Goal: Task Accomplishment & Management: Use online tool/utility

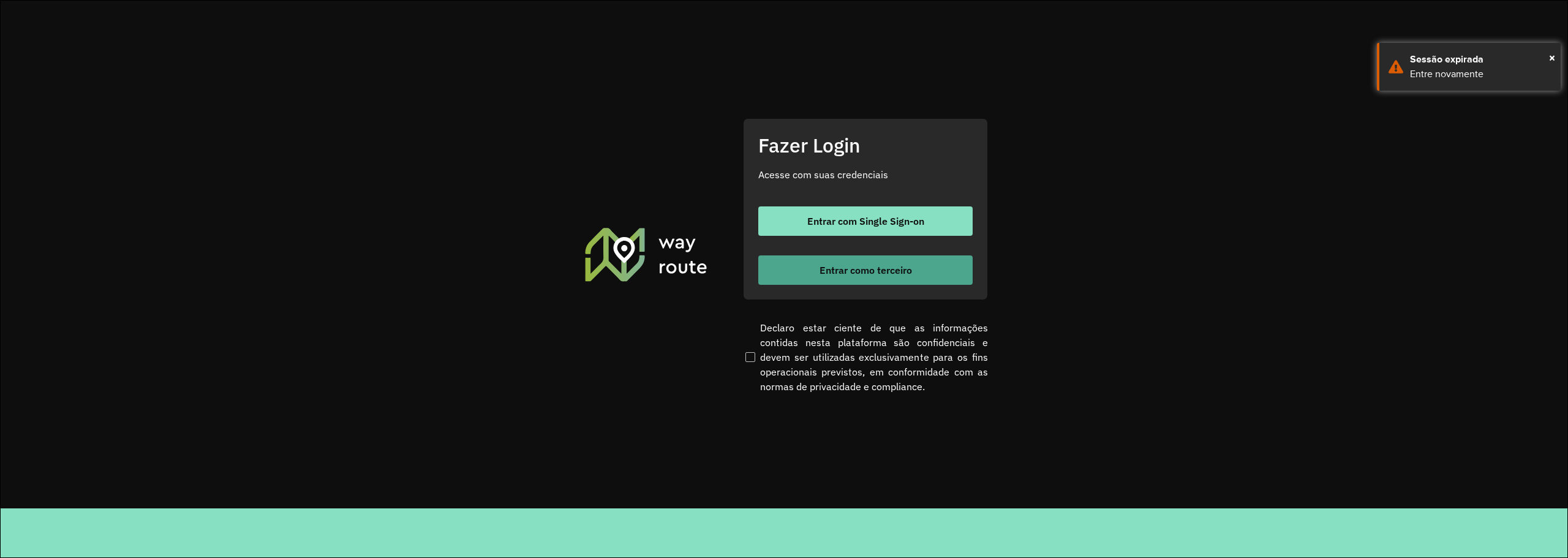
drag, startPoint x: 850, startPoint y: 268, endPoint x: 856, endPoint y: 261, distance: 9.2
click at [856, 261] on button "Entrar como terceiro" at bounding box center [865, 270] width 214 height 29
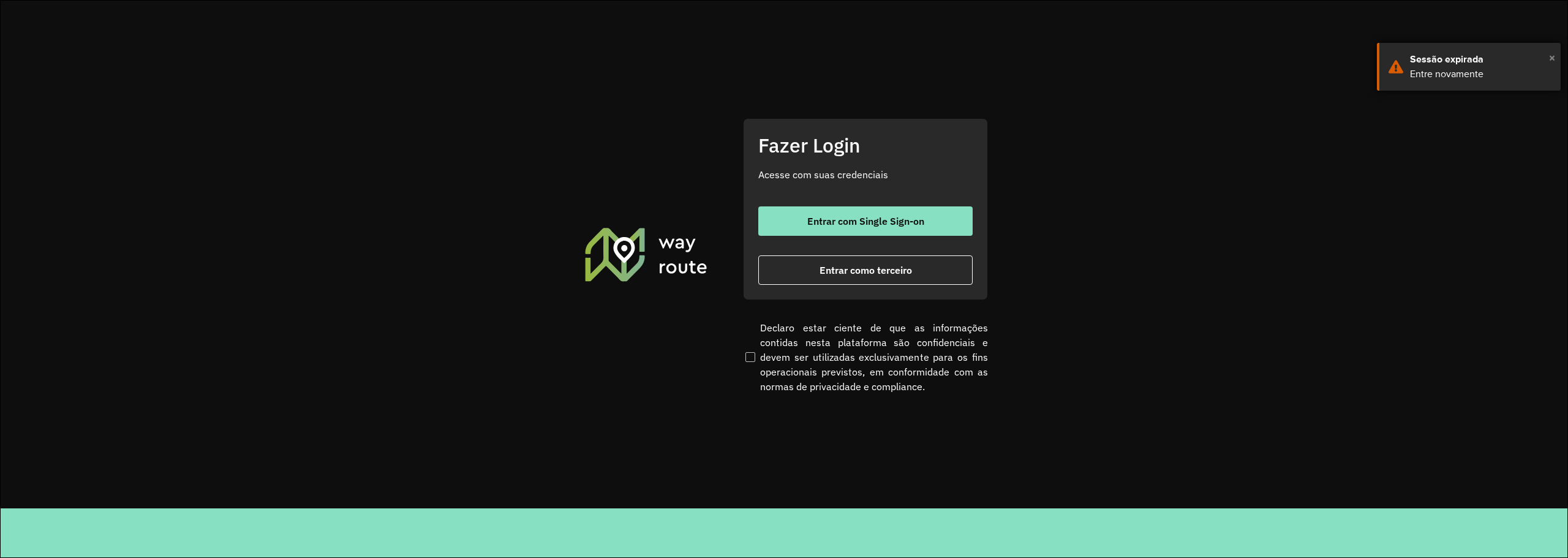
click at [1553, 54] on span "×" at bounding box center [1551, 57] width 6 height 19
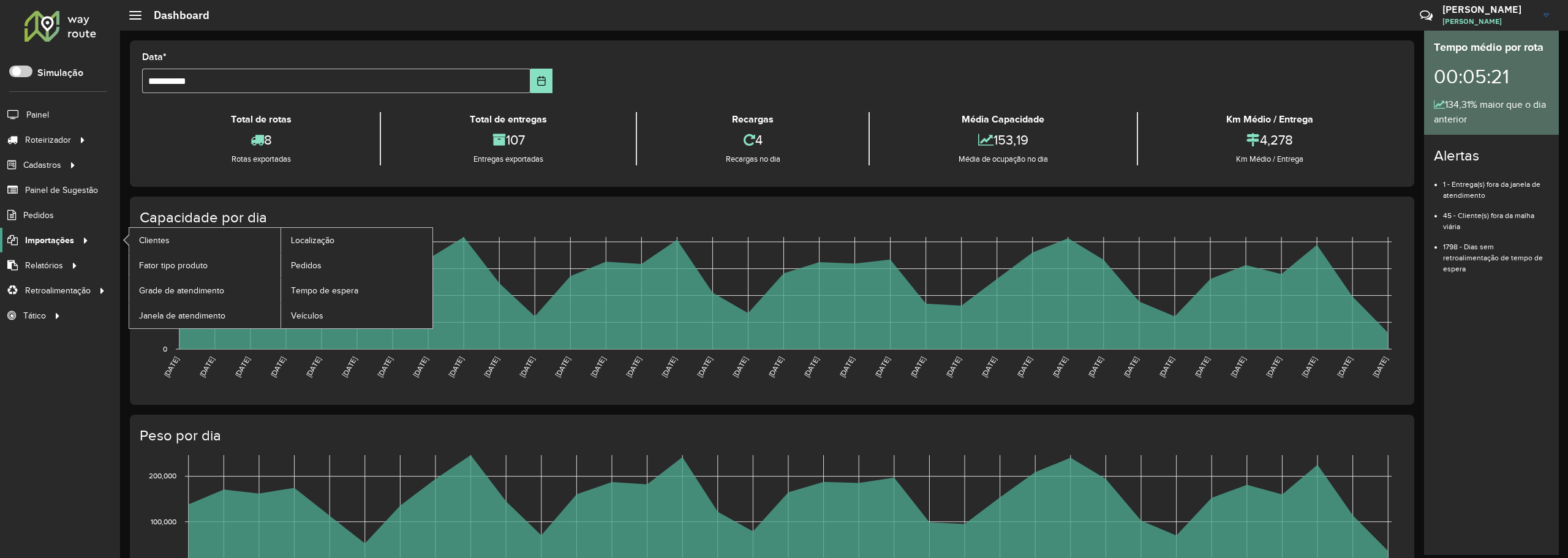
click at [63, 243] on span "Importações" at bounding box center [50, 240] width 49 height 13
click at [52, 232] on link "Importações" at bounding box center [46, 240] width 93 height 24
click at [52, 238] on span "Importações" at bounding box center [50, 240] width 49 height 13
click at [332, 261] on link "Pedidos" at bounding box center [356, 265] width 151 height 24
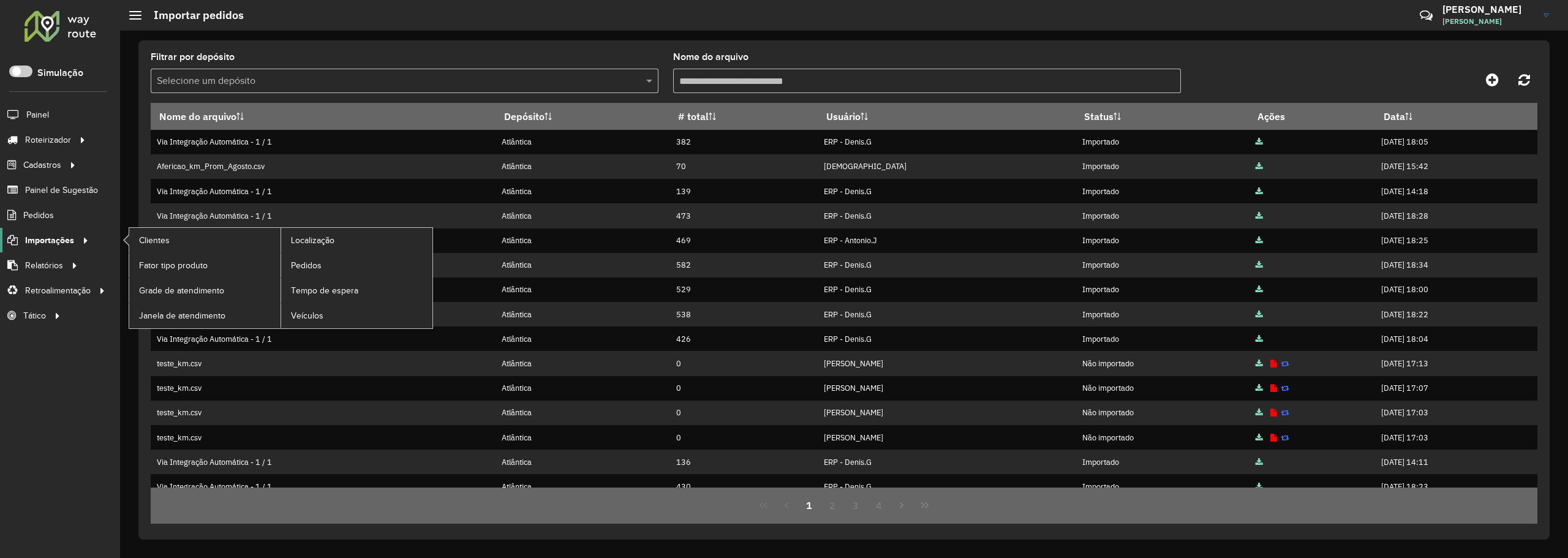
click at [75, 240] on div at bounding box center [83, 240] width 19 height 13
click at [40, 239] on span "Importações" at bounding box center [50, 240] width 49 height 13
click at [52, 234] on span "Importações" at bounding box center [50, 240] width 49 height 13
click at [319, 267] on span "Pedidos" at bounding box center [307, 265] width 32 height 13
click at [312, 266] on span "Pedidos" at bounding box center [307, 265] width 32 height 13
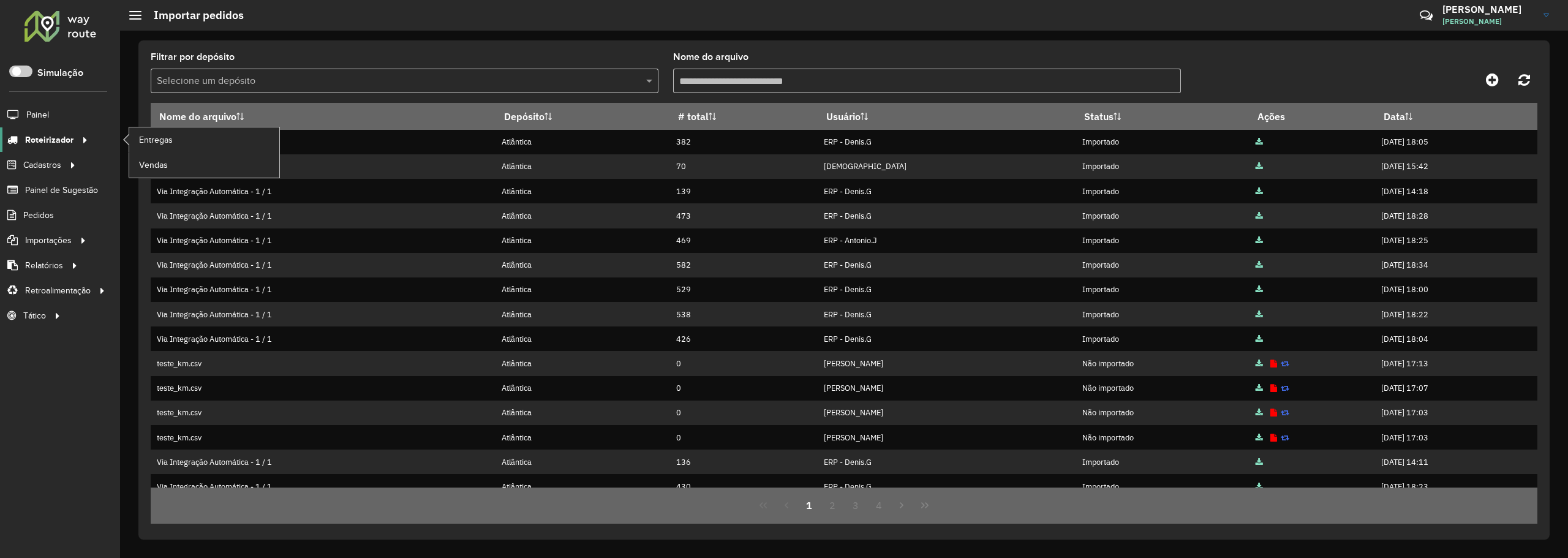
click at [70, 140] on span "Roteirizador" at bounding box center [50, 139] width 49 height 13
click at [151, 140] on span "Entregas" at bounding box center [157, 139] width 35 height 13
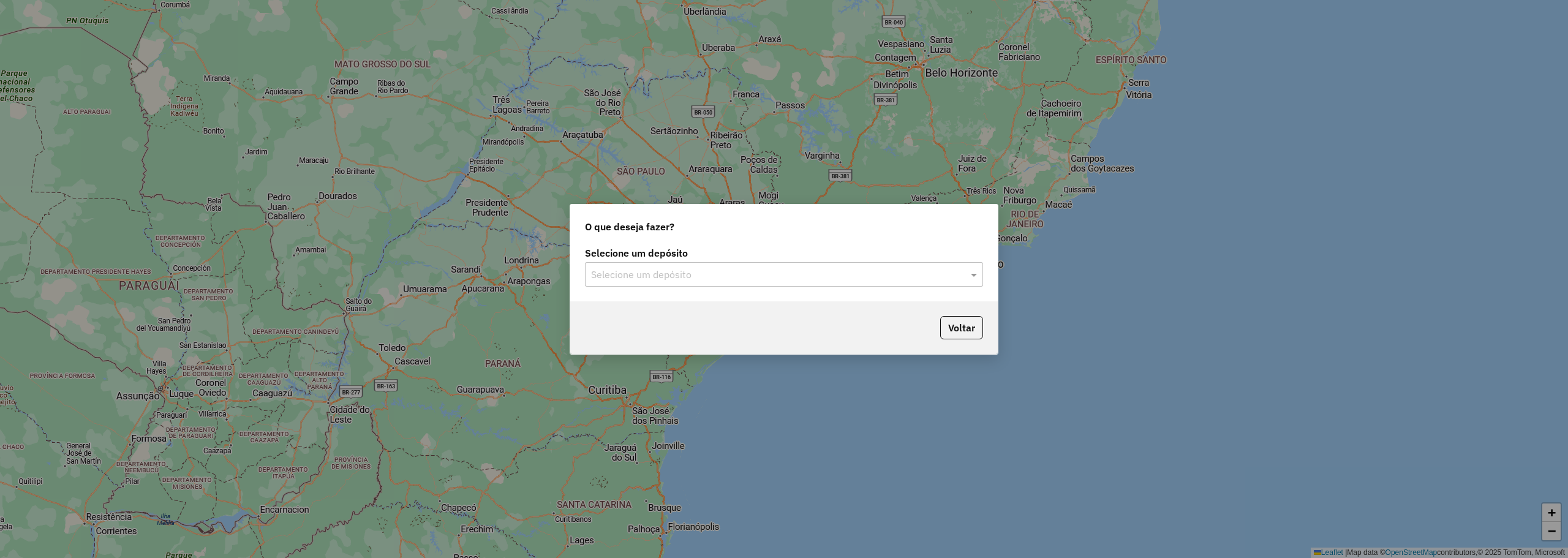
click at [813, 275] on input "text" at bounding box center [771, 275] width 361 height 15
click at [740, 303] on div "Atlântica" at bounding box center [783, 309] width 396 height 20
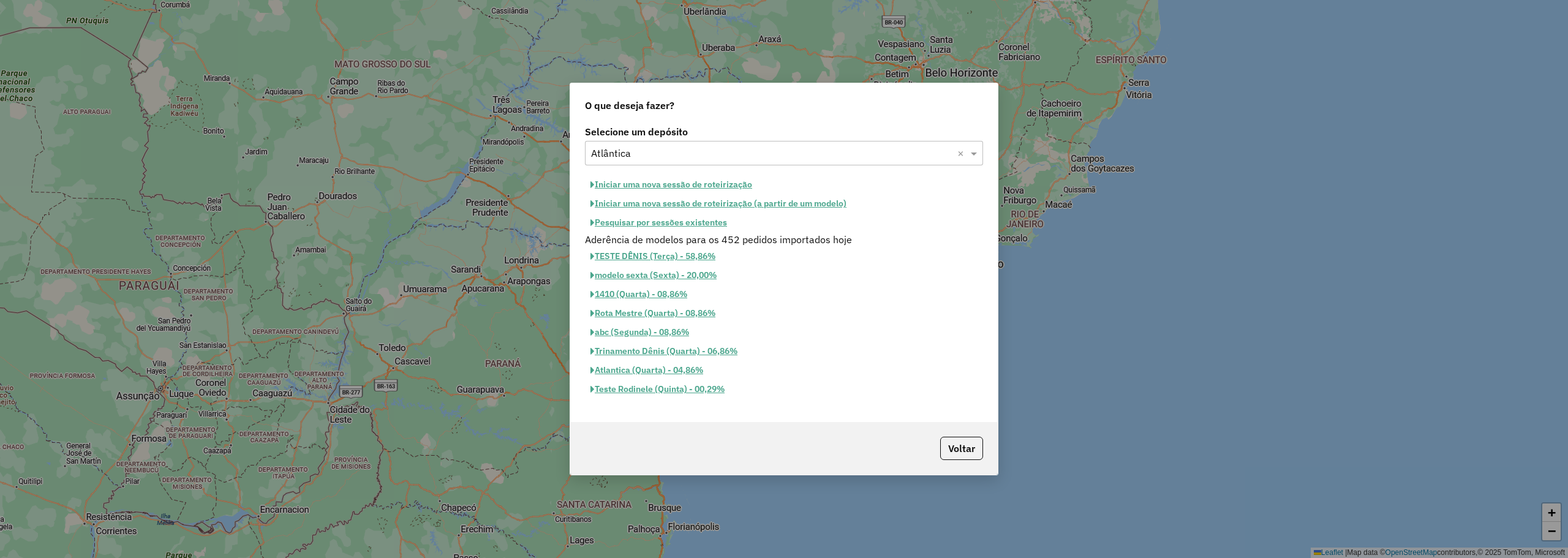
click at [713, 182] on button "Iniciar uma nova sessão de roteirização" at bounding box center [670, 184] width 172 height 19
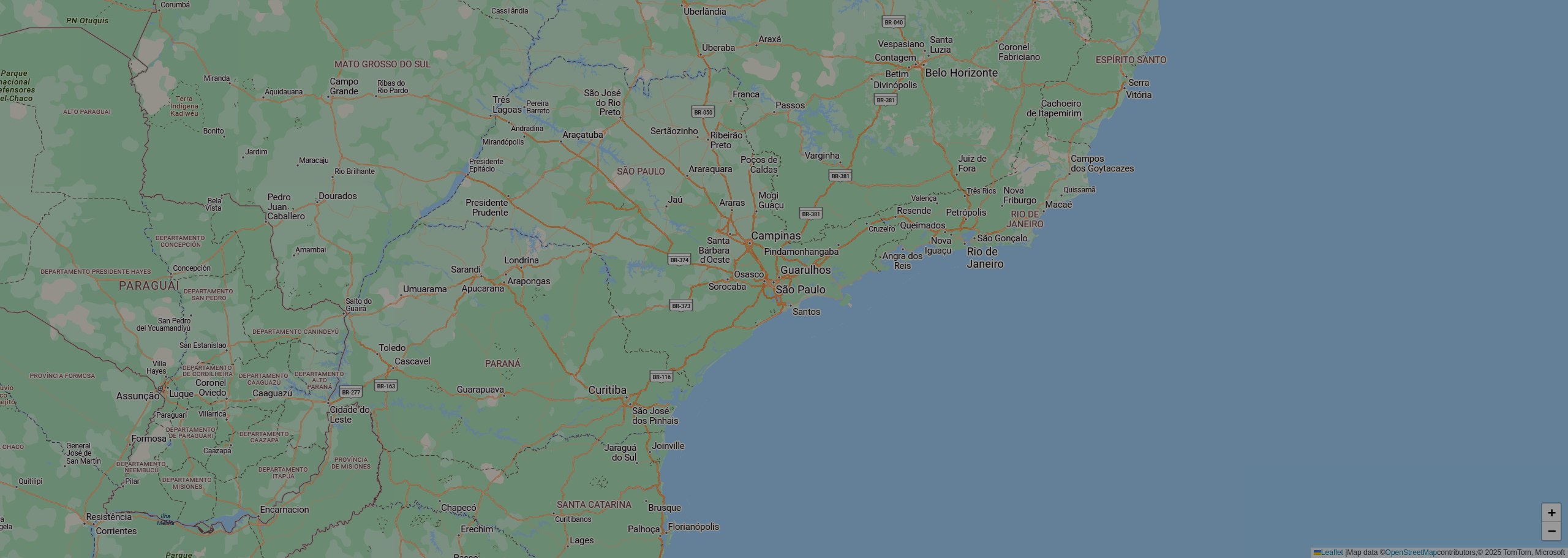
select select "*"
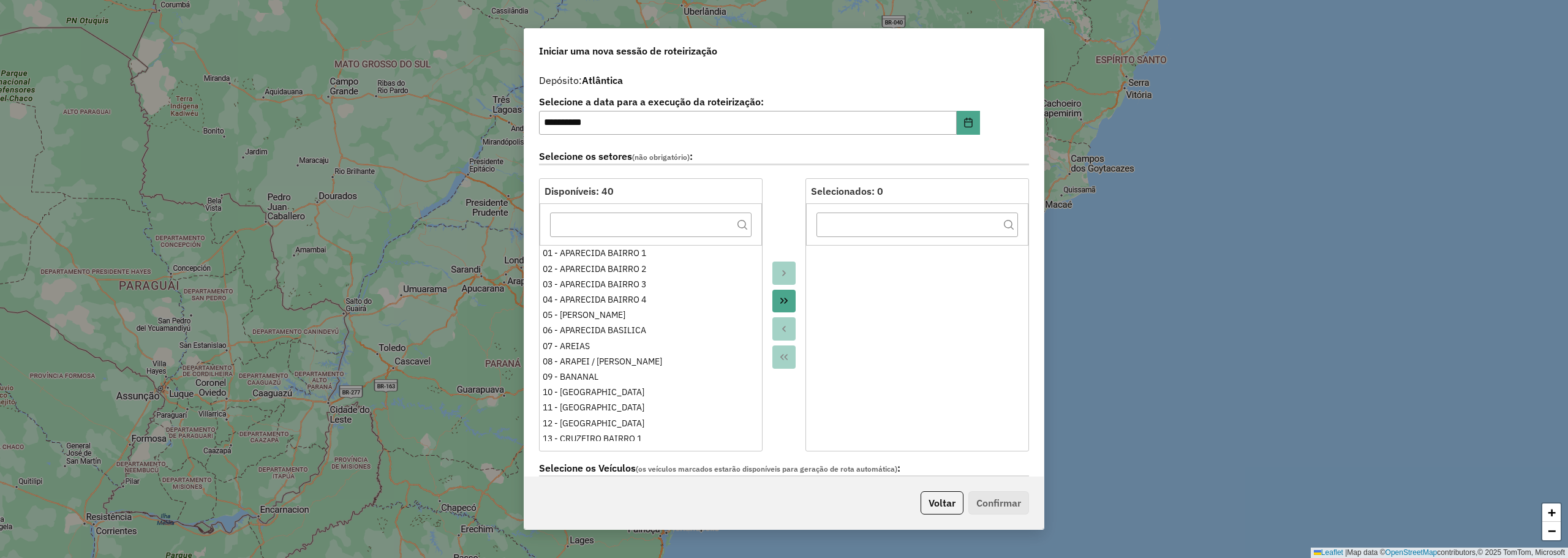
click at [779, 299] on icon "Move All to Target" at bounding box center [784, 301] width 10 height 10
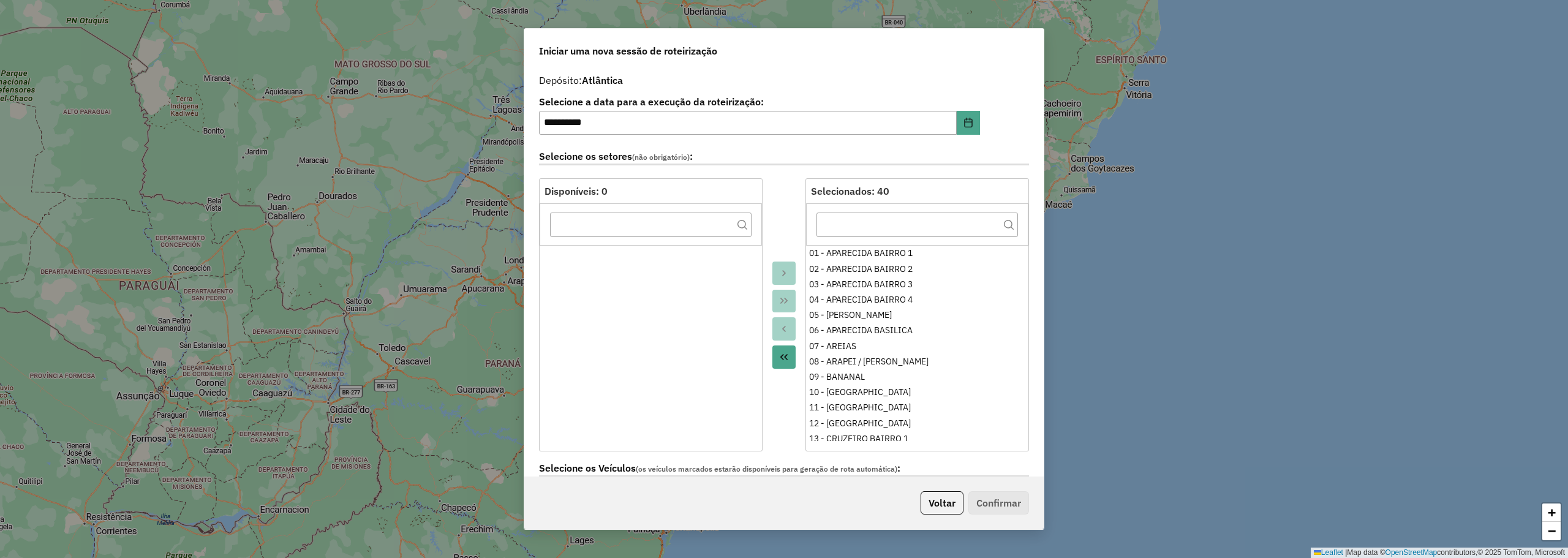
click at [769, 360] on div at bounding box center [784, 315] width 43 height 273
click at [776, 355] on button "Move All to Source" at bounding box center [784, 357] width 23 height 23
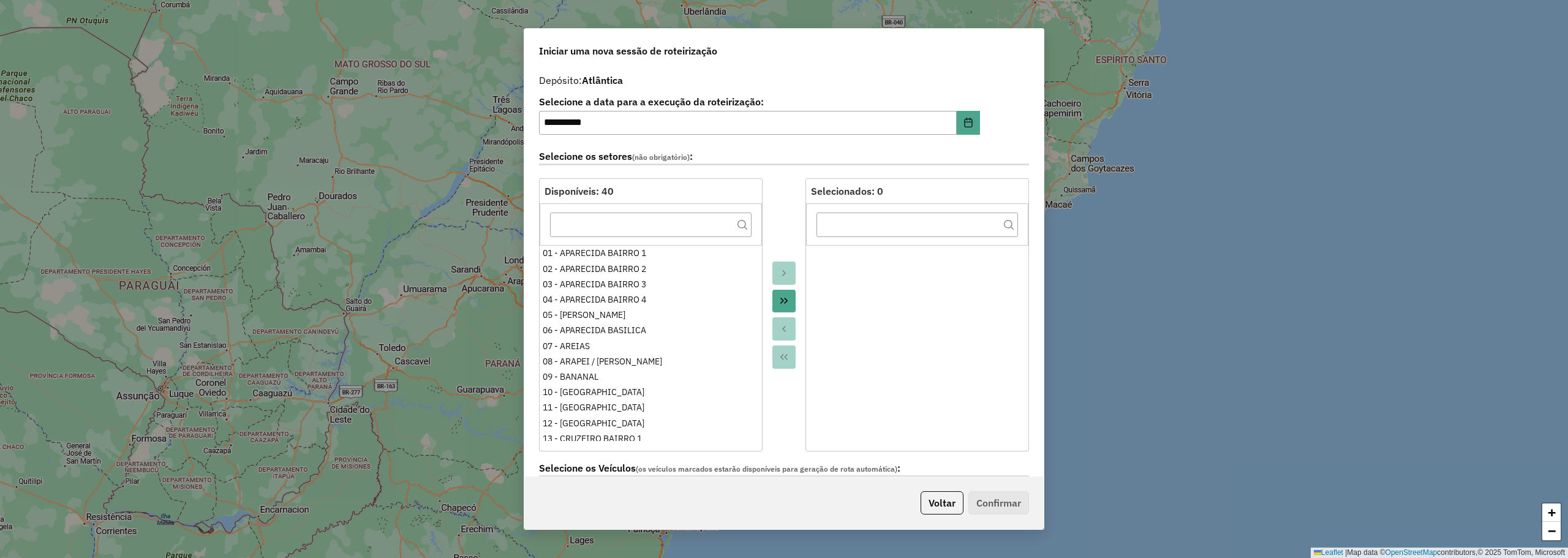
click at [783, 296] on icon "Move All to Target" at bounding box center [784, 301] width 10 height 10
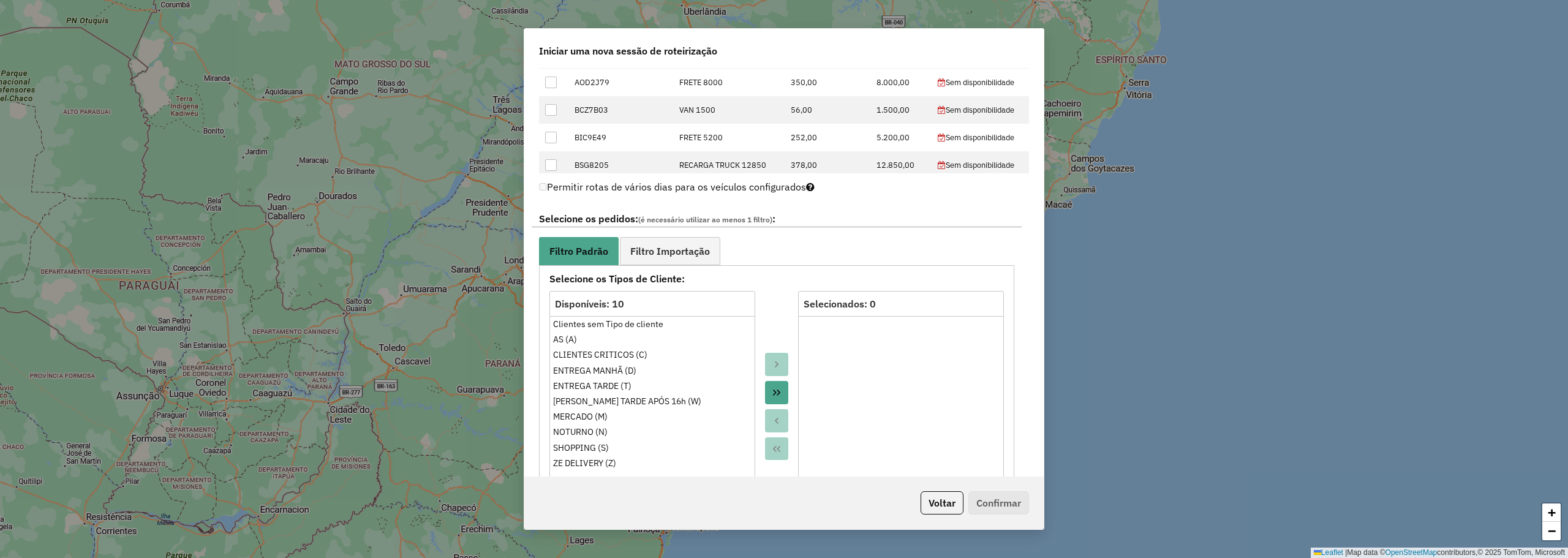
scroll to position [551, 0]
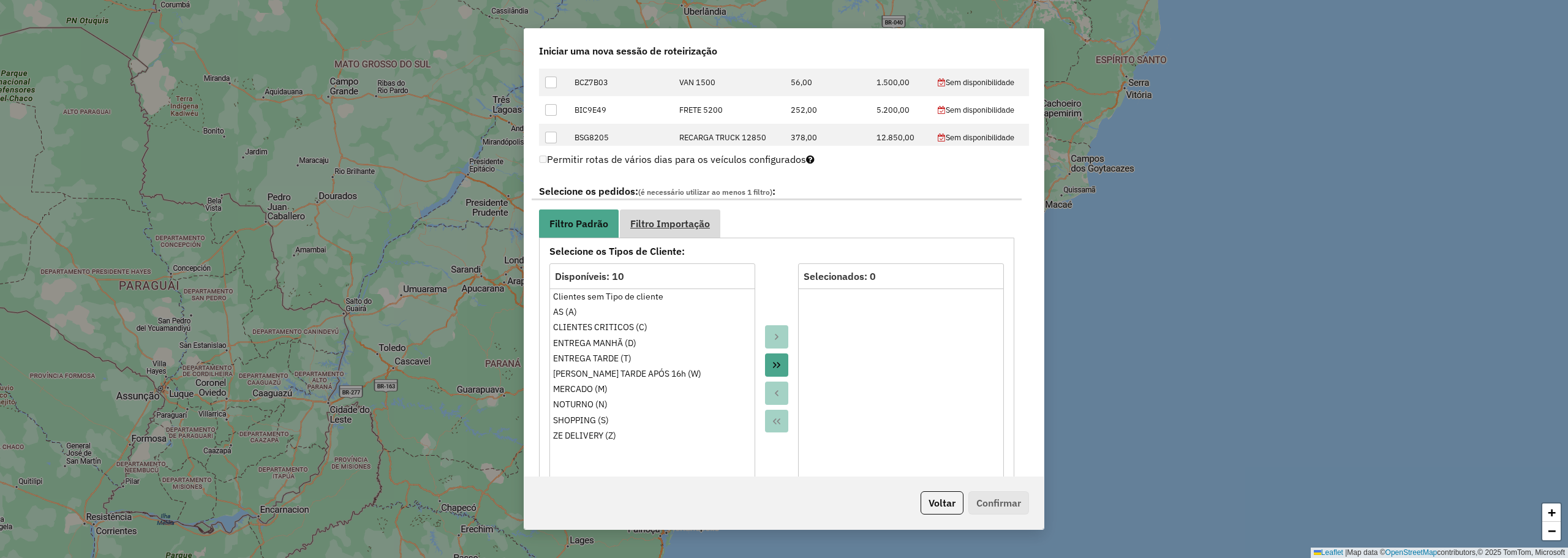
click at [698, 222] on span "Filtro Importação" at bounding box center [670, 223] width 80 height 10
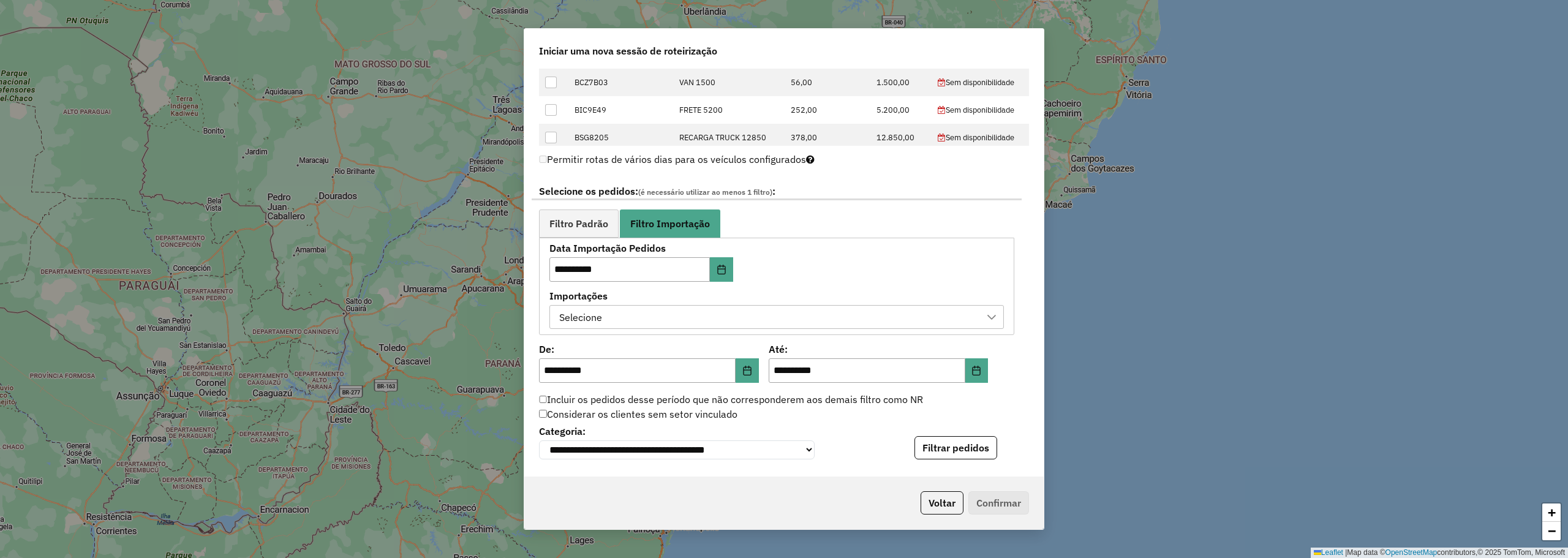
click at [676, 313] on div "Selecione" at bounding box center [767, 317] width 425 height 23
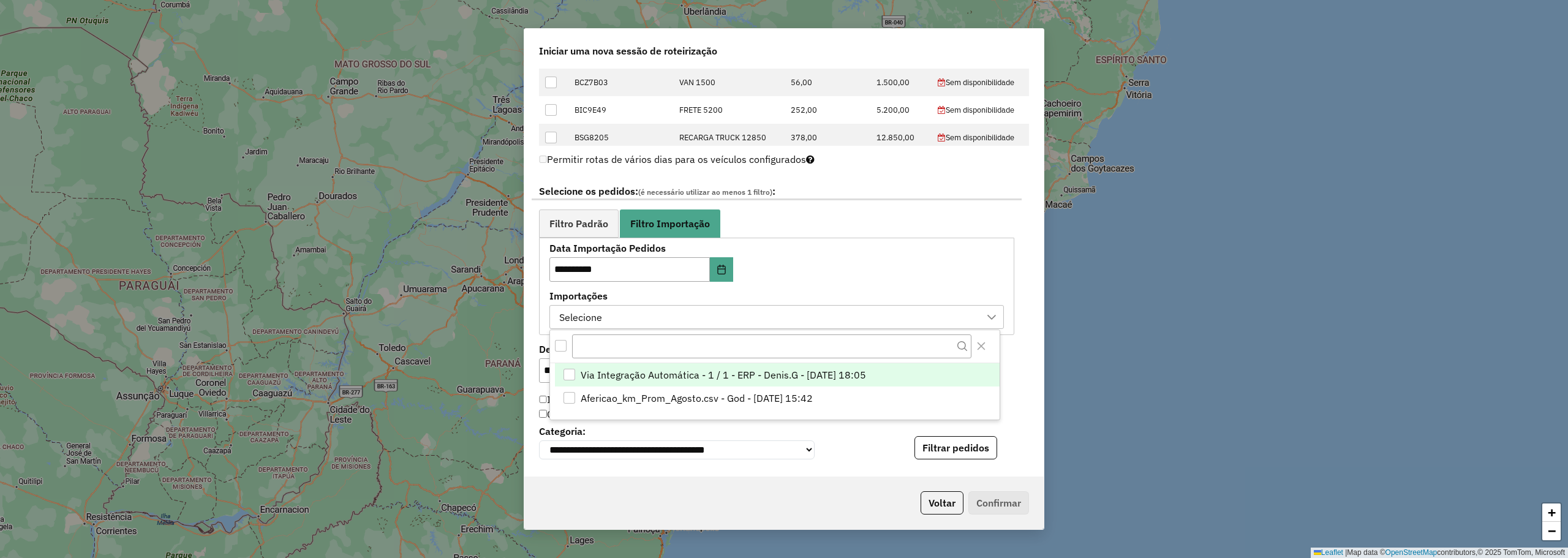
click at [636, 378] on span "Via Integração Automática - 1 / 1 - ERP - Denis.G - 11/08/2025 18:05" at bounding box center [723, 374] width 285 height 15
click at [1020, 398] on div "**********" at bounding box center [783, 273] width 519 height 409
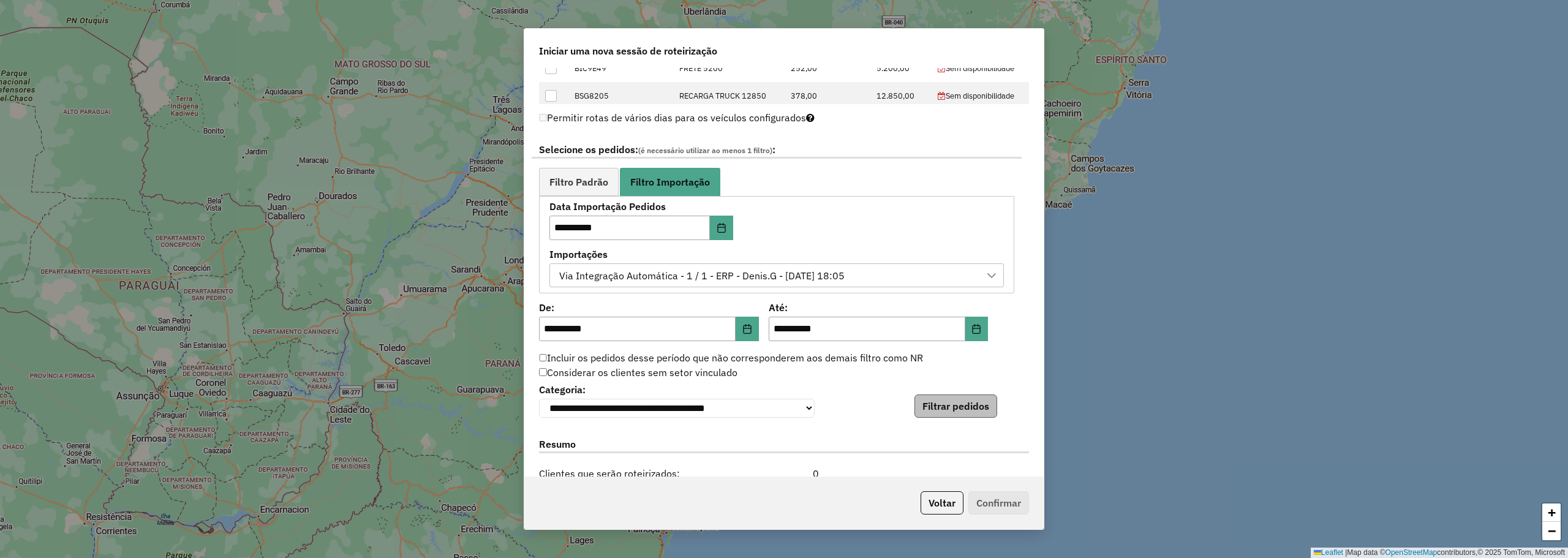
scroll to position [613, 0]
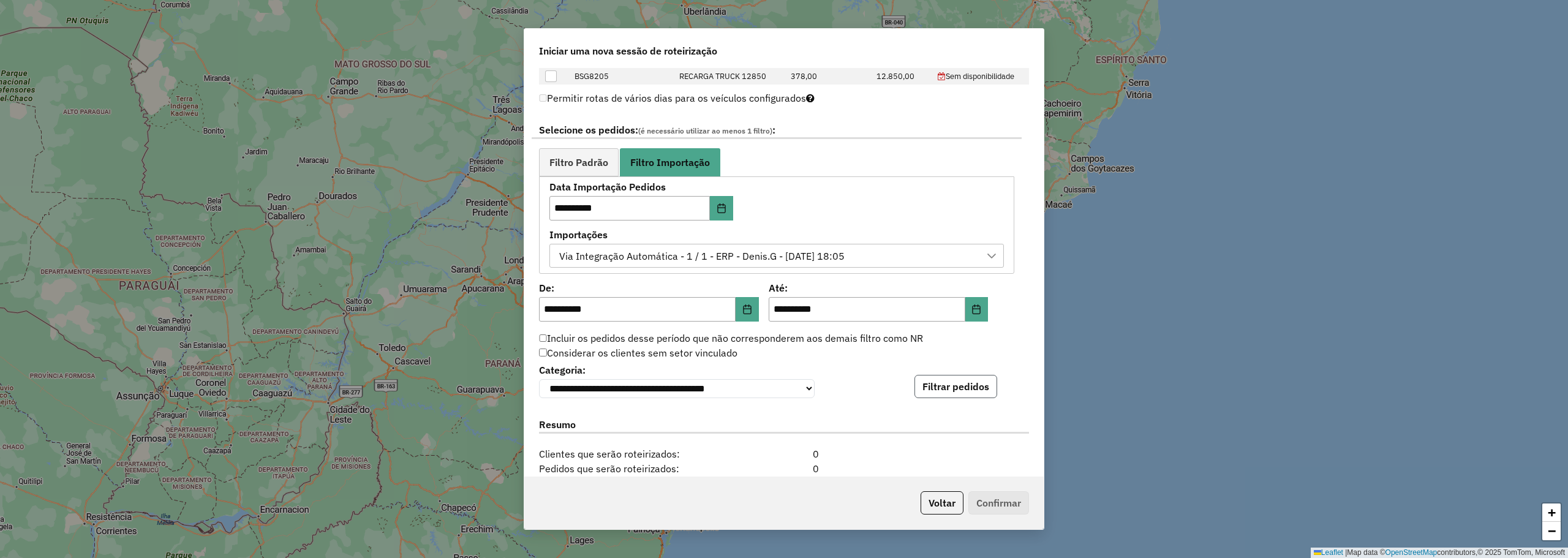
click at [934, 389] on button "Filtrar pedidos" at bounding box center [955, 387] width 83 height 23
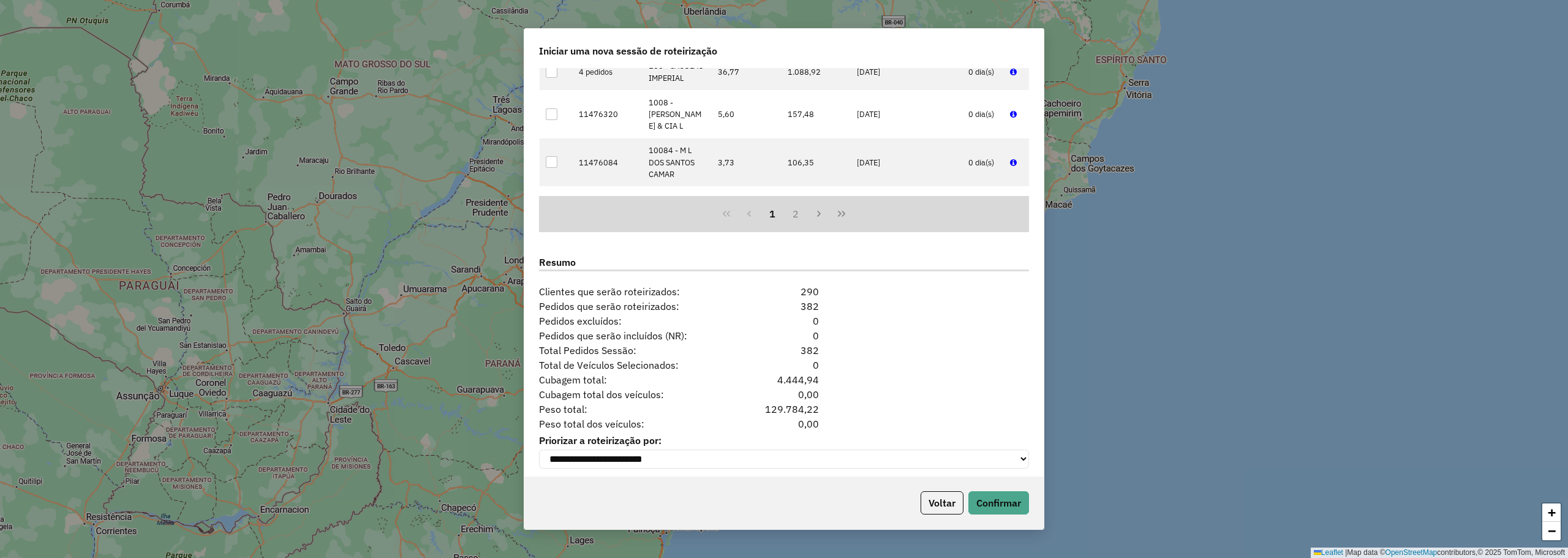
scroll to position [1040, 0]
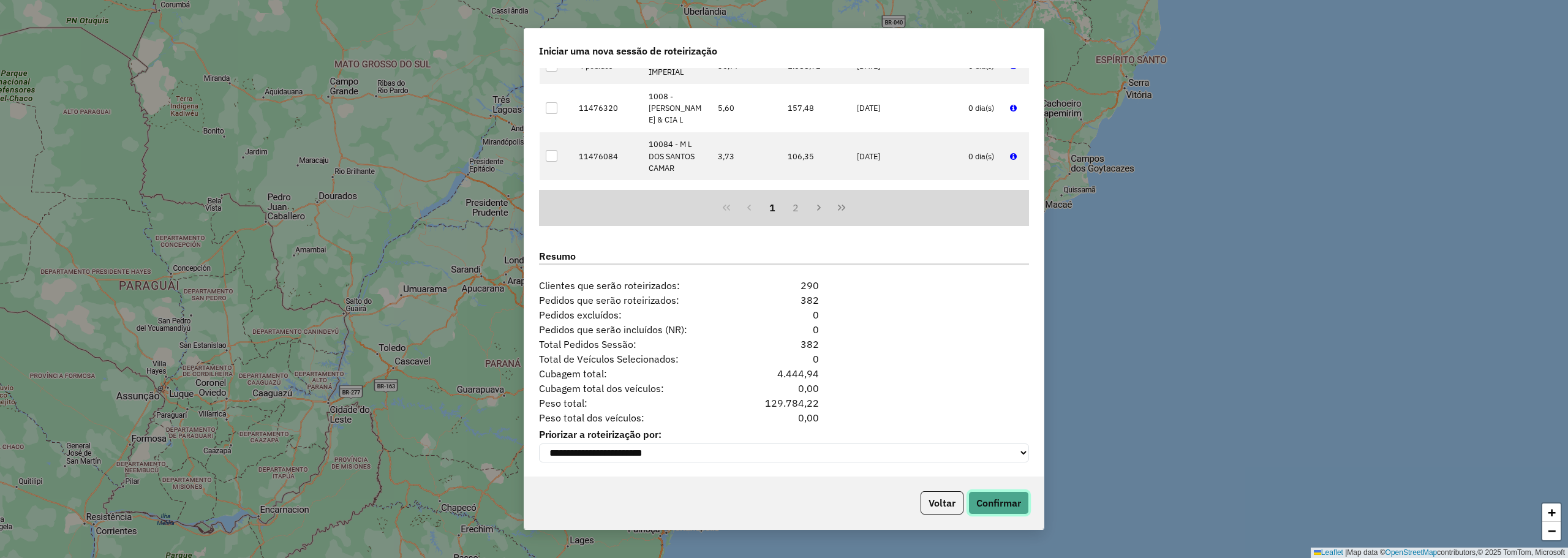
click at [1014, 494] on button "Confirmar" at bounding box center [998, 502] width 60 height 23
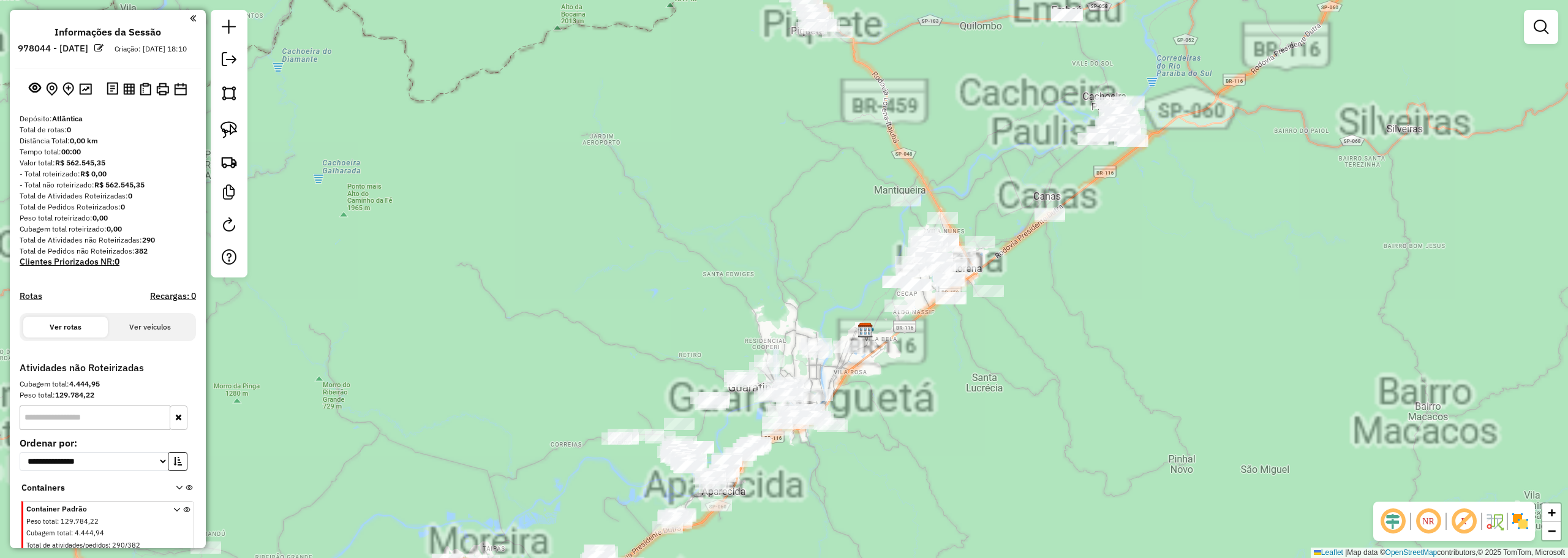
drag, startPoint x: 765, startPoint y: 161, endPoint x: 654, endPoint y: 323, distance: 196.4
click at [657, 341] on div "Janela de atendimento Grade de atendimento Capacidade Transportadoras Veículos …" at bounding box center [784, 279] width 1568 height 558
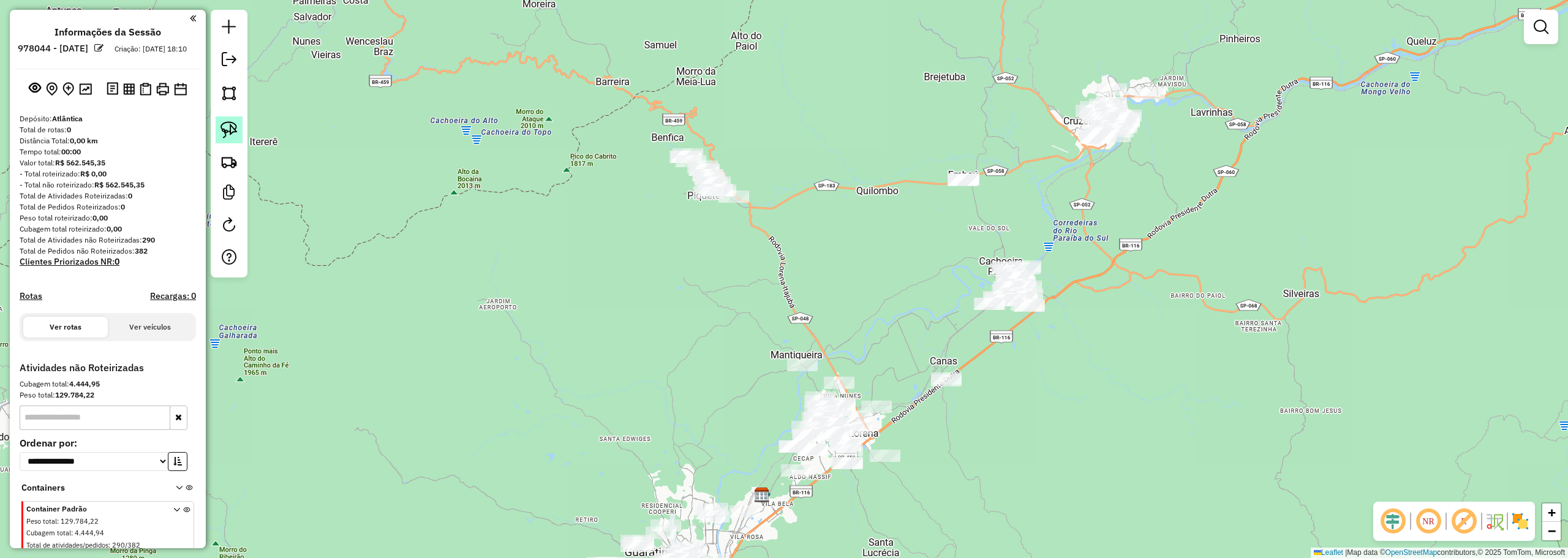
click at [230, 131] on img at bounding box center [229, 130] width 18 height 18
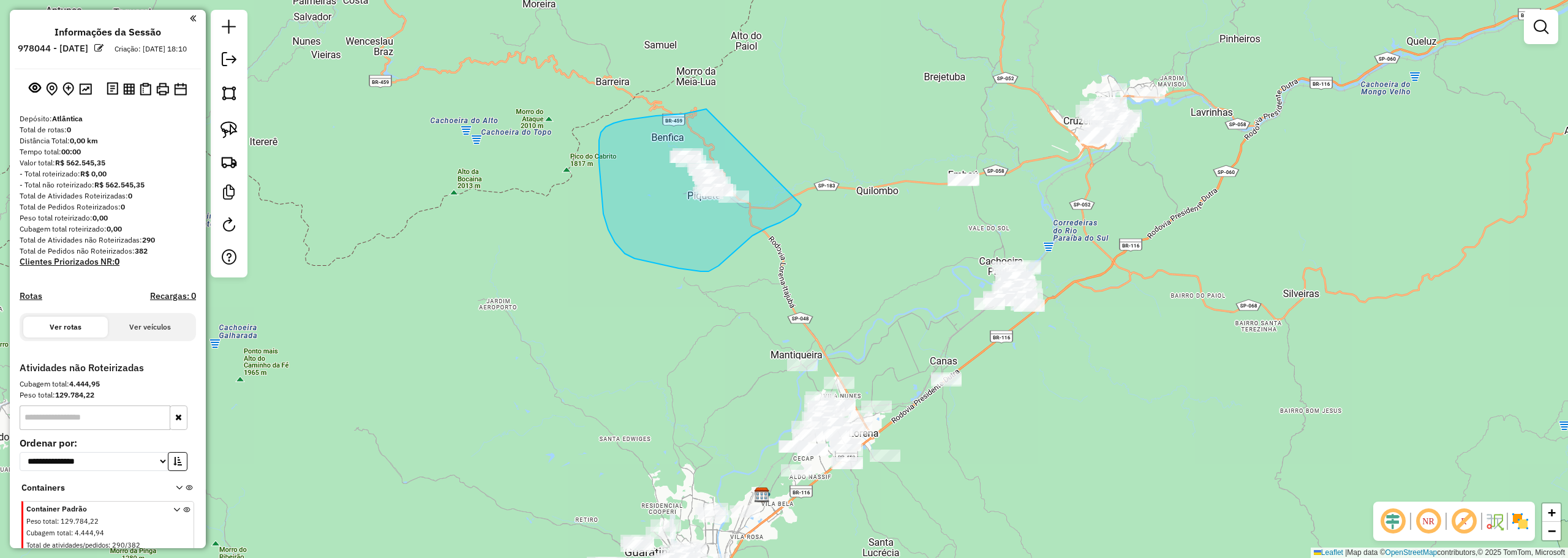
drag, startPoint x: 706, startPoint y: 109, endPoint x: 811, endPoint y: 186, distance: 130.2
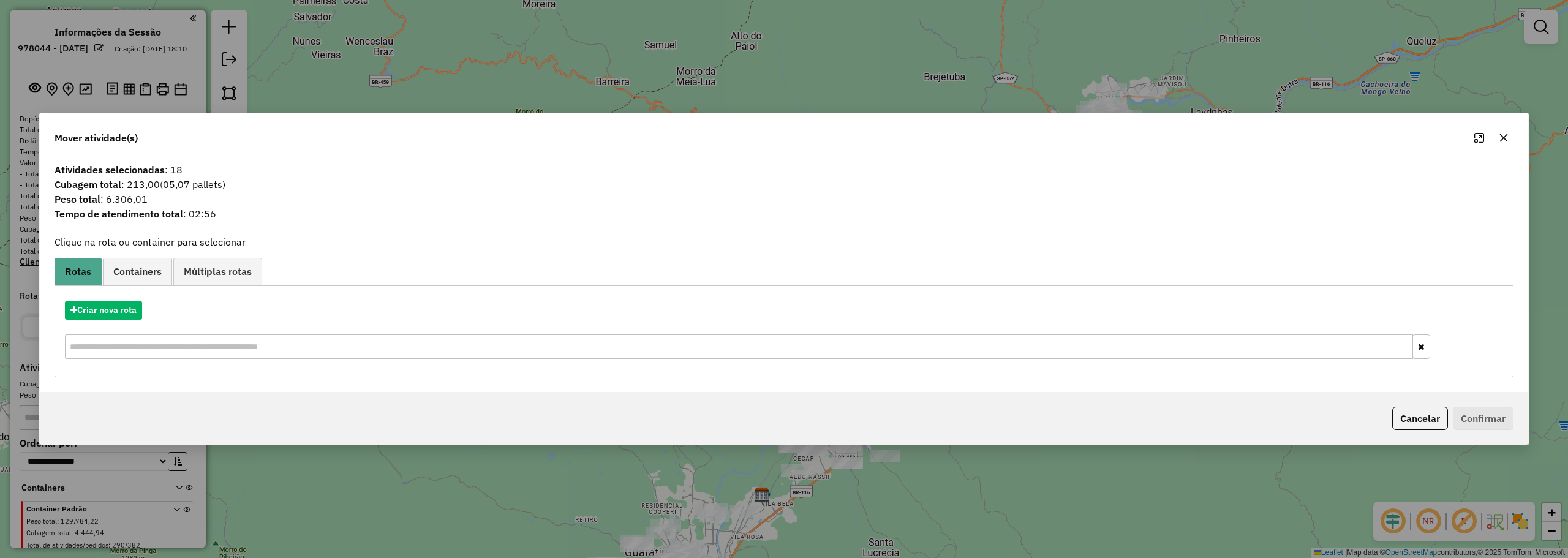
click at [1508, 133] on icon "button" at bounding box center [1504, 137] width 10 height 10
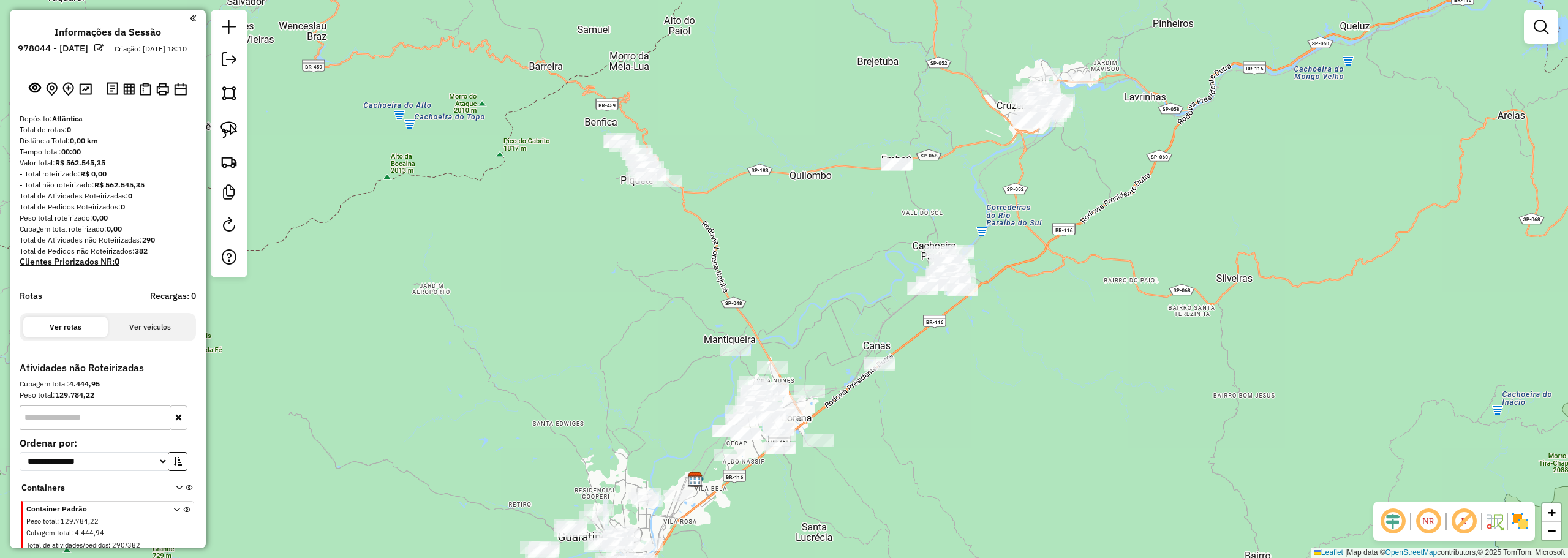
drag, startPoint x: 725, startPoint y: 93, endPoint x: 381, endPoint y: 109, distance: 344.4
click at [659, 77] on div "Janela de atendimento Grade de atendimento Capacidade Transportadoras Veículos …" at bounding box center [784, 279] width 1568 height 558
click at [216, 129] on link at bounding box center [229, 130] width 27 height 27
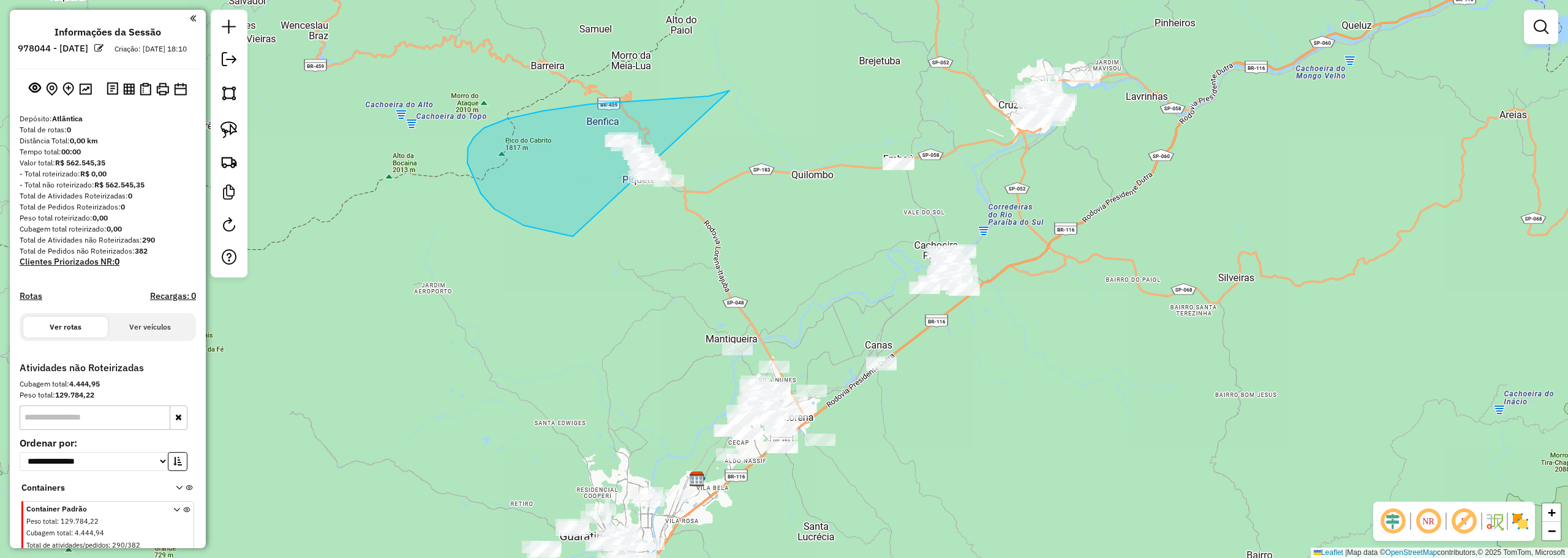
drag, startPoint x: 473, startPoint y: 137, endPoint x: 827, endPoint y: 159, distance: 354.7
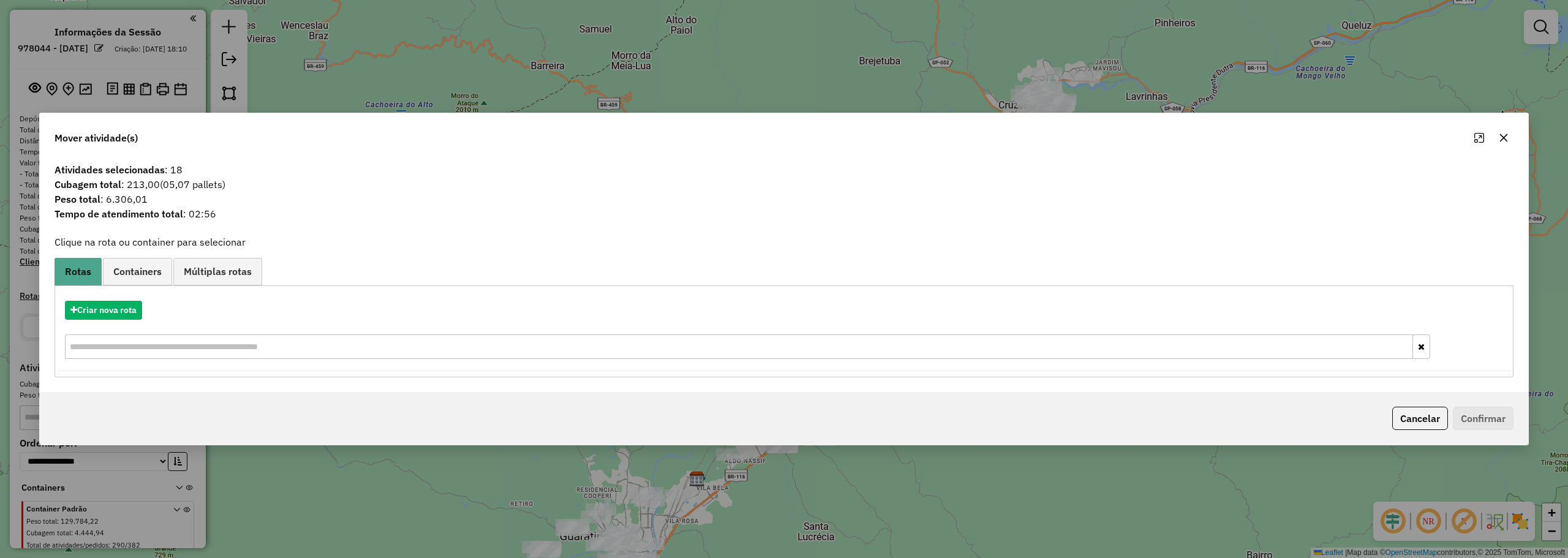
click at [1505, 147] on button "button" at bounding box center [1504, 137] width 19 height 19
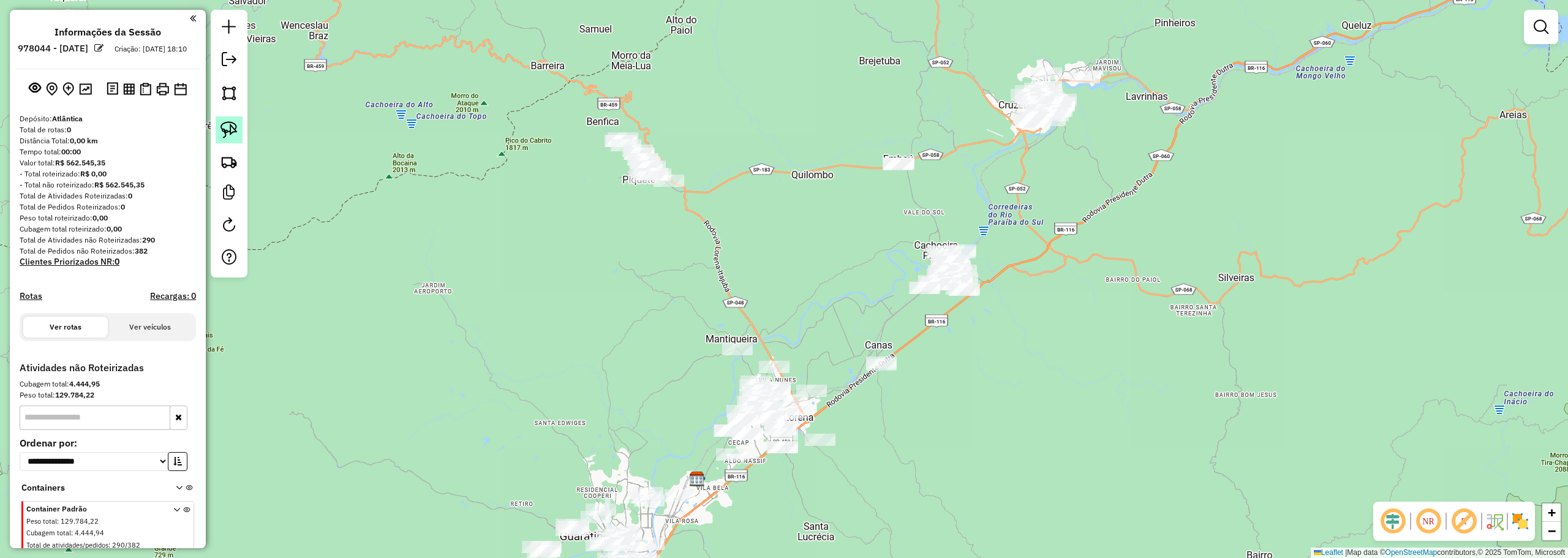
click at [227, 123] on img at bounding box center [229, 130] width 18 height 18
click at [236, 167] on img at bounding box center [229, 162] width 18 height 18
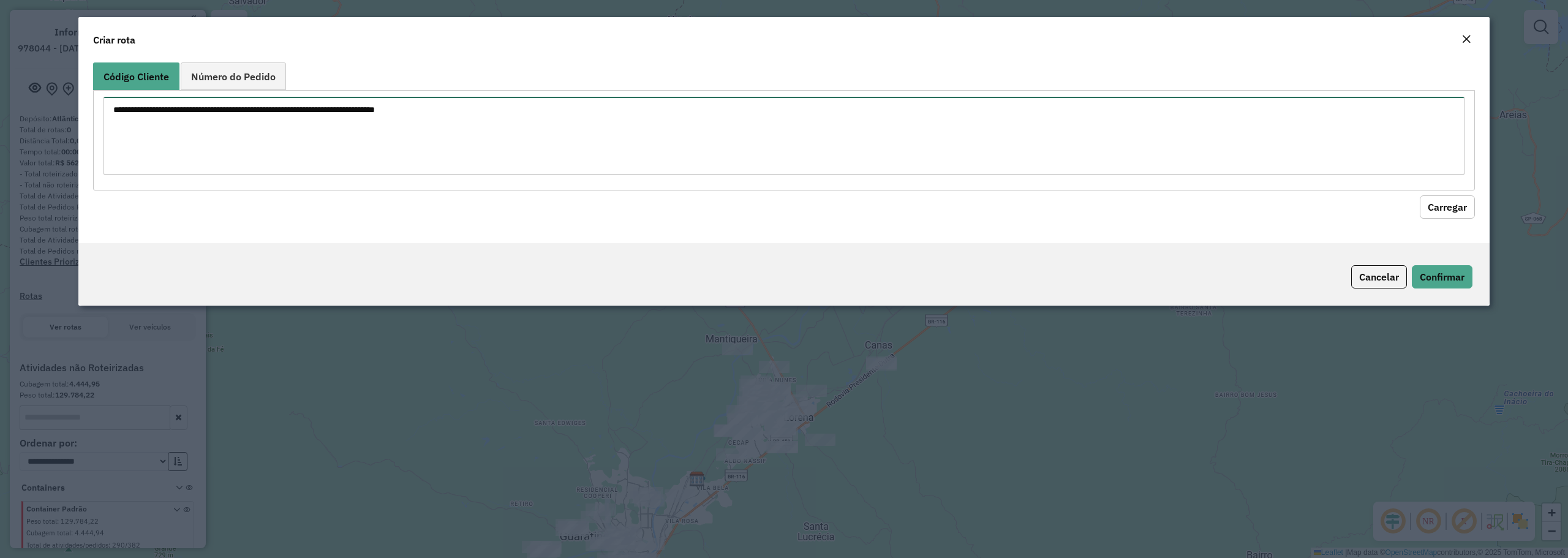
click at [410, 146] on textarea at bounding box center [783, 135] width 1361 height 78
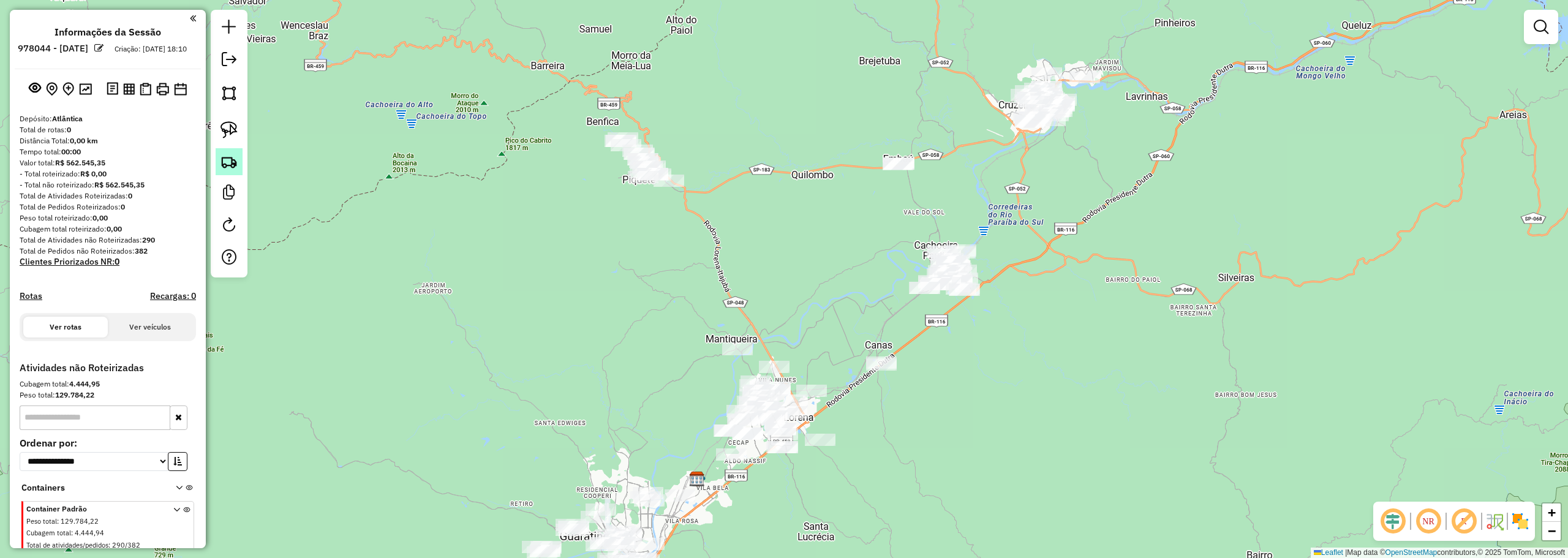
click at [218, 162] on link at bounding box center [229, 162] width 27 height 27
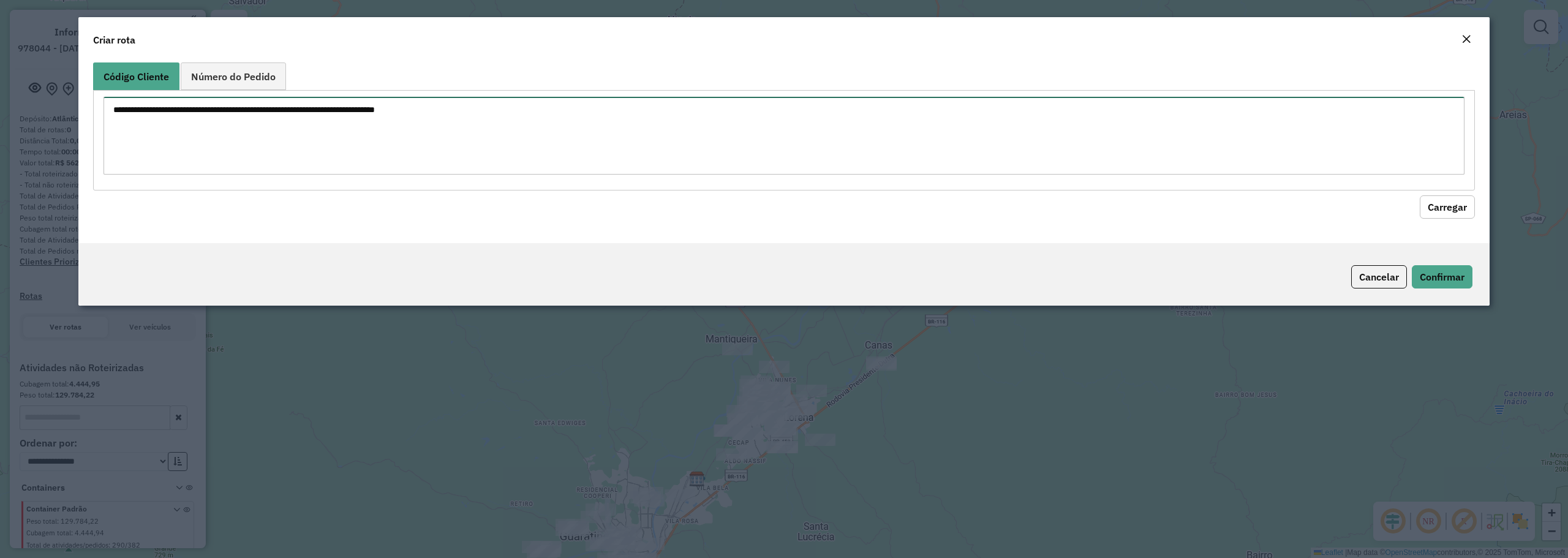
click at [728, 128] on textarea at bounding box center [783, 135] width 1361 height 78
paste textarea "*****"
click at [1466, 201] on button "Carregar" at bounding box center [1446, 207] width 56 height 23
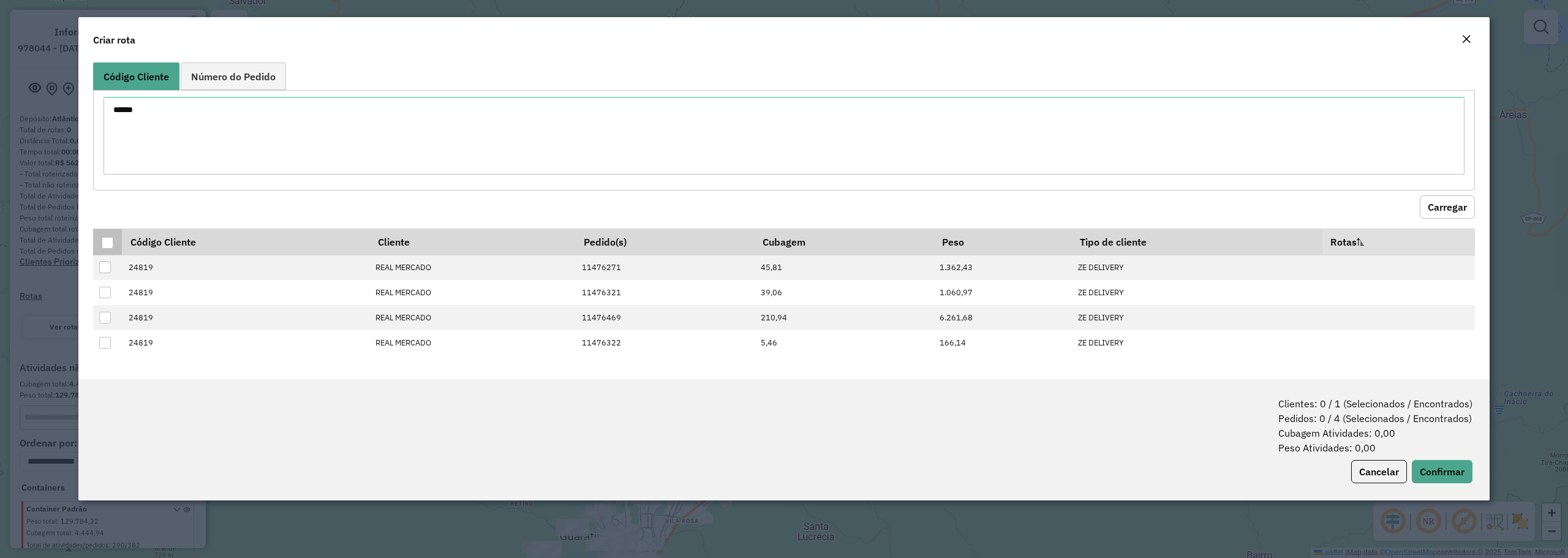
click at [105, 241] on div at bounding box center [107, 242] width 12 height 12
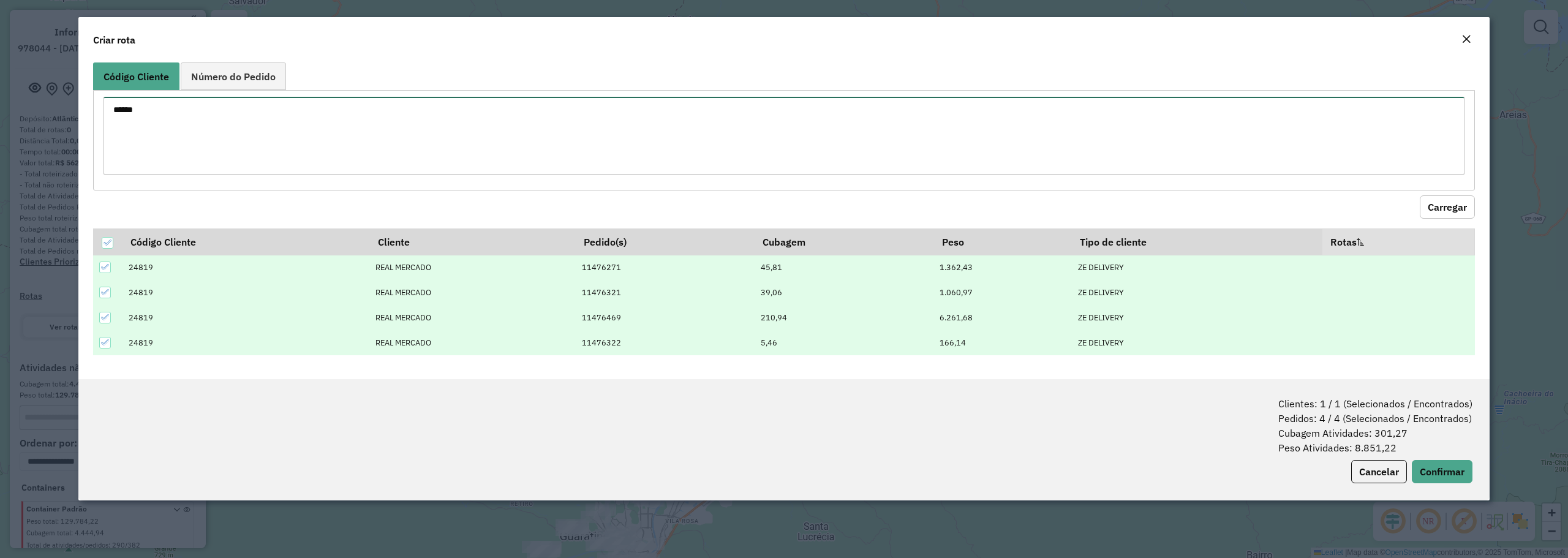
click at [245, 115] on textarea "*****" at bounding box center [783, 135] width 1361 height 78
paste textarea "*****"
type textarea "***** *****"
click at [1460, 209] on button "Carregar" at bounding box center [1446, 207] width 56 height 23
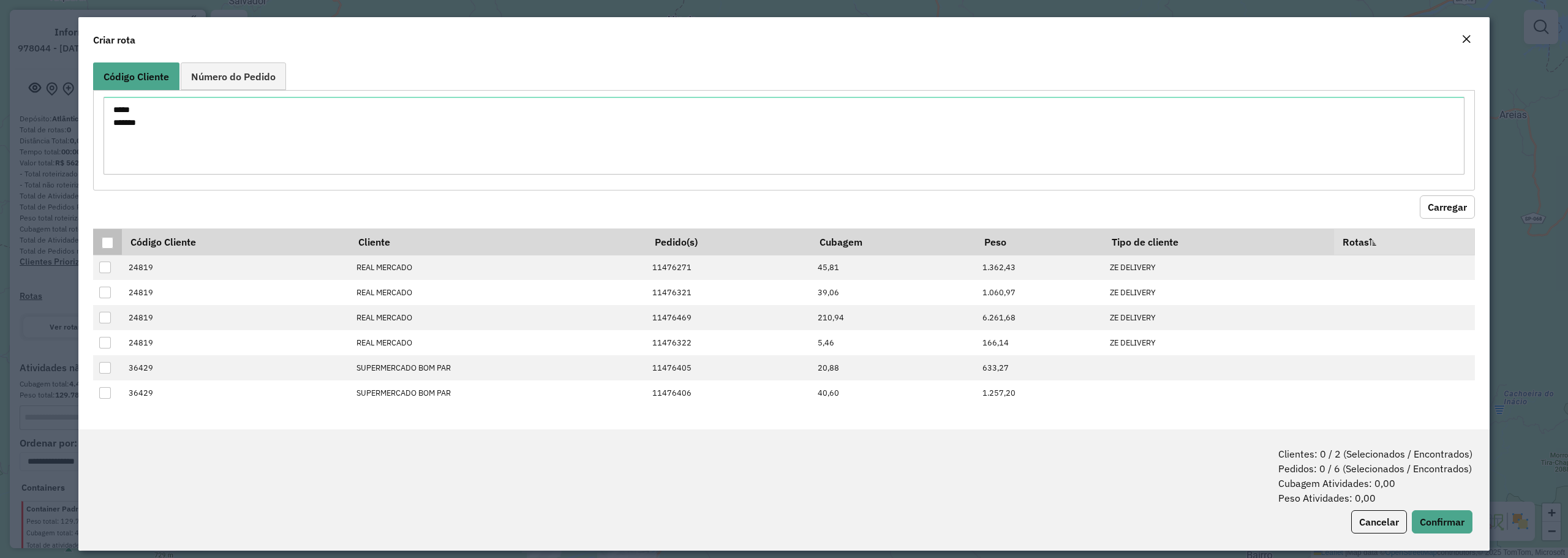
click at [105, 246] on div at bounding box center [107, 242] width 12 height 12
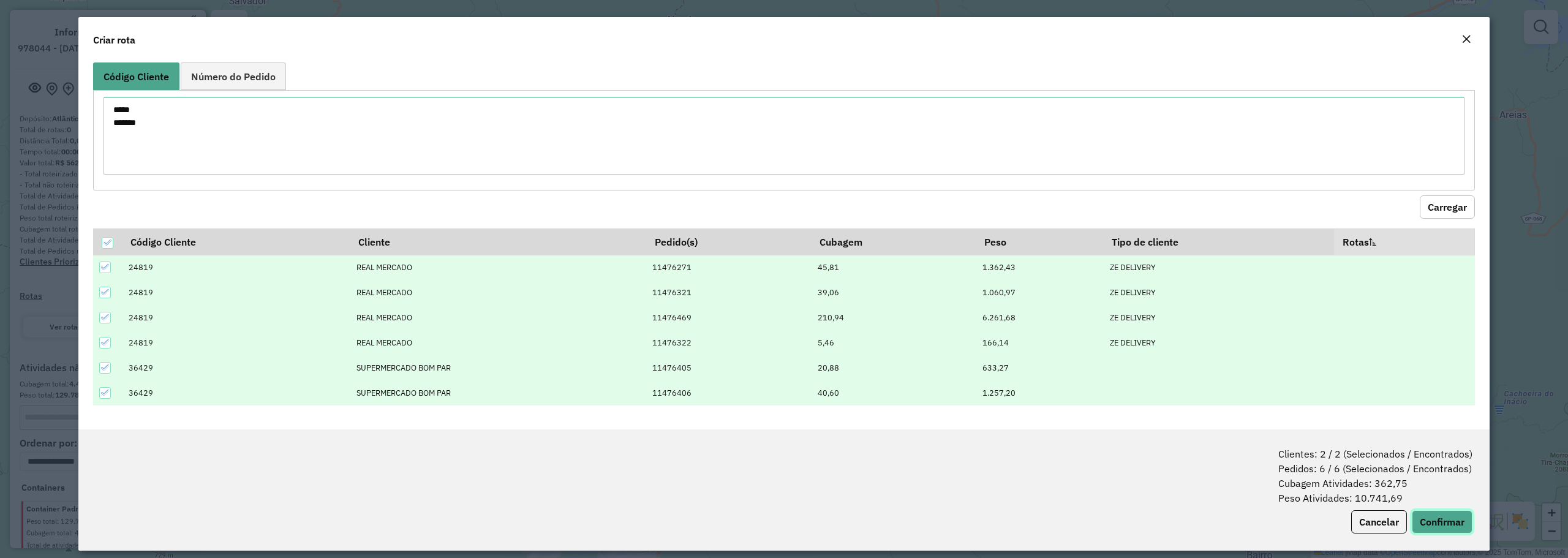
click at [1451, 517] on button "Confirmar" at bounding box center [1441, 522] width 60 height 23
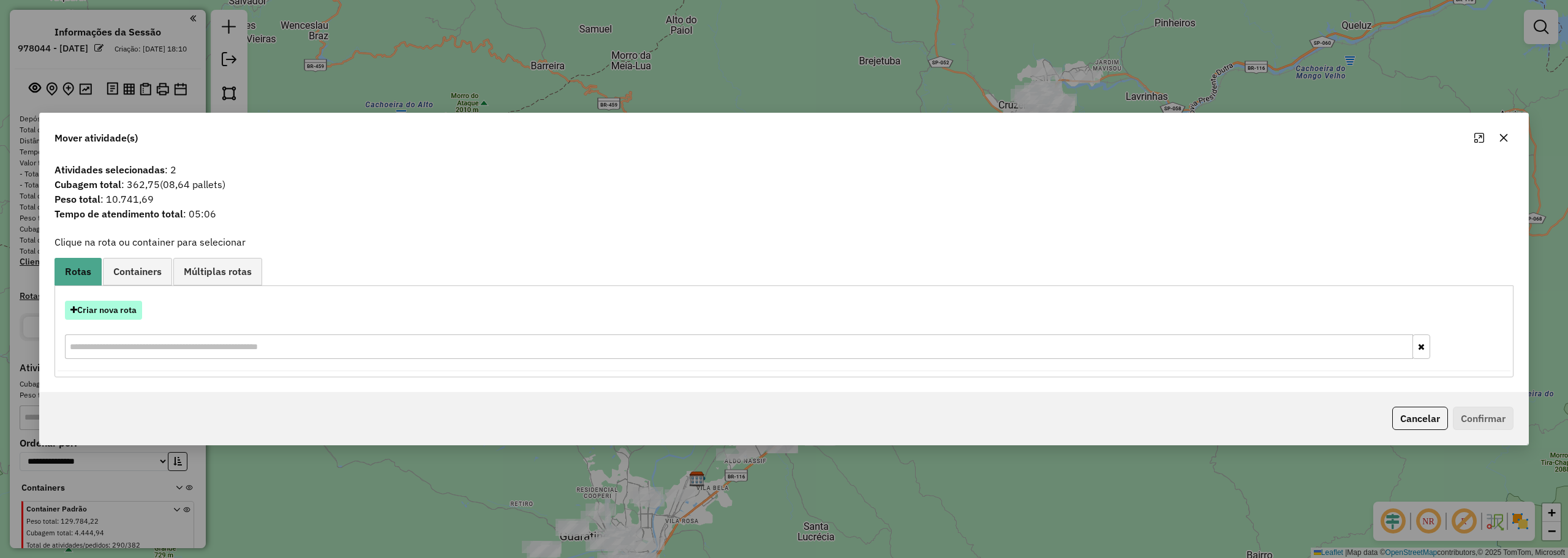
click at [92, 313] on button "Criar nova rota" at bounding box center [103, 310] width 77 height 19
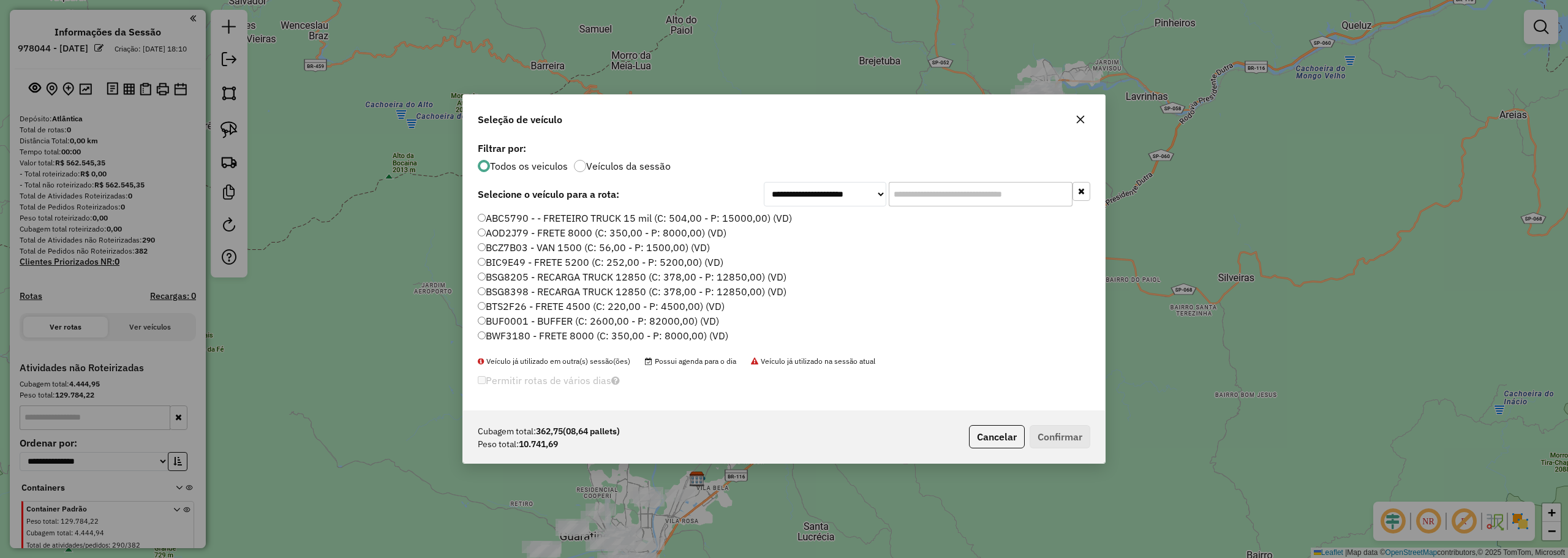
scroll to position [7, 4]
click at [908, 191] on input "text" at bounding box center [980, 194] width 184 height 24
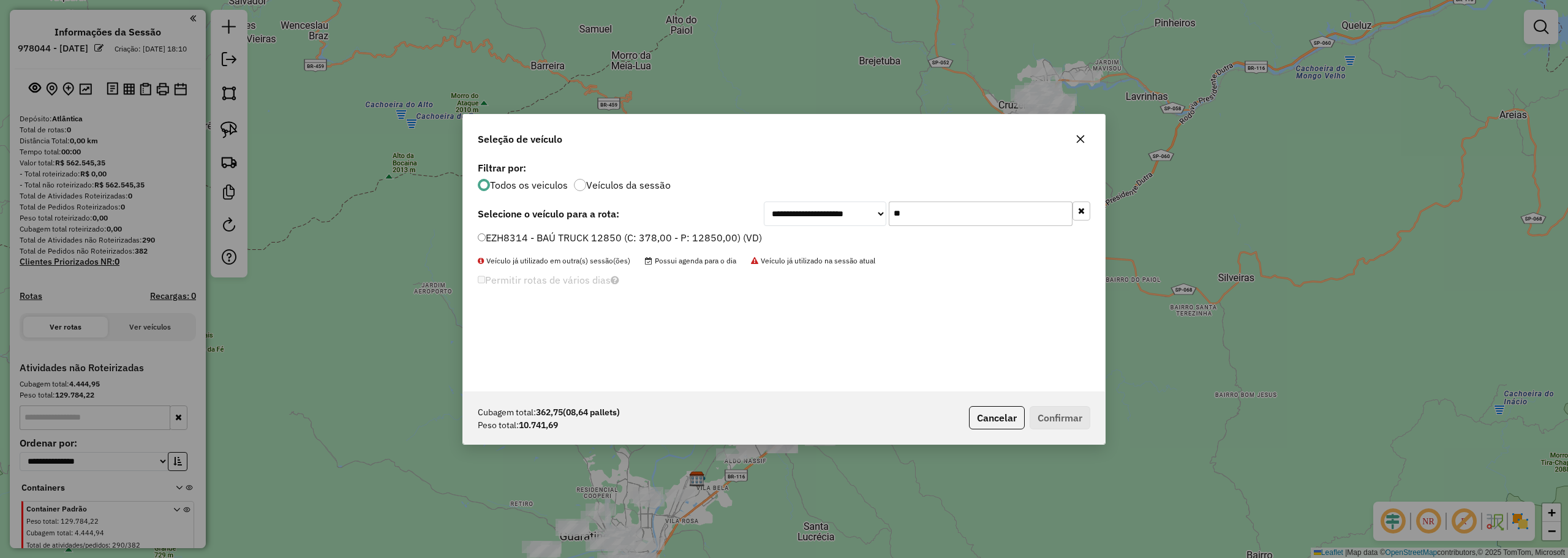
type input "*"
type input "***"
click at [626, 240] on label "EZH8314 - BAÚ TRUCK 12850 (C: 378,00 - P: 12850,00) (VD)" at bounding box center [619, 237] width 284 height 15
click at [1062, 413] on button "Confirmar" at bounding box center [1060, 418] width 60 height 23
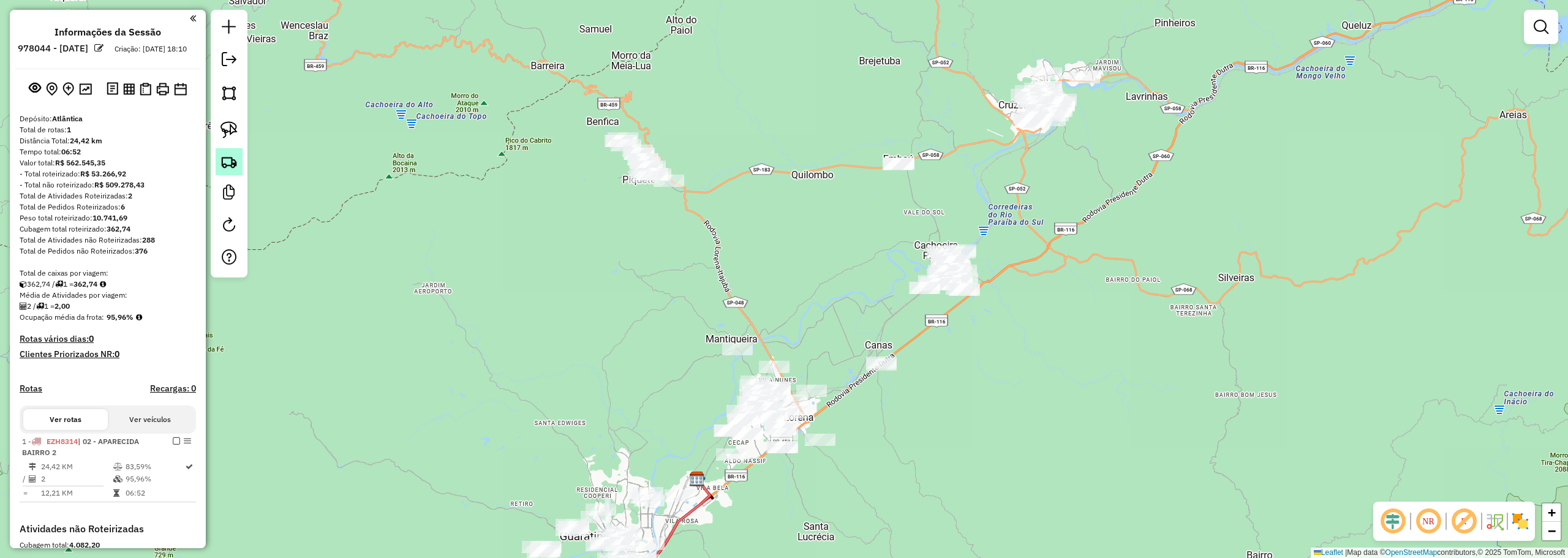
click at [235, 165] on img at bounding box center [229, 162] width 18 height 18
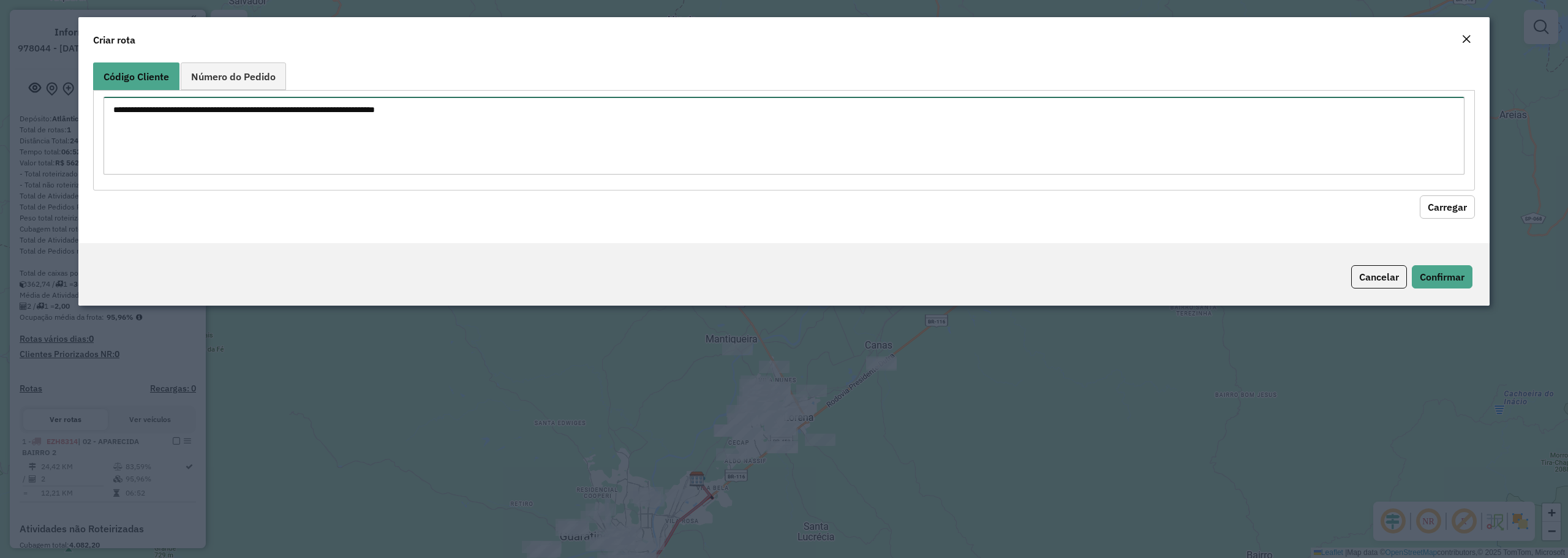
click at [476, 137] on textarea at bounding box center [783, 135] width 1361 height 78
click at [470, 157] on textarea at bounding box center [783, 135] width 1361 height 78
paste textarea "*****"
type textarea "***** *****"
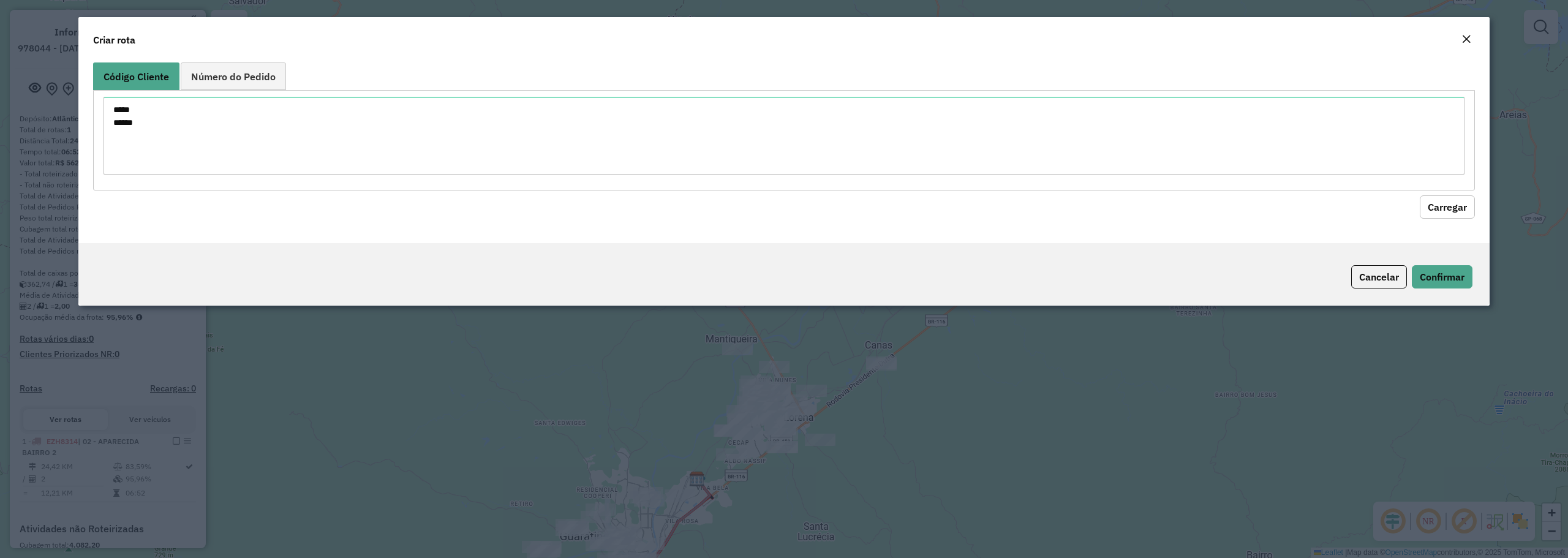
click at [1467, 208] on button "Carregar" at bounding box center [1446, 207] width 56 height 23
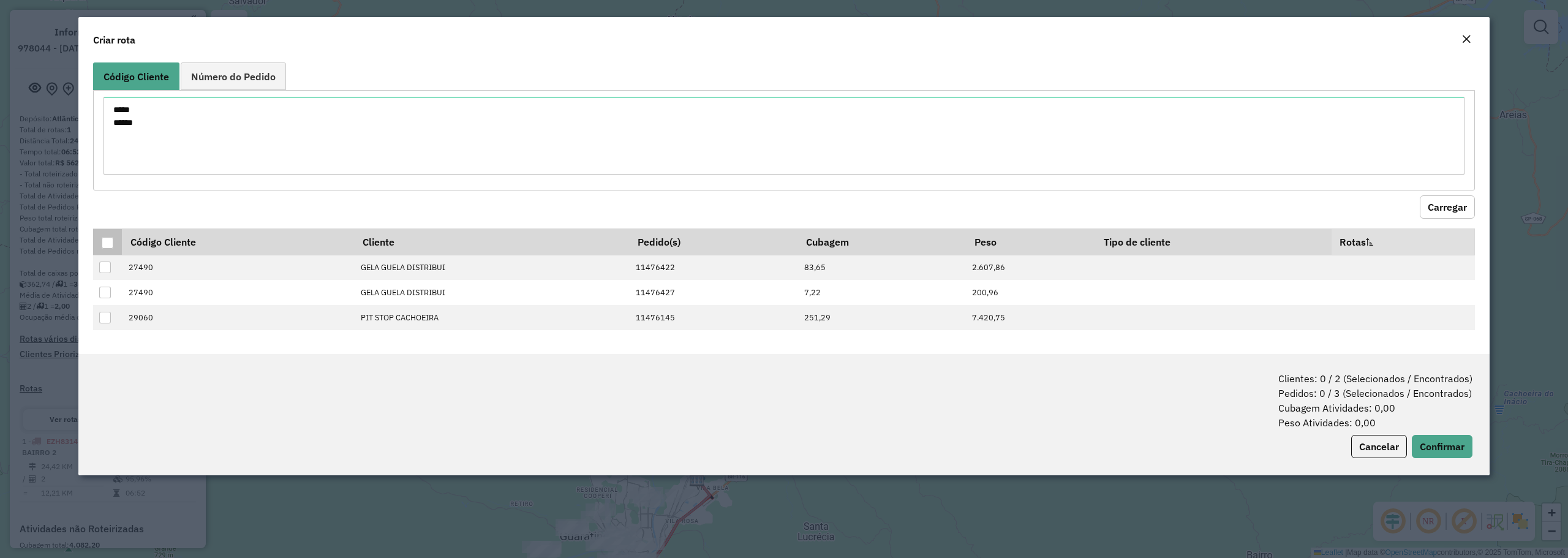
click at [111, 243] on div at bounding box center [107, 242] width 12 height 12
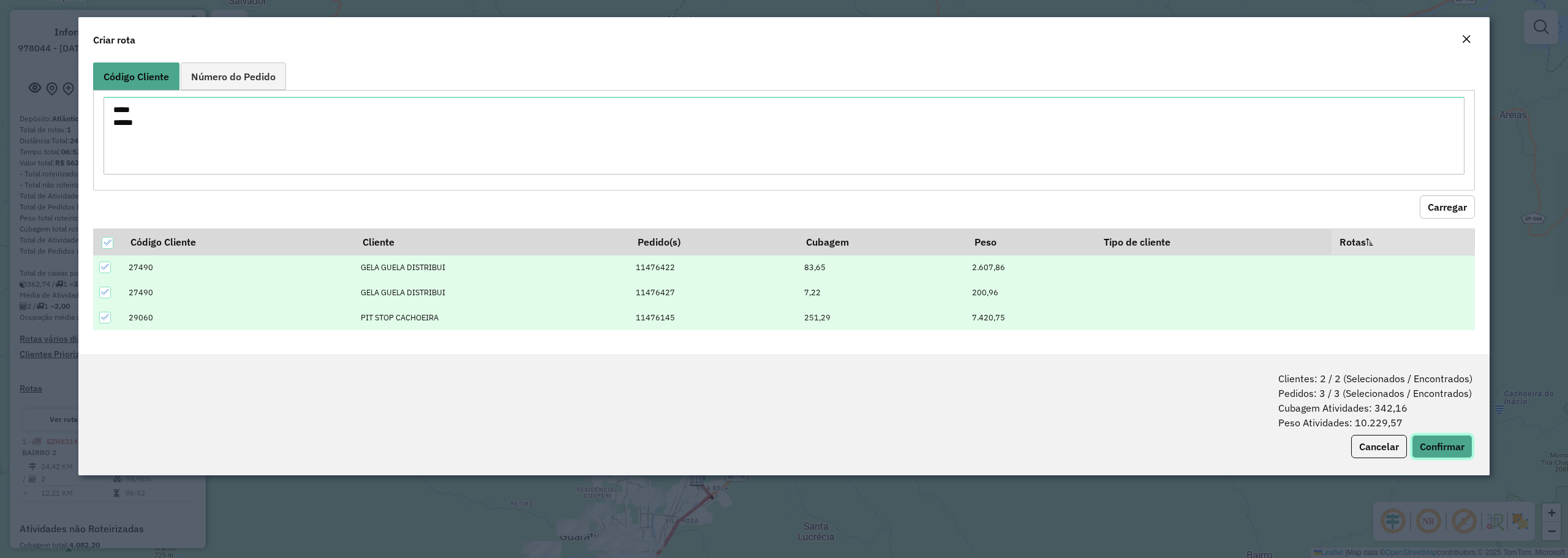
drag, startPoint x: 1437, startPoint y: 448, endPoint x: 1428, endPoint y: 443, distance: 10.3
click at [1437, 448] on button "Confirmar" at bounding box center [1441, 446] width 60 height 23
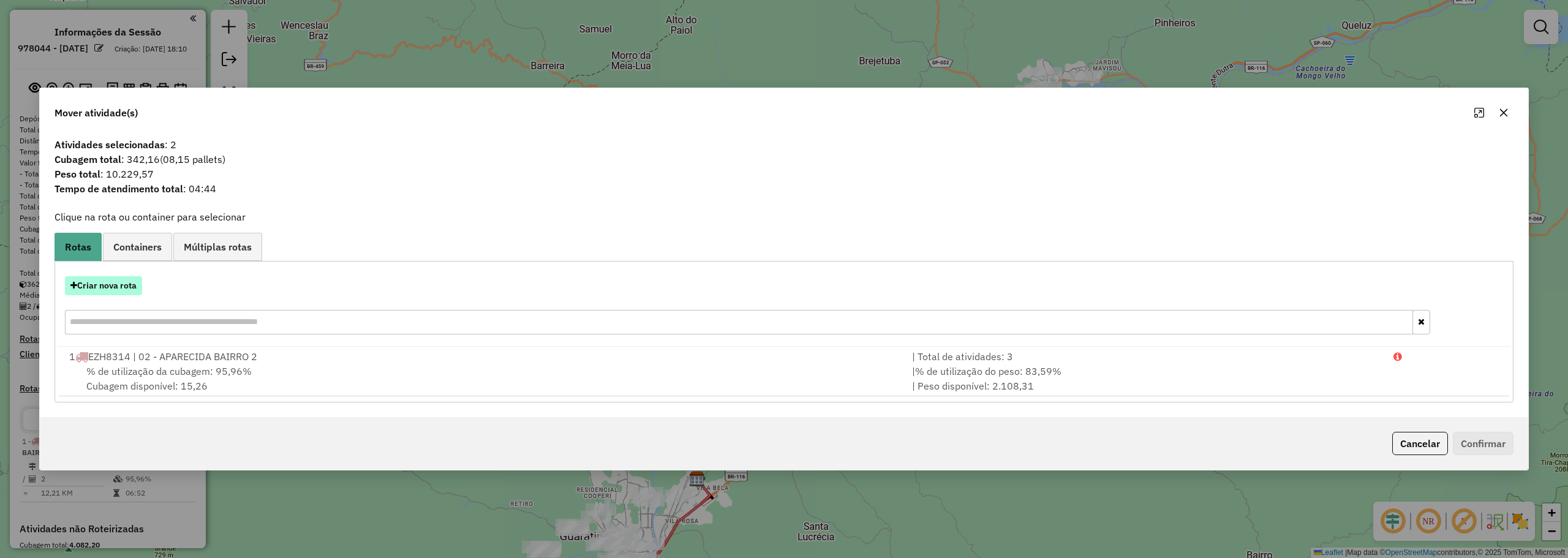
click at [123, 292] on button "Criar nova rota" at bounding box center [103, 285] width 77 height 19
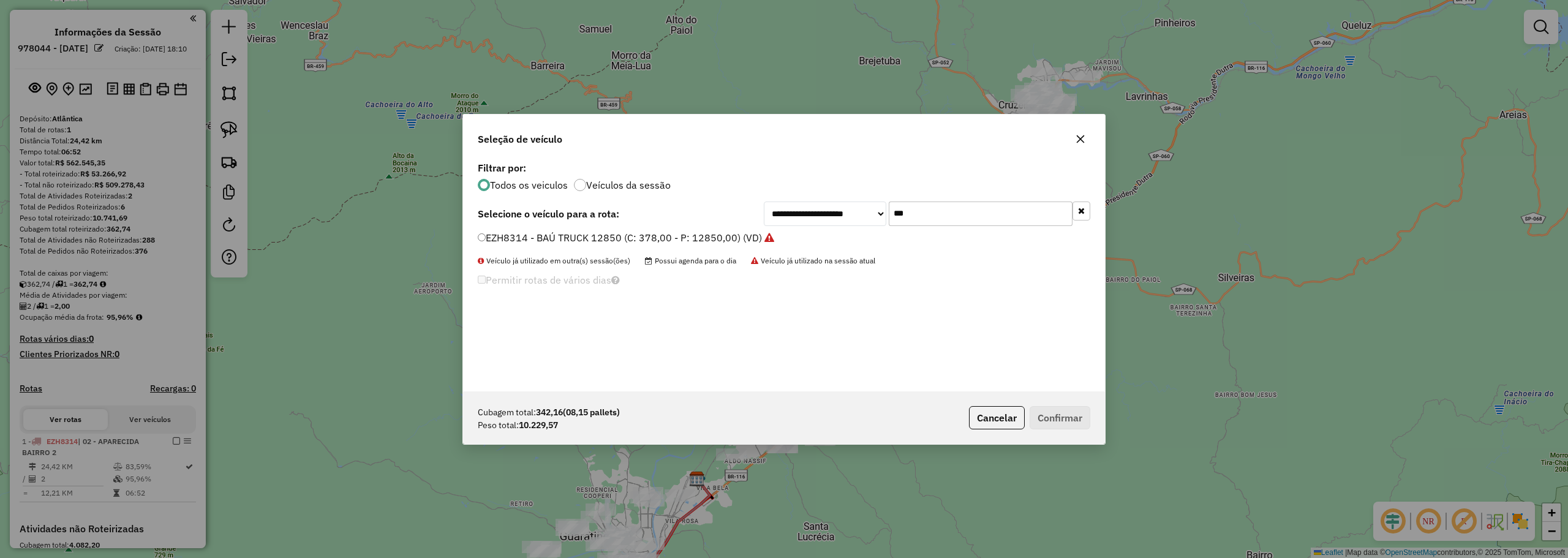
click at [936, 210] on input "***" at bounding box center [980, 213] width 184 height 24
type input "***"
click at [635, 245] on div "CDL4187 - RECARGA TRUCK 12850 (C: 378,00 - P: 12850,00) (VD)" at bounding box center [784, 242] width 627 height 24
click at [634, 235] on label "CDL4187 - RECARGA TRUCK 12850 (C: 378,00 - P: 12850,00) (VD)" at bounding box center [631, 237] width 308 height 15
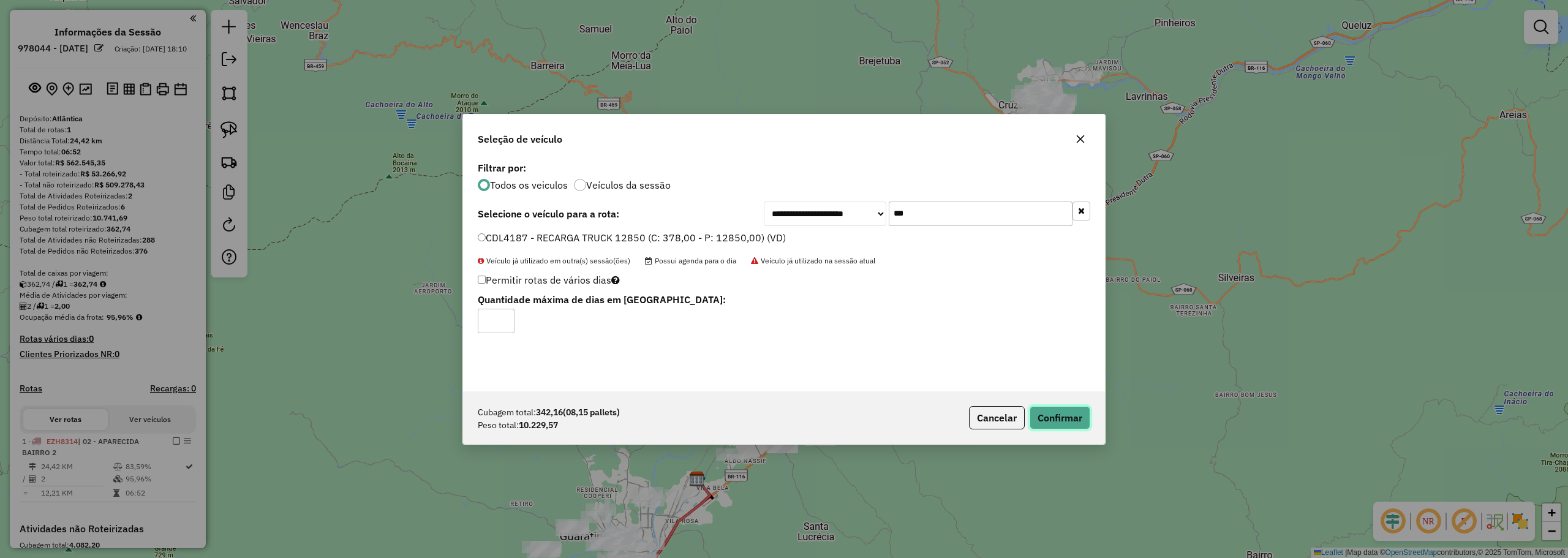
click at [1064, 417] on button "Confirmar" at bounding box center [1060, 418] width 60 height 23
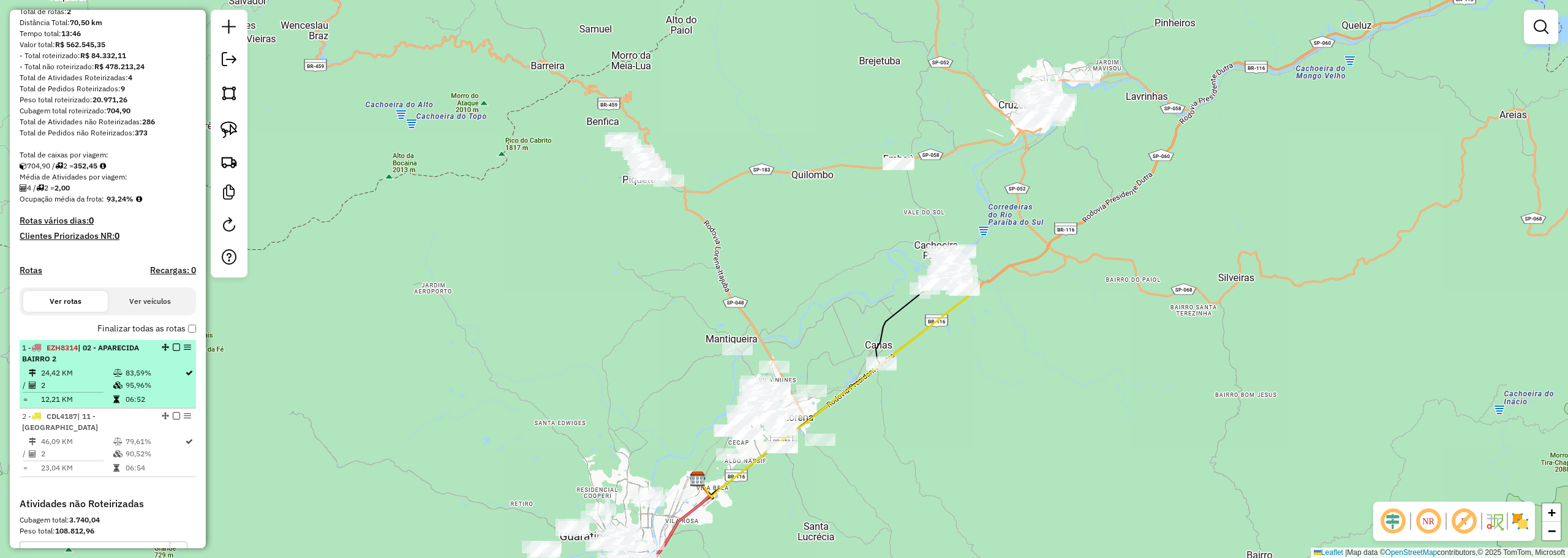
scroll to position [123, 0]
click at [172, 347] on em at bounding box center [176, 343] width 8 height 8
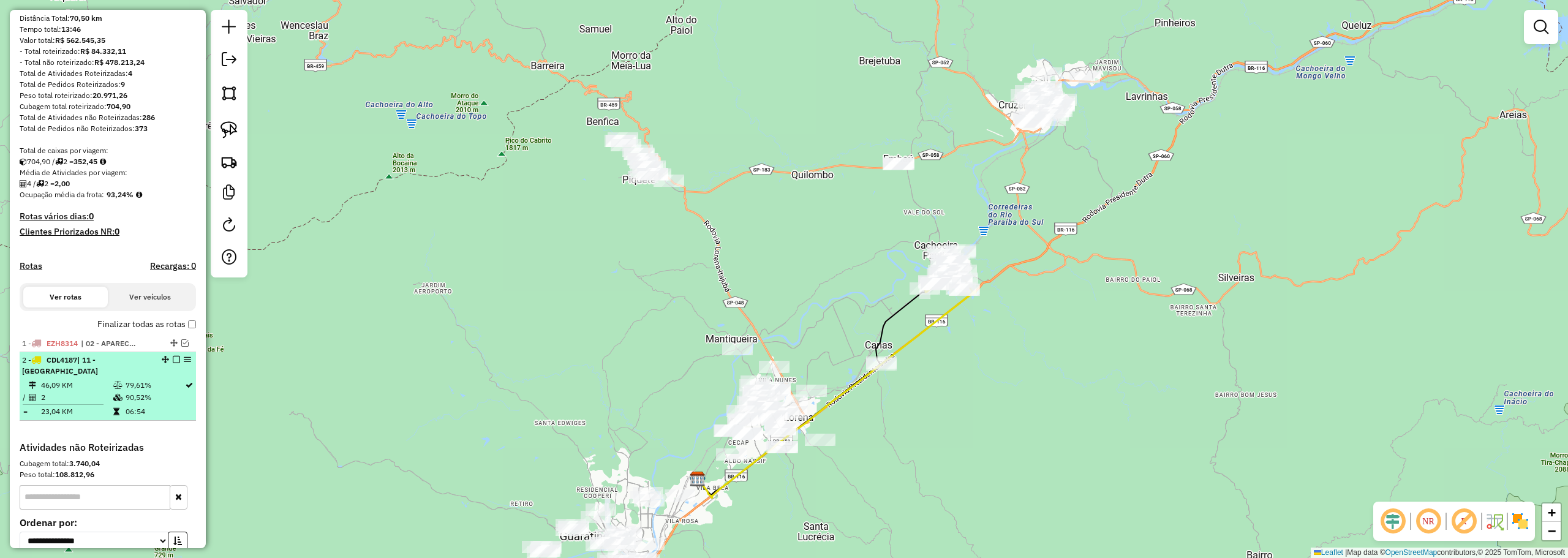
select select "**********"
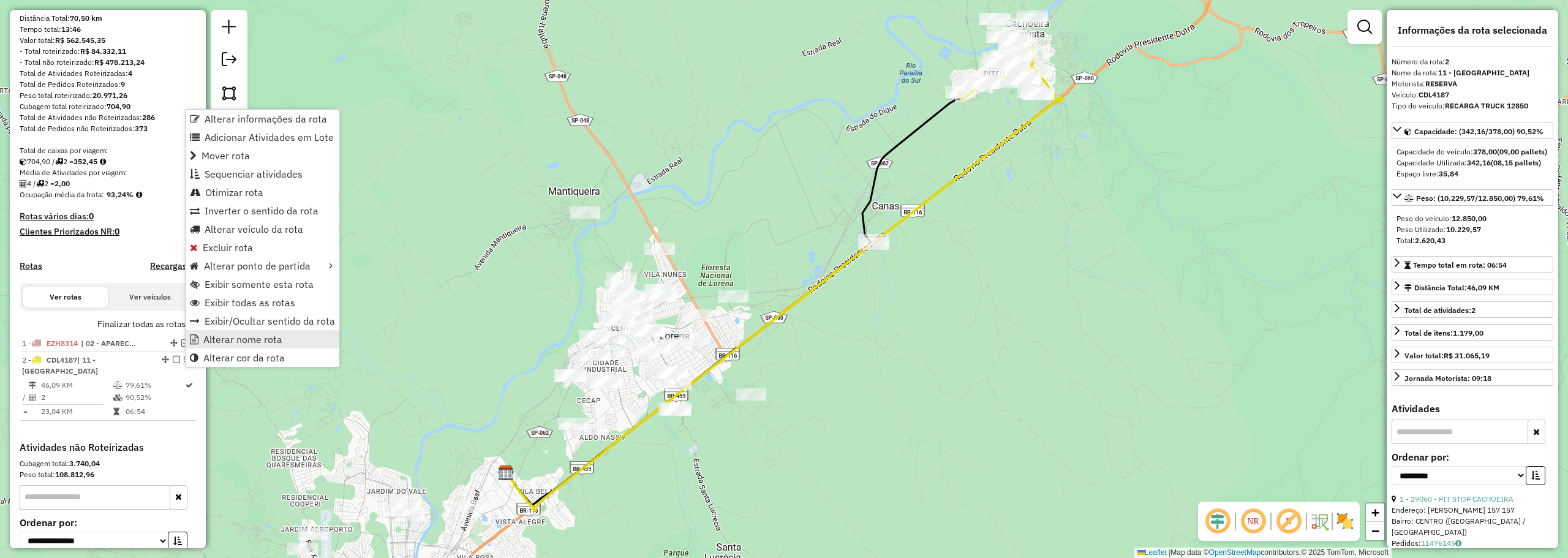
click at [209, 332] on link "Alterar nome rota" at bounding box center [263, 339] width 154 height 19
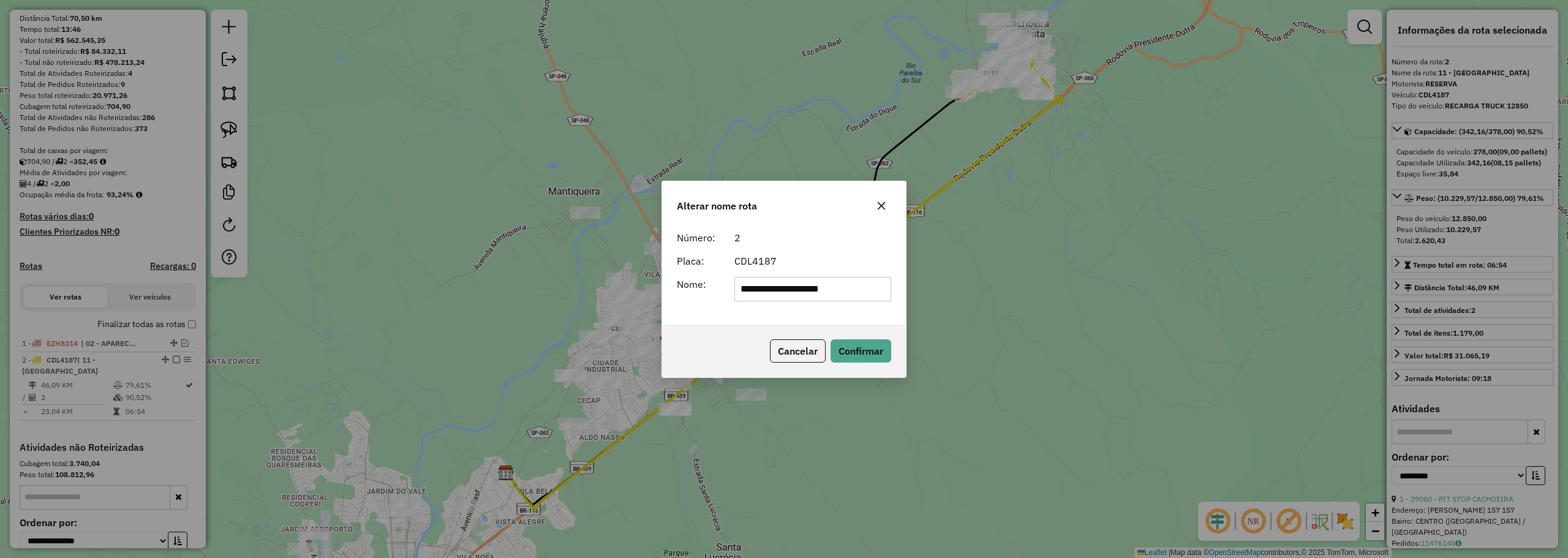
click at [868, 284] on input "**********" at bounding box center [813, 288] width 158 height 24
type input "**********"
click at [853, 350] on button "Confirmar" at bounding box center [861, 351] width 60 height 23
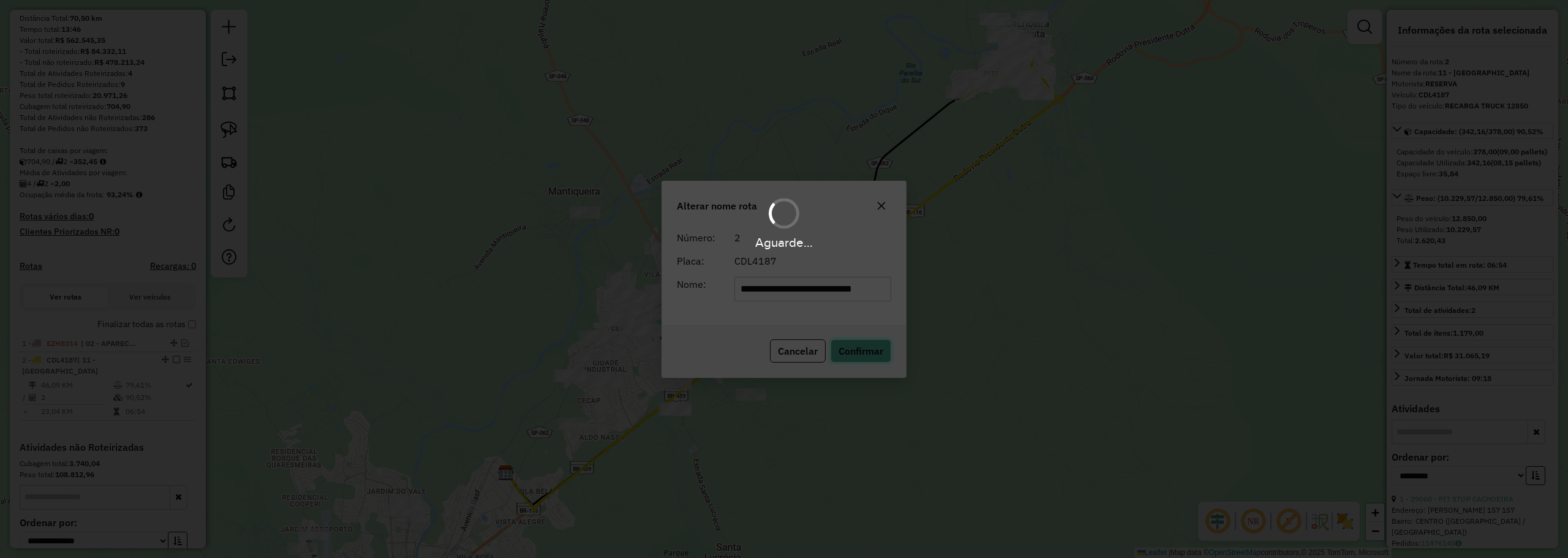
scroll to position [0, 0]
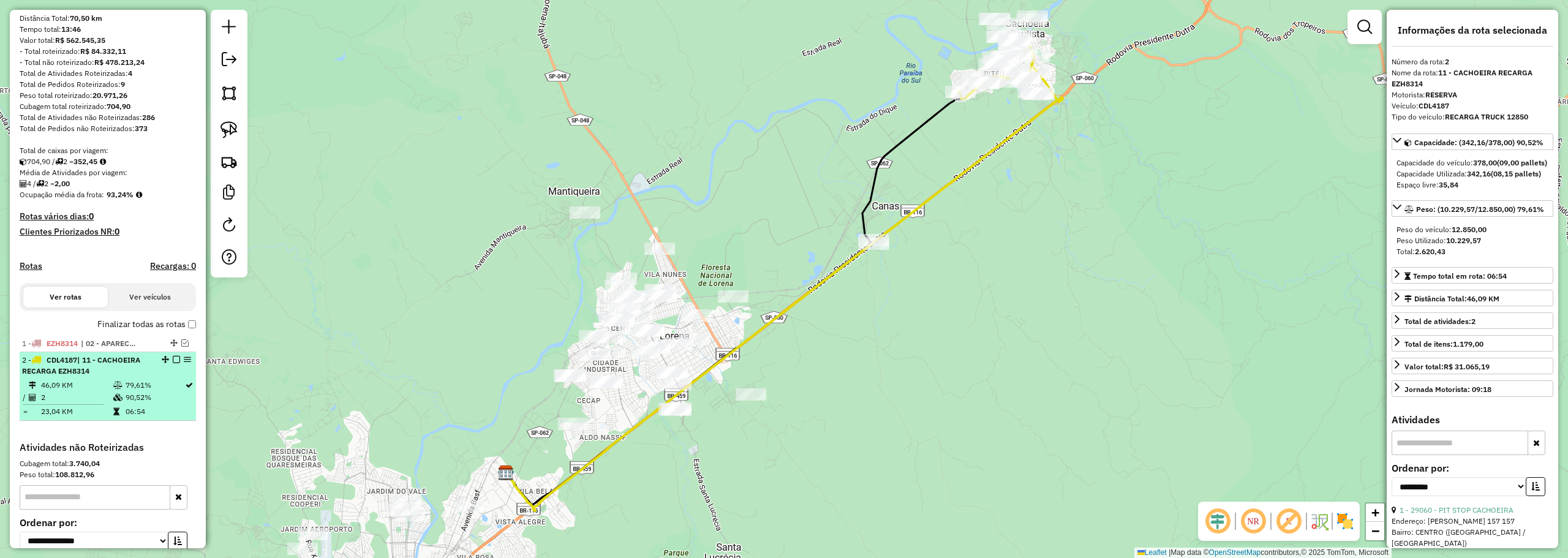
click at [175, 363] on em at bounding box center [176, 359] width 8 height 8
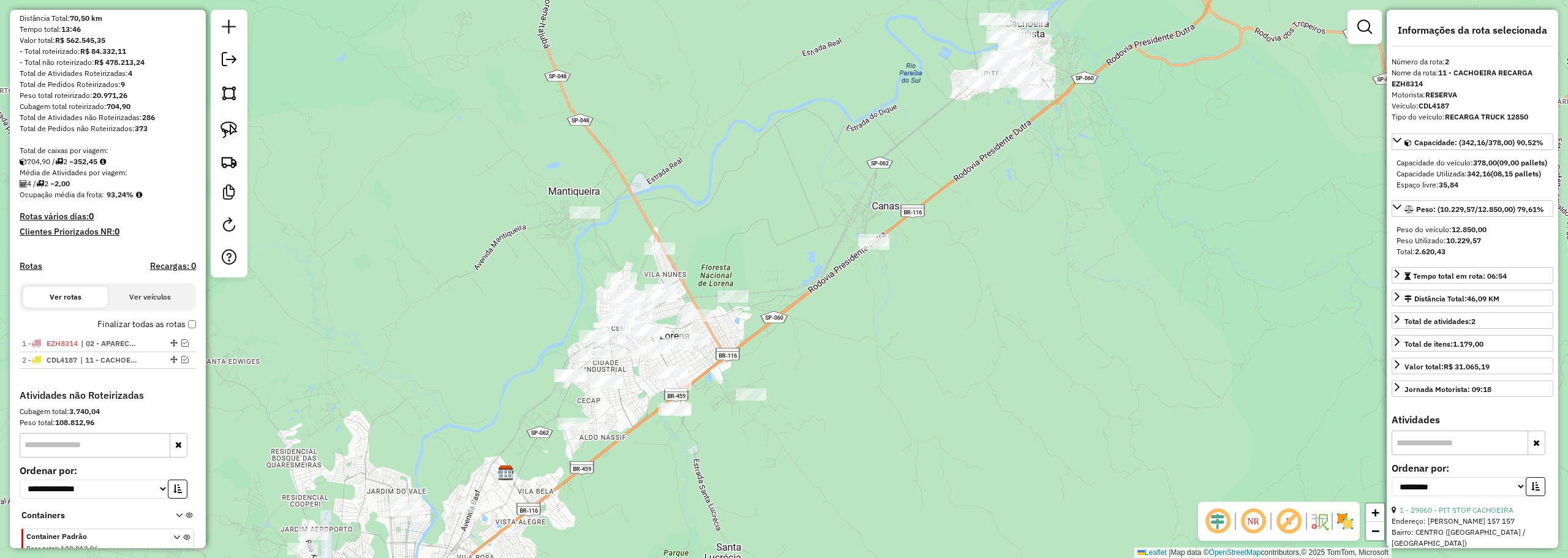
click at [243, 159] on div at bounding box center [229, 143] width 37 height 268
click at [222, 159] on img at bounding box center [229, 162] width 18 height 18
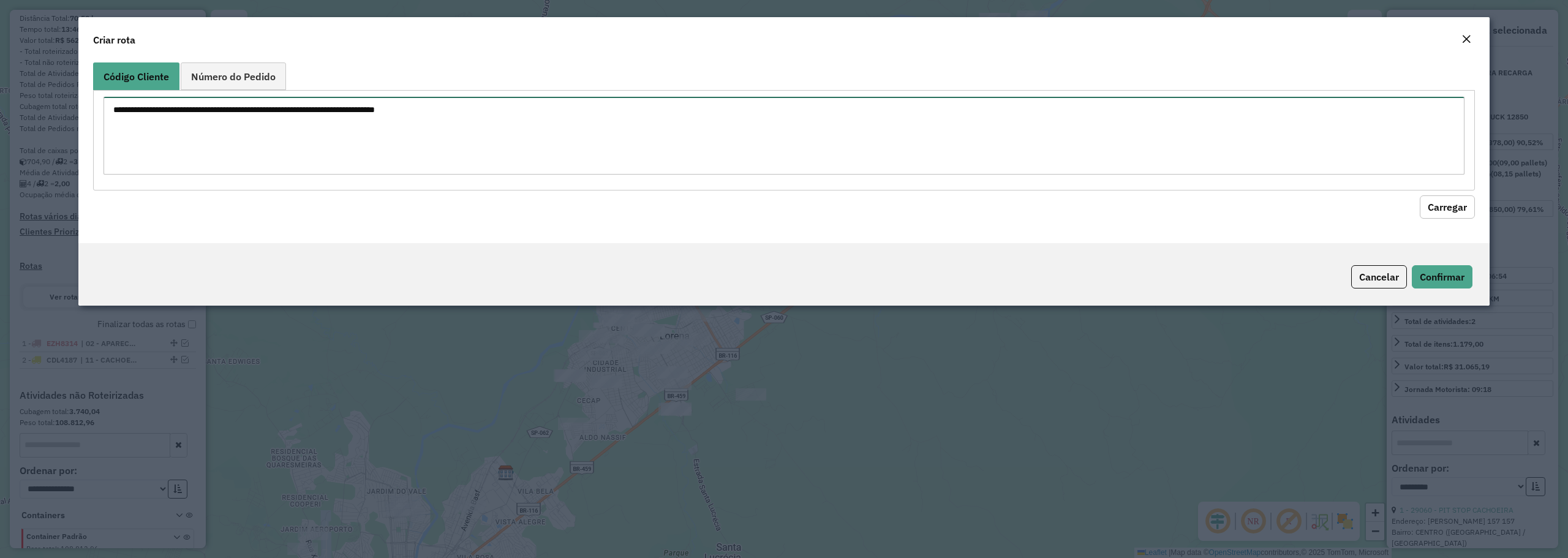
click at [392, 116] on textarea at bounding box center [783, 135] width 1361 height 78
paste textarea "***** ***** ***** *****"
type textarea "***** ***** ***** *****"
click at [1451, 213] on button "Carregar" at bounding box center [1446, 207] width 56 height 23
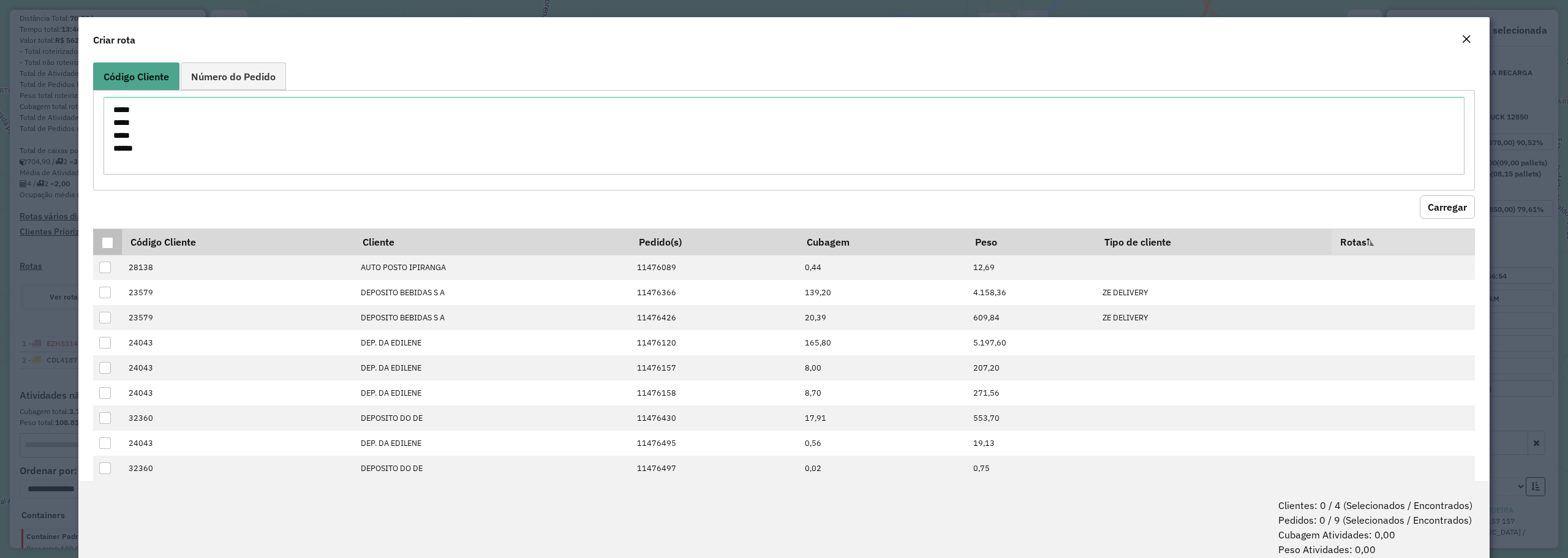
click at [106, 246] on div at bounding box center [107, 242] width 12 height 12
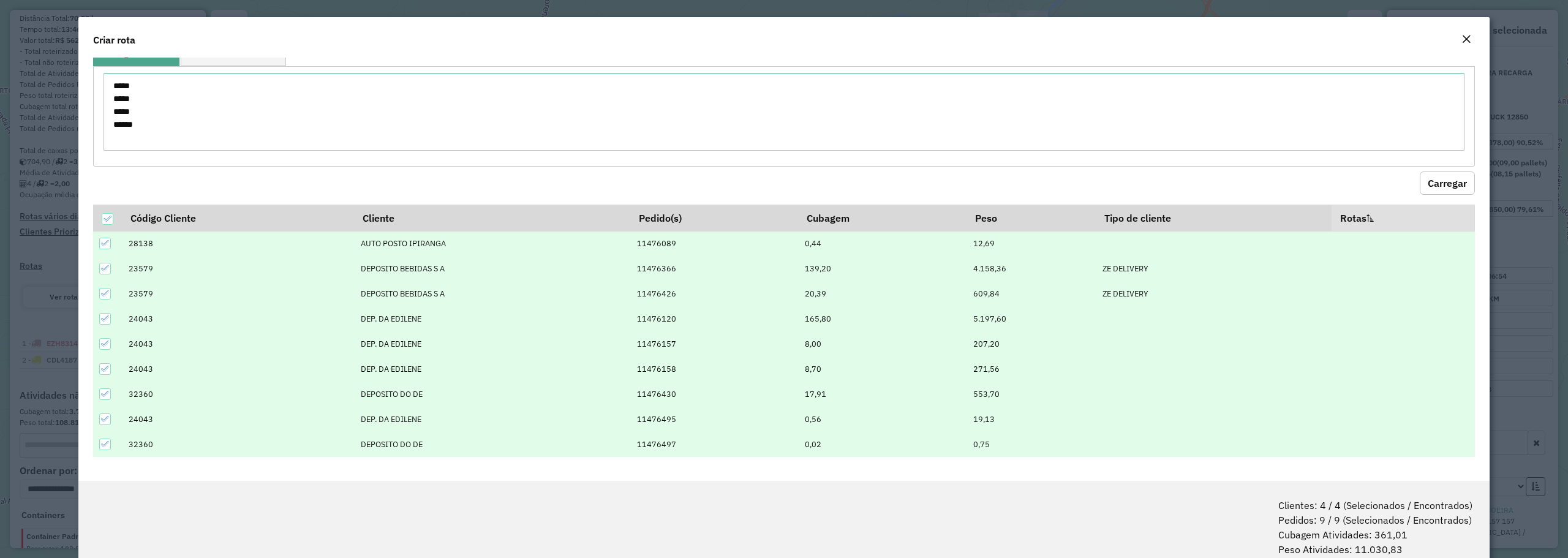
scroll to position [61, 0]
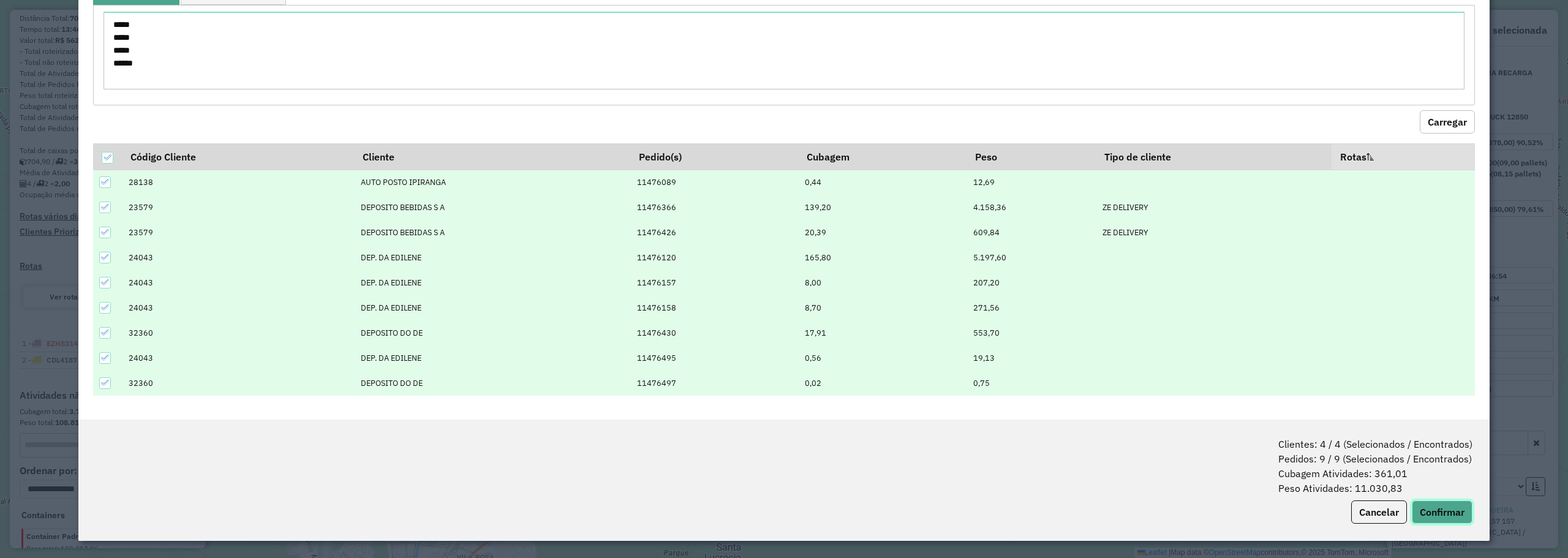
click at [1452, 509] on button "Confirmar" at bounding box center [1441, 512] width 60 height 23
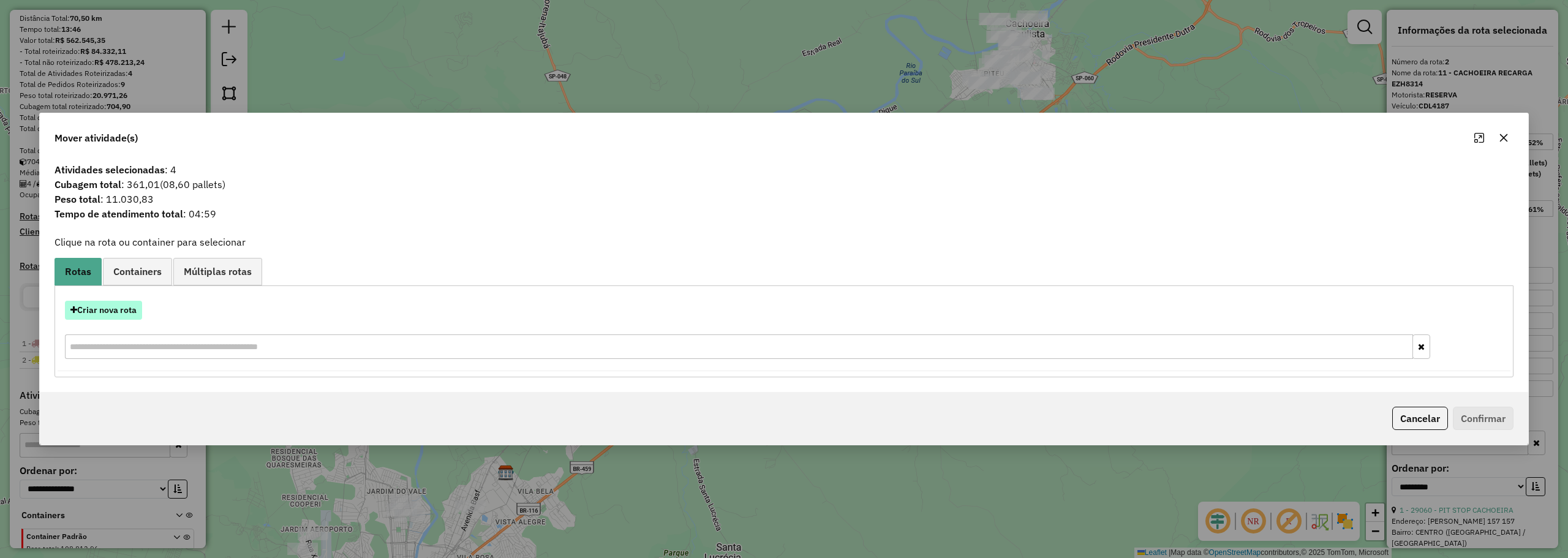
click at [103, 311] on button "Criar nova rota" at bounding box center [103, 310] width 77 height 19
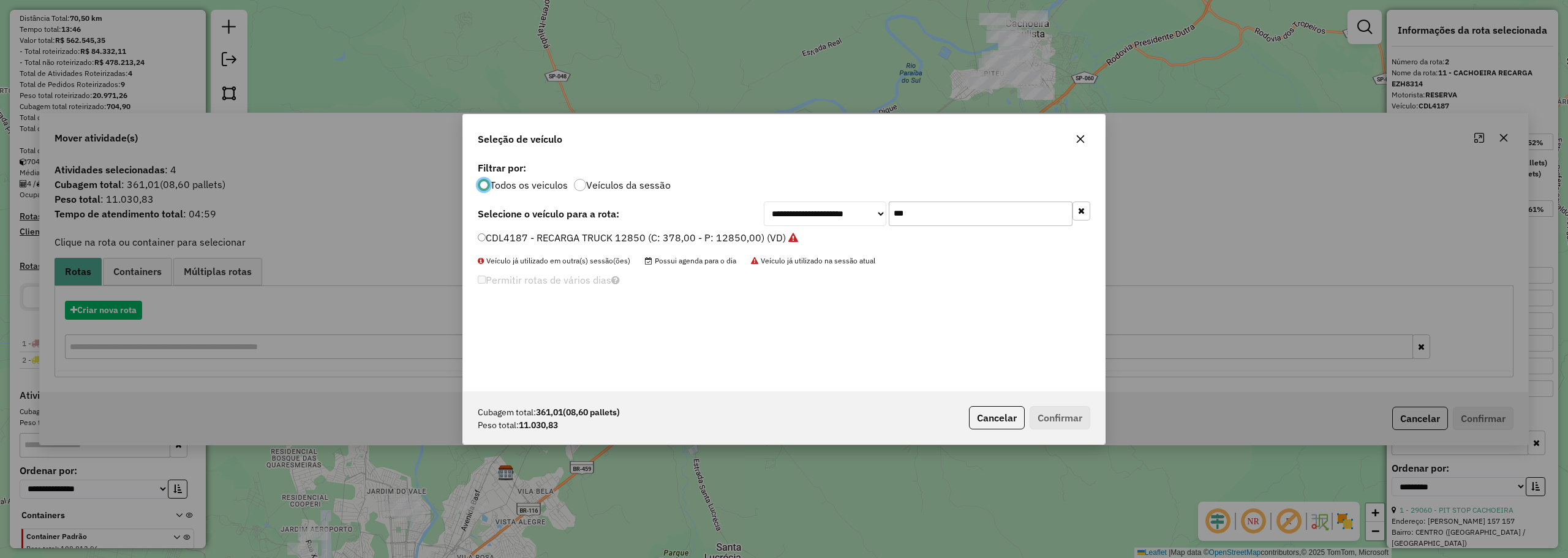
scroll to position [7, 4]
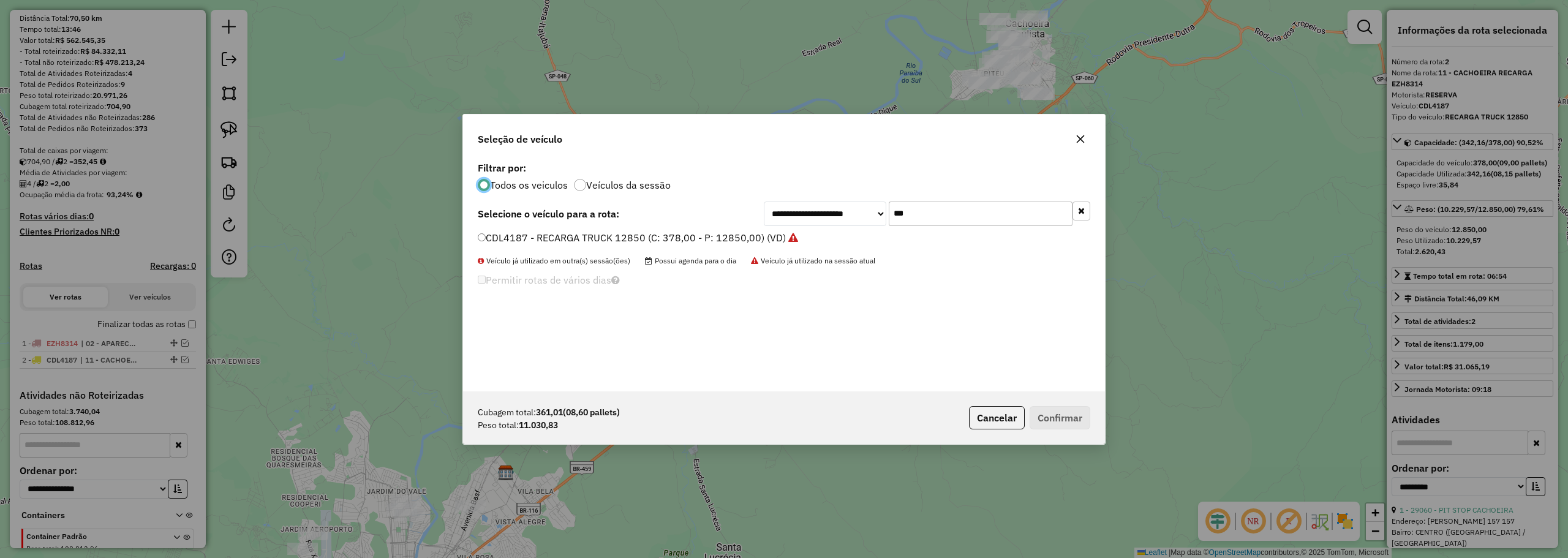
click at [962, 218] on input "***" at bounding box center [980, 213] width 184 height 24
type input "*"
type input "***"
click at [584, 236] on label "FTZ8168 - BAÚ TRUCK 12850 (C: 378,00 - P: 12850,00) (VD)" at bounding box center [618, 237] width 282 height 15
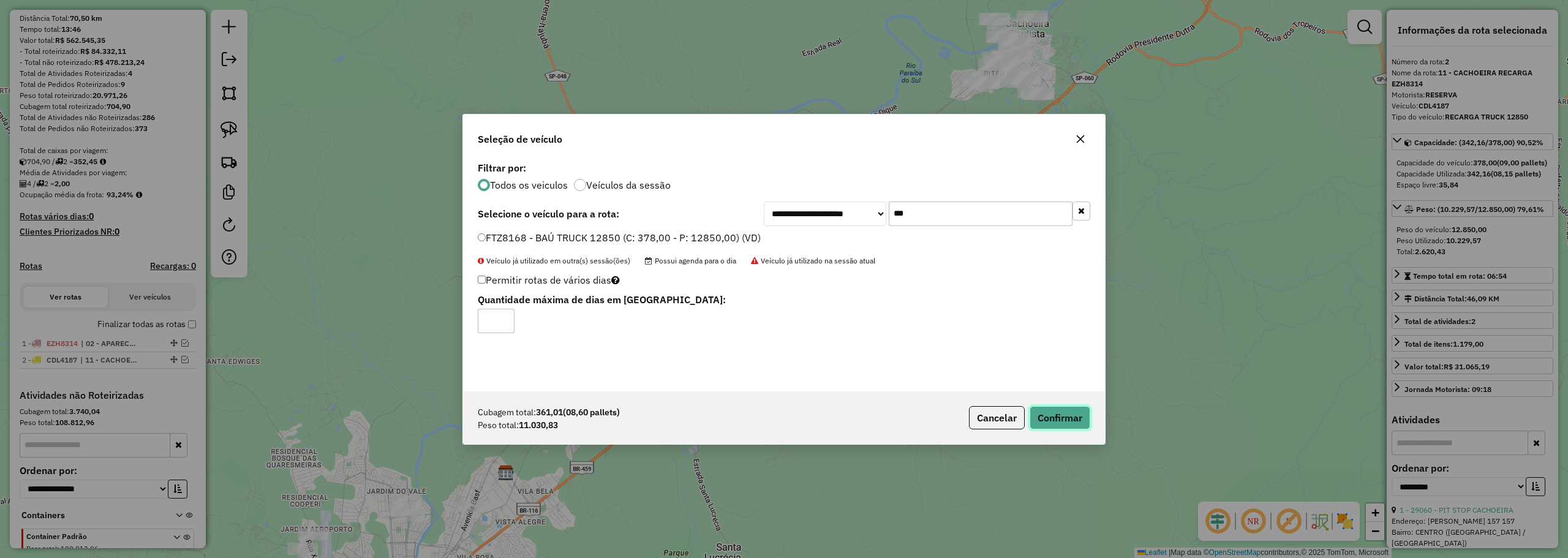
click at [1071, 408] on button "Confirmar" at bounding box center [1060, 418] width 60 height 23
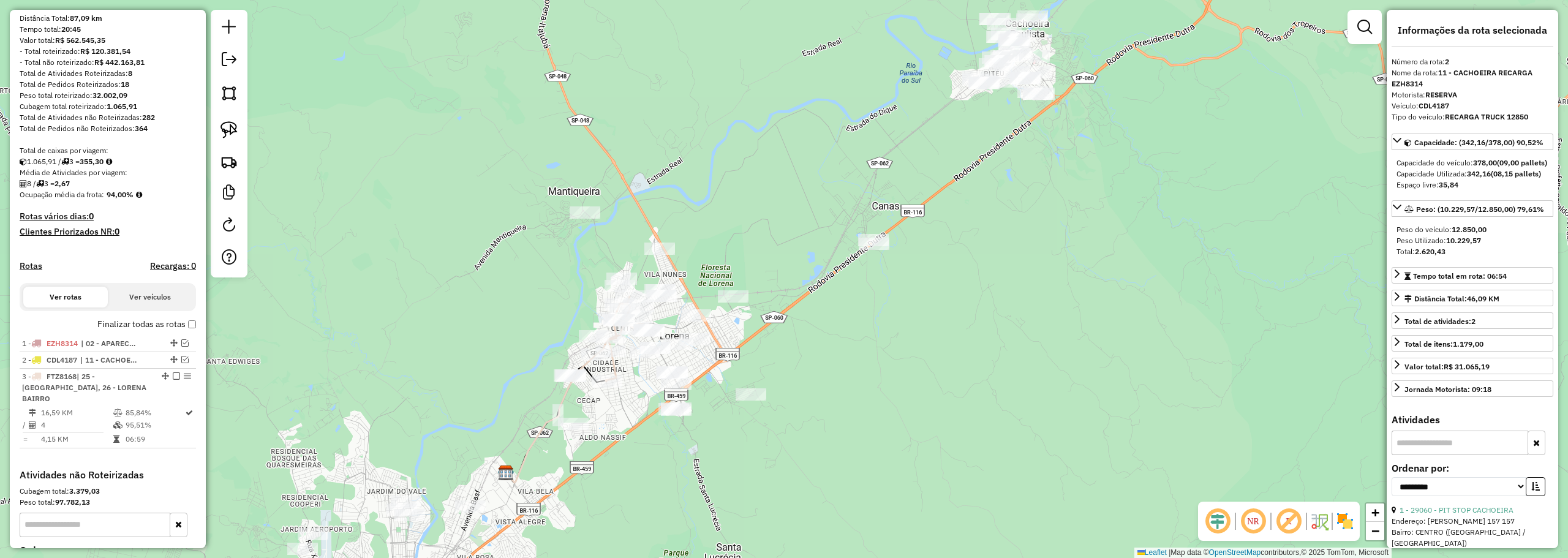
scroll to position [263, 0]
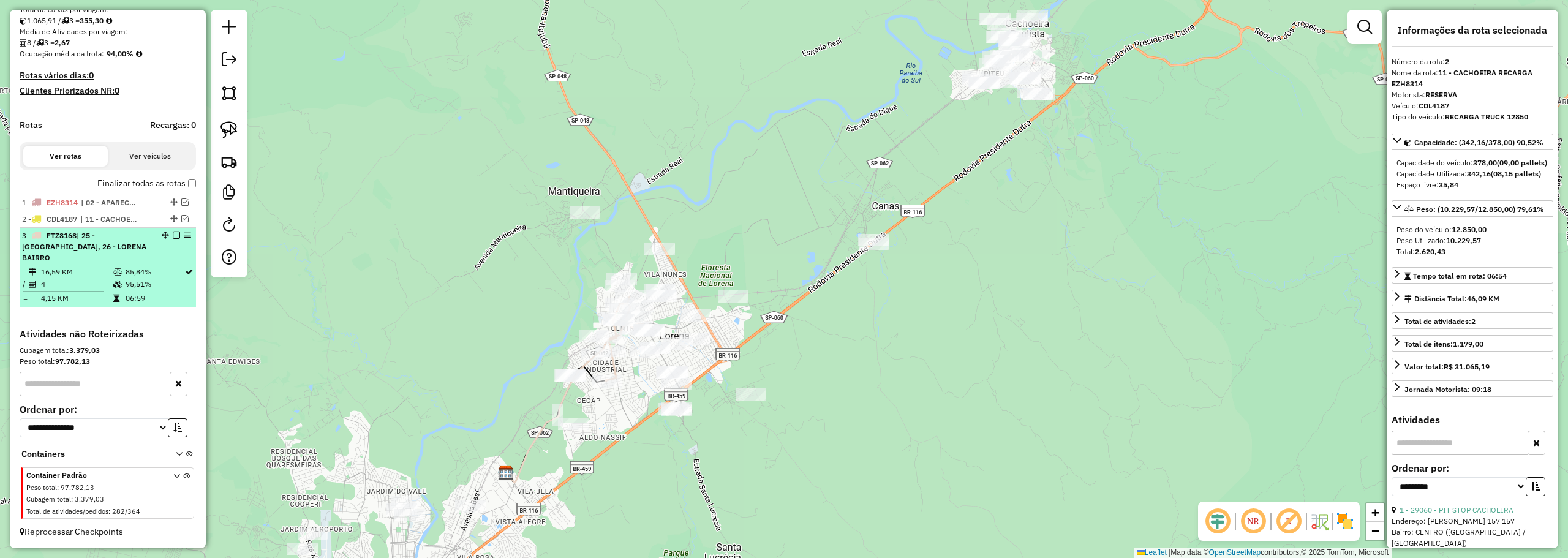
click at [163, 258] on div "3 - FTZ8168 | 25 - LORENA CENTRO, 26 - LORENA BAIRRO" at bounding box center [108, 246] width 171 height 33
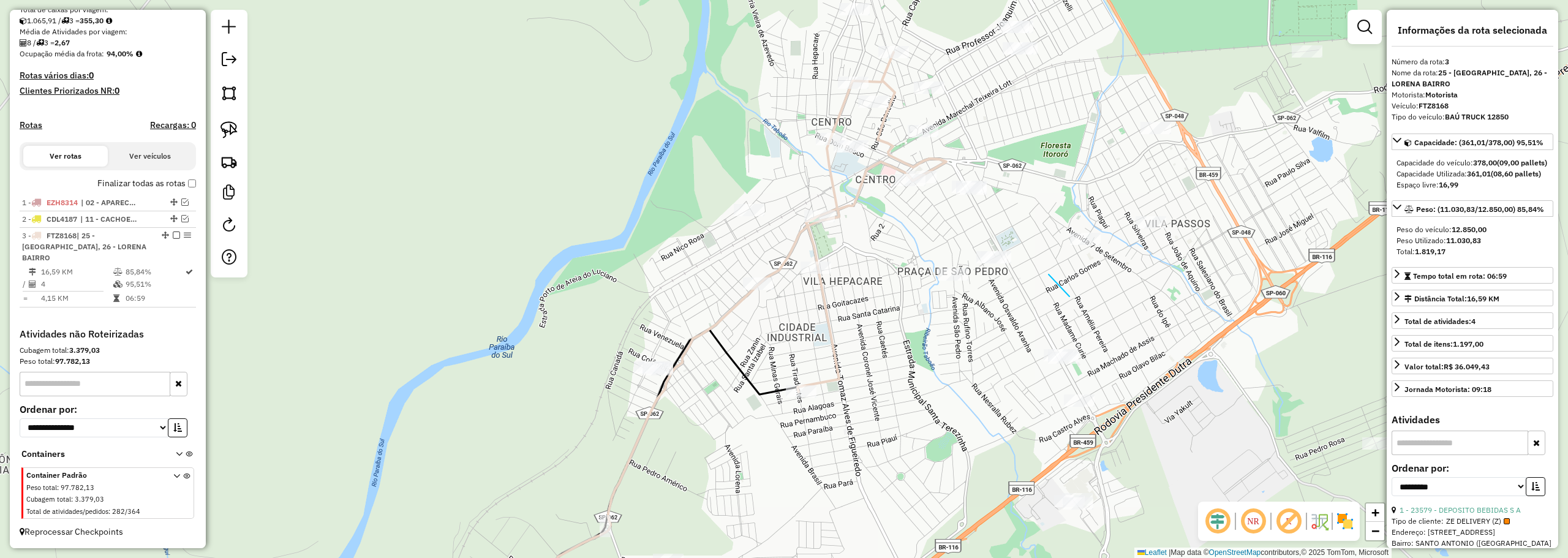
drag, startPoint x: 1048, startPoint y: 275, endPoint x: 1007, endPoint y: 242, distance: 52.6
drag, startPoint x: 1076, startPoint y: 312, endPoint x: 1040, endPoint y: 264, distance: 60.0
click at [1040, 263] on div "Janela de atendimento Grade de atendimento Capacidade Transportadoras Veículos …" at bounding box center [784, 279] width 1568 height 558
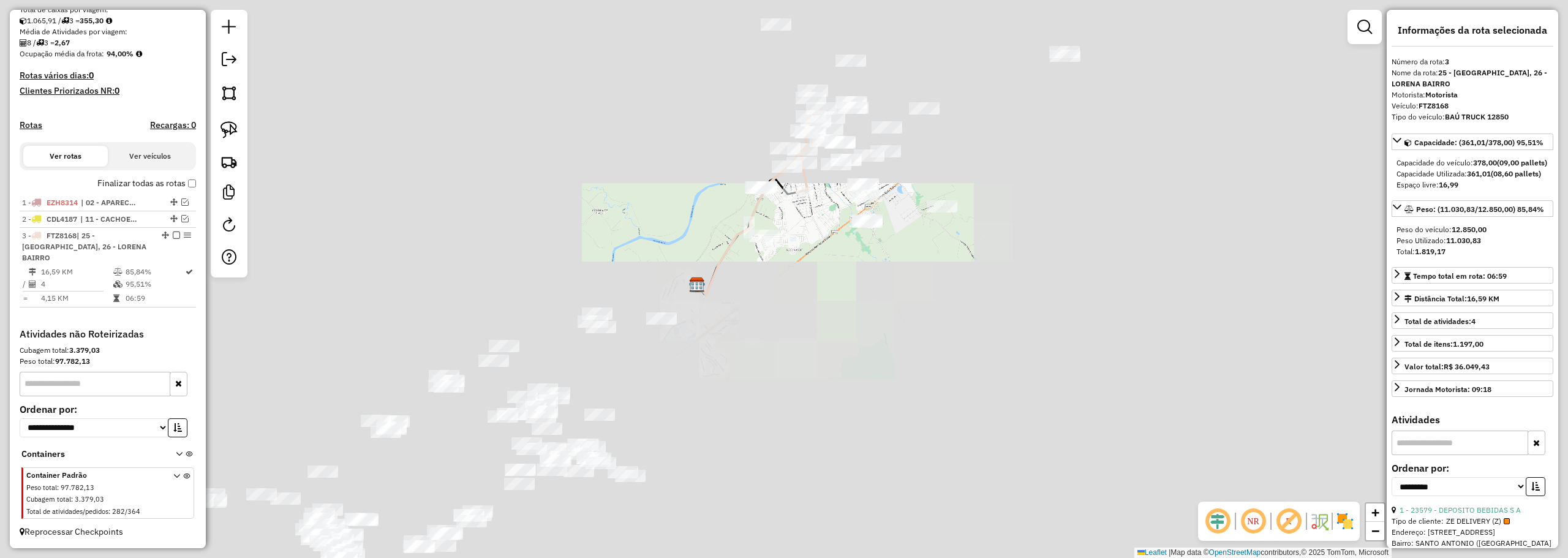
drag, startPoint x: 733, startPoint y: 96, endPoint x: 639, endPoint y: 254, distance: 183.8
click at [639, 258] on div "Janela de atendimento Grade de atendimento Capacidade Transportadoras Veículos …" at bounding box center [784, 279] width 1568 height 558
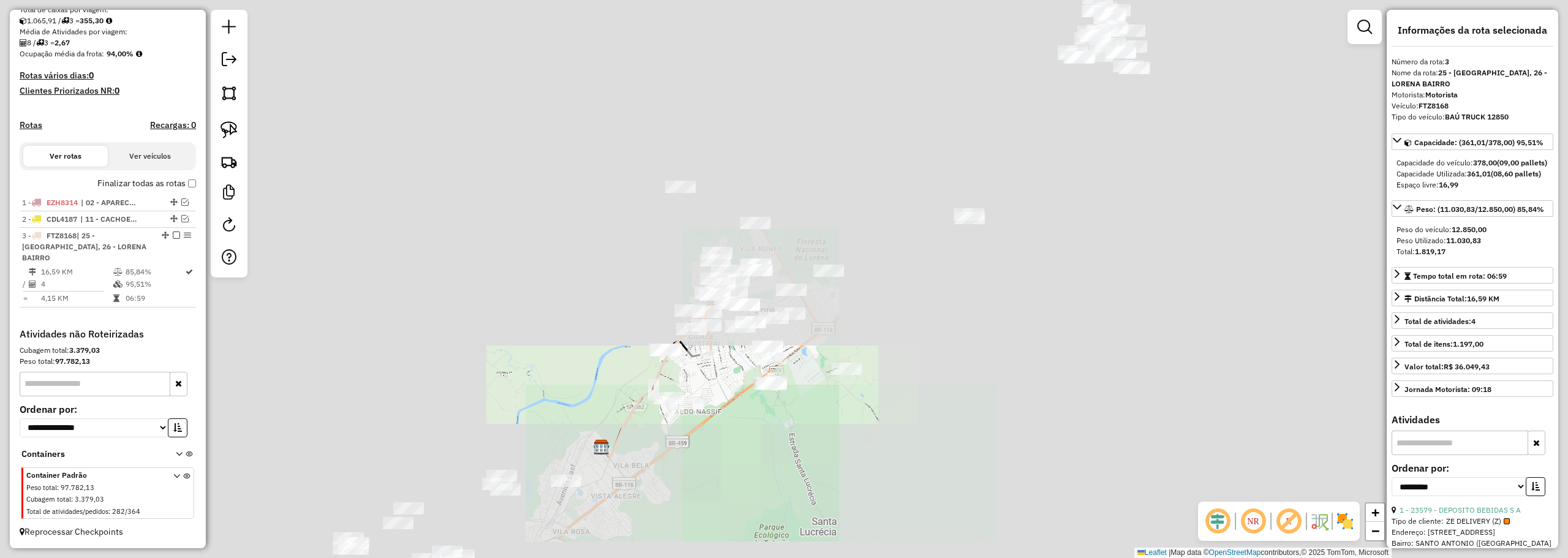
drag, startPoint x: 775, startPoint y: 56, endPoint x: 750, endPoint y: 212, distance: 158.0
click at [750, 212] on div "Janela de atendimento Grade de atendimento Capacidade Transportadoras Veículos …" at bounding box center [784, 279] width 1568 height 558
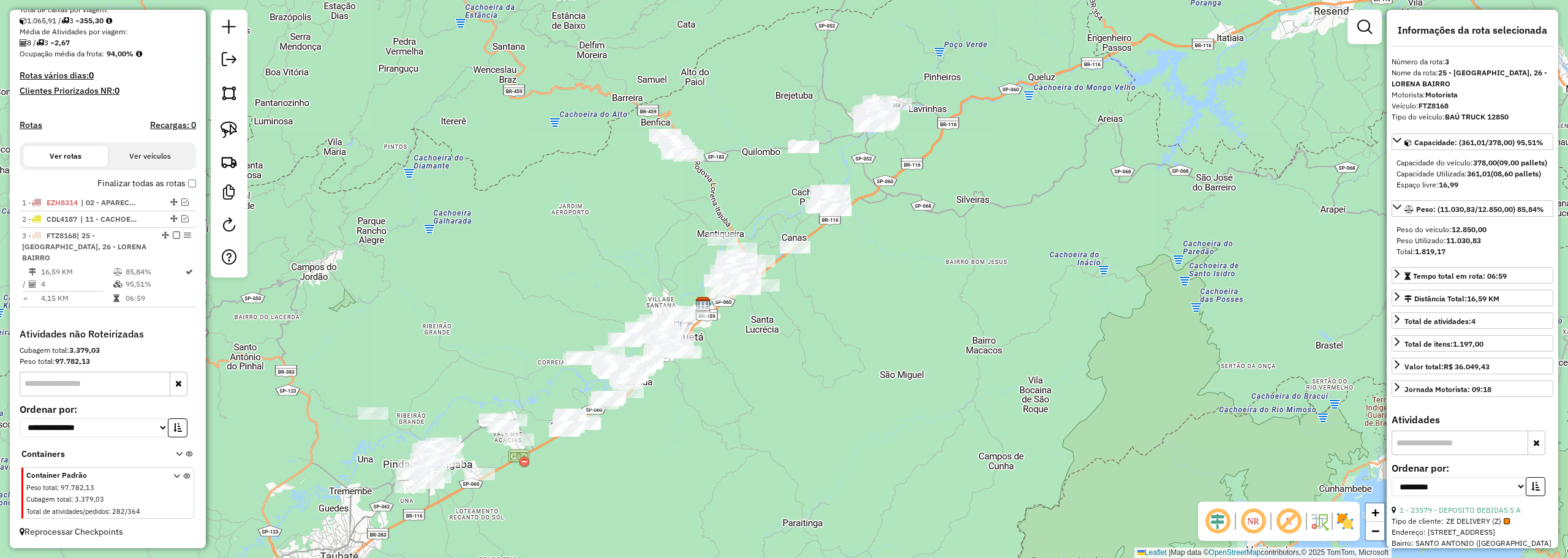
click at [243, 140] on div at bounding box center [229, 143] width 37 height 268
click at [231, 130] on img at bounding box center [229, 130] width 18 height 18
drag, startPoint x: 719, startPoint y: 109, endPoint x: 756, endPoint y: 149, distance: 54.5
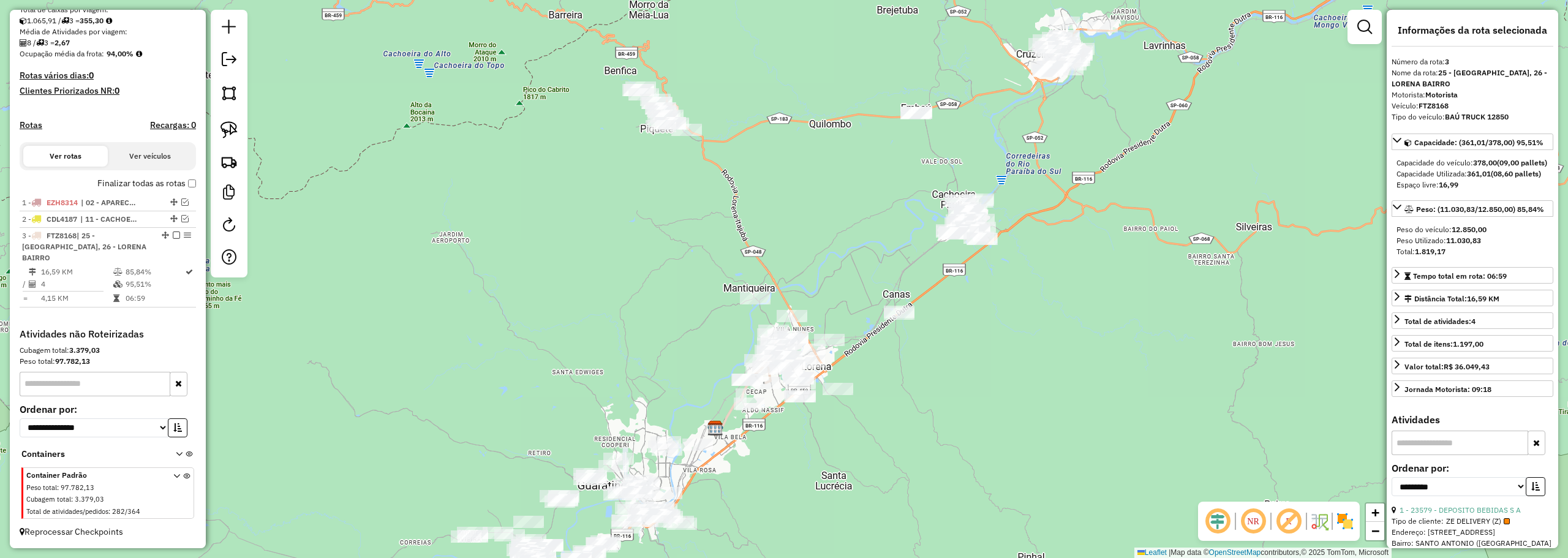
drag, startPoint x: 848, startPoint y: 109, endPoint x: 829, endPoint y: 173, distance: 66.8
click at [827, 182] on div "Janela de atendimento Grade de atendimento Capacidade Transportadoras Veículos …" at bounding box center [784, 279] width 1568 height 558
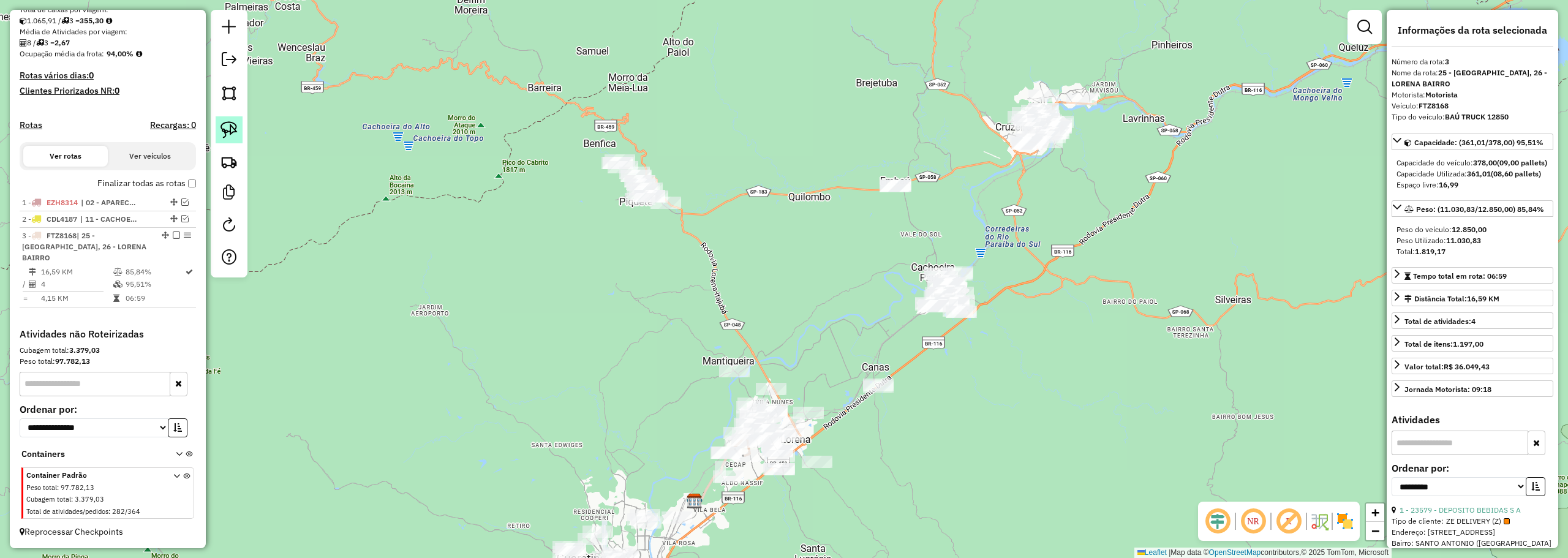
click at [227, 127] on img at bounding box center [229, 130] width 18 height 18
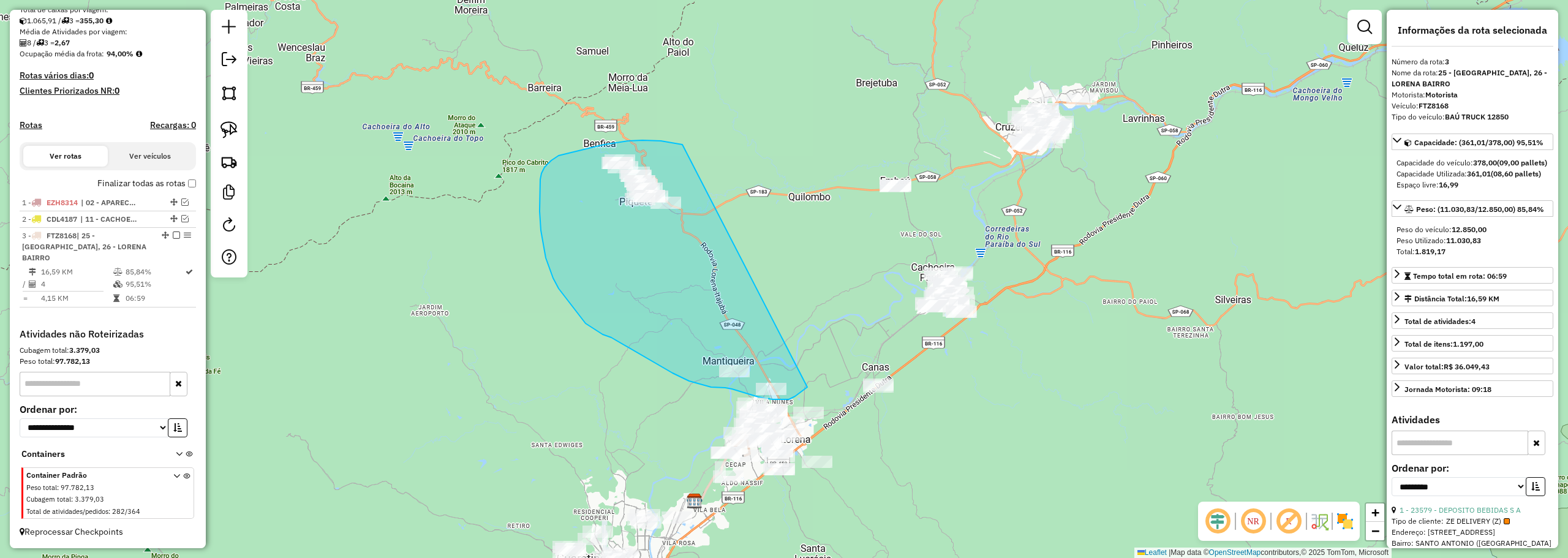
drag, startPoint x: 681, startPoint y: 144, endPoint x: 807, endPoint y: 387, distance: 273.7
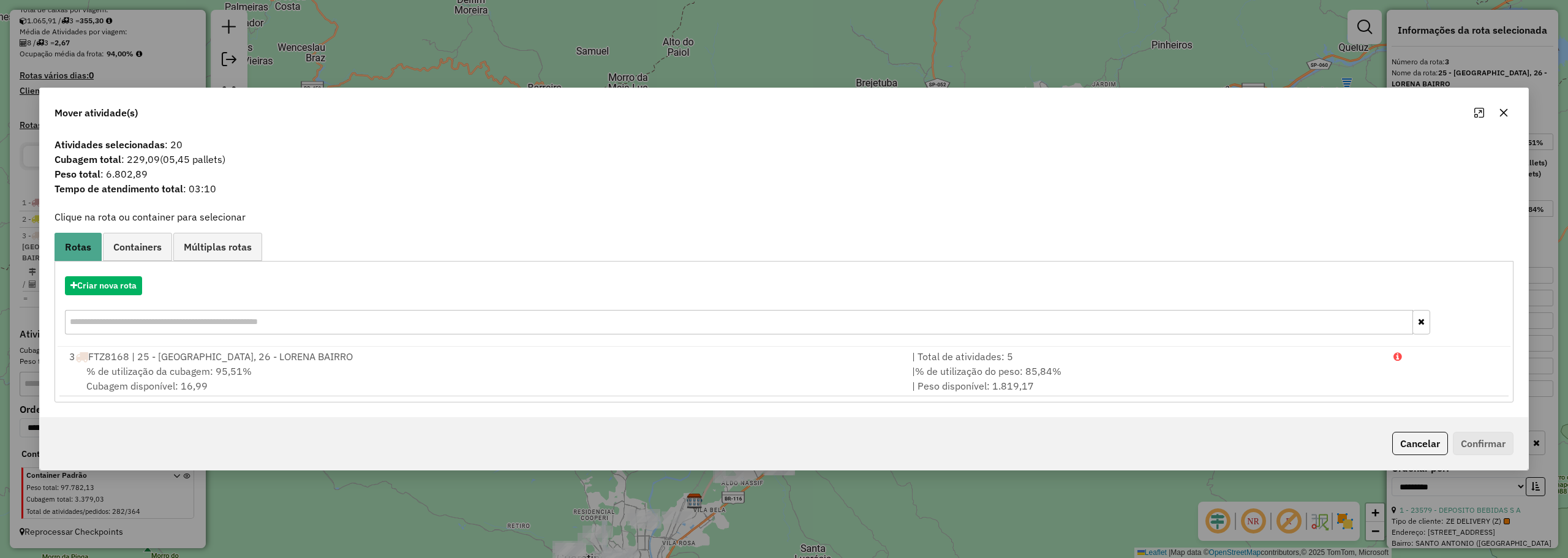
click at [1511, 113] on button "button" at bounding box center [1504, 113] width 19 height 19
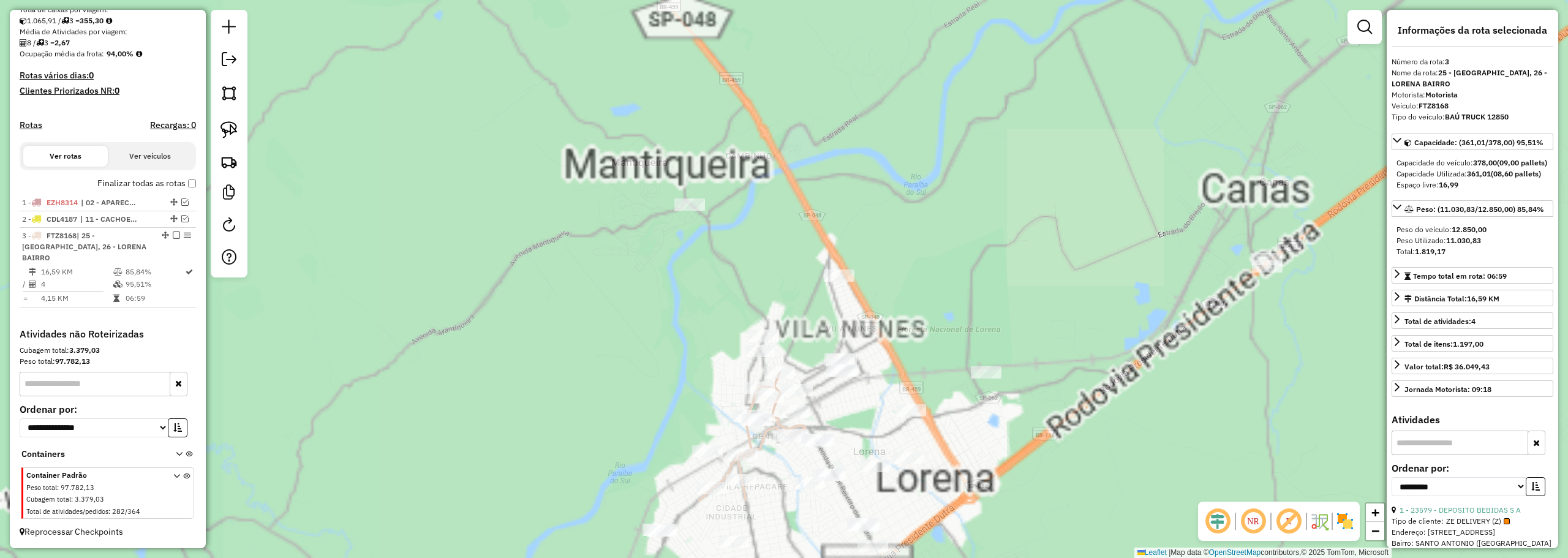
drag, startPoint x: 753, startPoint y: 368, endPoint x: 985, endPoint y: 255, distance: 258.1
click at [985, 255] on div "Janela de atendimento Grade de atendimento Capacidade Transportadoras Veículos …" at bounding box center [784, 279] width 1568 height 558
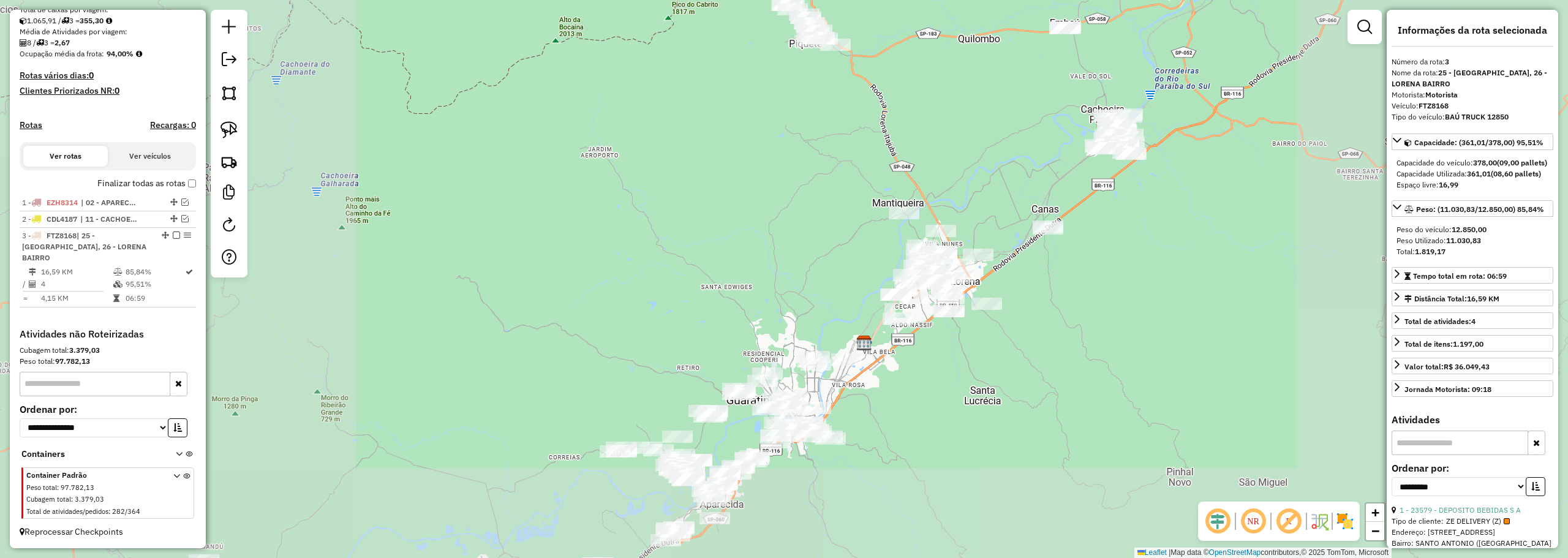
click at [679, 399] on div "Janela de atendimento Grade de atendimento Capacidade Transportadoras Veículos …" at bounding box center [784, 279] width 1568 height 558
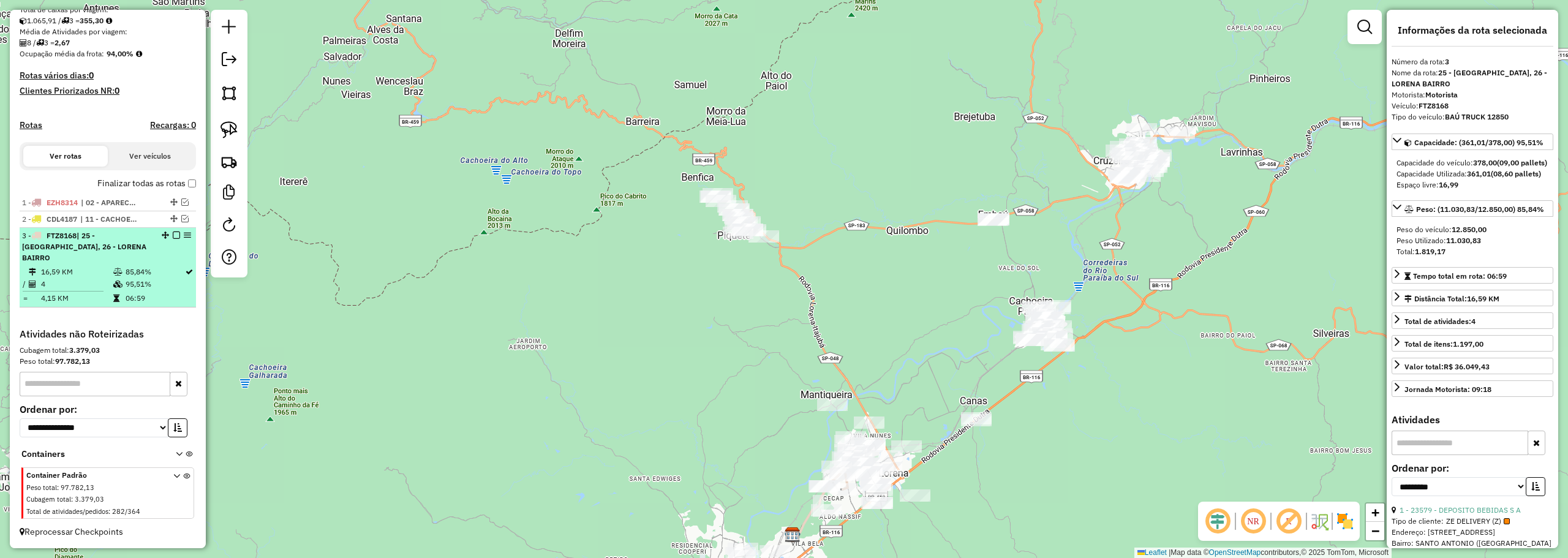
drag, startPoint x: 133, startPoint y: 269, endPoint x: 184, endPoint y: 243, distance: 57.2
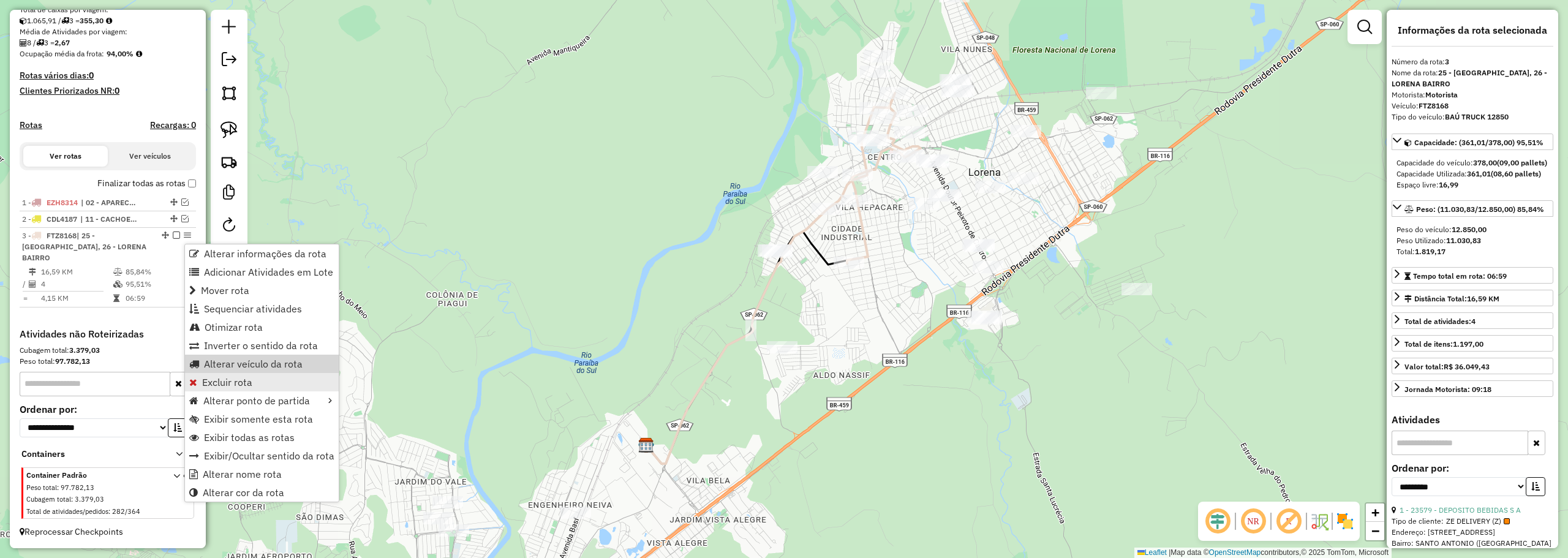
click at [222, 375] on link "Excluir rota" at bounding box center [262, 382] width 154 height 19
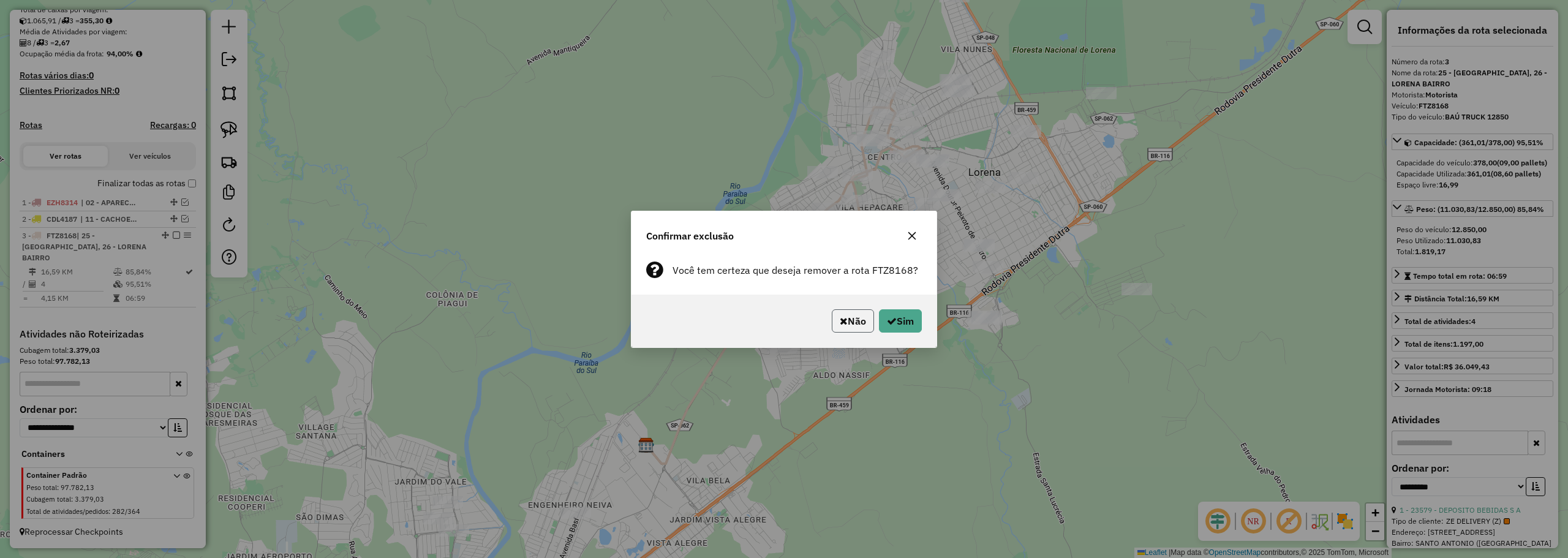
click at [848, 326] on button "Não" at bounding box center [852, 321] width 42 height 23
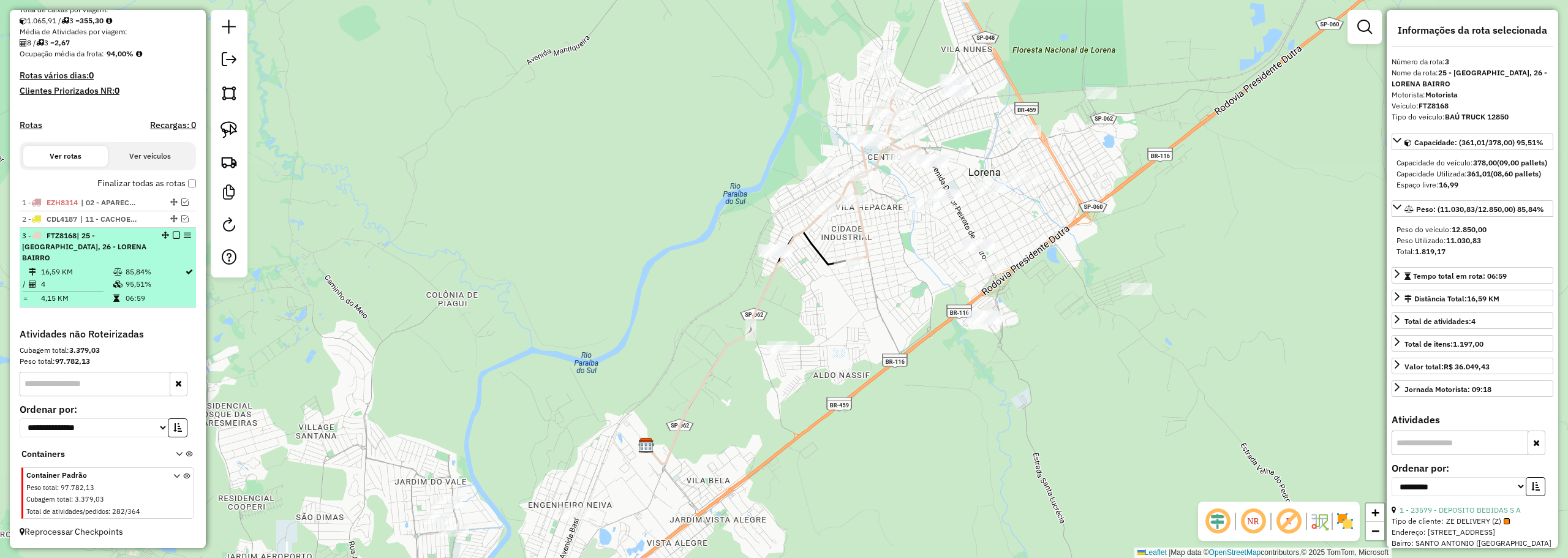
drag, startPoint x: 183, startPoint y: 250, endPoint x: 110, endPoint y: 253, distance: 73.1
click at [66, 264] on li "3 - FTZ8168 | 25 - LORENA CENTRO, 26 - LORENA BAIRRO 16,59 KM 85,84% / 4 95,51%…" at bounding box center [107, 268] width 176 height 80
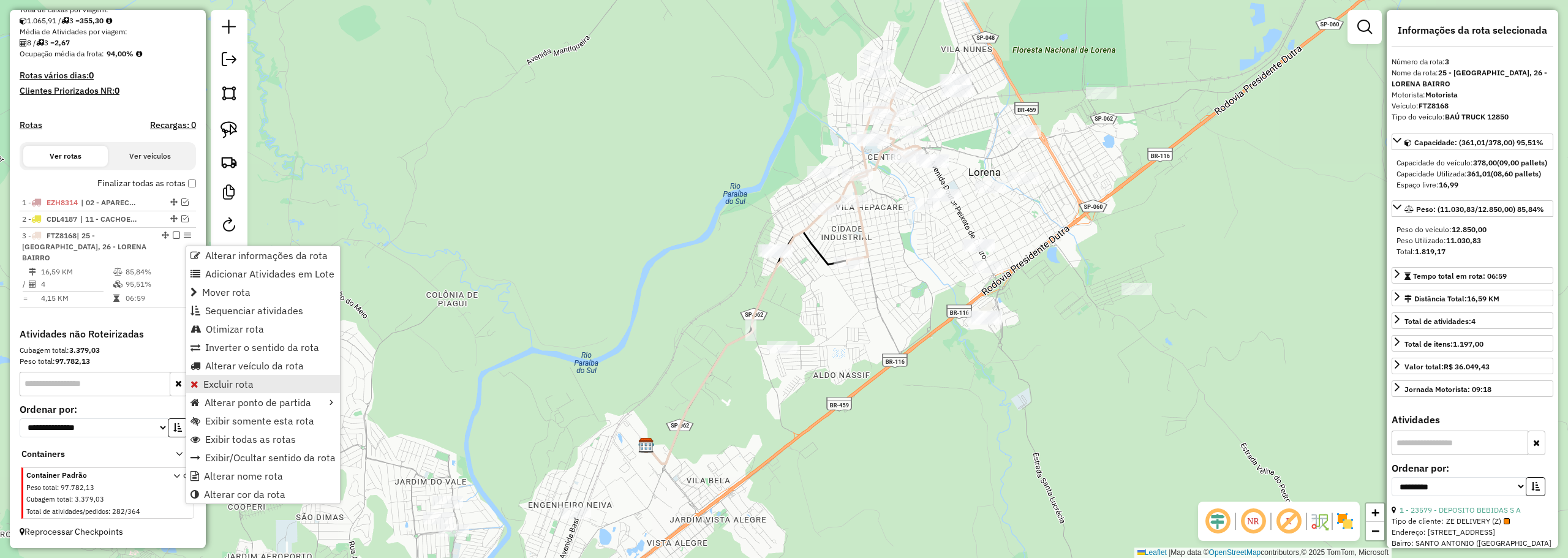
click at [244, 383] on span "Excluir rota" at bounding box center [229, 384] width 51 height 10
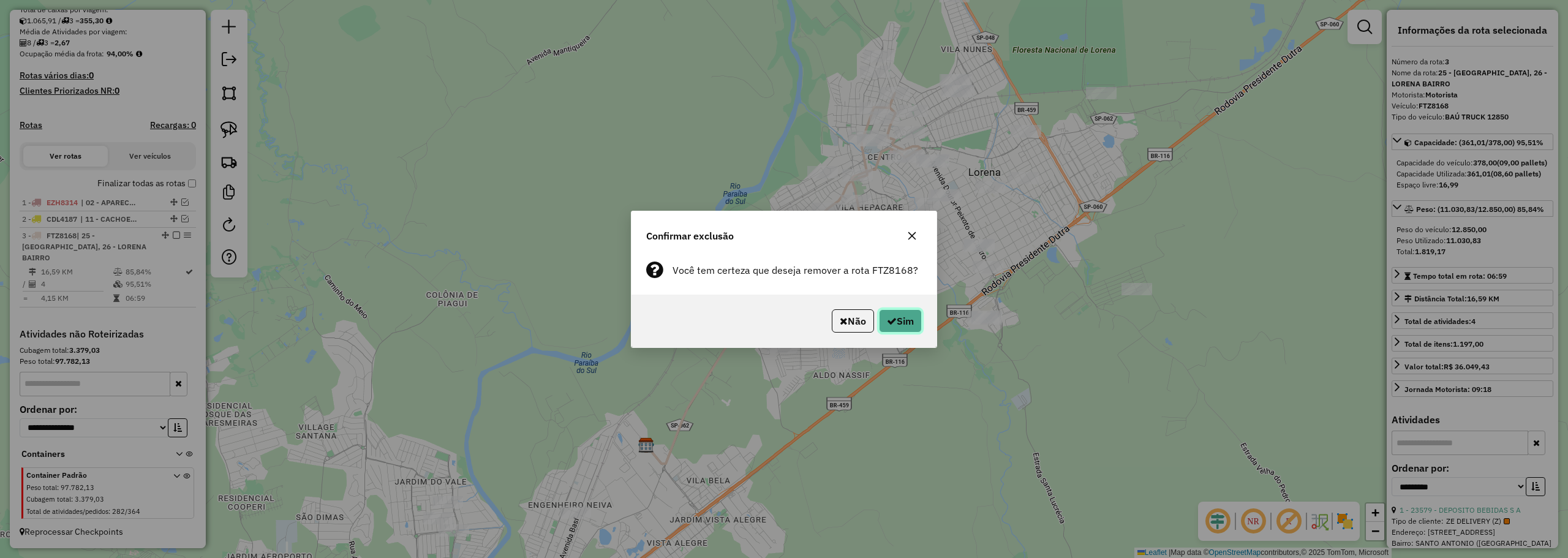
click at [905, 316] on button "Sim" at bounding box center [900, 321] width 43 height 23
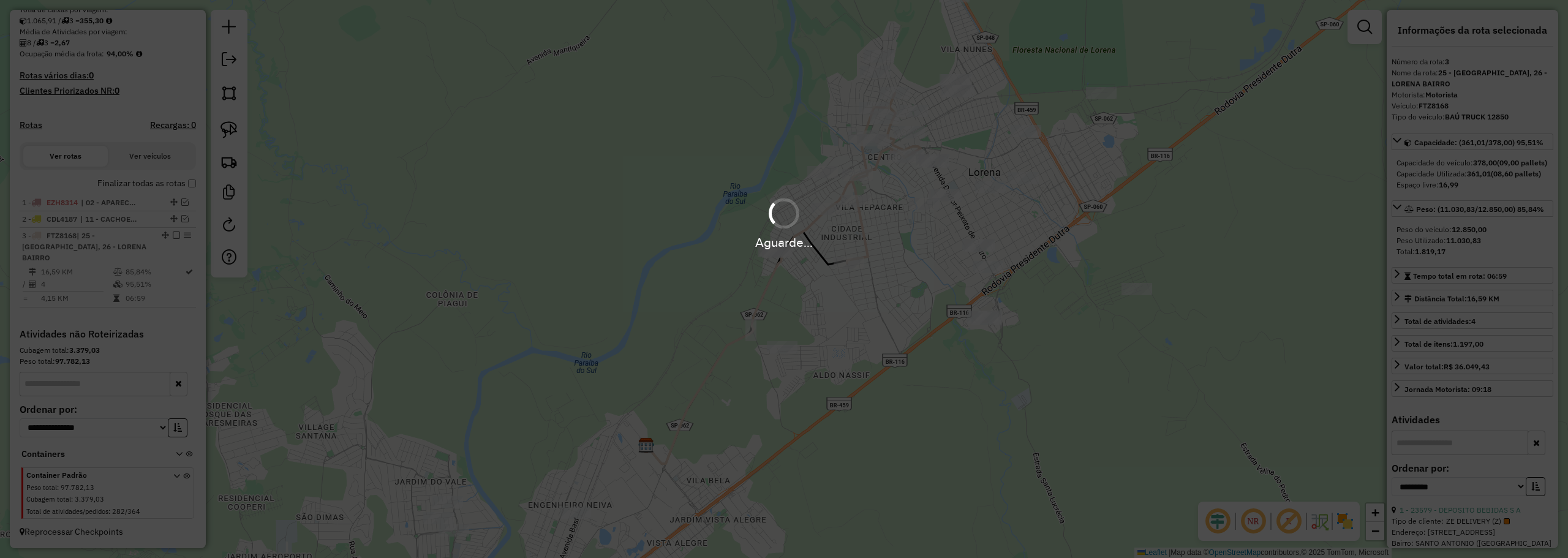
drag, startPoint x: 116, startPoint y: 291, endPoint x: 121, endPoint y: 288, distance: 5.8
click at [120, 289] on div "Aguarde..." at bounding box center [784, 279] width 1568 height 558
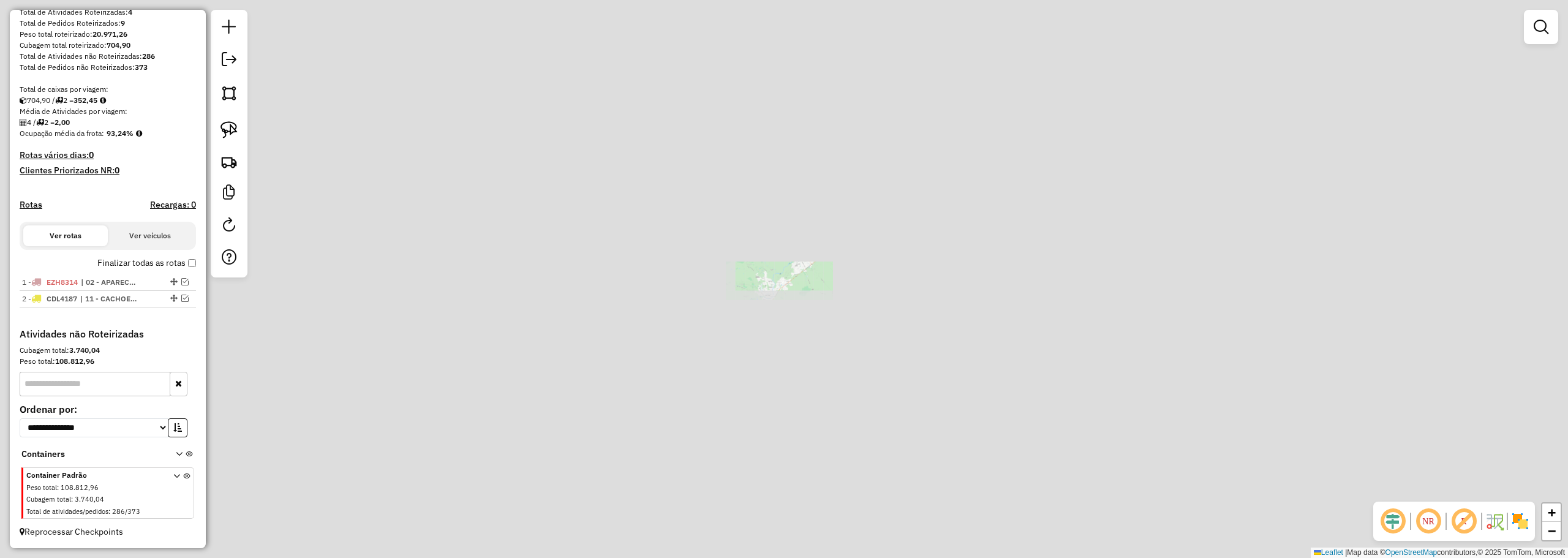
scroll to position [195, 0]
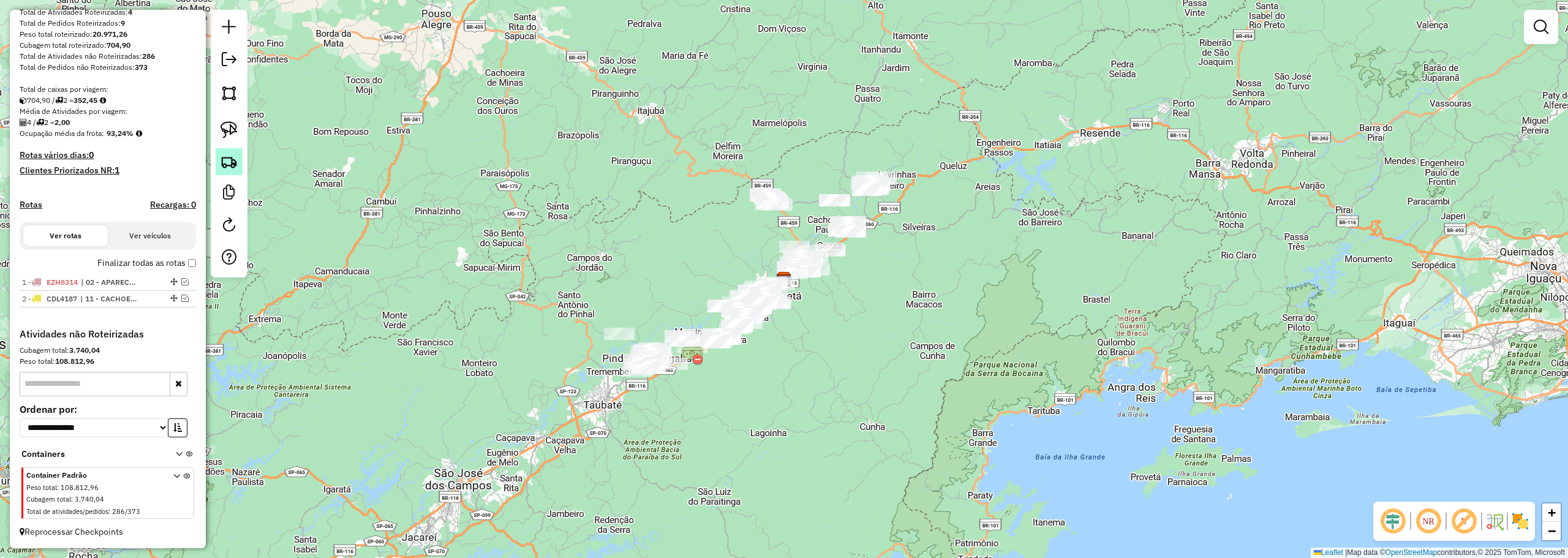
click at [233, 159] on img at bounding box center [229, 162] width 18 height 18
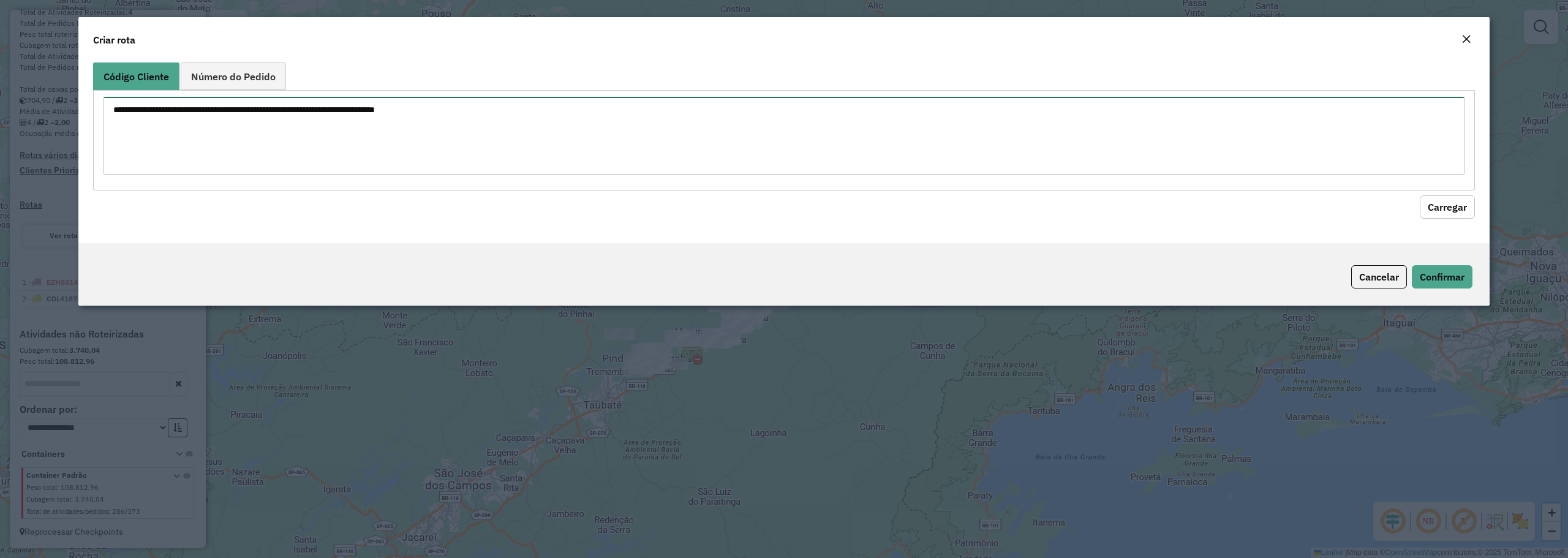
click at [514, 135] on textarea at bounding box center [783, 135] width 1361 height 78
paste textarea "***** ***** ***** ***** *****"
type textarea "***** ***** ***** ***** *****"
drag, startPoint x: 1435, startPoint y: 204, endPoint x: 798, endPoint y: 201, distance: 637.0
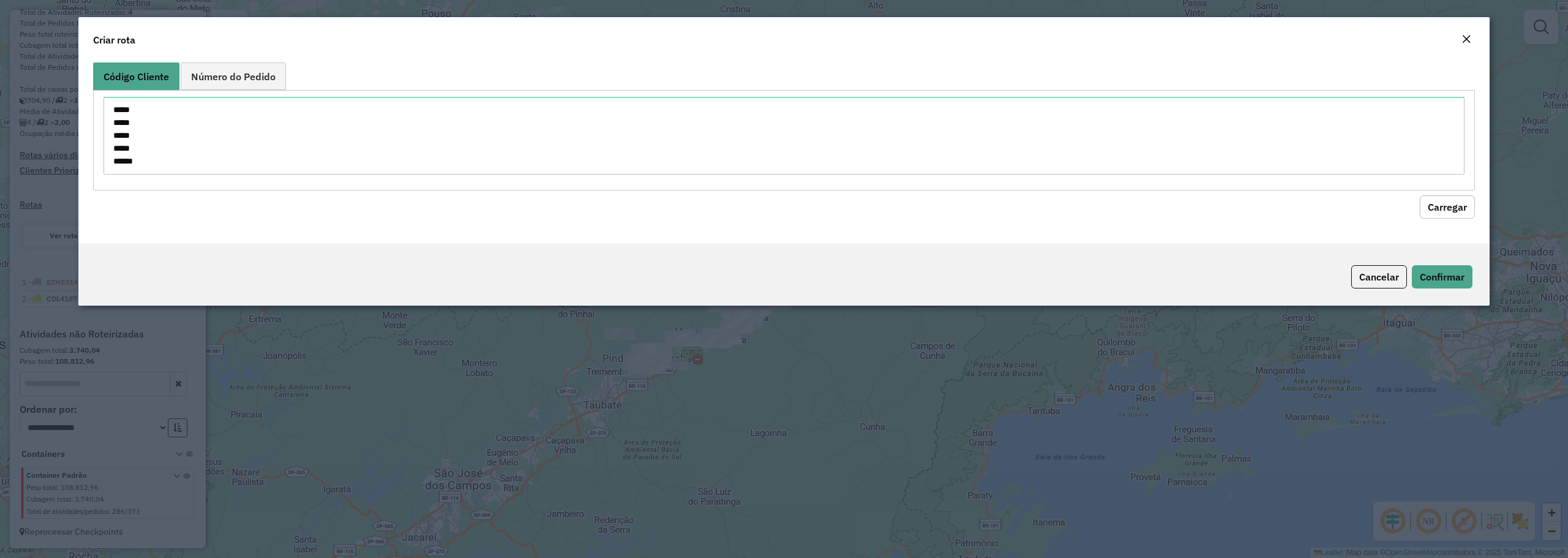
click at [1435, 204] on button "Carregar" at bounding box center [1446, 207] width 56 height 23
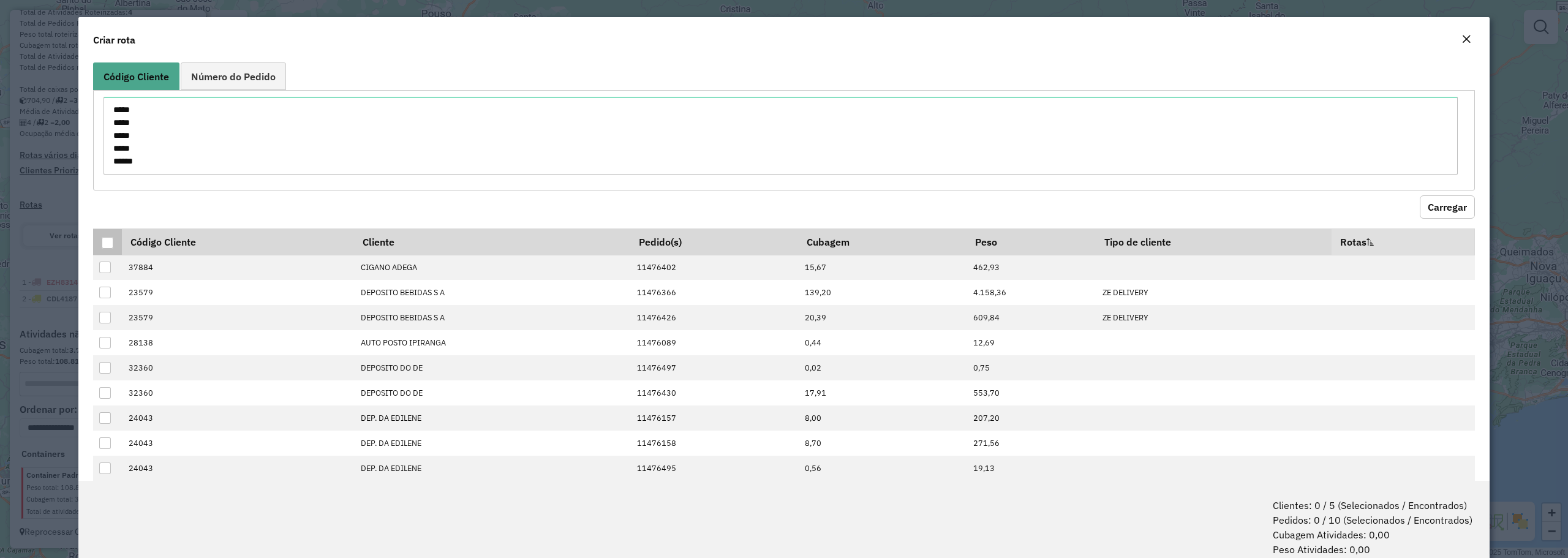
click at [110, 243] on div at bounding box center [107, 242] width 12 height 12
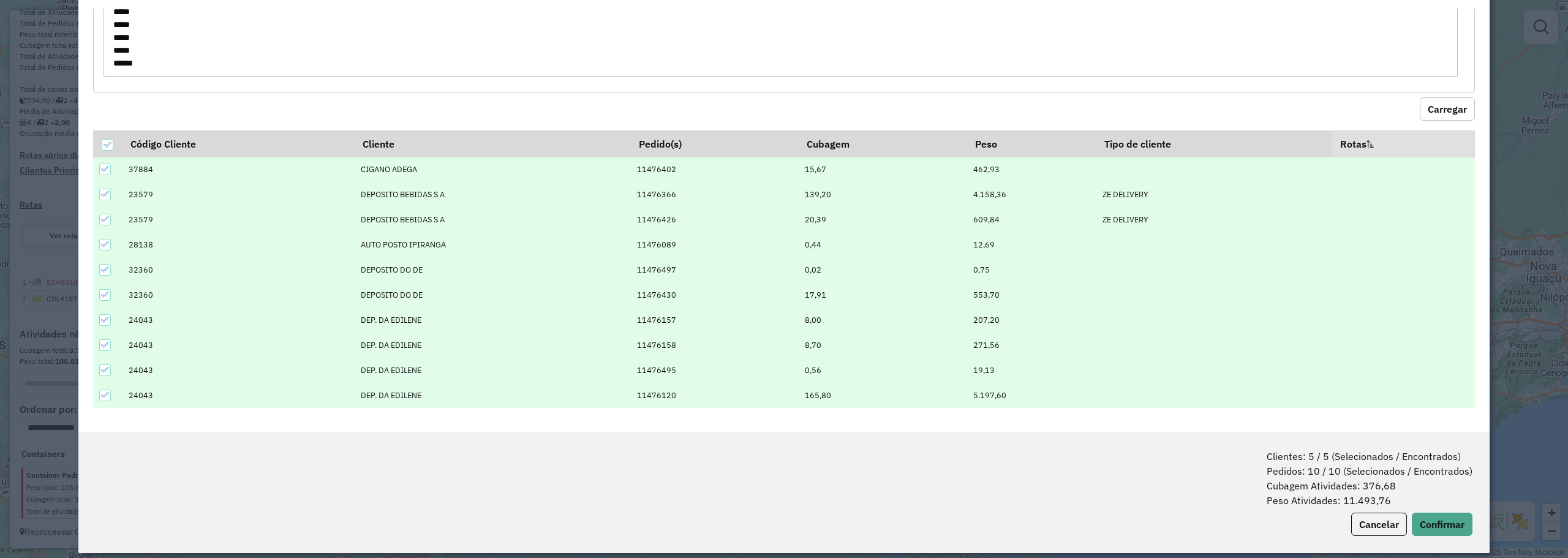
scroll to position [61, 0]
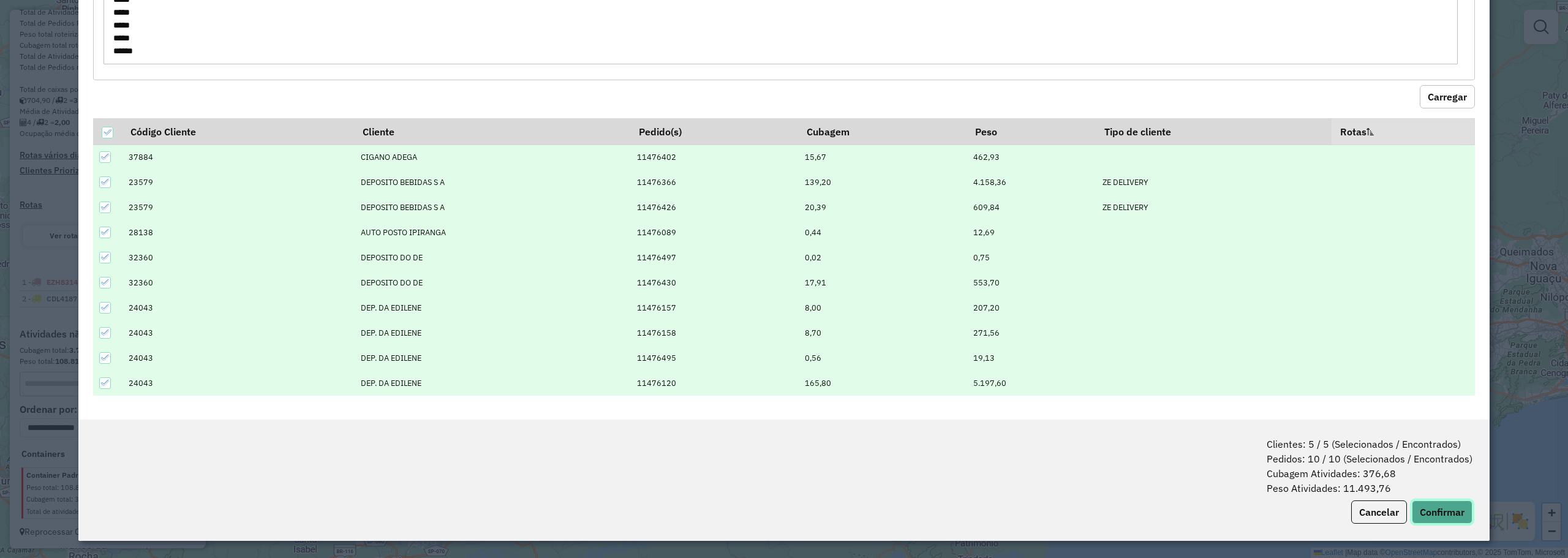
drag, startPoint x: 1431, startPoint y: 511, endPoint x: 1324, endPoint y: 418, distance: 141.8
click at [1432, 508] on button "Confirmar" at bounding box center [1441, 512] width 60 height 23
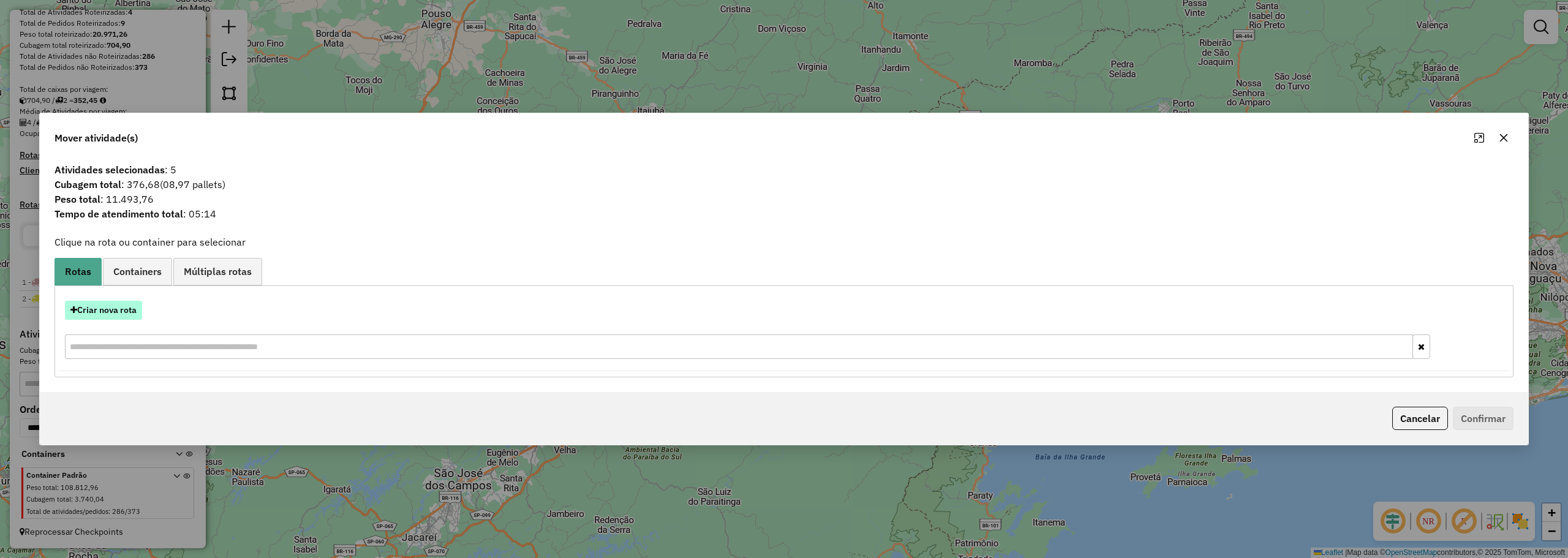
click at [108, 308] on button "Criar nova rota" at bounding box center [103, 310] width 77 height 19
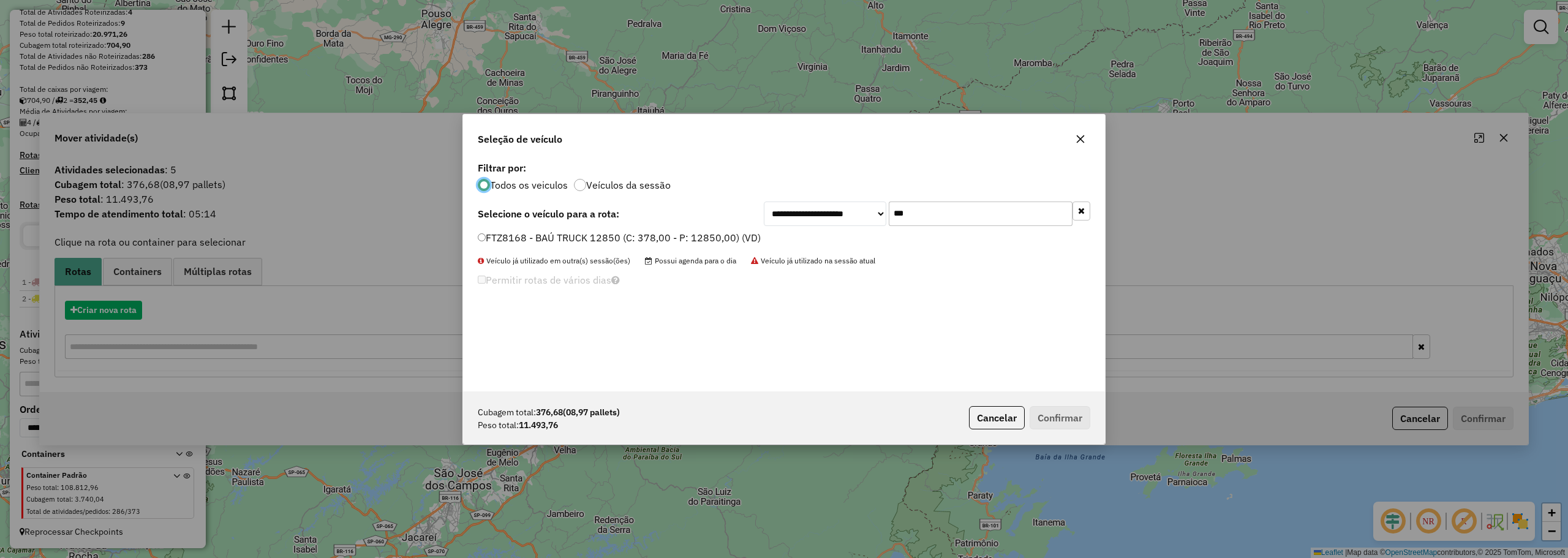
scroll to position [7, 4]
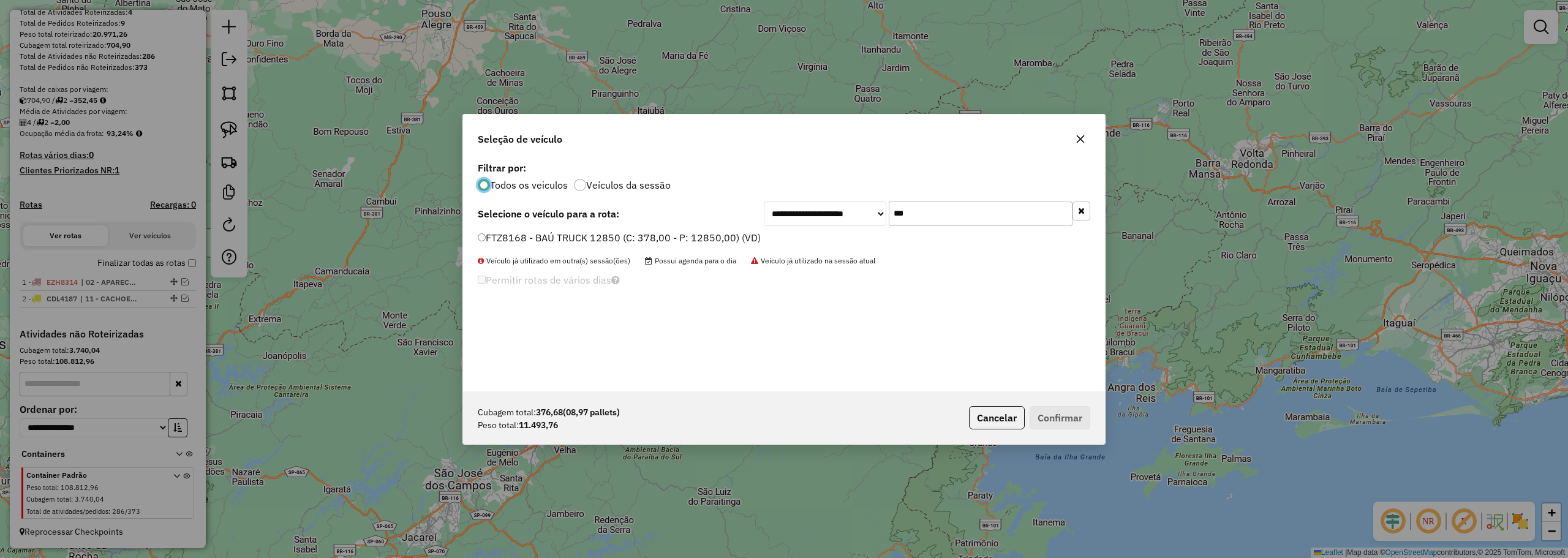
click at [505, 235] on label "FTZ8168 - BAÚ TRUCK 12850 (C: 378,00 - P: 12850,00) (VD)" at bounding box center [618, 237] width 282 height 15
click at [1054, 410] on button "Confirmar" at bounding box center [1060, 418] width 60 height 23
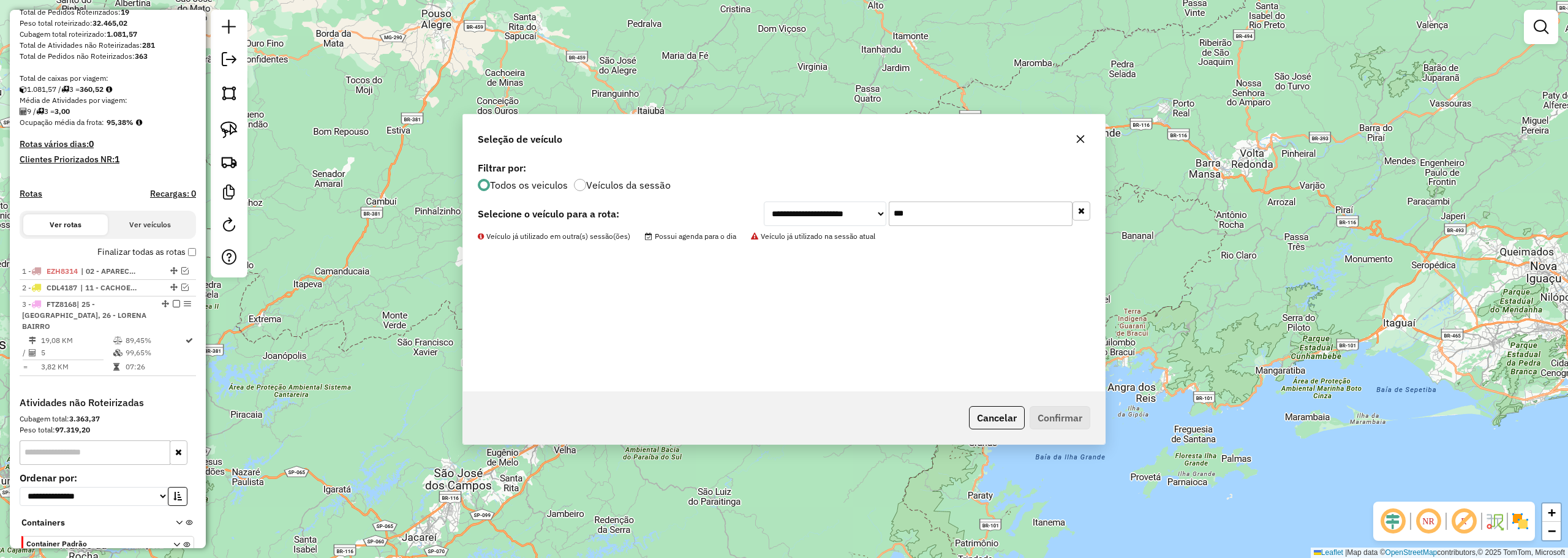
scroll to position [263, 0]
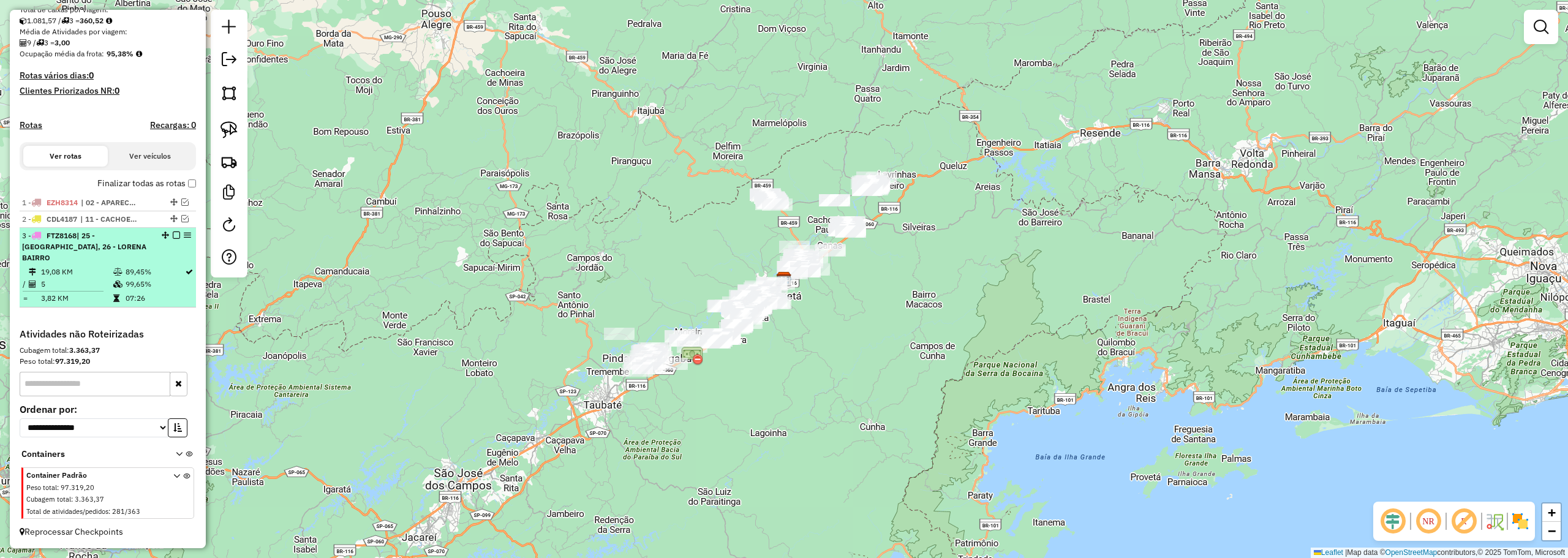
click at [99, 280] on td "5" at bounding box center [76, 283] width 72 height 13
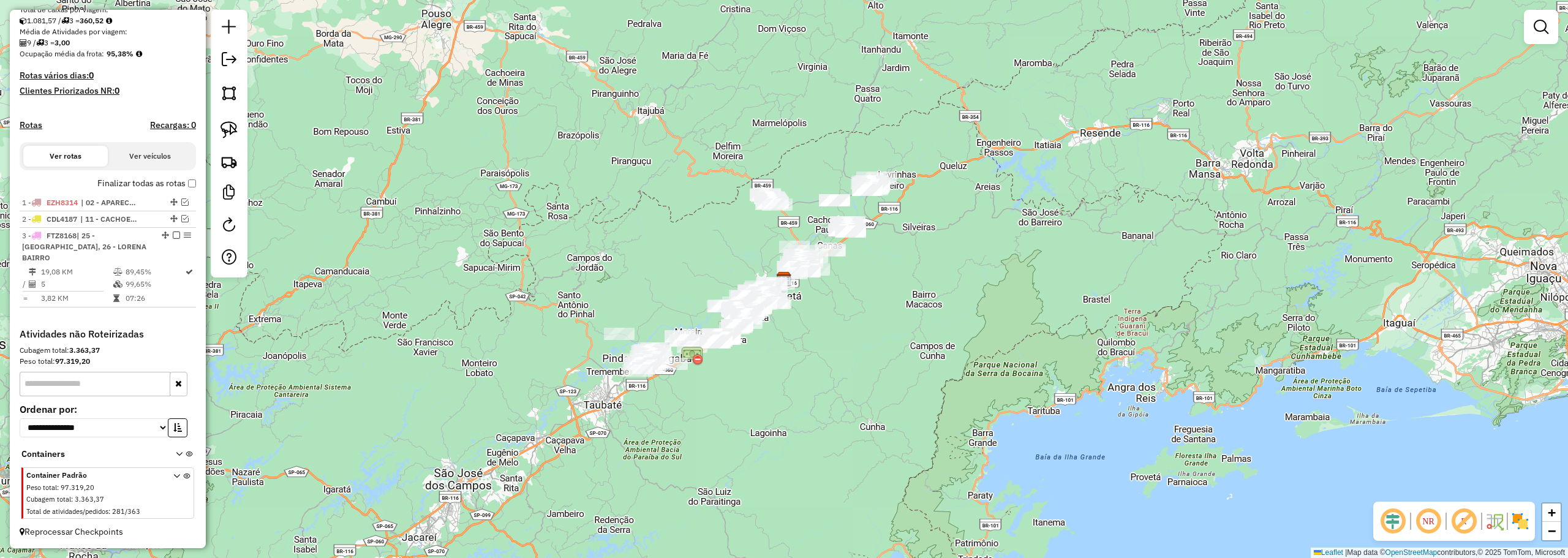
select select "**********"
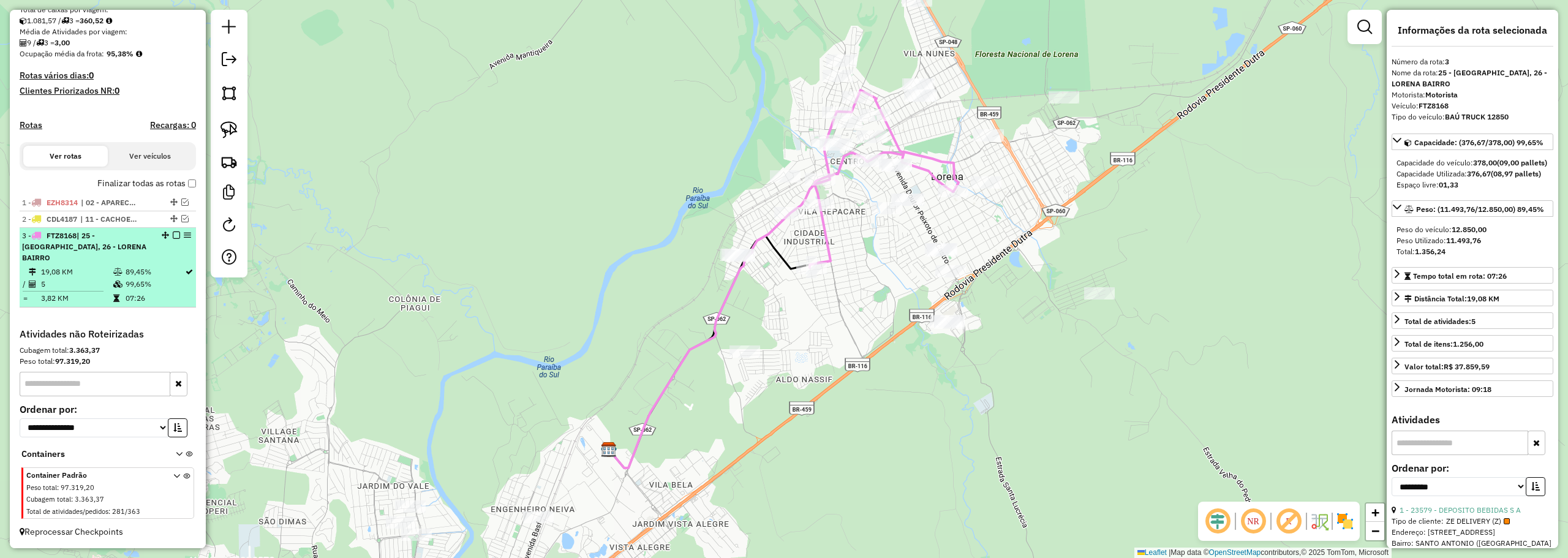
click at [144, 271] on td "89,45%" at bounding box center [154, 272] width 59 height 13
click at [172, 239] on em at bounding box center [176, 236] width 8 height 8
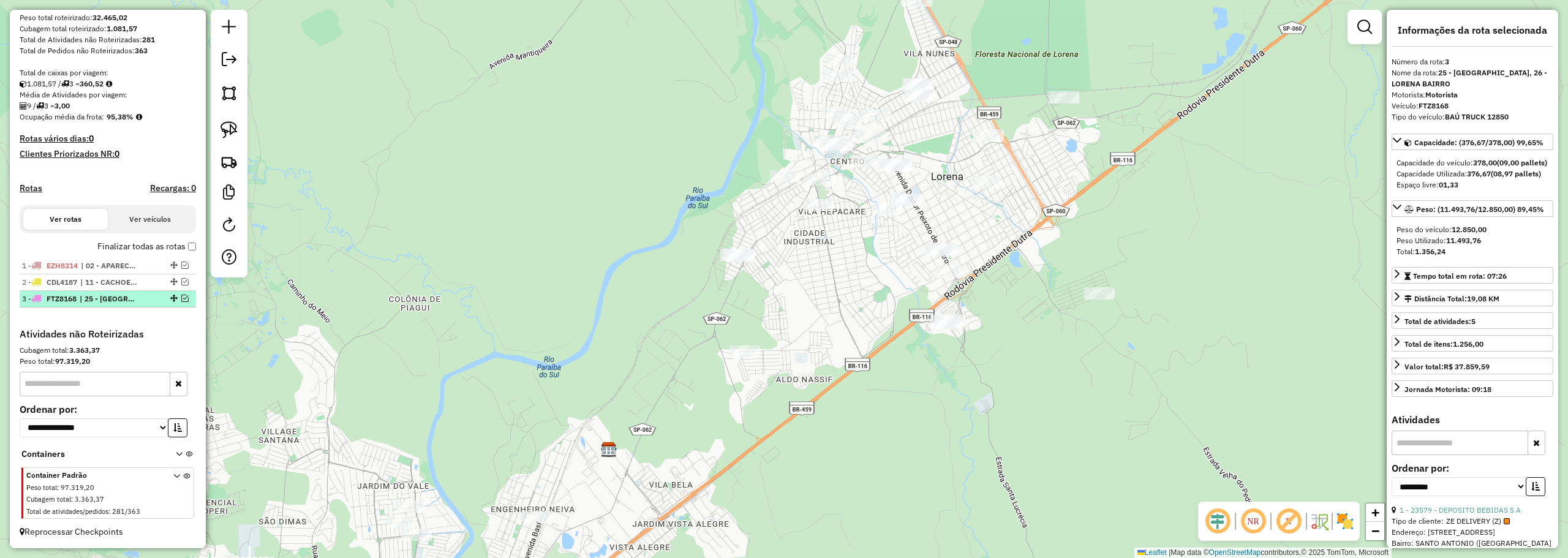
scroll to position [211, 0]
click at [235, 157] on img at bounding box center [229, 162] width 18 height 18
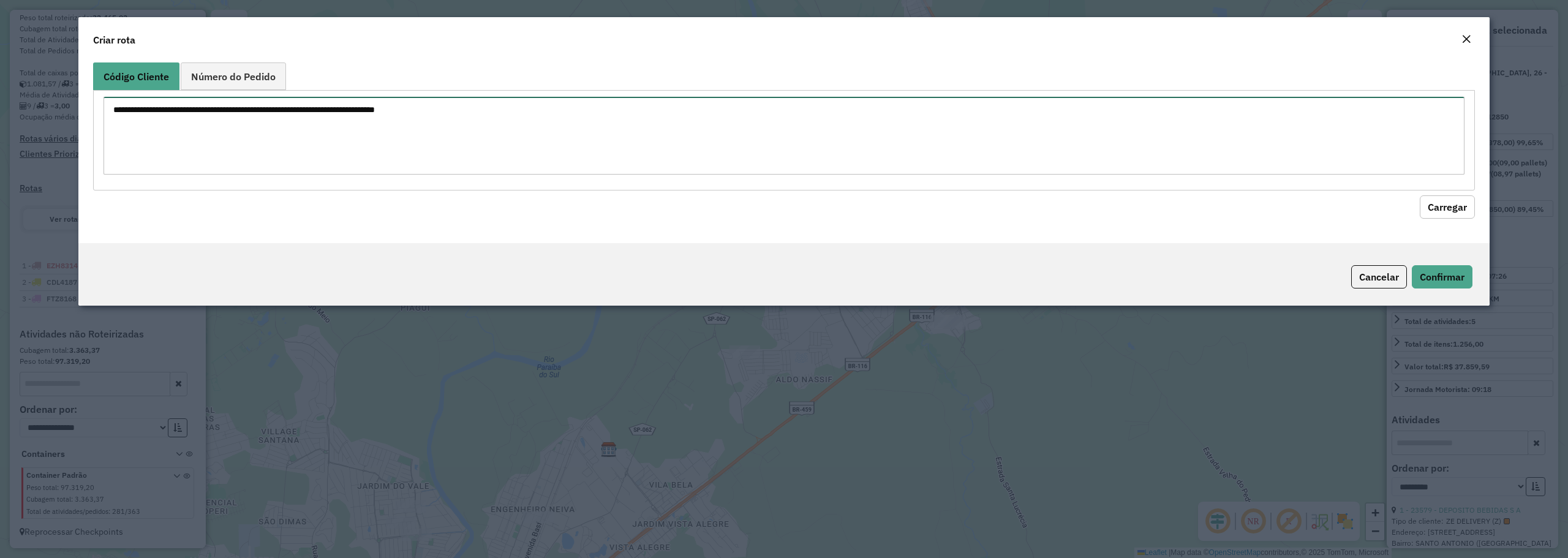
click at [384, 121] on textarea at bounding box center [783, 135] width 1361 height 78
paste textarea "*** ***** *** ***** ***** ***** ***** *****"
type textarea "*** ***** *** ***** ***** ***** ***** *****"
drag, startPoint x: 1440, startPoint y: 202, endPoint x: 1325, endPoint y: 199, distance: 115.0
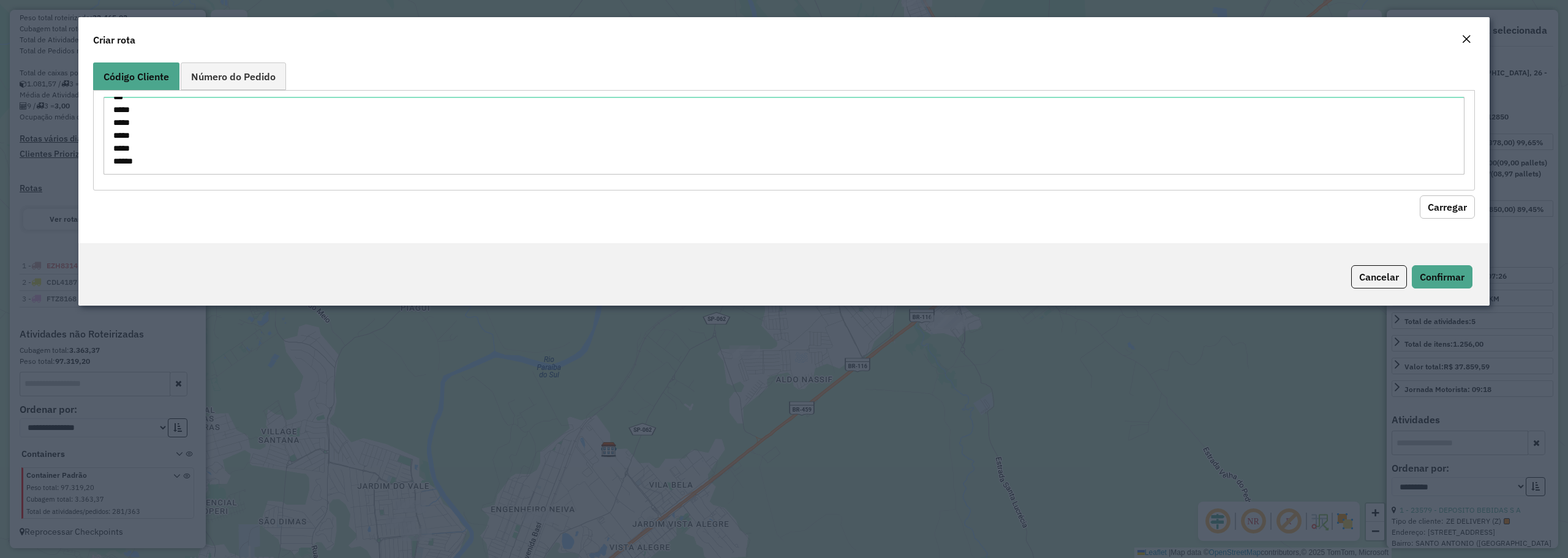
click at [1440, 203] on button "Carregar" at bounding box center [1446, 207] width 56 height 23
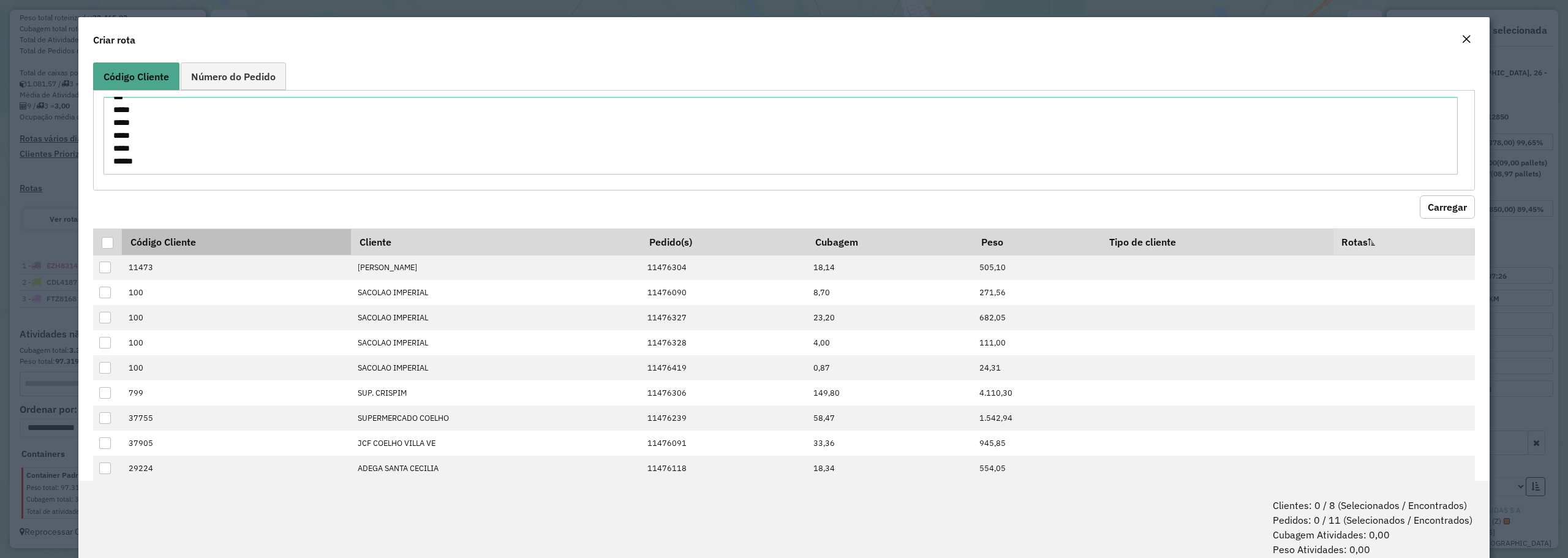
drag, startPoint x: 110, startPoint y: 241, endPoint x: 141, endPoint y: 246, distance: 31.4
click at [110, 242] on div at bounding box center [107, 242] width 12 height 12
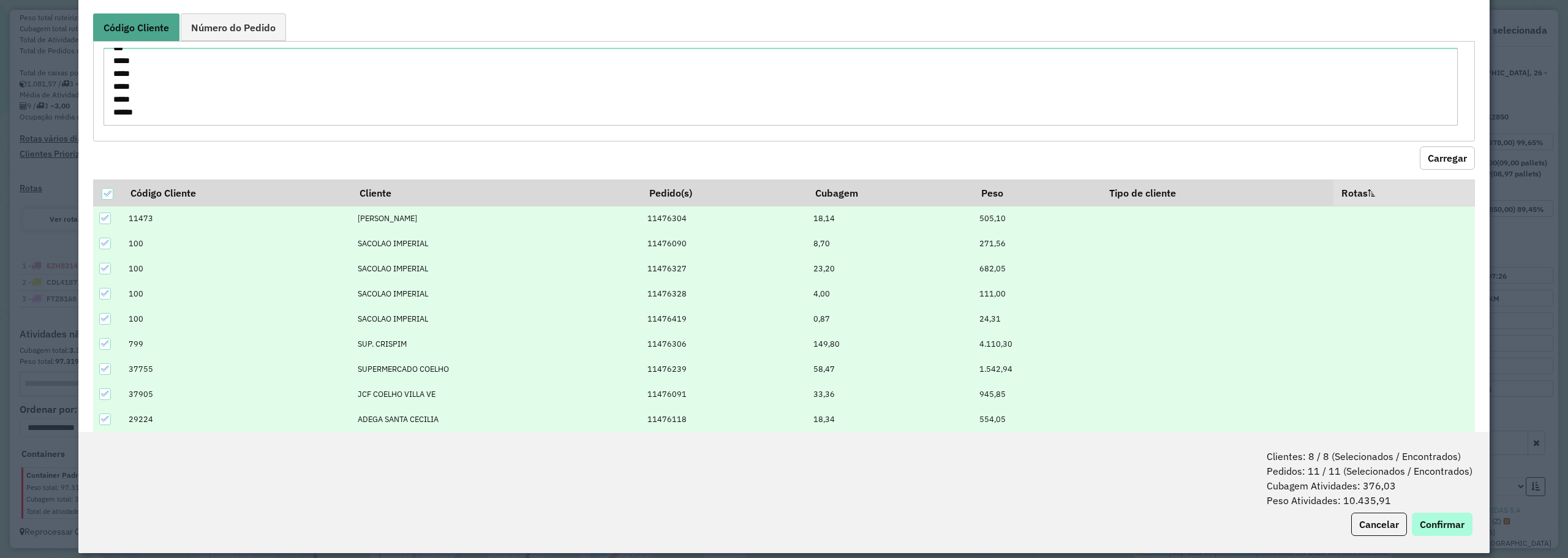
scroll to position [61, 0]
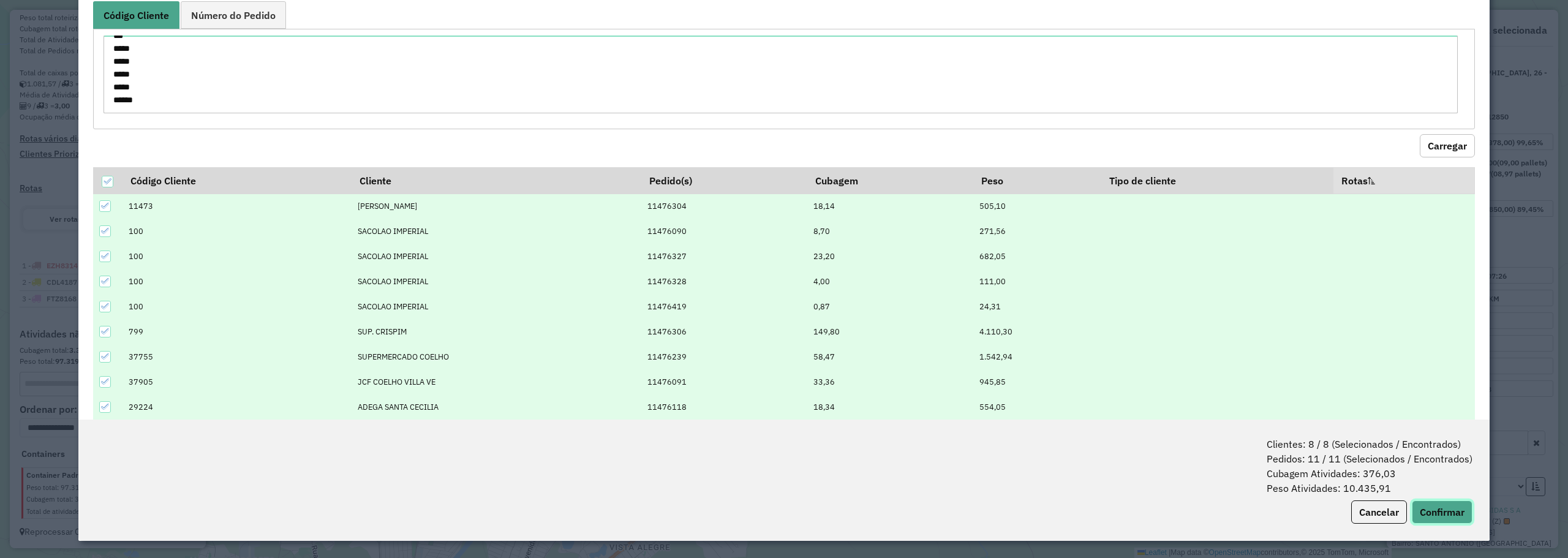
click at [1437, 512] on button "Confirmar" at bounding box center [1441, 512] width 60 height 23
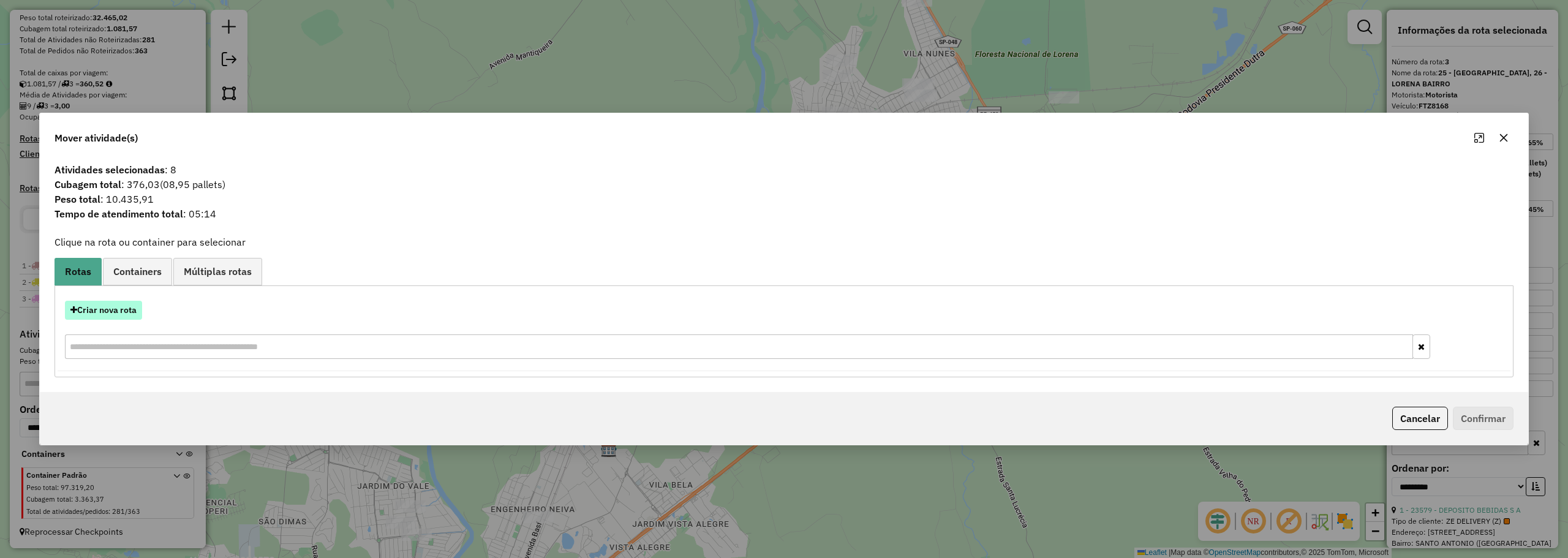
click at [91, 313] on button "Criar nova rota" at bounding box center [103, 310] width 77 height 19
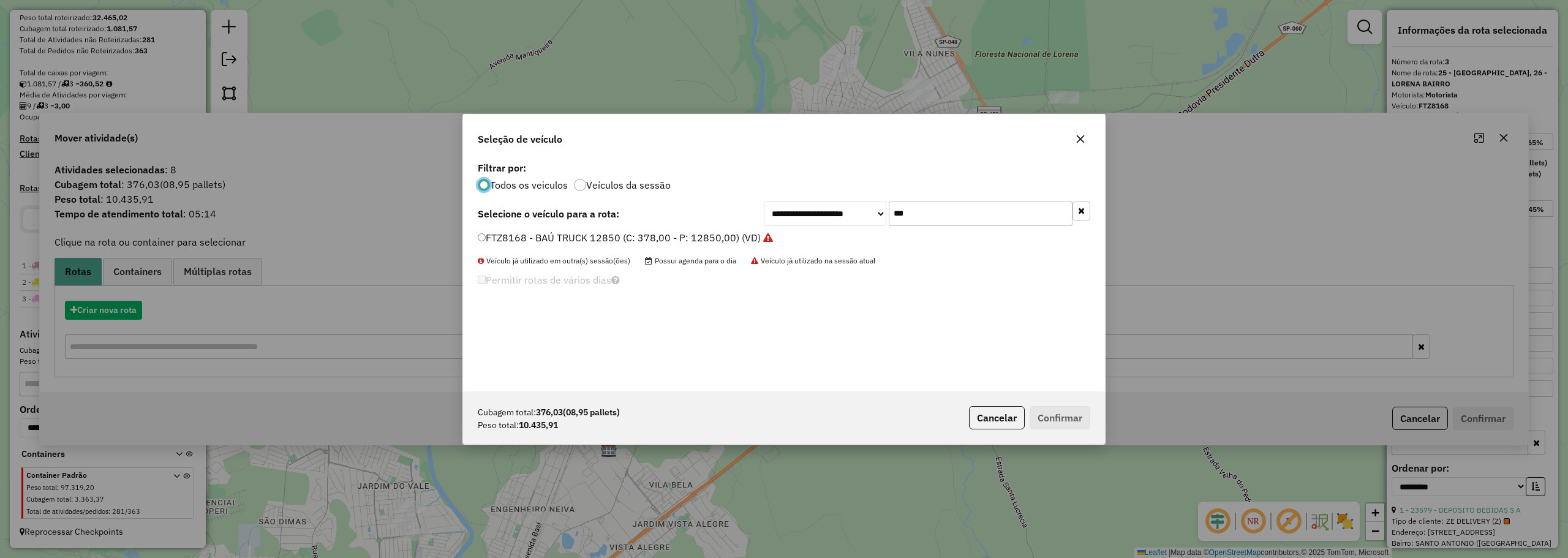
scroll to position [7, 4]
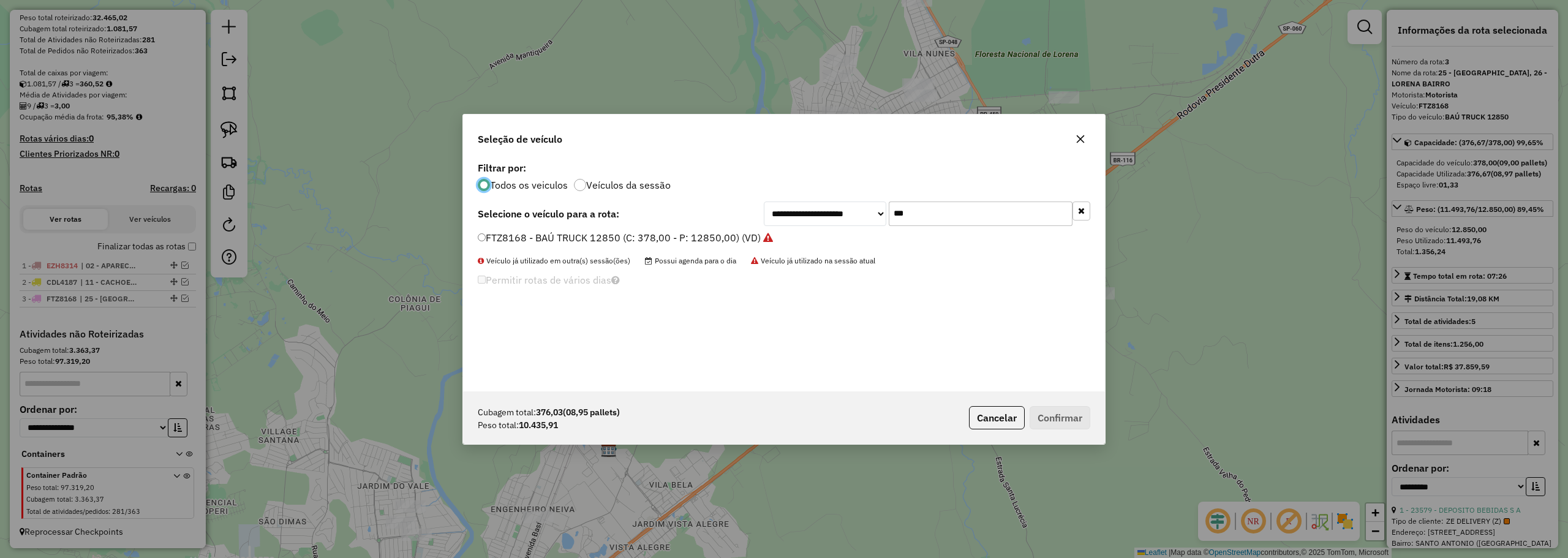
click at [923, 213] on input "***" at bounding box center [980, 213] width 184 height 24
click at [924, 213] on input "***" at bounding box center [980, 213] width 184 height 24
type input "***"
click at [573, 239] on label "FKB1J17 - BAÚ TRUCK 12850 (C: 378,00 - P: 12850,00) (VD)" at bounding box center [618, 237] width 282 height 15
click at [1060, 415] on button "Confirmar" at bounding box center [1060, 418] width 60 height 23
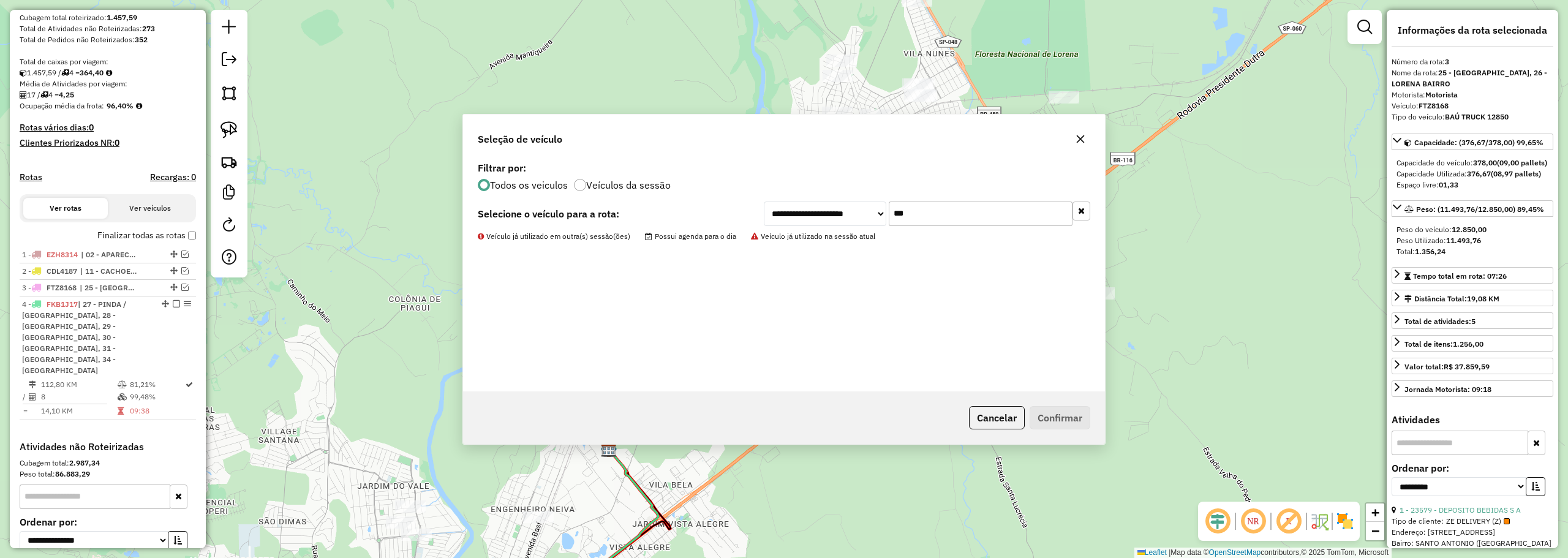
scroll to position [313, 0]
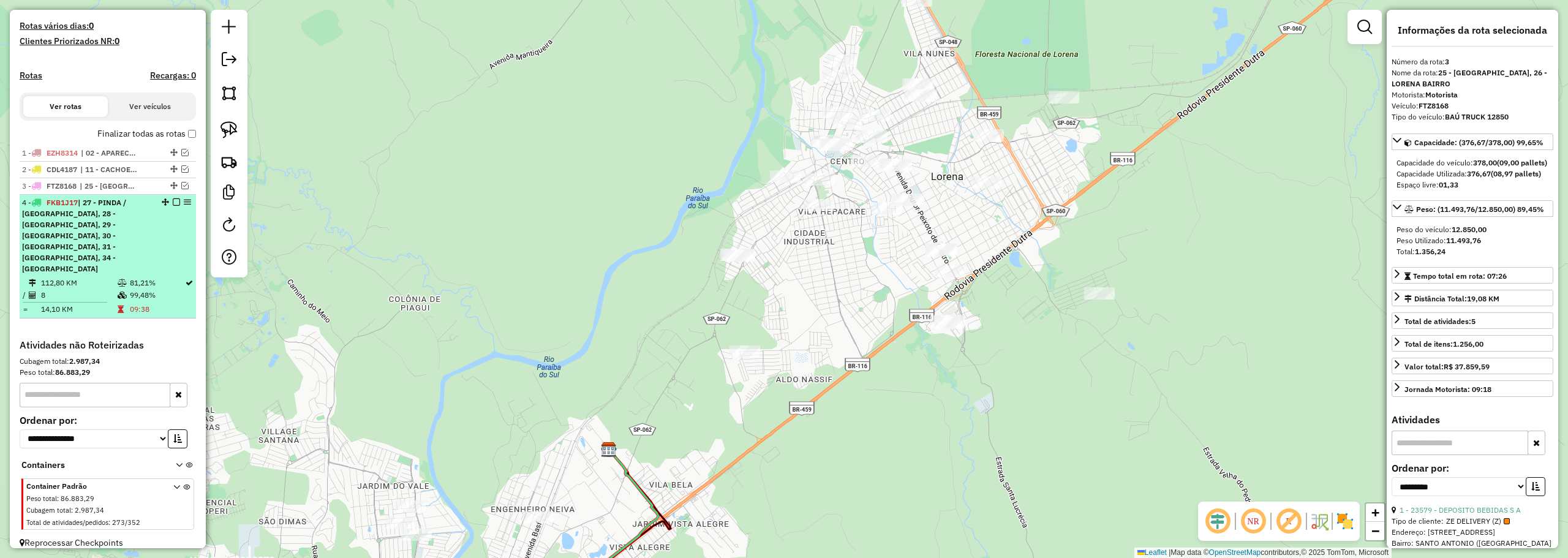
click at [116, 235] on span "| 27 - PINDA / MOREIRA, 28 - PINDA ROÇA, 29 - PINDA CENTRO, 30 - PINDA BAIRRO 1…" at bounding box center [74, 235] width 104 height 75
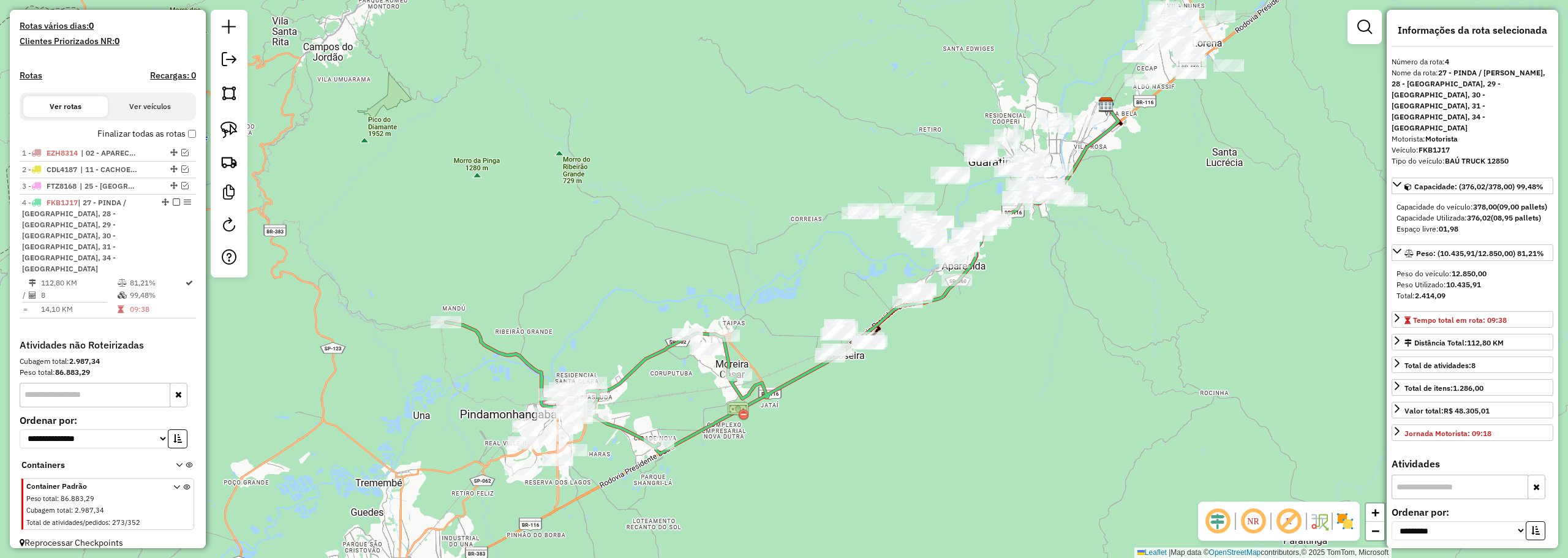
drag, startPoint x: 589, startPoint y: 323, endPoint x: 725, endPoint y: 174, distance: 201.7
click at [725, 174] on div "Janela de atendimento Grade de atendimento Capacidade Transportadoras Veículos …" at bounding box center [784, 279] width 1568 height 558
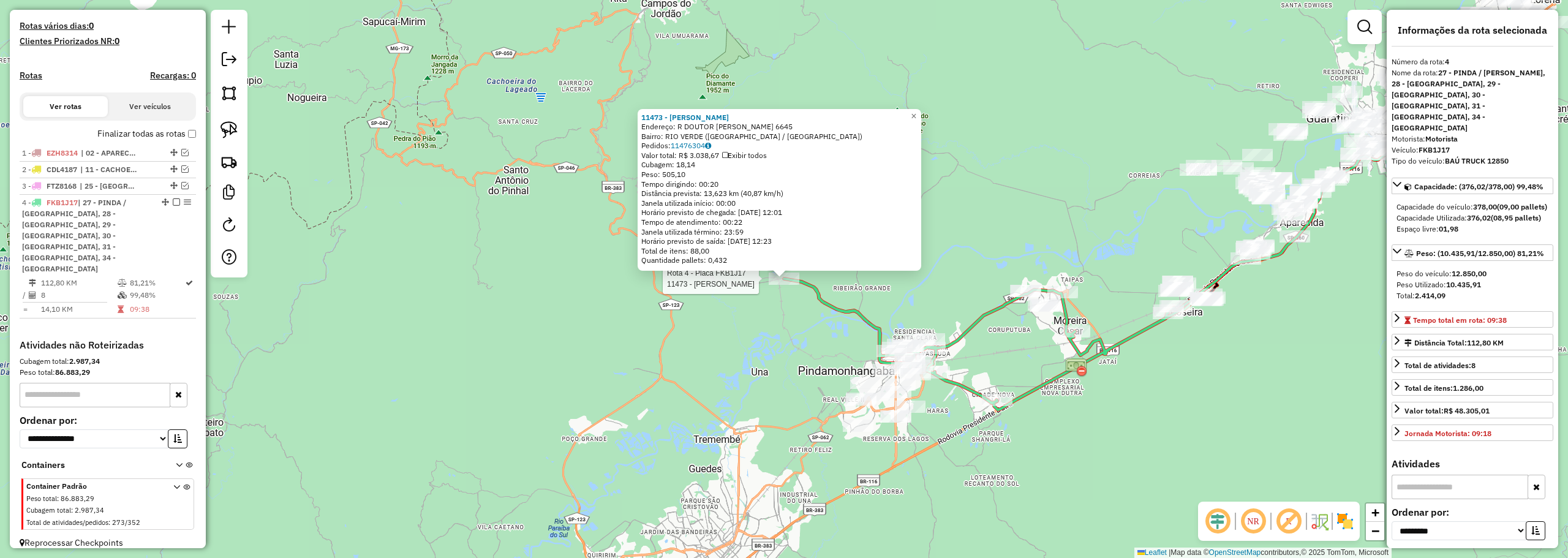
click at [1030, 132] on div "Rota 4 - Placa FKB1J17 11473 - ELISABETE OLIVEIRA P 11473 - ELISABETE OLIVEIRA …" at bounding box center [784, 279] width 1568 height 558
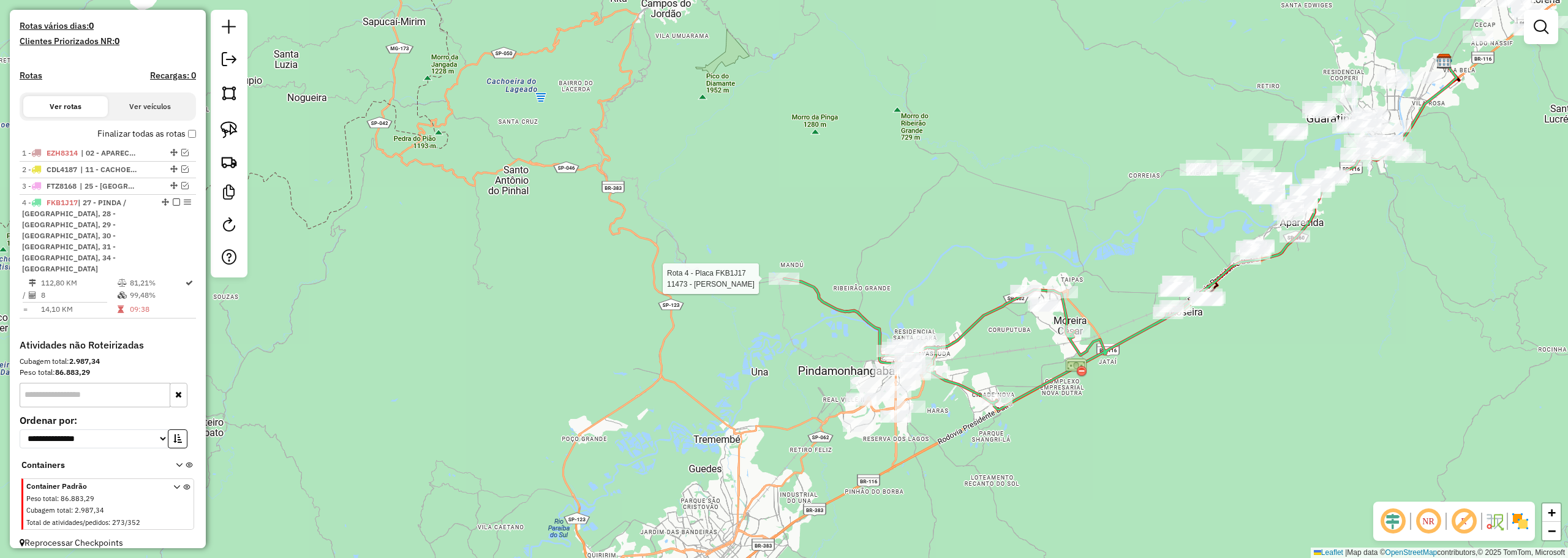
select select "**********"
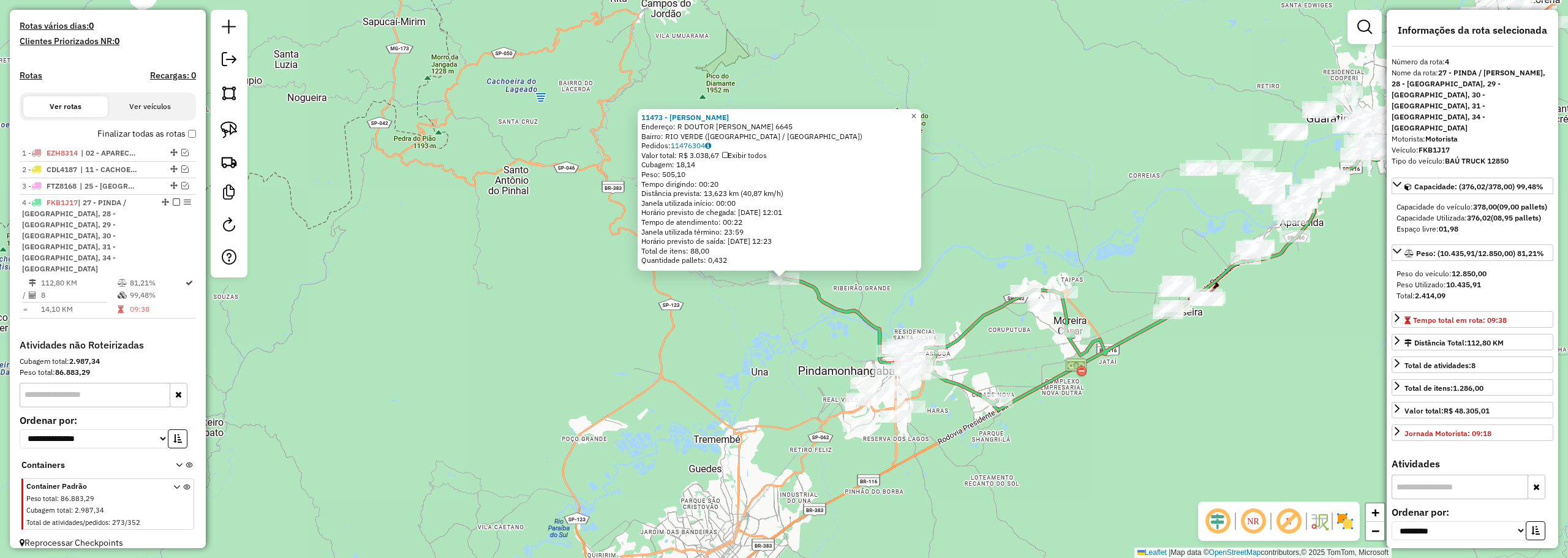
click at [916, 111] on span "×" at bounding box center [914, 116] width 6 height 11
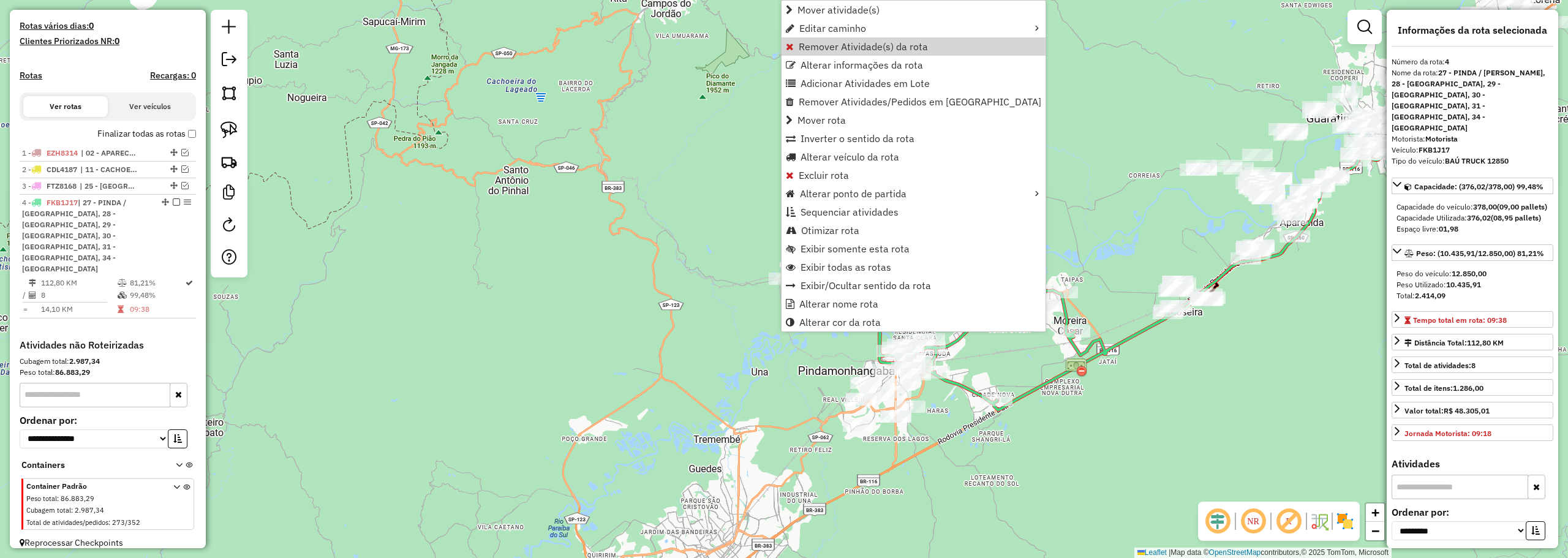
click at [827, 45] on span "Remover Atividade(s) da rota" at bounding box center [863, 47] width 130 height 10
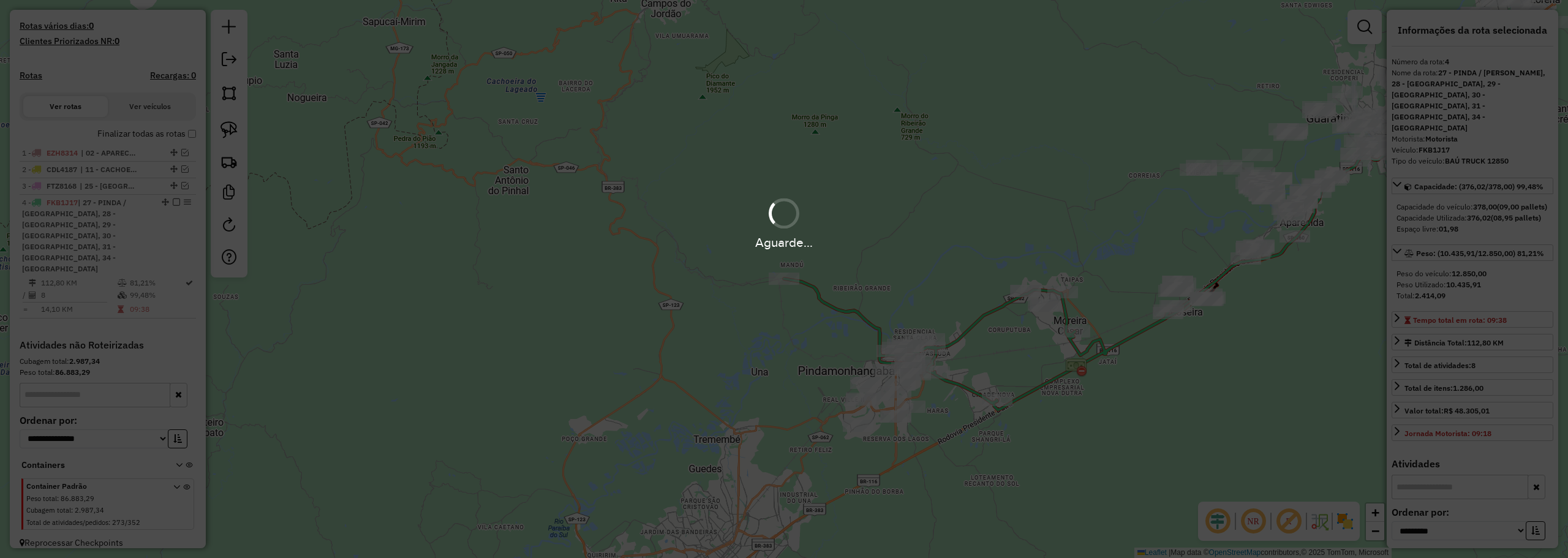
click at [877, 225] on div "Aguarde..." at bounding box center [784, 223] width 1568 height 58
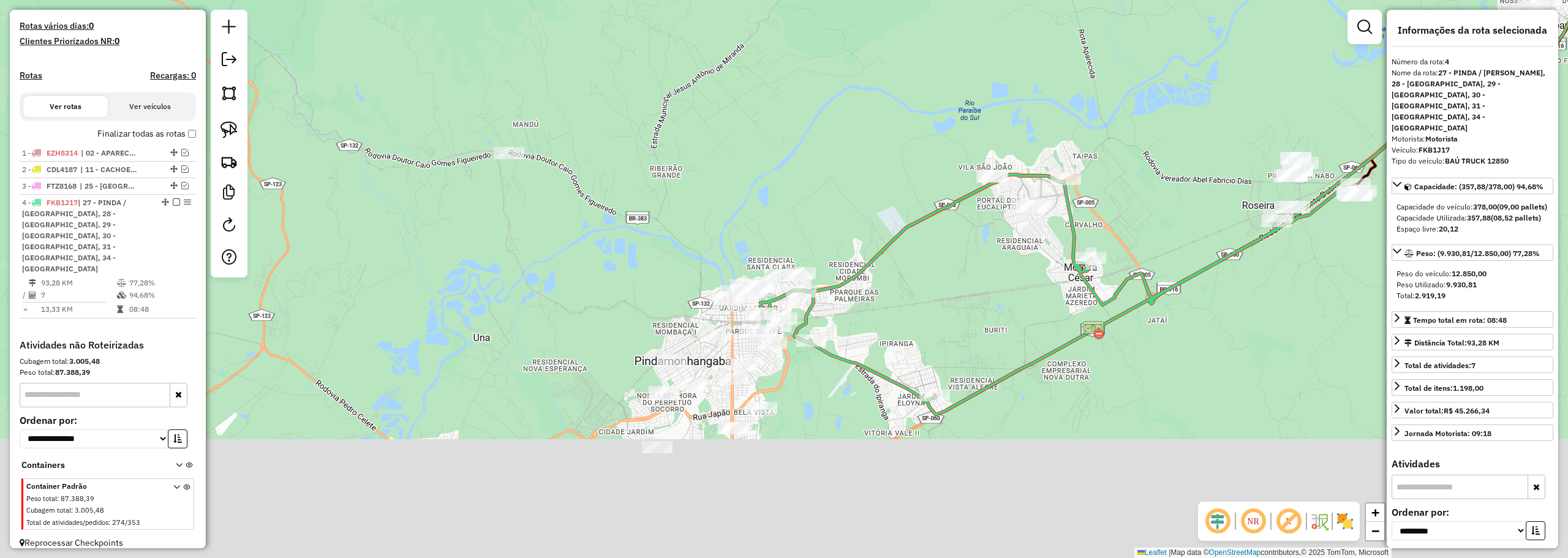
drag, startPoint x: 954, startPoint y: 279, endPoint x: 926, endPoint y: 207, distance: 77.3
click at [799, 113] on div "Janela de atendimento Grade de atendimento Capacidade Transportadoras Veículos …" at bounding box center [784, 279] width 1568 height 558
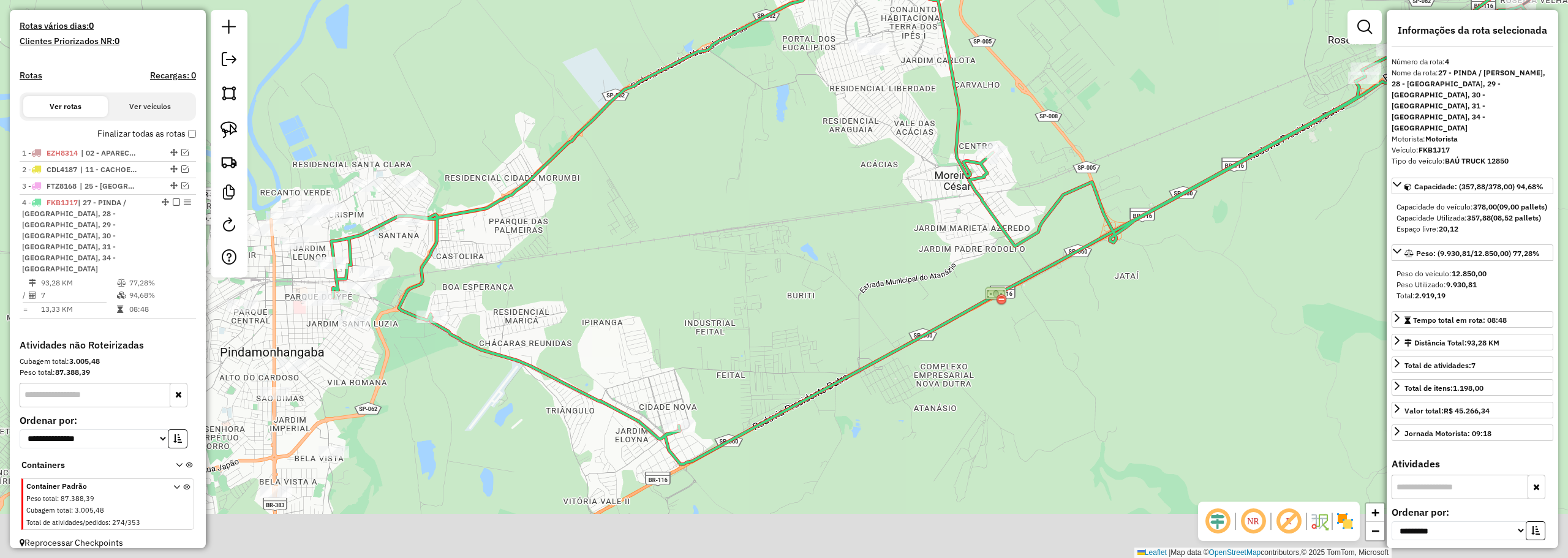
drag, startPoint x: 1189, startPoint y: 148, endPoint x: 1195, endPoint y: 122, distance: 26.7
click at [1195, 122] on div "Janela de atendimento Grade de atendimento Capacidade Transportadoras Veículos …" at bounding box center [784, 279] width 1568 height 558
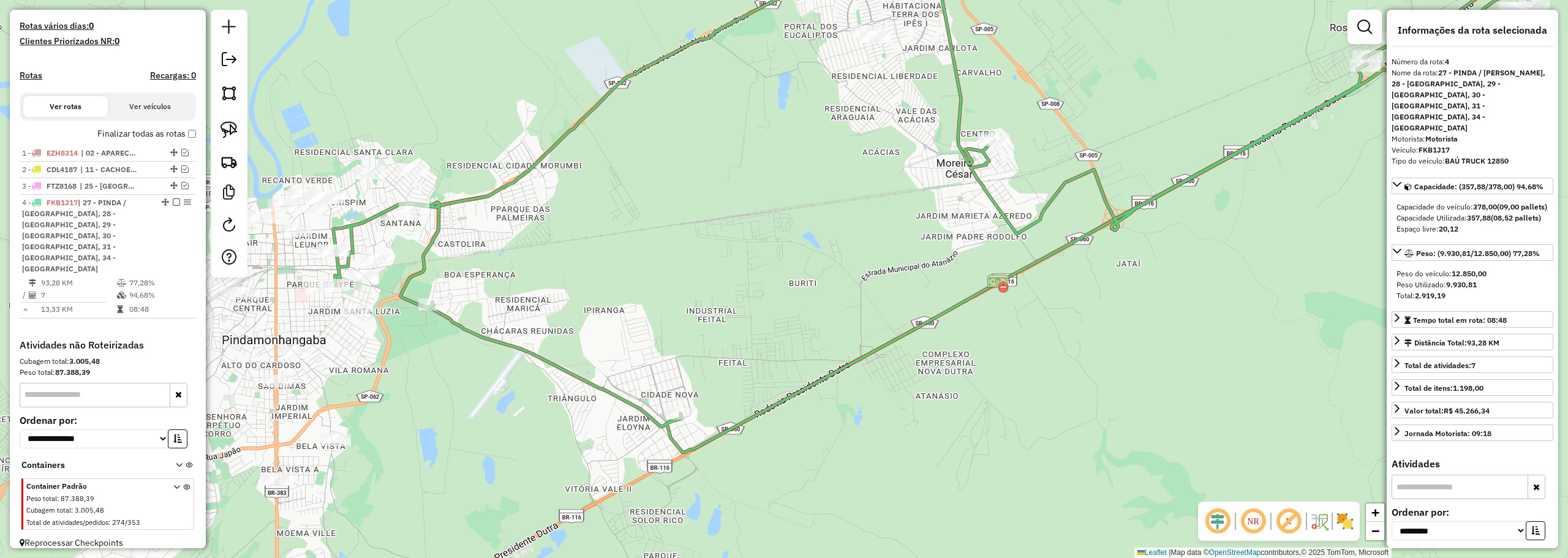
drag, startPoint x: 839, startPoint y: 297, endPoint x: 964, endPoint y: 258, distance: 130.9
click at [964, 258] on div "Janela de atendimento Grade de atendimento Capacidade Transportadoras Veículos …" at bounding box center [784, 279] width 1568 height 558
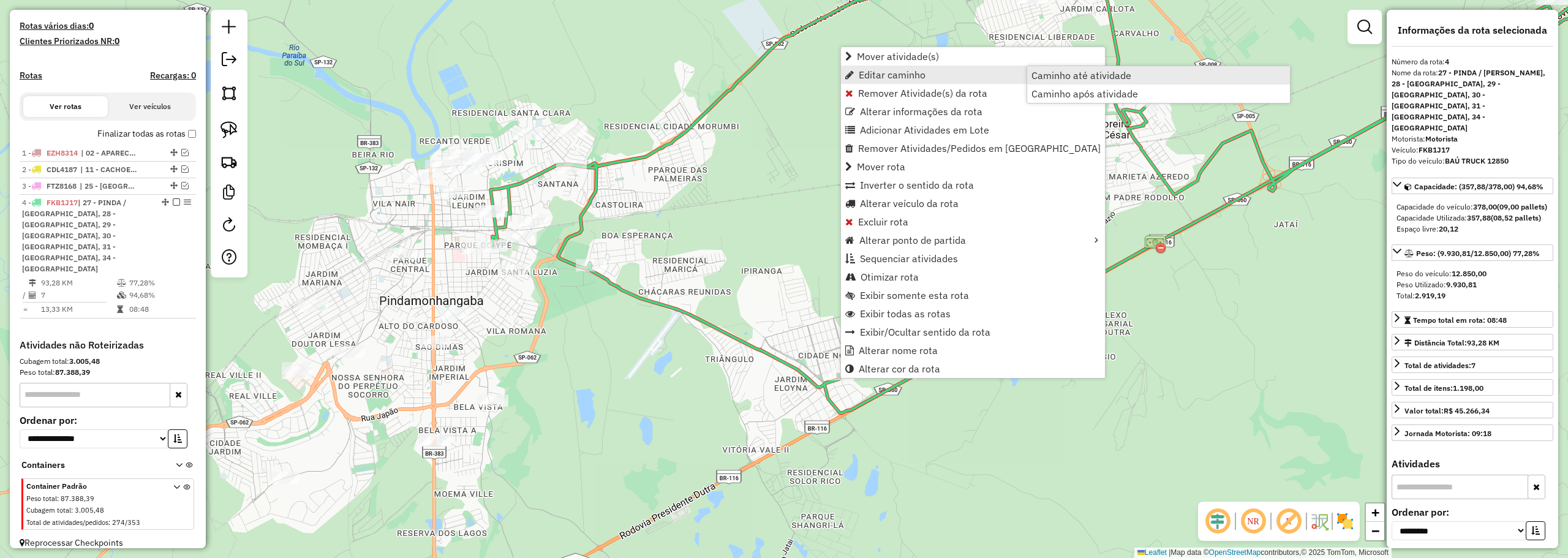
click at [1072, 78] on span "Caminho até atividade" at bounding box center [1081, 75] width 99 height 10
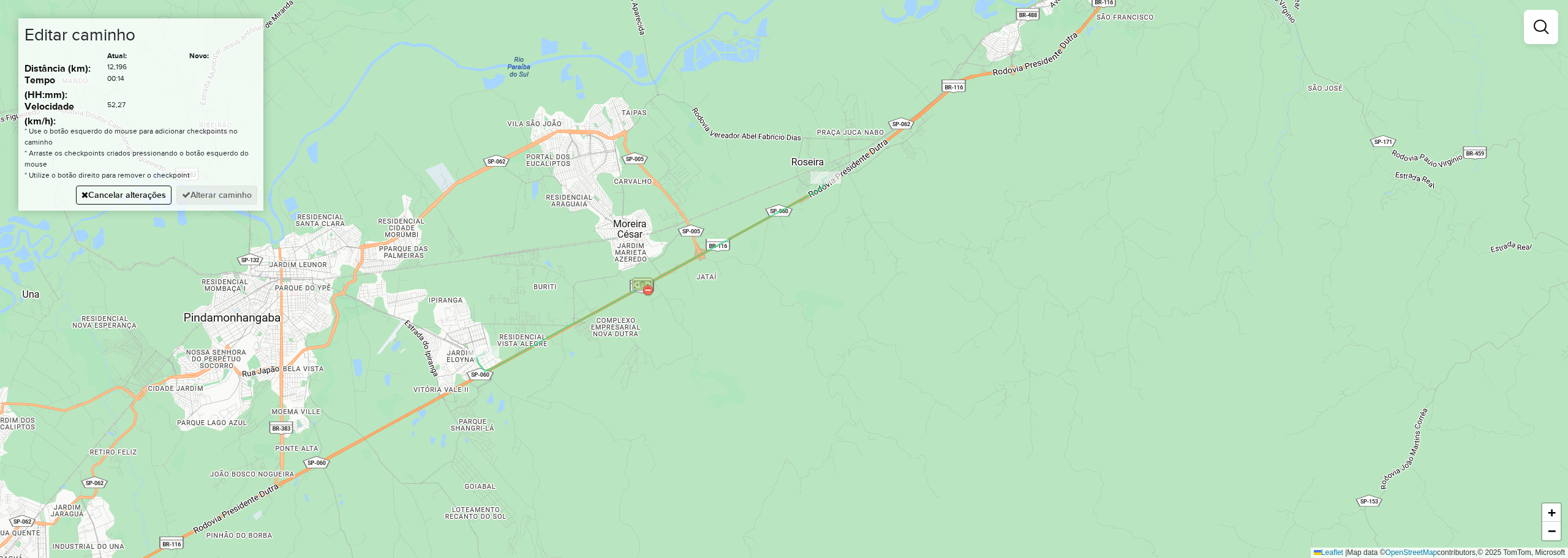
click at [476, 174] on div "Janela de atendimento Grade de atendimento Capacidade Transportadoras Veículos …" at bounding box center [784, 279] width 1568 height 558
click at [224, 196] on button "Alterar caminho" at bounding box center [216, 195] width 81 height 19
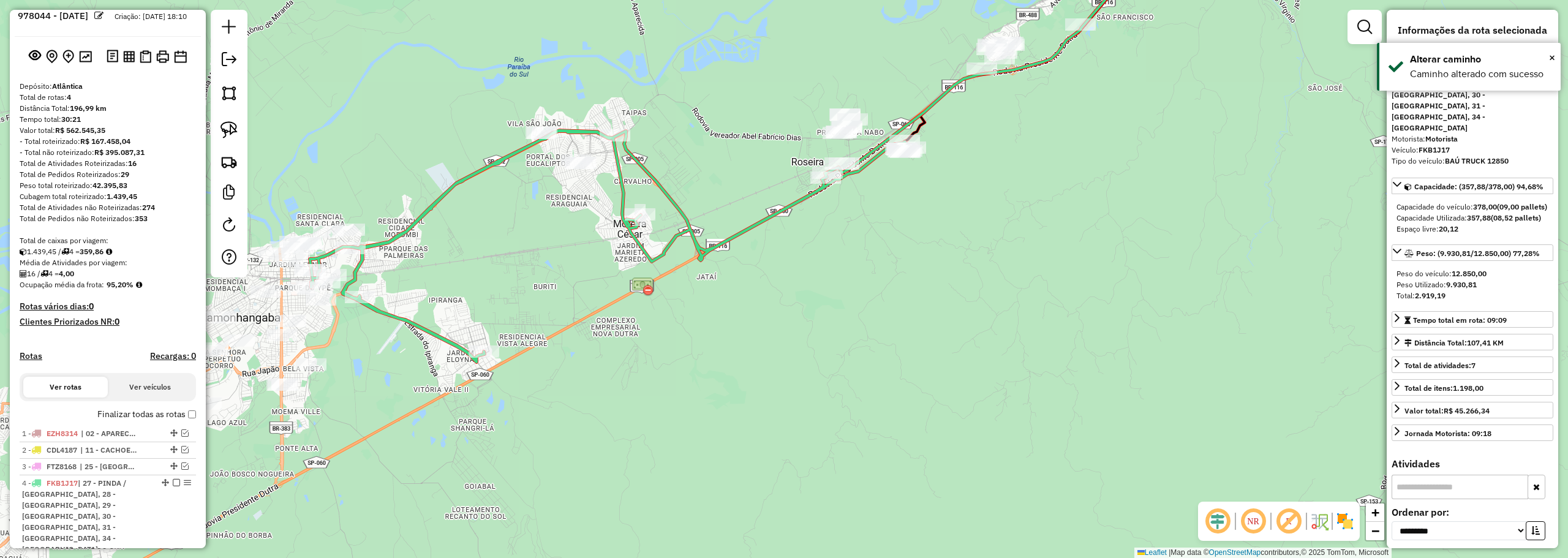
scroll to position [0, 0]
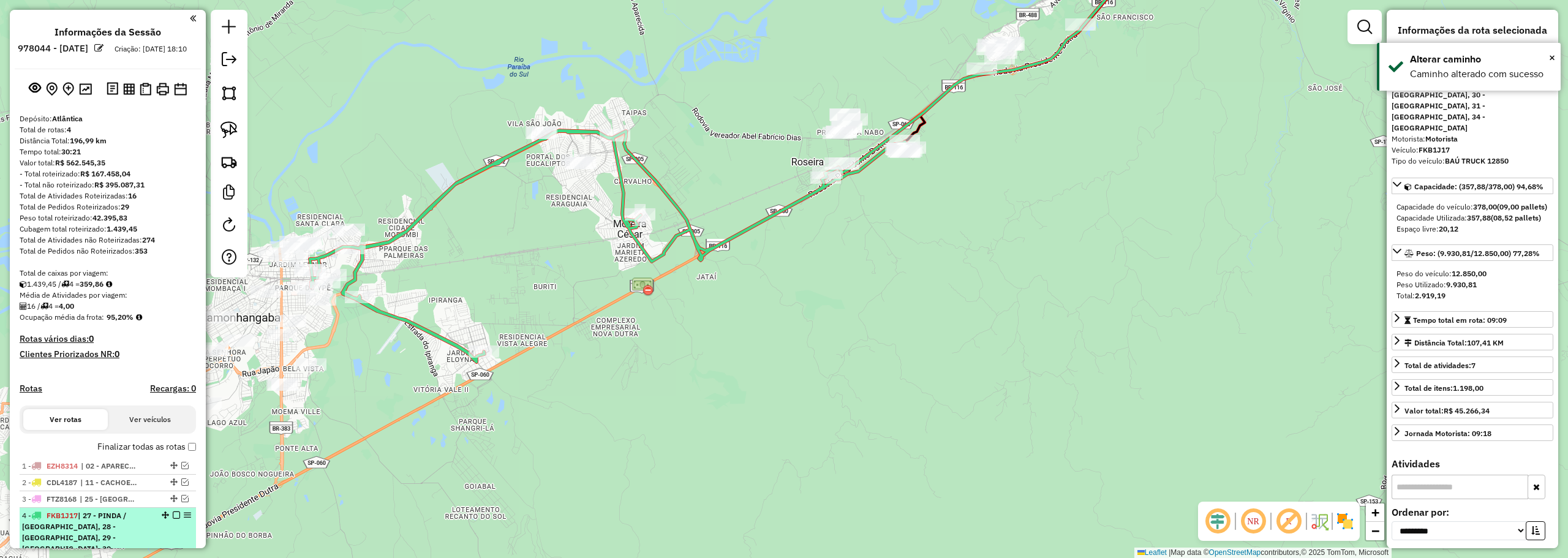
click at [172, 519] on em at bounding box center [176, 515] width 8 height 8
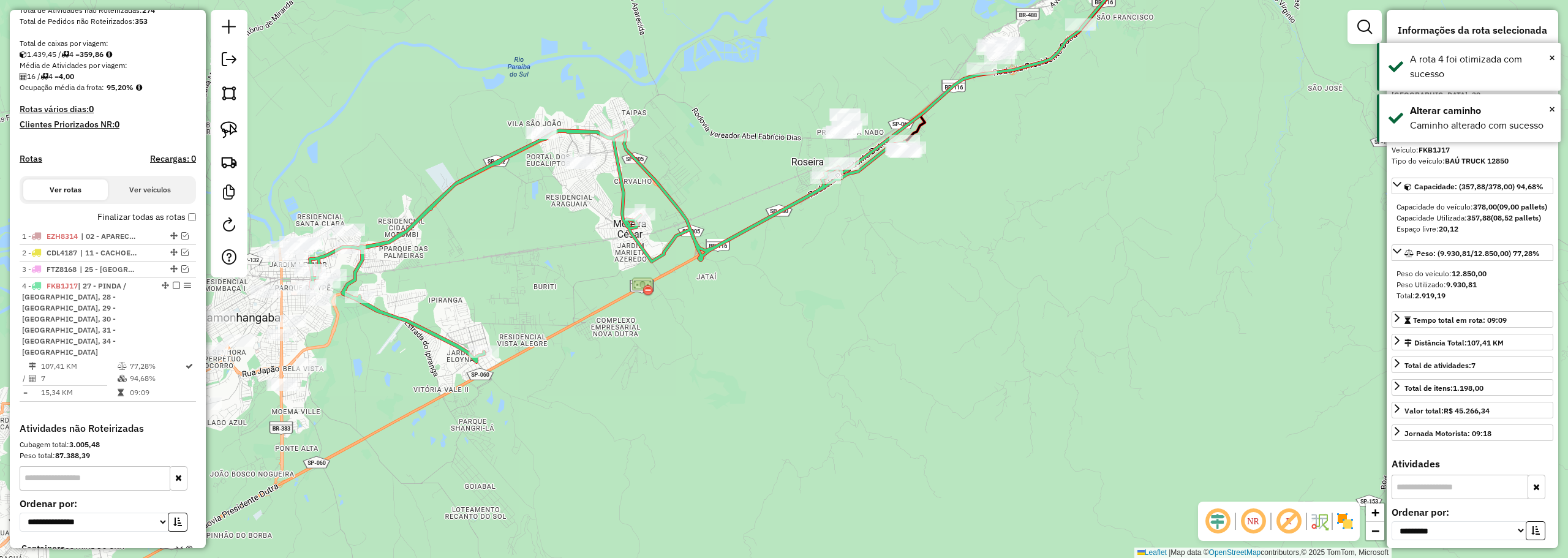
scroll to position [313, 0]
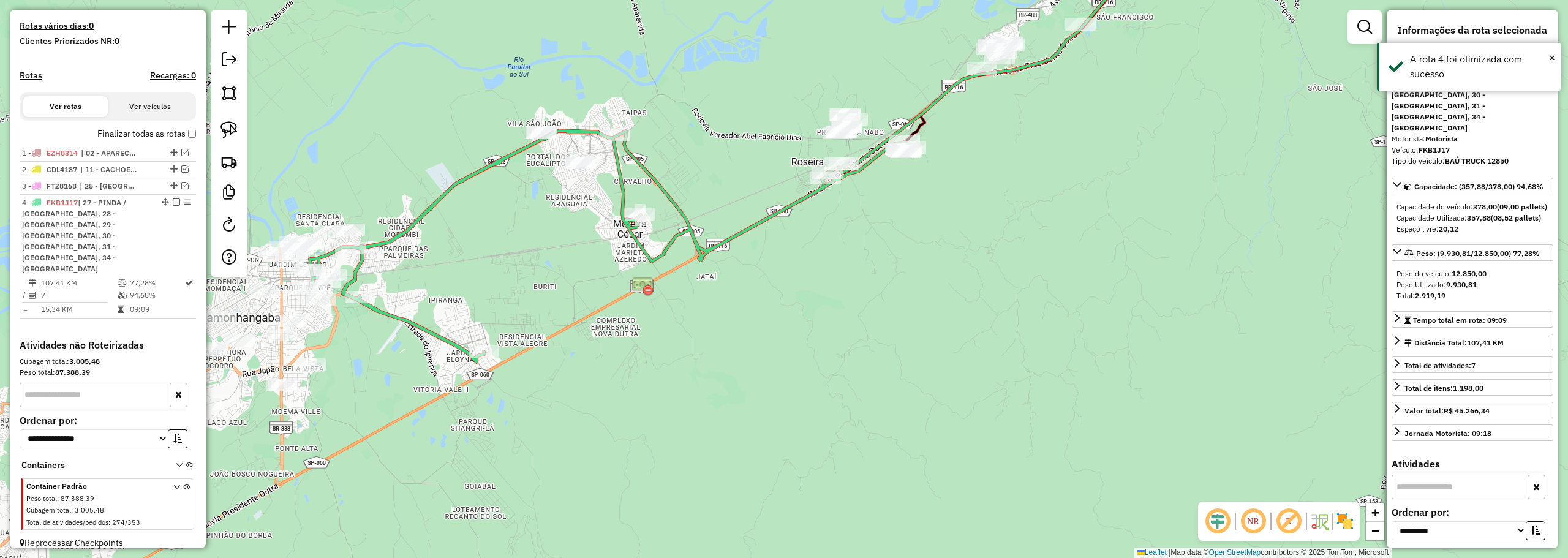
drag, startPoint x: 505, startPoint y: 279, endPoint x: 528, endPoint y: 272, distance: 24.0
click at [529, 273] on div "Janela de atendimento Grade de atendimento Capacidade Transportadoras Veículos …" at bounding box center [784, 279] width 1568 height 558
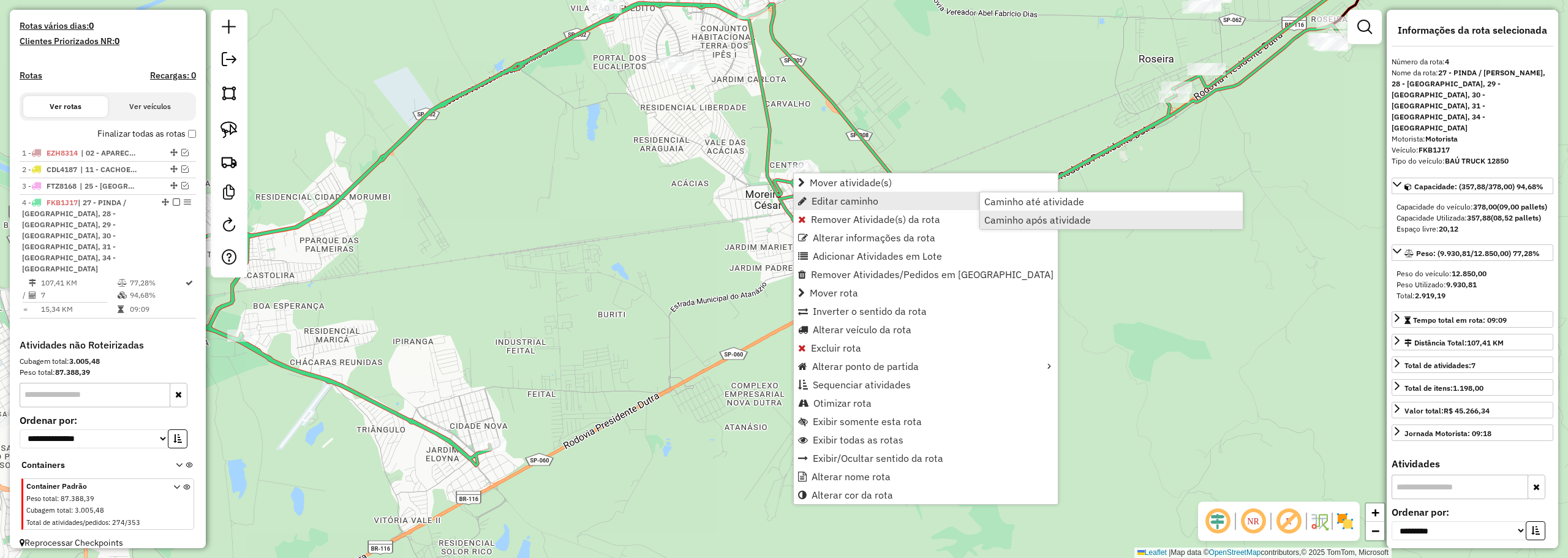
click at [1021, 216] on span "Caminho após atividade" at bounding box center [1036, 220] width 106 height 10
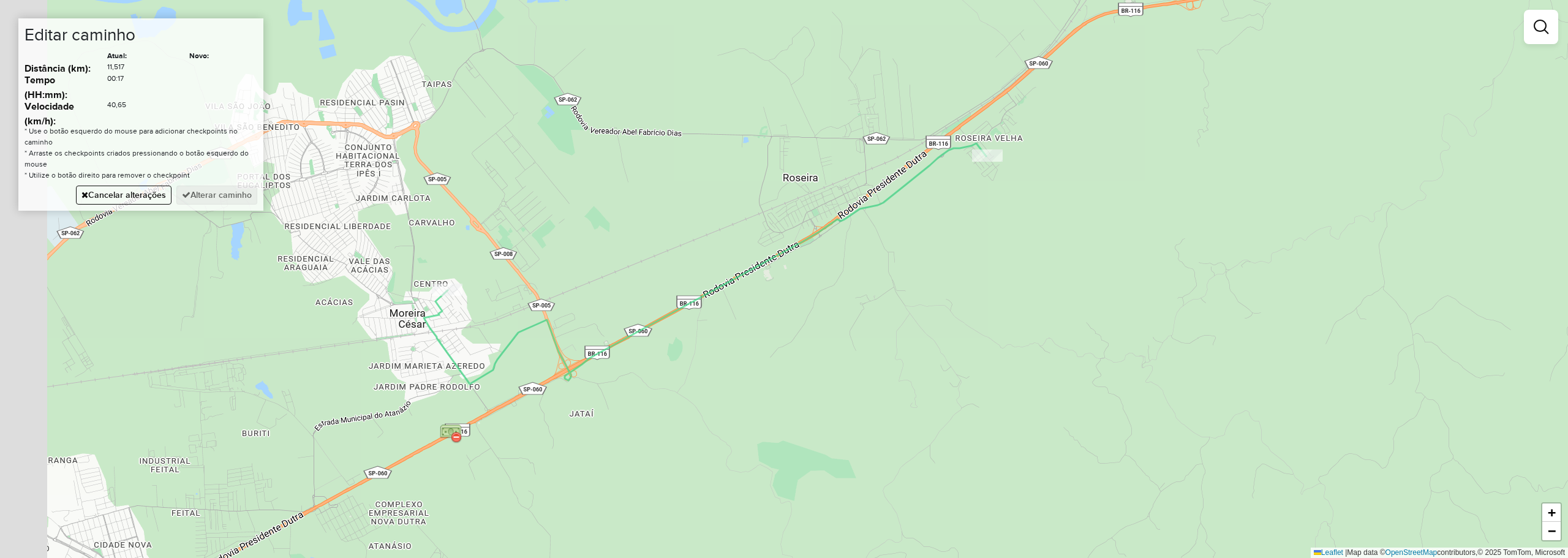
drag, startPoint x: 432, startPoint y: 423, endPoint x: 515, endPoint y: 371, distance: 97.9
click at [515, 371] on div "Janela de atendimento Grade de atendimento Capacidade Transportadoras Veículos …" at bounding box center [784, 279] width 1568 height 558
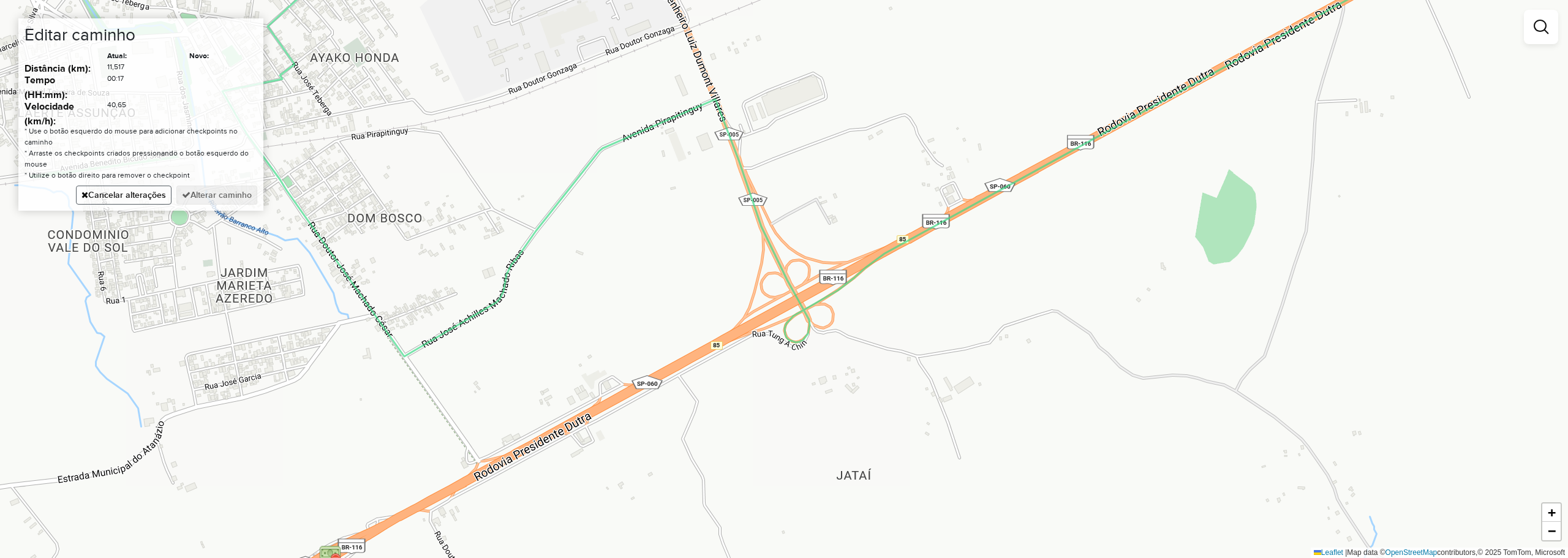
click at [130, 201] on button "Cancelar alterações" at bounding box center [124, 195] width 95 height 19
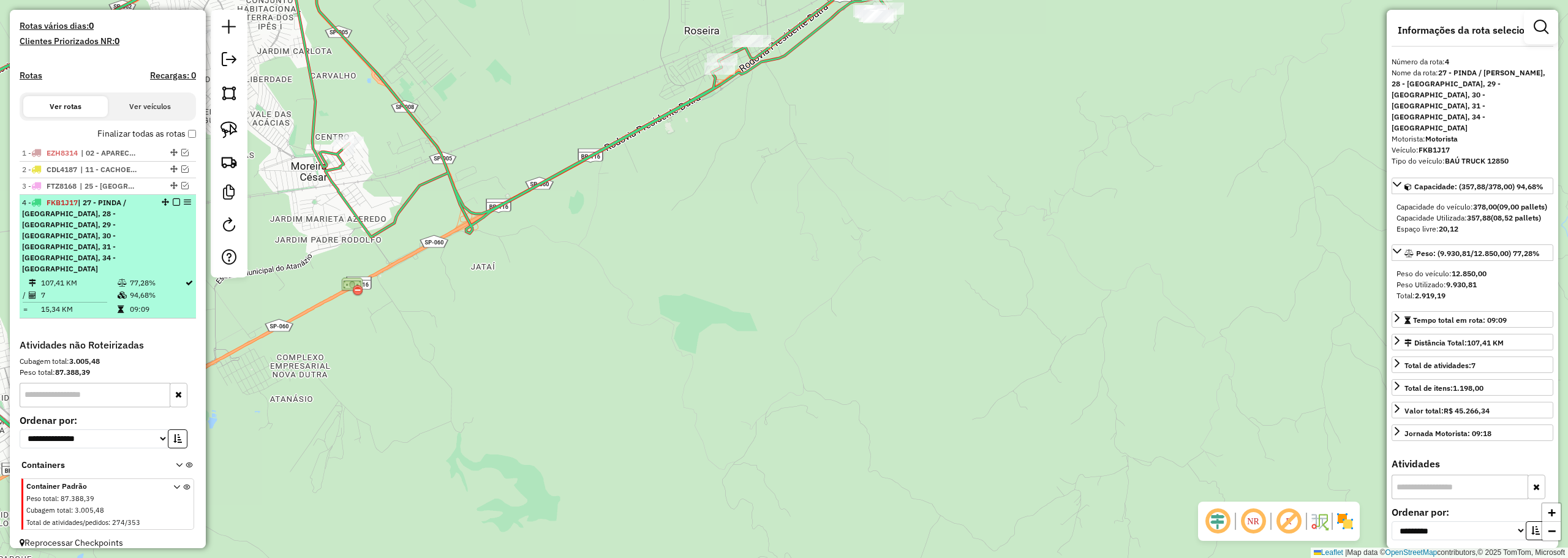
click at [172, 205] on em at bounding box center [176, 203] width 8 height 8
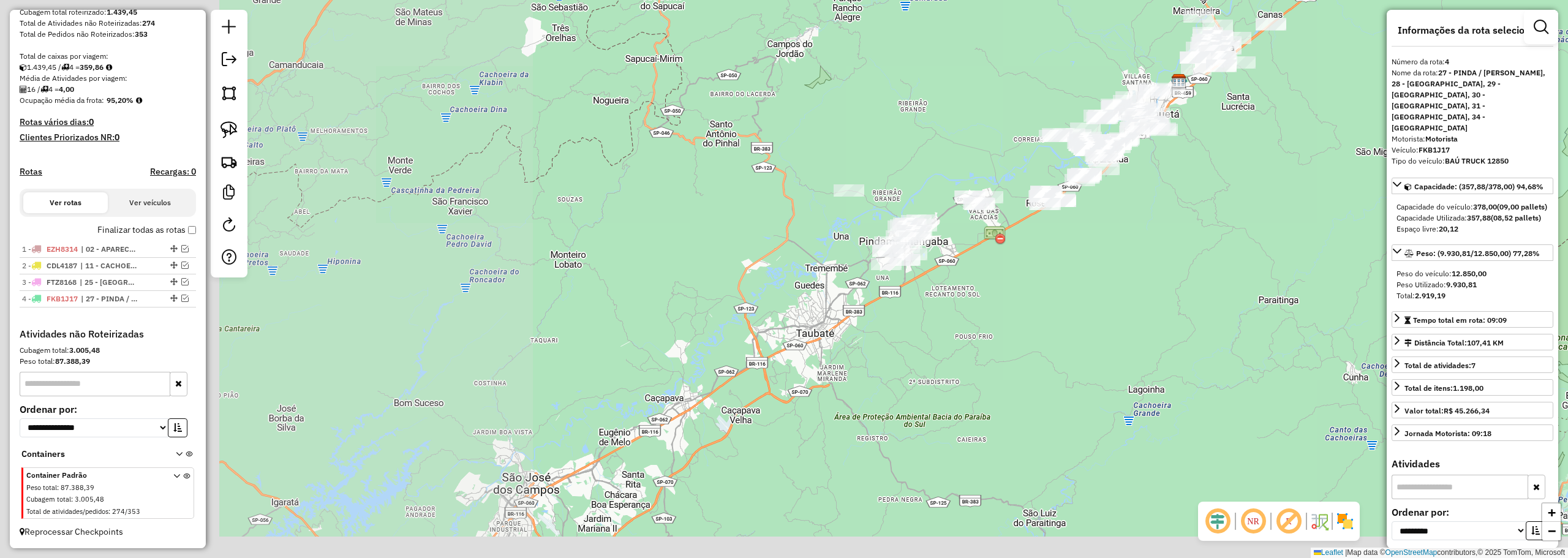
drag, startPoint x: 347, startPoint y: 301, endPoint x: 990, endPoint y: 258, distance: 644.4
click at [990, 258] on div "Janela de atendimento Grade de atendimento Capacidade Transportadoras Veículos …" at bounding box center [784, 279] width 1568 height 558
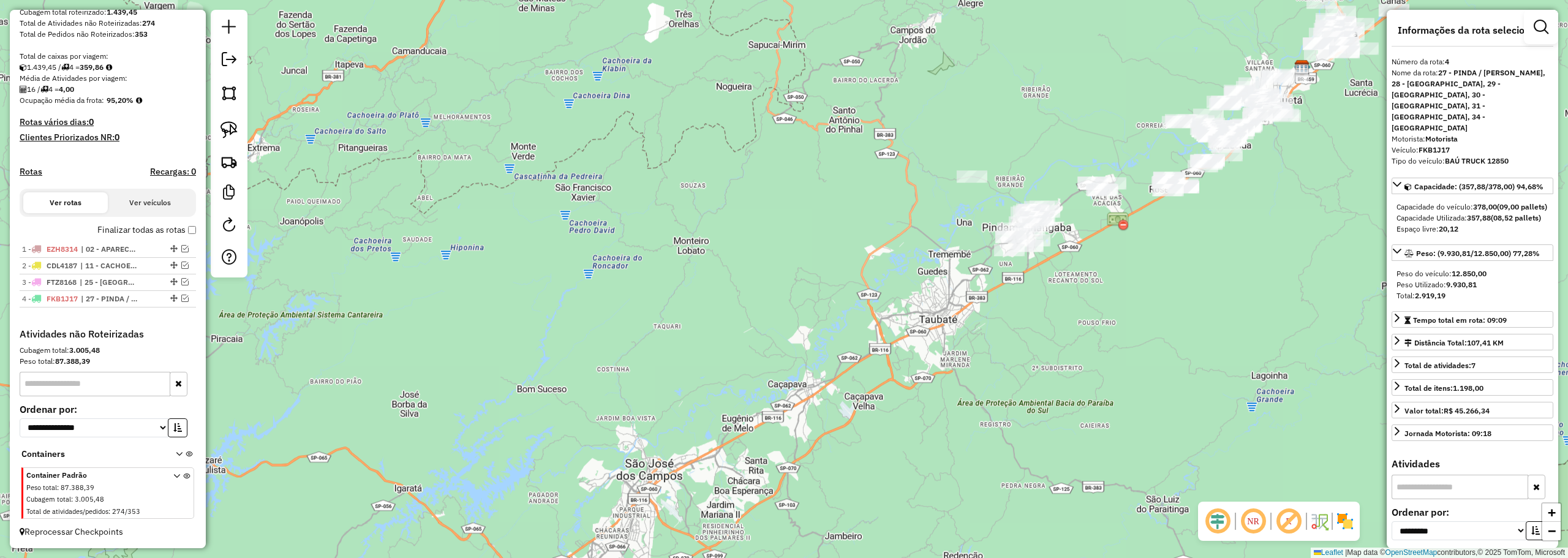
drag, startPoint x: 875, startPoint y: 202, endPoint x: 546, endPoint y: 265, distance: 335.0
click at [543, 270] on div "Janela de atendimento Grade de atendimento Capacidade Transportadoras Veículos …" at bounding box center [784, 279] width 1568 height 558
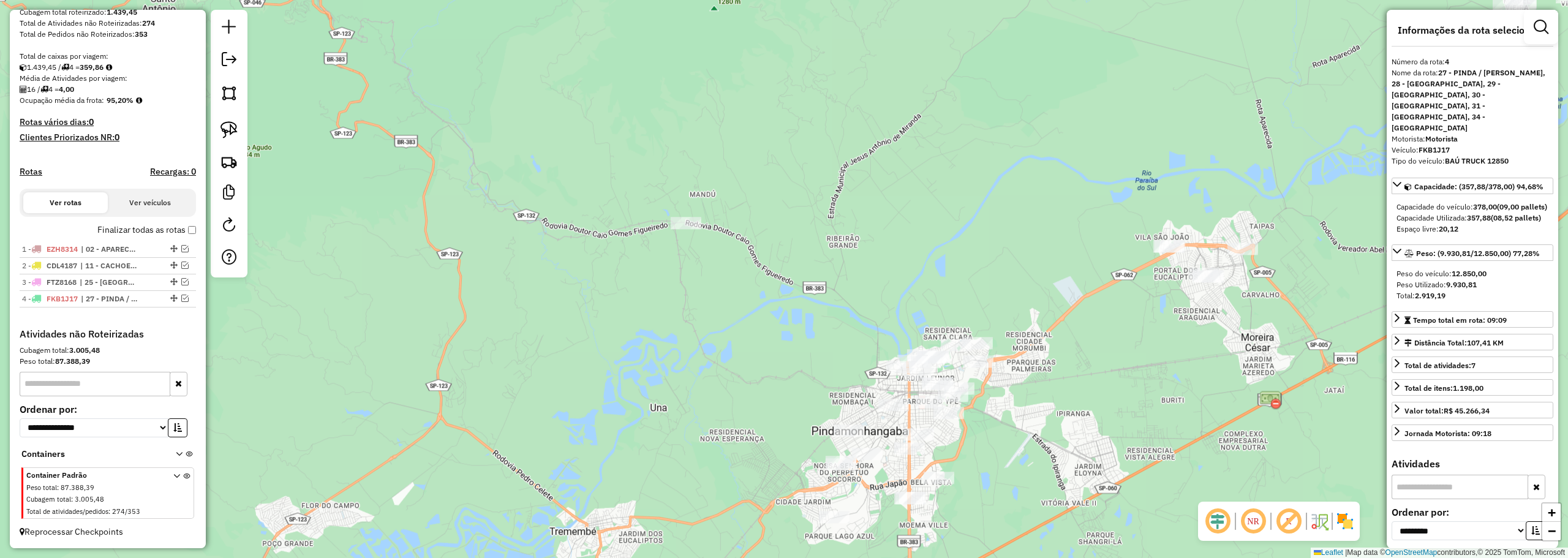
drag, startPoint x: 639, startPoint y: 315, endPoint x: 545, endPoint y: 268, distance: 105.1
click at [562, 277] on div "Janela de atendimento Grade de atendimento Capacidade Transportadoras Veículos …" at bounding box center [784, 279] width 1568 height 558
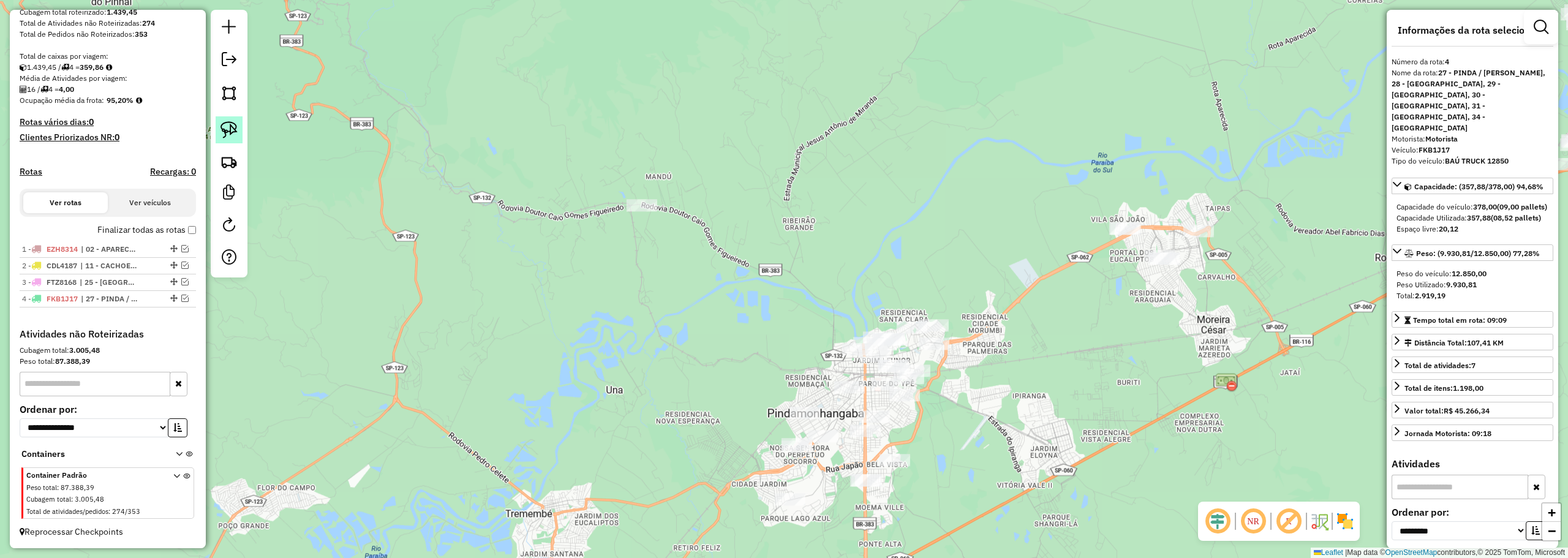
click at [232, 131] on img at bounding box center [229, 130] width 18 height 18
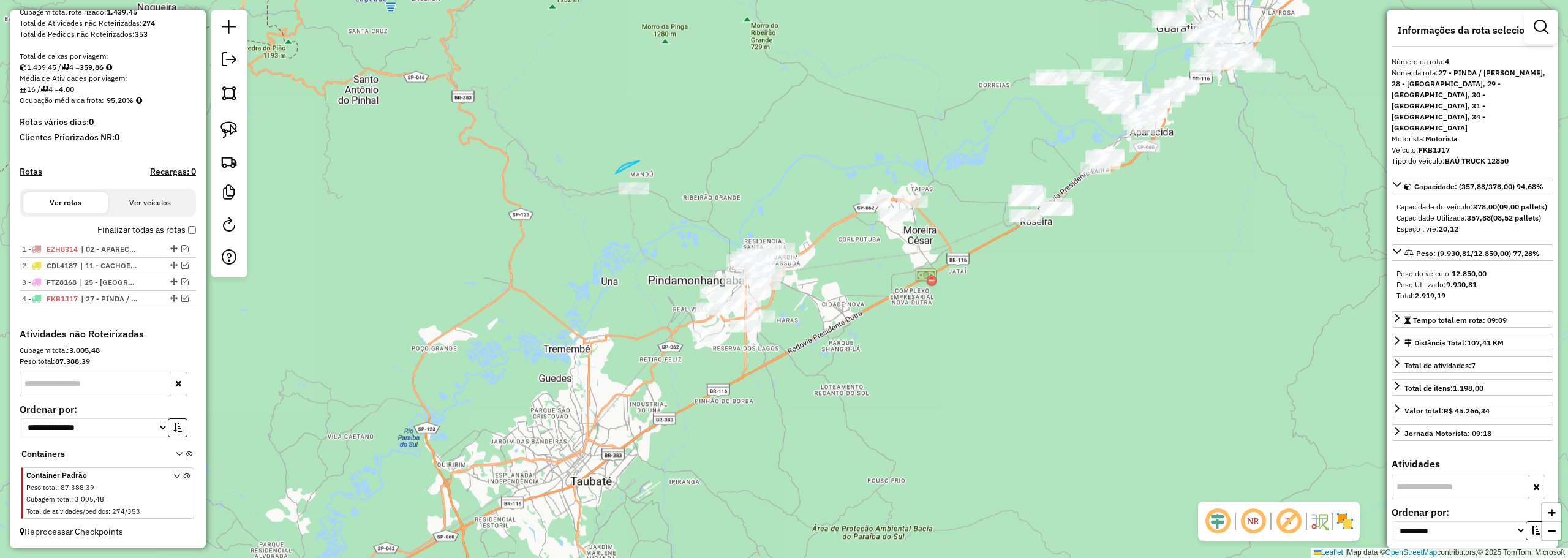
drag, startPoint x: 639, startPoint y: 161, endPoint x: 615, endPoint y: 175, distance: 27.8
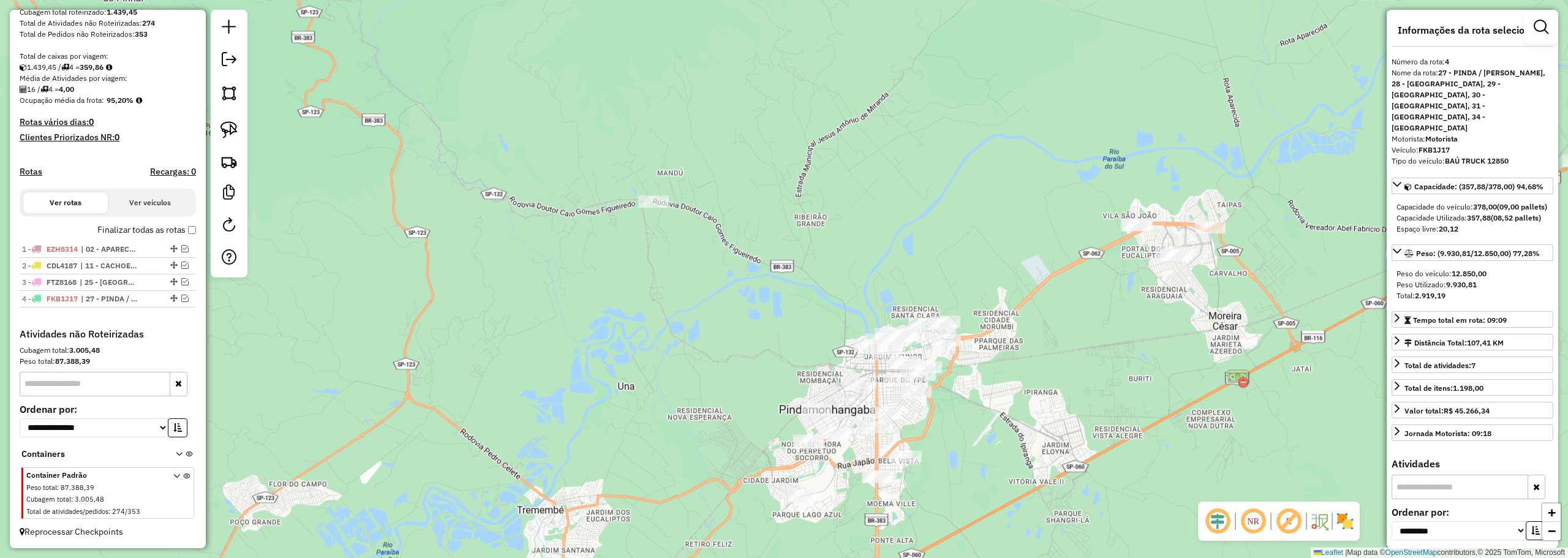
click at [814, 166] on div "Janela de atendimento Grade de atendimento Capacidade Transportadoras Veículos …" at bounding box center [784, 279] width 1568 height 558
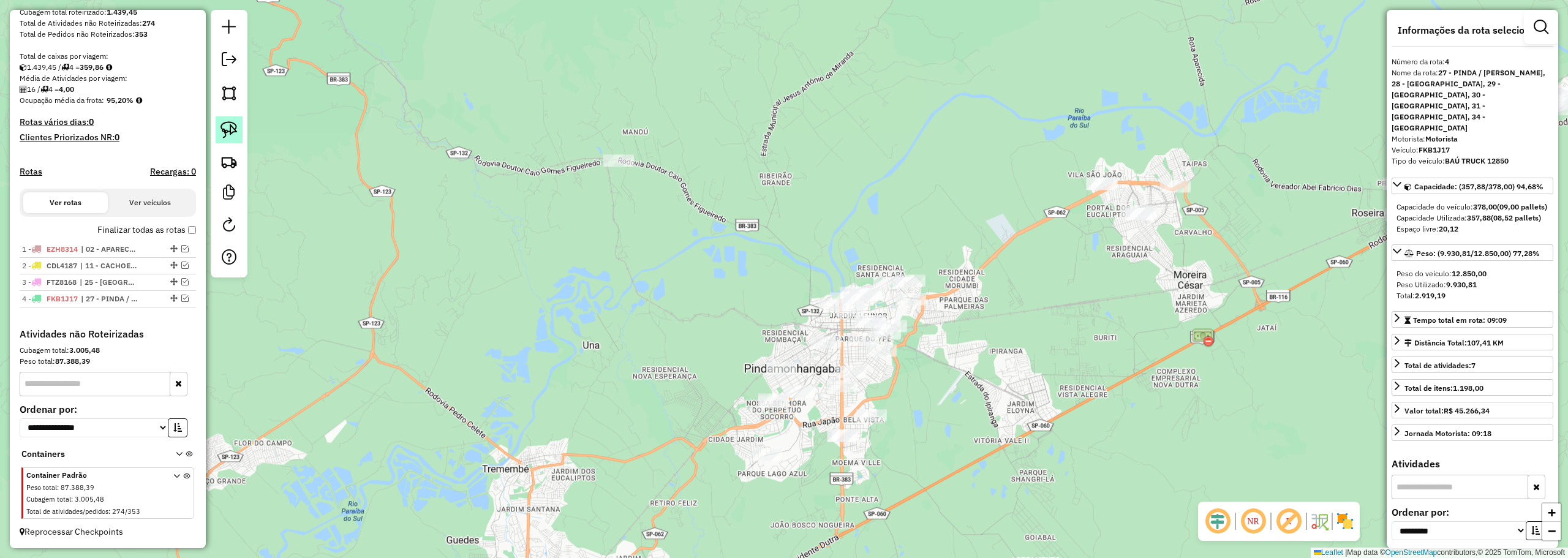
drag, startPoint x: 223, startPoint y: 131, endPoint x: 706, endPoint y: 146, distance: 483.2
click at [223, 131] on img at bounding box center [229, 130] width 18 height 18
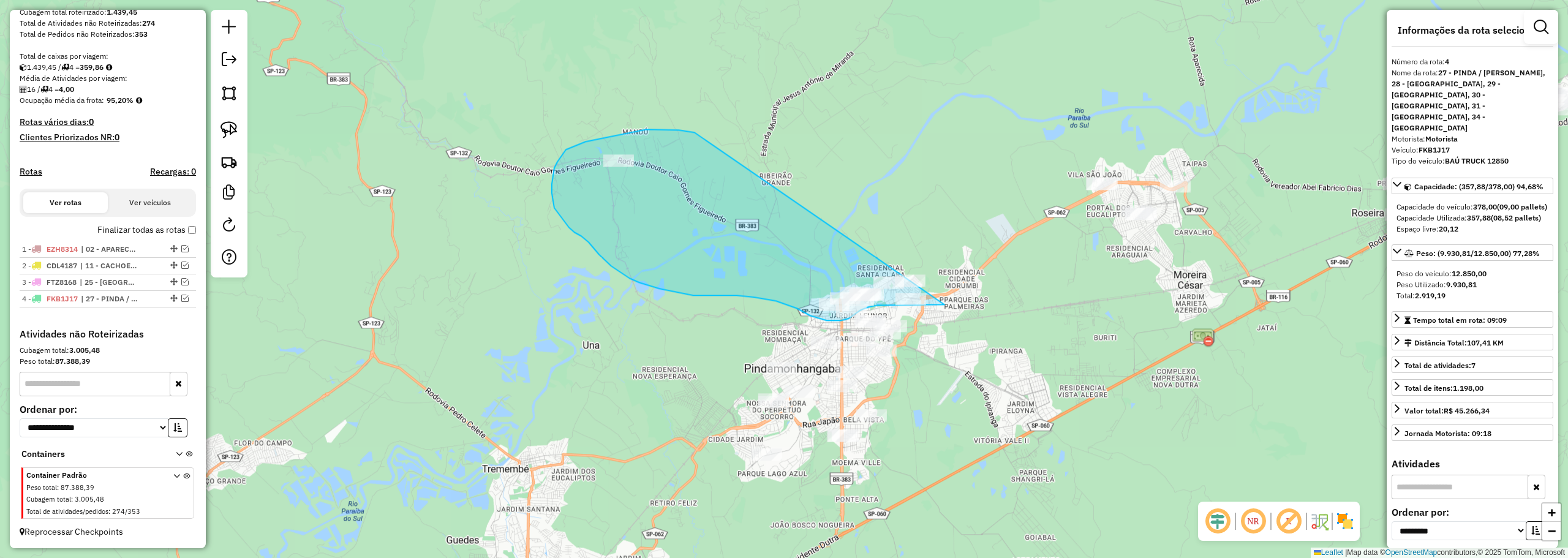
drag, startPoint x: 686, startPoint y: 130, endPoint x: 944, endPoint y: 237, distance: 279.3
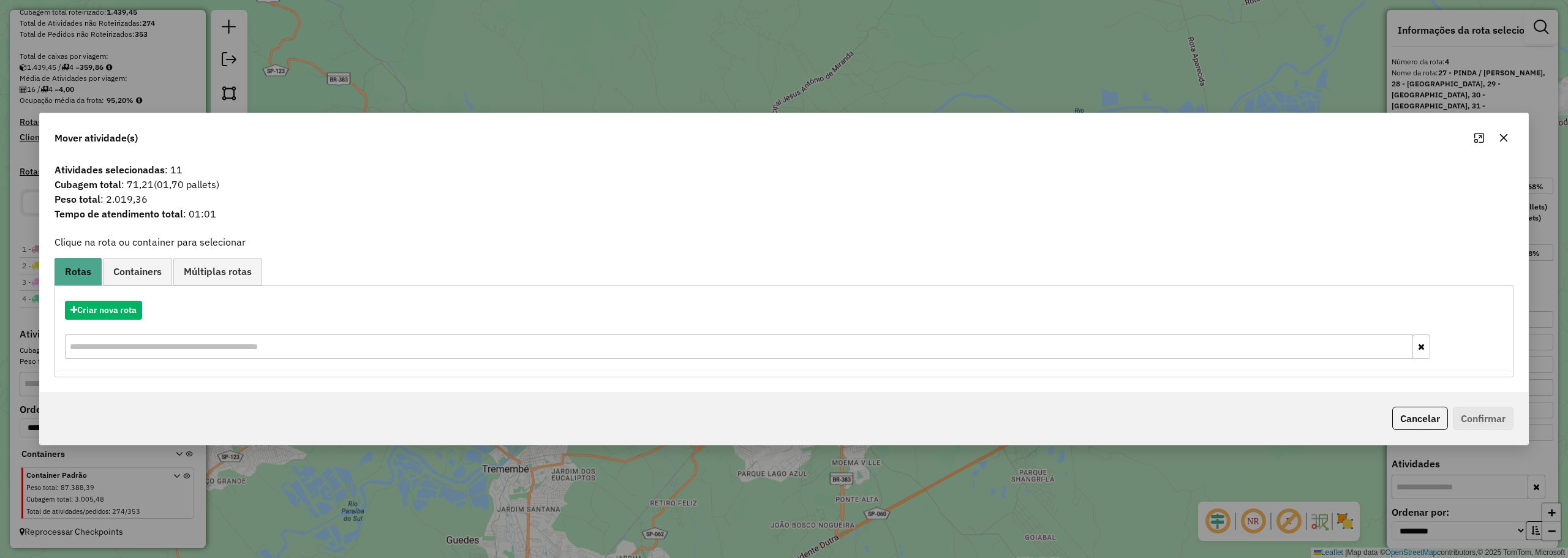
click at [1508, 137] on icon "button" at bounding box center [1504, 137] width 10 height 10
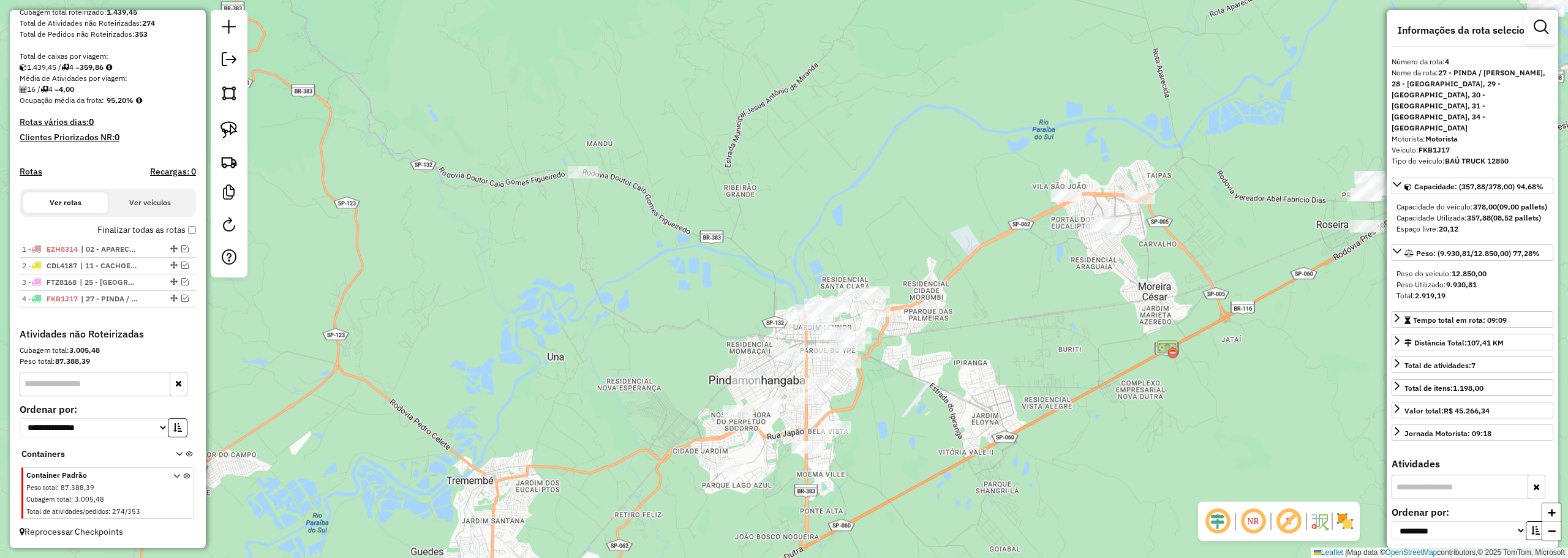
drag, startPoint x: 724, startPoint y: 182, endPoint x: 646, endPoint y: 205, distance: 81.3
click at [646, 205] on div "Janela de atendimento Grade de atendimento Capacidade Transportadoras Veículos …" at bounding box center [784, 279] width 1568 height 558
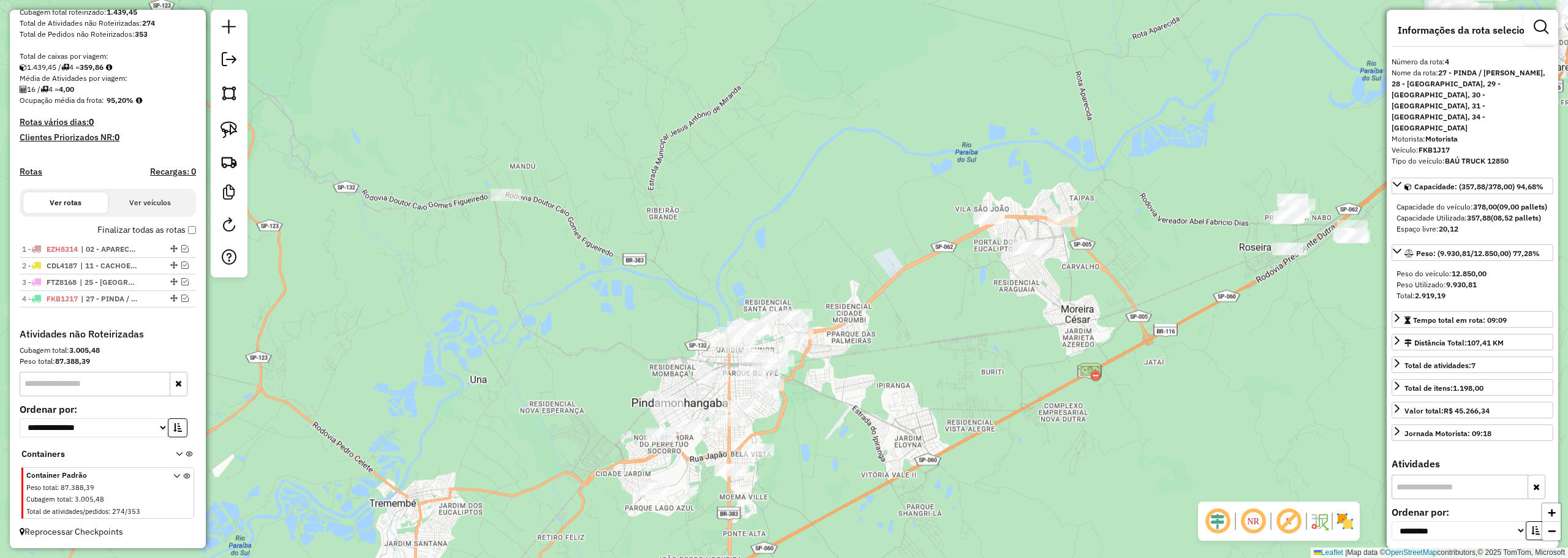
drag, startPoint x: 220, startPoint y: 123, endPoint x: 250, endPoint y: 126, distance: 30.1
click at [222, 124] on img at bounding box center [229, 130] width 18 height 18
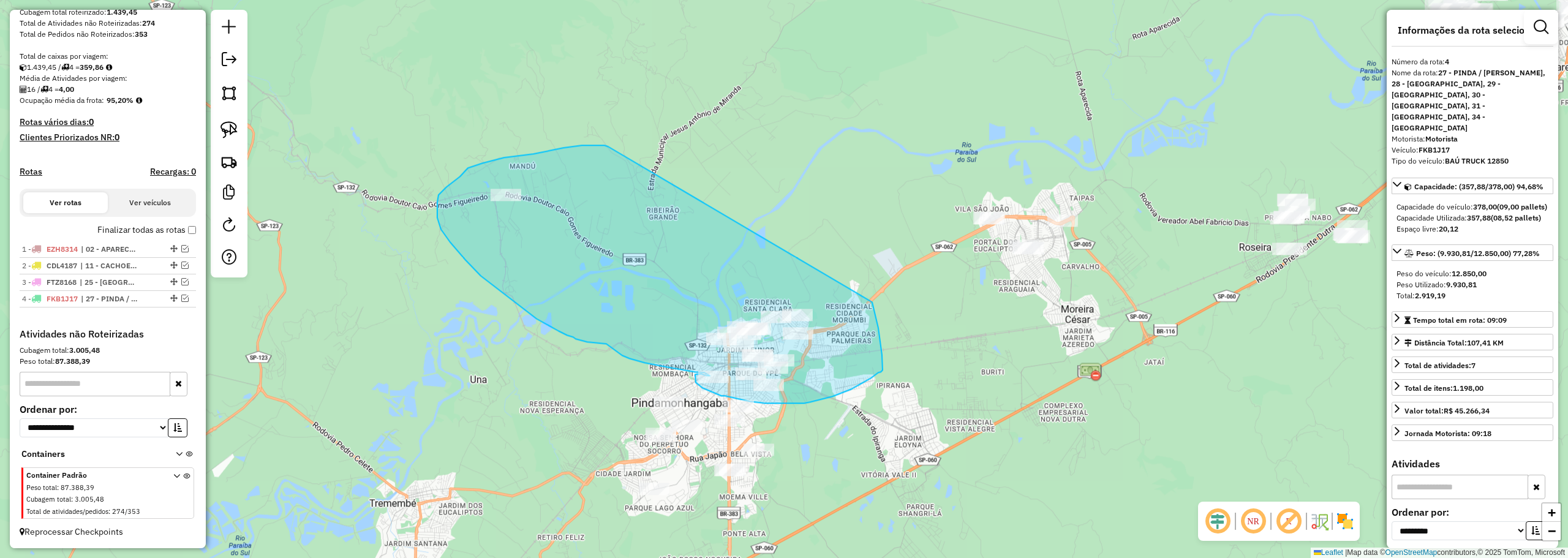
drag, startPoint x: 593, startPoint y: 145, endPoint x: 872, endPoint y: 293, distance: 315.8
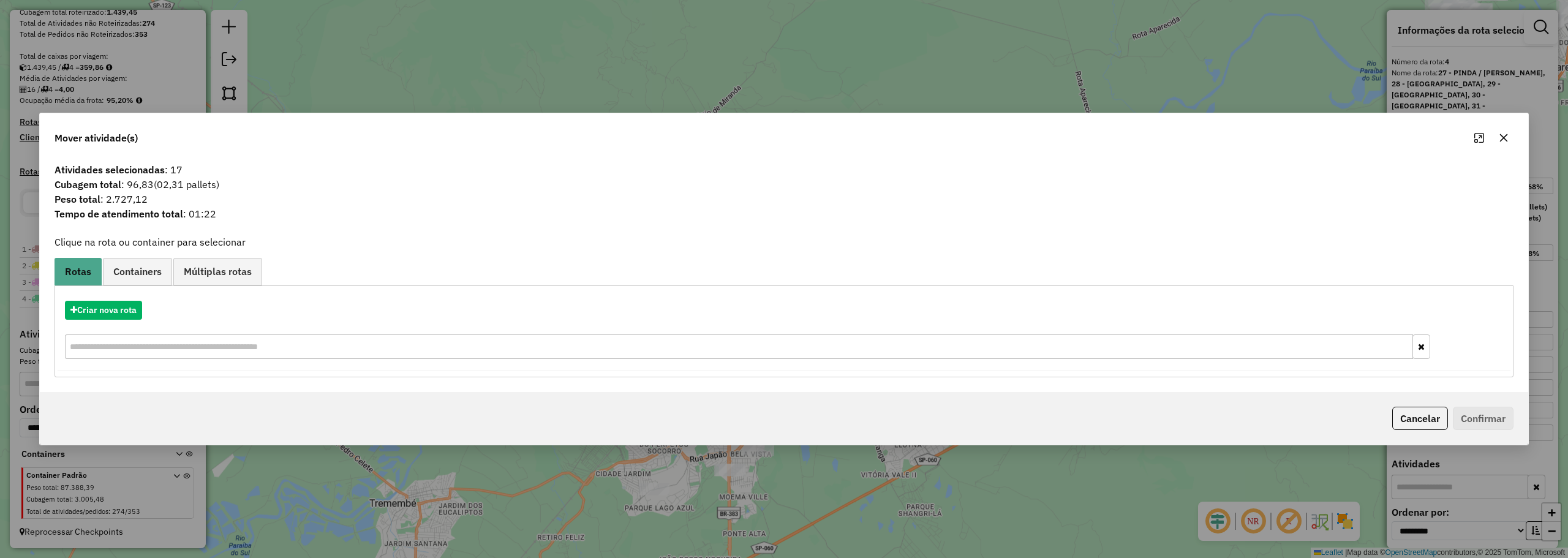
click at [1497, 132] on button "button" at bounding box center [1504, 137] width 19 height 19
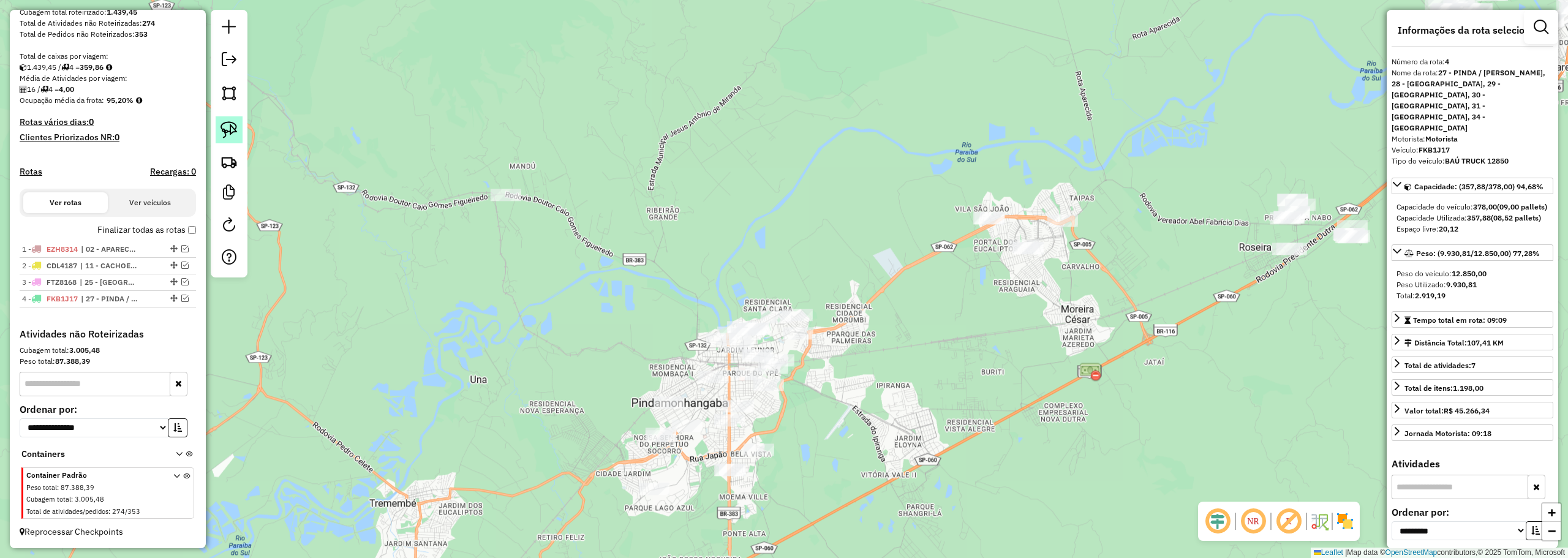
click at [231, 128] on img at bounding box center [229, 130] width 18 height 18
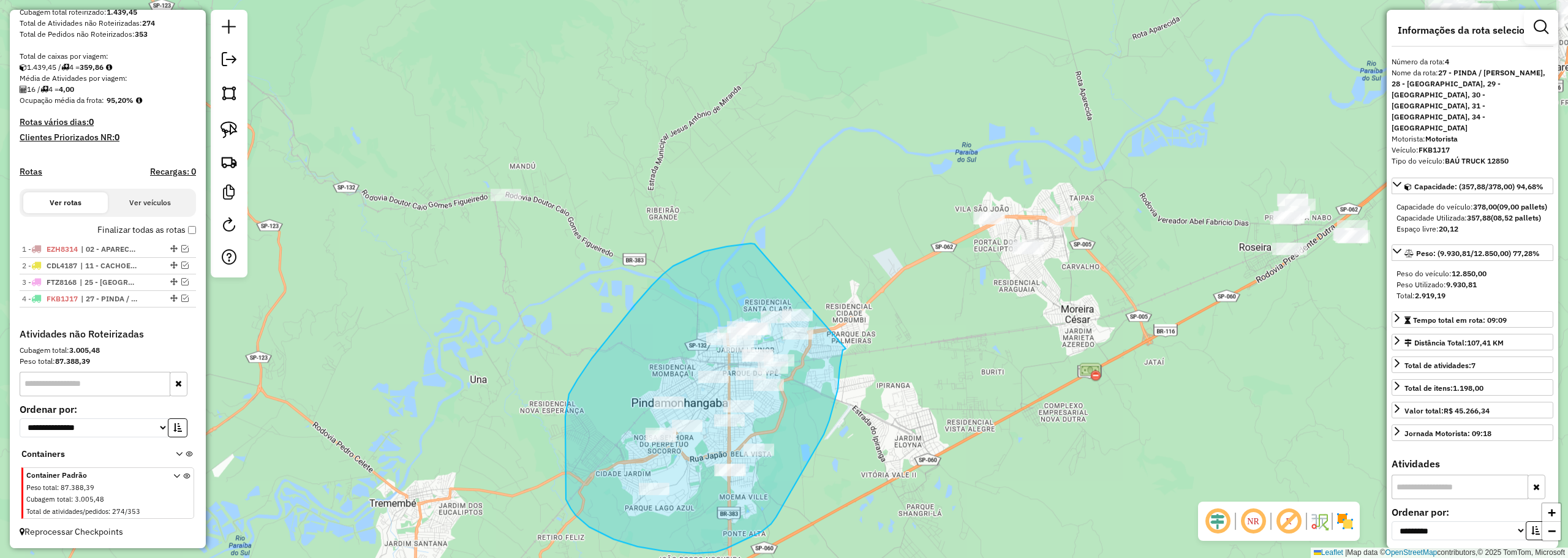
drag, startPoint x: 753, startPoint y: 243, endPoint x: 847, endPoint y: 348, distance: 140.9
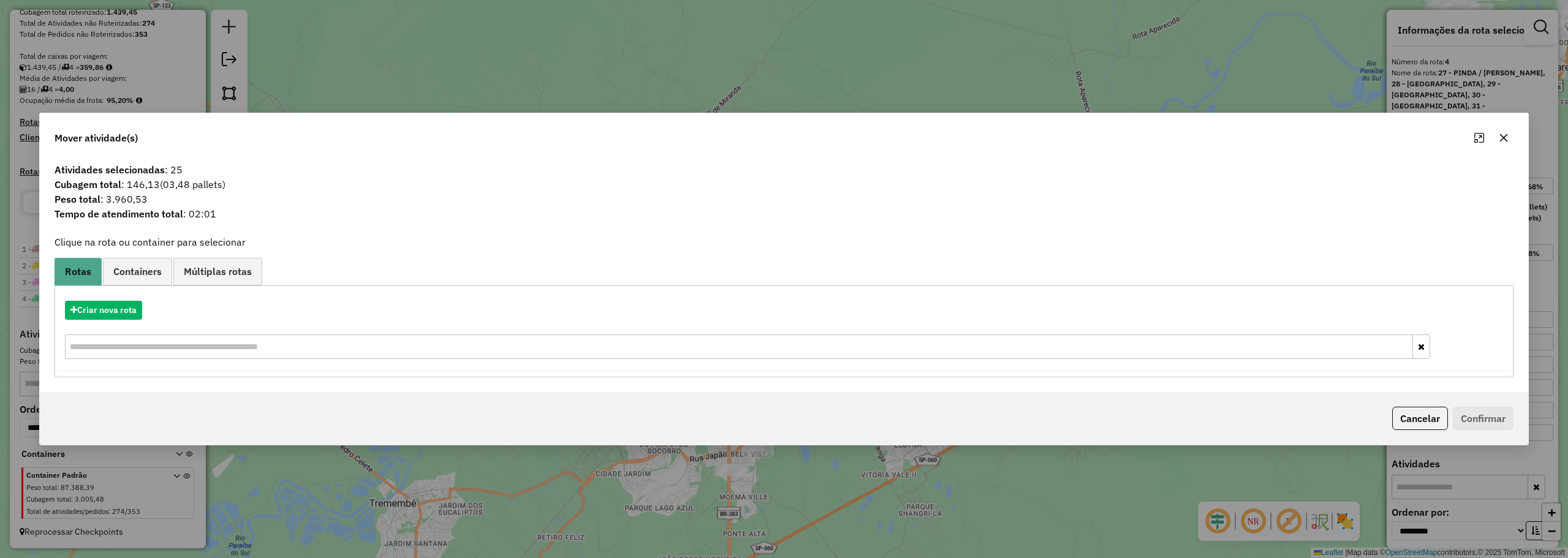
click at [1496, 133] on button "button" at bounding box center [1504, 137] width 19 height 19
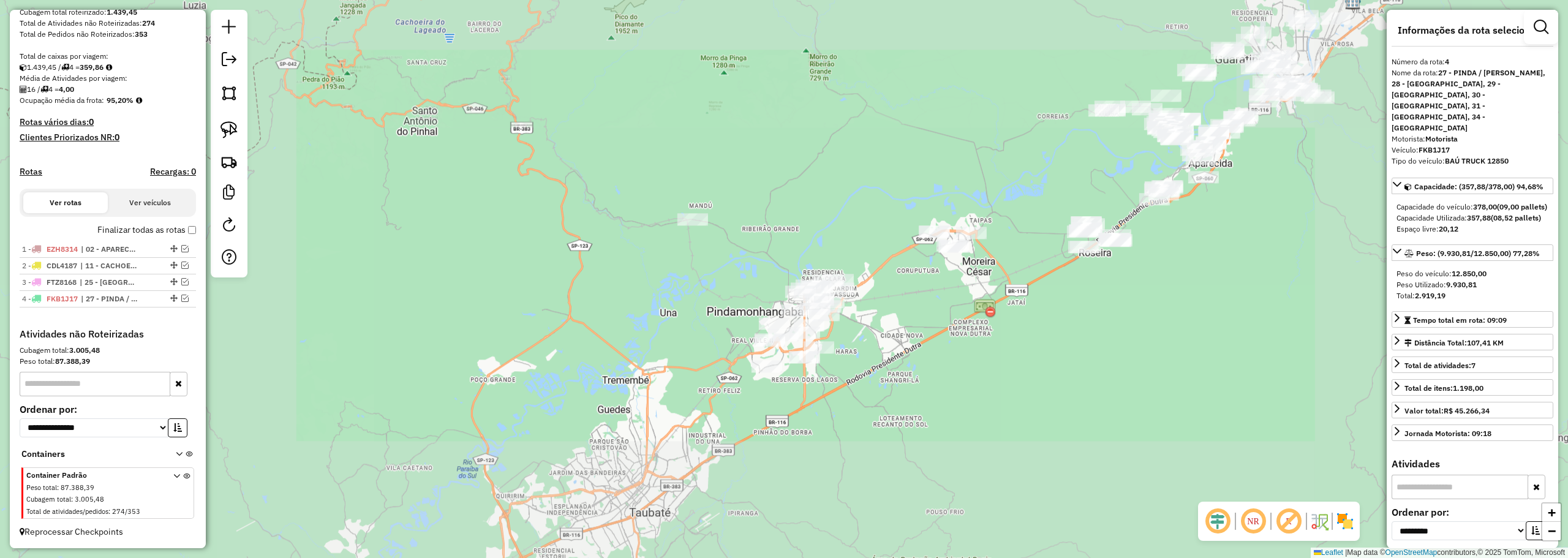
drag, startPoint x: 890, startPoint y: 212, endPoint x: 774, endPoint y: 233, distance: 117.9
click at [774, 233] on div "Janela de atendimento Grade de atendimento Capacidade Transportadoras Veículos …" at bounding box center [784, 279] width 1568 height 558
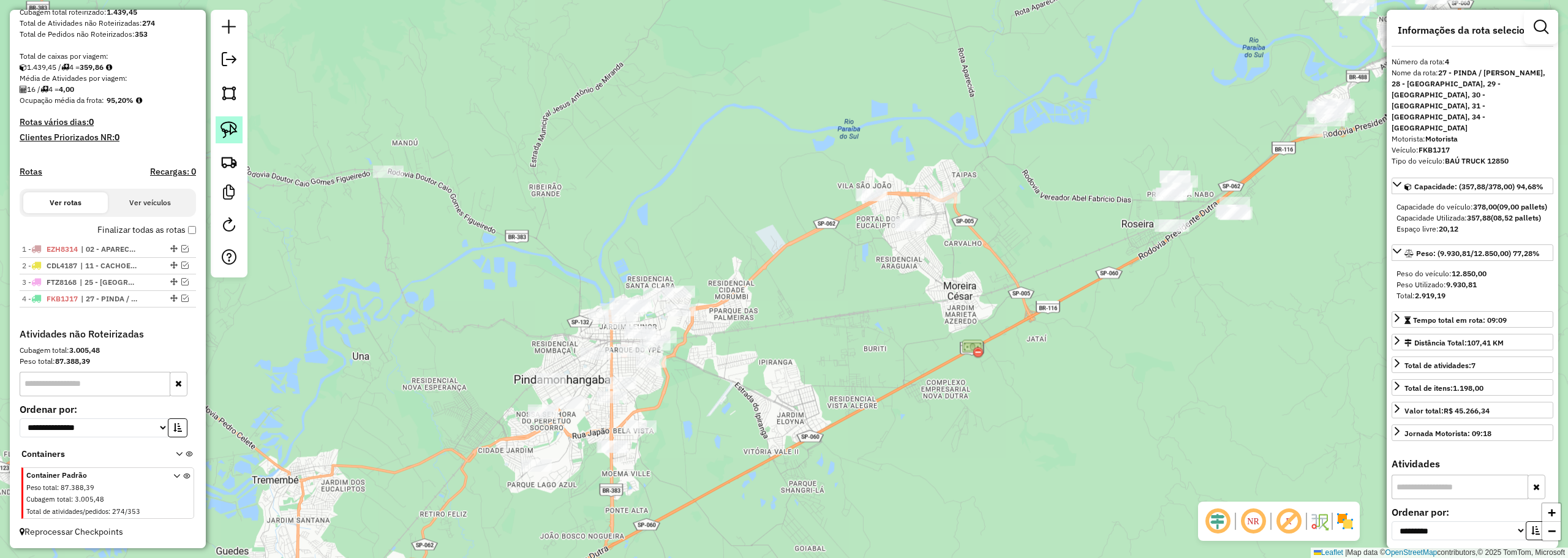
click at [232, 120] on link at bounding box center [229, 130] width 27 height 27
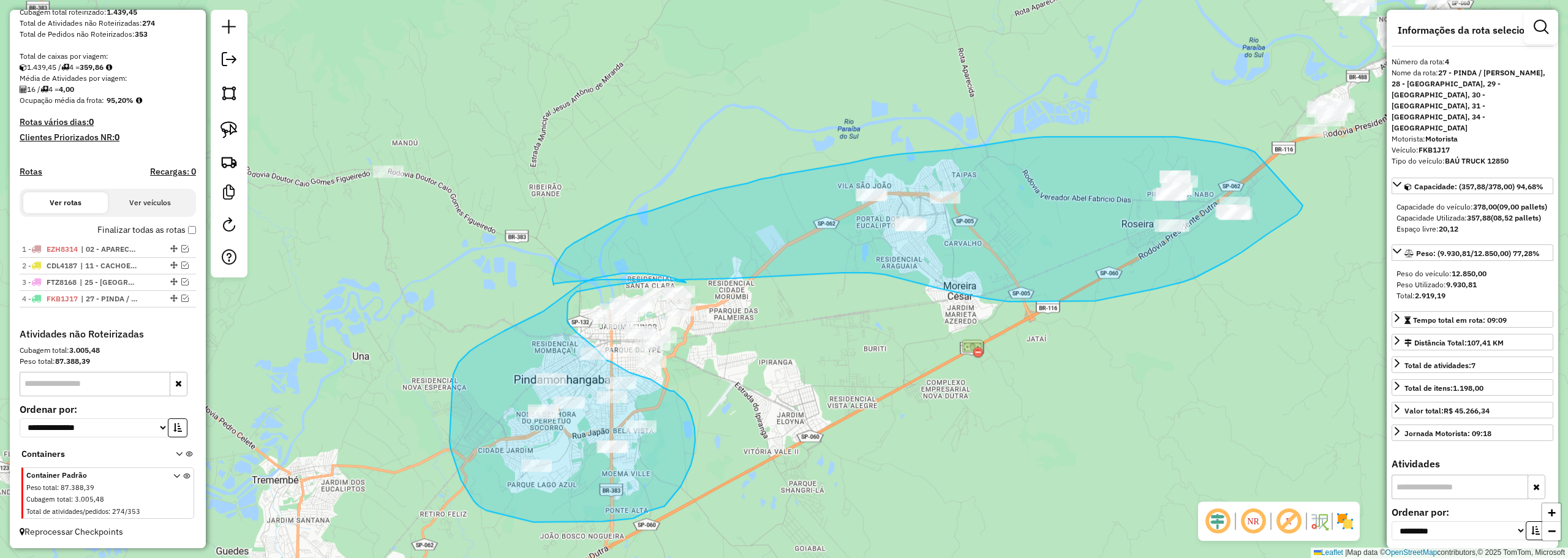
drag, startPoint x: 1251, startPoint y: 150, endPoint x: 1304, endPoint y: 199, distance: 72.2
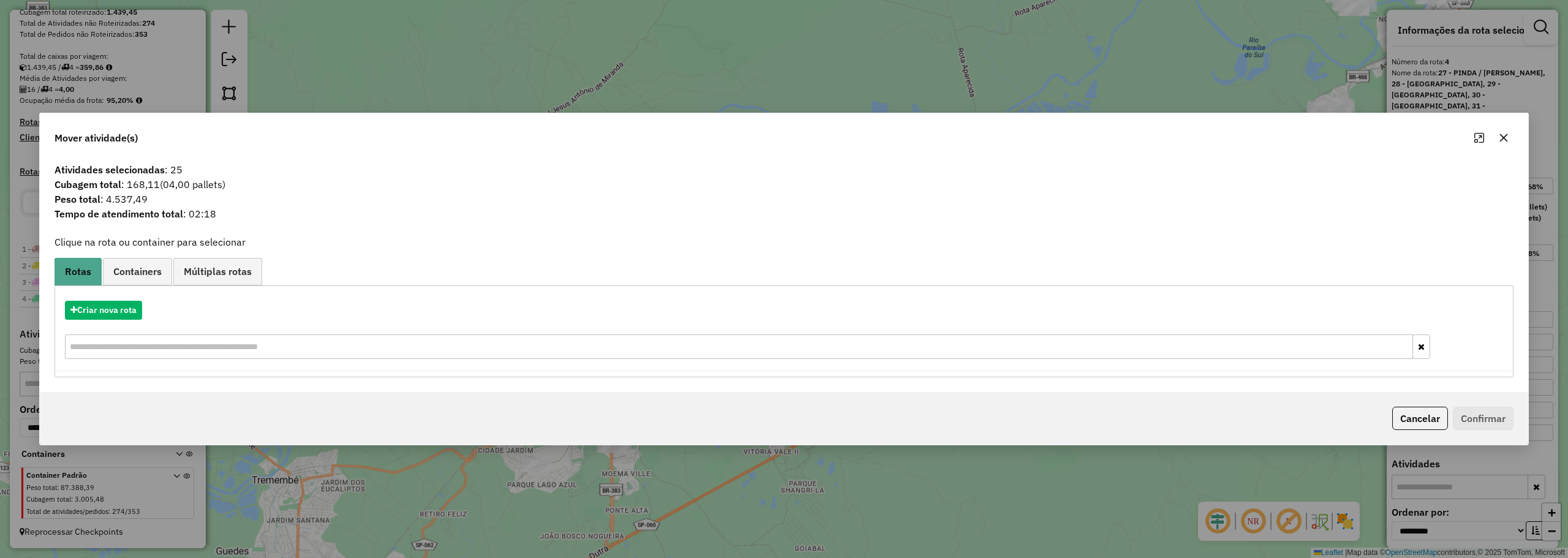
click at [1505, 131] on button "button" at bounding box center [1504, 137] width 19 height 19
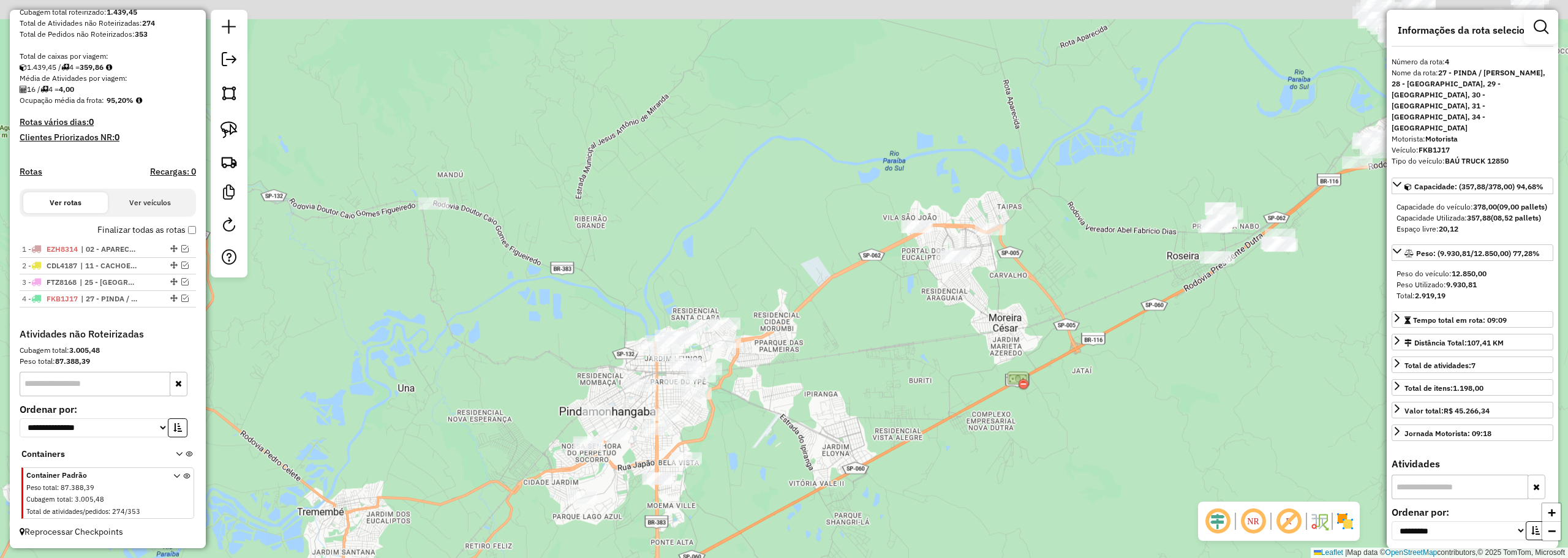
drag, startPoint x: 696, startPoint y: 205, endPoint x: 928, endPoint y: 212, distance: 232.1
click at [927, 215] on div "Janela de atendimento Grade de atendimento Capacidade Transportadoras Veículos …" at bounding box center [784, 279] width 1568 height 558
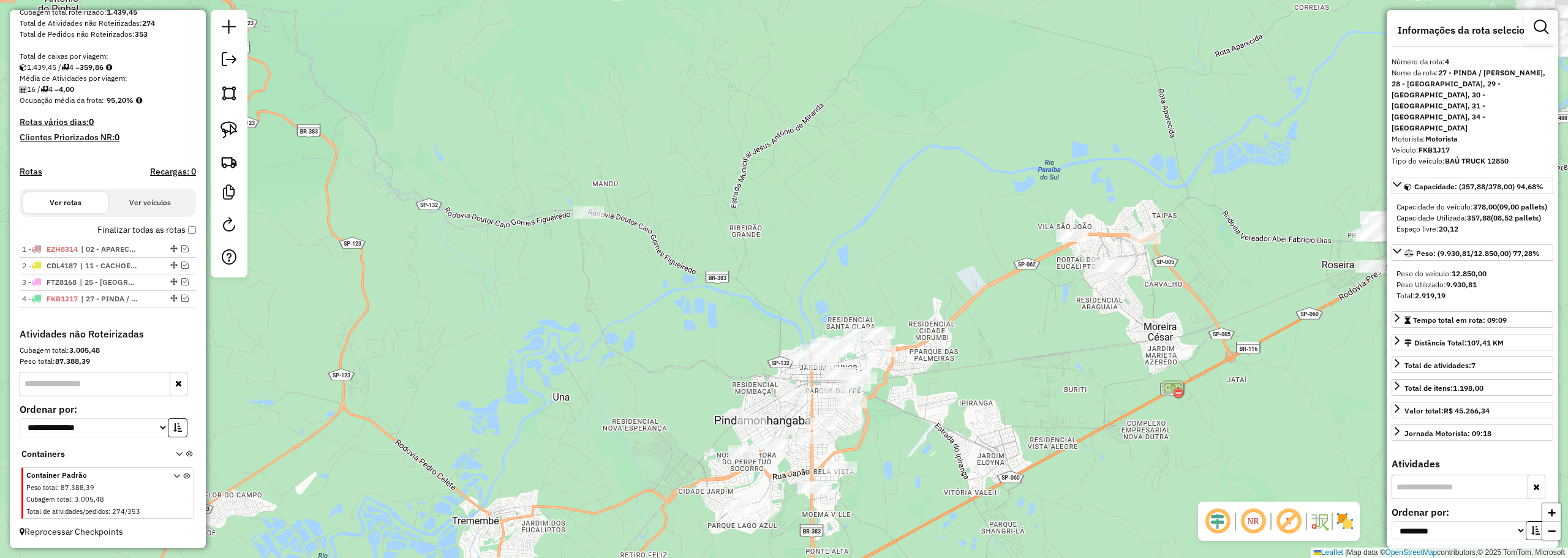
drag, startPoint x: 874, startPoint y: 158, endPoint x: 667, endPoint y: 151, distance: 207.1
click at [667, 151] on div "Janela de atendimento Grade de atendimento Capacidade Transportadoras Veículos …" at bounding box center [784, 279] width 1568 height 558
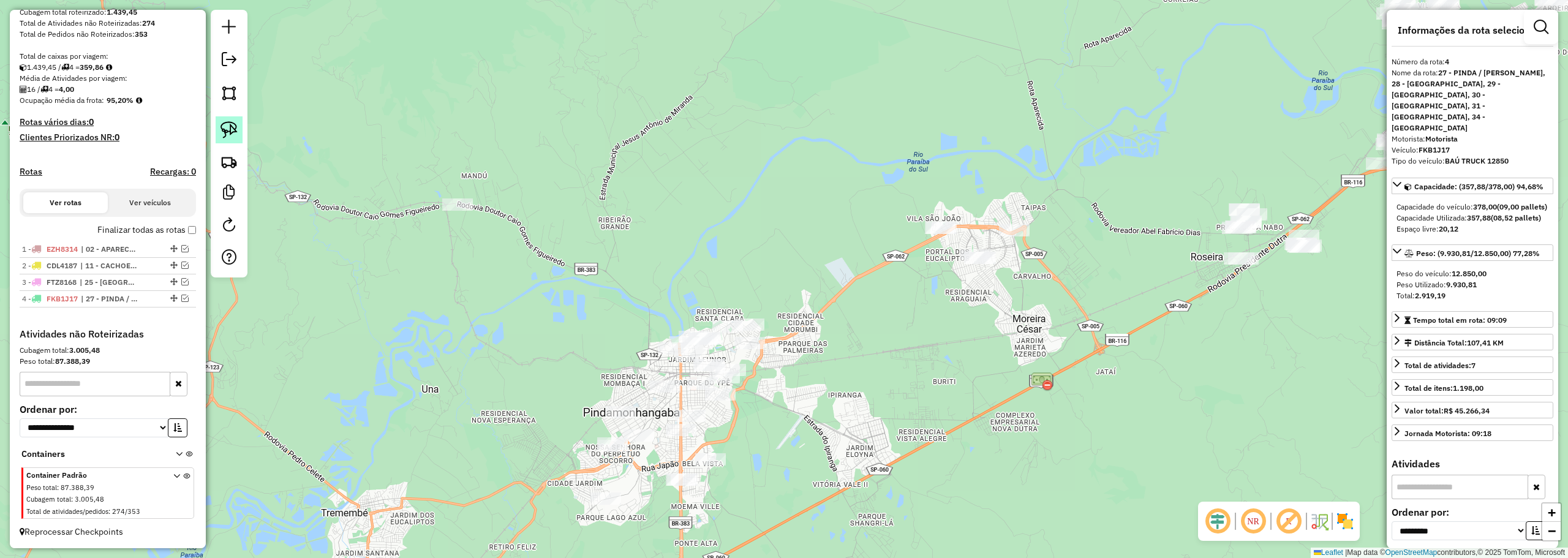
click at [232, 132] on img at bounding box center [229, 130] width 18 height 18
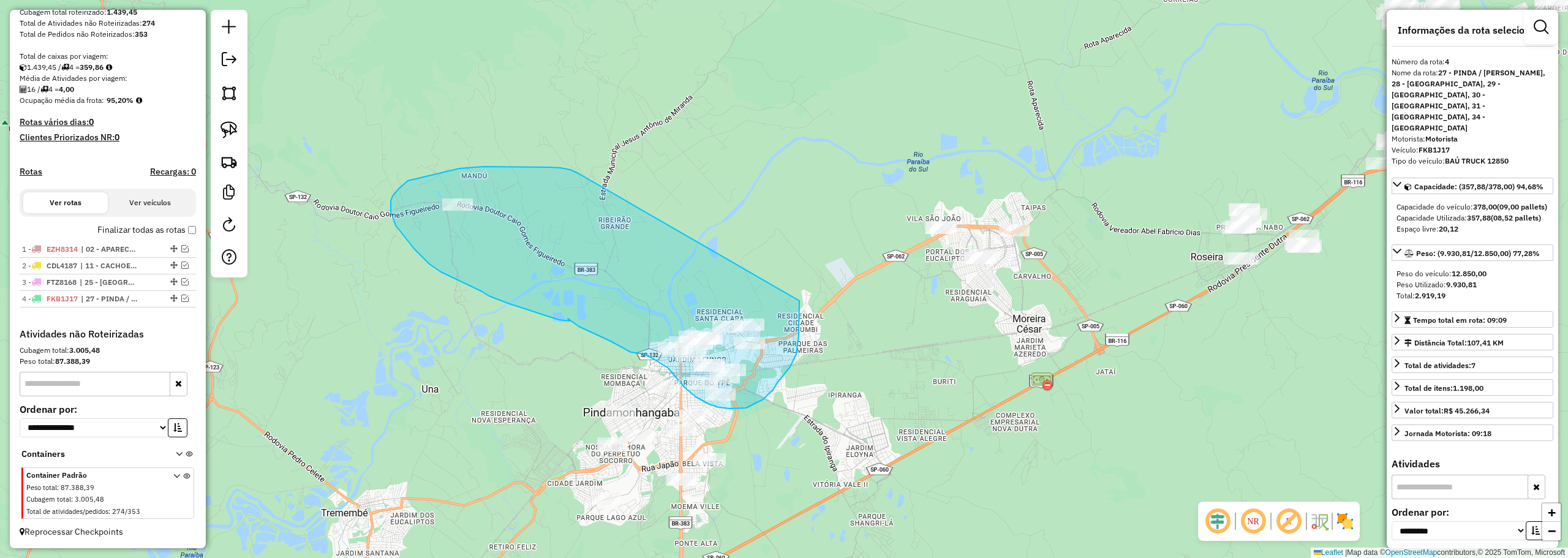
drag, startPoint x: 570, startPoint y: 169, endPoint x: 804, endPoint y: 297, distance: 266.7
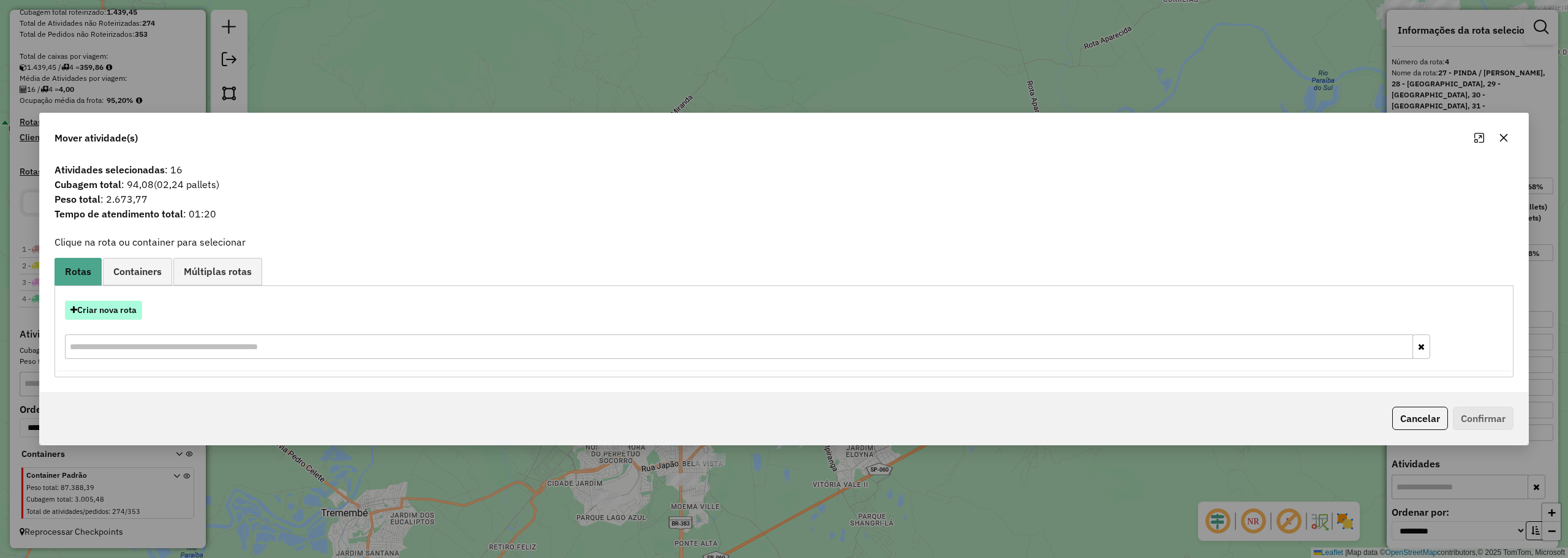
drag, startPoint x: 121, startPoint y: 312, endPoint x: 129, endPoint y: 308, distance: 8.9
click at [129, 308] on button "Criar nova rota" at bounding box center [103, 310] width 77 height 19
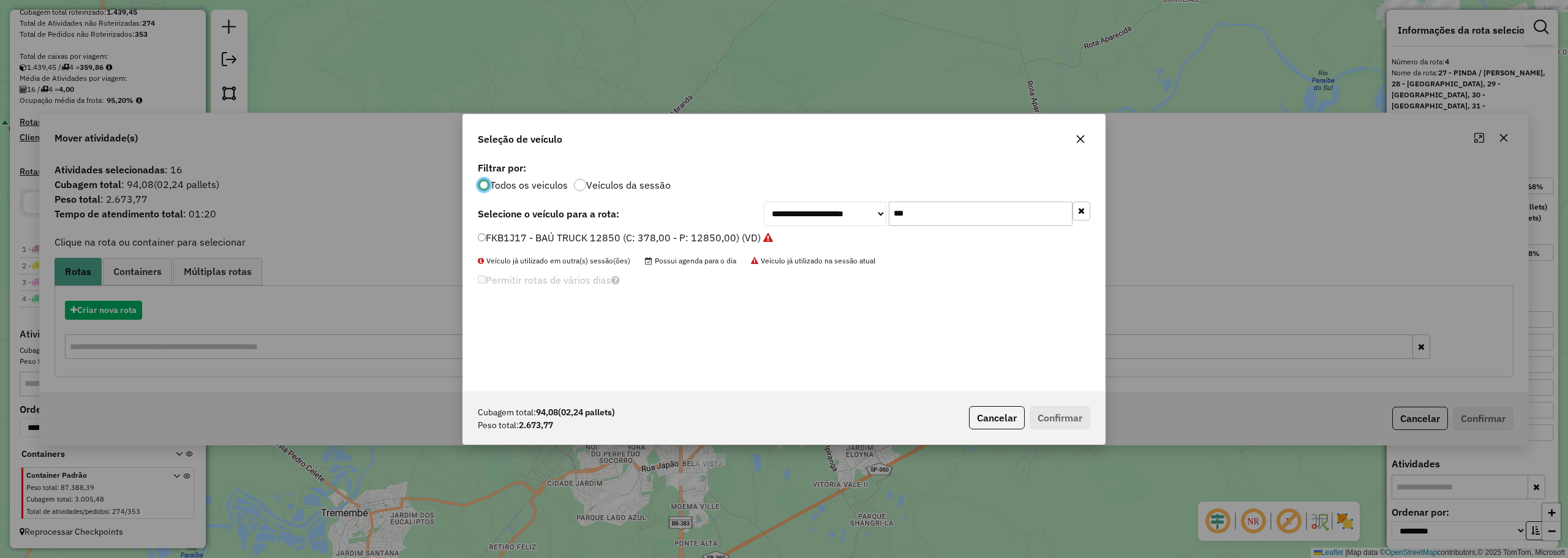
scroll to position [7, 4]
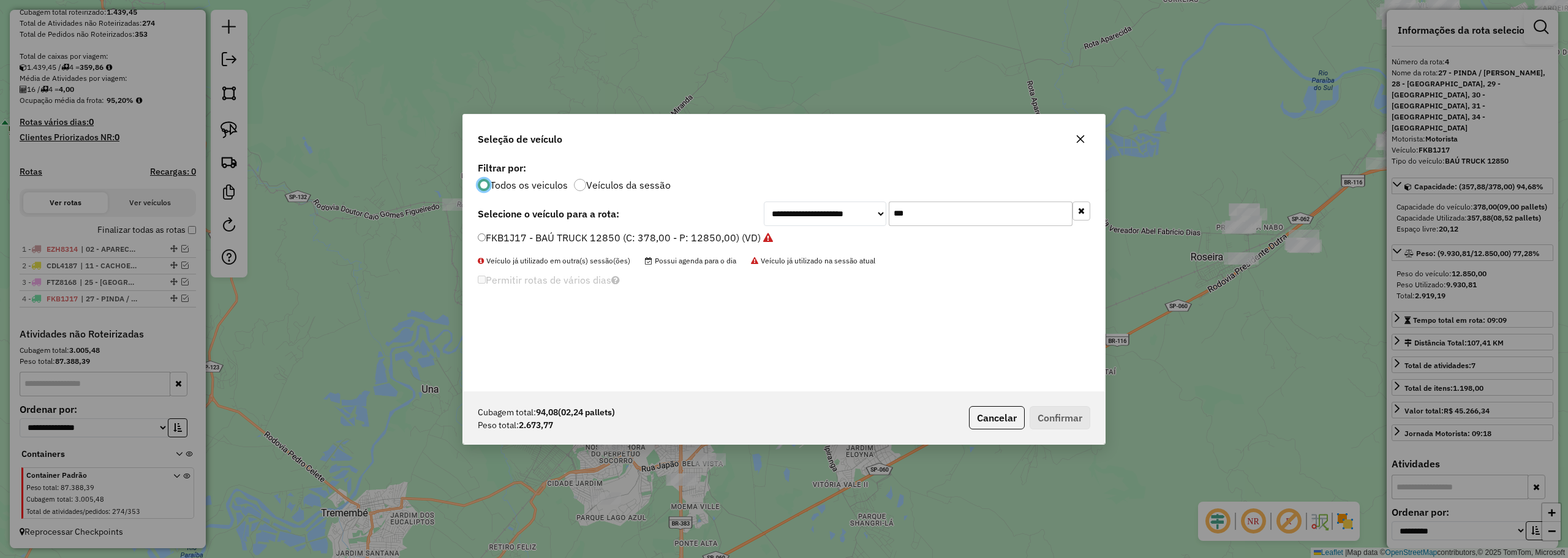
click at [995, 207] on input "***" at bounding box center [980, 213] width 184 height 24
type input "***"
click at [504, 240] on label "FPW7717 - BAÚ 7090 (C: 252,00 - P: 7090,00) (VD)" at bounding box center [598, 237] width 242 height 15
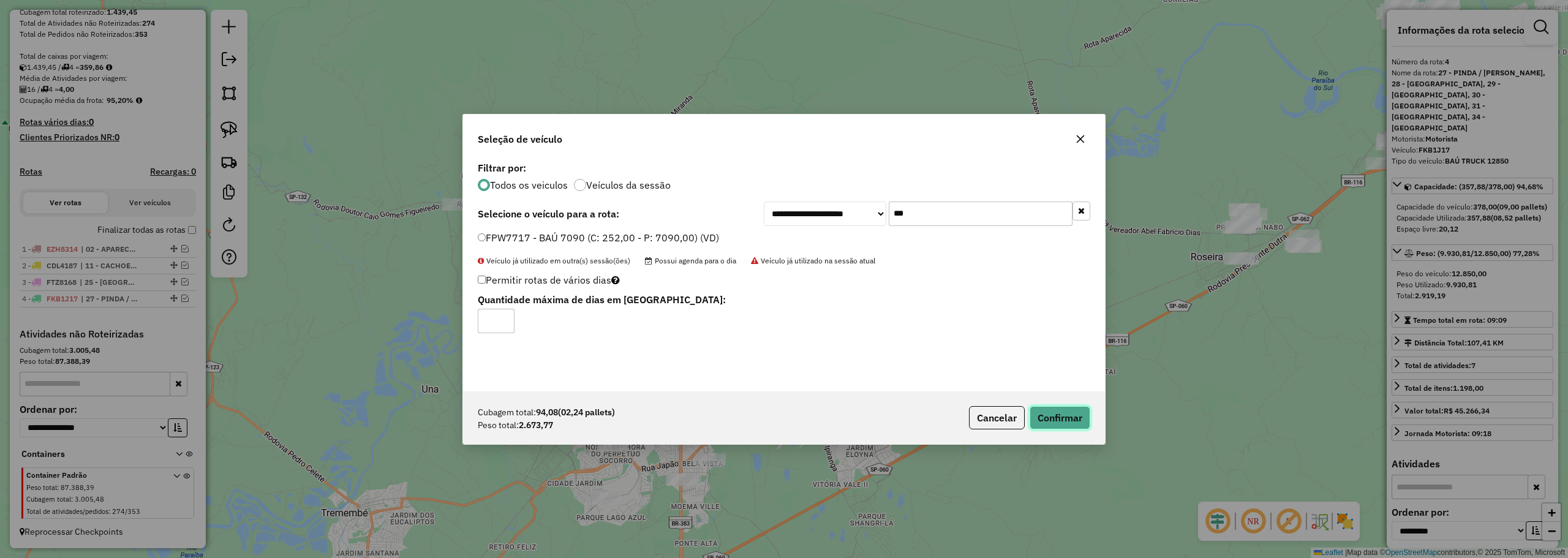
click at [1071, 414] on button "Confirmar" at bounding box center [1060, 418] width 60 height 23
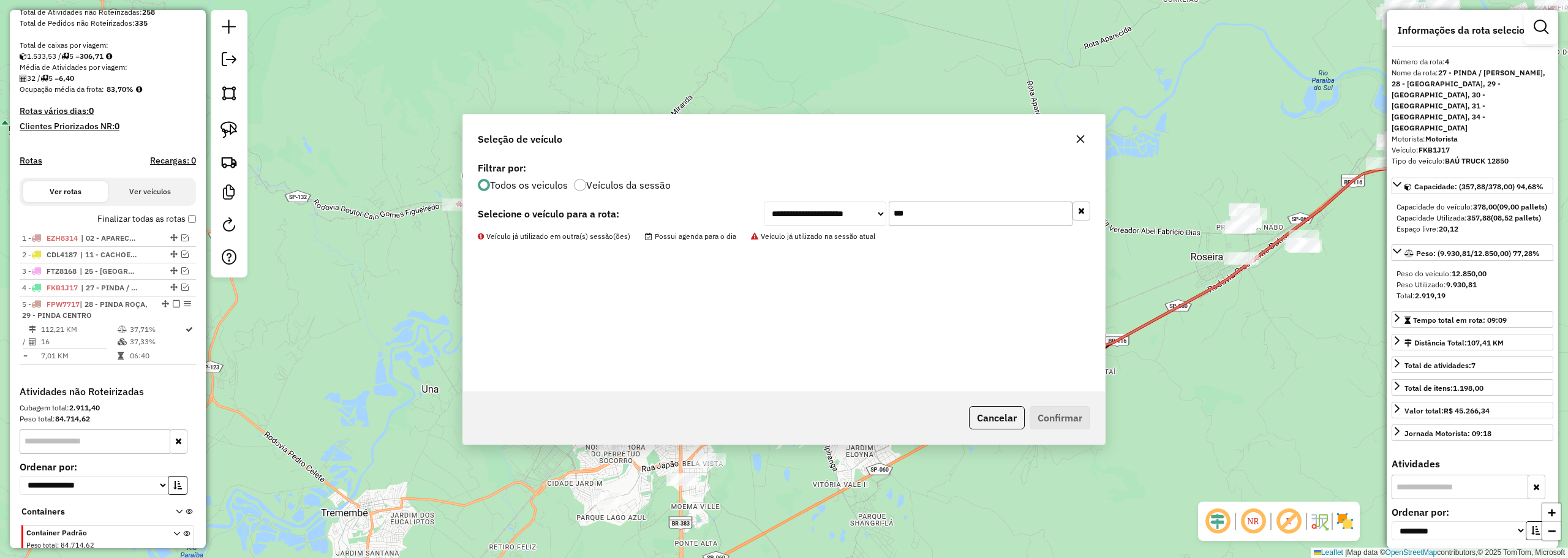
scroll to position [296, 0]
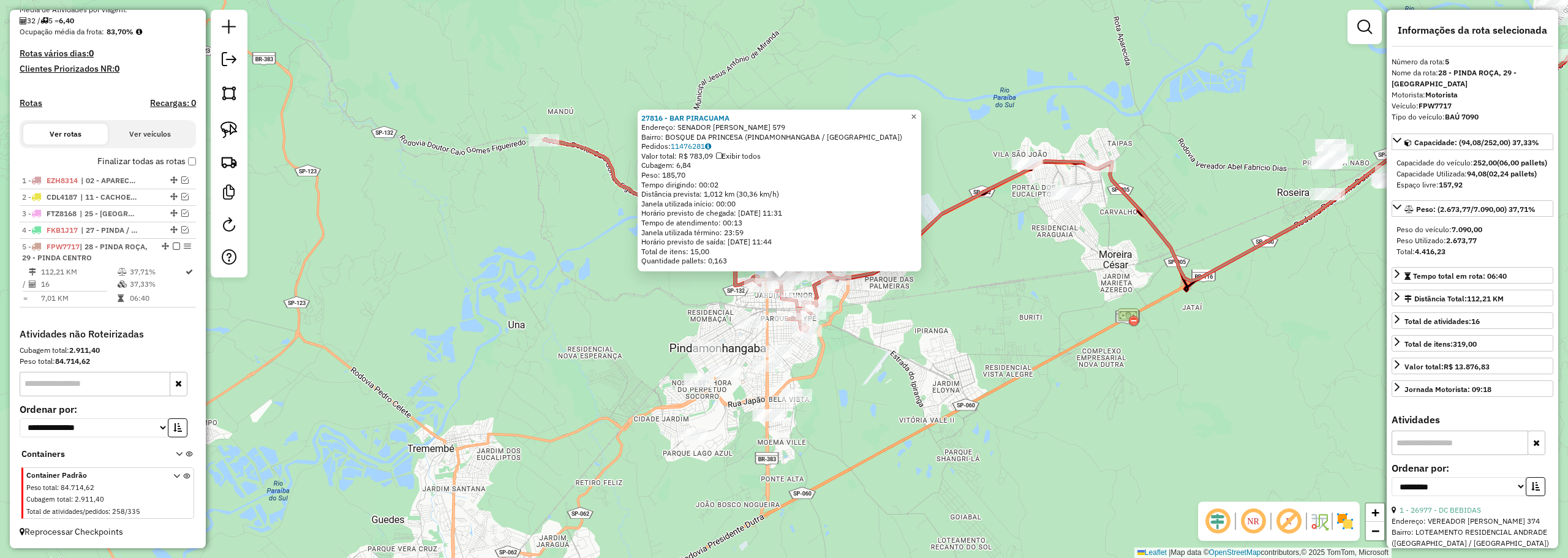
click at [916, 111] on span "×" at bounding box center [914, 116] width 6 height 11
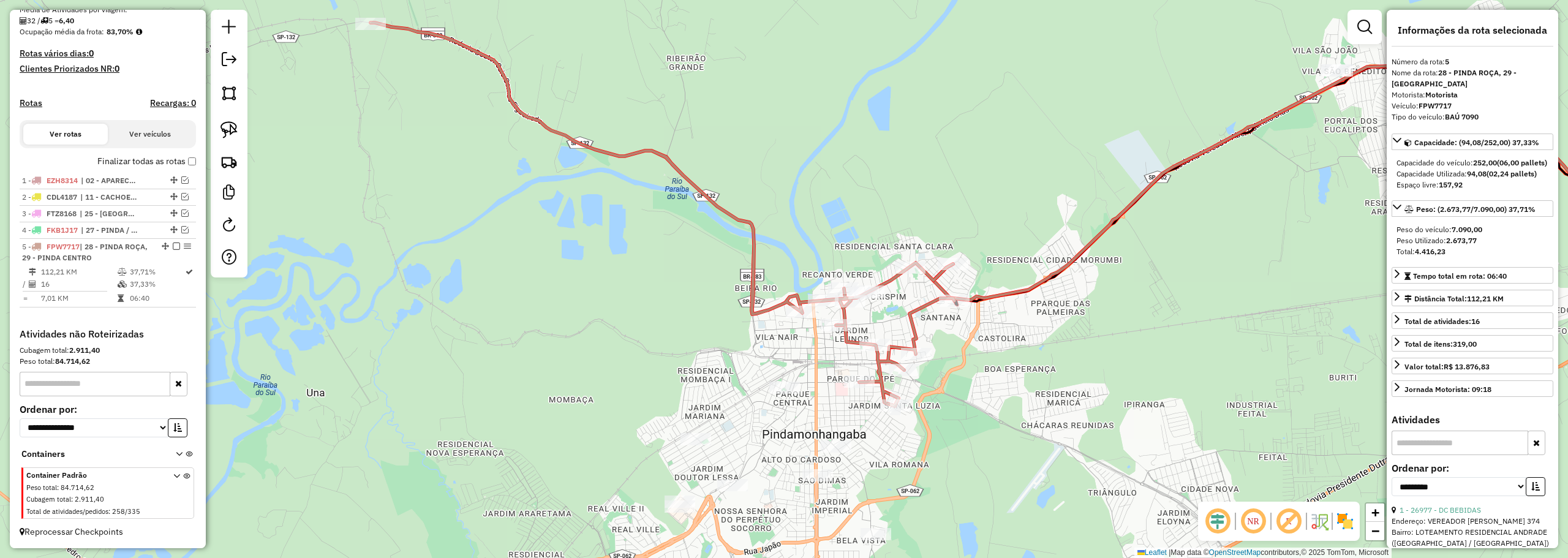
drag, startPoint x: 471, startPoint y: 269, endPoint x: 555, endPoint y: 350, distance: 116.7
click at [558, 355] on div "Janela de atendimento Grade de atendimento Capacidade Transportadoras Veículos …" at bounding box center [784, 279] width 1568 height 558
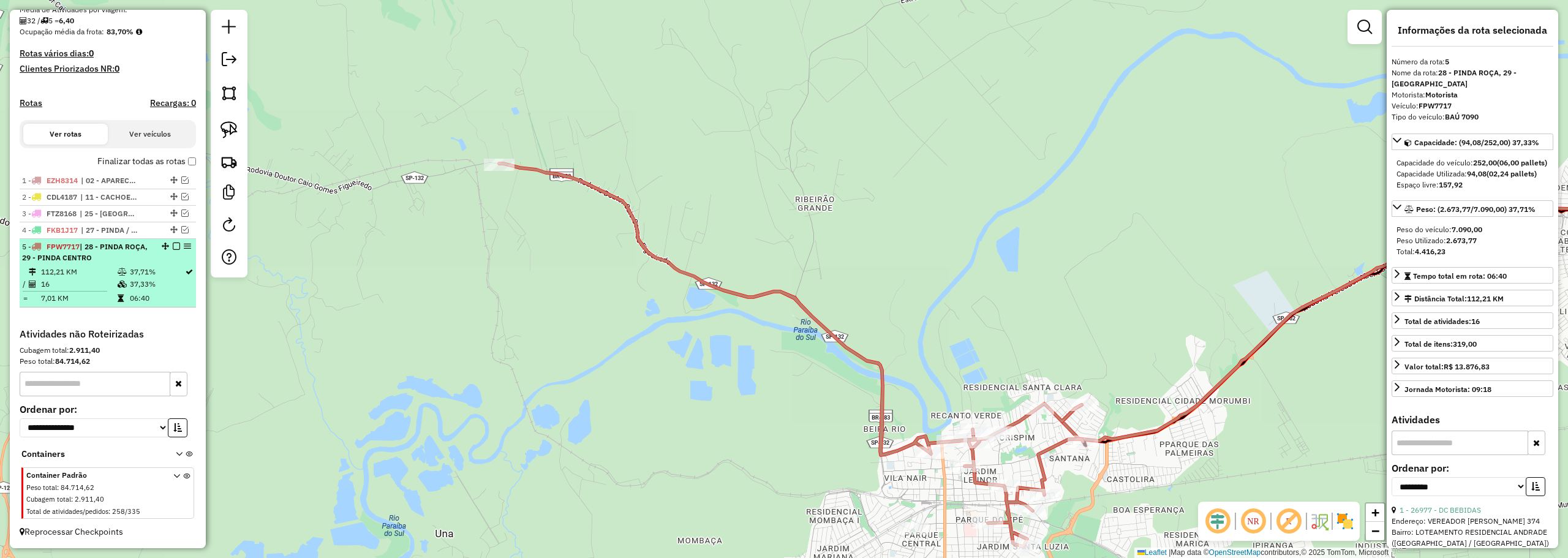
click at [175, 247] on em at bounding box center [176, 246] width 8 height 8
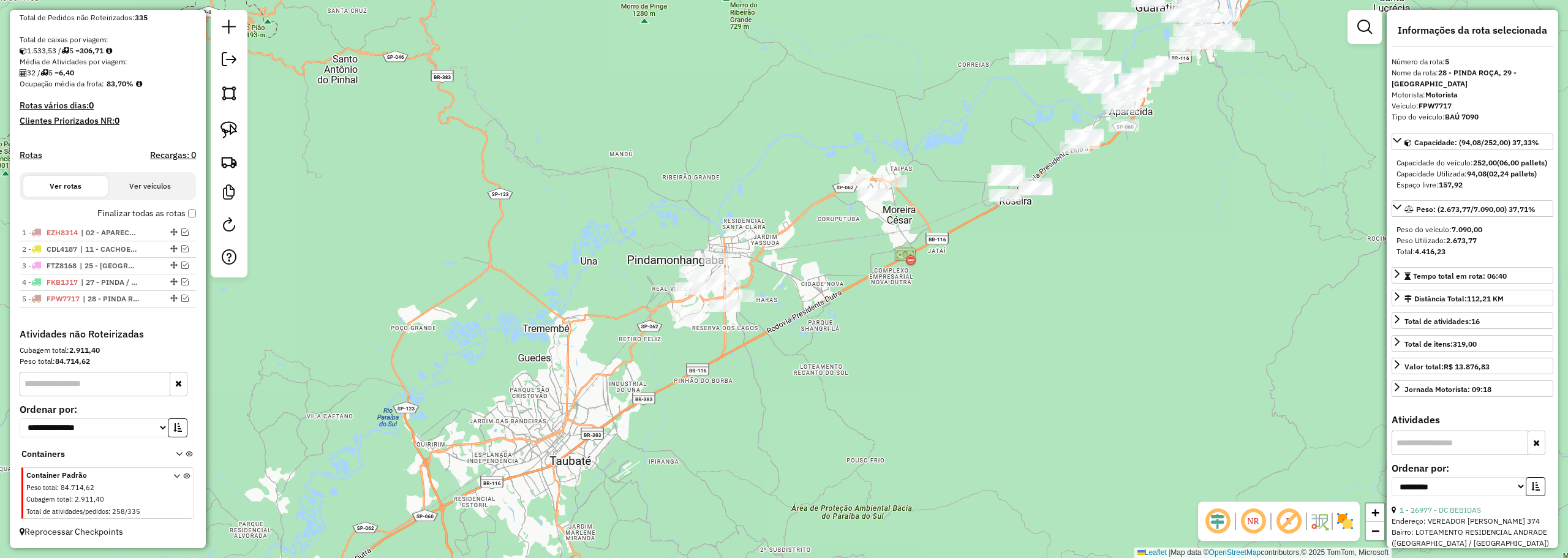
drag, startPoint x: 823, startPoint y: 89, endPoint x: 491, endPoint y: 287, distance: 386.6
click at [491, 288] on div "Janela de atendimento Grade de atendimento Capacidade Transportadoras Veículos …" at bounding box center [784, 279] width 1568 height 558
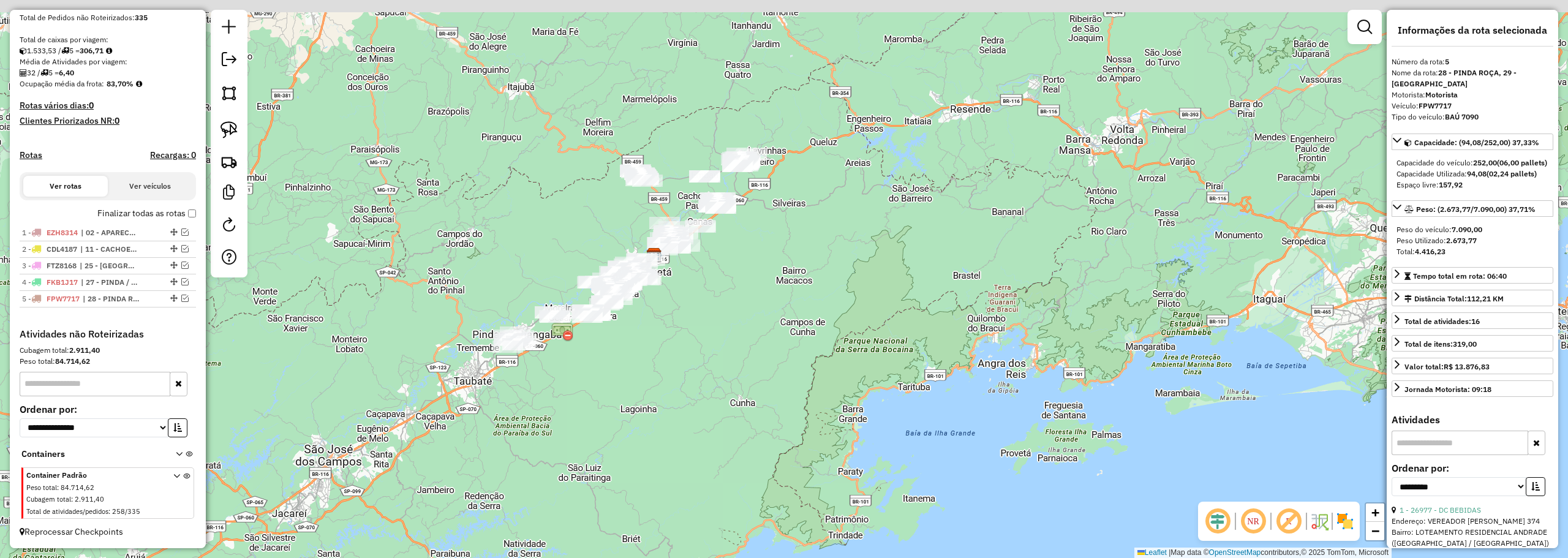
drag, startPoint x: 927, startPoint y: 148, endPoint x: 887, endPoint y: 191, distance: 58.7
click at [917, 192] on div "Janela de atendimento Grade de atendimento Capacidade Transportadoras Veículos …" at bounding box center [784, 279] width 1568 height 558
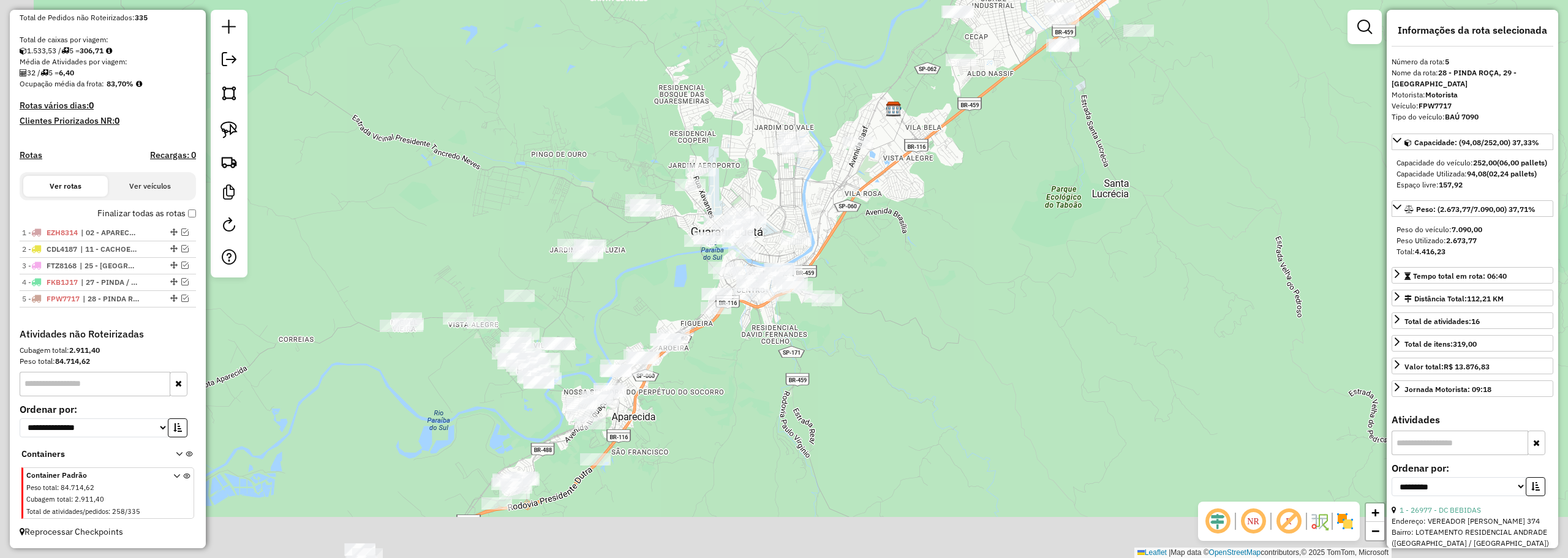
drag, startPoint x: 961, startPoint y: 191, endPoint x: 983, endPoint y: 144, distance: 51.9
click at [983, 144] on div "Janela de atendimento Grade de atendimento Capacidade Transportadoras Veículos …" at bounding box center [784, 279] width 1568 height 558
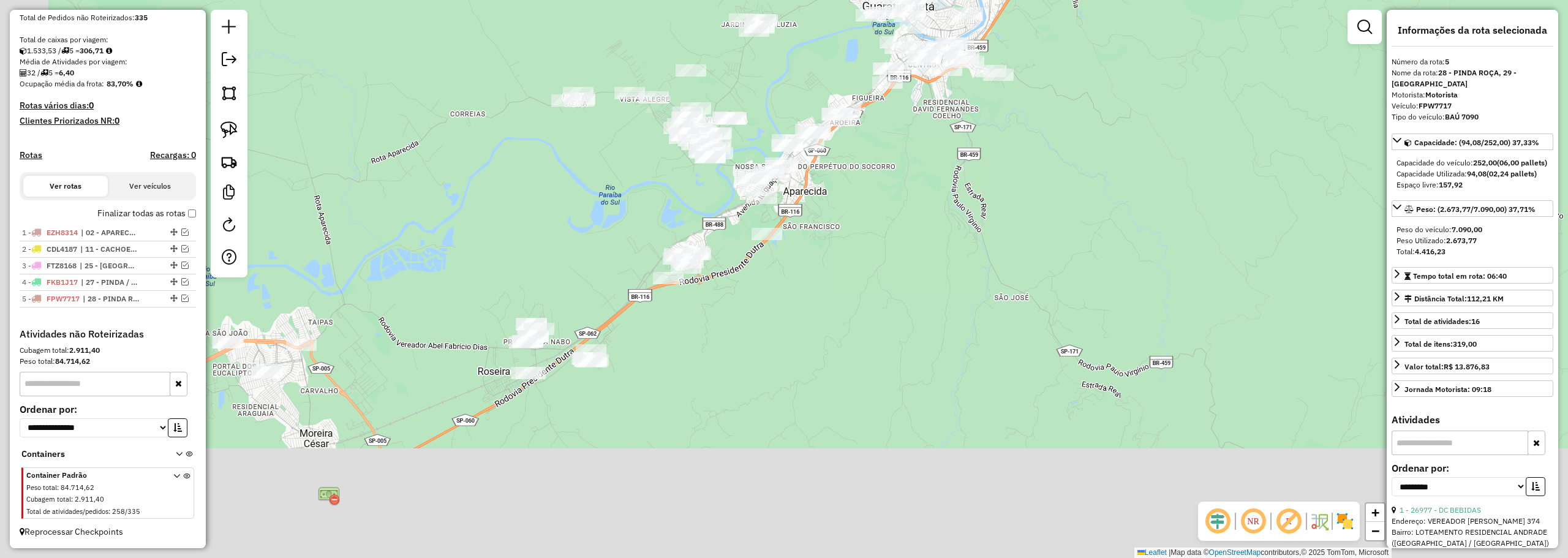
drag, startPoint x: 709, startPoint y: 361, endPoint x: 750, endPoint y: 252, distance: 116.5
click at [878, 146] on div "Janela de atendimento Grade de atendimento Capacidade Transportadoras Veículos …" at bounding box center [784, 279] width 1568 height 558
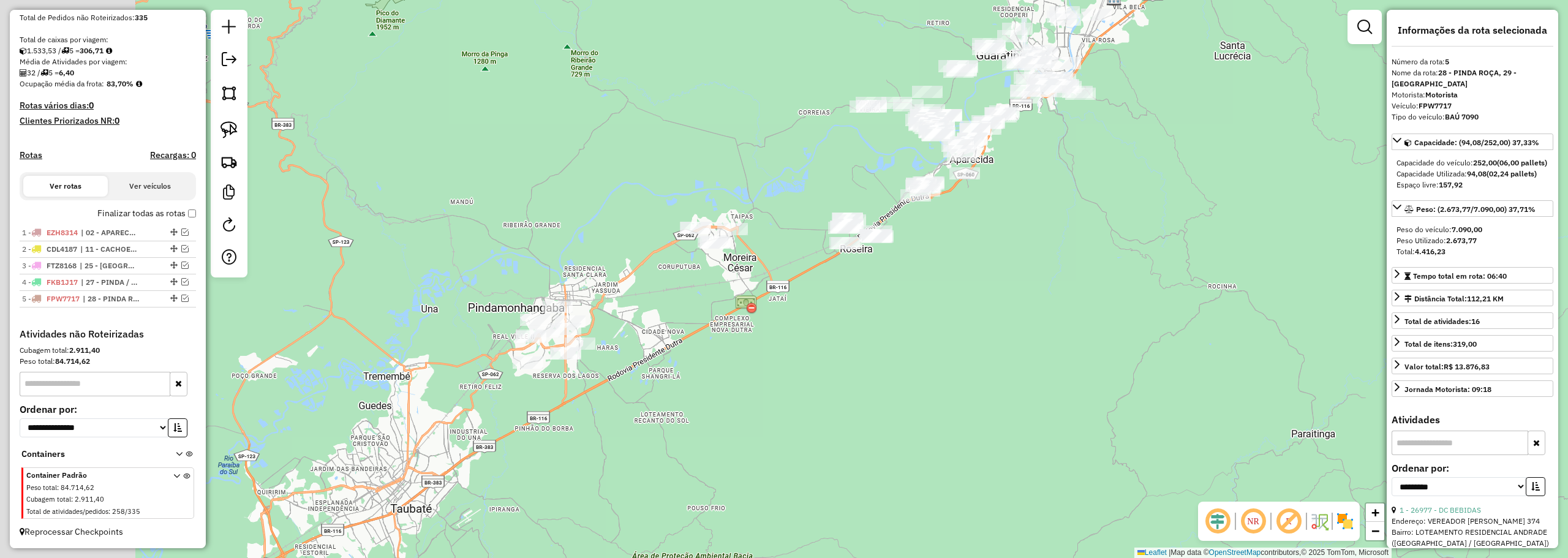
drag, startPoint x: 689, startPoint y: 308, endPoint x: 806, endPoint y: 210, distance: 152.6
click at [806, 210] on div "Janela de atendimento Grade de atendimento Capacidade Transportadoras Veículos …" at bounding box center [784, 279] width 1568 height 558
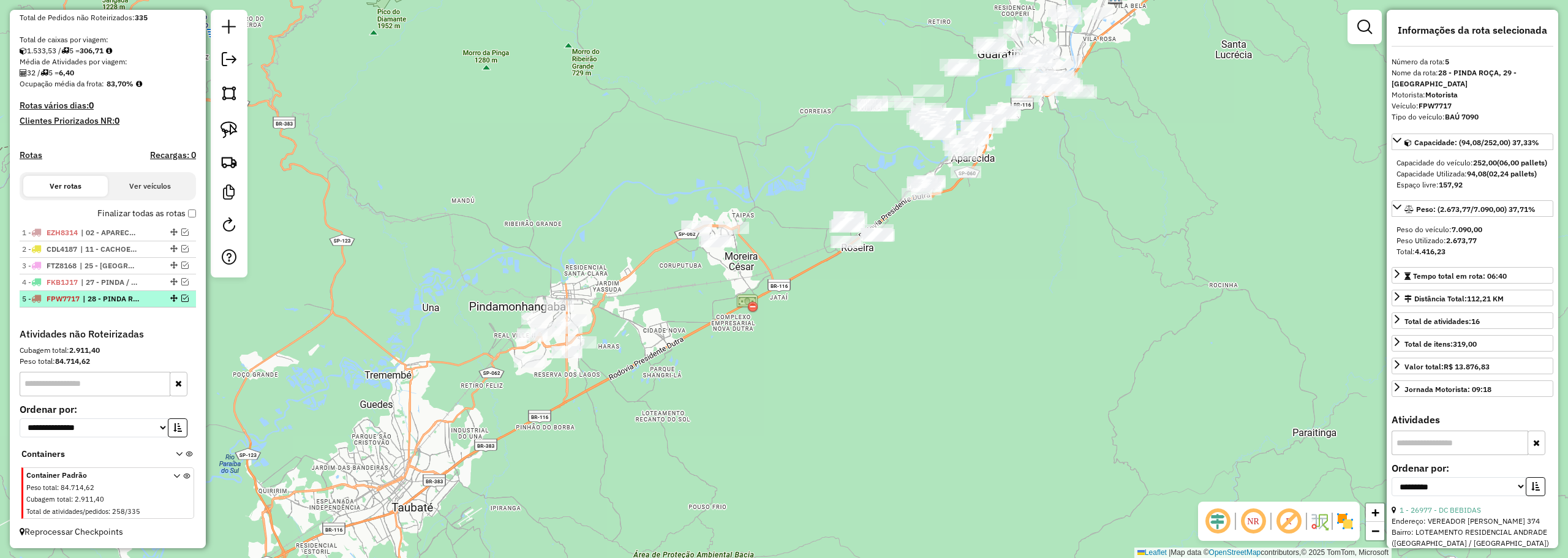
drag, startPoint x: 175, startPoint y: 298, endPoint x: 179, endPoint y: 306, distance: 8.9
click at [179, 308] on div "1 - EZH8314 | 02 - APARECIDA BAIRRO 2 2 - CDL4187 | 11 - CACHOEIRA RECARGA EZH8…" at bounding box center [107, 277] width 176 height 103
click at [181, 296] on em at bounding box center [185, 298] width 8 height 8
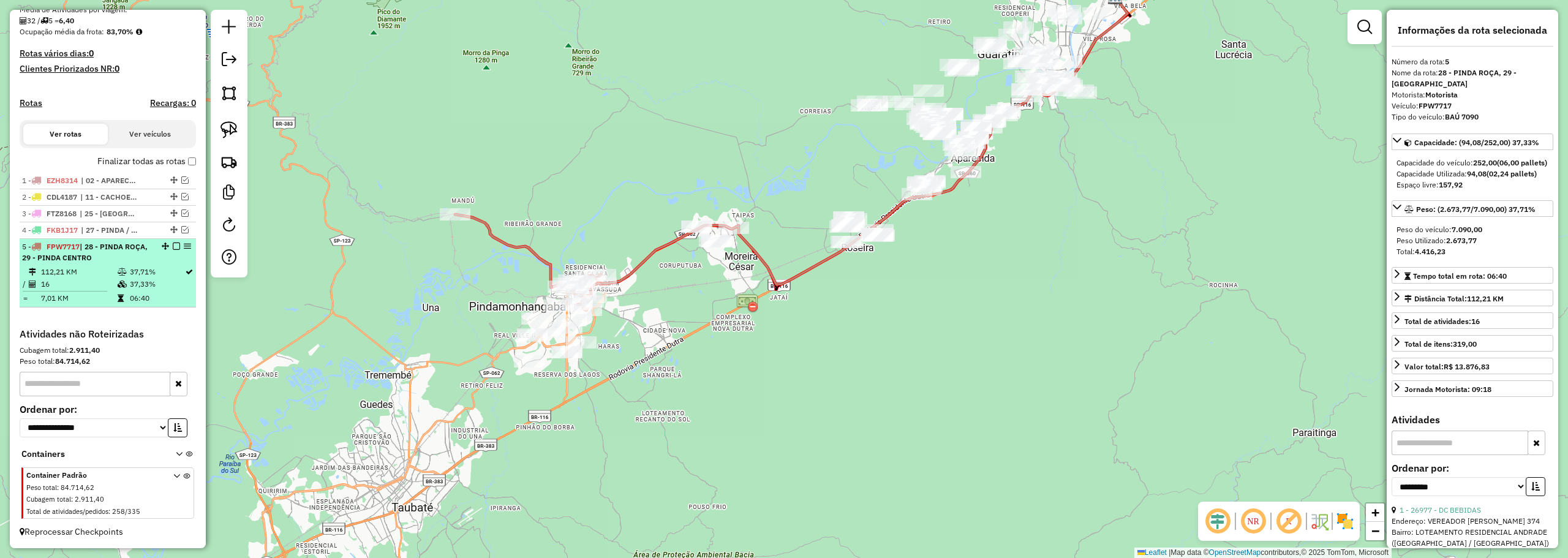
drag, startPoint x: 188, startPoint y: 244, endPoint x: 164, endPoint y: 258, distance: 27.8
click at [154, 266] on td "37,71%" at bounding box center [157, 272] width 56 height 13
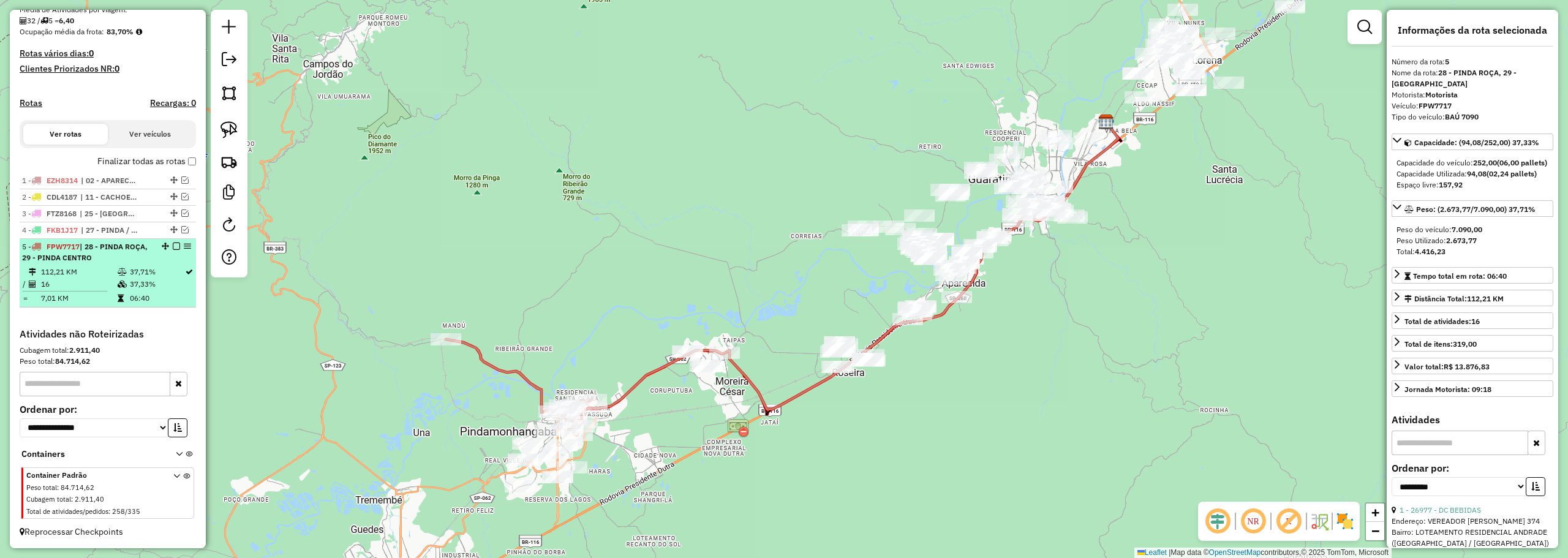
drag, startPoint x: 181, startPoint y: 250, endPoint x: 142, endPoint y: 267, distance: 42.5
click at [123, 281] on icon at bounding box center [122, 284] width 9 height 8
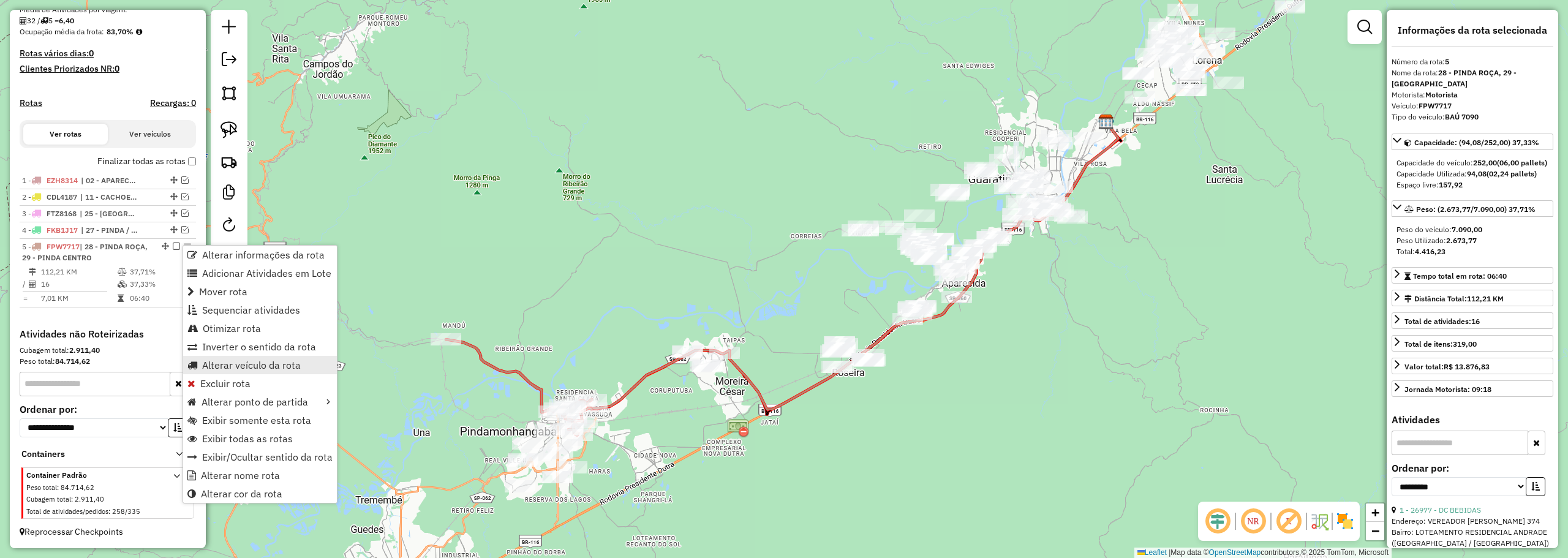
click at [213, 362] on span "Alterar veículo da rota" at bounding box center [250, 365] width 98 height 10
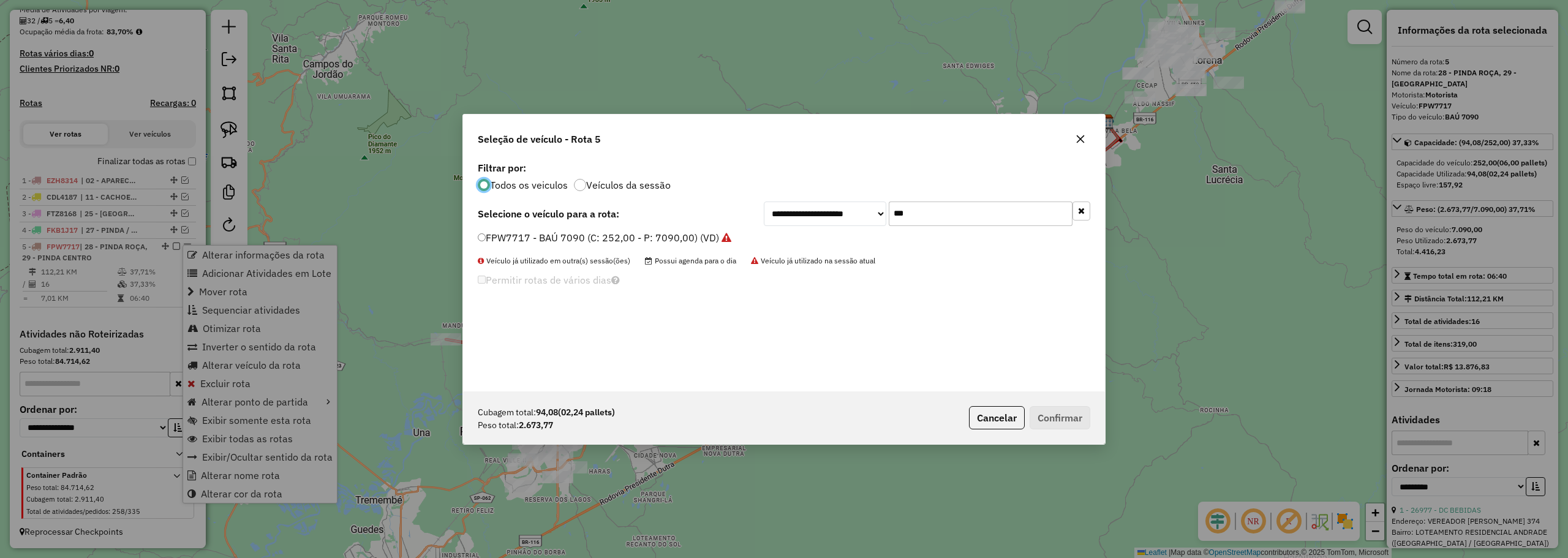
scroll to position [7, 4]
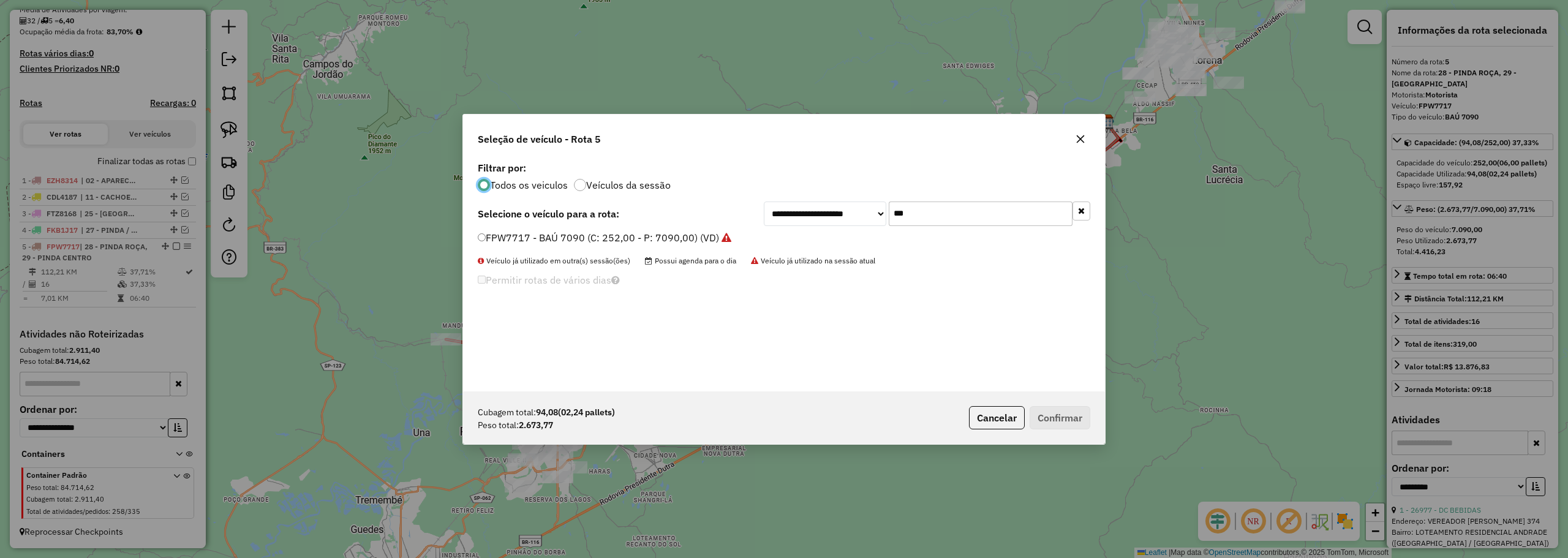
click at [935, 210] on input "***" at bounding box center [980, 213] width 184 height 24
type input "**"
click at [529, 234] on label "GHD2419 - BAÚ 7090 (C: 252,00 - P: 7090,00) (VD)" at bounding box center [598, 237] width 242 height 15
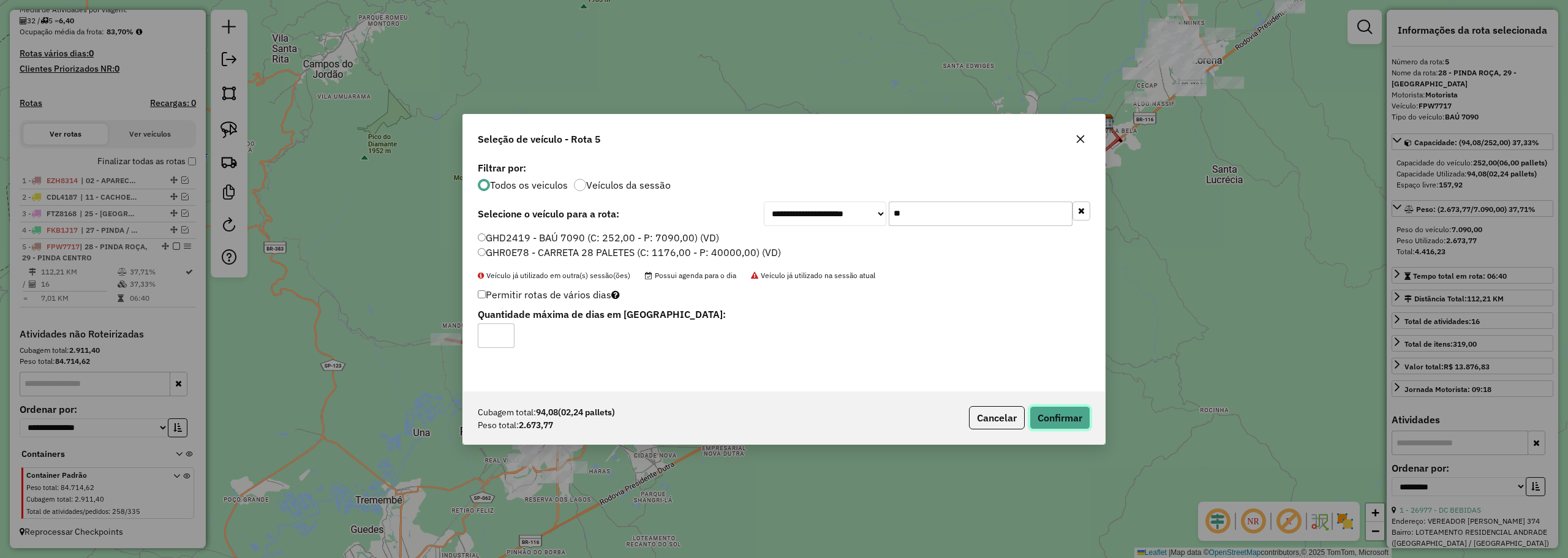
click at [1068, 420] on button "Confirmar" at bounding box center [1060, 418] width 60 height 23
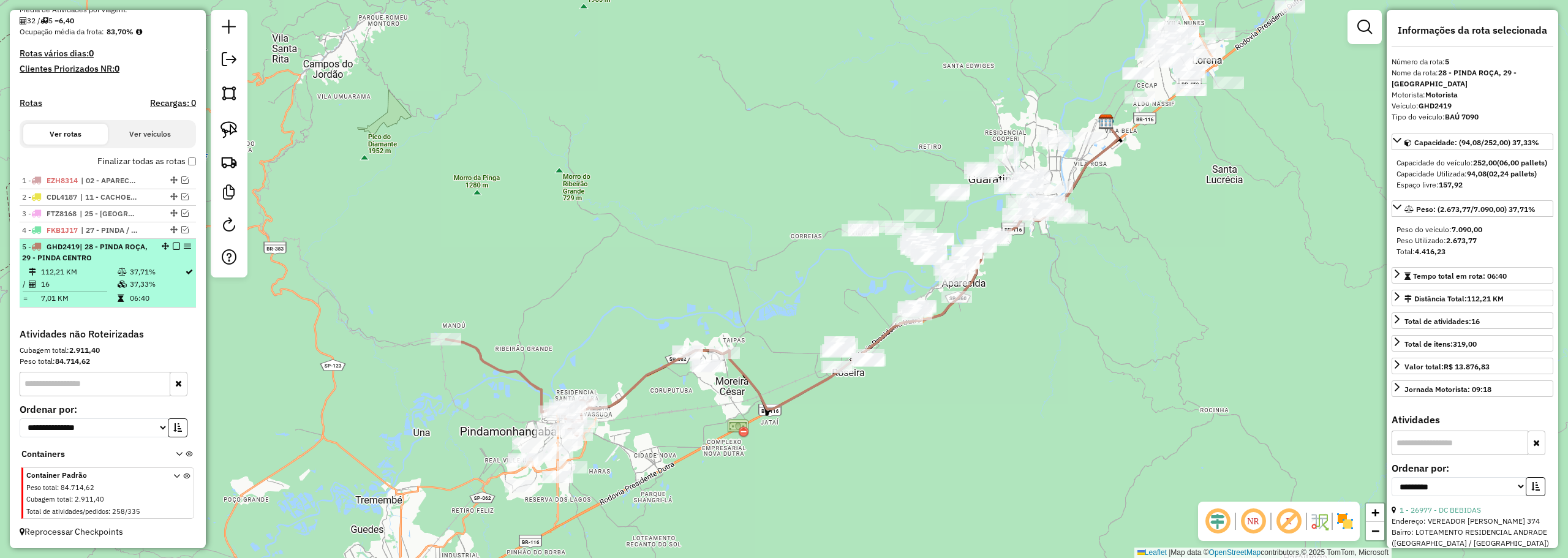
click at [172, 246] on em at bounding box center [176, 246] width 8 height 8
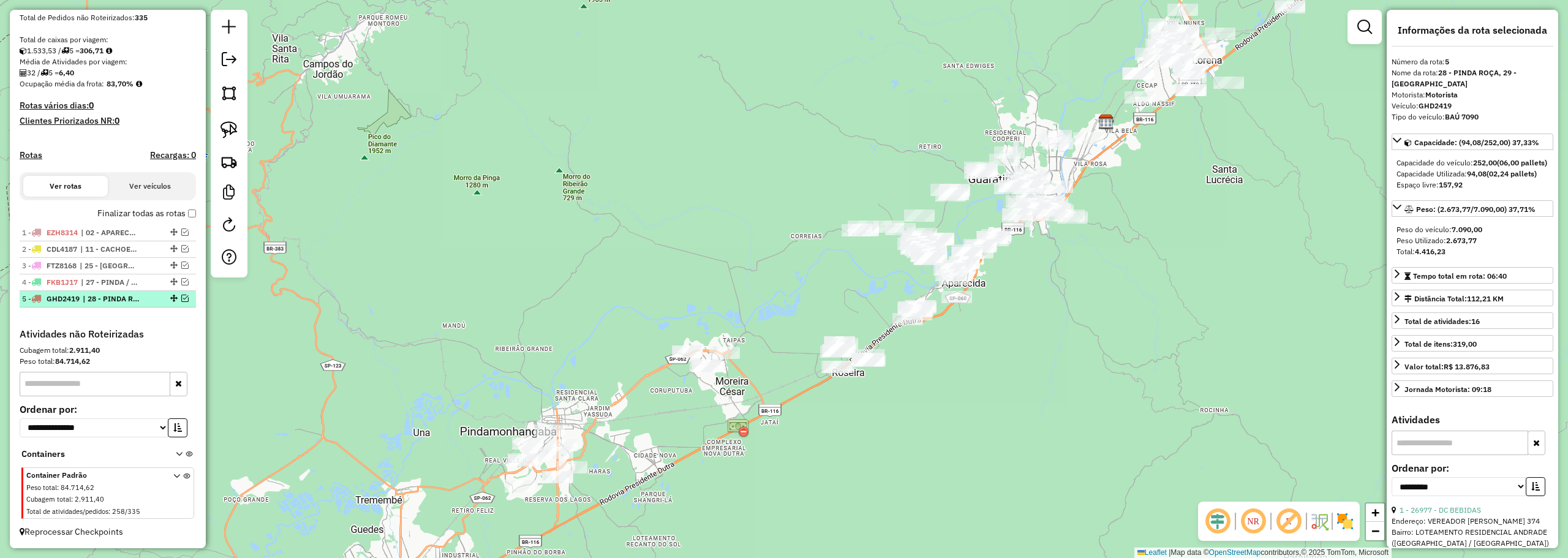
scroll to position [244, 0]
drag, startPoint x: 234, startPoint y: 116, endPoint x: 402, endPoint y: 203, distance: 189.2
click at [234, 116] on link at bounding box center [229, 130] width 27 height 27
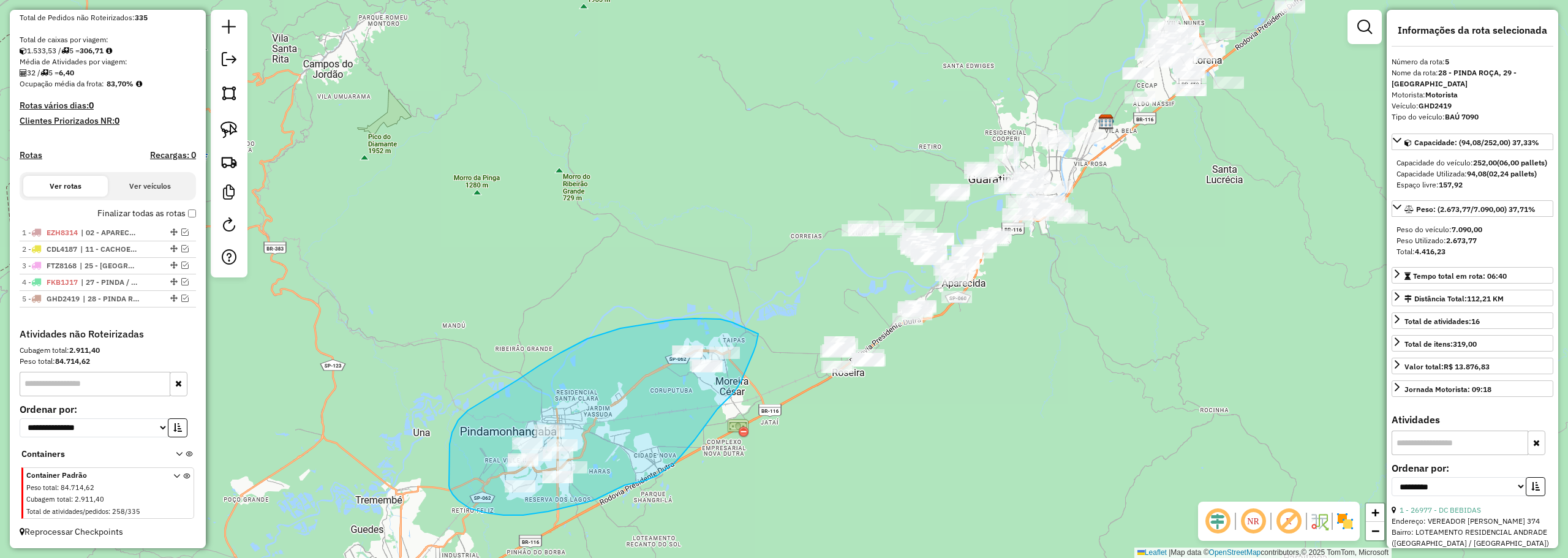
drag, startPoint x: 728, startPoint y: 320, endPoint x: 761, endPoint y: 328, distance: 34.0
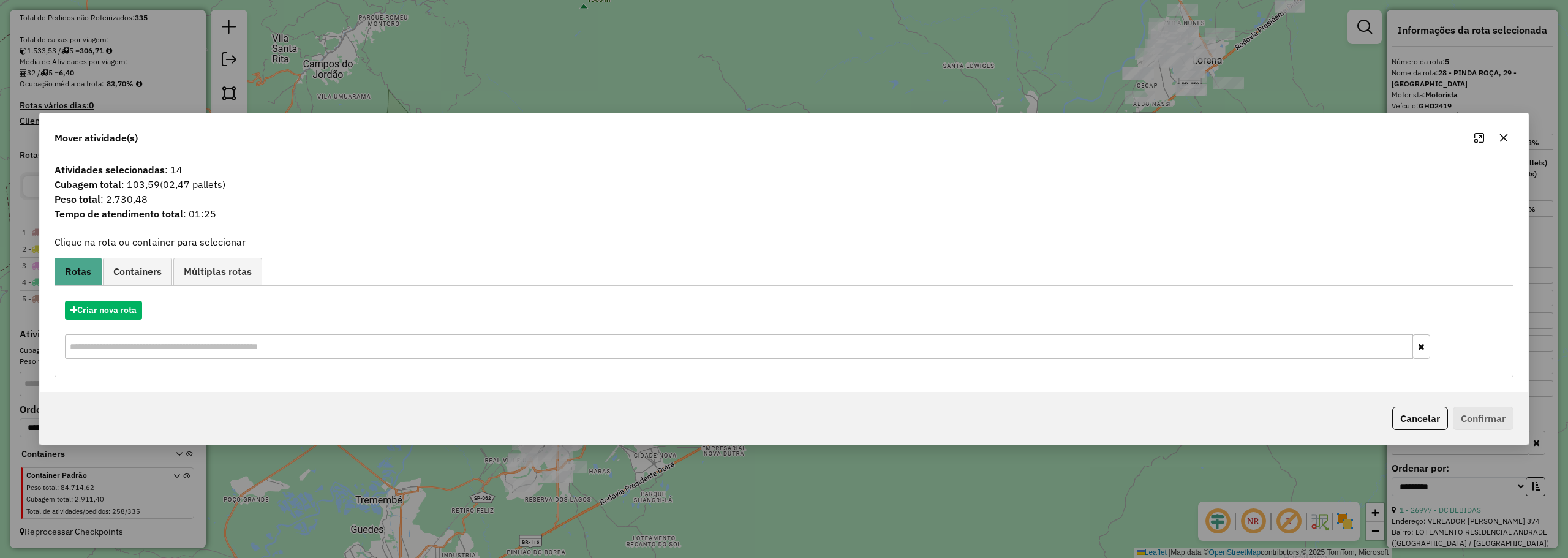
click at [1500, 132] on icon "button" at bounding box center [1504, 137] width 10 height 10
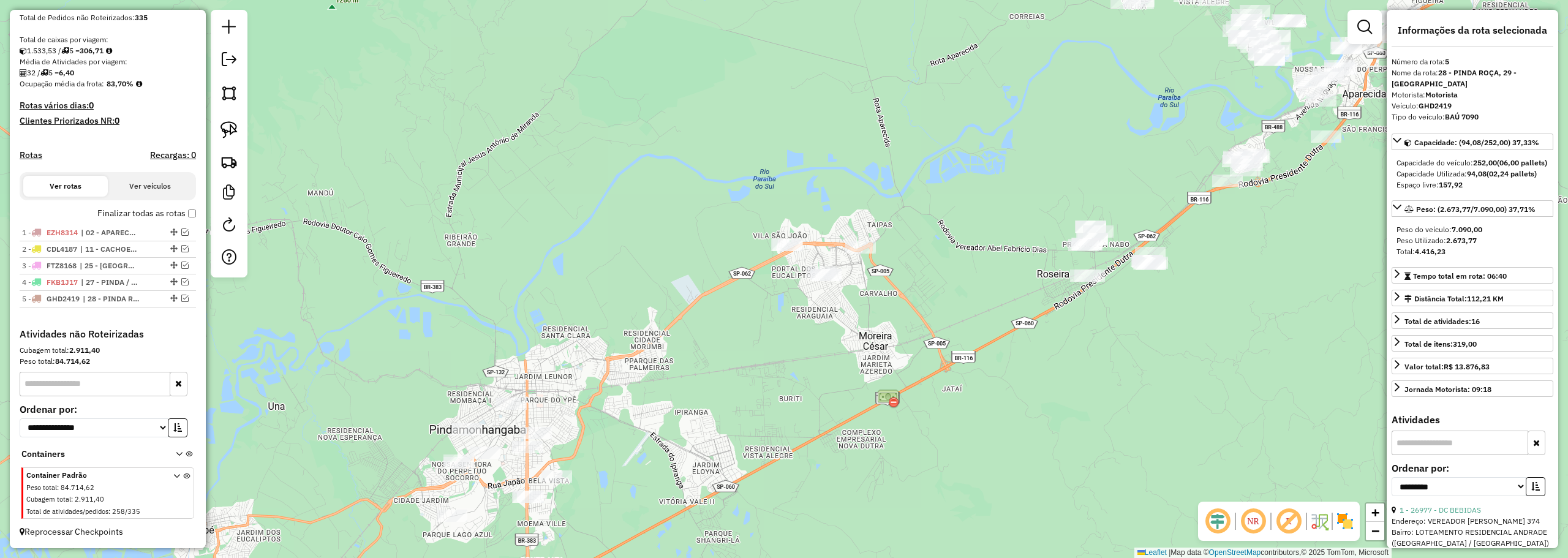
drag, startPoint x: 628, startPoint y: 429, endPoint x: 756, endPoint y: 286, distance: 191.9
click at [756, 286] on div "Janela de atendimento Grade de atendimento Capacidade Transportadoras Veículos …" at bounding box center [784, 279] width 1568 height 558
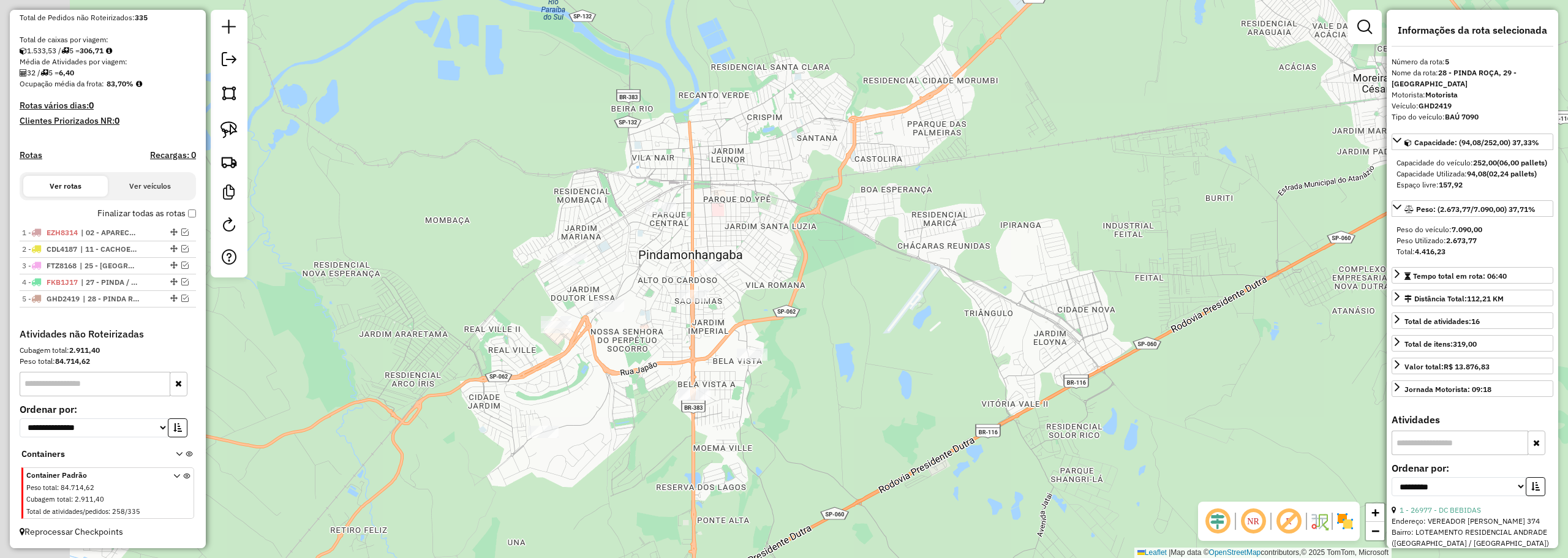
drag, startPoint x: 651, startPoint y: 306, endPoint x: 809, endPoint y: 247, distance: 168.7
click at [804, 246] on div "Janela de atendimento Grade de atendimento Capacidade Transportadoras Veículos …" at bounding box center [784, 279] width 1568 height 558
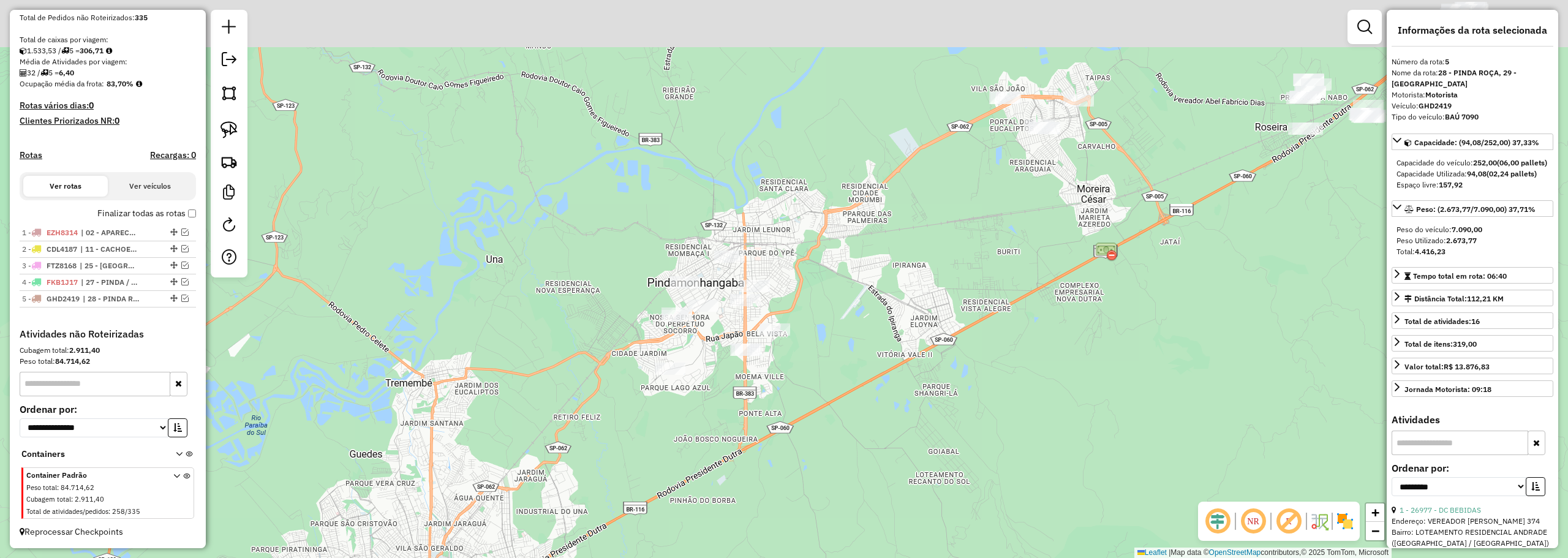
drag, startPoint x: 901, startPoint y: 125, endPoint x: 878, endPoint y: 189, distance: 68.0
click at [878, 189] on div "Janela de atendimento Grade de atendimento Capacidade Transportadoras Veículos …" at bounding box center [784, 279] width 1568 height 558
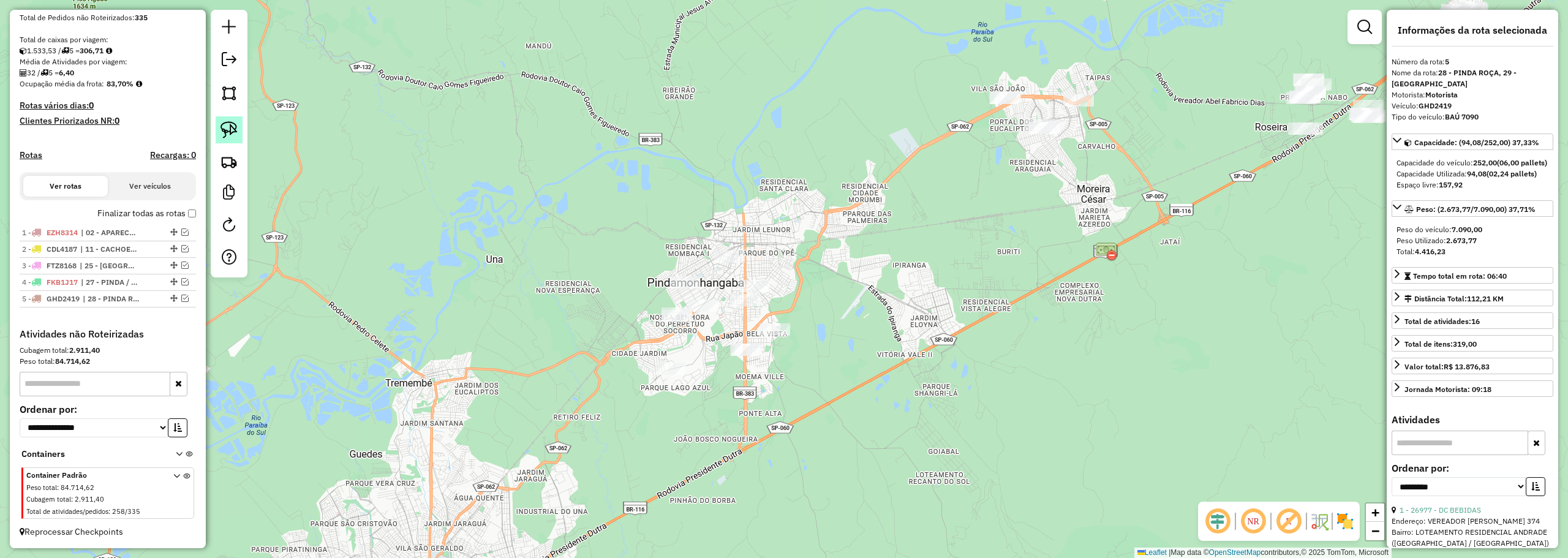
click at [227, 129] on img at bounding box center [229, 130] width 18 height 18
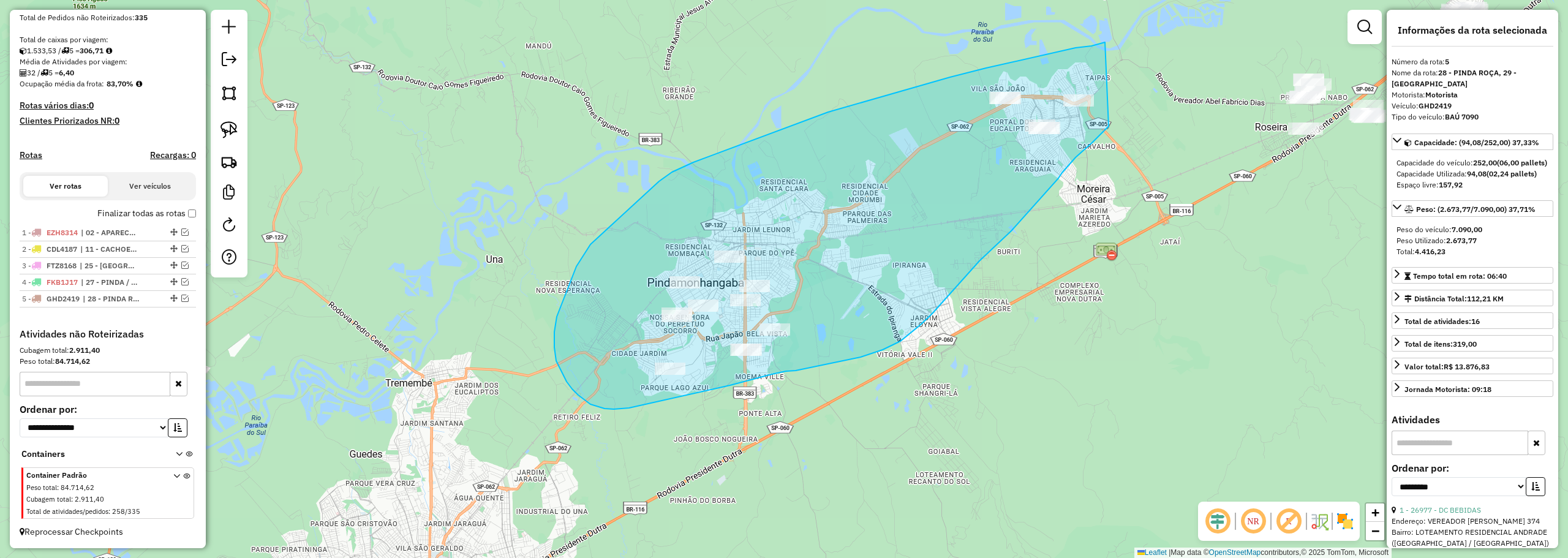
drag, startPoint x: 1075, startPoint y: 48, endPoint x: 1108, endPoint y: 127, distance: 85.6
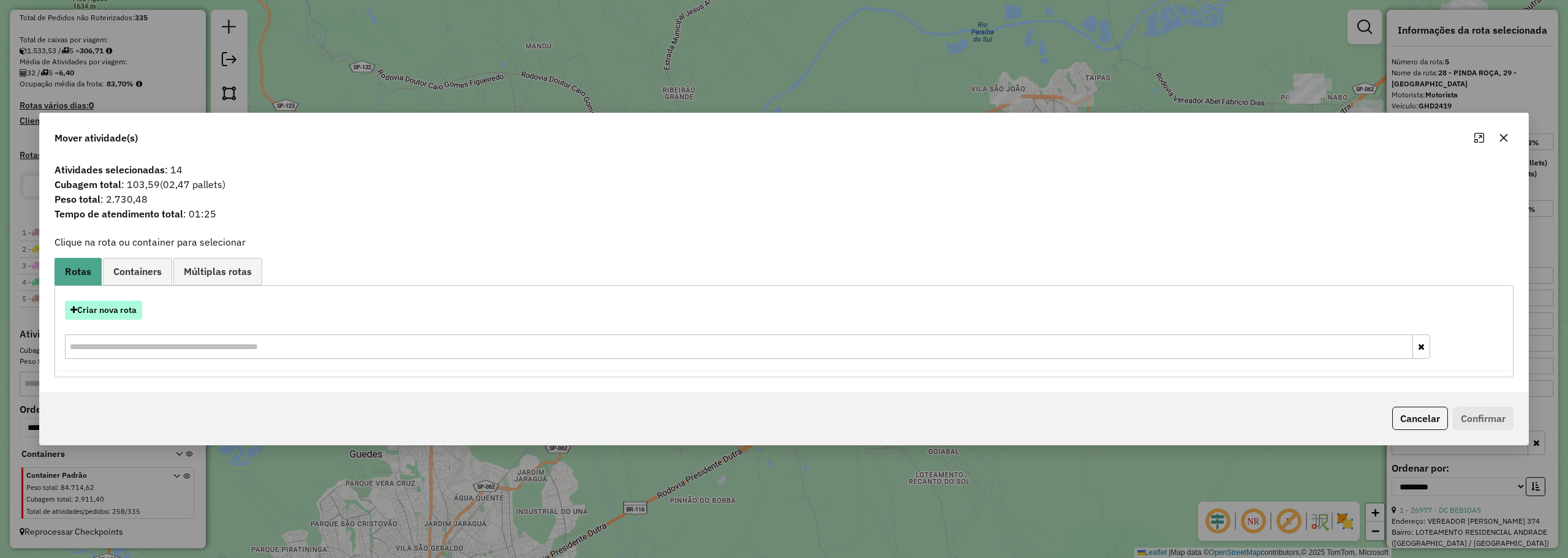
click at [132, 311] on button "Criar nova rota" at bounding box center [103, 310] width 77 height 19
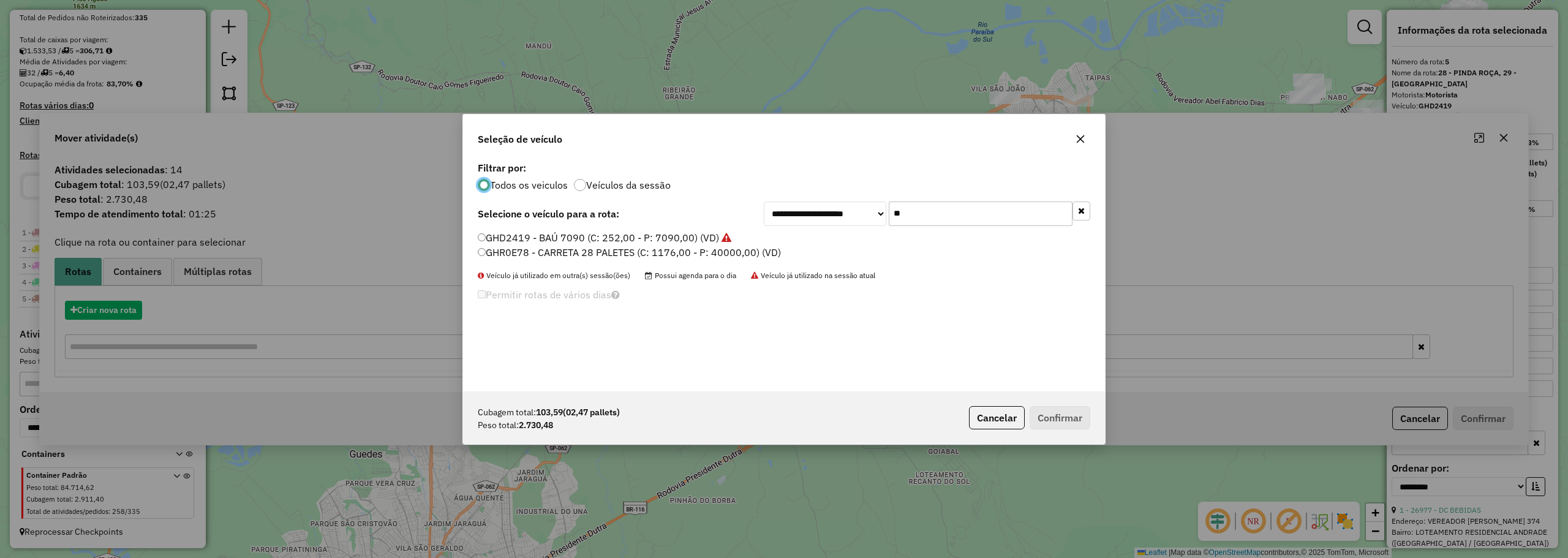
scroll to position [7, 4]
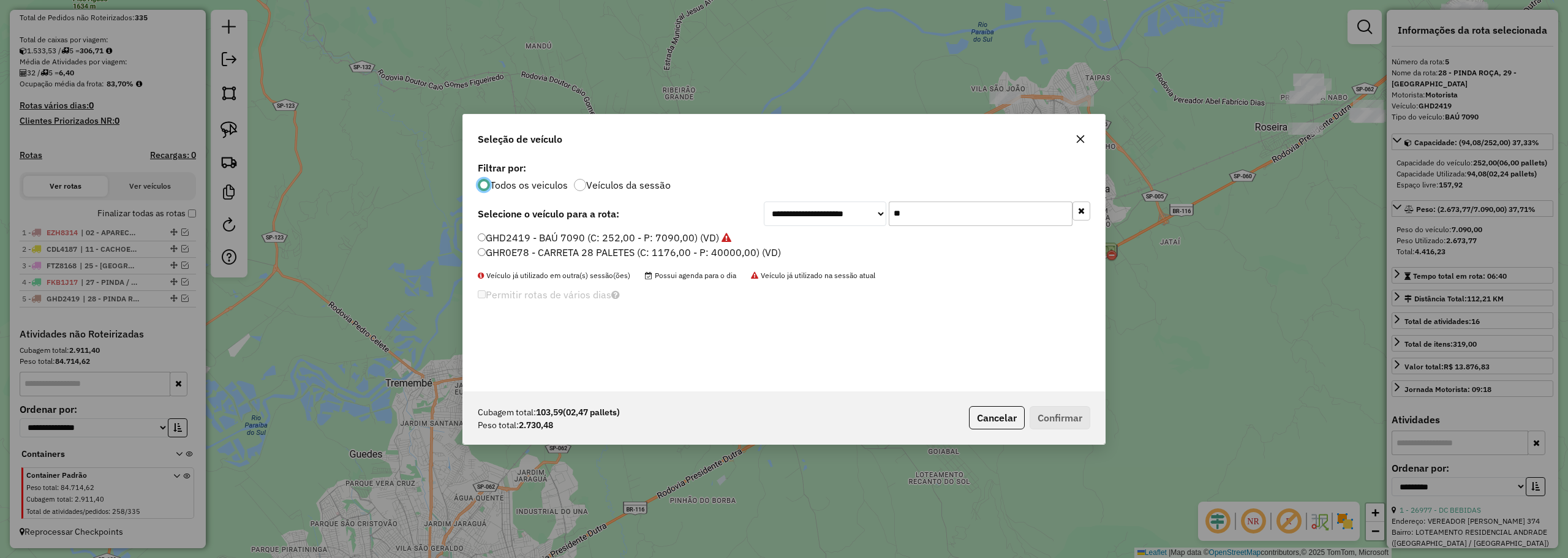
click at [898, 215] on input "**" at bounding box center [980, 213] width 184 height 24
type input "***"
click at [579, 232] on label "FPW7717 - BAÚ 7090 (C: 252,00 - P: 7090,00) (VD)" at bounding box center [598, 237] width 242 height 15
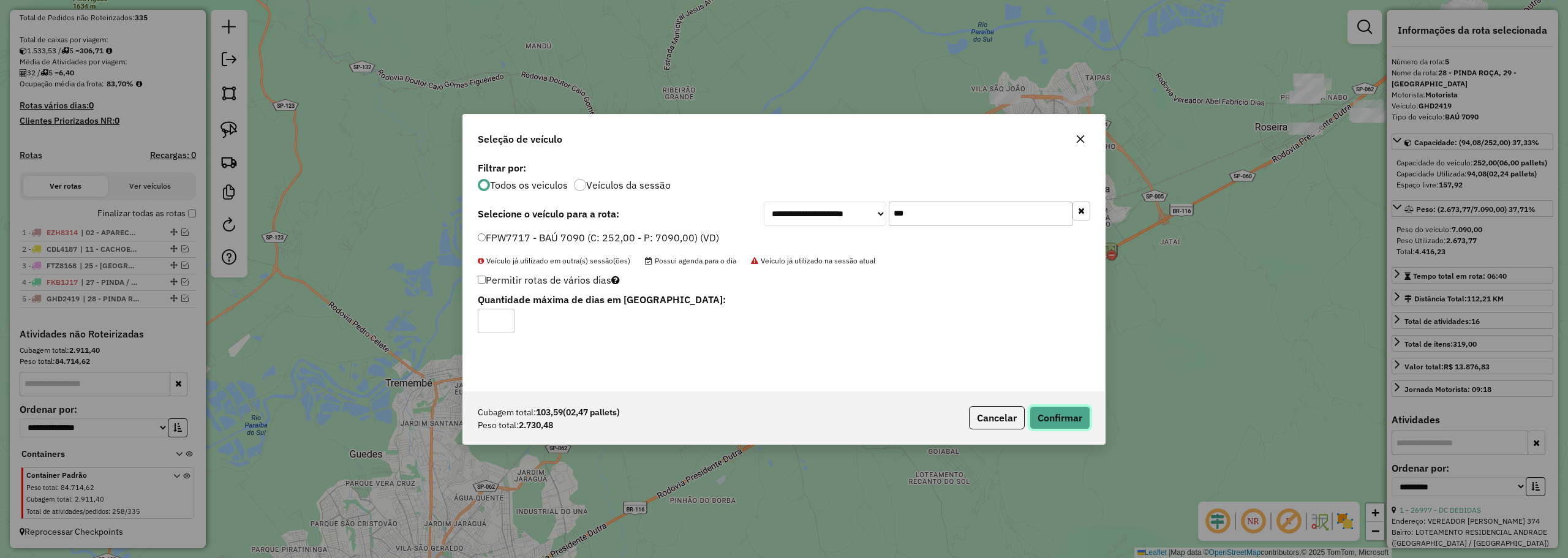
drag, startPoint x: 1073, startPoint y: 416, endPoint x: 1069, endPoint y: 405, distance: 11.7
click at [1073, 415] on button "Confirmar" at bounding box center [1060, 418] width 60 height 23
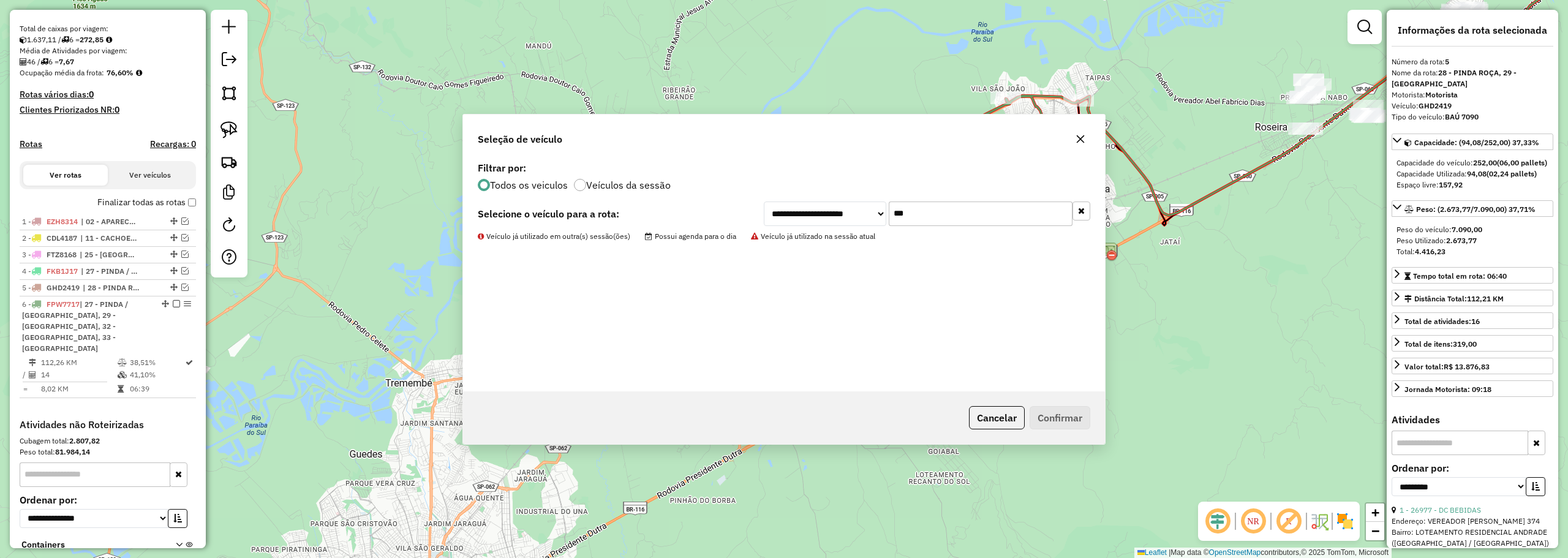
scroll to position [335, 0]
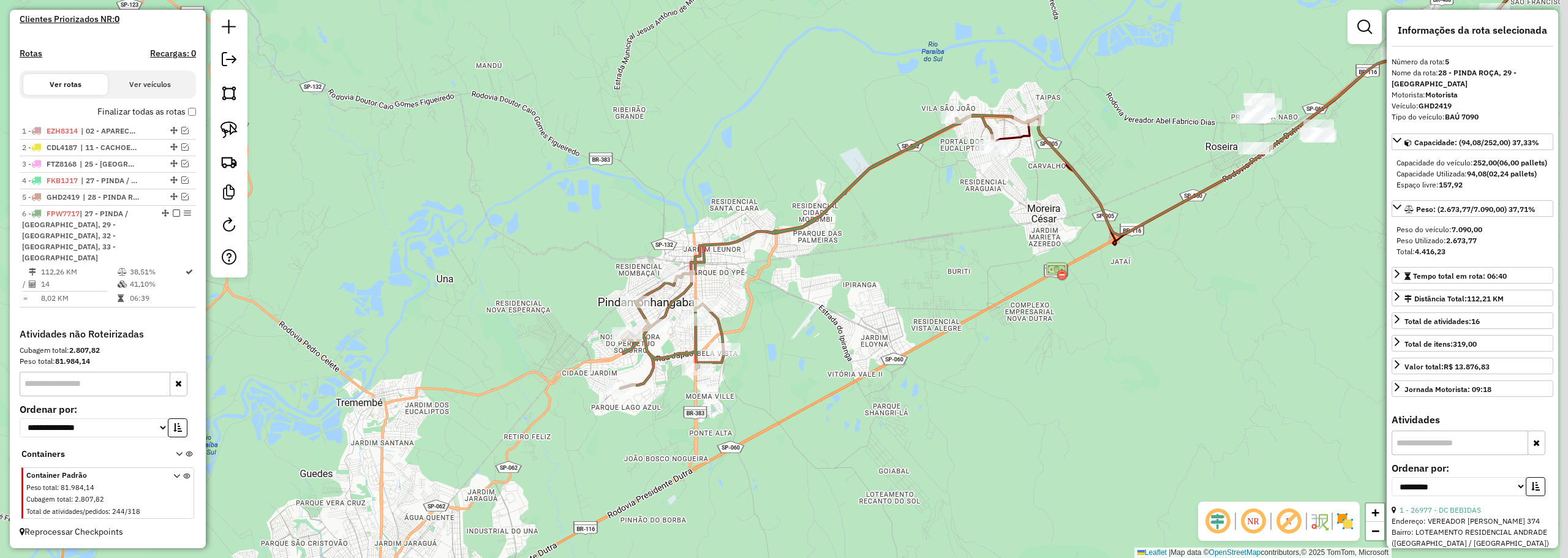
drag, startPoint x: 896, startPoint y: 217, endPoint x: 718, endPoint y: 270, distance: 185.7
click at [718, 270] on div "Janela de atendimento Grade de atendimento Capacidade Transportadoras Veículos …" at bounding box center [784, 279] width 1568 height 558
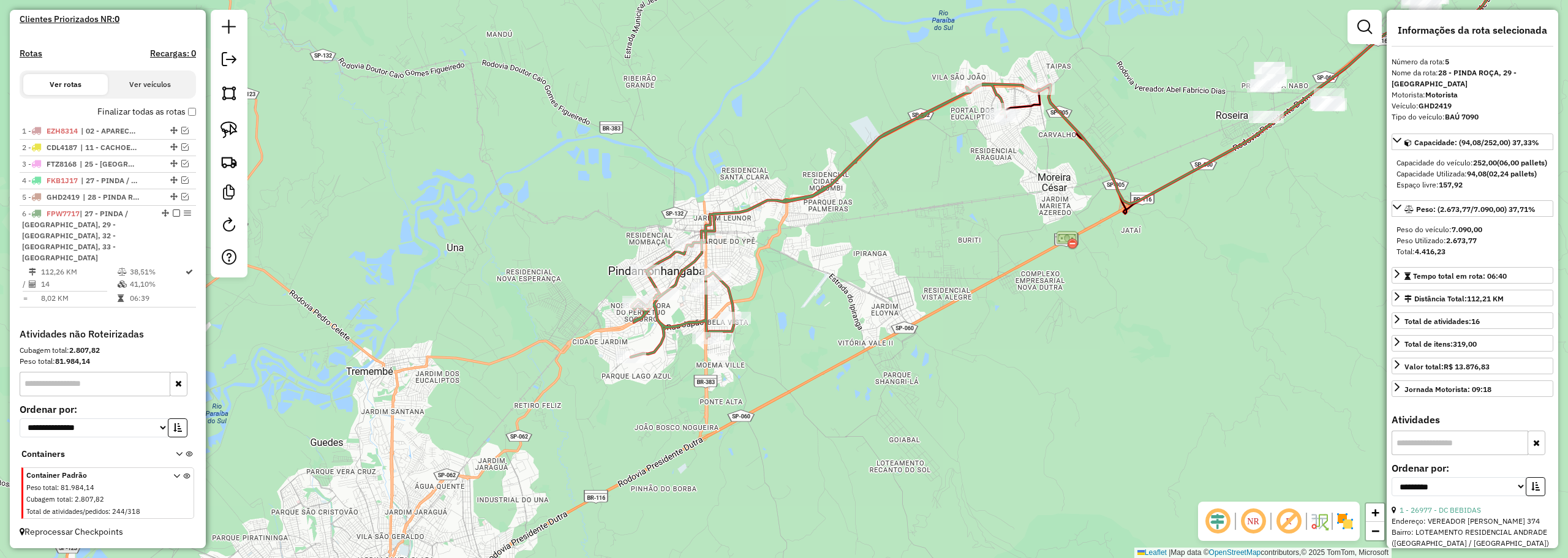
drag, startPoint x: 694, startPoint y: 288, endPoint x: 917, endPoint y: 191, distance: 243.2
click at [917, 191] on div "Janela de atendimento Grade de atendimento Capacidade Transportadoras Veículos …" at bounding box center [784, 279] width 1568 height 558
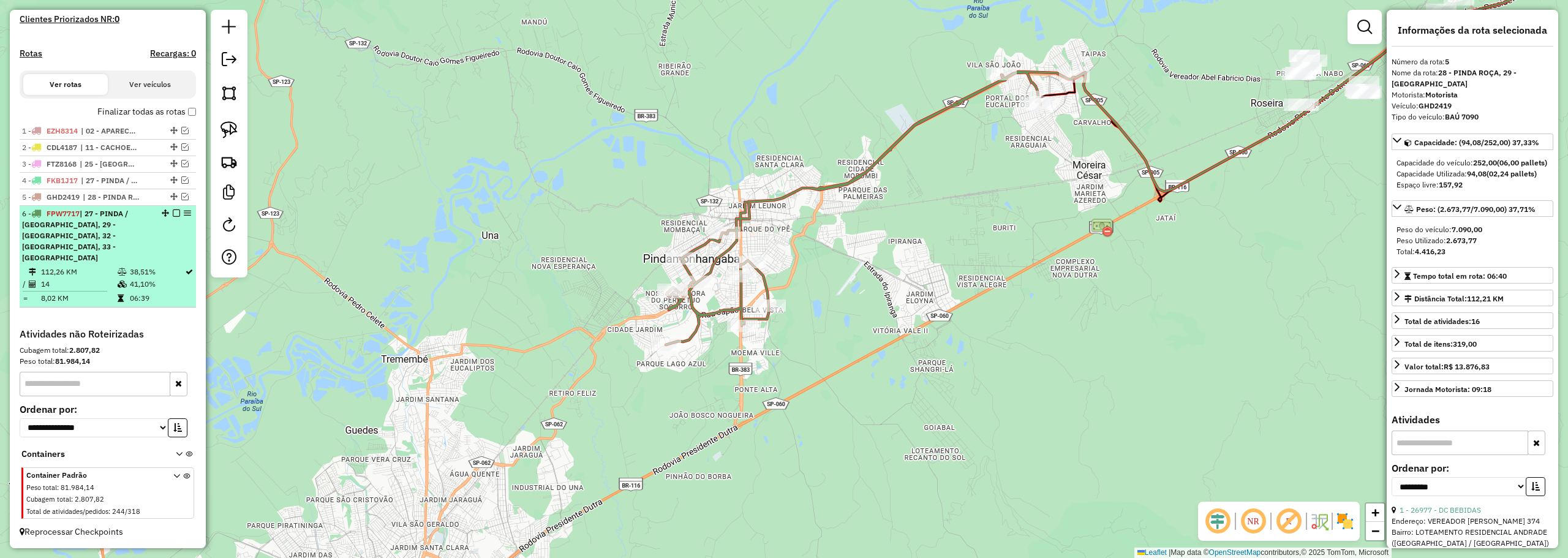
click at [172, 217] on em at bounding box center [176, 213] width 8 height 8
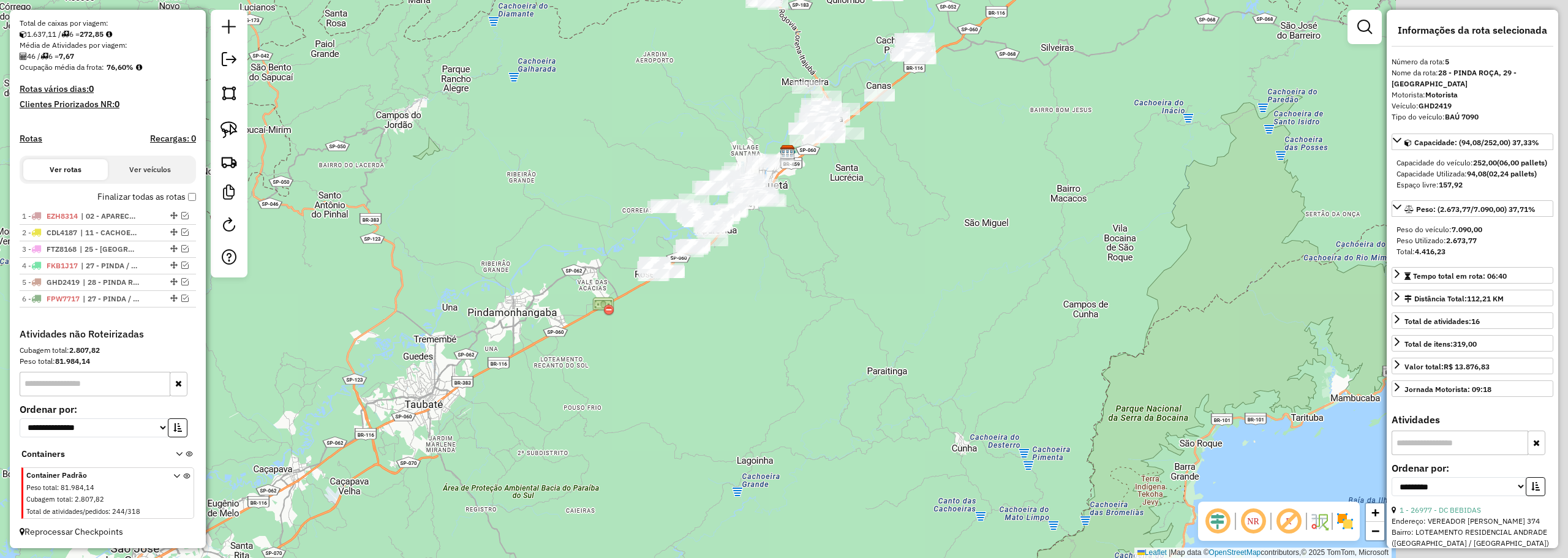
drag, startPoint x: 644, startPoint y: 167, endPoint x: 513, endPoint y: 248, distance: 154.0
click at [513, 248] on div "Janela de atendimento Grade de atendimento Capacidade Transportadoras Veículos …" at bounding box center [784, 279] width 1568 height 558
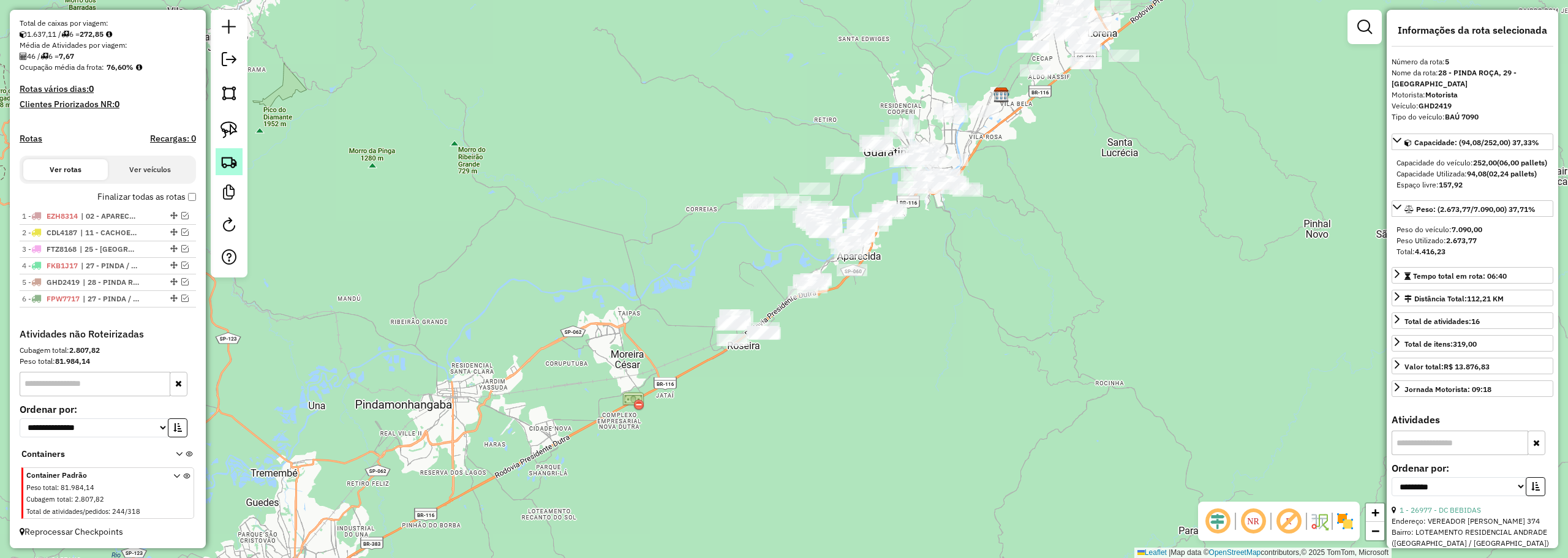
click at [226, 153] on link at bounding box center [229, 162] width 27 height 27
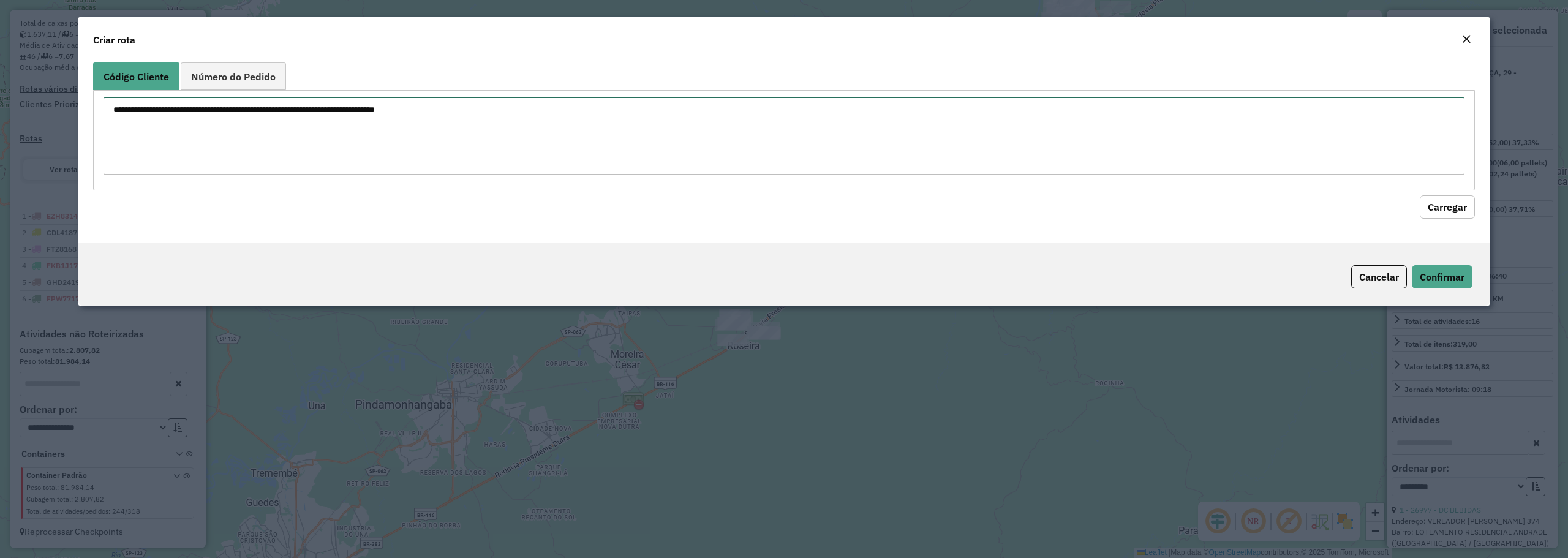
click at [504, 113] on textarea at bounding box center [783, 135] width 1361 height 78
click at [597, 137] on textarea at bounding box center [783, 135] width 1361 height 78
click at [622, 121] on textarea at bounding box center [783, 135] width 1361 height 78
paste textarea "***** ***** ***** ***** ***** ***** *****"
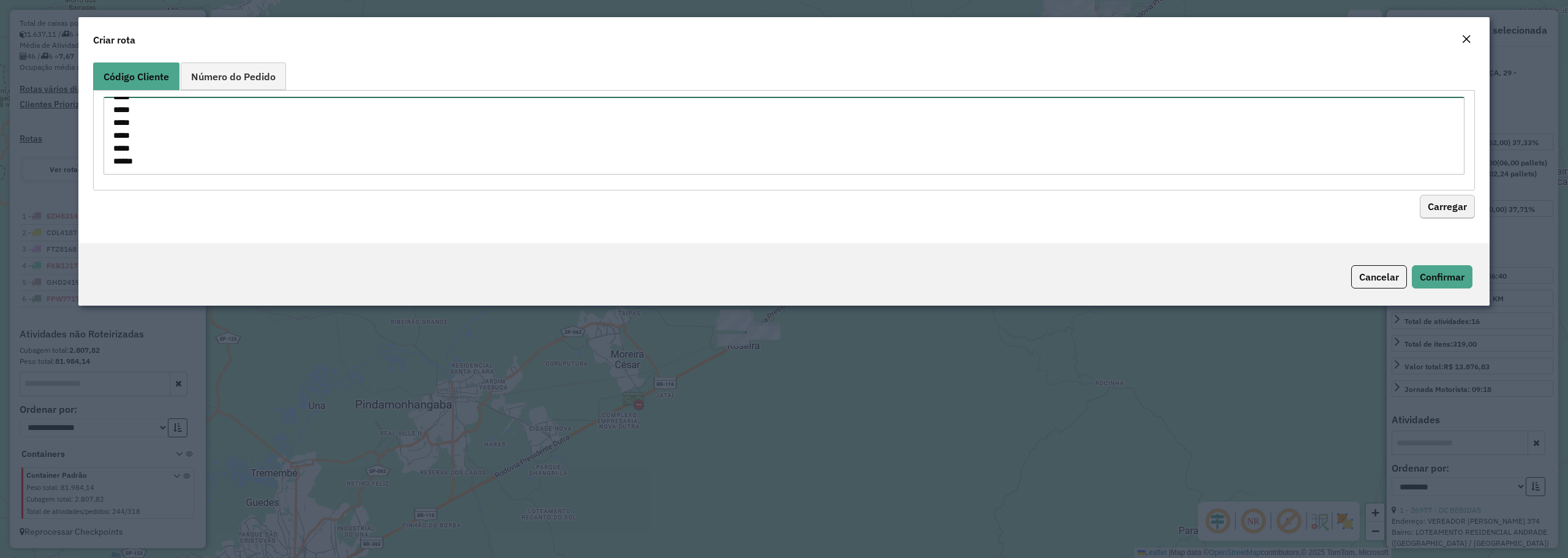
type textarea "***** ***** ***** ***** ***** ***** *****"
click at [1444, 200] on button "Carregar" at bounding box center [1446, 207] width 56 height 23
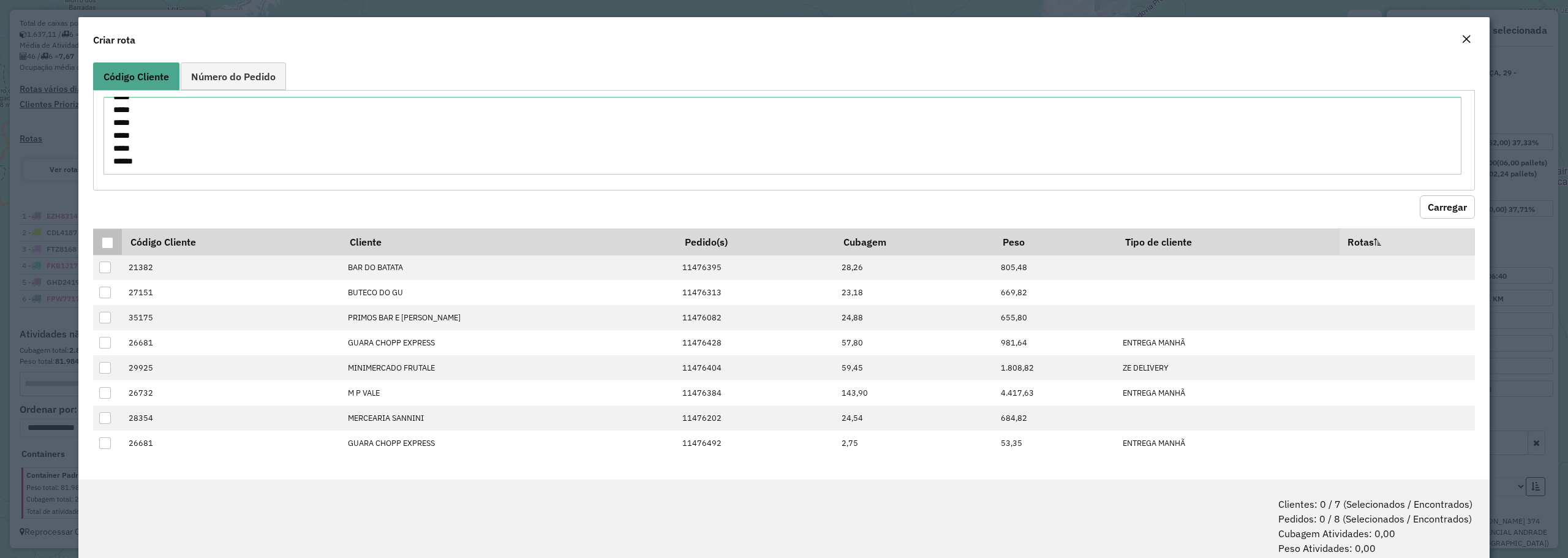
click at [99, 242] on th at bounding box center [108, 242] width 29 height 26
click at [110, 242] on div at bounding box center [107, 242] width 12 height 12
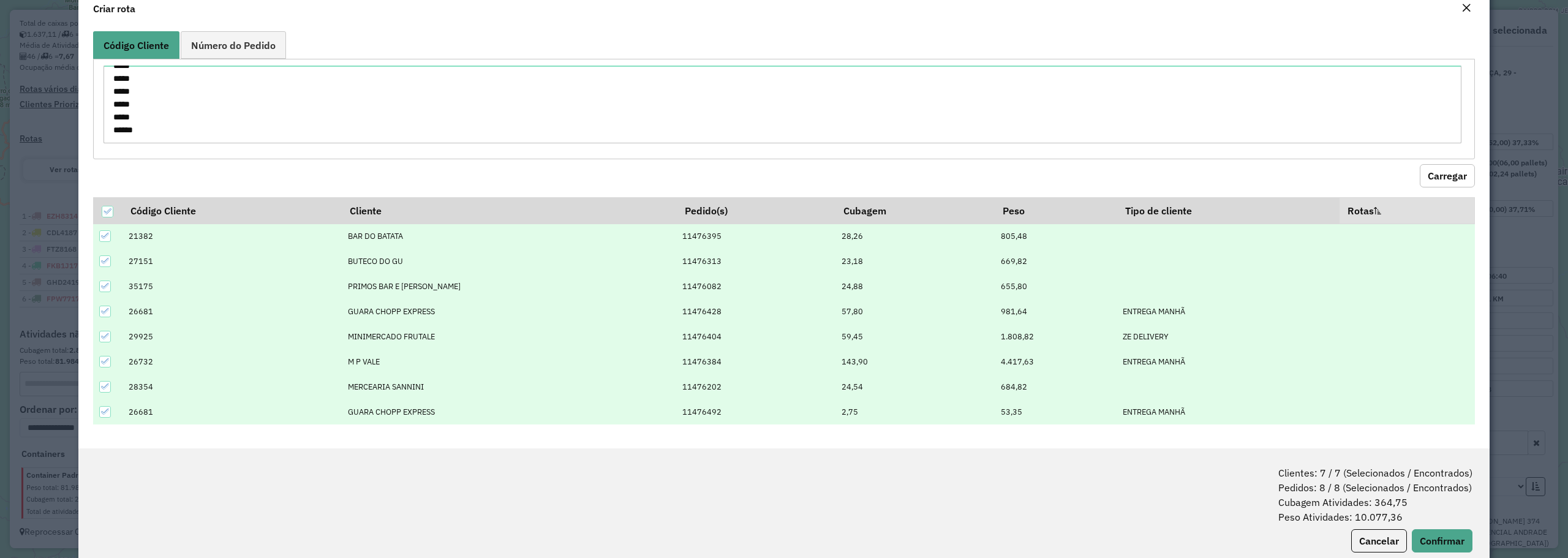
scroll to position [60, 0]
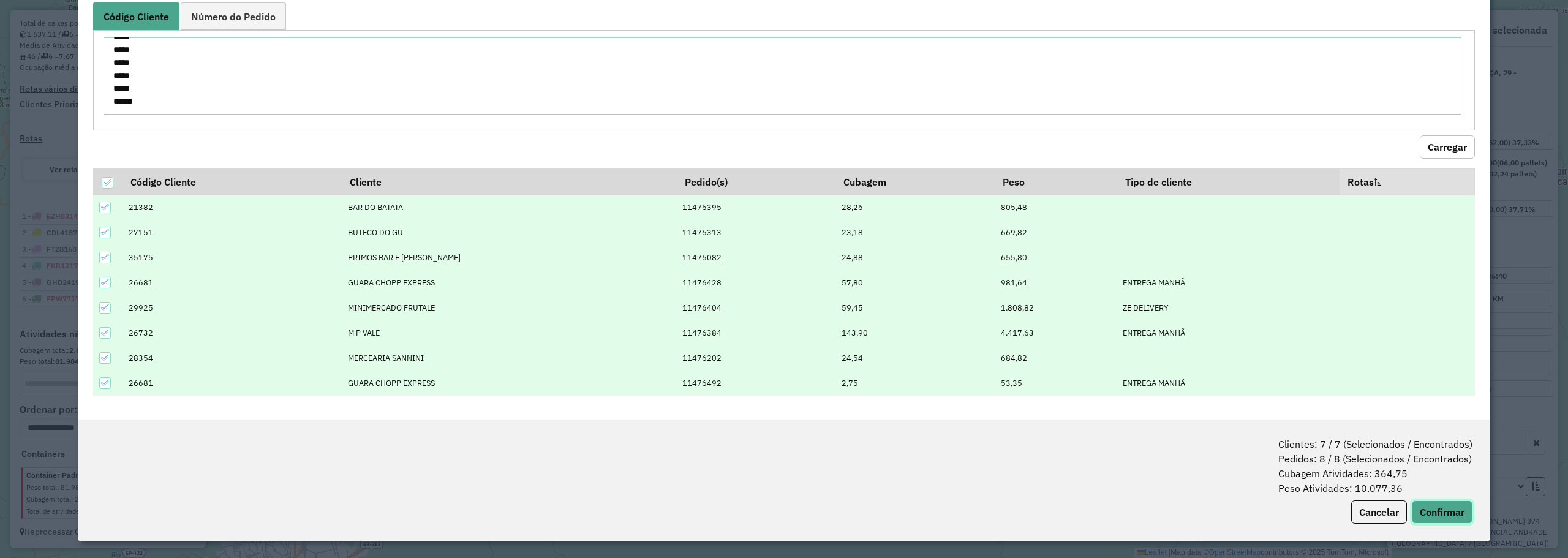
drag, startPoint x: 1443, startPoint y: 519, endPoint x: 1413, endPoint y: 508, distance: 32.0
click at [1443, 516] on button "Confirmar" at bounding box center [1441, 512] width 60 height 23
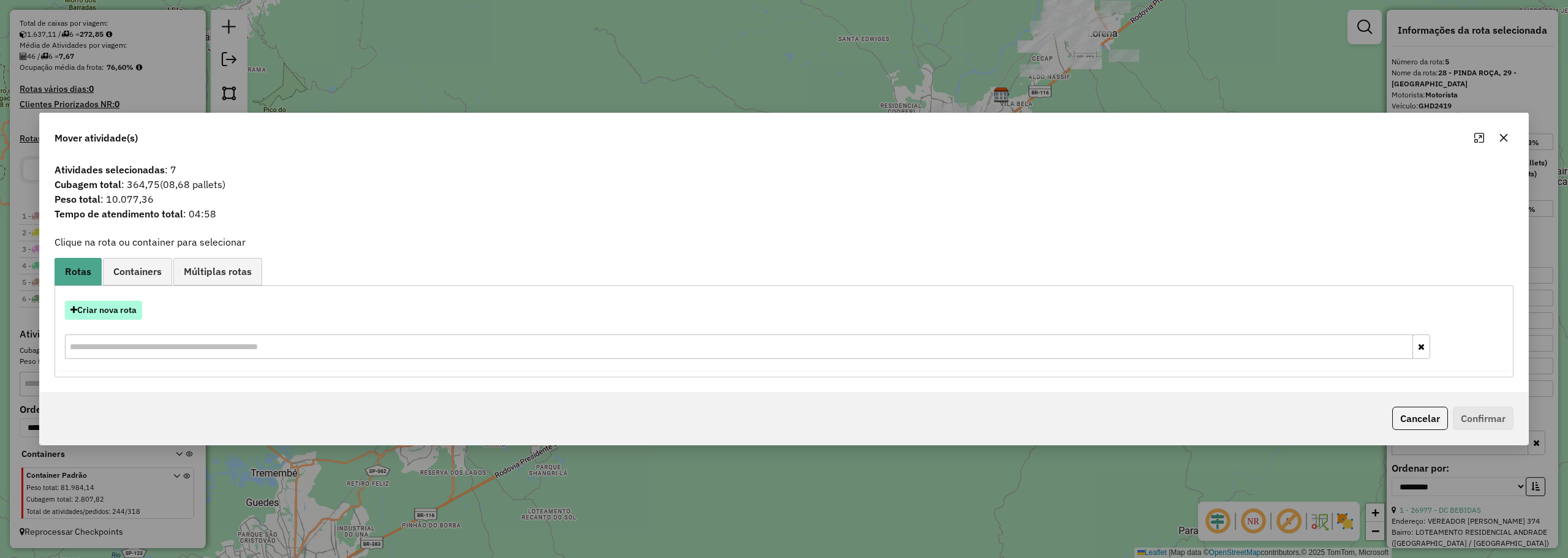
click at [104, 307] on button "Criar nova rota" at bounding box center [103, 310] width 77 height 19
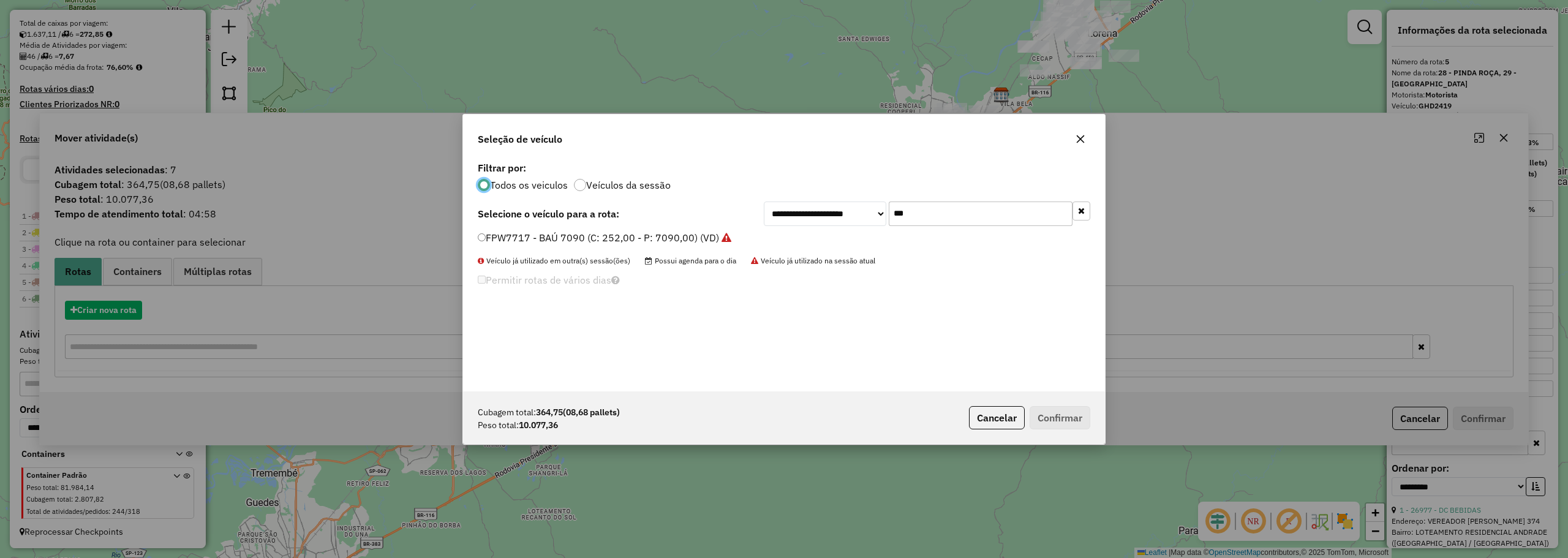
scroll to position [7, 4]
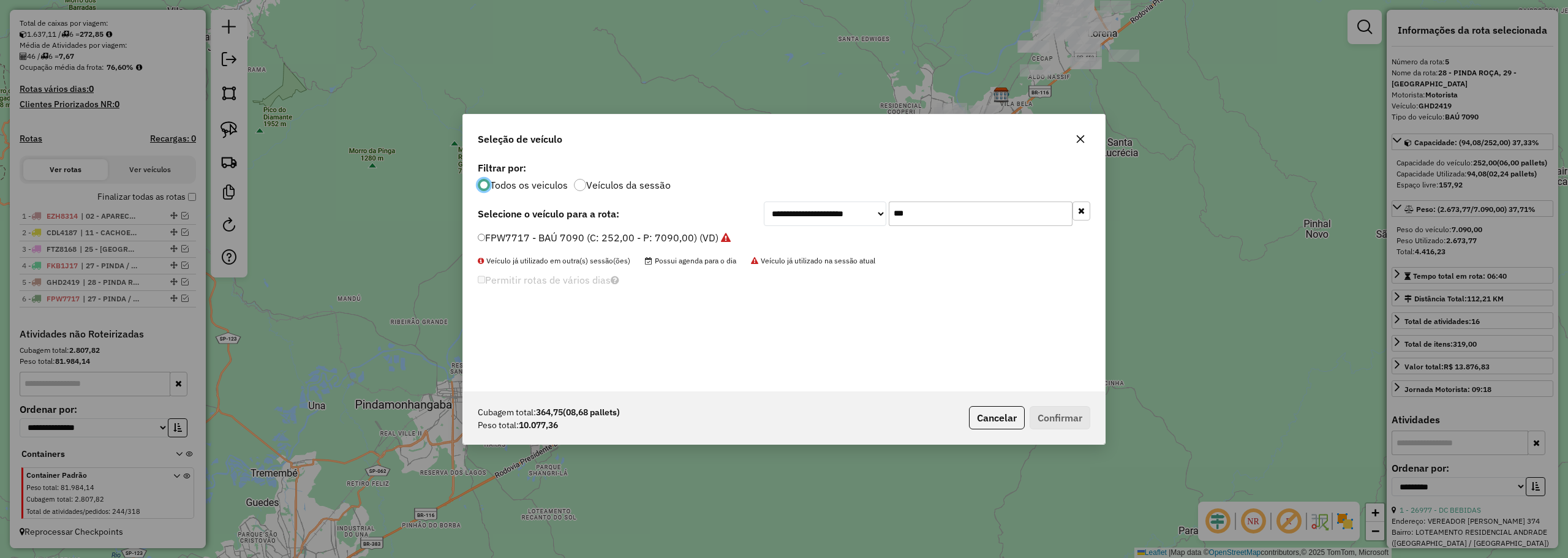
click at [953, 220] on input "***" at bounding box center [980, 213] width 184 height 24
click at [951, 218] on input "***" at bounding box center [980, 213] width 184 height 24
click at [932, 210] on input "***" at bounding box center [980, 213] width 184 height 24
type input "***"
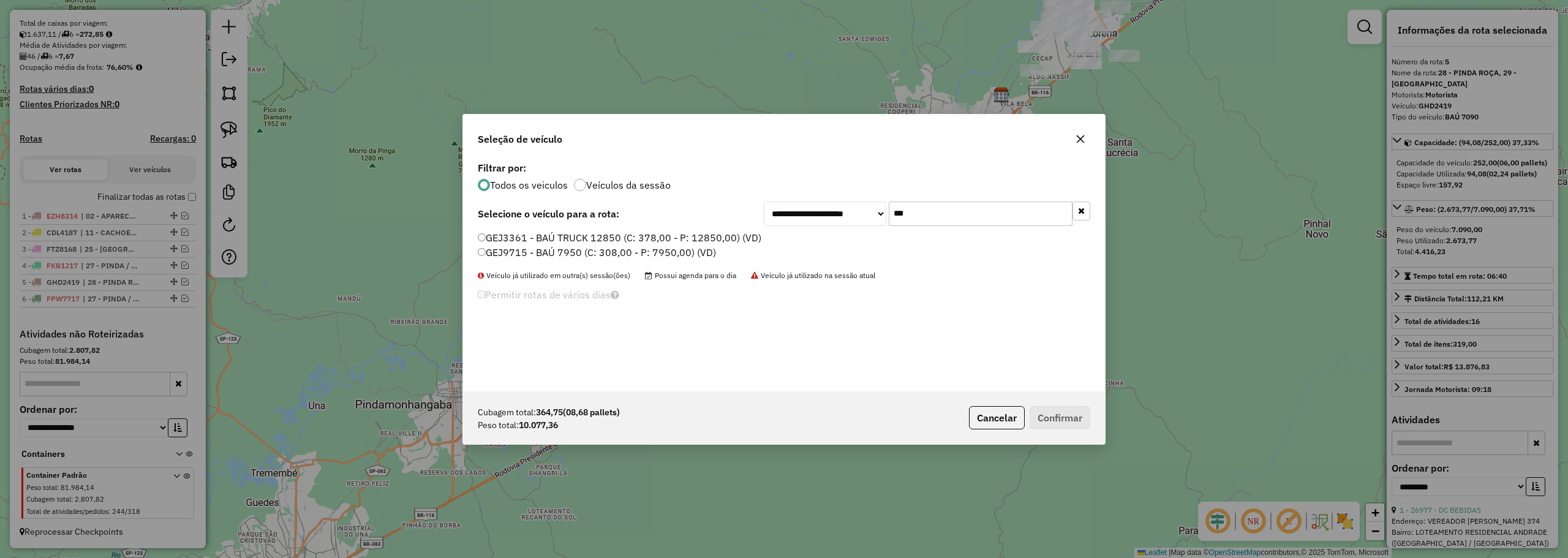
click at [477, 234] on div "GEJ3361 - BAÚ TRUCK 12850 (C: 378,00 - P: 12850,00) (VD) GEJ9715 - BAÚ 7950 (C:…" at bounding box center [784, 250] width 627 height 39
click at [1062, 423] on button "Confirmar" at bounding box center [1060, 418] width 60 height 23
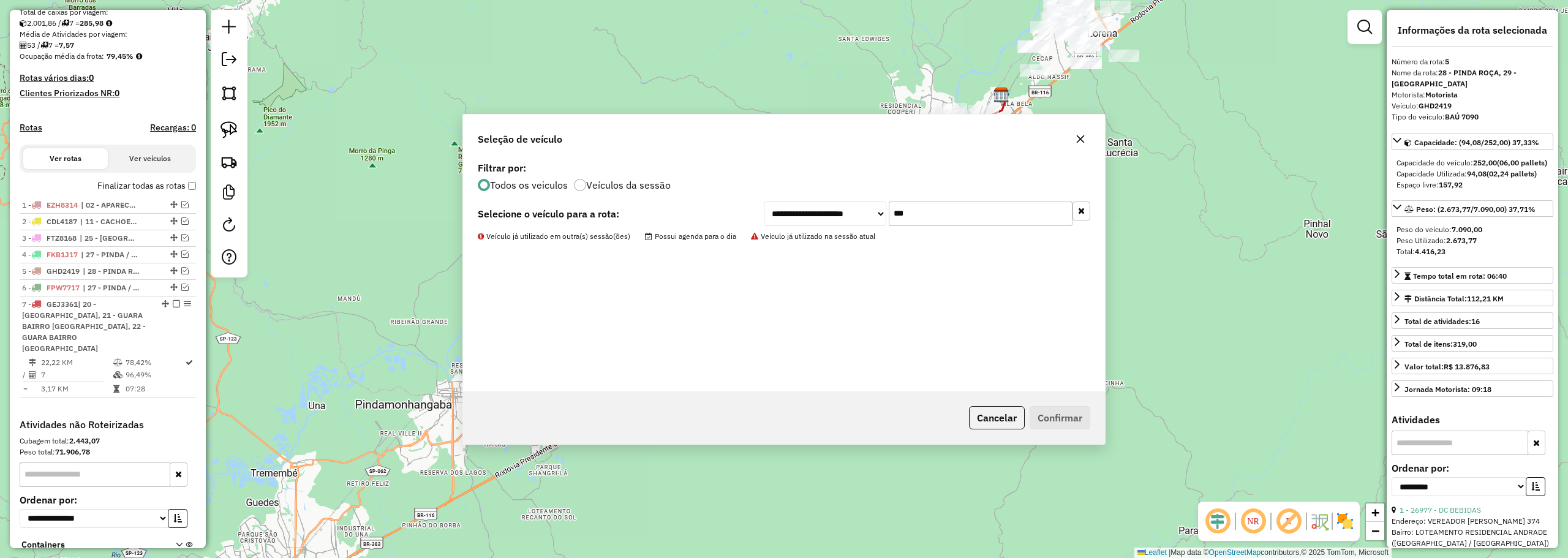
scroll to position [352, 0]
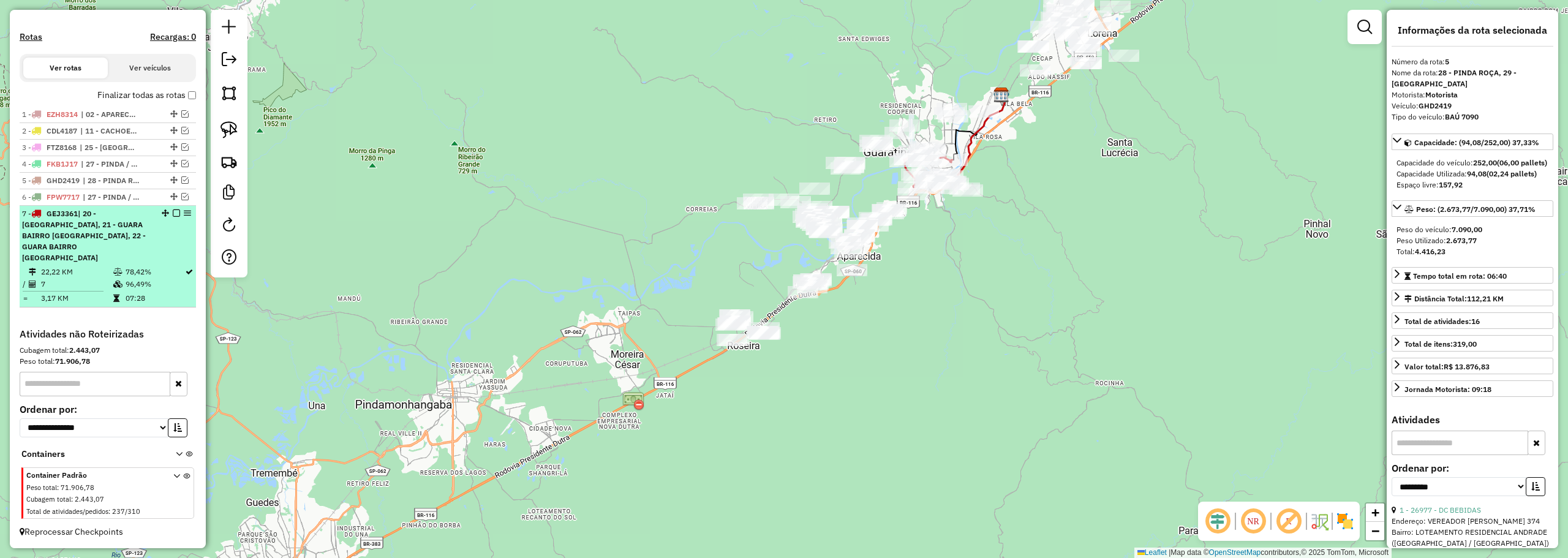
click at [138, 227] on div "7 - GEJ3361 | 20 - GUARA CENTRO, 21 - GUARA BAIRRO JD DO VALE, 22 - GUARA BAIRR…" at bounding box center [87, 236] width 130 height 56
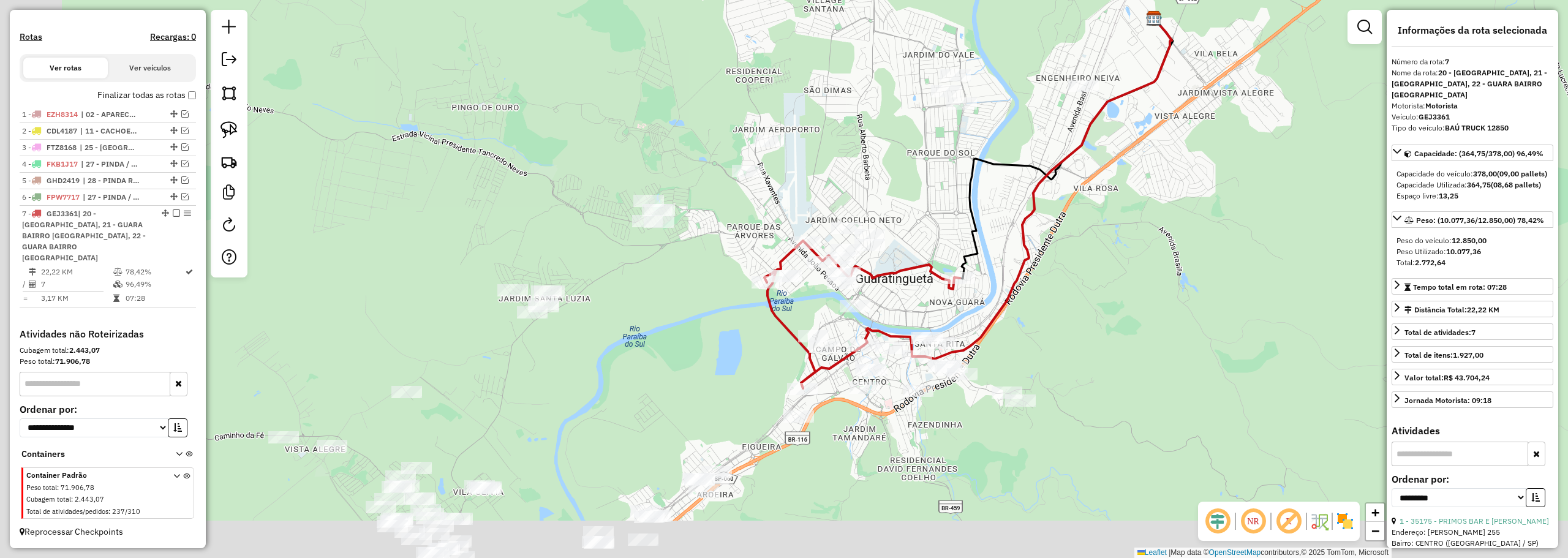
drag, startPoint x: 357, startPoint y: 304, endPoint x: 548, endPoint y: 222, distance: 207.9
click at [548, 222] on div "Janela de atendimento Grade de atendimento Capacidade Transportadoras Veículos …" at bounding box center [784, 279] width 1568 height 558
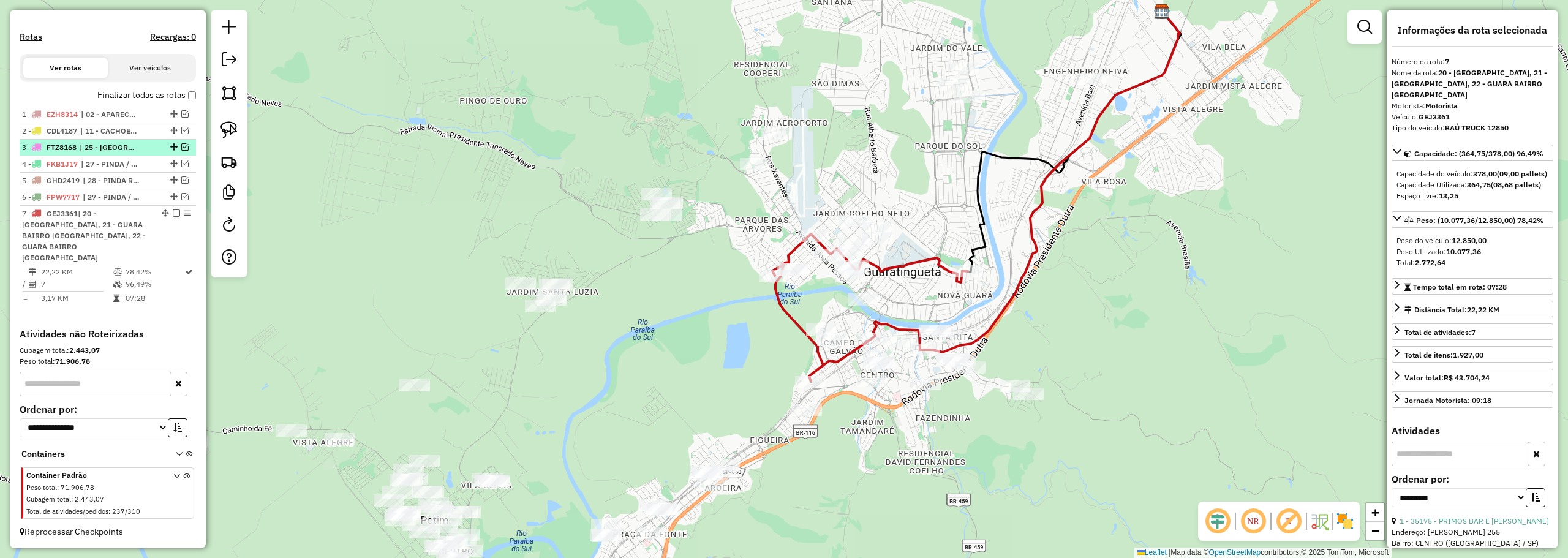
click at [172, 217] on em at bounding box center [176, 213] width 8 height 8
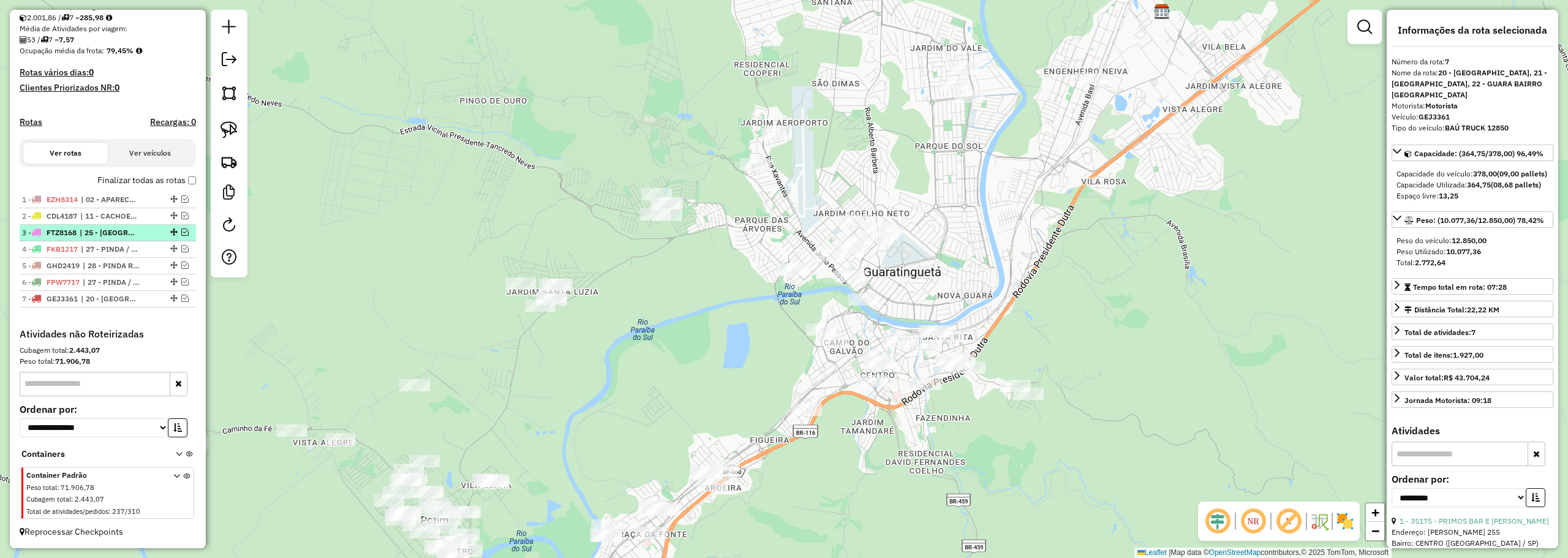
scroll to position [278, 0]
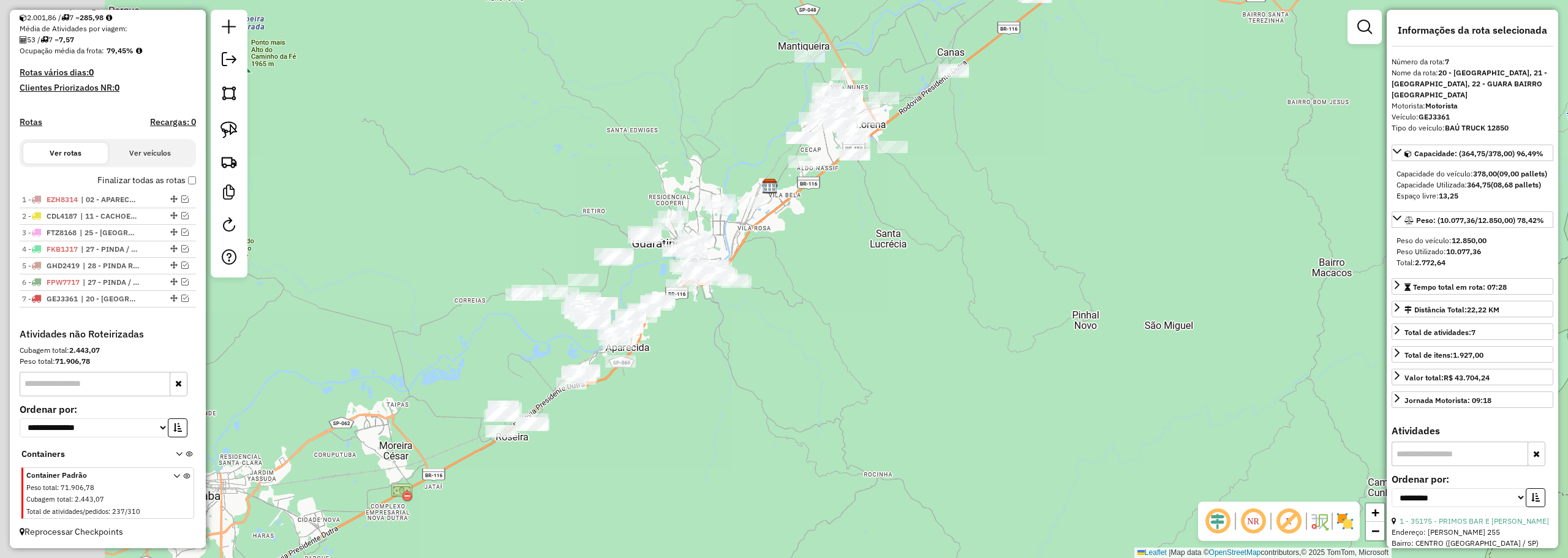
drag, startPoint x: 368, startPoint y: 256, endPoint x: 649, endPoint y: 181, distance: 290.8
click at [649, 181] on div "Janela de atendimento Grade de atendimento Capacidade Transportadoras Veículos …" at bounding box center [784, 279] width 1568 height 558
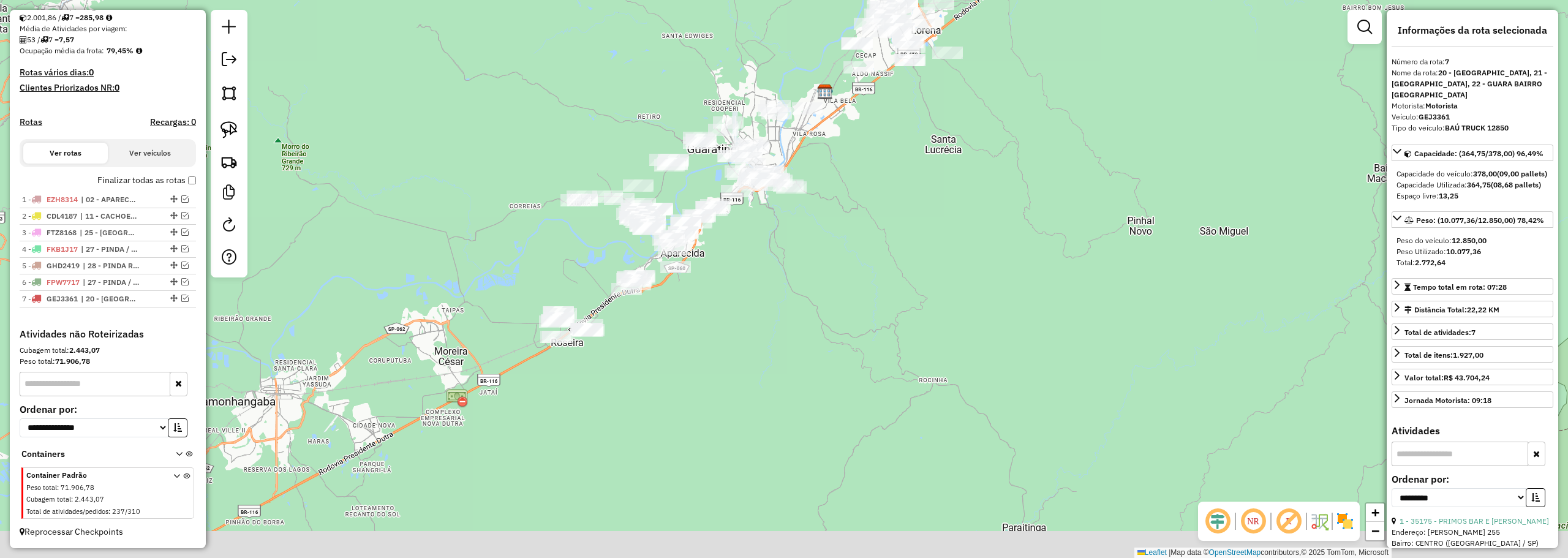
drag, startPoint x: 626, startPoint y: 342, endPoint x: 537, endPoint y: 298, distance: 99.3
click at [537, 298] on div "Janela de atendimento Grade de atendimento Capacidade Transportadoras Veículos …" at bounding box center [784, 279] width 1568 height 558
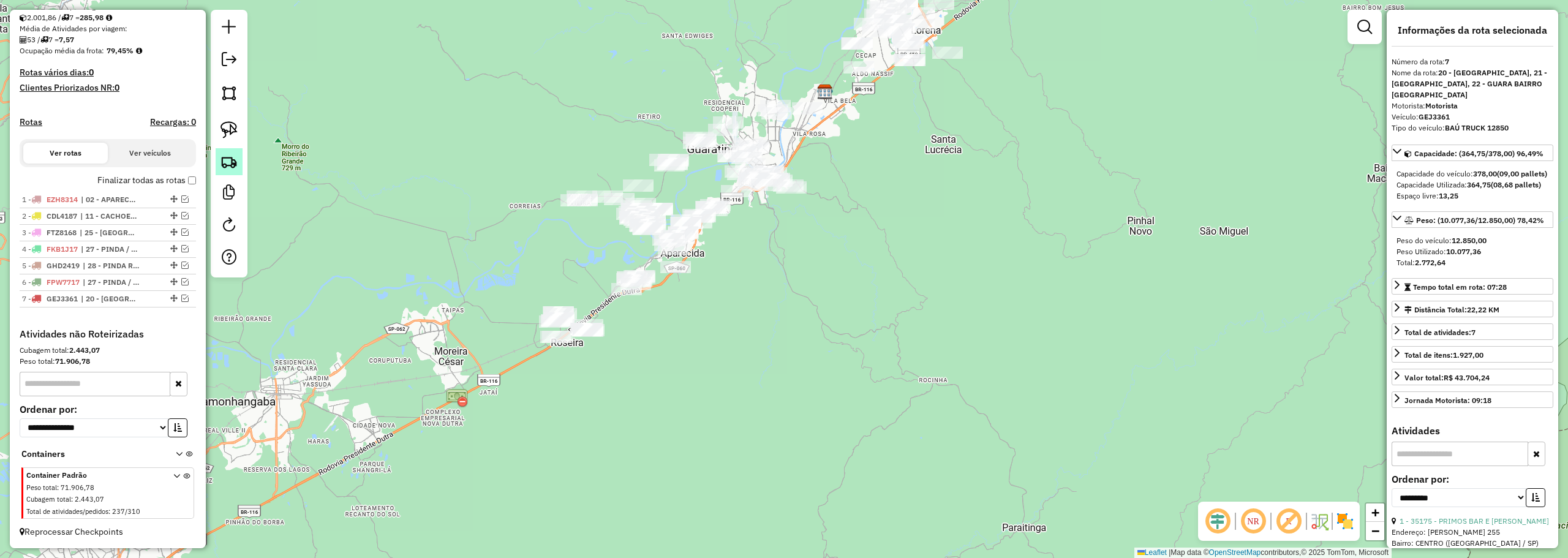
click at [223, 157] on img at bounding box center [229, 162] width 18 height 18
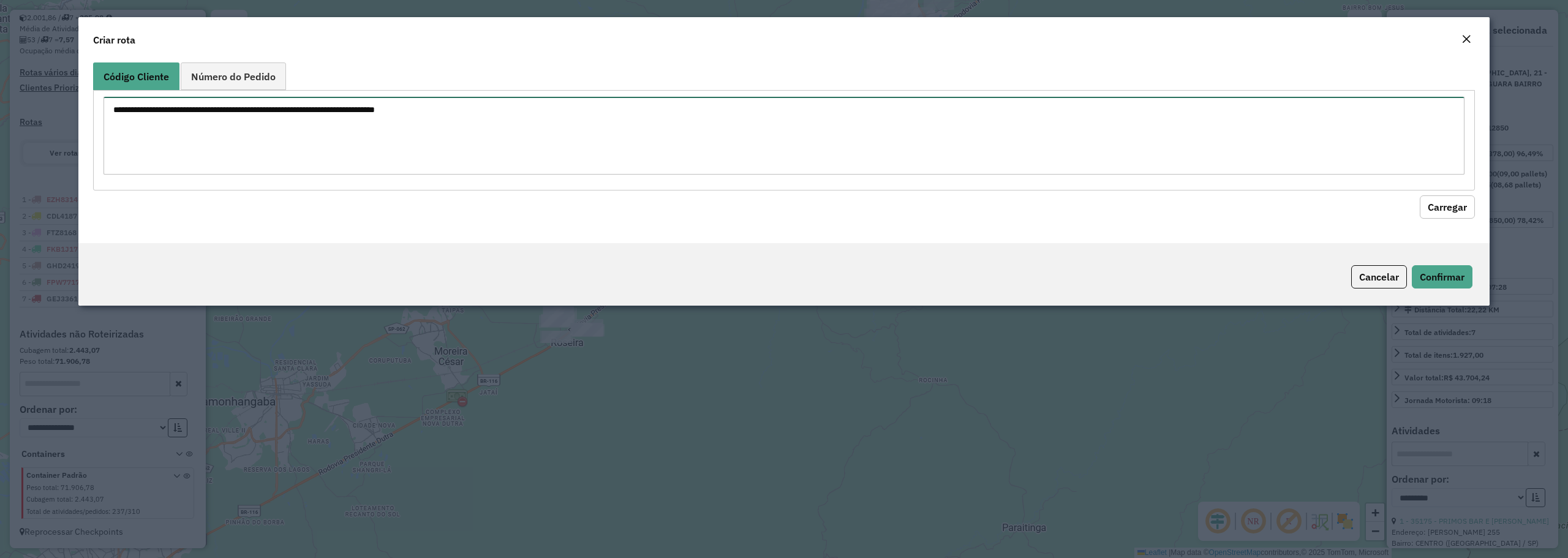
click at [395, 131] on textarea at bounding box center [783, 135] width 1361 height 78
paste textarea "***** ***** ***** ***** ***** *****"
type textarea "***** ***** ***** ***** ***** *****"
click at [1435, 197] on button "Carregar" at bounding box center [1446, 207] width 56 height 23
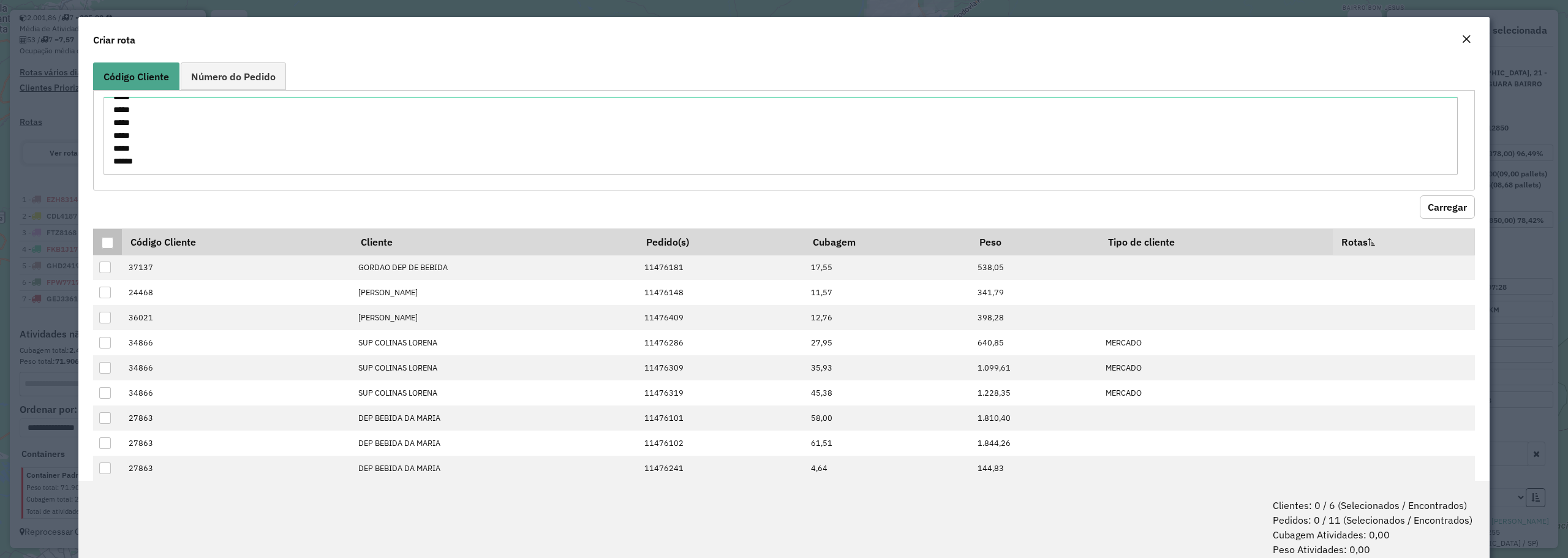
click at [102, 242] on div at bounding box center [107, 242] width 12 height 12
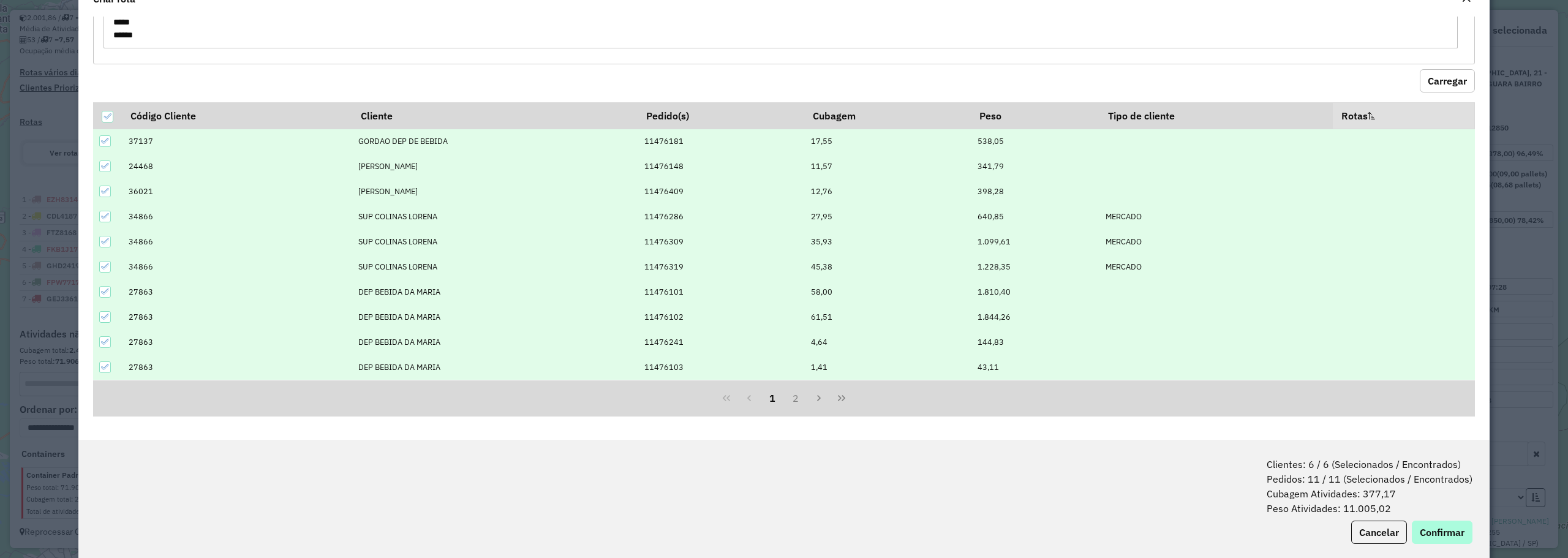
scroll to position [61, 0]
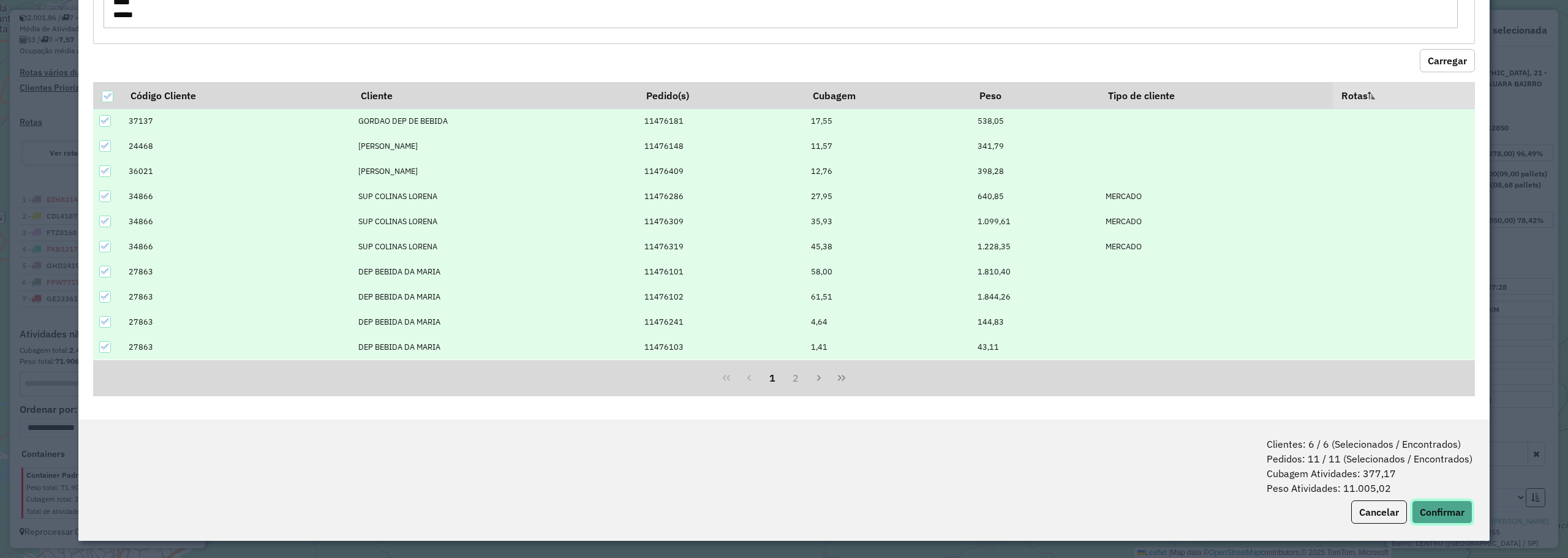
click at [1436, 520] on button "Confirmar" at bounding box center [1441, 512] width 60 height 23
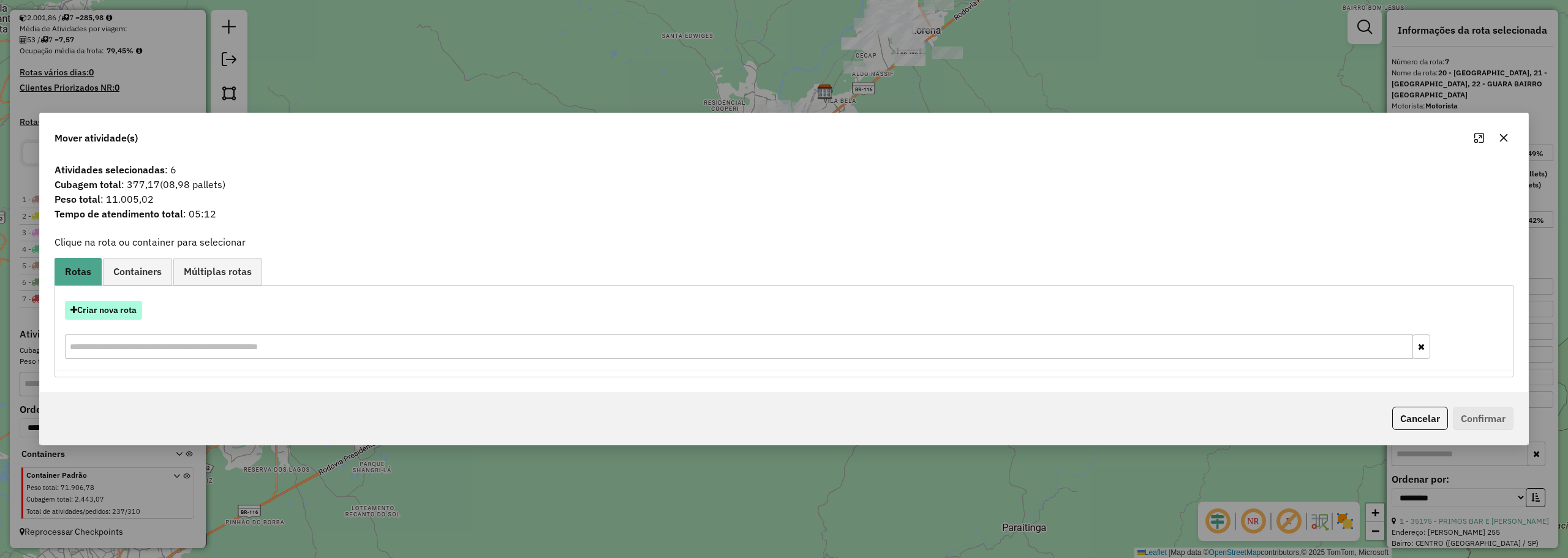
click at [109, 310] on button "Criar nova rota" at bounding box center [103, 310] width 77 height 19
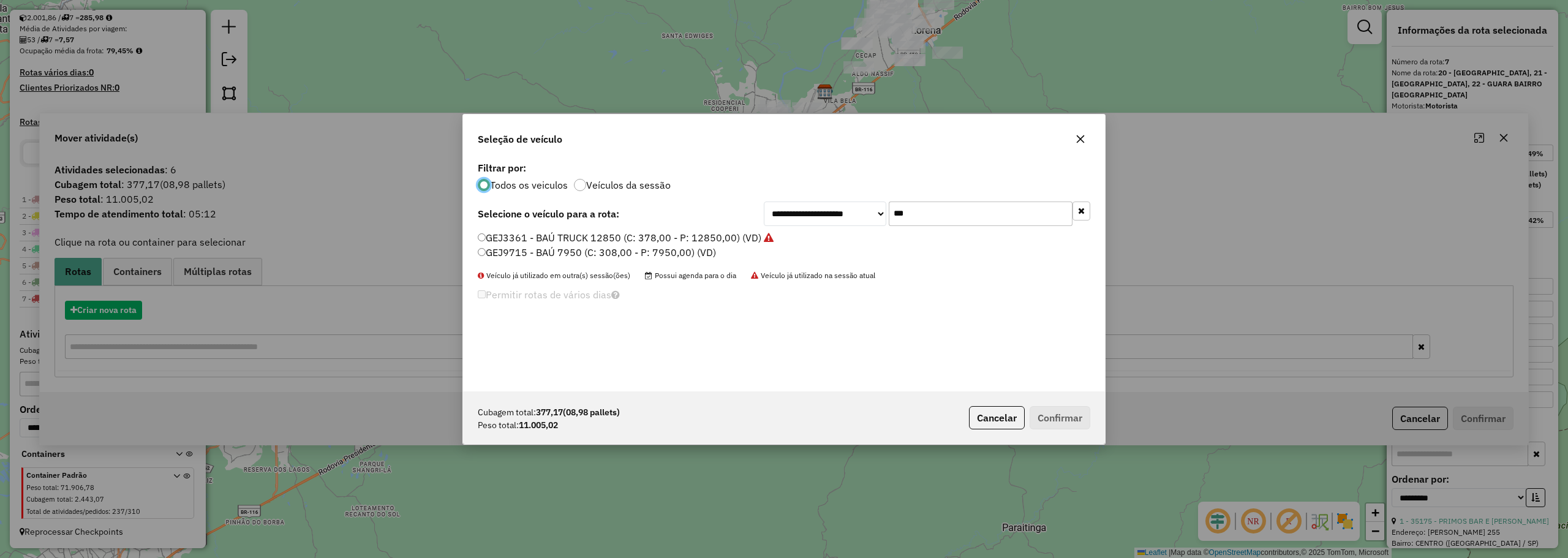
scroll to position [7, 4]
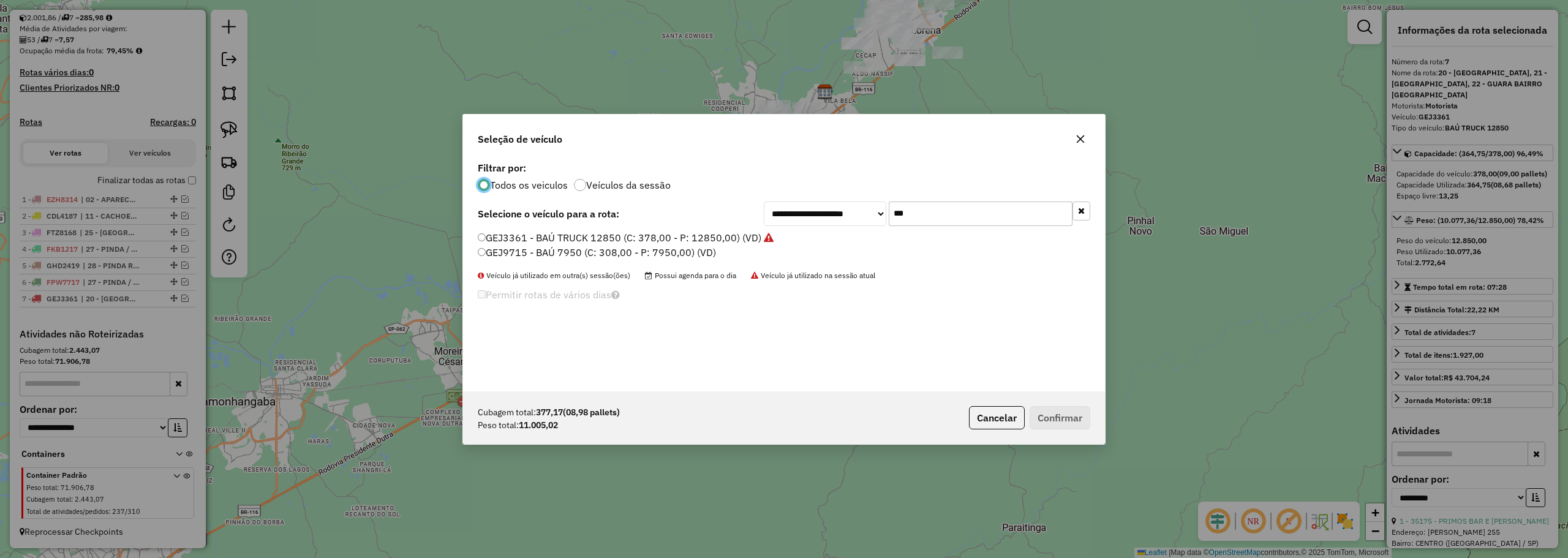
click at [920, 207] on input "***" at bounding box center [980, 213] width 184 height 24
click at [920, 205] on input "***" at bounding box center [980, 213] width 184 height 24
type input "***"
click at [503, 237] on label "GEP6D56 - BAÚ TRUCK 12850 (C: 378,00 - P: 12850,00) (VD)" at bounding box center [619, 237] width 285 height 15
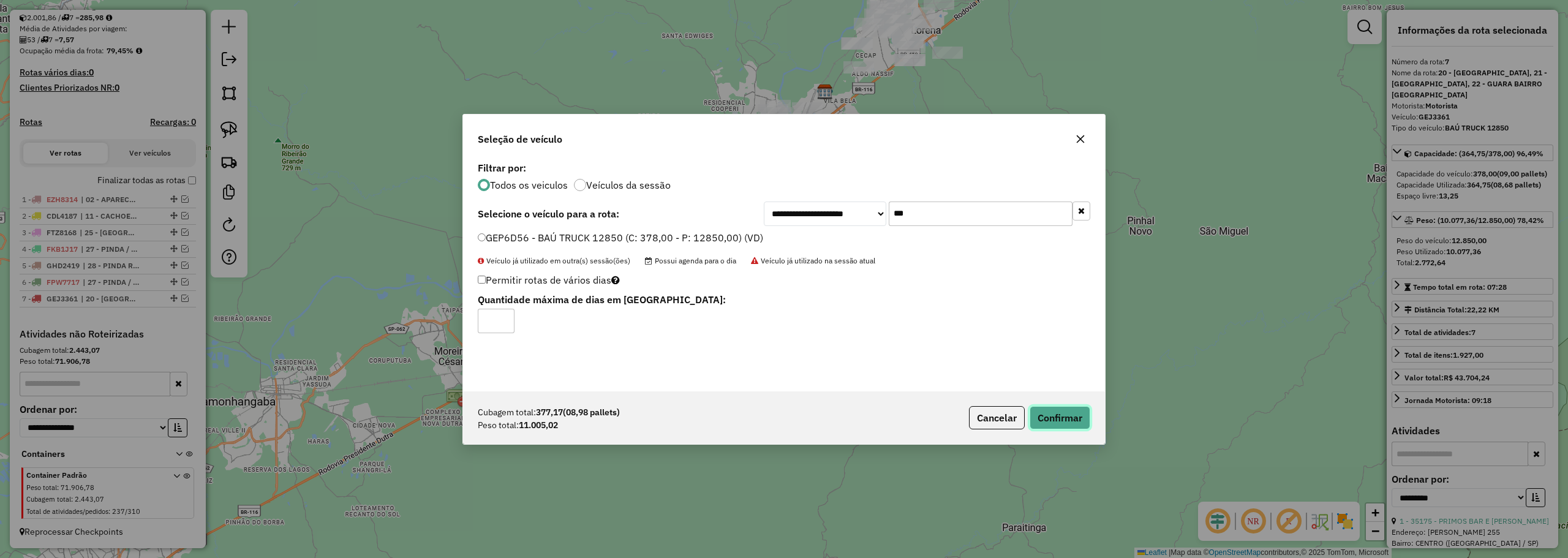
click at [1064, 410] on button "Confirmar" at bounding box center [1060, 418] width 60 height 23
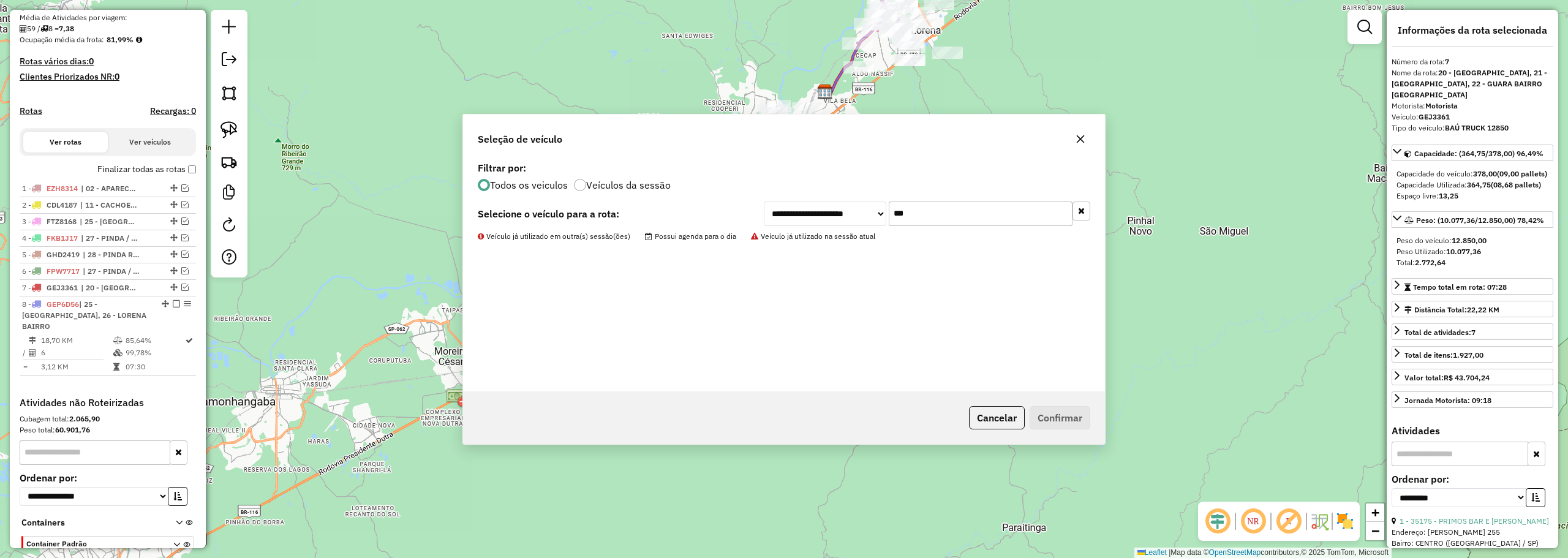
scroll to position [346, 0]
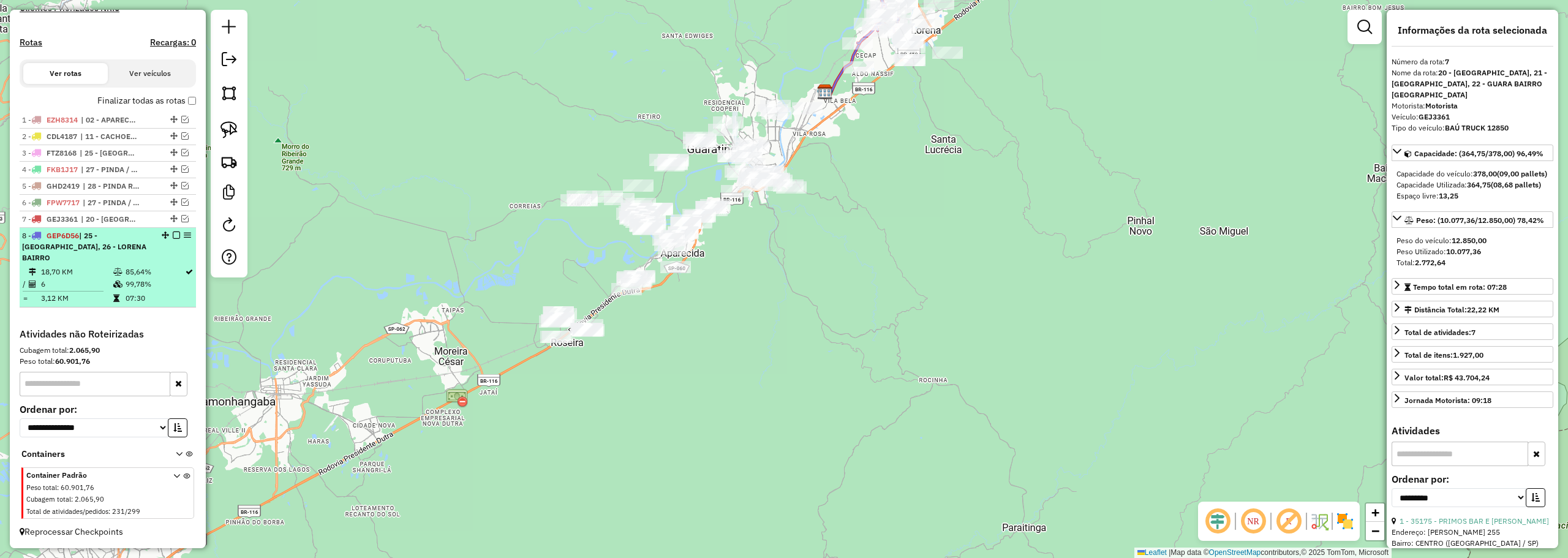
click at [105, 280] on td "6" at bounding box center [76, 283] width 72 height 13
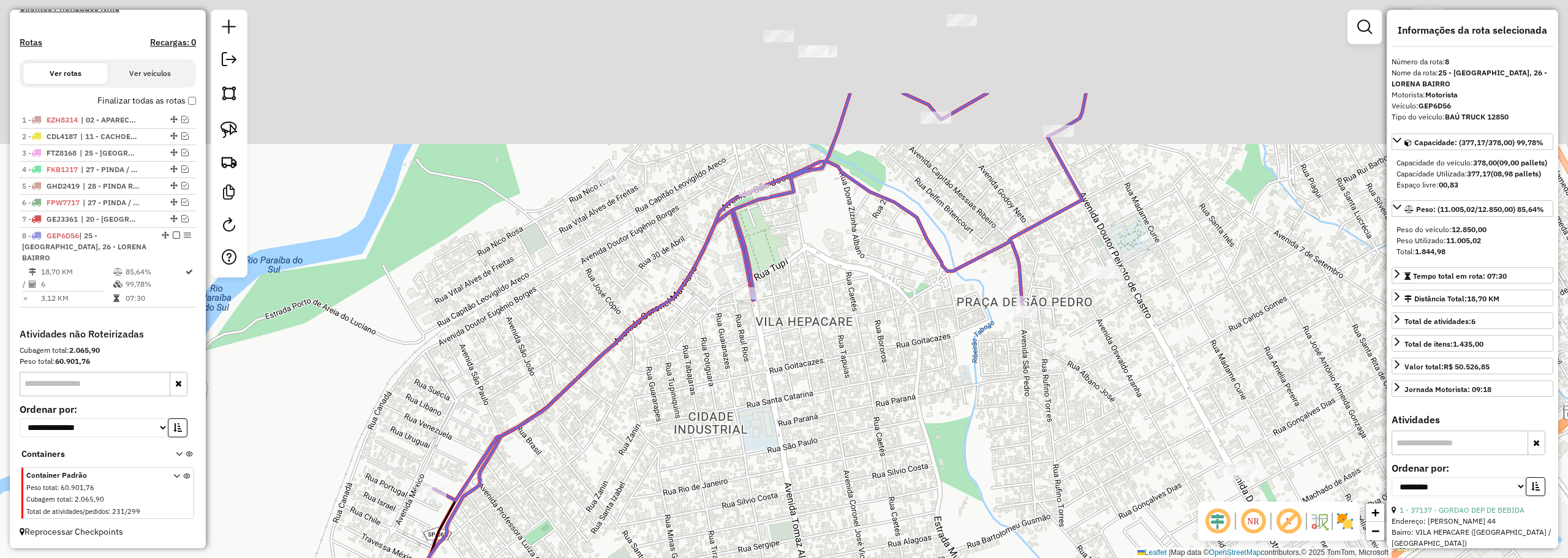
drag, startPoint x: 889, startPoint y: 372, endPoint x: 885, endPoint y: 306, distance: 66.1
click at [890, 372] on div "Janela de atendimento Grade de atendimento Capacidade Transportadoras Veículos …" at bounding box center [784, 279] width 1568 height 558
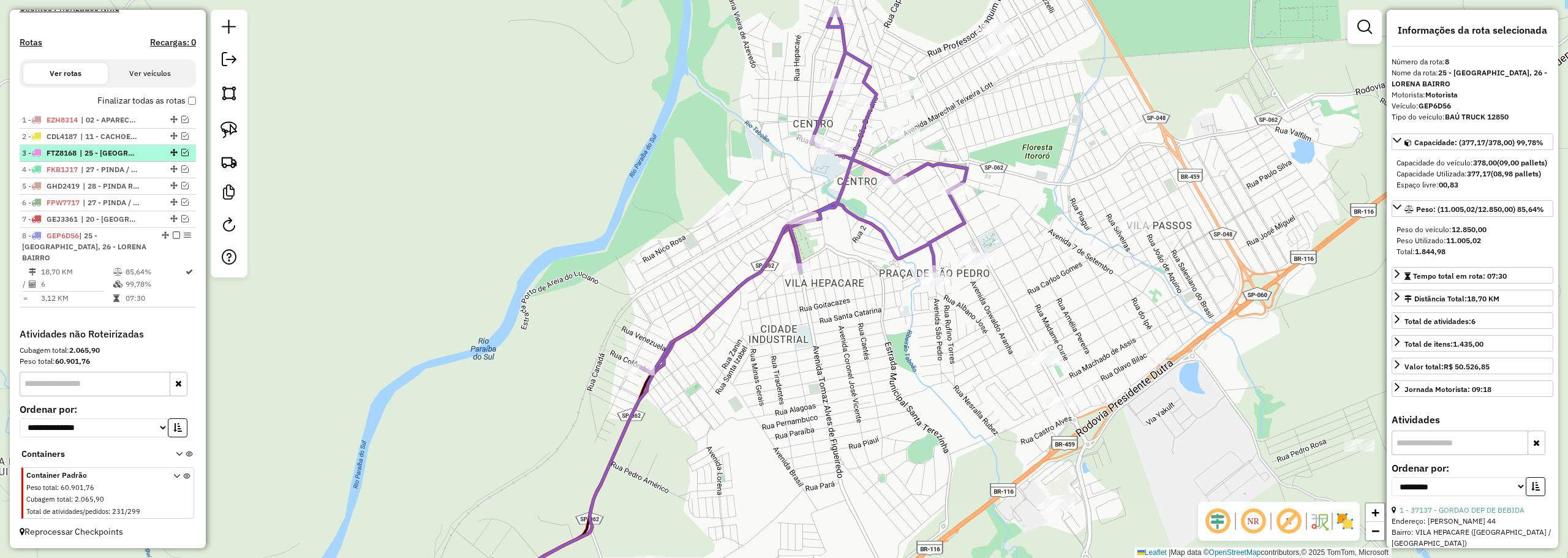
click at [181, 156] on em at bounding box center [185, 153] width 8 height 8
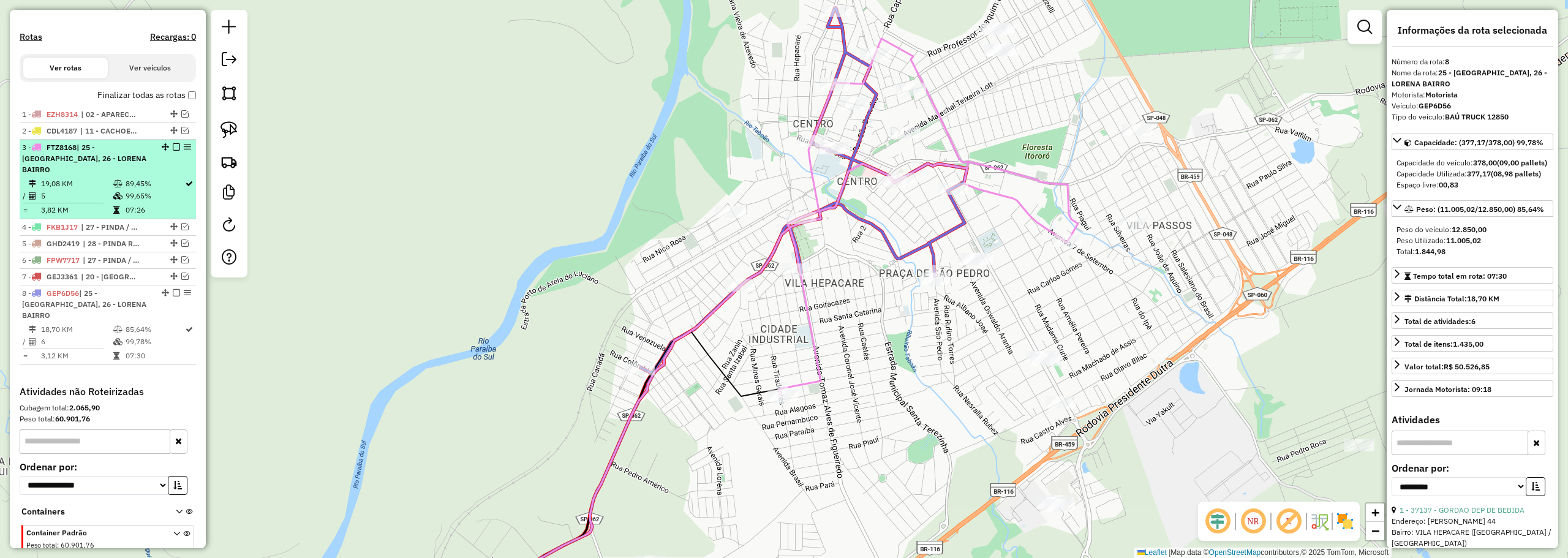
click at [26, 199] on td "/" at bounding box center [25, 196] width 6 height 13
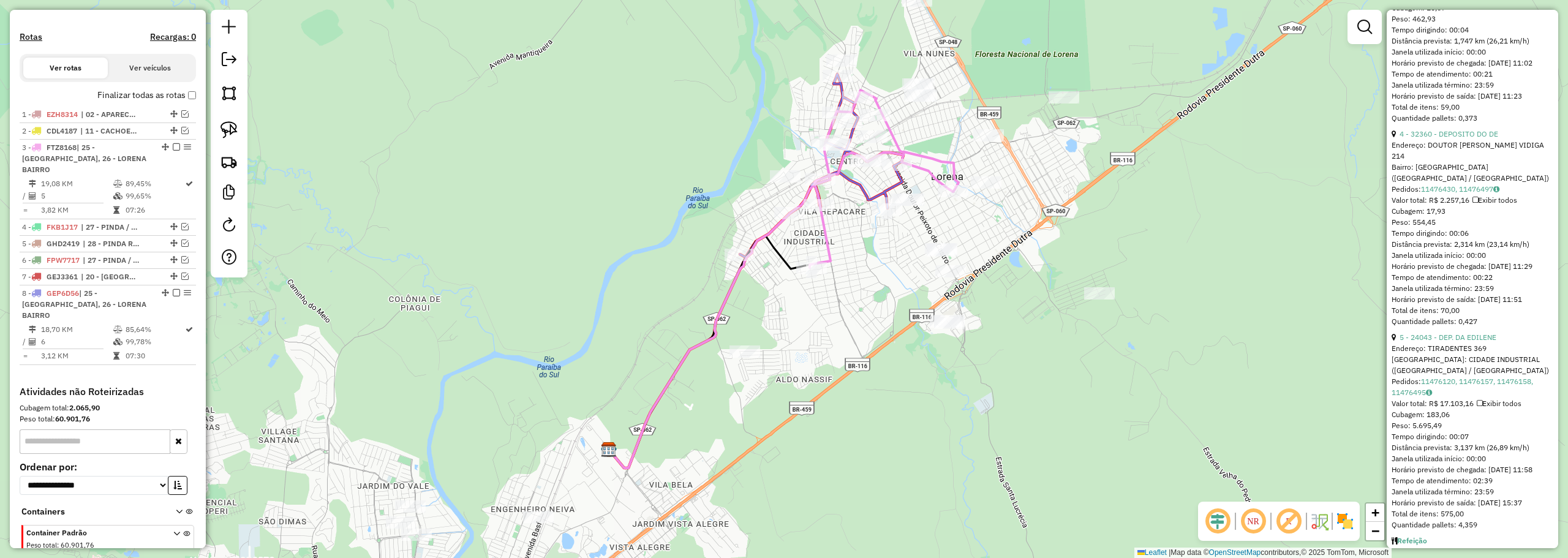
scroll to position [1016, 0]
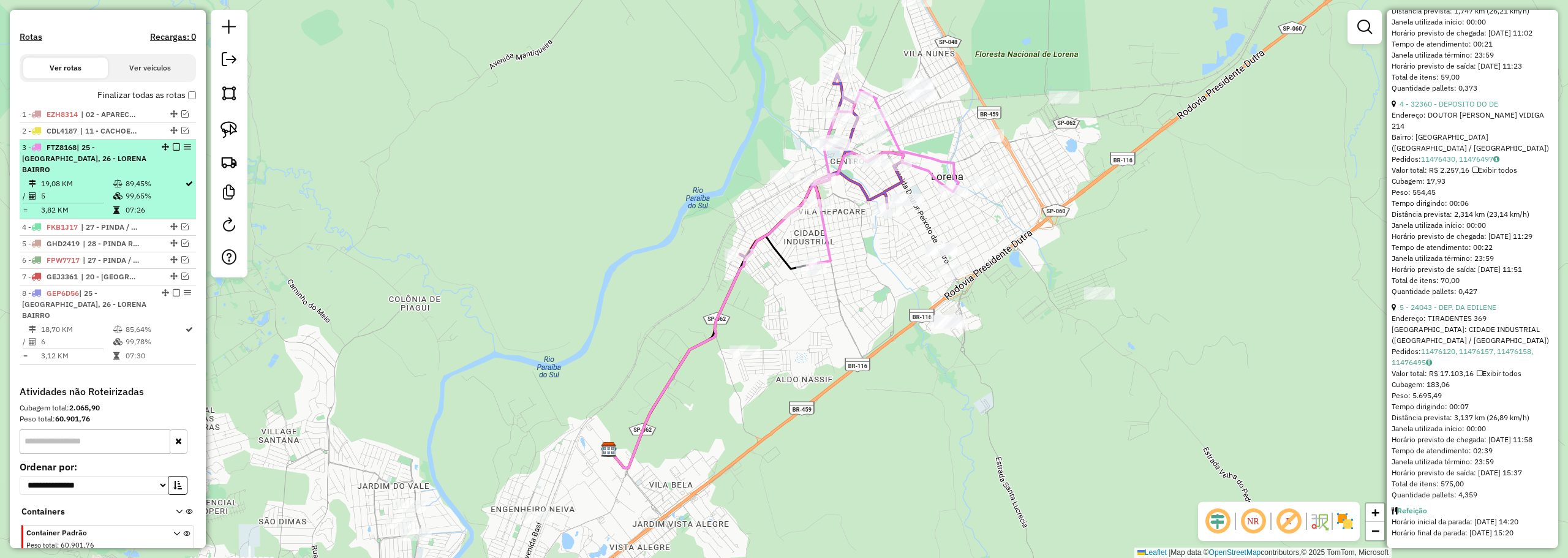
click at [172, 151] on em at bounding box center [176, 147] width 8 height 8
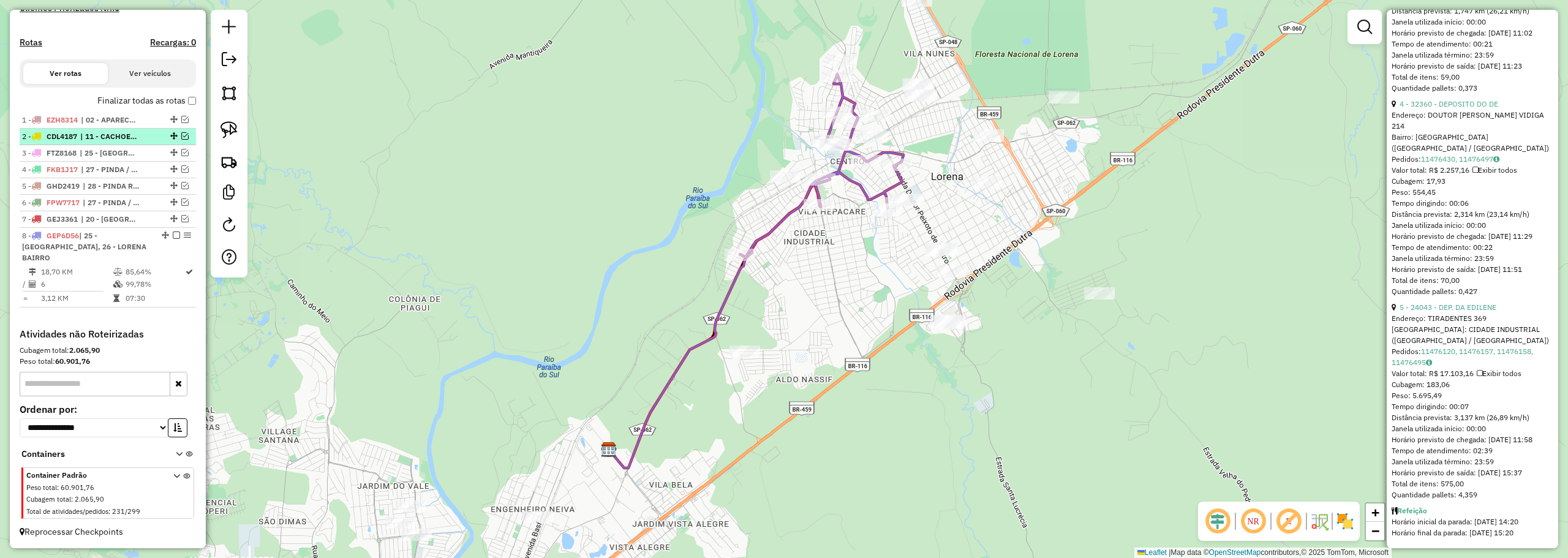
scroll to position [346, 0]
click at [186, 172] on div at bounding box center [172, 169] width 37 height 8
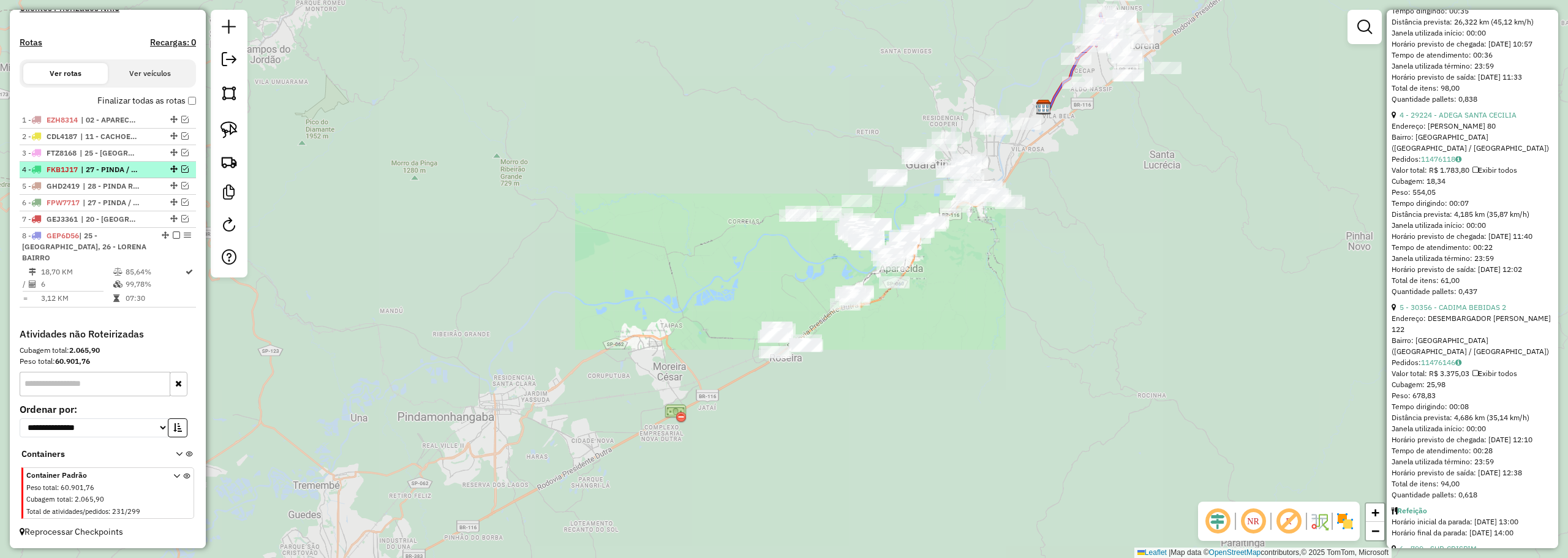
click at [182, 172] on em at bounding box center [185, 169] width 8 height 8
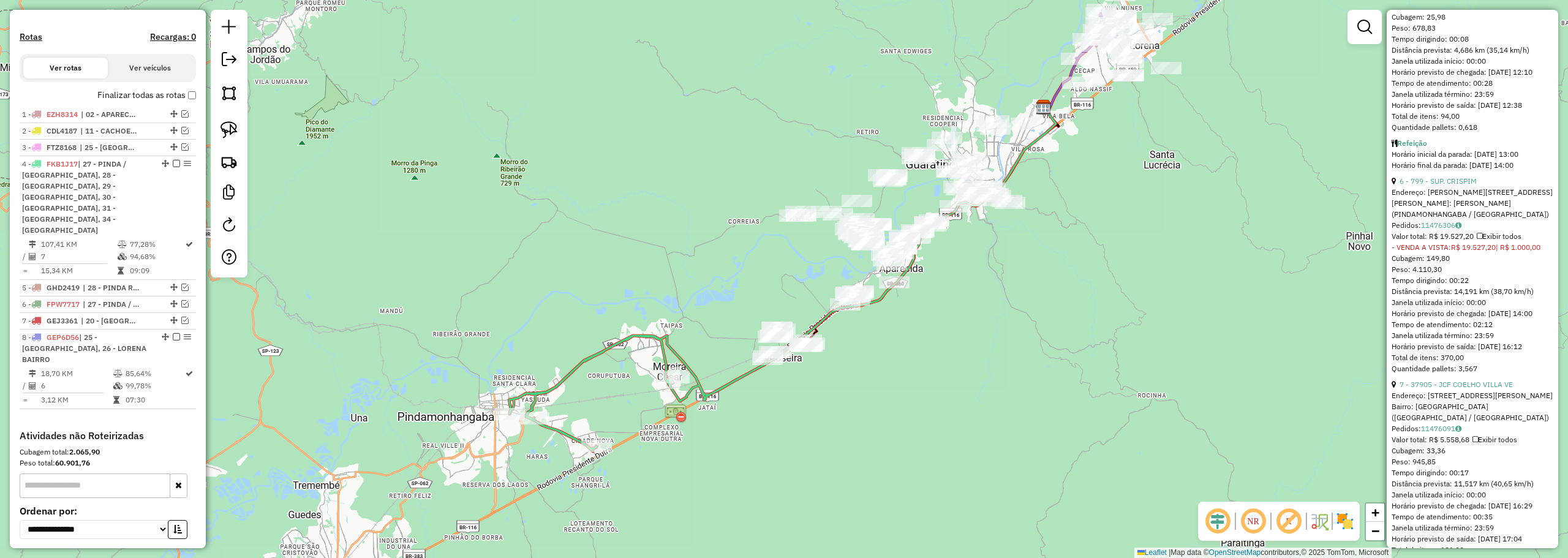
scroll to position [1467, 0]
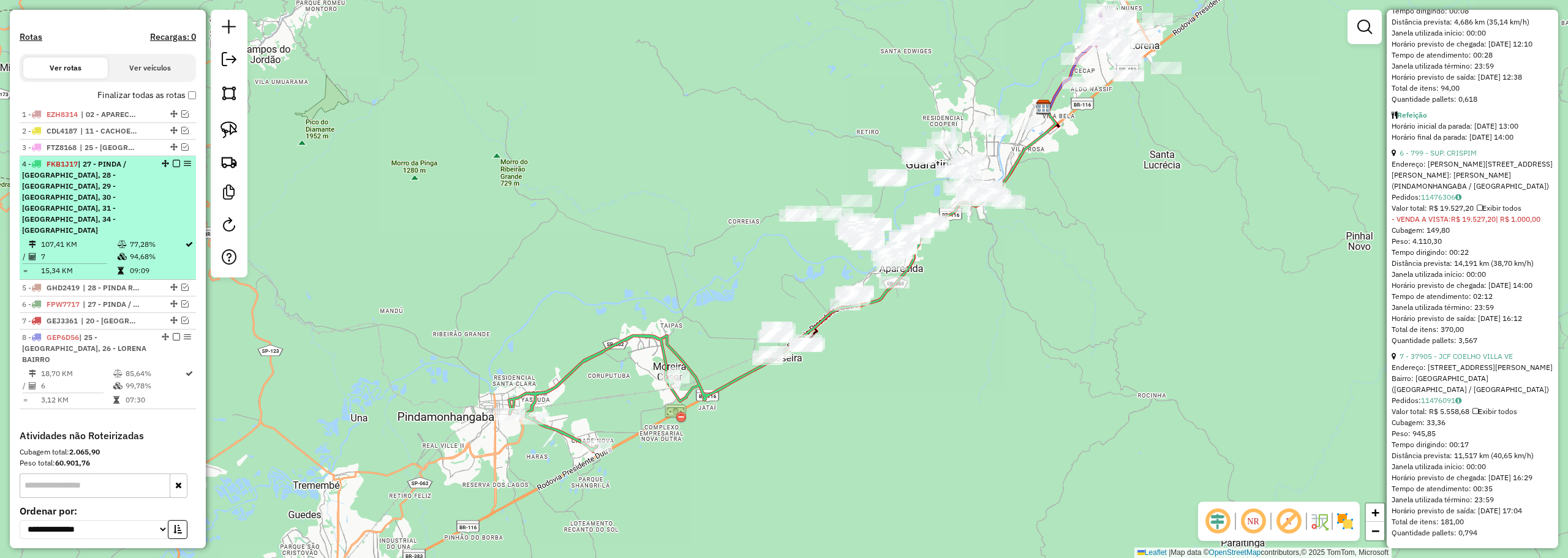
click at [130, 219] on div "4 - FKB1J17 | 27 - PINDA / MOREIRA, 28 - PINDA ROÇA, 29 - PINDA CENTRO, 30 - PI…" at bounding box center [87, 197] width 130 height 77
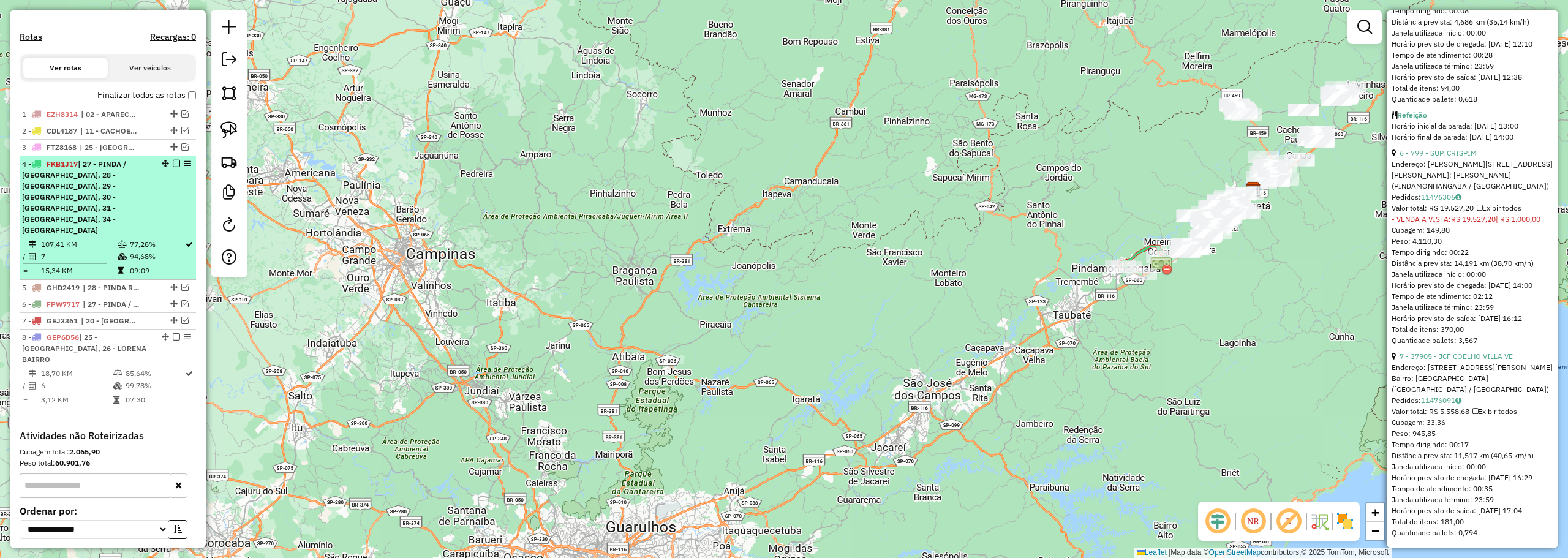
click at [174, 167] on em at bounding box center [176, 164] width 8 height 8
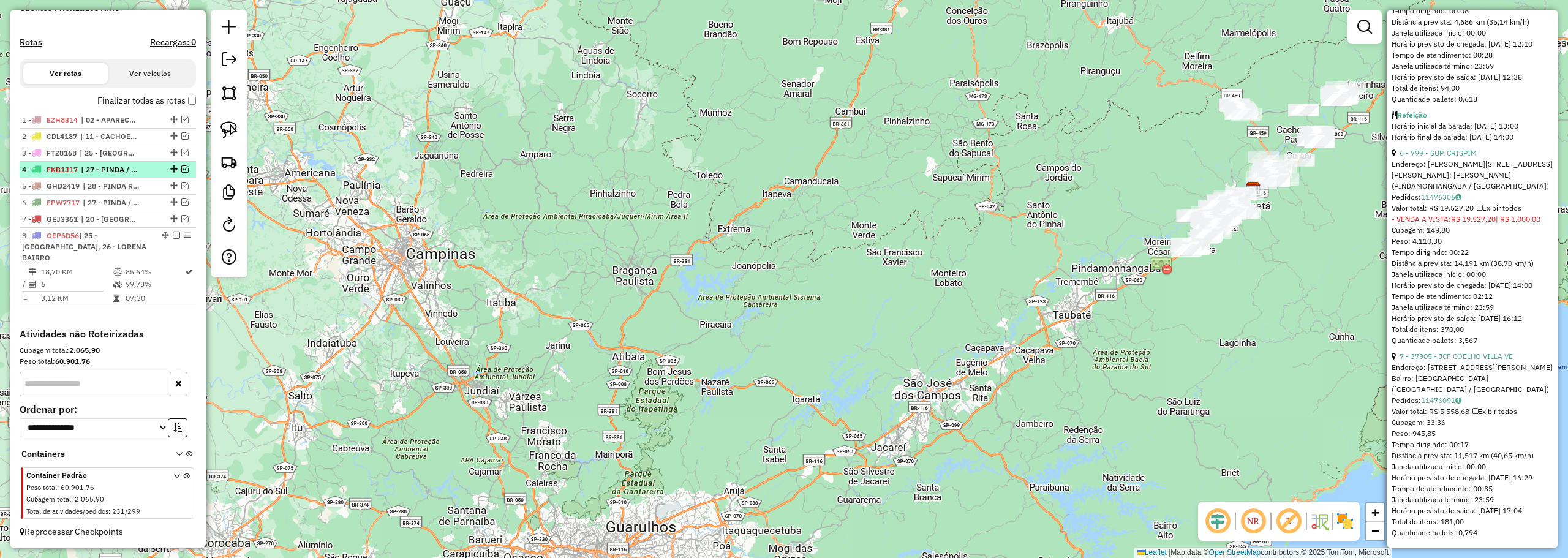
scroll to position [346, 0]
click at [181, 222] on em at bounding box center [185, 219] width 8 height 8
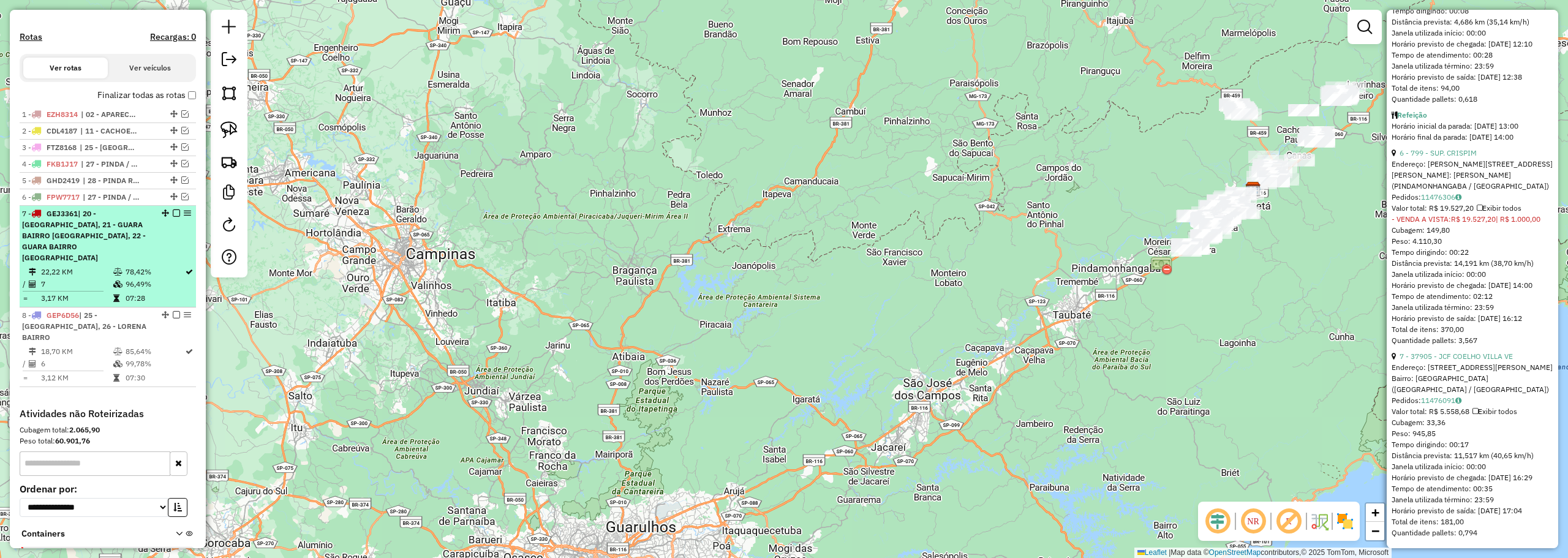
click at [78, 244] on span "| 20 - GUARA CENTRO, 21 - GUARA BAIRRO JD DO VALE, 22 - GUARA BAIRRO PEDREGULHO" at bounding box center [84, 235] width 124 height 54
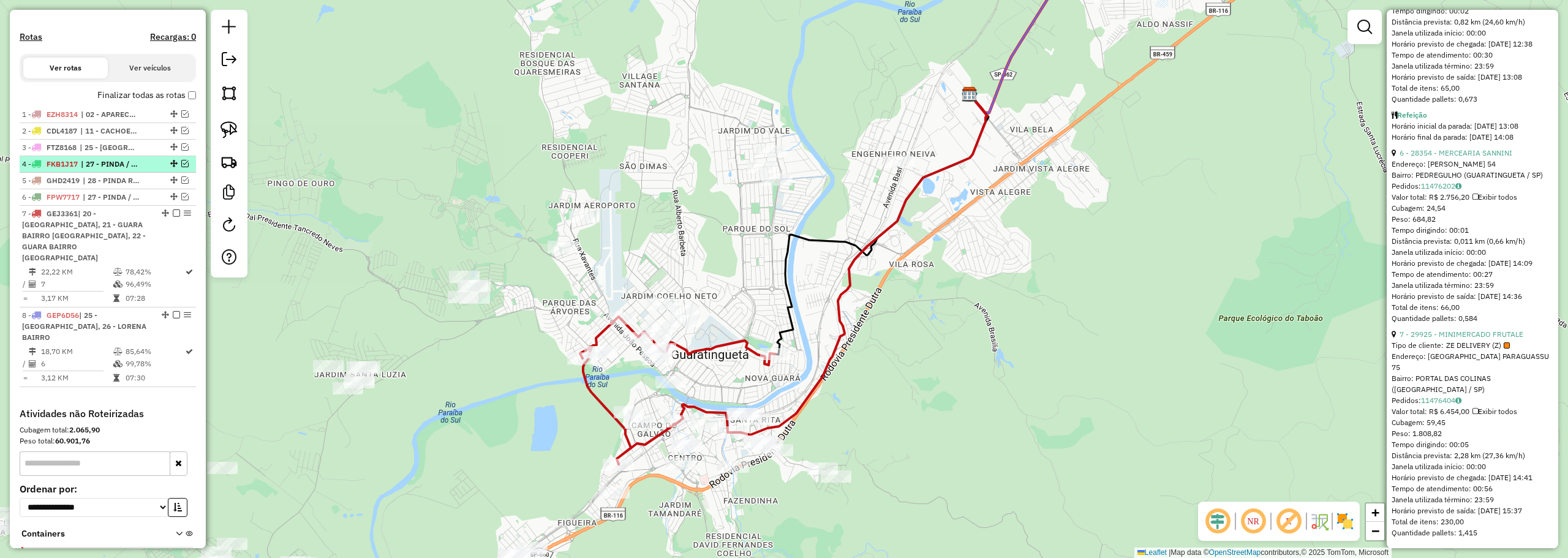
click at [187, 167] on div at bounding box center [172, 164] width 37 height 8
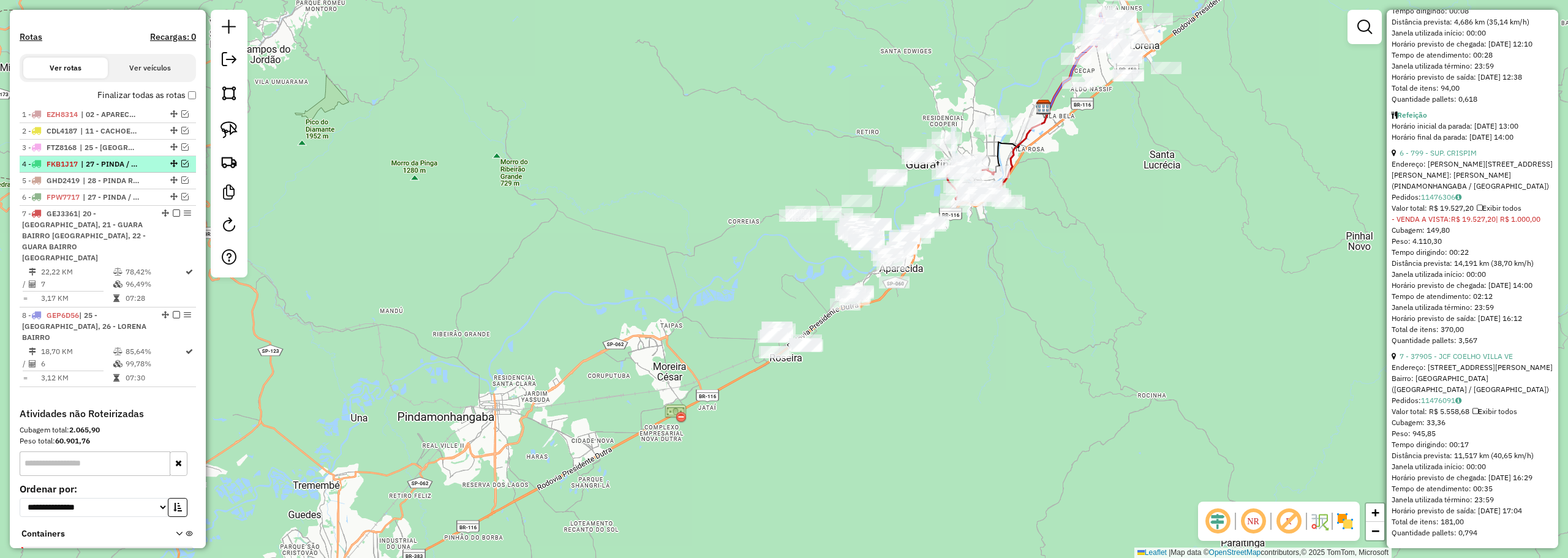
click at [181, 167] on em at bounding box center [185, 164] width 8 height 8
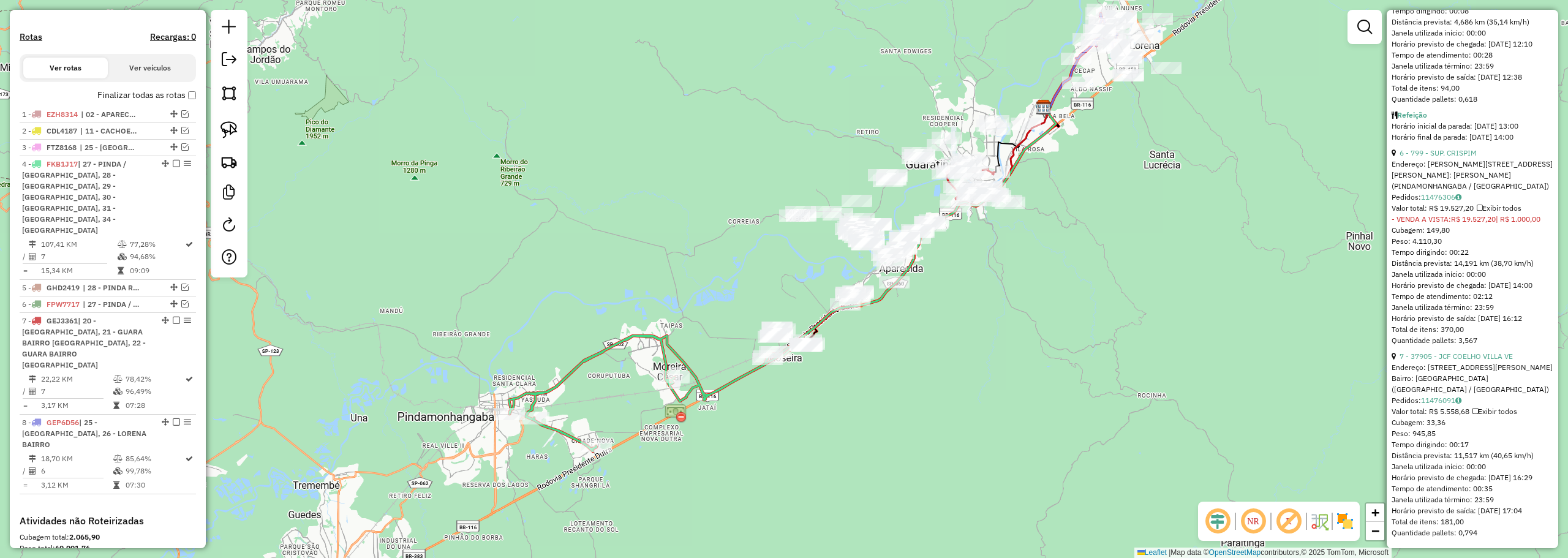
drag, startPoint x: 113, startPoint y: 198, endPoint x: 408, endPoint y: 326, distance: 321.6
click at [114, 198] on span "| 27 - PINDA / MOREIRA, 28 - PINDA ROÇA, 29 - PINDA CENTRO, 30 - PINDA BAIRRO 1…" at bounding box center [74, 196] width 104 height 75
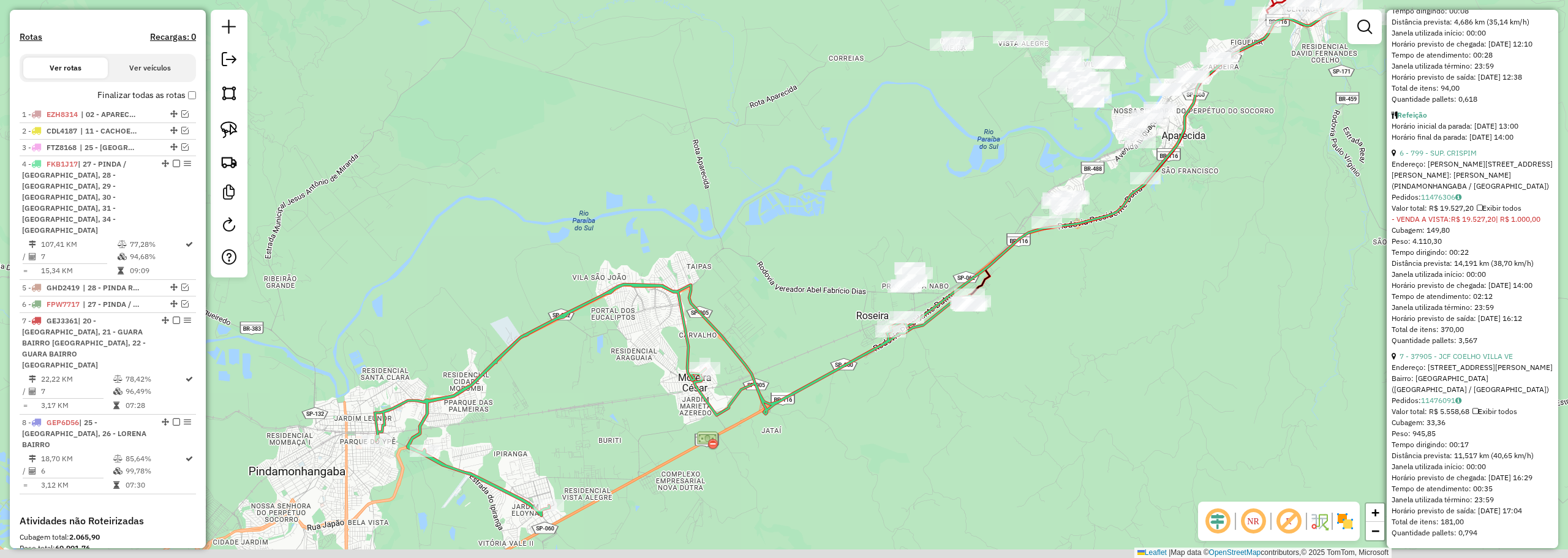
drag, startPoint x: 570, startPoint y: 453, endPoint x: 642, endPoint y: 382, distance: 101.1
click at [586, 403] on div "Janela de atendimento Grade de atendimento Capacidade Transportadoras Veículos …" at bounding box center [784, 279] width 1568 height 558
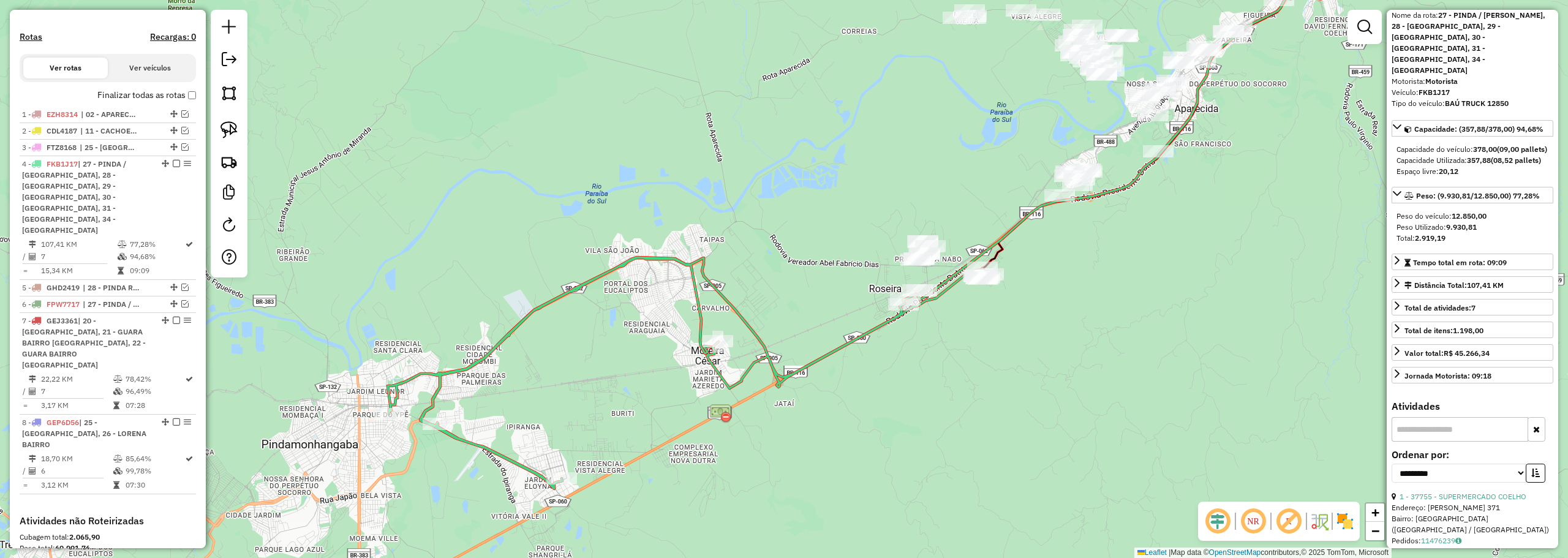
scroll to position [0, 0]
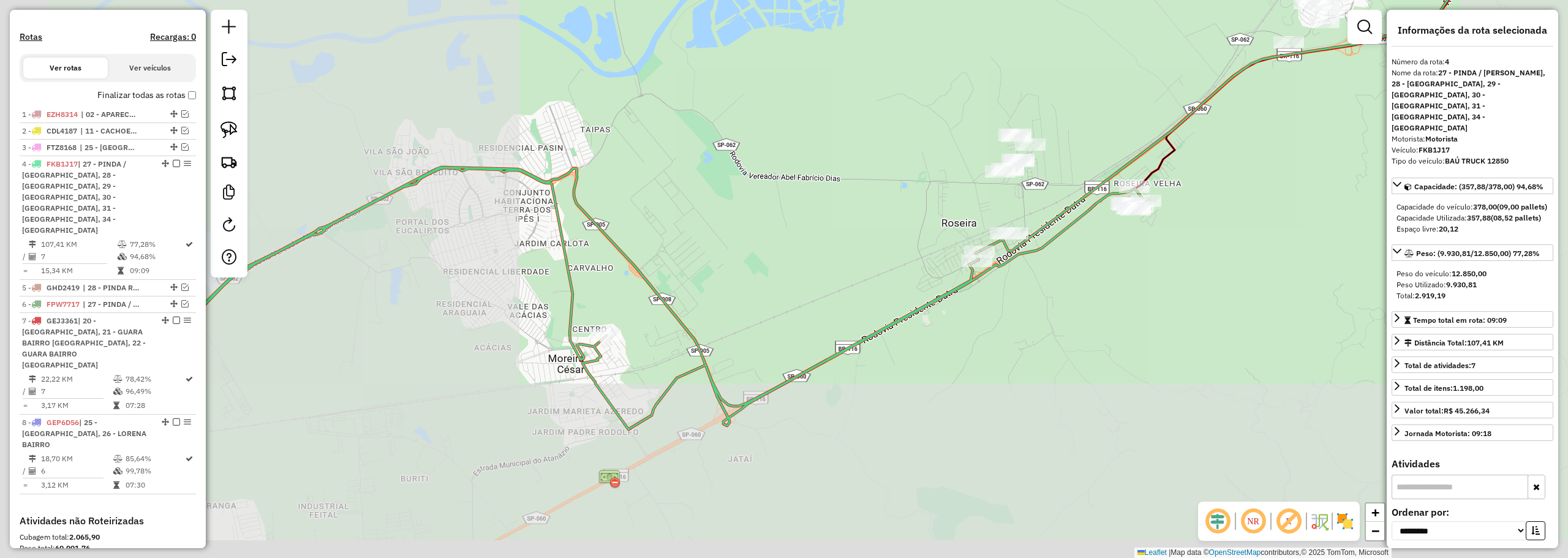
drag, startPoint x: 713, startPoint y: 346, endPoint x: 819, endPoint y: 324, distance: 108.3
click at [941, 233] on div "Janela de atendimento Grade de atendimento Capacidade Transportadoras Veículos …" at bounding box center [784, 279] width 1568 height 558
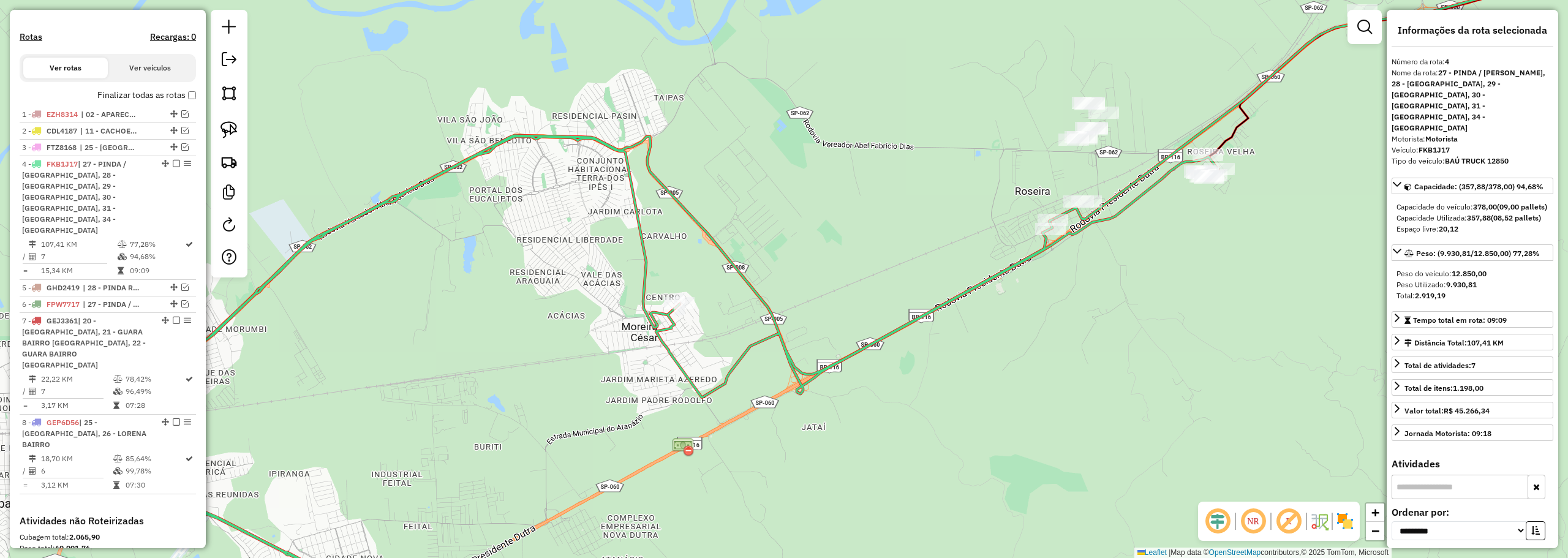
drag, startPoint x: 570, startPoint y: 284, endPoint x: 817, endPoint y: 406, distance: 275.5
click at [815, 407] on div "Janela de atendimento Grade de atendimento Capacidade Transportadoras Veículos …" at bounding box center [784, 279] width 1568 height 558
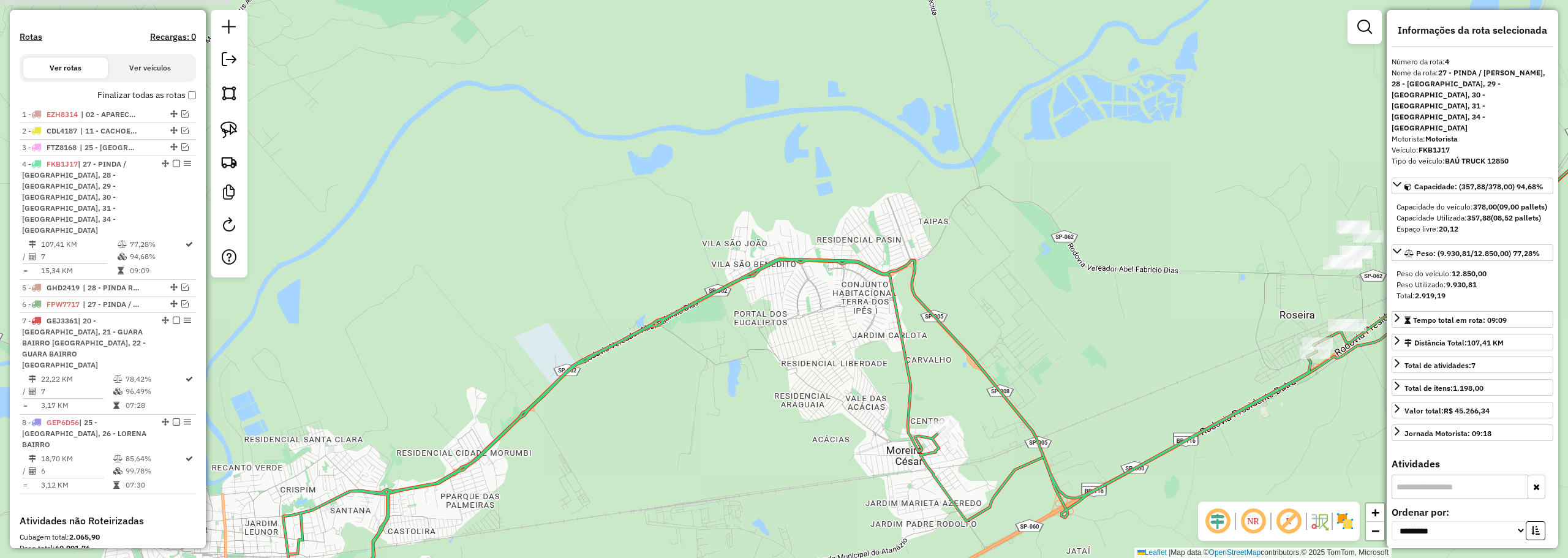
click at [897, 248] on div "Janela de atendimento Grade de atendimento Capacidade Transportadoras Veículos …" at bounding box center [784, 279] width 1568 height 558
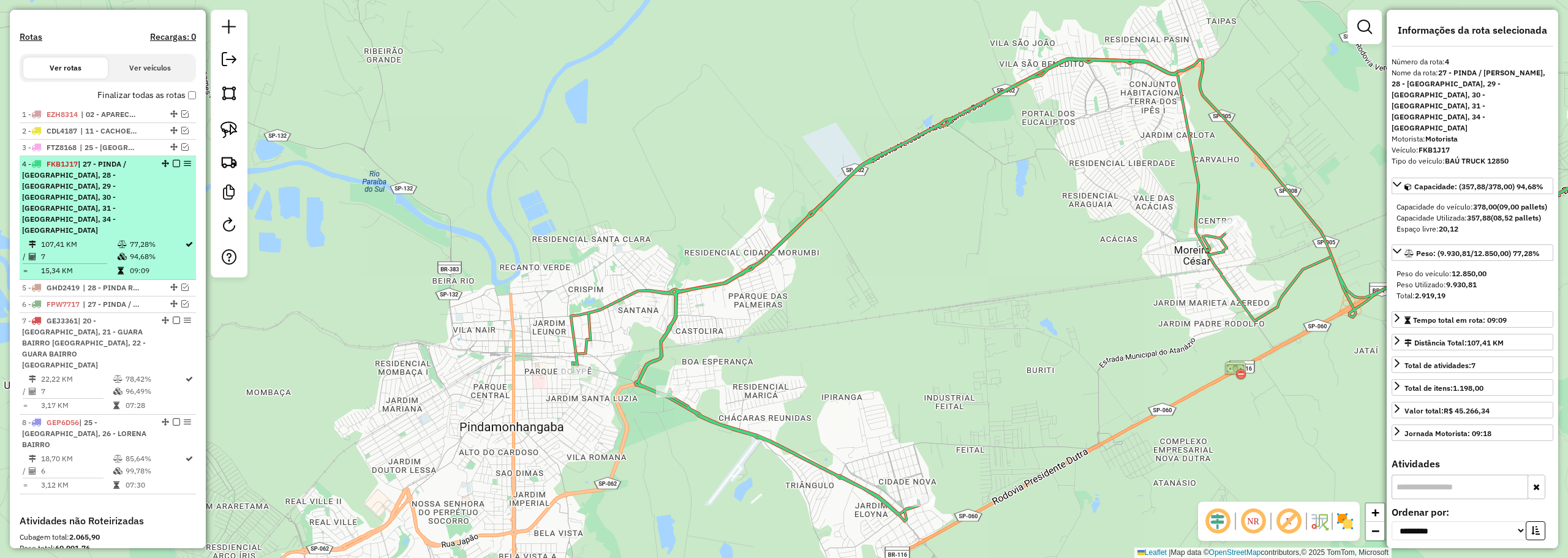
click at [171, 169] on div "4 - FKB1J17 | 27 - PINDA / MOREIRA, 28 - PINDA ROÇA, 29 - PINDA CENTRO, 30 - PI…" at bounding box center [108, 197] width 171 height 77
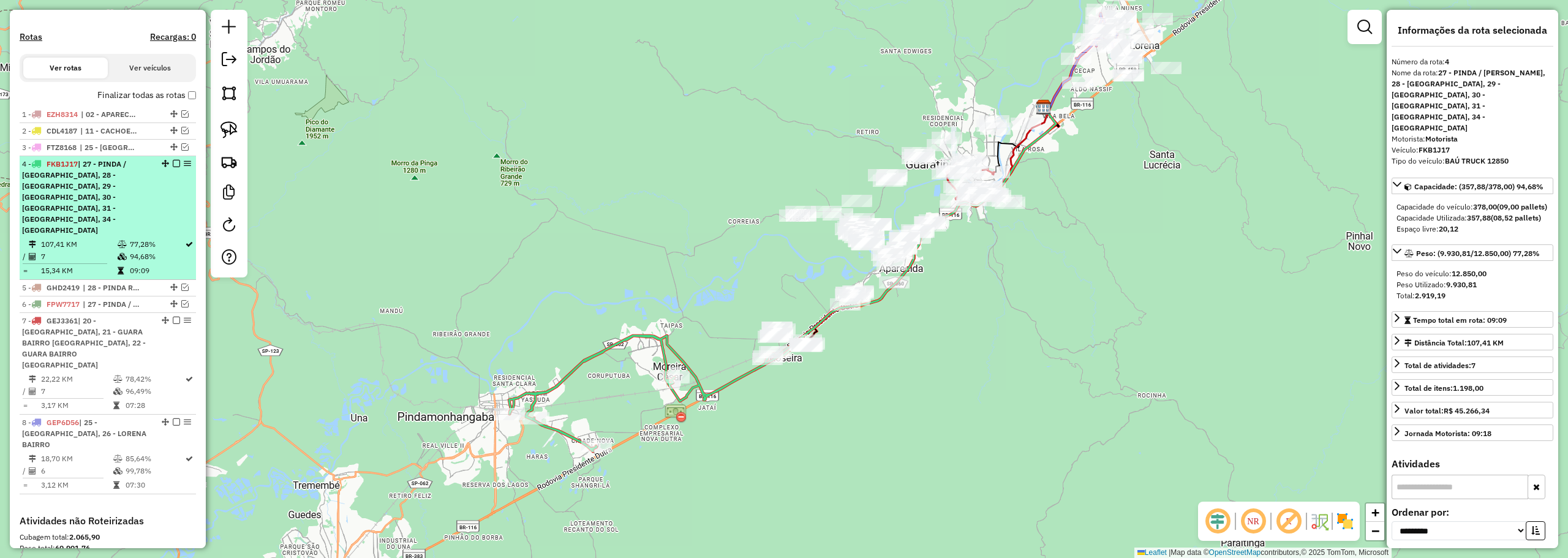
click at [172, 167] on em at bounding box center [176, 164] width 8 height 8
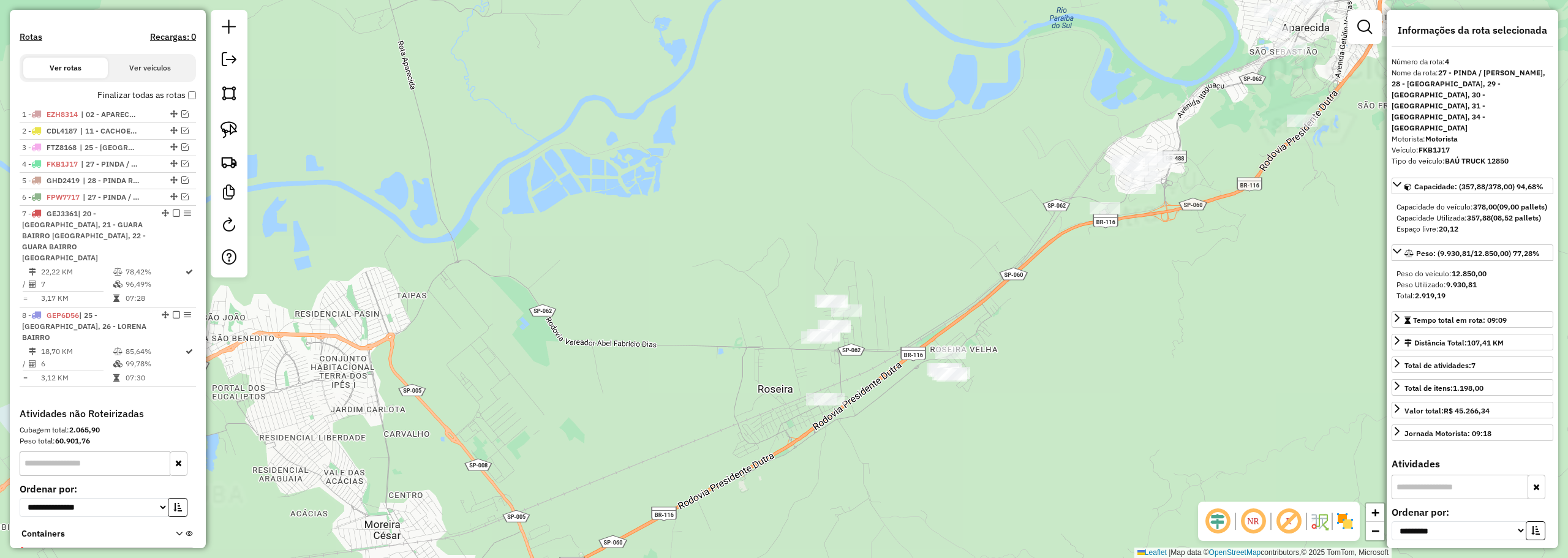
drag, startPoint x: 814, startPoint y: 287, endPoint x: 632, endPoint y: 295, distance: 182.2
click at [632, 295] on div "Janela de atendimento Grade de atendimento Capacidade Transportadoras Veículos …" at bounding box center [784, 279] width 1568 height 558
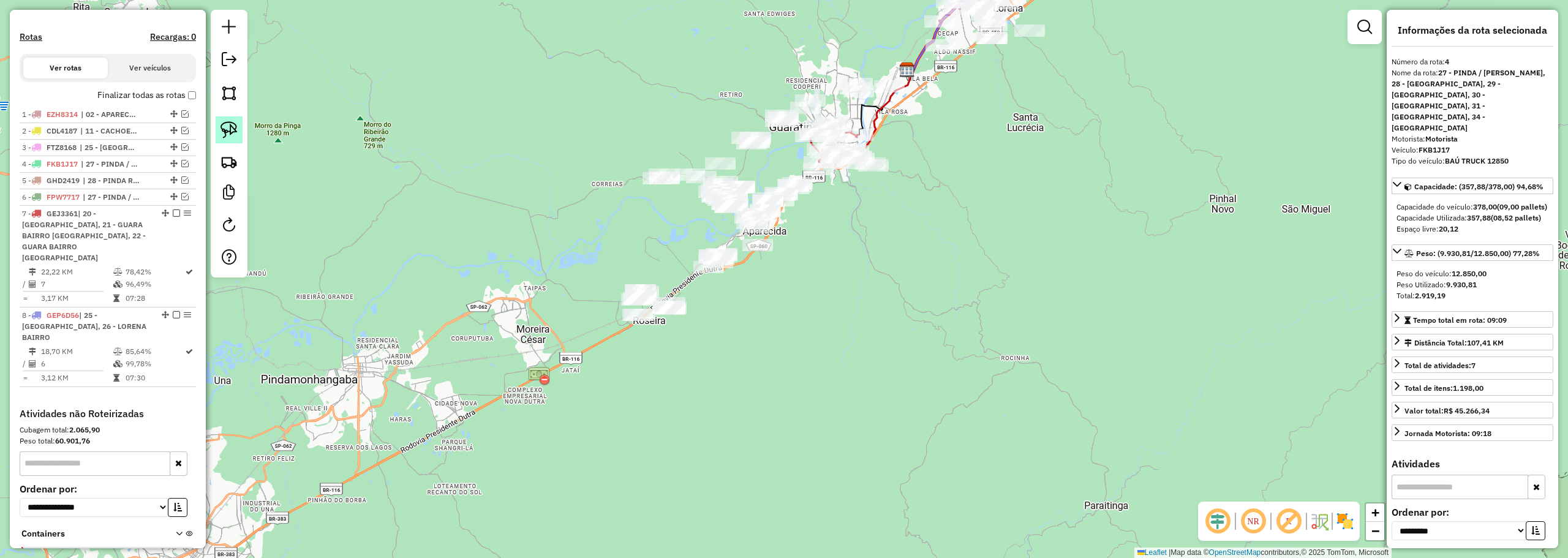
click at [230, 127] on img at bounding box center [229, 130] width 18 height 18
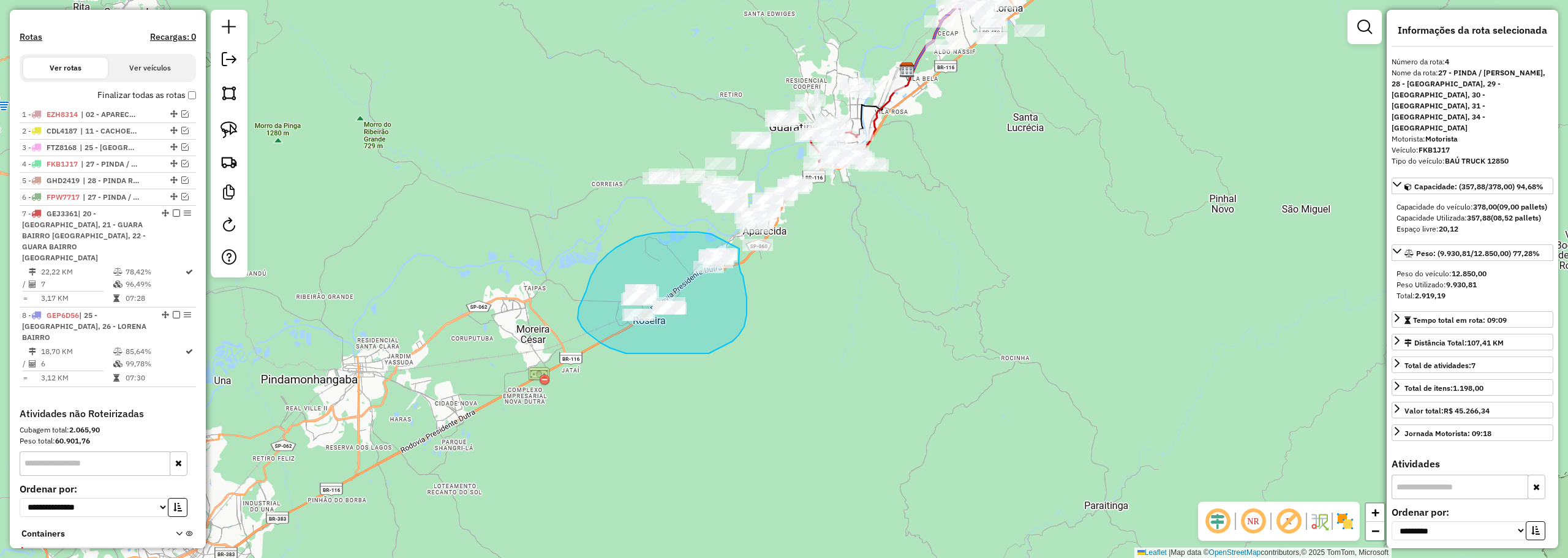
drag, startPoint x: 635, startPoint y: 237, endPoint x: 739, endPoint y: 248, distance: 104.6
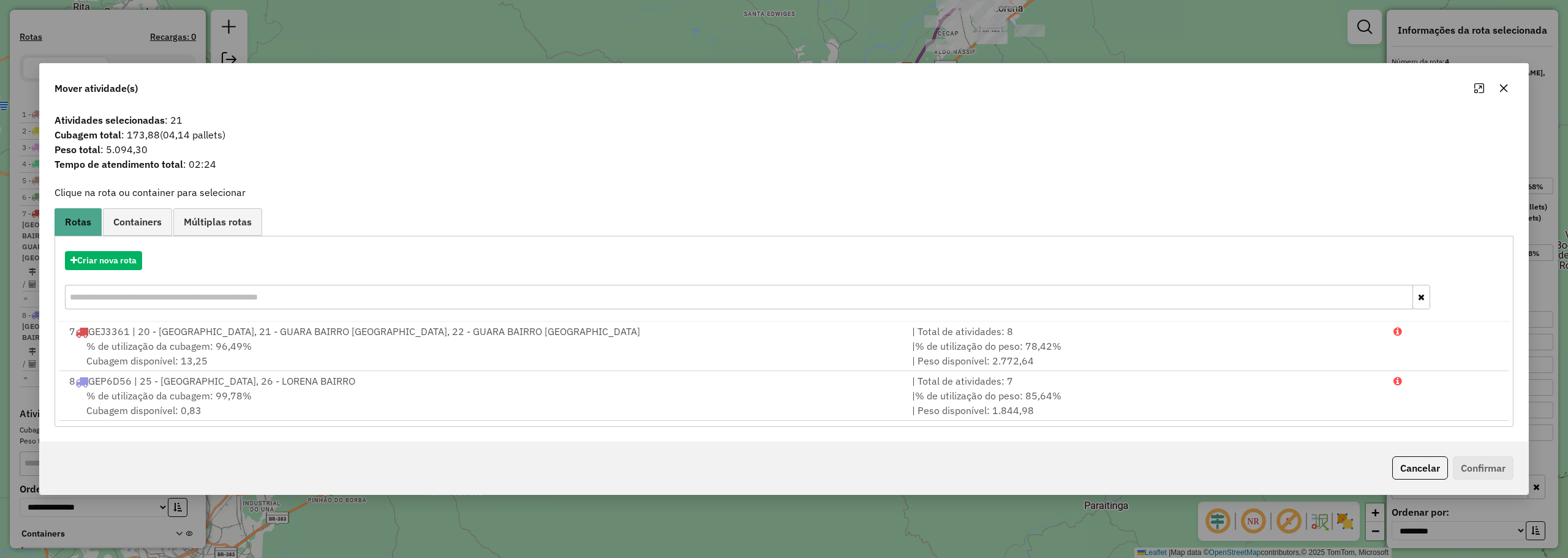
click at [1502, 87] on icon "button" at bounding box center [1504, 88] width 8 height 8
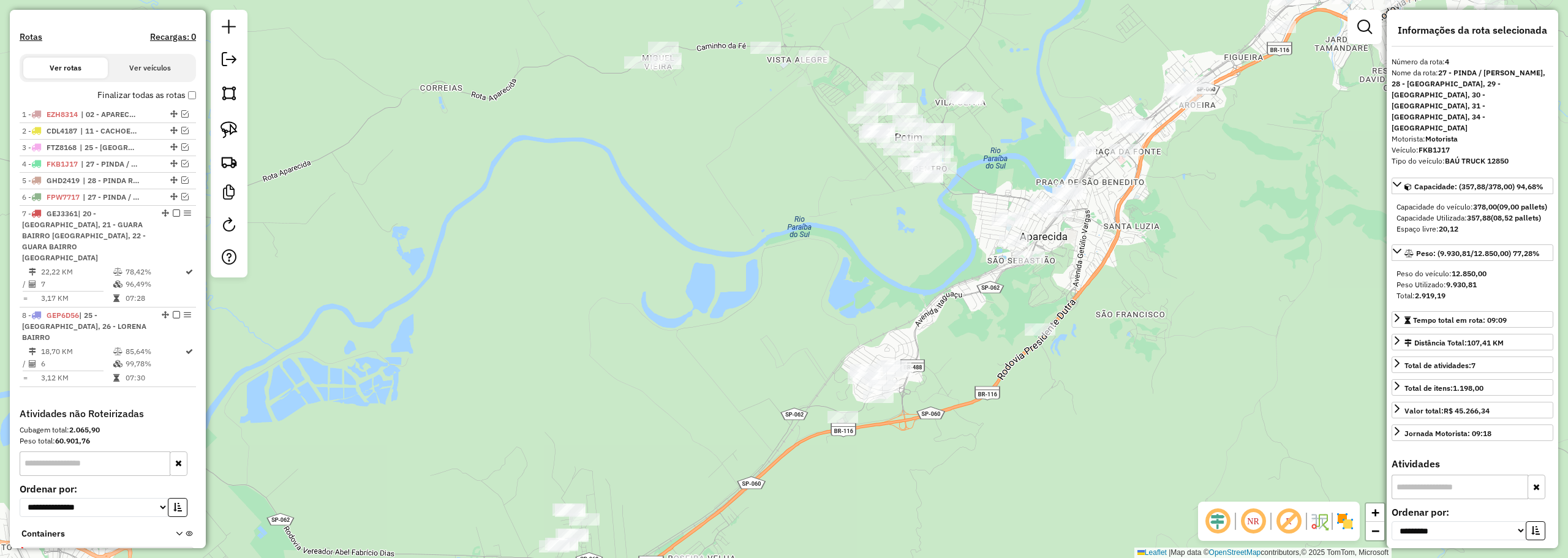
drag, startPoint x: 846, startPoint y: 235, endPoint x: 727, endPoint y: 256, distance: 120.8
click at [727, 256] on div "Janela de atendimento Grade de atendimento Capacidade Transportadoras Veículos …" at bounding box center [784, 279] width 1568 height 558
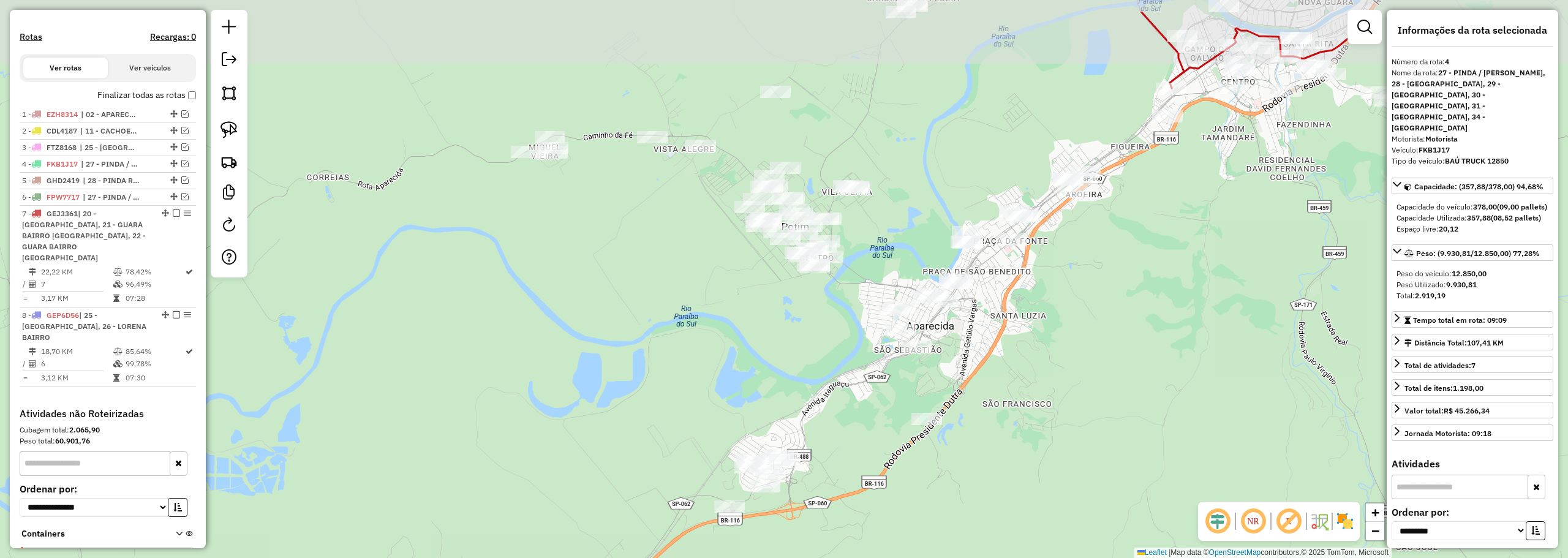
drag, startPoint x: 869, startPoint y: 102, endPoint x: 551, endPoint y: 201, distance: 333.1
click at [864, 165] on div "Janela de atendimento Grade de atendimento Capacidade Transportadoras Veículos …" at bounding box center [784, 279] width 1568 height 558
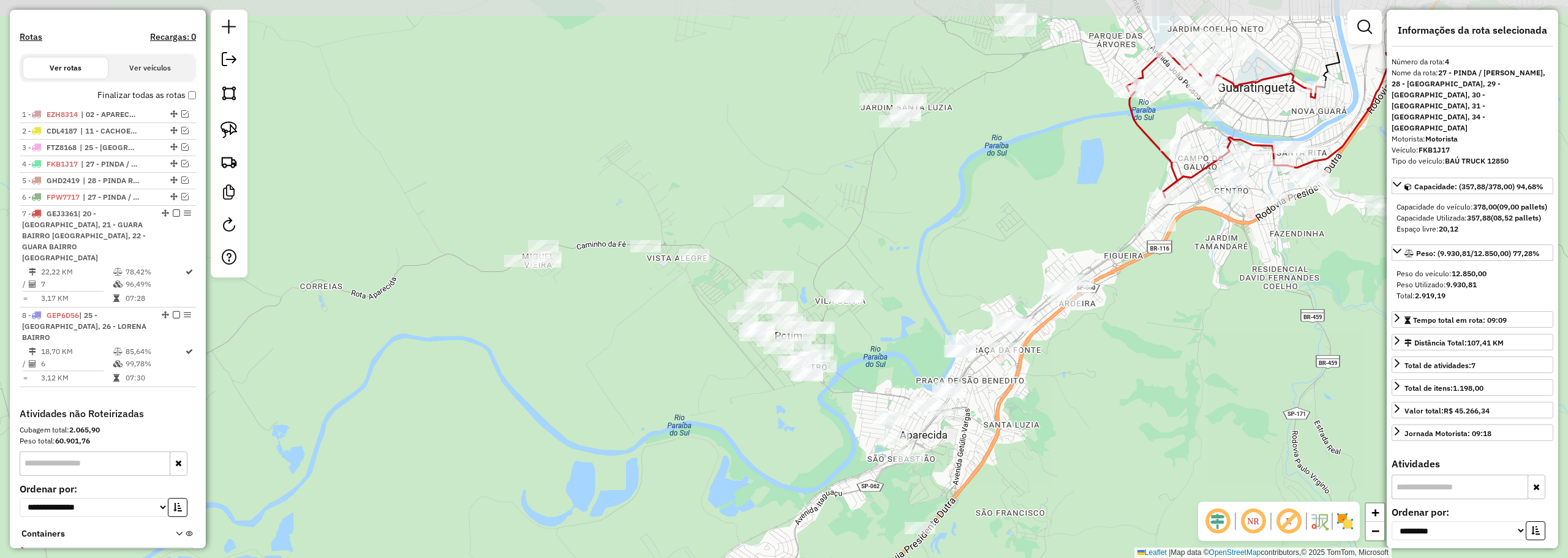
drag, startPoint x: 877, startPoint y: 47, endPoint x: 811, endPoint y: 128, distance: 104.5
click at [879, 149] on div "Janela de atendimento Grade de atendimento Capacidade Transportadoras Veículos …" at bounding box center [784, 279] width 1568 height 558
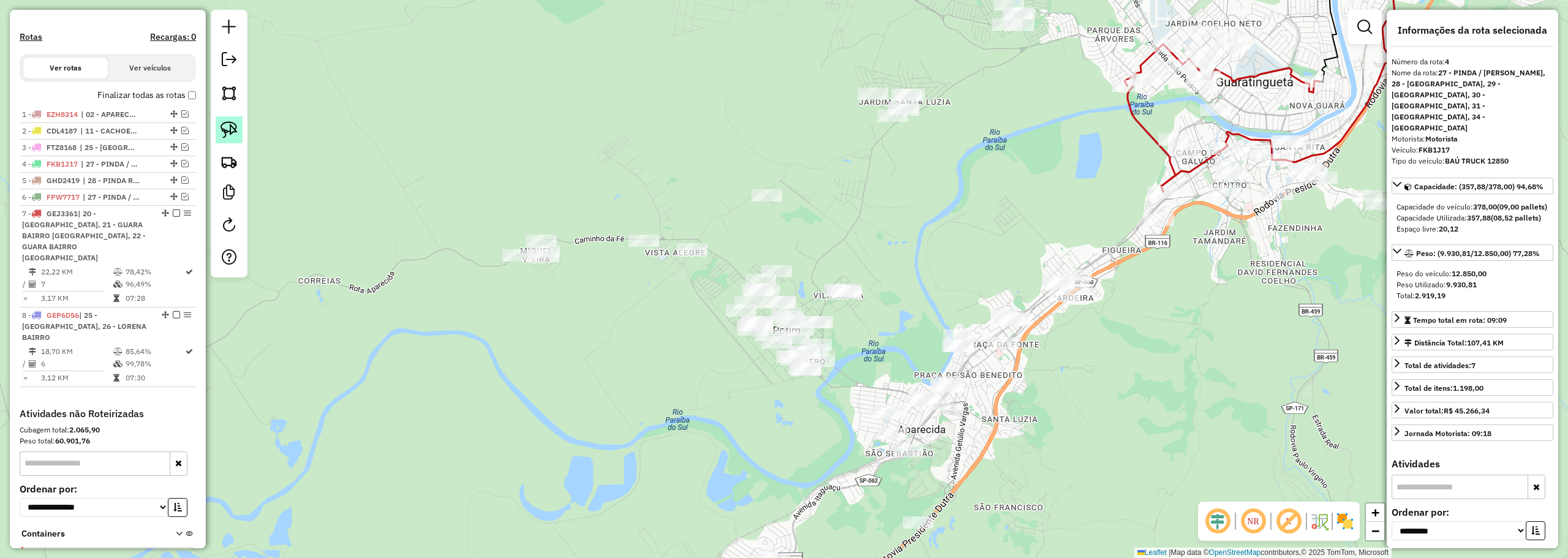
click at [236, 130] on img at bounding box center [229, 130] width 18 height 18
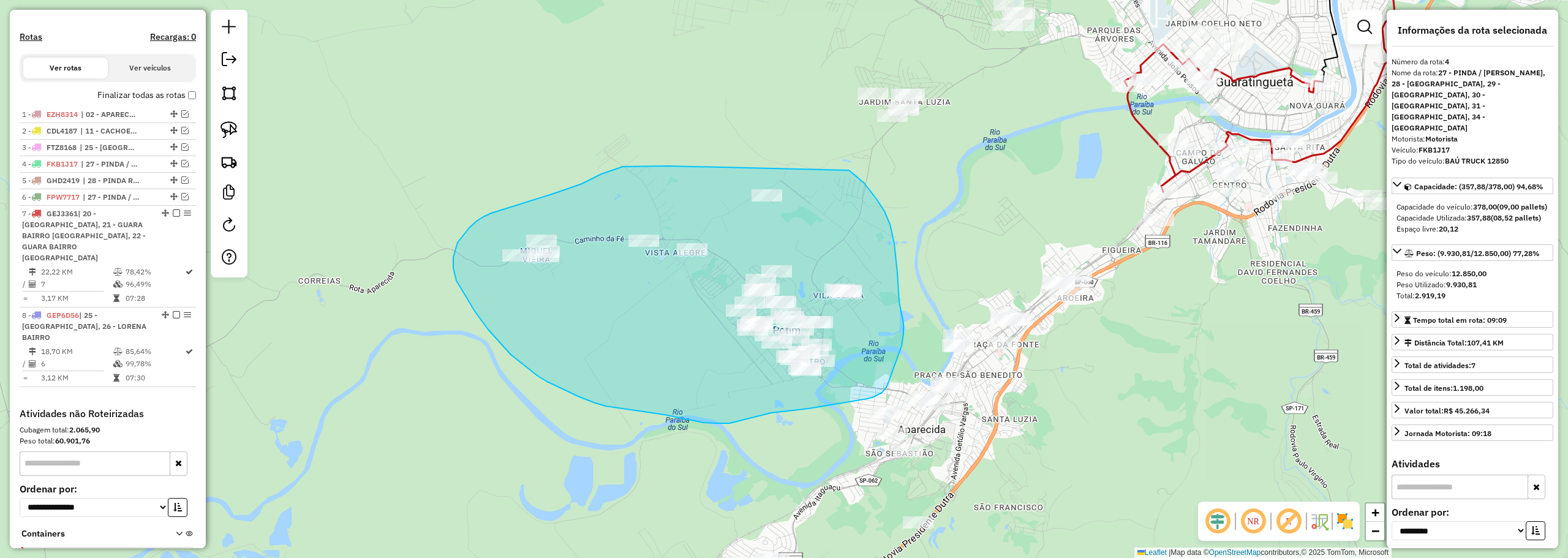
drag, startPoint x: 657, startPoint y: 166, endPoint x: 812, endPoint y: 154, distance: 155.5
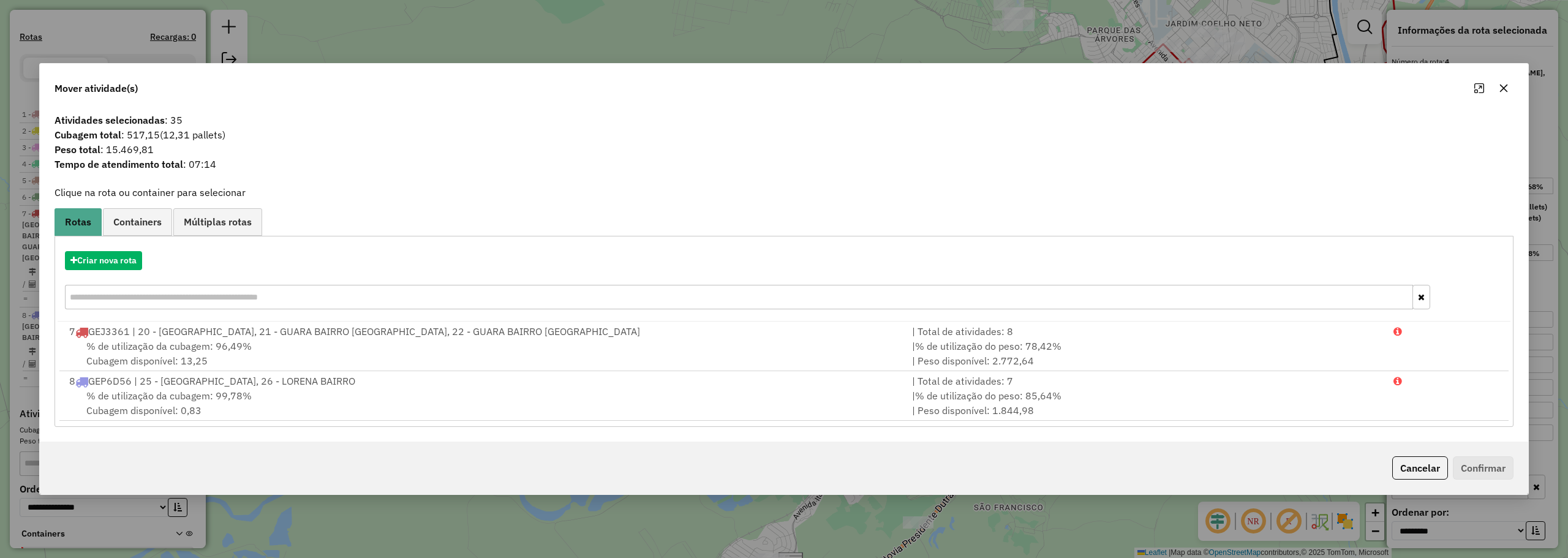
click at [1500, 93] on button "button" at bounding box center [1504, 88] width 19 height 19
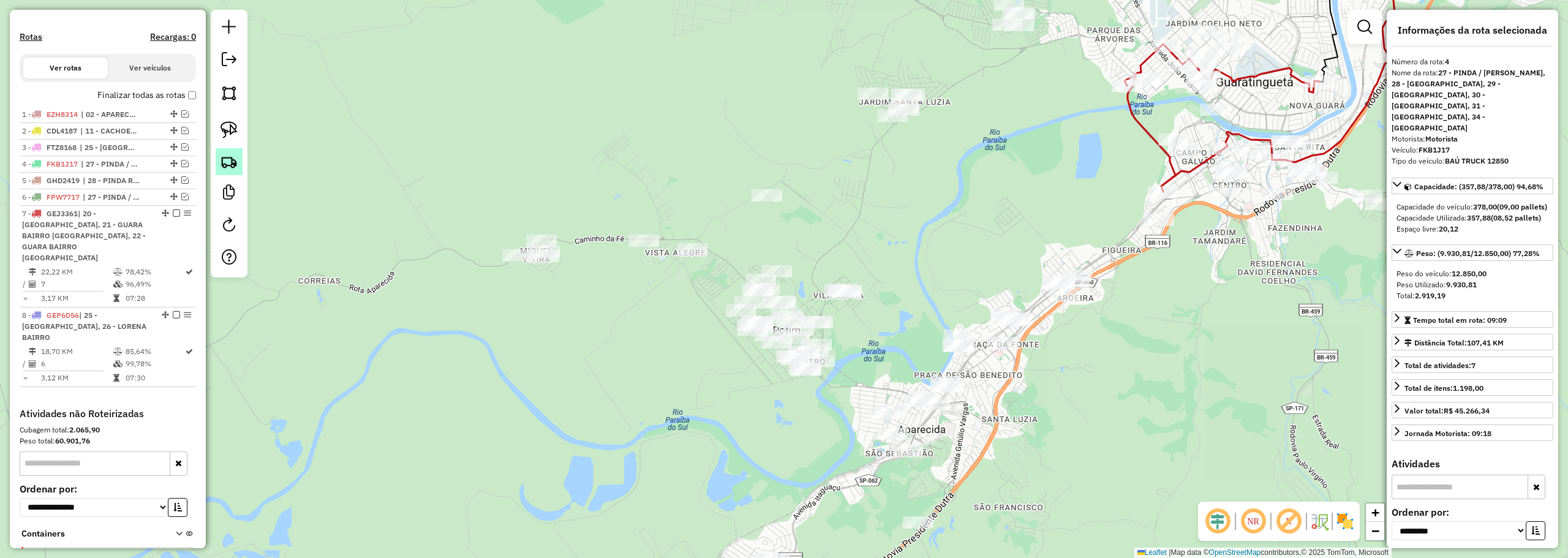
click at [236, 158] on img at bounding box center [229, 162] width 18 height 18
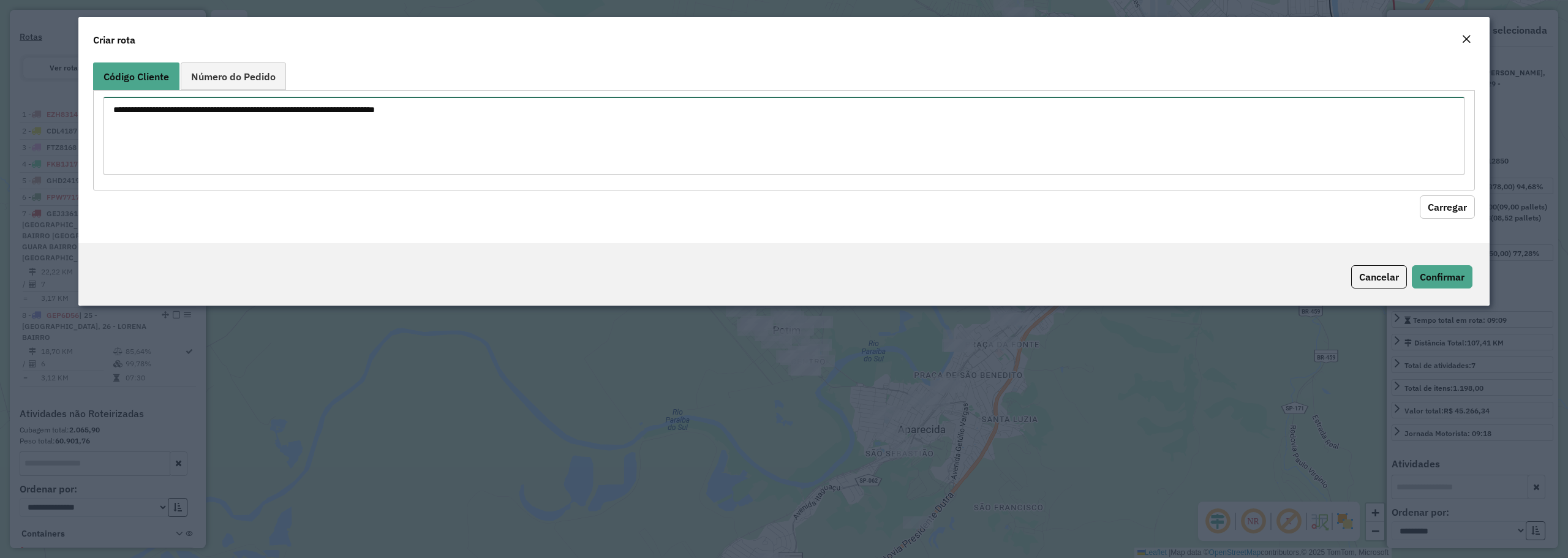
click at [374, 144] on textarea at bounding box center [783, 135] width 1361 height 78
click at [282, 130] on textarea at bounding box center [783, 135] width 1361 height 78
paste textarea "***** ***** ***** ***** ***** ***** **** ***** ***** ***** ***** ***** ***** **…"
type textarea "***** ***** ***** ***** ***** ***** **** ***** ***** ***** ***** ***** ***** **…"
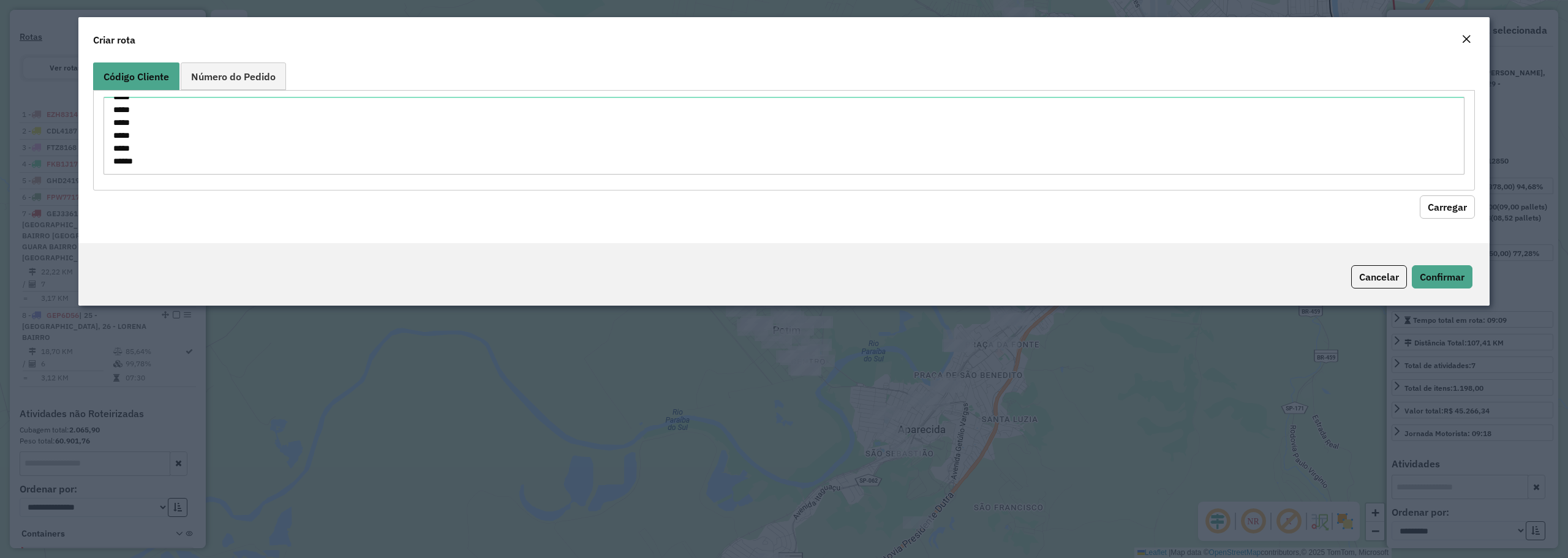
drag, startPoint x: 1453, startPoint y: 208, endPoint x: 1349, endPoint y: 208, distance: 104.0
click at [1452, 207] on button "Carregar" at bounding box center [1446, 207] width 56 height 23
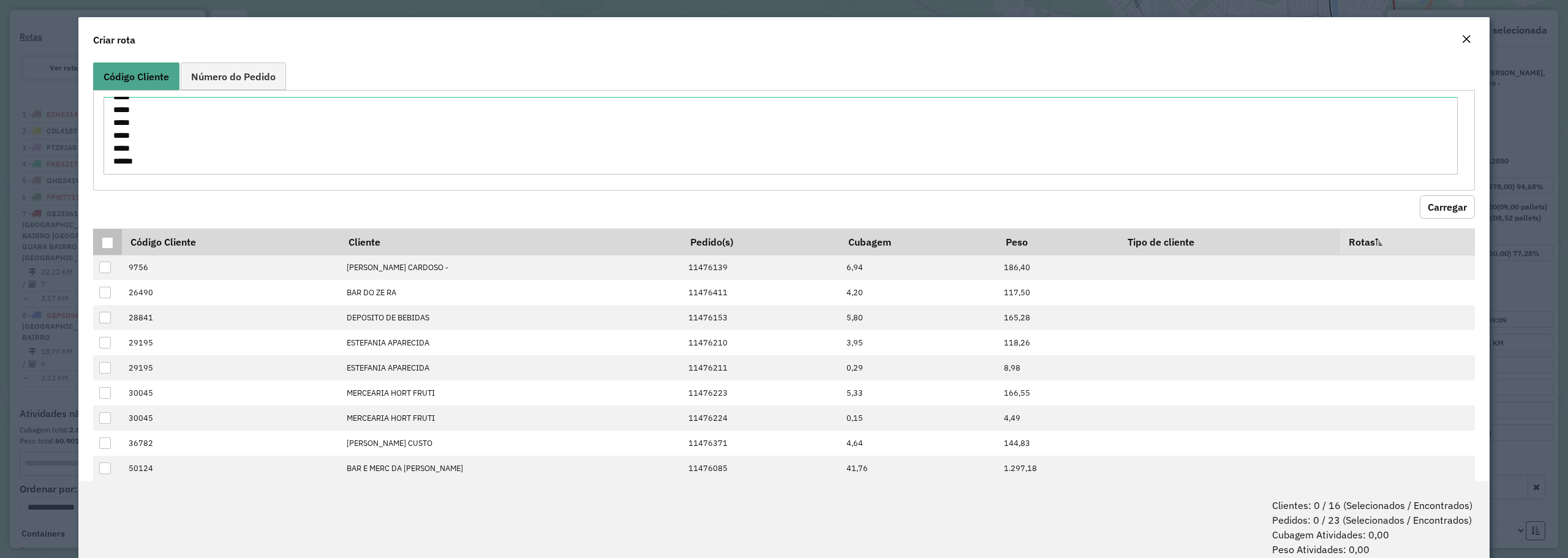
click at [101, 244] on div at bounding box center [107, 242] width 12 height 12
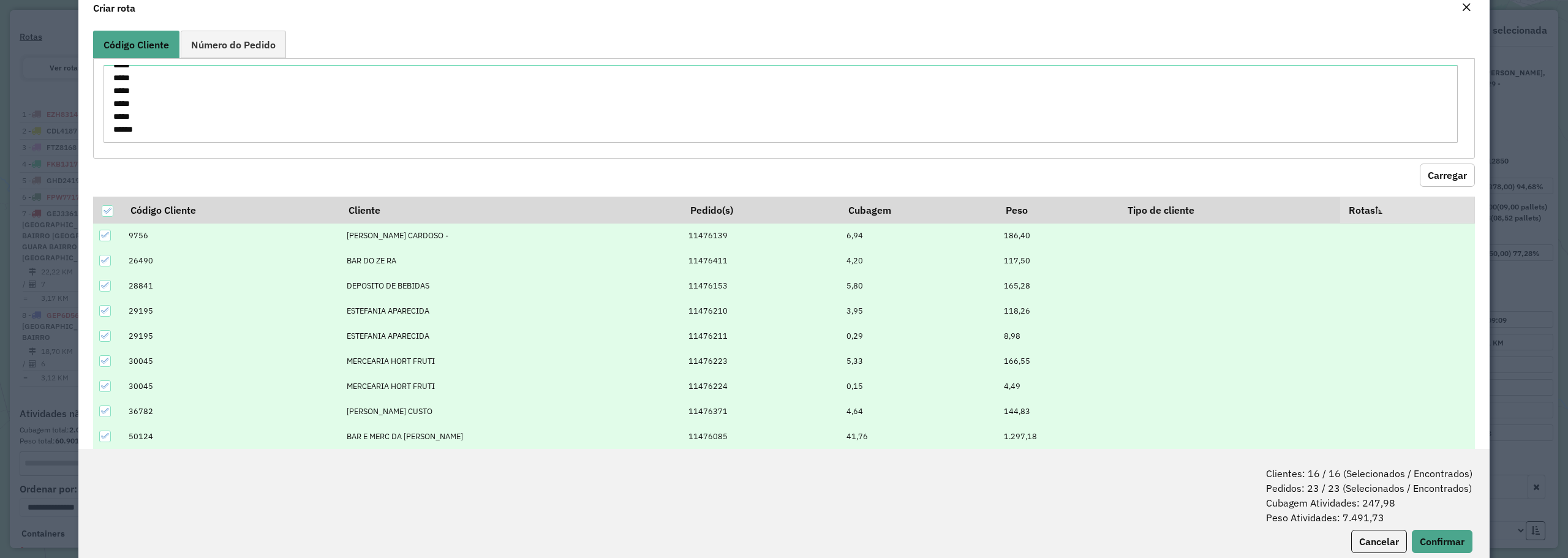
scroll to position [61, 0]
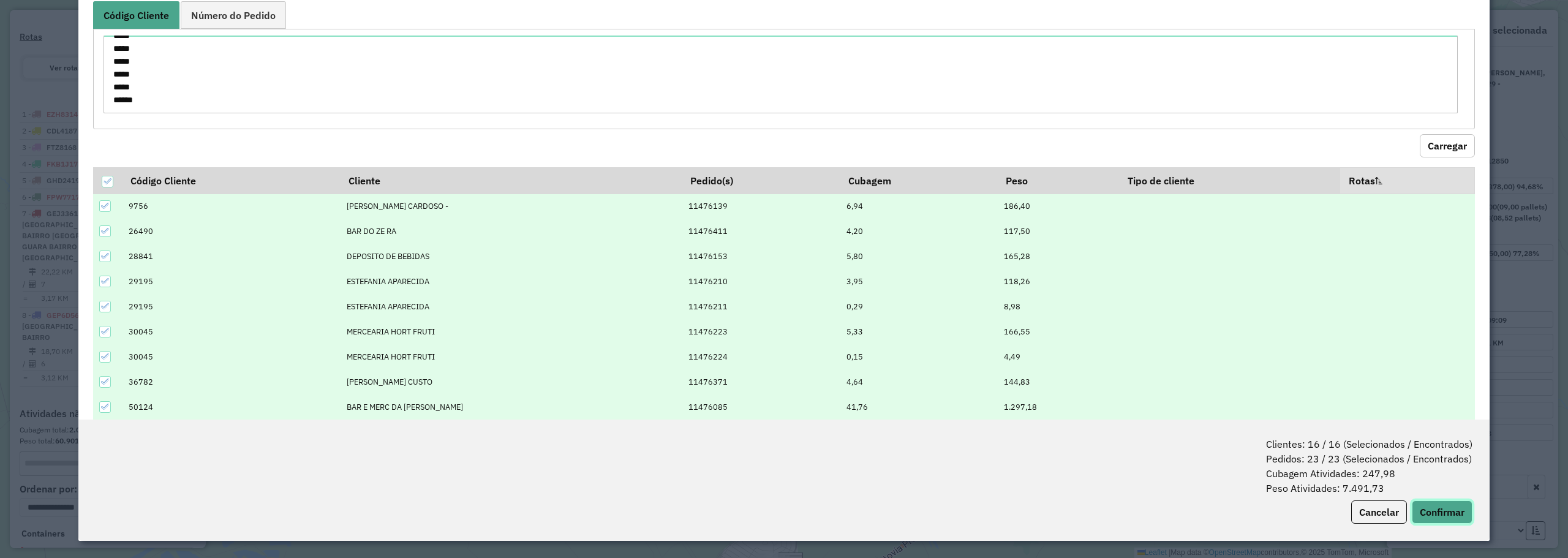
click at [1442, 514] on button "Confirmar" at bounding box center [1441, 512] width 60 height 23
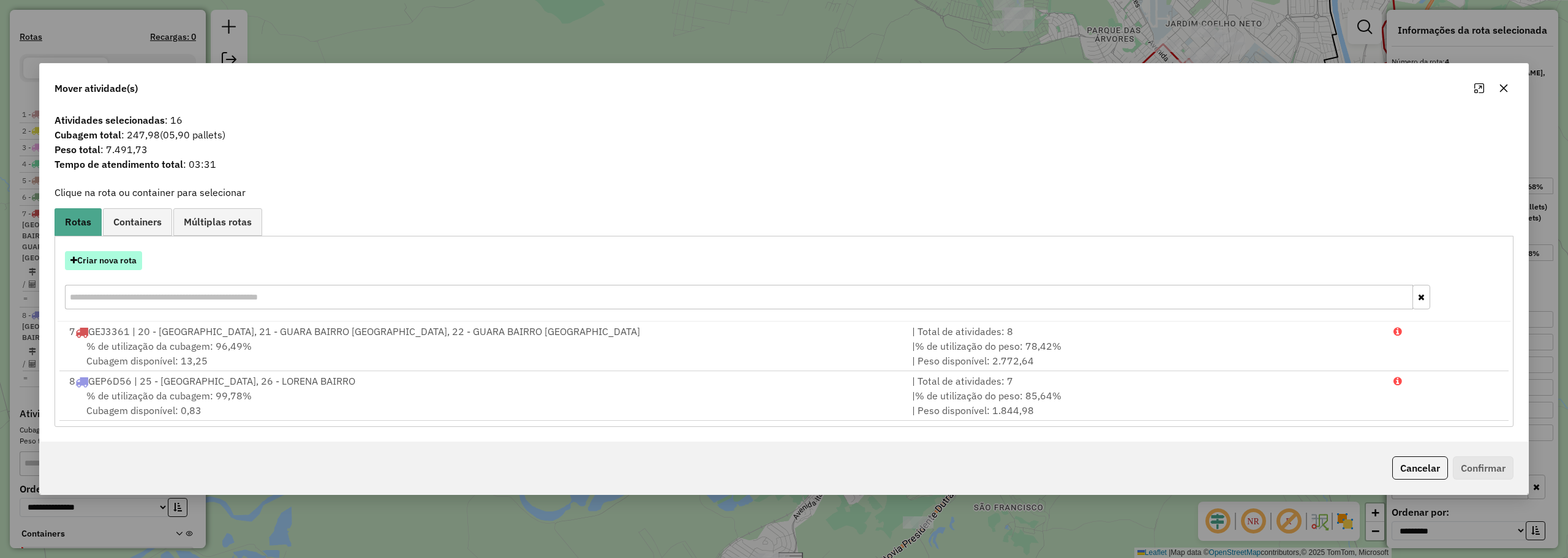
click at [116, 255] on button "Criar nova rota" at bounding box center [103, 260] width 77 height 19
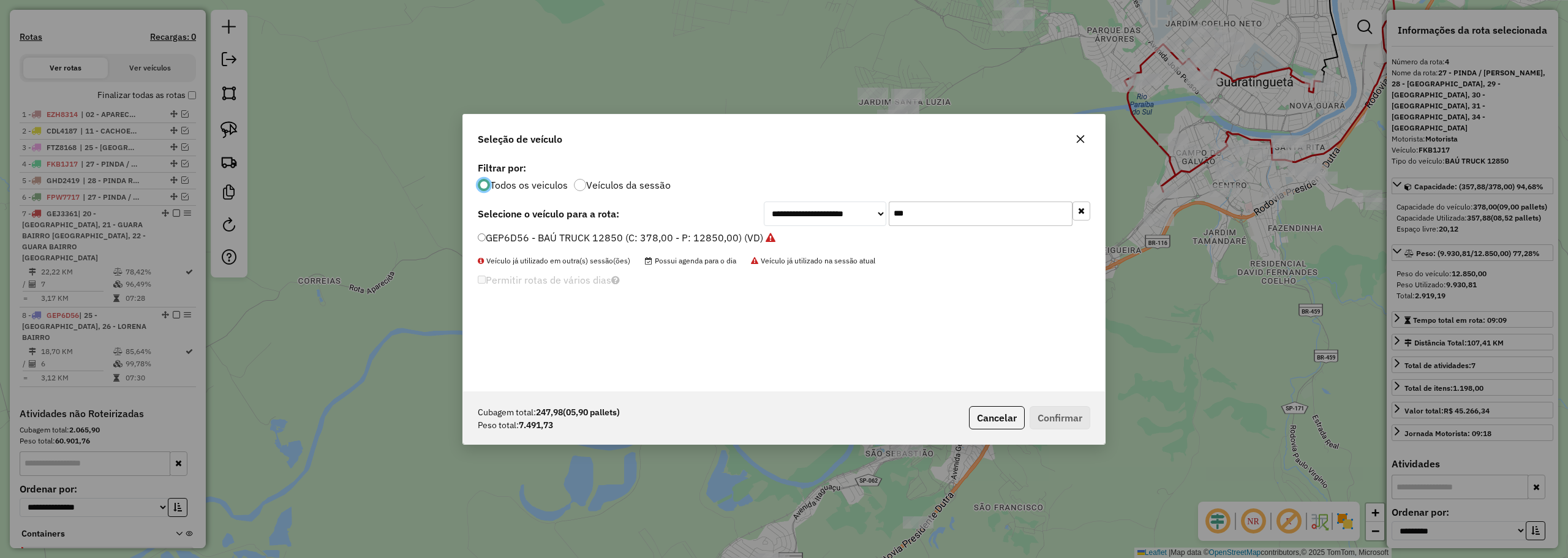
scroll to position [7, 4]
click at [903, 202] on input "***" at bounding box center [980, 213] width 184 height 24
type input "***"
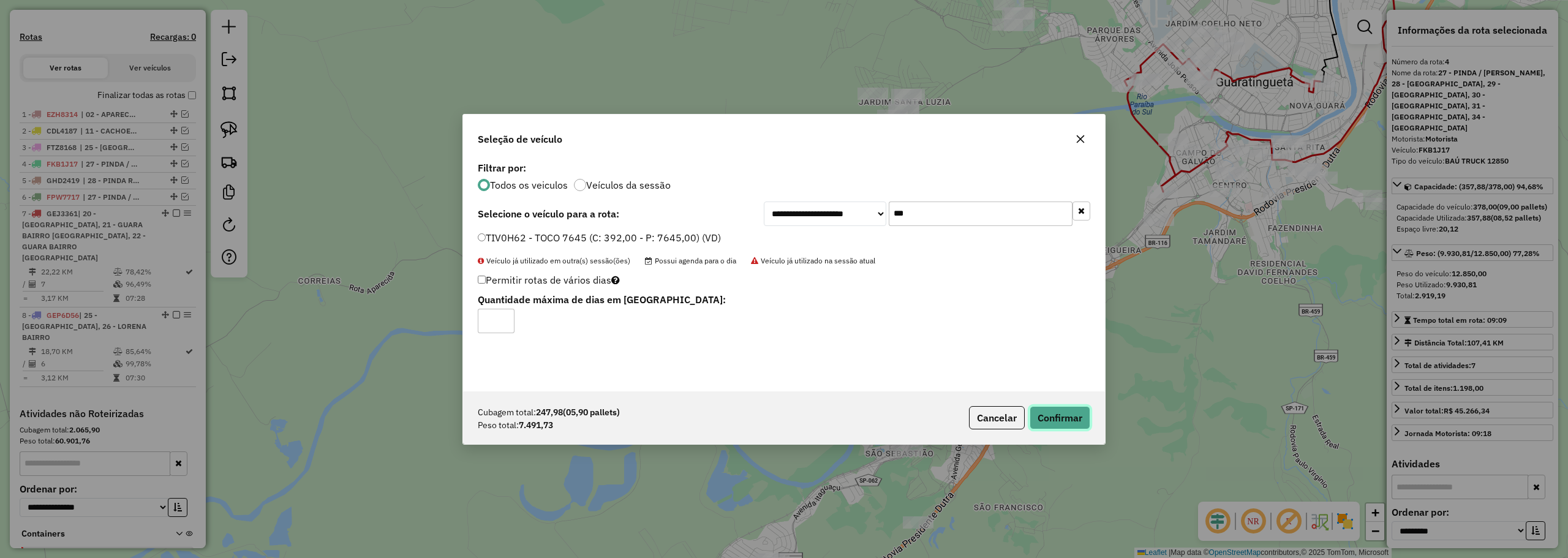
click at [1063, 418] on button "Confirmar" at bounding box center [1060, 418] width 60 height 23
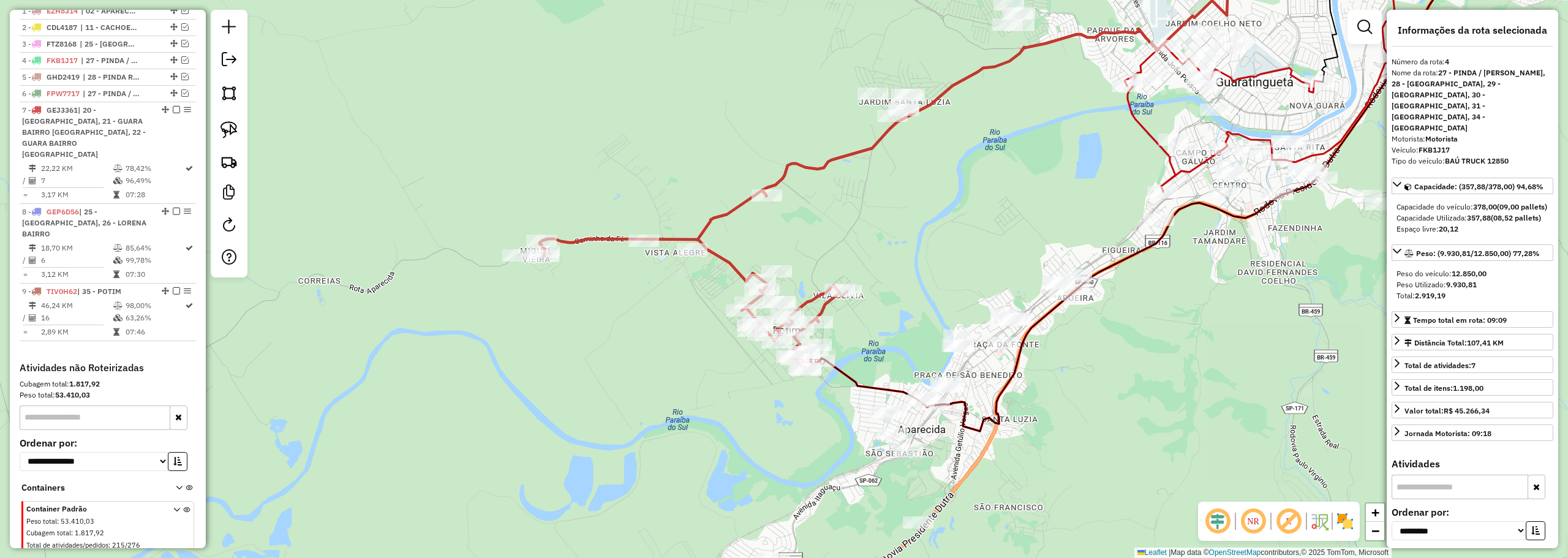
scroll to position [477, 0]
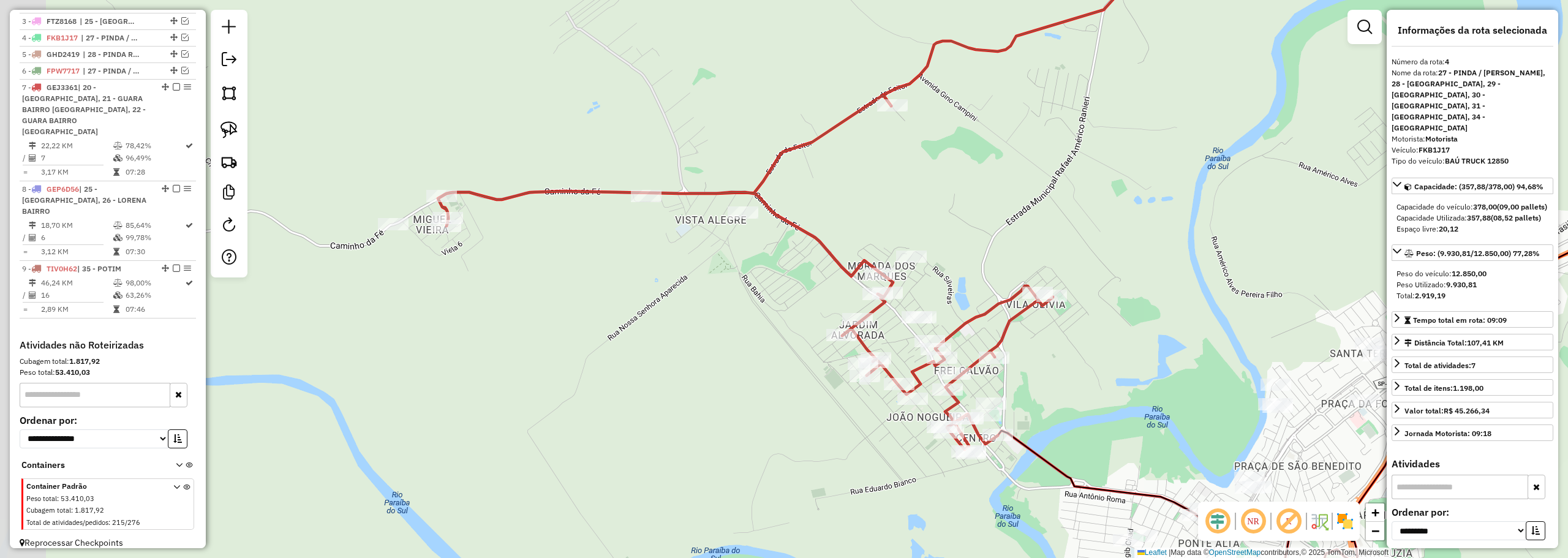
drag, startPoint x: 504, startPoint y: 272, endPoint x: 595, endPoint y: 265, distance: 91.3
click at [673, 294] on div "Janela de atendimento Grade de atendimento Capacidade Transportadoras Veículos …" at bounding box center [784, 279] width 1568 height 558
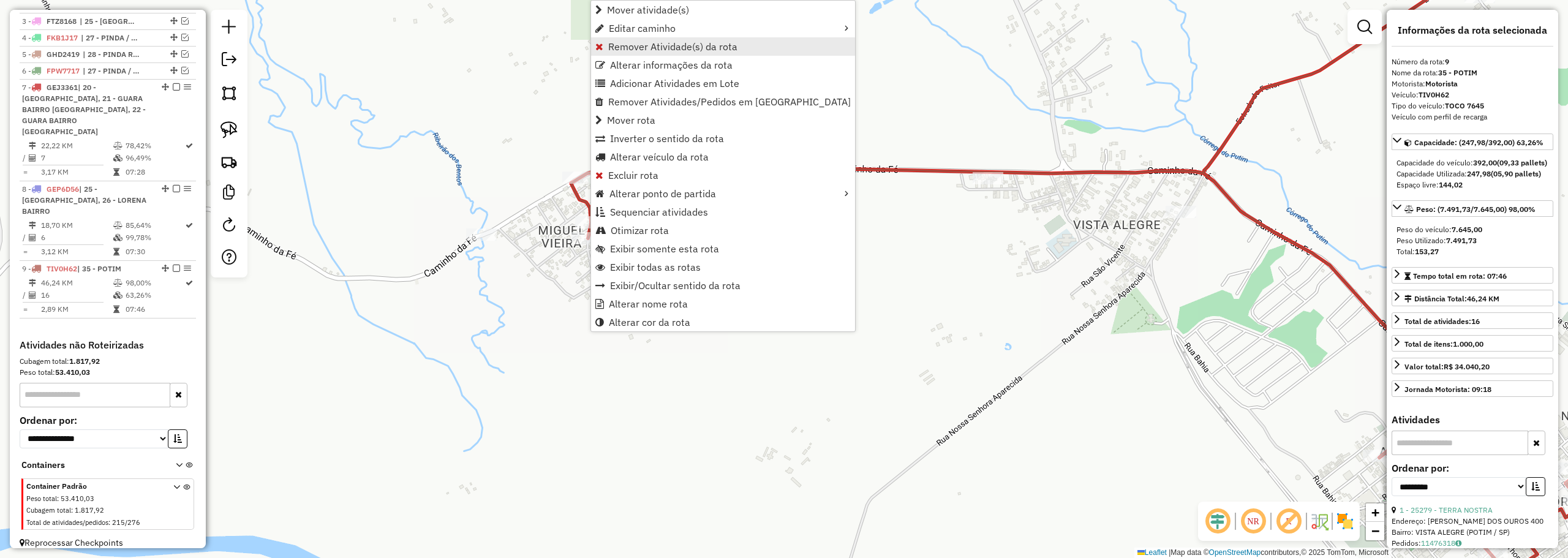
click at [665, 42] on span "Remover Atividade(s) da rota" at bounding box center [672, 47] width 130 height 10
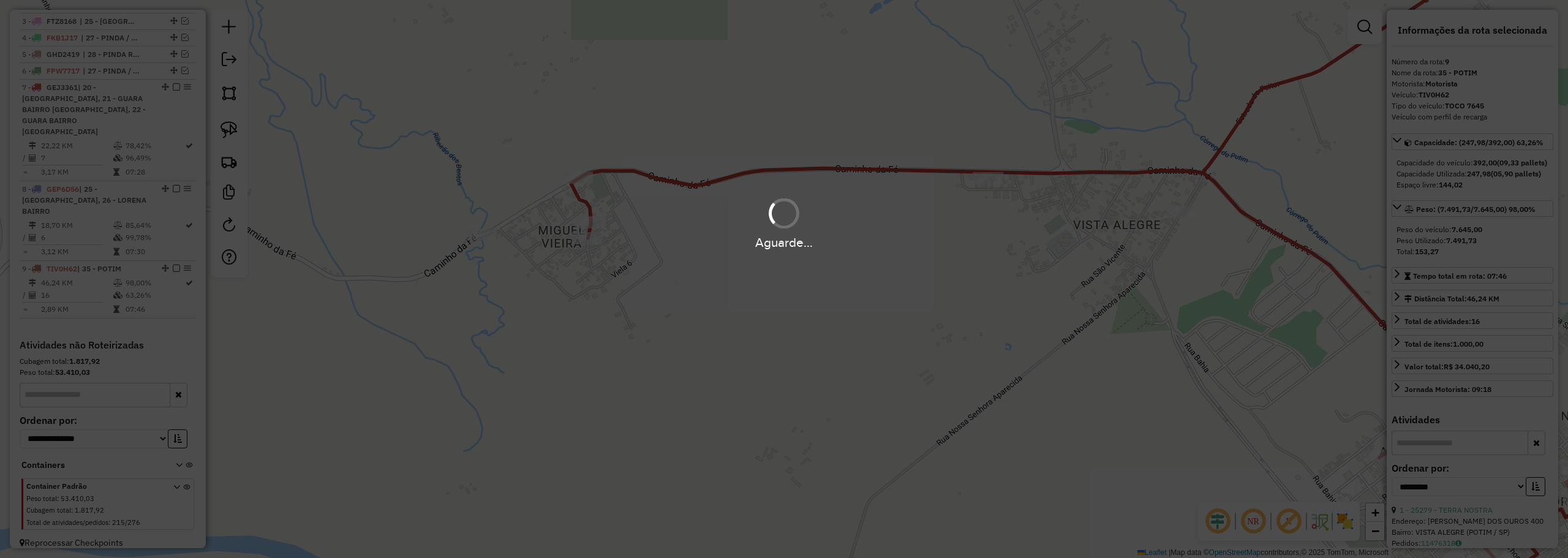
click at [761, 238] on div "Aguarde..." at bounding box center [784, 242] width 1568 height 19
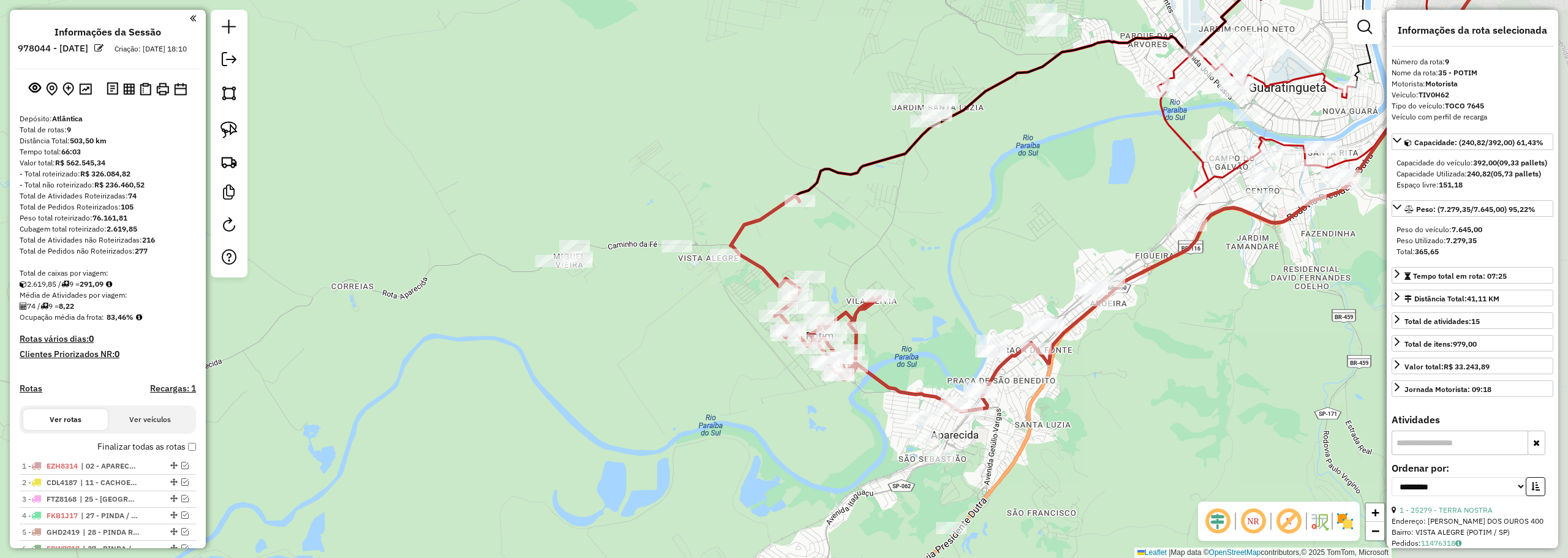
select select "**********"
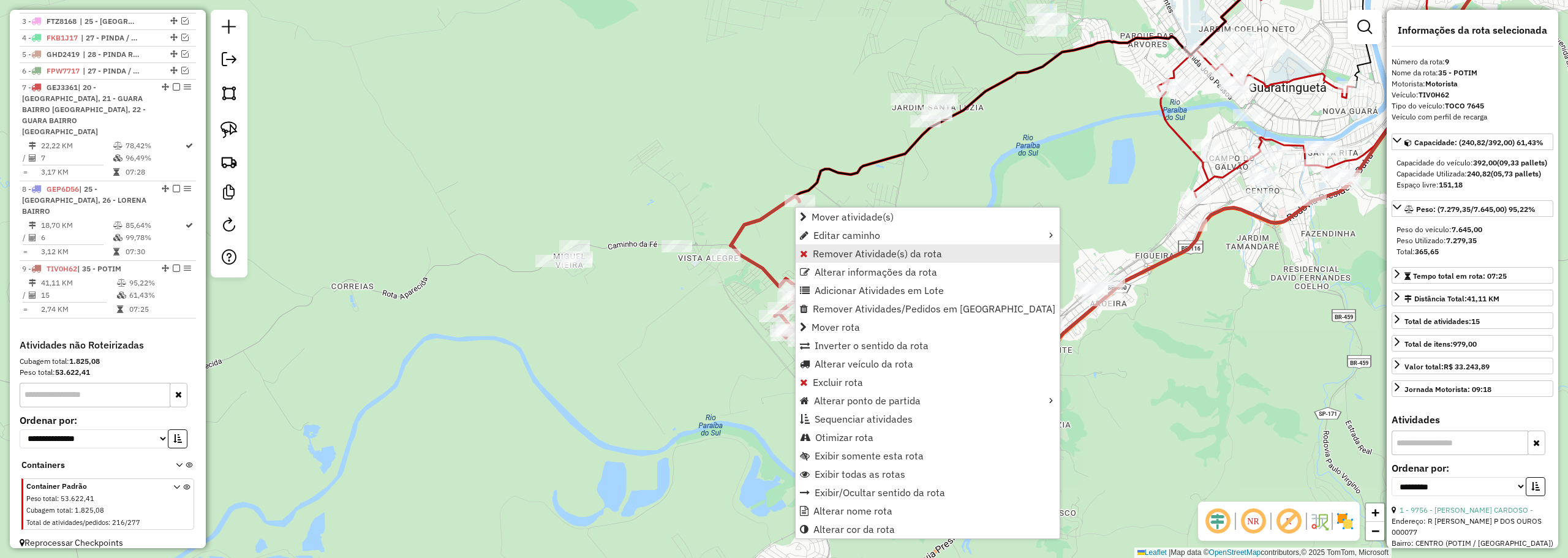
click at [813, 252] on span "Remover Atividade(s) da rota" at bounding box center [877, 253] width 130 height 10
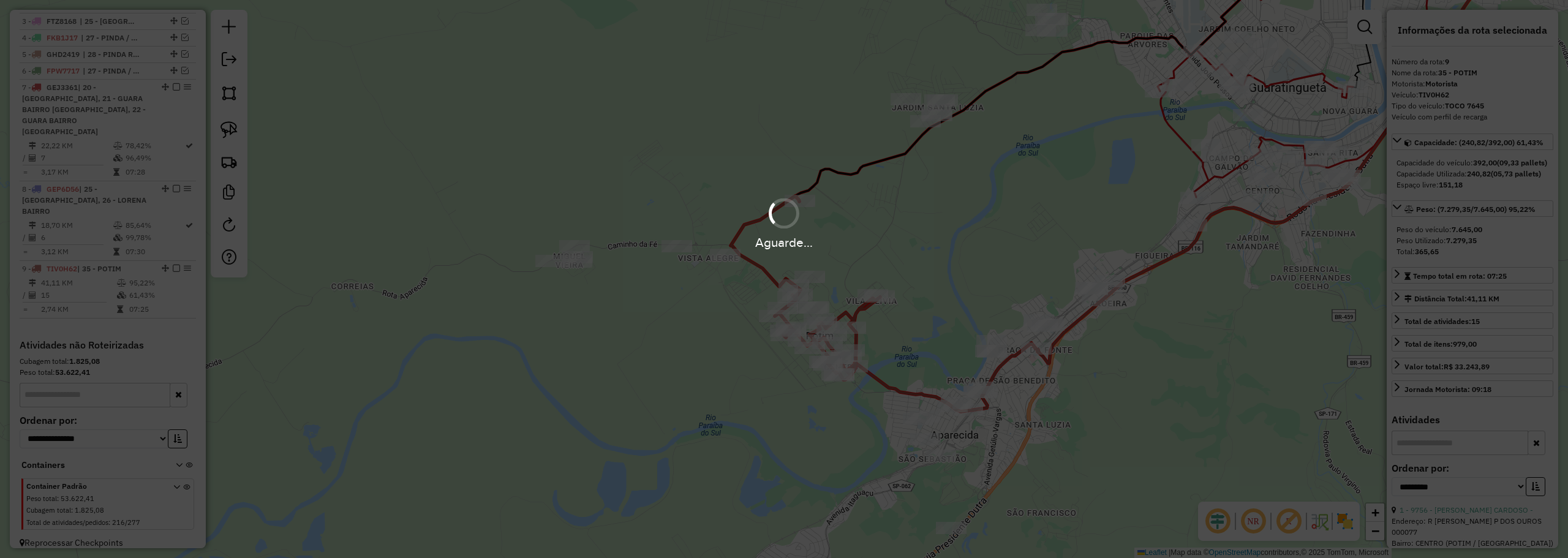
click at [848, 235] on div "Aguarde..." at bounding box center [784, 242] width 1568 height 19
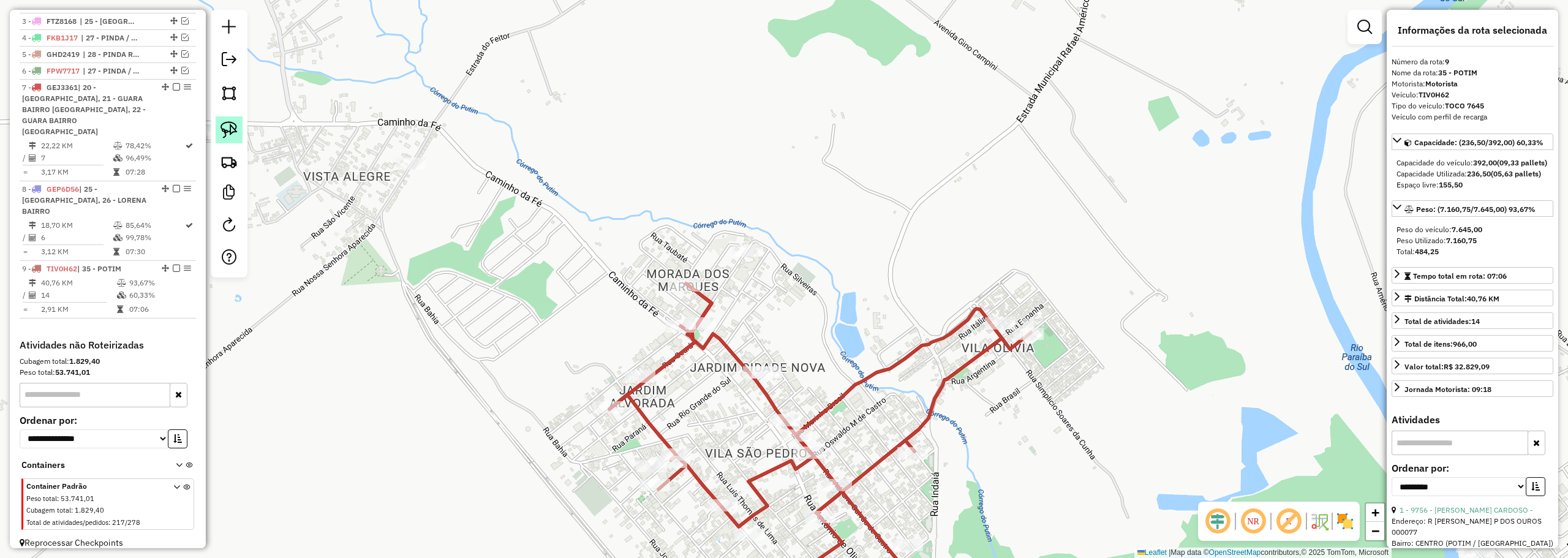
click at [234, 126] on img at bounding box center [229, 130] width 18 height 18
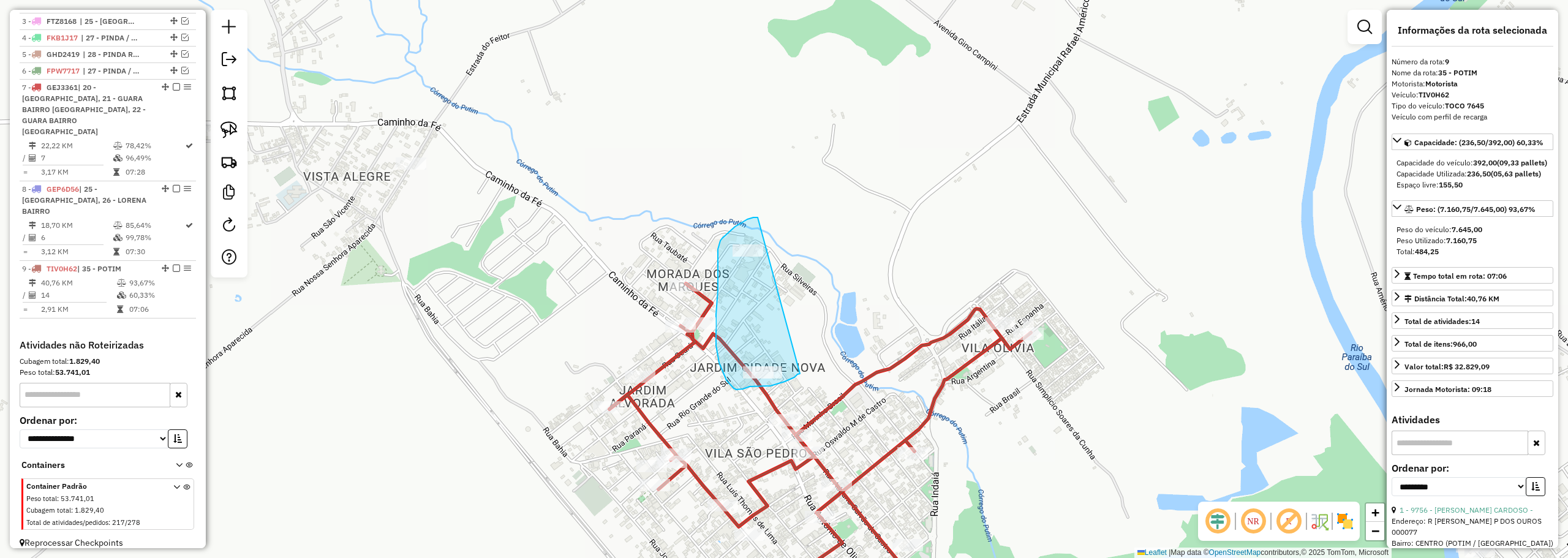
drag, startPoint x: 758, startPoint y: 217, endPoint x: 800, endPoint y: 374, distance: 162.5
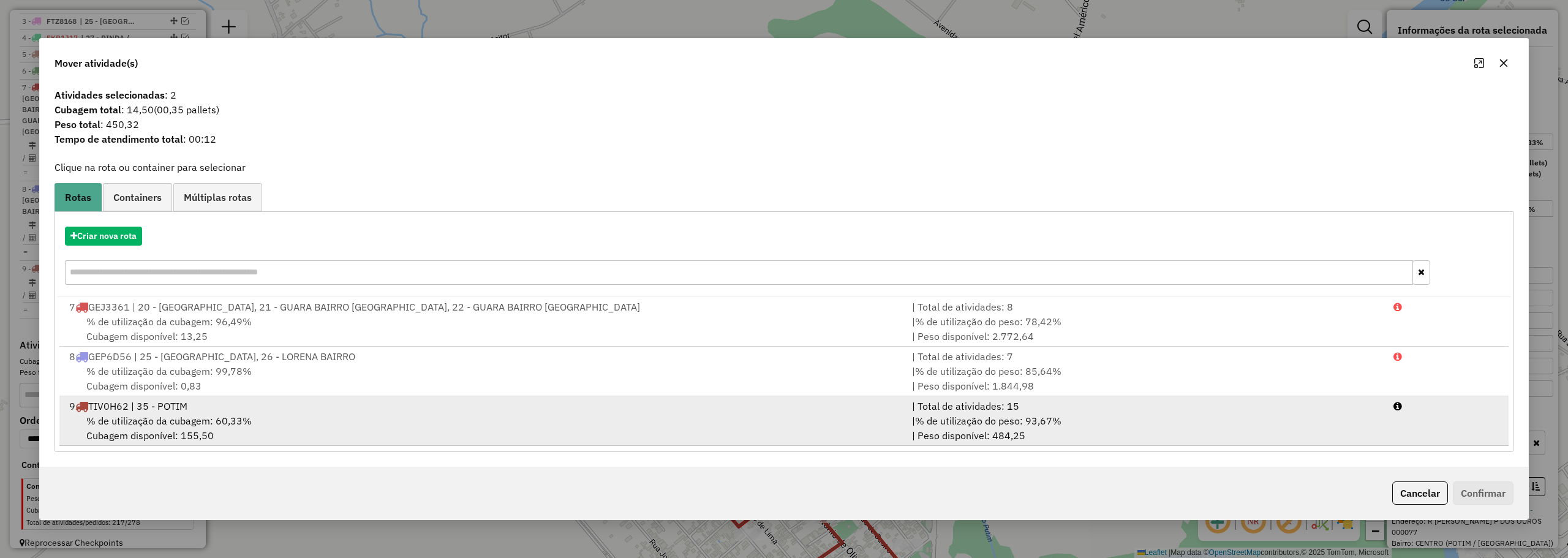
click at [512, 410] on li "9 TIV0H62 | 35 - POTIM | Total de atividades: 15 % de utilização da cubagem: 60…" at bounding box center [784, 421] width 1449 height 50
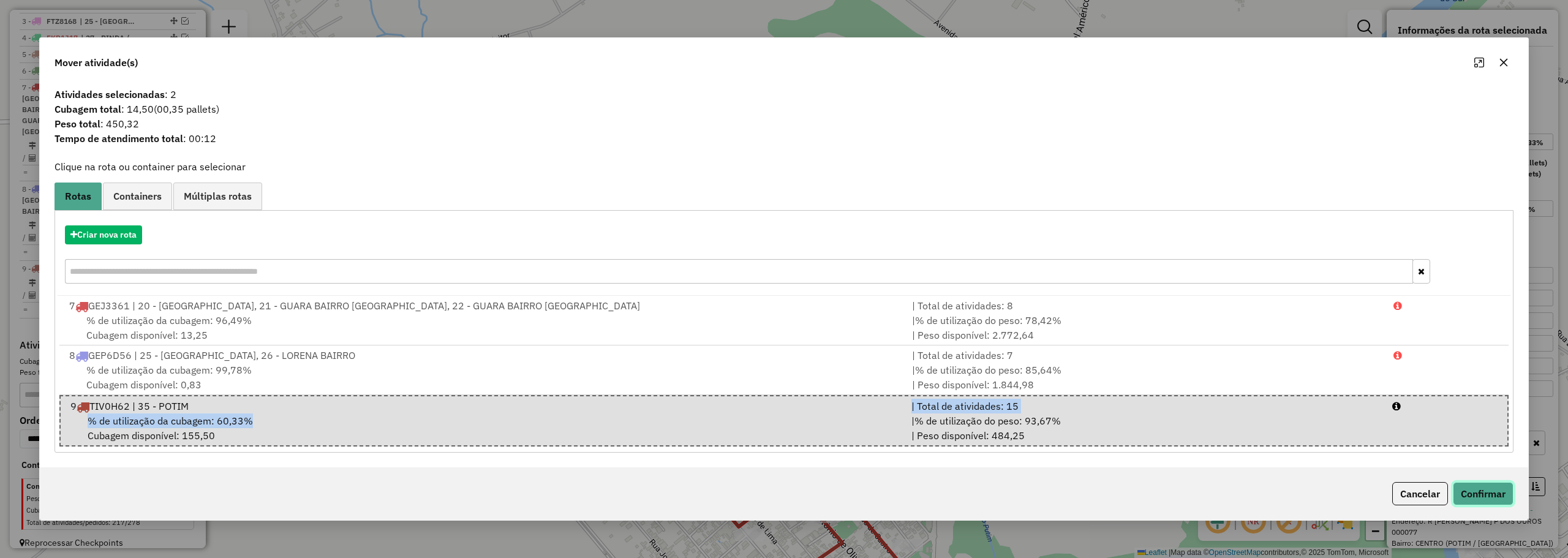
click at [1475, 488] on button "Confirmar" at bounding box center [1482, 494] width 60 height 23
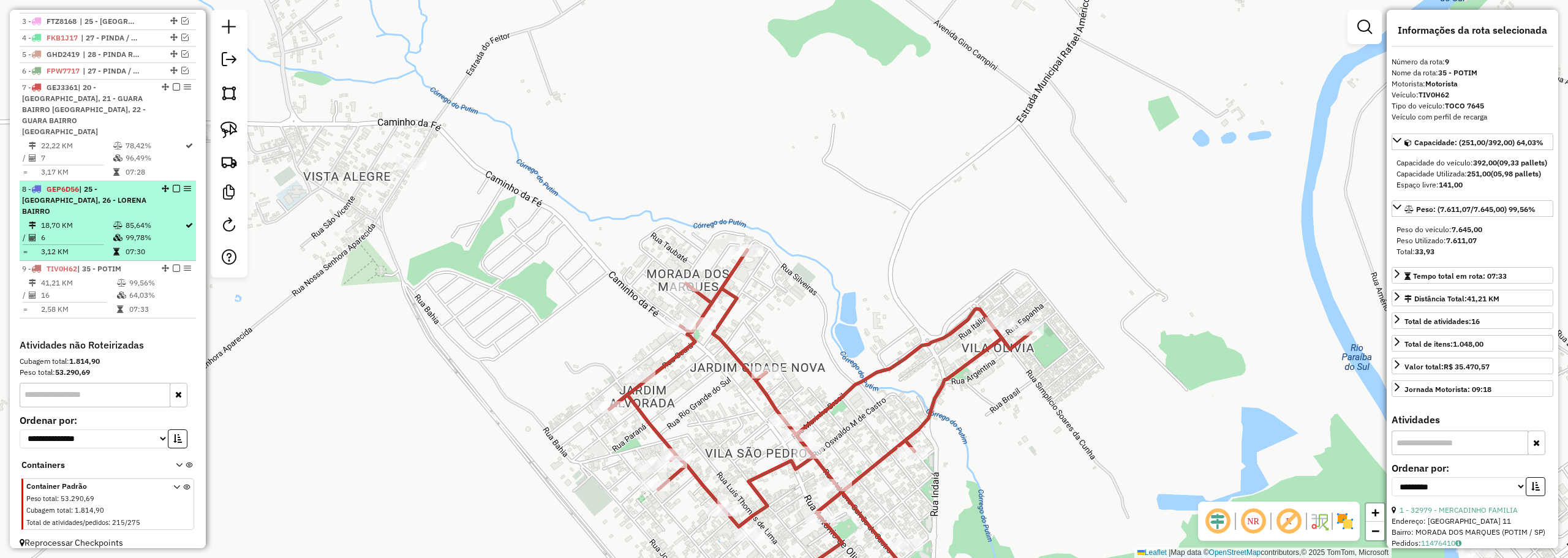
click at [172, 188] on em at bounding box center [176, 189] width 8 height 8
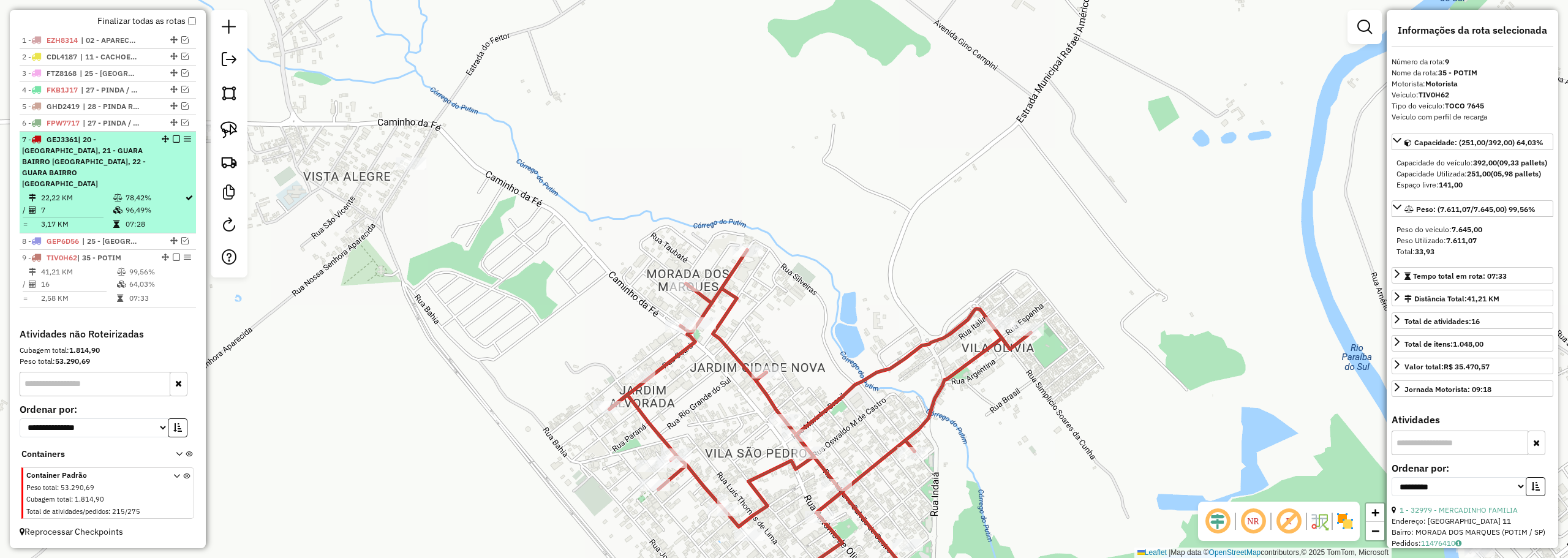
click at [172, 142] on em at bounding box center [176, 139] width 8 height 8
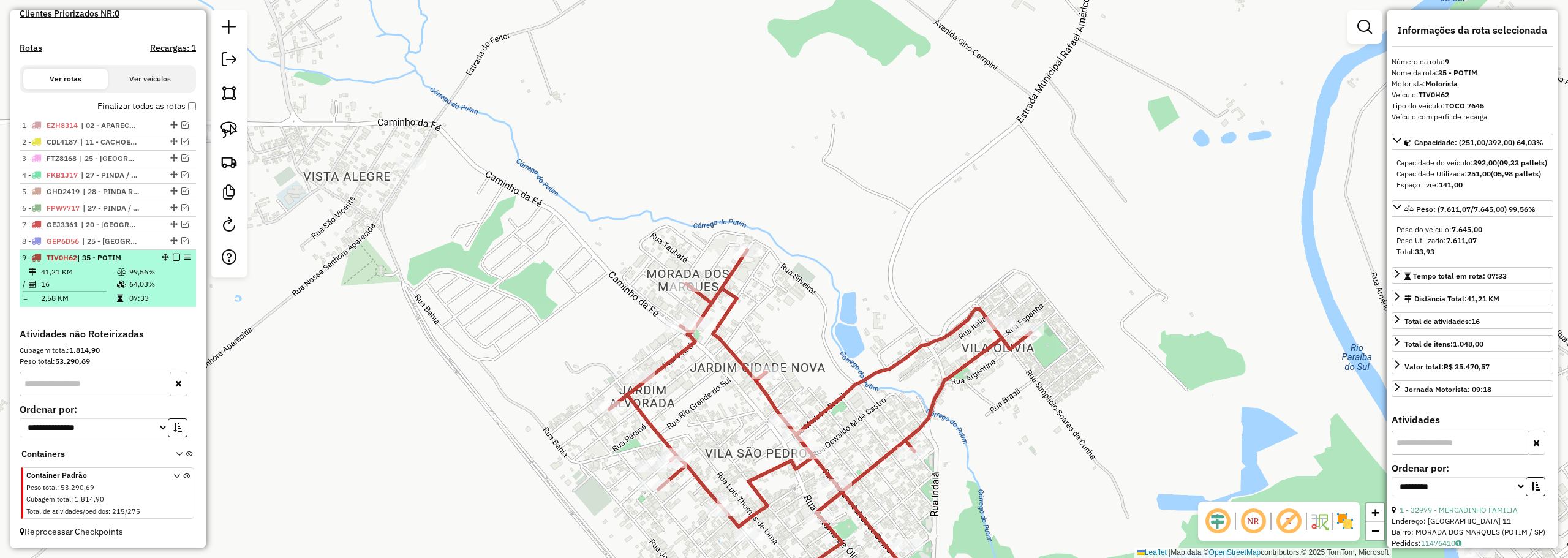
click at [172, 257] on em at bounding box center [176, 257] width 8 height 8
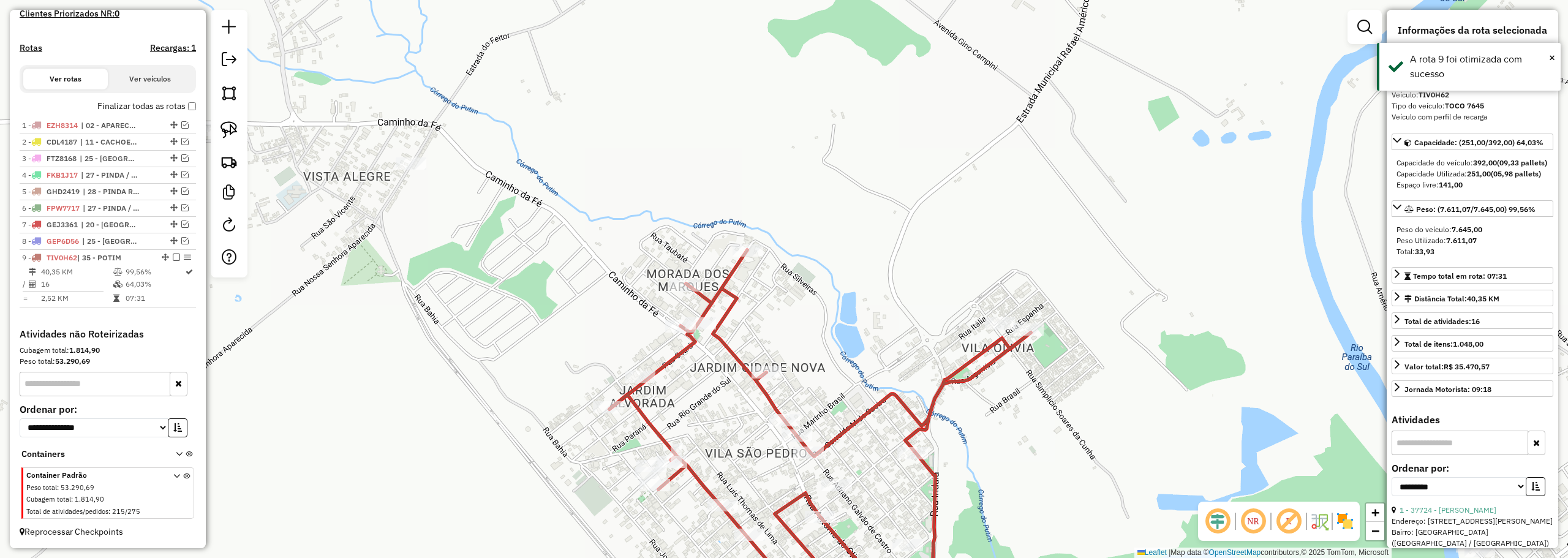
click at [172, 258] on em at bounding box center [176, 257] width 8 height 8
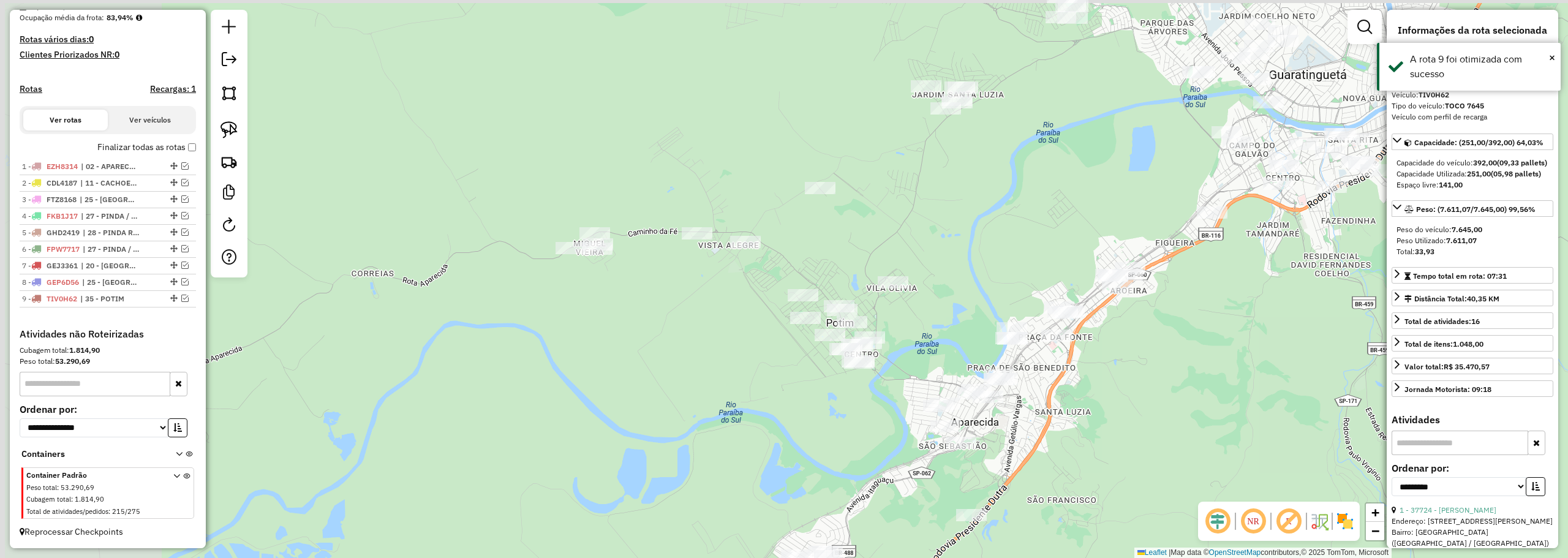
drag, startPoint x: 586, startPoint y: 202, endPoint x: 762, endPoint y: 221, distance: 177.0
click at [766, 225] on div "Janela de atendimento Grade de atendimento Capacidade Transportadoras Veículos …" at bounding box center [784, 279] width 1568 height 558
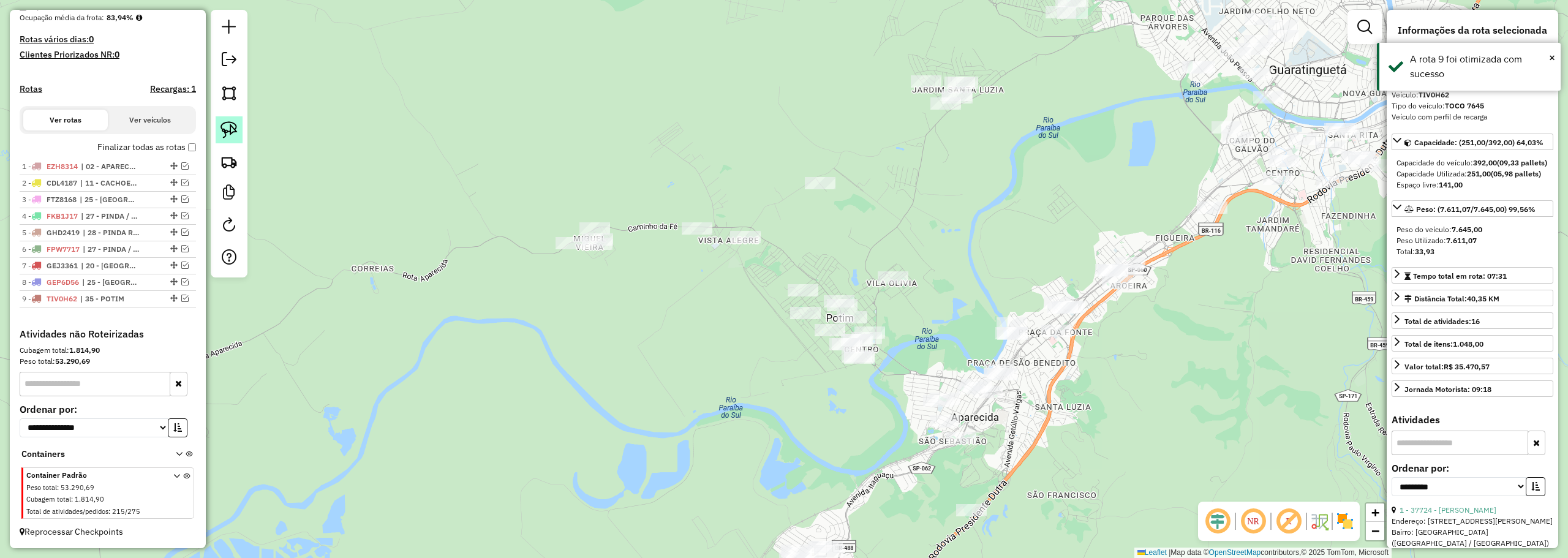
click at [235, 124] on img at bounding box center [229, 130] width 18 height 18
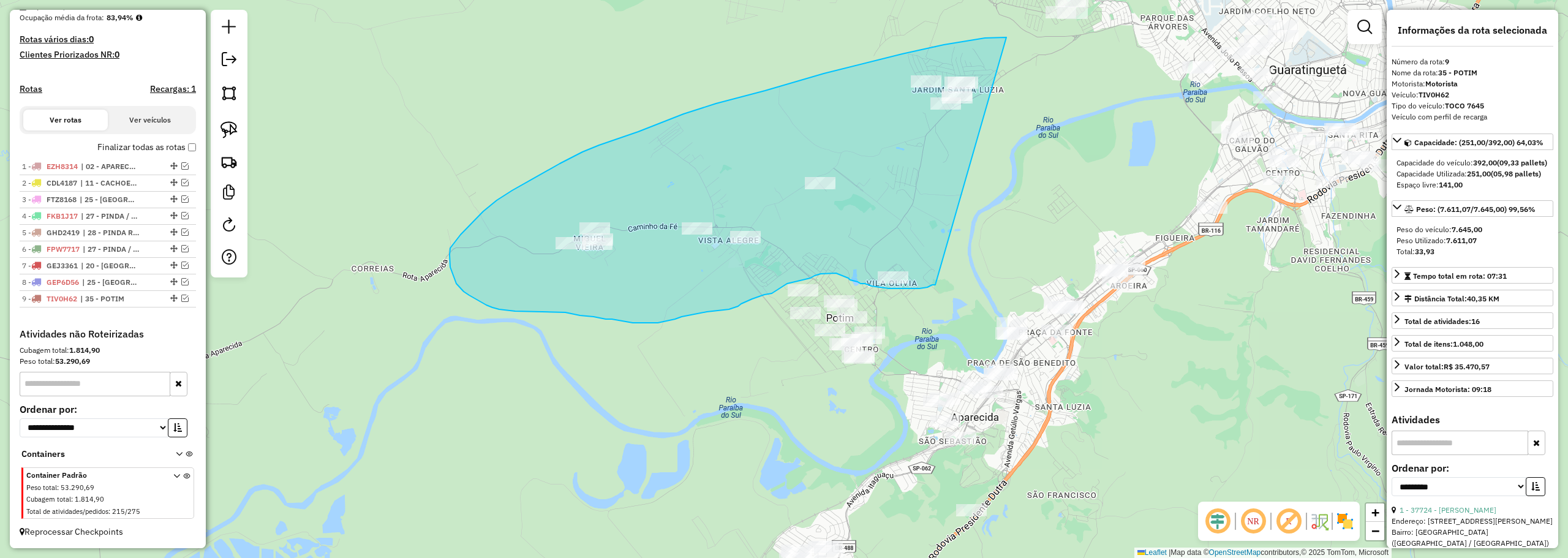
drag, startPoint x: 985, startPoint y: 38, endPoint x: 935, endPoint y: 284, distance: 251.0
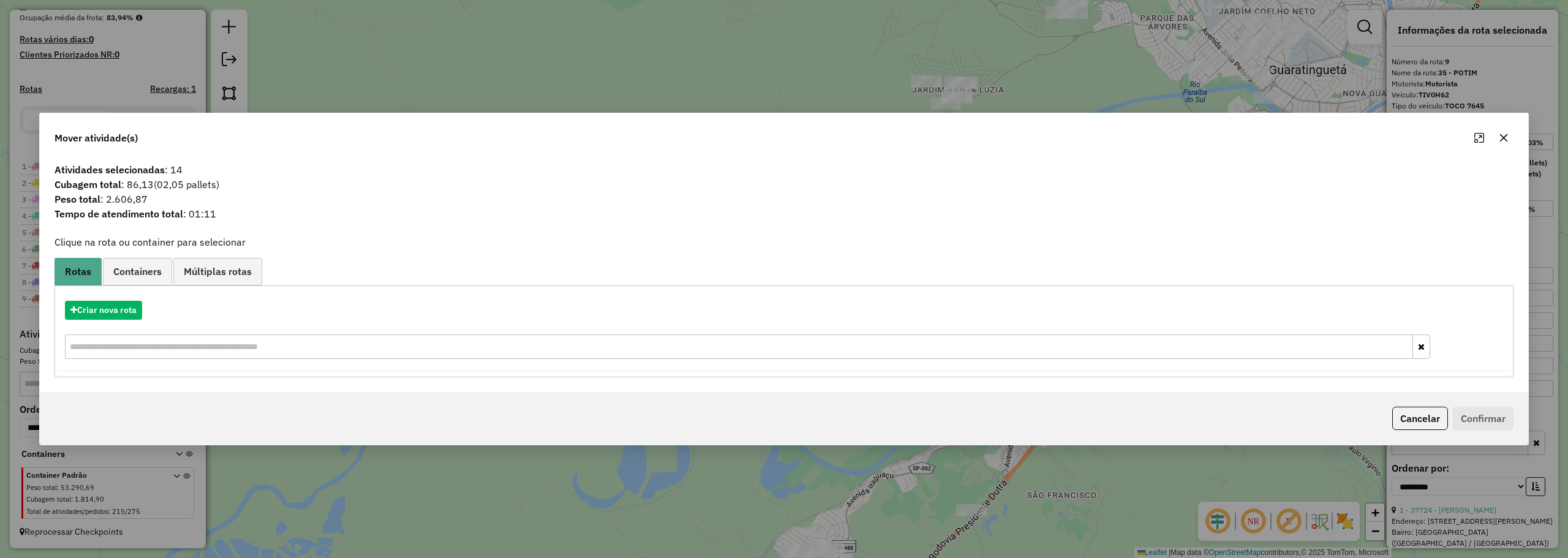
click at [1510, 132] on button "button" at bounding box center [1504, 137] width 19 height 19
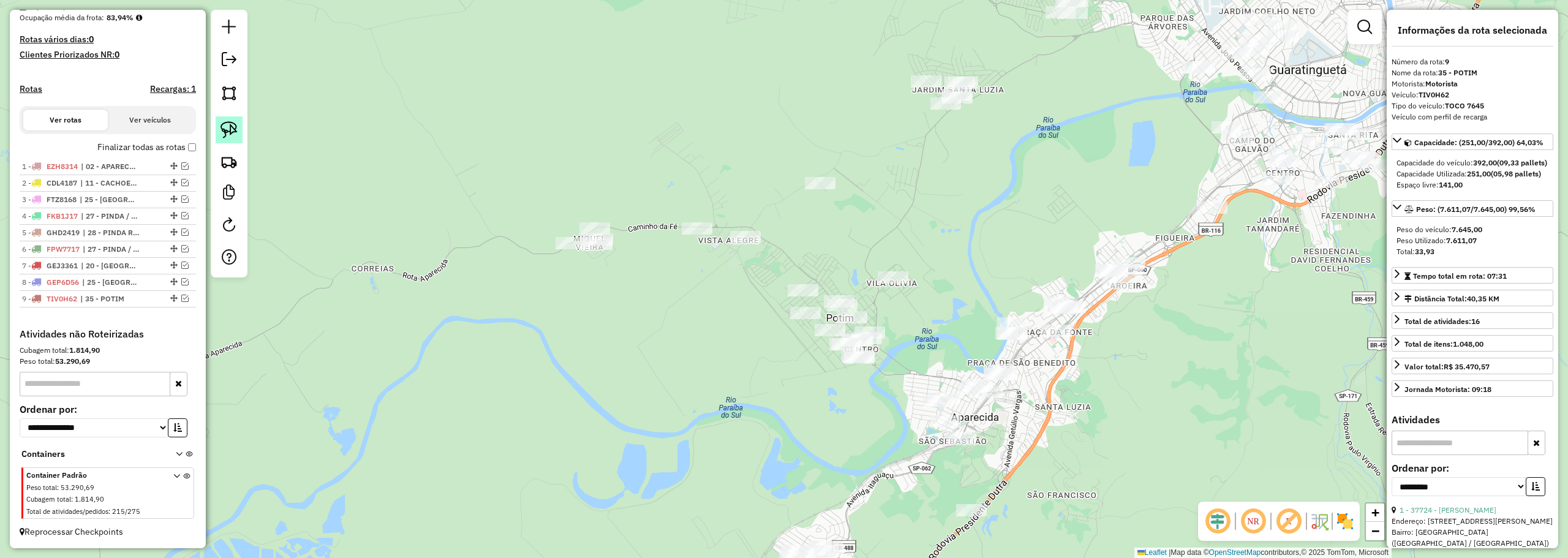
click at [238, 133] on link at bounding box center [229, 130] width 27 height 27
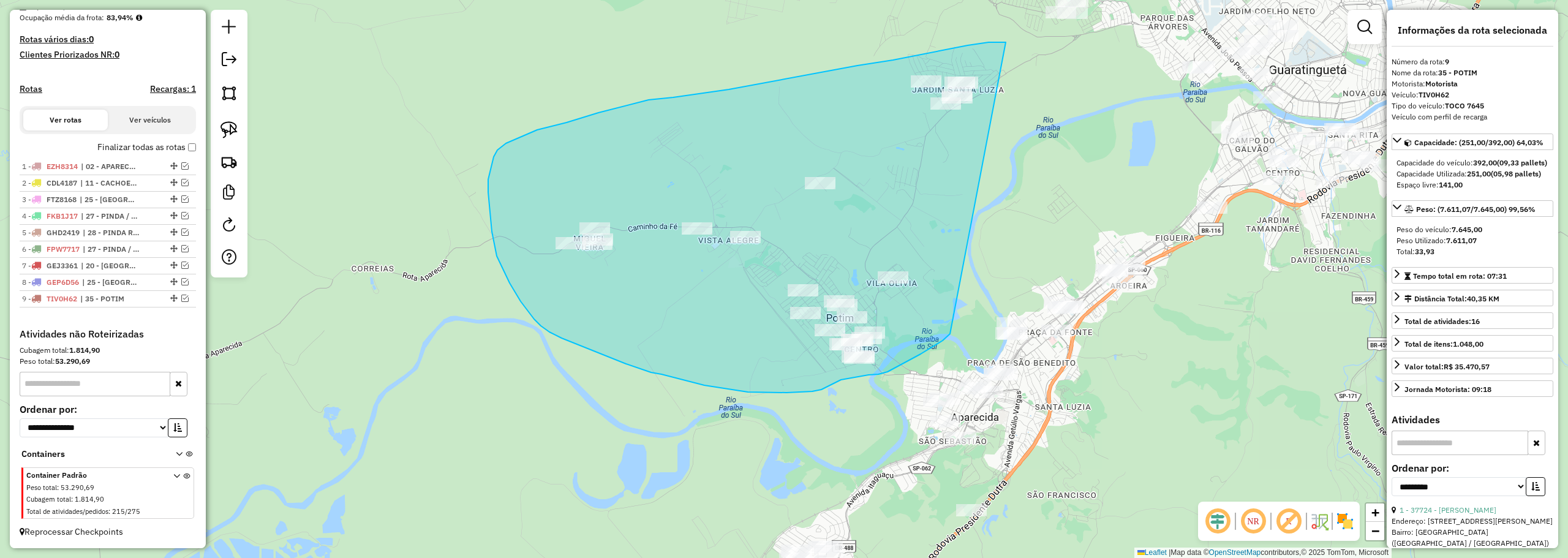
drag, startPoint x: 1005, startPoint y: 42, endPoint x: 950, endPoint y: 334, distance: 297.1
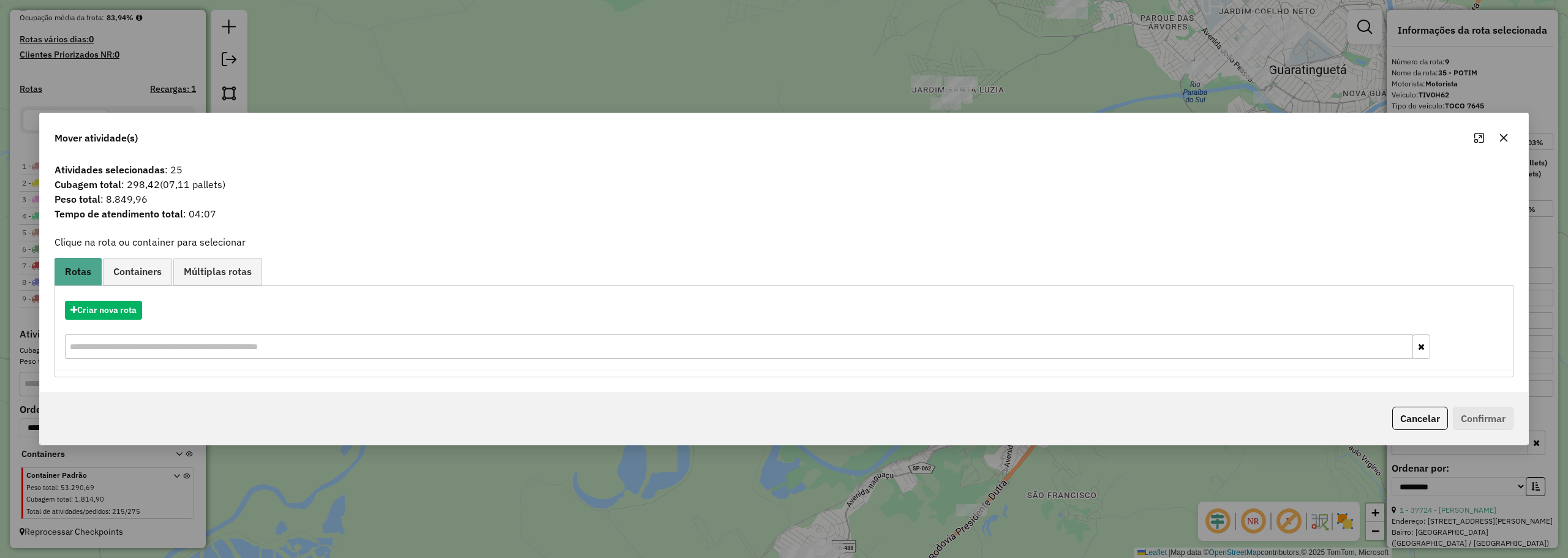
click at [1500, 137] on icon "button" at bounding box center [1504, 137] width 10 height 10
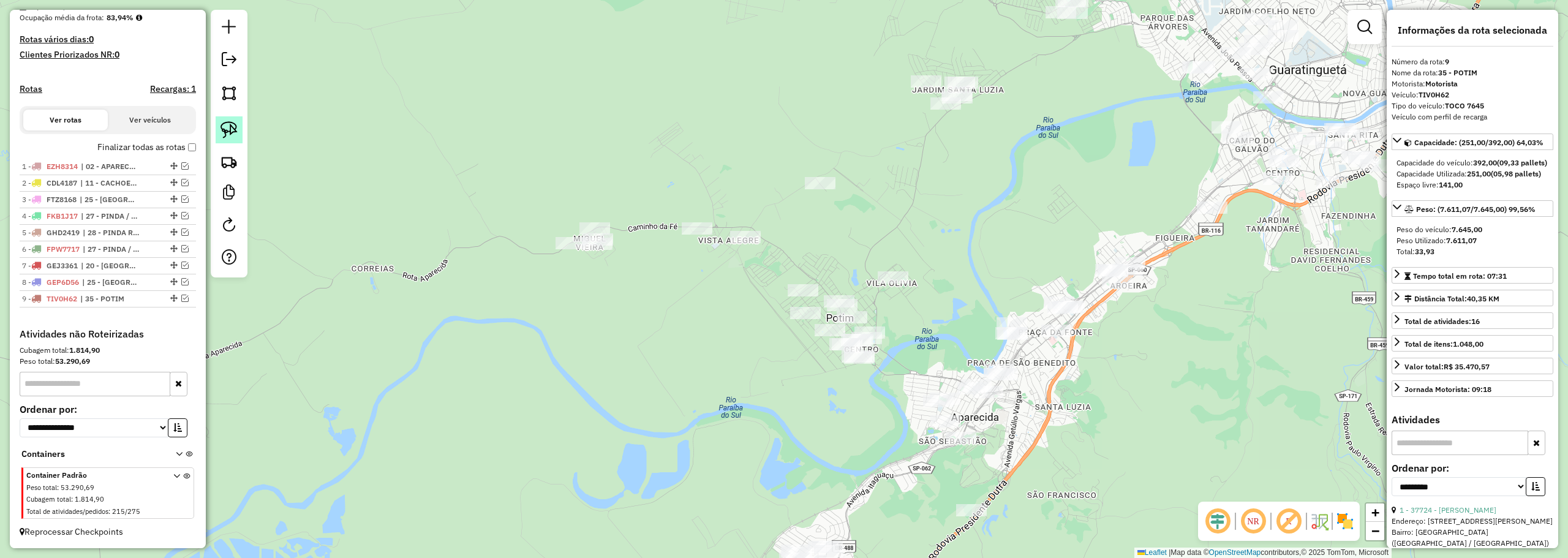
drag, startPoint x: 221, startPoint y: 134, endPoint x: 519, endPoint y: 103, distance: 299.6
click at [222, 134] on img at bounding box center [229, 130] width 18 height 18
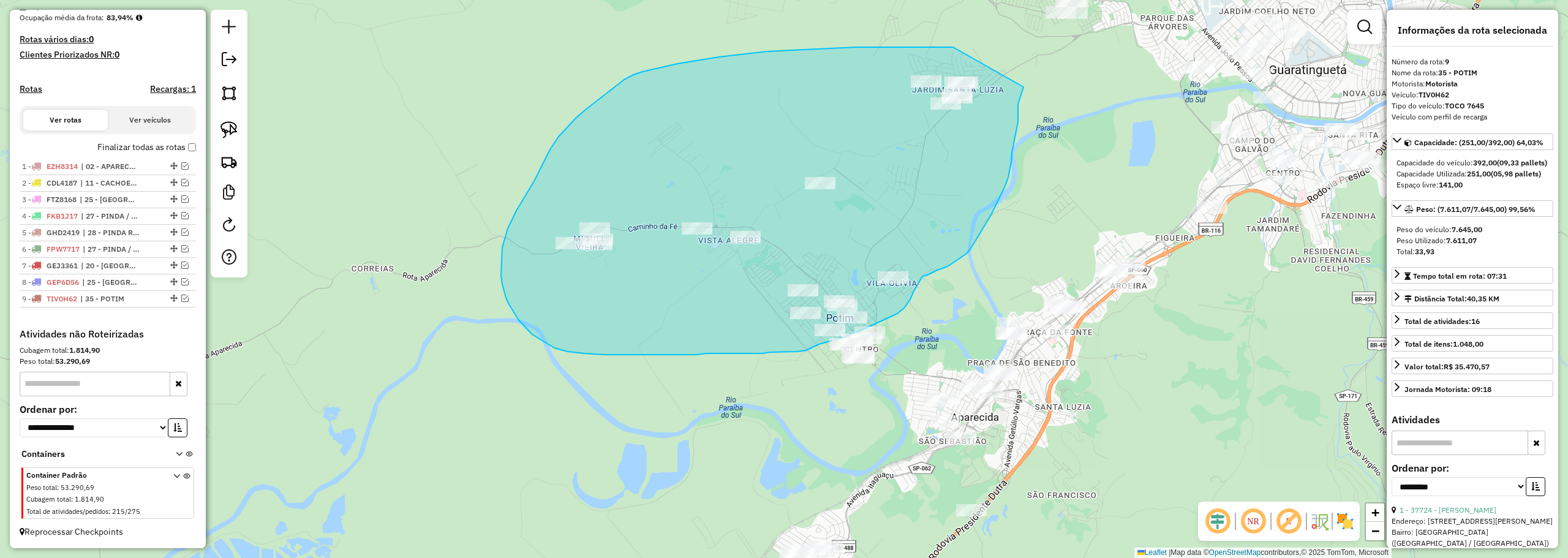
drag, startPoint x: 952, startPoint y: 47, endPoint x: 1017, endPoint y: 85, distance: 75.3
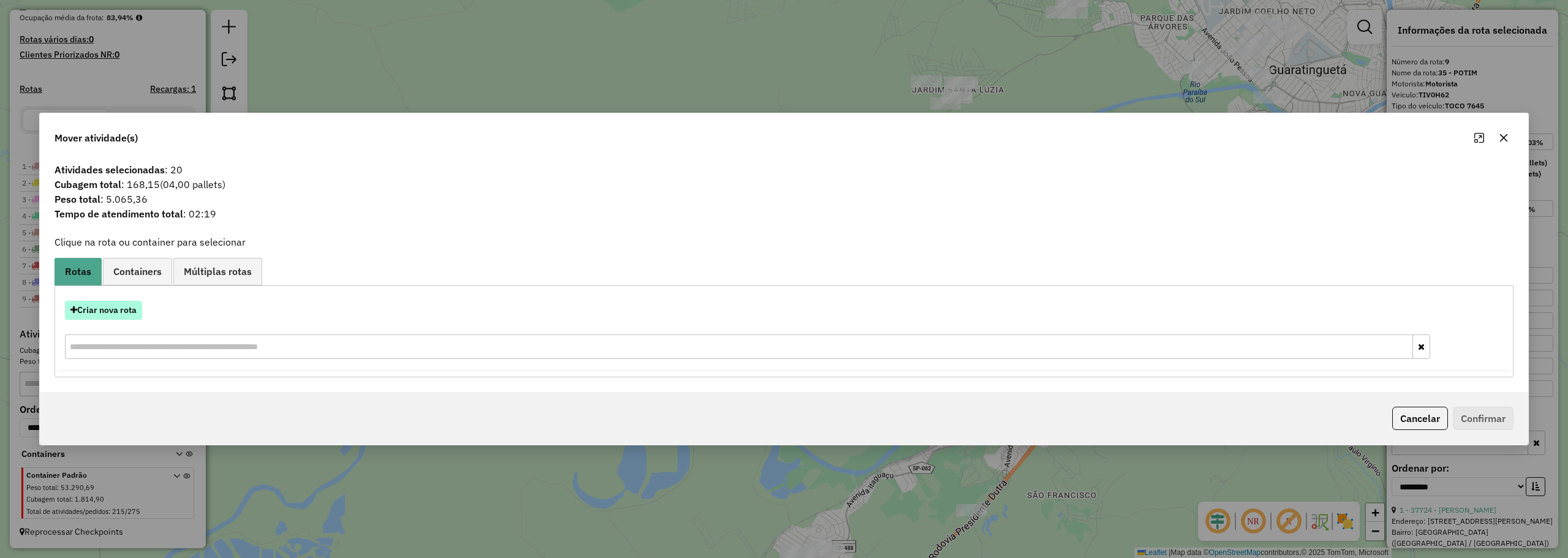
click at [120, 311] on button "Criar nova rota" at bounding box center [103, 310] width 77 height 19
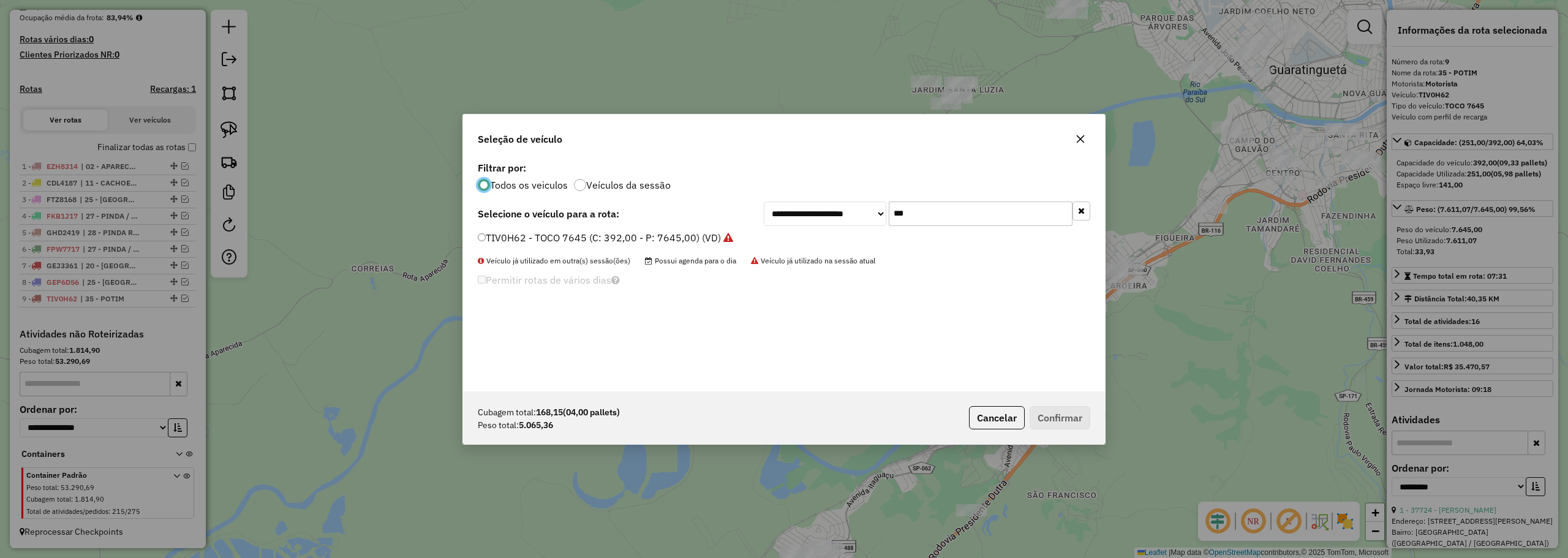
scroll to position [7, 4]
click at [919, 208] on input "***" at bounding box center [980, 213] width 184 height 24
type input "***"
click at [512, 235] on label "FXW8G03 - TOCO 7645 (C: 392,00 - P: 7645,00) (VD)" at bounding box center [601, 237] width 248 height 15
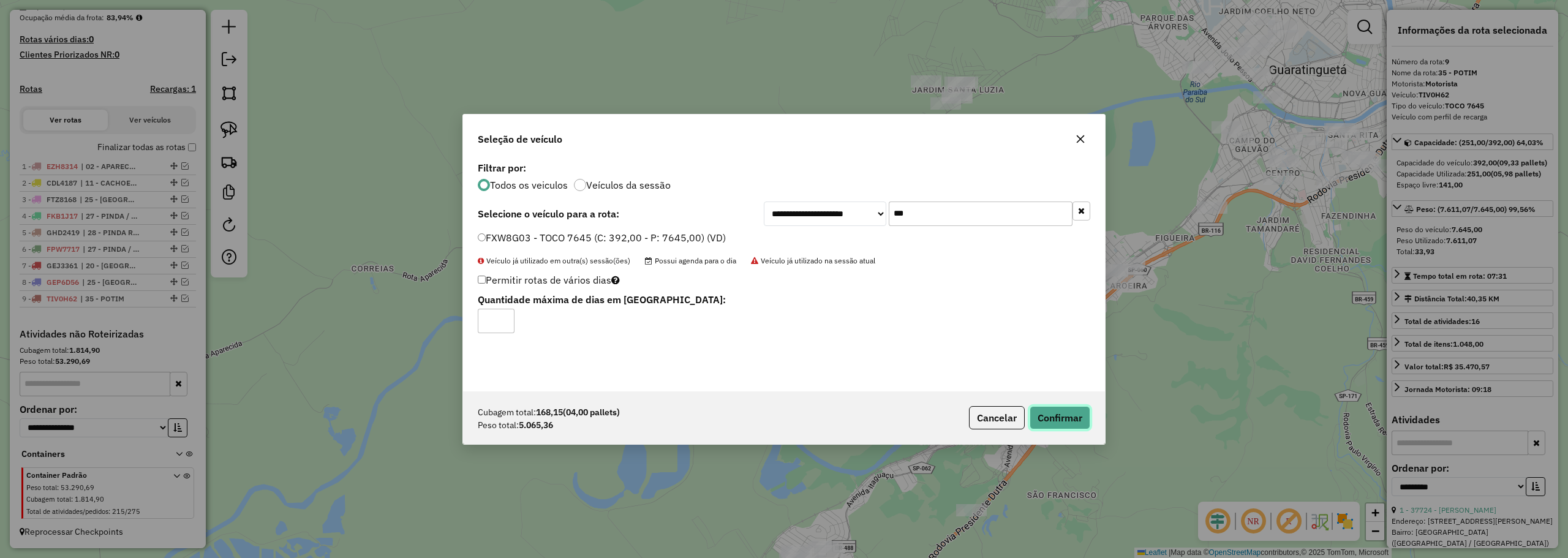
click at [1050, 415] on button "Confirmar" at bounding box center [1060, 418] width 60 height 23
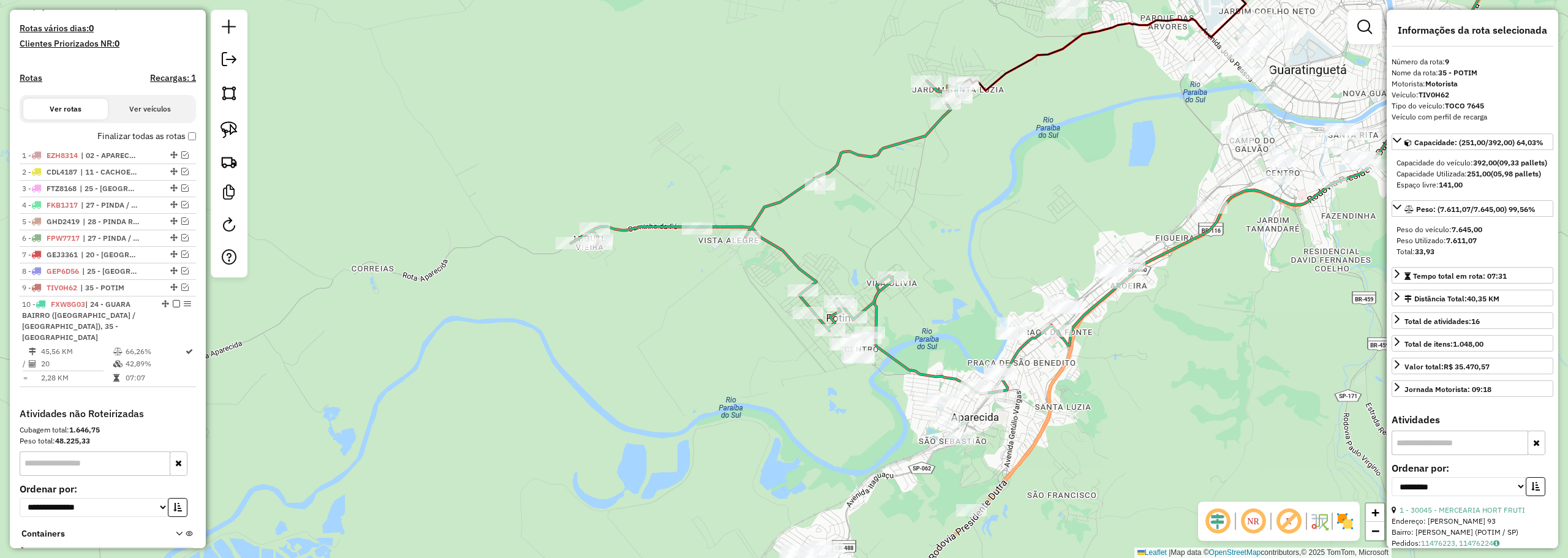
scroll to position [391, 0]
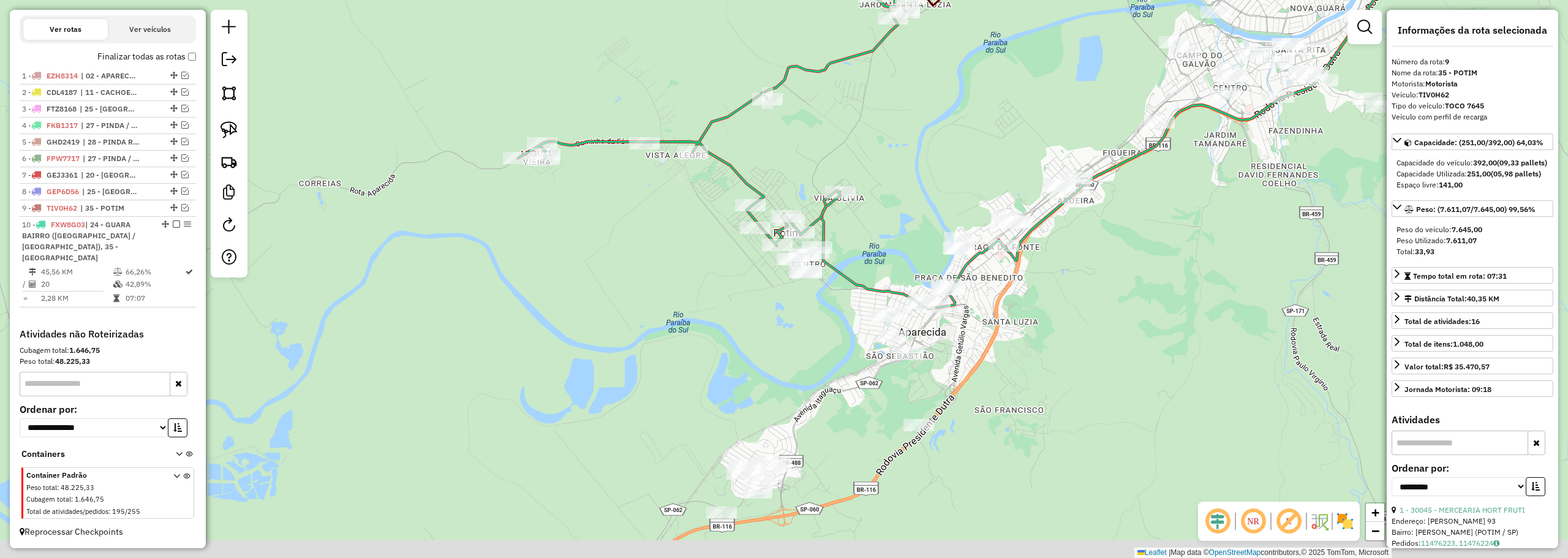
drag, startPoint x: 983, startPoint y: 240, endPoint x: 933, endPoint y: 156, distance: 97.8
click at [933, 158] on div "Janela de atendimento Grade de atendimento Capacidade Transportadoras Veículos …" at bounding box center [784, 279] width 1568 height 558
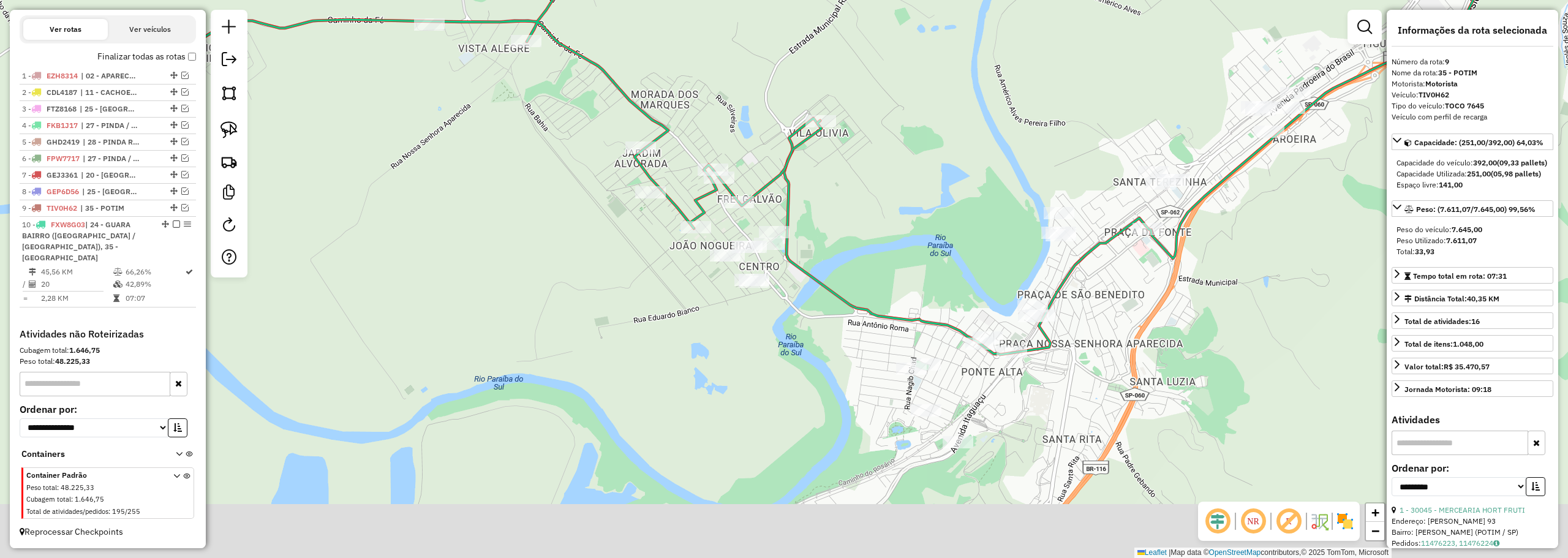
drag, startPoint x: 829, startPoint y: 243, endPoint x: 847, endPoint y: 183, distance: 62.6
click at [847, 183] on div "Janela de atendimento Grade de atendimento Capacidade Transportadoras Veículos …" at bounding box center [784, 279] width 1568 height 558
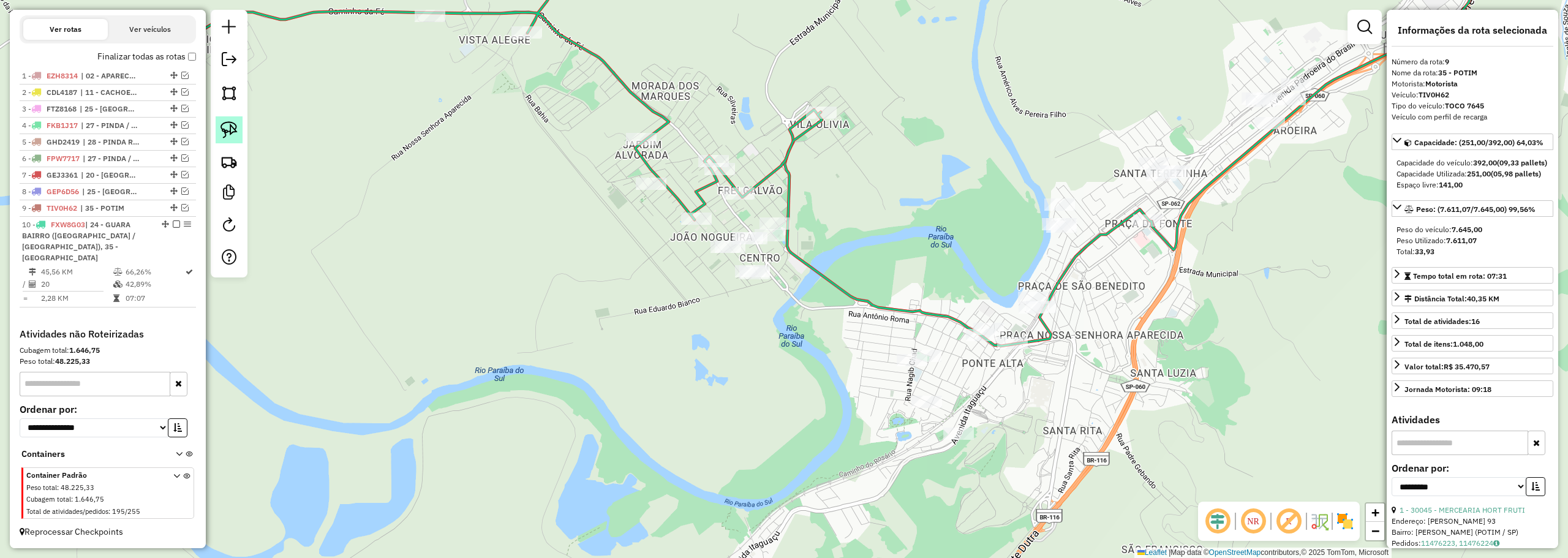
click at [239, 119] on link at bounding box center [229, 130] width 27 height 27
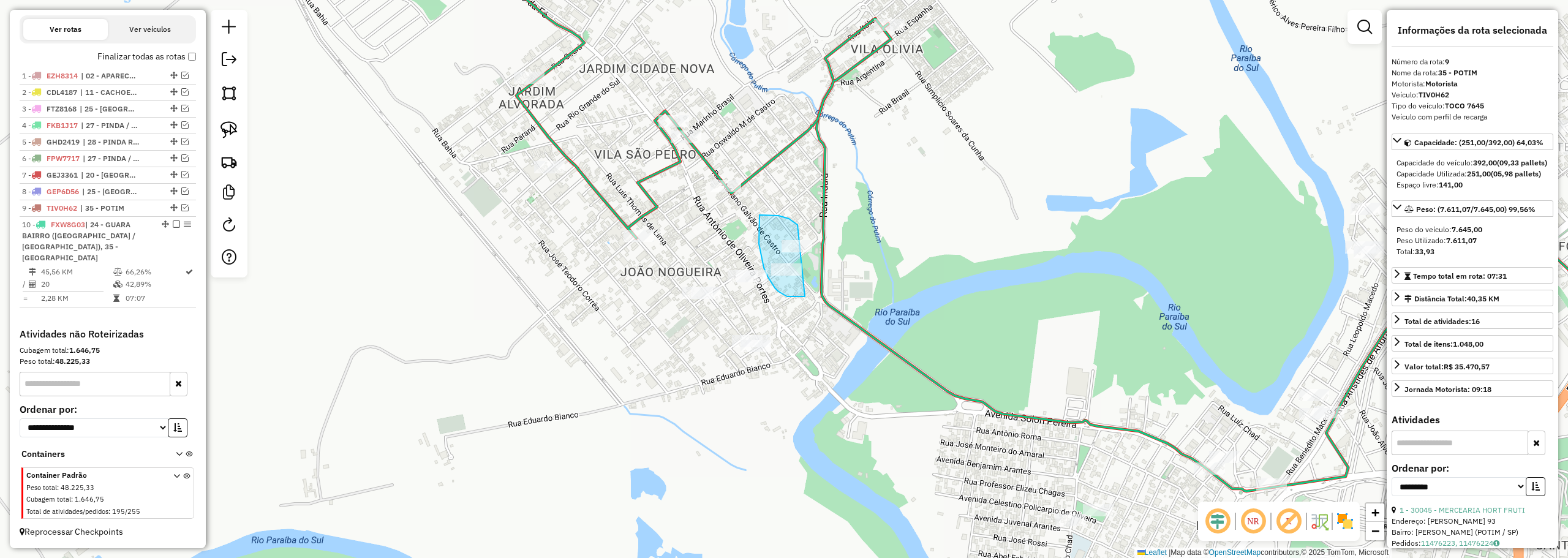
drag, startPoint x: 797, startPoint y: 224, endPoint x: 842, endPoint y: 234, distance: 46.1
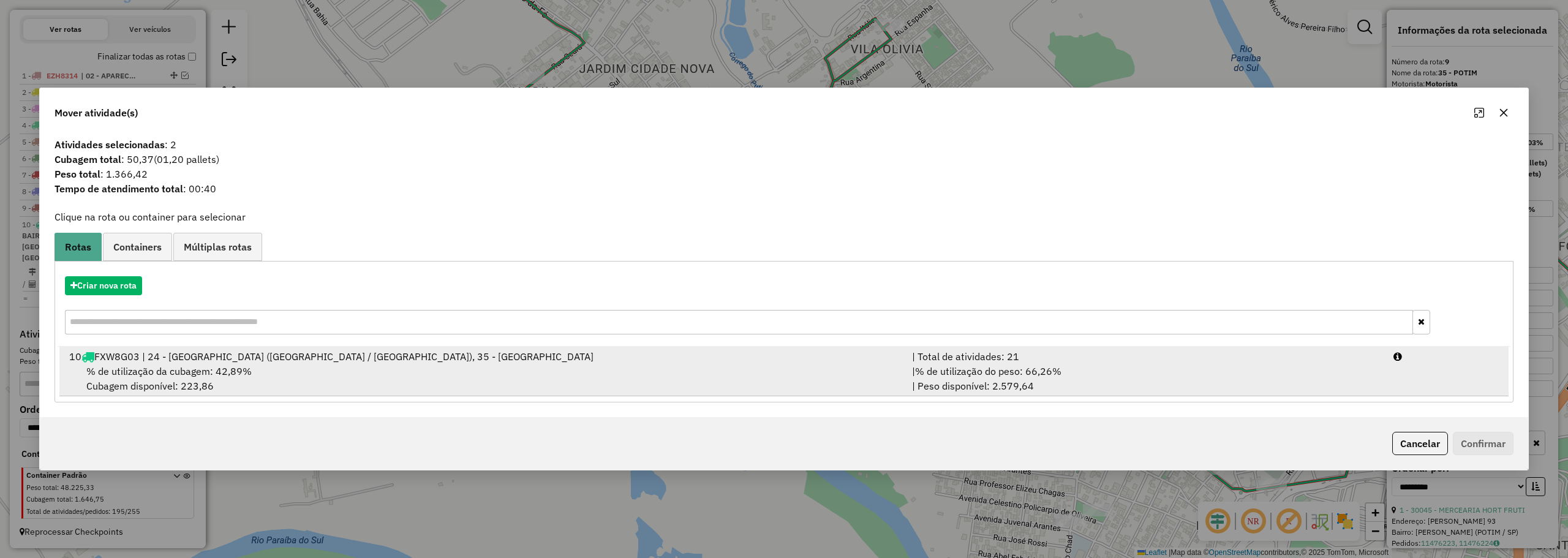
click at [537, 360] on div "10 FXW8G03 | 24 - GUARA BAIRRO (PEDRINHAS / PINGO DE OURO), 35 - POTIM" at bounding box center [483, 355] width 842 height 15
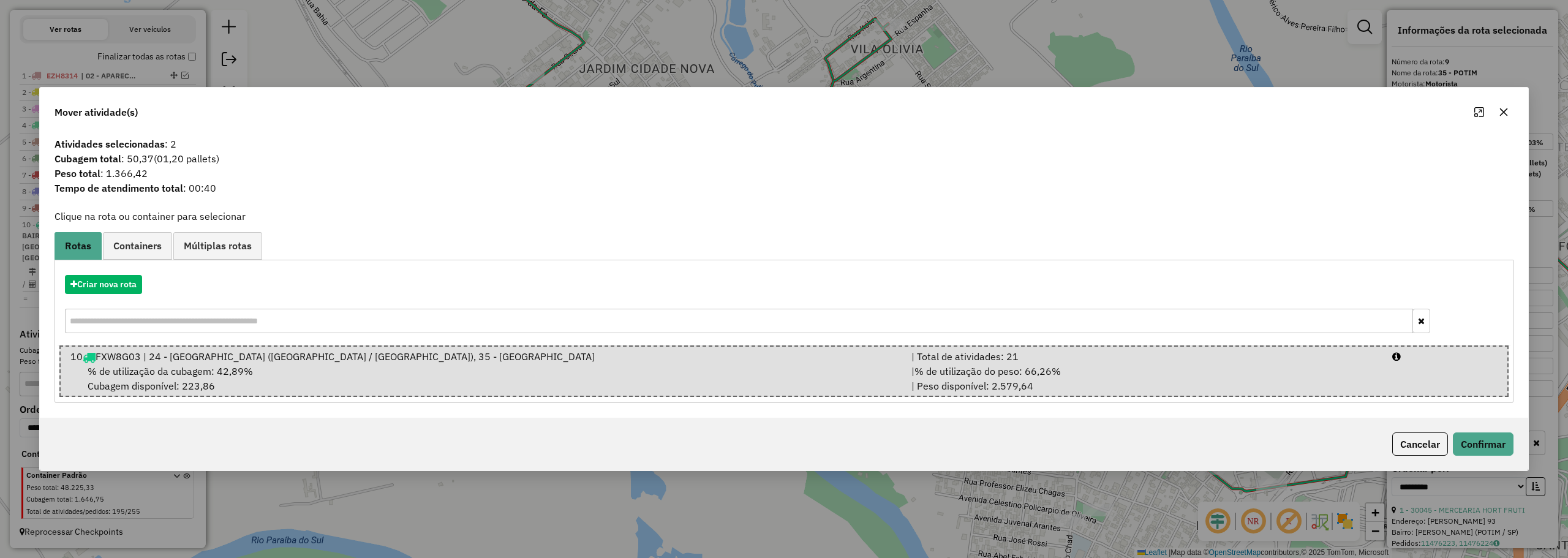
drag, startPoint x: 1469, startPoint y: 428, endPoint x: 1476, endPoint y: 428, distance: 7.0
click at [1471, 427] on div "Cancelar Confirmar" at bounding box center [784, 444] width 1488 height 53
click at [1481, 433] on button "Confirmar" at bounding box center [1482, 444] width 60 height 23
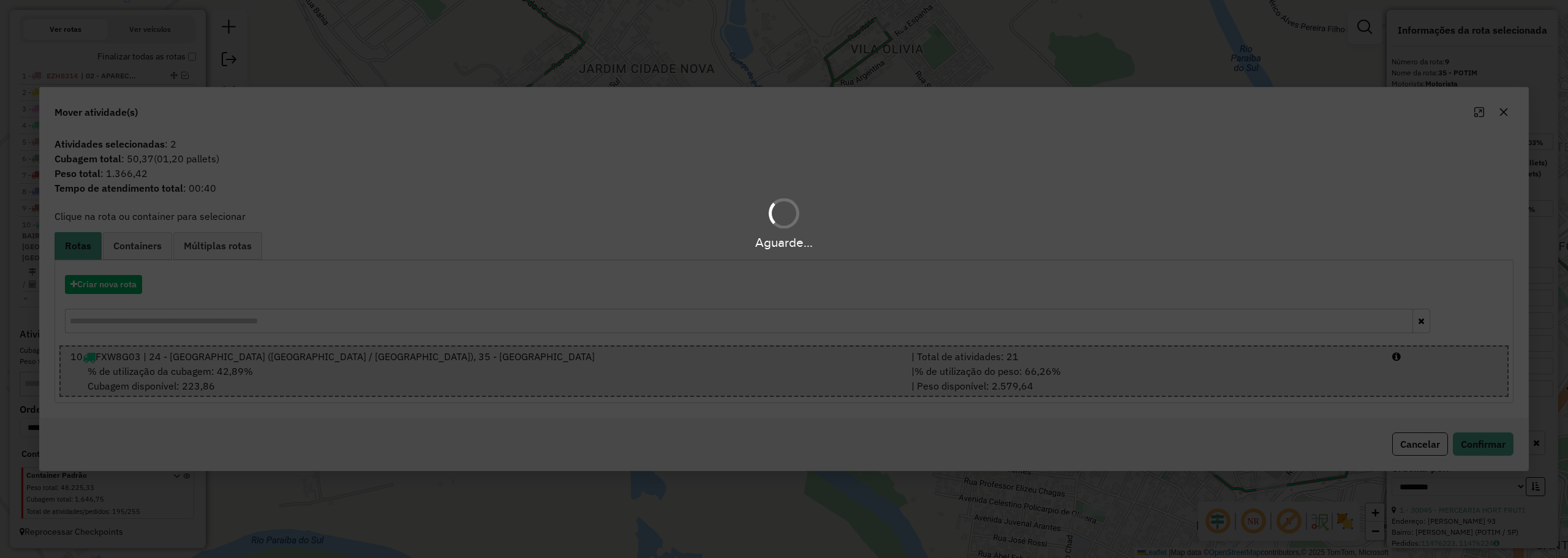
click at [997, 406] on div "Aguarde..." at bounding box center [784, 279] width 1568 height 558
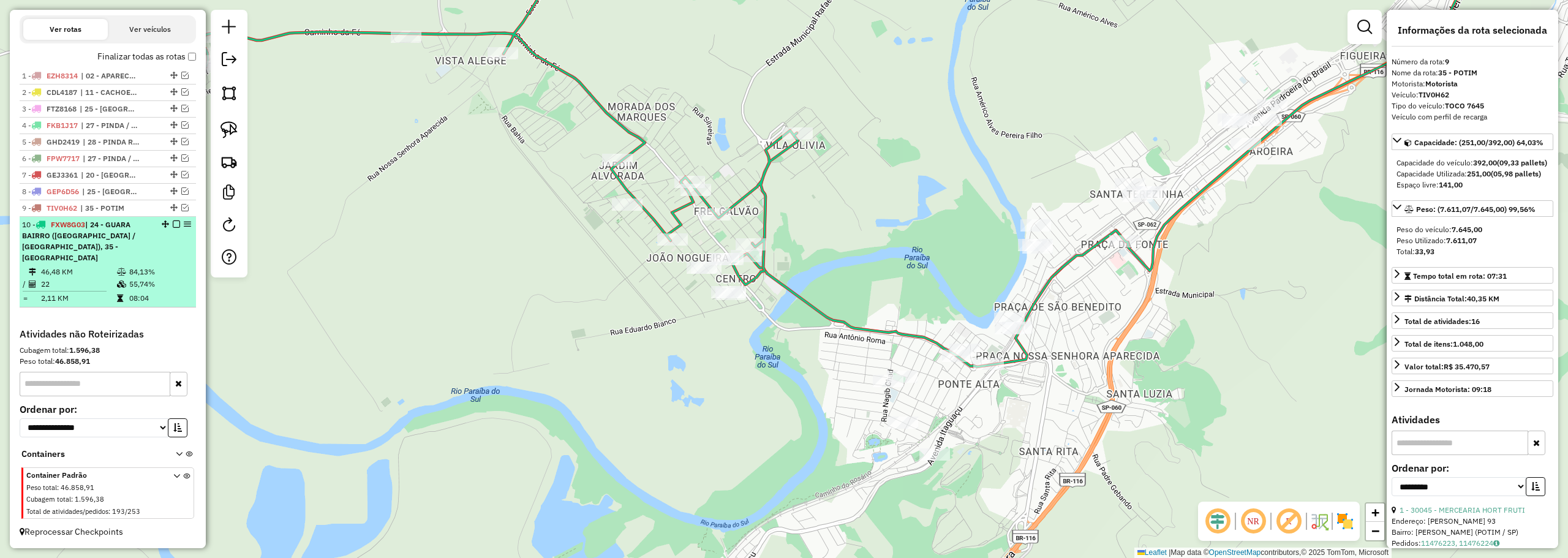
click at [172, 228] on em at bounding box center [176, 224] width 8 height 8
click at [168, 228] on div at bounding box center [172, 224] width 37 height 8
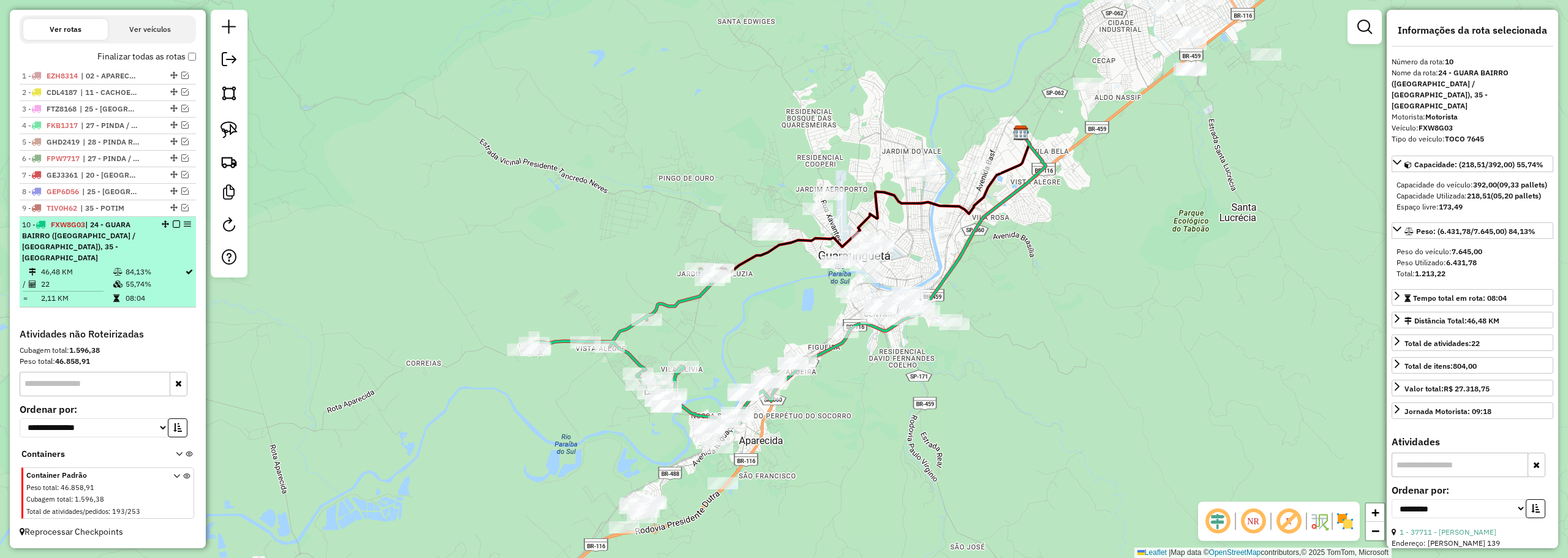
click at [172, 228] on em at bounding box center [176, 224] width 8 height 8
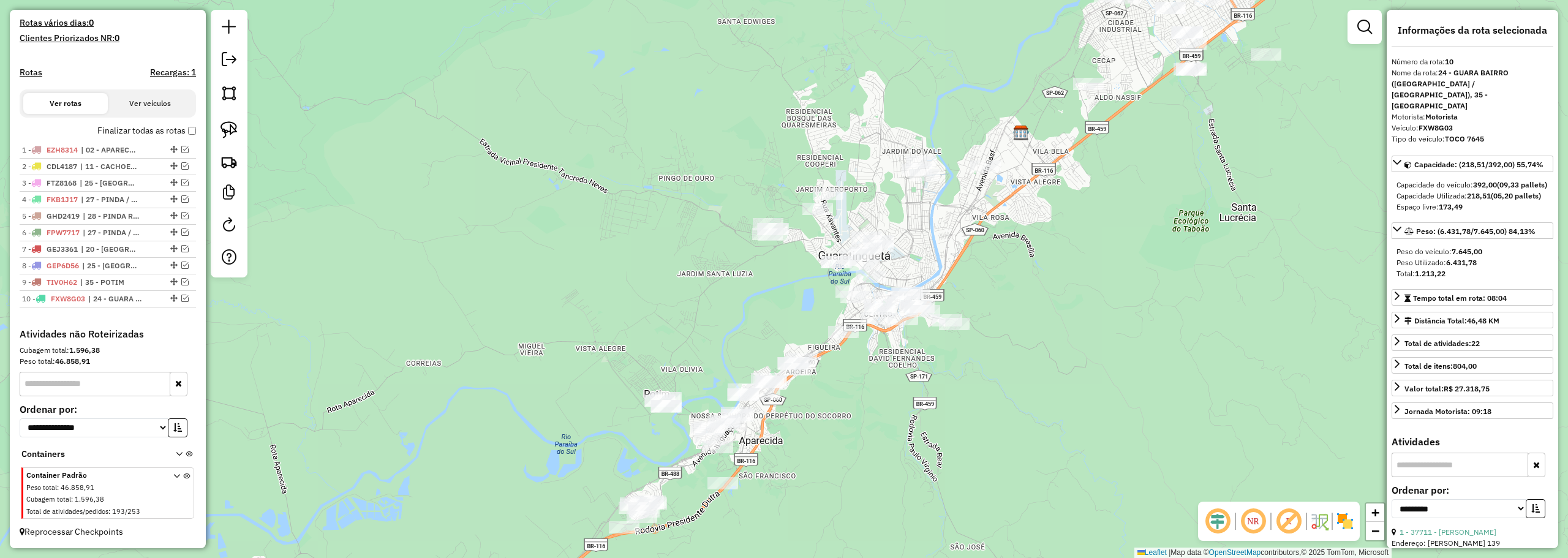
drag, startPoint x: 484, startPoint y: 344, endPoint x: 434, endPoint y: 177, distance: 174.3
click at [434, 179] on div "Janela de atendimento Grade de atendimento Capacidade Transportadoras Veículos …" at bounding box center [784, 279] width 1568 height 558
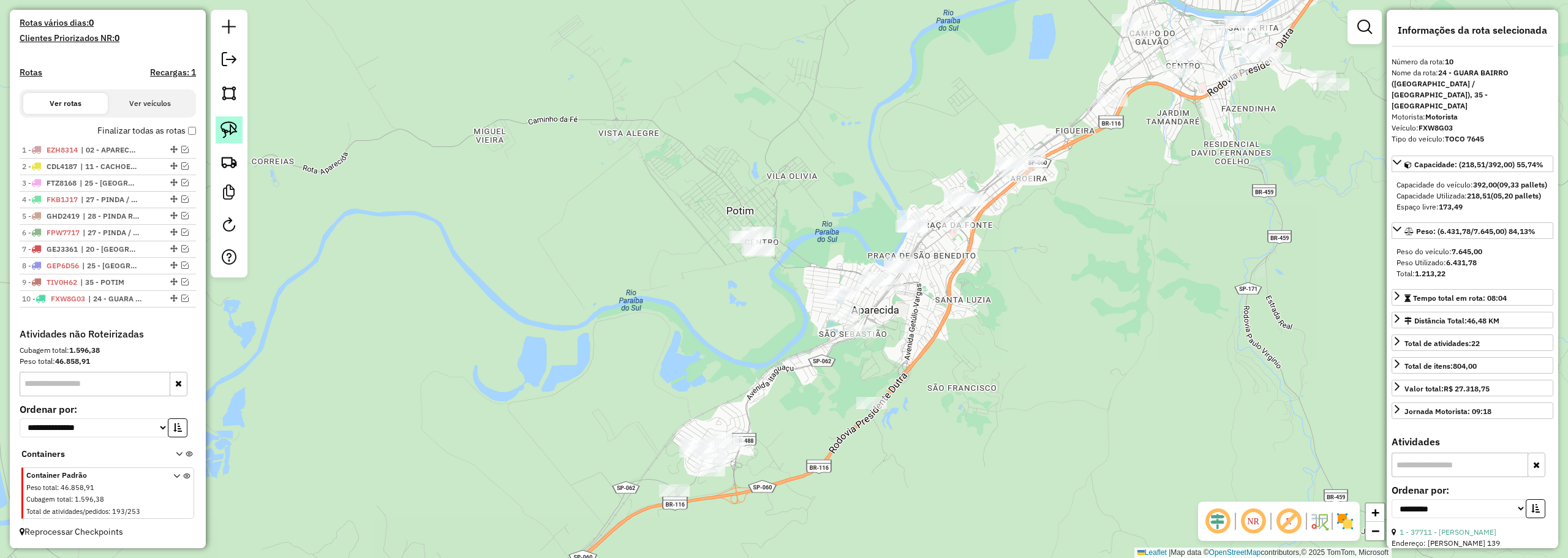
drag, startPoint x: 237, startPoint y: 129, endPoint x: 399, endPoint y: 158, distance: 164.6
click at [238, 129] on link at bounding box center [229, 130] width 27 height 27
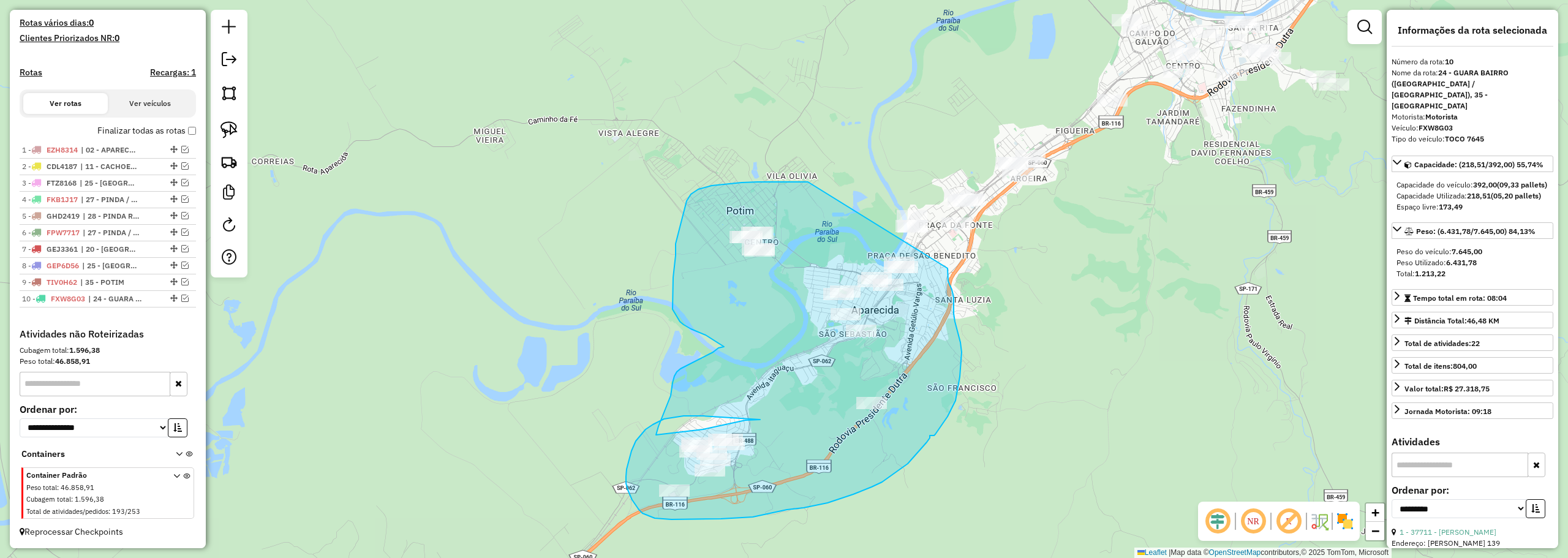
drag, startPoint x: 789, startPoint y: 182, endPoint x: 948, endPoint y: 265, distance: 179.4
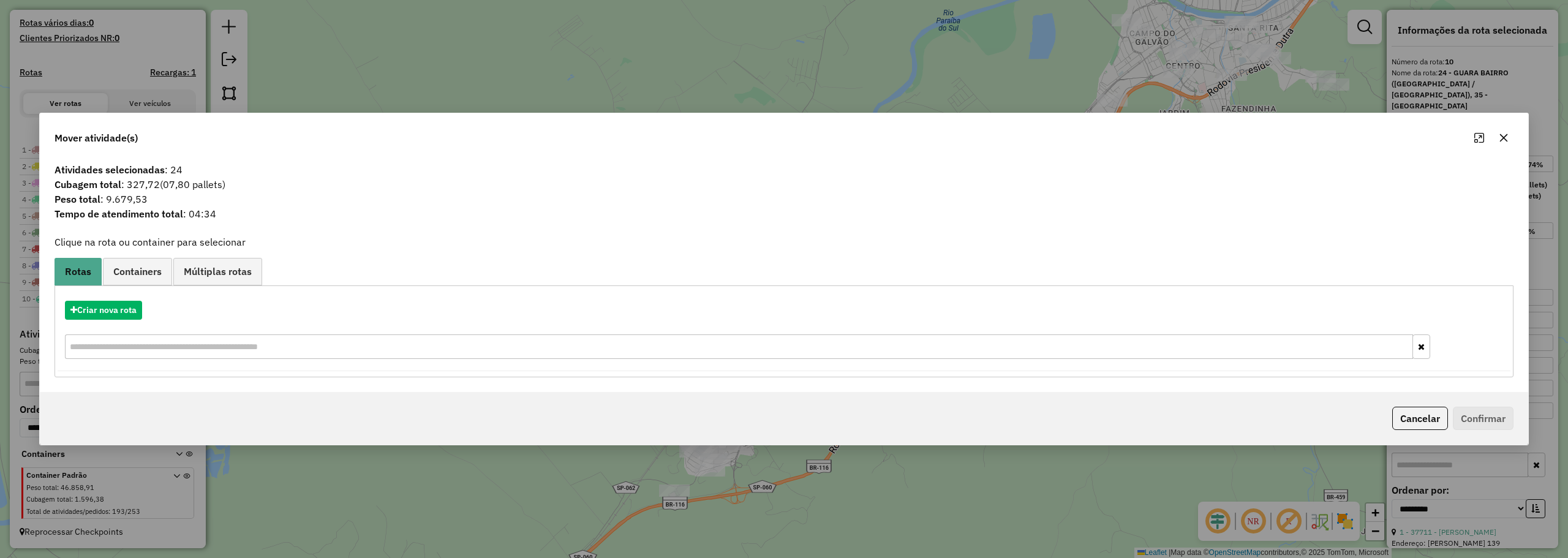
click at [1507, 136] on icon "button" at bounding box center [1504, 137] width 10 height 10
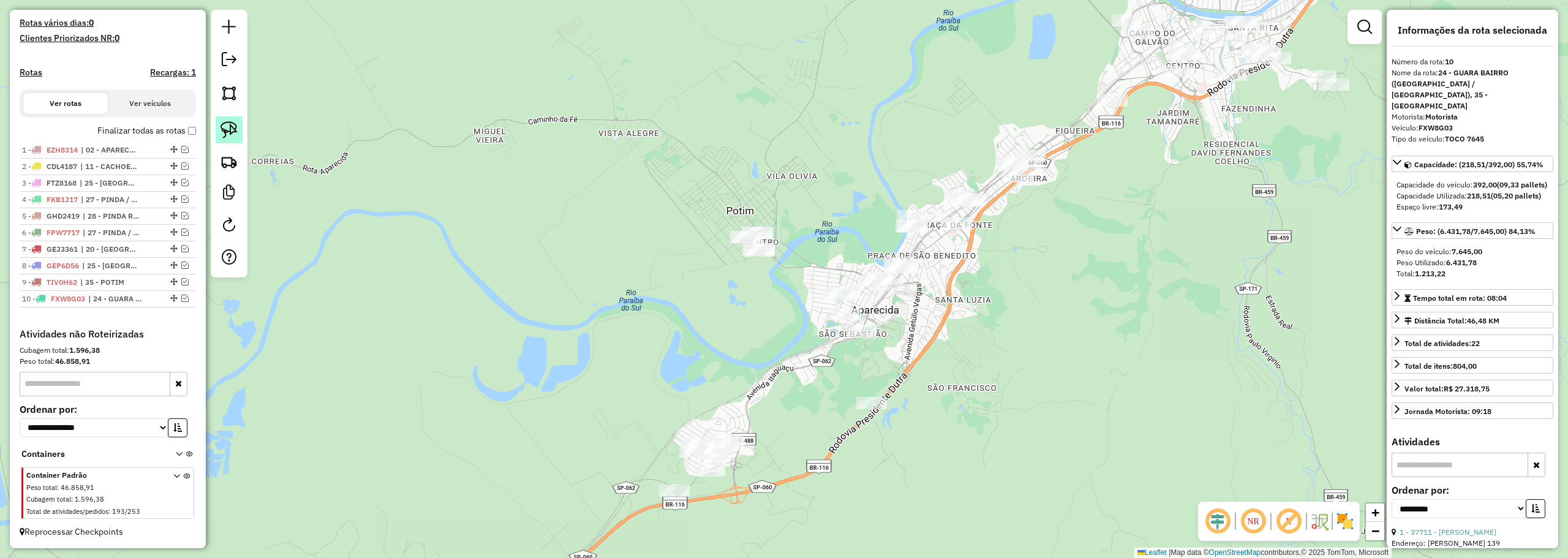
click at [226, 132] on img at bounding box center [229, 130] width 18 height 18
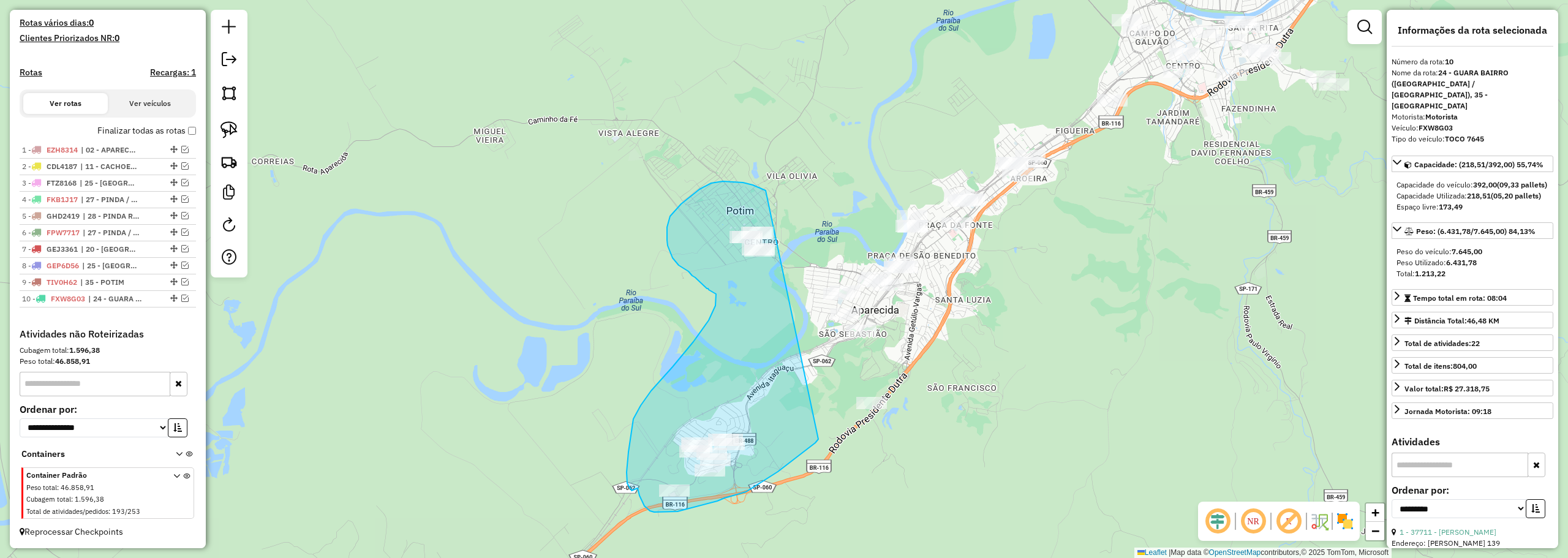
drag, startPoint x: 753, startPoint y: 185, endPoint x: 818, endPoint y: 439, distance: 262.2
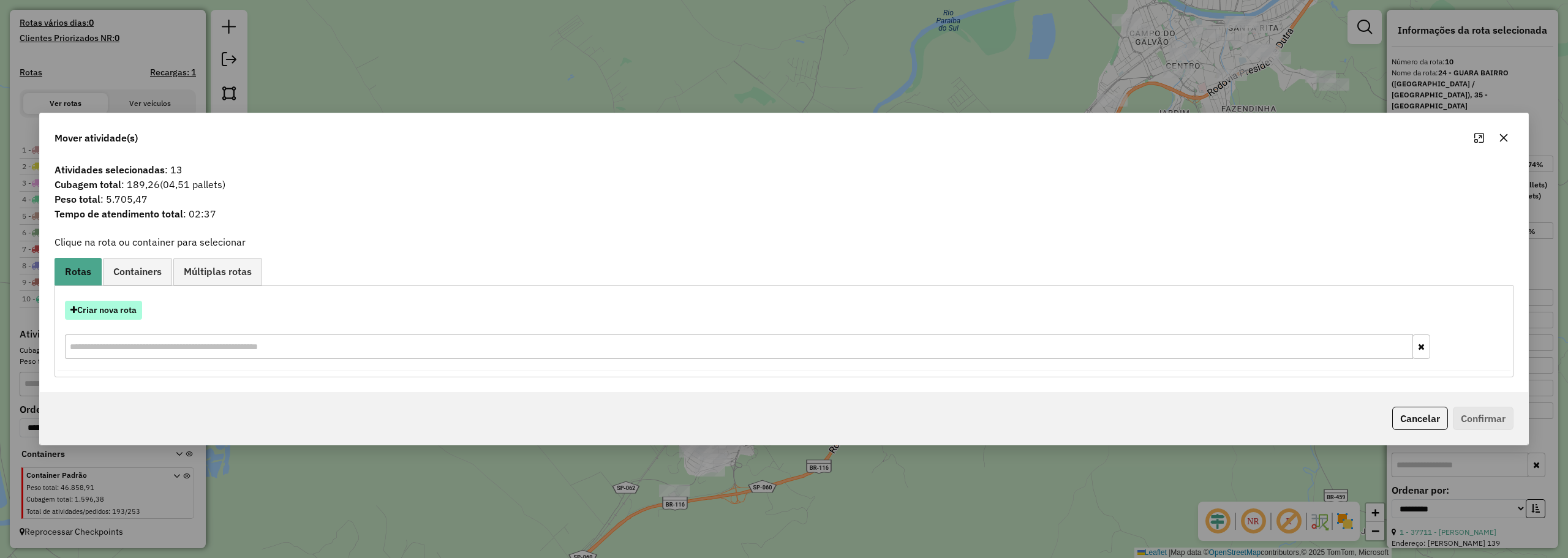
click at [115, 313] on button "Criar nova rota" at bounding box center [103, 310] width 77 height 19
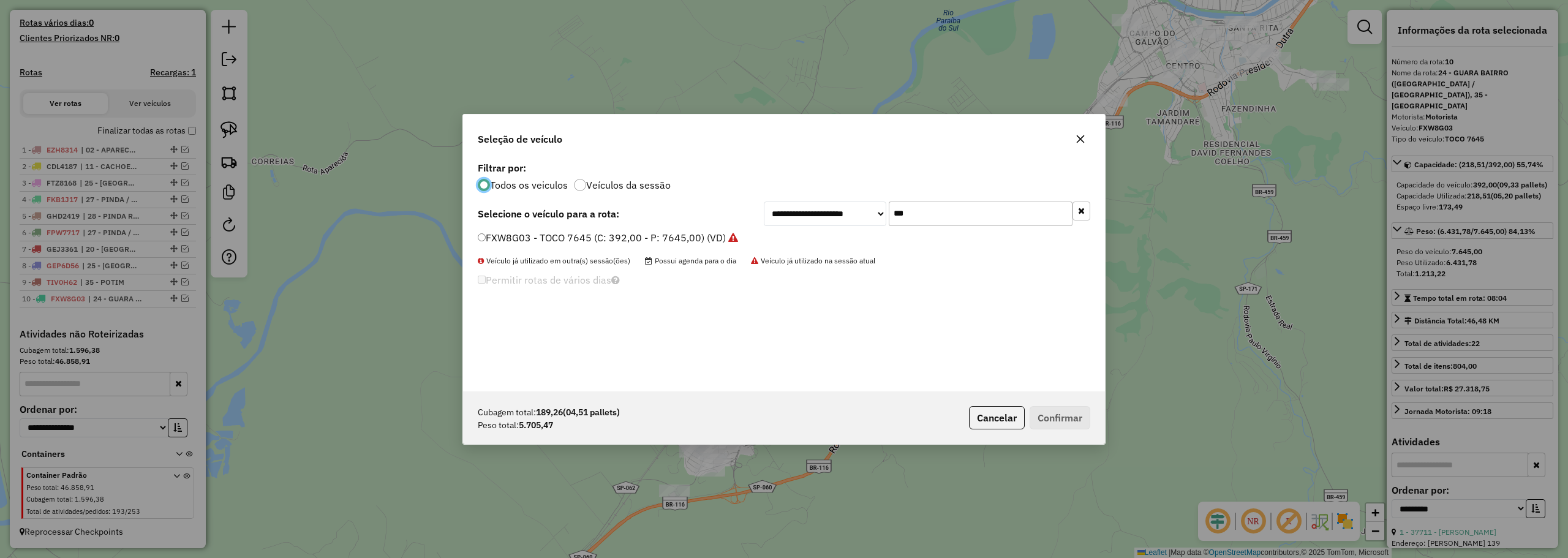
scroll to position [7, 4]
click at [969, 211] on input "***" at bounding box center [980, 213] width 184 height 24
type input "***"
click at [596, 238] on label "GKA5F71 - TOCO 7645 (C: 392,00 - P: 7645,00) (VD)" at bounding box center [600, 237] width 245 height 15
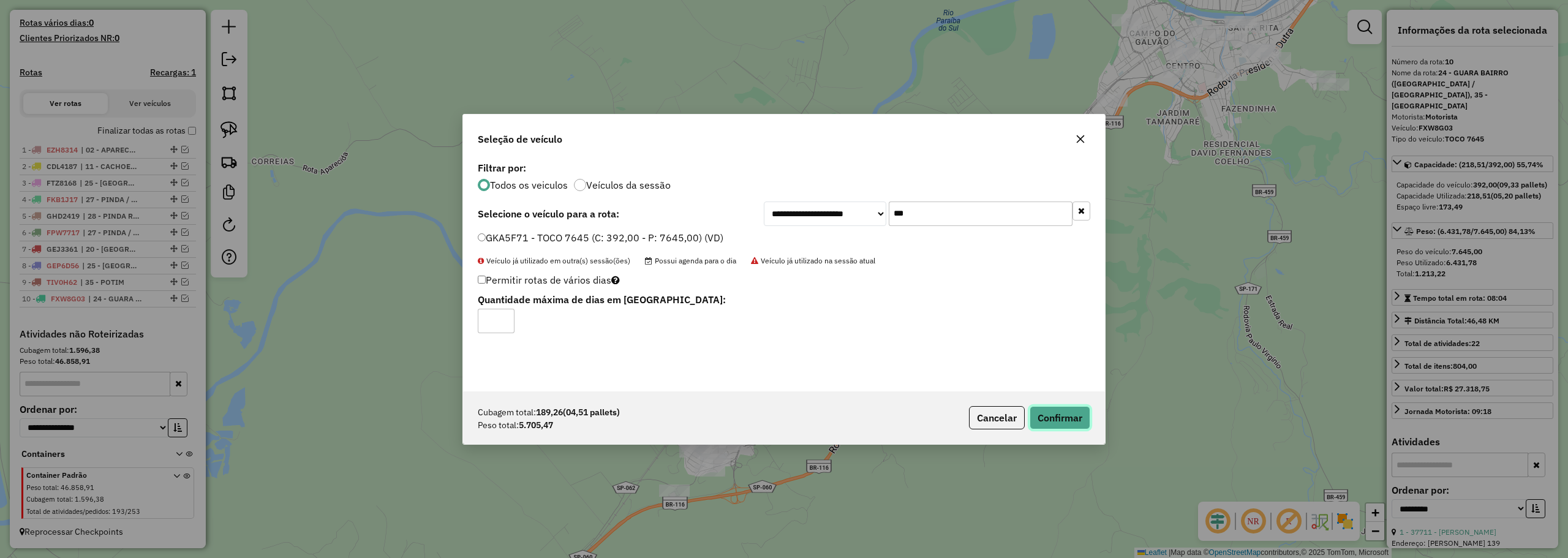
click at [1068, 412] on button "Confirmar" at bounding box center [1060, 418] width 60 height 23
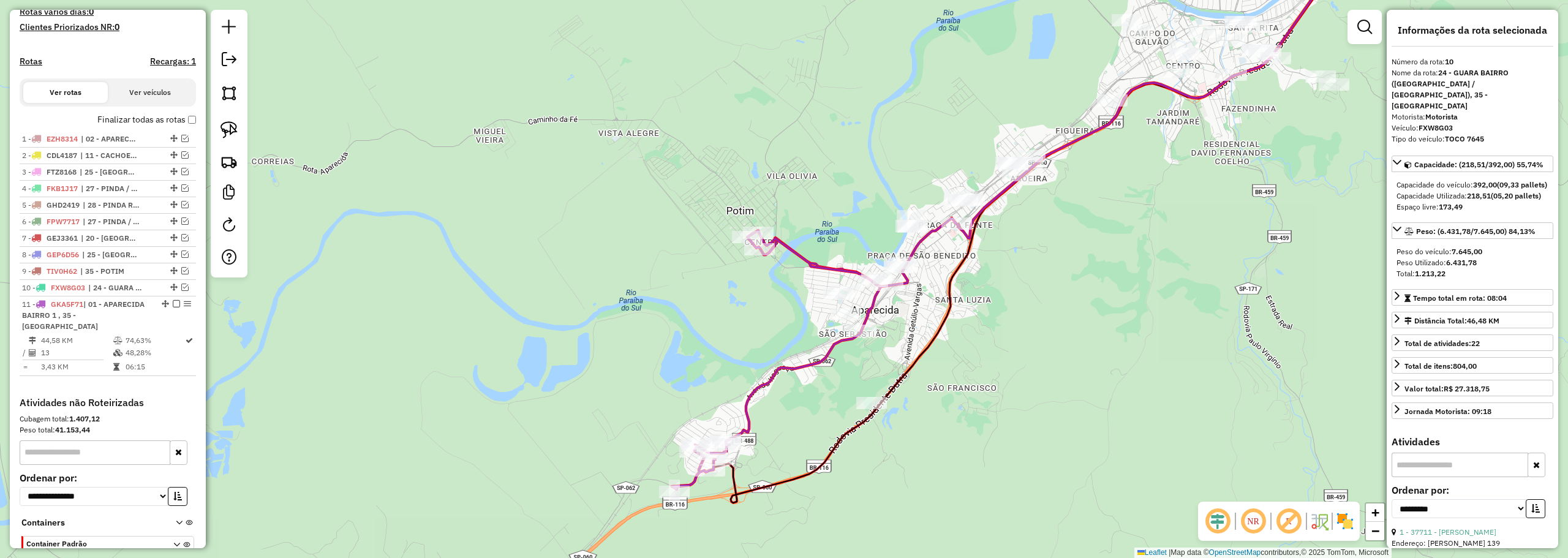
scroll to position [395, 0]
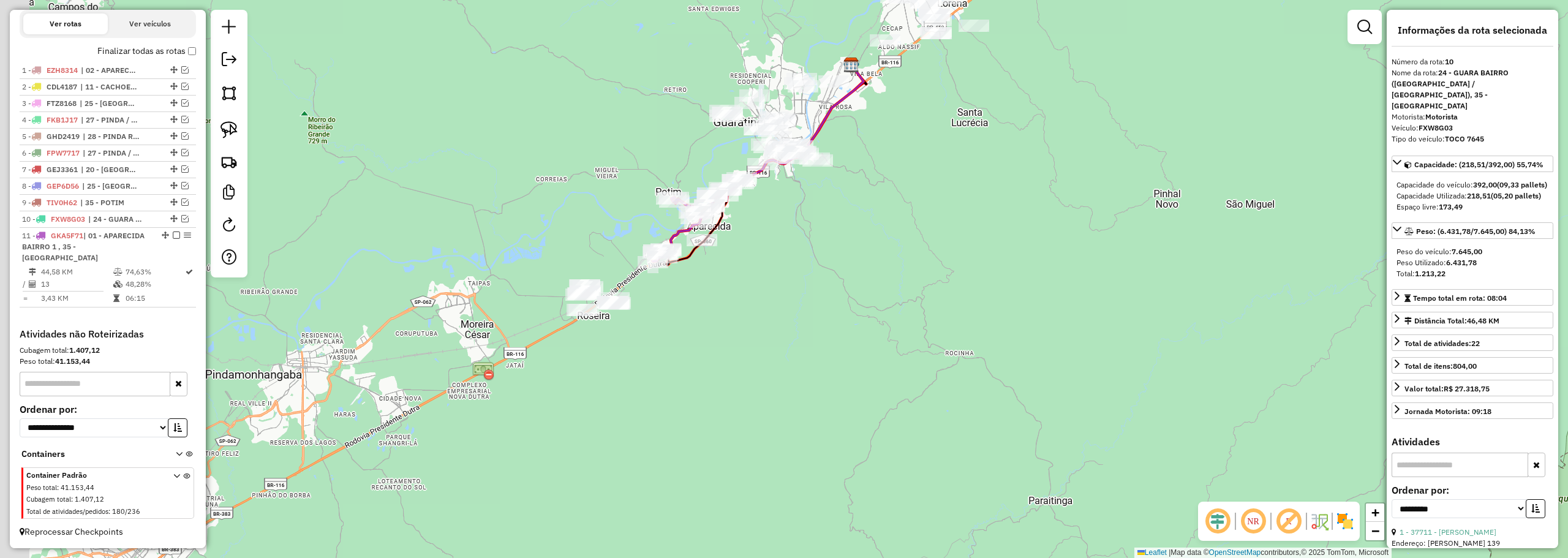
drag, startPoint x: 436, startPoint y: 396, endPoint x: 528, endPoint y: 378, distance: 93.7
click at [529, 379] on div "Janela de atendimento Grade de atendimento Capacidade Transportadoras Veículos …" at bounding box center [784, 279] width 1568 height 558
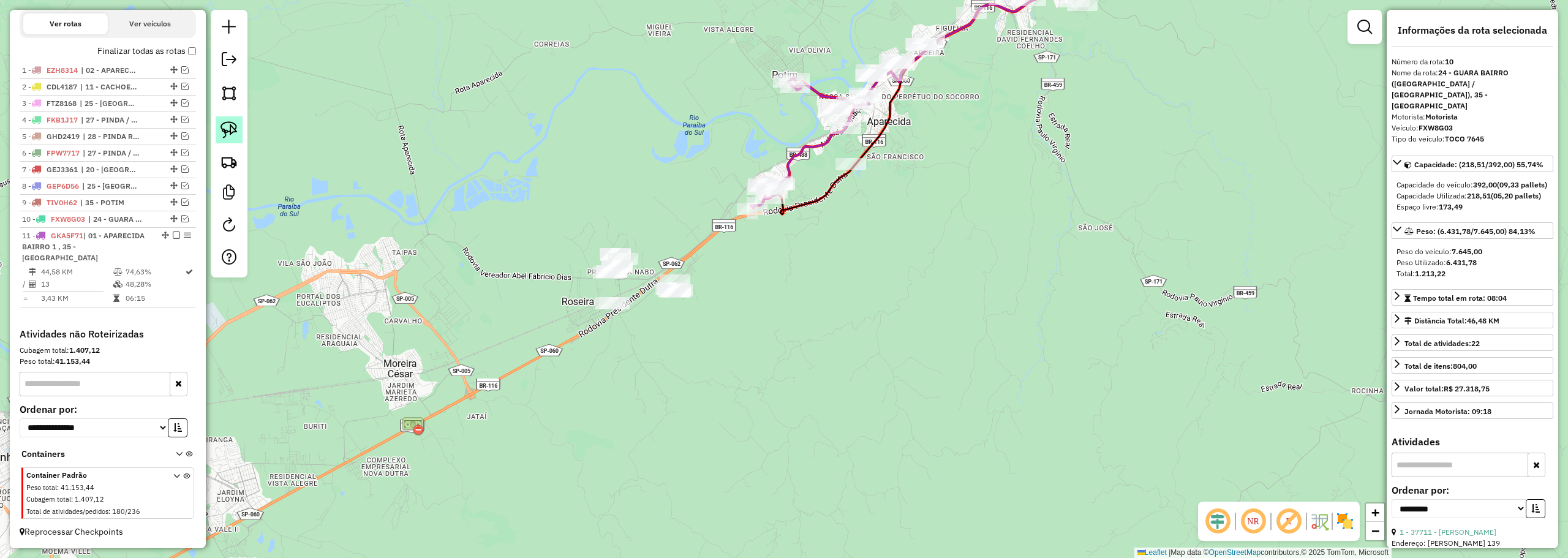
click at [231, 122] on img at bounding box center [229, 130] width 18 height 18
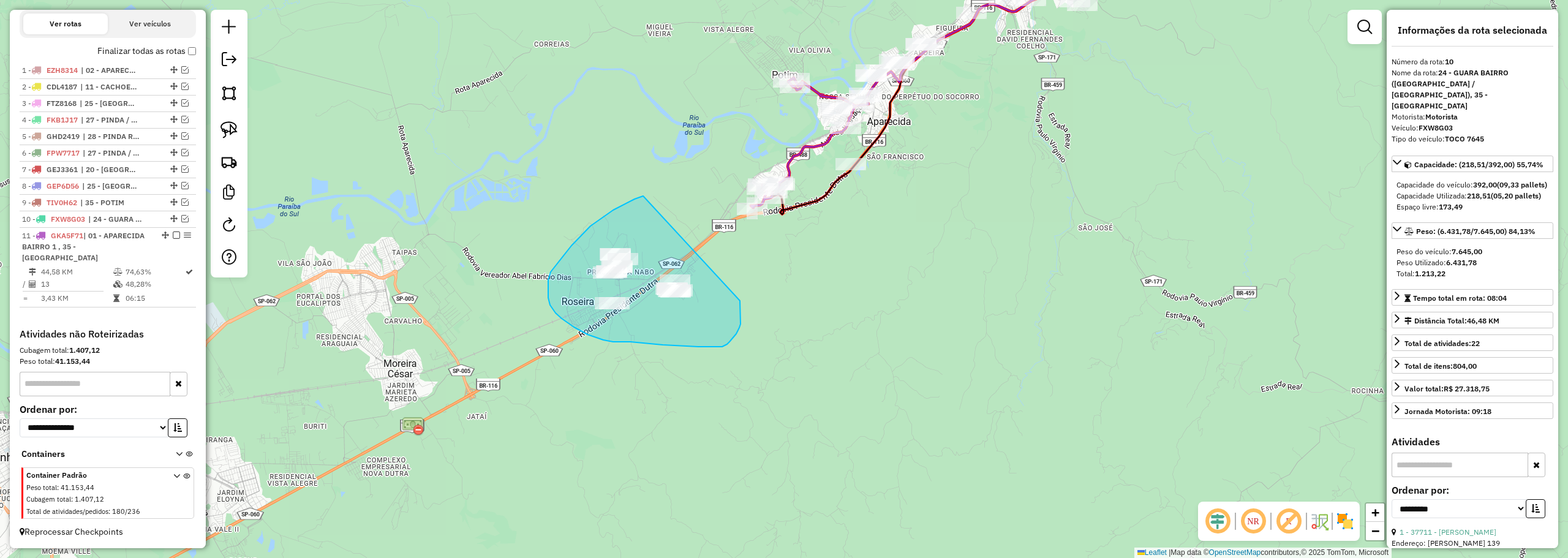
drag, startPoint x: 634, startPoint y: 199, endPoint x: 739, endPoint y: 289, distance: 138.3
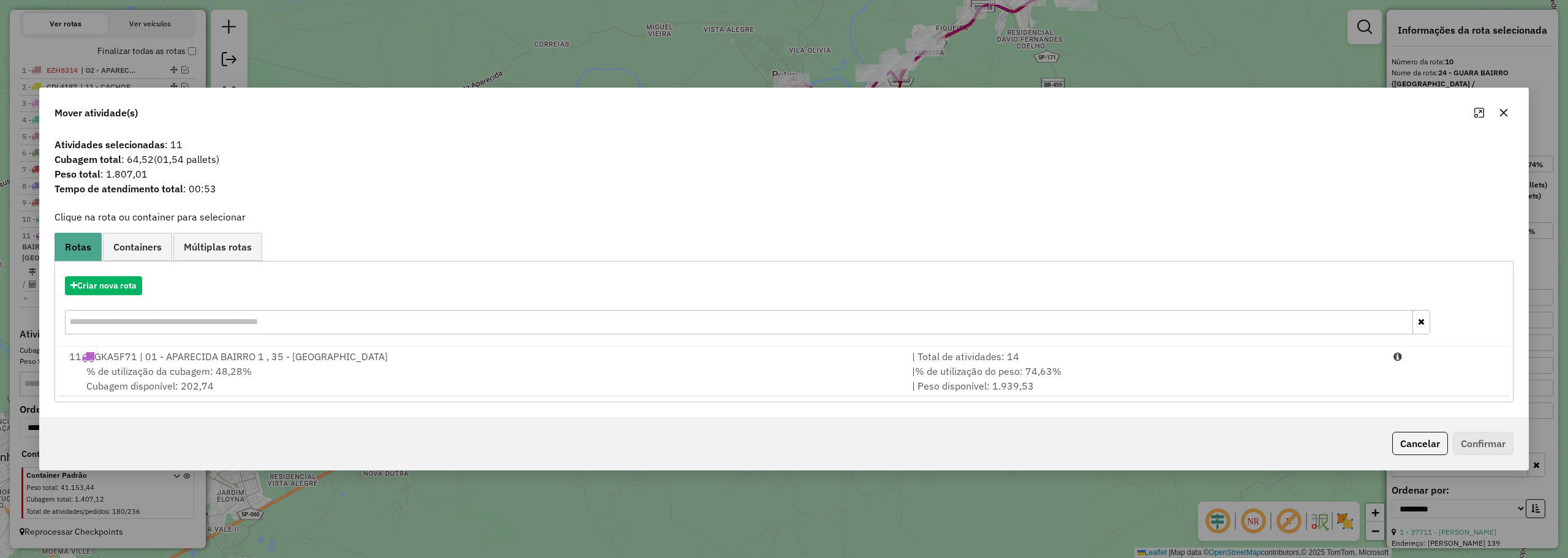
click at [1506, 106] on button "button" at bounding box center [1504, 113] width 19 height 19
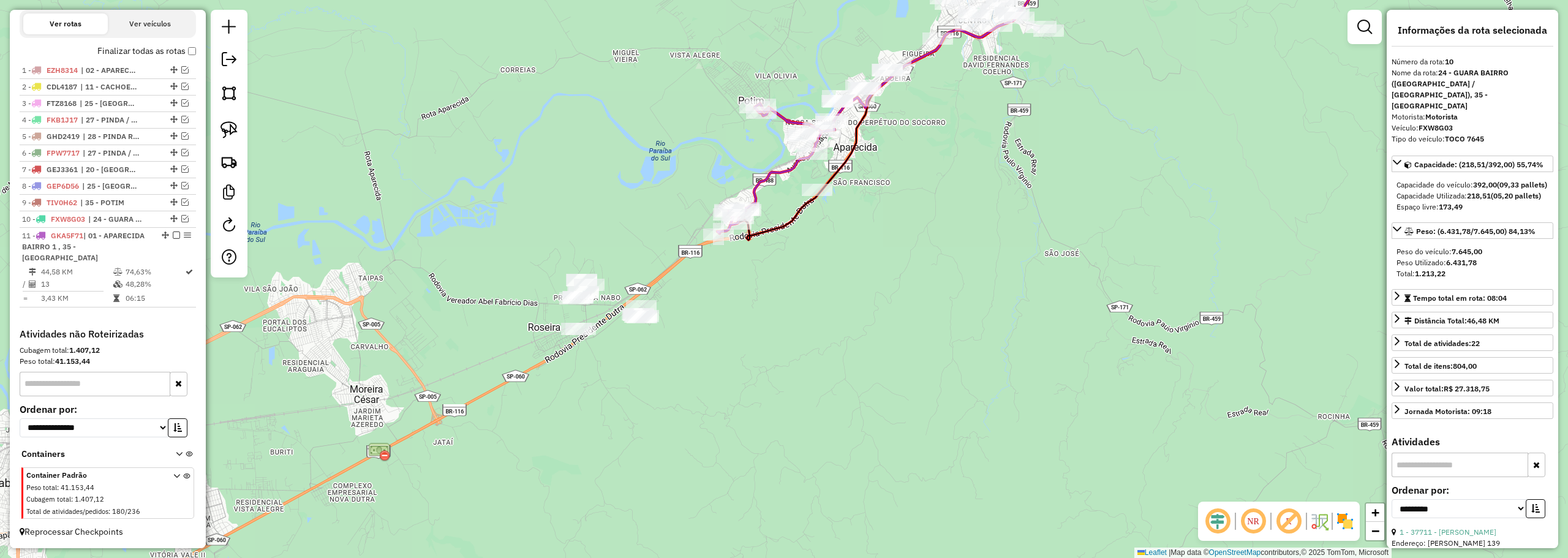
drag, startPoint x: 601, startPoint y: 180, endPoint x: 603, endPoint y: 174, distance: 6.3
click at [601, 178] on div "Janela de atendimento Grade de atendimento Capacidade Transportadoras Veículos …" at bounding box center [784, 279] width 1568 height 558
click at [225, 129] on img at bounding box center [229, 130] width 18 height 18
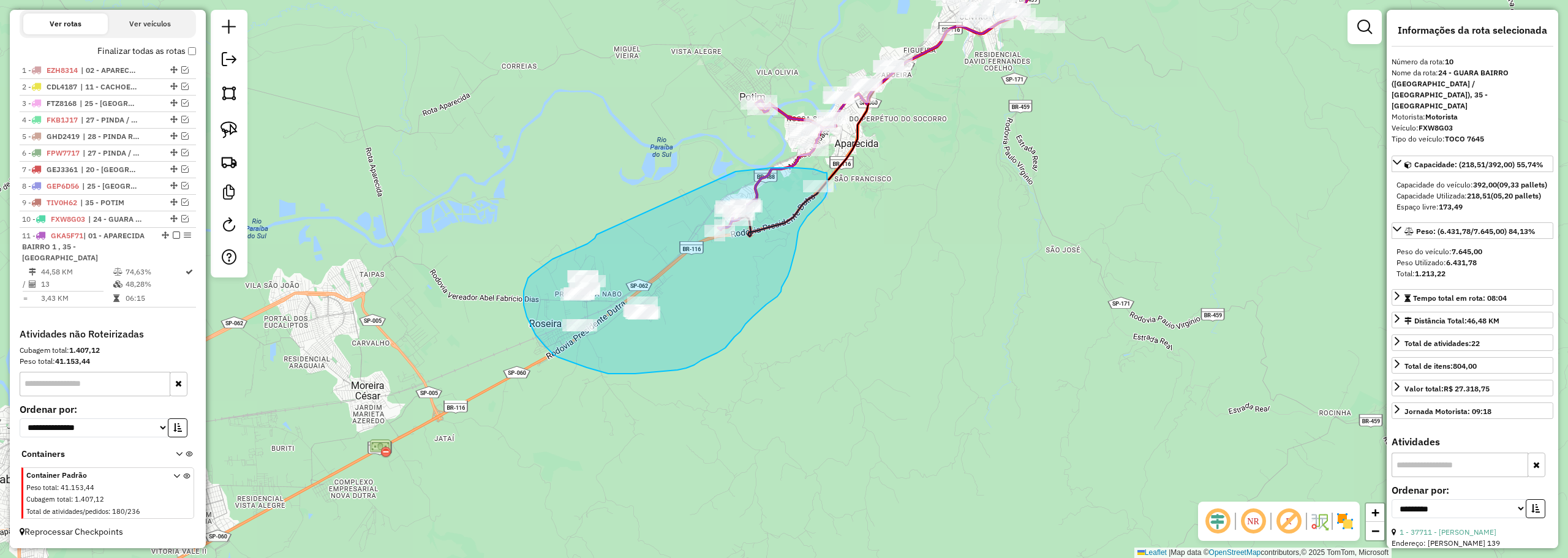
drag, startPoint x: 596, startPoint y: 235, endPoint x: 728, endPoint y: 172, distance: 146.3
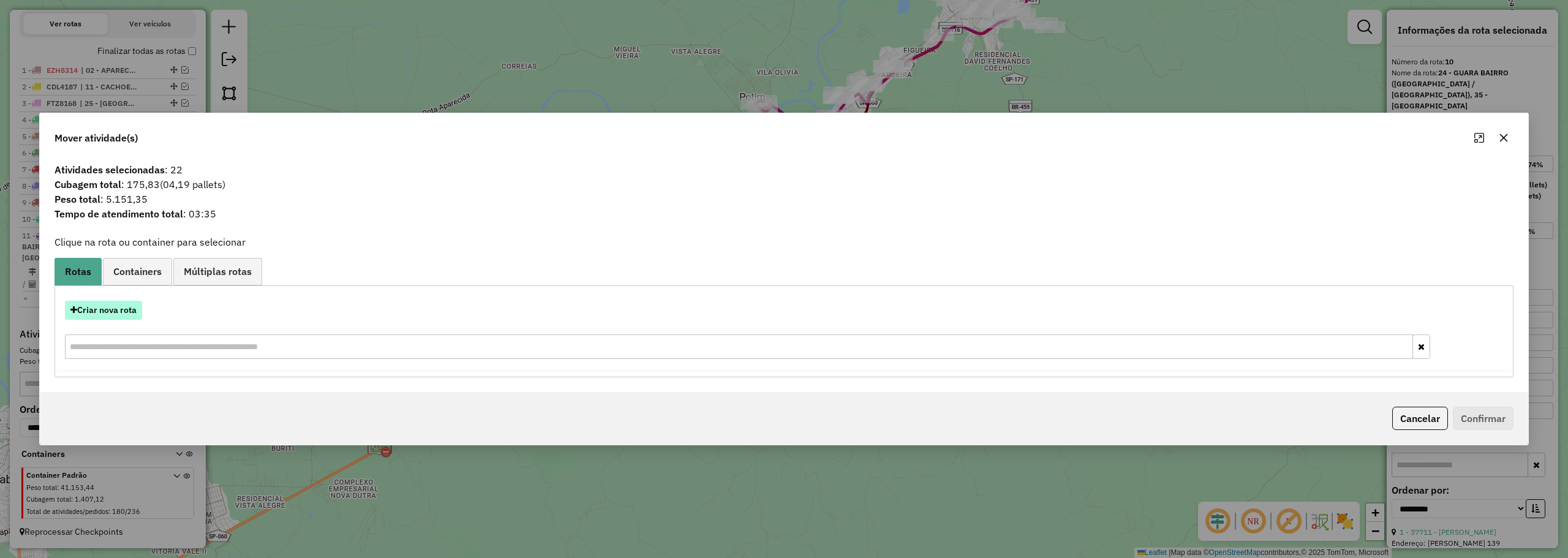
click at [130, 311] on button "Criar nova rota" at bounding box center [103, 310] width 77 height 19
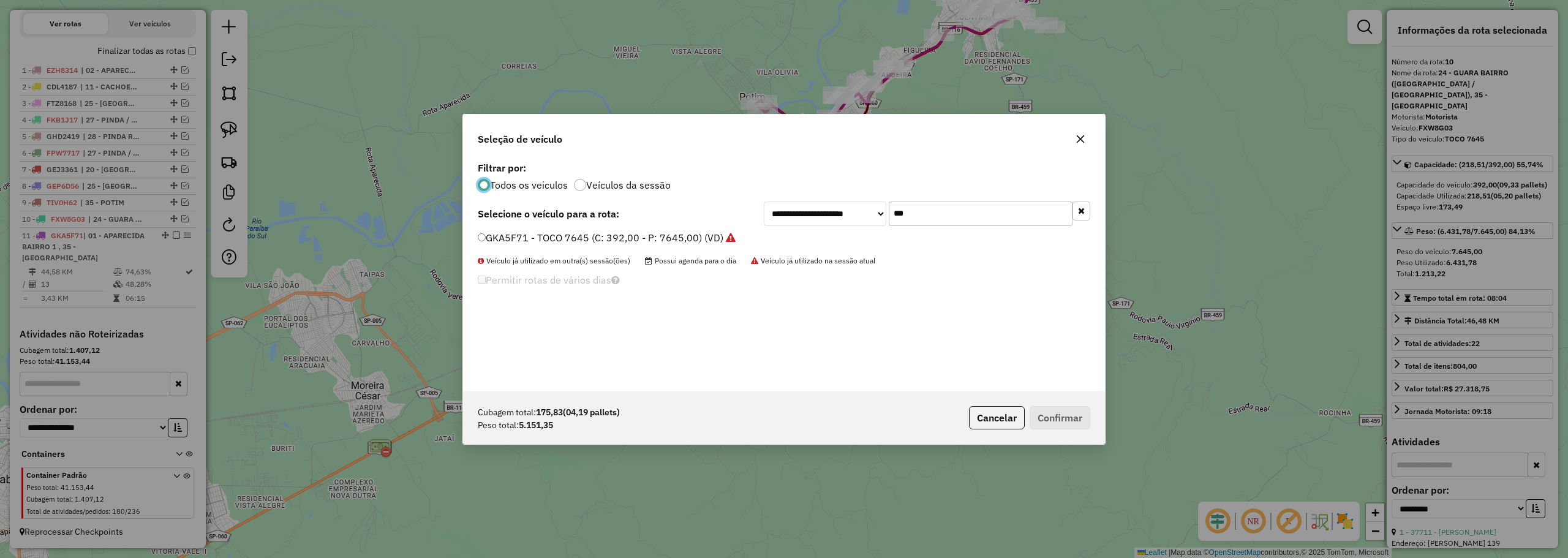
scroll to position [7, 4]
click at [979, 219] on input "***" at bounding box center [980, 213] width 184 height 24
type input "***"
click at [541, 231] on label "GEI6959 - BAÚ 7950 (C: 308,00 - P: 7950,00) (VD)" at bounding box center [595, 237] width 237 height 15
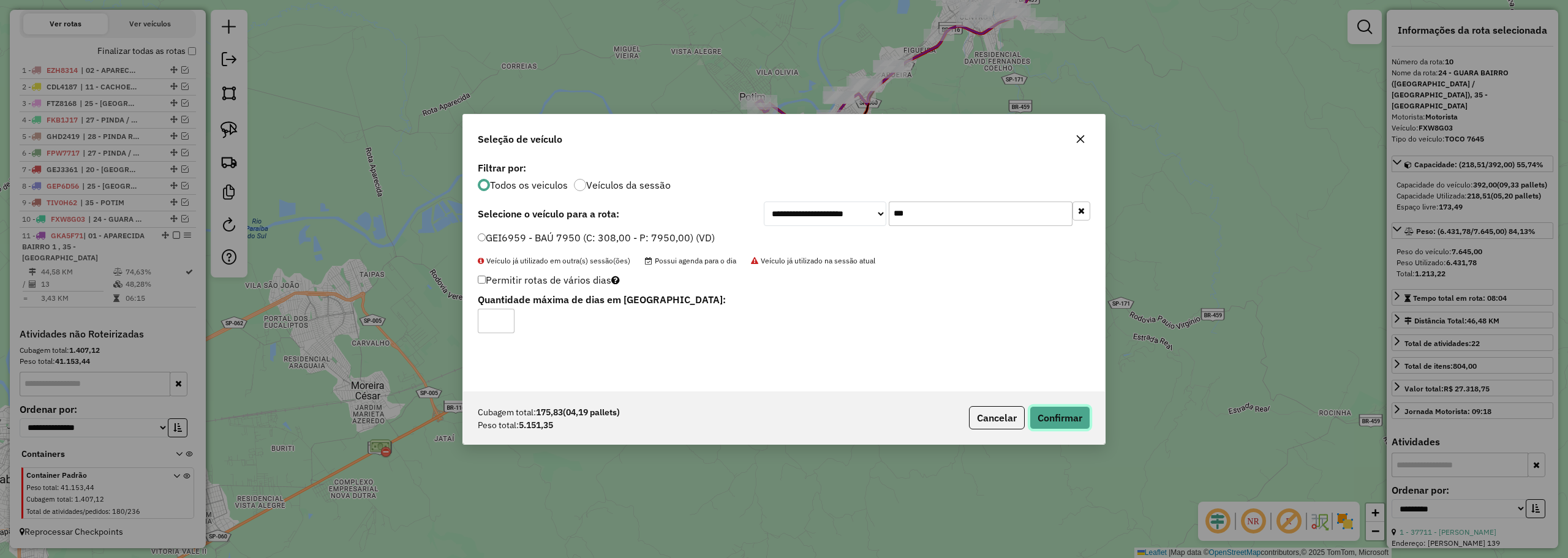
click at [1037, 415] on button "Confirmar" at bounding box center [1060, 418] width 60 height 23
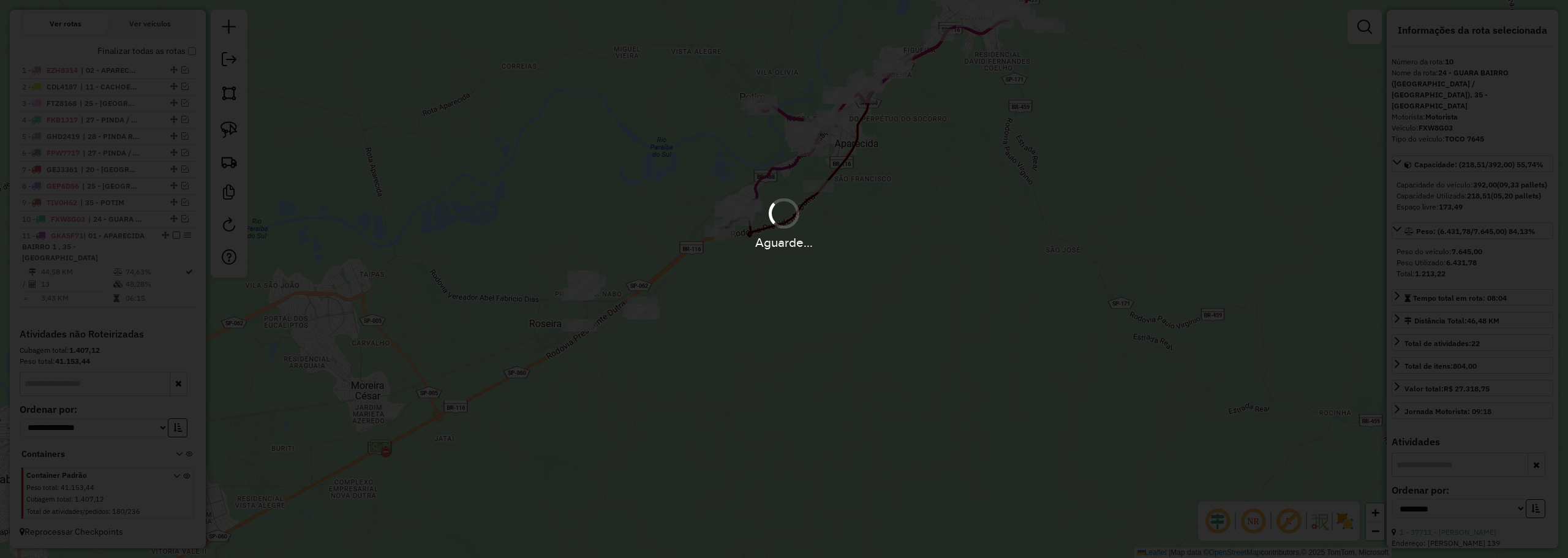
scroll to position [479, 0]
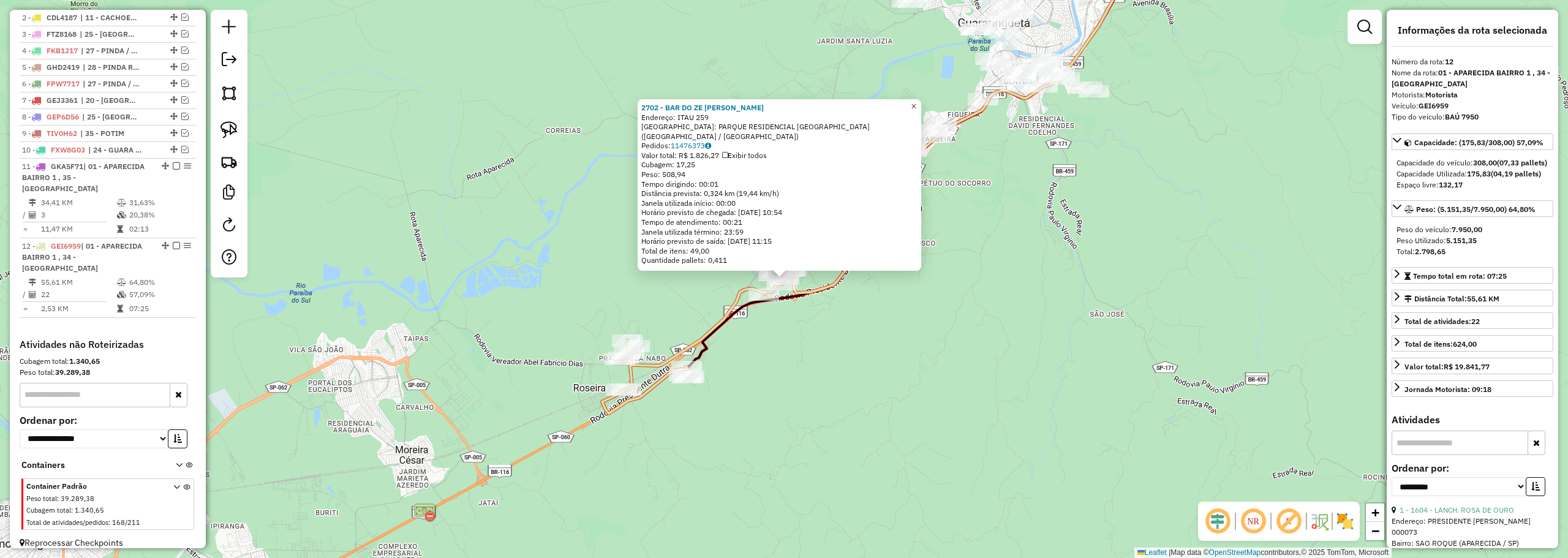
click at [916, 109] on span "×" at bounding box center [914, 106] width 6 height 11
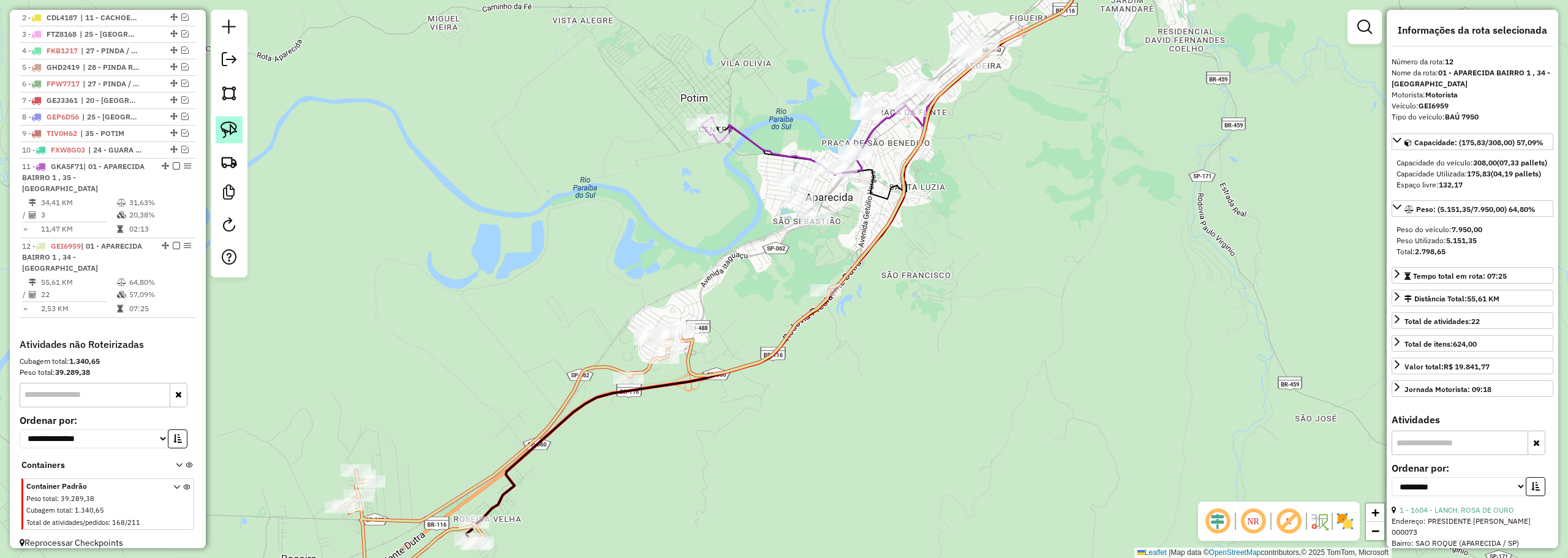
click at [223, 125] on img at bounding box center [229, 130] width 18 height 18
drag, startPoint x: 809, startPoint y: 186, endPoint x: 769, endPoint y: 200, distance: 42.4
click at [766, 200] on div at bounding box center [751, 194] width 30 height 13
click at [222, 132] on img at bounding box center [229, 130] width 18 height 18
drag, startPoint x: 807, startPoint y: 192, endPoint x: 873, endPoint y: 220, distance: 71.7
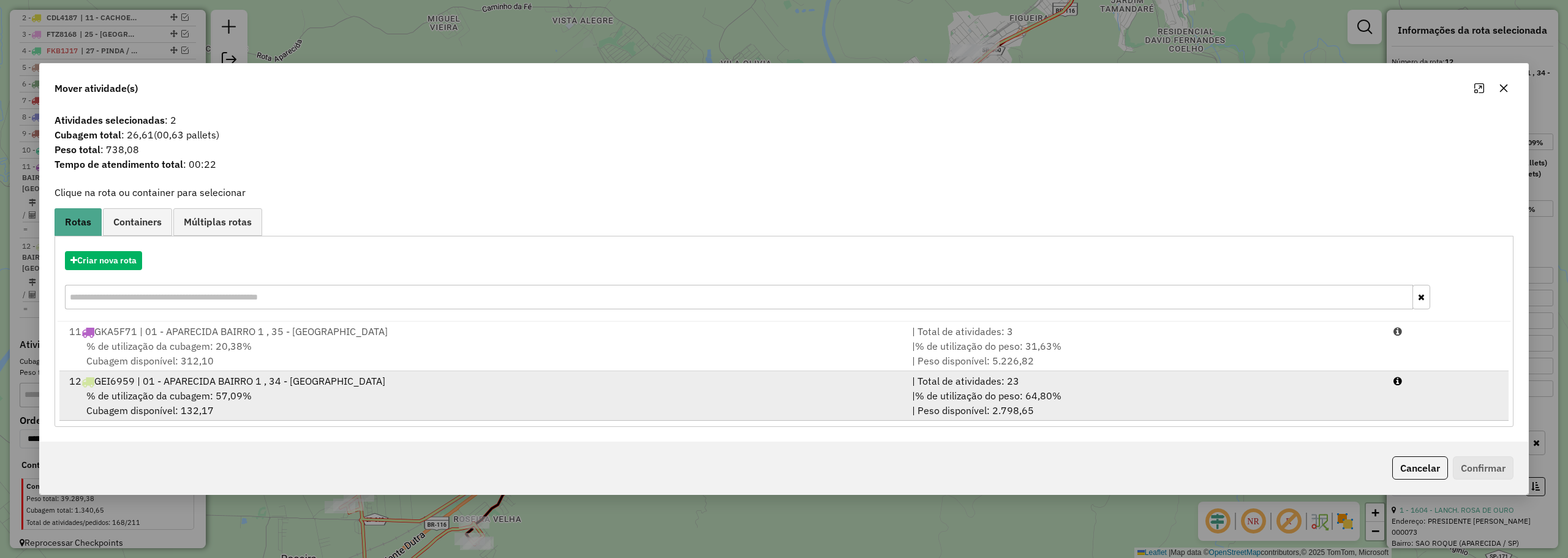
drag, startPoint x: 500, startPoint y: 386, endPoint x: 853, endPoint y: 390, distance: 353.0
click at [504, 385] on div "12 GEI6959 | 01 - APARECIDA BAIRRO 1 , 34 - ROSEIRA" at bounding box center [483, 381] width 842 height 15
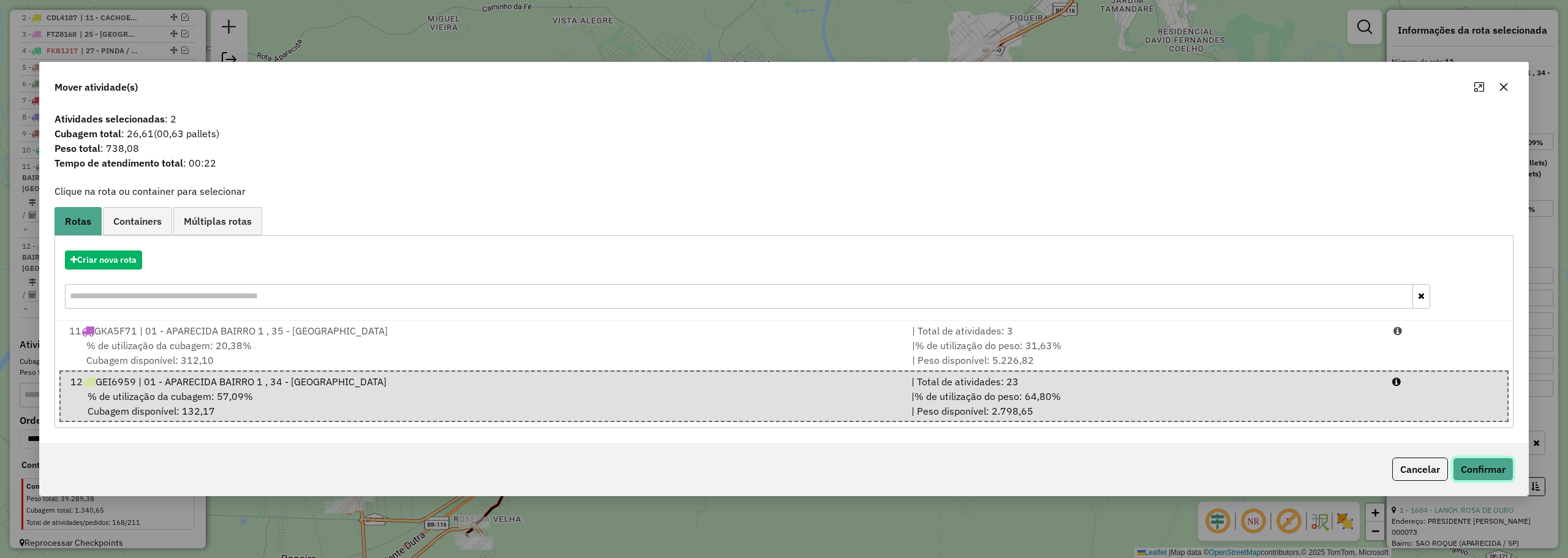
click at [1506, 467] on button "Confirmar" at bounding box center [1482, 469] width 60 height 23
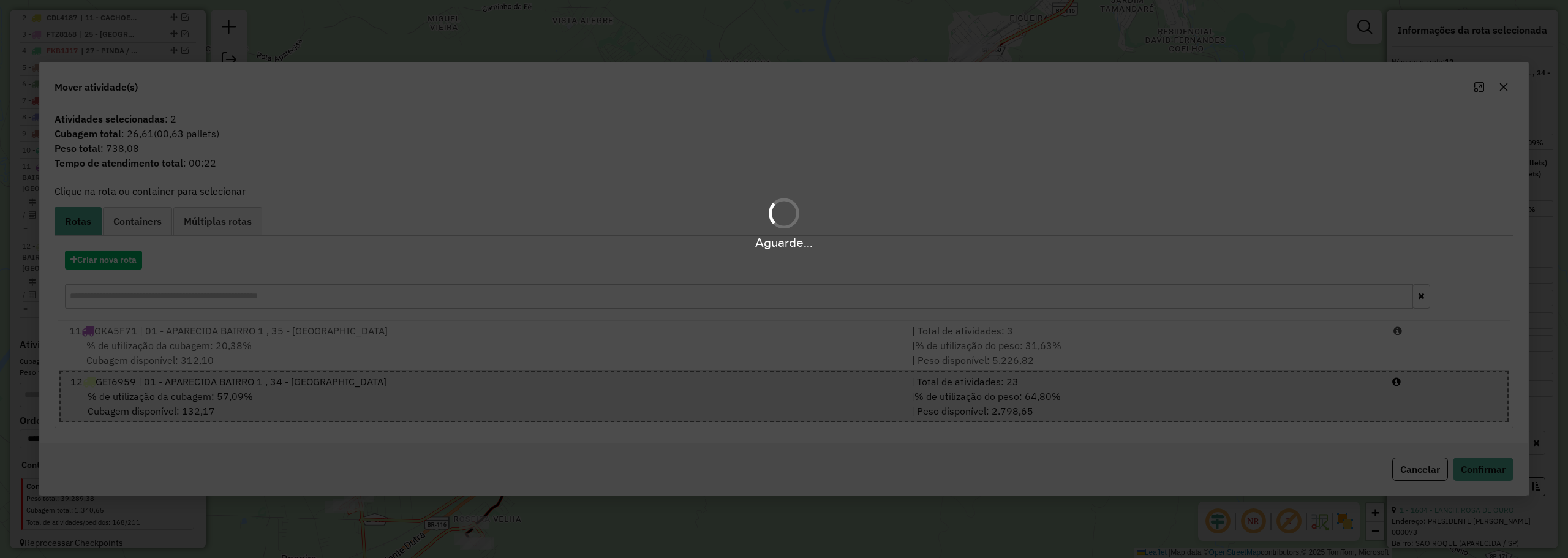
drag, startPoint x: 625, startPoint y: 338, endPoint x: 636, endPoint y: 334, distance: 11.7
click at [626, 338] on div "Aguarde..." at bounding box center [784, 279] width 1568 height 558
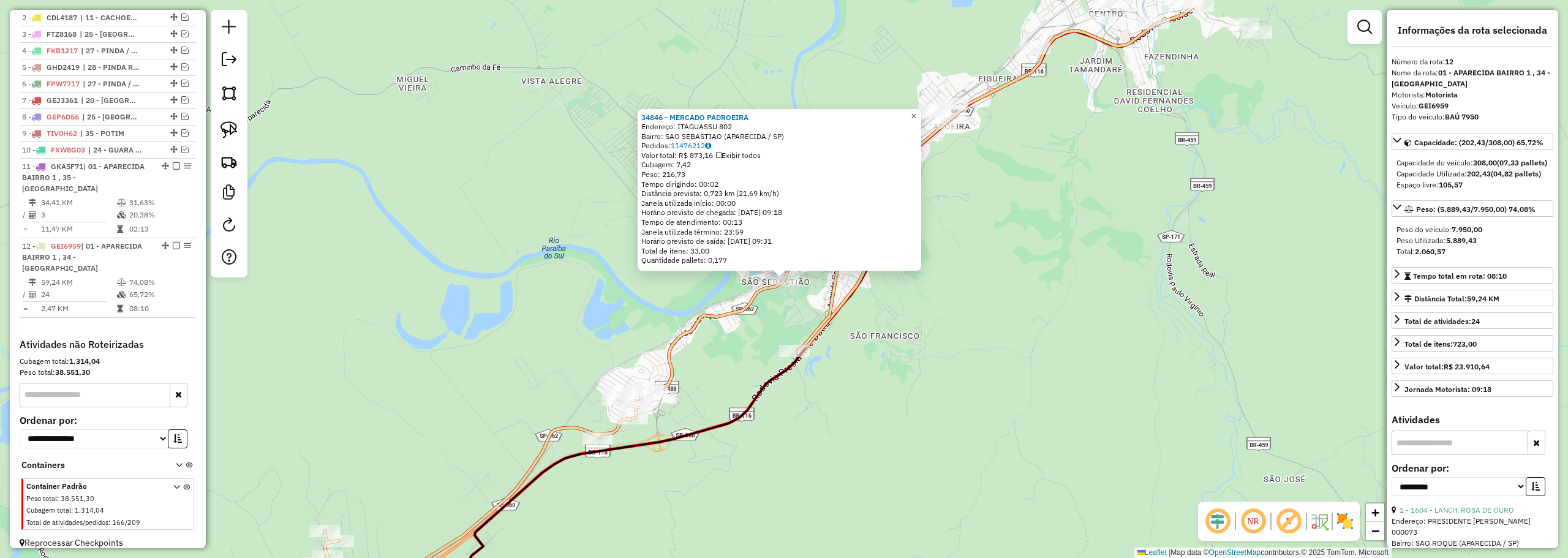
click at [917, 115] on link "×" at bounding box center [914, 116] width 15 height 15
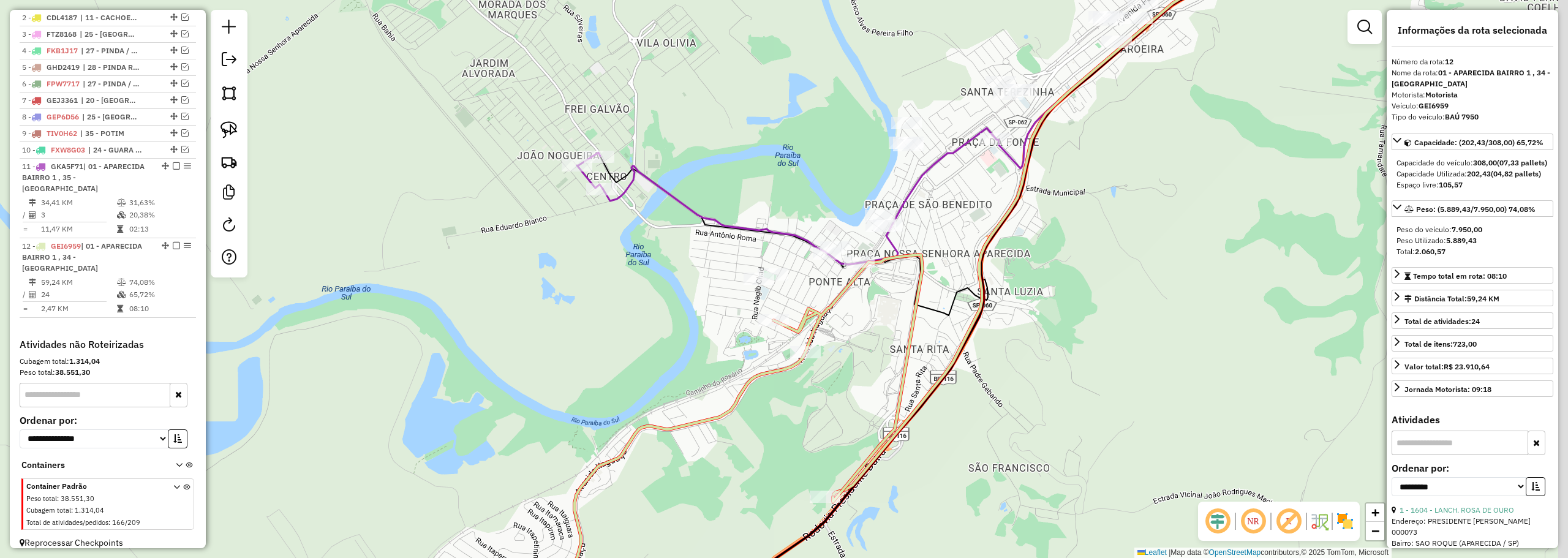
drag, startPoint x: 613, startPoint y: 245, endPoint x: 549, endPoint y: 252, distance: 64.4
click at [550, 255] on div "Janela de atendimento Grade de atendimento Capacidade Transportadoras Veículos …" at bounding box center [784, 279] width 1568 height 558
click at [226, 127] on img at bounding box center [229, 130] width 18 height 18
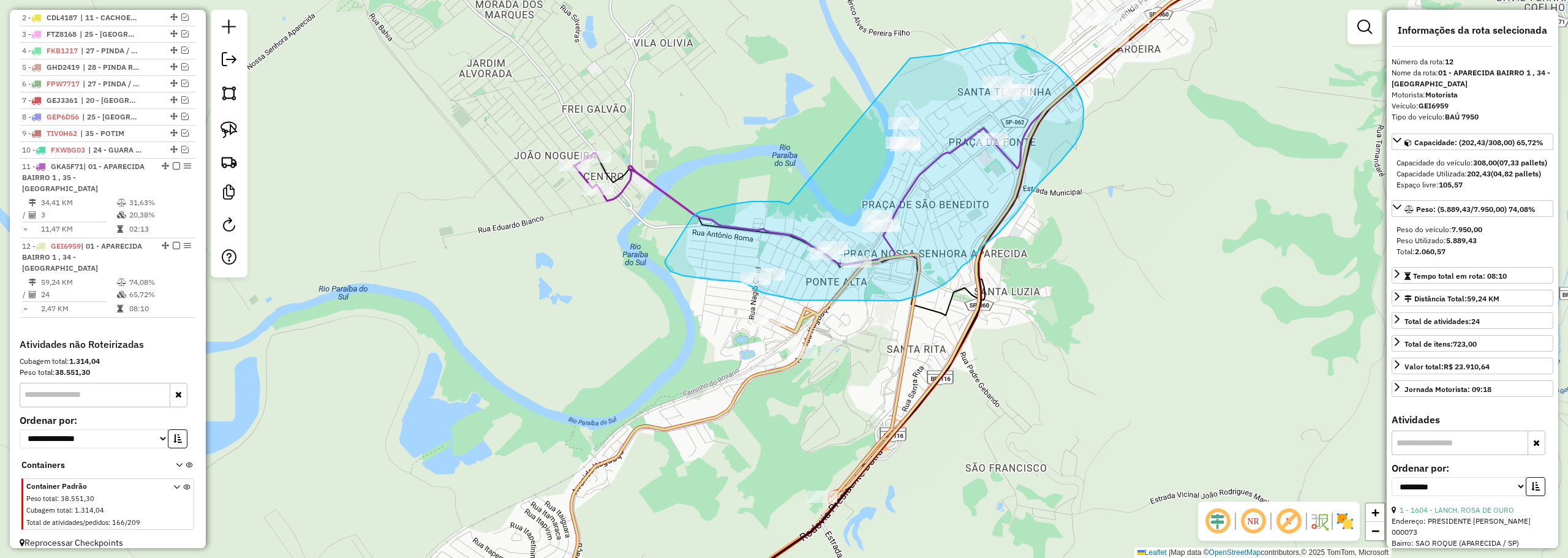
drag, startPoint x: 779, startPoint y: 202, endPoint x: 891, endPoint y: 60, distance: 180.9
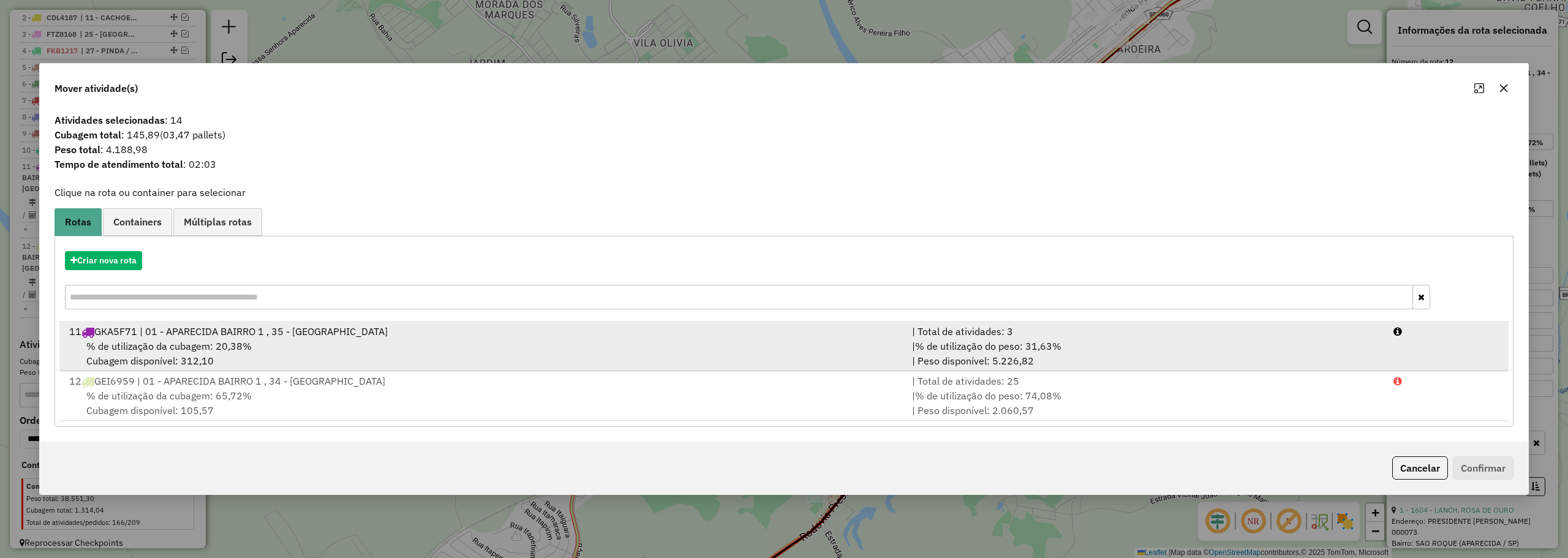
click at [1015, 346] on span "% de utilização do peso: 31,63%" at bounding box center [988, 346] width 146 height 13
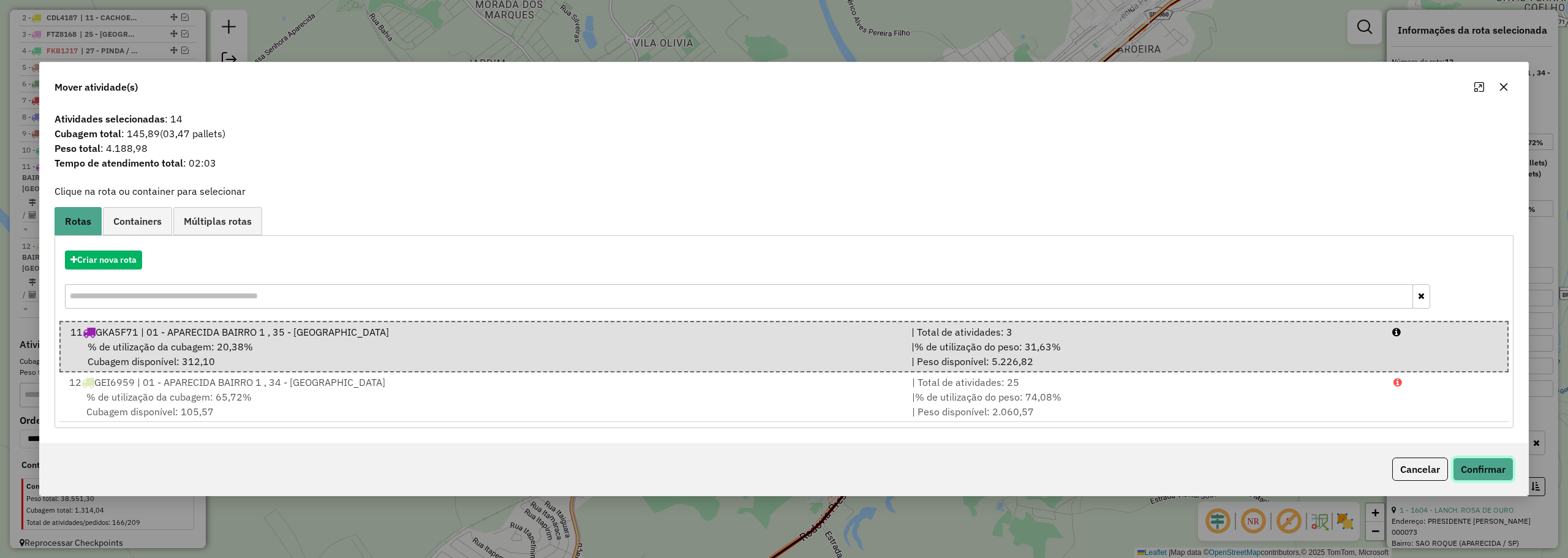
click at [1471, 464] on button "Confirmar" at bounding box center [1482, 469] width 60 height 23
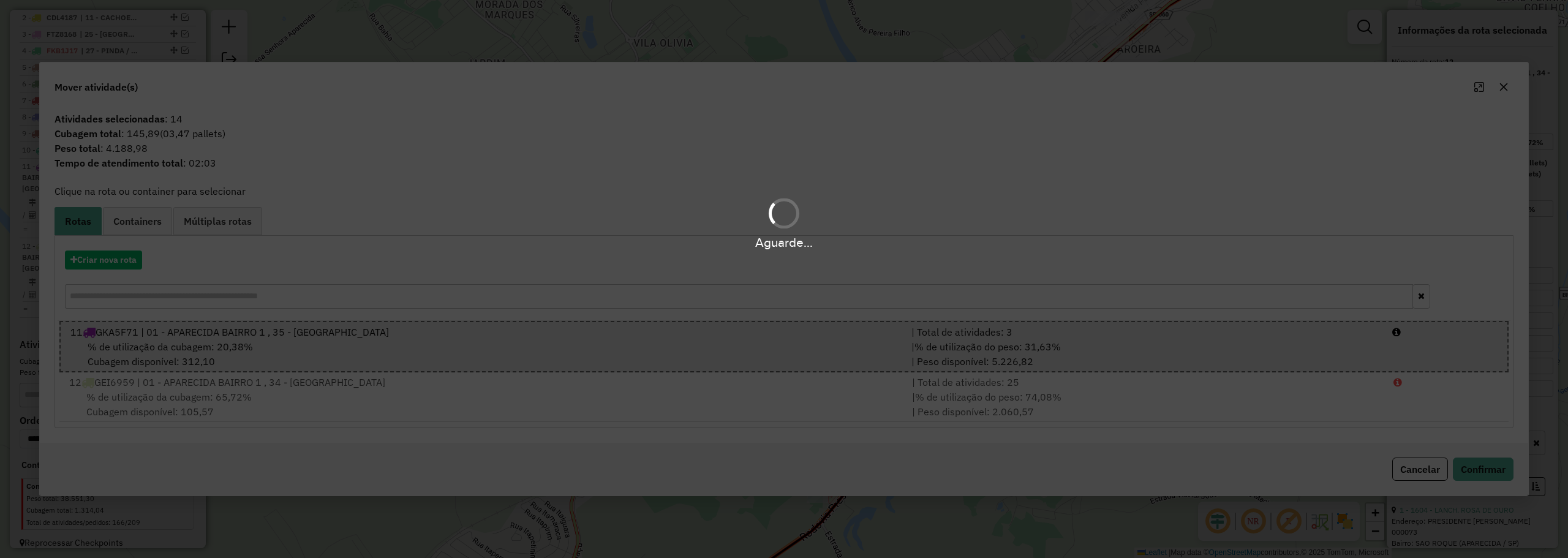
click at [832, 432] on div "Aguarde..." at bounding box center [784, 279] width 1568 height 558
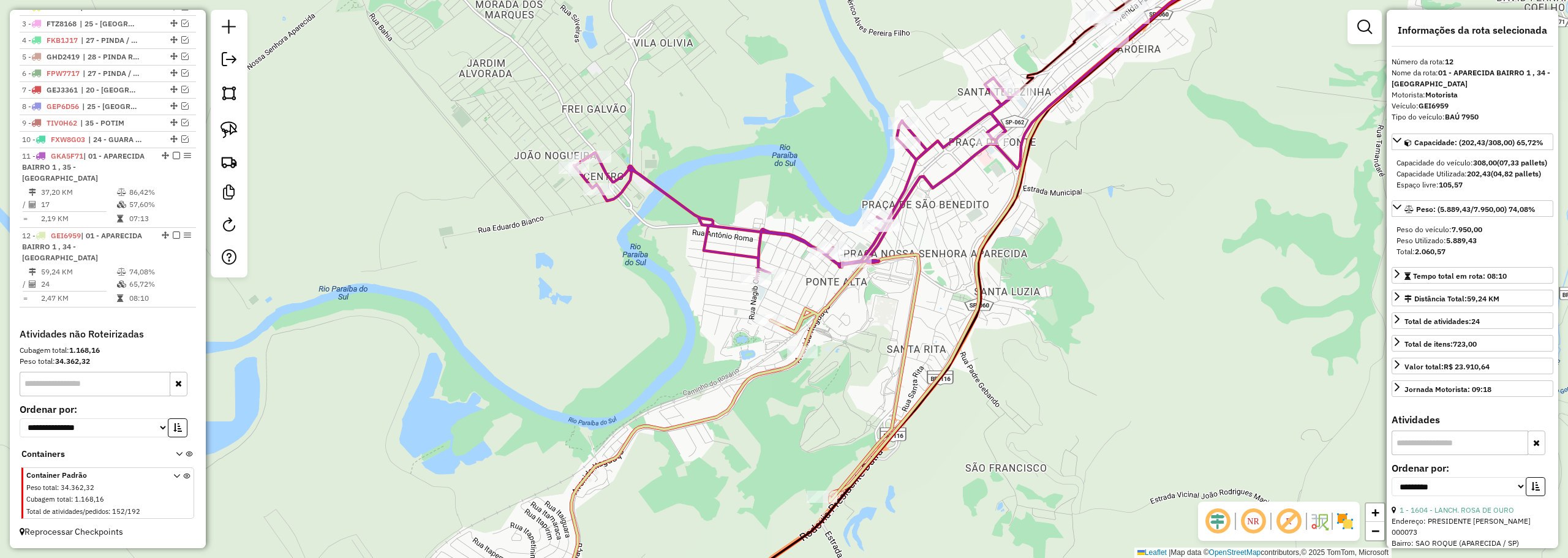
scroll to position [465, 0]
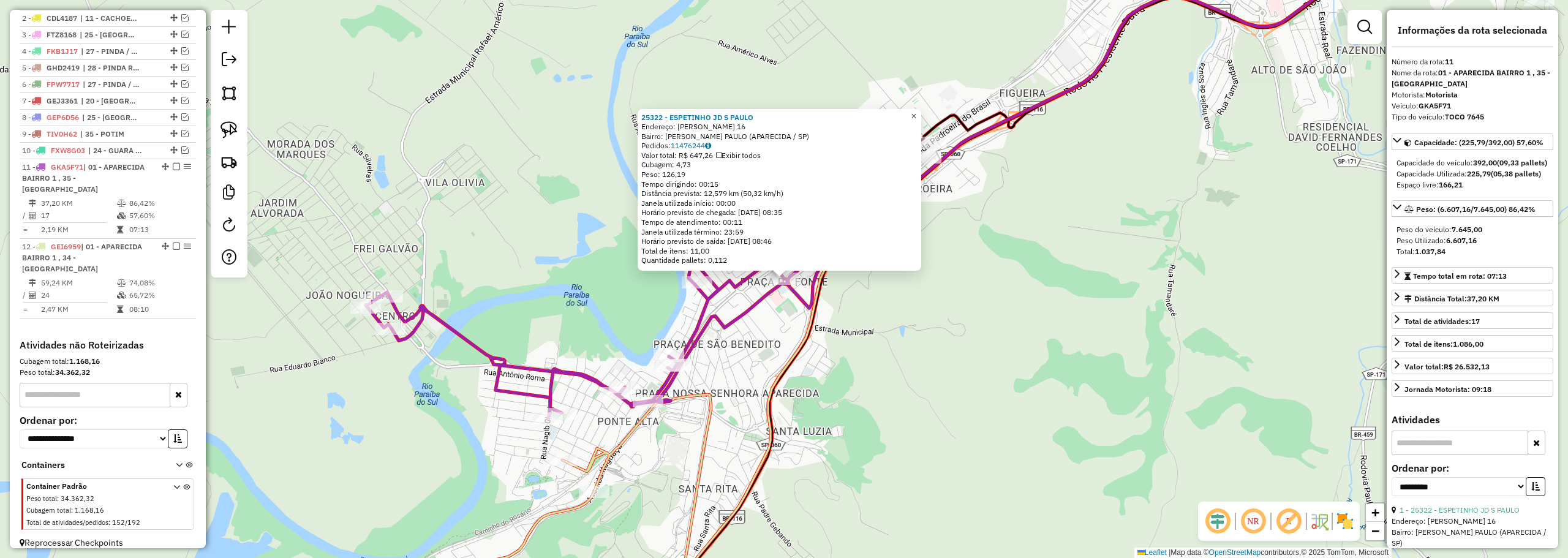
click at [916, 113] on span "×" at bounding box center [914, 116] width 6 height 11
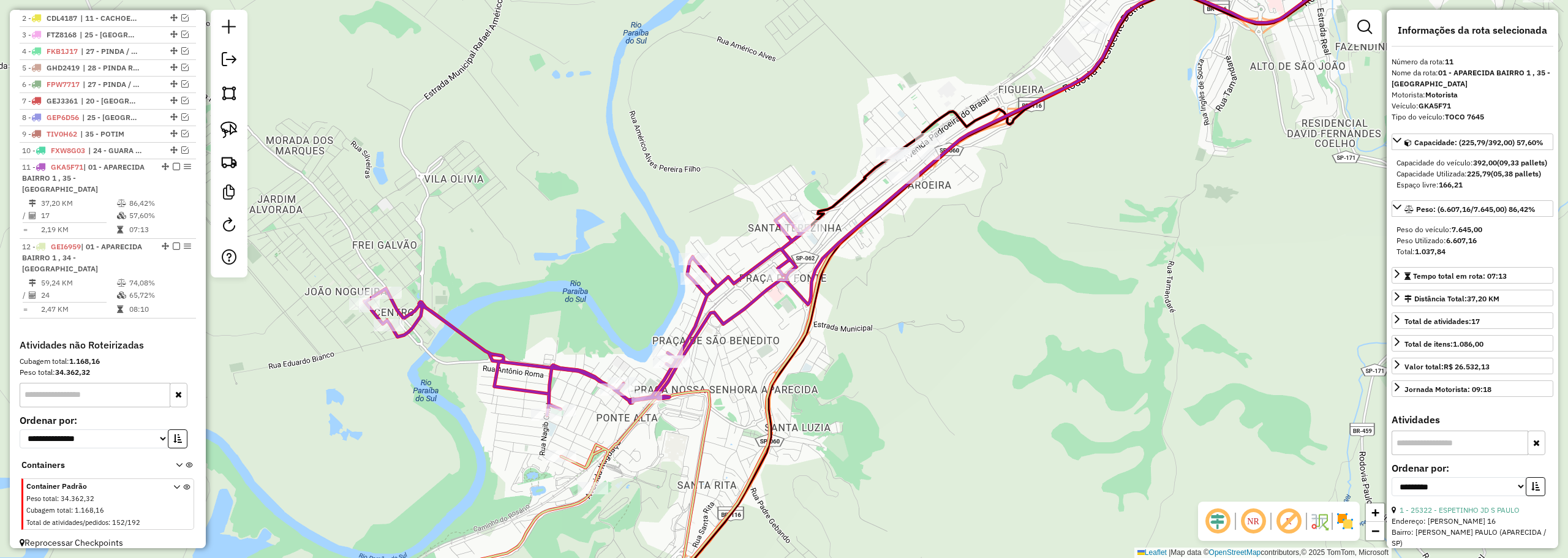
drag, startPoint x: 944, startPoint y: 302, endPoint x: 945, endPoint y: 235, distance: 67.0
click at [945, 233] on div "Janela de atendimento Grade de atendimento Capacidade Transportadoras Veículos …" at bounding box center [784, 279] width 1568 height 558
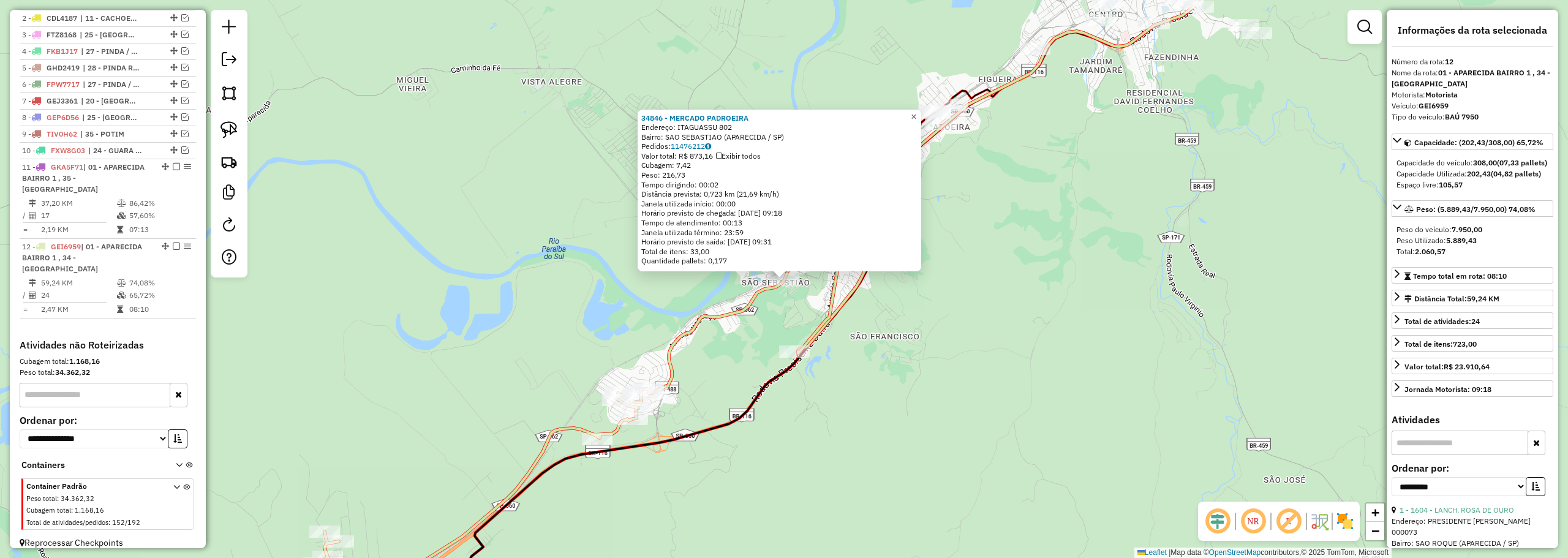
click at [916, 111] on span "×" at bounding box center [914, 116] width 6 height 11
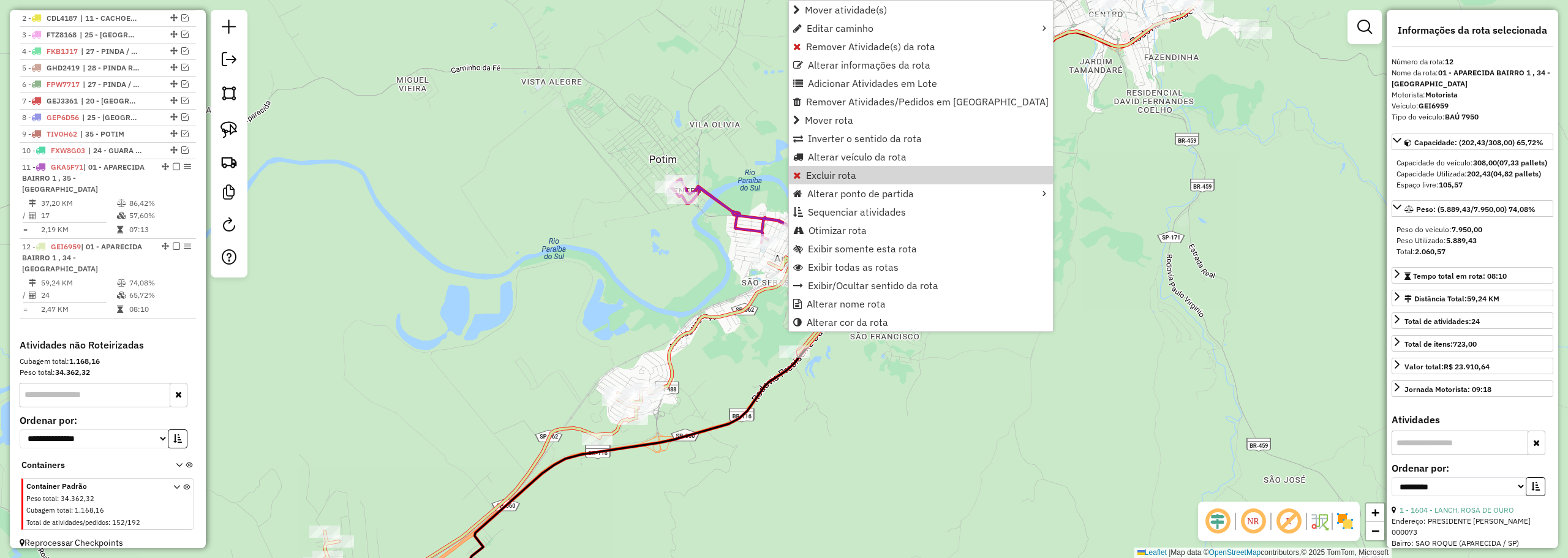
drag, startPoint x: 491, startPoint y: 247, endPoint x: 520, endPoint y: 261, distance: 32.2
click at [492, 247] on div "Janela de atendimento Grade de atendimento Capacidade Transportadoras Veículos …" at bounding box center [784, 279] width 1568 height 558
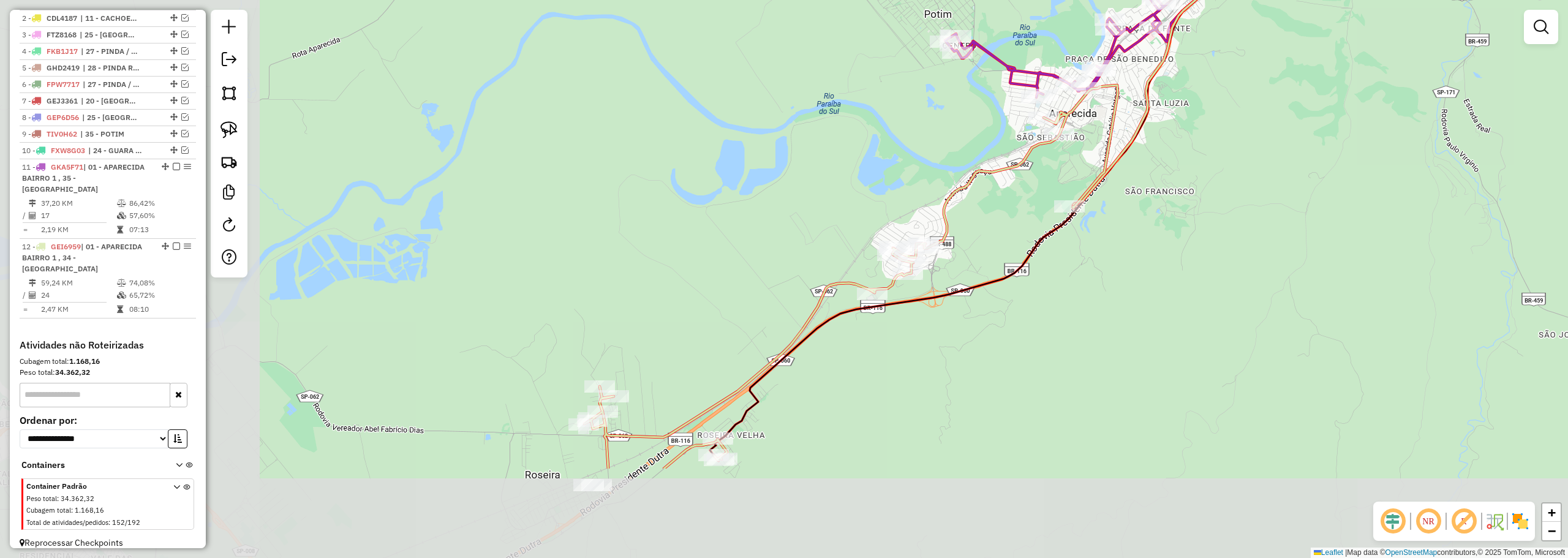
drag, startPoint x: 568, startPoint y: 316, endPoint x: 842, endPoint y: 170, distance: 310.5
click at [842, 170] on div "Janela de atendimento Grade de atendimento Capacidade Transportadoras Veículos …" at bounding box center [784, 279] width 1568 height 558
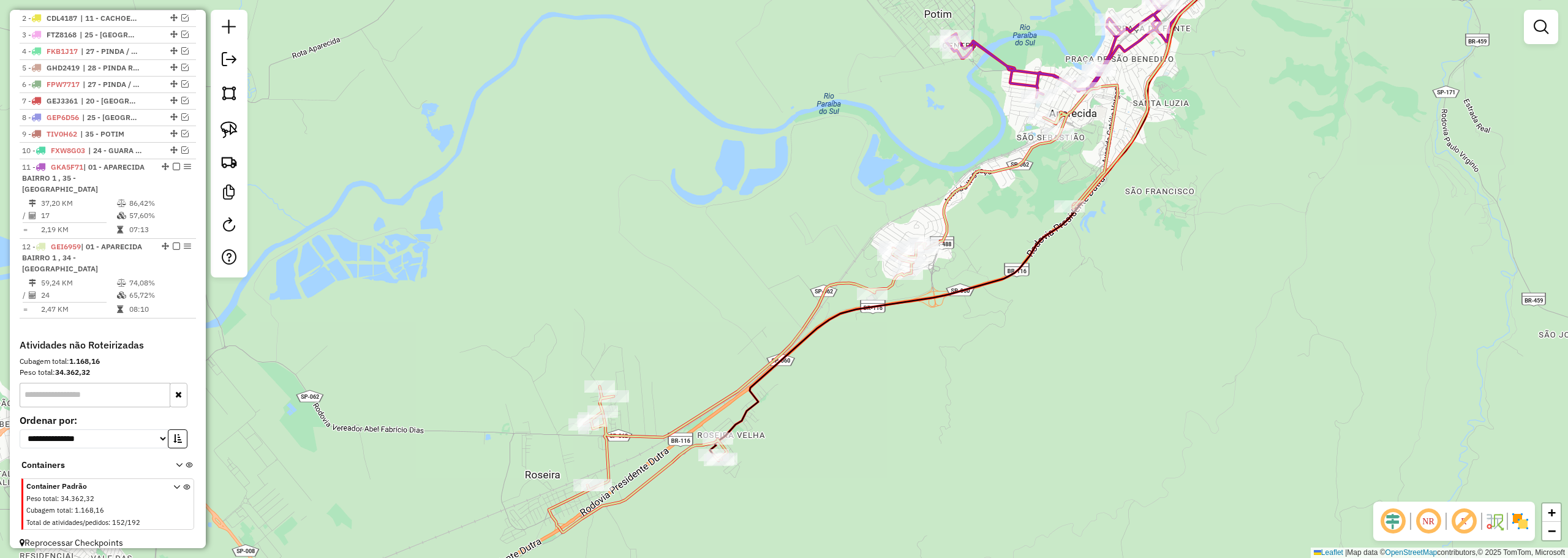
drag, startPoint x: 865, startPoint y: 166, endPoint x: 704, endPoint y: 275, distance: 194.4
click at [704, 275] on div "Janela de atendimento Grade de atendimento Capacidade Transportadoras Veículos …" at bounding box center [784, 279] width 1568 height 558
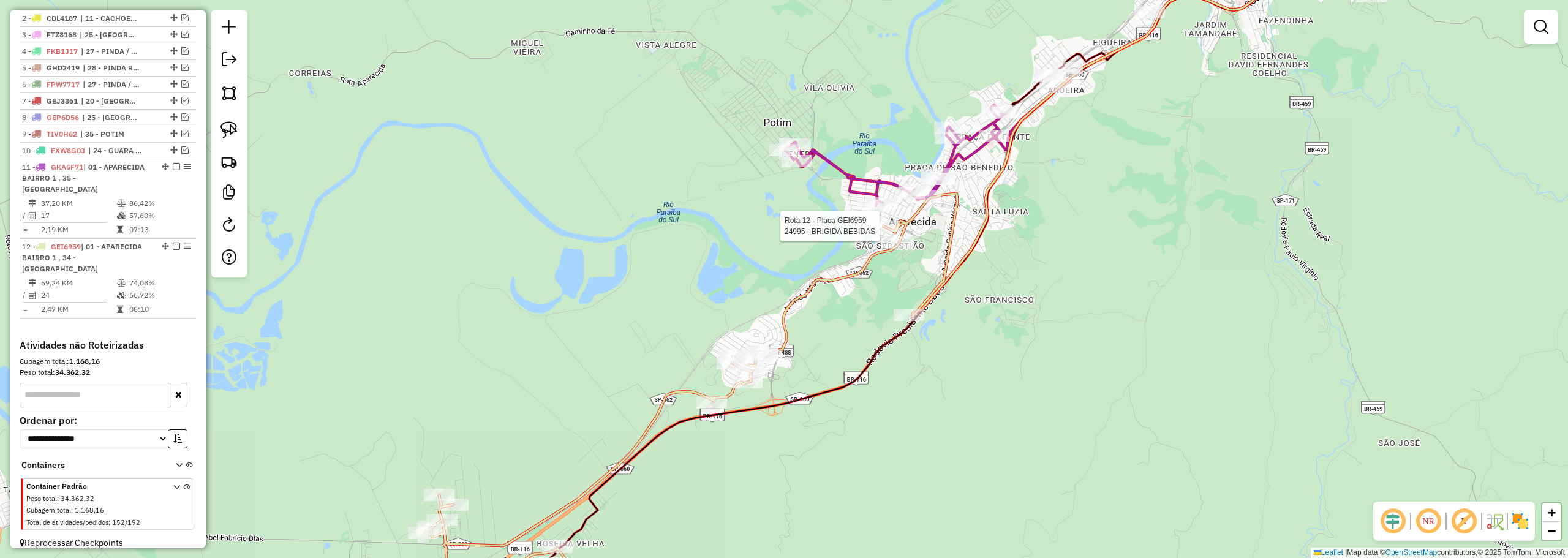
select select "**********"
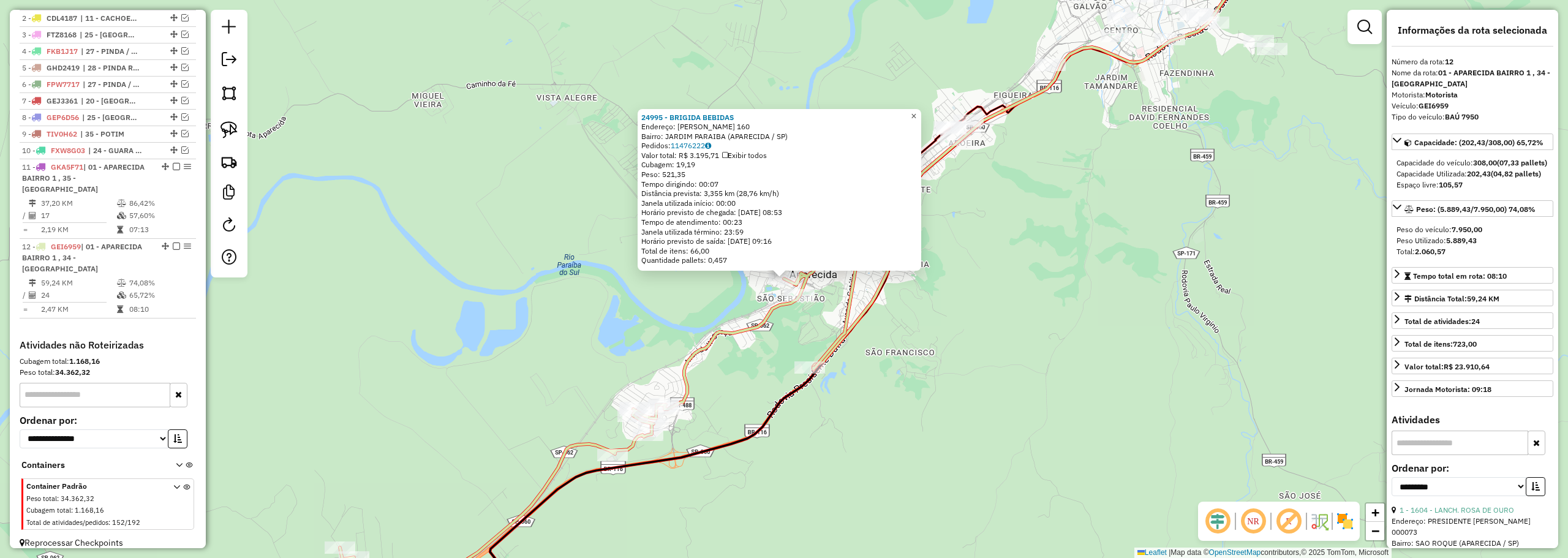
click at [916, 116] on span "×" at bounding box center [914, 116] width 6 height 11
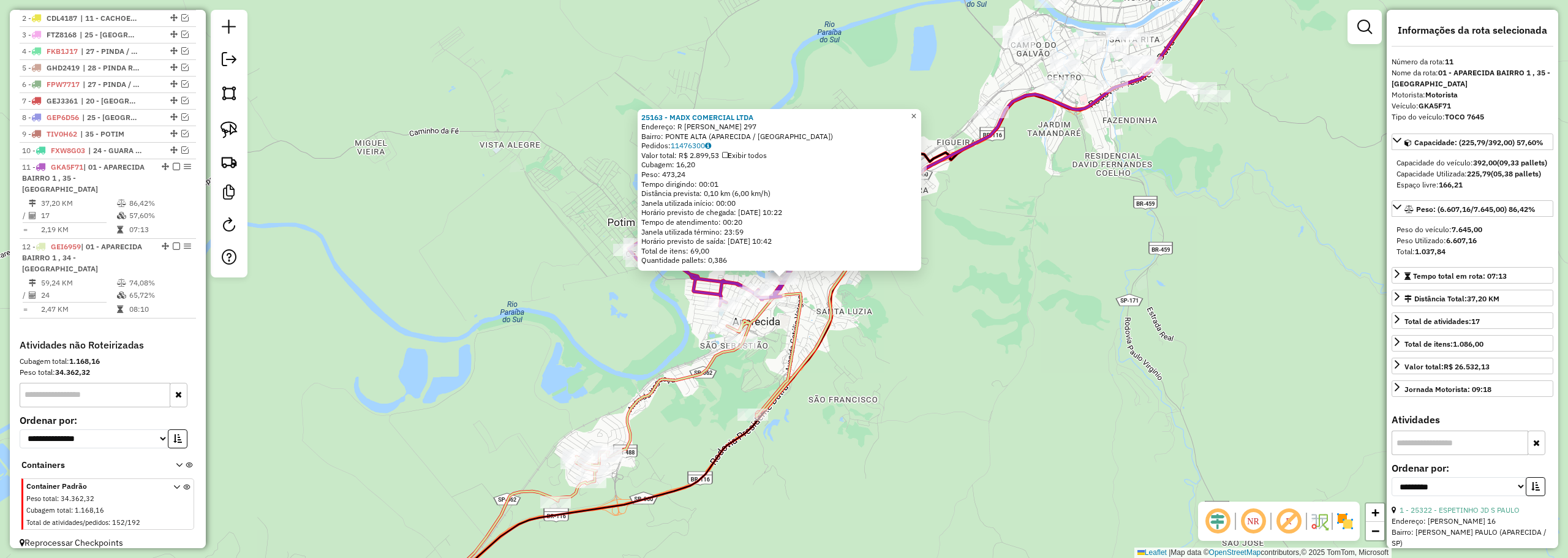
click at [916, 114] on span "×" at bounding box center [914, 116] width 6 height 11
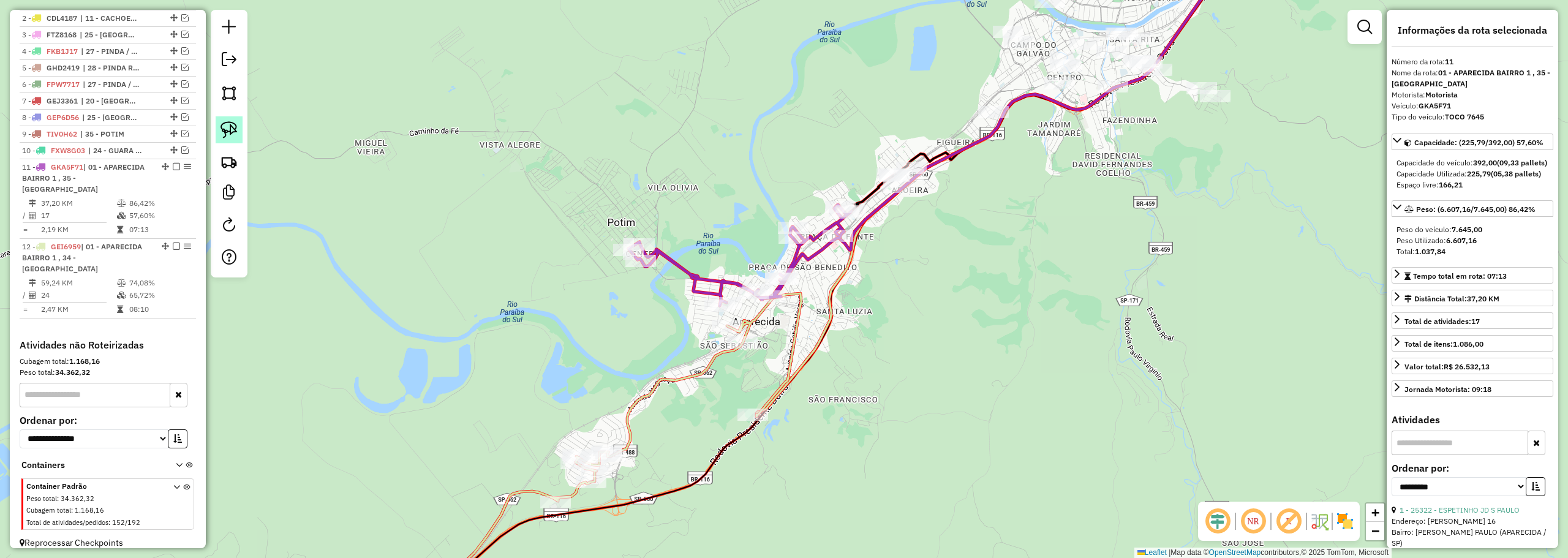
click at [230, 128] on img at bounding box center [229, 130] width 18 height 18
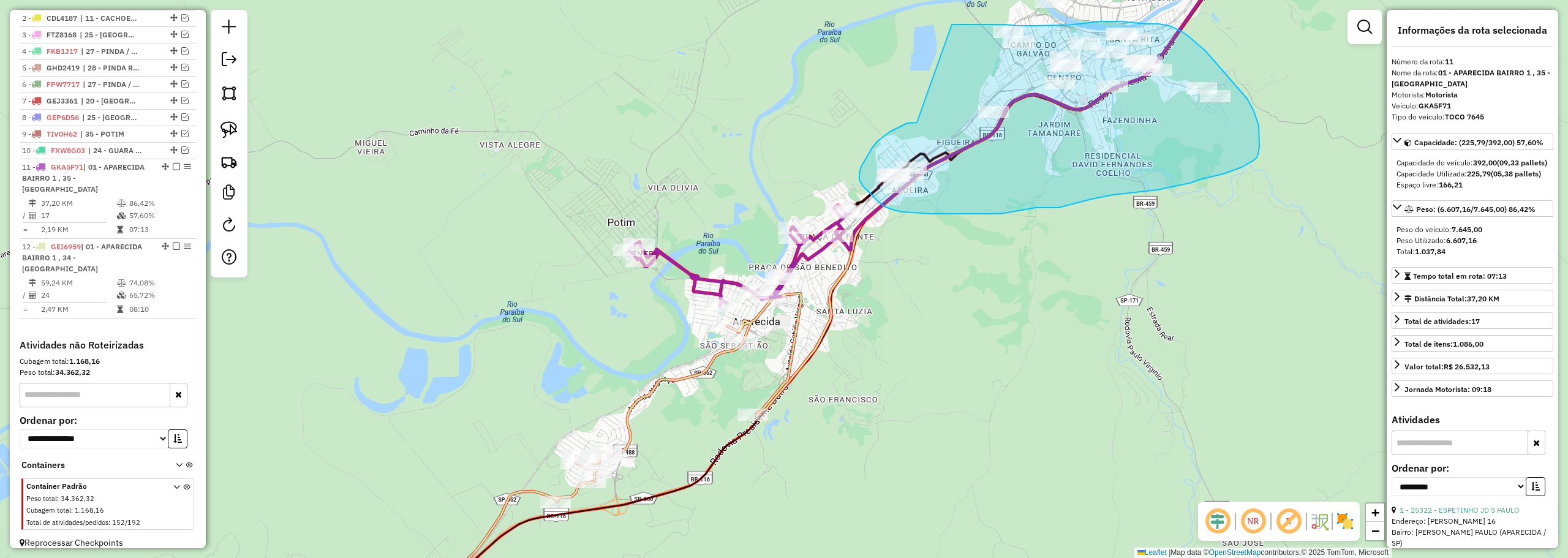
drag, startPoint x: 915, startPoint y: 123, endPoint x: 952, endPoint y: 24, distance: 105.7
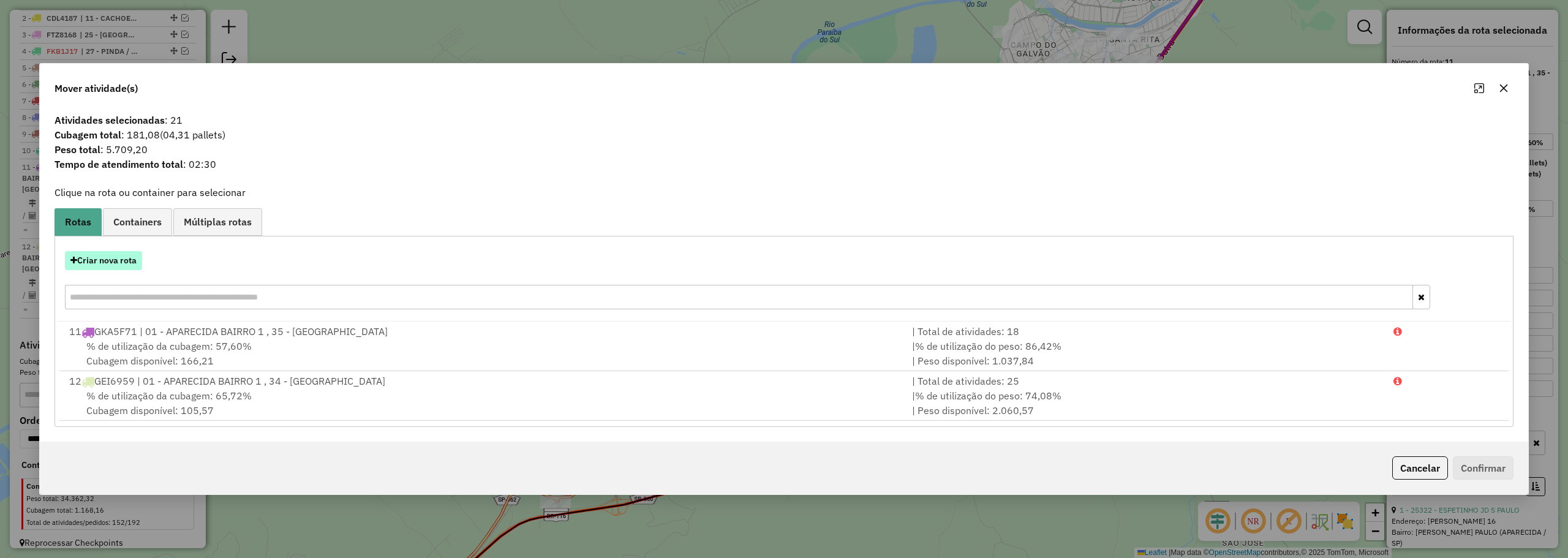
click at [130, 256] on button "Criar nova rota" at bounding box center [103, 260] width 77 height 19
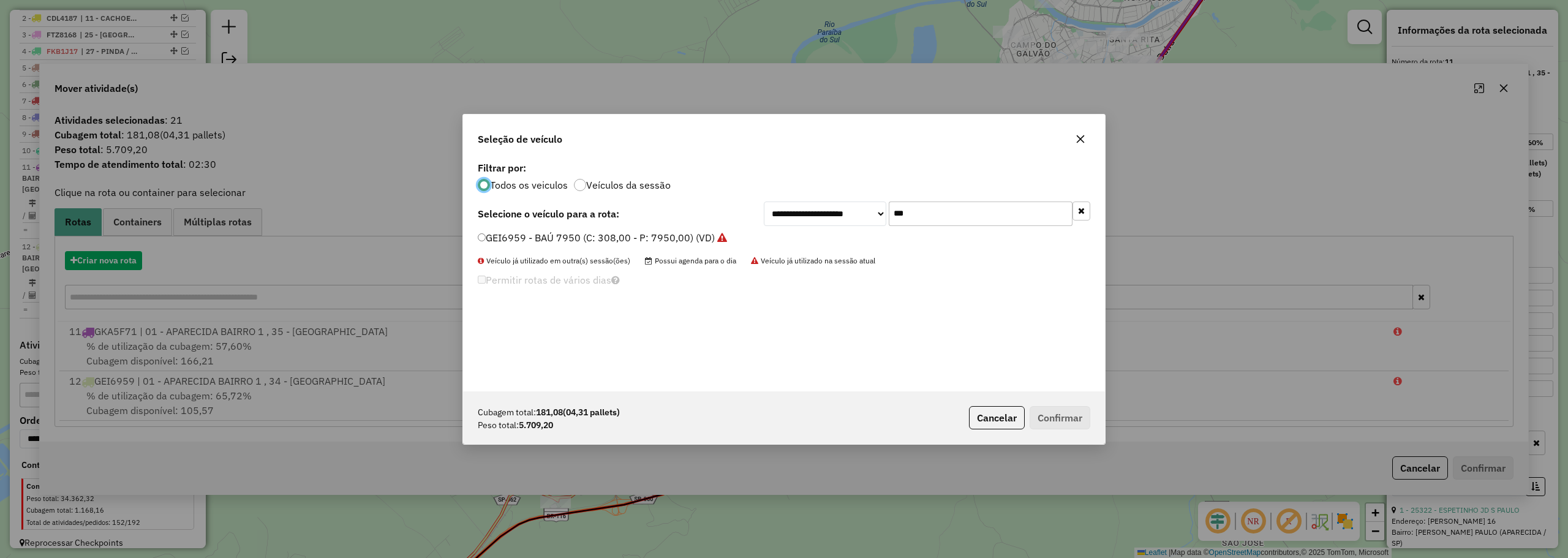
scroll to position [7, 4]
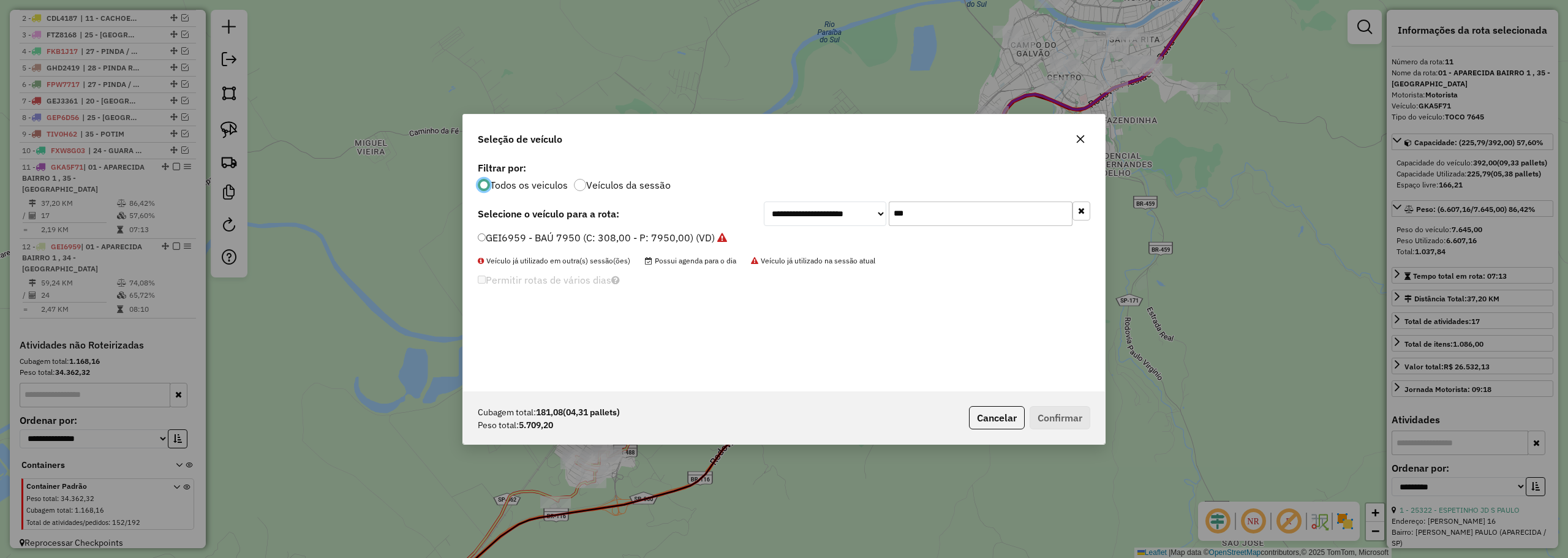
click at [931, 219] on input "***" at bounding box center [980, 213] width 184 height 24
click at [931, 218] on input "***" at bounding box center [980, 213] width 184 height 24
click at [1084, 135] on icon "button" at bounding box center [1080, 138] width 8 height 8
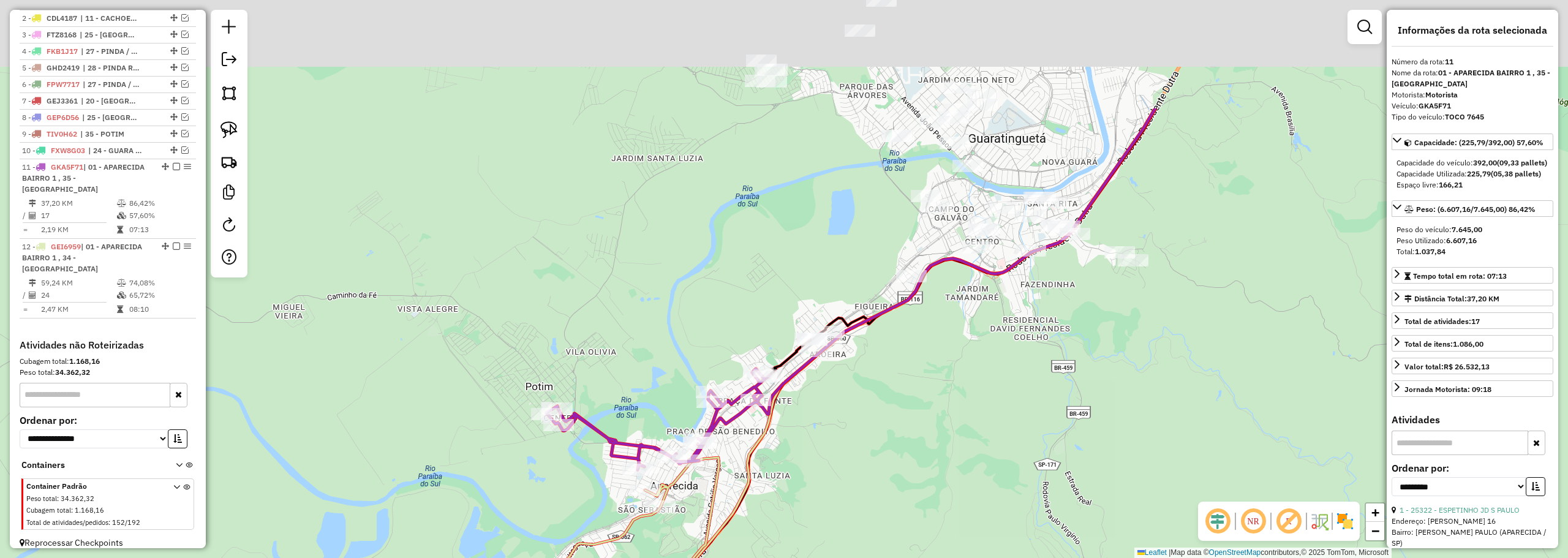
drag, startPoint x: 1078, startPoint y: 270, endPoint x: 928, endPoint y: 458, distance: 240.5
click at [928, 458] on div "Janela de atendimento Grade de atendimento Capacidade Transportadoras Veículos …" at bounding box center [784, 279] width 1568 height 558
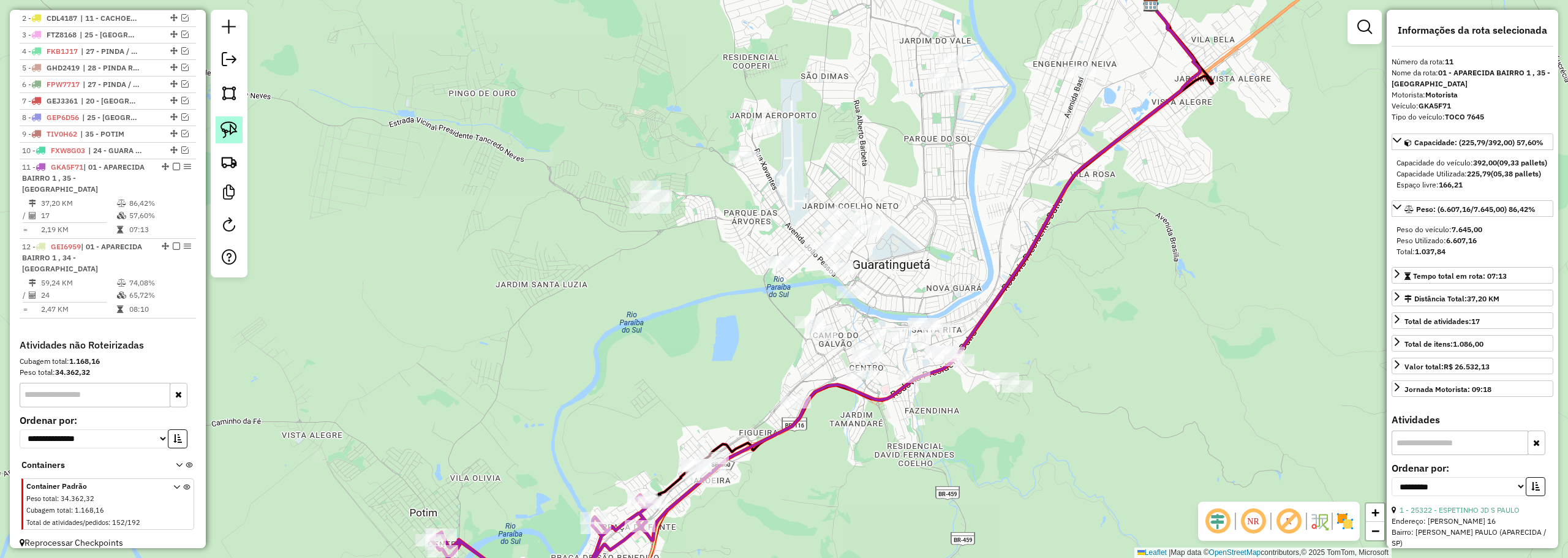
click at [238, 127] on link at bounding box center [229, 130] width 27 height 27
click at [227, 127] on img at bounding box center [229, 130] width 18 height 18
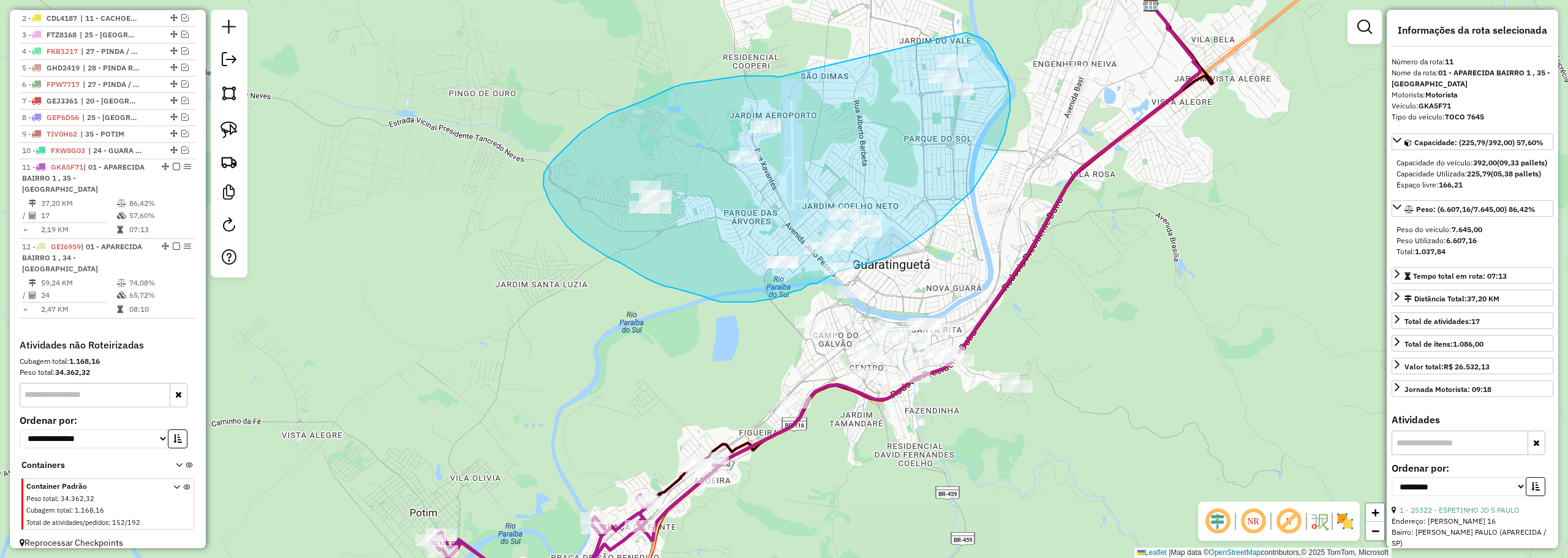
drag, startPoint x: 778, startPoint y: 77, endPoint x: 890, endPoint y: 20, distance: 125.7
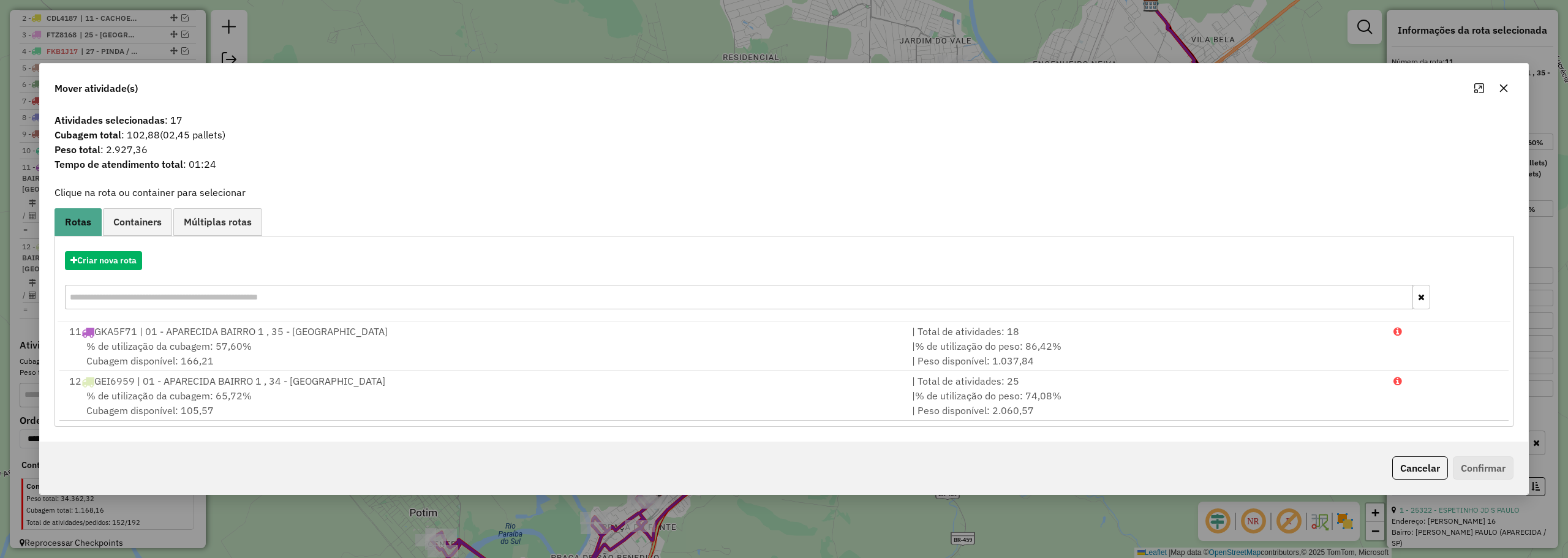
click at [1502, 86] on icon "button" at bounding box center [1504, 88] width 8 height 8
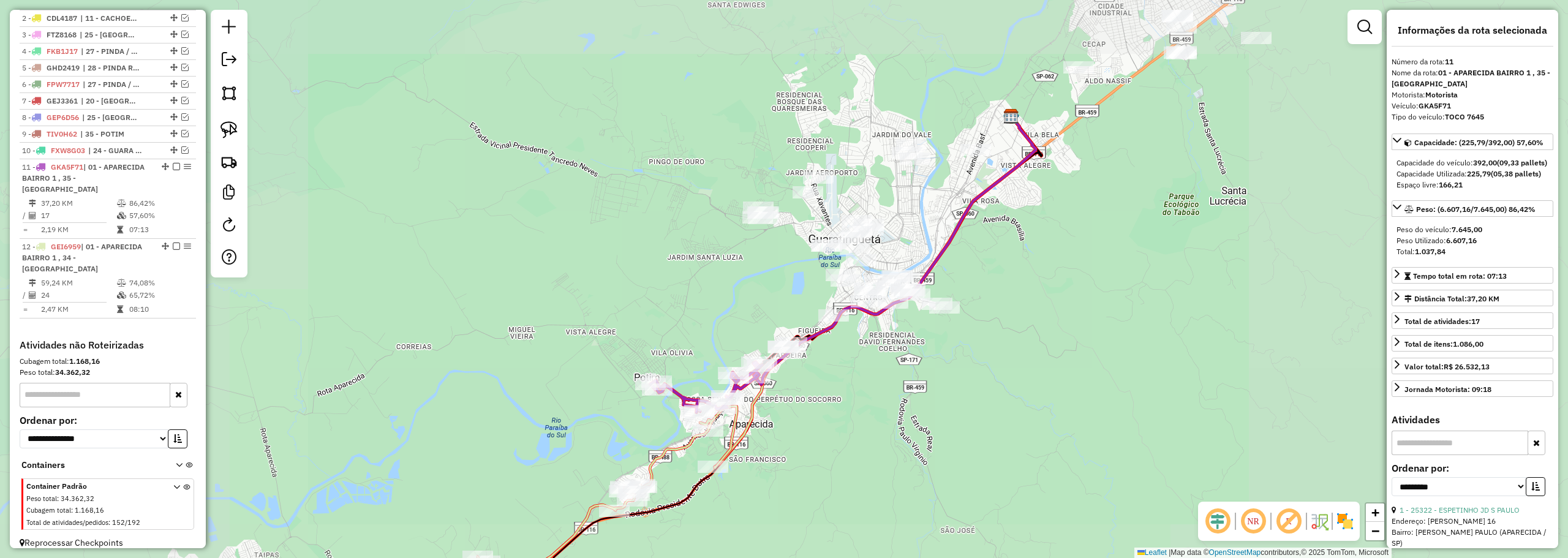
drag, startPoint x: 921, startPoint y: 199, endPoint x: 902, endPoint y: 217, distance: 26.2
click at [902, 217] on div "Janela de atendimento Grade de atendimento Capacidade Transportadoras Veículos …" at bounding box center [784, 279] width 1568 height 558
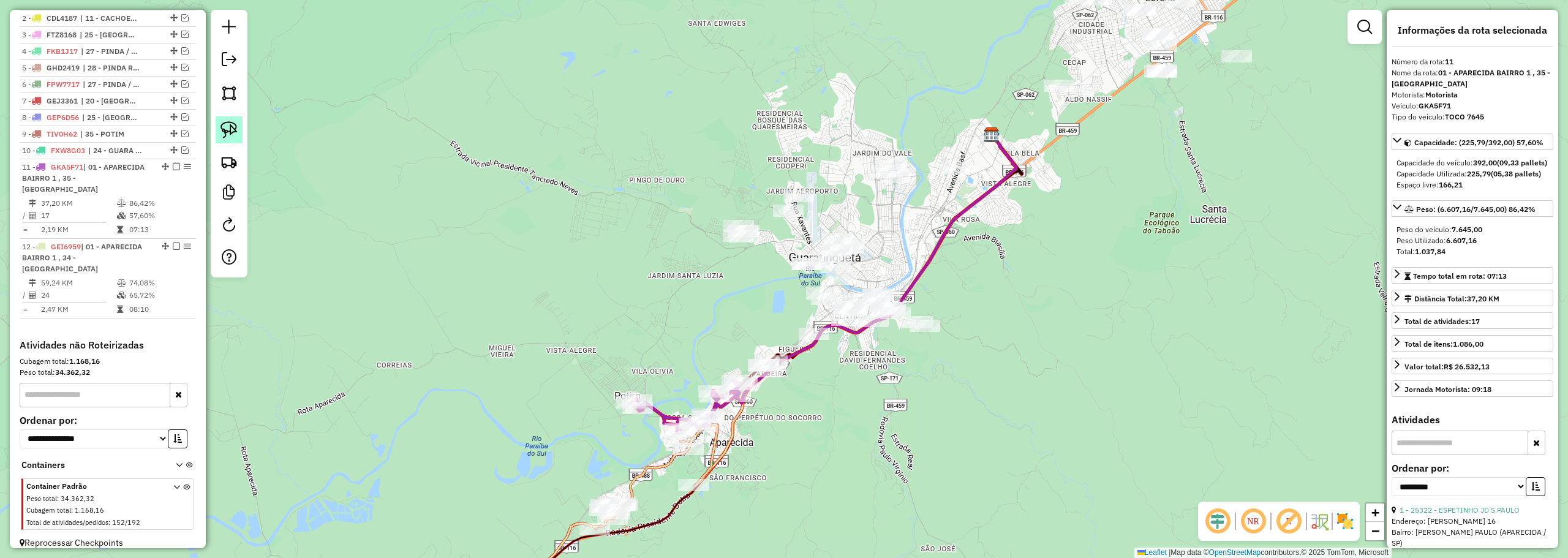
click at [222, 125] on img at bounding box center [229, 130] width 18 height 18
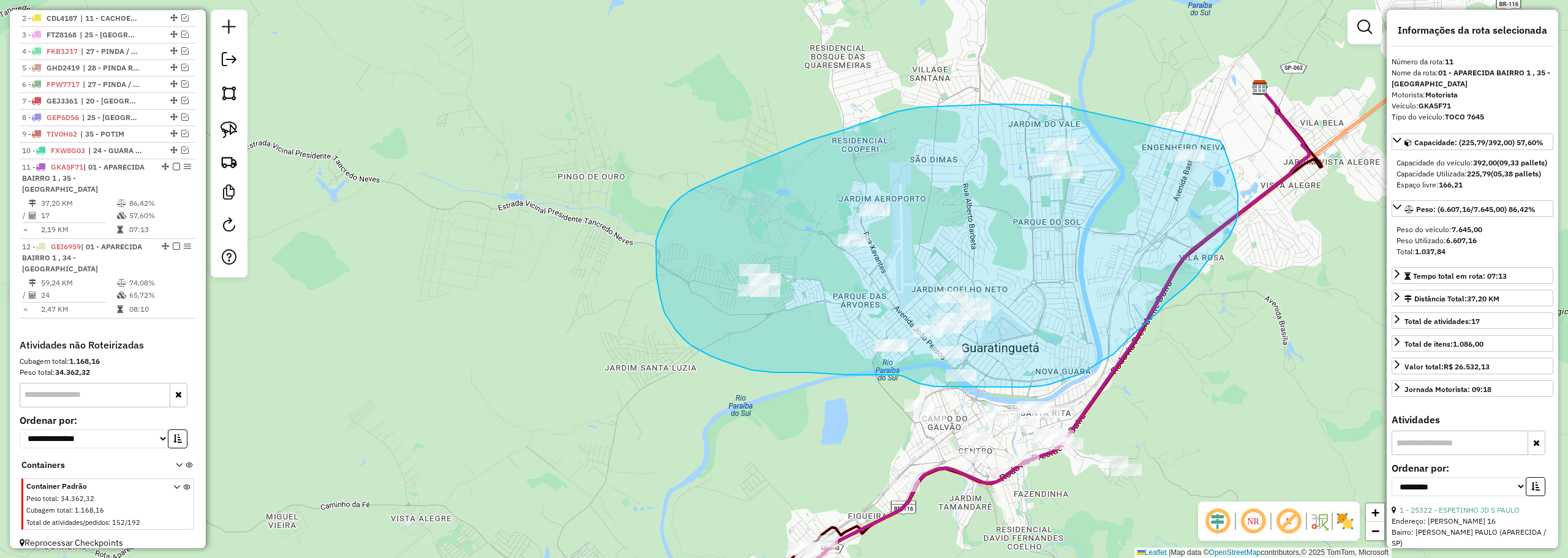
drag, startPoint x: 1067, startPoint y: 106, endPoint x: 1219, endPoint y: 139, distance: 155.5
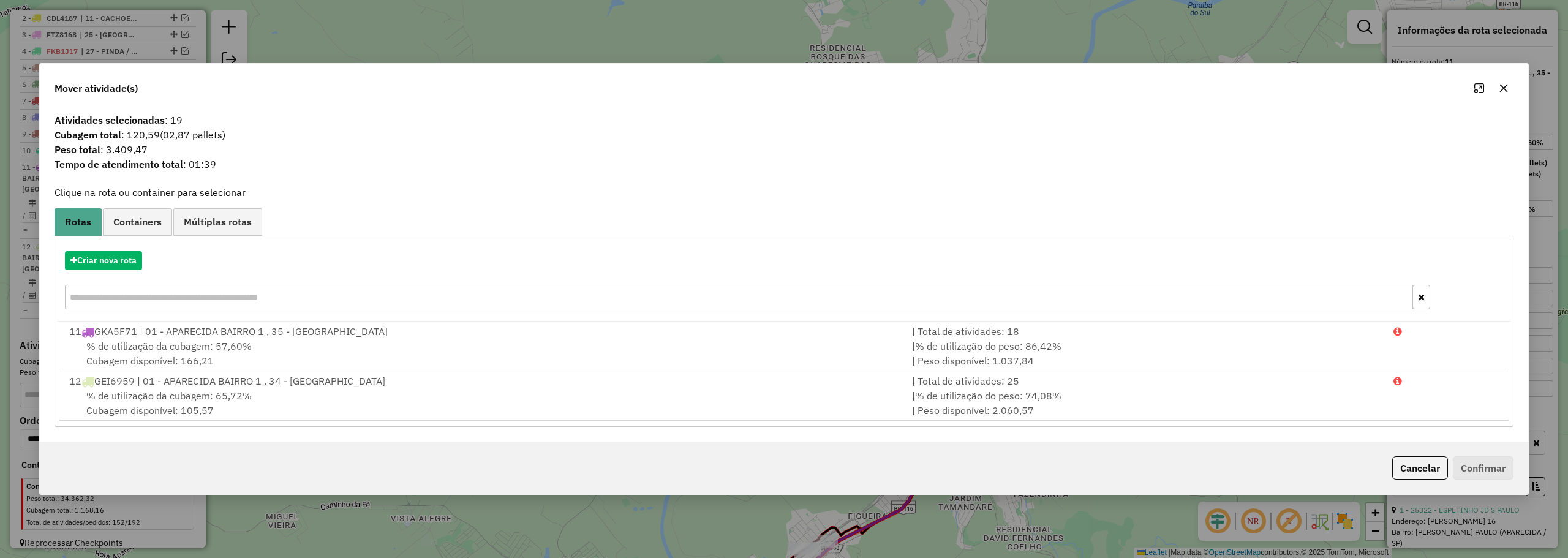
click at [1498, 88] on button "button" at bounding box center [1504, 88] width 19 height 19
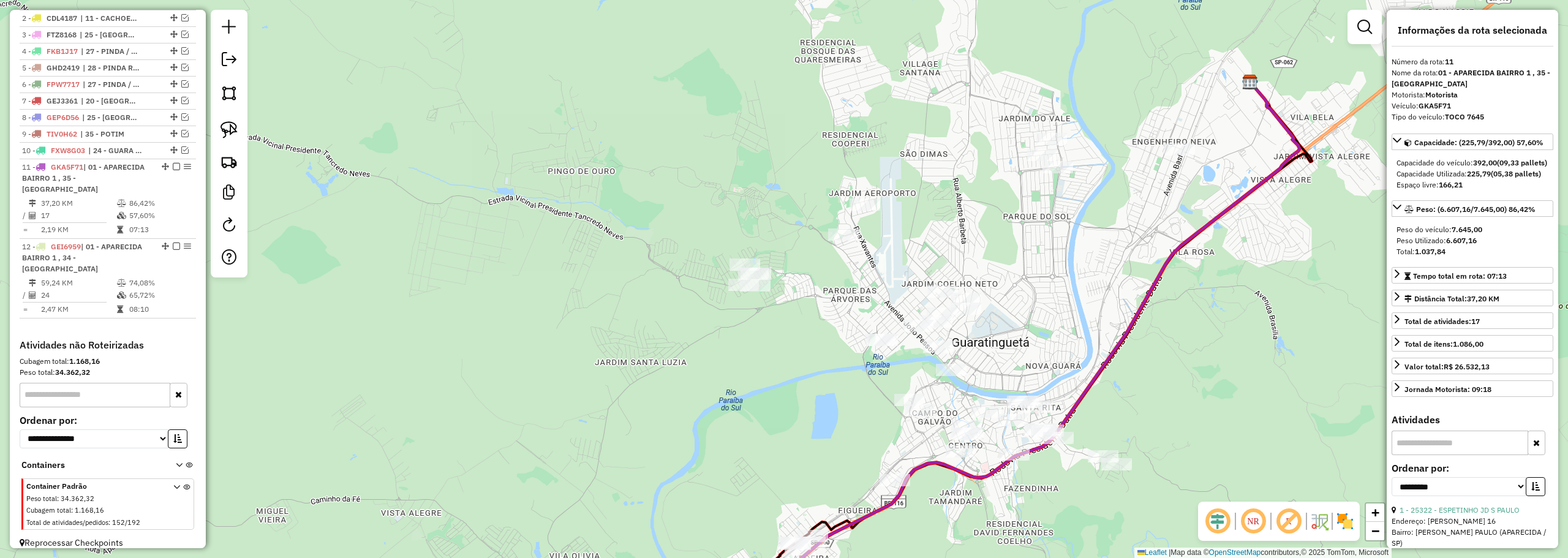
drag, startPoint x: 1008, startPoint y: 358, endPoint x: 910, endPoint y: 299, distance: 114.4
click at [911, 299] on div "Janela de atendimento Grade de atendimento Capacidade Transportadoras Veículos …" at bounding box center [784, 279] width 1568 height 558
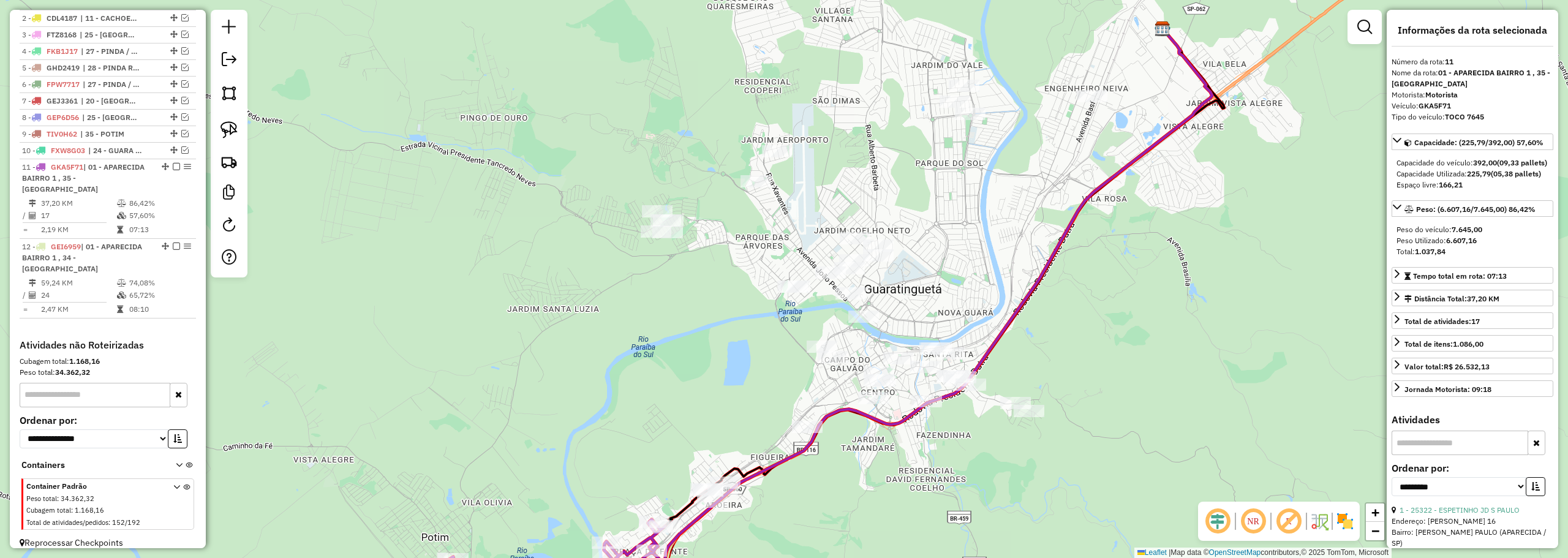
click at [225, 128] on img at bounding box center [229, 130] width 18 height 18
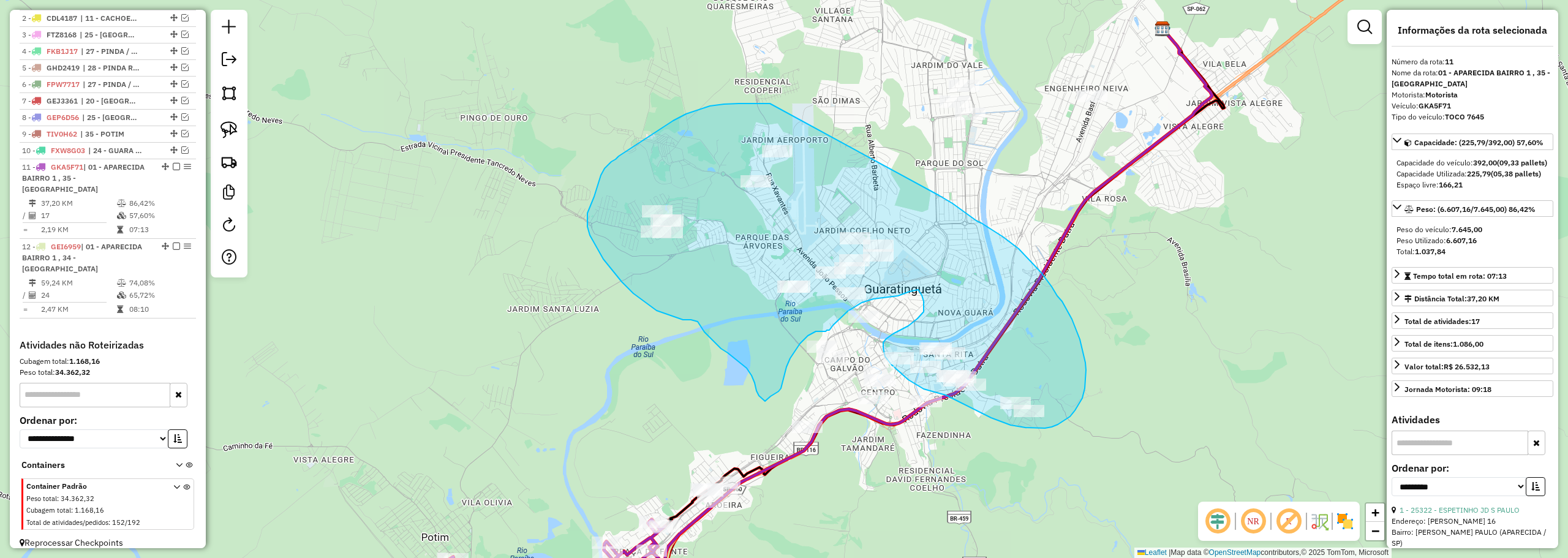
drag, startPoint x: 698, startPoint y: 110, endPoint x: 939, endPoint y: 196, distance: 255.9
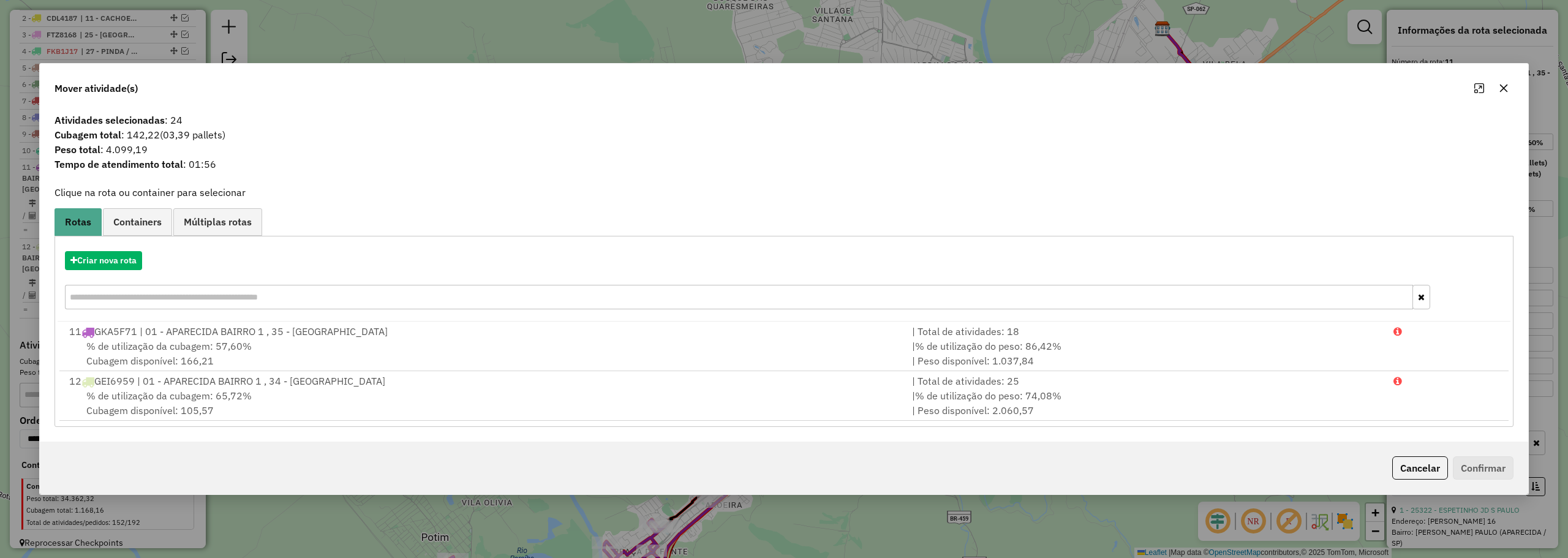
click at [1500, 90] on icon "button" at bounding box center [1504, 89] width 10 height 10
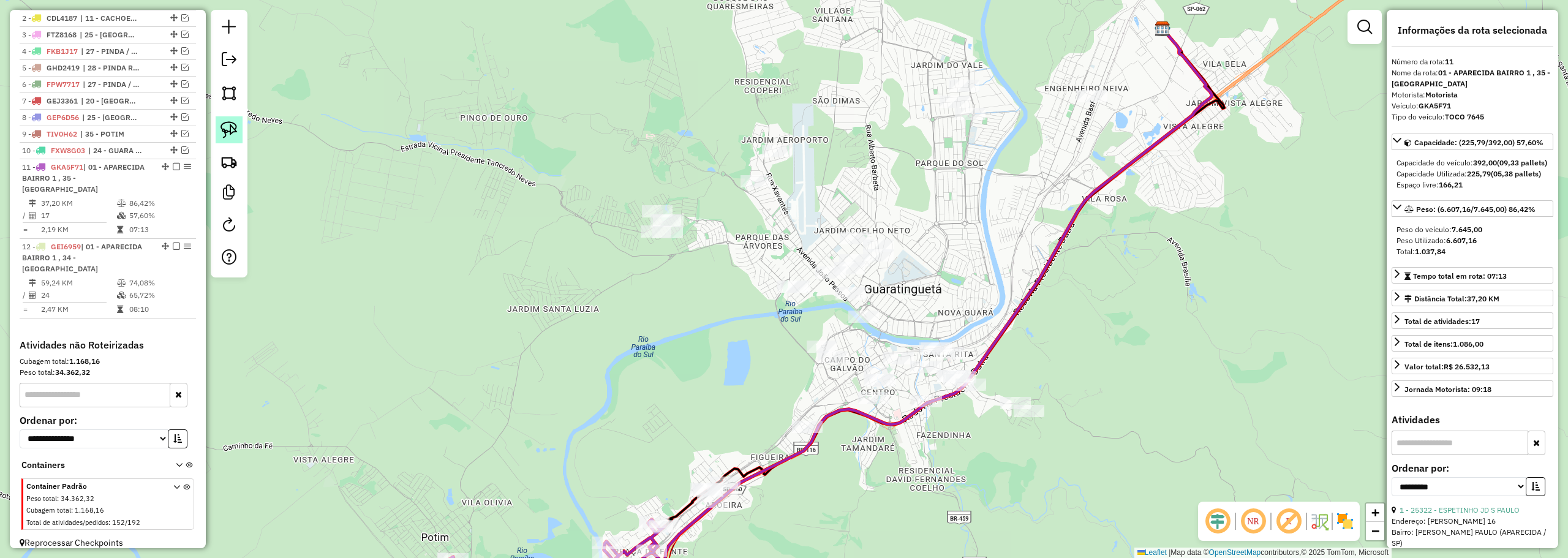
click at [231, 123] on img at bounding box center [229, 130] width 18 height 18
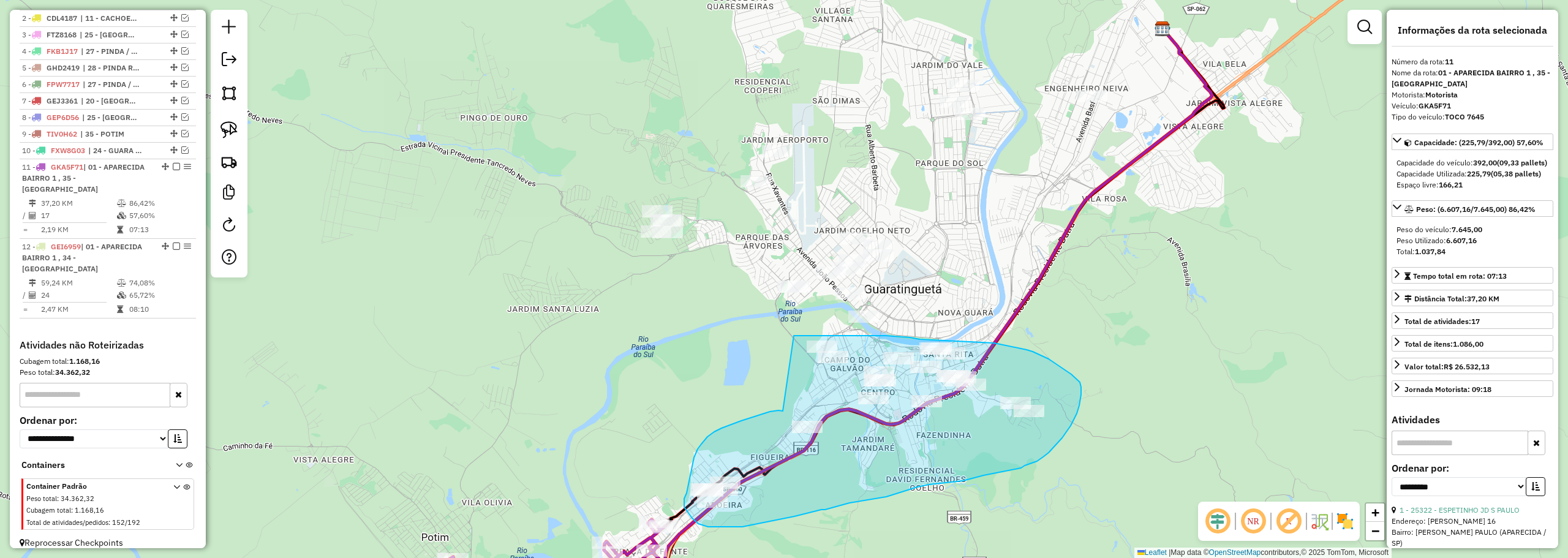
drag, startPoint x: 782, startPoint y: 410, endPoint x: 794, endPoint y: 336, distance: 75.0
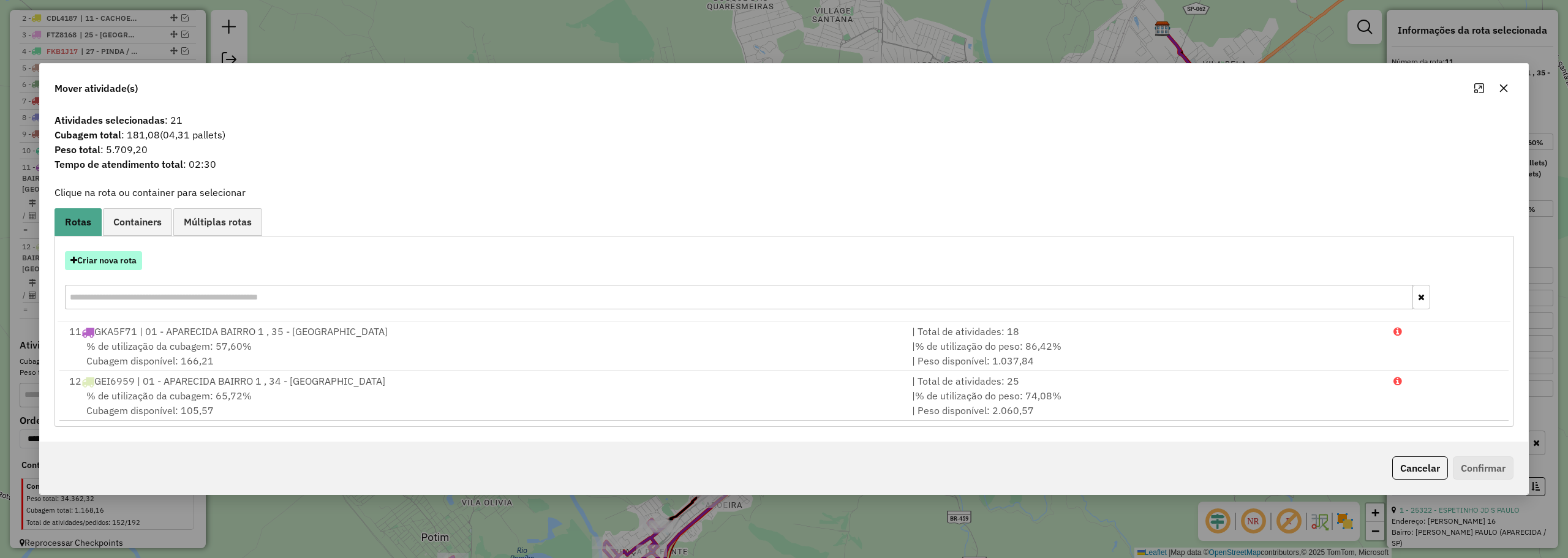
click at [122, 261] on button "Criar nova rota" at bounding box center [103, 260] width 77 height 19
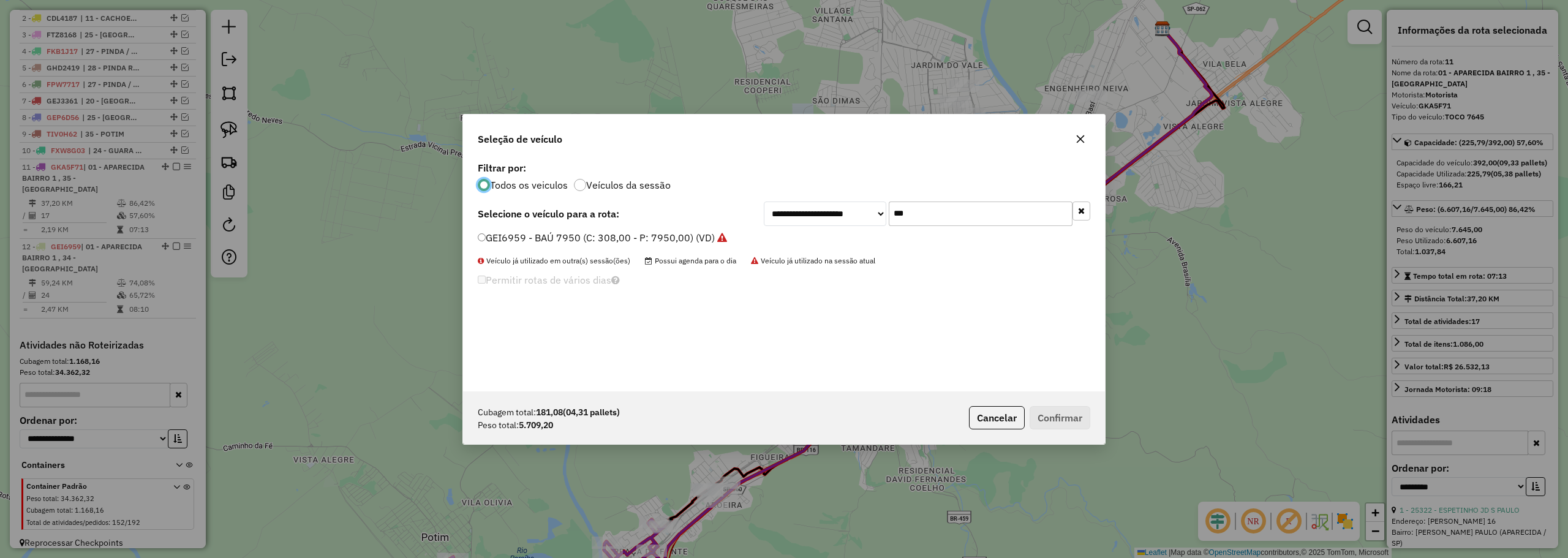
click at [941, 215] on input "***" at bounding box center [980, 213] width 184 height 24
type input "***"
click at [574, 242] on label "EOW6A45 - TOCO 7645 (C: 392,00 - P: 7645,00) (VD)" at bounding box center [601, 237] width 248 height 15
click at [1089, 412] on button "Confirmar" at bounding box center [1060, 418] width 60 height 23
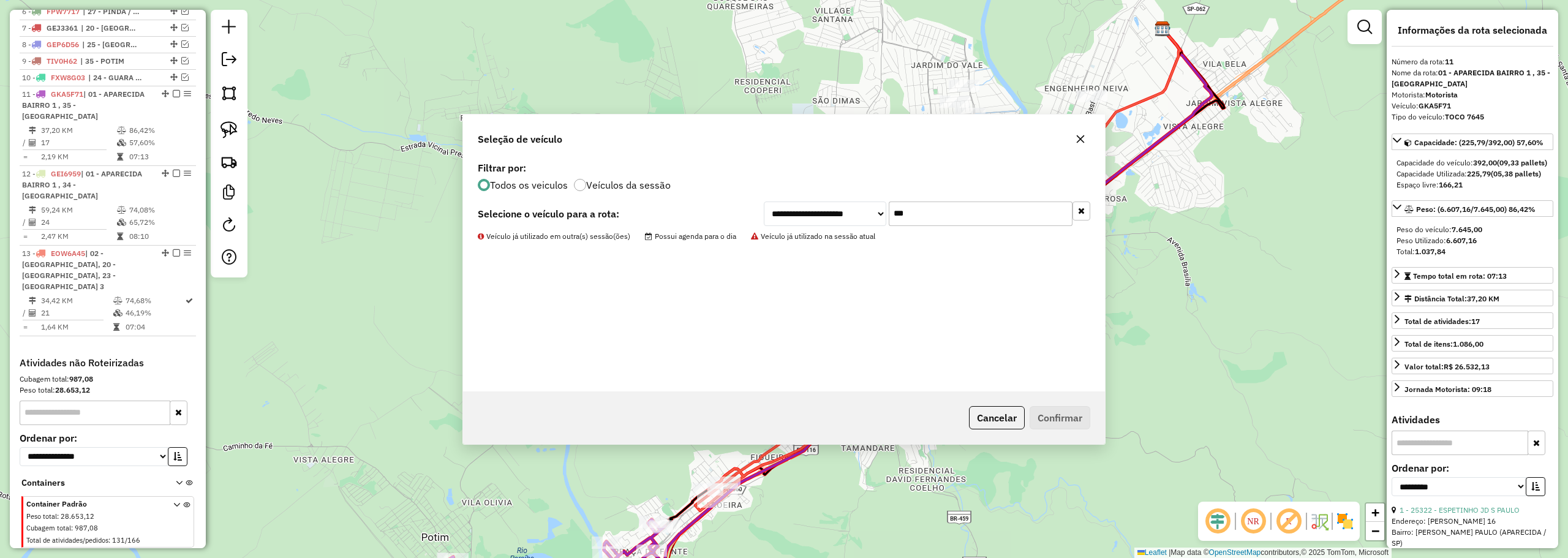
scroll to position [543, 0]
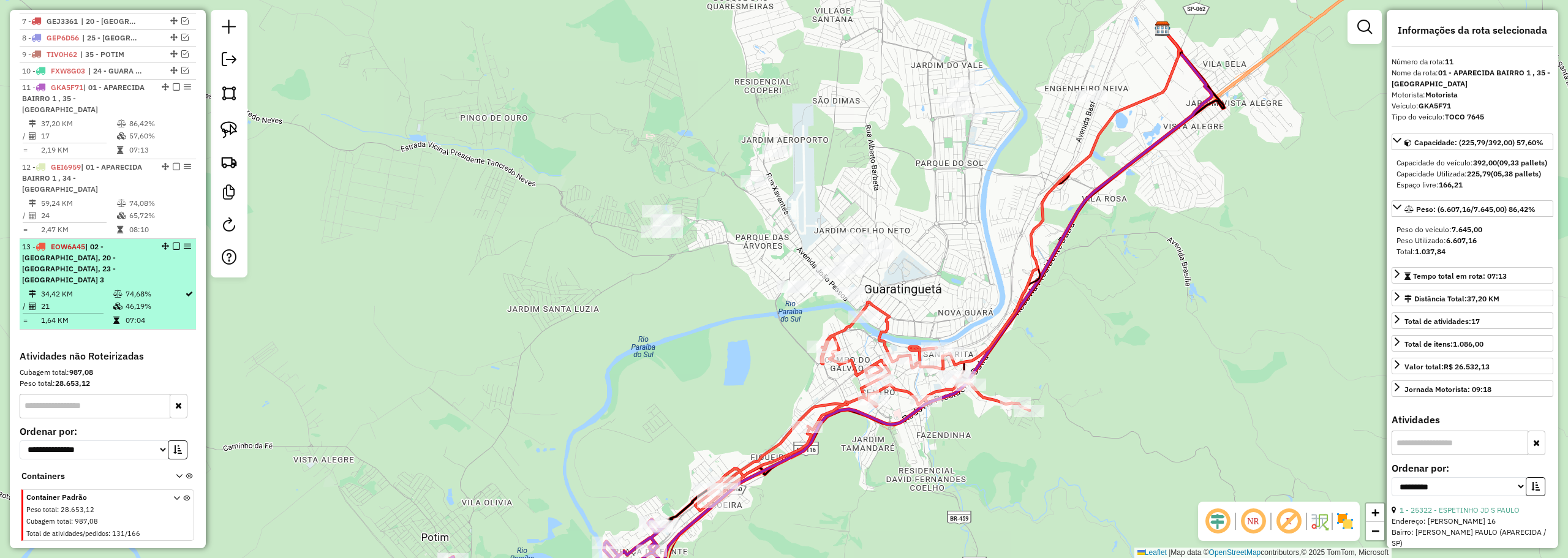
click at [172, 242] on em at bounding box center [176, 246] width 8 height 8
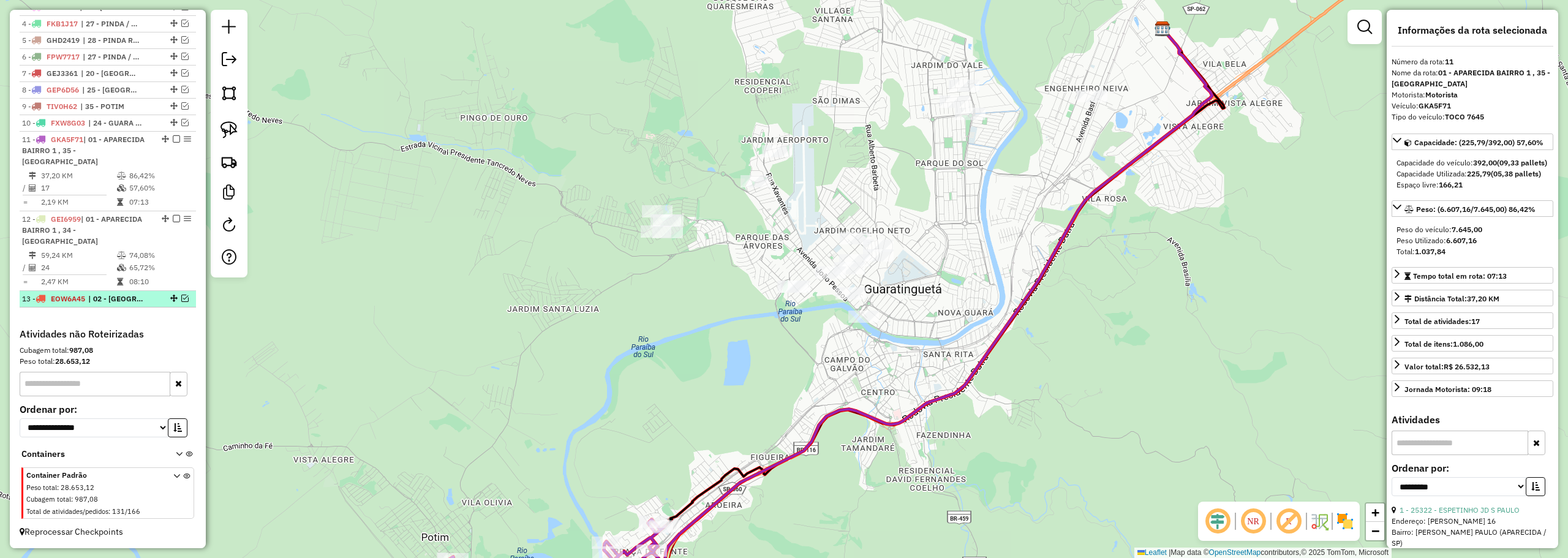
scroll to position [481, 0]
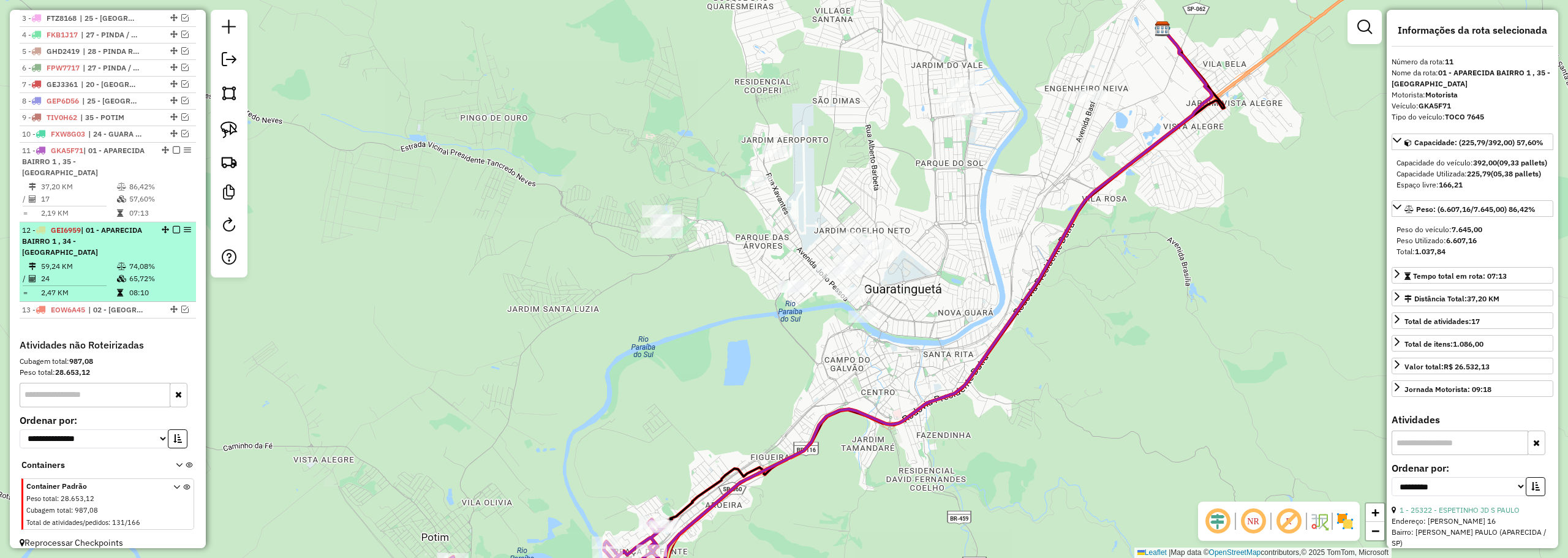
click at [153, 240] on div "12 - GEI6959 | 01 - APARECIDA BAIRRO 1 , 34 - ROSEIRA" at bounding box center [108, 242] width 171 height 33
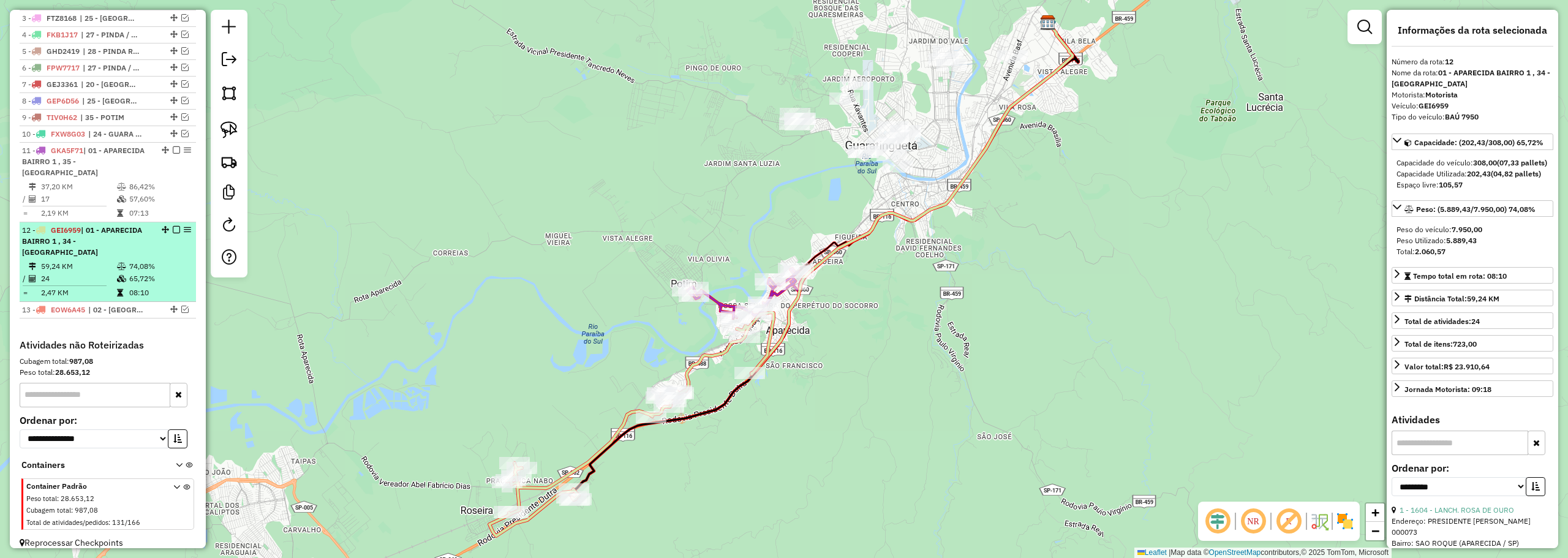
click at [172, 228] on em at bounding box center [176, 230] width 8 height 8
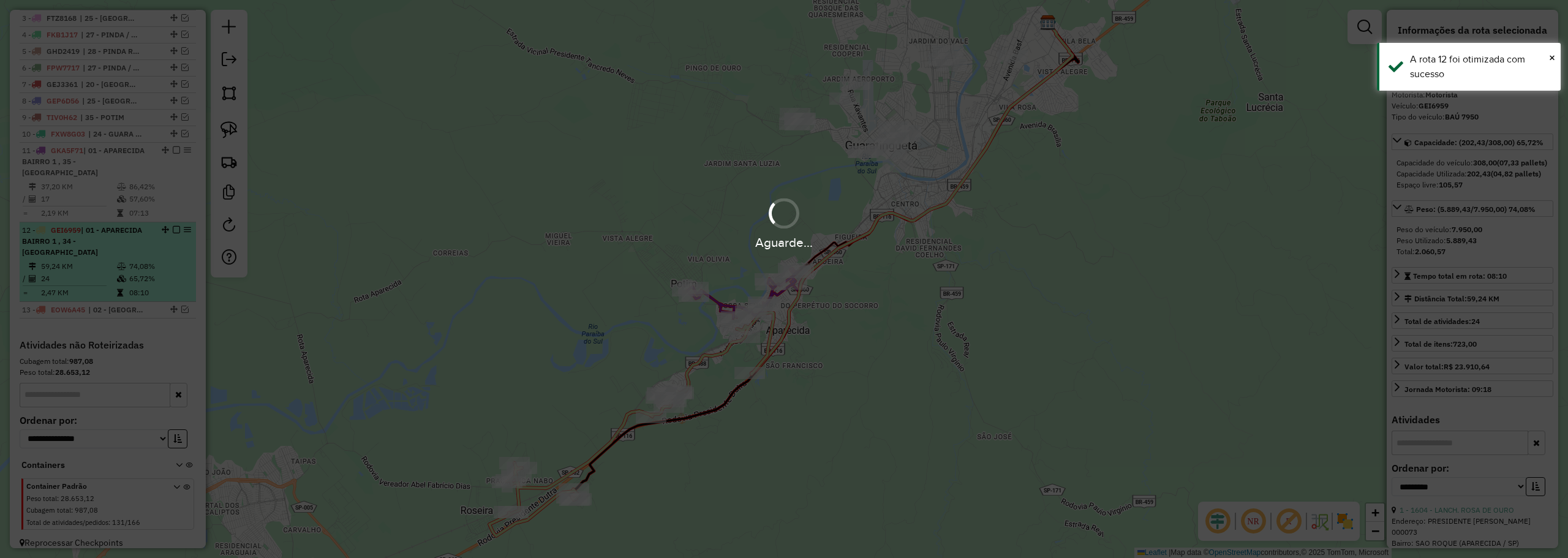
click at [170, 228] on div "Aguarde..." at bounding box center [784, 223] width 1568 height 58
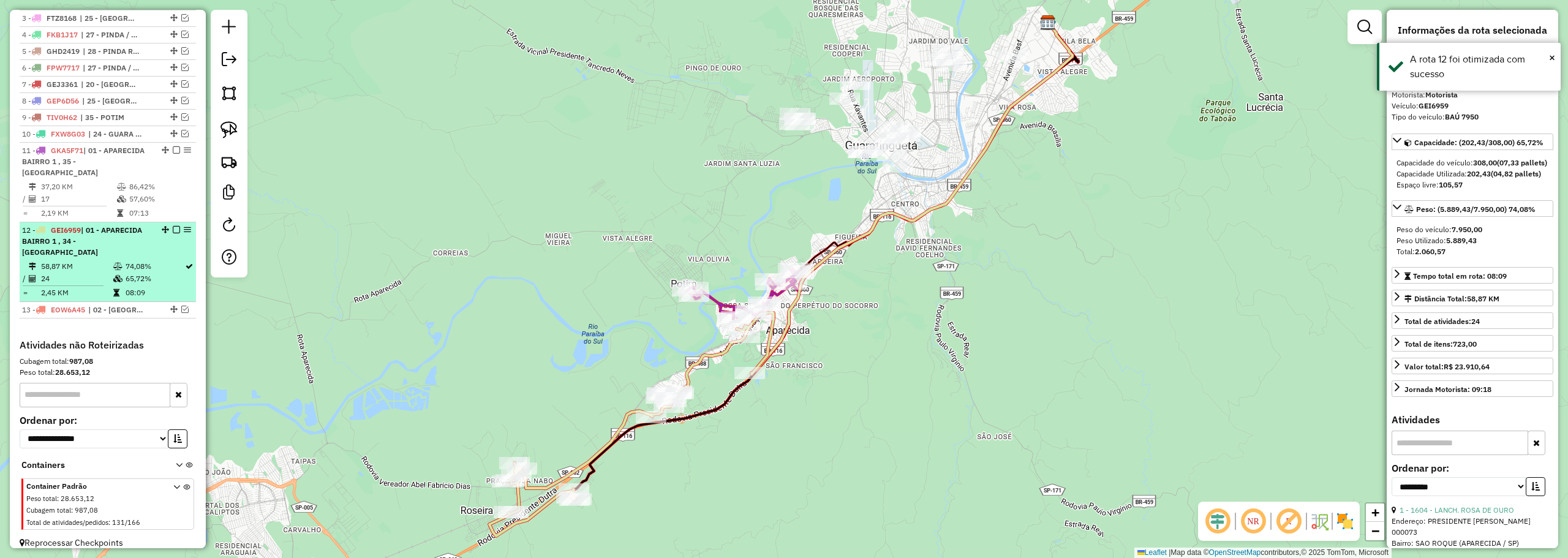
click at [172, 233] on em at bounding box center [176, 230] width 8 height 8
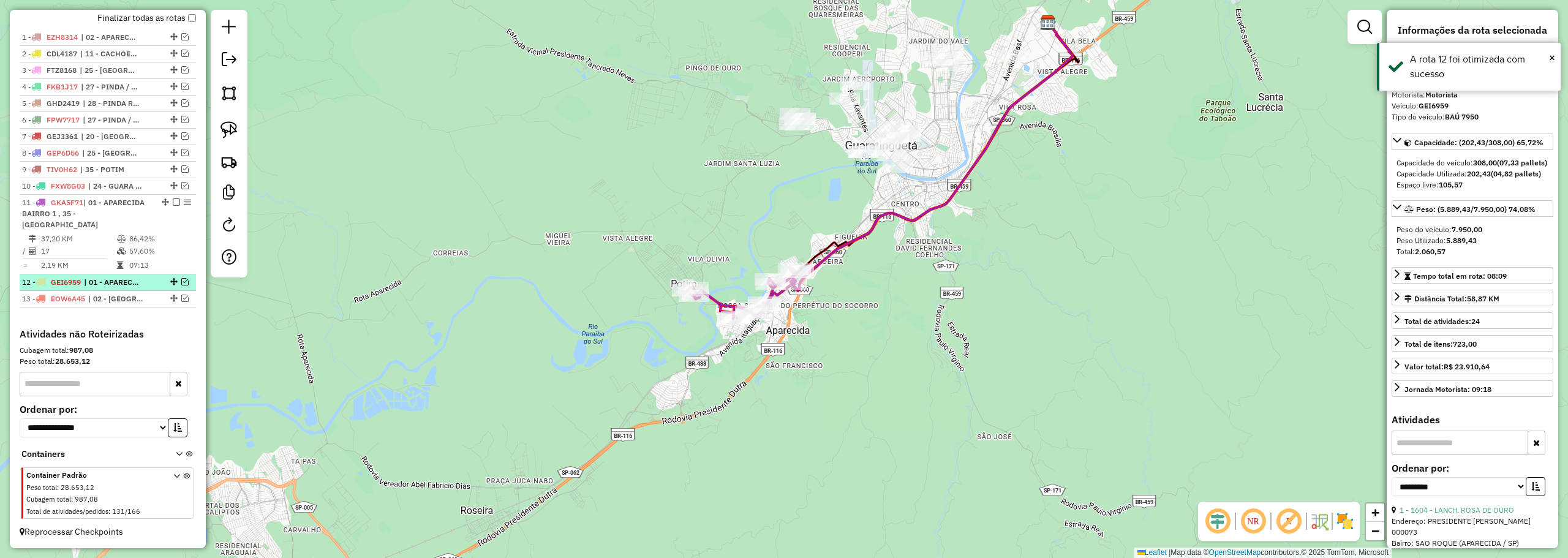
scroll to position [428, 0]
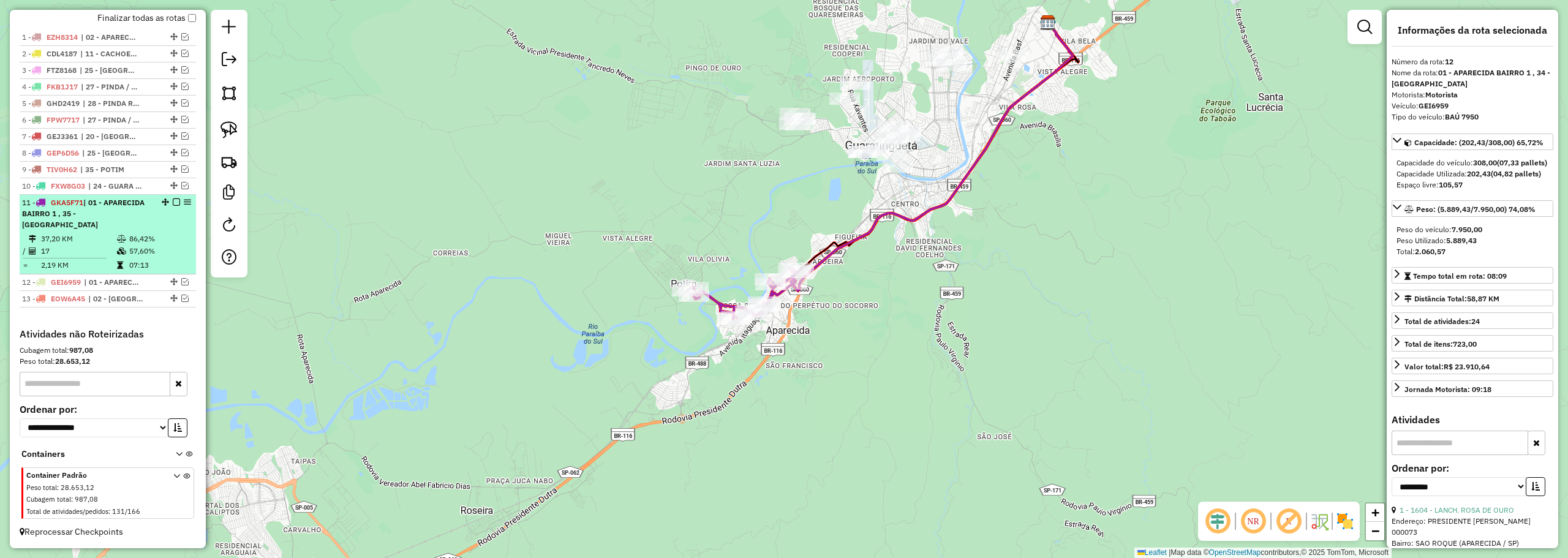
click at [172, 205] on em at bounding box center [176, 203] width 8 height 8
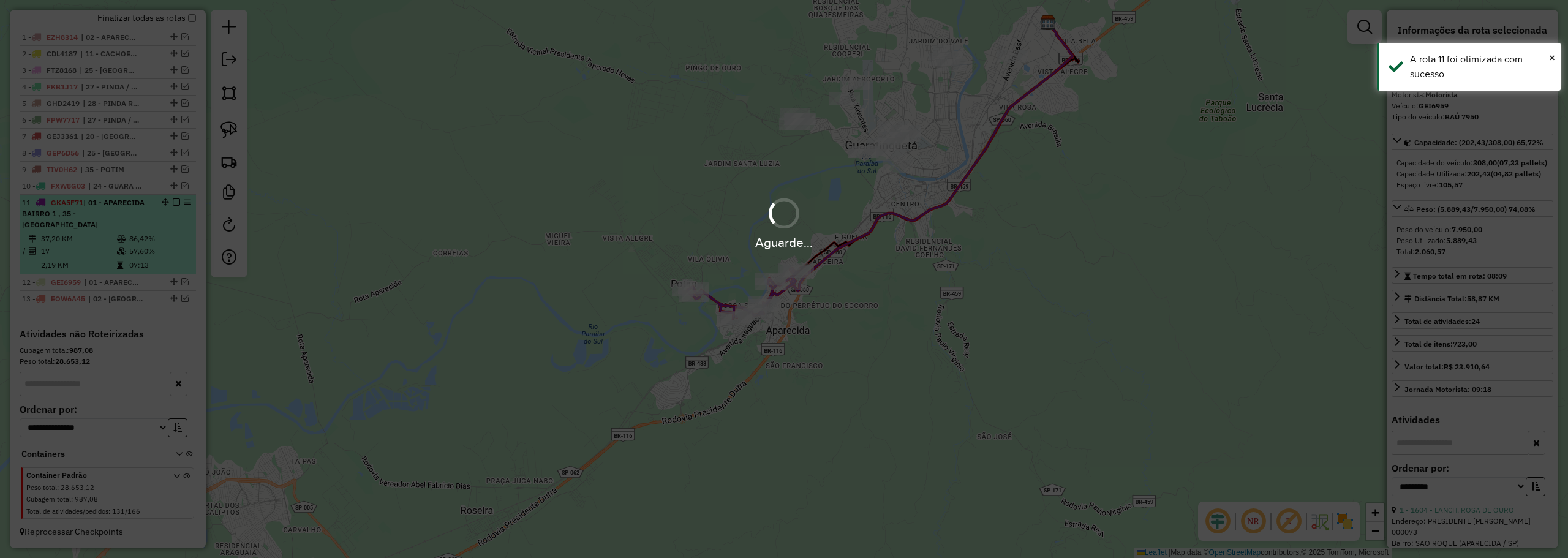
click at [171, 214] on div "Aguarde..." at bounding box center [784, 223] width 1568 height 58
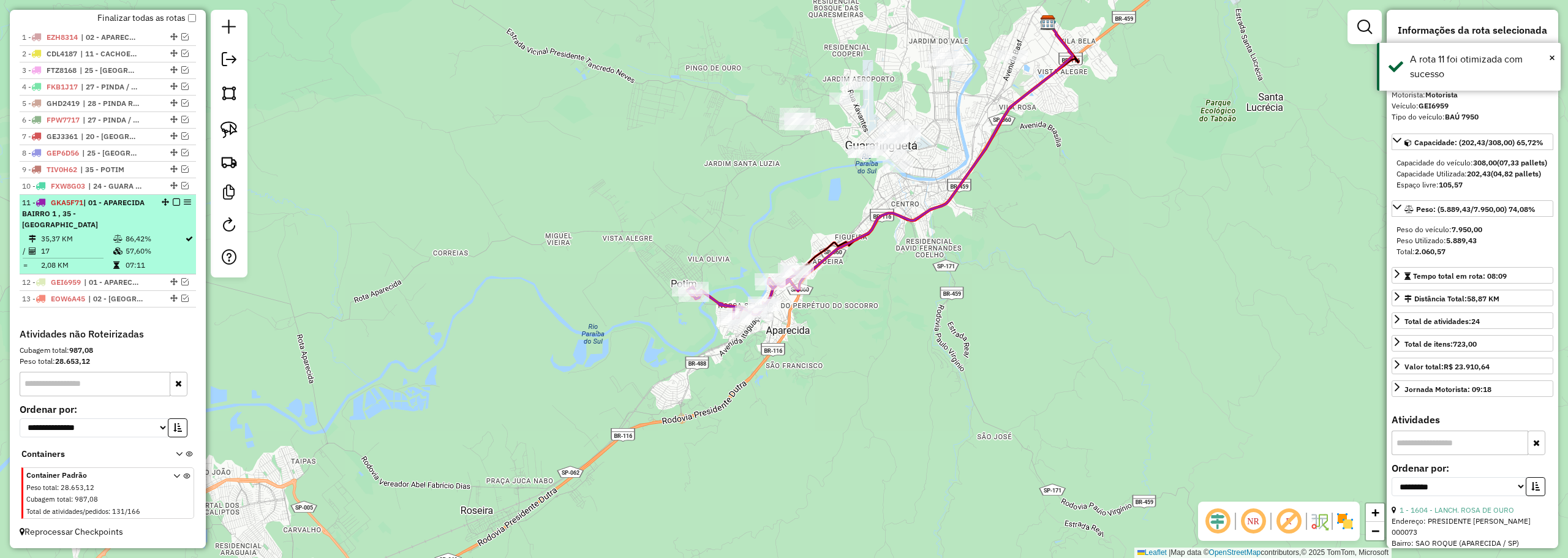
click at [172, 205] on em at bounding box center [176, 203] width 8 height 8
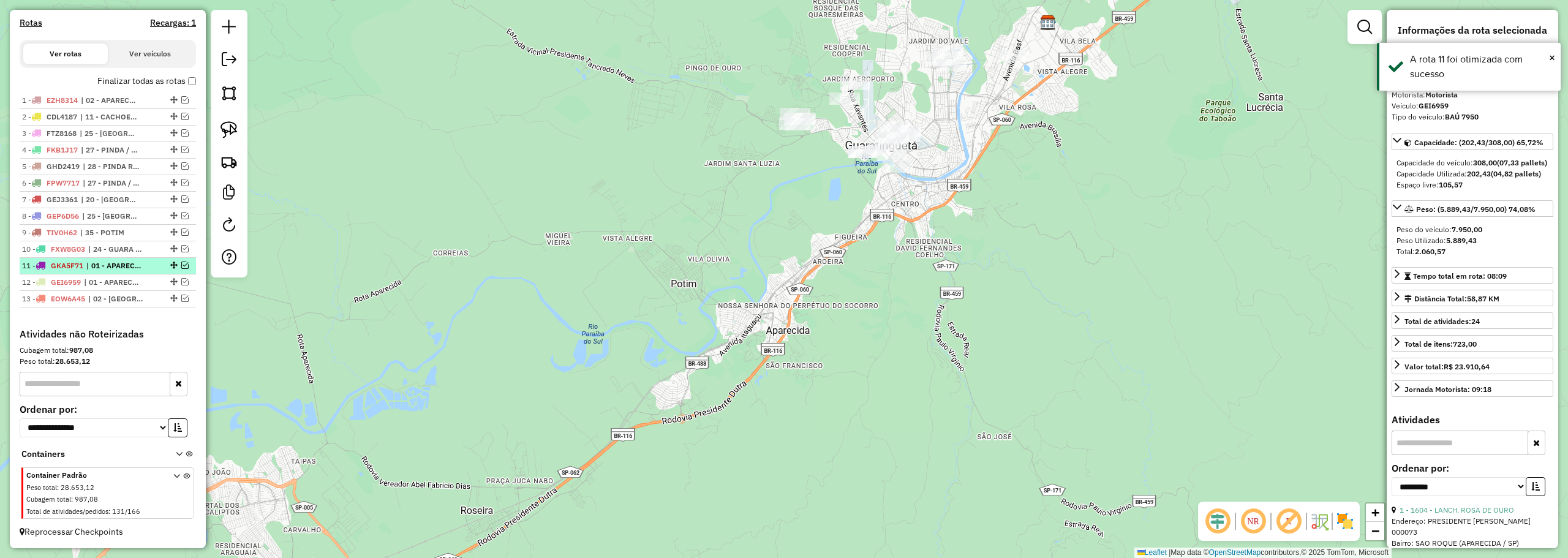
scroll to position [377, 0]
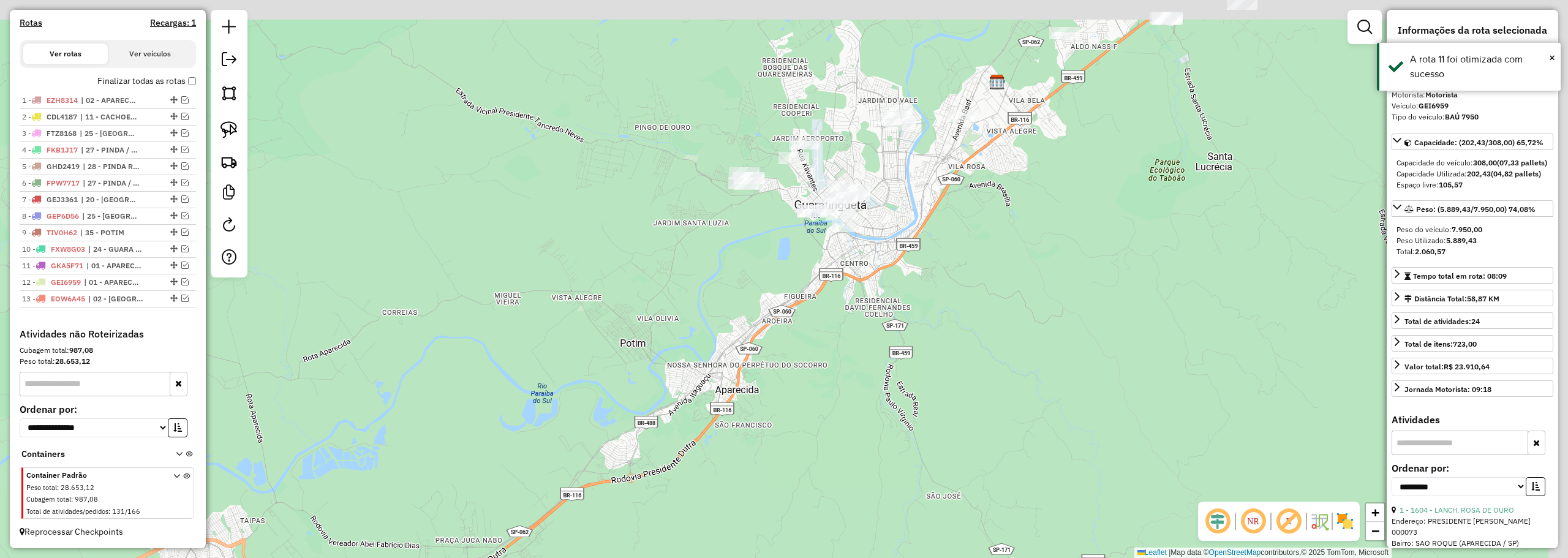
drag, startPoint x: 591, startPoint y: 227, endPoint x: 481, endPoint y: 293, distance: 128.3
click at [503, 317] on div "Janela de atendimento Grade de atendimento Capacidade Transportadoras Veículos …" at bounding box center [784, 279] width 1568 height 558
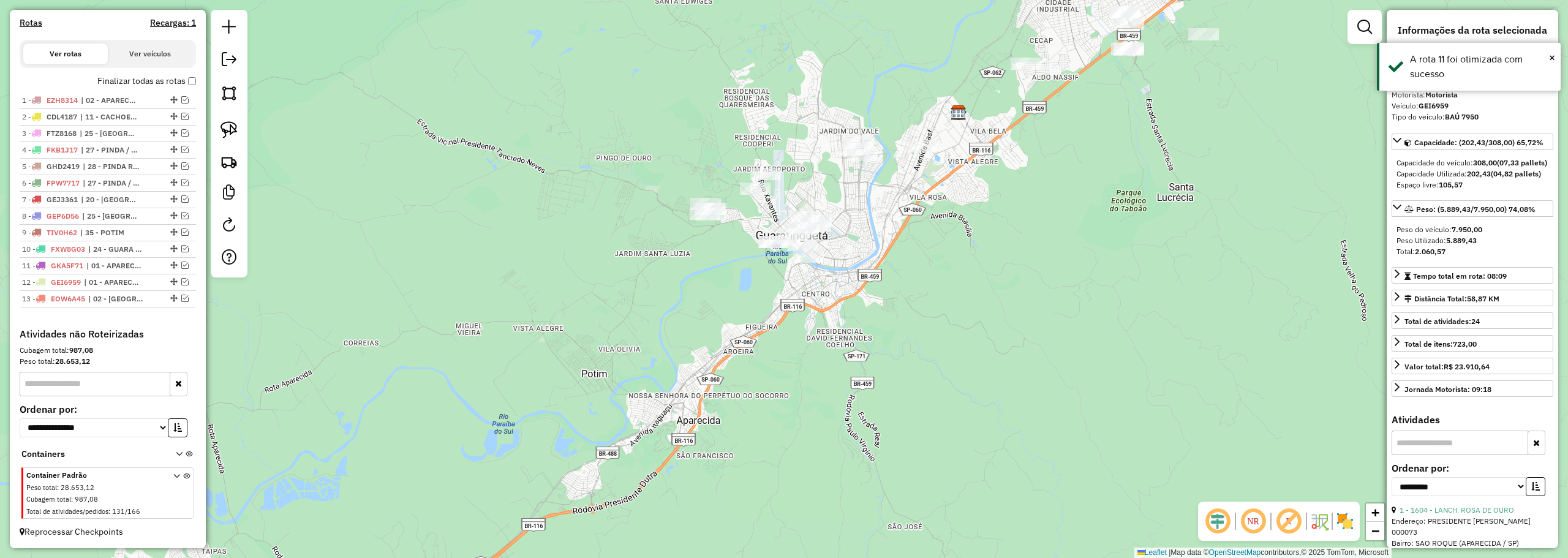
drag, startPoint x: 230, startPoint y: 131, endPoint x: 280, endPoint y: 128, distance: 50.1
click at [230, 131] on img at bounding box center [229, 130] width 18 height 18
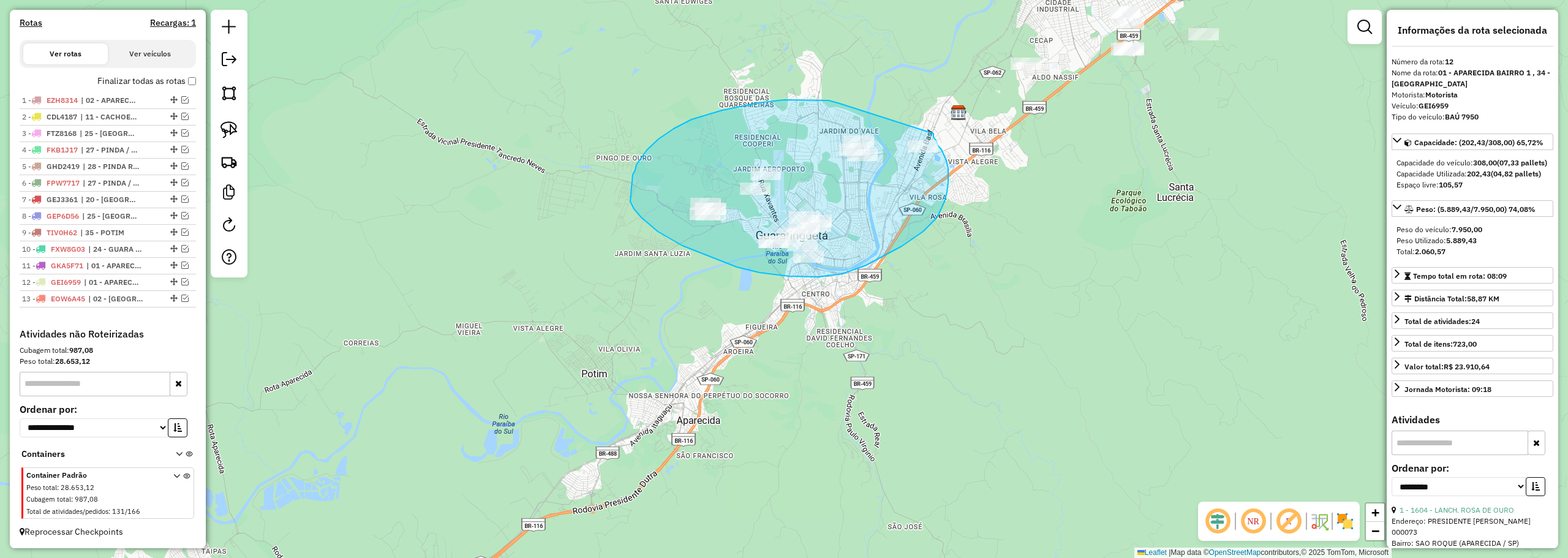
drag, startPoint x: 840, startPoint y: 103, endPoint x: 933, endPoint y: 131, distance: 97.1
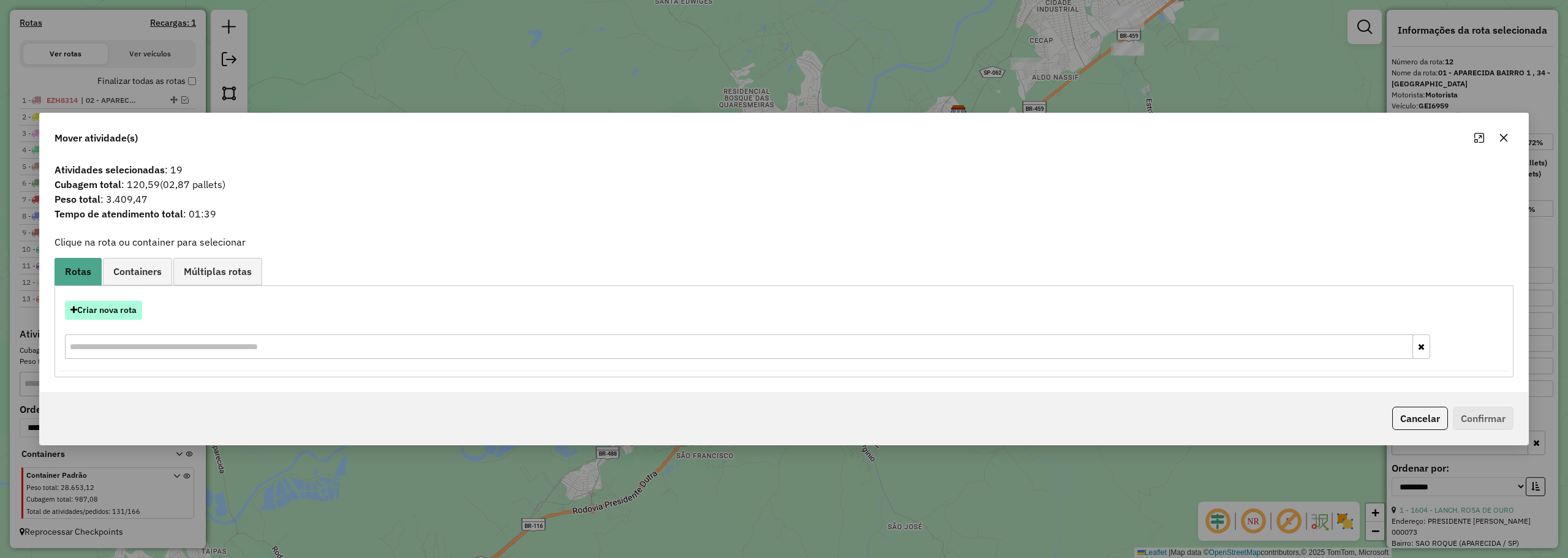
click at [125, 311] on button "Criar nova rota" at bounding box center [103, 310] width 77 height 19
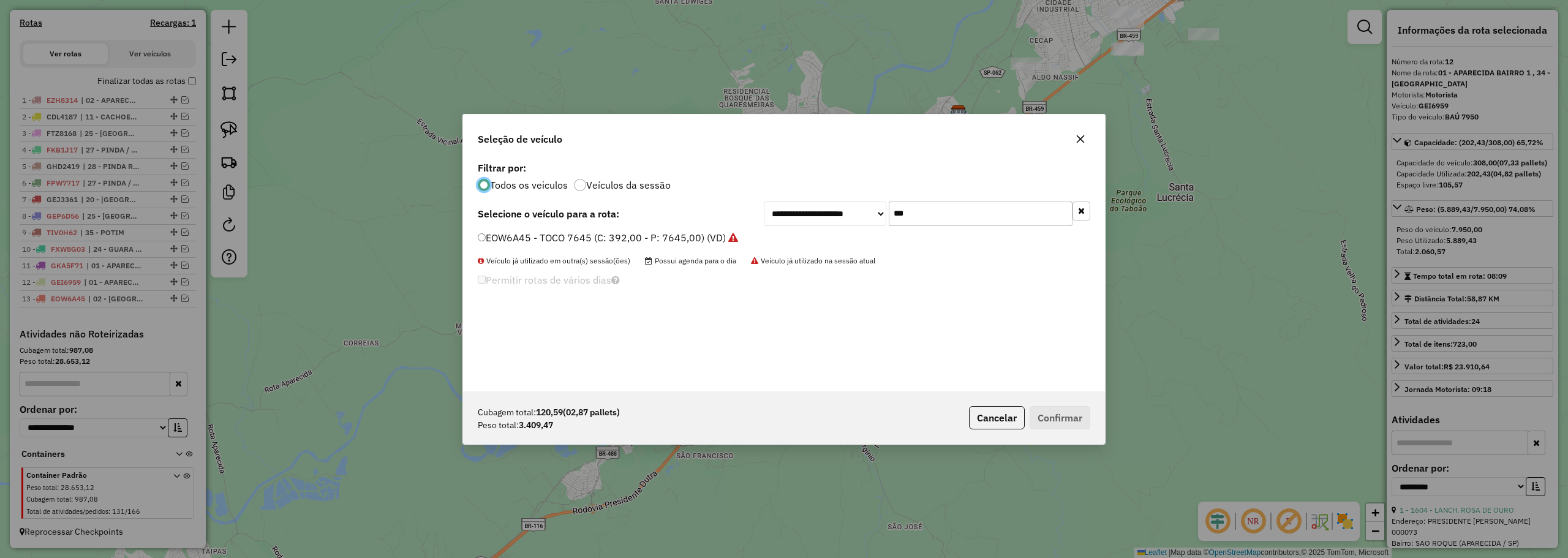
scroll to position [7, 4]
click at [963, 215] on input "***" at bounding box center [980, 213] width 184 height 24
type input "***"
click at [575, 232] on label "GCB4C11 - TOCO 7645 (C: 392,00 - P: 7645,00) (VD)" at bounding box center [600, 237] width 246 height 15
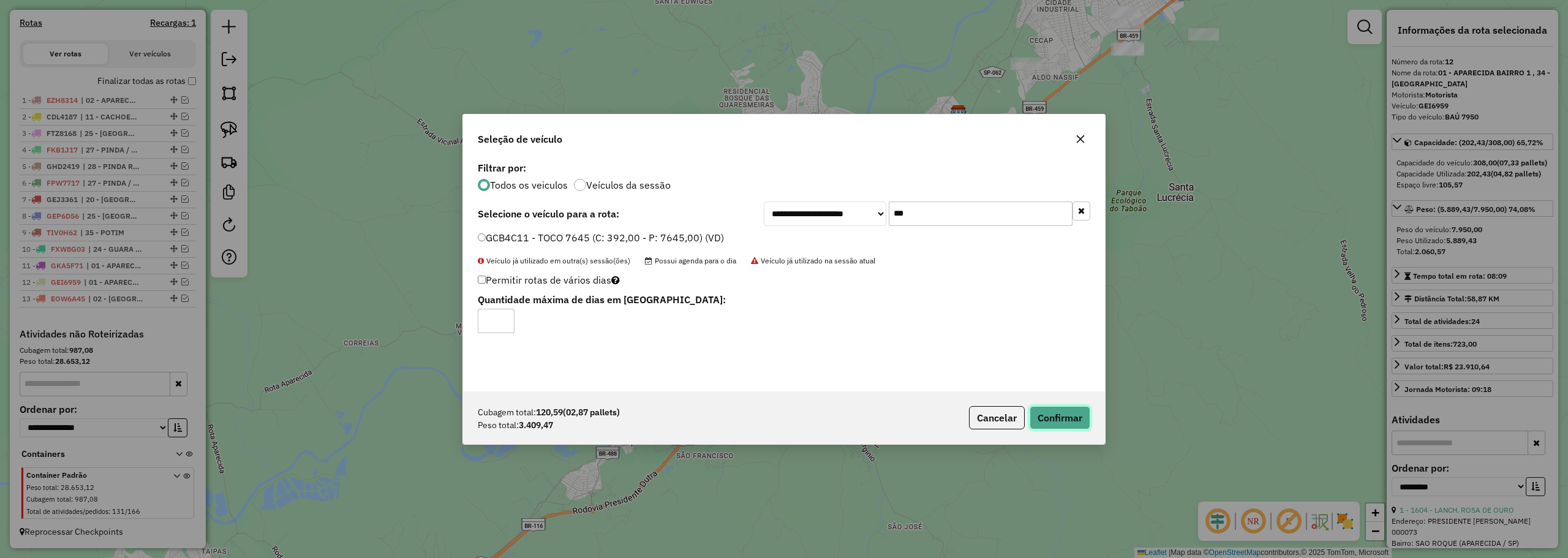
click at [1059, 412] on button "Confirmar" at bounding box center [1060, 418] width 60 height 23
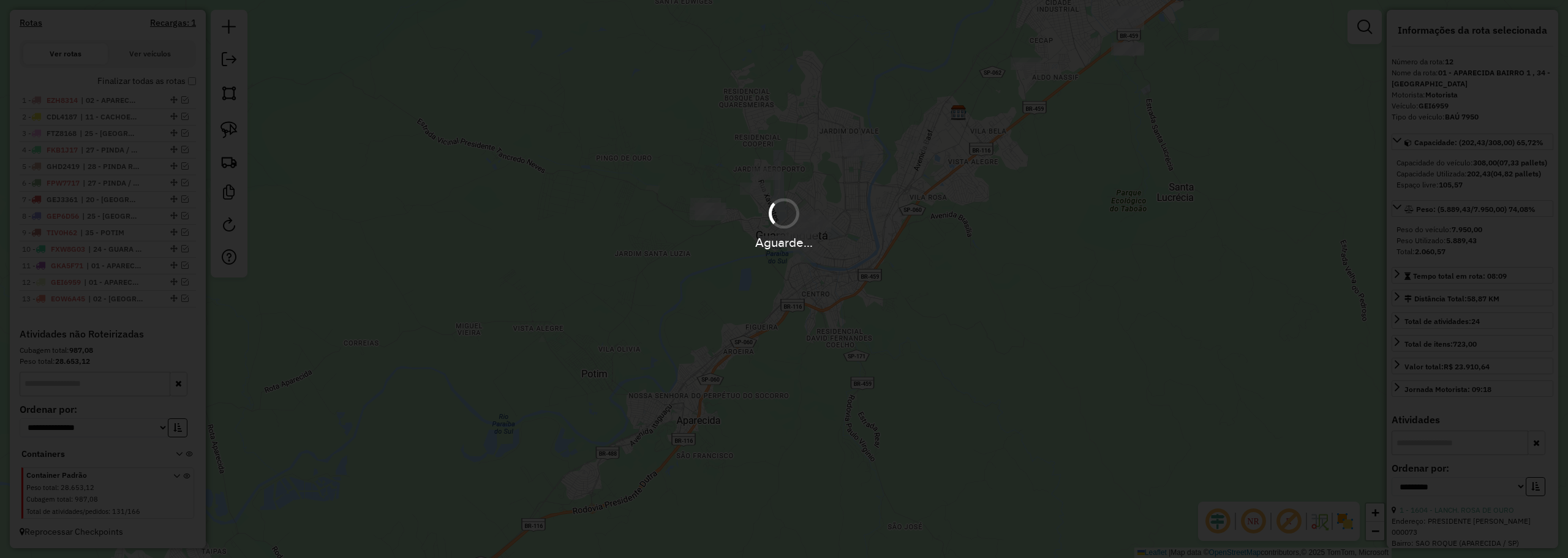
scroll to position [478, 0]
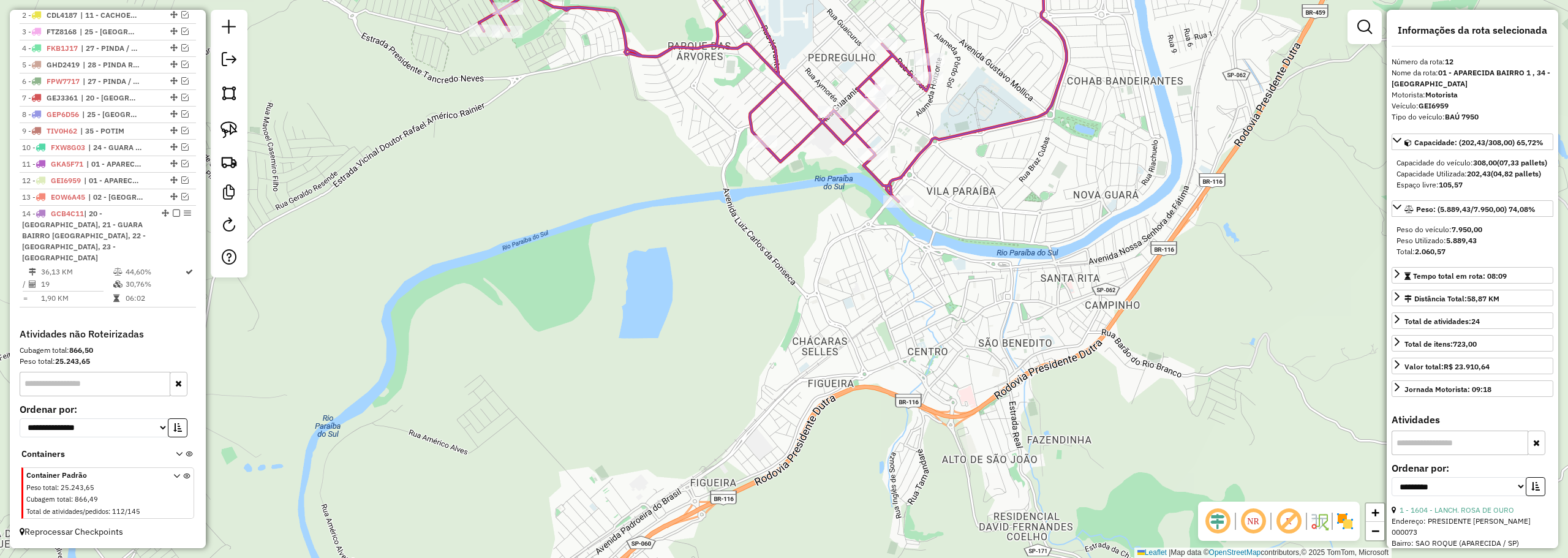
drag, startPoint x: 862, startPoint y: 215, endPoint x: 800, endPoint y: 278, distance: 88.4
click at [800, 289] on div "Janela de atendimento Grade de atendimento Capacidade Transportadoras Veículos …" at bounding box center [784, 279] width 1568 height 558
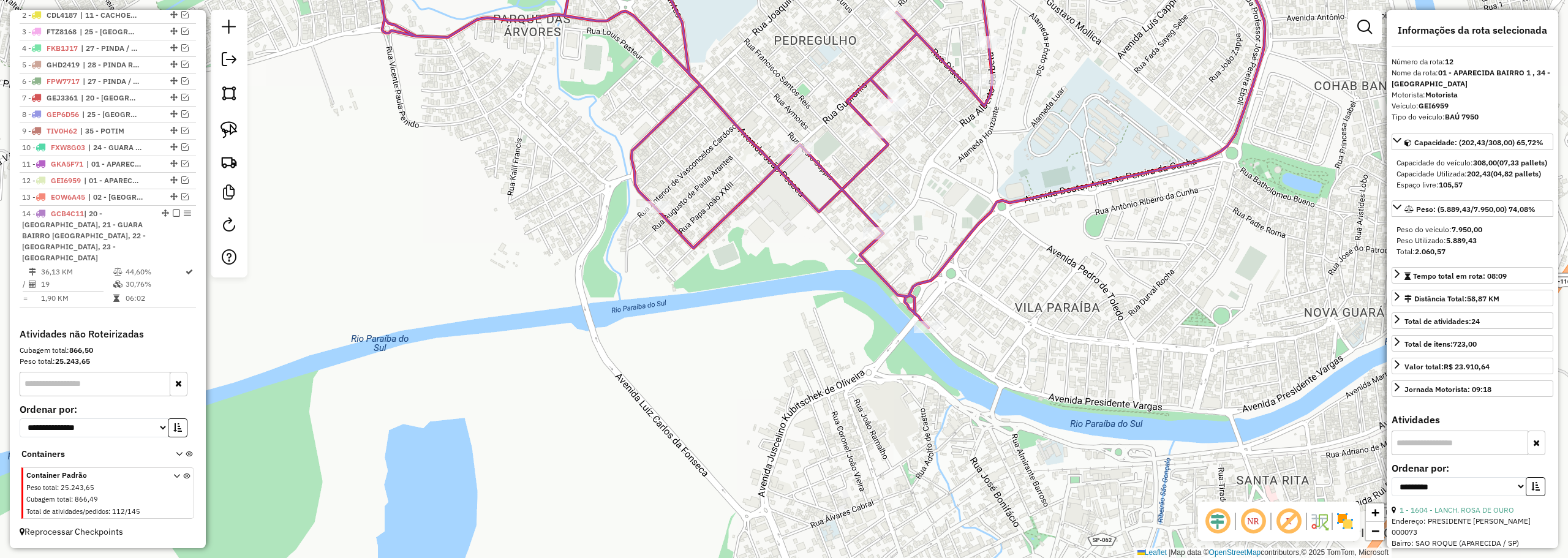
drag, startPoint x: 1017, startPoint y: 159, endPoint x: 906, endPoint y: 228, distance: 130.7
click at [906, 228] on div "Janela de atendimento Grade de atendimento Capacidade Transportadoras Veículos …" at bounding box center [784, 279] width 1568 height 558
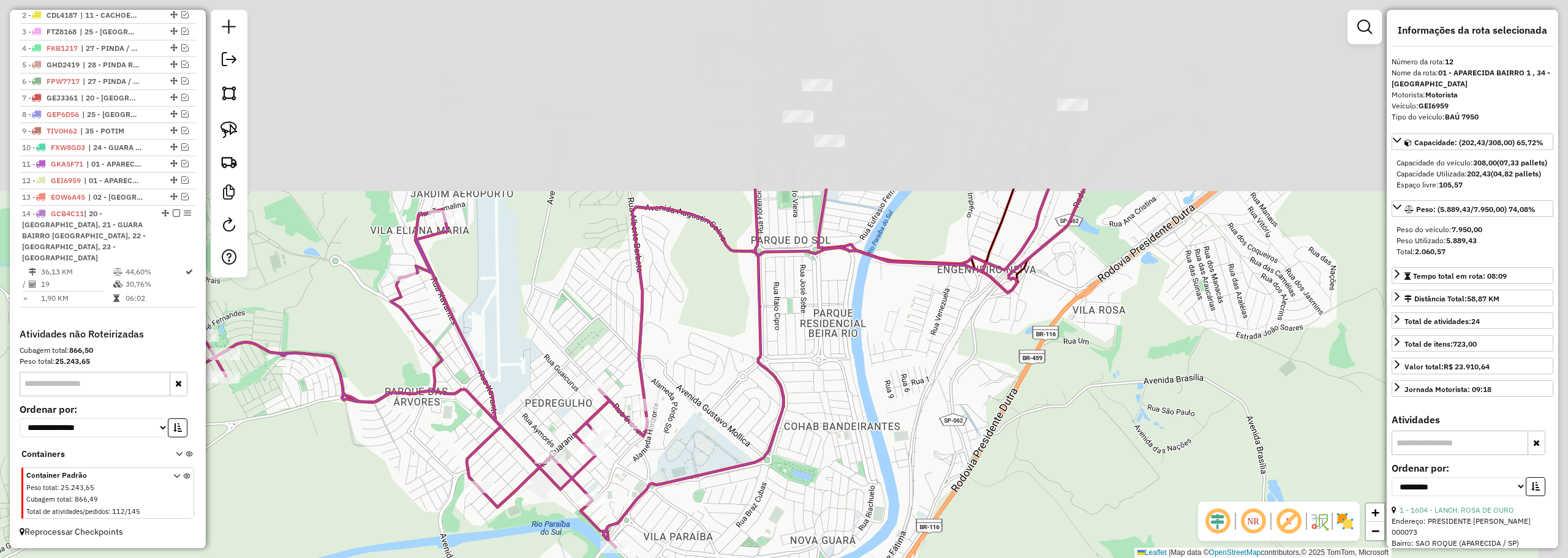
drag, startPoint x: 970, startPoint y: 153, endPoint x: 823, endPoint y: 391, distance: 279.7
click at [823, 392] on div "Janela de atendimento Grade de atendimento Capacidade Transportadoras Veículos …" at bounding box center [784, 279] width 1568 height 558
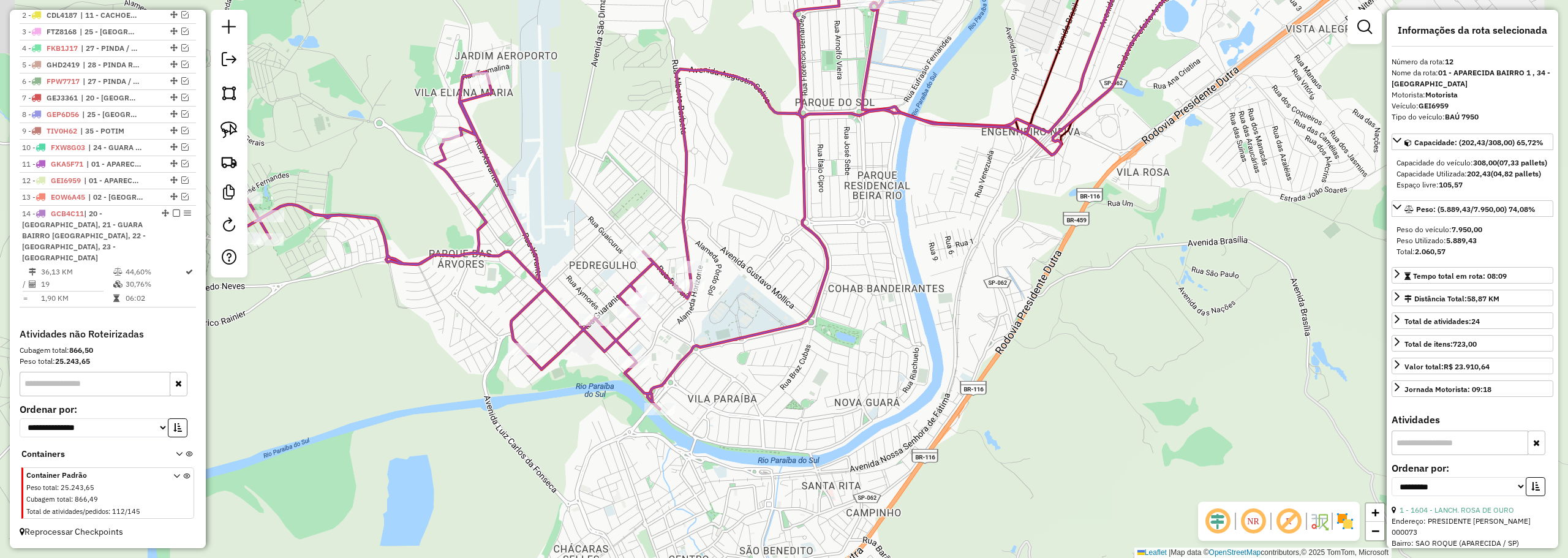
drag, startPoint x: 826, startPoint y: 365, endPoint x: 864, endPoint y: 261, distance: 110.7
click at [863, 261] on div "Janela de atendimento Grade de atendimento Capacidade Transportadoras Veículos …" at bounding box center [784, 279] width 1568 height 558
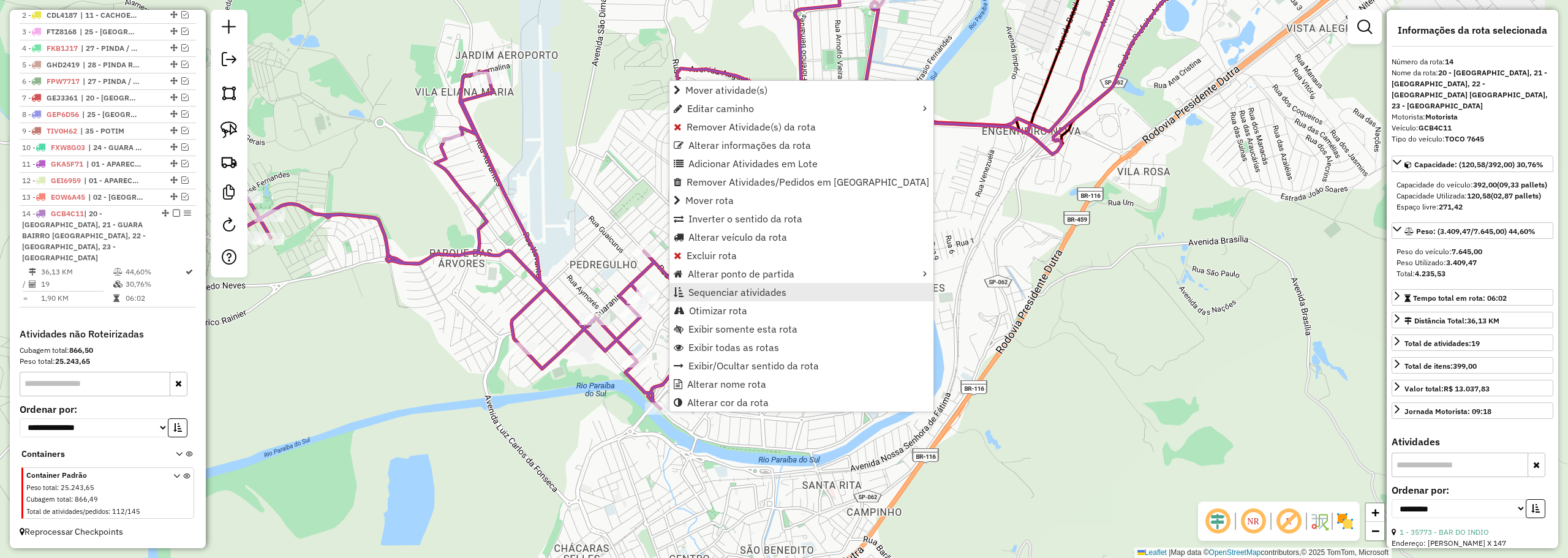
click at [728, 283] on link "Sequenciar atividades" at bounding box center [801, 291] width 264 height 19
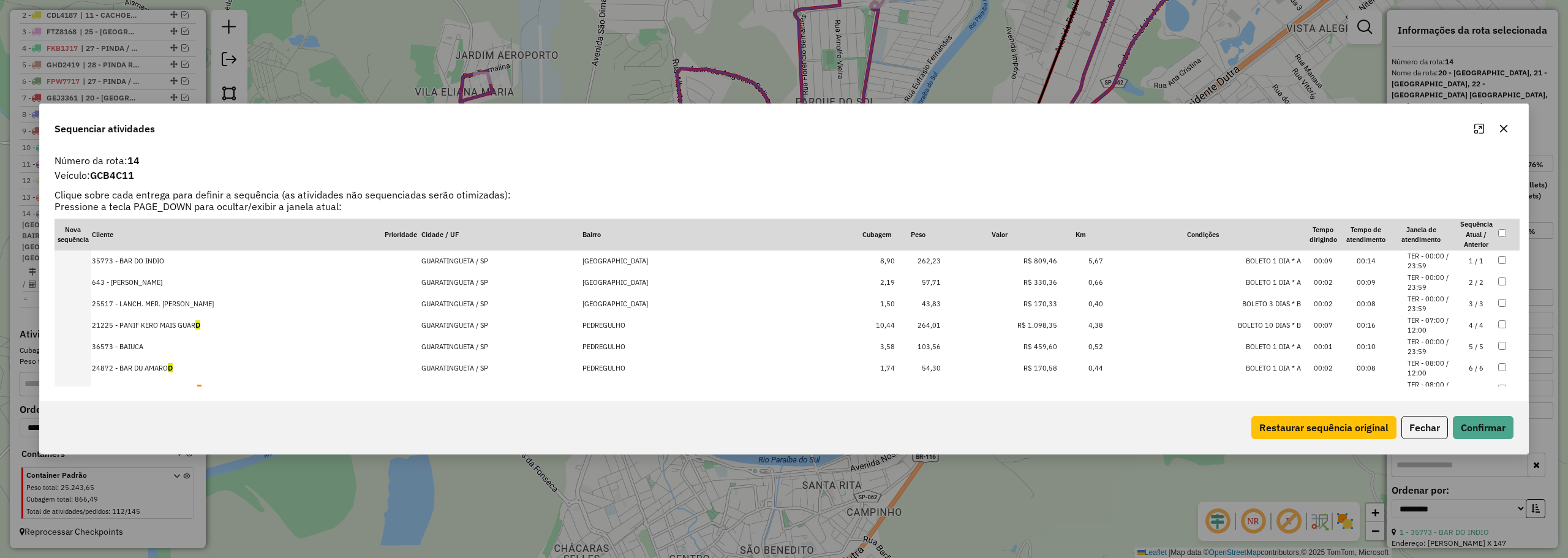
drag, startPoint x: 194, startPoint y: 320, endPoint x: 213, endPoint y: 208, distance: 113.6
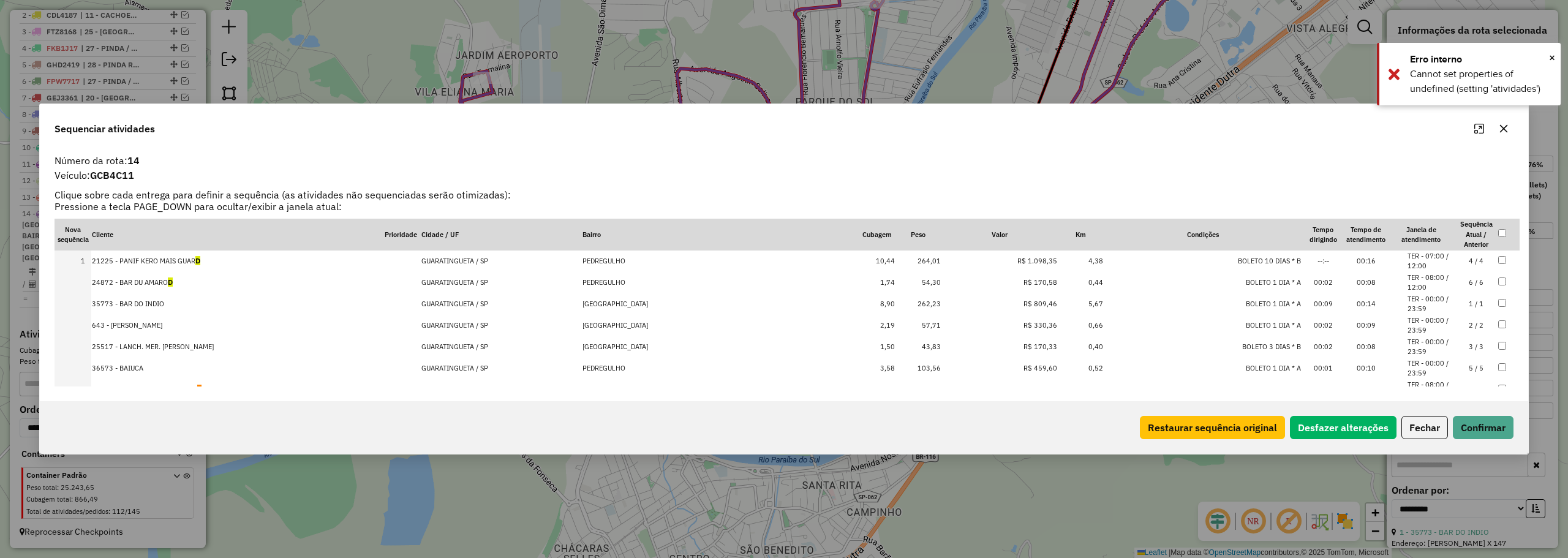
drag, startPoint x: 156, startPoint y: 369, endPoint x: 173, endPoint y: 278, distance: 92.6
drag, startPoint x: 180, startPoint y: 308, endPoint x: 214, endPoint y: 244, distance: 72.5
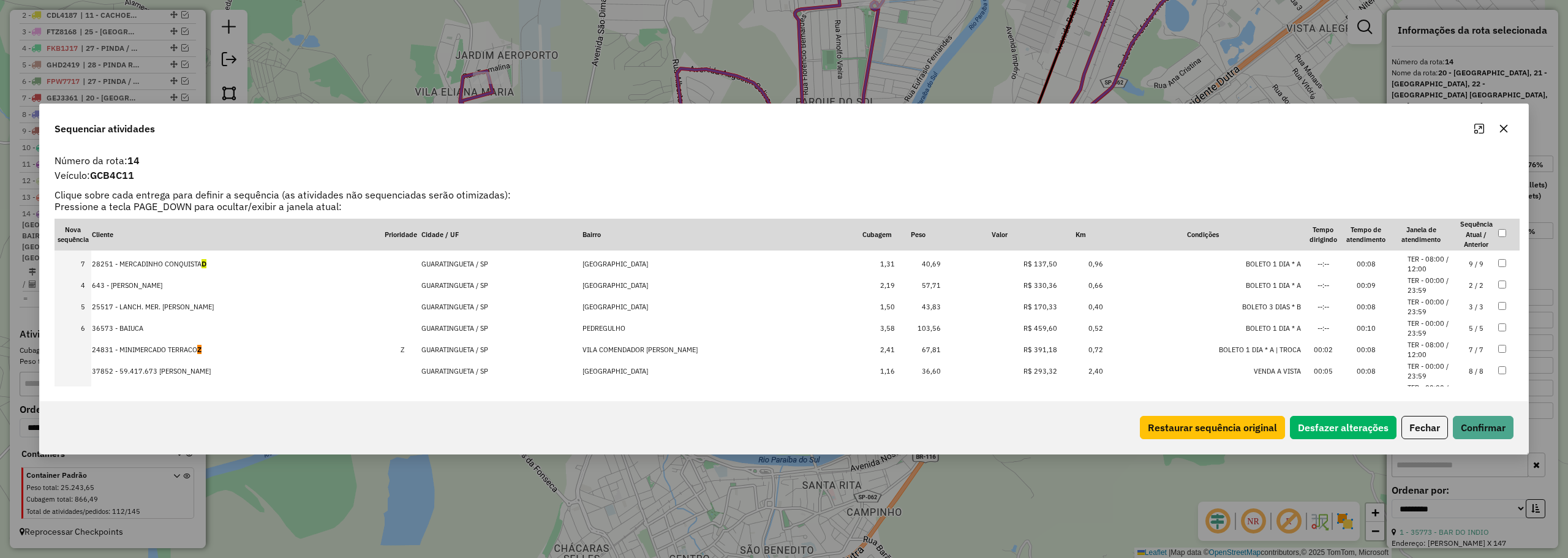
drag, startPoint x: 184, startPoint y: 327, endPoint x: 217, endPoint y: 259, distance: 75.6
drag, startPoint x: 183, startPoint y: 325, endPoint x: 191, endPoint y: 303, distance: 23.4
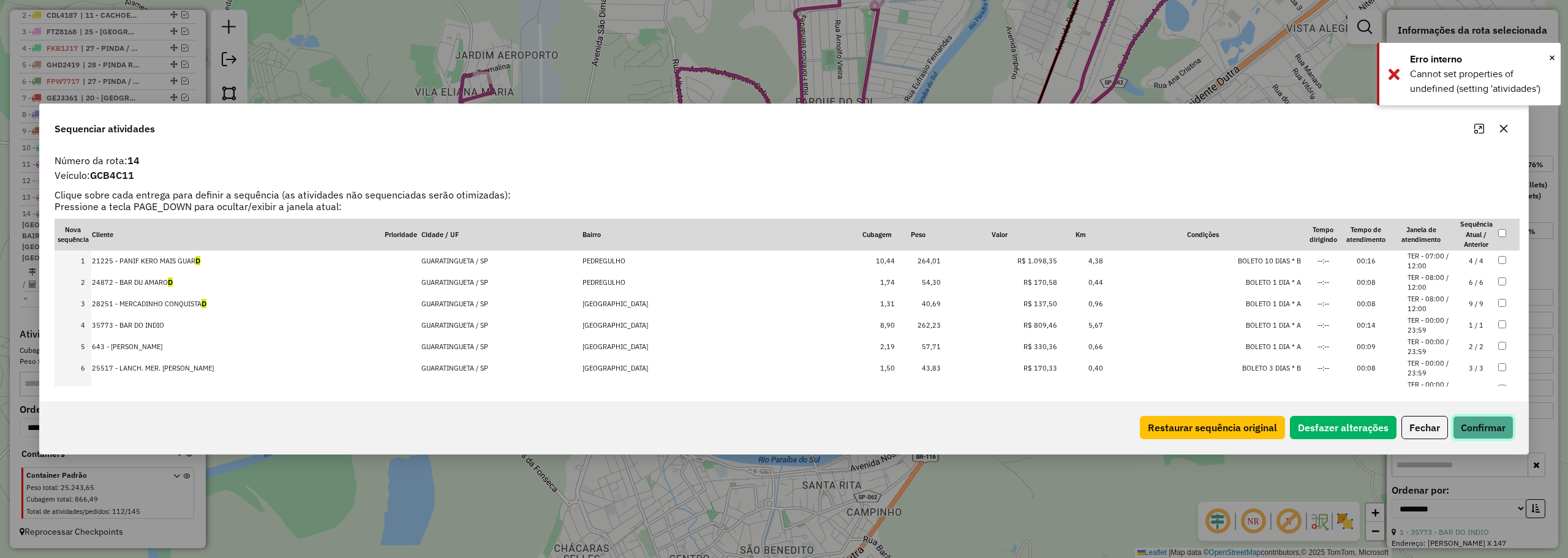
click at [1486, 428] on button "Confirmar" at bounding box center [1482, 428] width 60 height 23
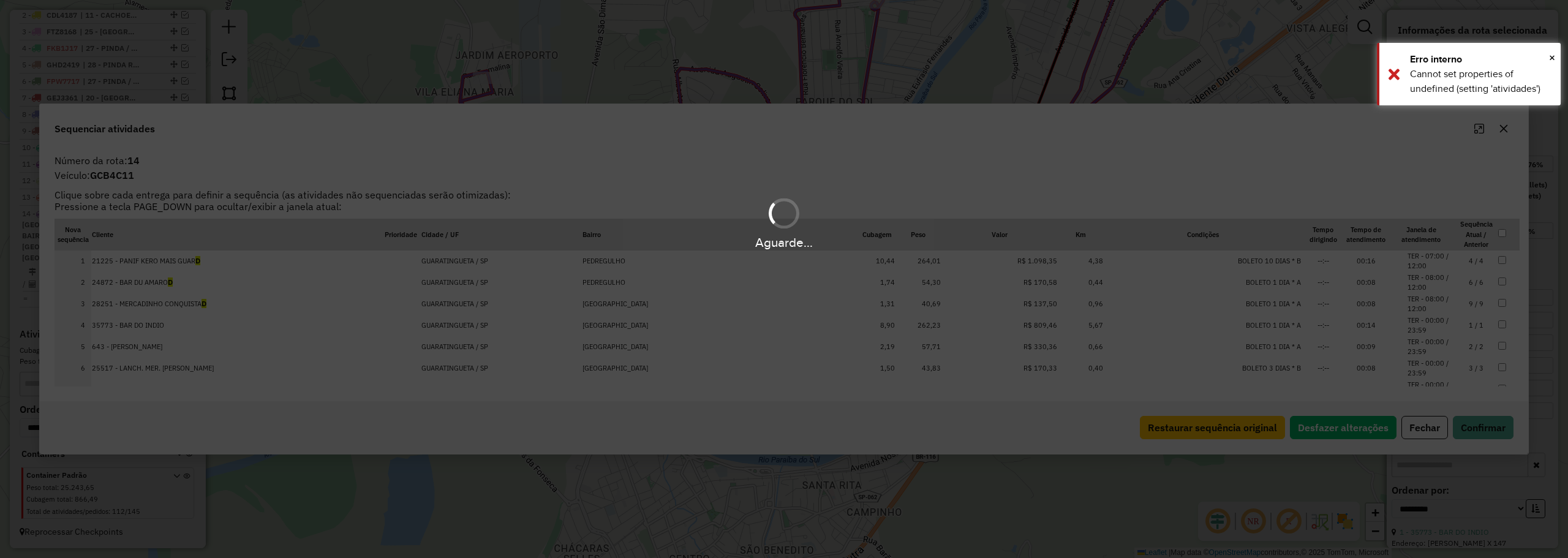
click at [698, 334] on div "Aguarde..." at bounding box center [784, 279] width 1568 height 558
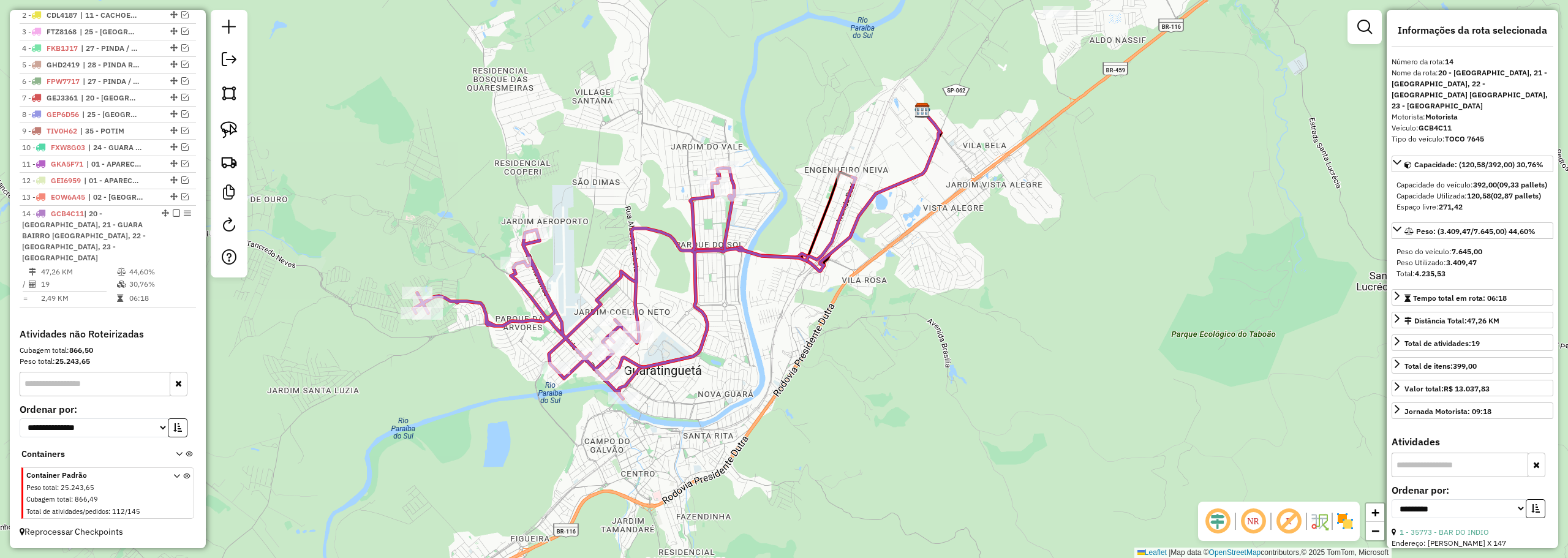
click at [172, 212] on em at bounding box center [176, 213] width 8 height 8
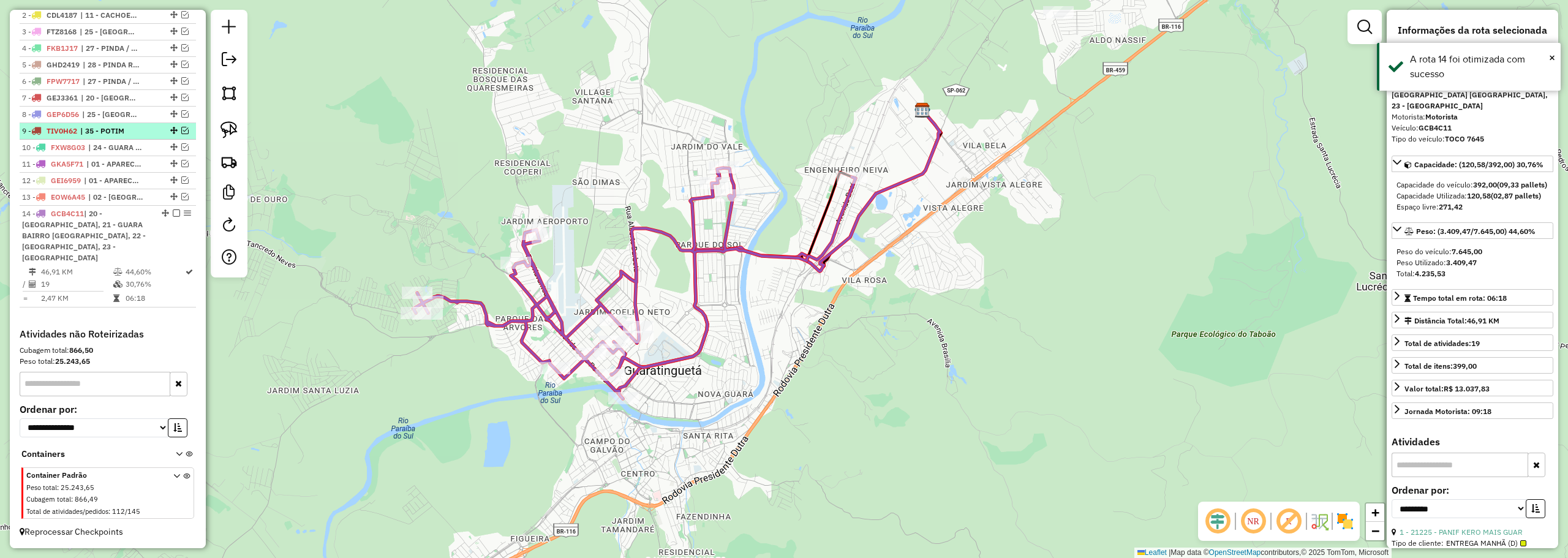
click at [172, 209] on em at bounding box center [176, 213] width 8 height 8
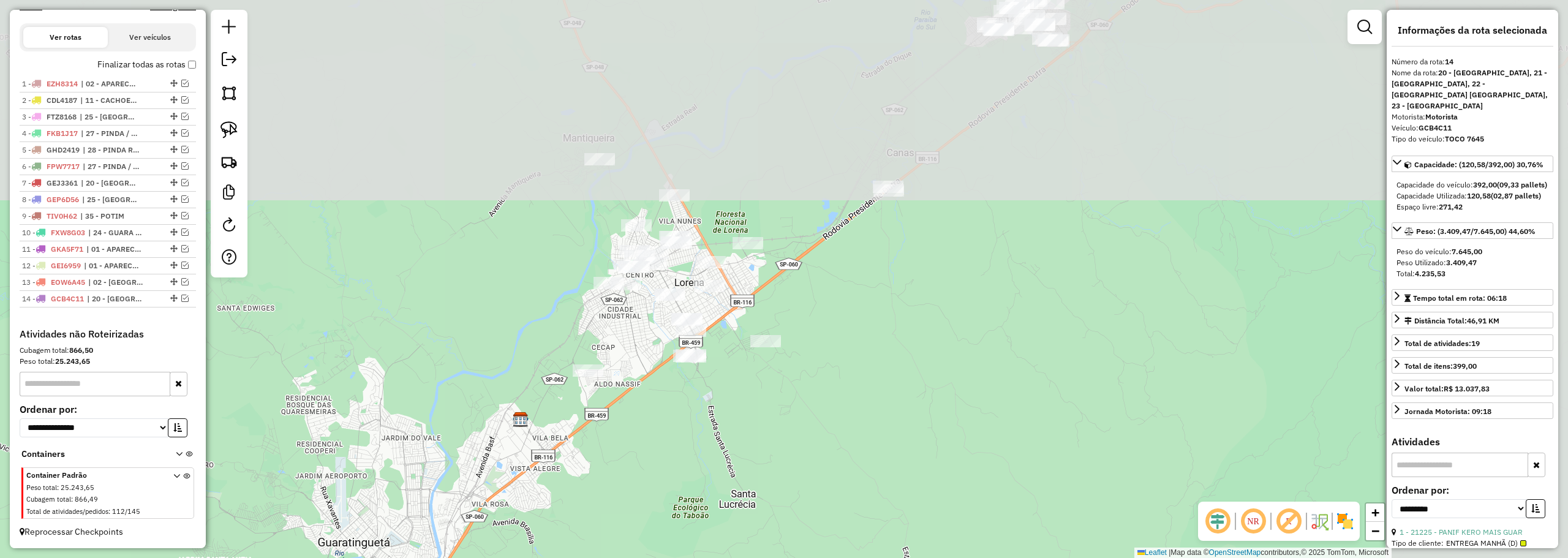
drag, startPoint x: 660, startPoint y: 139, endPoint x: 470, endPoint y: 395, distance: 318.8
click at [470, 395] on div "Janela de atendimento Grade de atendimento Capacidade Transportadoras Veículos …" at bounding box center [784, 279] width 1568 height 558
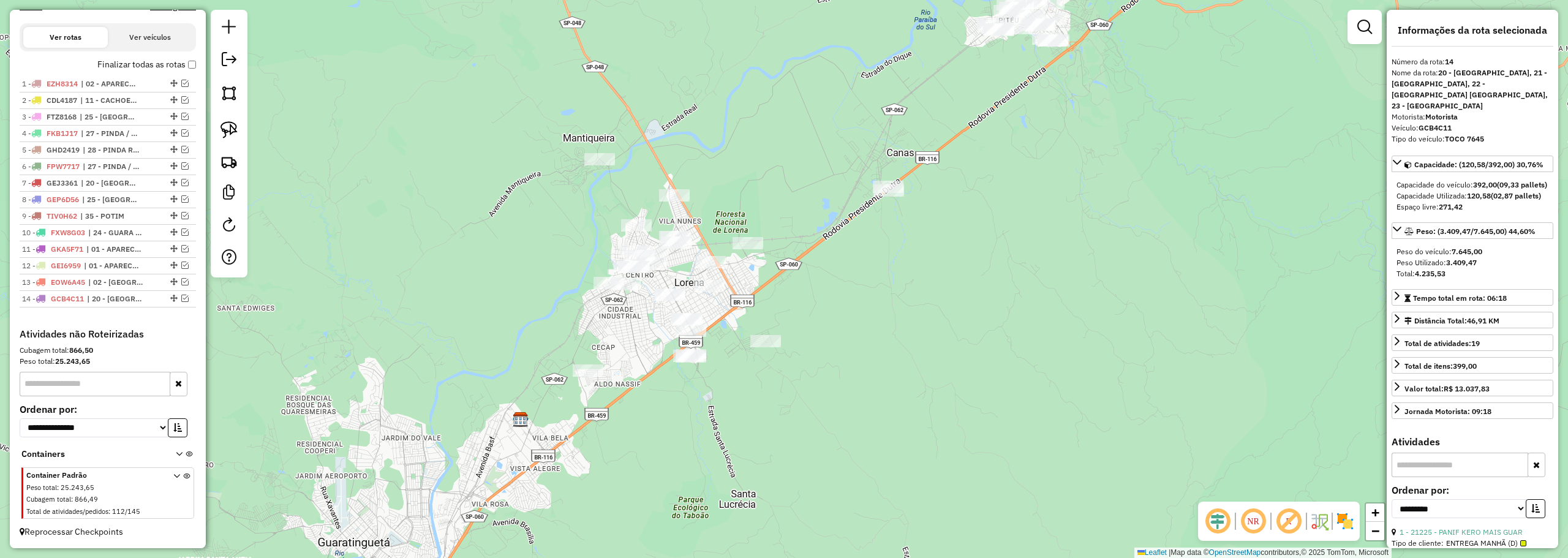
drag, startPoint x: 730, startPoint y: 118, endPoint x: 686, endPoint y: 184, distance: 79.3
click at [686, 191] on div "Janela de atendimento Grade de atendimento Capacidade Transportadoras Veículos …" at bounding box center [784, 279] width 1568 height 558
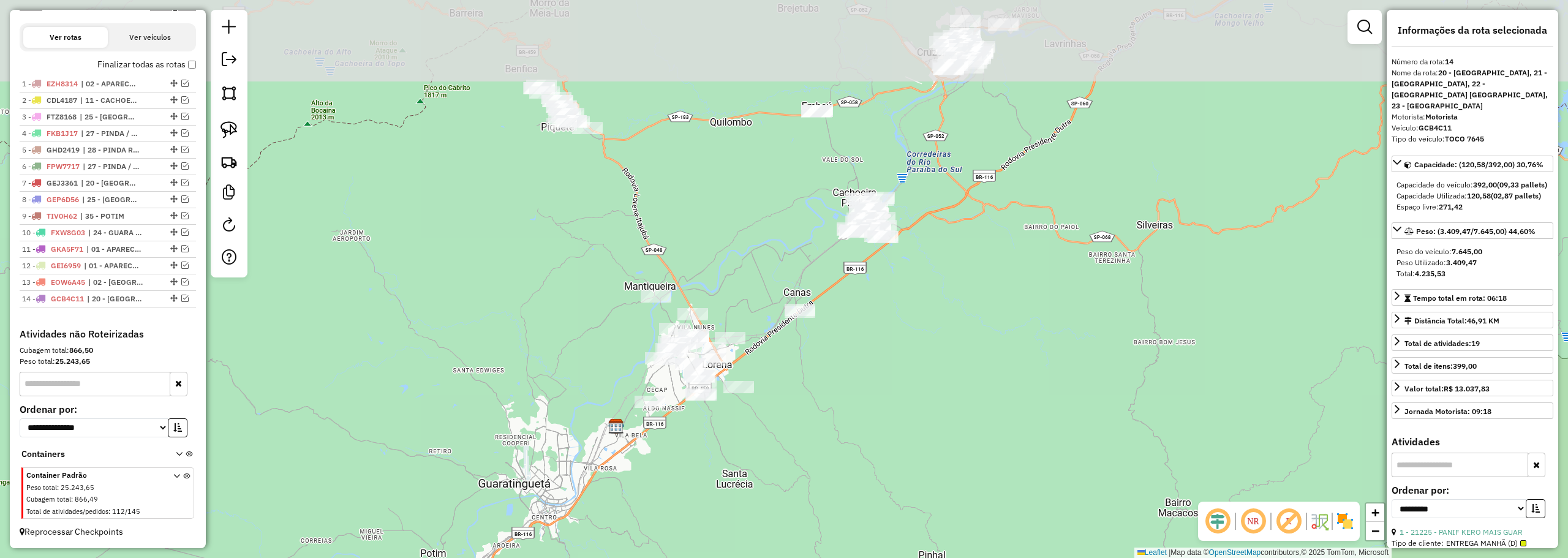
drag, startPoint x: 664, startPoint y: 130, endPoint x: 625, endPoint y: 151, distance: 44.3
click at [708, 224] on div "Janela de atendimento Grade de atendimento Capacidade Transportadoras Veículos …" at bounding box center [784, 279] width 1568 height 558
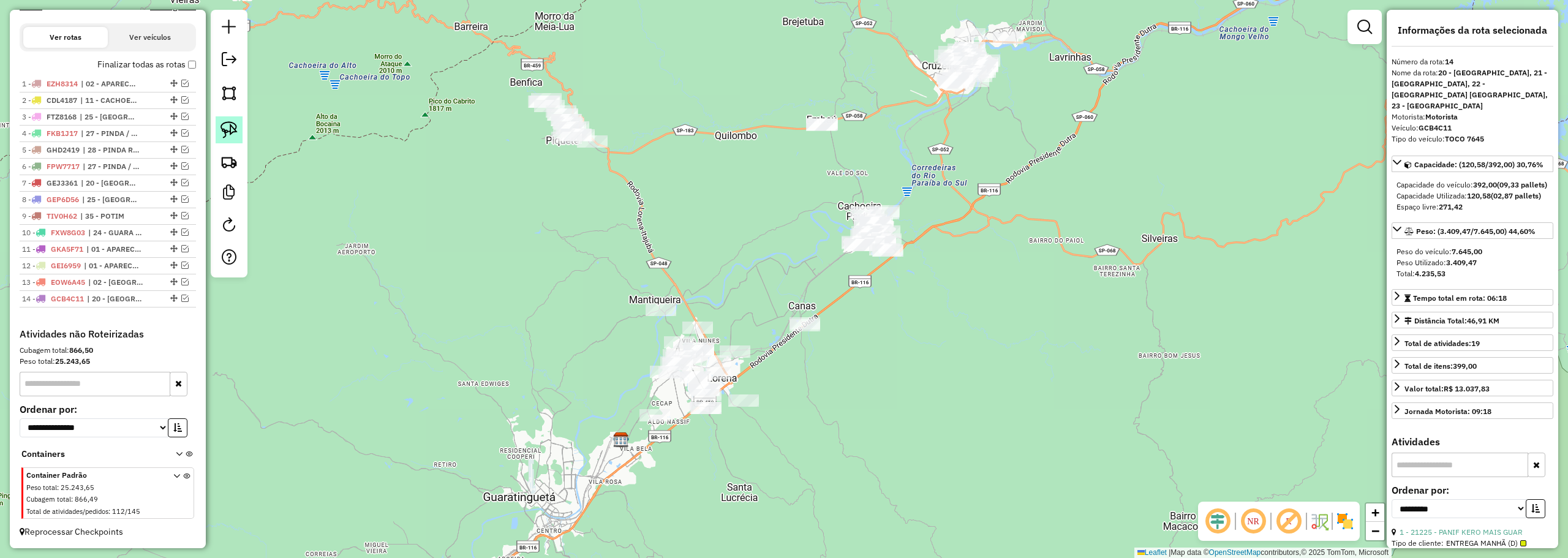
click at [232, 130] on img at bounding box center [229, 130] width 18 height 18
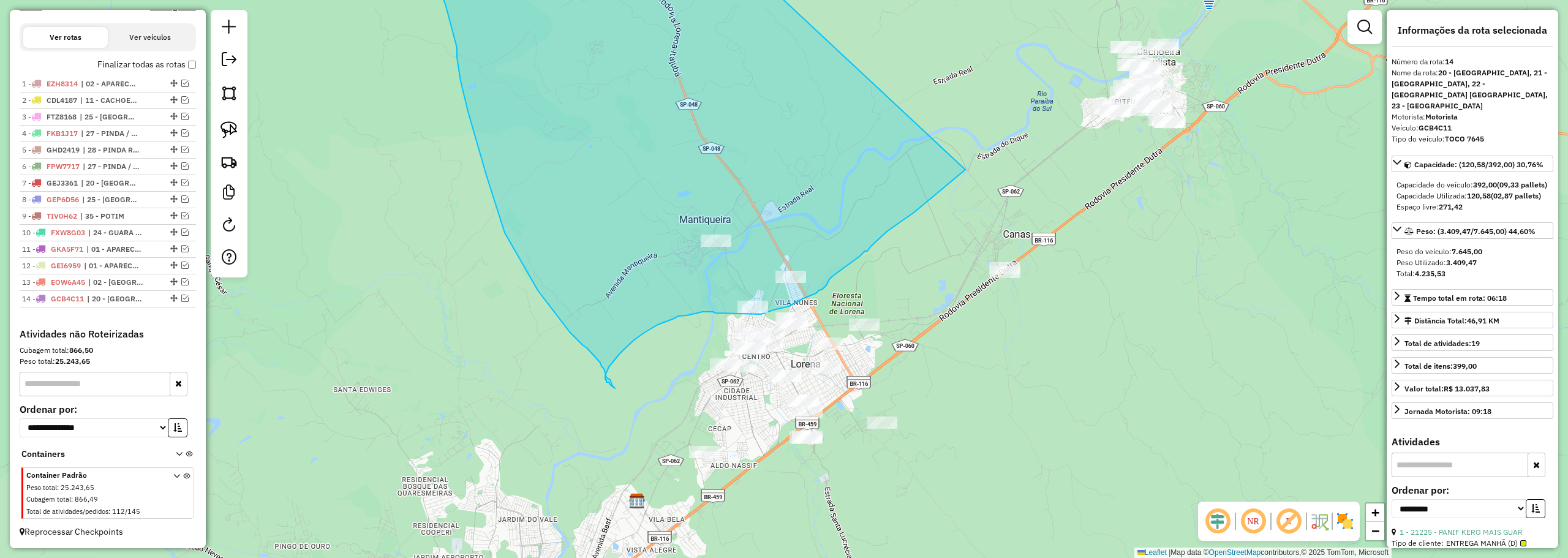
drag, startPoint x: 579, startPoint y: 85, endPoint x: 967, endPoint y: 167, distance: 396.6
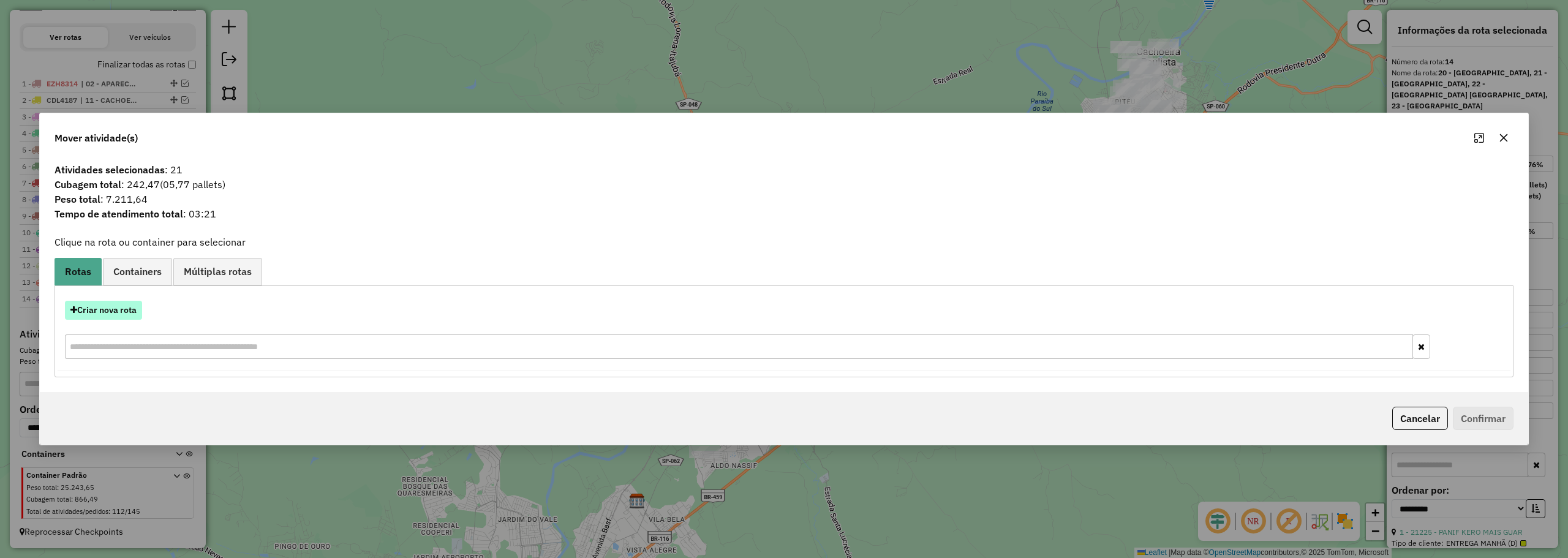
click at [130, 311] on button "Criar nova rota" at bounding box center [103, 310] width 77 height 19
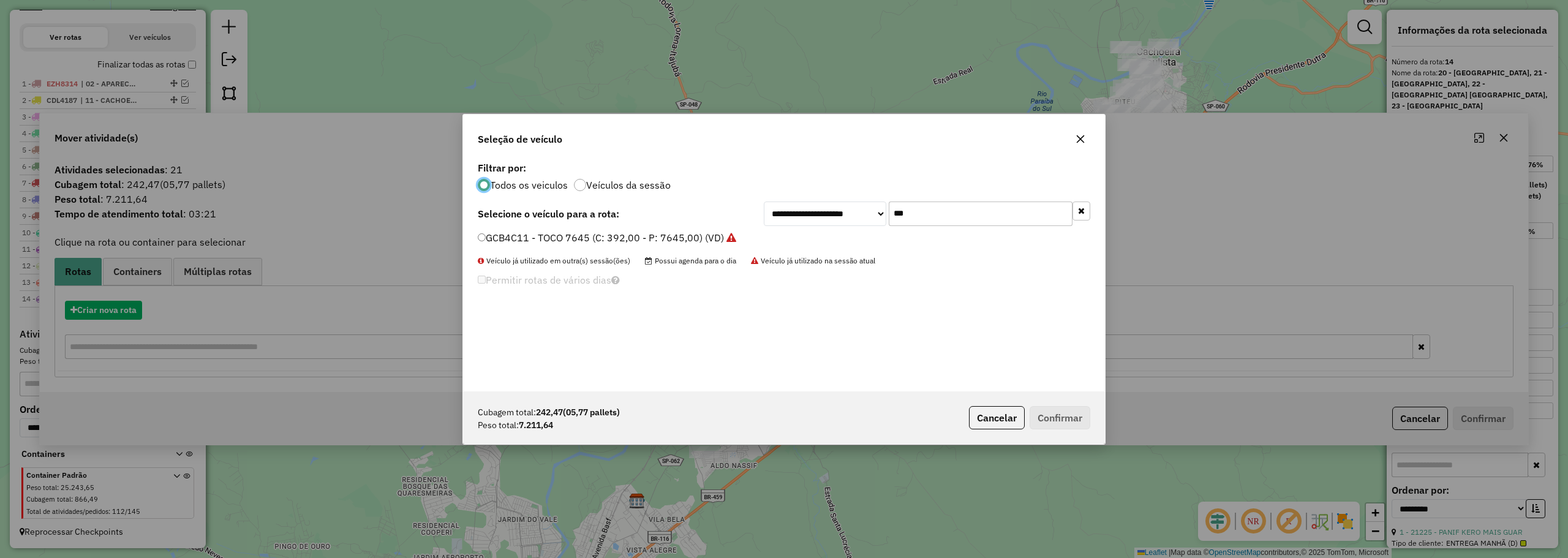
scroll to position [7, 4]
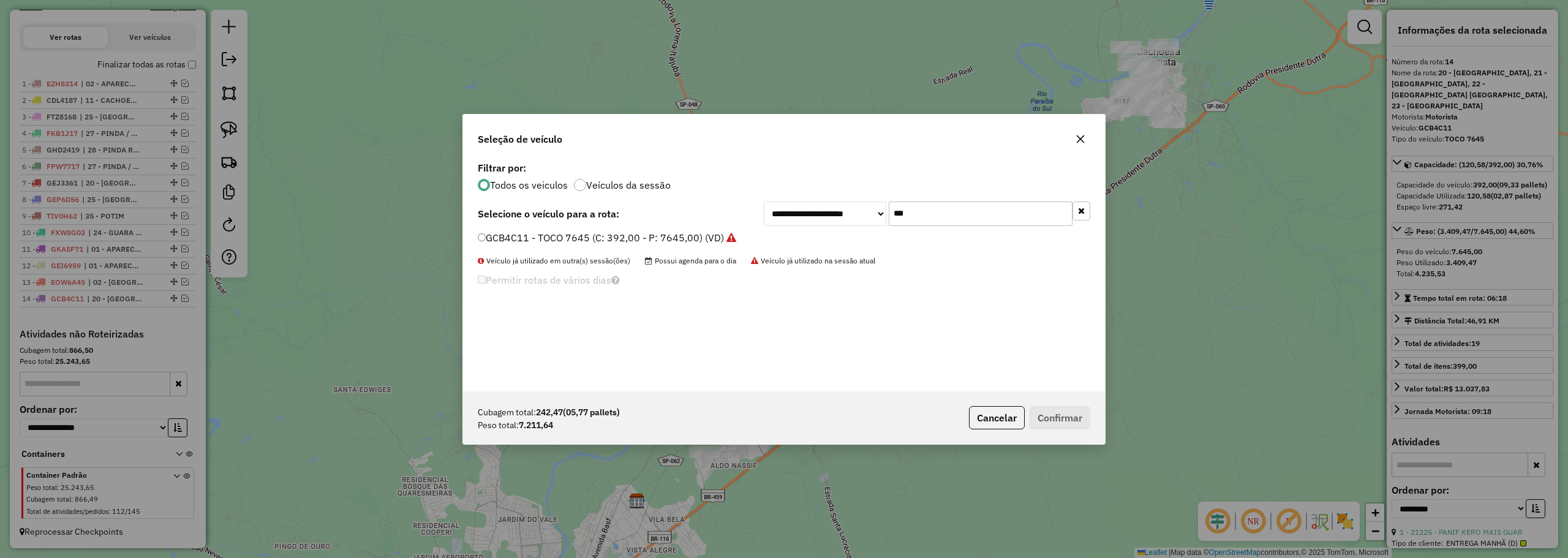
click at [926, 210] on input "***" at bounding box center [980, 213] width 184 height 24
click at [928, 210] on input "***" at bounding box center [980, 213] width 184 height 24
type input "***"
click at [539, 239] on label "TLM6D76 - TOCO 7645 (C: 392,00 - P: 7645,00) (VD)" at bounding box center [600, 237] width 246 height 15
drag, startPoint x: 1047, startPoint y: 412, endPoint x: 1039, endPoint y: 400, distance: 14.4
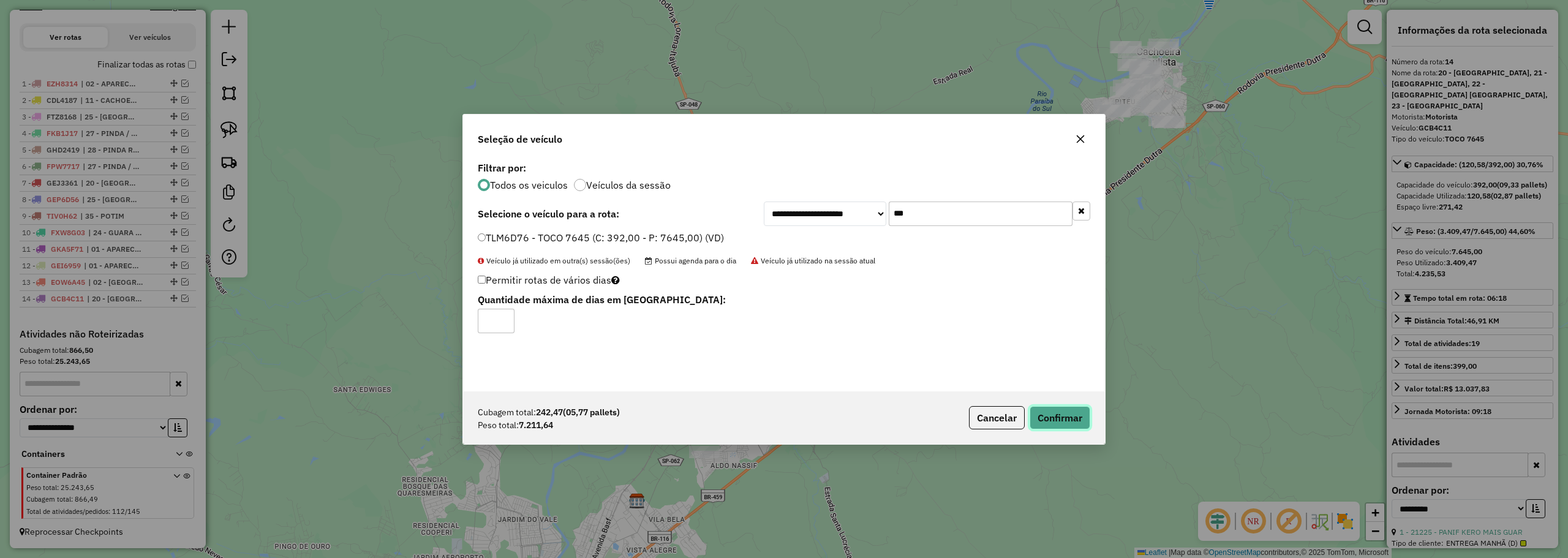
click at [1047, 411] on button "Confirmar" at bounding box center [1060, 418] width 60 height 23
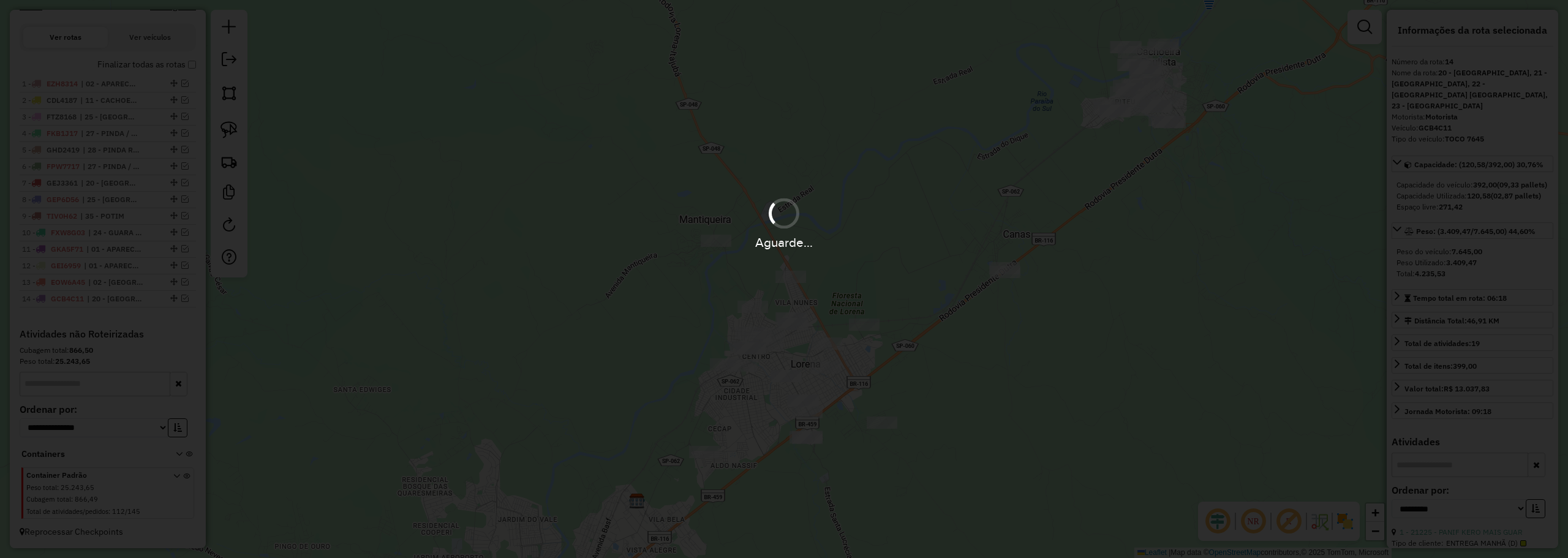
scroll to position [462, 0]
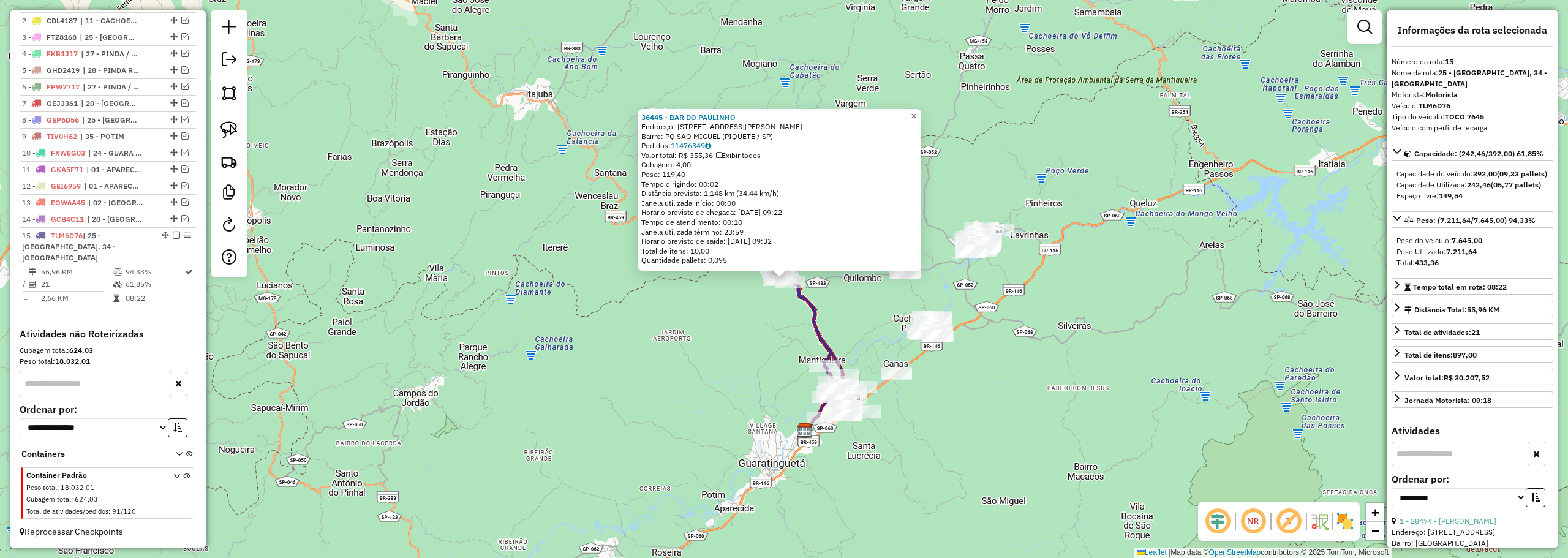
click at [921, 109] on link "×" at bounding box center [914, 116] width 15 height 15
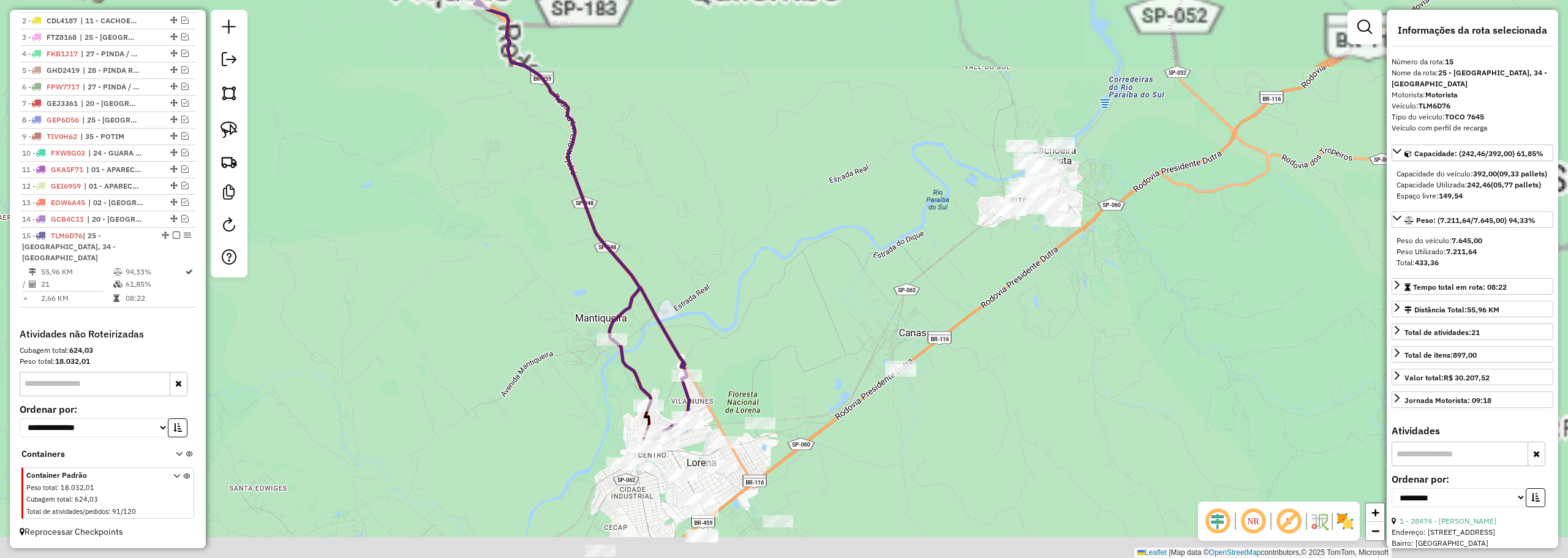
drag, startPoint x: 870, startPoint y: 322, endPoint x: 781, endPoint y: 144, distance: 199.0
click at [781, 147] on div "Janela de atendimento Grade de atendimento Capacidade Transportadoras Veículos …" at bounding box center [784, 279] width 1568 height 558
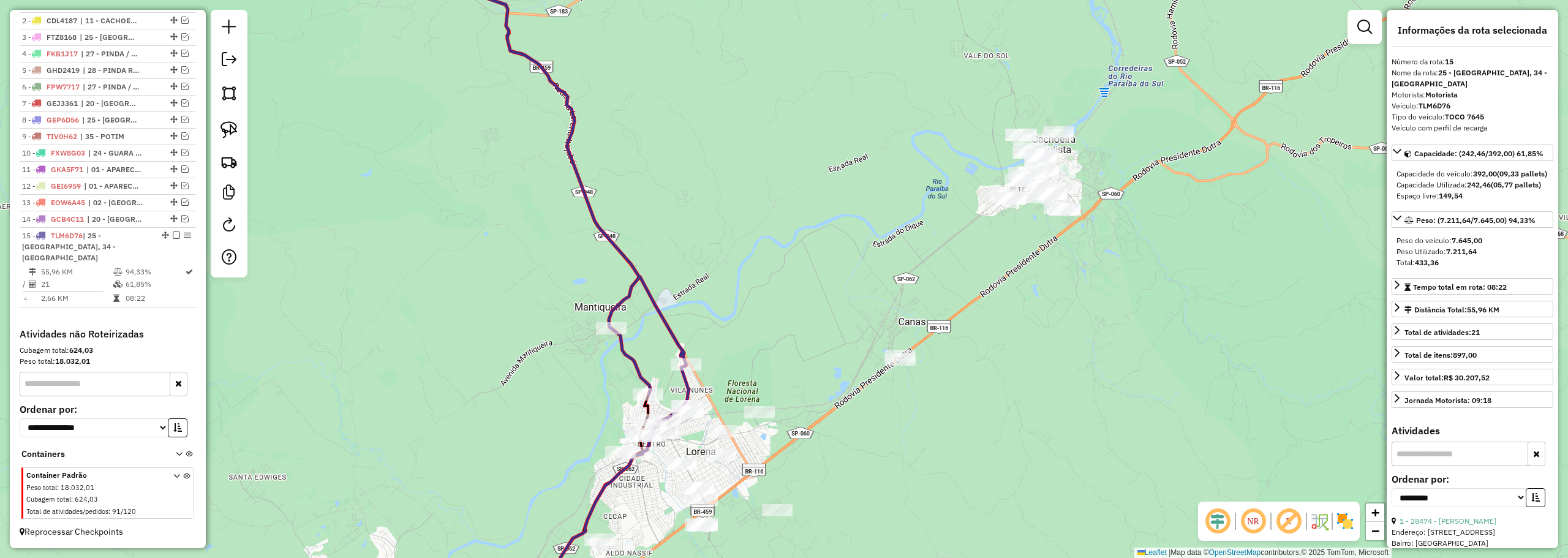
drag, startPoint x: 768, startPoint y: 335, endPoint x: 765, endPoint y: 177, distance: 158.0
click at [765, 177] on div "Janela de atendimento Grade de atendimento Capacidade Transportadoras Veículos …" at bounding box center [784, 279] width 1568 height 558
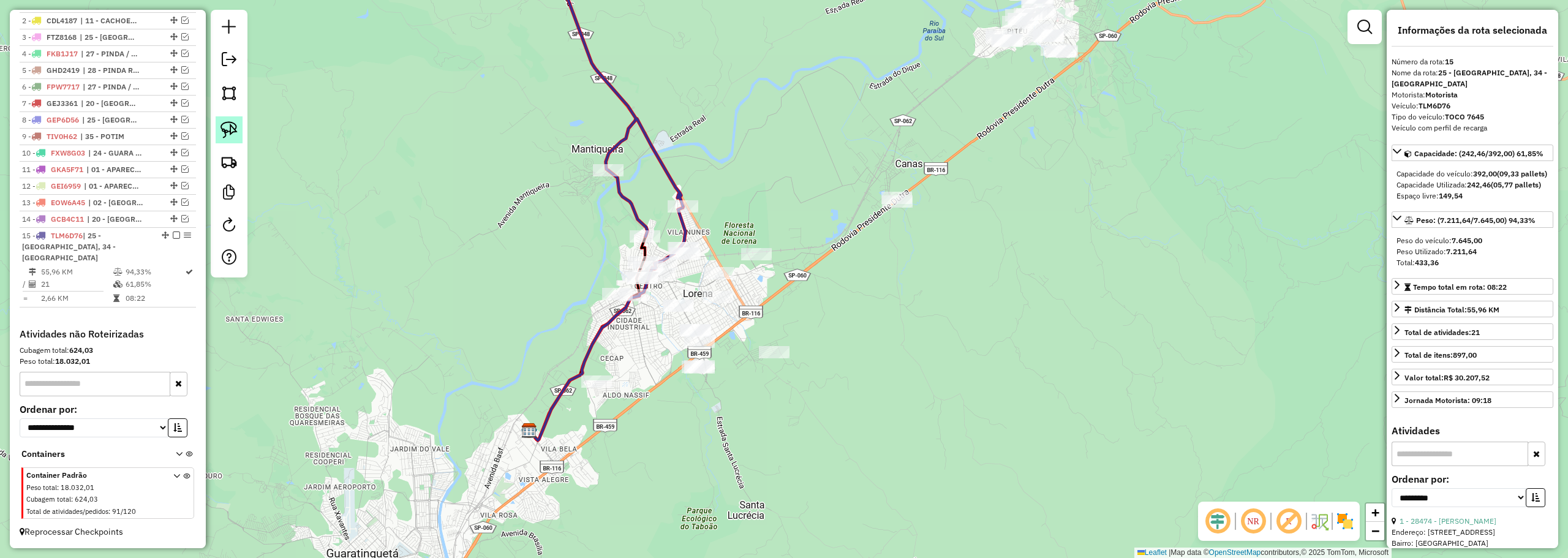
click at [223, 128] on img at bounding box center [229, 130] width 18 height 18
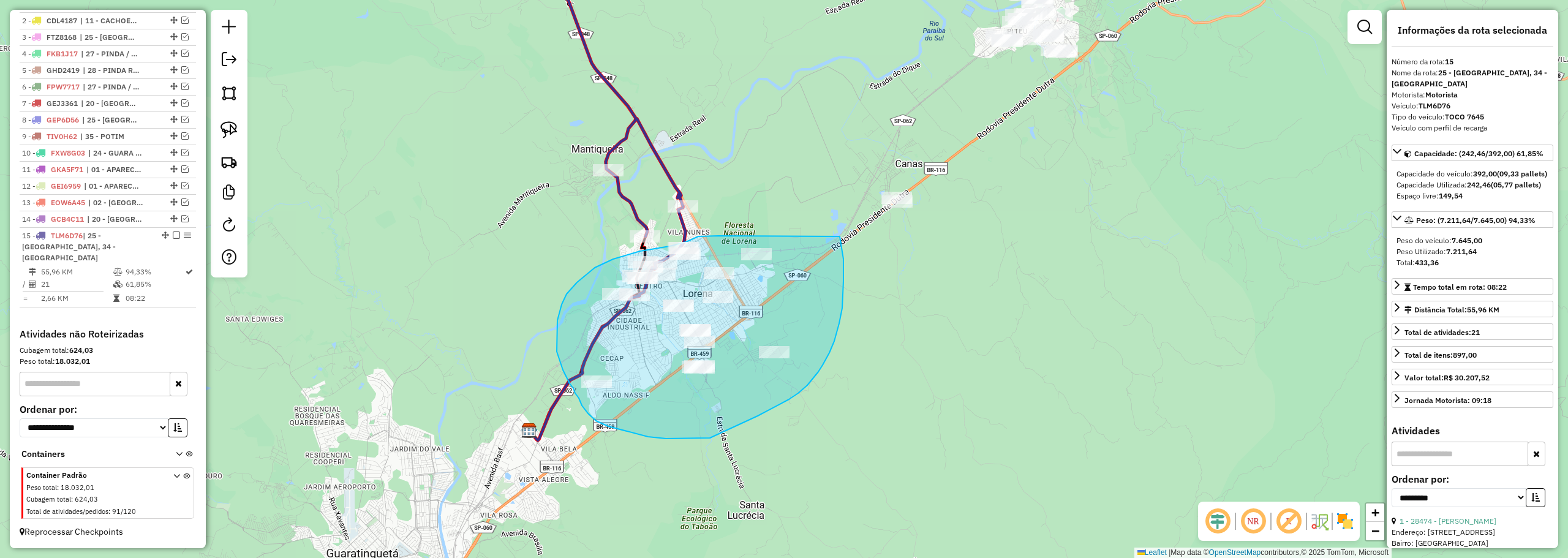
drag, startPoint x: 708, startPoint y: 236, endPoint x: 837, endPoint y: 218, distance: 130.2
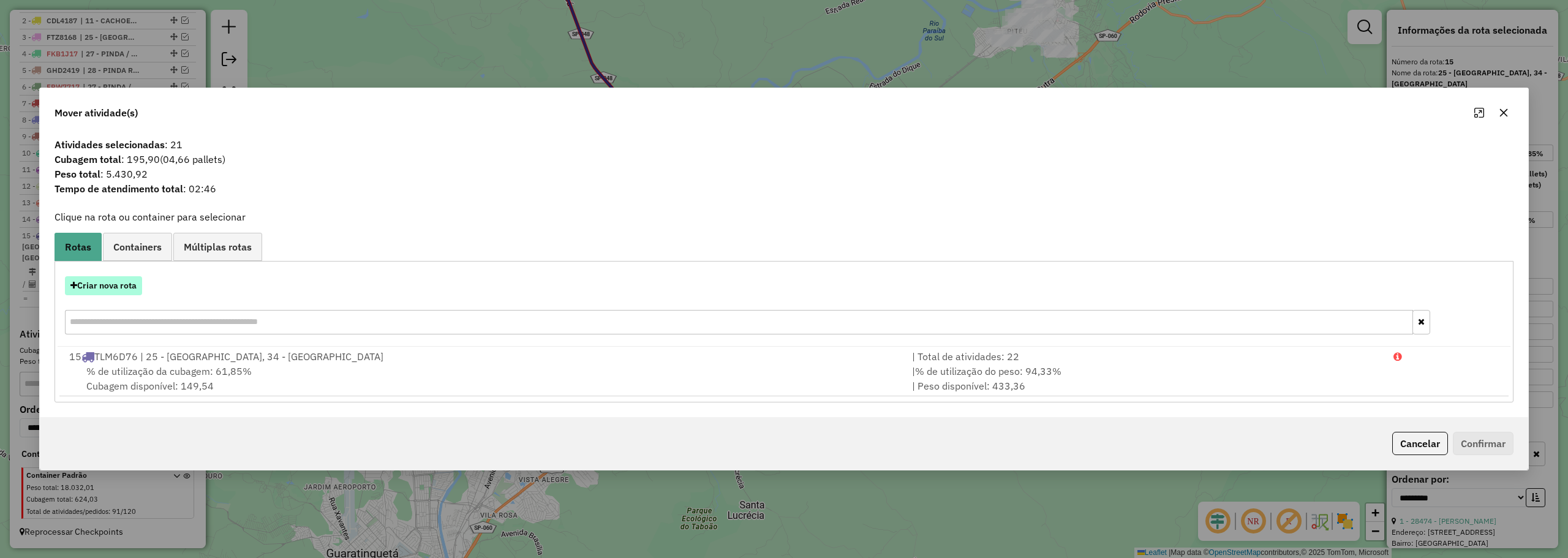
click at [130, 281] on button "Criar nova rota" at bounding box center [103, 285] width 77 height 19
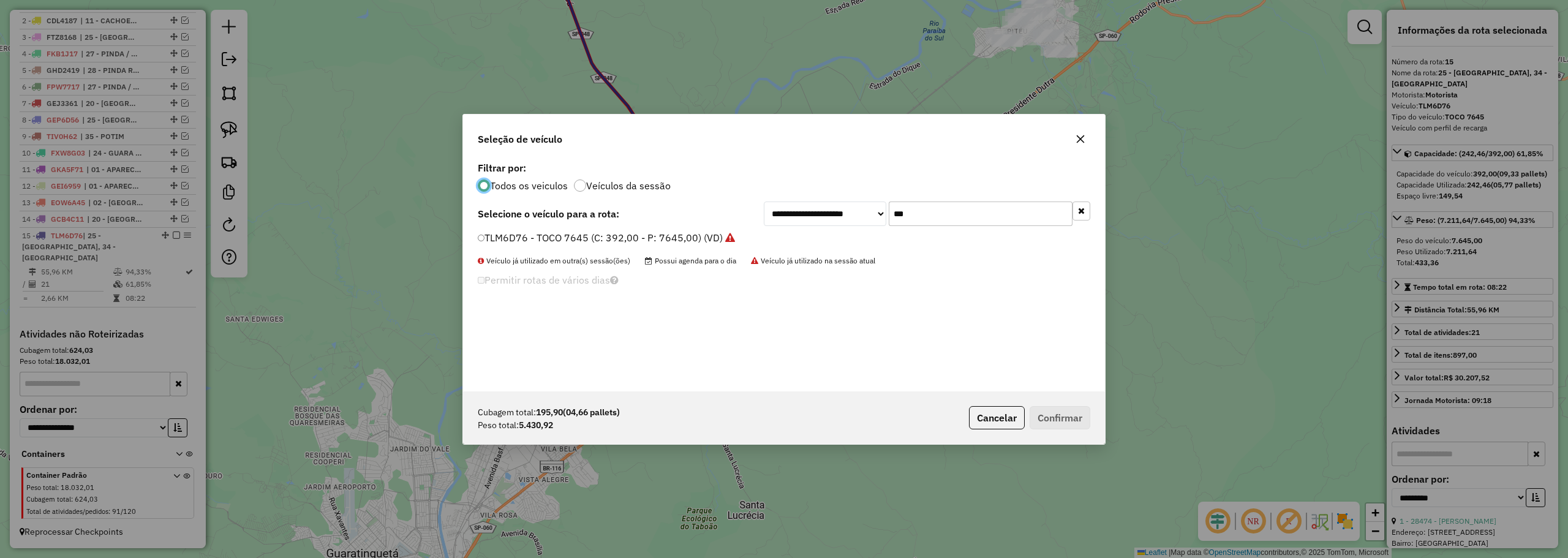
scroll to position [7, 4]
click at [918, 210] on input "***" at bounding box center [980, 213] width 184 height 24
click at [918, 209] on input "***" at bounding box center [980, 213] width 184 height 24
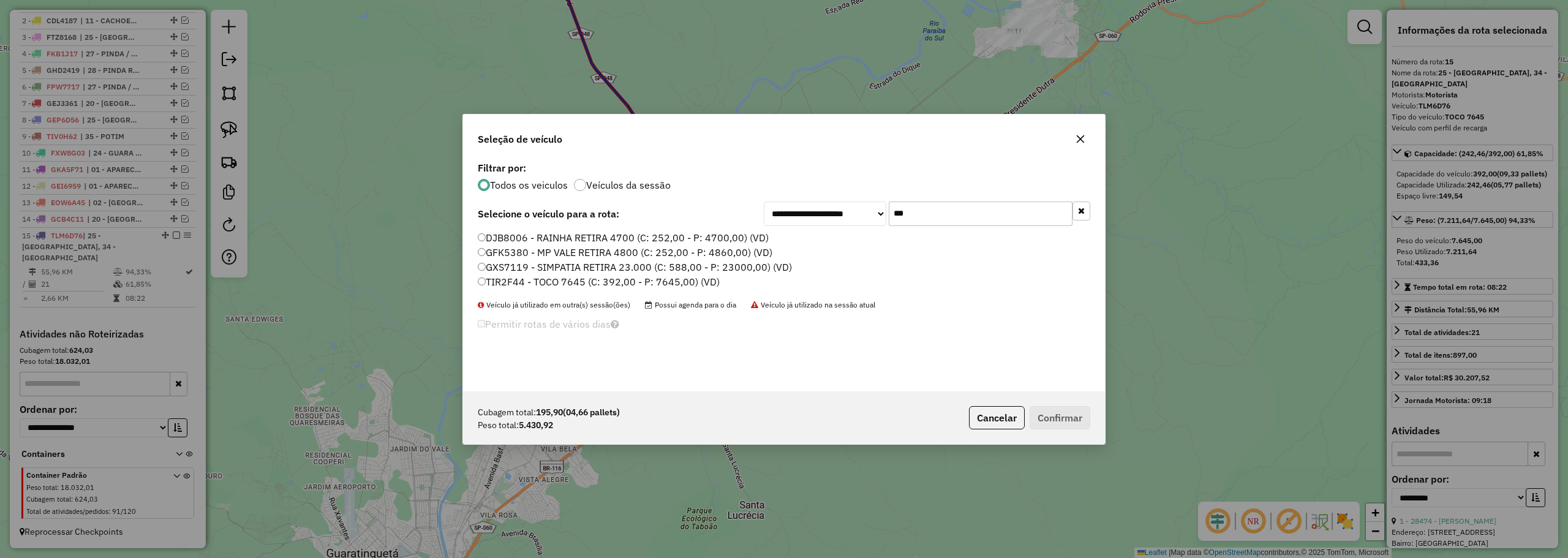
type input "***"
click at [506, 281] on label "TIR2F44 - TOCO 7645 (C: 392,00 - P: 7645,00) (VD)" at bounding box center [598, 281] width 242 height 15
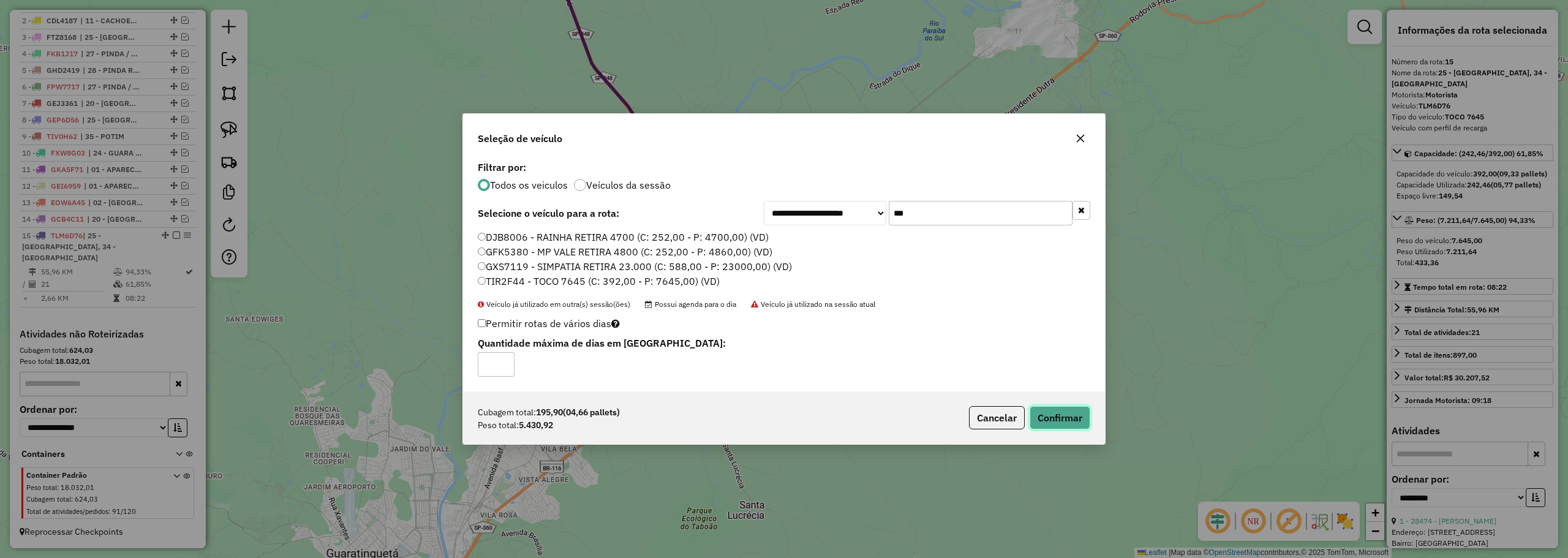
drag, startPoint x: 1071, startPoint y: 420, endPoint x: 862, endPoint y: 345, distance: 222.0
click at [1071, 420] on button "Confirmar" at bounding box center [1060, 418] width 60 height 23
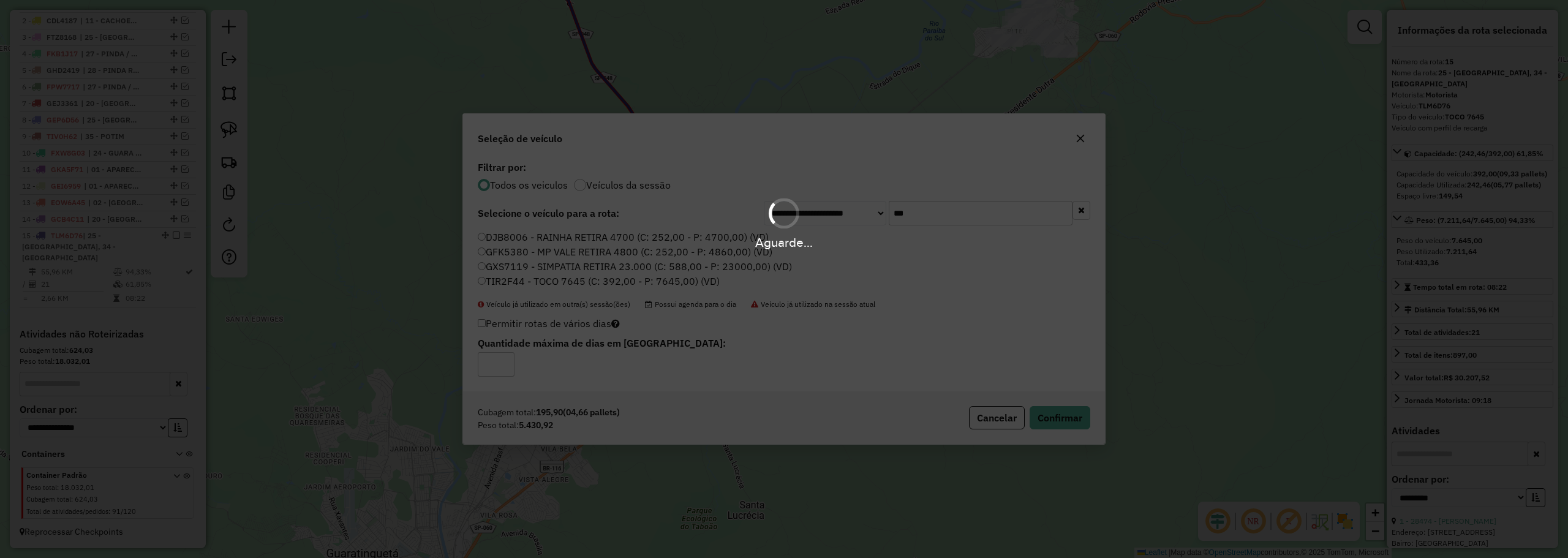
click at [743, 303] on div "Aguarde..." at bounding box center [784, 279] width 1568 height 558
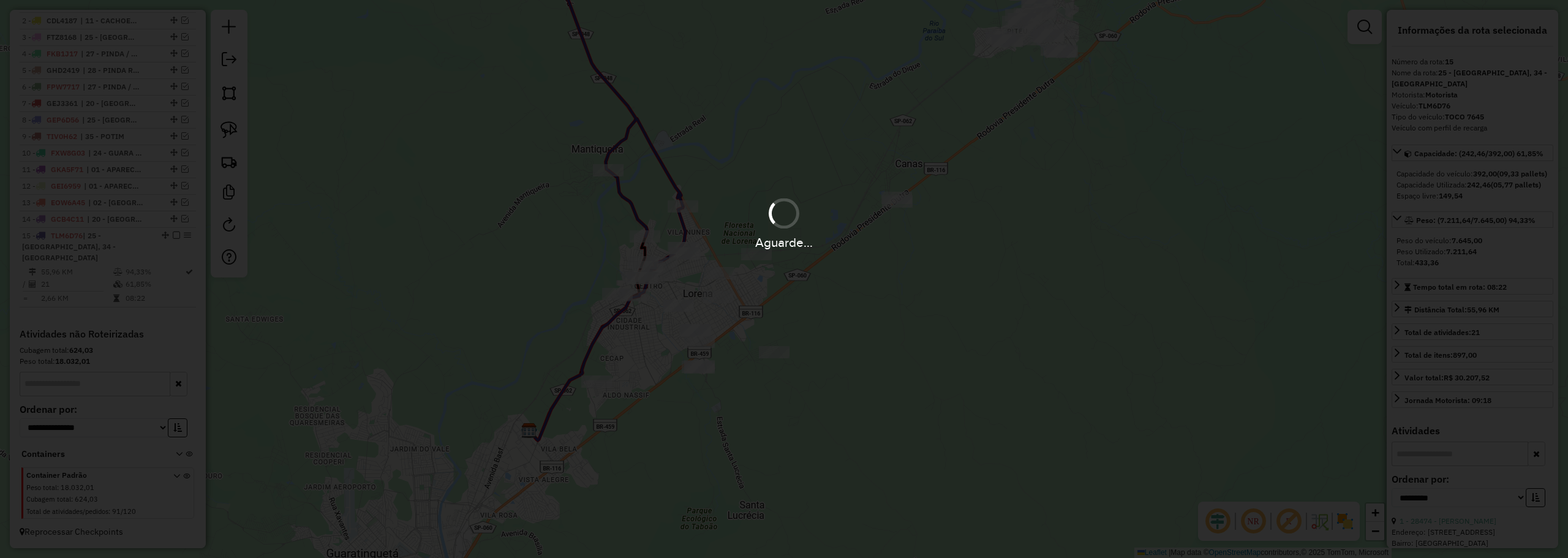
scroll to position [530, 0]
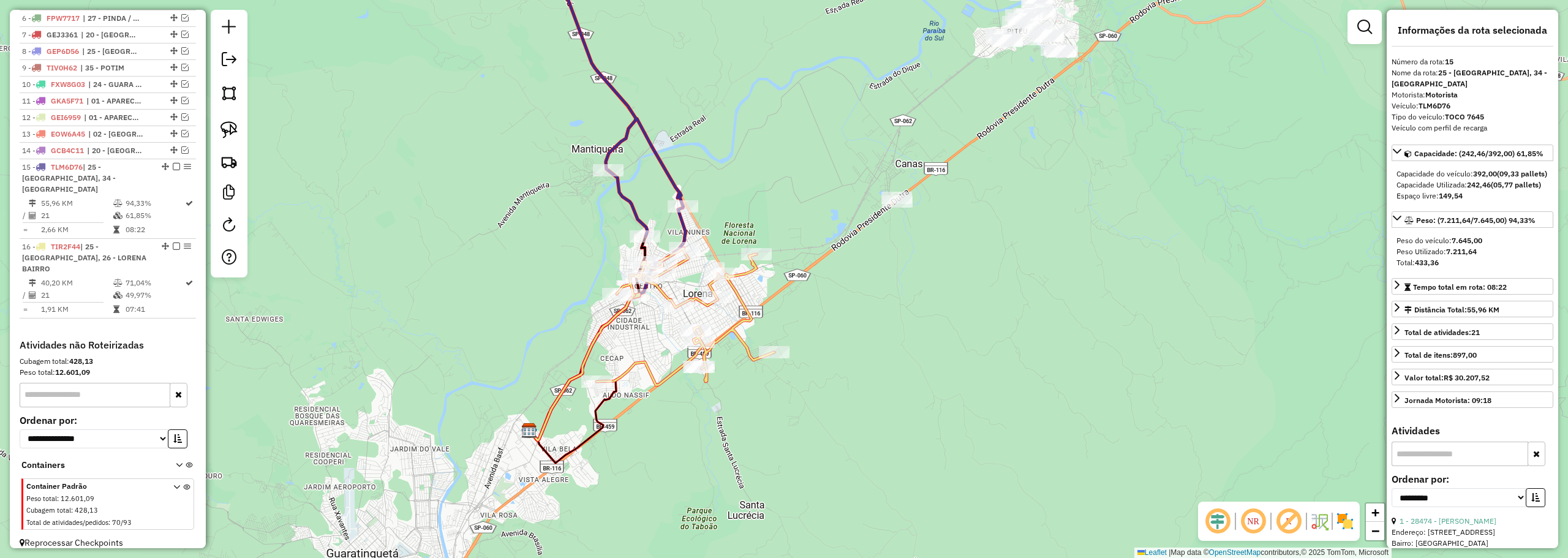
click at [719, 284] on div at bounding box center [718, 273] width 11 height 22
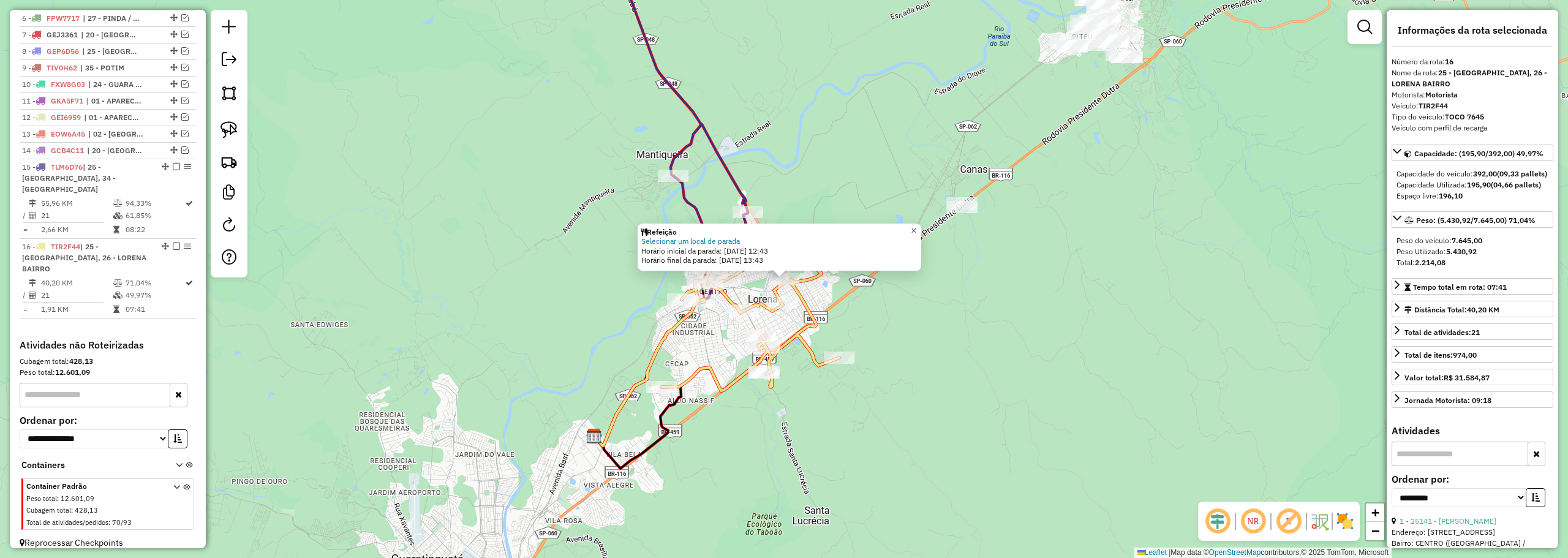
click at [916, 229] on span "×" at bounding box center [914, 230] width 6 height 11
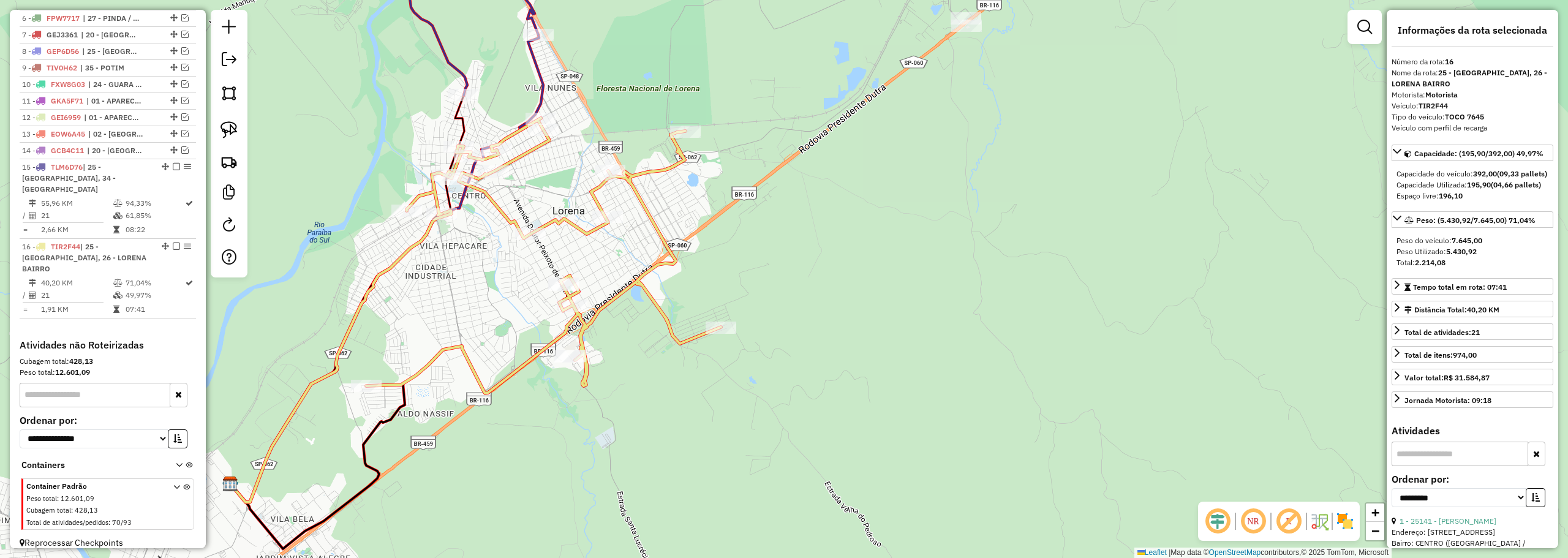
drag, startPoint x: 505, startPoint y: 246, endPoint x: 504, endPoint y: 290, distance: 44.0
click at [504, 290] on div "Janela de atendimento Grade de atendimento Capacidade Transportadoras Veículos …" at bounding box center [784, 279] width 1568 height 558
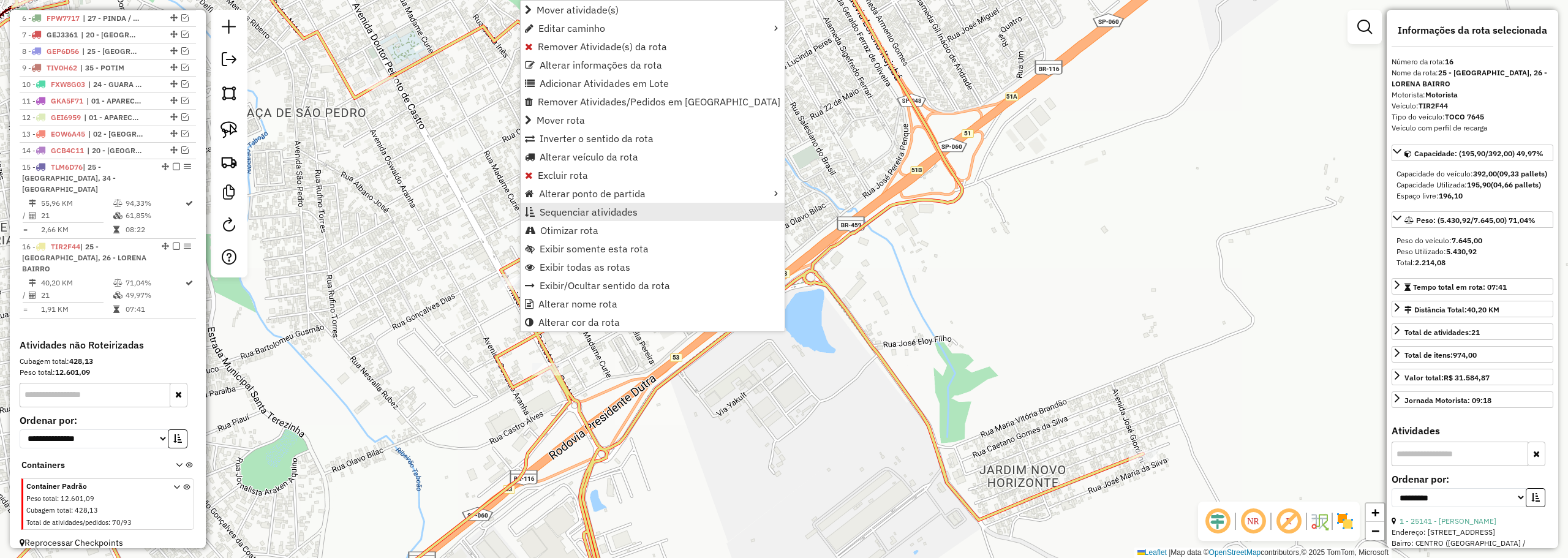
click at [550, 208] on span "Sequenciar atividades" at bounding box center [588, 212] width 98 height 10
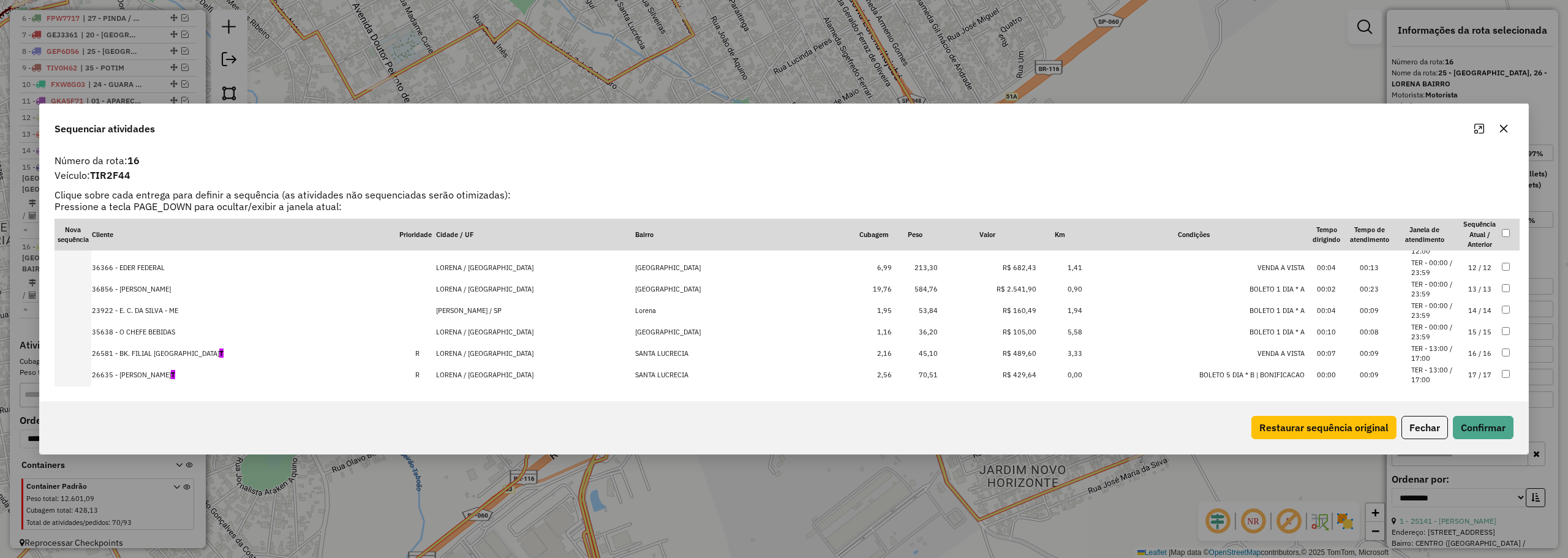
scroll to position [184, 0]
drag, startPoint x: 192, startPoint y: 275, endPoint x: 223, endPoint y: 242, distance: 45.3
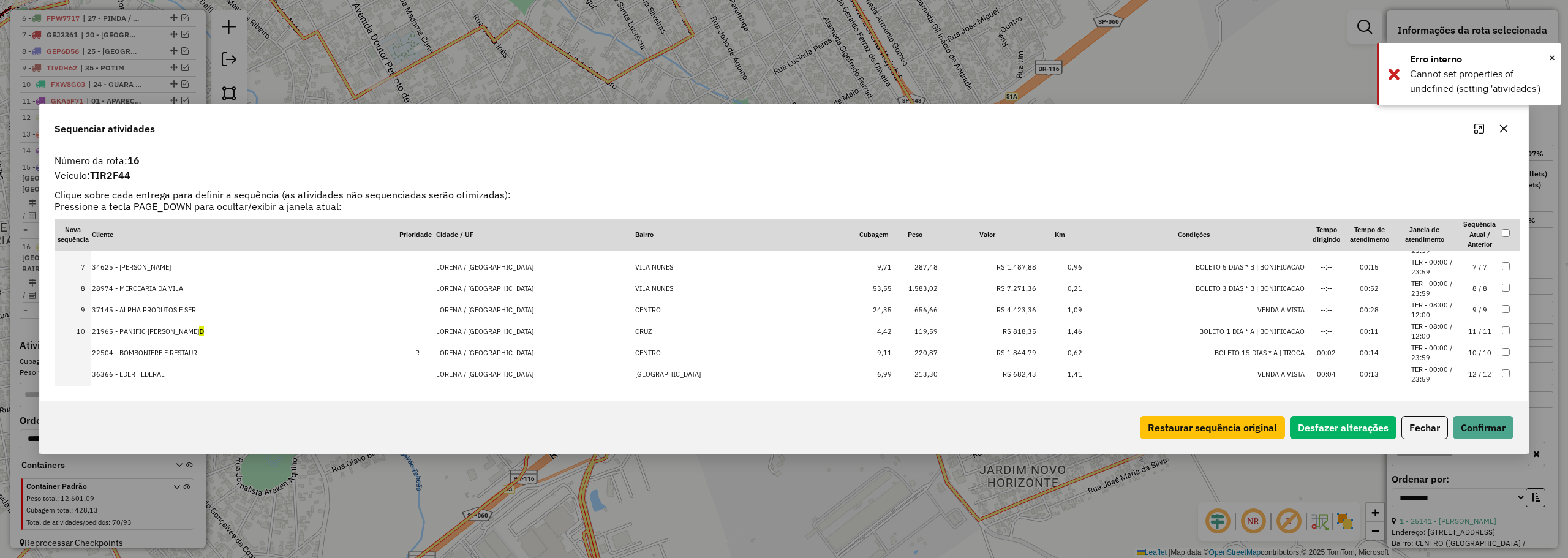
drag, startPoint x: 192, startPoint y: 331, endPoint x: 234, endPoint y: 255, distance: 86.8
drag, startPoint x: 187, startPoint y: 323, endPoint x: 227, endPoint y: 243, distance: 89.4
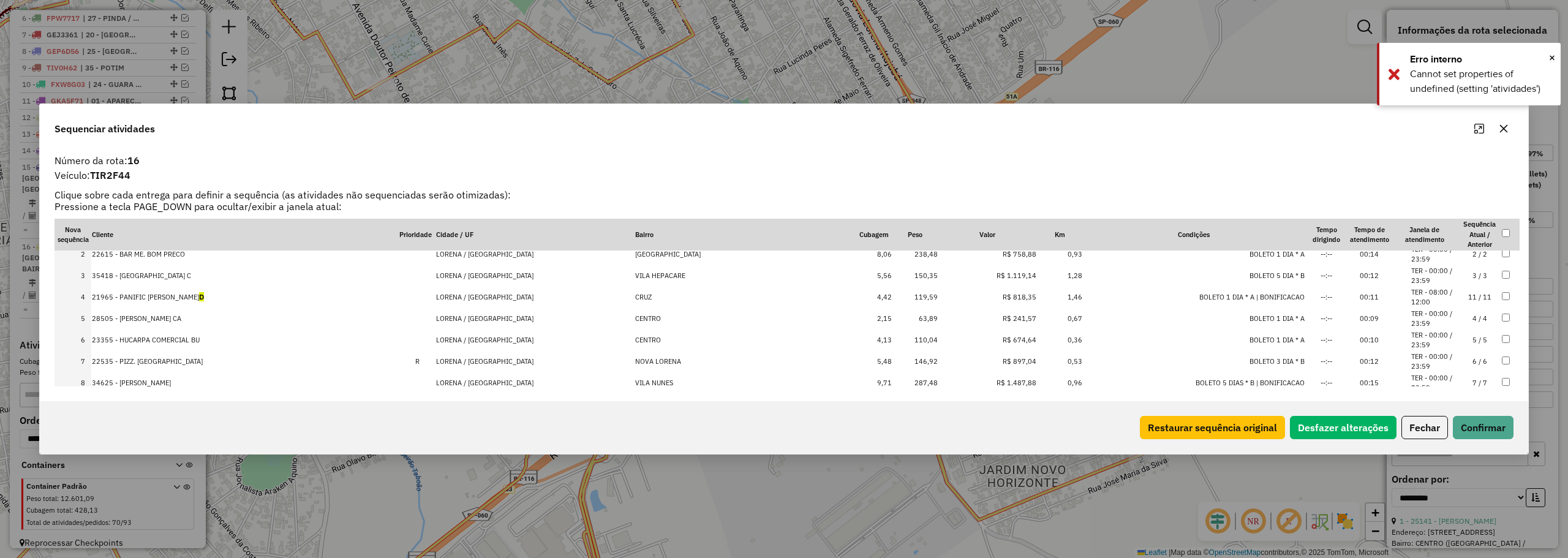
scroll to position [0, 0]
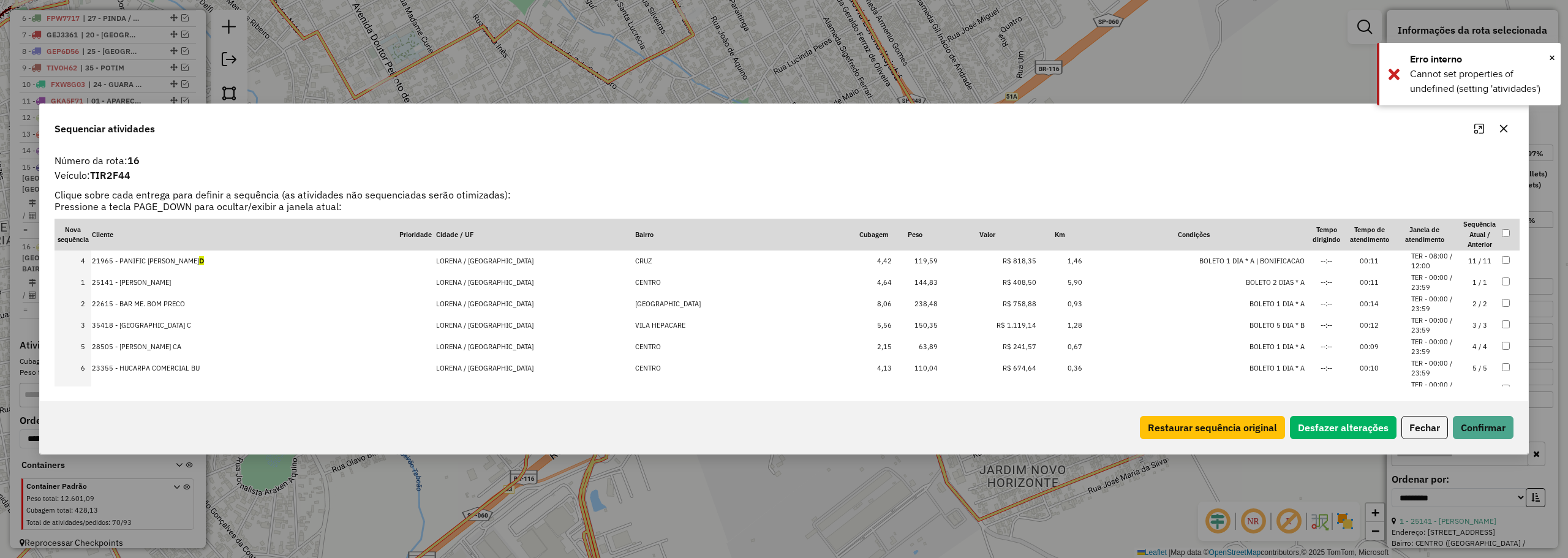
drag, startPoint x: 189, startPoint y: 316, endPoint x: 204, endPoint y: 255, distance: 62.8
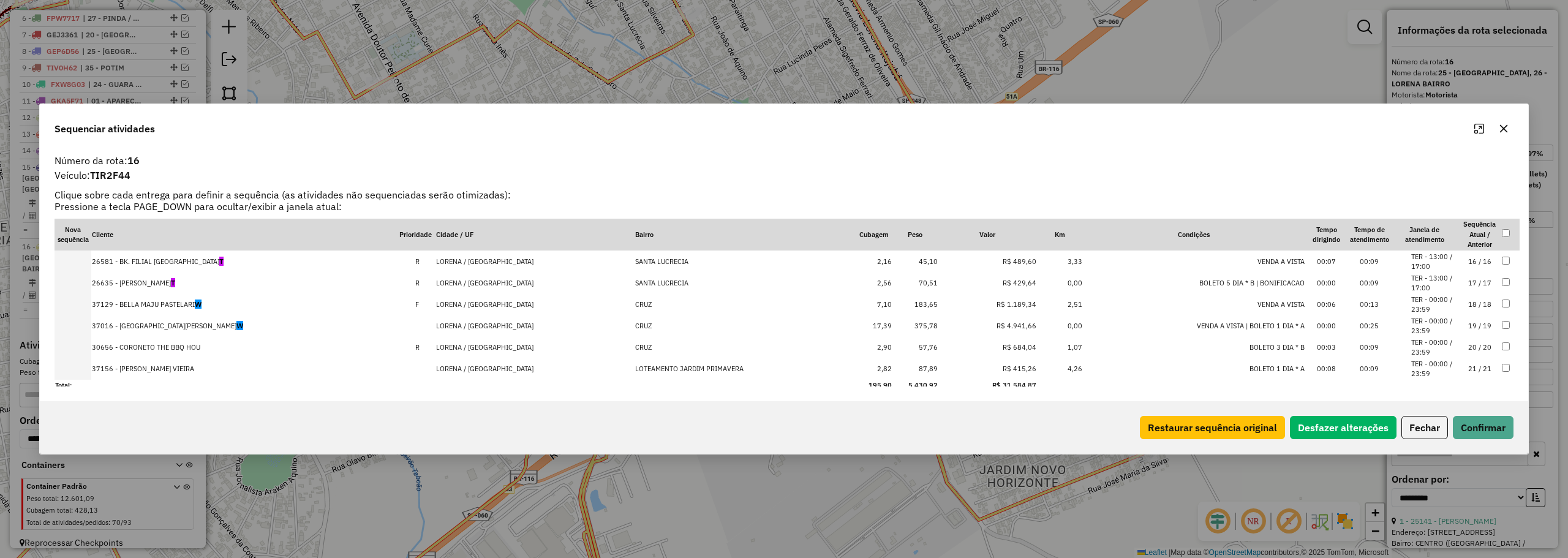
scroll to position [325, 0]
drag, startPoint x: 167, startPoint y: 322, endPoint x: 174, endPoint y: 369, distance: 47.5
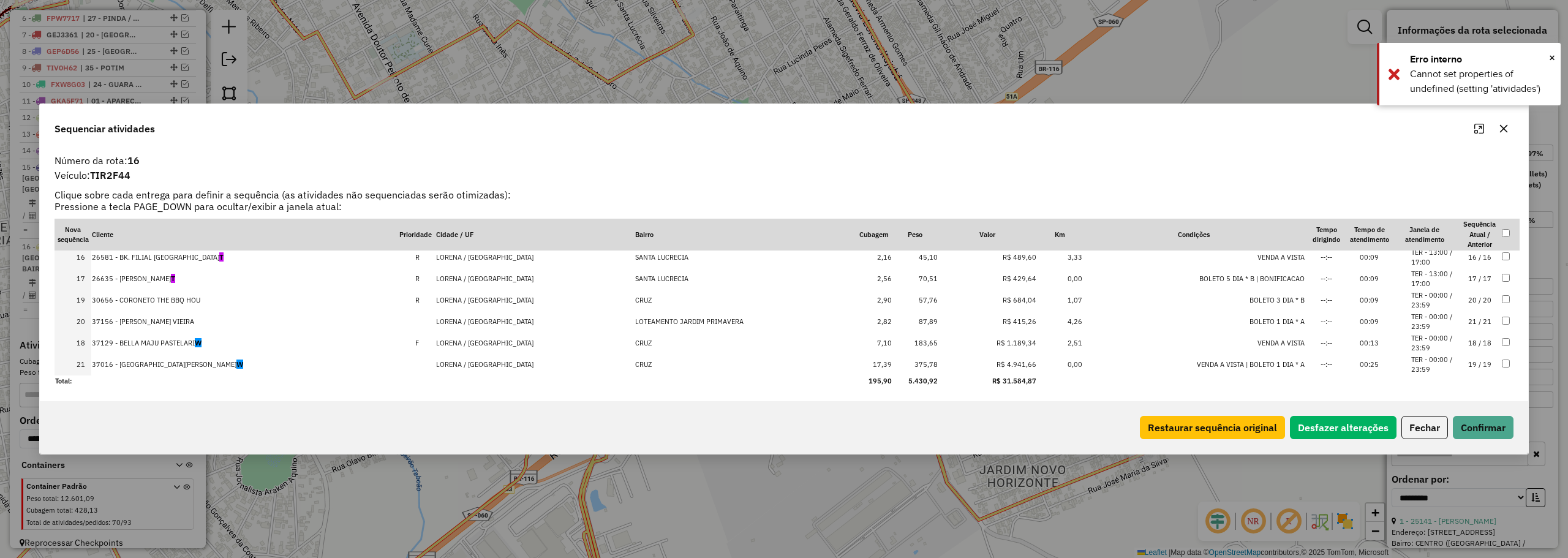
drag, startPoint x: 191, startPoint y: 295, endPoint x: 191, endPoint y: 338, distance: 43.0
drag, startPoint x: 172, startPoint y: 279, endPoint x: 174, endPoint y: 313, distance: 34.1
drag, startPoint x: 191, startPoint y: 257, endPoint x: 191, endPoint y: 323, distance: 66.0
drag, startPoint x: 161, startPoint y: 278, endPoint x: 164, endPoint y: 303, distance: 25.2
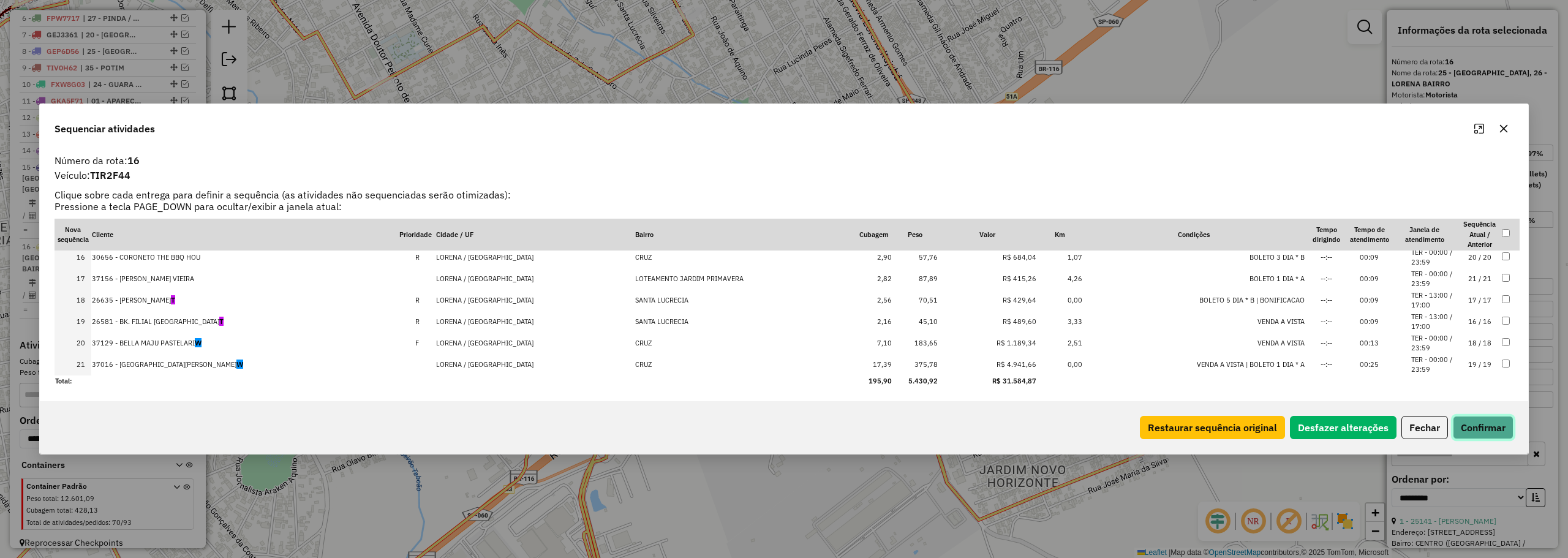
drag, startPoint x: 1482, startPoint y: 424, endPoint x: 1307, endPoint y: 418, distance: 175.1
click at [1481, 423] on button "Confirmar" at bounding box center [1482, 428] width 60 height 23
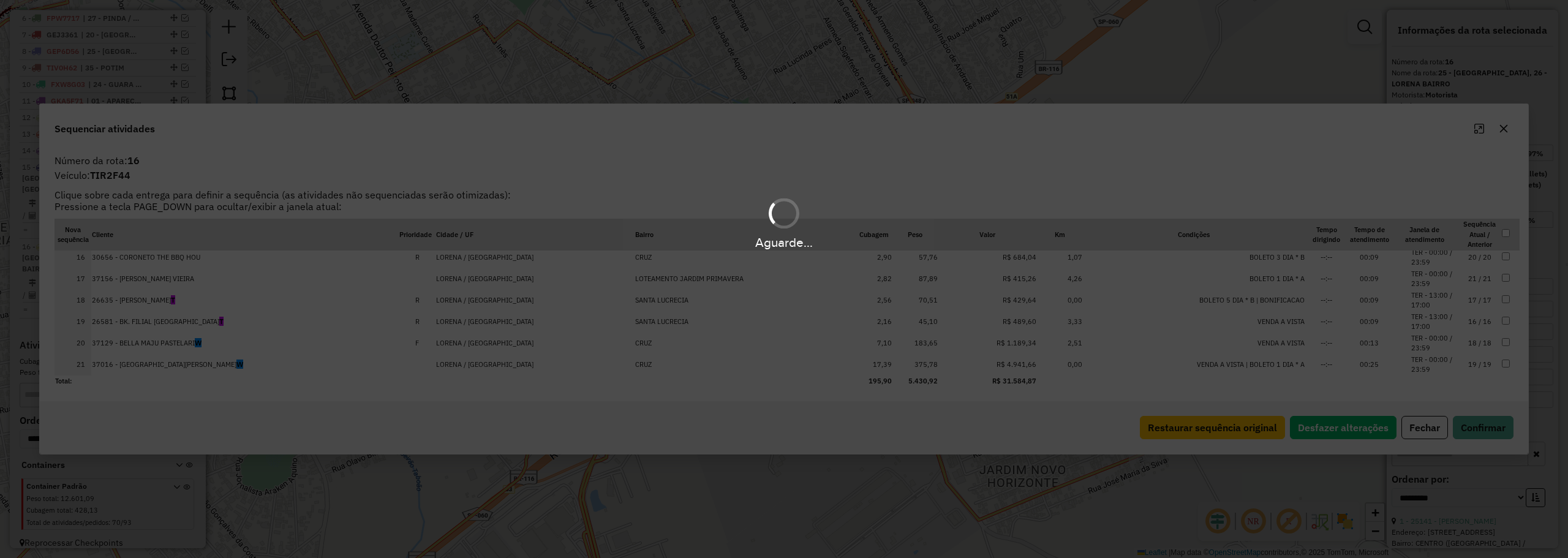
click at [790, 347] on div "Aguarde..." at bounding box center [784, 279] width 1568 height 558
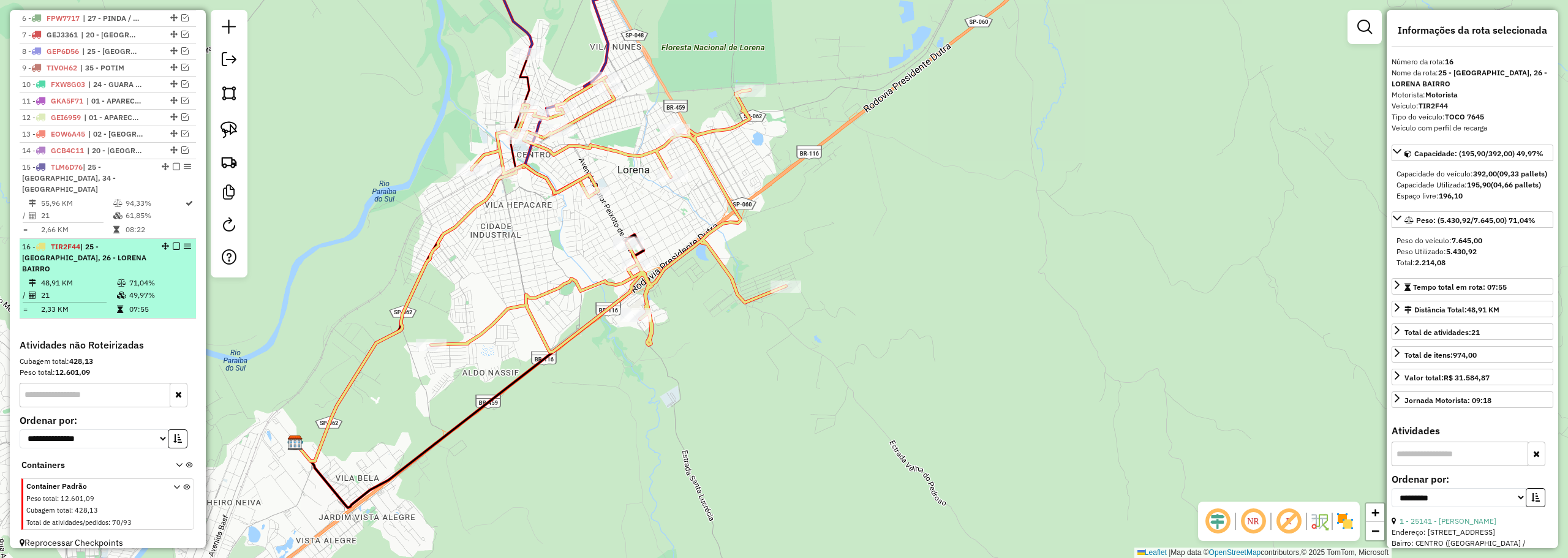
click at [173, 247] on em at bounding box center [176, 246] width 8 height 8
click at [172, 248] on em at bounding box center [176, 246] width 8 height 8
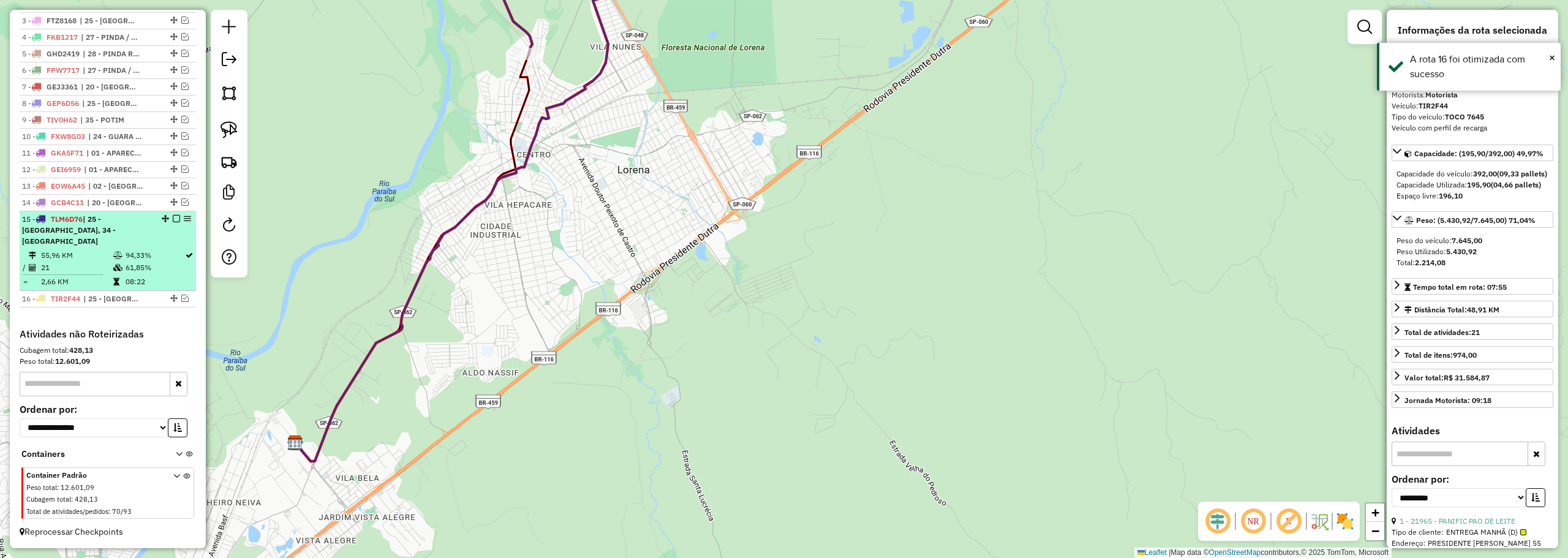
click at [173, 222] on em at bounding box center [176, 219] width 8 height 8
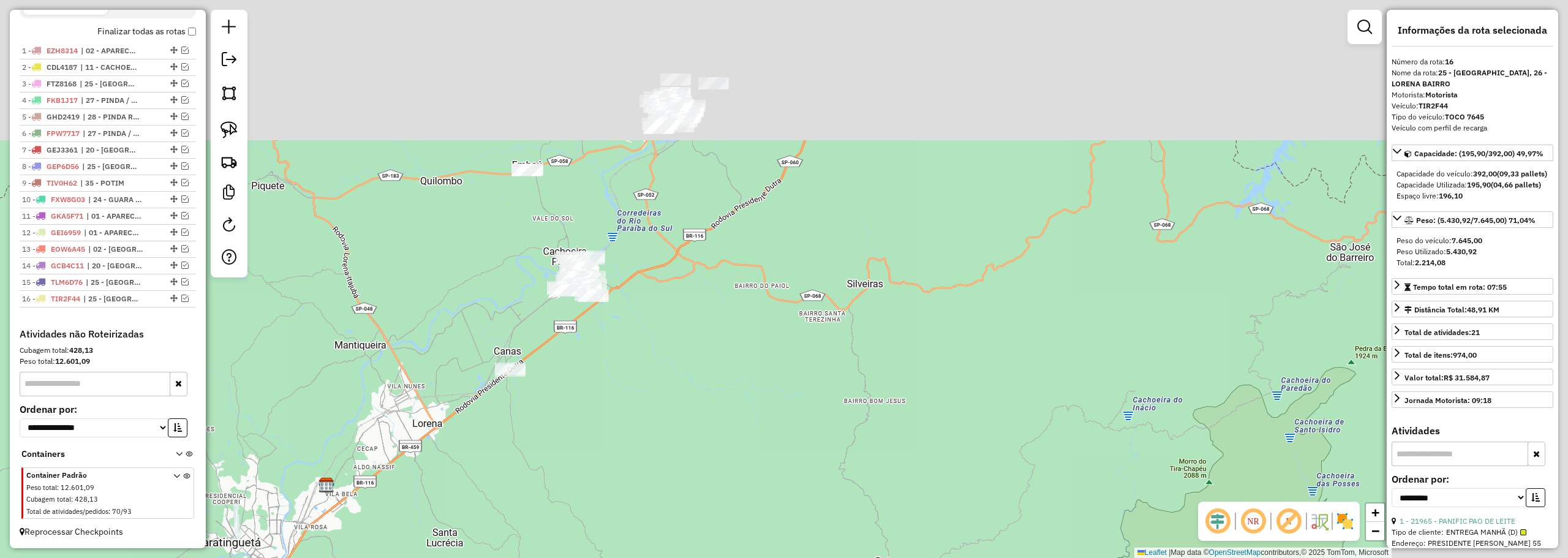
drag, startPoint x: 857, startPoint y: 196, endPoint x: 641, endPoint y: 268, distance: 227.7
click at [679, 351] on div "Janela de atendimento Grade de atendimento Capacidade Transportadoras Veículos …" at bounding box center [784, 279] width 1568 height 558
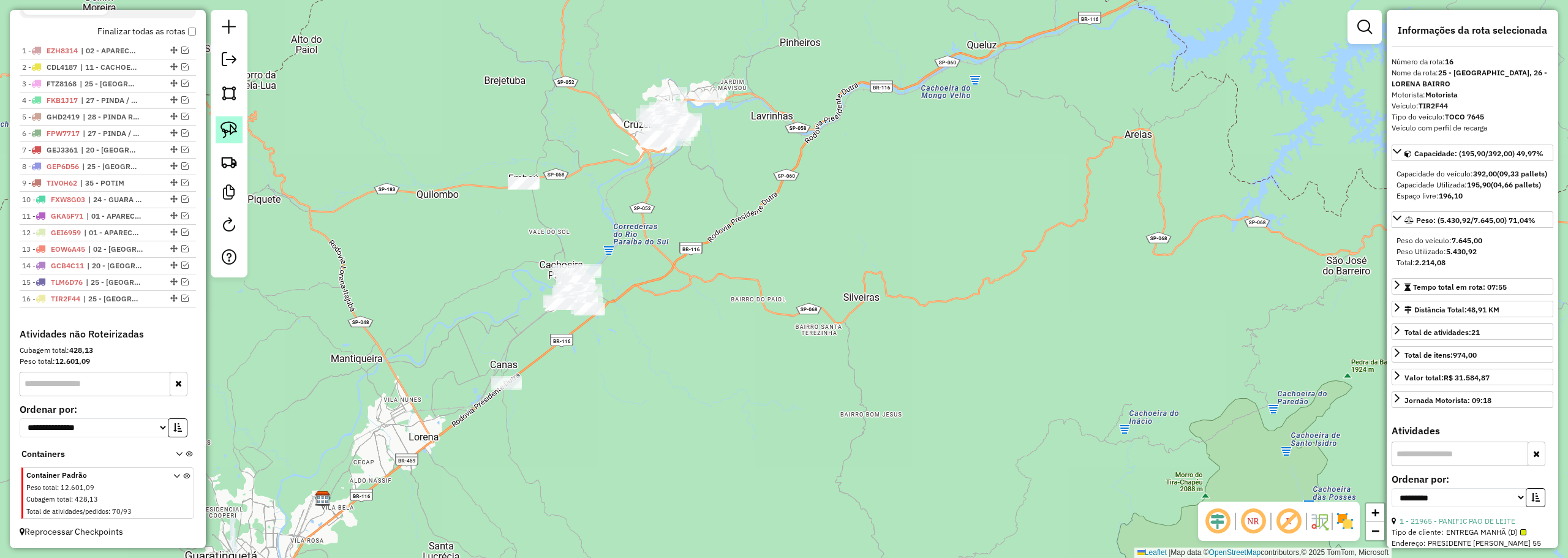
click at [238, 128] on link at bounding box center [229, 130] width 27 height 27
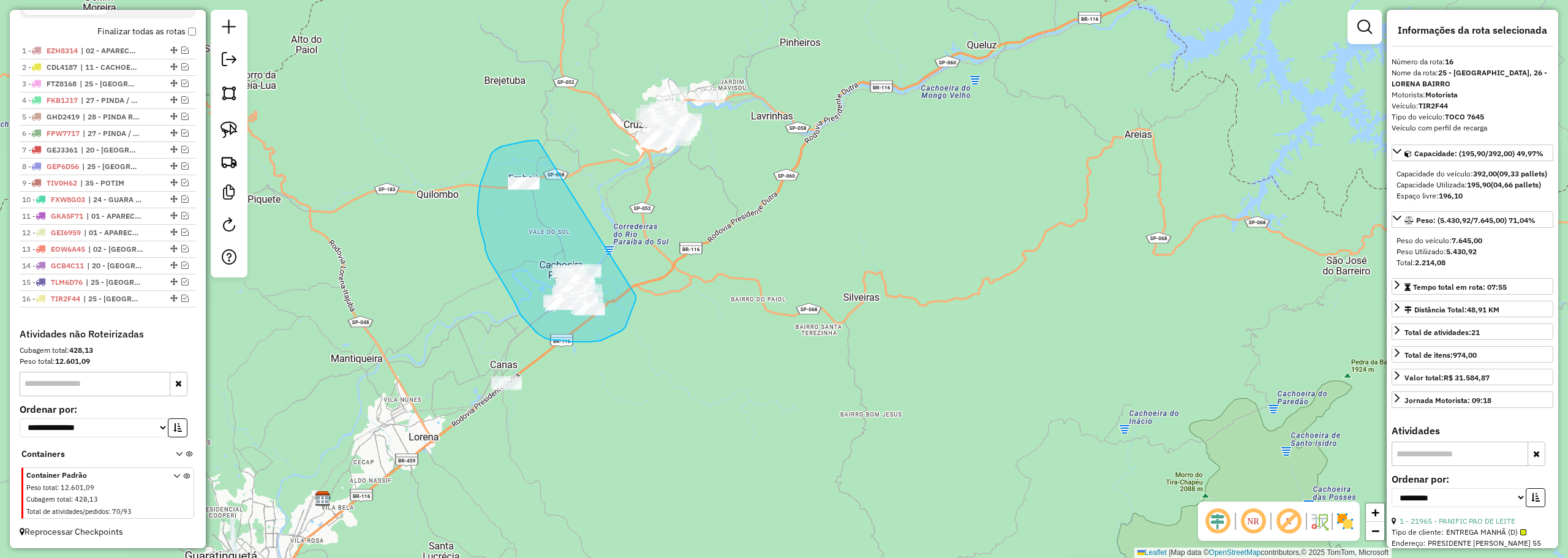
drag, startPoint x: 538, startPoint y: 140, endPoint x: 636, endPoint y: 296, distance: 184.2
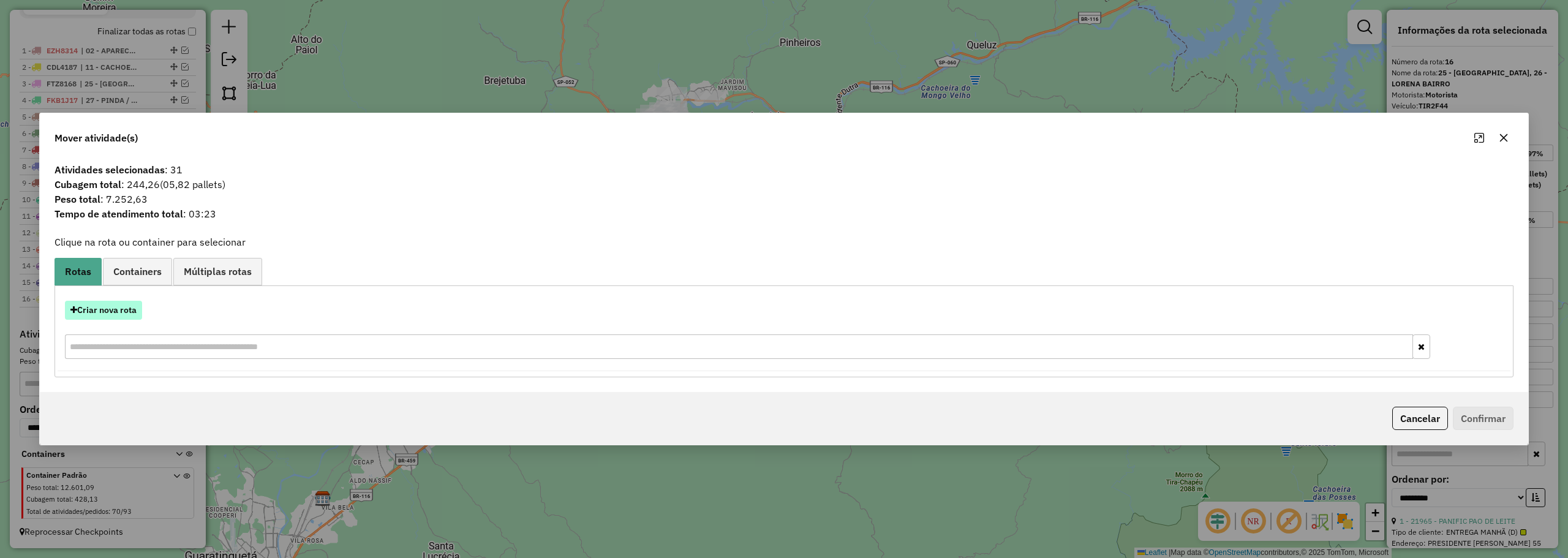
click at [101, 308] on button "Criar nova rota" at bounding box center [103, 310] width 77 height 19
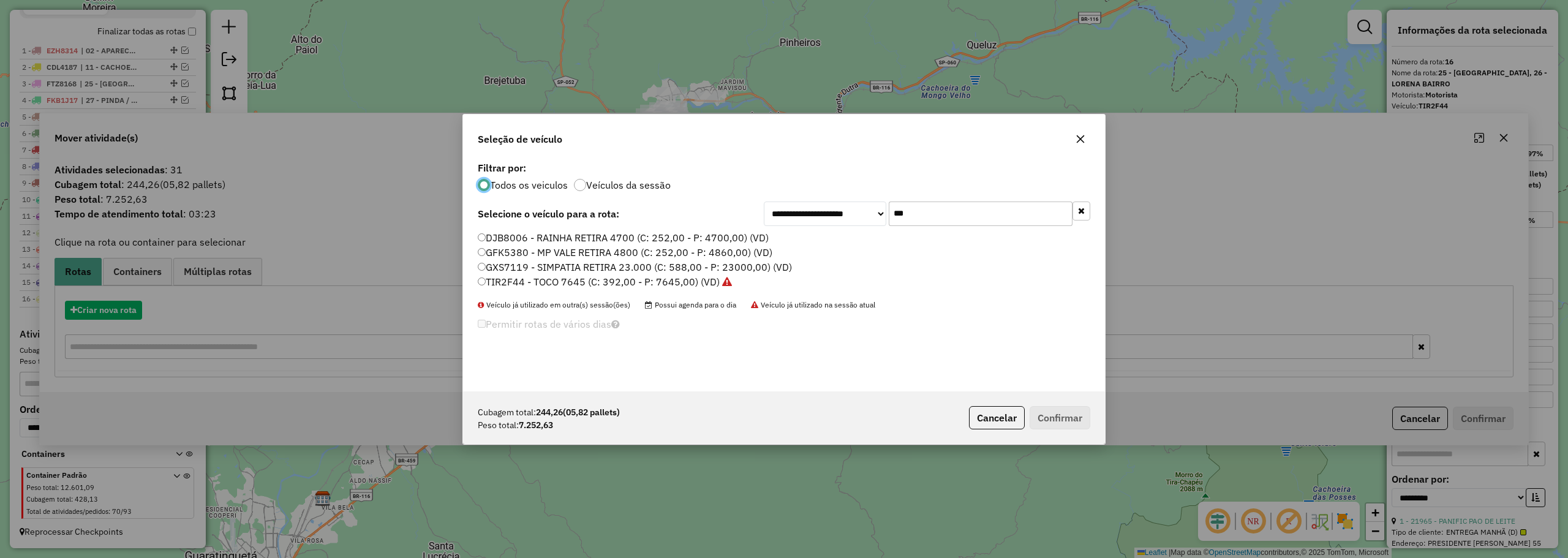
scroll to position [7, 4]
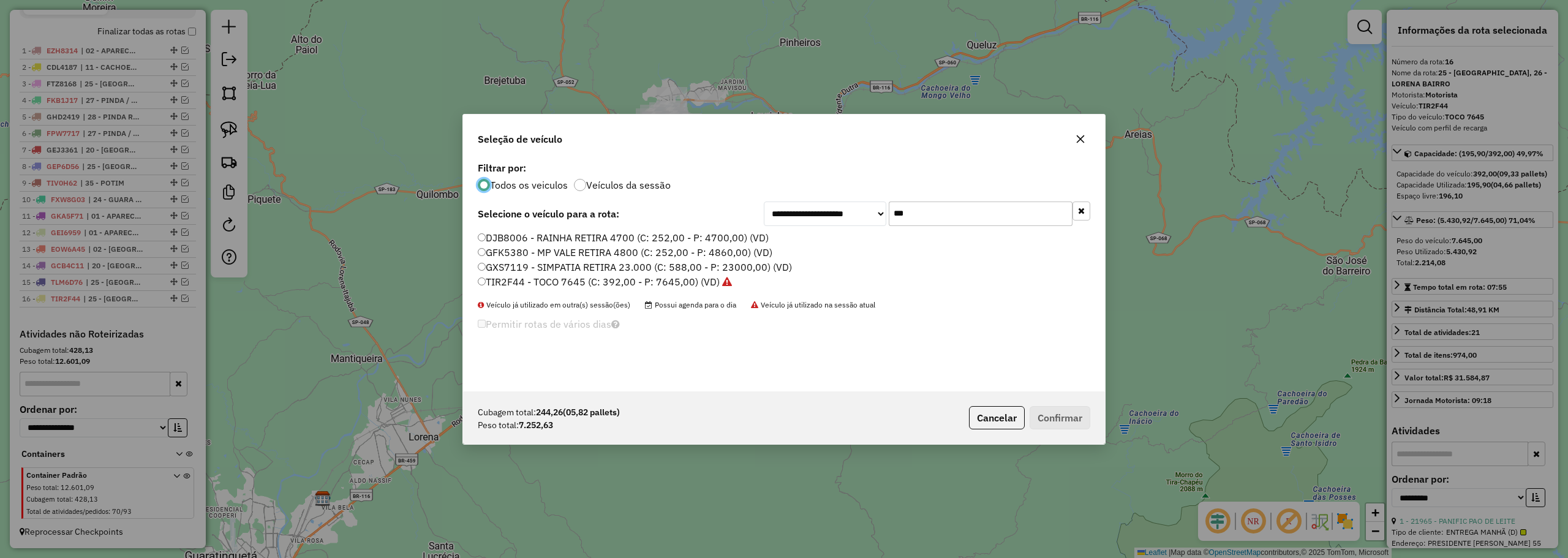
click at [964, 220] on input "***" at bounding box center [980, 213] width 184 height 24
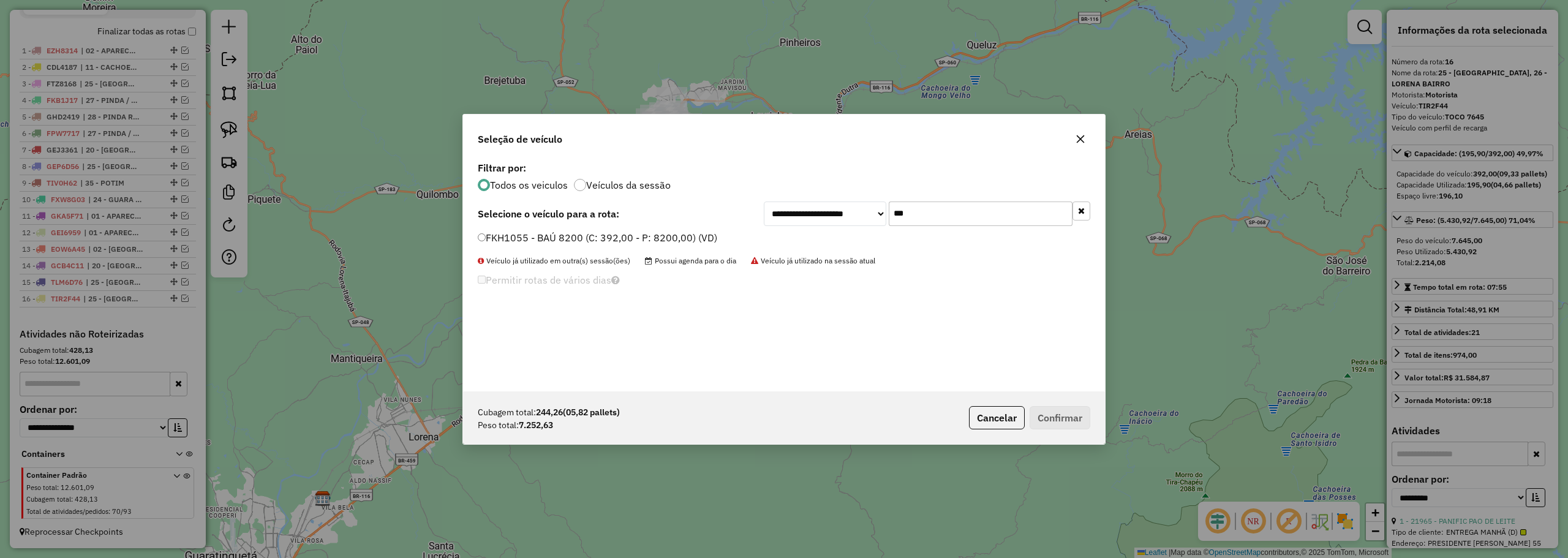
type input "***"
click at [546, 239] on label "FKH1055 - BAÚ 8200 (C: 392,00 - P: 8200,00) (VD)" at bounding box center [597, 237] width 240 height 15
click at [1064, 418] on button "Confirmar" at bounding box center [1060, 418] width 60 height 23
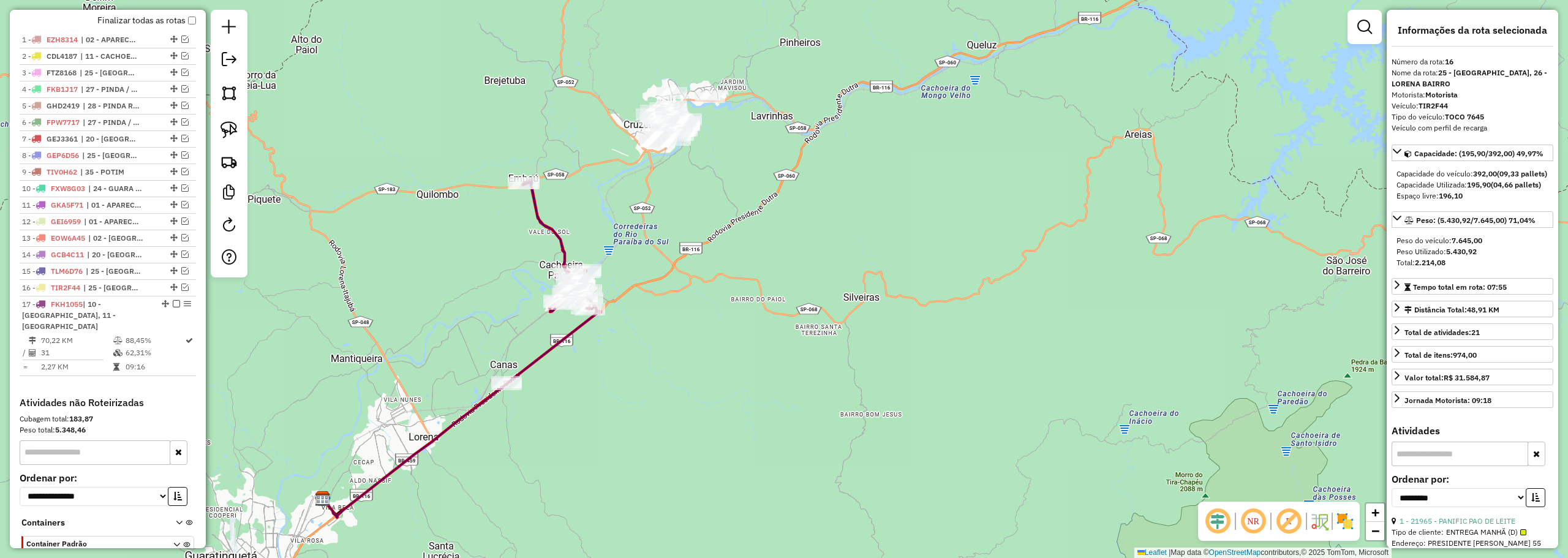
scroll to position [495, 0]
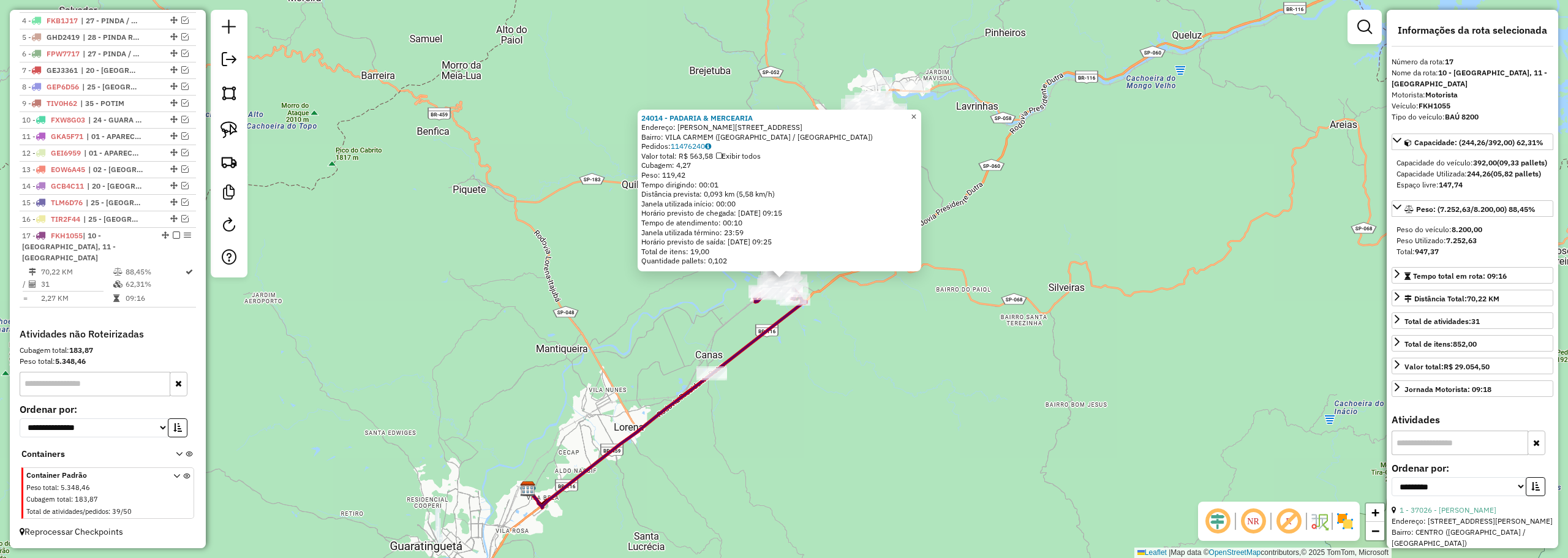
drag, startPoint x: 929, startPoint y: 112, endPoint x: 881, endPoint y: 187, distance: 89.0
click at [921, 112] on link "×" at bounding box center [914, 117] width 15 height 15
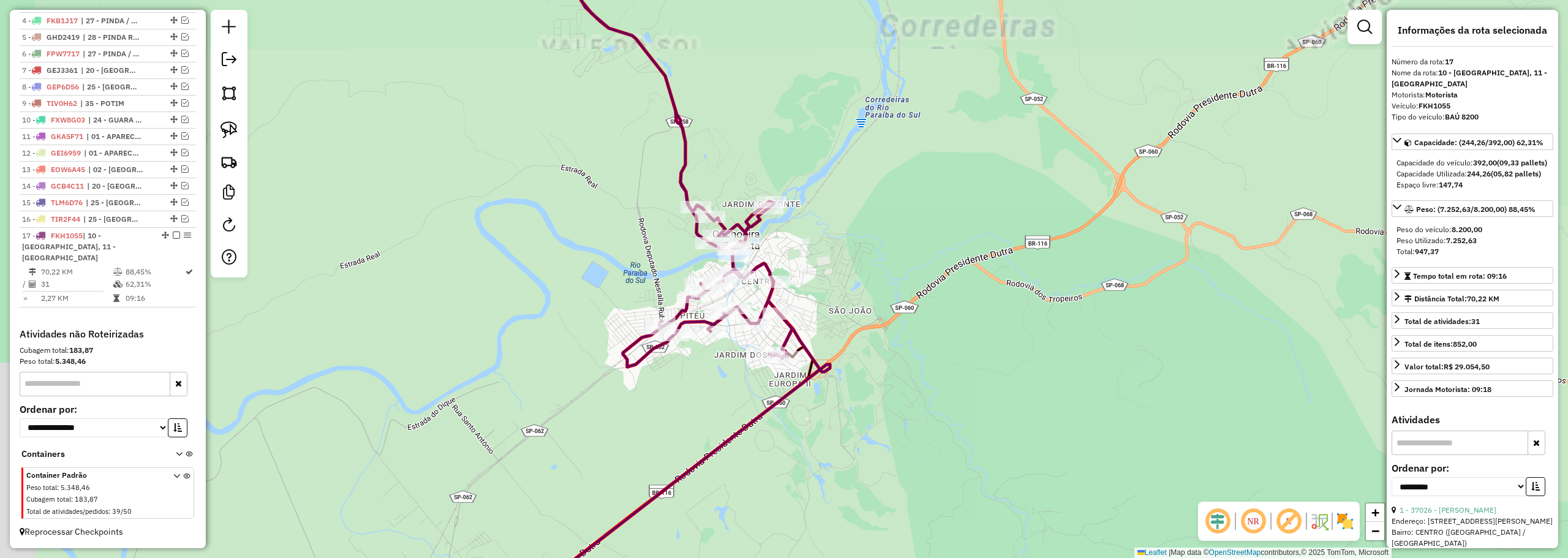
drag, startPoint x: 807, startPoint y: 268, endPoint x: 920, endPoint y: 210, distance: 127.0
click at [920, 210] on div "Janela de atendimento Grade de atendimento Capacidade Transportadoras Veículos …" at bounding box center [784, 279] width 1568 height 558
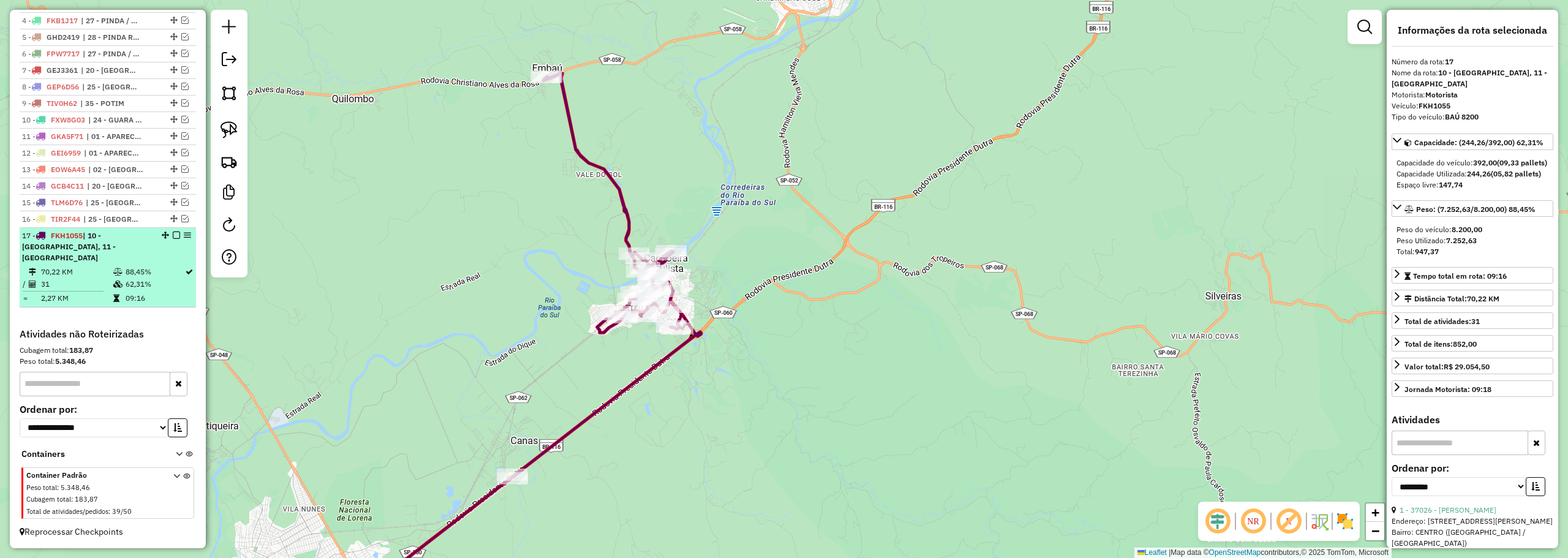
click at [172, 239] on em at bounding box center [176, 236] width 8 height 8
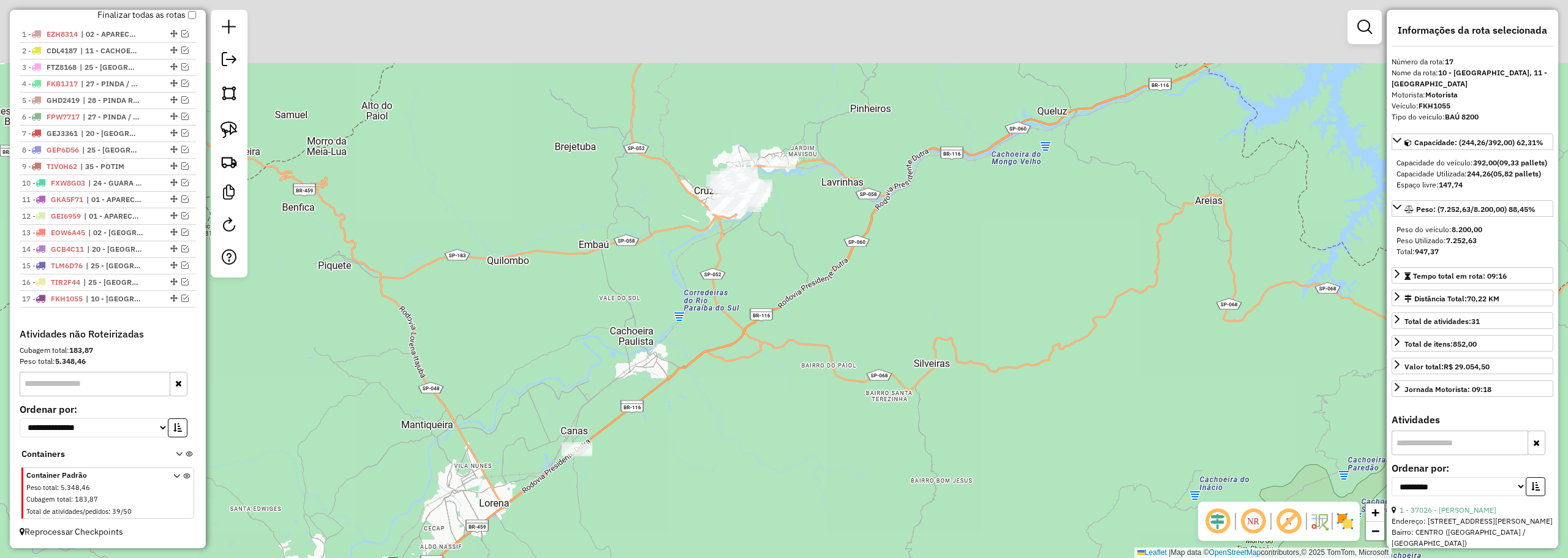
drag, startPoint x: 709, startPoint y: 230, endPoint x: 686, endPoint y: 237, distance: 24.0
click at [671, 289] on div "Janela de atendimento Grade de atendimento Capacidade Transportadoras Veículos …" at bounding box center [784, 279] width 1568 height 558
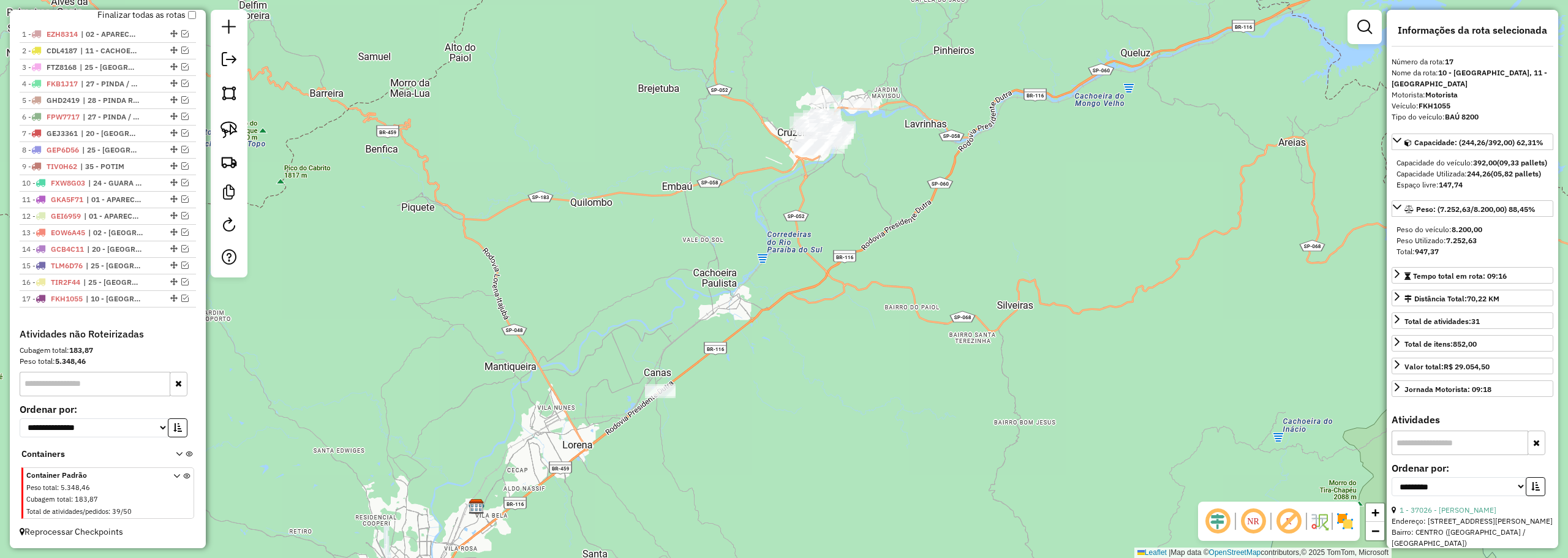
drag, startPoint x: 451, startPoint y: 321, endPoint x: 428, endPoint y: 319, distance: 23.1
click at [453, 320] on div "Janela de atendimento Grade de atendimento Capacidade Transportadoras Veículos …" at bounding box center [784, 279] width 1568 height 558
click at [182, 281] on em at bounding box center [185, 281] width 8 height 8
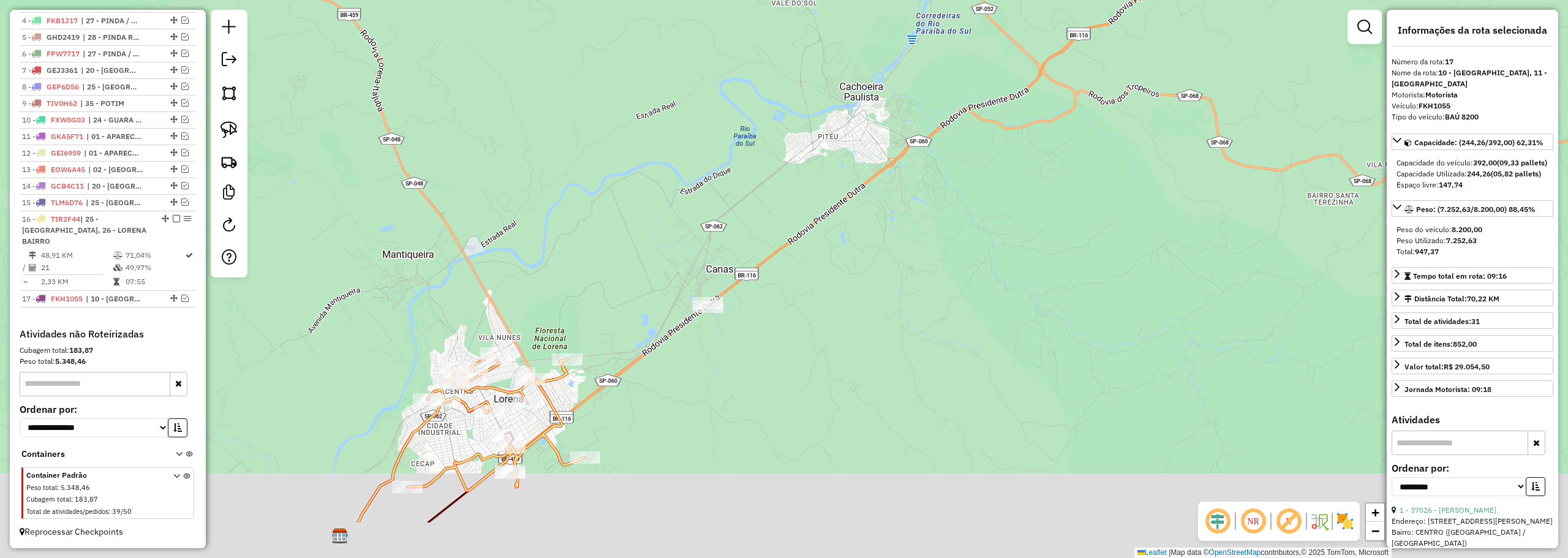
drag, startPoint x: 632, startPoint y: 340, endPoint x: 646, endPoint y: 279, distance: 62.6
click at [646, 279] on div "Janela de atendimento Grade de atendimento Capacidade Transportadoras Veículos …" at bounding box center [784, 279] width 1568 height 558
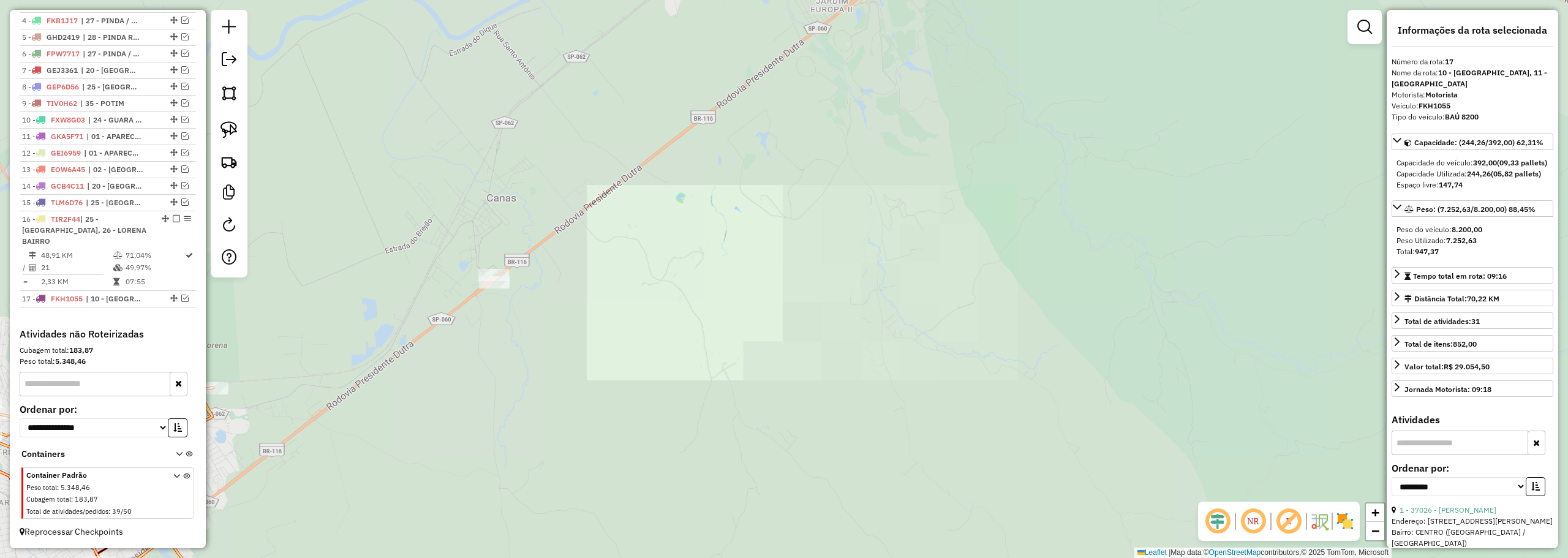
drag, startPoint x: 484, startPoint y: 155, endPoint x: 453, endPoint y: 346, distance: 193.5
click at [446, 352] on div "Janela de atendimento Grade de atendimento Capacidade Transportadoras Veículos …" at bounding box center [784, 279] width 1568 height 558
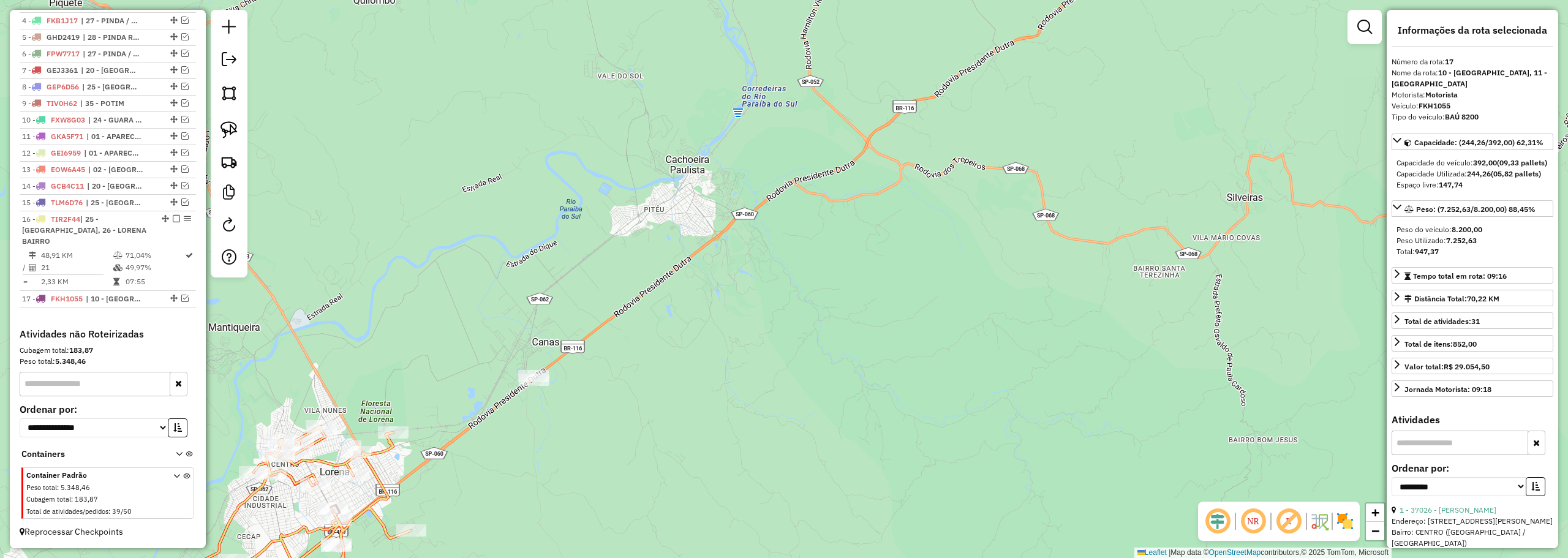
drag, startPoint x: 662, startPoint y: 160, endPoint x: 638, endPoint y: 289, distance: 131.2
click at [645, 327] on div "Janela de atendimento Grade de atendimento Capacidade Transportadoras Veículos …" at bounding box center [784, 279] width 1568 height 558
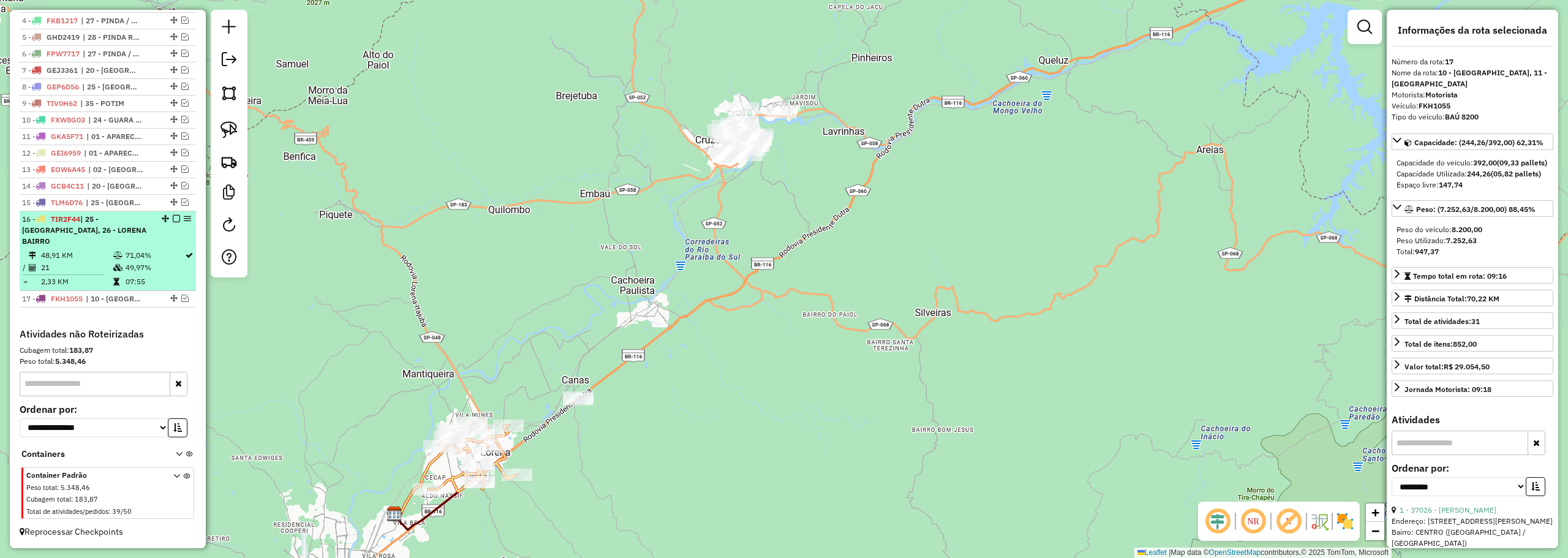
click at [172, 222] on em at bounding box center [176, 219] width 8 height 8
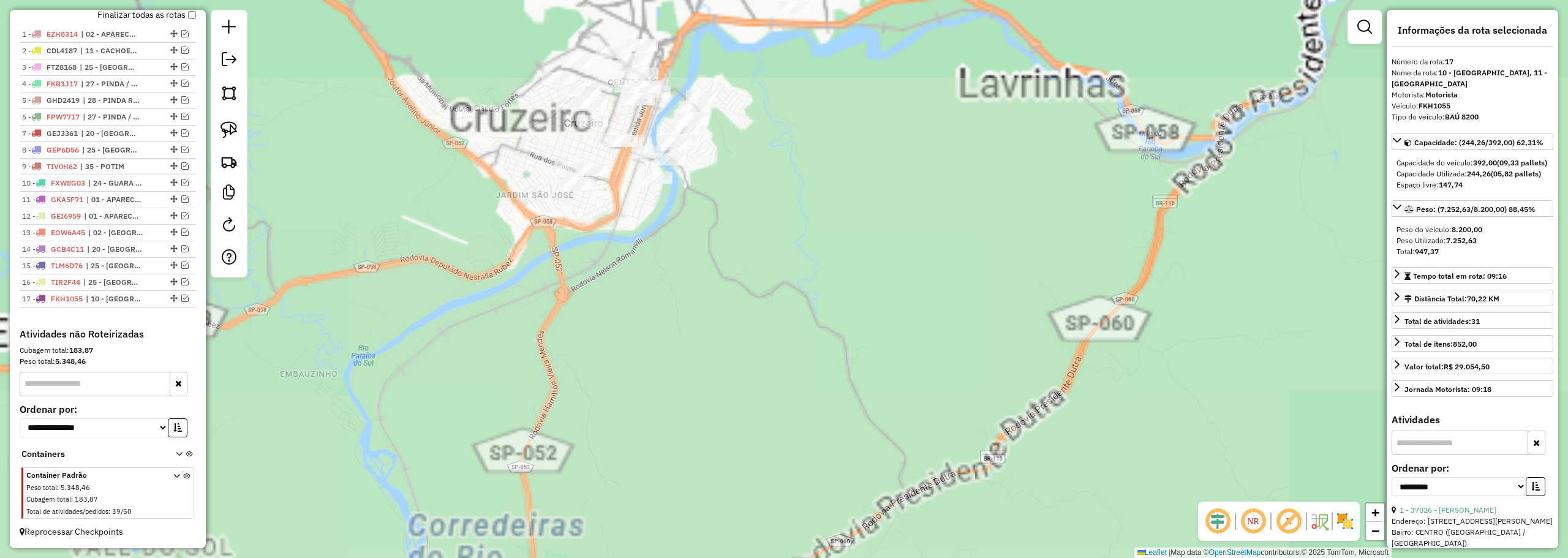
drag, startPoint x: 775, startPoint y: 320, endPoint x: 775, endPoint y: 395, distance: 75.0
click at [775, 399] on div "Janela de atendimento Grade de atendimento Capacidade Transportadoras Veículos …" at bounding box center [784, 279] width 1568 height 558
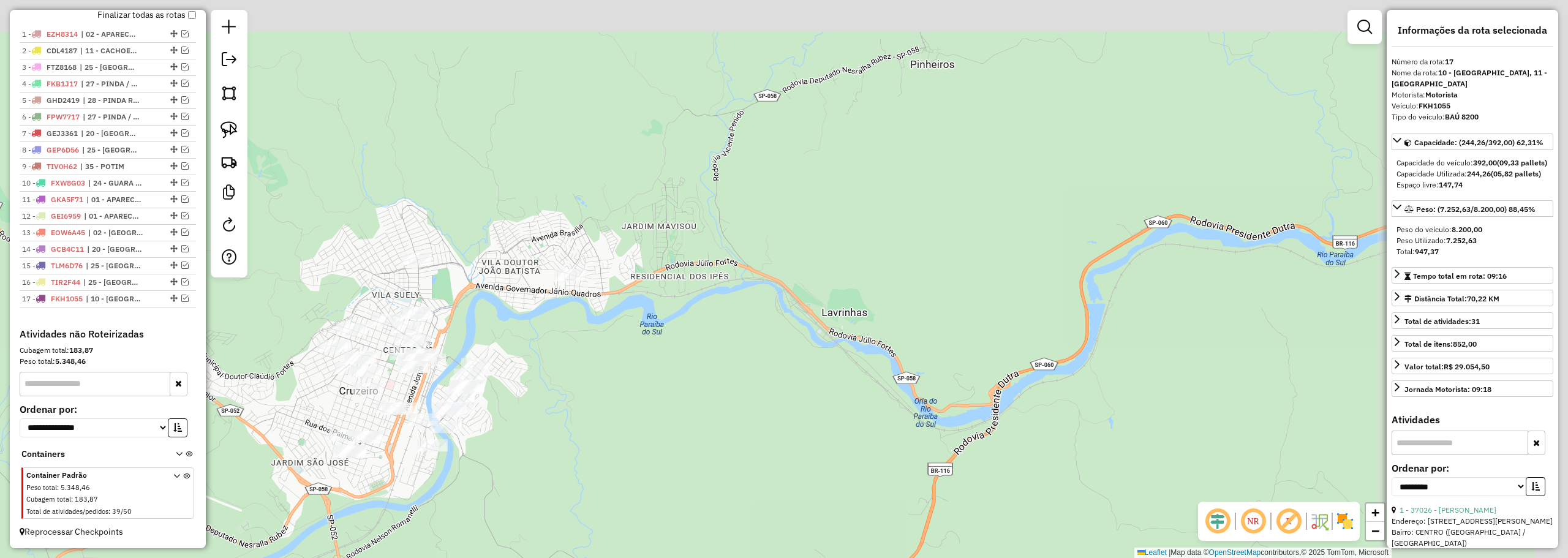
drag, startPoint x: 508, startPoint y: 94, endPoint x: 668, endPoint y: 110, distance: 160.8
click at [668, 110] on div "Janela de atendimento Grade de atendimento Capacidade Transportadoras Veículos …" at bounding box center [784, 279] width 1568 height 558
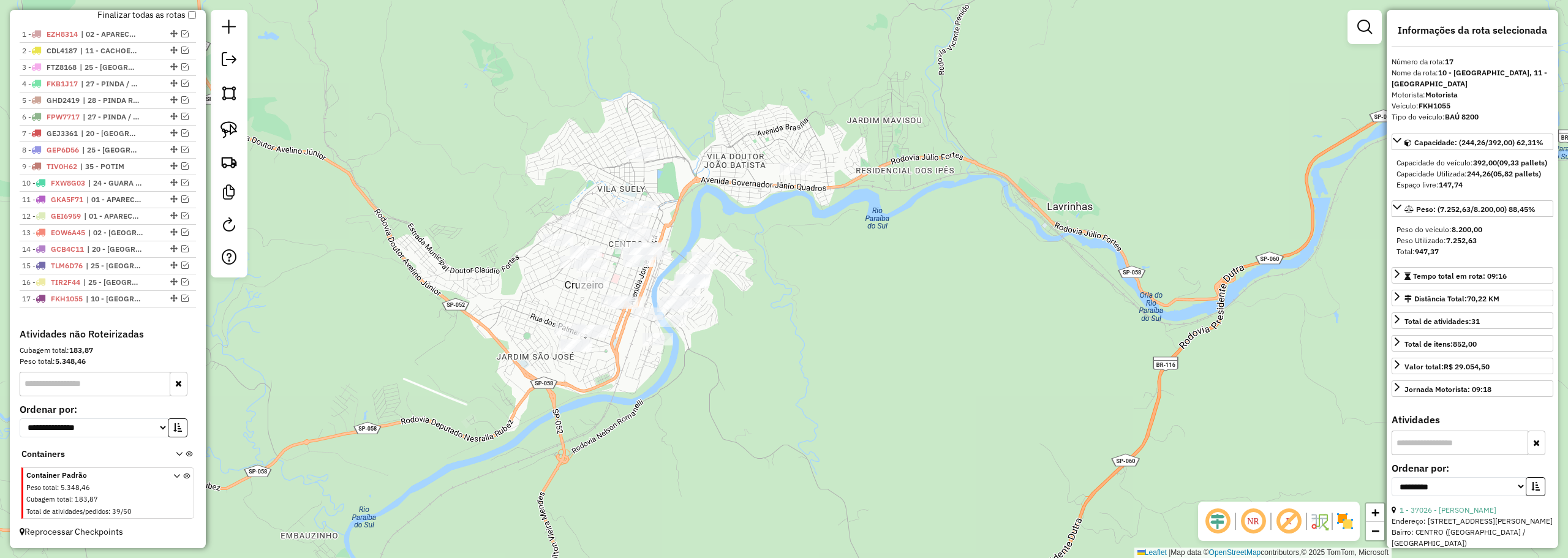
drag, startPoint x: 227, startPoint y: 132, endPoint x: 341, endPoint y: 137, distance: 114.1
click at [227, 133] on img at bounding box center [229, 130] width 18 height 18
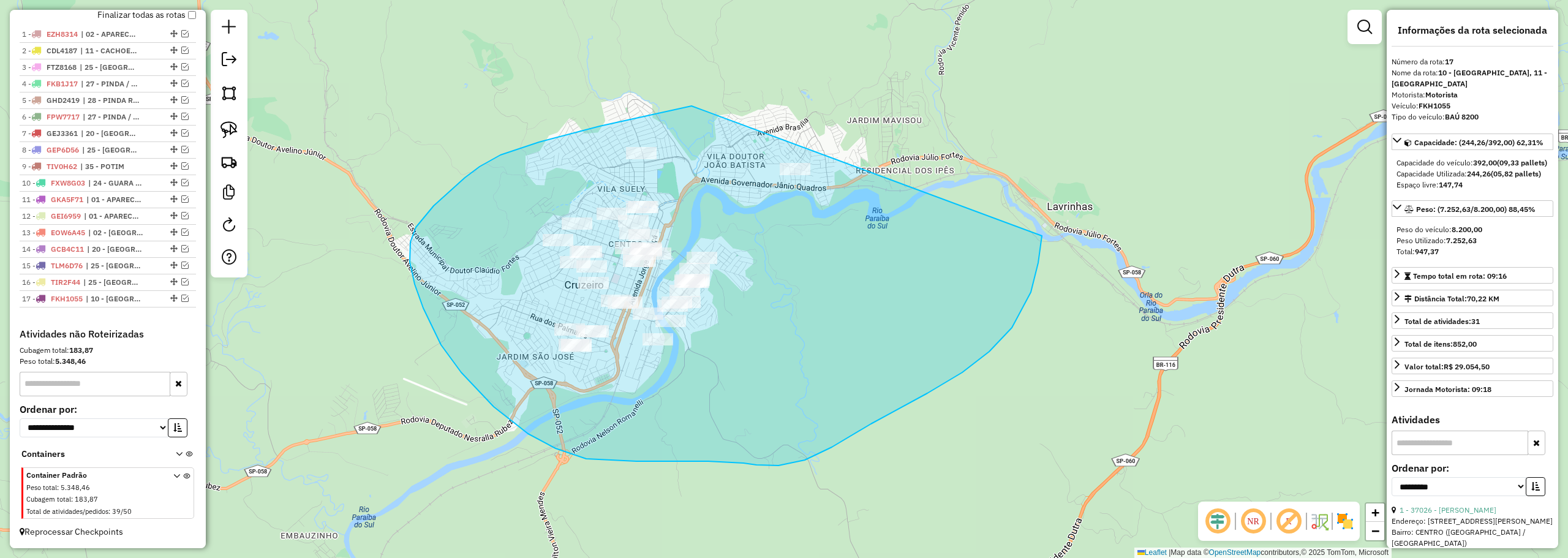
drag, startPoint x: 501, startPoint y: 155, endPoint x: 1035, endPoint y: 156, distance: 534.0
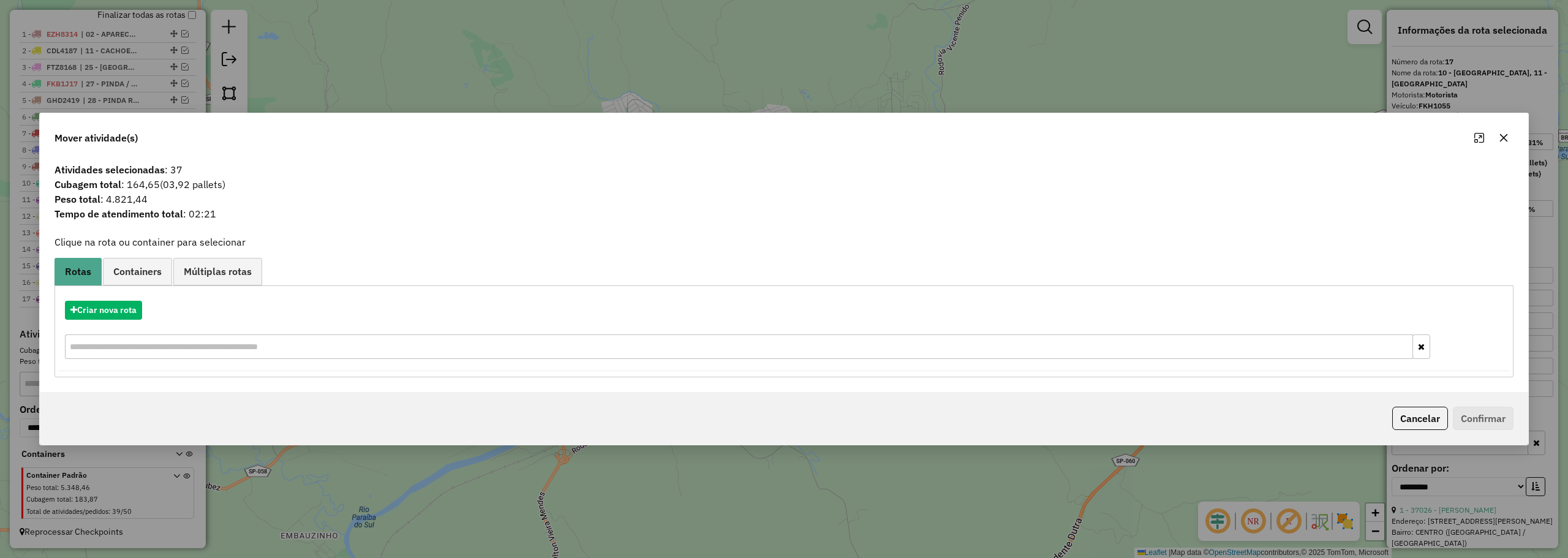
drag, startPoint x: 1494, startPoint y: 130, endPoint x: 1498, endPoint y: 139, distance: 9.8
click at [1495, 130] on div at bounding box center [1490, 137] width 44 height 19
click at [1504, 140] on icon "button" at bounding box center [1504, 137] width 10 height 10
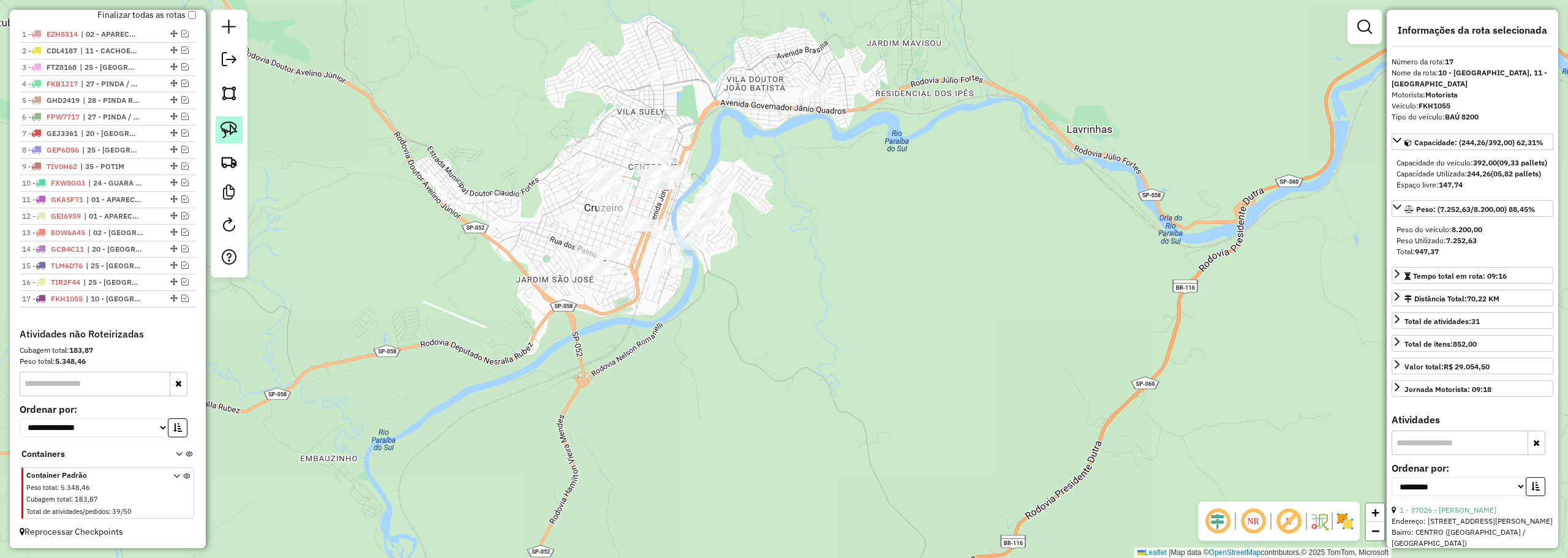
click at [224, 130] on img at bounding box center [229, 130] width 18 height 18
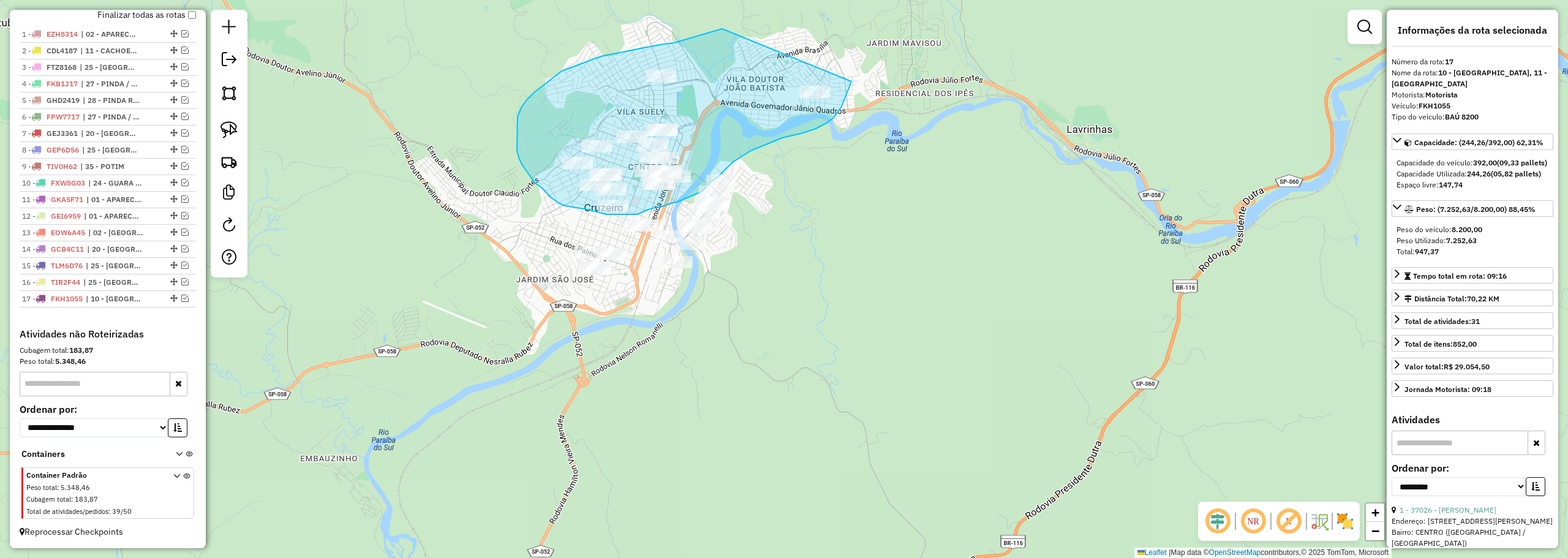
drag, startPoint x: 722, startPoint y: 29, endPoint x: 853, endPoint y: 73, distance: 138.2
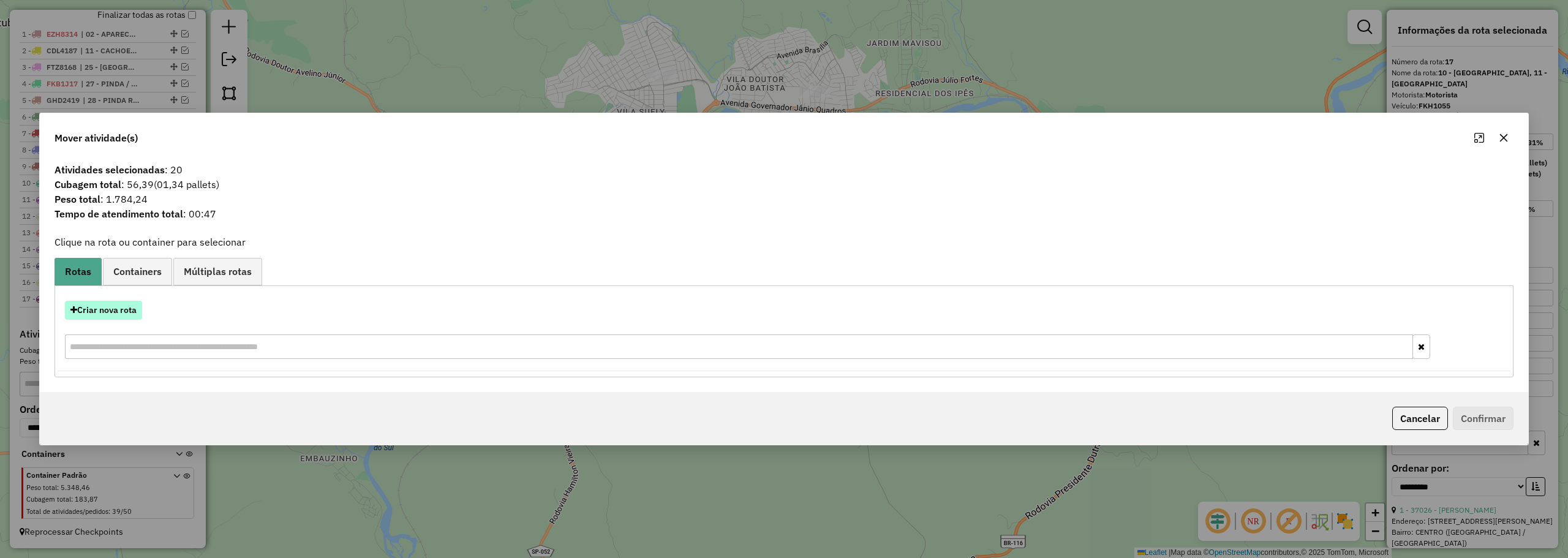
click at [111, 310] on button "Criar nova rota" at bounding box center [103, 310] width 77 height 19
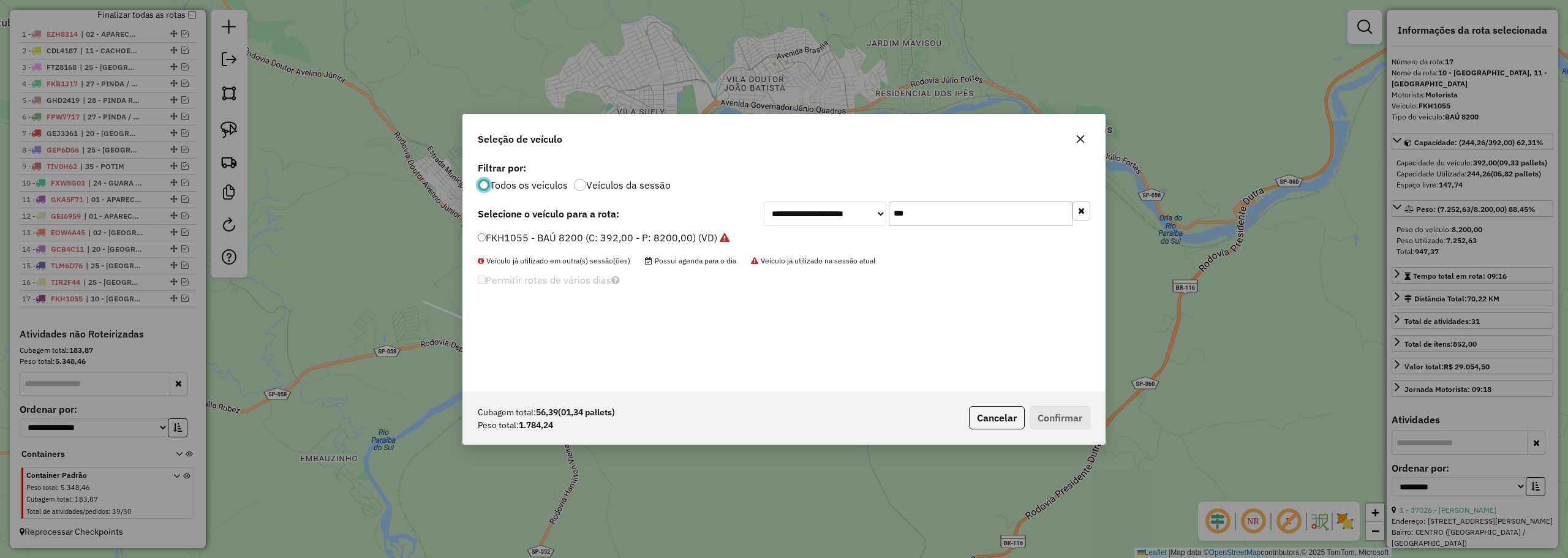
scroll to position [7, 4]
click at [950, 223] on input "***" at bounding box center [980, 213] width 184 height 24
click at [948, 222] on input "***" at bounding box center [980, 213] width 184 height 24
type input "***"
drag, startPoint x: 527, startPoint y: 239, endPoint x: 642, endPoint y: 251, distance: 115.6
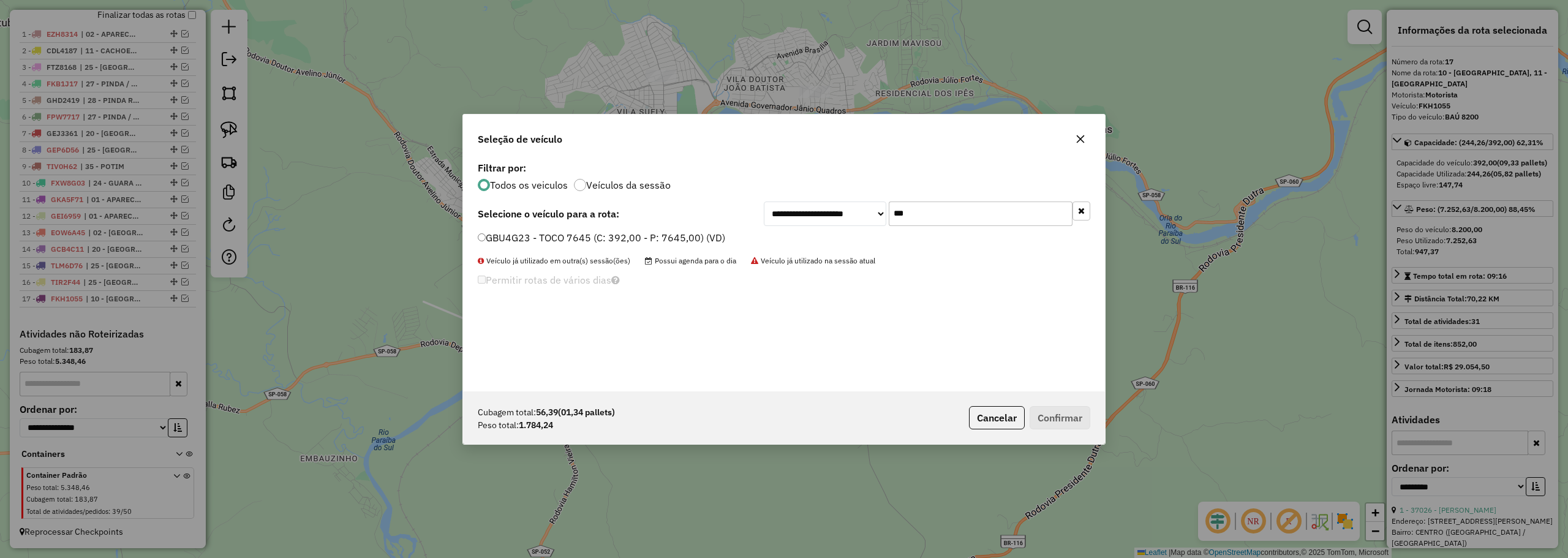
click at [527, 239] on label "GBU4G23 - TOCO 7645 (C: 392,00 - P: 7645,00) (VD)" at bounding box center [601, 237] width 247 height 15
click at [1071, 416] on button "Confirmar" at bounding box center [1060, 418] width 60 height 23
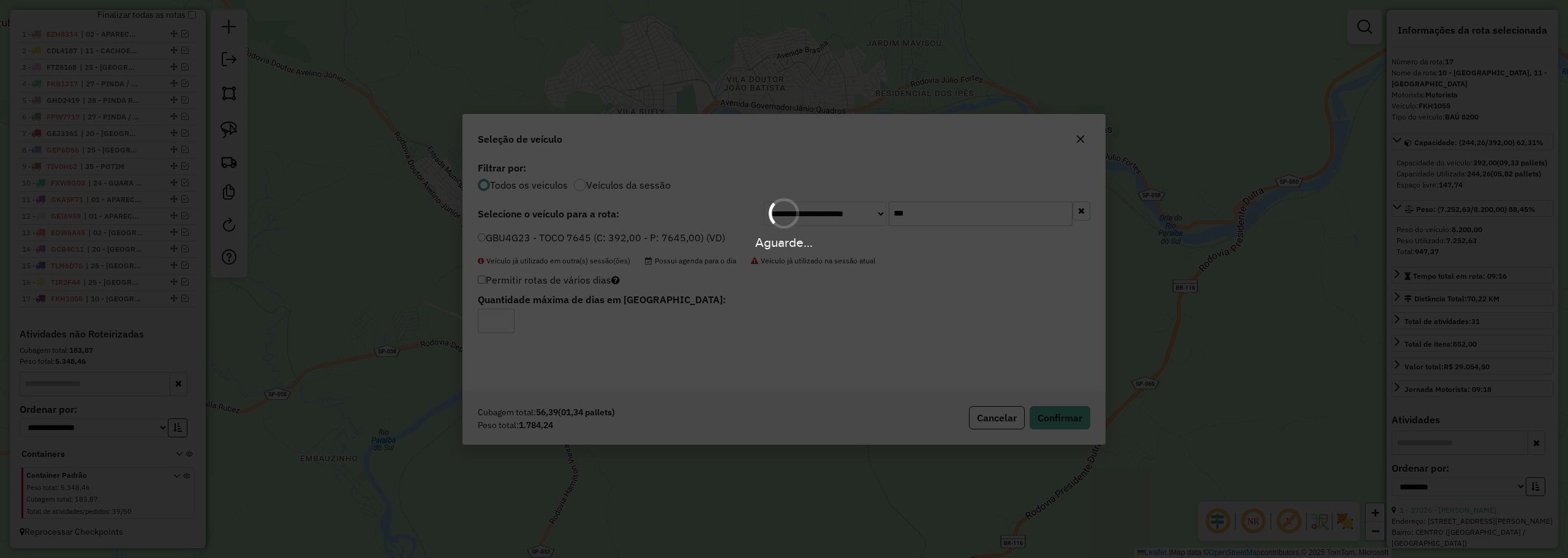
click at [700, 277] on div "Aguarde..." at bounding box center [784, 279] width 1568 height 558
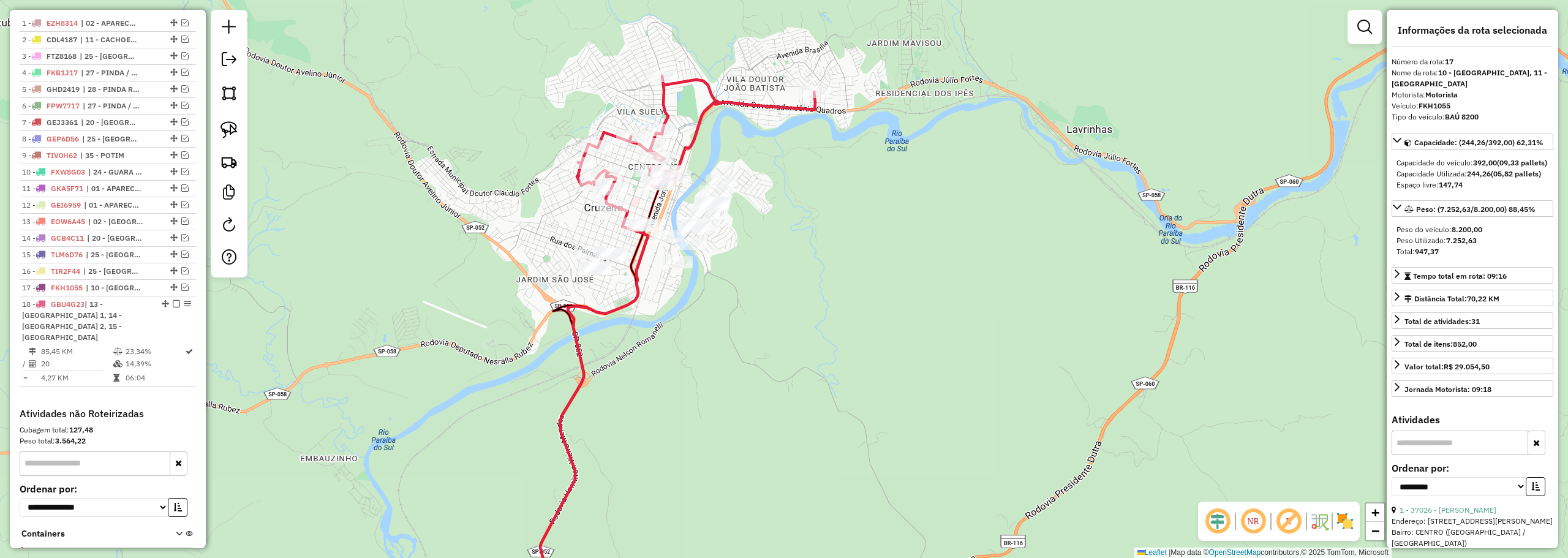
scroll to position [522, 0]
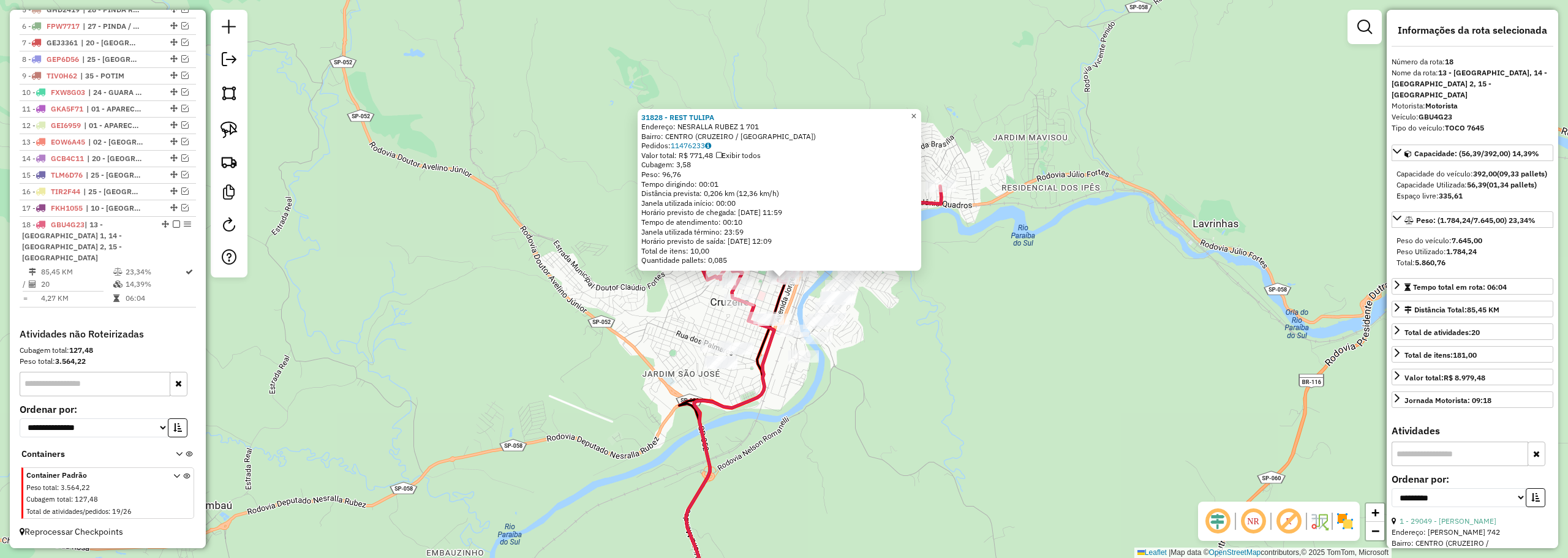
click at [916, 111] on span "×" at bounding box center [914, 116] width 6 height 11
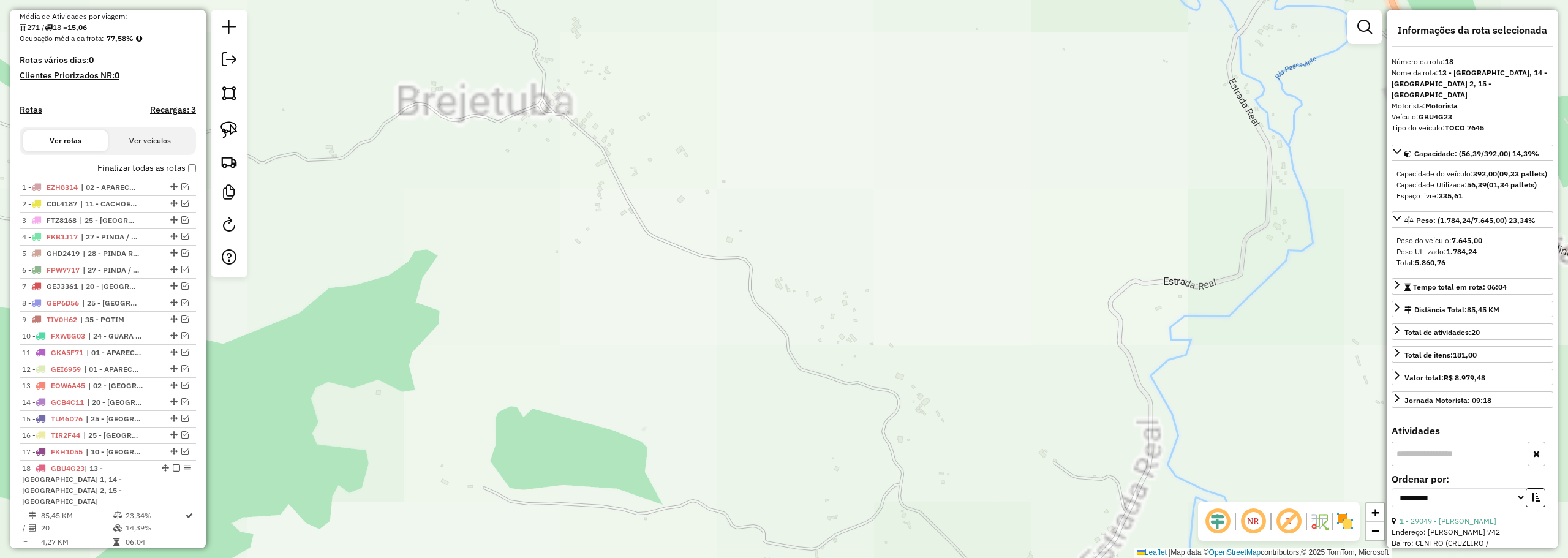
scroll to position [278, 0]
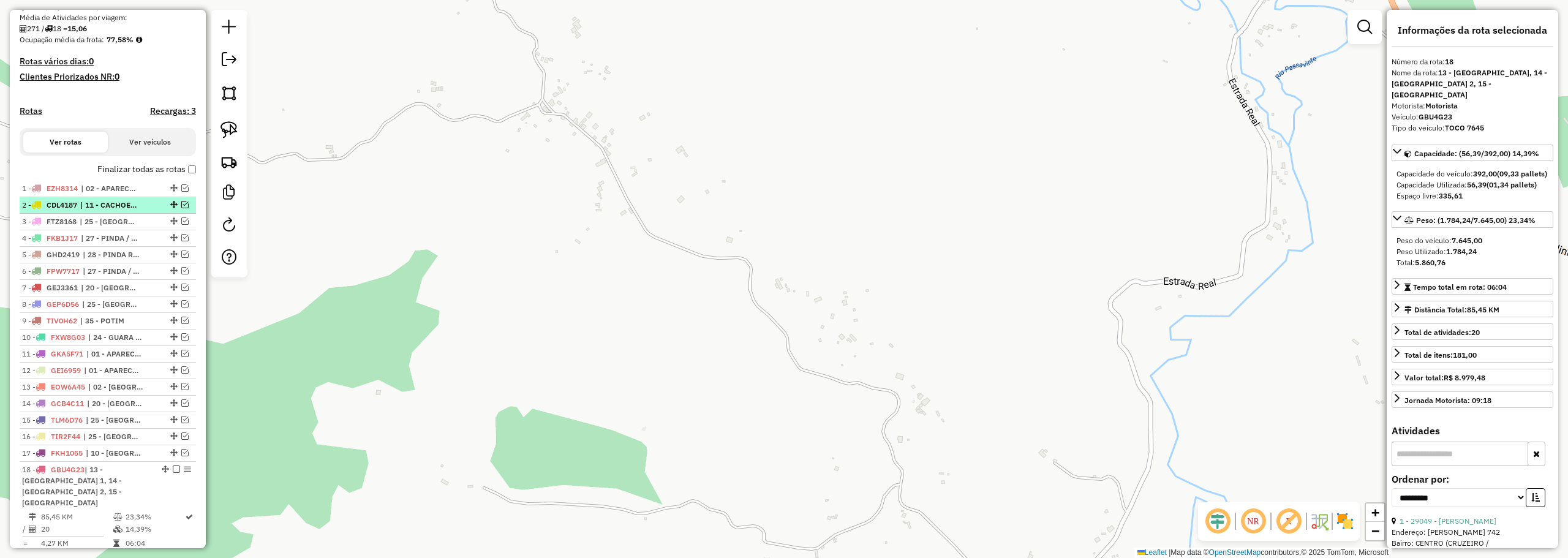
click at [182, 208] on em at bounding box center [185, 205] width 8 height 8
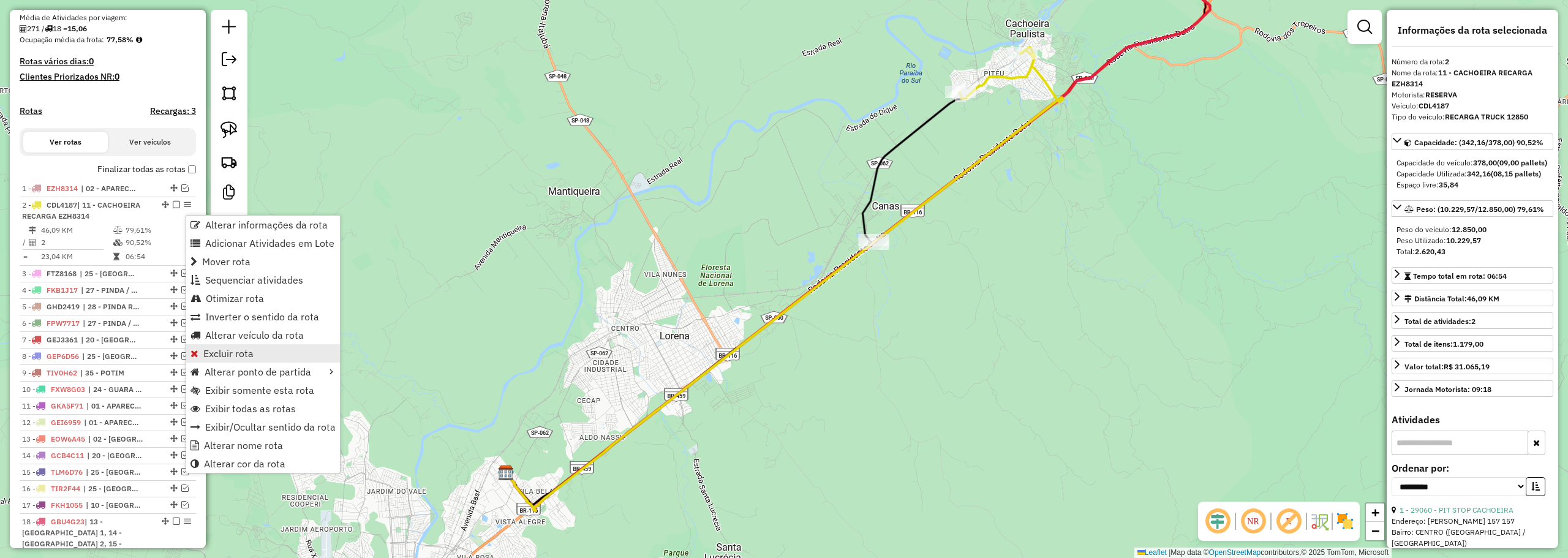
click at [251, 353] on span "Excluir rota" at bounding box center [229, 353] width 51 height 10
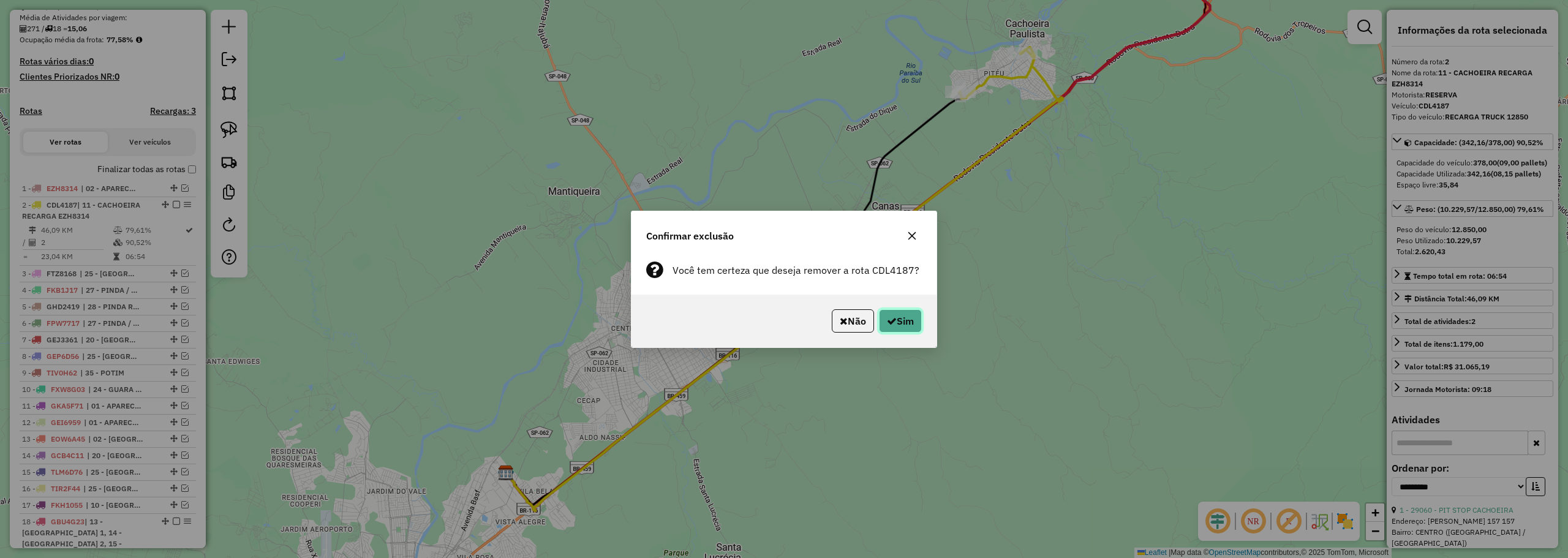
drag, startPoint x: 915, startPoint y: 318, endPoint x: 866, endPoint y: 259, distance: 76.7
click at [915, 316] on button "Sim" at bounding box center [900, 321] width 43 height 23
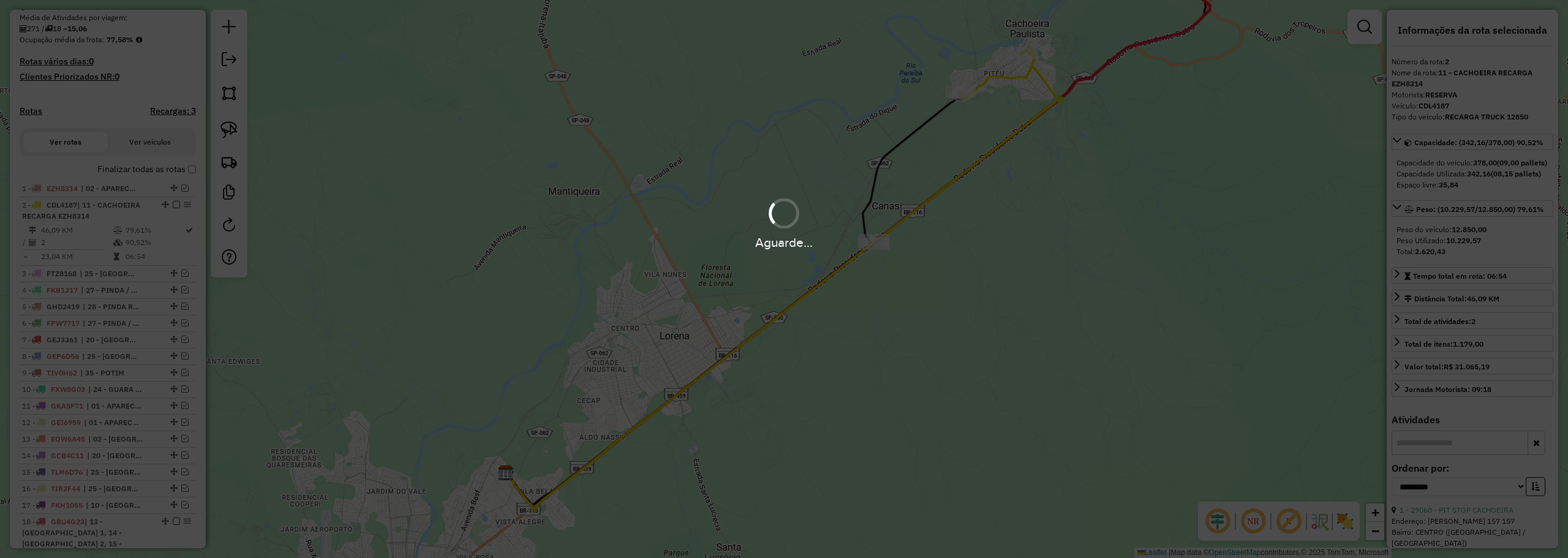
click at [777, 126] on div "Aguarde..." at bounding box center [784, 279] width 1568 height 558
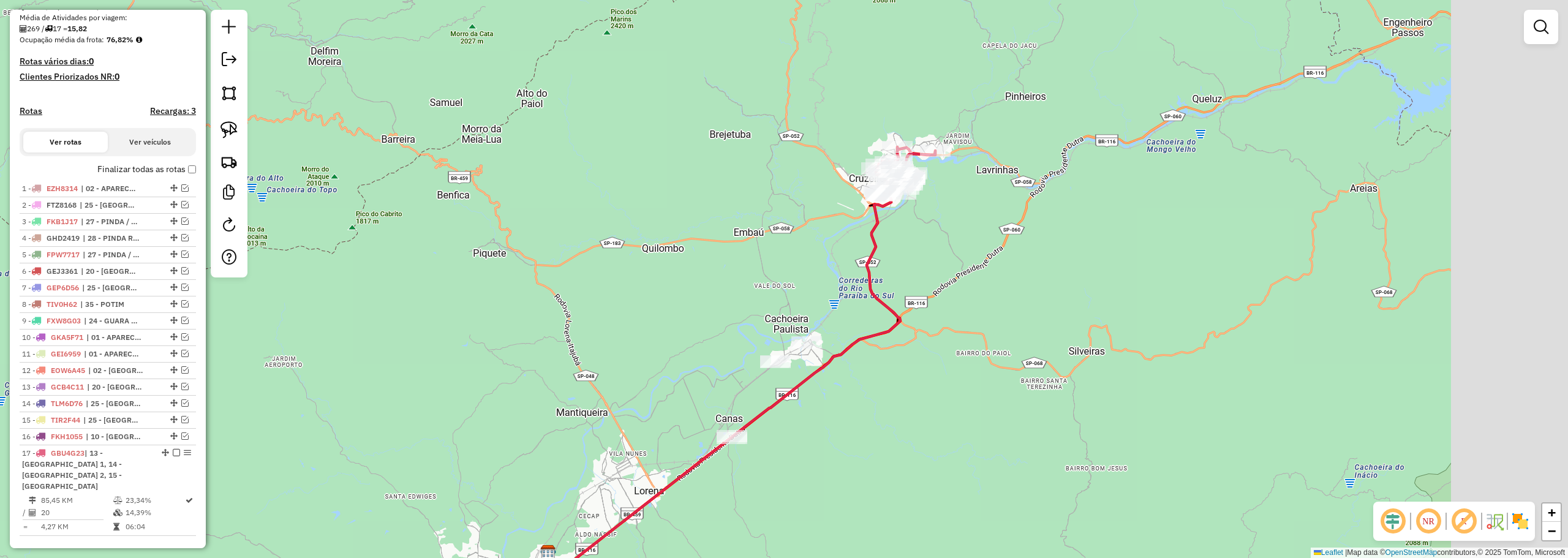
drag, startPoint x: 954, startPoint y: 260, endPoint x: 837, endPoint y: 246, distance: 117.8
click at [826, 266] on div "Janela de atendimento Grade de atendimento Capacidade Transportadoras Veículos …" at bounding box center [784, 279] width 1568 height 558
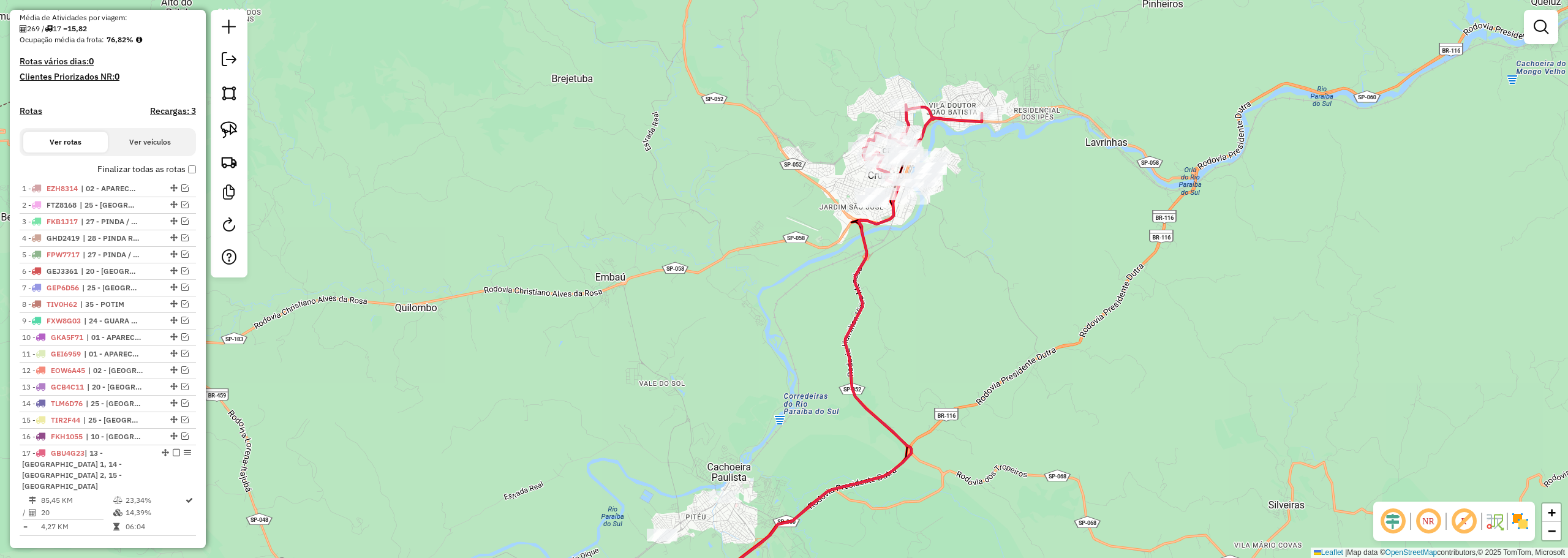
click at [753, 354] on div "Janela de atendimento Grade de atendimento Capacidade Transportadoras Veículos …" at bounding box center [784, 279] width 1568 height 558
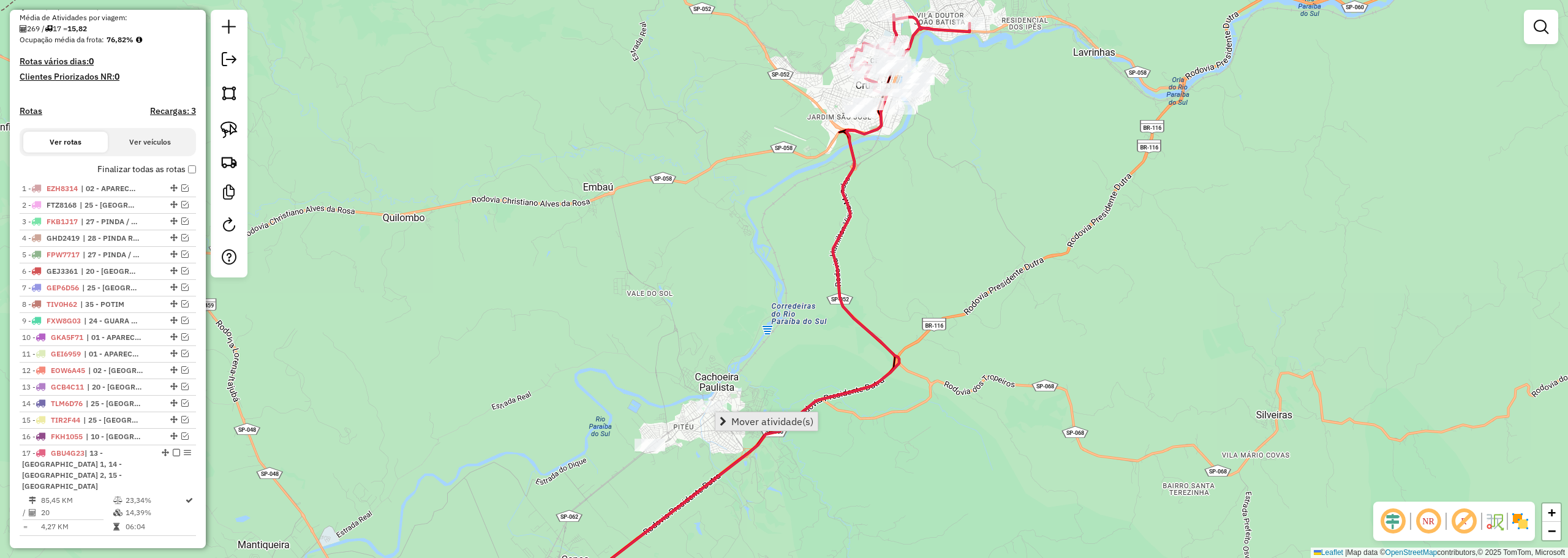
click at [739, 419] on span "Mover atividade(s)" at bounding box center [772, 422] width 82 height 10
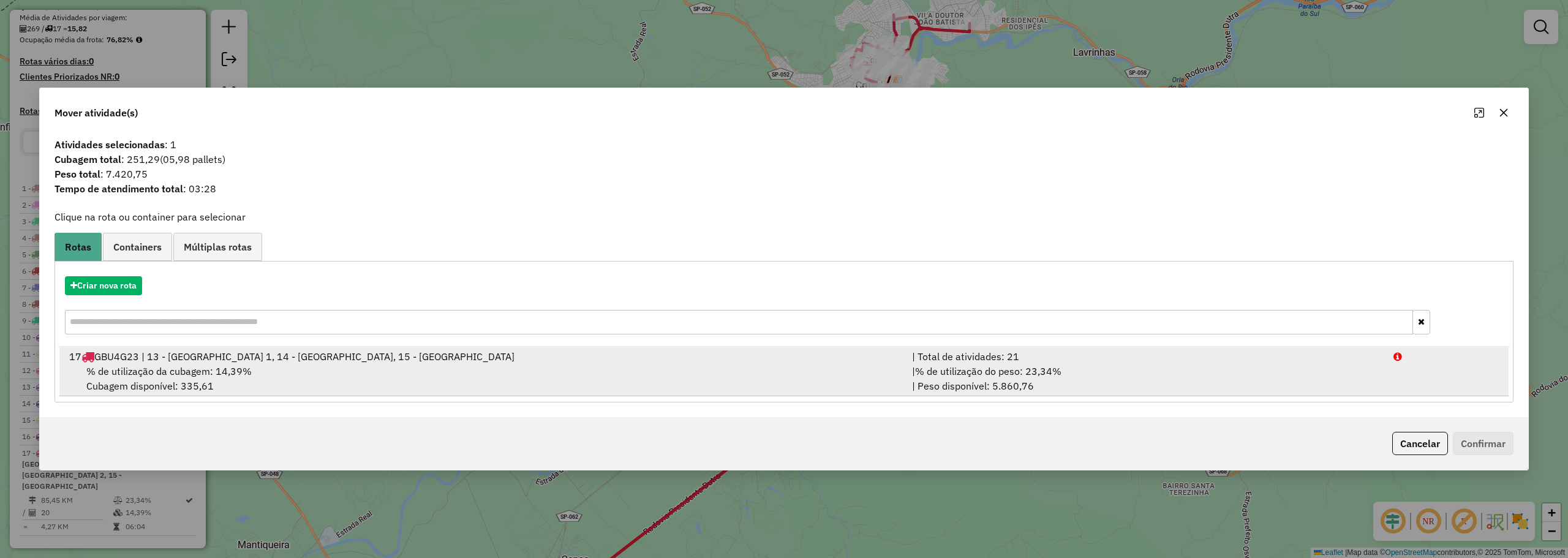
click at [654, 377] on div "% de utilização da cubagem: 14,39% Cubagem disponível: 335,61" at bounding box center [483, 378] width 842 height 29
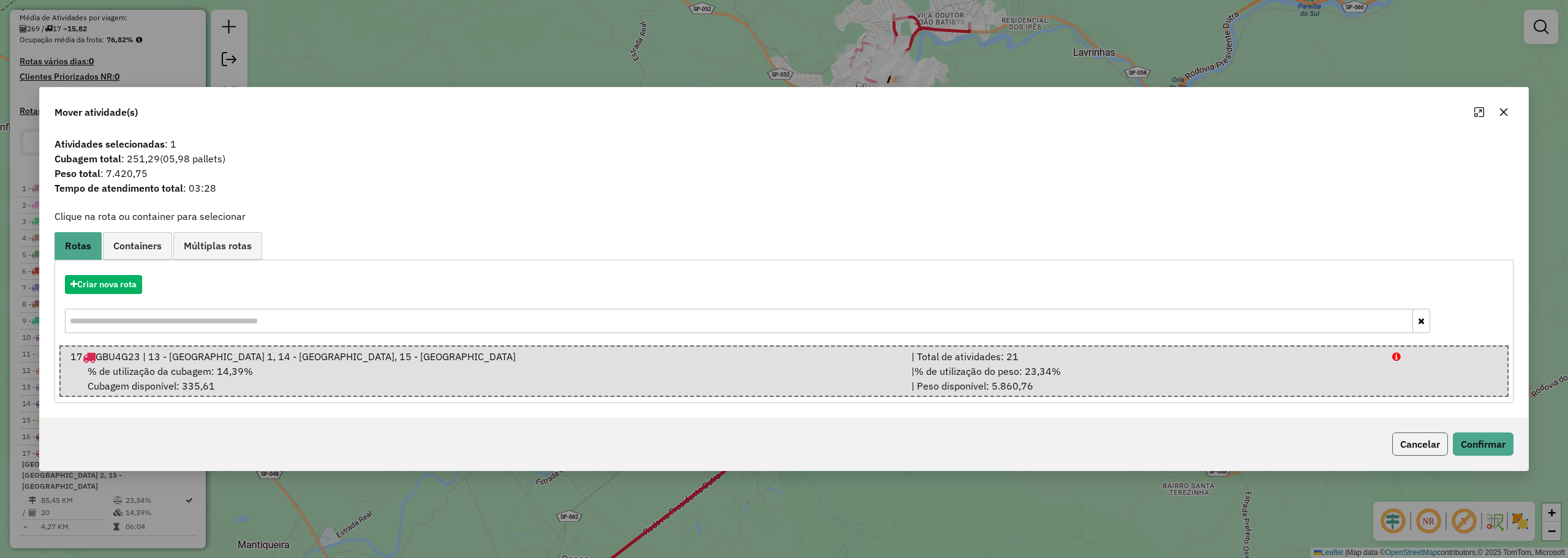
click at [1411, 443] on button "Cancelar" at bounding box center [1419, 444] width 56 height 23
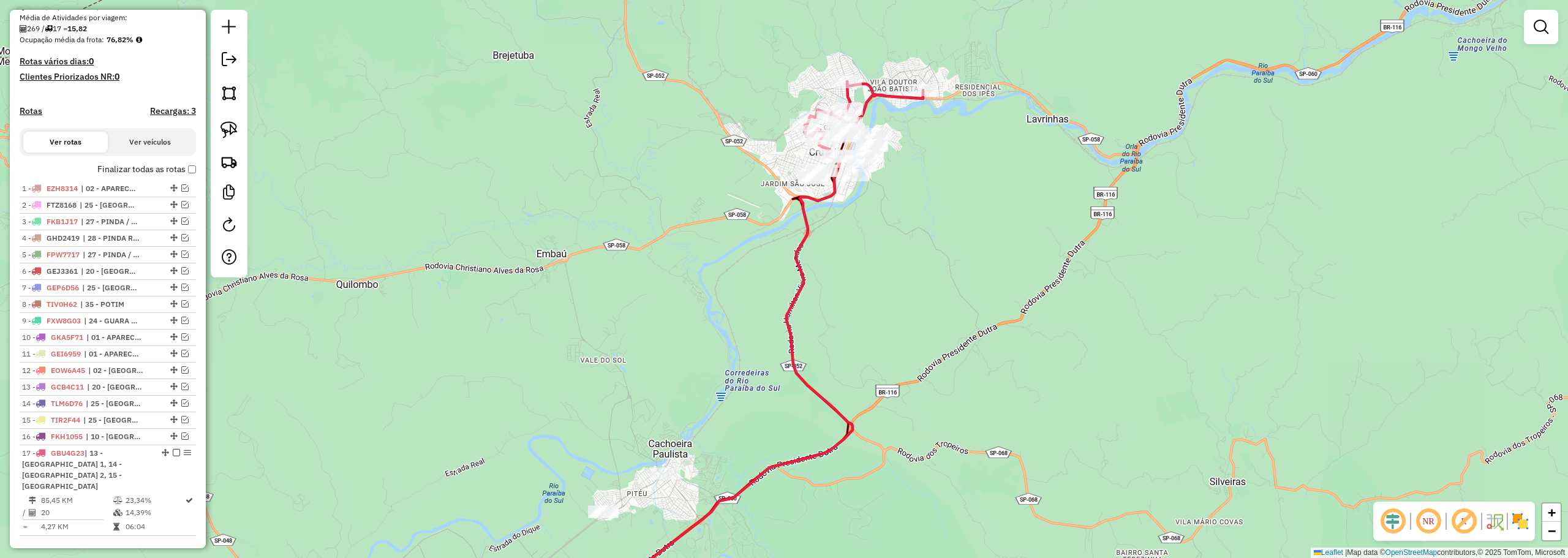
drag, startPoint x: 803, startPoint y: 197, endPoint x: 766, endPoint y: 245, distance: 60.6
click at [766, 245] on div "Janela de atendimento Grade de atendimento Capacidade Transportadoras Veículos …" at bounding box center [784, 279] width 1568 height 558
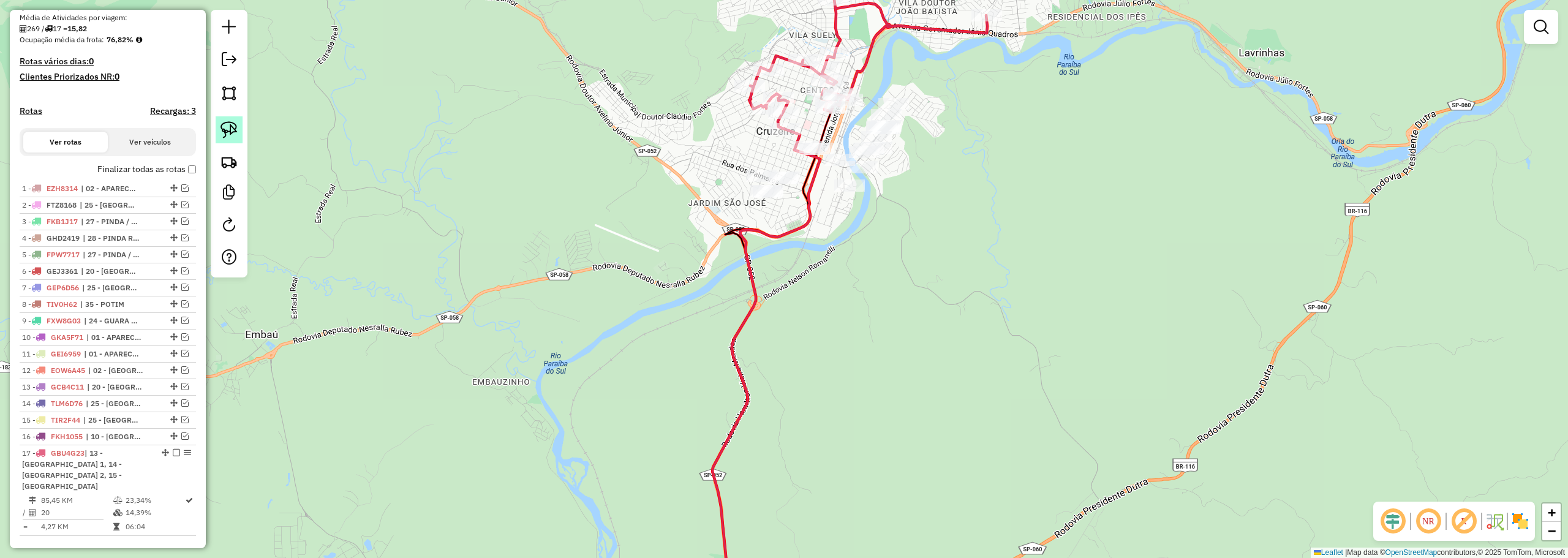
click at [218, 134] on link at bounding box center [229, 130] width 27 height 27
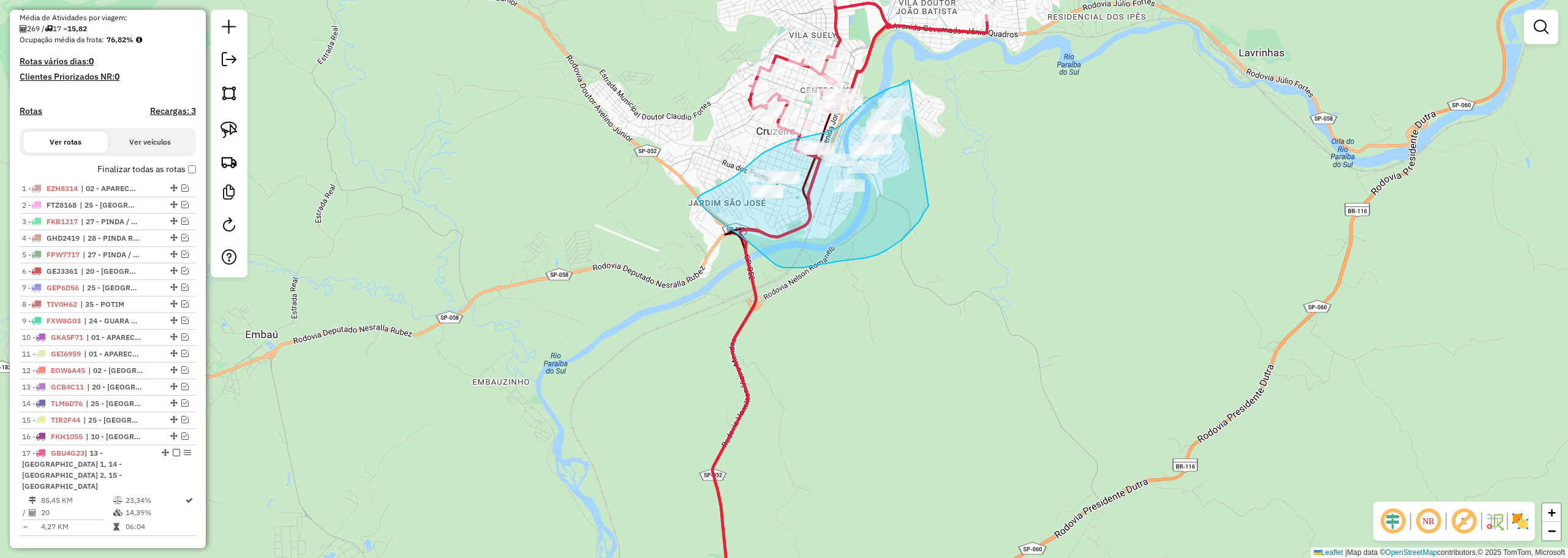
drag, startPoint x: 908, startPoint y: 80, endPoint x: 940, endPoint y: 191, distance: 115.5
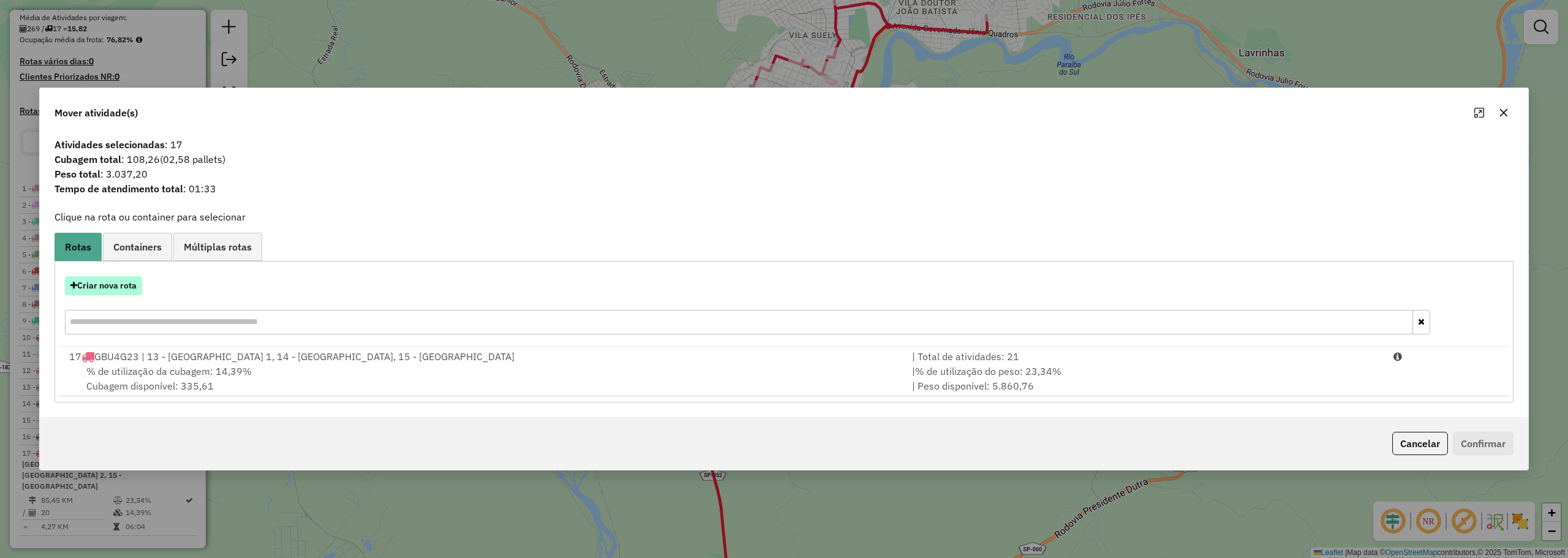
click at [118, 286] on button "Criar nova rota" at bounding box center [103, 285] width 77 height 19
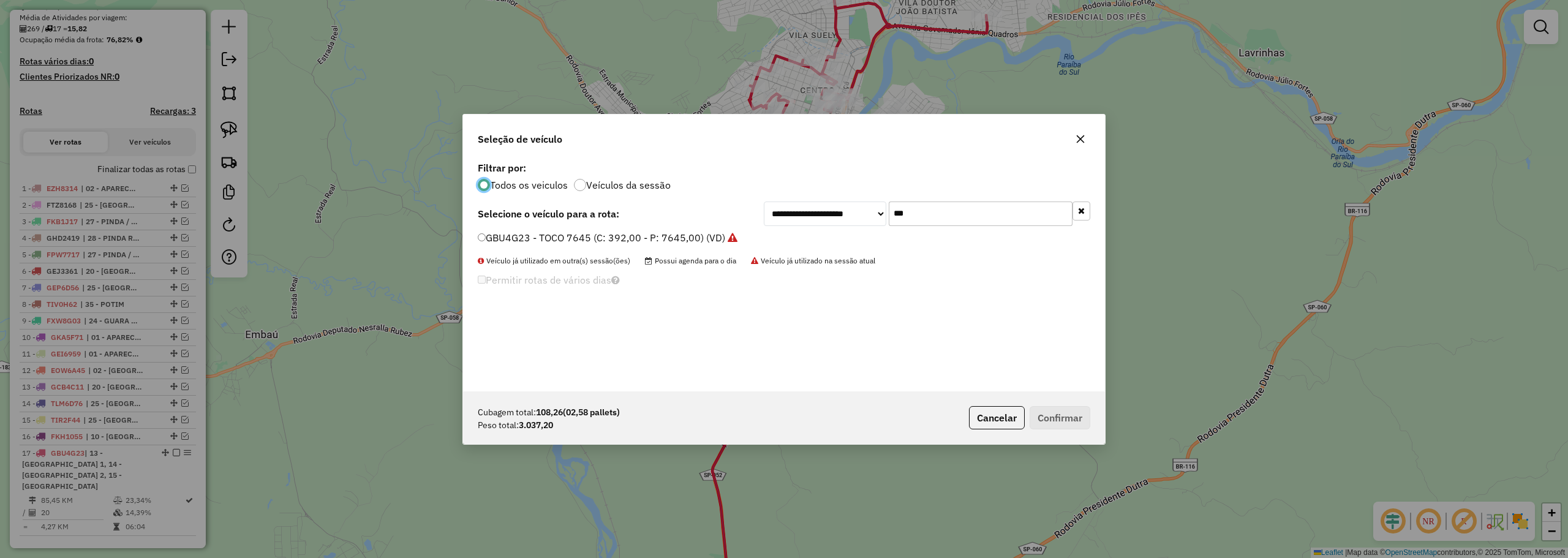
scroll to position [7, 4]
click at [903, 215] on input "***" at bounding box center [980, 213] width 184 height 24
type input "***"
click at [614, 230] on label "TJL9D08 - TOCO 7645 (C: 392,00 - P: 7645,00) (VD)" at bounding box center [598, 237] width 243 height 15
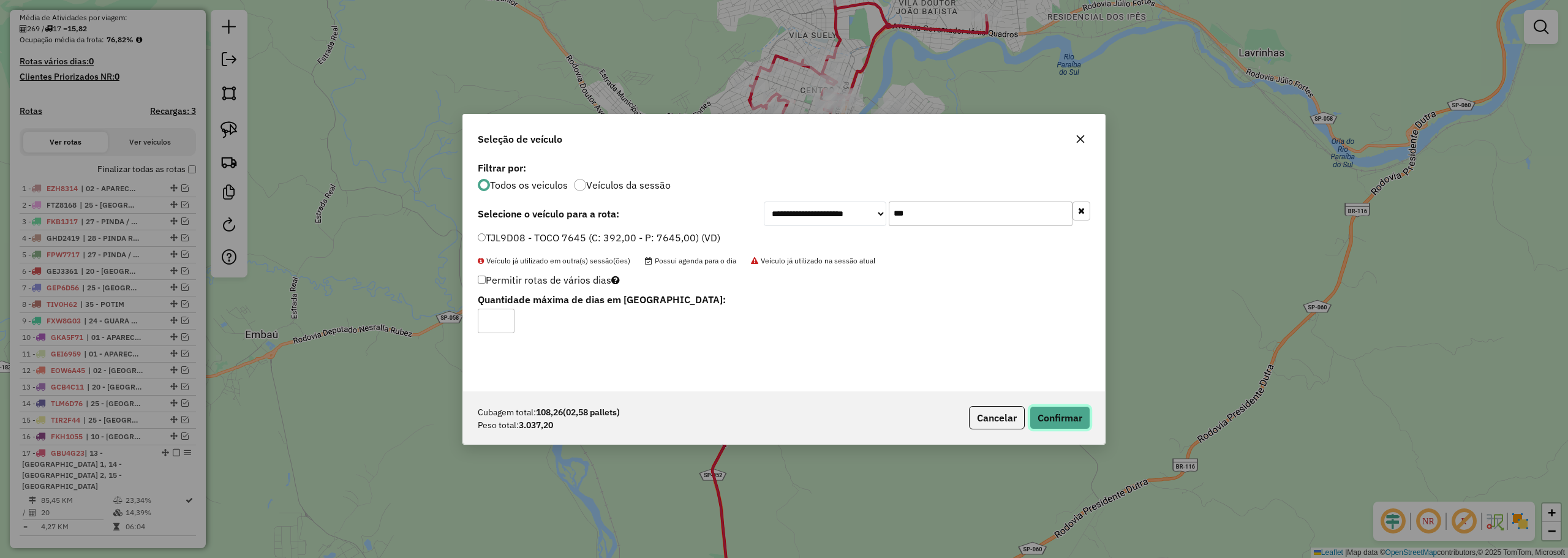
click at [1067, 415] on button "Confirmar" at bounding box center [1060, 418] width 60 height 23
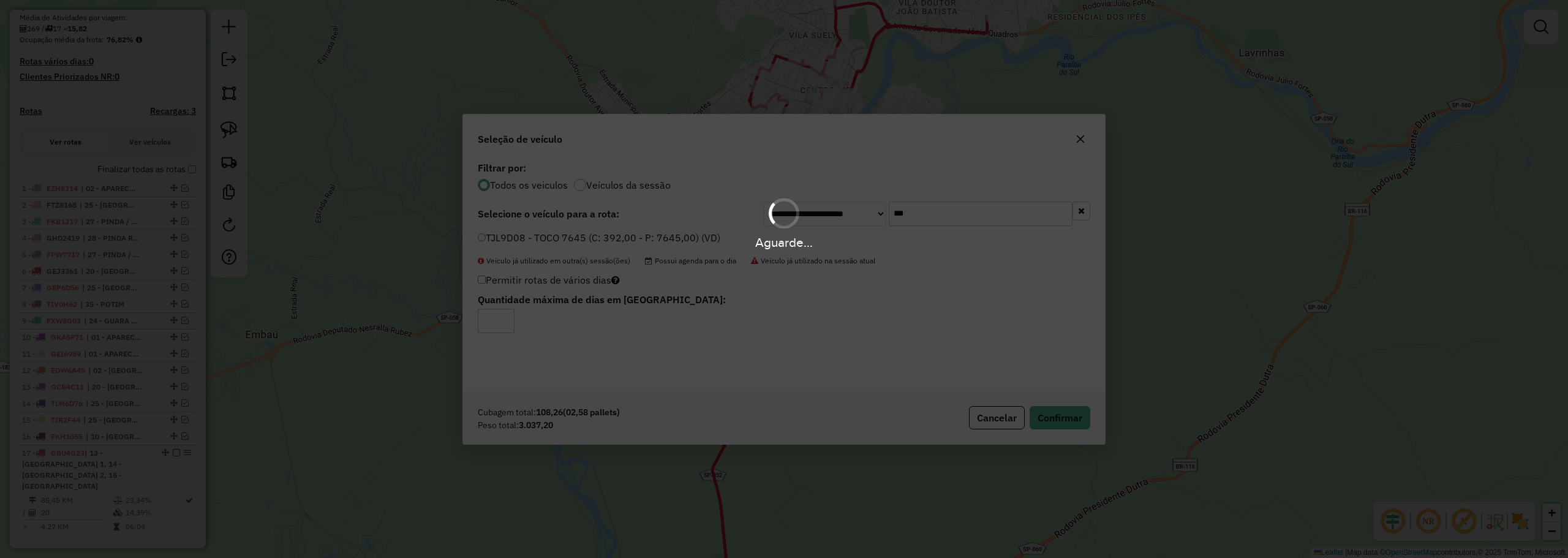
click at [658, 303] on div "Aguarde..." at bounding box center [784, 279] width 1568 height 558
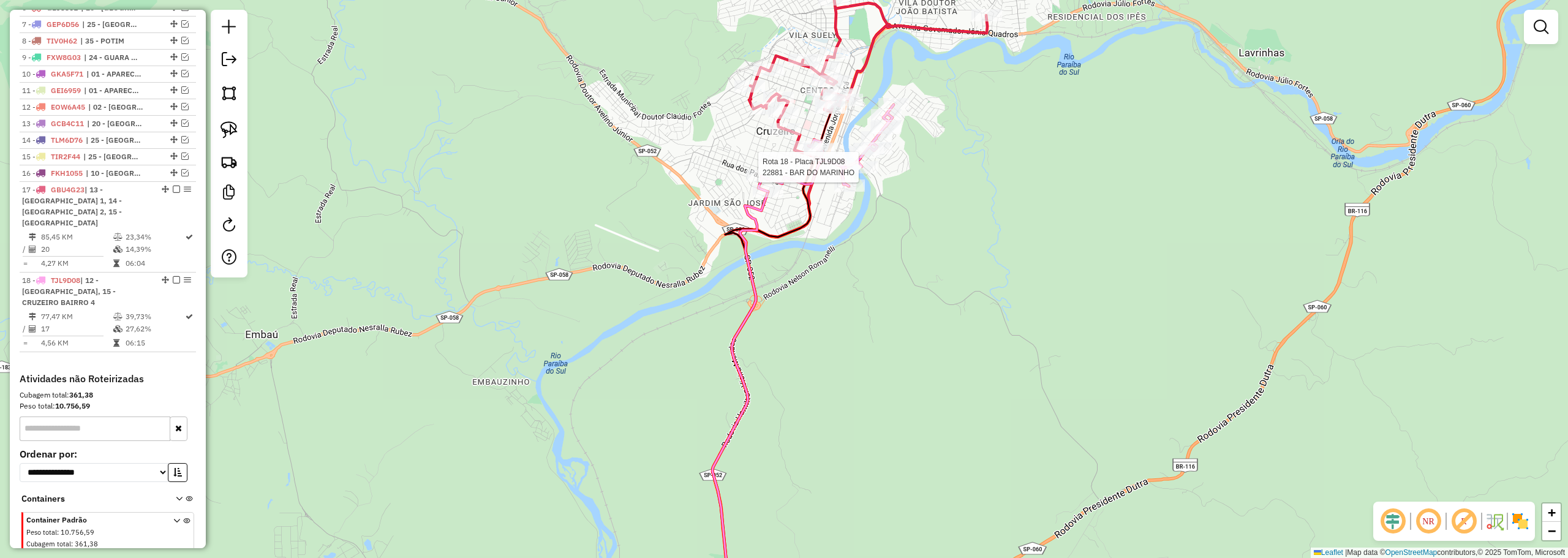
select select "**********"
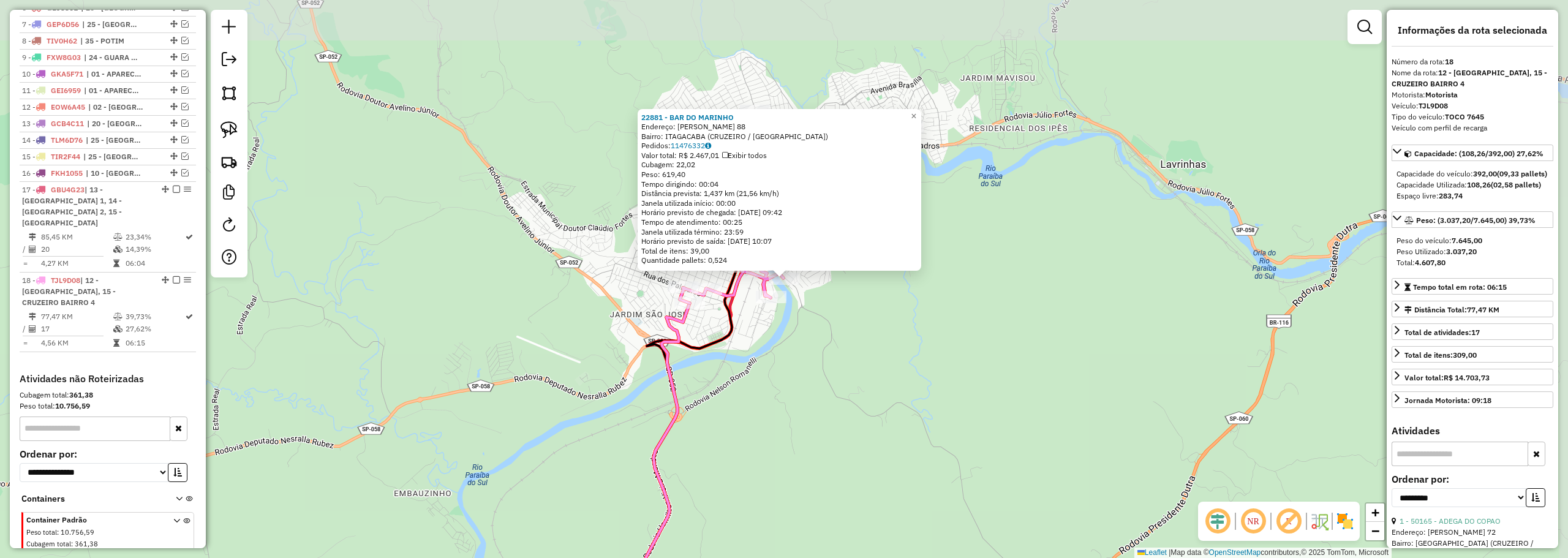
scroll to position [575, 0]
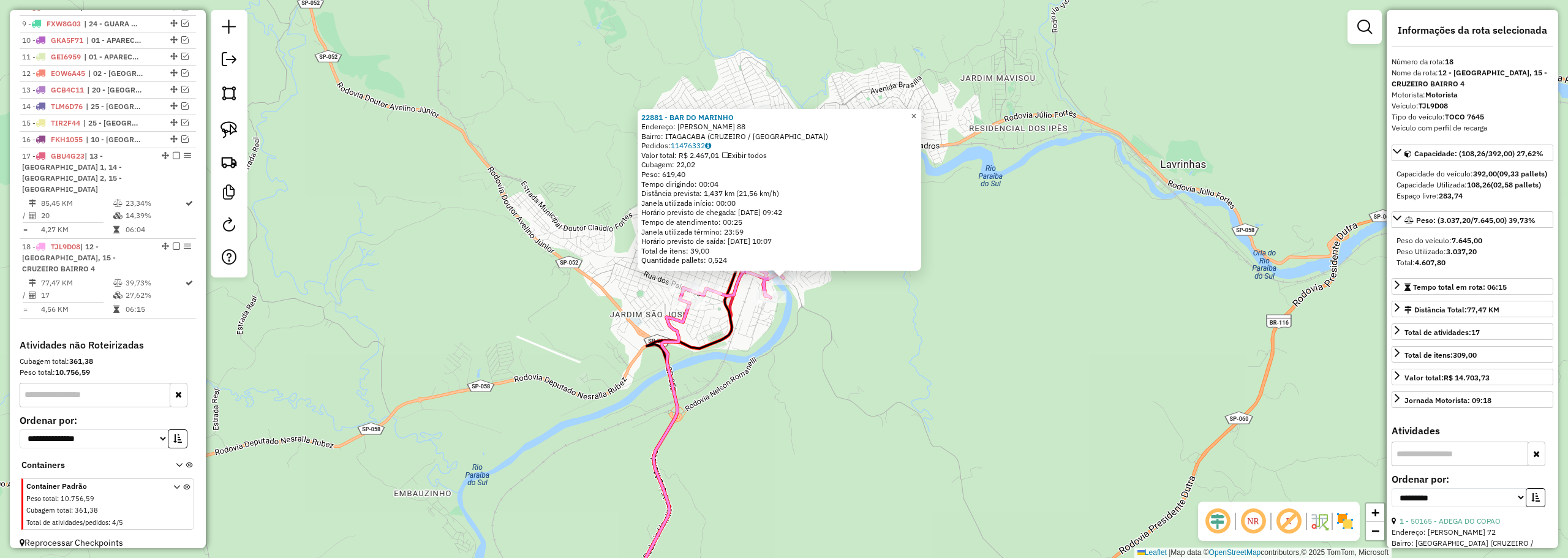
click at [916, 112] on span "×" at bounding box center [914, 116] width 6 height 11
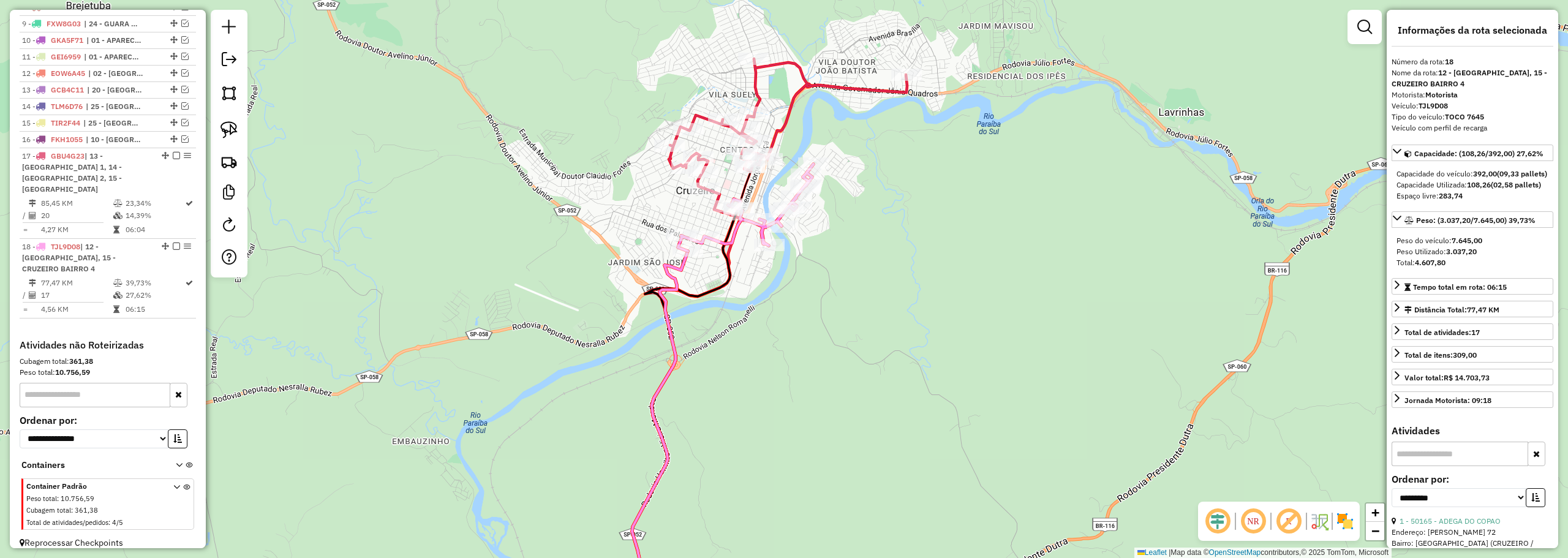
drag, startPoint x: 967, startPoint y: 303, endPoint x: 927, endPoint y: 158, distance: 150.4
click at [1012, 72] on div "Janela de atendimento Grade de atendimento Capacidade Transportadoras Veículos …" at bounding box center [784, 279] width 1568 height 558
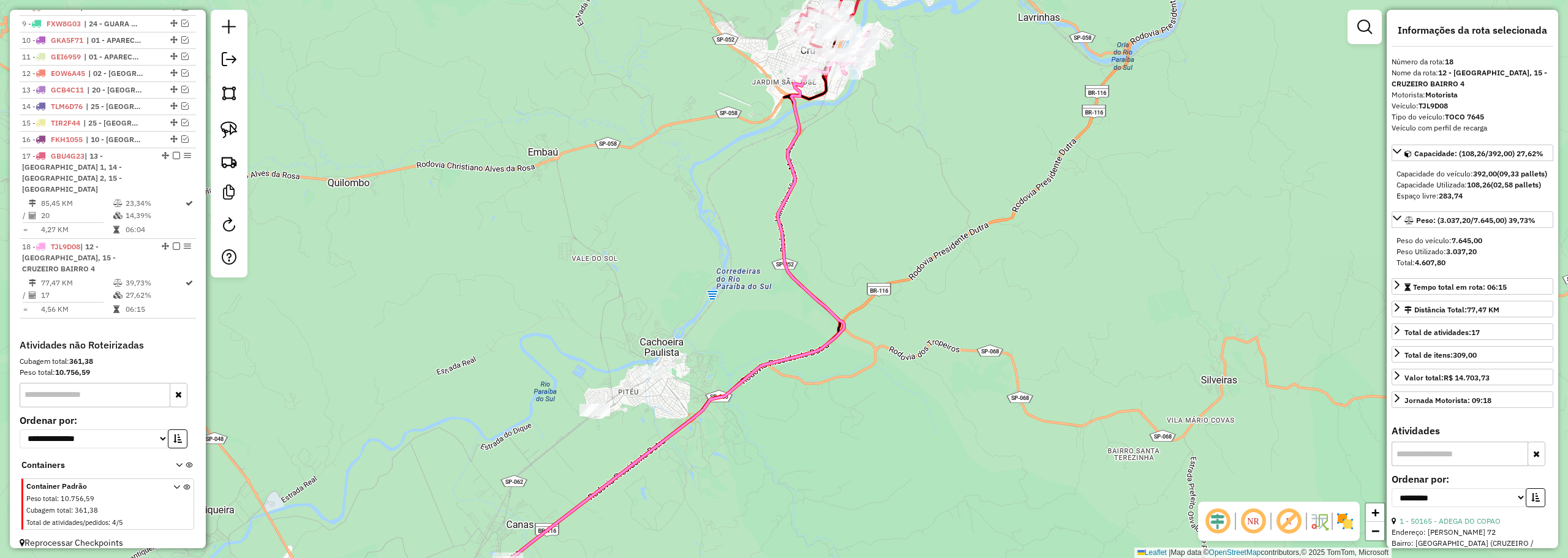
click at [715, 316] on div "Janela de atendimento Grade de atendimento Capacidade Transportadoras Veículos …" at bounding box center [784, 279] width 1568 height 558
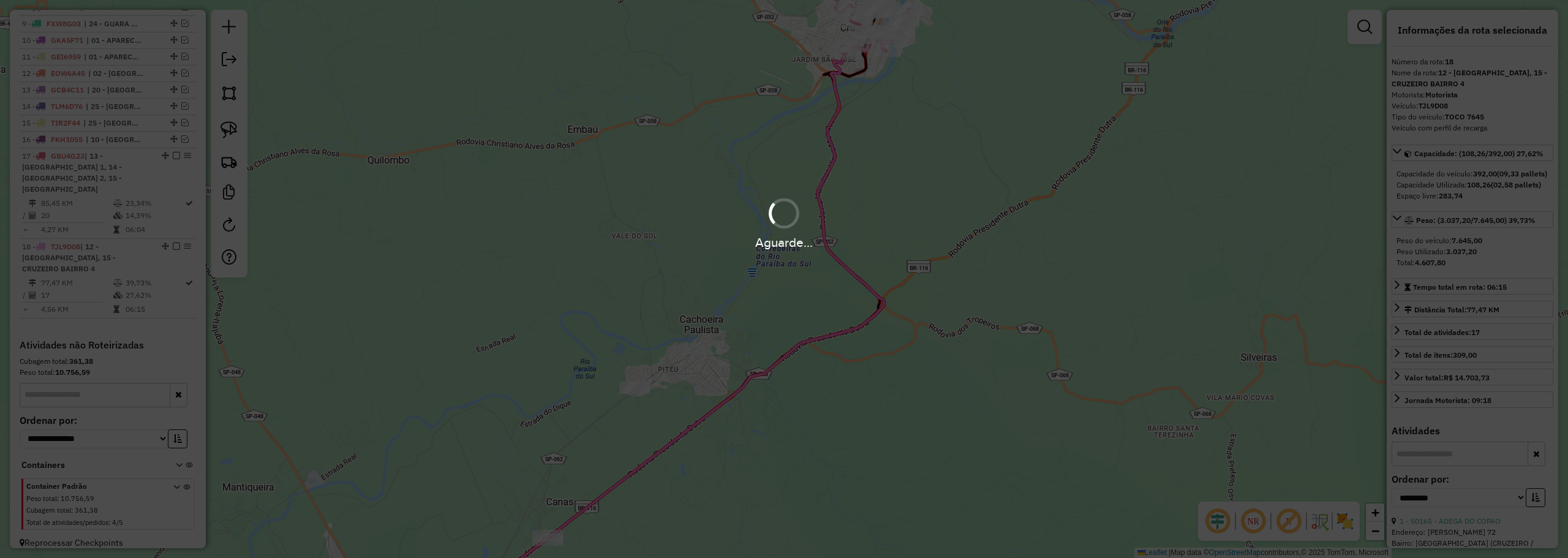
click at [915, 156] on div "Aguarde..." at bounding box center [784, 279] width 1568 height 558
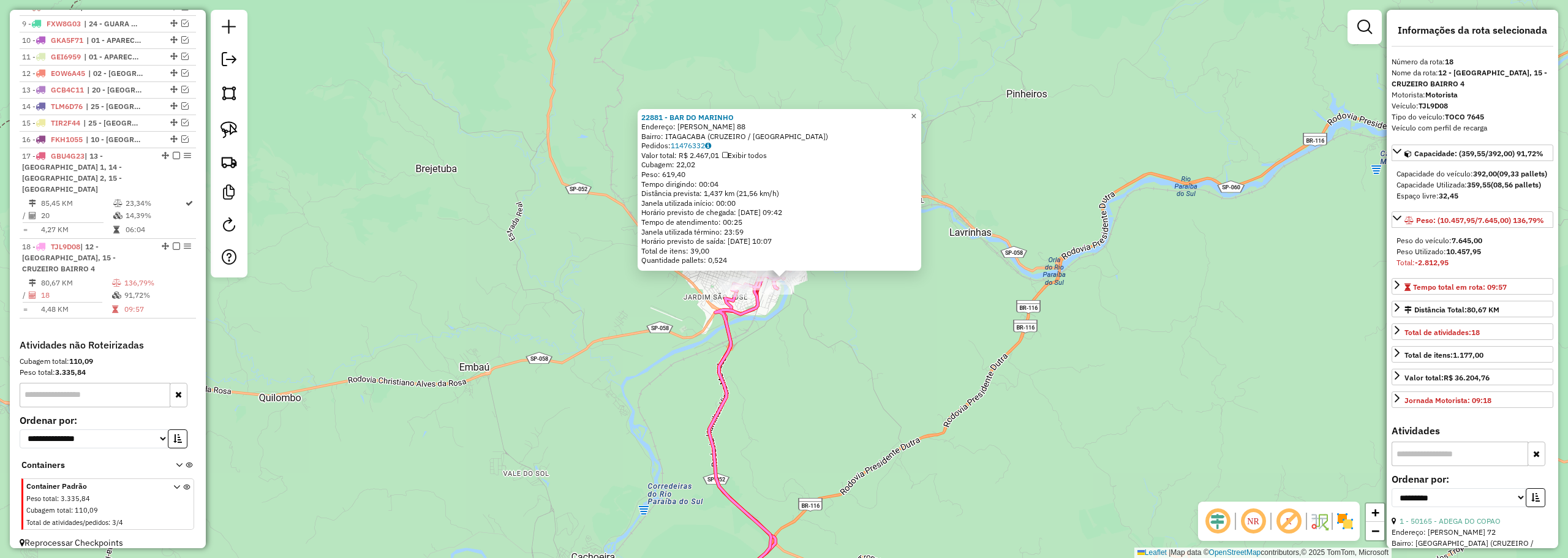
click at [916, 111] on span "×" at bounding box center [914, 116] width 6 height 11
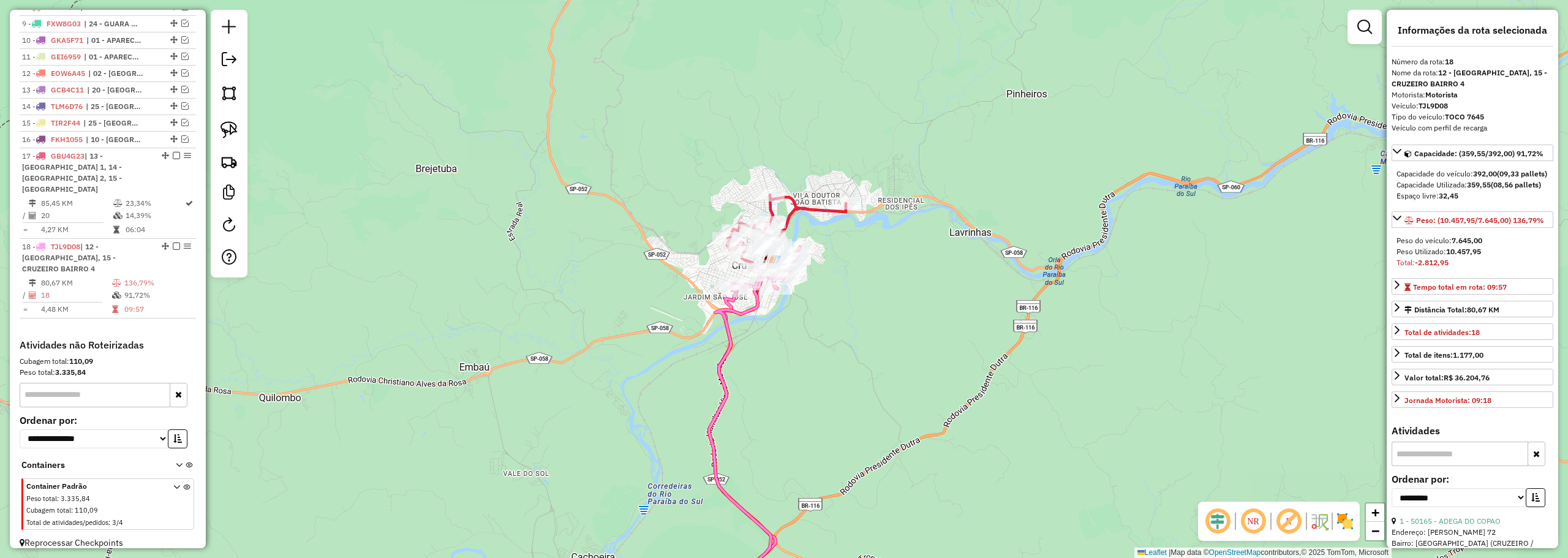
drag, startPoint x: 905, startPoint y: 406, endPoint x: 934, endPoint y: 348, distance: 64.8
click at [934, 348] on div "Janela de atendimento Grade de atendimento Capacidade Transportadoras Veículos …" at bounding box center [784, 279] width 1568 height 558
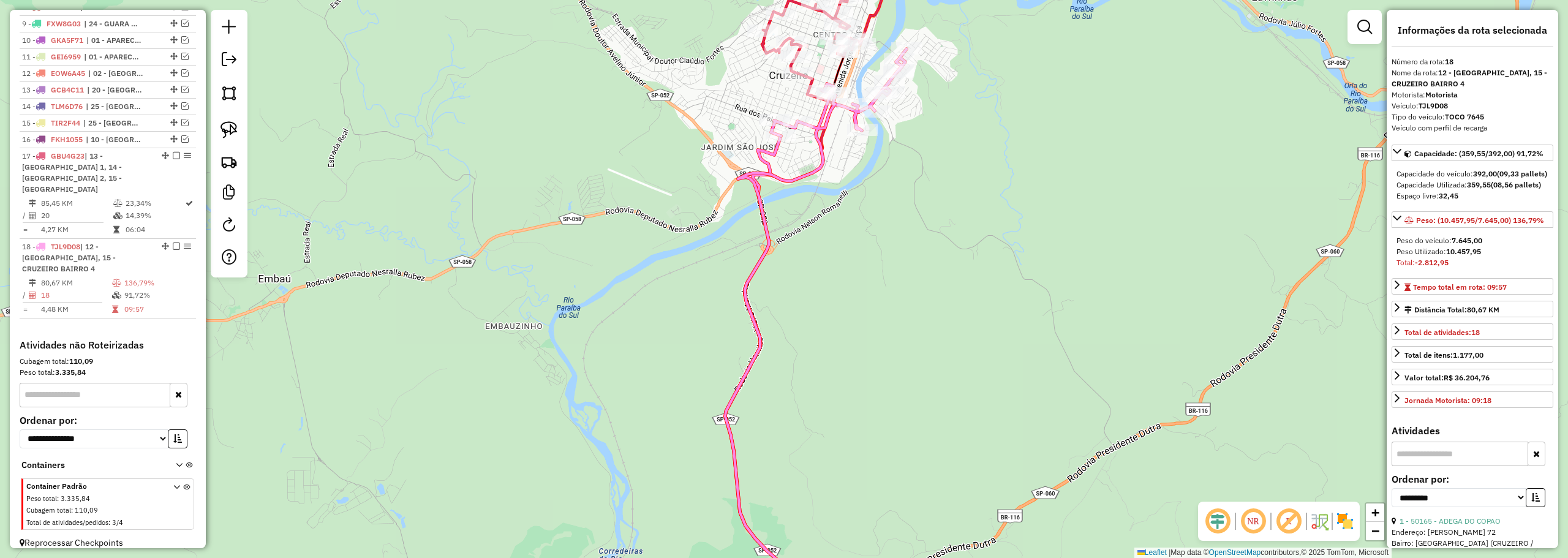
drag, startPoint x: 974, startPoint y: 172, endPoint x: 963, endPoint y: 270, distance: 98.6
click at [963, 270] on div "Janela de atendimento Grade de atendimento Capacidade Transportadoras Veículos …" at bounding box center [784, 279] width 1568 height 558
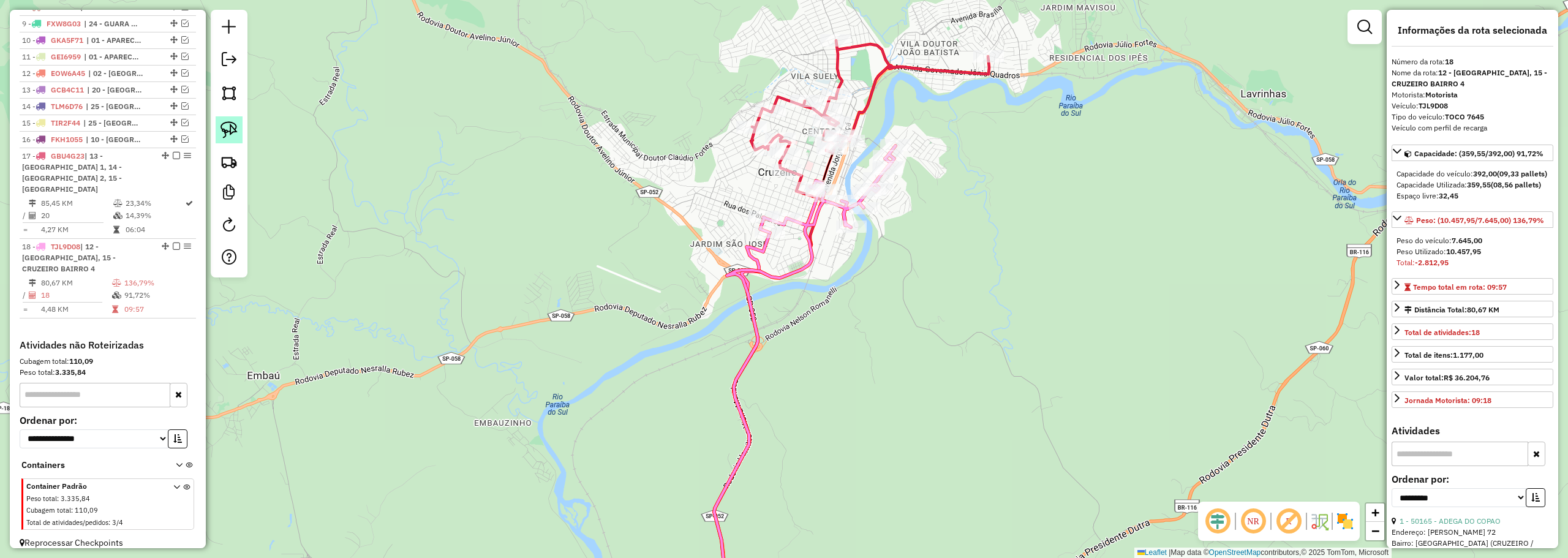
click at [236, 126] on img at bounding box center [229, 130] width 18 height 18
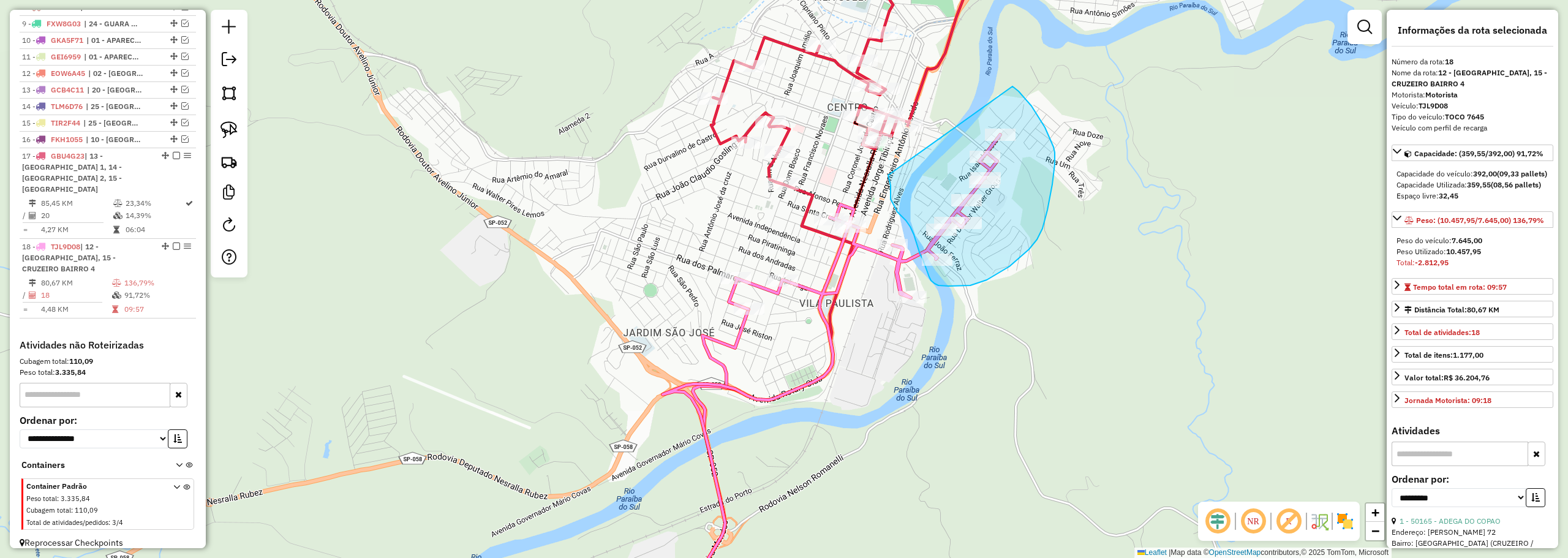
drag, startPoint x: 888, startPoint y: 177, endPoint x: 1012, endPoint y: 87, distance: 153.2
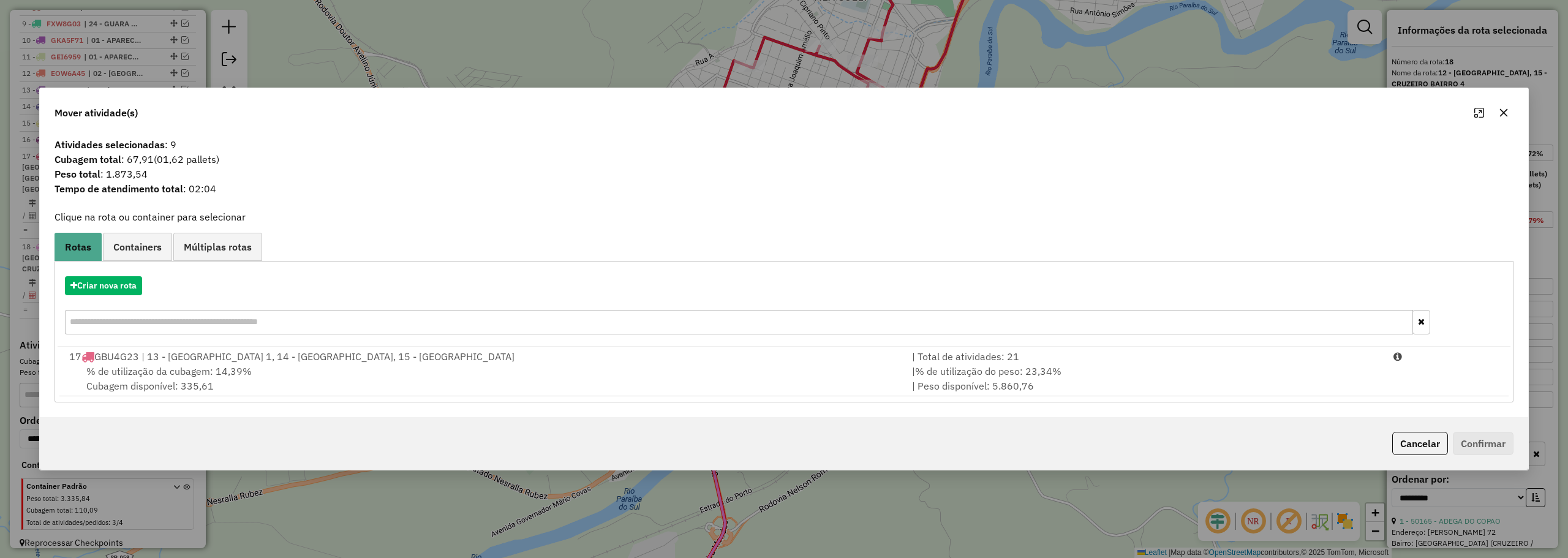
click at [301, 375] on div "% de utilização da cubagem: 14,39% Cubagem disponível: 335,61" at bounding box center [483, 378] width 842 height 29
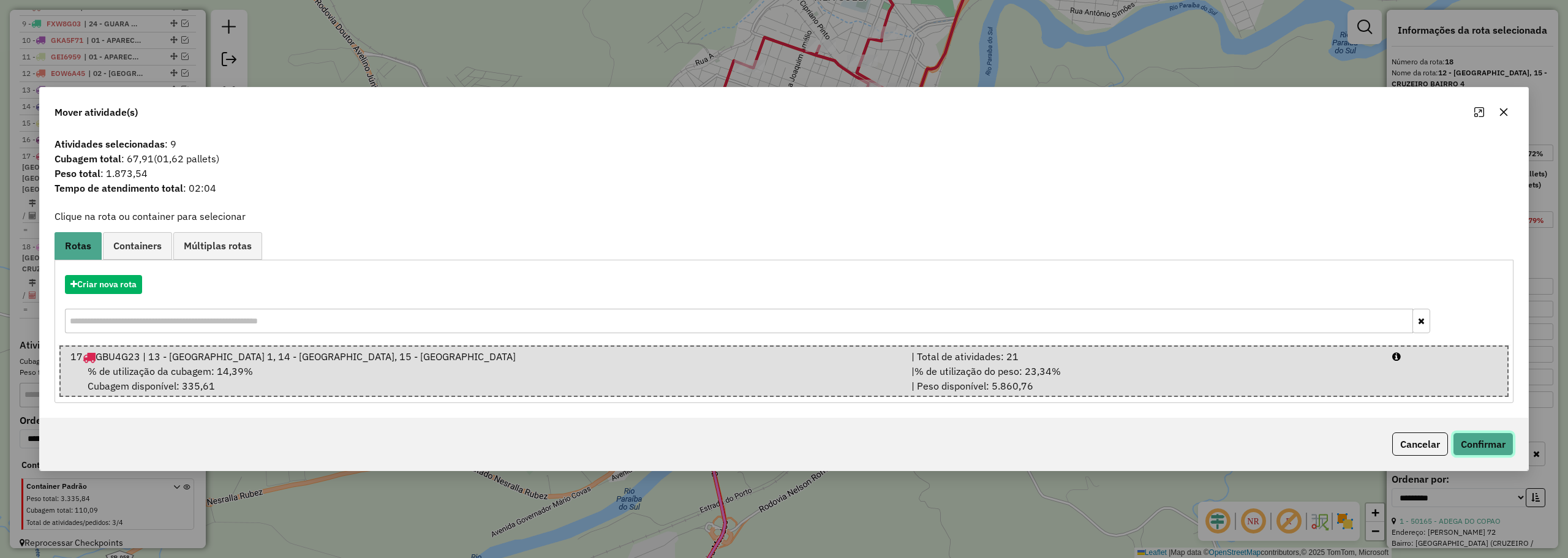
click at [1481, 446] on button "Confirmar" at bounding box center [1482, 444] width 60 height 23
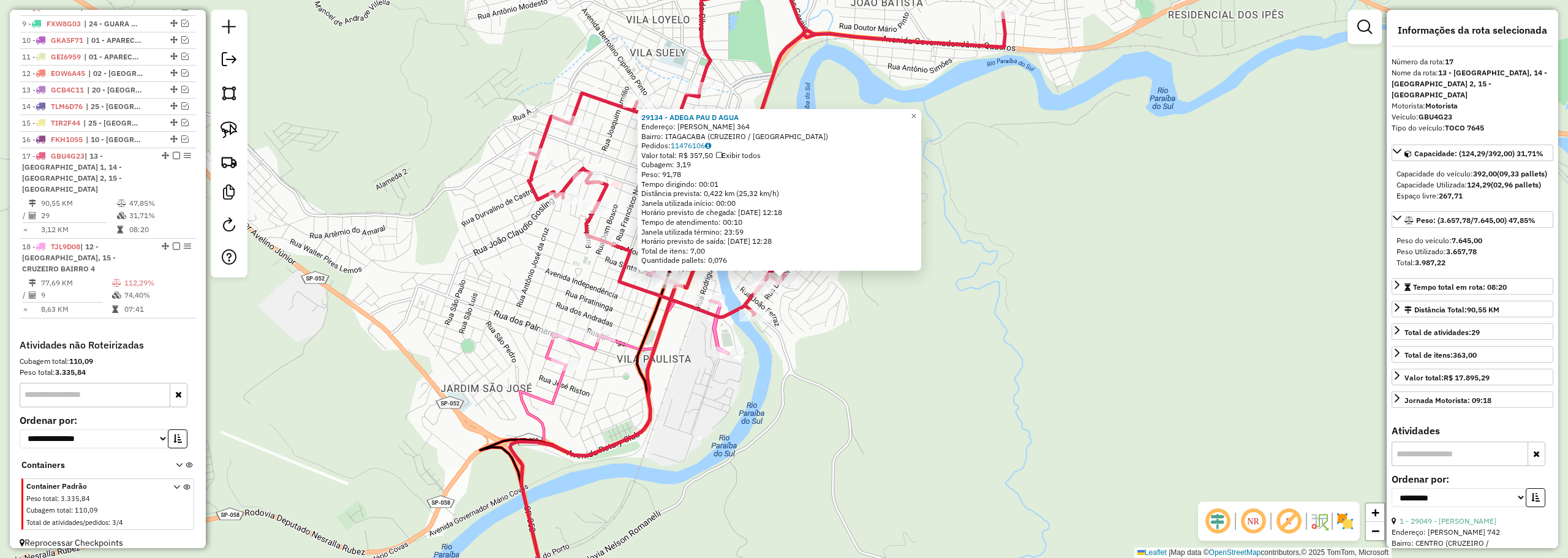
click at [900, 311] on div "29134 - ADEGA PAU D AGUA Endereço: BENTO SOARES 364 Bairro: ITAGACABA (CRUZEIRO…" at bounding box center [784, 279] width 1568 height 558
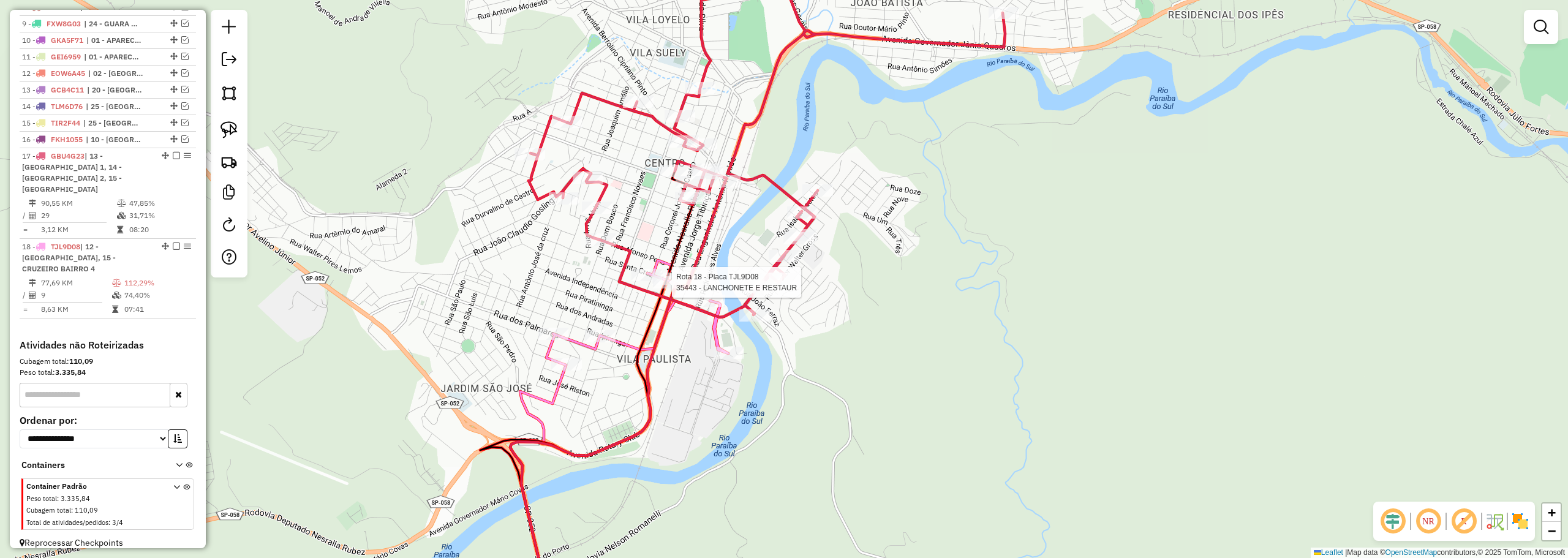
select select "**********"
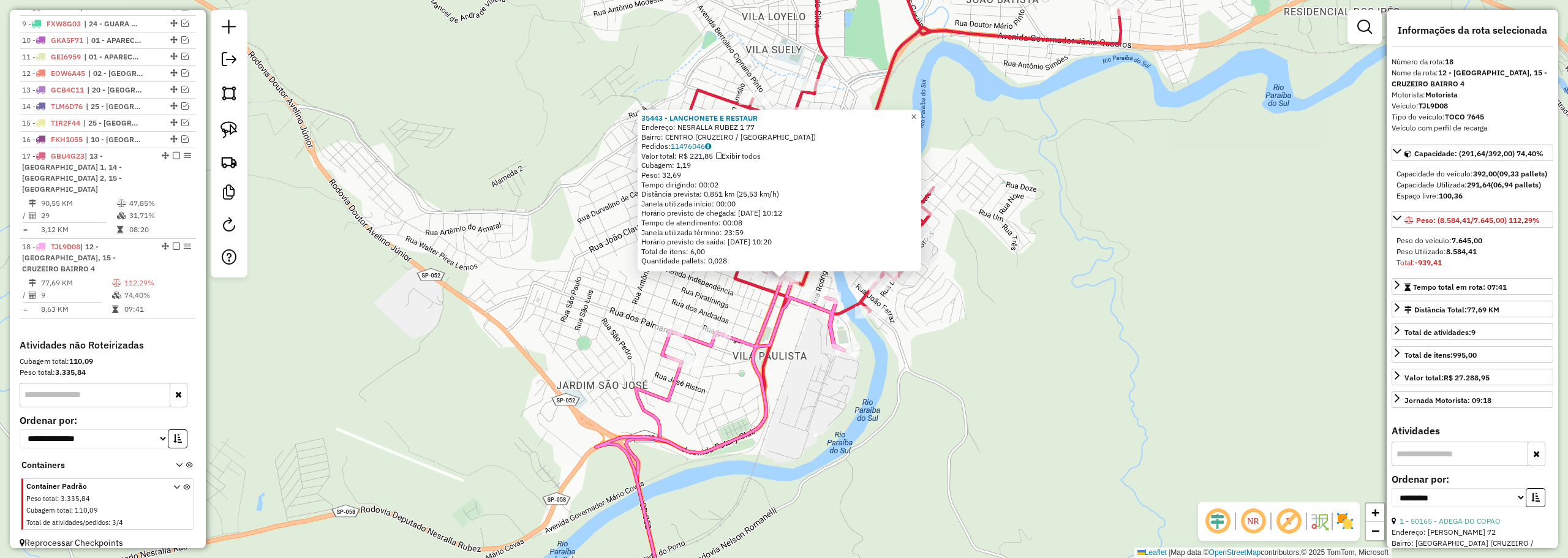
click at [916, 114] on span "×" at bounding box center [914, 116] width 6 height 11
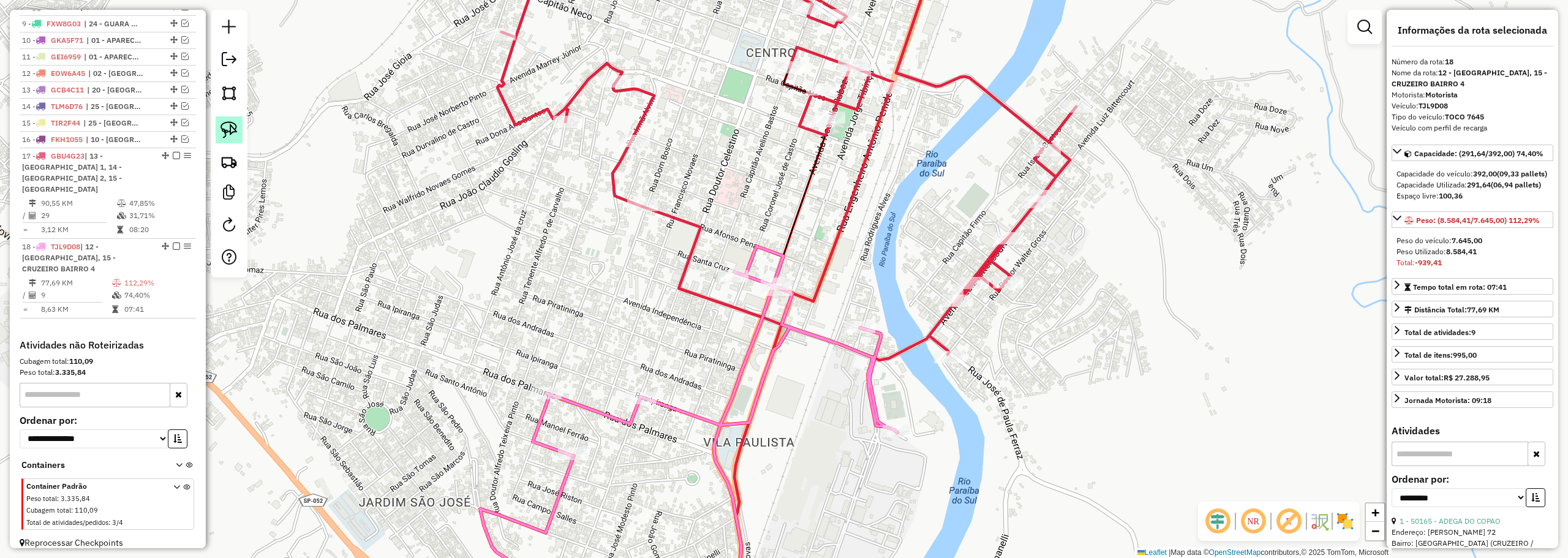
click at [230, 134] on img at bounding box center [229, 130] width 18 height 18
drag, startPoint x: 726, startPoint y: 254, endPoint x: 757, endPoint y: 273, distance: 36.4
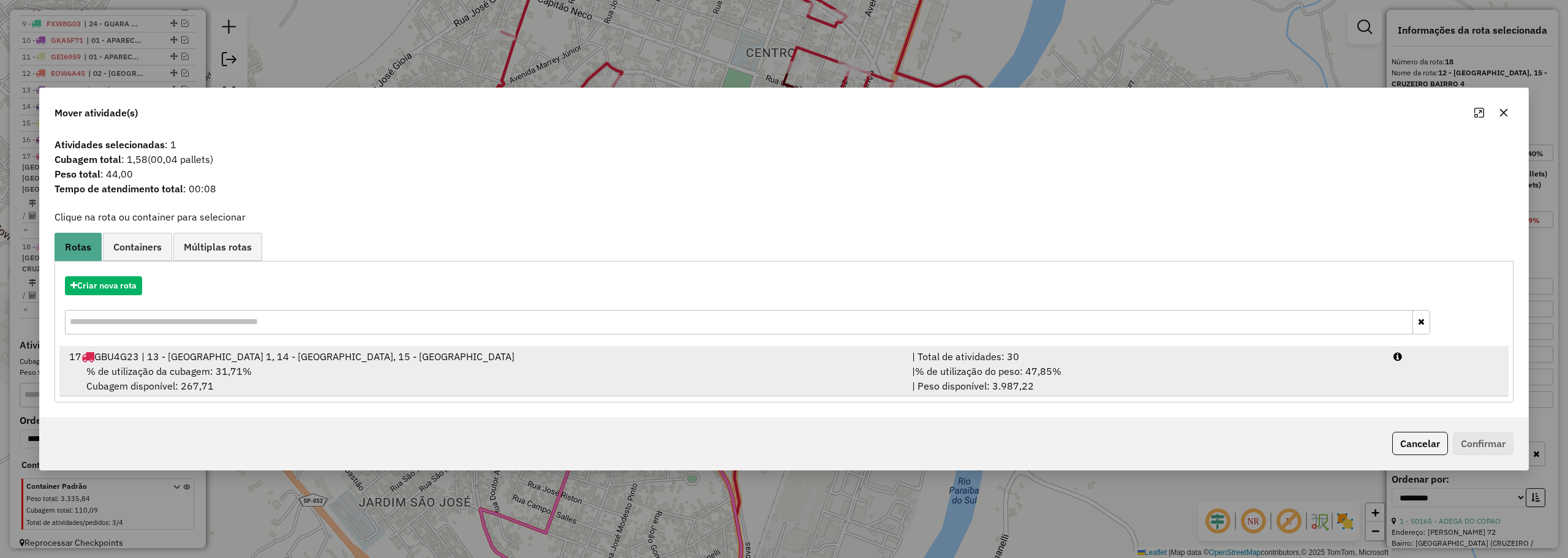
drag, startPoint x: 686, startPoint y: 359, endPoint x: 1111, endPoint y: 364, distance: 425.0
click at [689, 357] on div "17 GBU4G23 | 13 - CRUZEIRO BAIRRO 1, 14 - CRUZEIRO BAIRRO 2, 15 - CRUZEIRO BAIR…" at bounding box center [483, 355] width 842 height 15
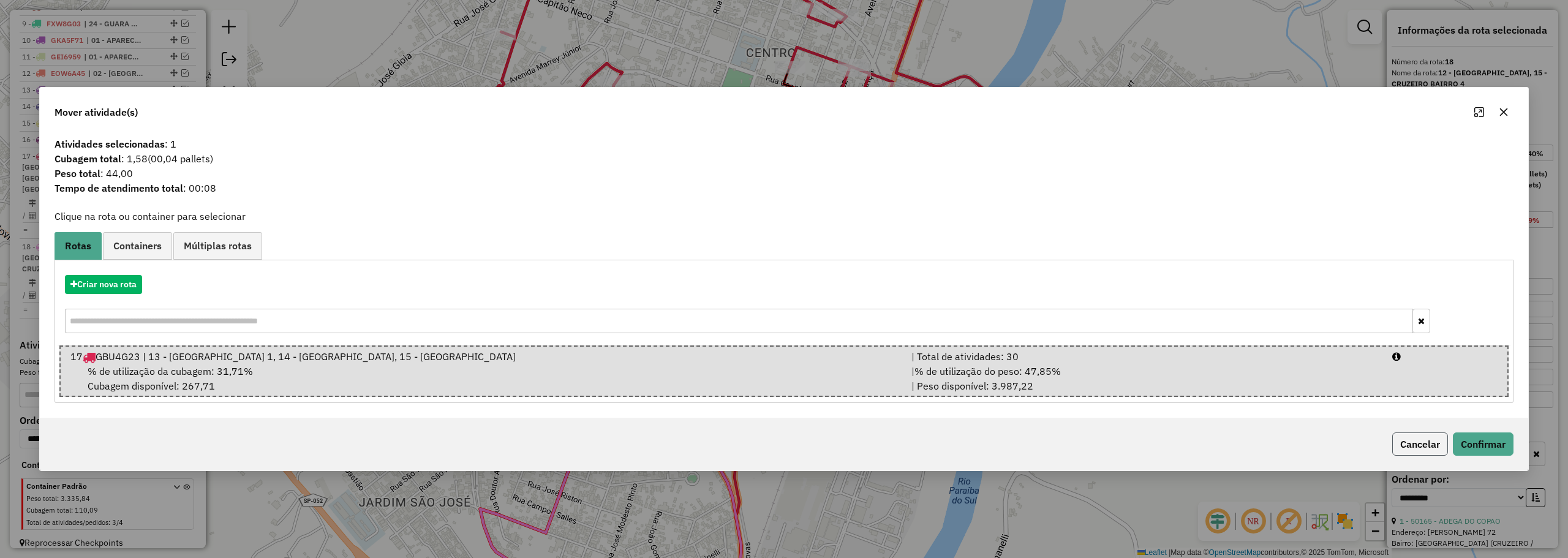
click at [1415, 439] on button "Cancelar" at bounding box center [1419, 444] width 56 height 23
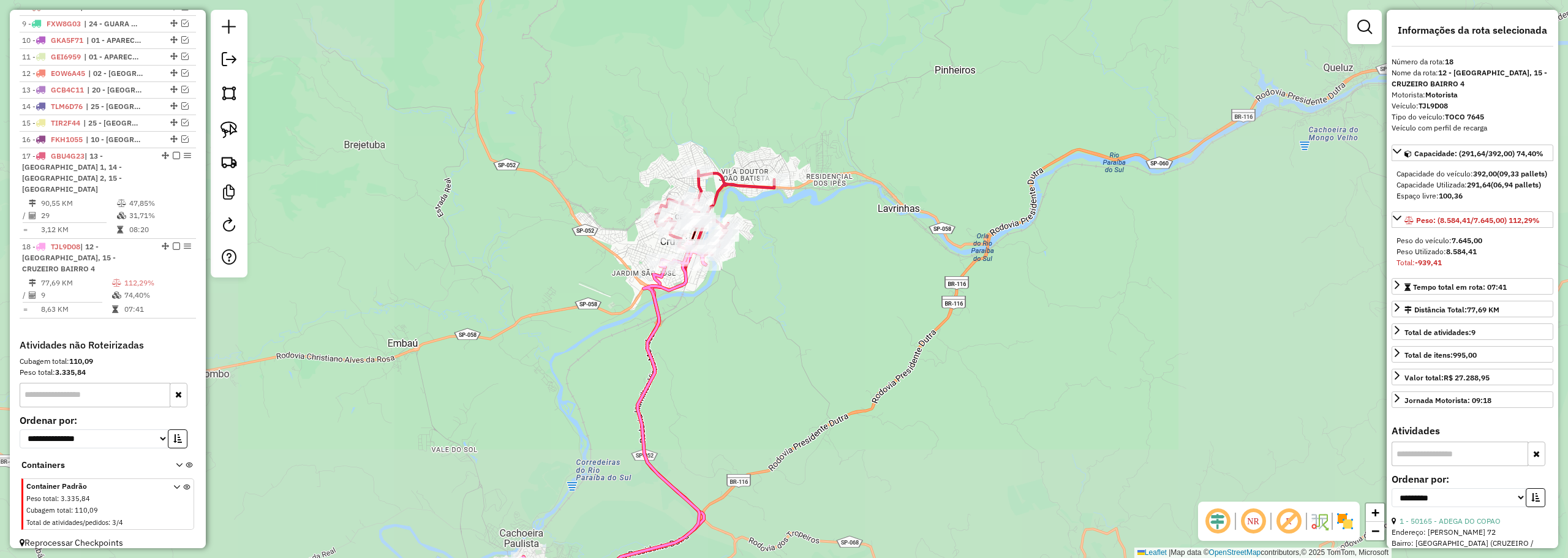
drag, startPoint x: 477, startPoint y: 296, endPoint x: 567, endPoint y: 155, distance: 167.3
click at [566, 156] on div "Janela de atendimento Grade de atendimento Capacidade Transportadoras Veículos …" at bounding box center [784, 279] width 1568 height 558
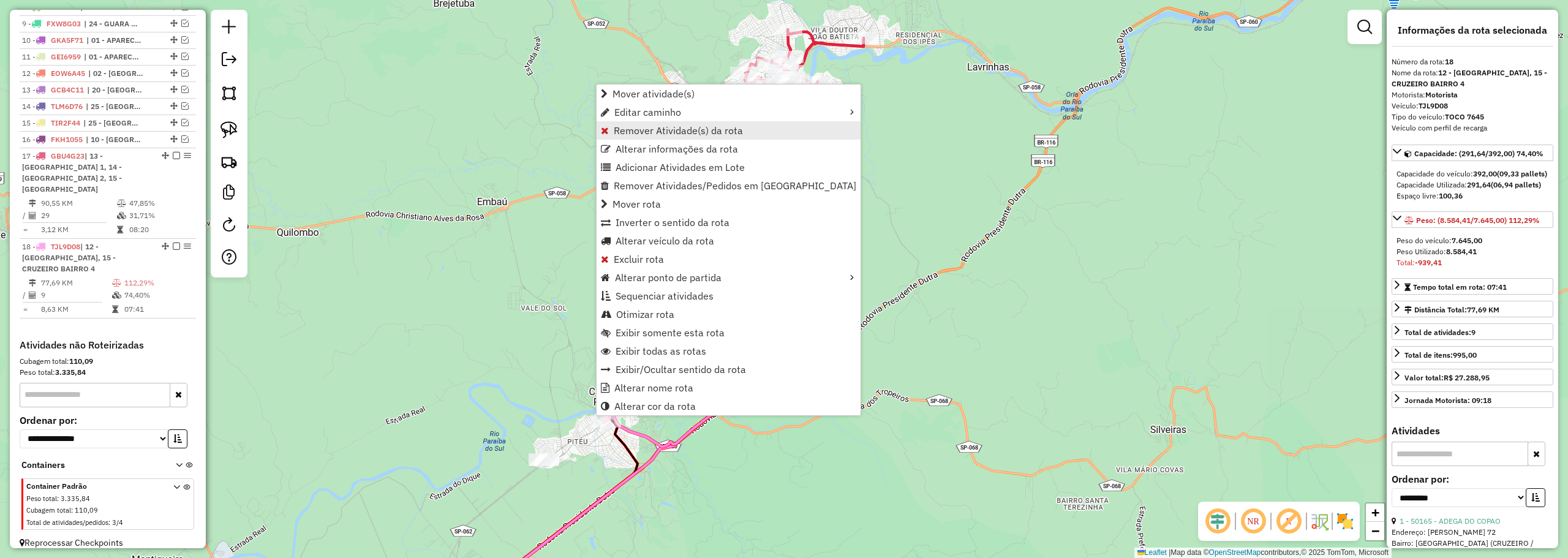
click at [628, 128] on span "Remover Atividade(s) da rota" at bounding box center [678, 130] width 130 height 10
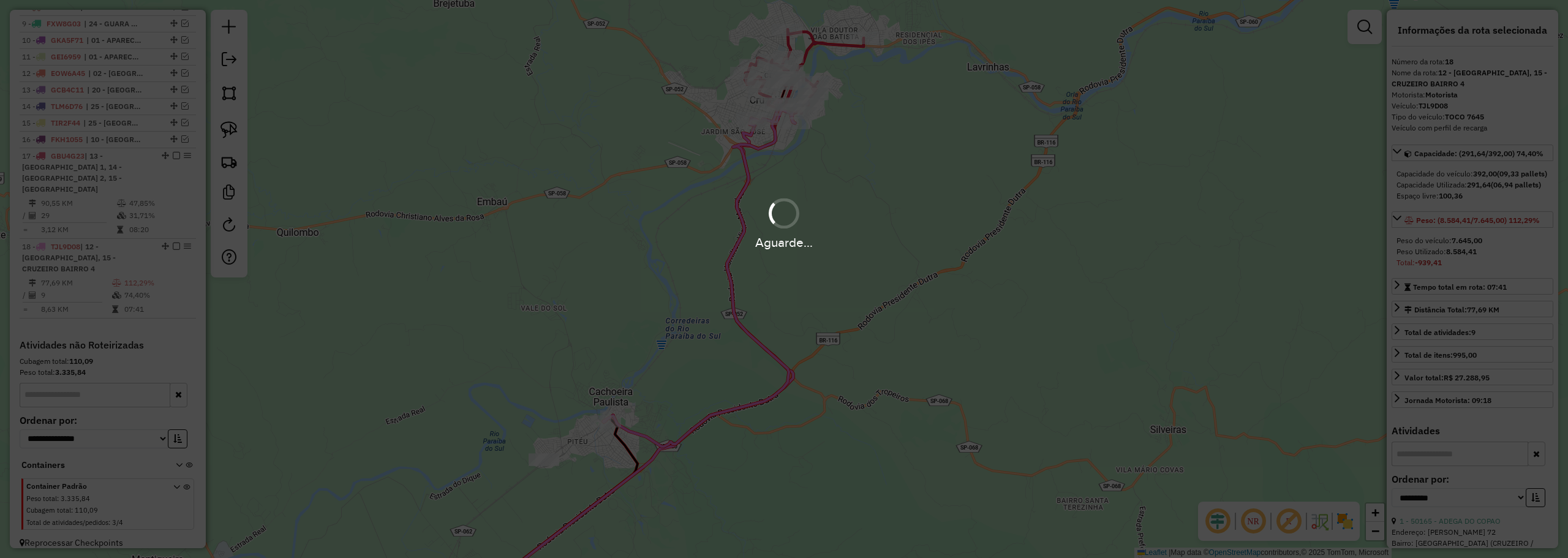
click at [855, 330] on div "Aguarde..." at bounding box center [784, 279] width 1568 height 558
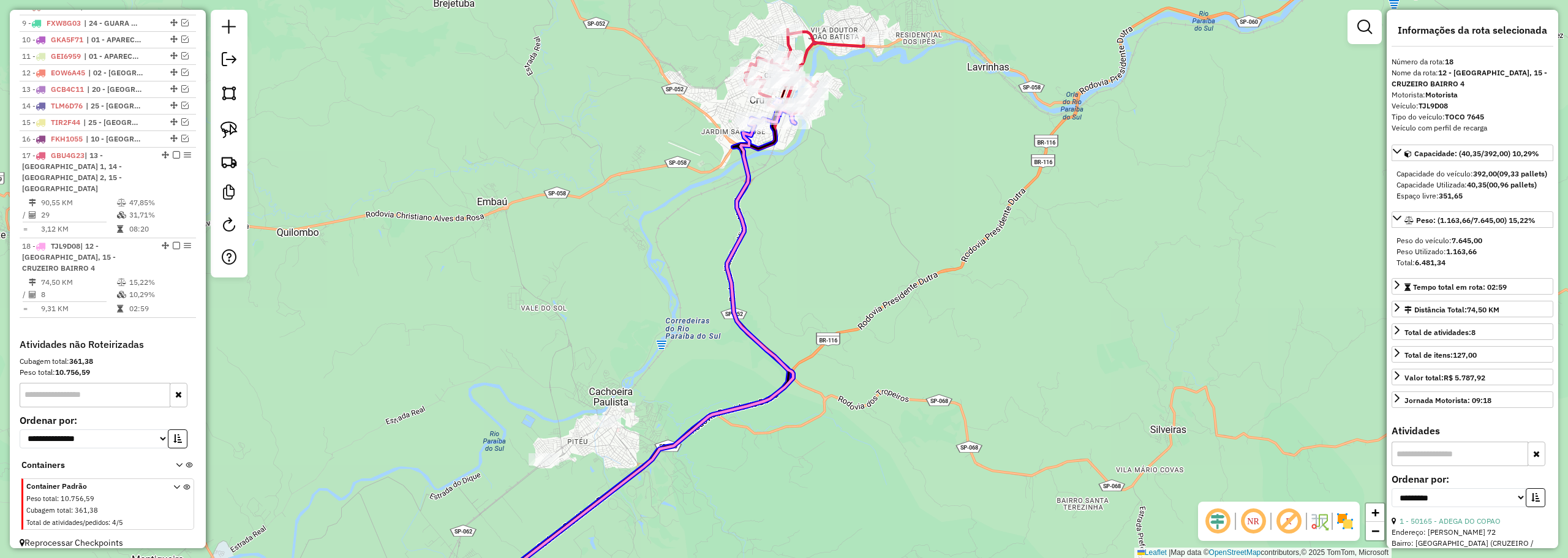
click at [747, 130] on div at bounding box center [749, 124] width 30 height 13
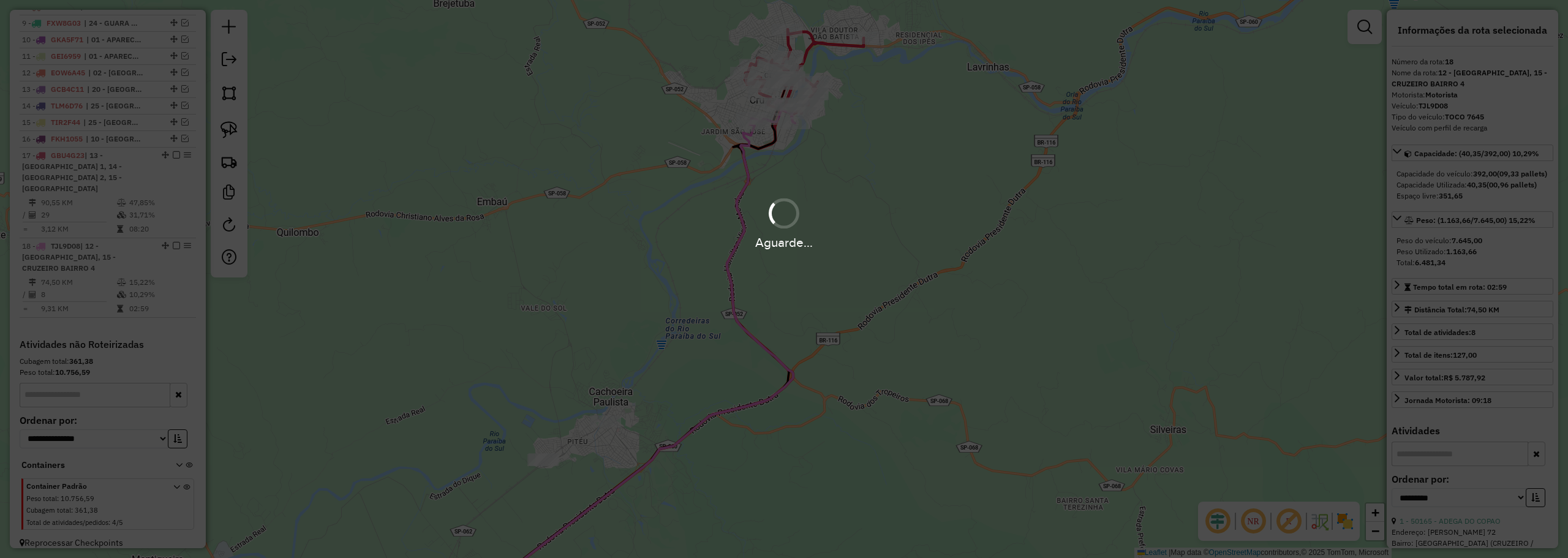
click at [871, 217] on div "Aguarde..." at bounding box center [784, 223] width 1568 height 58
click at [766, 301] on div "Aguarde..." at bounding box center [784, 279] width 1568 height 558
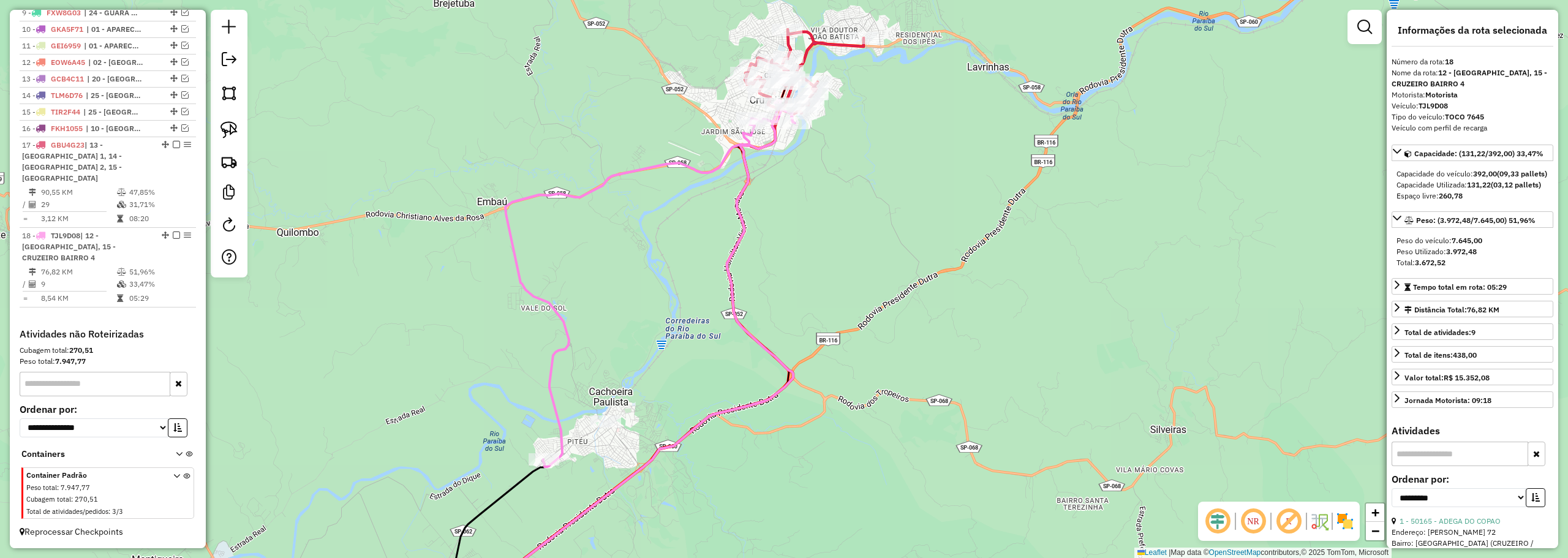
scroll to position [575, 0]
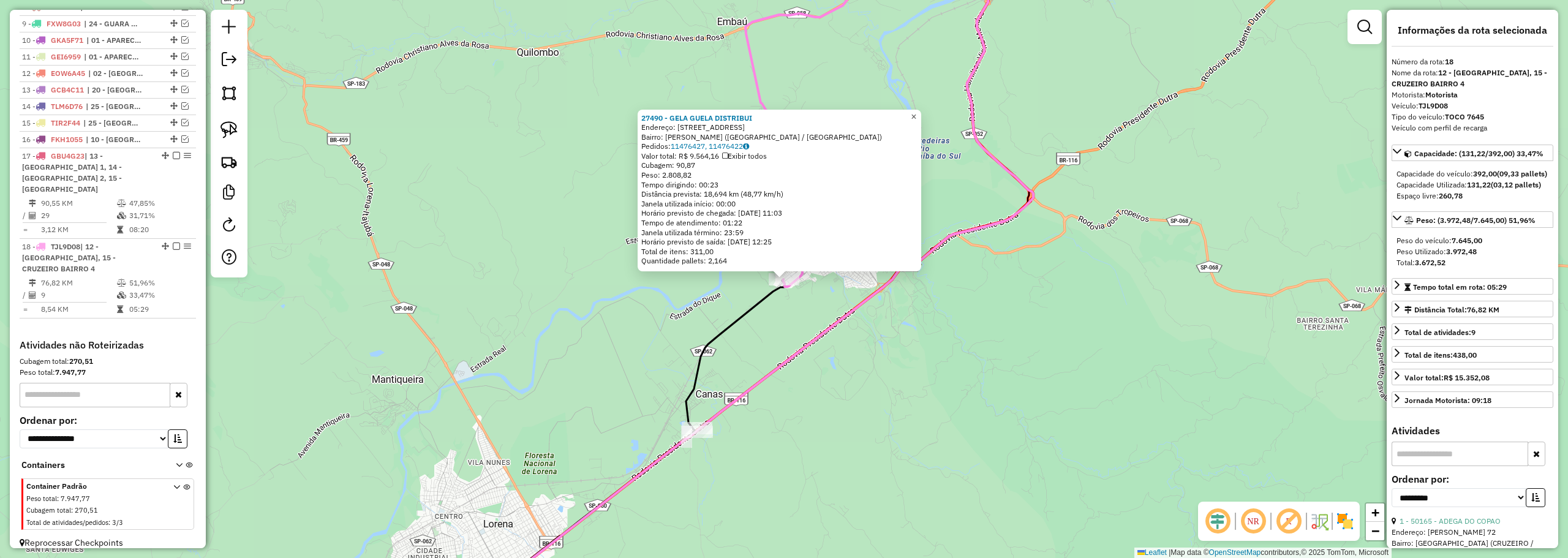
drag, startPoint x: 920, startPoint y: 113, endPoint x: 861, endPoint y: 208, distance: 111.8
click at [916, 113] on span "×" at bounding box center [914, 116] width 6 height 11
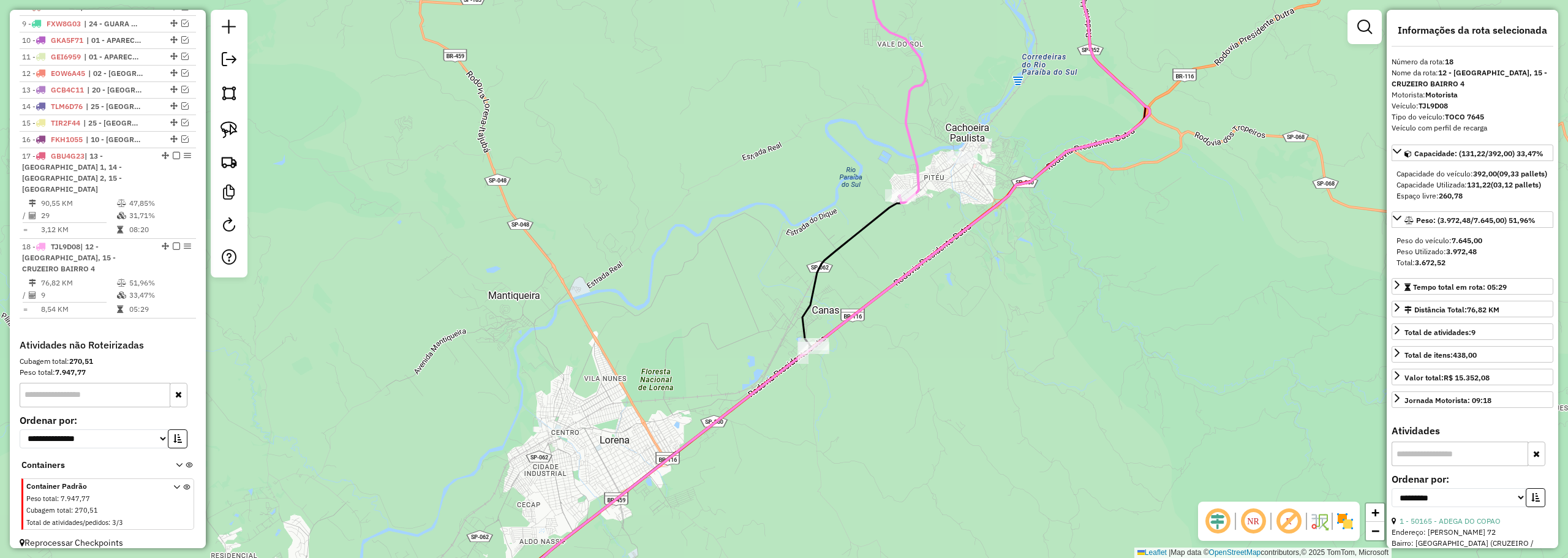
drag, startPoint x: 1004, startPoint y: 133, endPoint x: 872, endPoint y: 337, distance: 243.0
click at [872, 337] on div "Janela de atendimento Grade de atendimento Capacidade Transportadoras Veículos …" at bounding box center [784, 279] width 1568 height 558
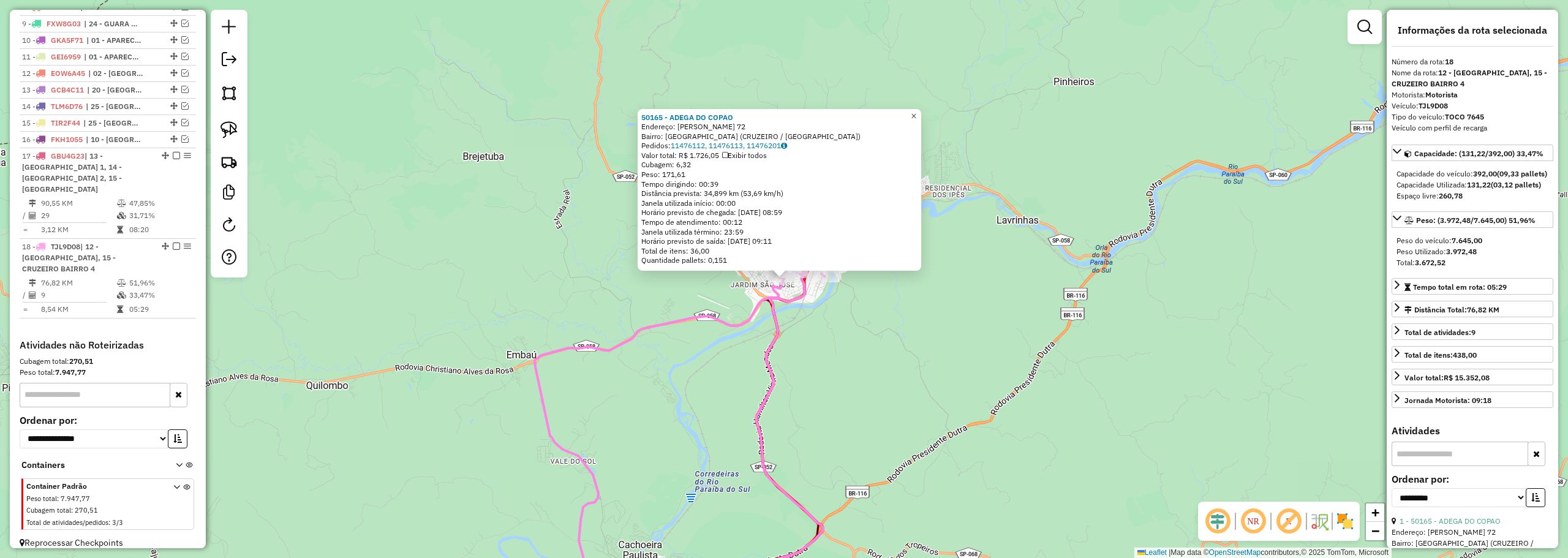
click at [916, 115] on span "×" at bounding box center [914, 116] width 6 height 11
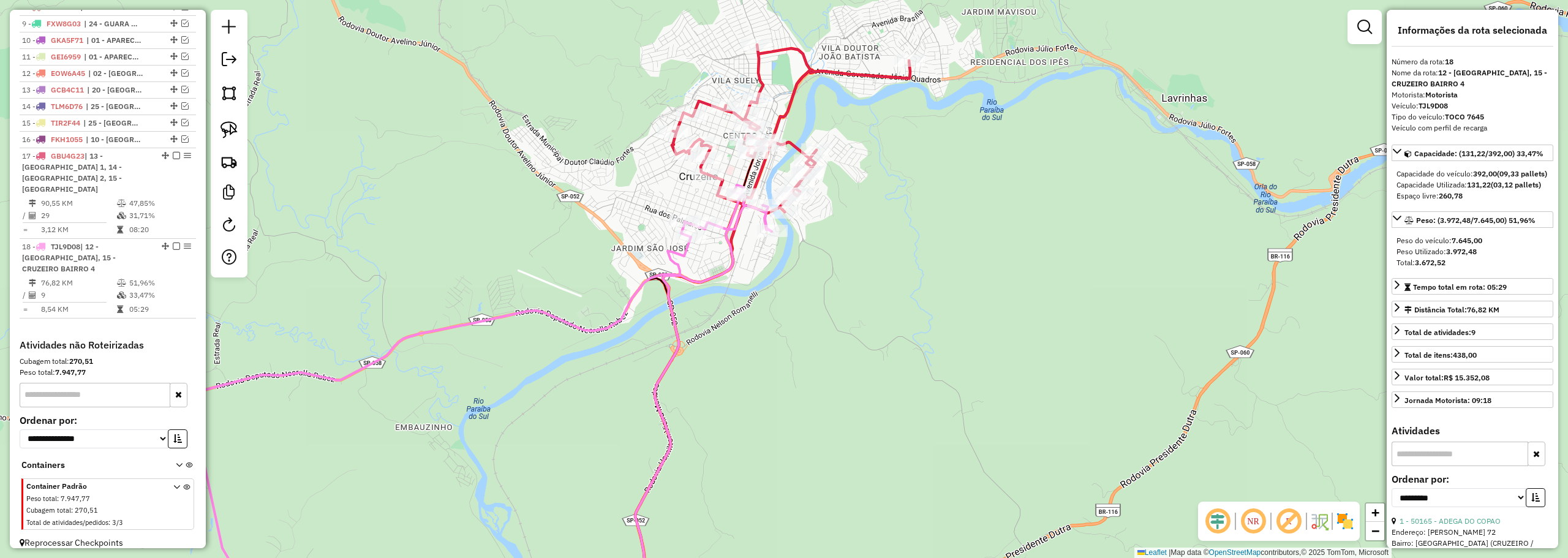
click at [917, 301] on div "Janela de atendimento Grade de atendimento Capacidade Transportadoras Veículos …" at bounding box center [784, 279] width 1568 height 558
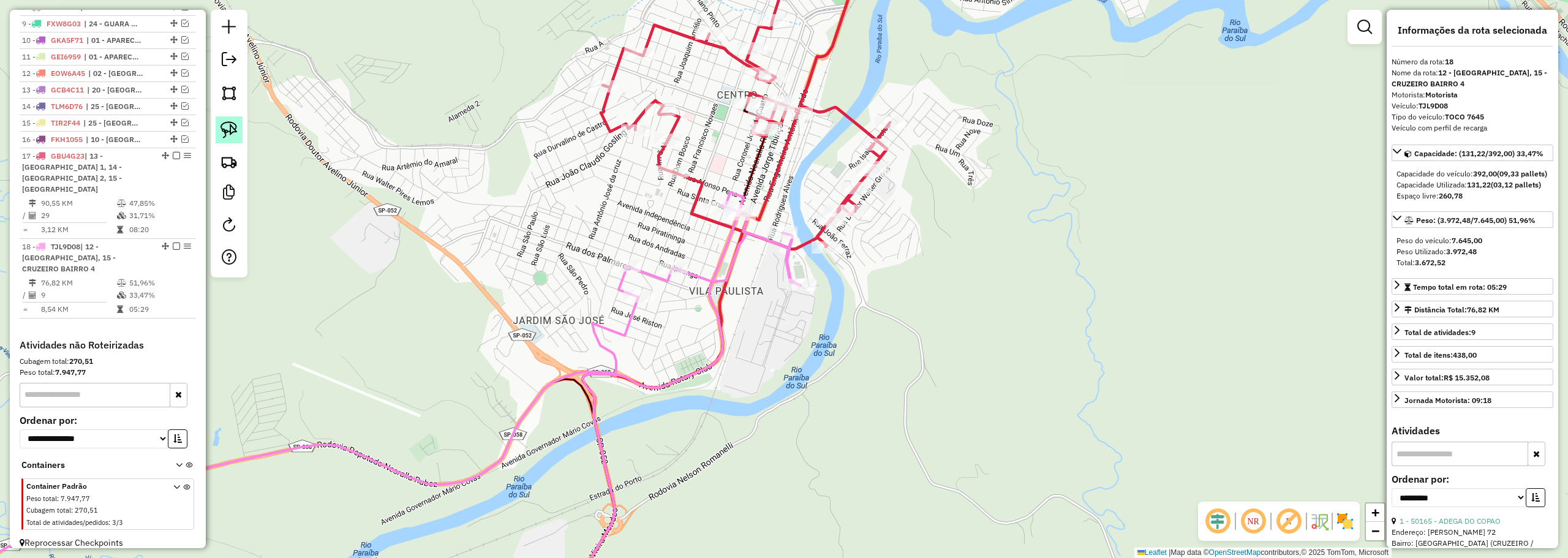
click at [224, 125] on img at bounding box center [229, 130] width 18 height 18
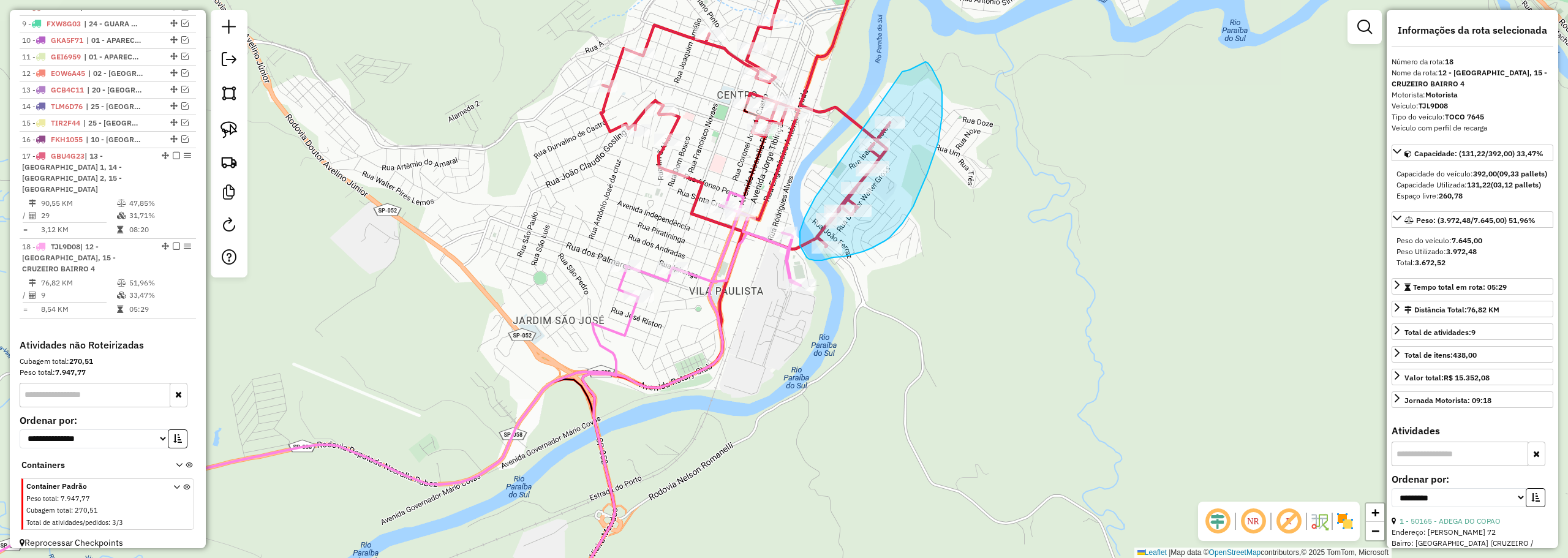
drag, startPoint x: 817, startPoint y: 193, endPoint x: 888, endPoint y: 86, distance: 128.4
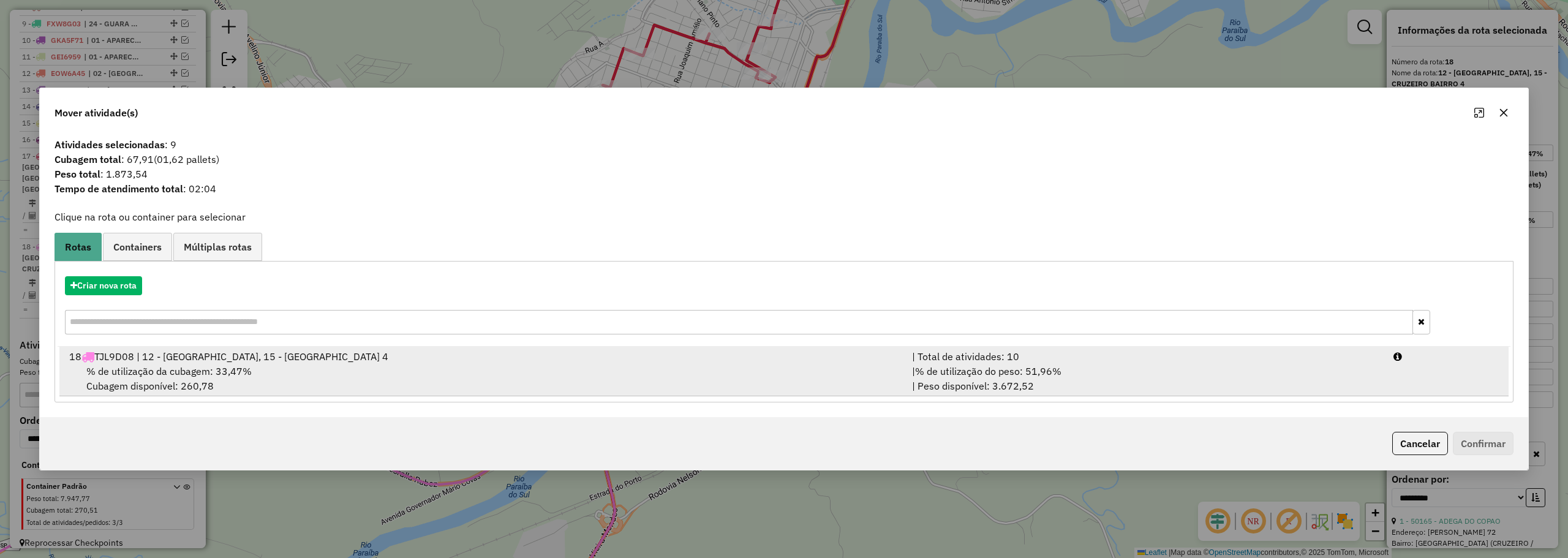
drag, startPoint x: 820, startPoint y: 365, endPoint x: 1000, endPoint y: 369, distance: 180.0
click at [823, 363] on div "% de utilização da cubagem: 33,47% Cubagem disponível: 260,78" at bounding box center [483, 378] width 842 height 29
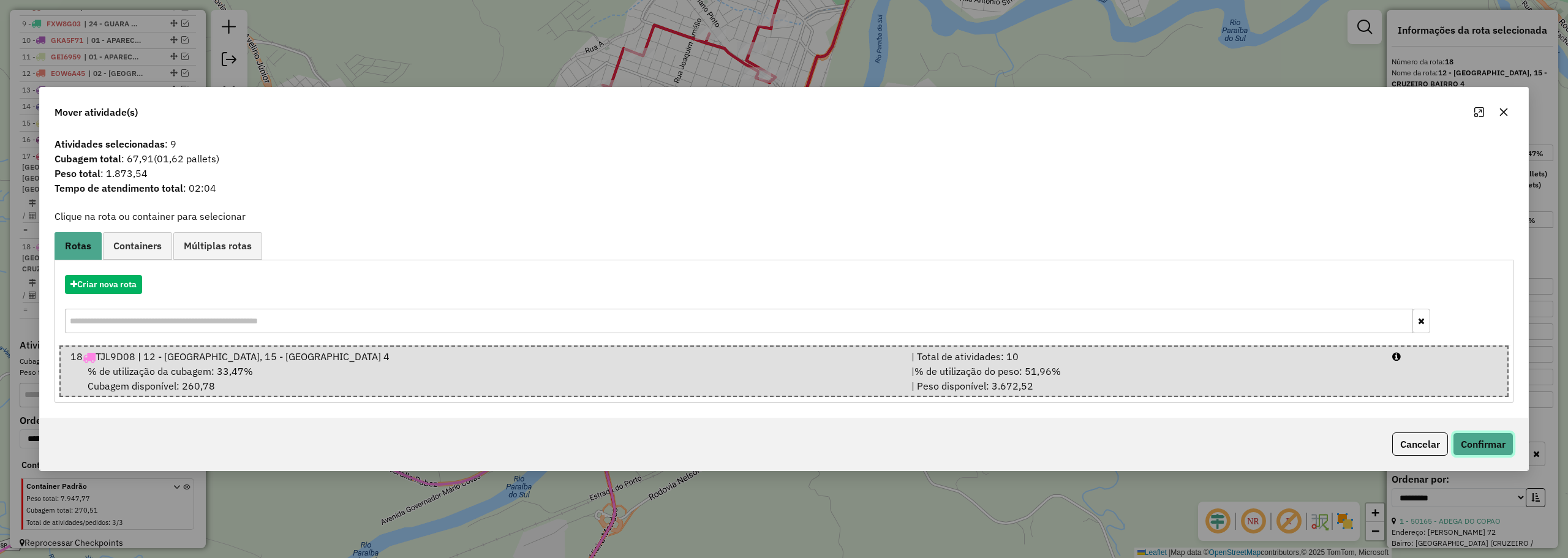
click at [1468, 438] on button "Confirmar" at bounding box center [1482, 444] width 60 height 23
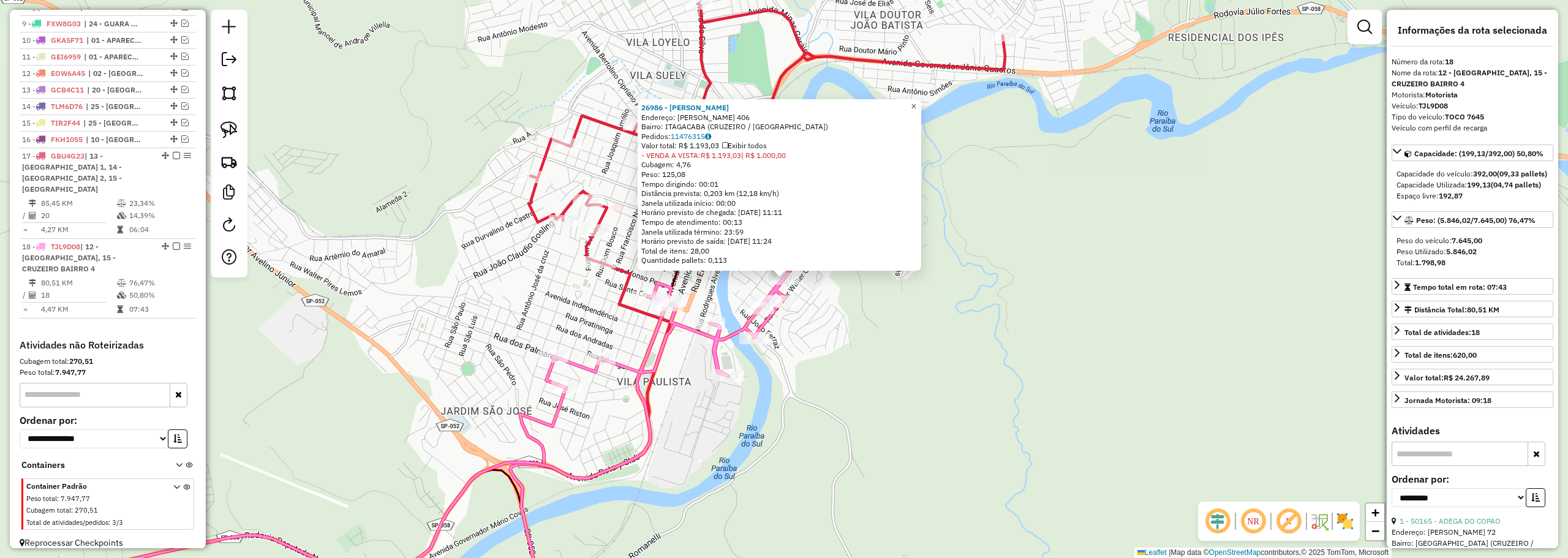
click at [917, 99] on link "×" at bounding box center [914, 106] width 15 height 15
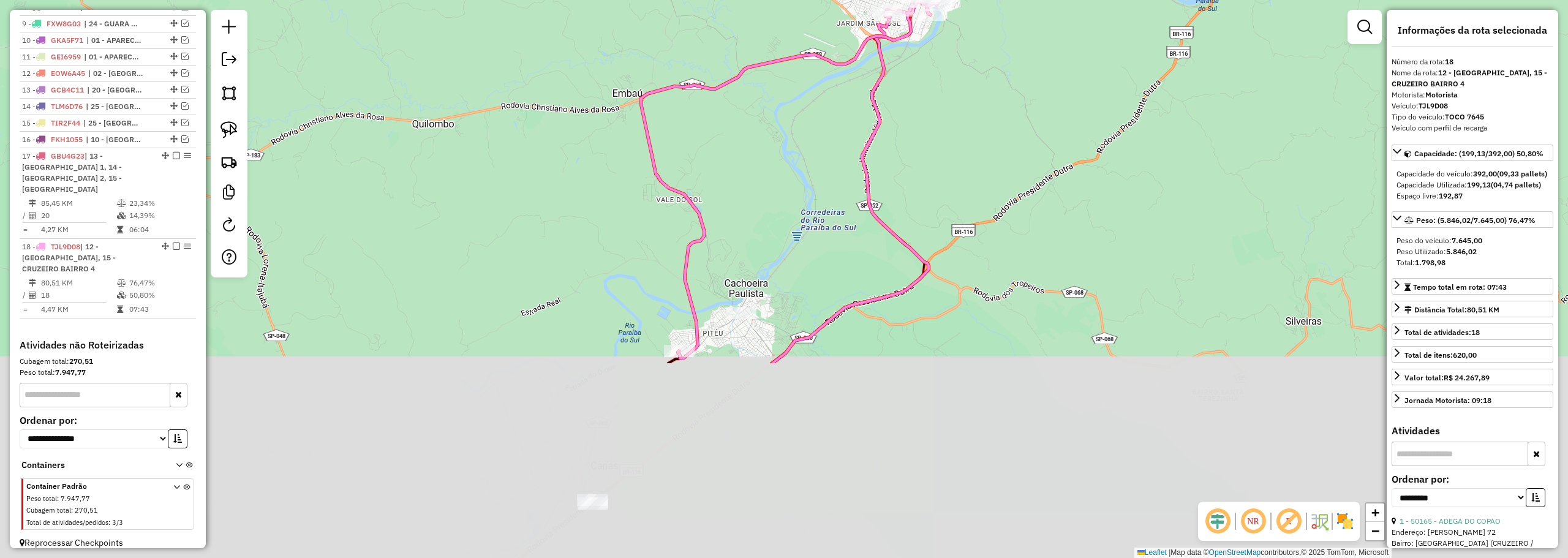
drag, startPoint x: 1002, startPoint y: 180, endPoint x: 1002, endPoint y: 174, distance: 6.0
click at [1002, 174] on div "Janela de atendimento Grade de atendimento Capacidade Transportadoras Veículos …" at bounding box center [784, 279] width 1568 height 558
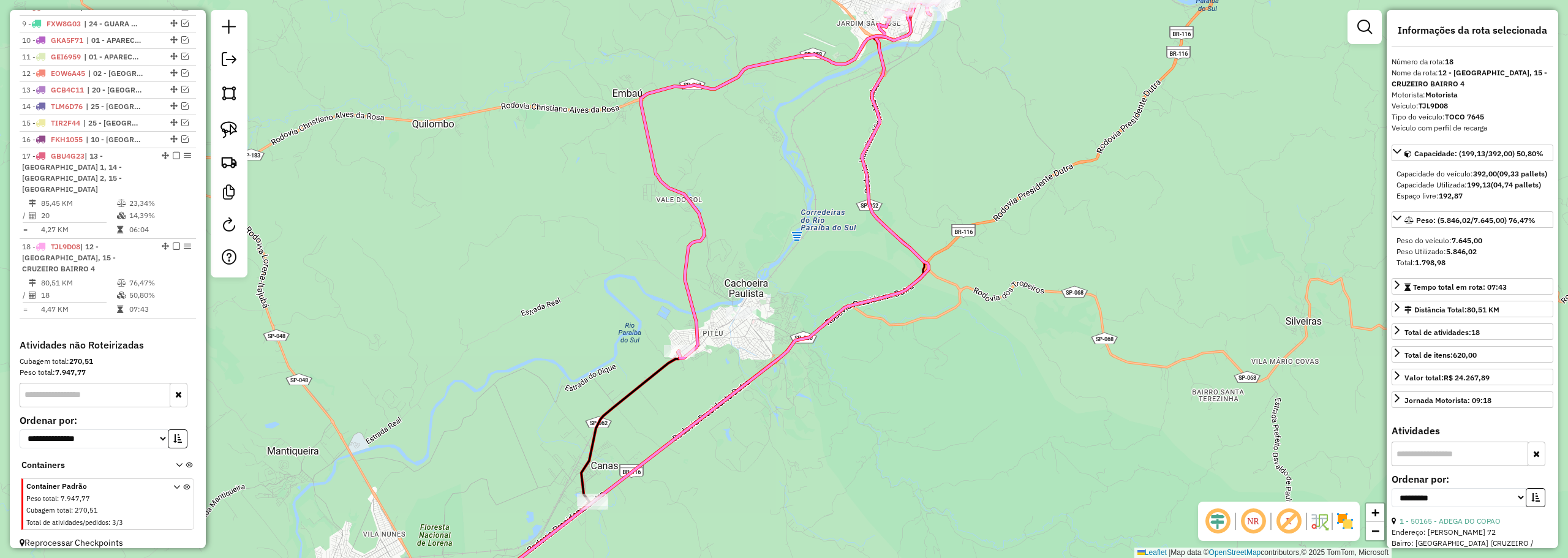
drag, startPoint x: 799, startPoint y: 121, endPoint x: 761, endPoint y: 231, distance: 116.4
click at [761, 231] on div "Janela de atendimento Grade de atendimento Capacidade Transportadoras Veículos …" at bounding box center [784, 279] width 1568 height 558
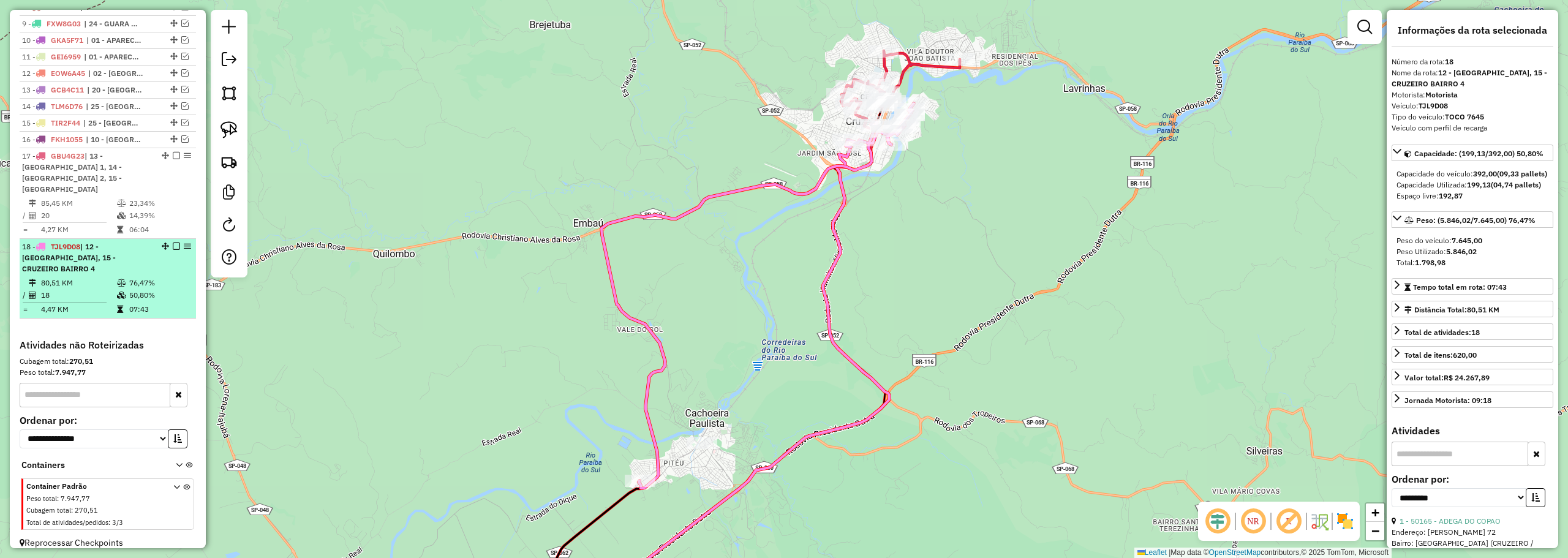
click at [172, 245] on em at bounding box center [176, 246] width 8 height 8
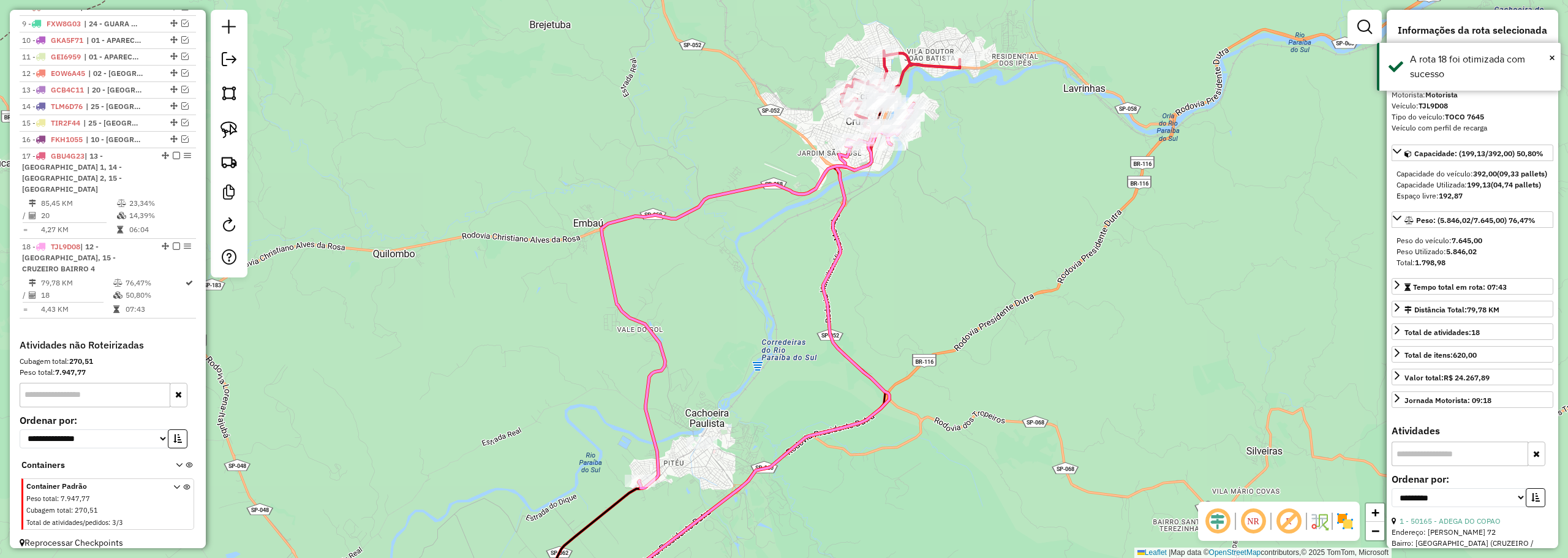
click at [172, 244] on em at bounding box center [176, 246] width 8 height 8
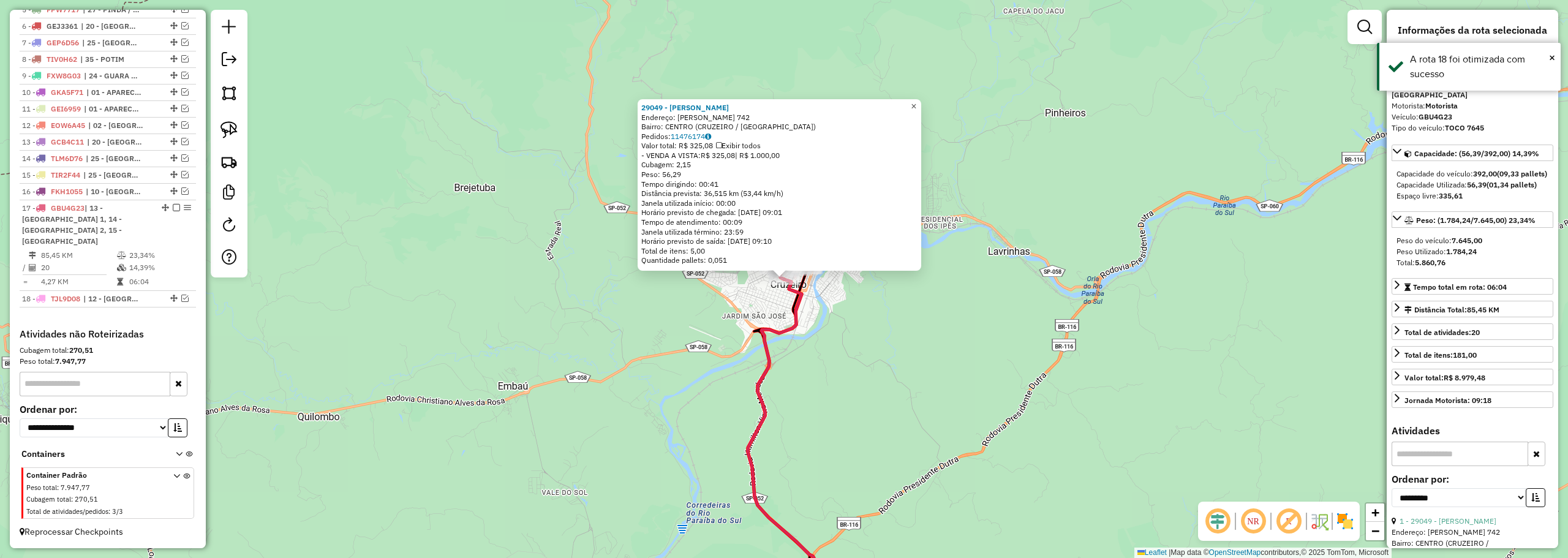
click at [916, 105] on span "×" at bounding box center [914, 106] width 6 height 11
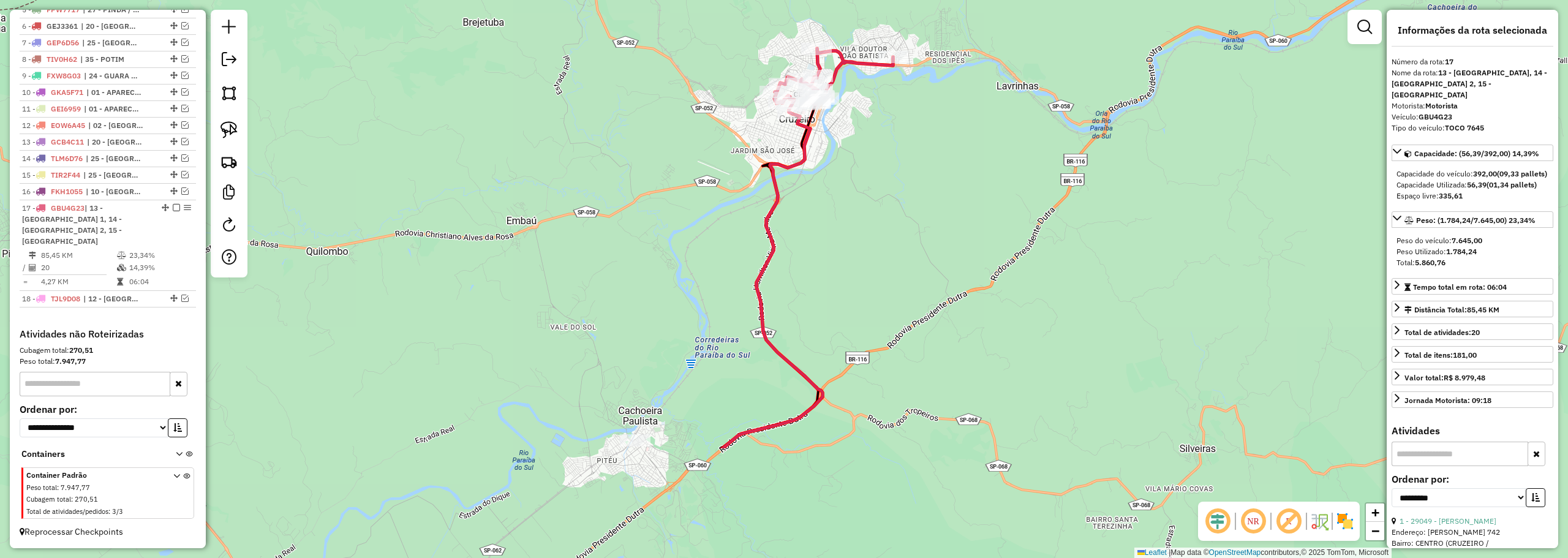
drag, startPoint x: 899, startPoint y: 385, endPoint x: 919, endPoint y: 170, distance: 215.9
click at [925, 168] on div "Janela de atendimento Grade de atendimento Capacidade Transportadoras Veículos …" at bounding box center [784, 279] width 1568 height 558
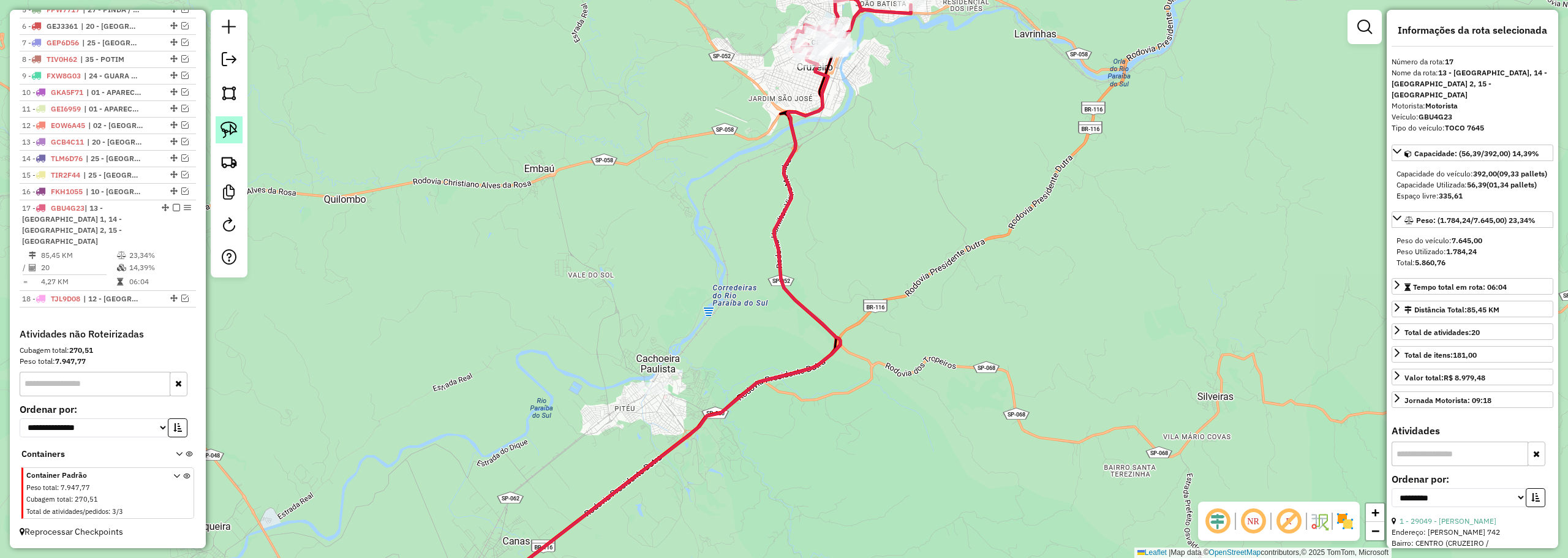
click at [232, 125] on img at bounding box center [229, 130] width 18 height 18
drag, startPoint x: 682, startPoint y: 340, endPoint x: 746, endPoint y: 406, distance: 91.9
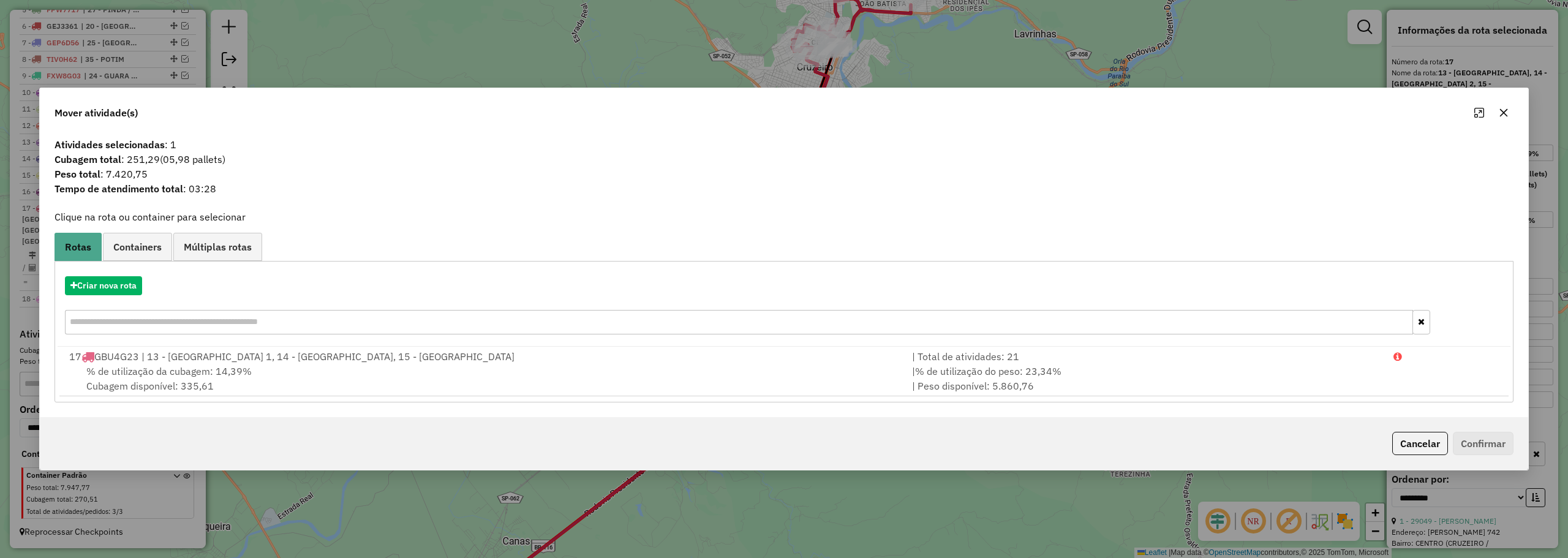
click at [1505, 113] on icon "button" at bounding box center [1504, 113] width 10 height 10
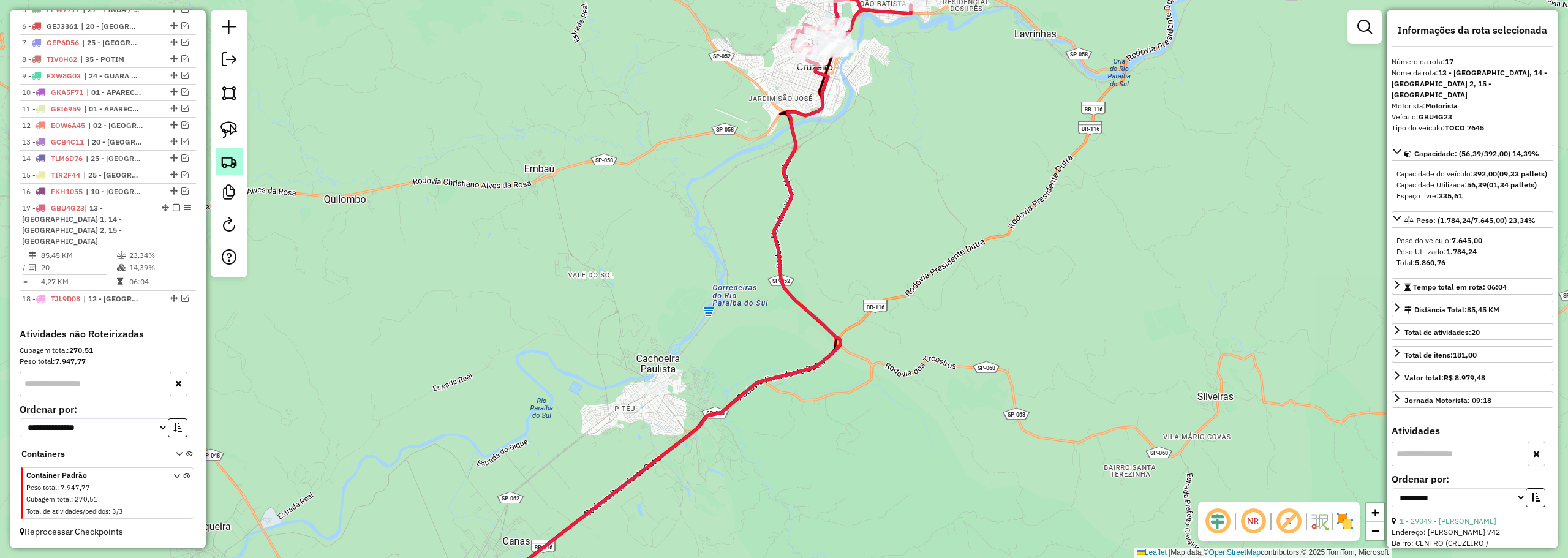
click at [222, 159] on img at bounding box center [229, 162] width 18 height 18
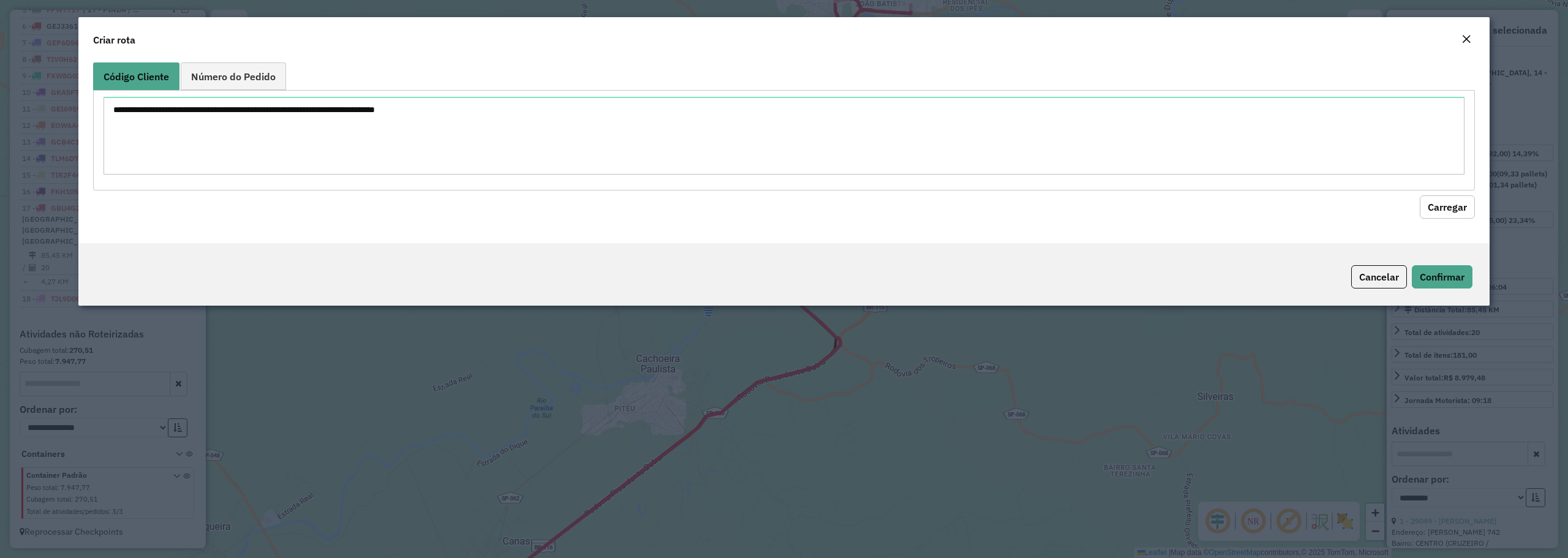
click at [1464, 41] on em "Close" at bounding box center [1466, 39] width 10 height 10
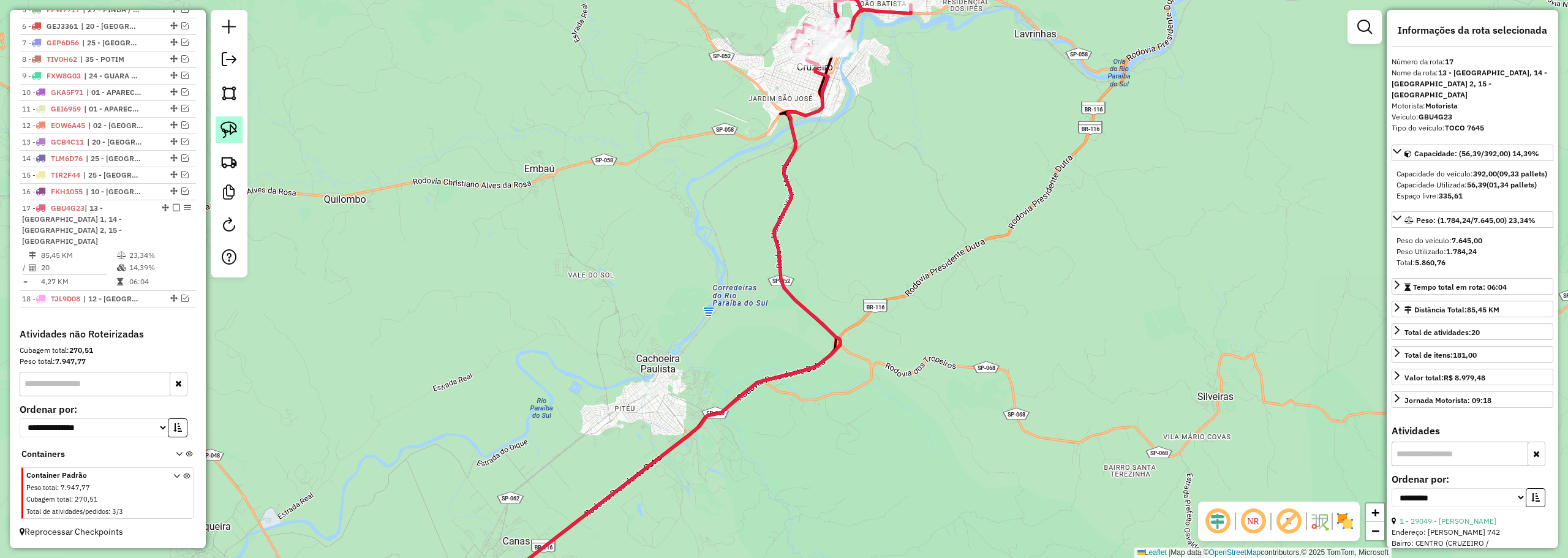
click at [227, 126] on img at bounding box center [229, 130] width 18 height 18
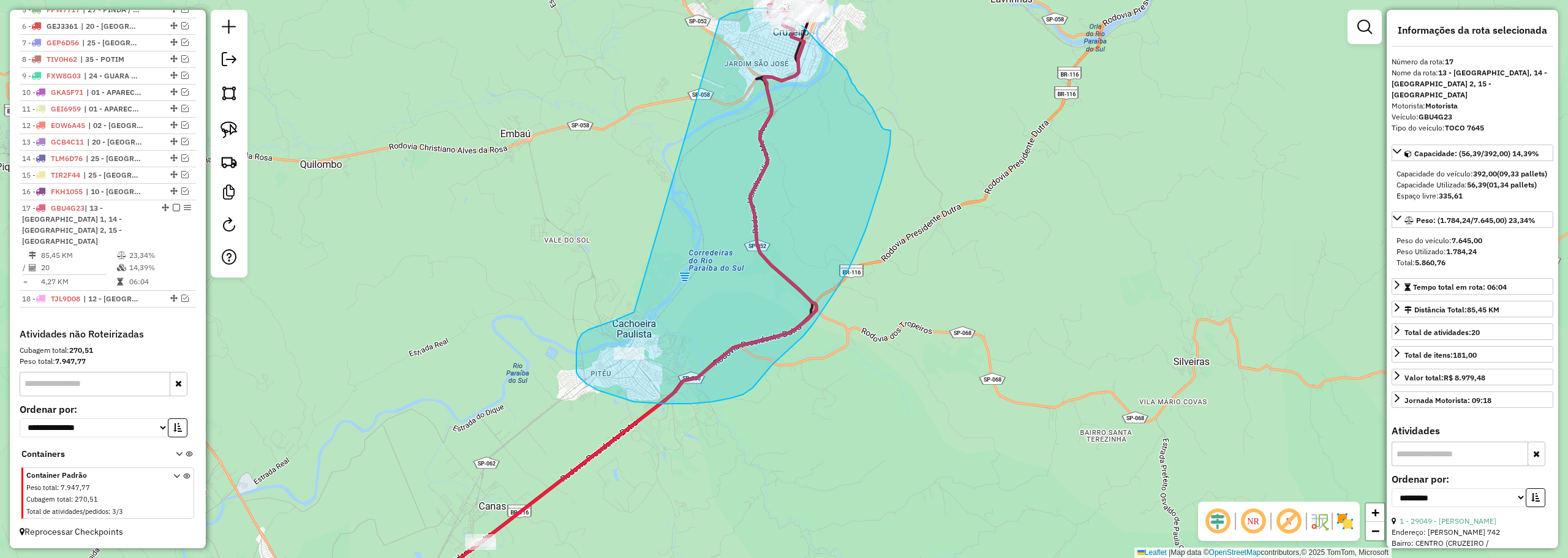
drag, startPoint x: 649, startPoint y: 351, endPoint x: 720, endPoint y: 19, distance: 339.5
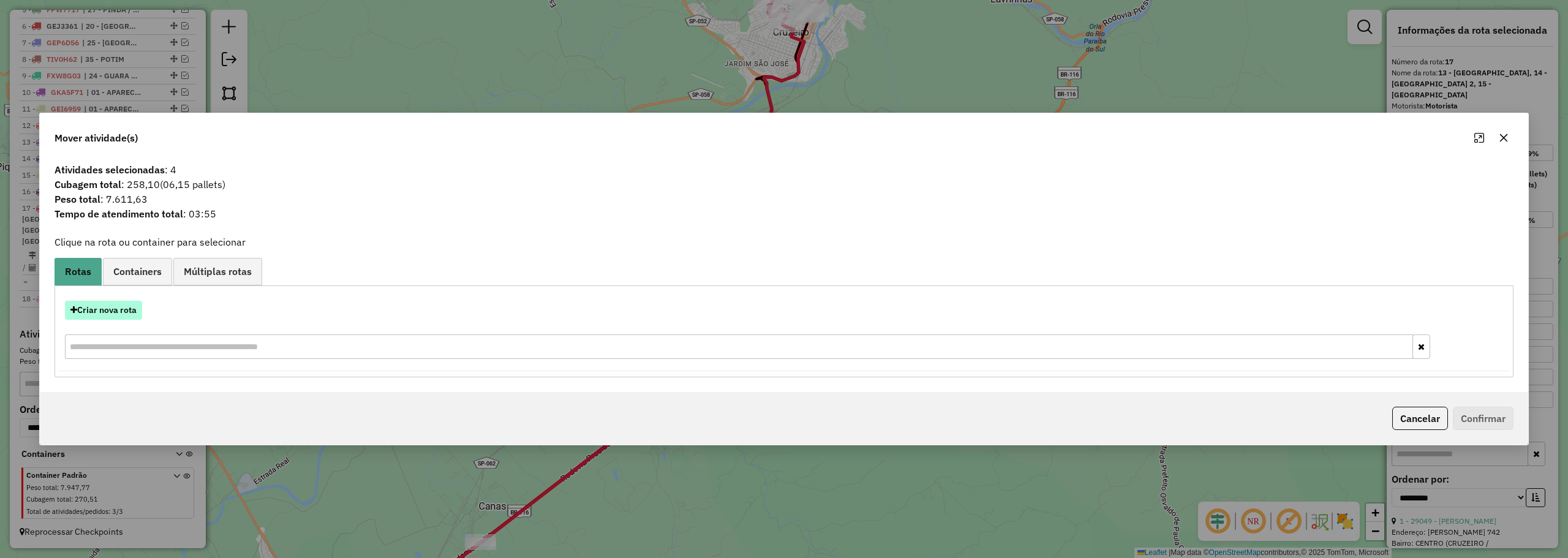
click at [96, 314] on button "Criar nova rota" at bounding box center [103, 310] width 77 height 19
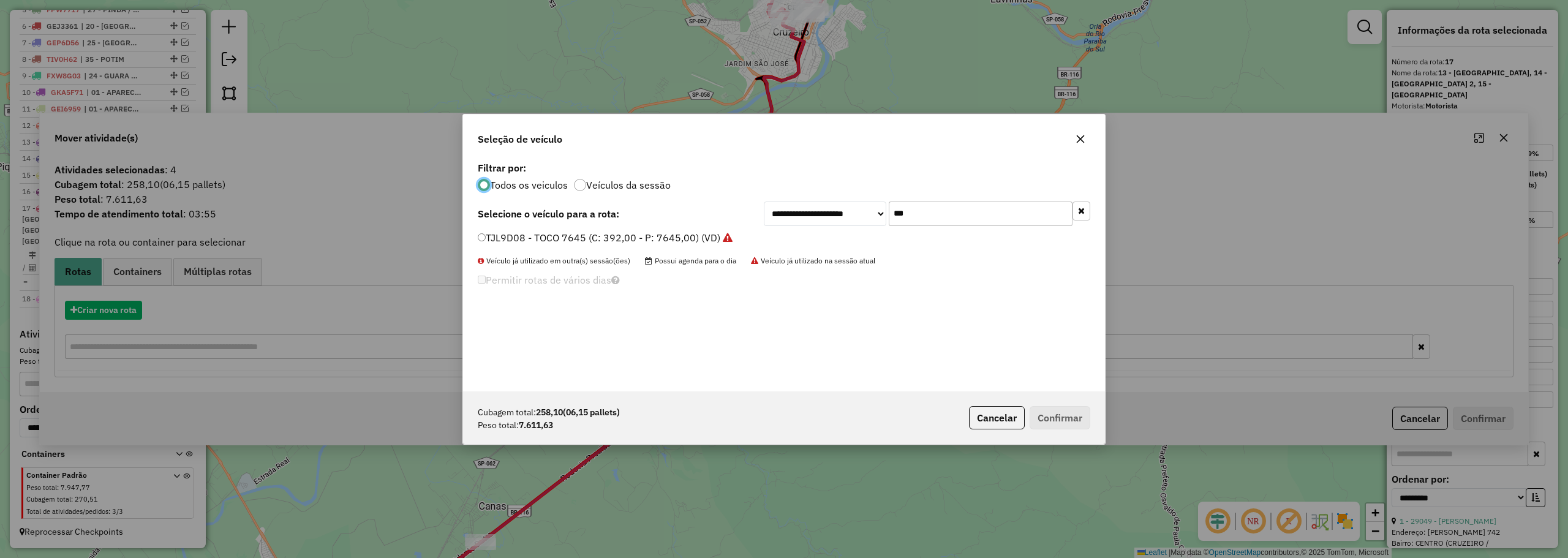
scroll to position [7, 4]
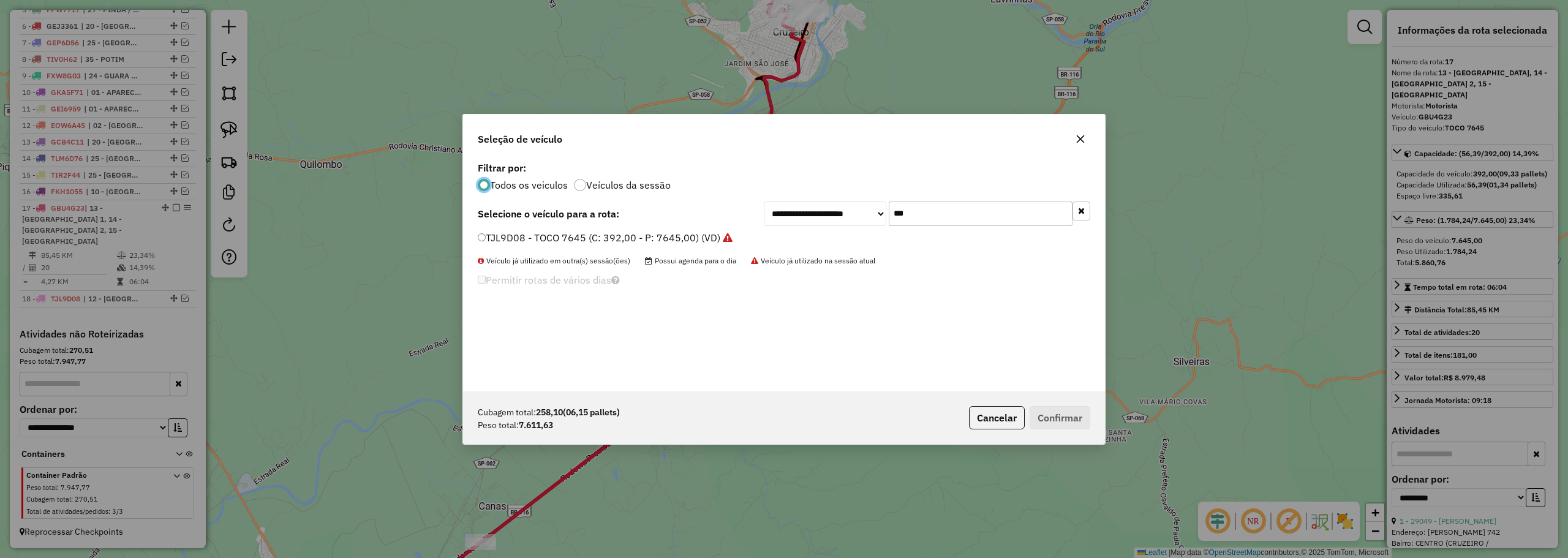
click at [999, 213] on input "***" at bounding box center [980, 213] width 184 height 24
type input "***"
click at [568, 236] on label "FZO4197 - BAÚ 8200 (C: 392,00 - P: 8200,00) (VD)" at bounding box center [596, 237] width 239 height 15
click at [1069, 403] on div "Cubagem total: 258,10 (06,15 pallets) Peso total: 7.611,63 Cancelar Confirmar" at bounding box center [783, 418] width 642 height 53
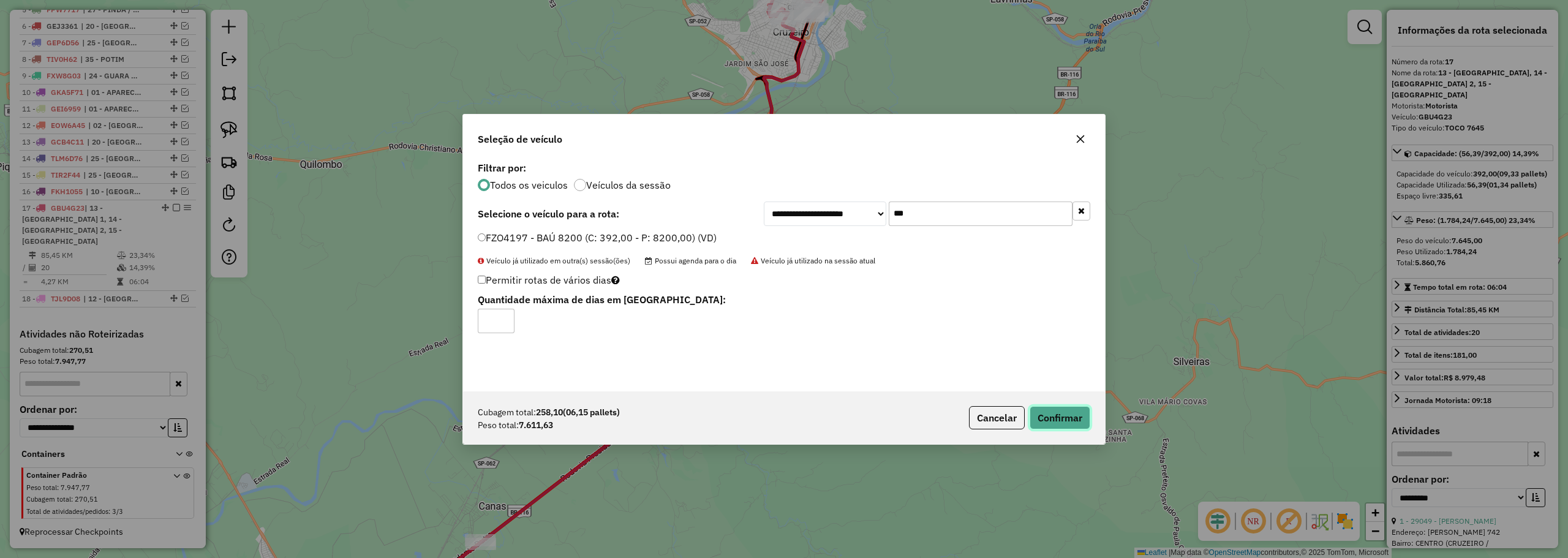
drag, startPoint x: 1062, startPoint y: 422, endPoint x: 1078, endPoint y: 412, distance: 18.9
click at [1066, 418] on button "Confirmar" at bounding box center [1060, 418] width 60 height 23
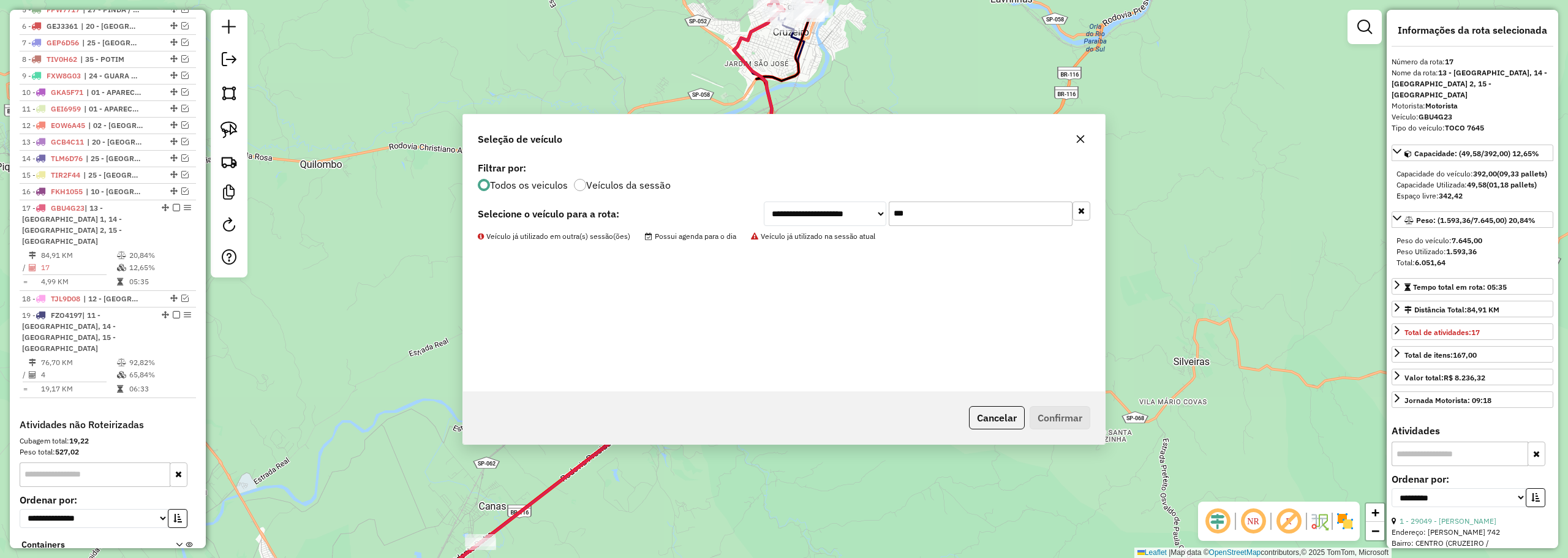
scroll to position [602, 0]
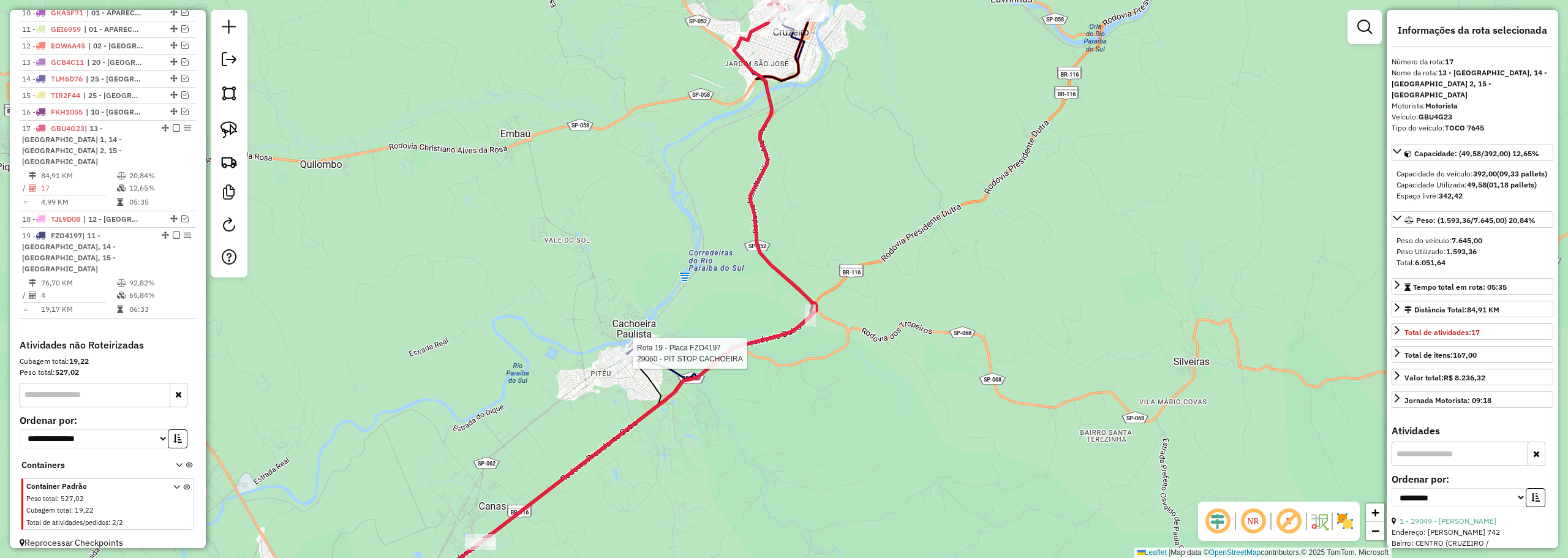
click at [626, 358] on div at bounding box center [628, 353] width 30 height 13
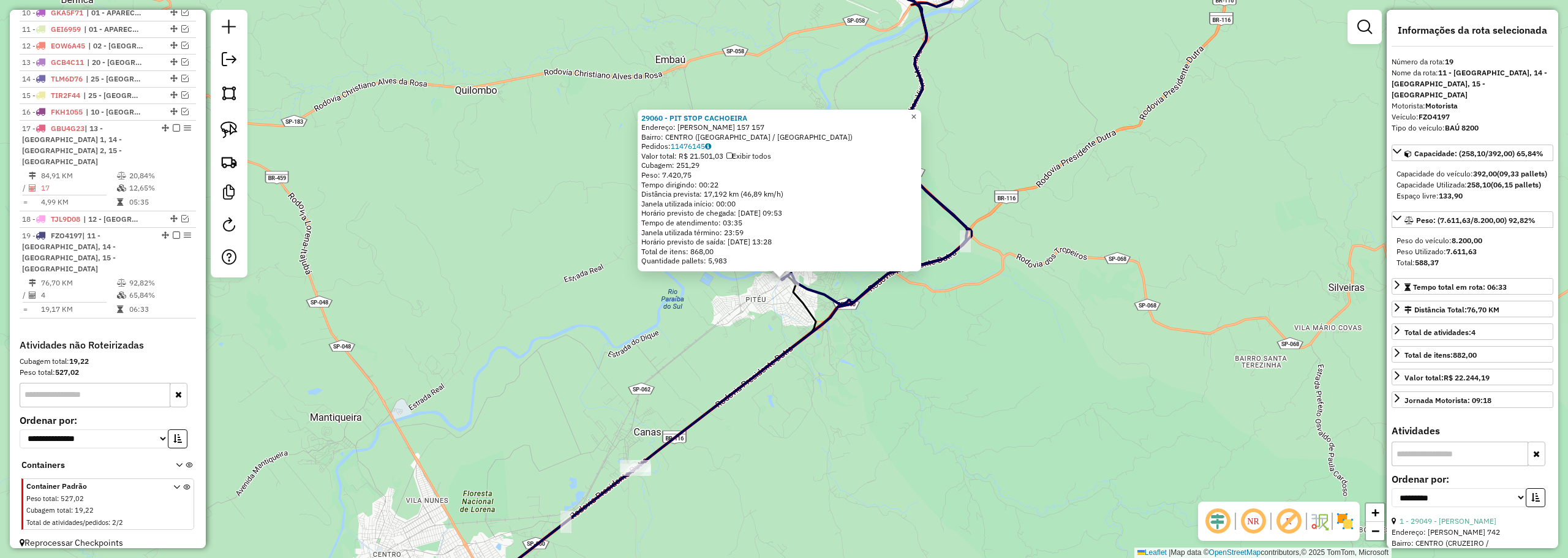
click at [916, 111] on span "×" at bounding box center [914, 116] width 6 height 11
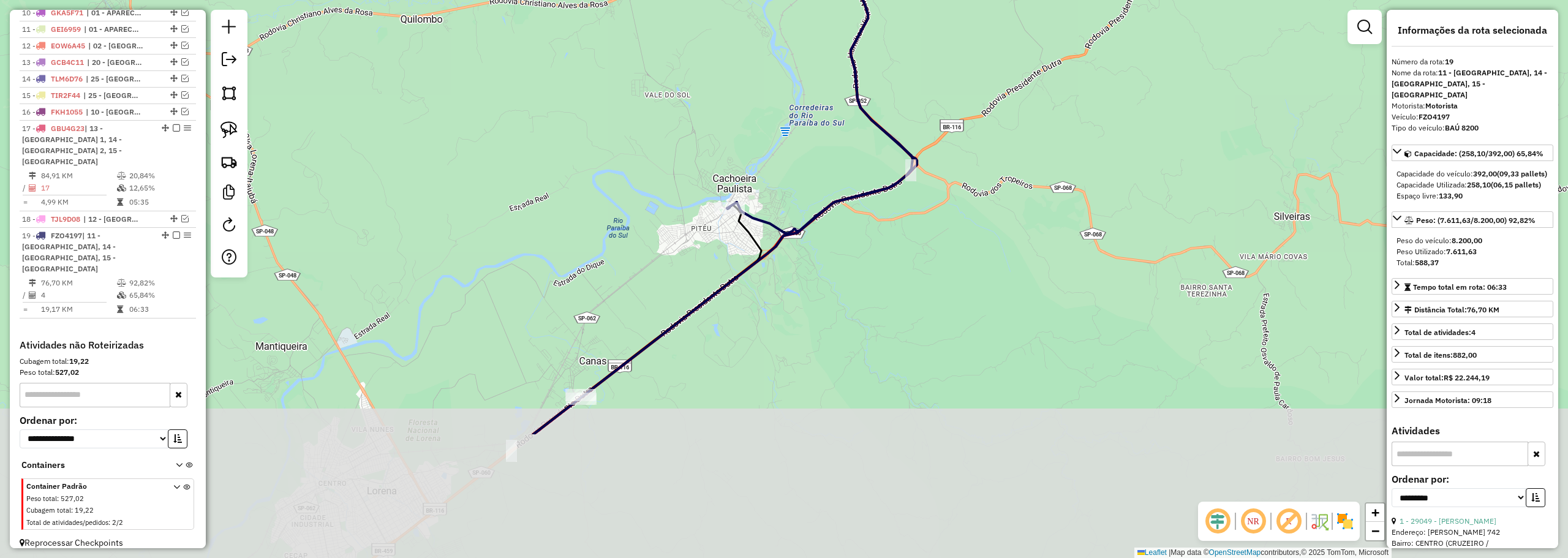
drag, startPoint x: 664, startPoint y: 170, endPoint x: 359, endPoint y: 183, distance: 305.3
click at [667, 166] on div "Janela de atendimento Grade de atendimento Capacidade Transportadoras Veículos …" at bounding box center [784, 279] width 1568 height 558
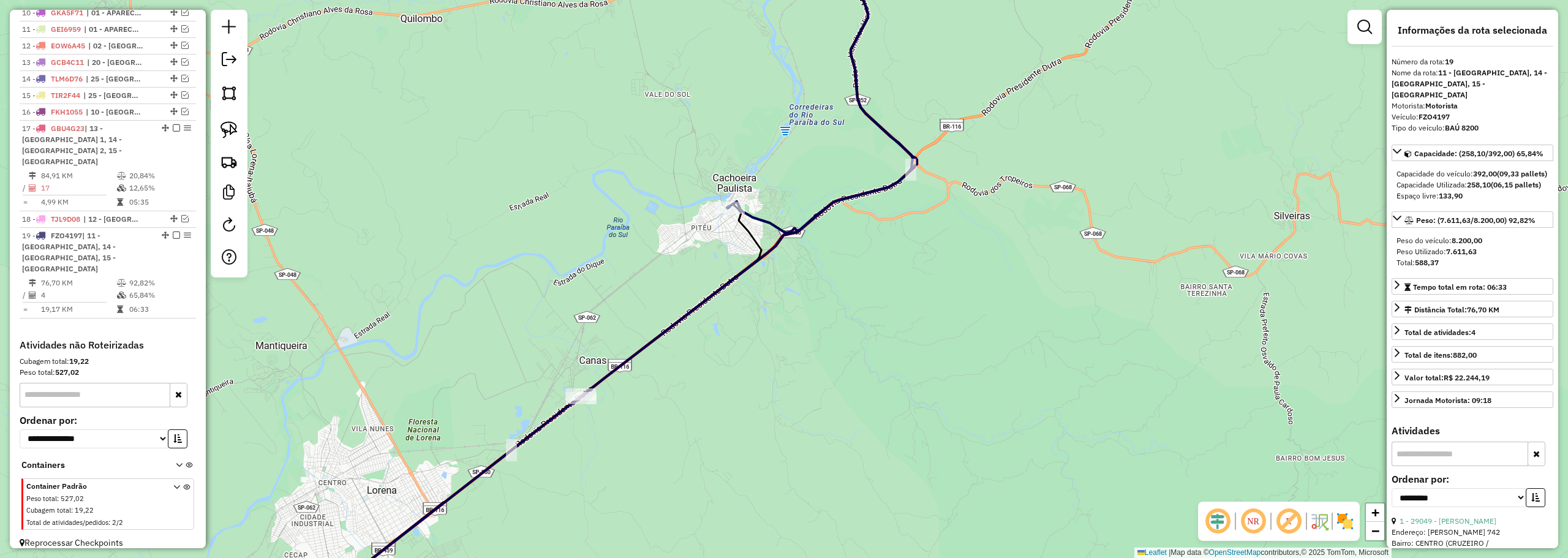
drag, startPoint x: 230, startPoint y: 124, endPoint x: 472, endPoint y: 327, distance: 315.9
click at [231, 124] on img at bounding box center [229, 130] width 18 height 18
drag, startPoint x: 554, startPoint y: 365, endPoint x: 634, endPoint y: 394, distance: 85.1
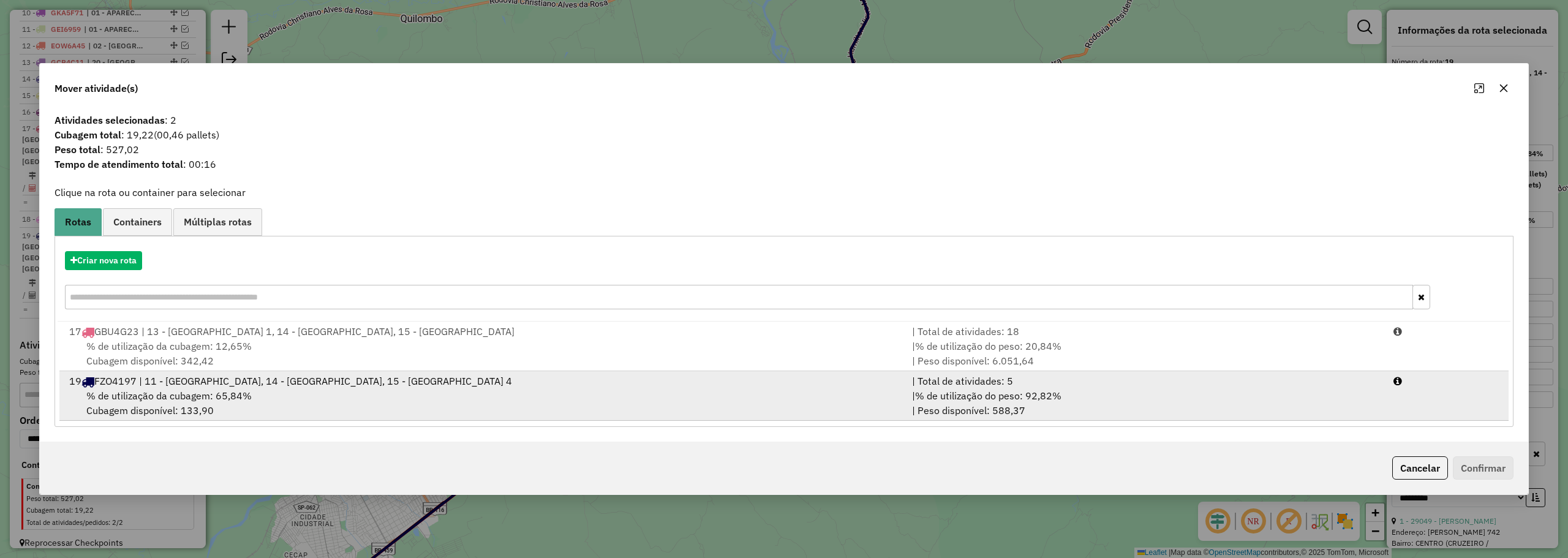
drag, startPoint x: 153, startPoint y: 397, endPoint x: 169, endPoint y: 396, distance: 16.0
click at [156, 396] on span "% de utilização da cubagem: 65,84%" at bounding box center [169, 395] width 166 height 13
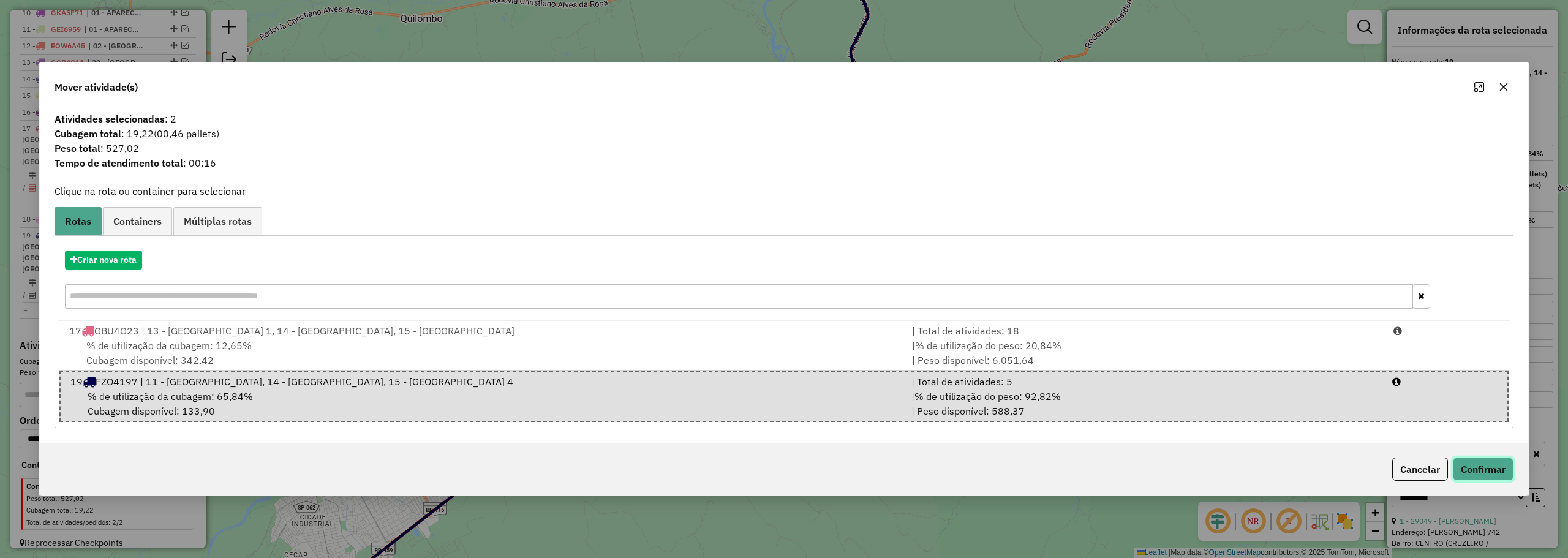
click at [1490, 467] on button "Confirmar" at bounding box center [1482, 469] width 60 height 23
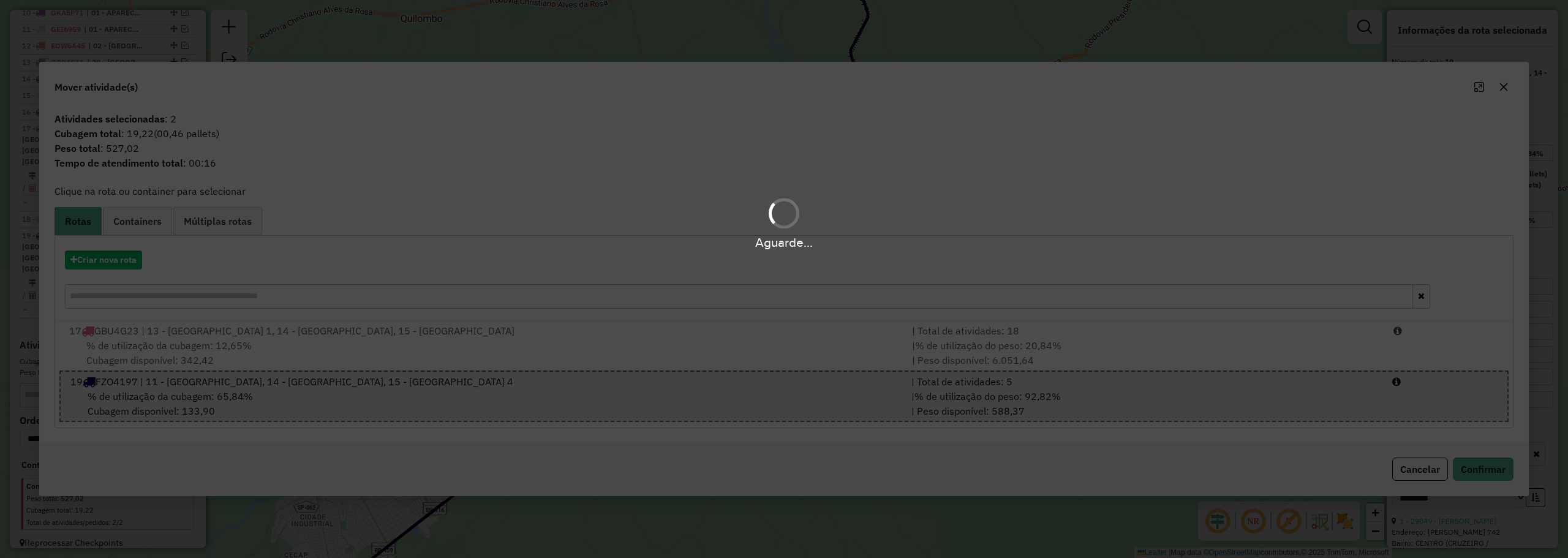
scroll to position [410, 0]
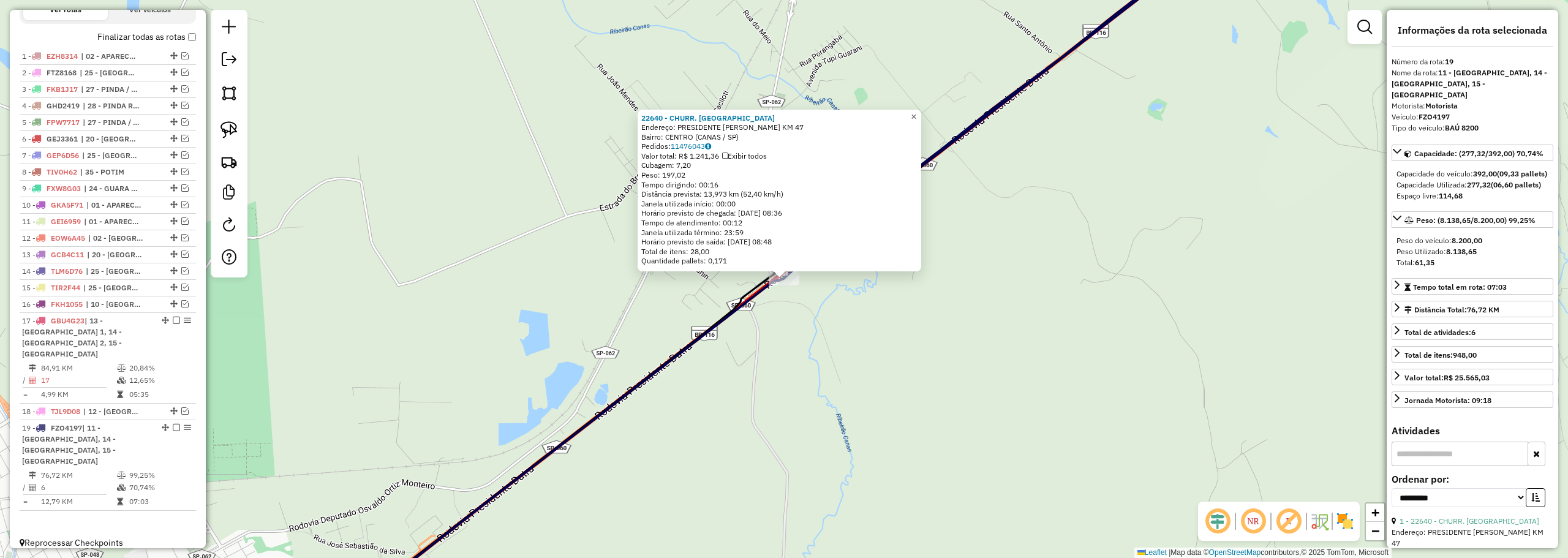
click at [916, 112] on span "×" at bounding box center [914, 116] width 6 height 11
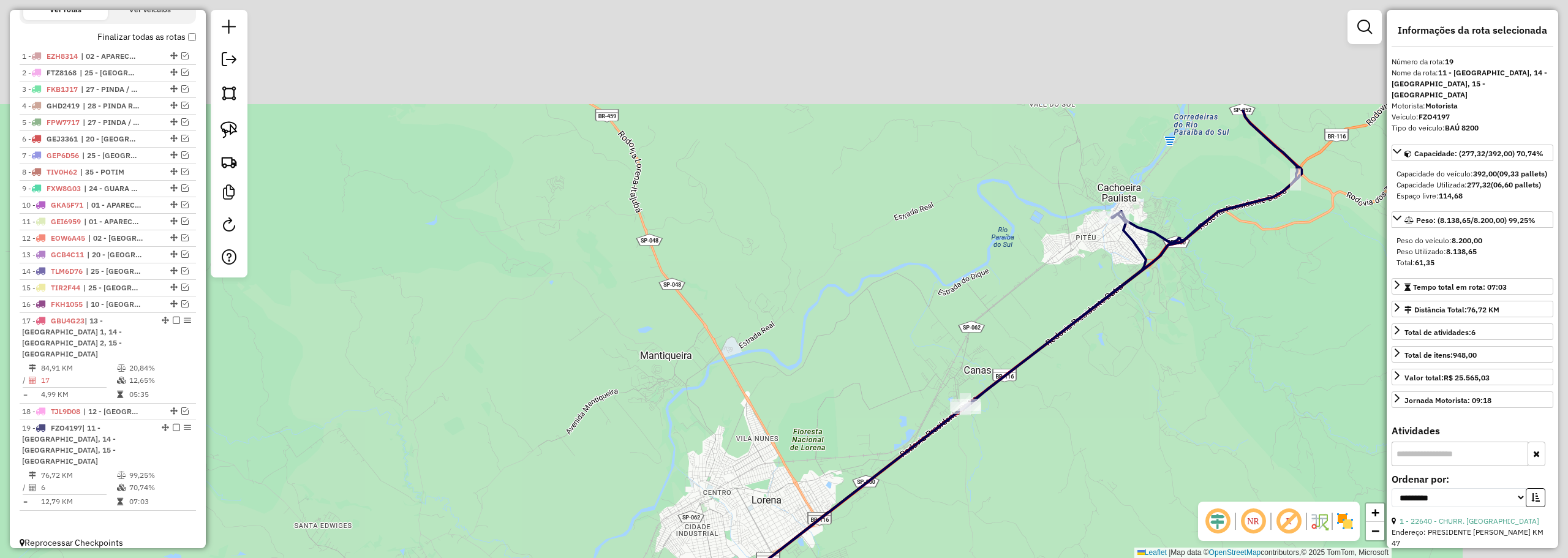
drag, startPoint x: 972, startPoint y: 136, endPoint x: 765, endPoint y: 316, distance: 274.3
click at [765, 316] on div "Janela de atendimento Grade de atendimento Capacidade Transportadoras Veículos …" at bounding box center [784, 279] width 1568 height 558
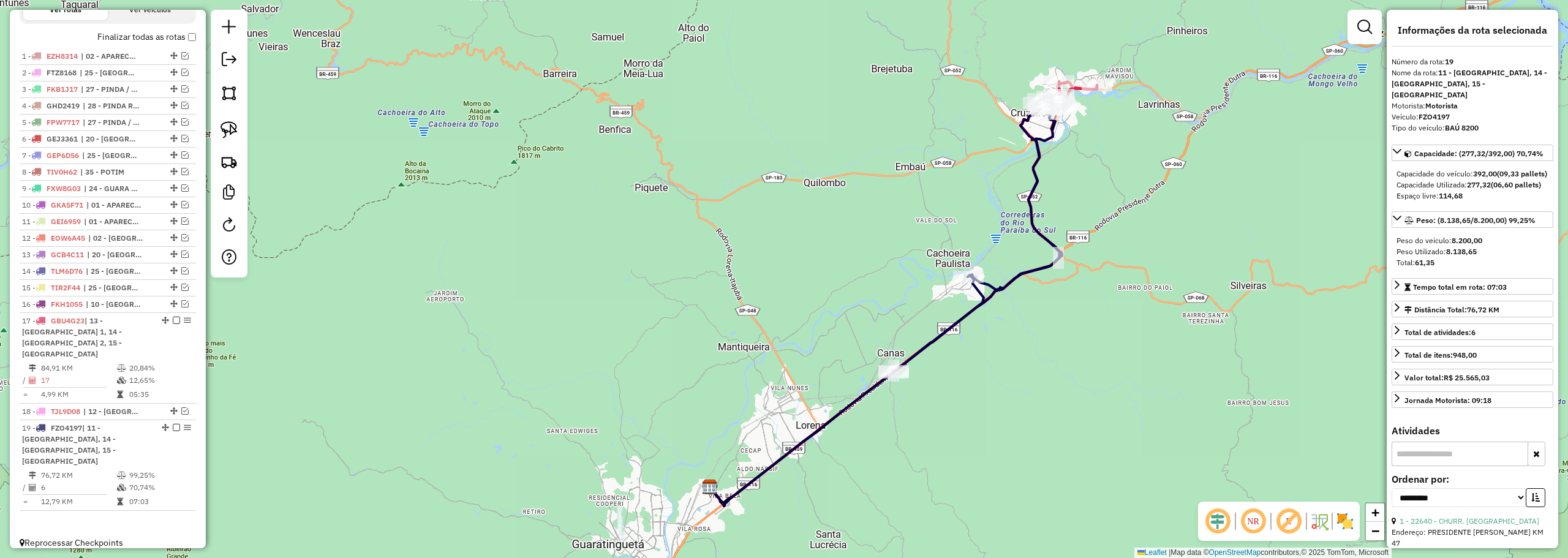
drag, startPoint x: 921, startPoint y: 172, endPoint x: 911, endPoint y: 202, distance: 31.6
click at [911, 202] on div "Janela de atendimento Grade de atendimento Capacidade Transportadoras Veículos …" at bounding box center [784, 279] width 1568 height 558
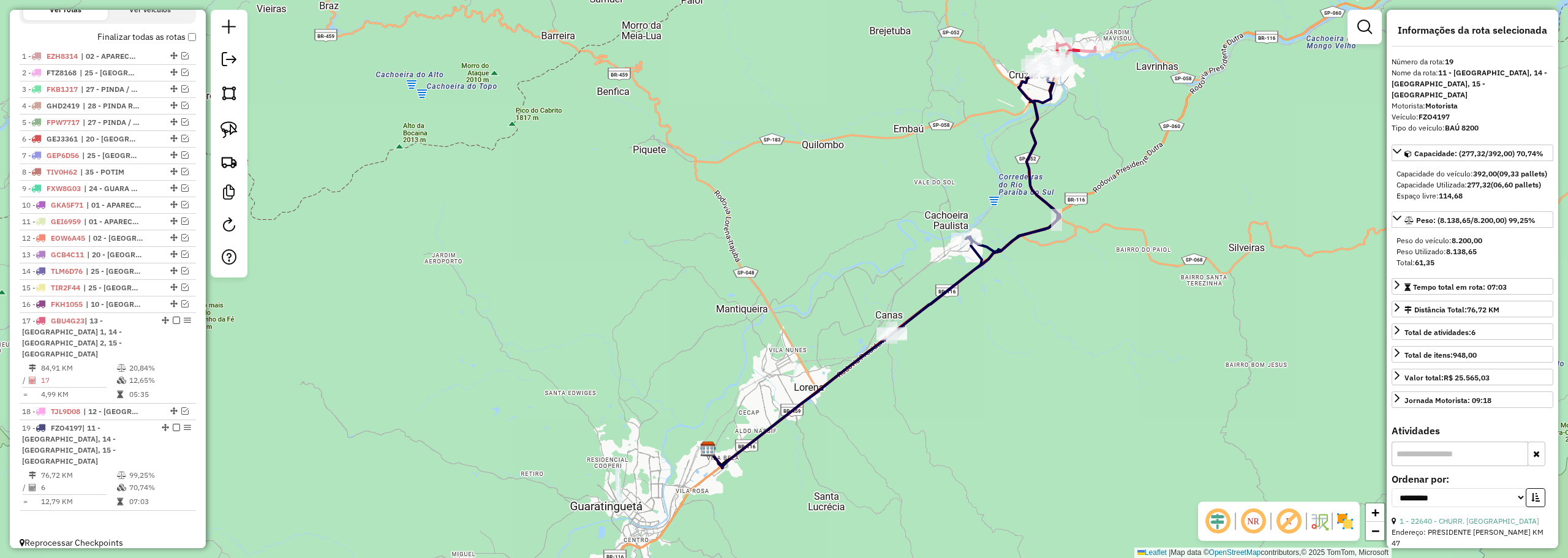
drag, startPoint x: 971, startPoint y: 149, endPoint x: 906, endPoint y: 233, distance: 106.2
click at [906, 233] on div "Janela de atendimento Grade de atendimento Capacidade Transportadoras Veículos …" at bounding box center [784, 279] width 1568 height 558
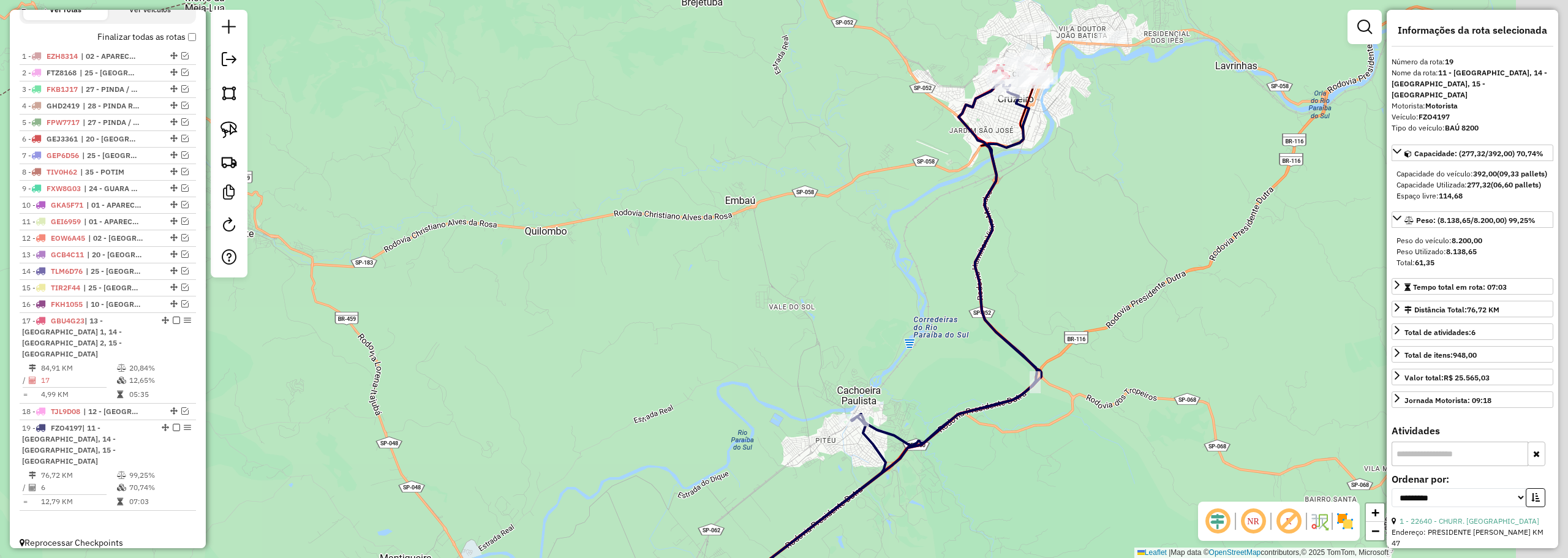
drag, startPoint x: 867, startPoint y: 235, endPoint x: 880, endPoint y: 218, distance: 21.4
click at [853, 243] on div "Janela de atendimento Grade de atendimento Capacidade Transportadoras Veículos …" at bounding box center [784, 279] width 1568 height 558
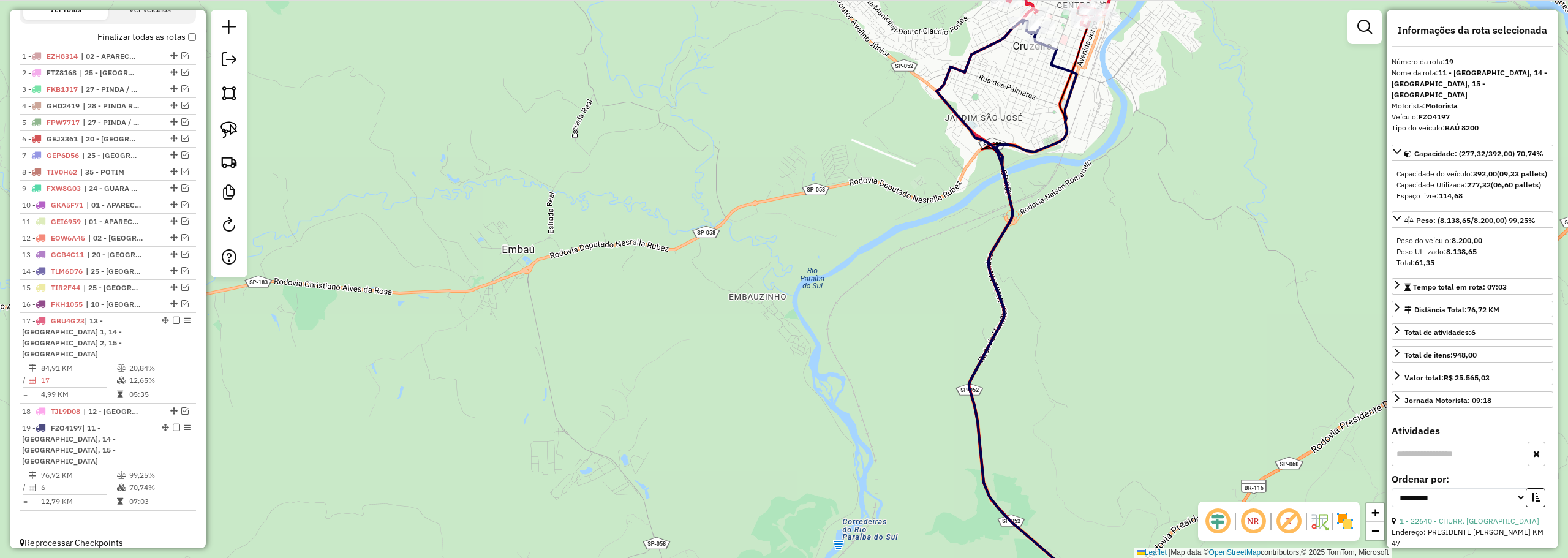
drag, startPoint x: 933, startPoint y: 139, endPoint x: 900, endPoint y: 193, distance: 63.3
click at [889, 205] on div "Janela de atendimento Grade de atendimento Capacidade Transportadoras Veículos …" at bounding box center [784, 279] width 1568 height 558
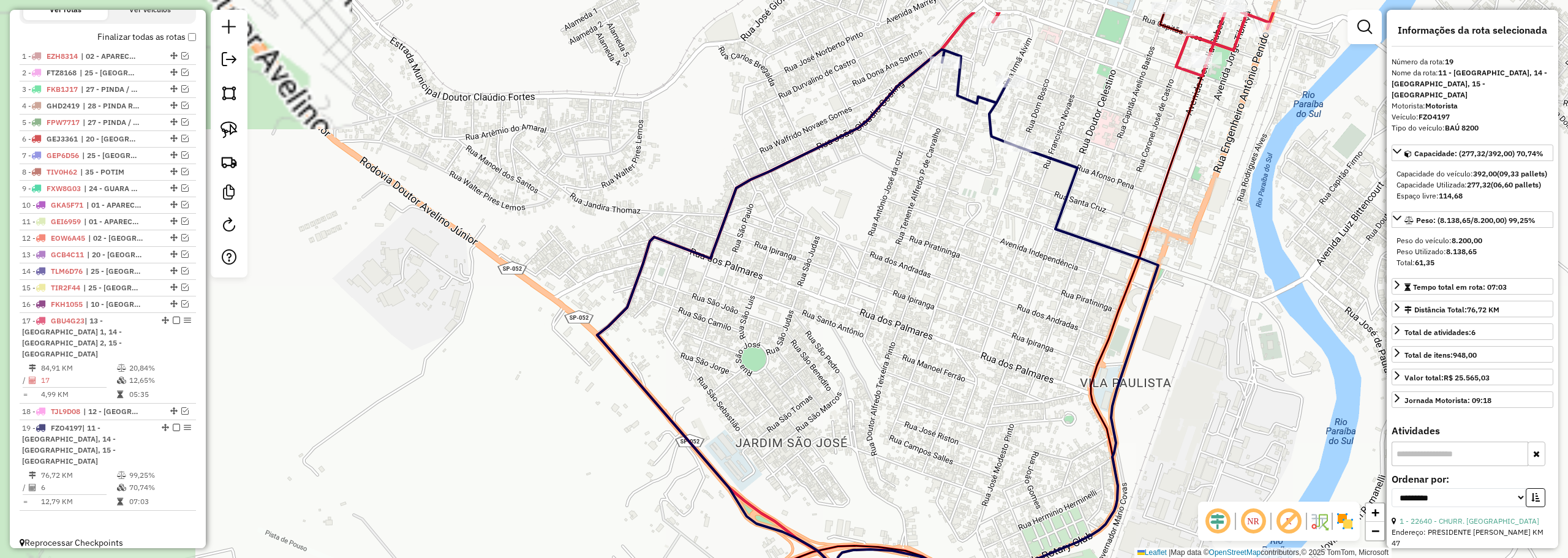
drag, startPoint x: 989, startPoint y: 119, endPoint x: 987, endPoint y: 184, distance: 65.0
click at [984, 191] on div "Janela de atendimento Grade de atendimento Capacidade Transportadoras Veículos …" at bounding box center [784, 279] width 1568 height 558
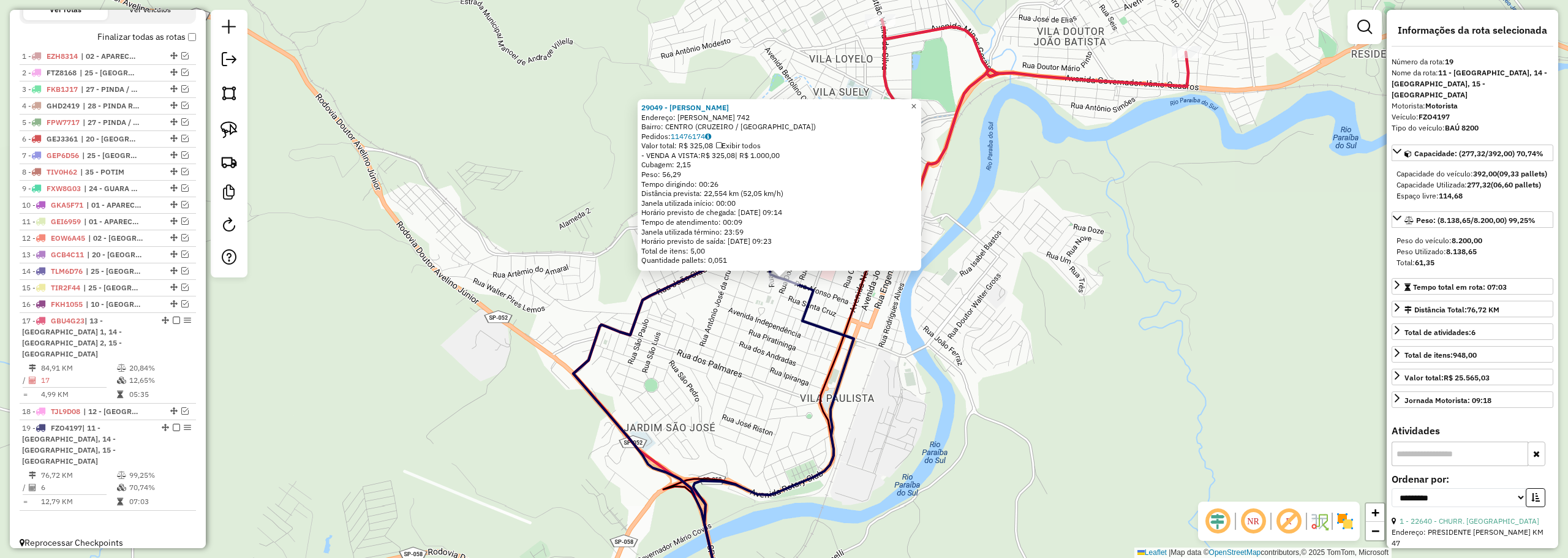
click at [921, 107] on link "×" at bounding box center [914, 106] width 15 height 15
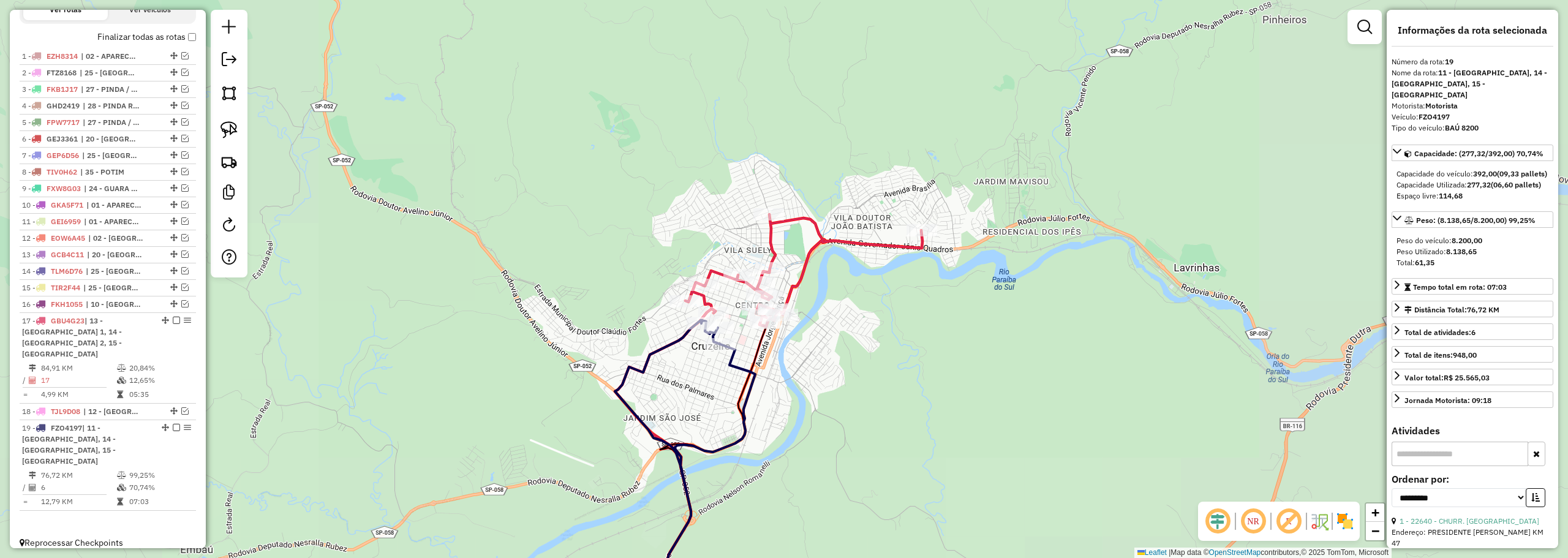
drag, startPoint x: 514, startPoint y: 435, endPoint x: 931, endPoint y: 130, distance: 516.6
click at [927, 131] on div "Janela de atendimento Grade de atendimento Capacidade Transportadoras Veículos …" at bounding box center [784, 279] width 1568 height 558
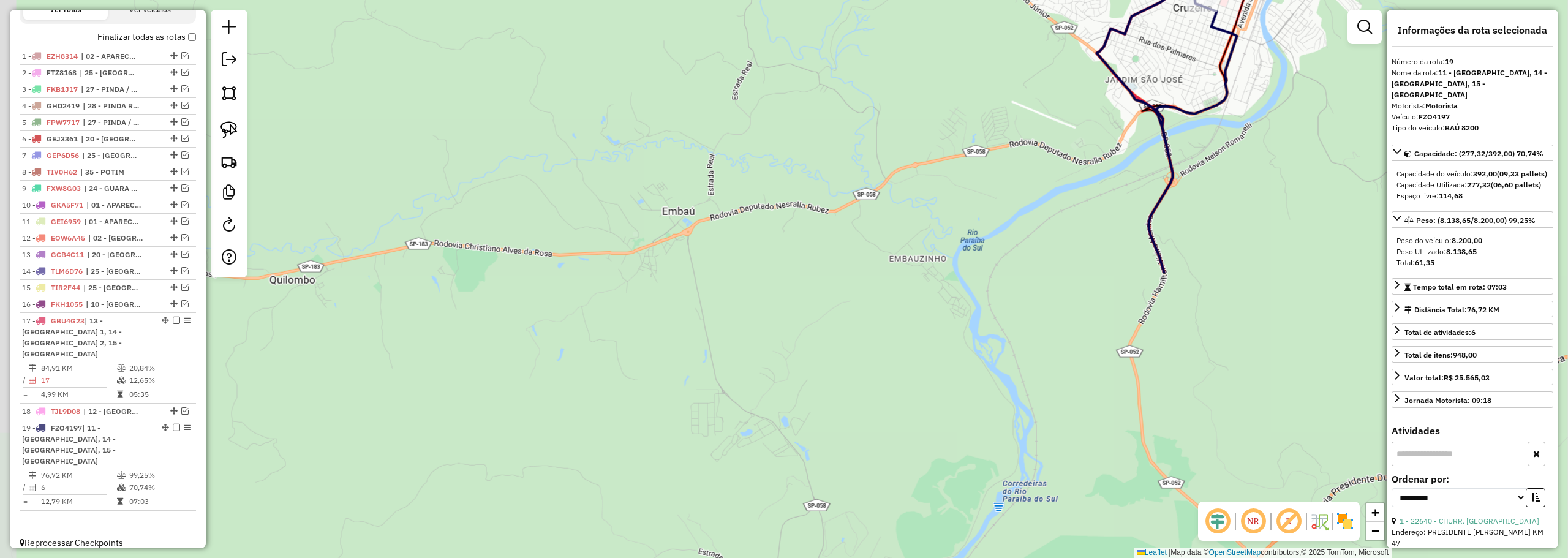
drag, startPoint x: 773, startPoint y: 399, endPoint x: 728, endPoint y: 213, distance: 191.4
click at [729, 215] on div "Janela de atendimento Grade de atendimento Capacidade Transportadoras Veículos …" at bounding box center [784, 279] width 1568 height 558
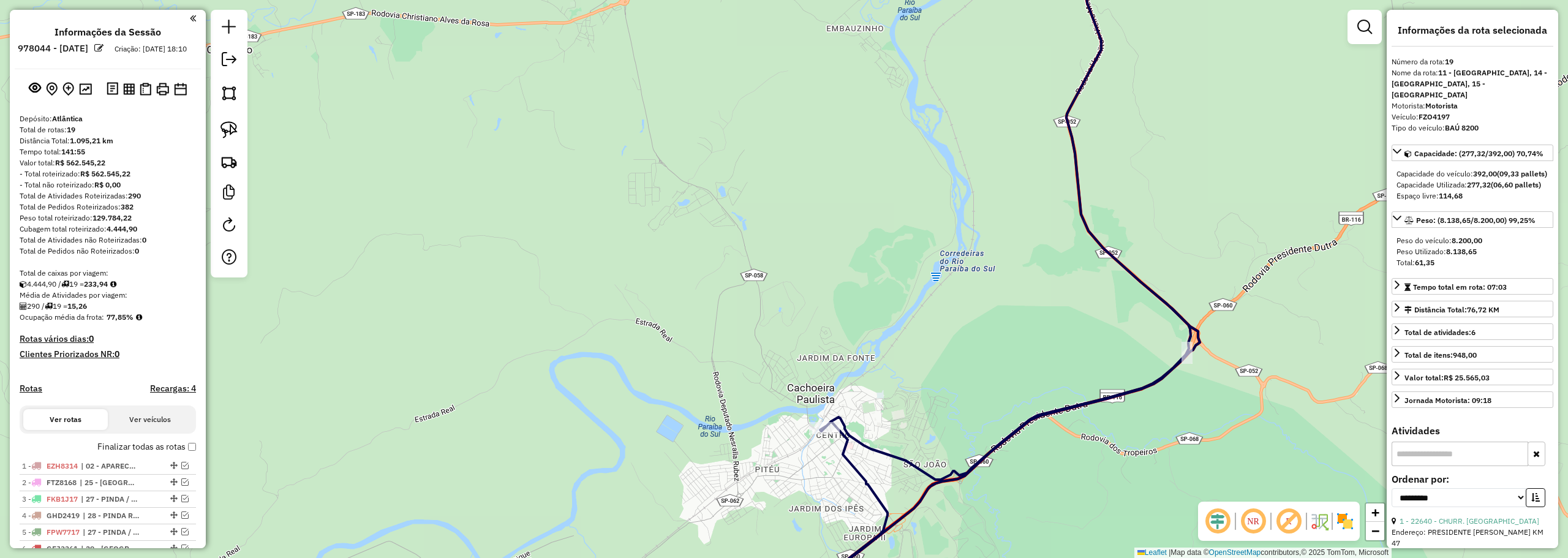
select select "**********"
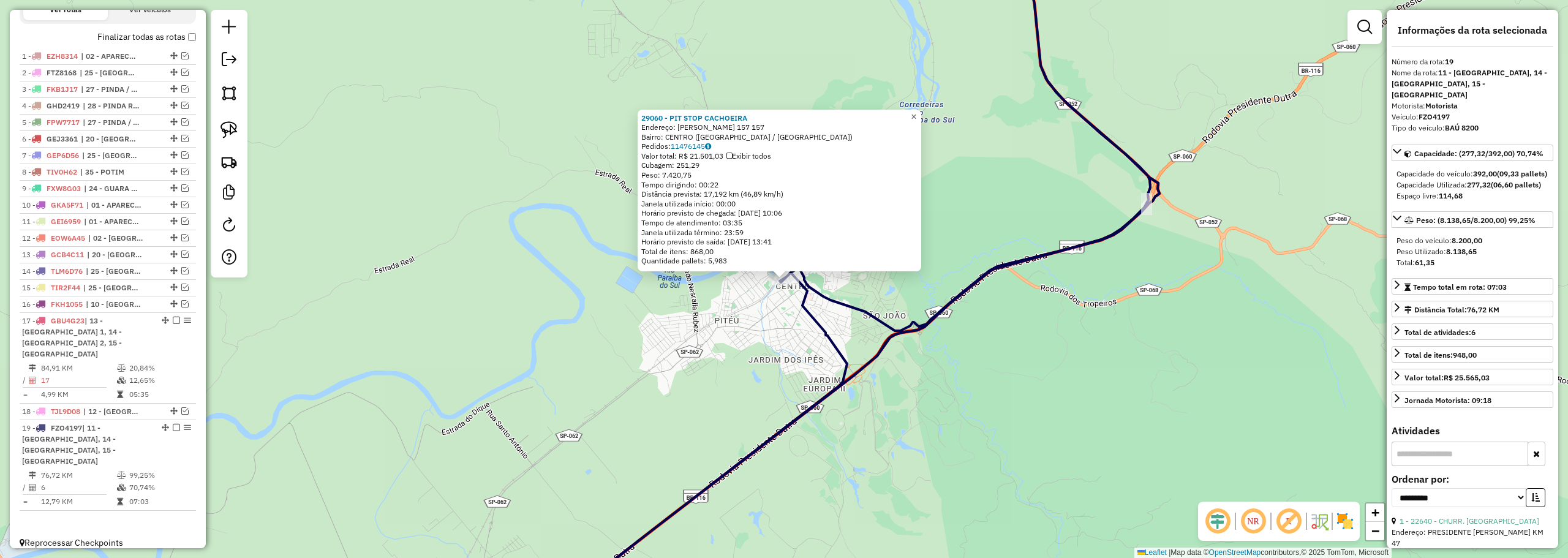
click at [916, 114] on span "×" at bounding box center [914, 116] width 6 height 11
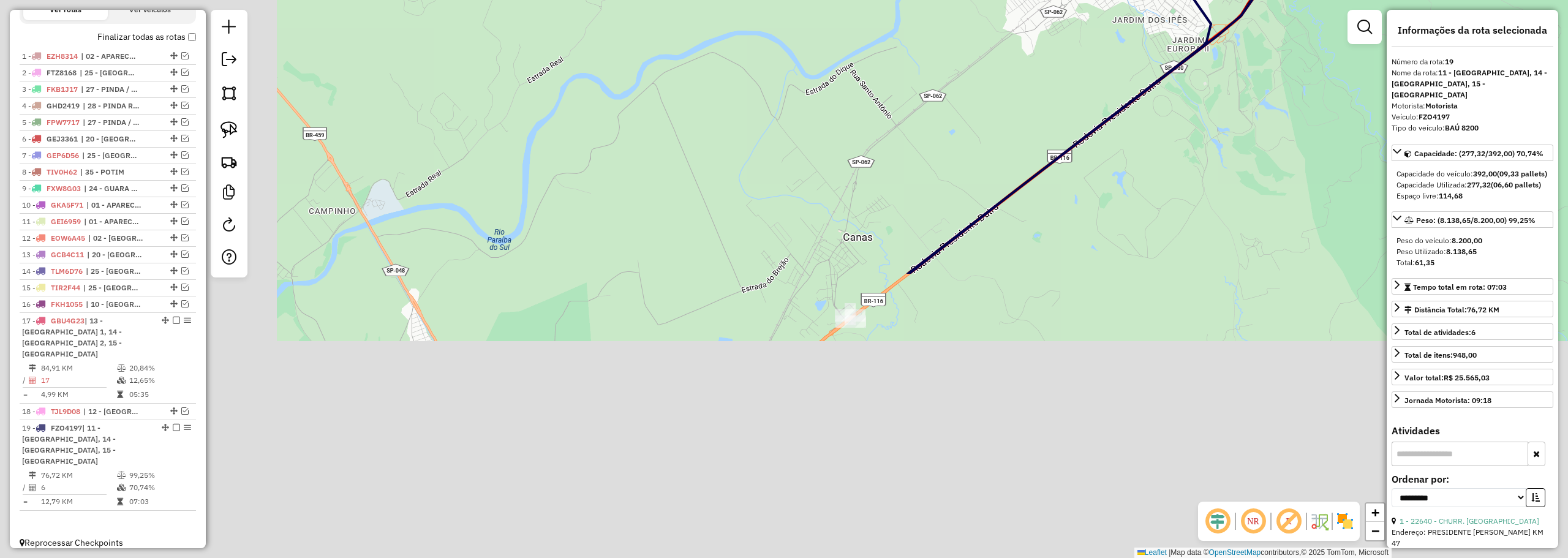
drag, startPoint x: 702, startPoint y: 387, endPoint x: 943, endPoint y: 239, distance: 282.8
click at [1066, 47] on div "Janela de atendimento Grade de atendimento Capacidade Transportadoras Veículos …" at bounding box center [784, 279] width 1568 height 558
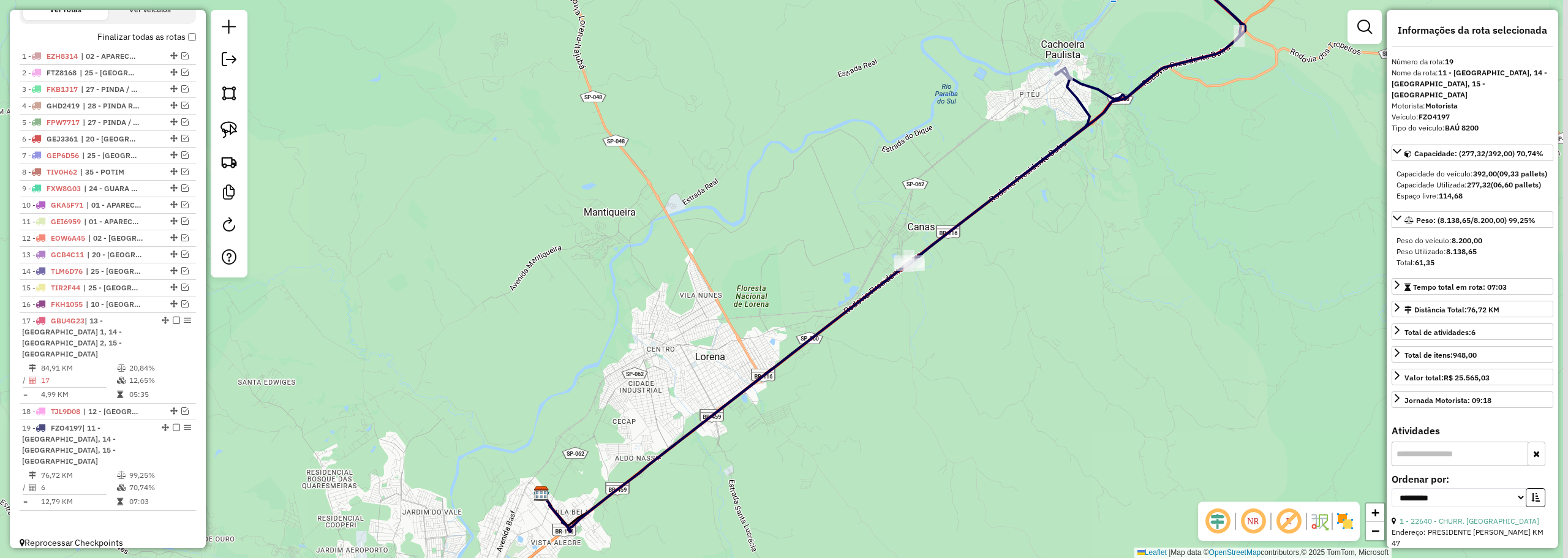
drag, startPoint x: 964, startPoint y: 171, endPoint x: 909, endPoint y: 204, distance: 64.1
click at [848, 291] on div "Janela de atendimento Grade de atendimento Capacidade Transportadoras Veículos …" at bounding box center [784, 279] width 1568 height 558
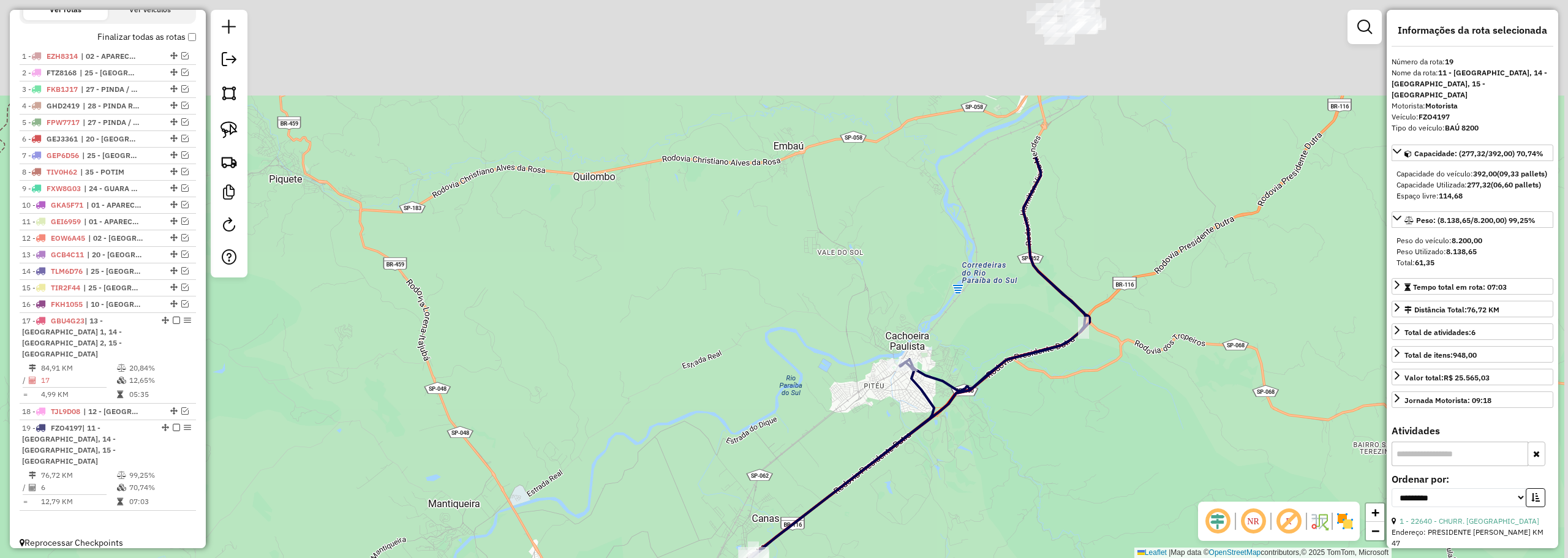
drag, startPoint x: 890, startPoint y: 136, endPoint x: 810, endPoint y: 367, distance: 244.5
click at [810, 367] on div "Janela de atendimento Grade de atendimento Capacidade Transportadoras Veículos …" at bounding box center [784, 279] width 1568 height 558
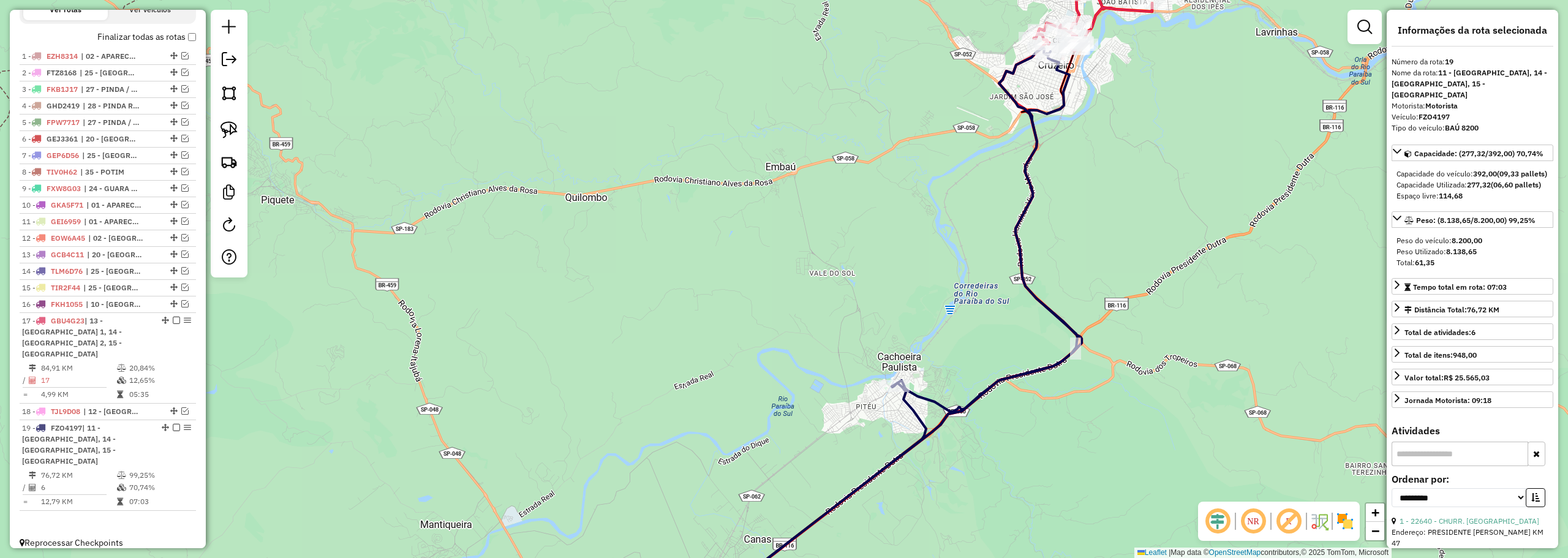
drag, startPoint x: 997, startPoint y: 282, endPoint x: 994, endPoint y: 293, distance: 11.4
click at [993, 293] on div "Janela de atendimento Grade de atendimento Capacidade Transportadoras Veículos …" at bounding box center [784, 279] width 1568 height 558
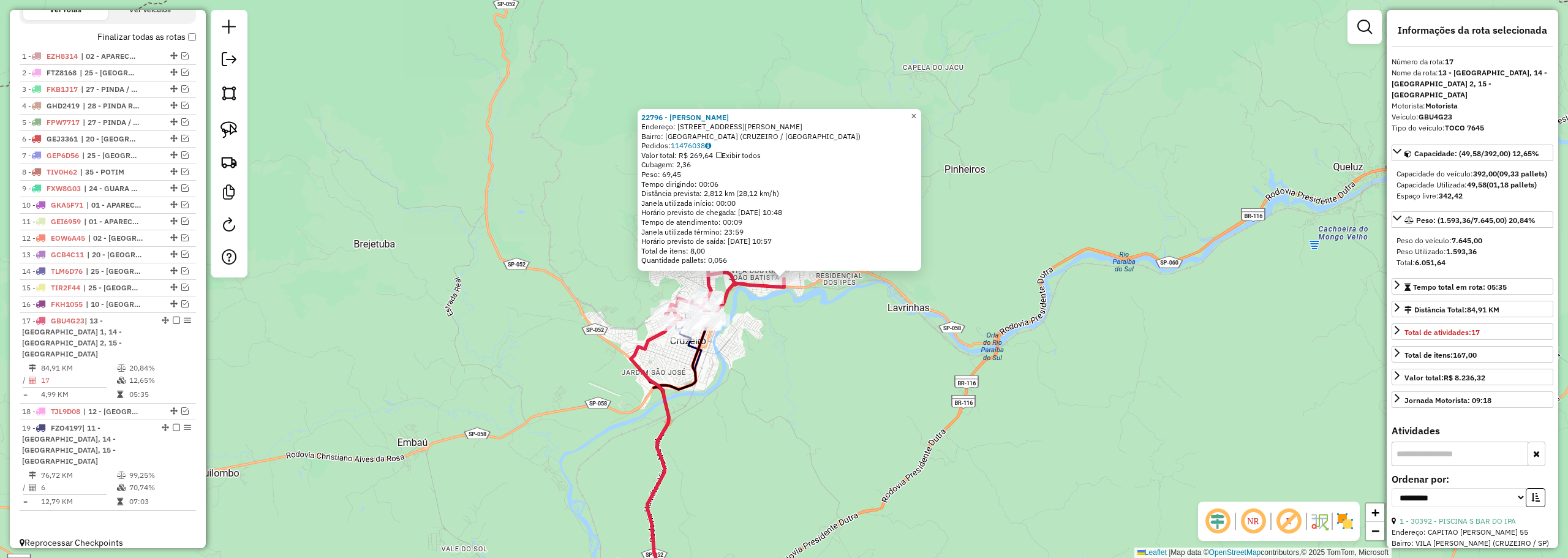
click at [921, 109] on link "×" at bounding box center [914, 116] width 15 height 15
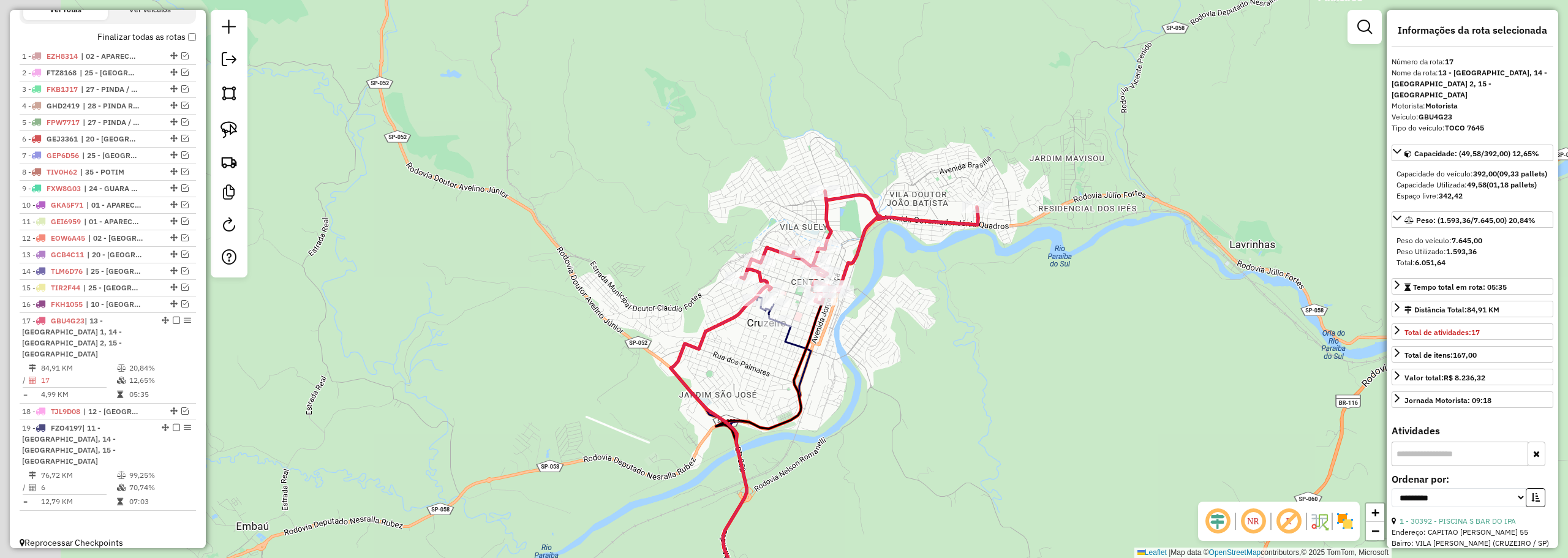
drag, startPoint x: 913, startPoint y: 317, endPoint x: 914, endPoint y: 301, distance: 16.0
click at [934, 310] on div "Janela de atendimento Grade de atendimento Capacidade Transportadoras Veículos …" at bounding box center [784, 279] width 1568 height 558
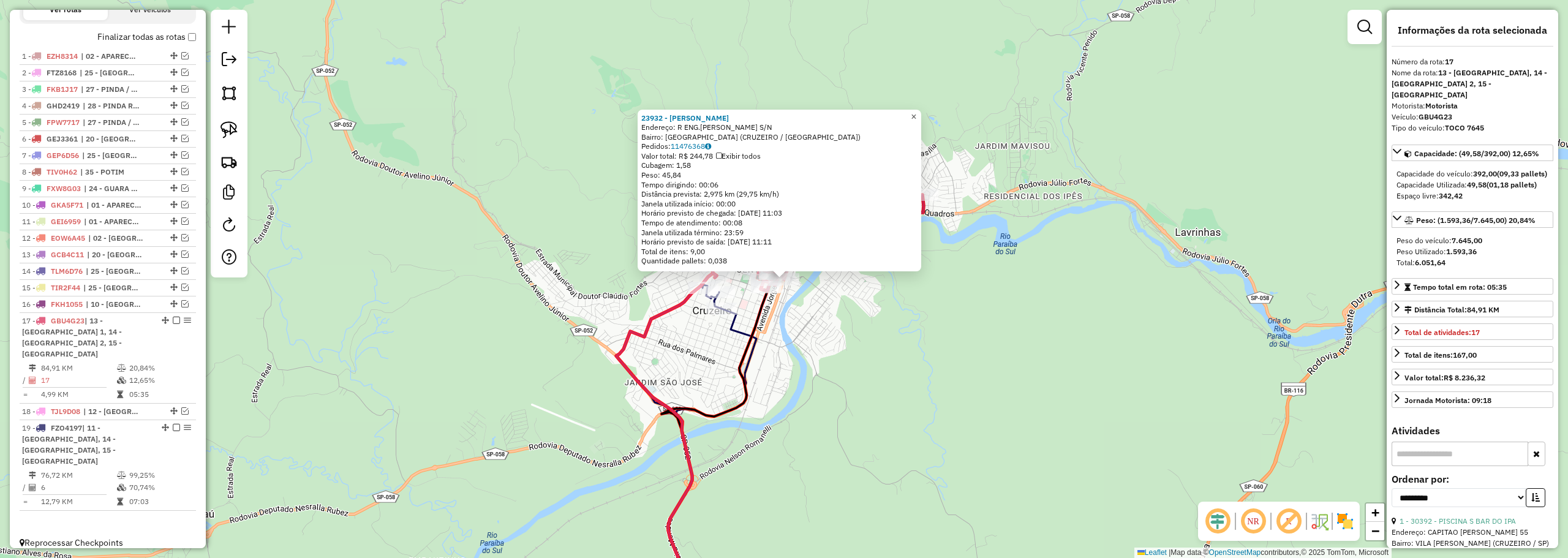
click at [916, 113] on span "×" at bounding box center [914, 116] width 6 height 11
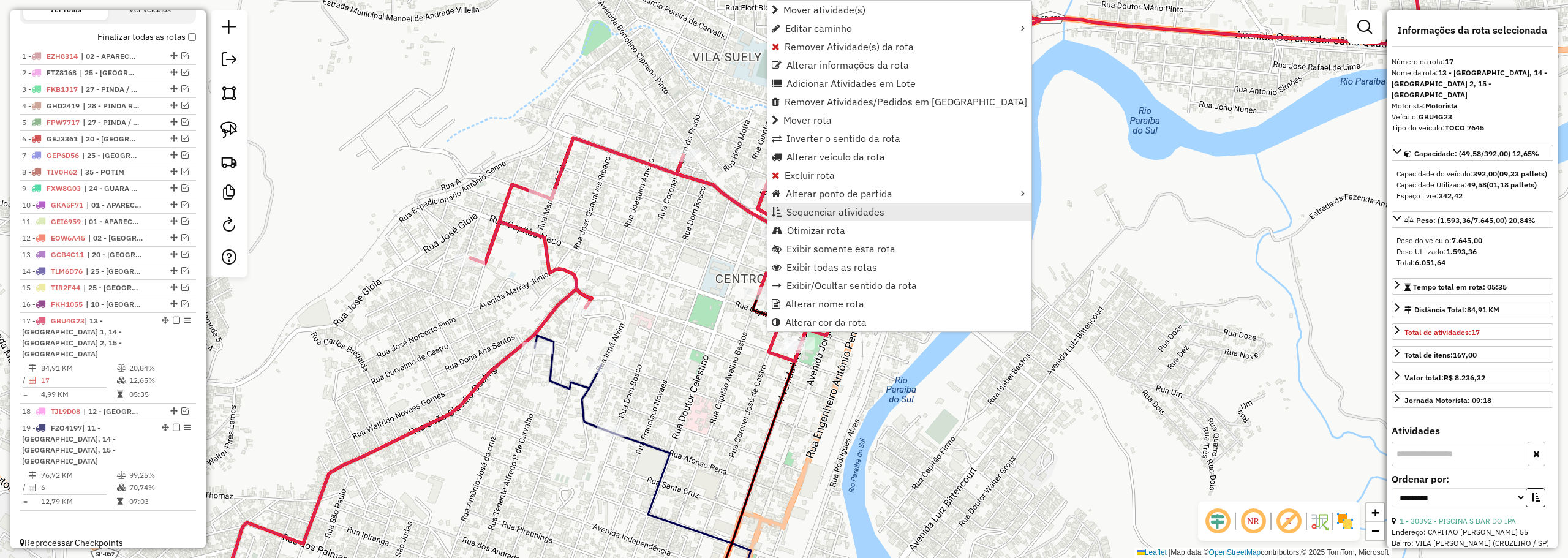
click at [804, 208] on span "Sequenciar atividades" at bounding box center [835, 212] width 98 height 10
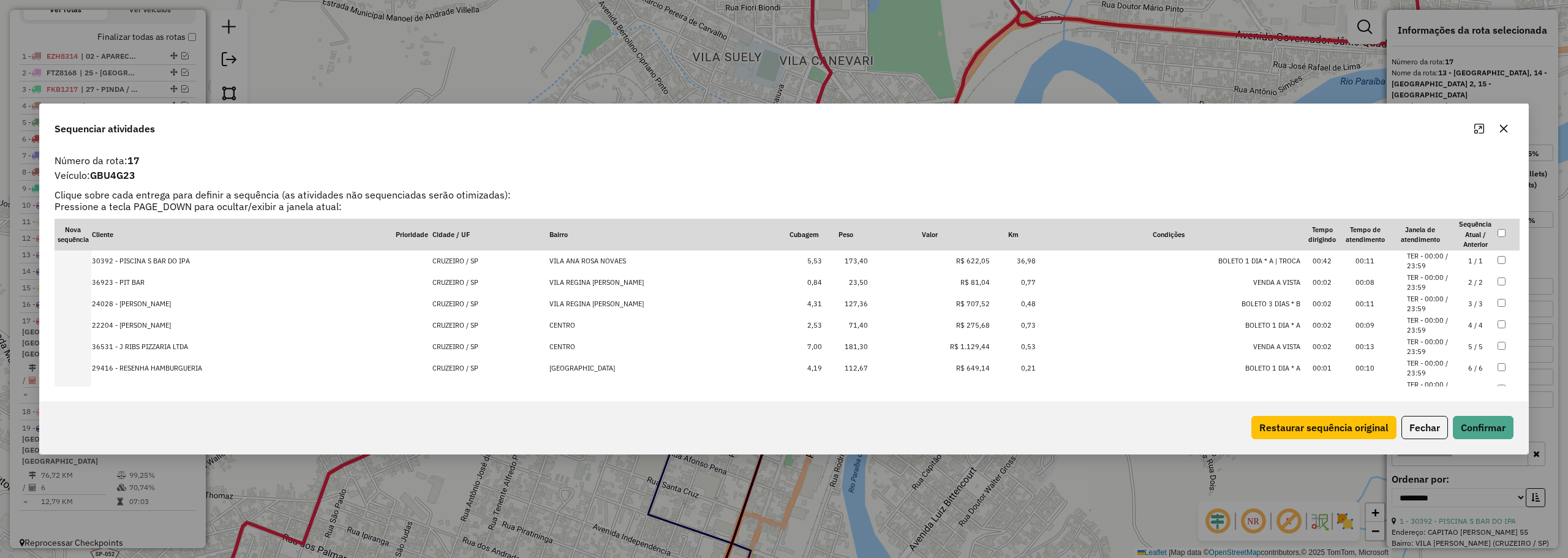
click at [1507, 123] on button "button" at bounding box center [1504, 129] width 19 height 19
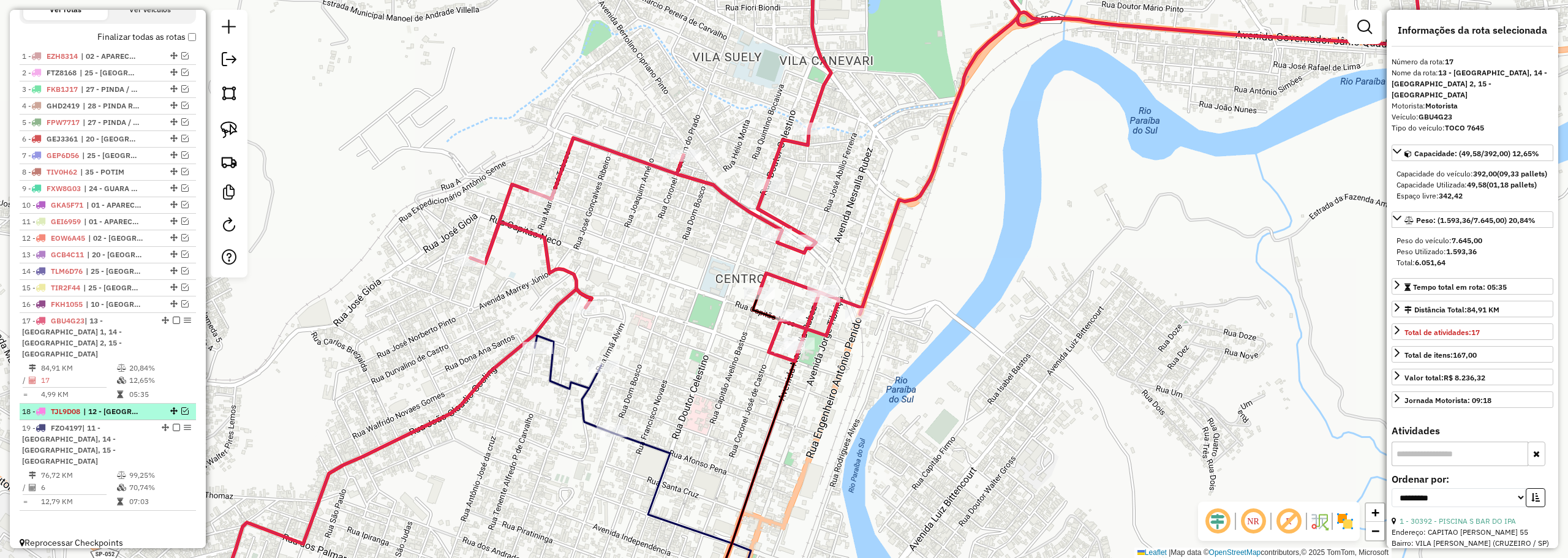
click at [182, 406] on div "18 - TJL9D08 | 12 - CRUZEIRO CENTRO, 15 - CRUZEIRO BAIRRO 4" at bounding box center [108, 411] width 171 height 11
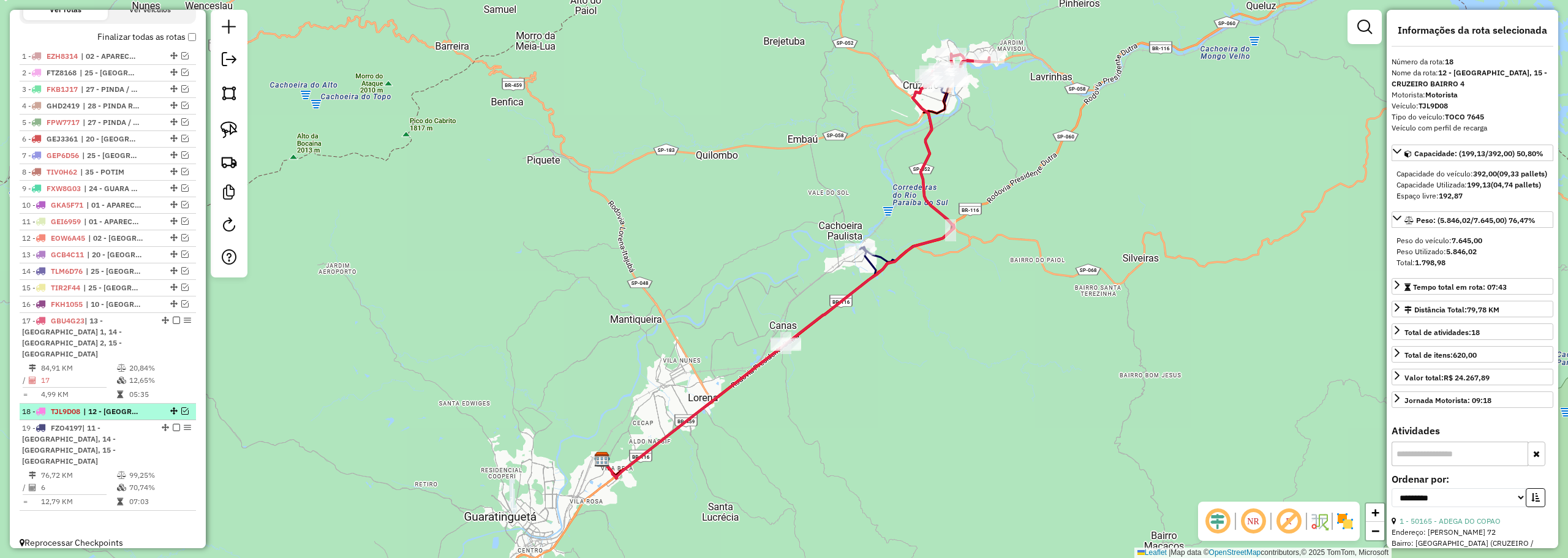
click at [177, 412] on div at bounding box center [172, 411] width 37 height 8
click at [185, 410] on div at bounding box center [172, 411] width 37 height 8
click at [182, 410] on em at bounding box center [185, 411] width 8 height 8
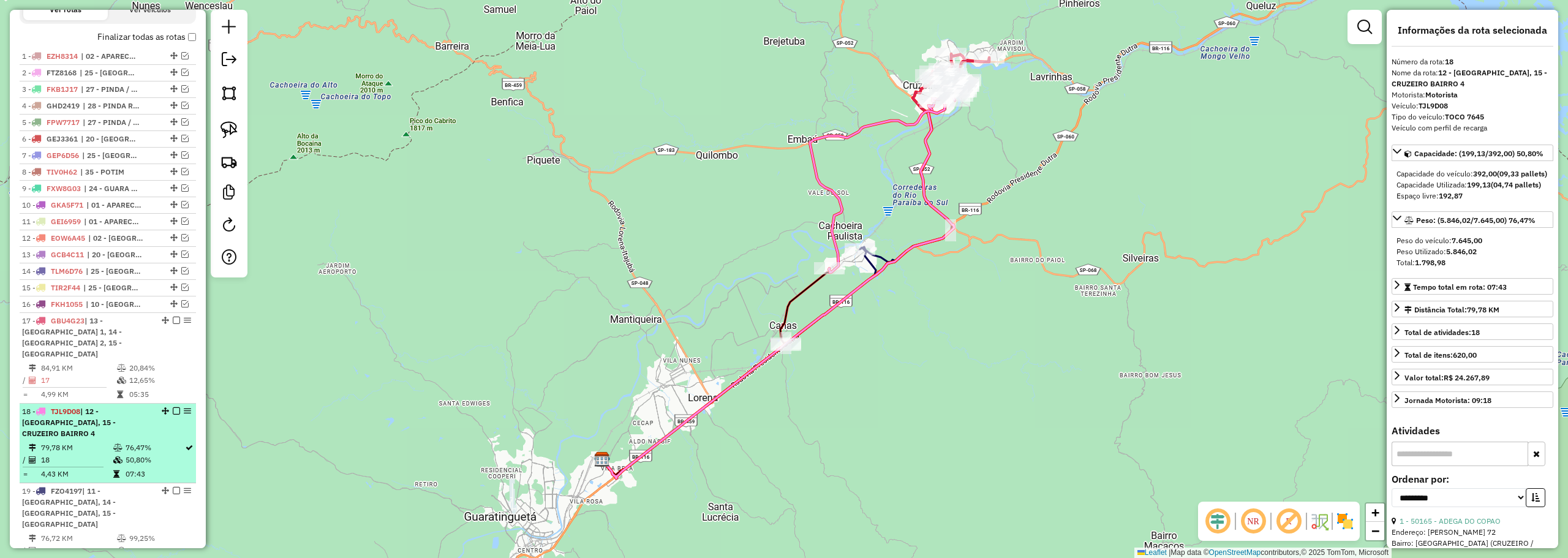
scroll to position [462, 0]
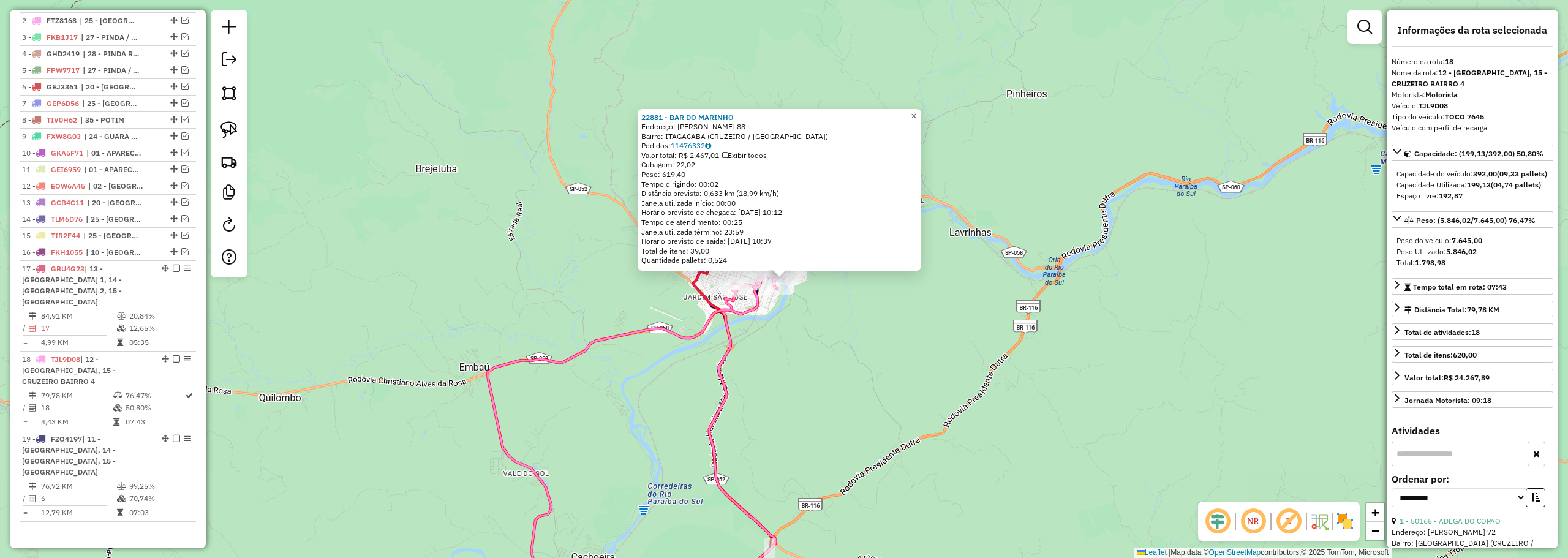
click at [921, 115] on link "×" at bounding box center [914, 116] width 15 height 15
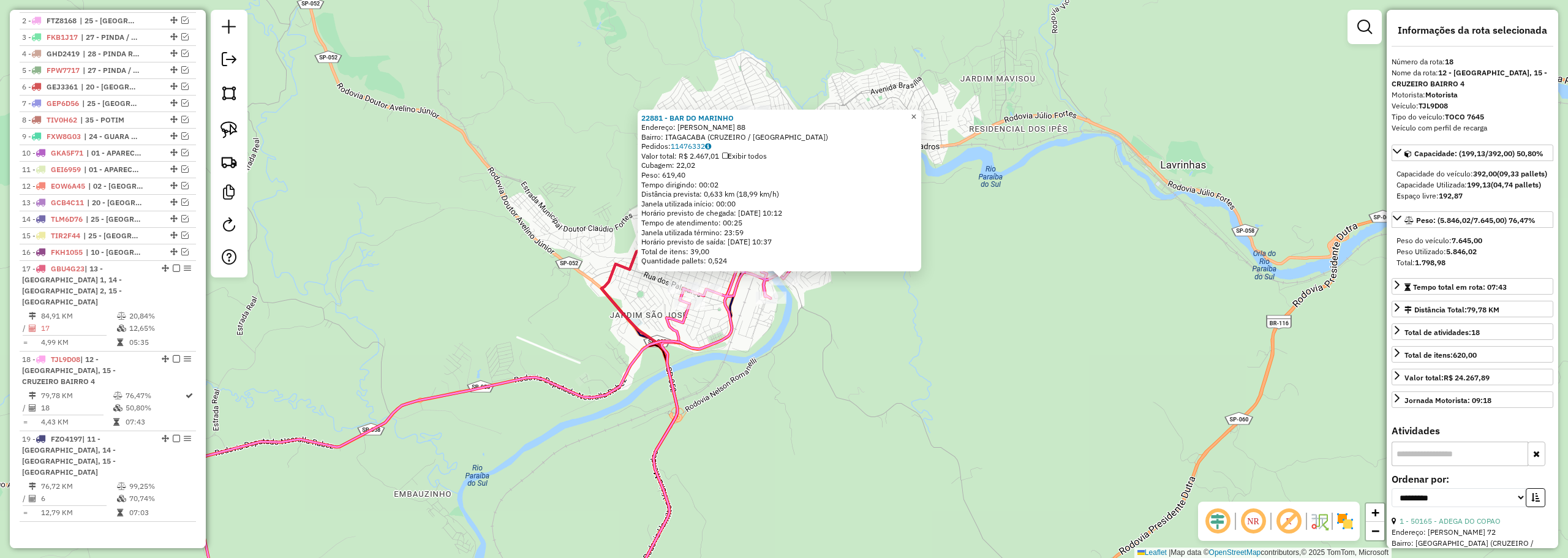
click at [916, 115] on link "×" at bounding box center [914, 117] width 15 height 15
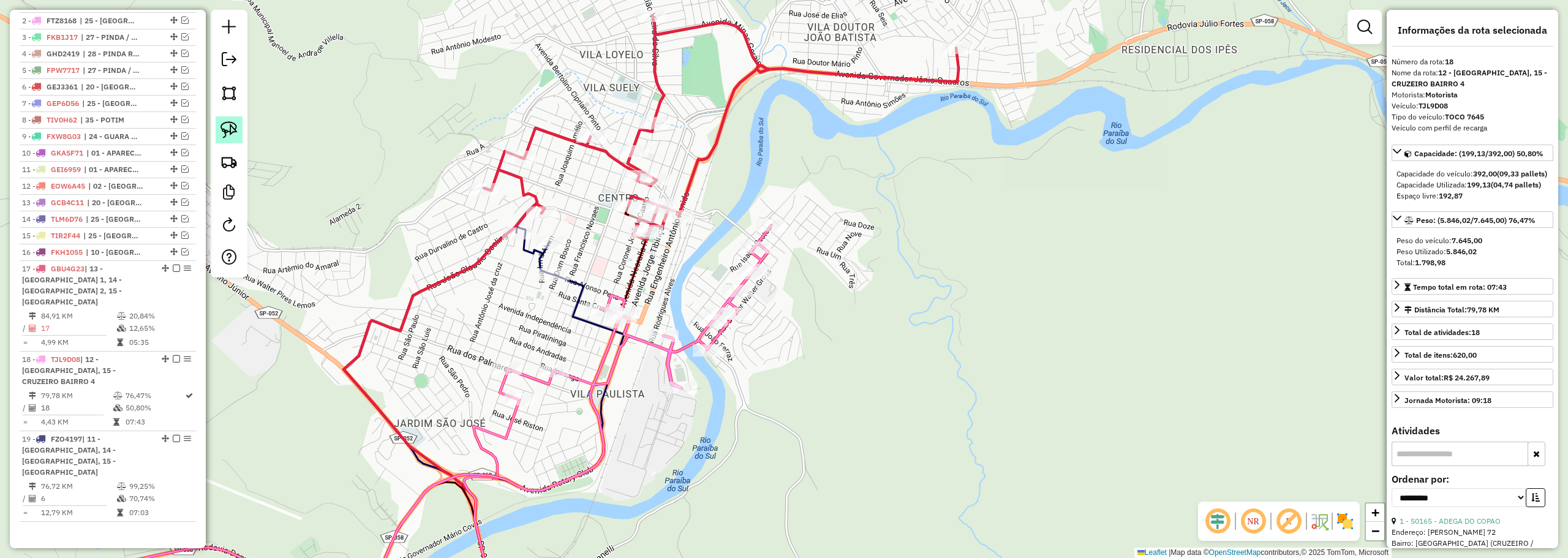
click at [223, 130] on img at bounding box center [229, 130] width 18 height 18
drag, startPoint x: 728, startPoint y: 277, endPoint x: 762, endPoint y: 189, distance: 94.3
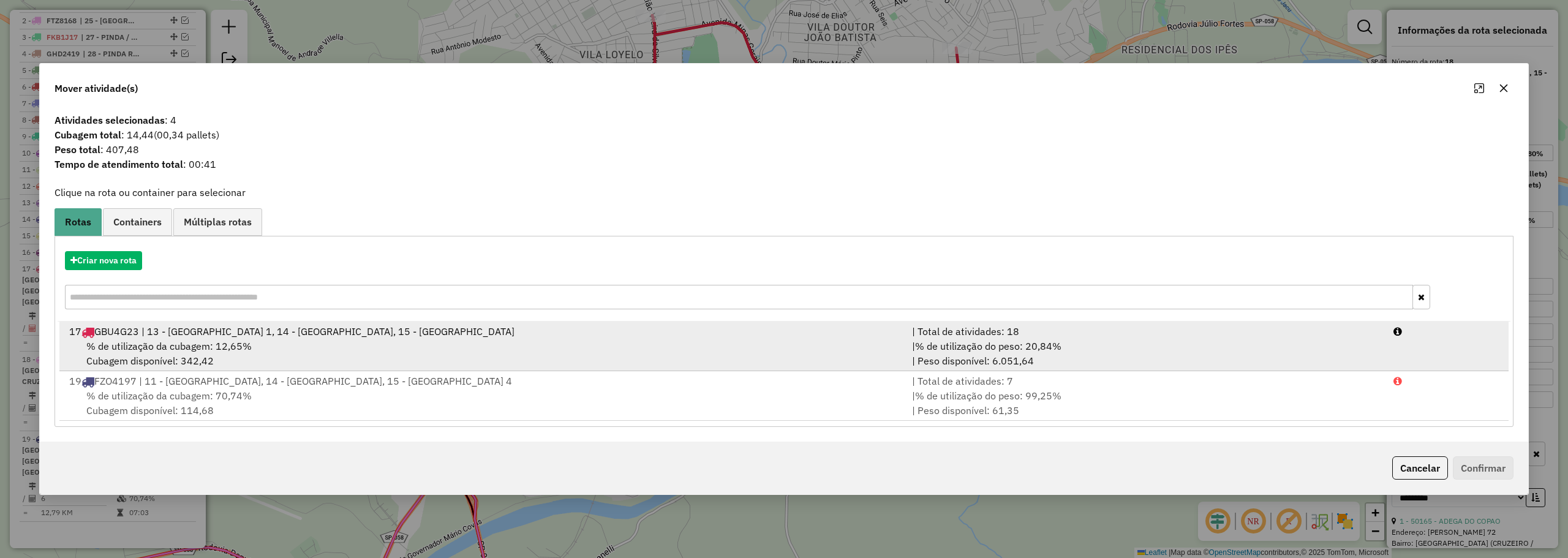
drag, startPoint x: 263, startPoint y: 331, endPoint x: 429, endPoint y: 341, distance: 166.3
click at [264, 329] on div "17 GBU4G23 | 13 - CRUZEIRO BAIRRO 1, 14 - CRUZEIRO BAIRRO 2, 15 - CRUZEIRO BAIR…" at bounding box center [483, 331] width 842 height 15
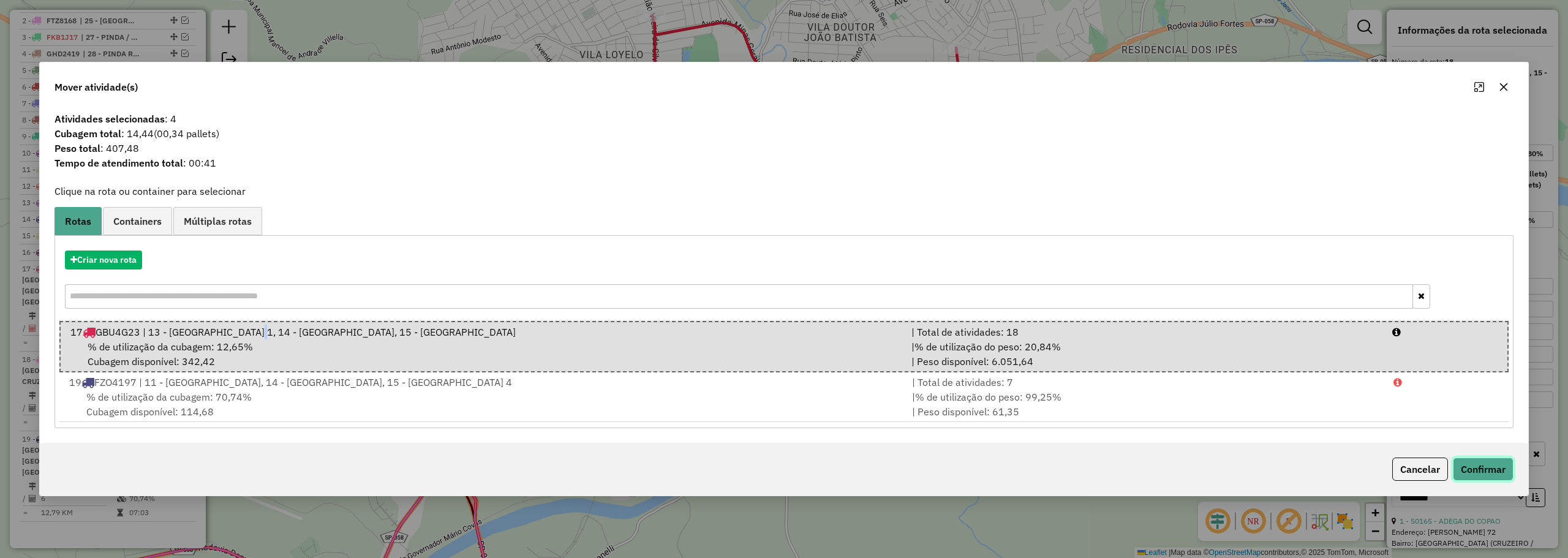
click at [1506, 462] on button "Confirmar" at bounding box center [1482, 469] width 60 height 23
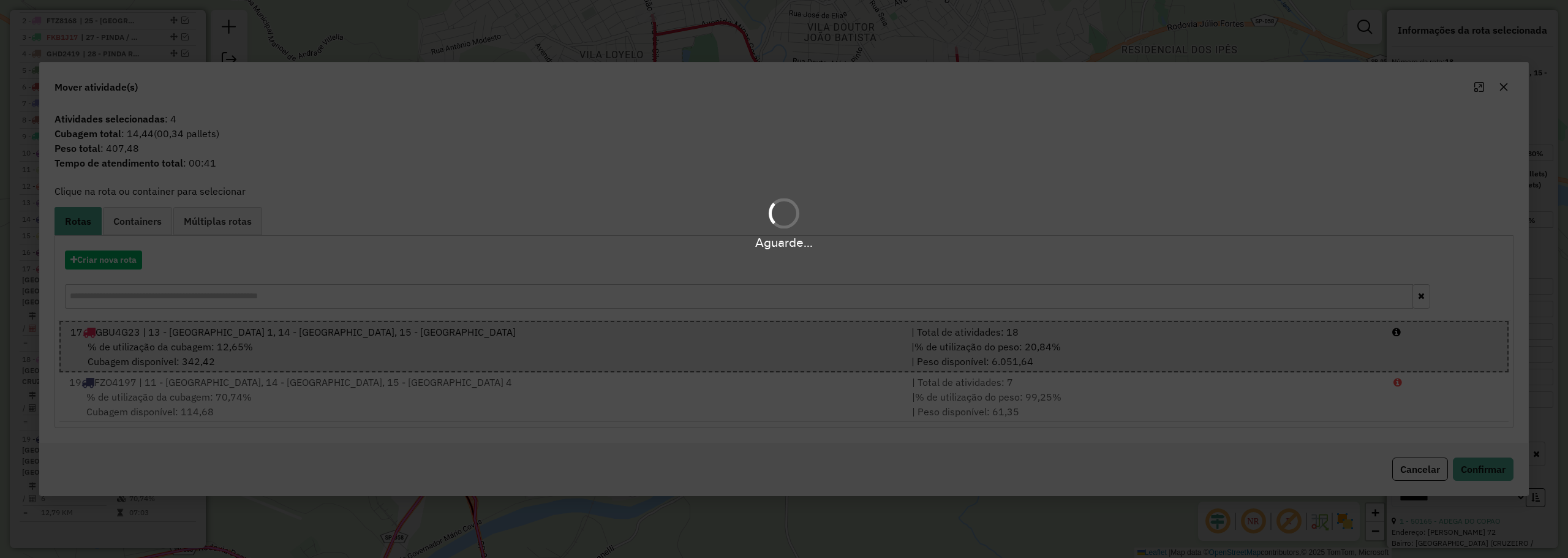
click at [909, 373] on div "Aguarde..." at bounding box center [784, 279] width 1568 height 558
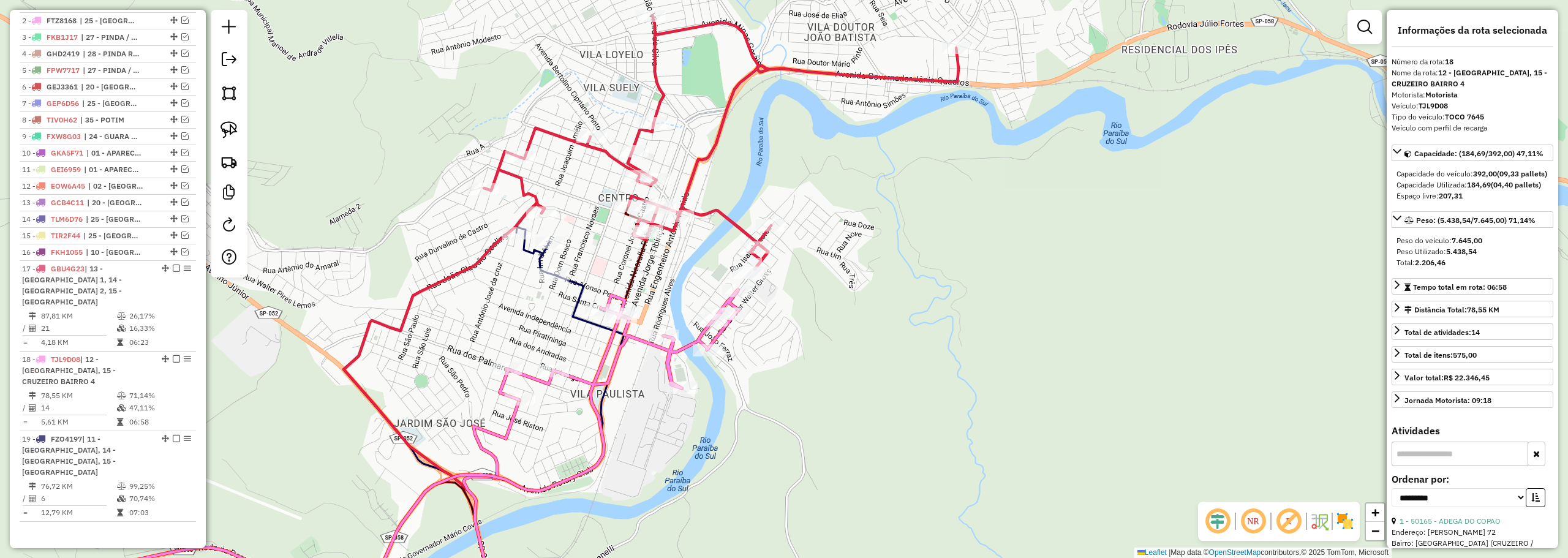
click at [736, 300] on icon at bounding box center [335, 451] width 807 height 324
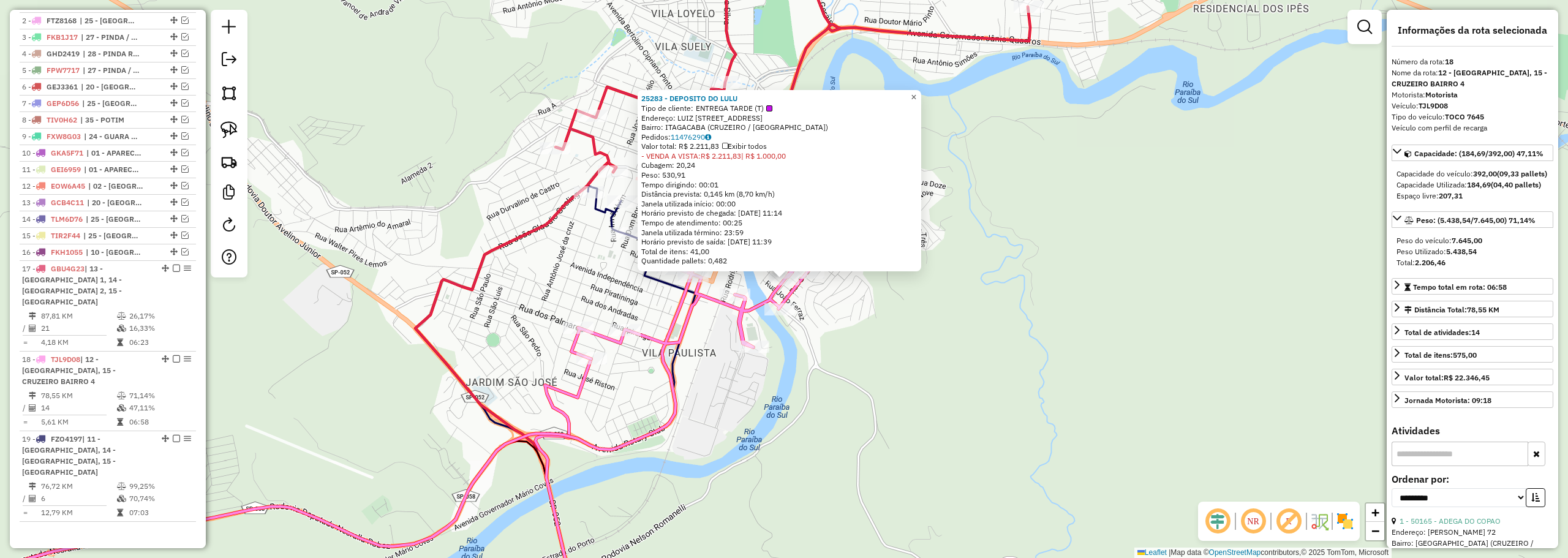
click at [921, 93] on link "×" at bounding box center [914, 96] width 15 height 15
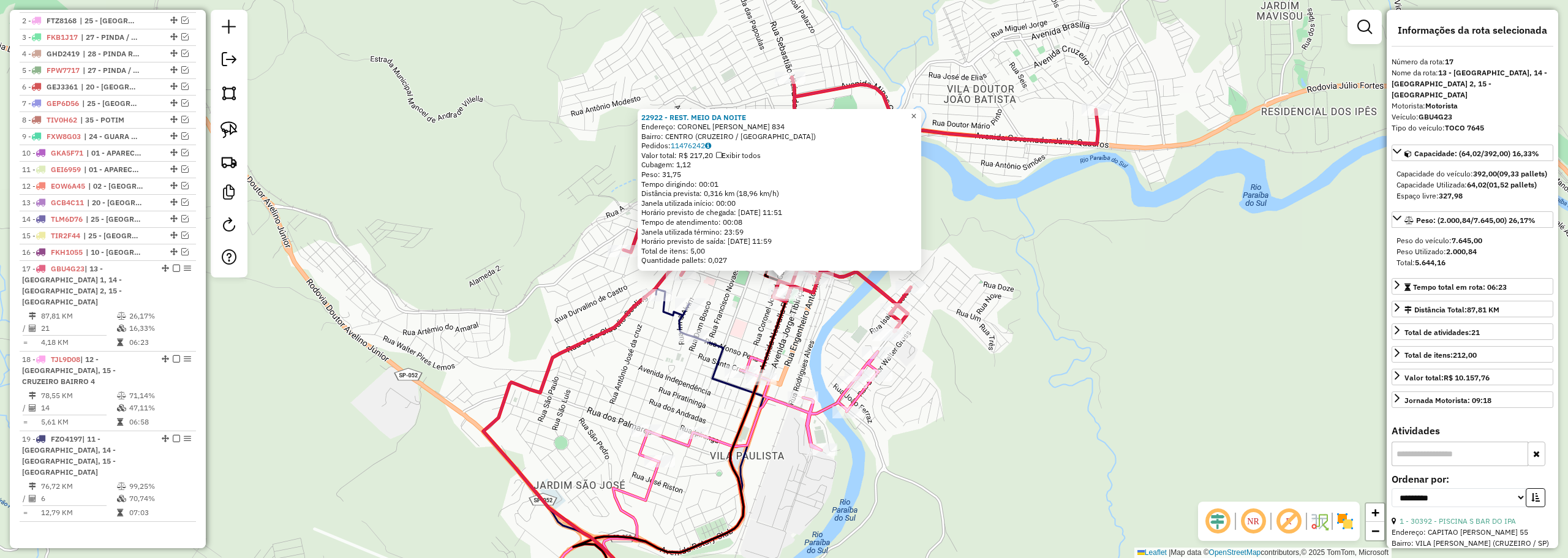
click at [916, 111] on span "×" at bounding box center [914, 116] width 6 height 11
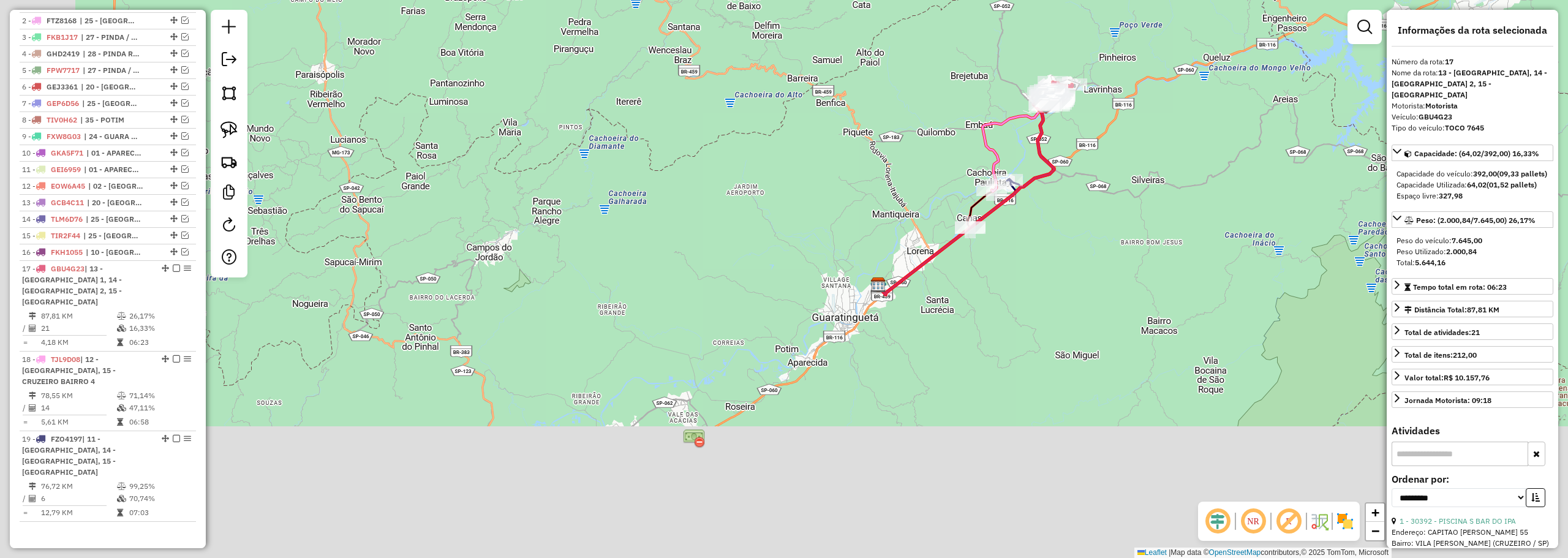
drag, startPoint x: 1035, startPoint y: 336, endPoint x: 1122, endPoint y: 205, distance: 157.3
click at [1122, 205] on div "Janela de atendimento Grade de atendimento Capacidade Transportadoras Veículos …" at bounding box center [784, 279] width 1568 height 558
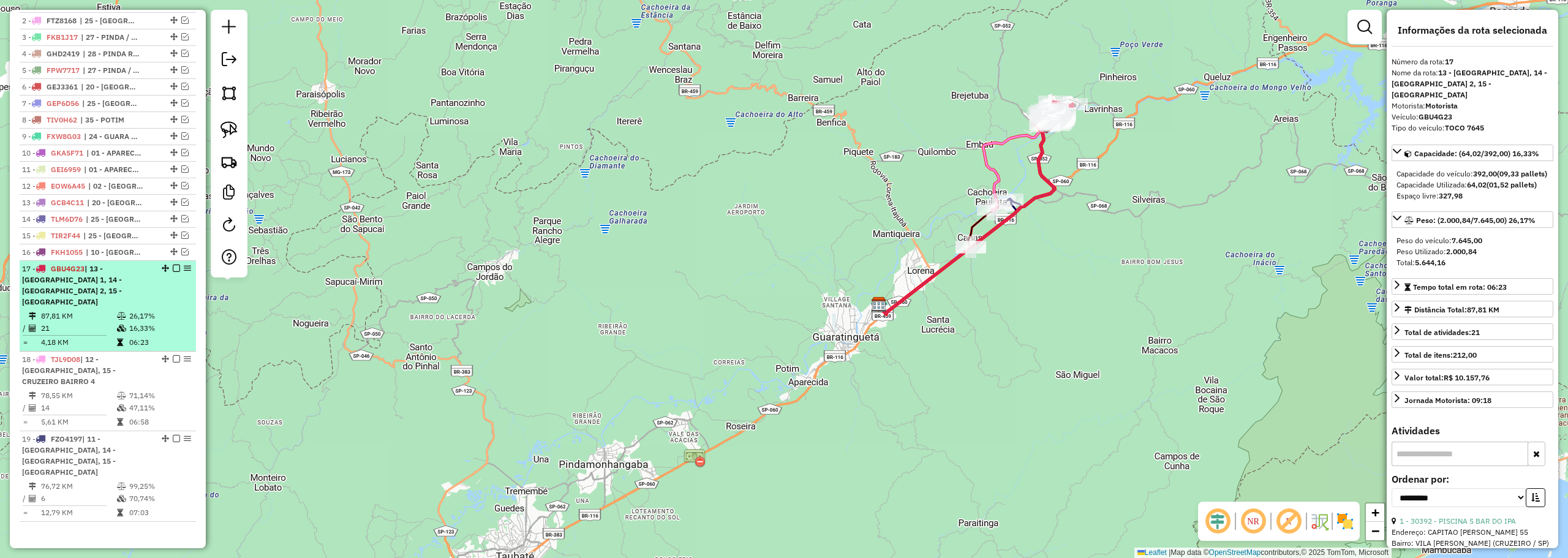
click at [173, 272] on em at bounding box center [176, 269] width 8 height 8
click at [172, 272] on em at bounding box center [176, 269] width 8 height 8
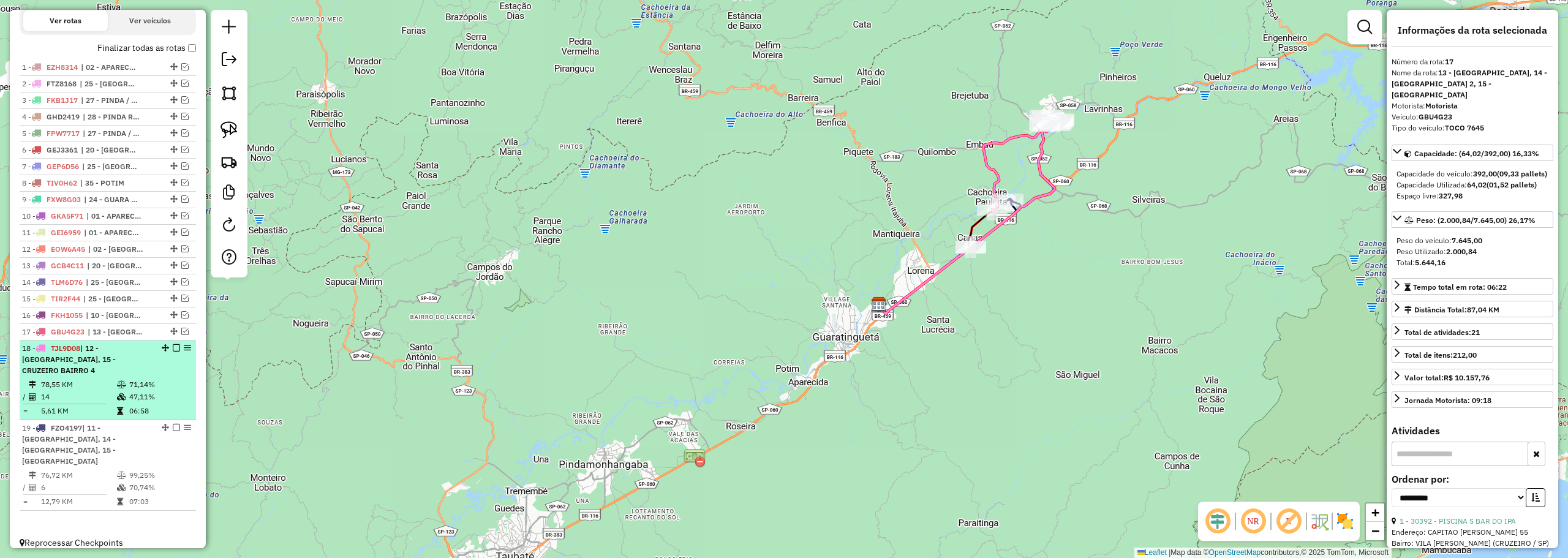
click at [172, 352] on em at bounding box center [176, 348] width 8 height 8
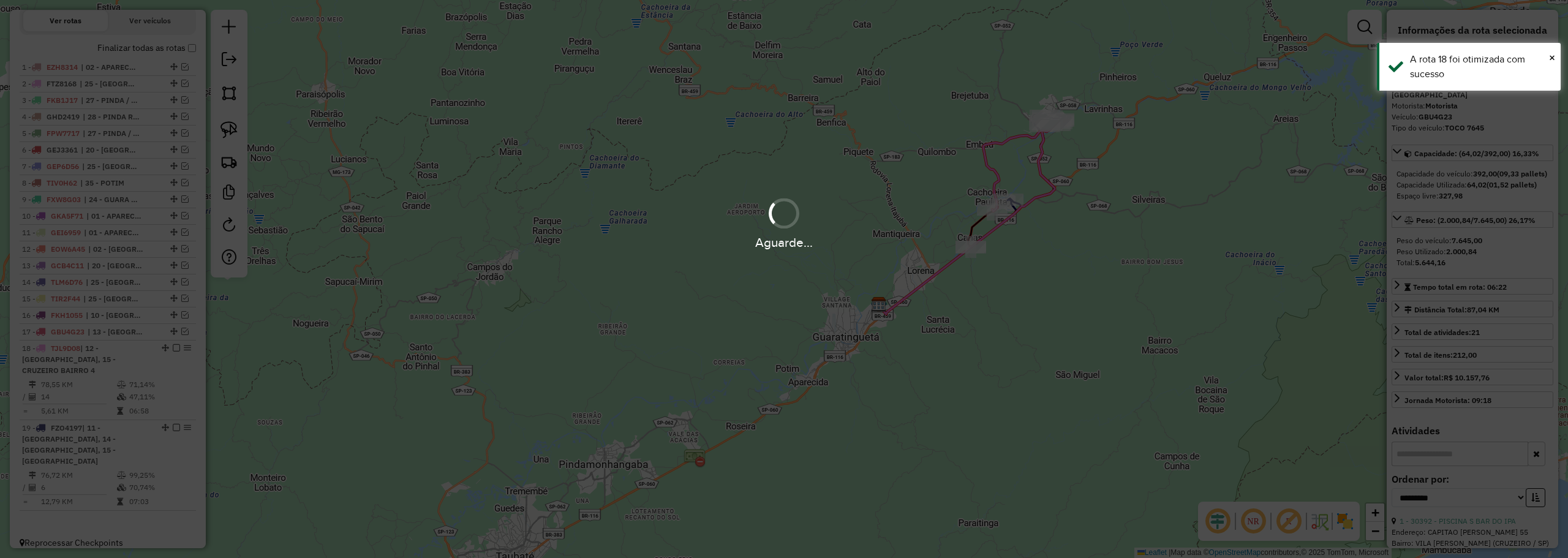
click at [172, 355] on div "Aguarde..." at bounding box center [784, 279] width 1568 height 558
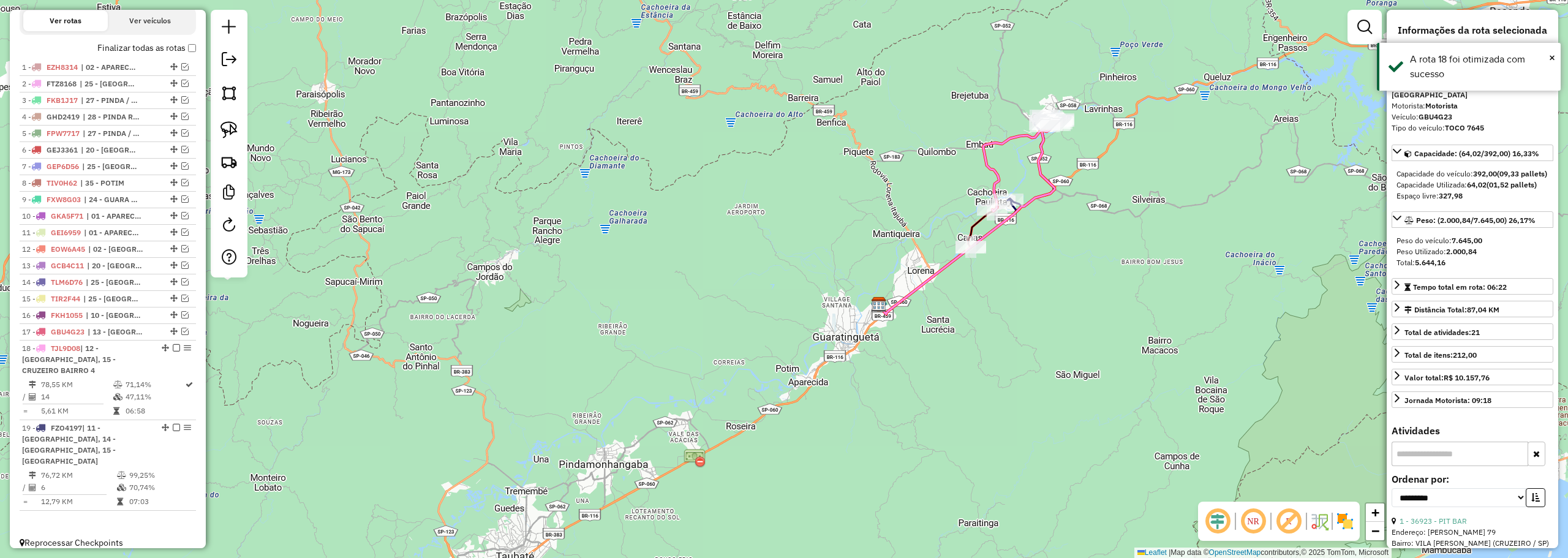
click at [172, 352] on em at bounding box center [176, 348] width 8 height 8
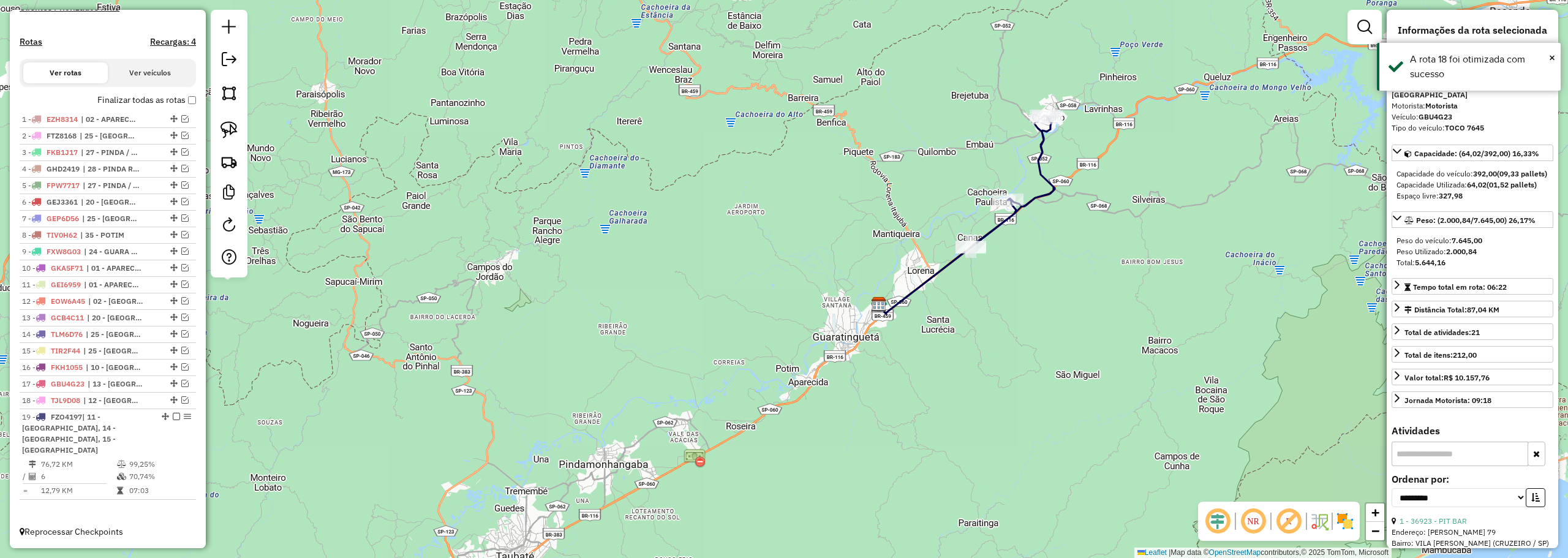
scroll to position [347, 0]
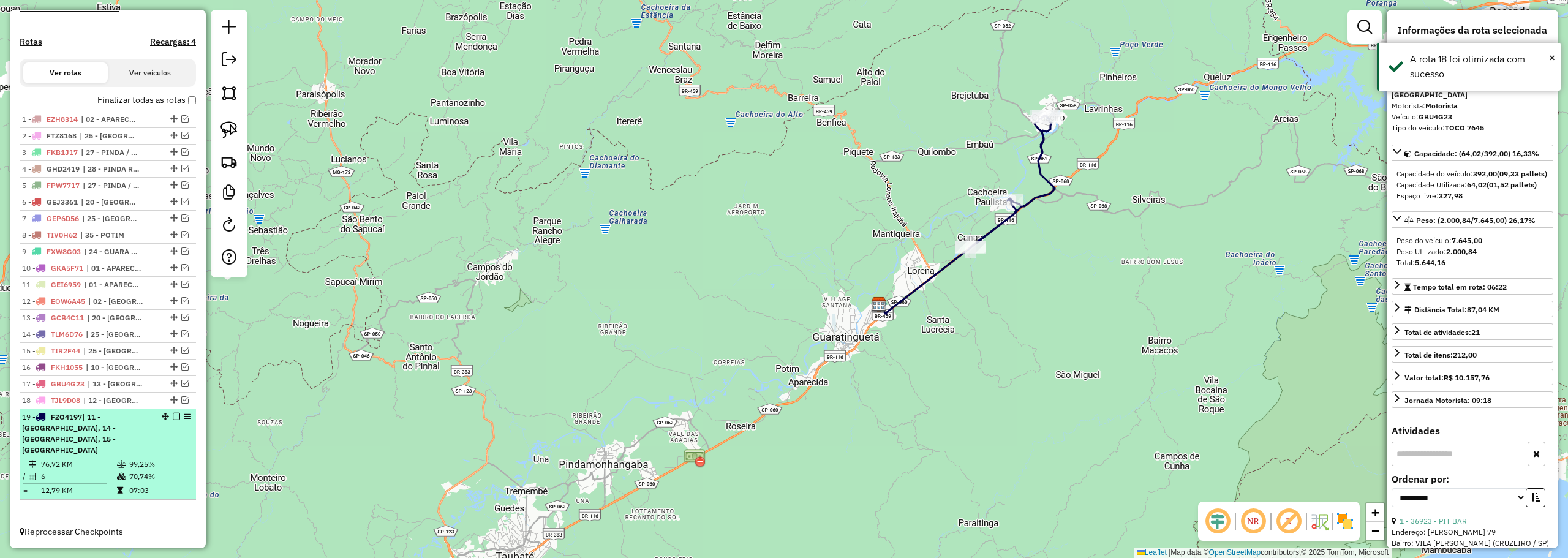
click at [173, 420] on em at bounding box center [176, 417] width 8 height 8
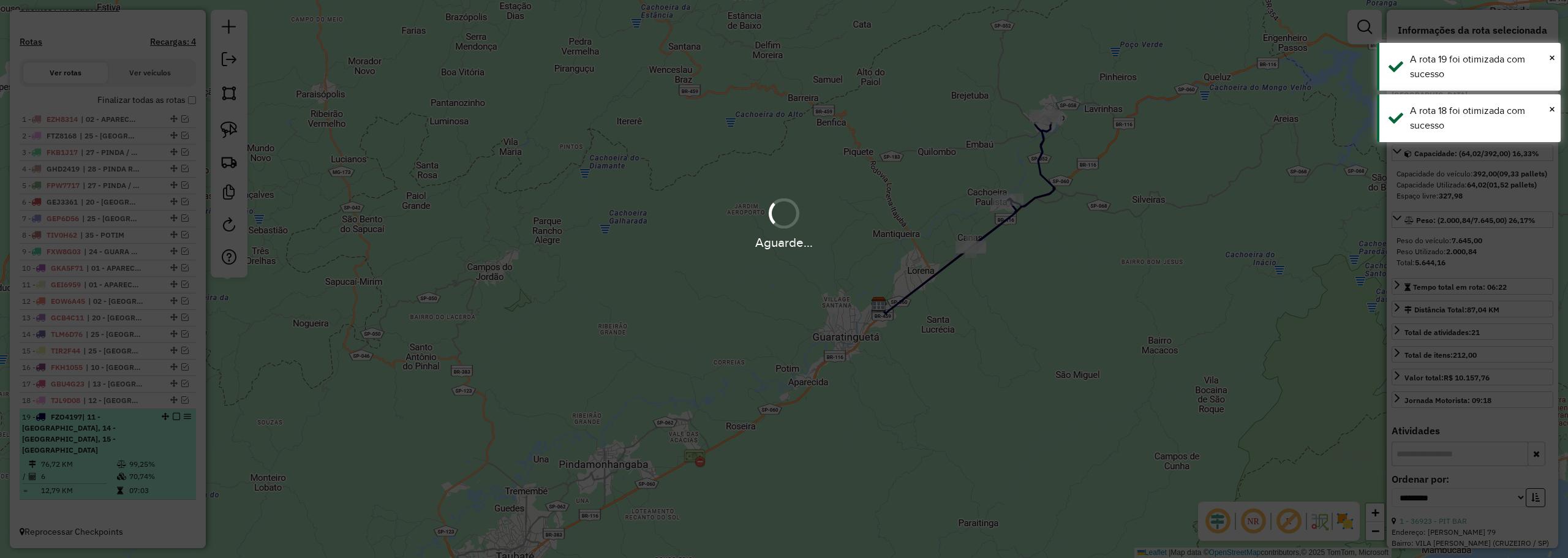
click at [173, 428] on div "Aguarde..." at bounding box center [784, 279] width 1568 height 558
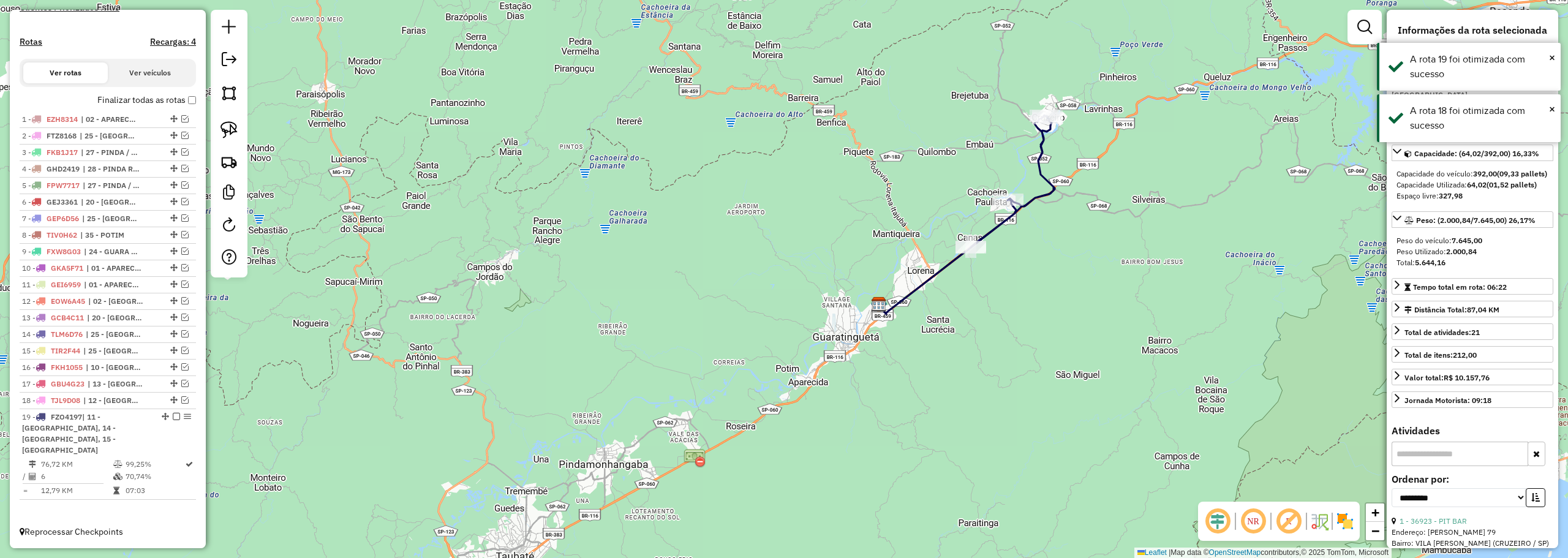
click at [173, 420] on em at bounding box center [176, 417] width 8 height 8
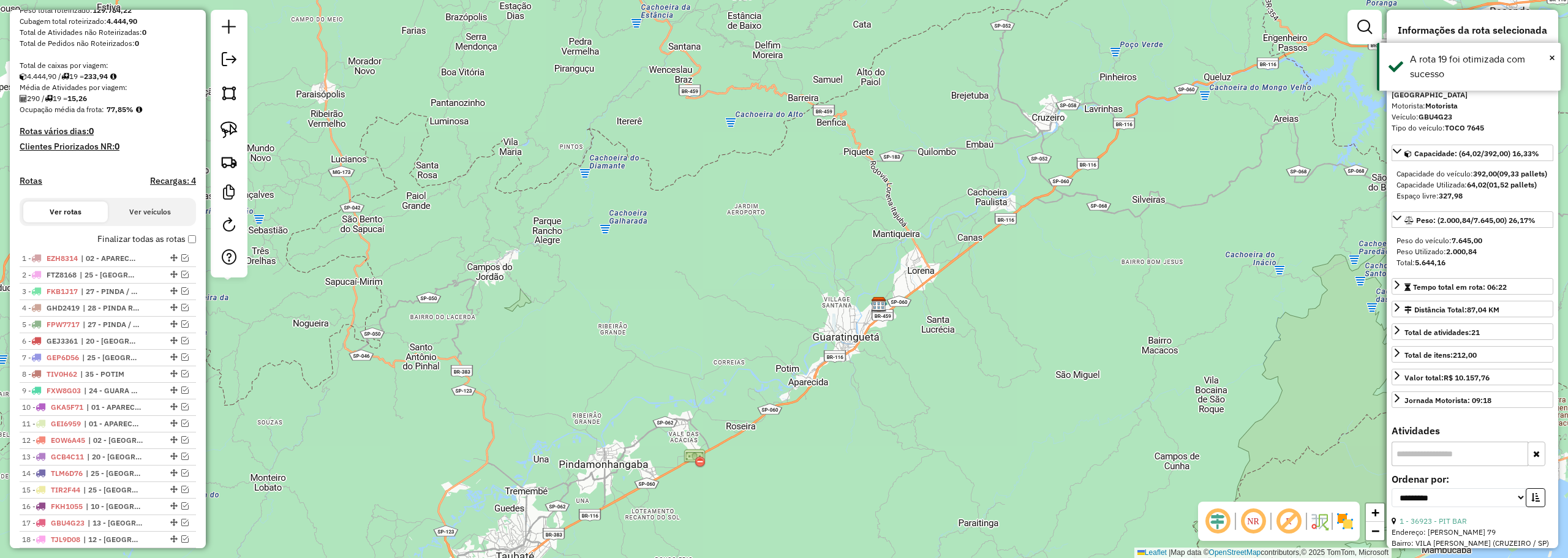
scroll to position [161, 0]
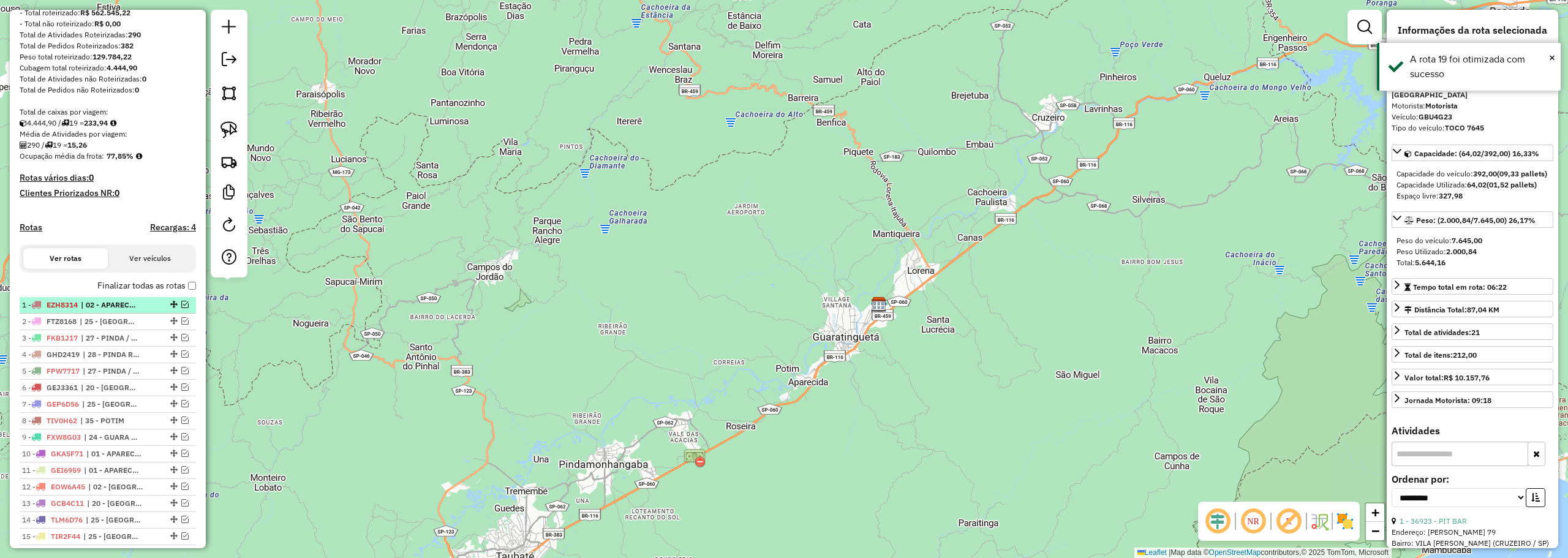
click at [181, 308] on em at bounding box center [185, 305] width 8 height 8
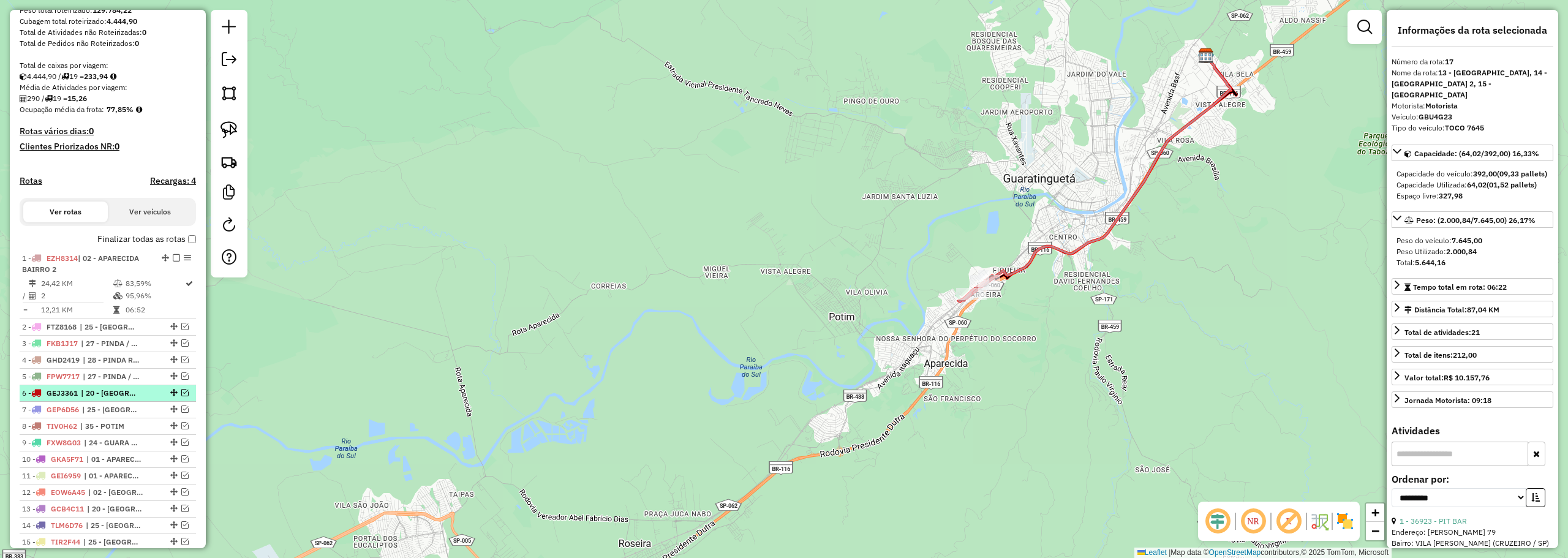
scroll to position [283, 0]
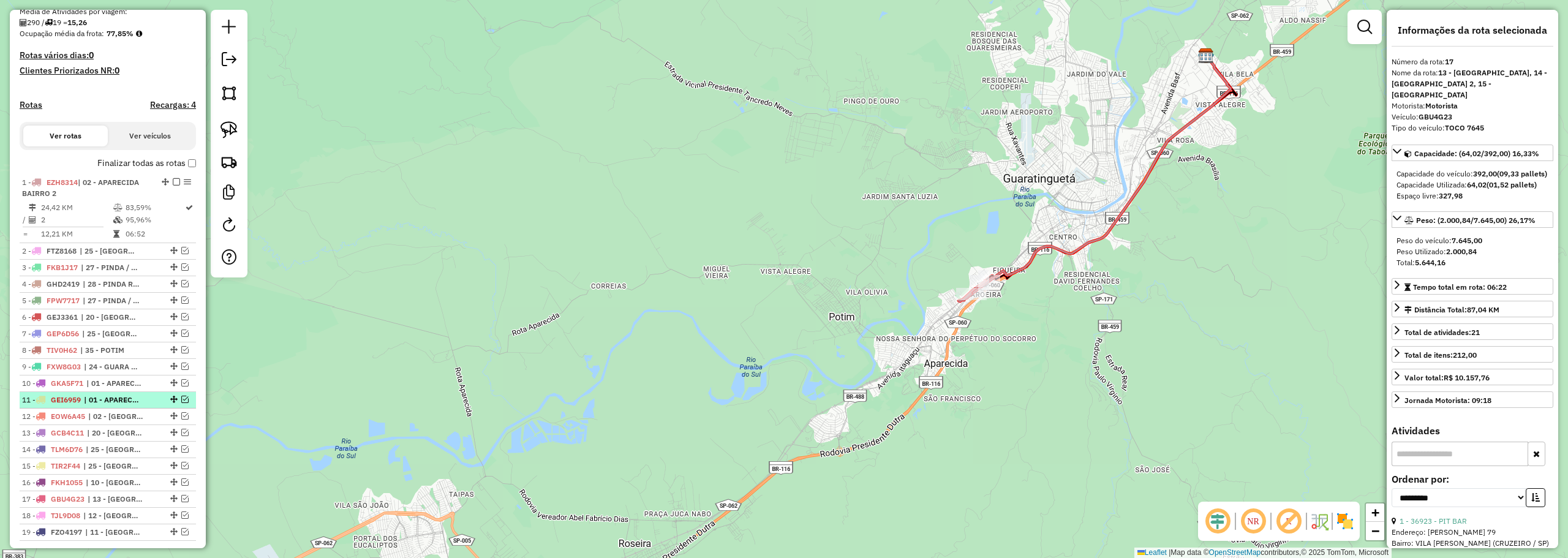
click at [181, 403] on em at bounding box center [185, 399] width 8 height 8
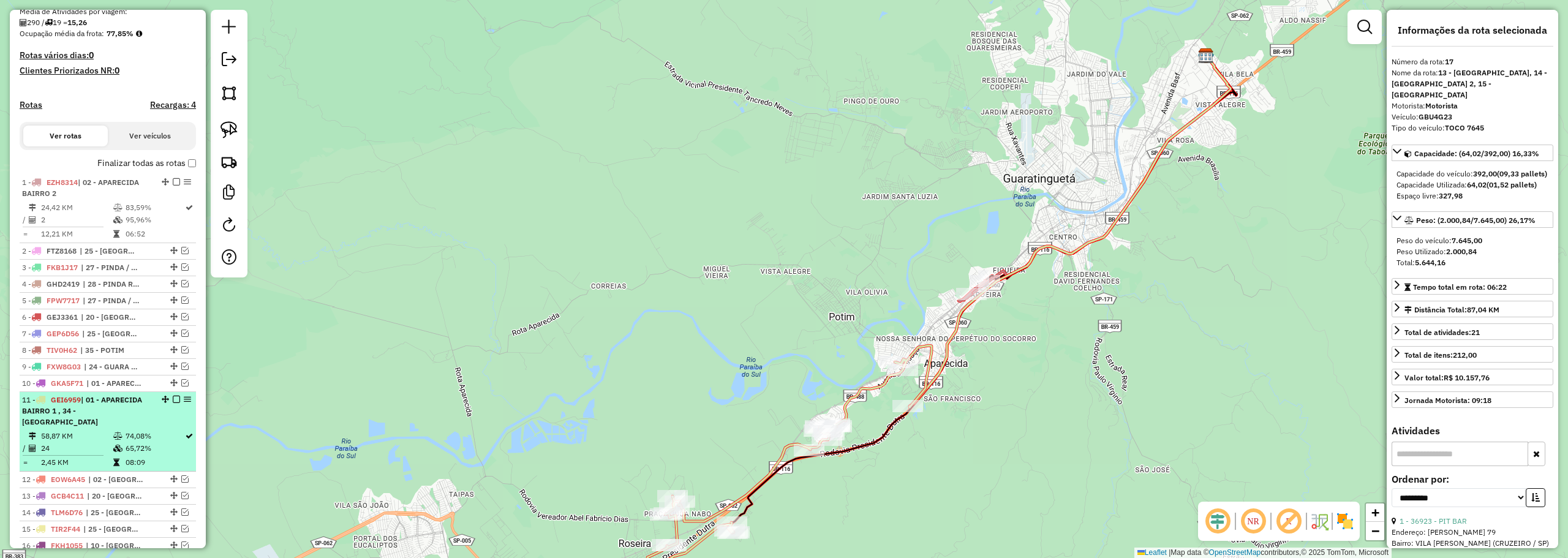
click at [184, 403] on em at bounding box center [188, 399] width 8 height 8
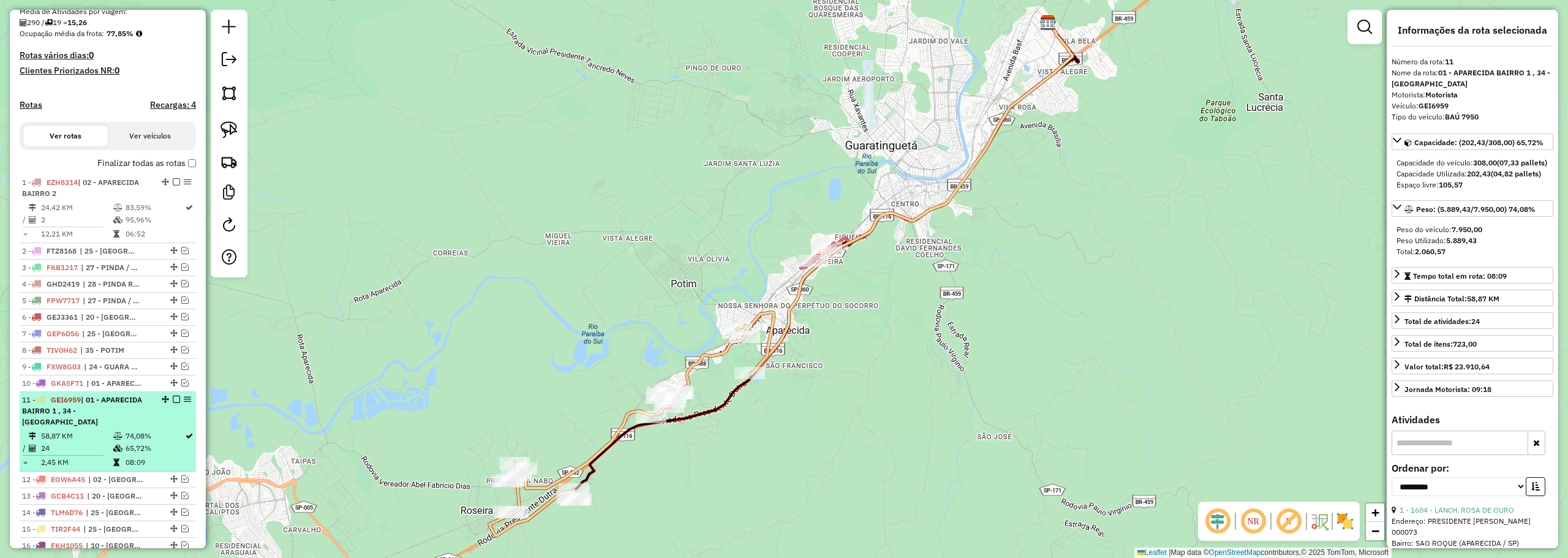
click at [172, 403] on em at bounding box center [176, 399] width 8 height 8
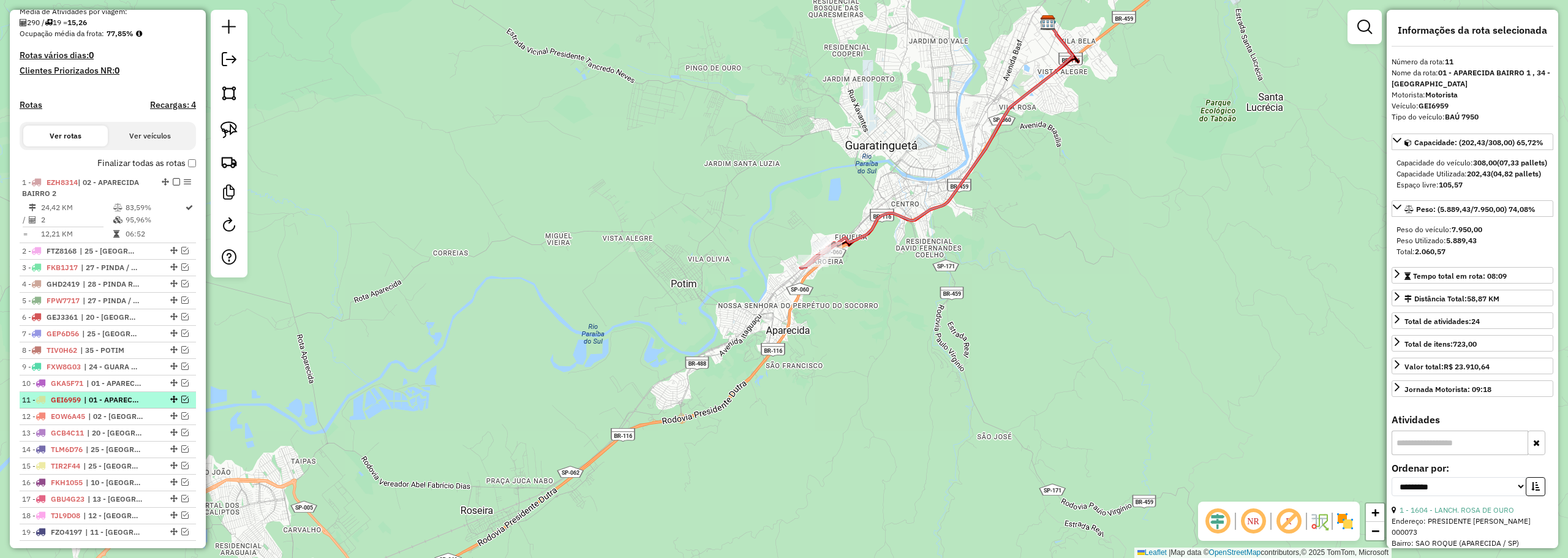
click at [181, 403] on em at bounding box center [185, 399] width 8 height 8
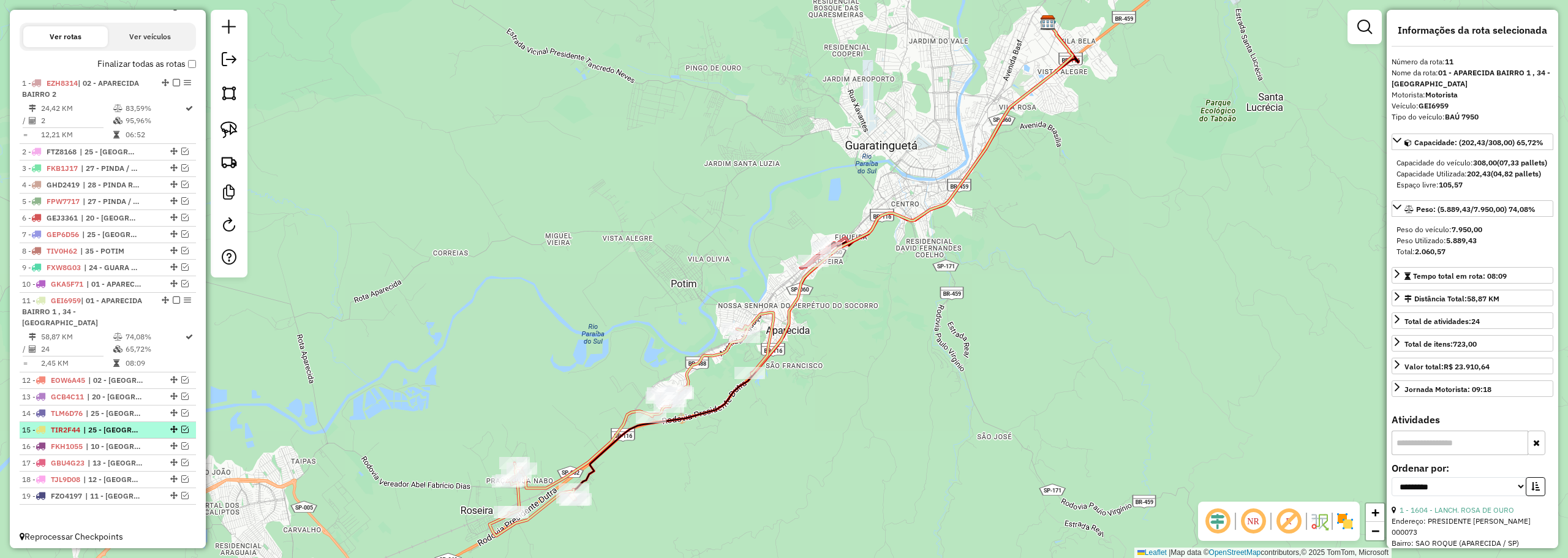
scroll to position [388, 0]
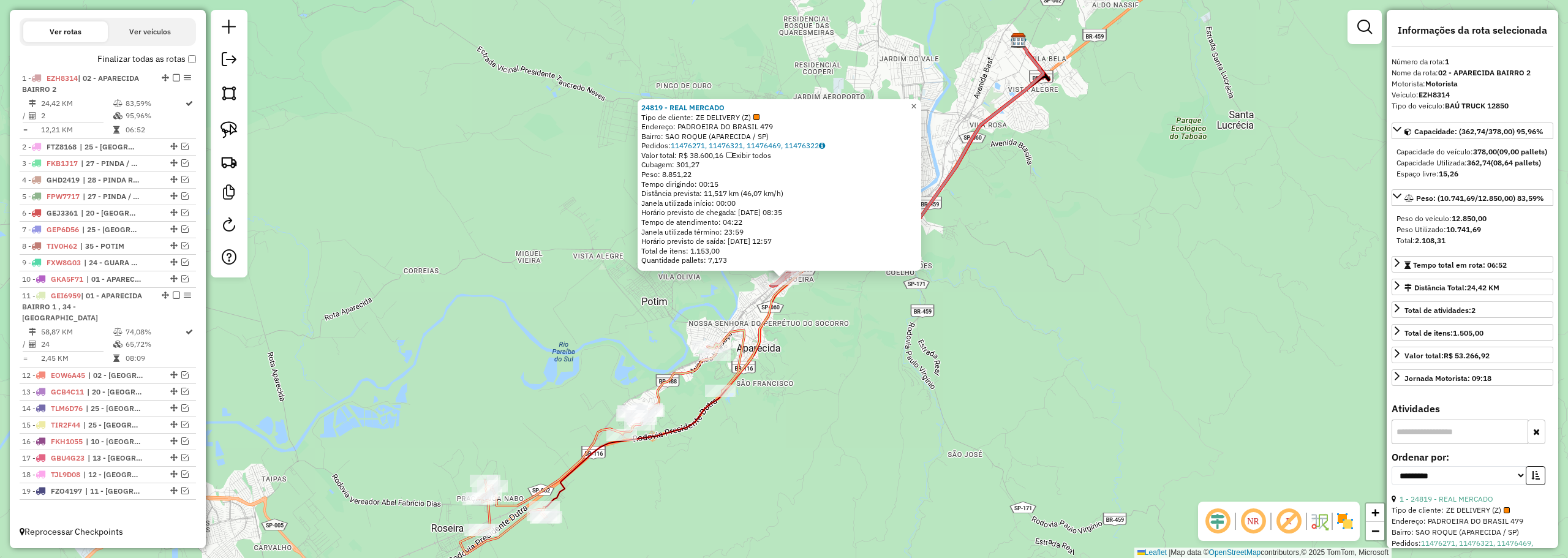
drag, startPoint x: 925, startPoint y: 100, endPoint x: 877, endPoint y: 170, distance: 84.9
click at [916, 101] on span "×" at bounding box center [914, 106] width 6 height 11
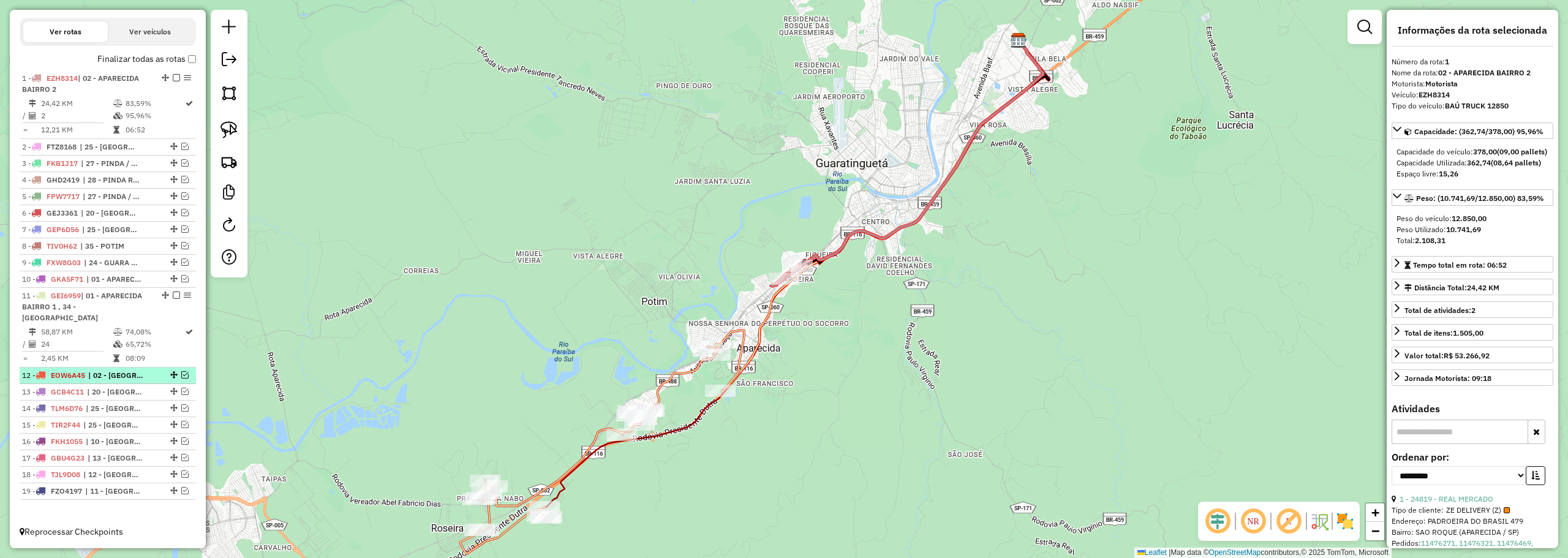
click at [181, 374] on em at bounding box center [185, 375] width 8 height 8
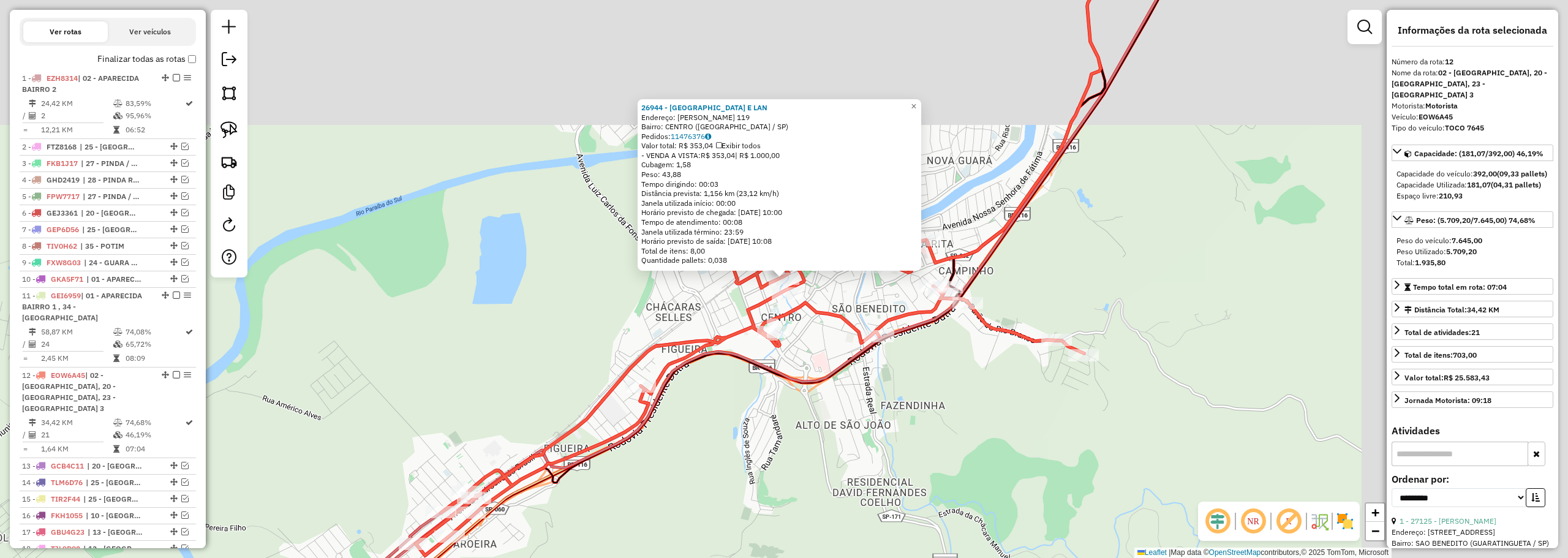
scroll to position [451, 0]
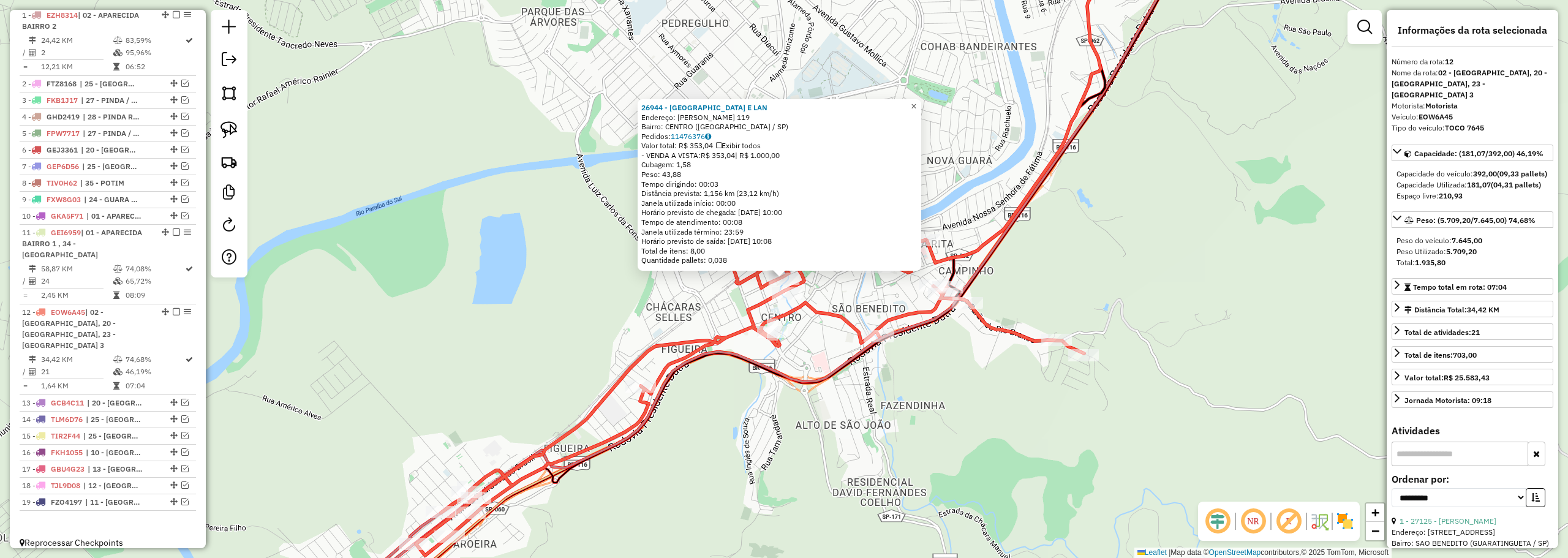
click at [916, 106] on span "×" at bounding box center [914, 106] width 6 height 11
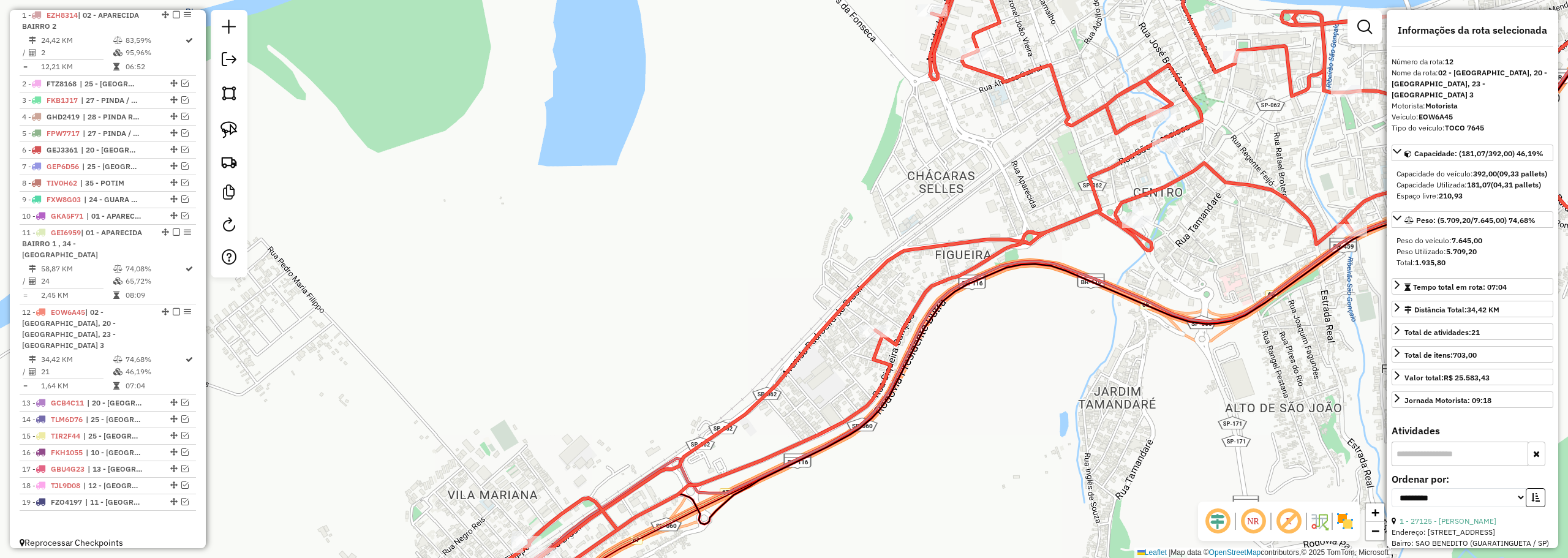
drag, startPoint x: 428, startPoint y: 436, endPoint x: 630, endPoint y: 87, distance: 403.2
click at [629, 88] on div "Janela de atendimento Grade de atendimento Capacidade Transportadoras Veículos …" at bounding box center [784, 279] width 1568 height 558
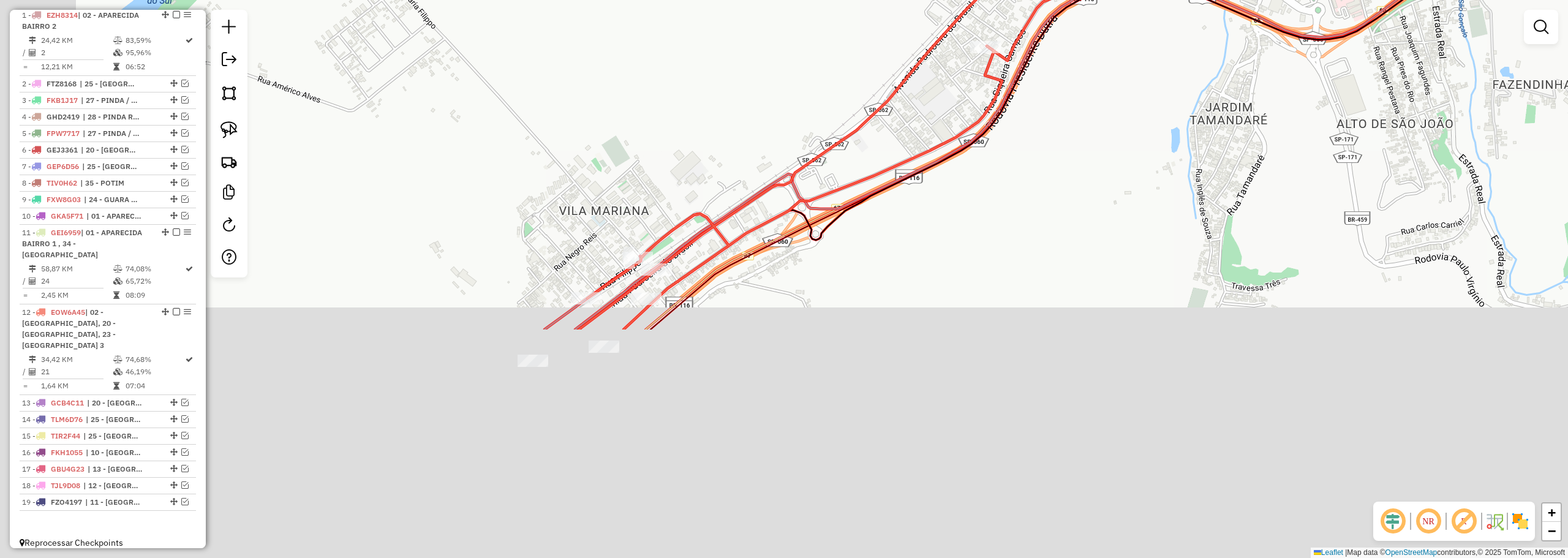
drag, startPoint x: 668, startPoint y: 61, endPoint x: 639, endPoint y: 218, distance: 159.7
click at [670, 56] on div "Janela de atendimento Grade de atendimento Capacidade Transportadoras Veículos …" at bounding box center [784, 279] width 1568 height 558
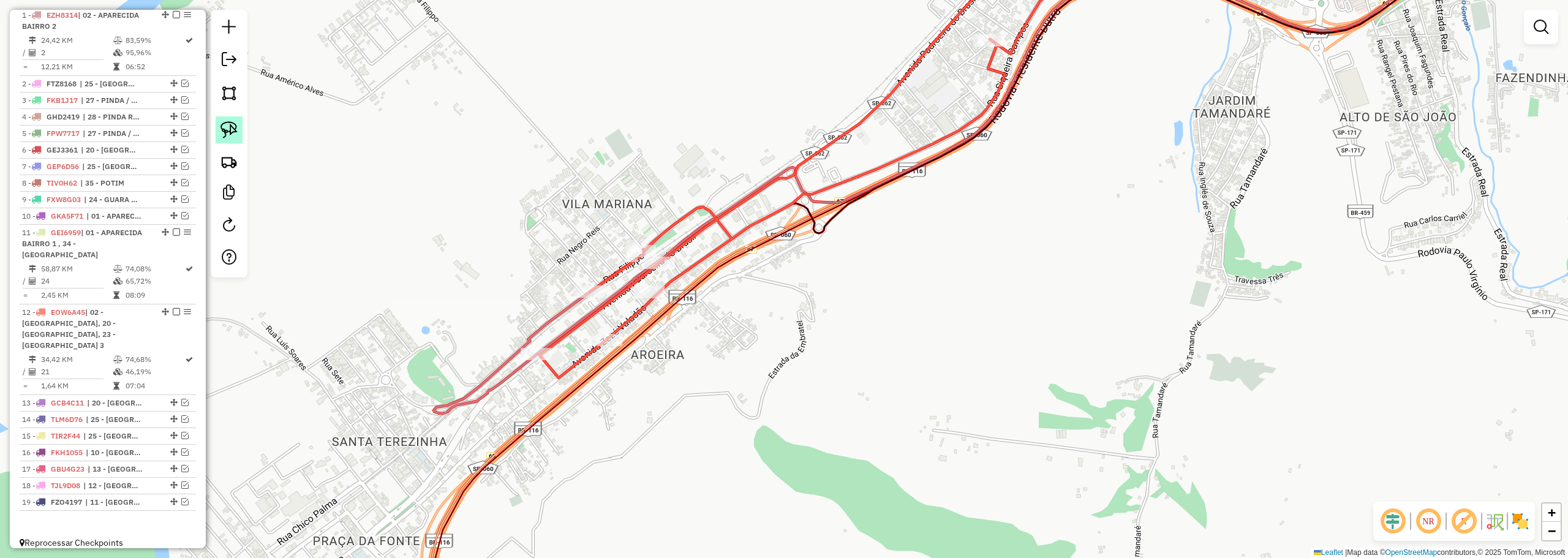
click at [234, 134] on img at bounding box center [229, 130] width 18 height 18
drag, startPoint x: 590, startPoint y: 268, endPoint x: 629, endPoint y: 336, distance: 78.4
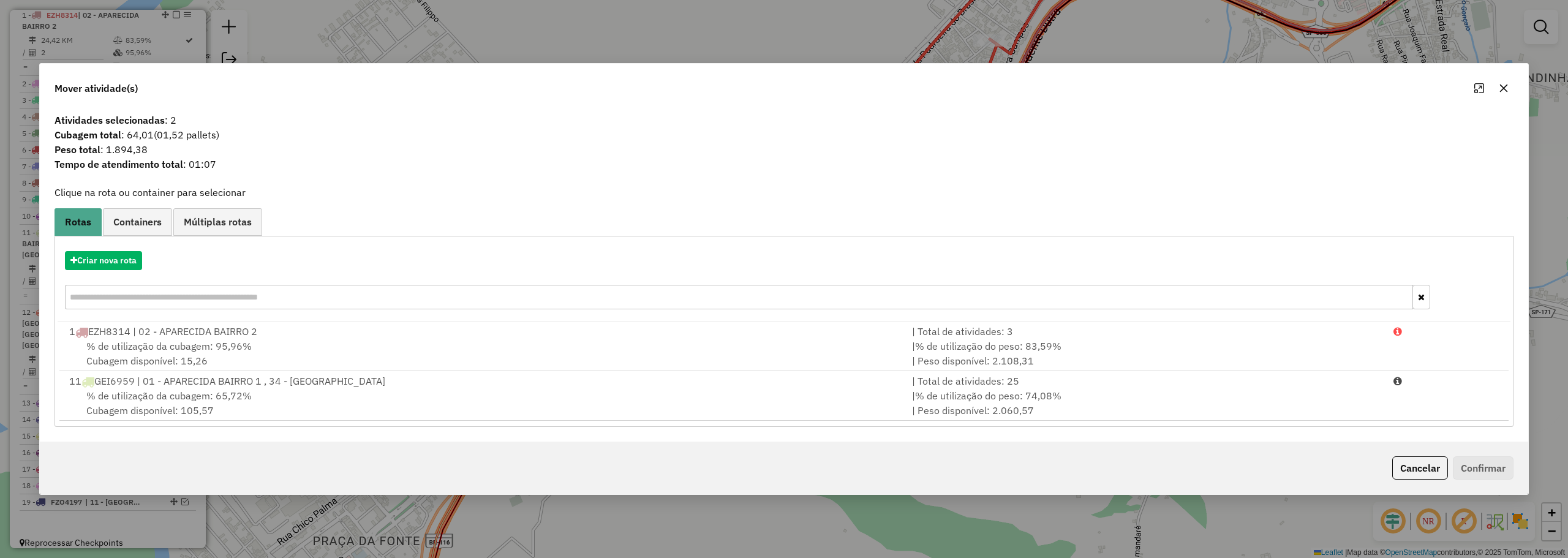
click at [1504, 87] on icon "button" at bounding box center [1504, 89] width 10 height 10
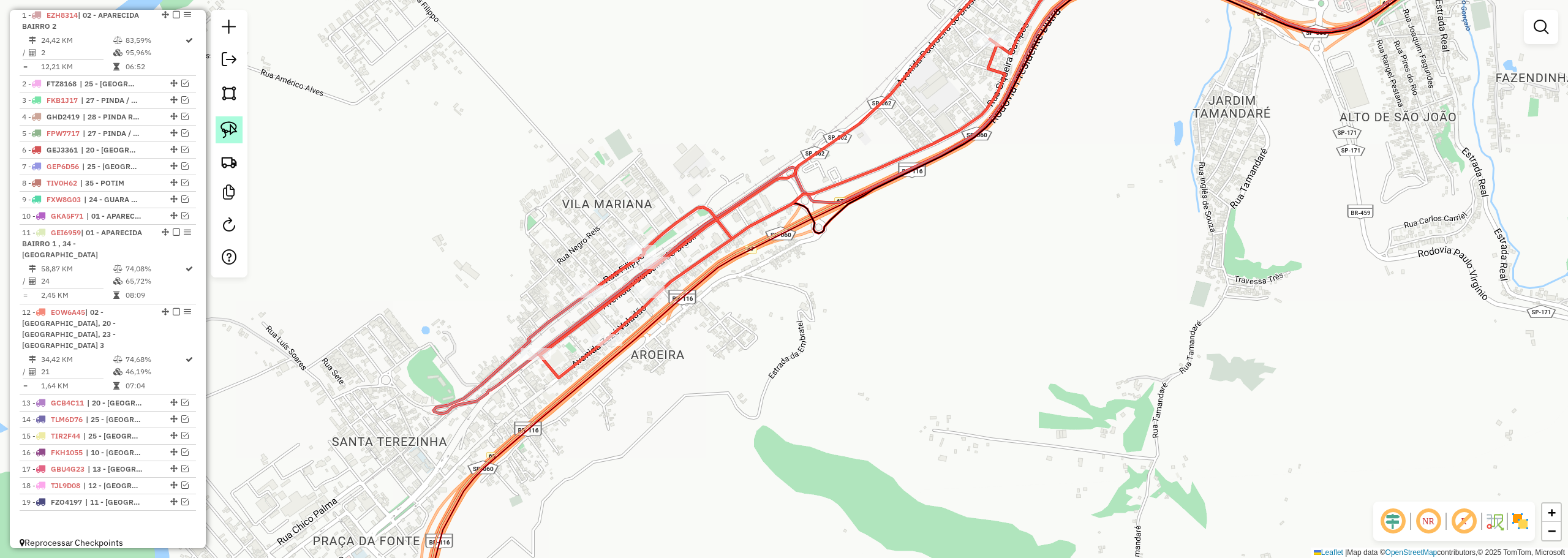
click at [232, 132] on img at bounding box center [229, 130] width 18 height 18
drag, startPoint x: 579, startPoint y: 266, endPoint x: 631, endPoint y: 322, distance: 76.4
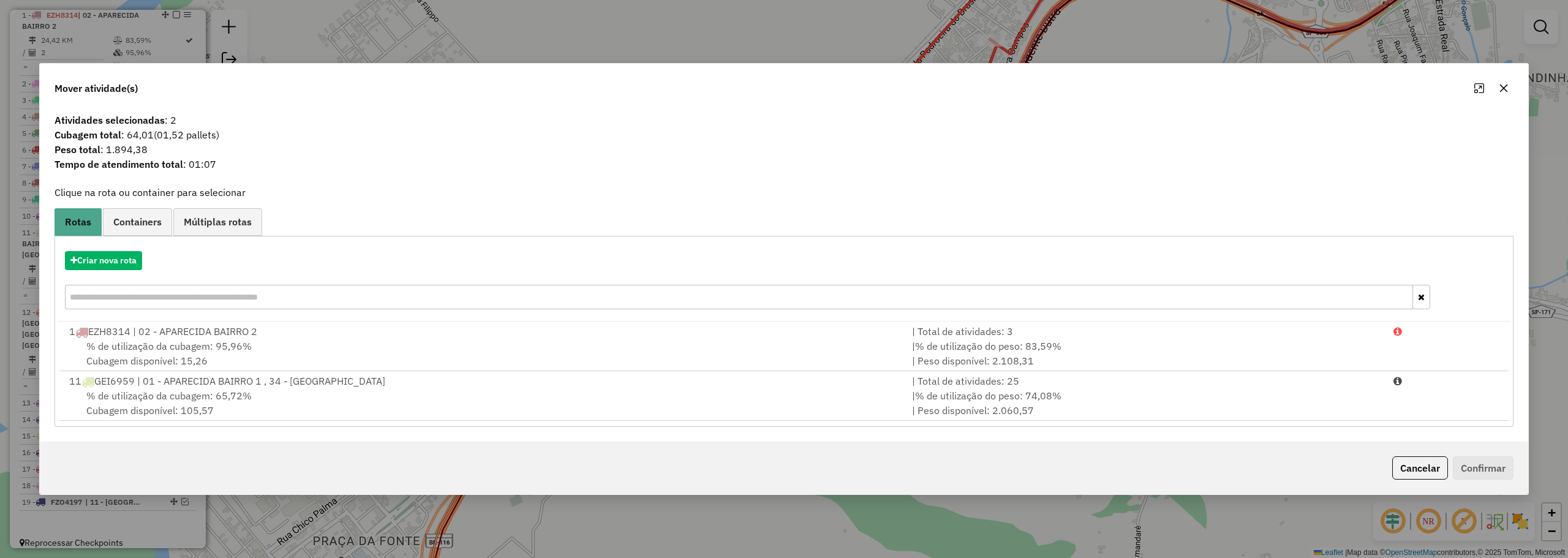
click at [1509, 87] on button "button" at bounding box center [1504, 88] width 19 height 19
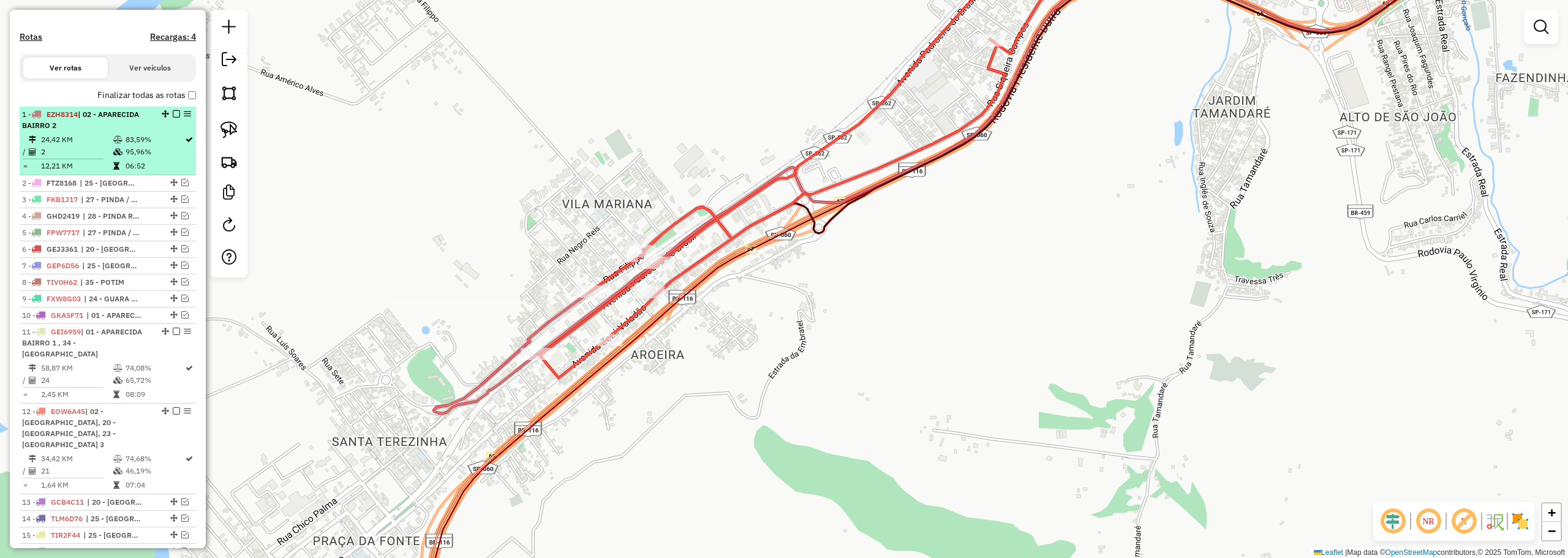
scroll to position [390, 0]
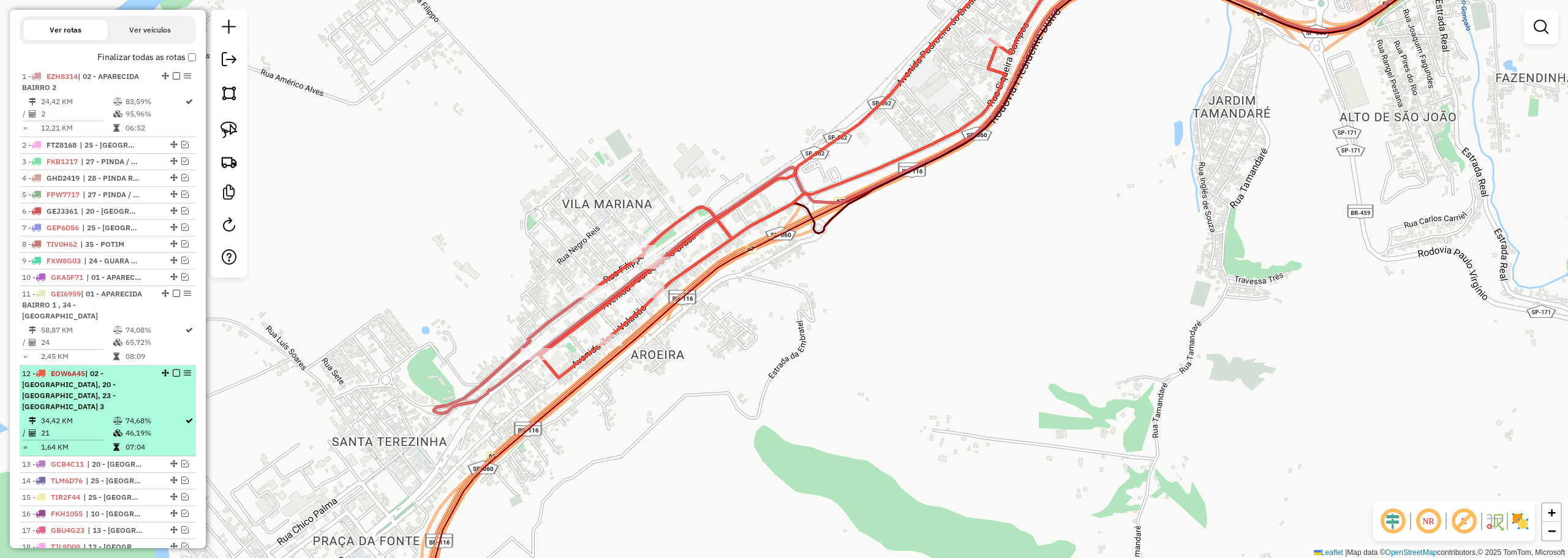
click at [120, 377] on div "12 - EOW6A45 | 02 - APARECIDA BAIRRO 2, 20 - GUARA CENTRO, 23 - GUARA BAIRRO 3" at bounding box center [87, 390] width 130 height 44
select select "**********"
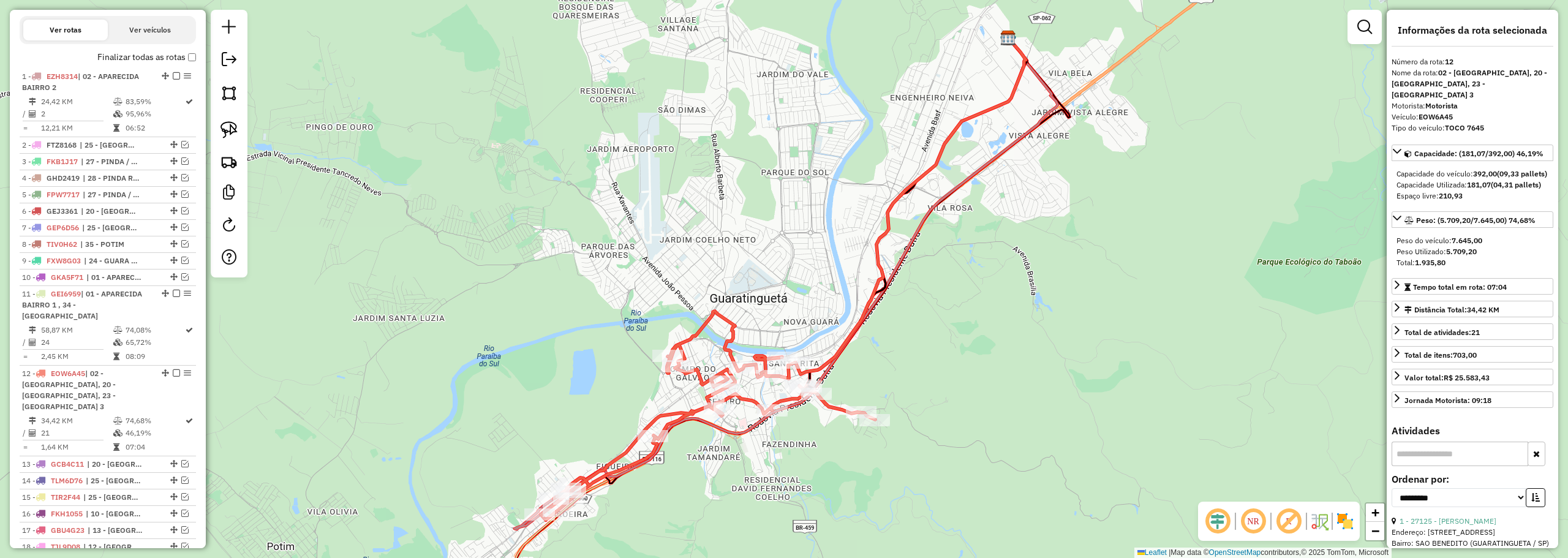
drag, startPoint x: 584, startPoint y: 412, endPoint x: 594, endPoint y: 327, distance: 85.6
click at [595, 325] on div "Janela de atendimento Grade de atendimento Capacidade Transportadoras Veículos …" at bounding box center [784, 279] width 1568 height 558
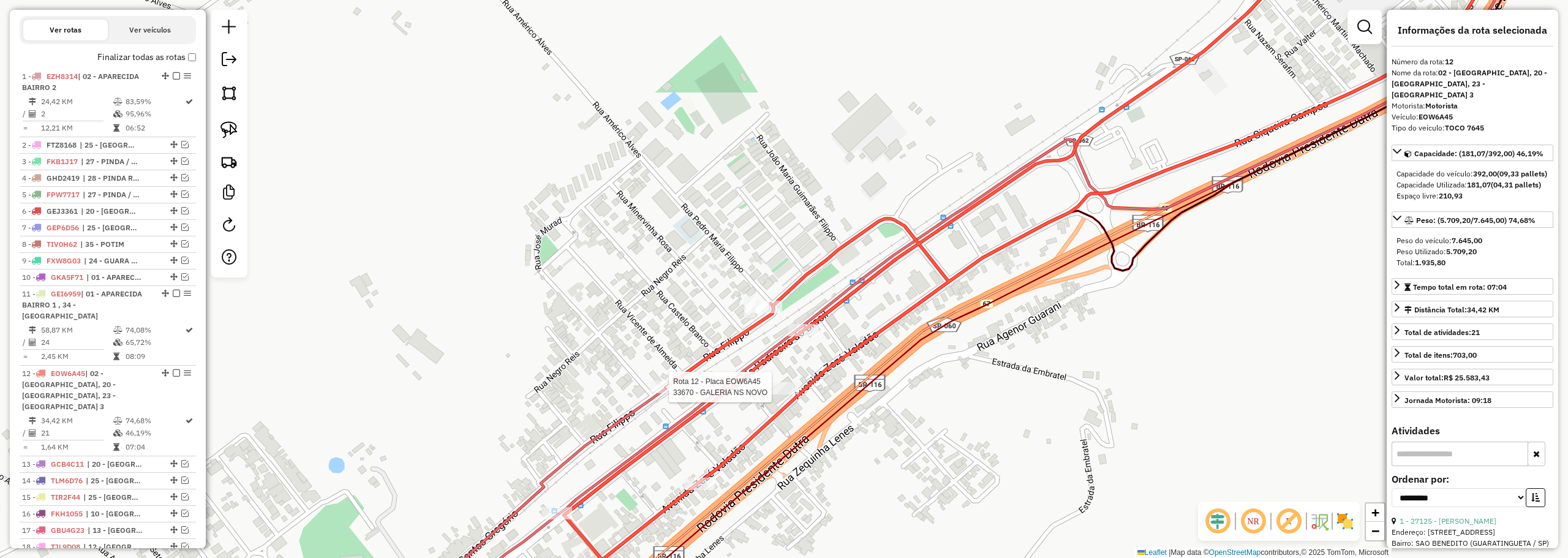
scroll to position [451, 0]
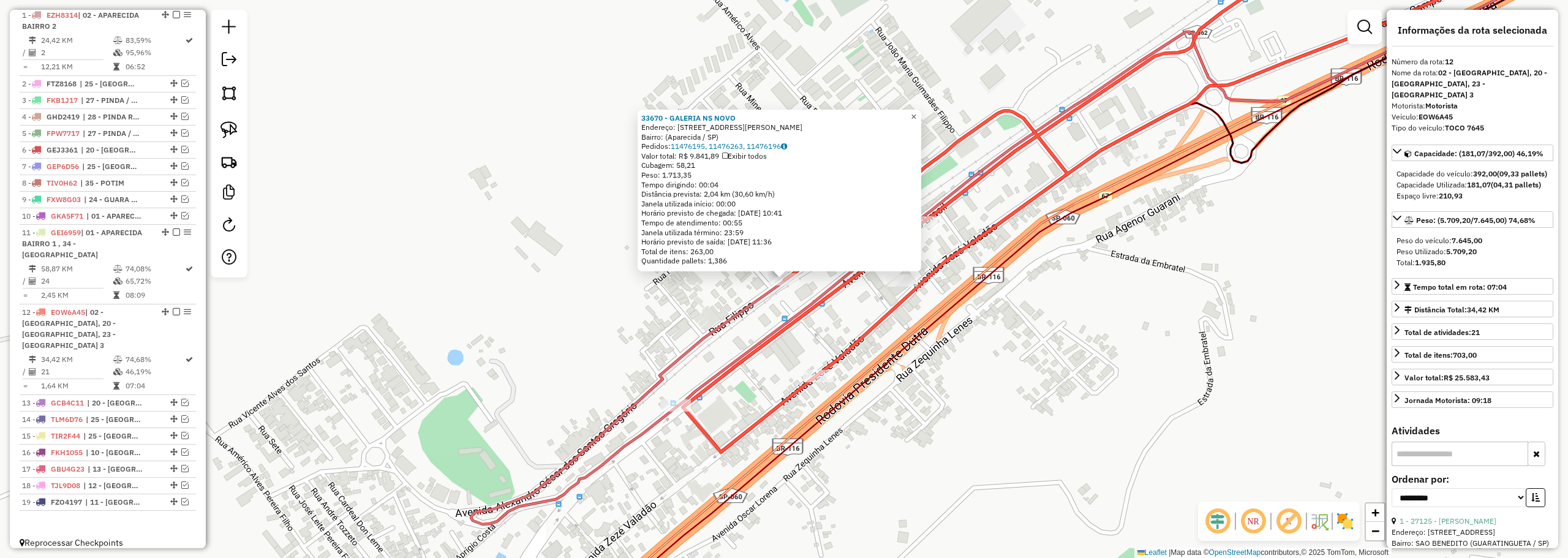
drag, startPoint x: 927, startPoint y: 108, endPoint x: 799, endPoint y: 346, distance: 270.2
click at [921, 110] on link "×" at bounding box center [914, 117] width 15 height 15
click at [916, 111] on span "×" at bounding box center [914, 116] width 6 height 11
click at [916, 113] on span "×" at bounding box center [914, 116] width 6 height 11
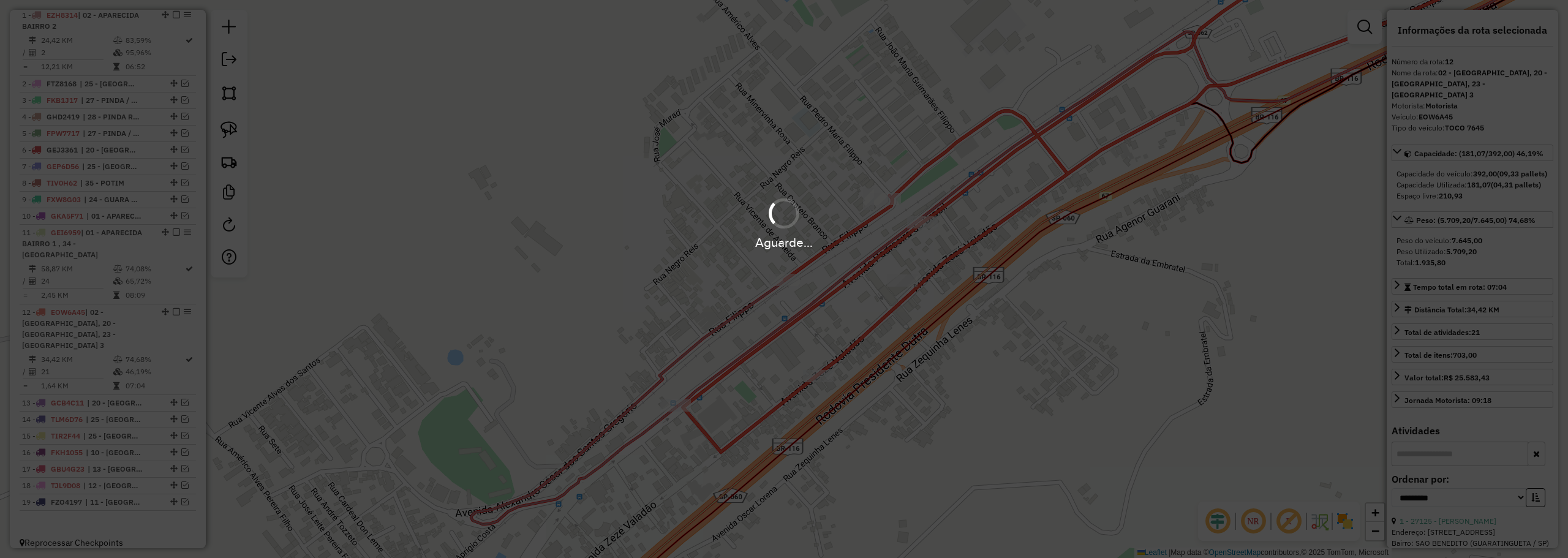
click at [681, 272] on div "Aguarde..." at bounding box center [784, 279] width 1568 height 558
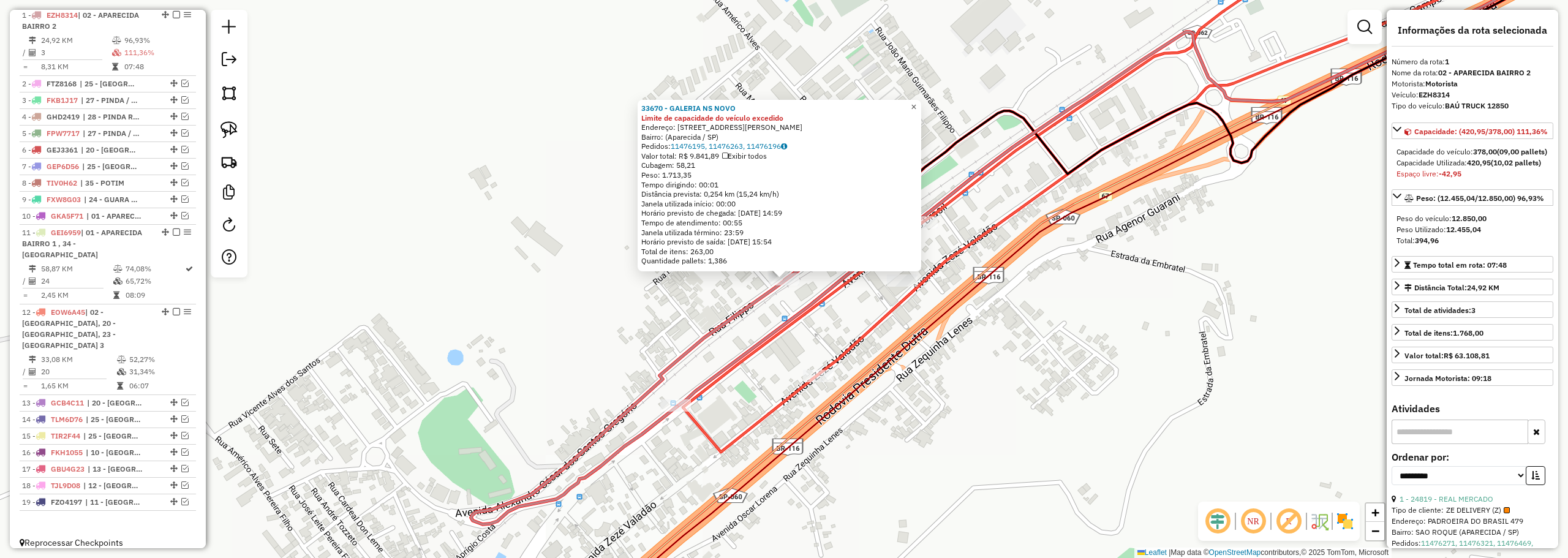
drag, startPoint x: 921, startPoint y: 96, endPoint x: 1097, endPoint y: 165, distance: 189.0
click at [916, 101] on span "×" at bounding box center [914, 106] width 6 height 11
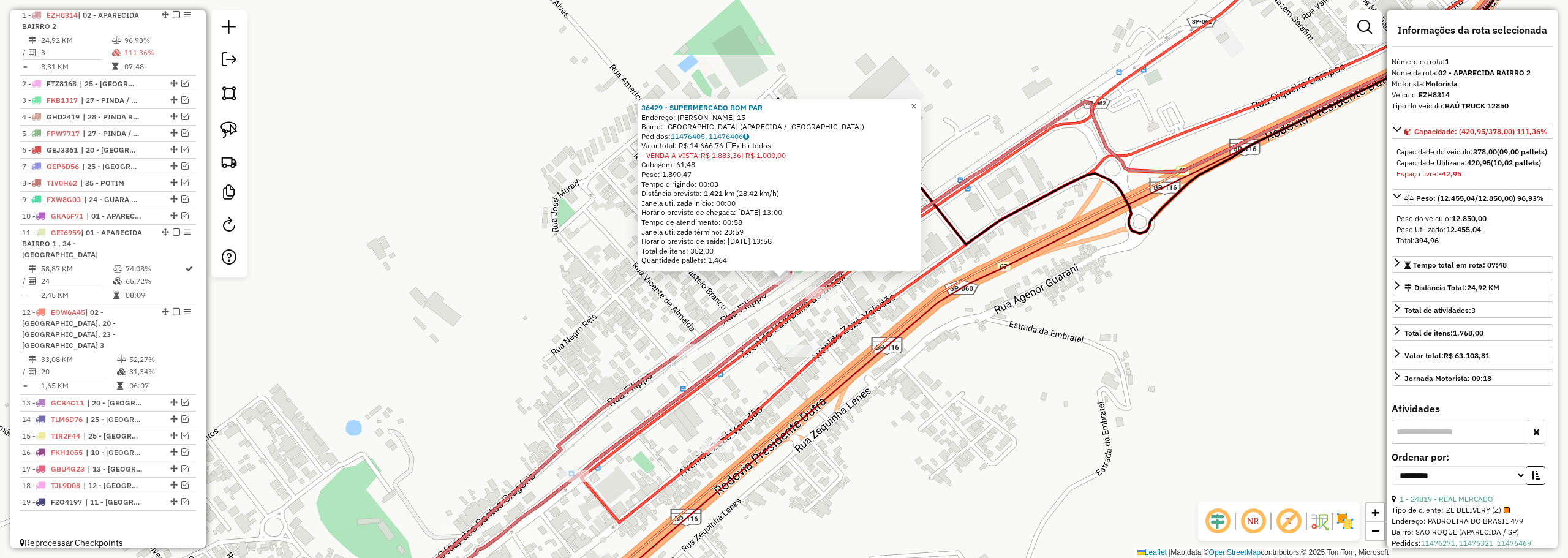
click at [916, 101] on span "×" at bounding box center [914, 106] width 6 height 11
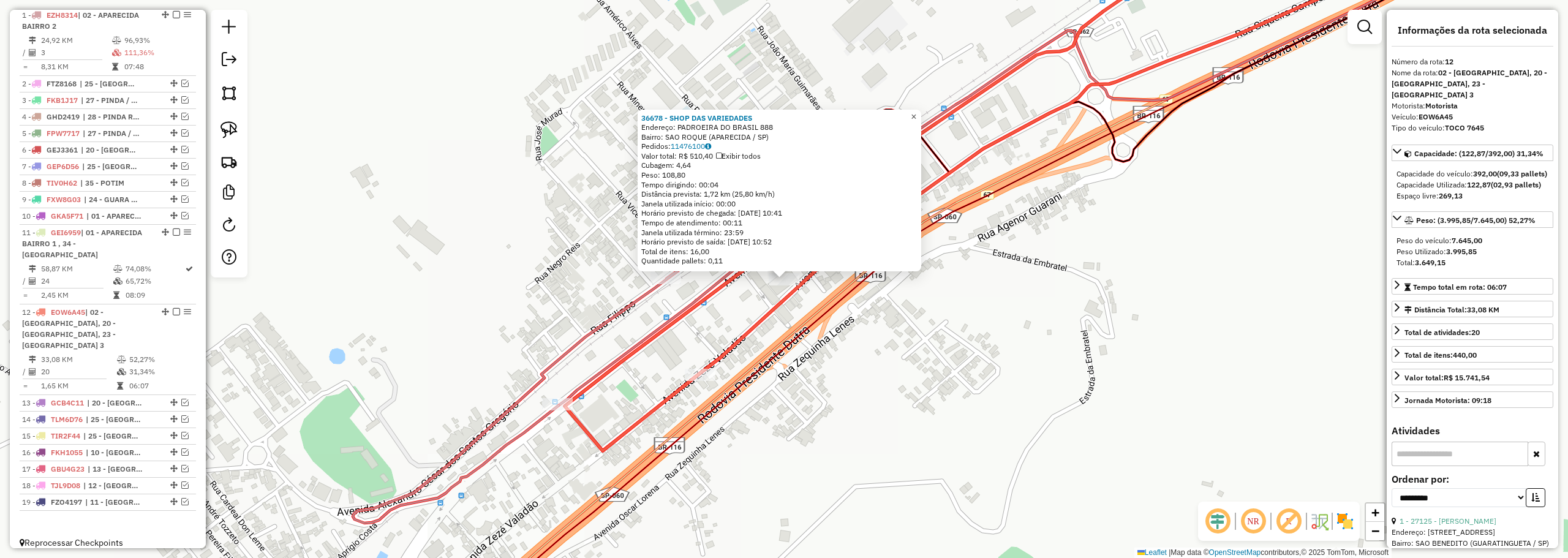
click at [916, 112] on span "×" at bounding box center [914, 116] width 6 height 11
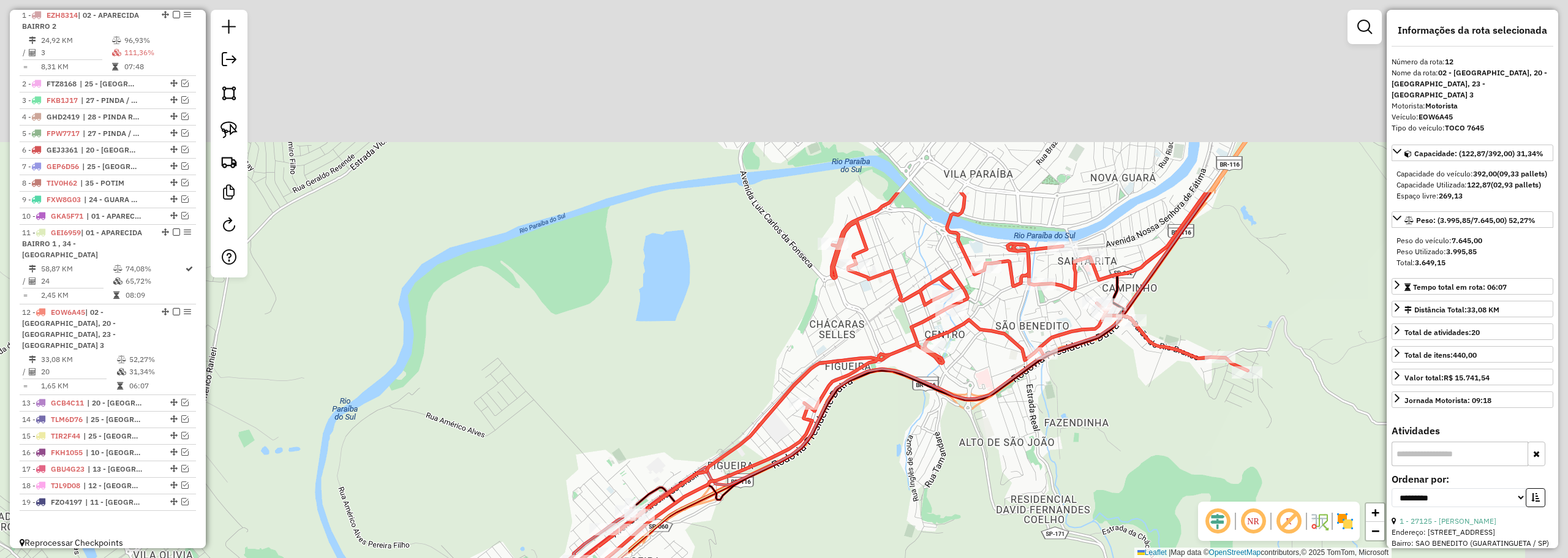
drag, startPoint x: 1114, startPoint y: 193, endPoint x: 959, endPoint y: 315, distance: 197.3
click at [949, 419] on div "Janela de atendimento Grade de atendimento Capacidade Transportadoras Veículos …" at bounding box center [784, 279] width 1568 height 558
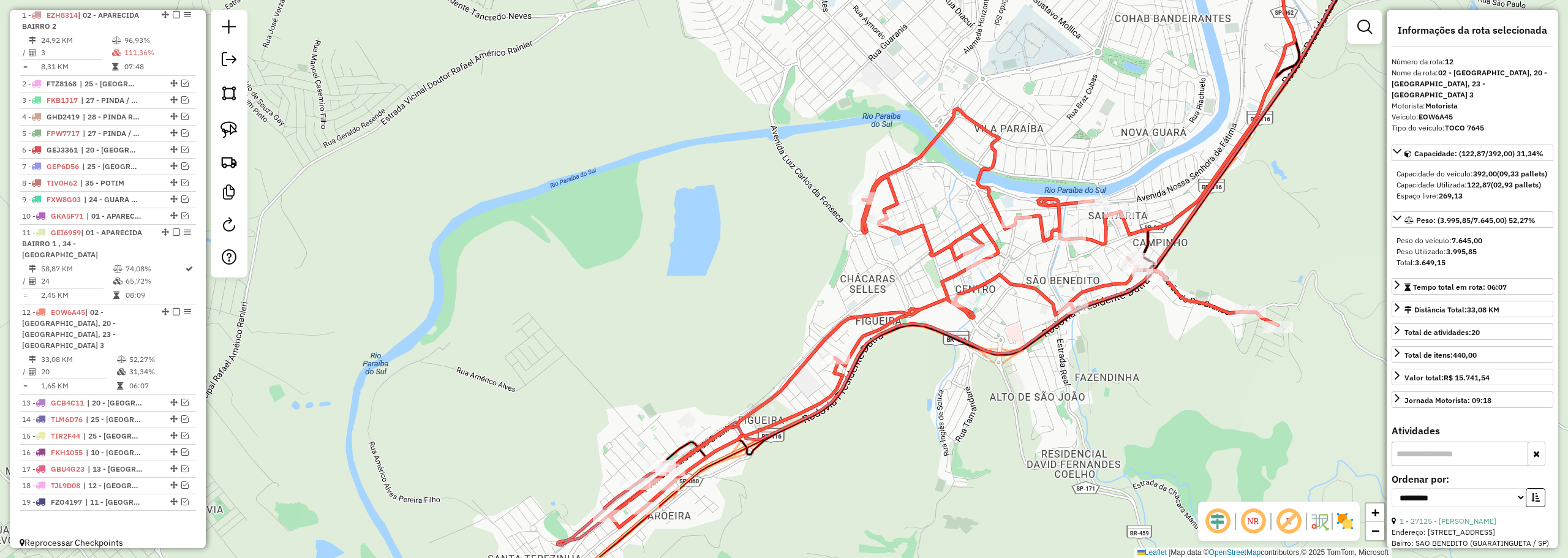
drag, startPoint x: 1119, startPoint y: 384, endPoint x: 1198, endPoint y: 262, distance: 145.3
click at [1198, 262] on div "Janela de atendimento Grade de atendimento Capacidade Transportadoras Veículos …" at bounding box center [784, 279] width 1568 height 558
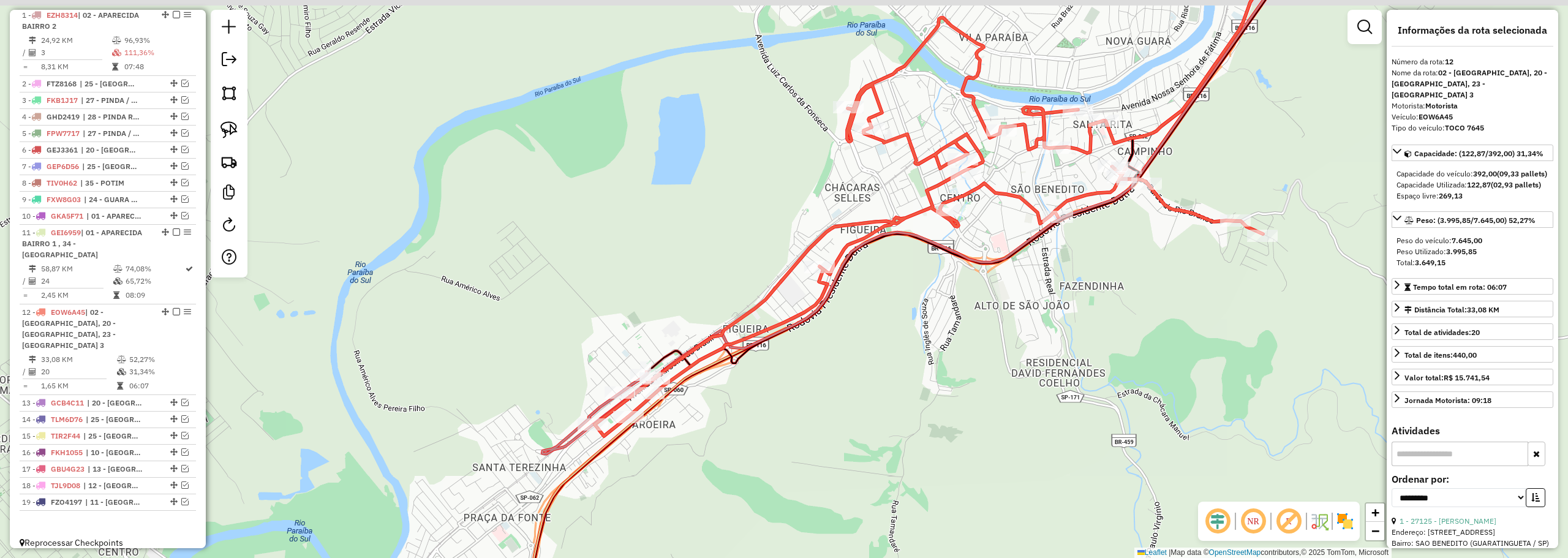
drag, startPoint x: 1129, startPoint y: 237, endPoint x: 1069, endPoint y: 351, distance: 128.8
click at [1069, 351] on div "Janela de atendimento Grade de atendimento Capacidade Transportadoras Veículos …" at bounding box center [784, 279] width 1568 height 558
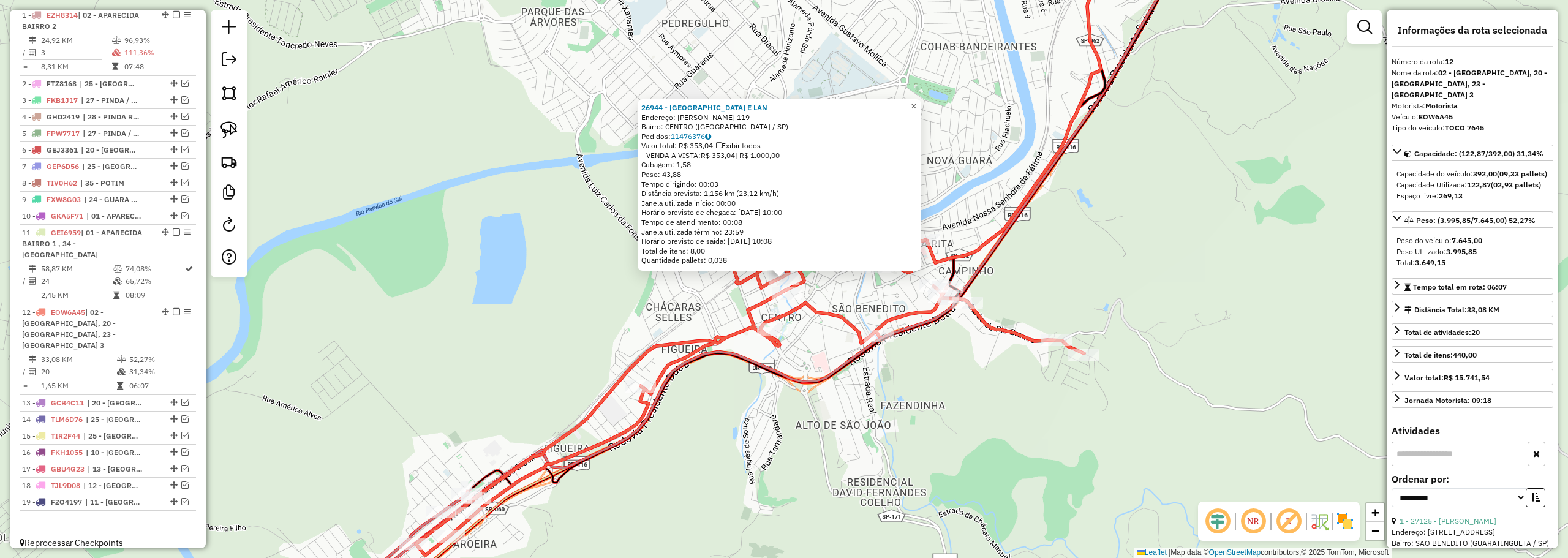
click at [916, 105] on span "×" at bounding box center [914, 106] width 6 height 11
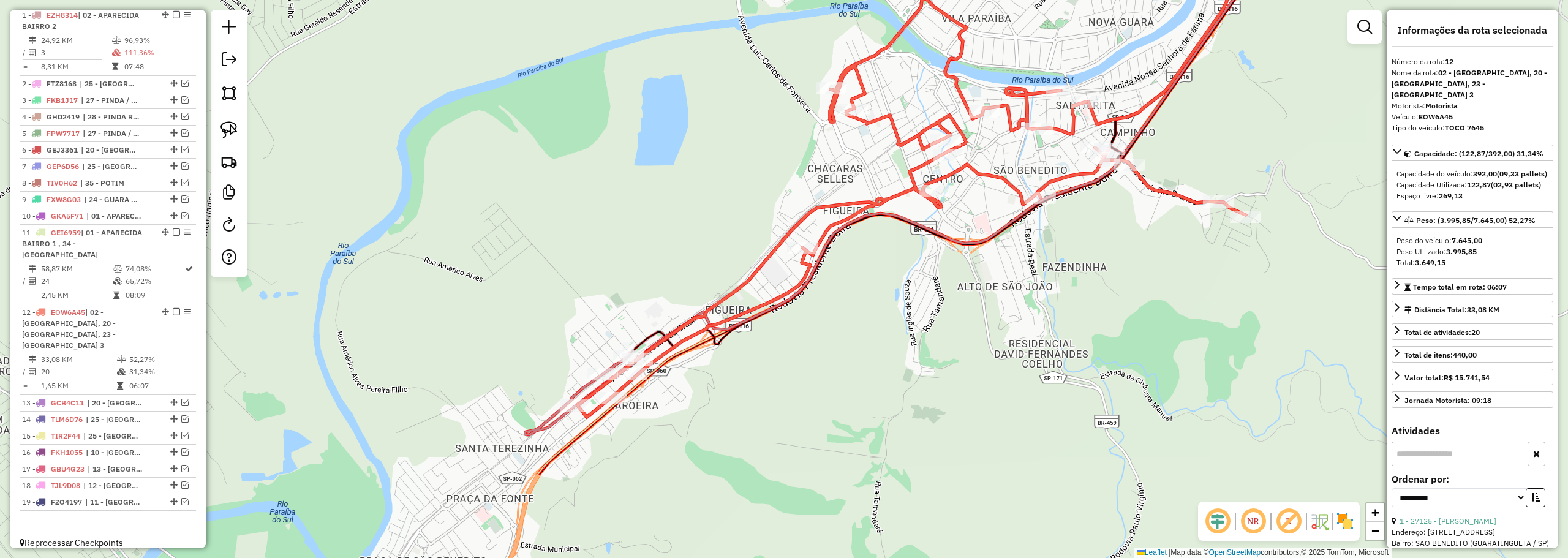
drag, startPoint x: 762, startPoint y: 446, endPoint x: 878, endPoint y: 334, distance: 161.2
click at [947, 288] on div "Janela de atendimento Grade de atendimento Capacidade Transportadoras Veículos …" at bounding box center [784, 279] width 1568 height 558
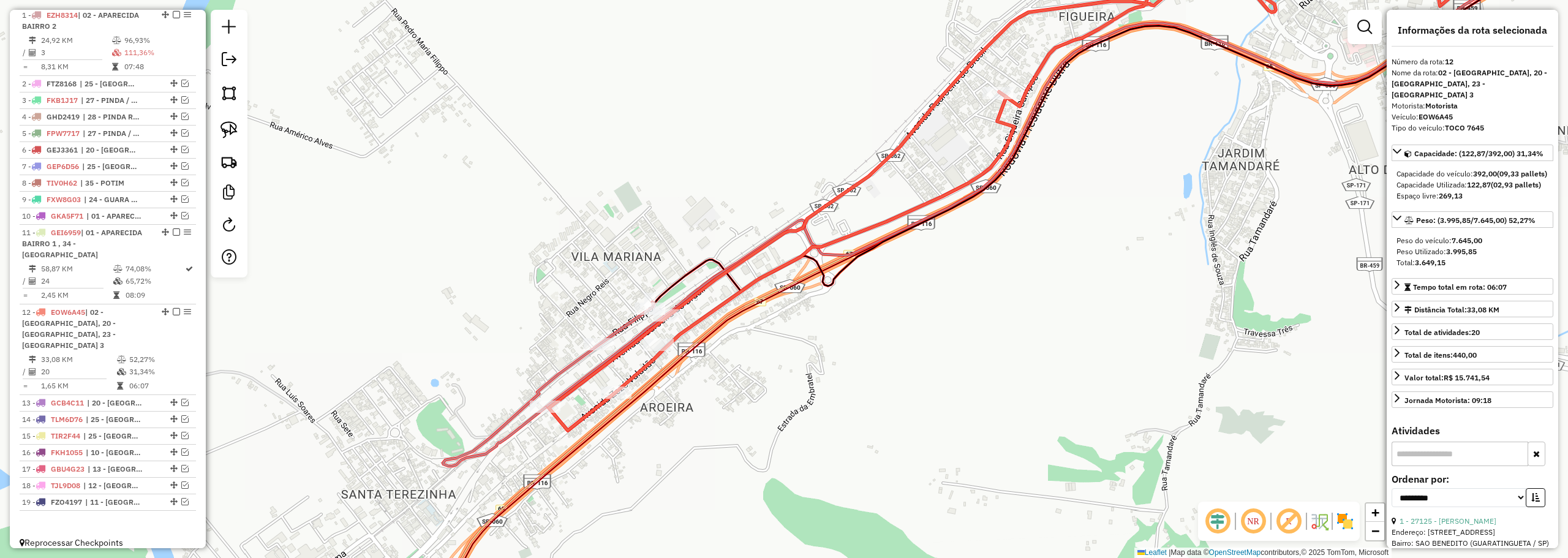
drag, startPoint x: 563, startPoint y: 304, endPoint x: 596, endPoint y: 329, distance: 41.4
click at [597, 330] on div "Janela de atendimento Grade de atendimento Capacidade Transportadoras Veículos …" at bounding box center [784, 279] width 1568 height 558
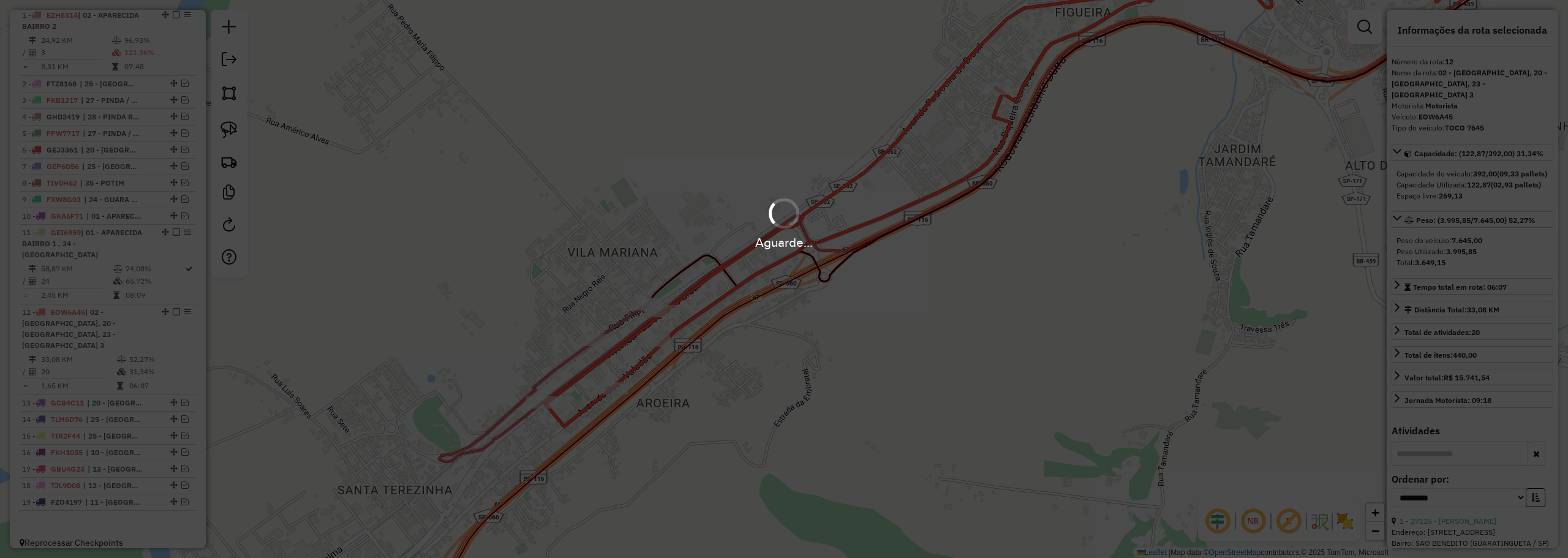
click at [1240, 317] on div "Aguarde..." at bounding box center [784, 279] width 1568 height 558
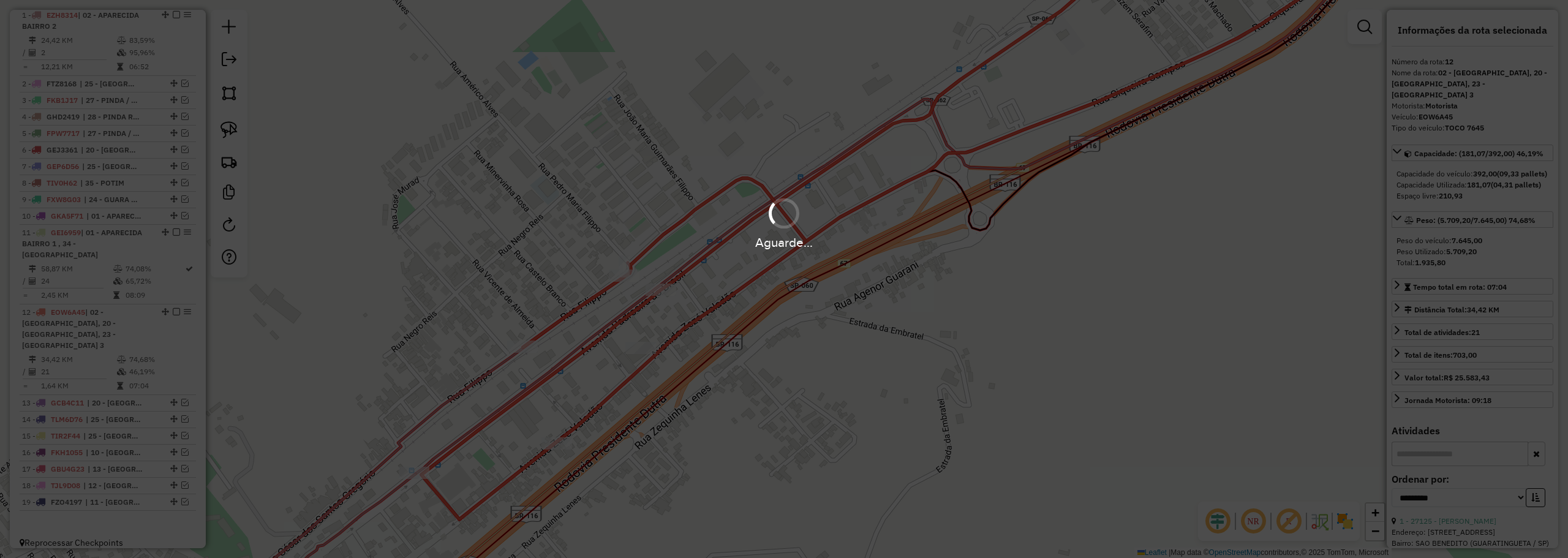
click at [417, 360] on div "Aguarde..." at bounding box center [784, 279] width 1568 height 558
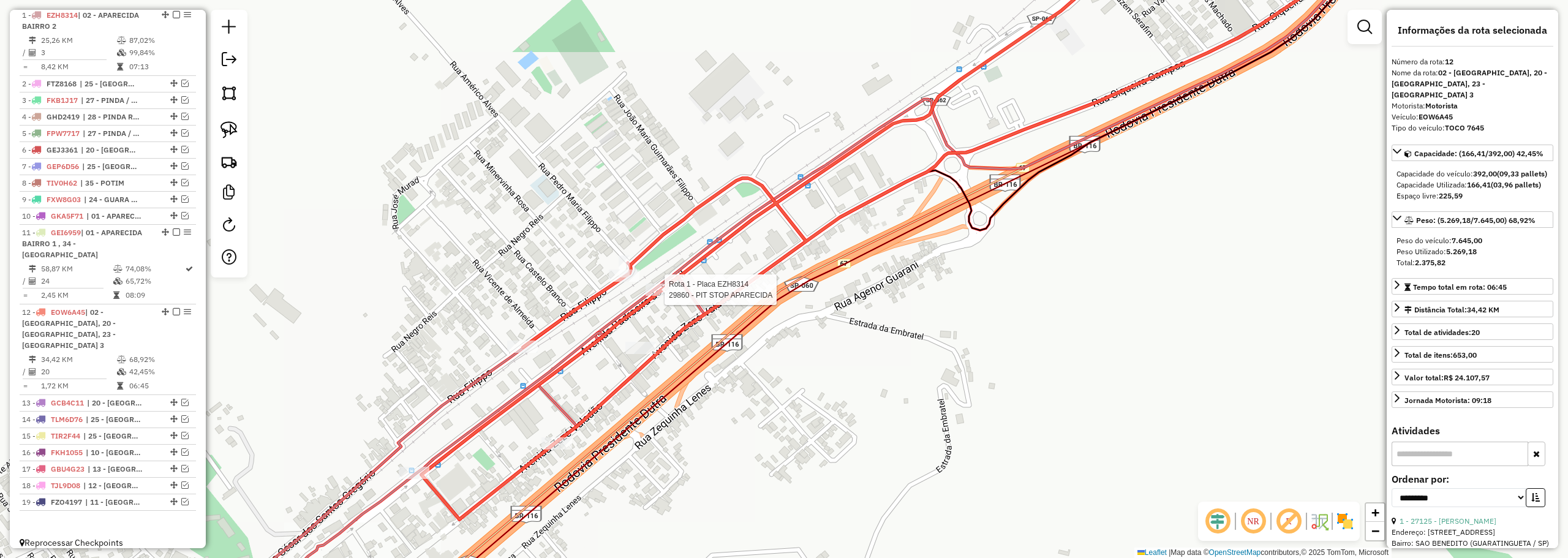
click at [667, 296] on div at bounding box center [660, 289] width 30 height 13
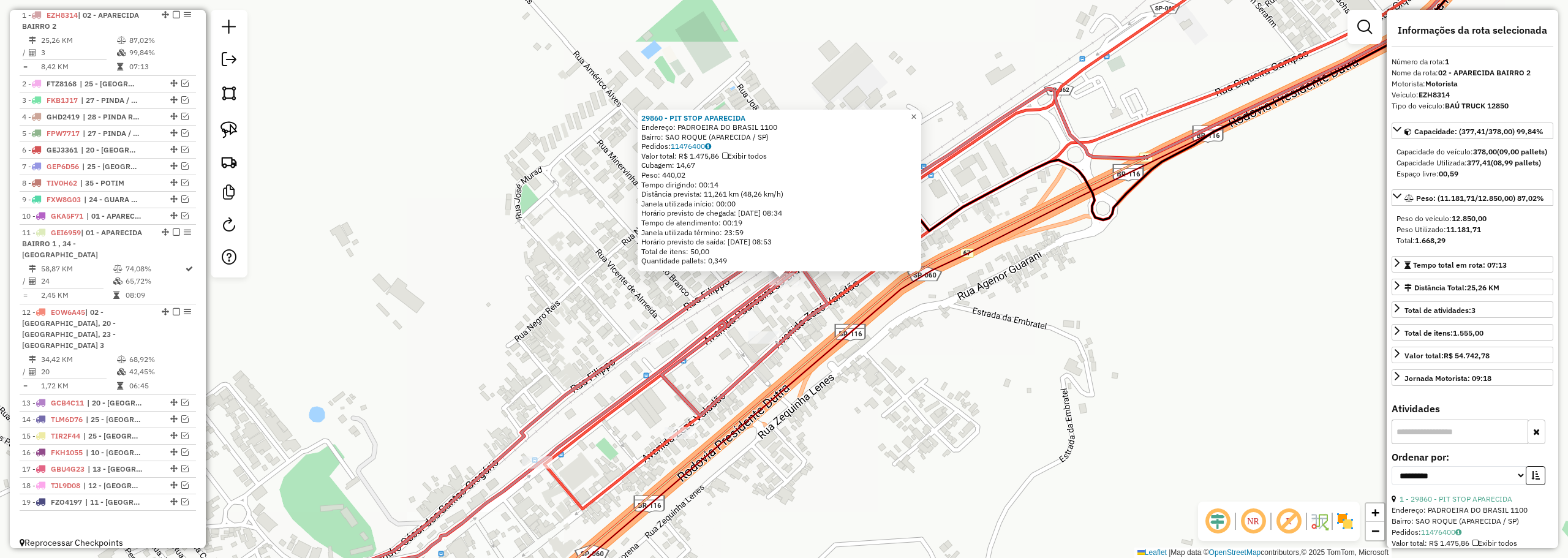
click at [916, 115] on span "×" at bounding box center [914, 116] width 6 height 11
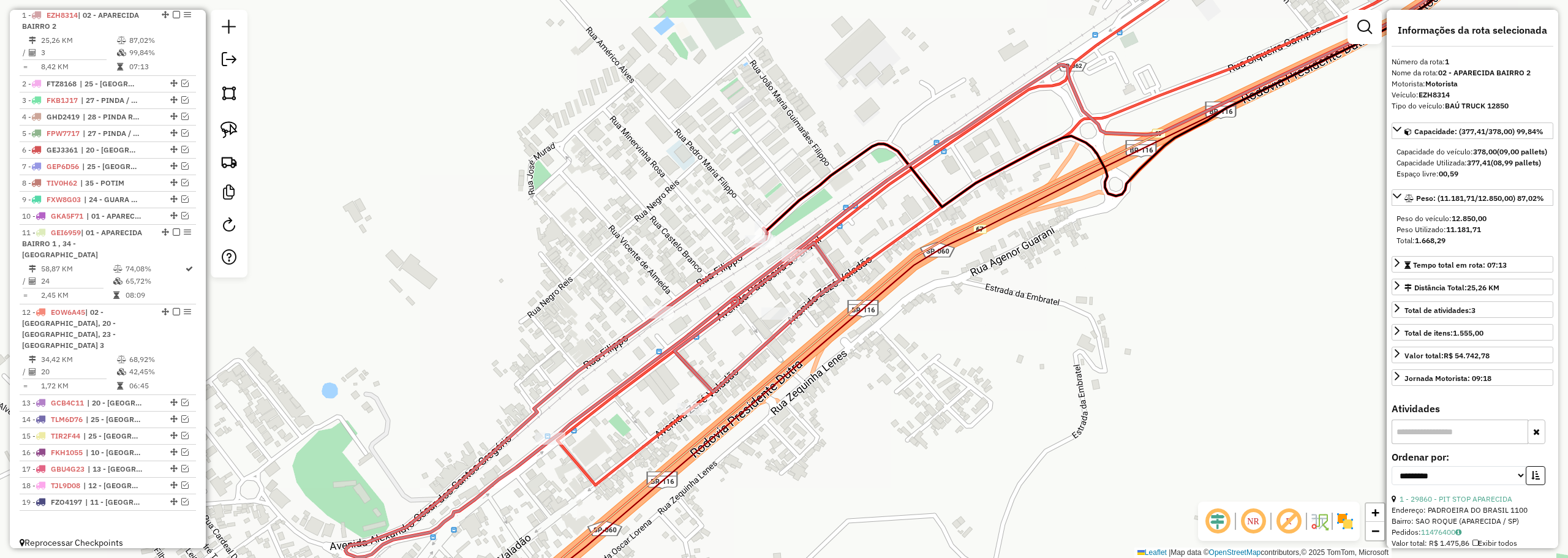
drag, startPoint x: 608, startPoint y: 279, endPoint x: 648, endPoint y: 222, distance: 69.6
click at [648, 223] on div "Janela de atendimento Grade de atendimento Capacidade Transportadoras Veículos …" at bounding box center [784, 279] width 1568 height 558
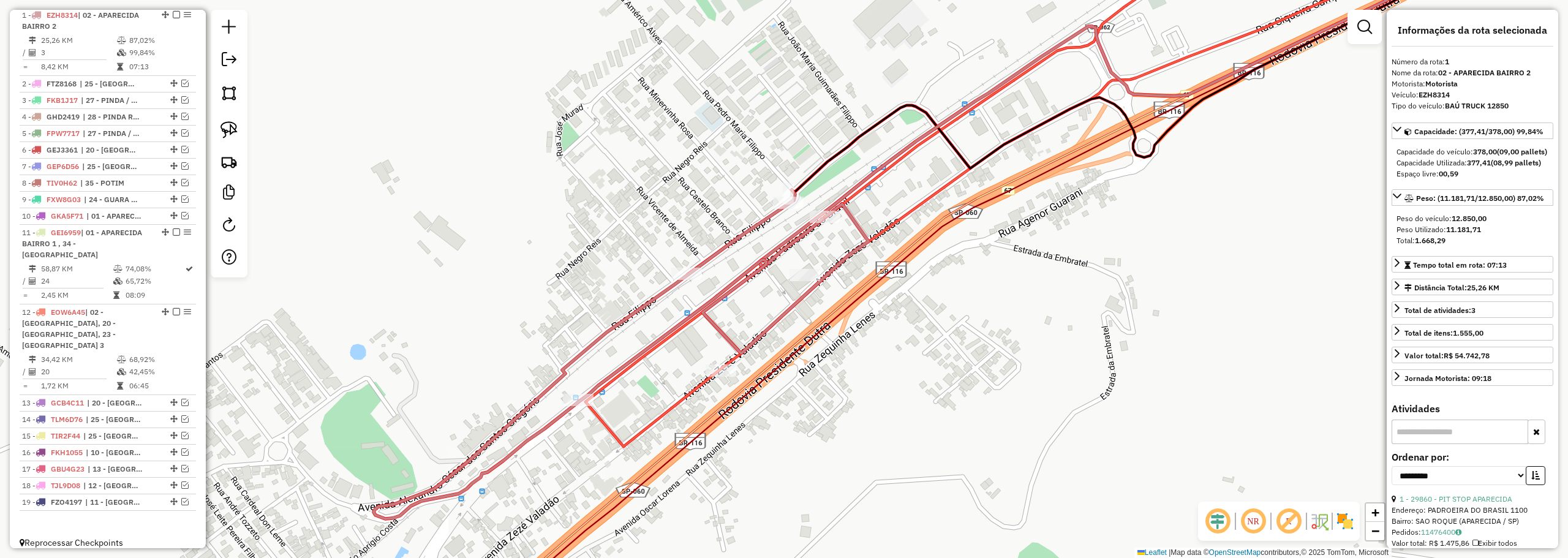
click at [174, 19] on em at bounding box center [176, 15] width 8 height 8
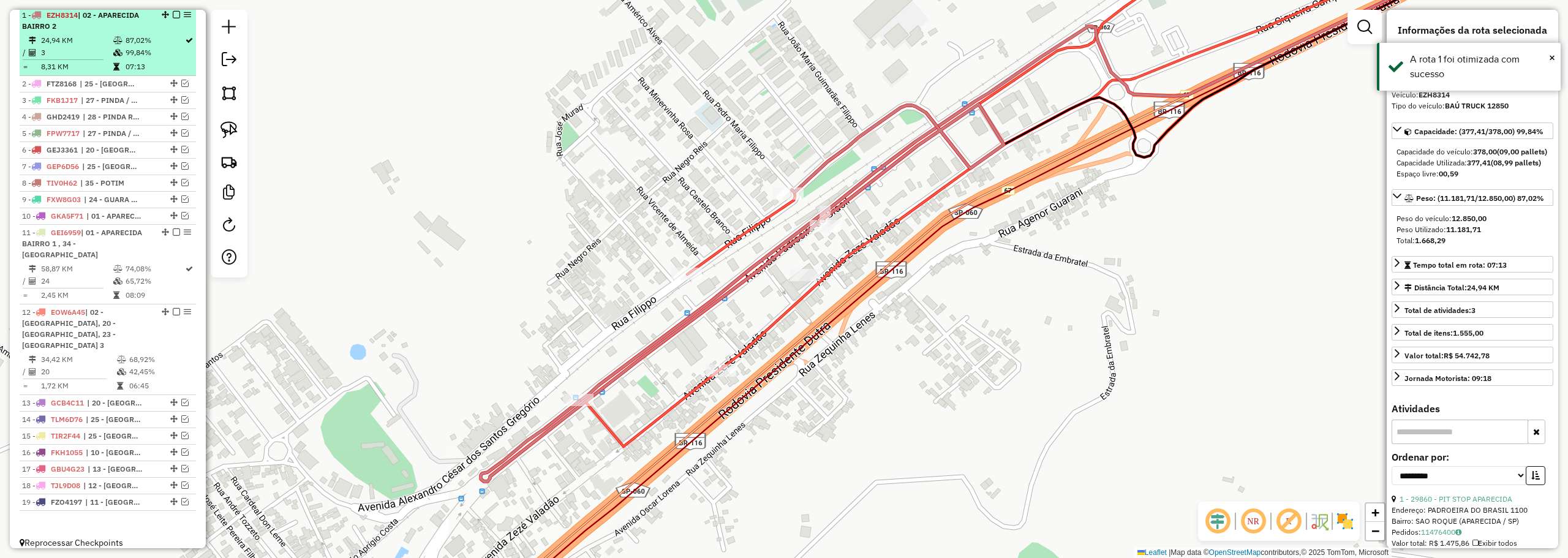
click at [174, 19] on em at bounding box center [176, 15] width 8 height 8
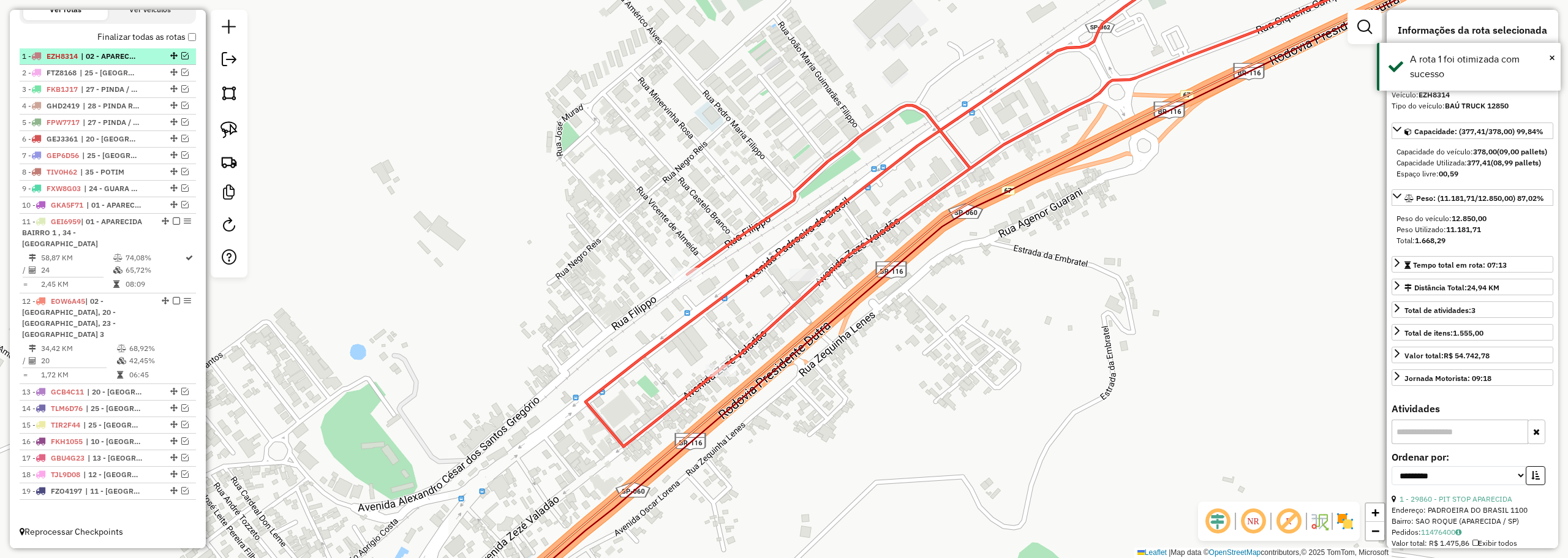
scroll to position [398, 0]
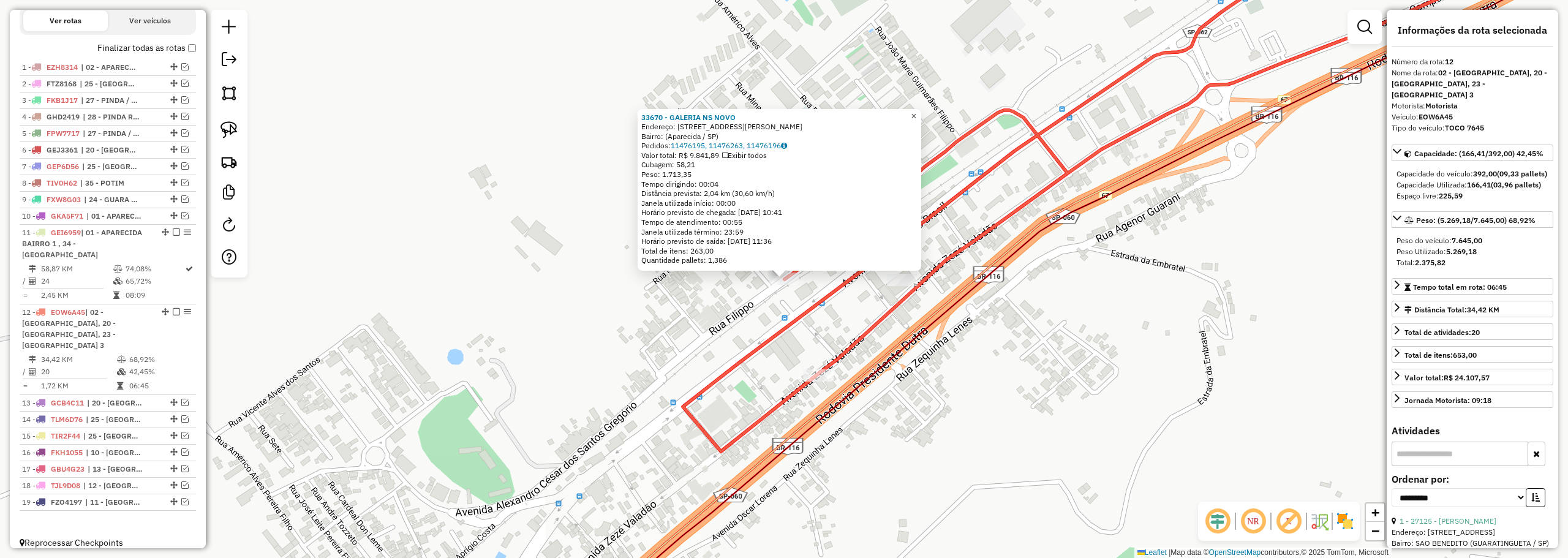
click at [916, 114] on span "×" at bounding box center [914, 116] width 6 height 11
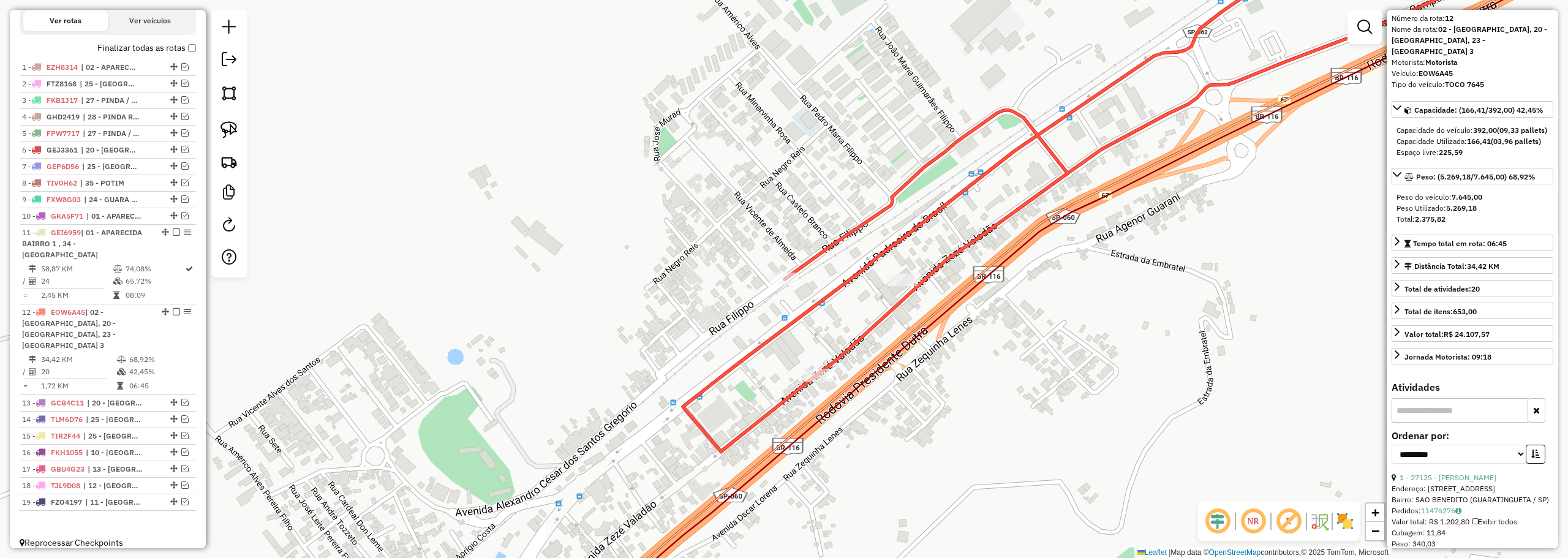
scroll to position [61, 0]
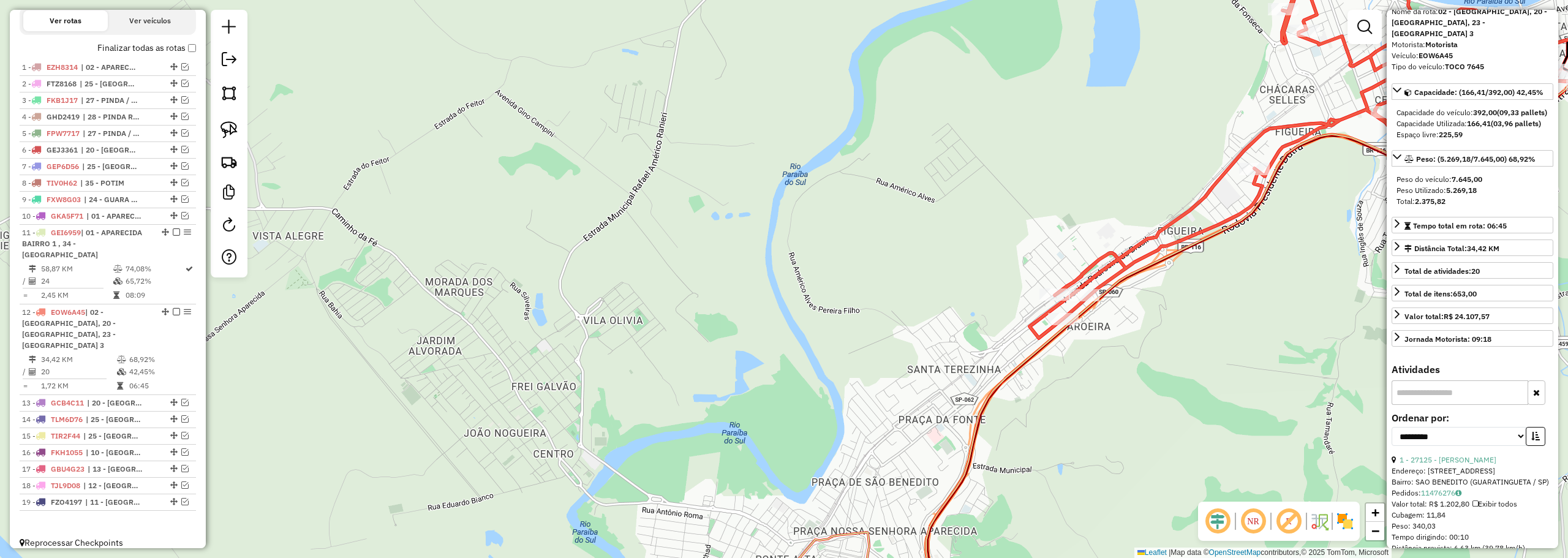
drag, startPoint x: 1172, startPoint y: 279, endPoint x: 979, endPoint y: 374, distance: 215.1
click at [961, 400] on div "Janela de atendimento Grade de atendimento Capacidade Transportadoras Veículos …" at bounding box center [784, 279] width 1568 height 558
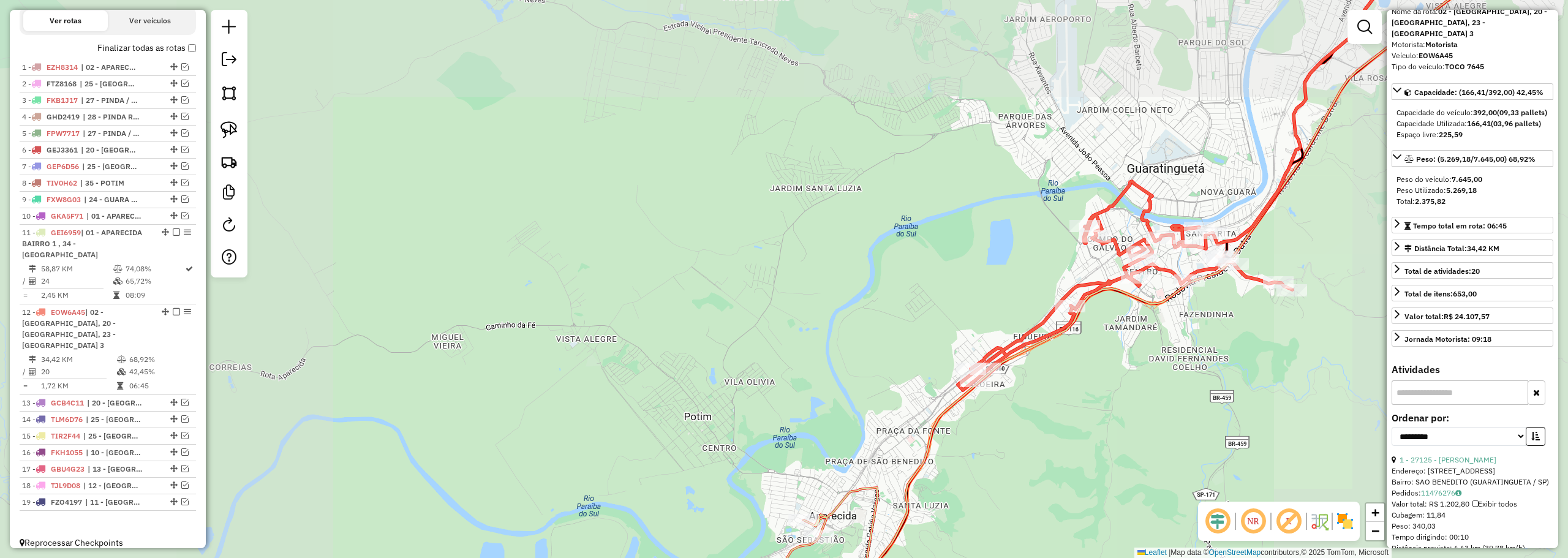
drag, startPoint x: 1223, startPoint y: 285, endPoint x: 1064, endPoint y: 328, distance: 164.7
click at [1055, 339] on div "Janela de atendimento Grade de atendimento Capacidade Transportadoras Veículos …" at bounding box center [784, 279] width 1568 height 558
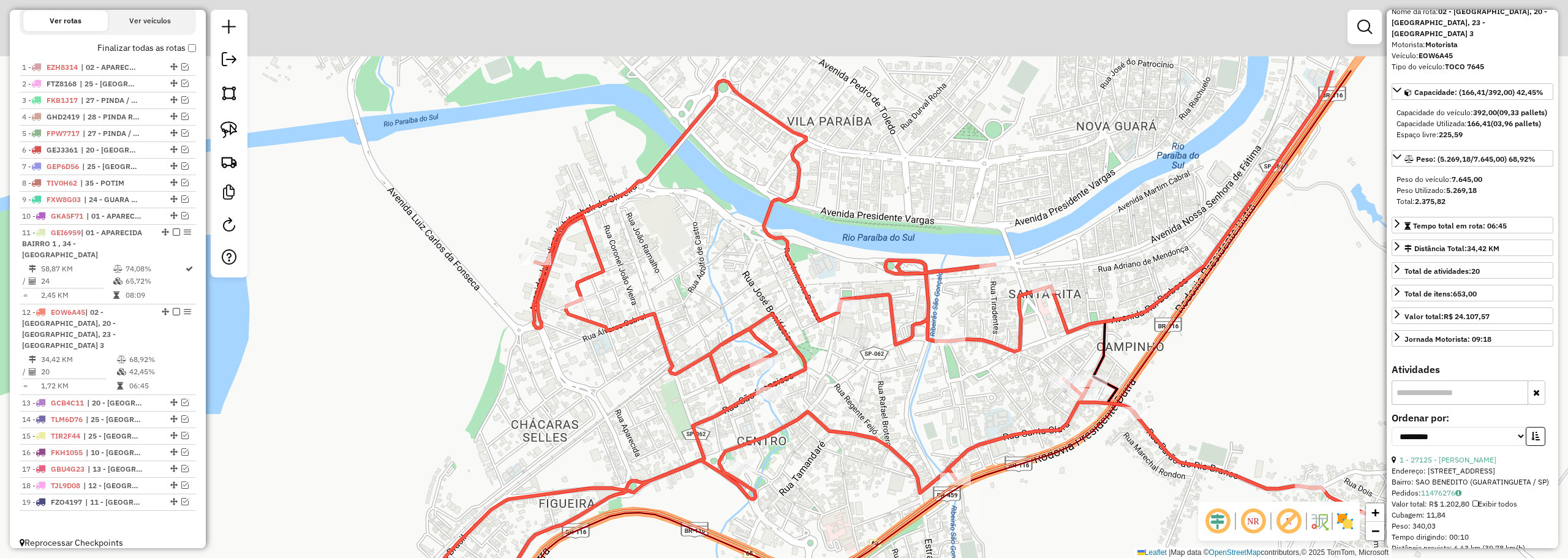
drag, startPoint x: 709, startPoint y: 158, endPoint x: 810, endPoint y: 75, distance: 130.7
click at [717, 269] on div "Janela de atendimento Grade de atendimento Capacidade Transportadoras Veículos …" at bounding box center [784, 279] width 1568 height 558
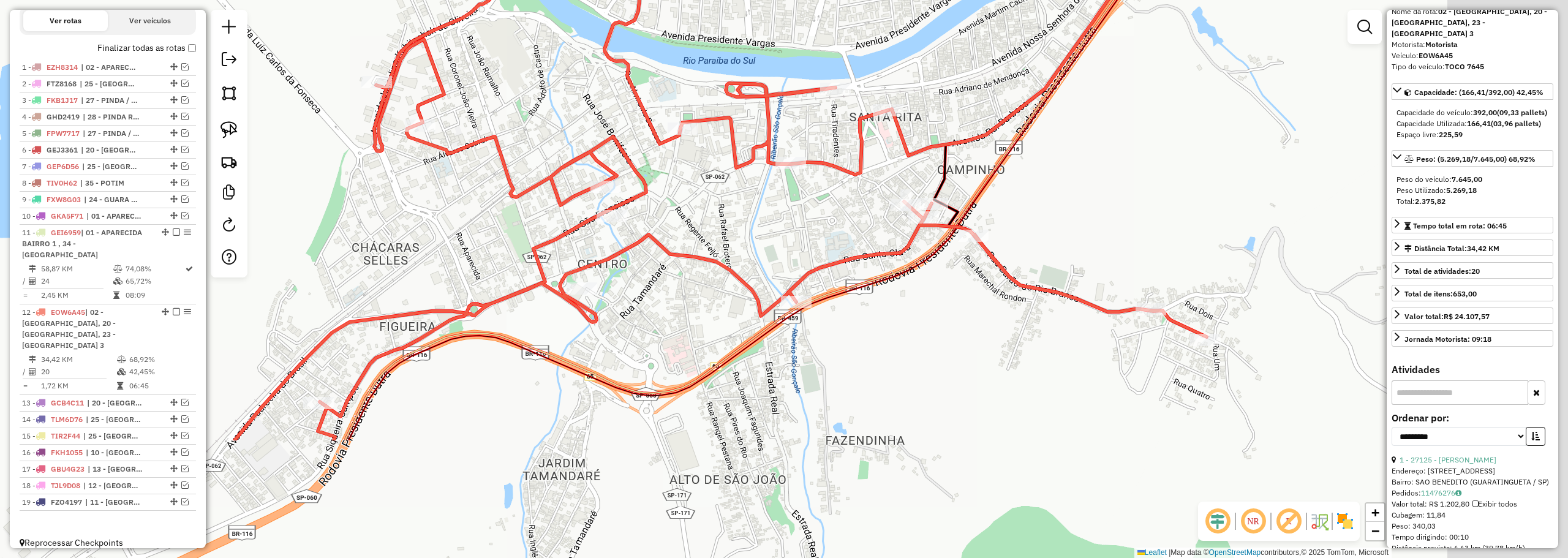
click at [546, 128] on div "Janela de atendimento Grade de atendimento Capacidade Transportadoras Veículos …" at bounding box center [784, 279] width 1568 height 558
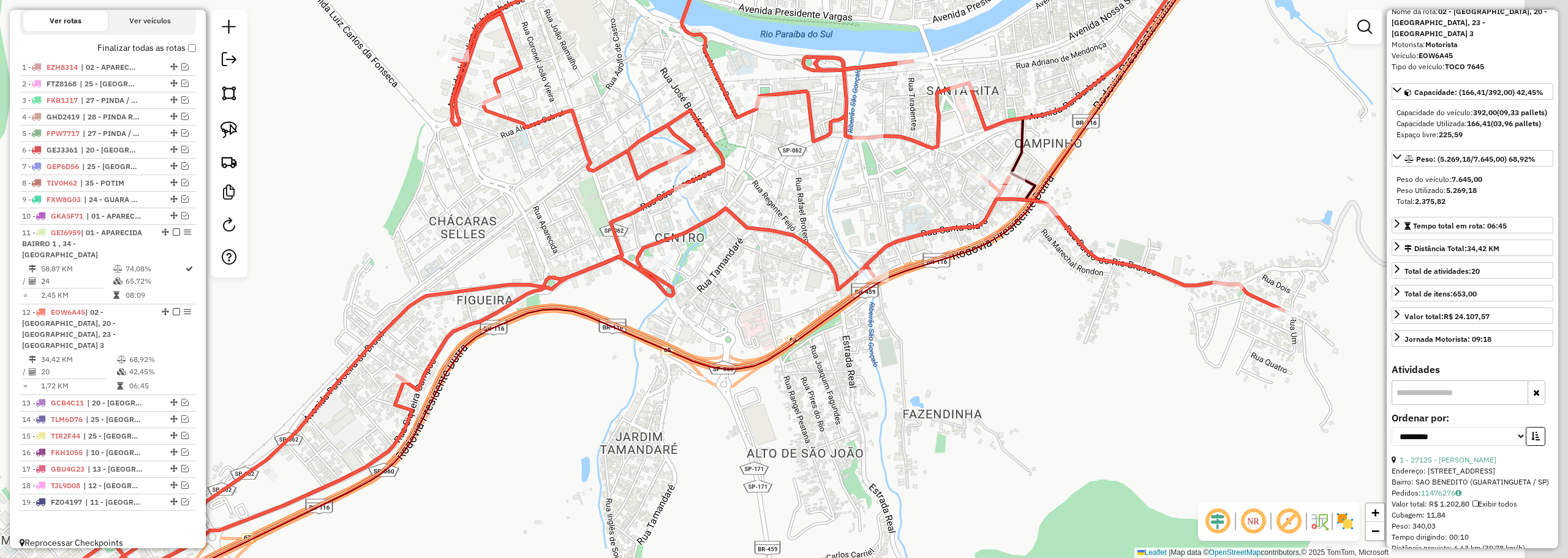
drag, startPoint x: 1055, startPoint y: 375, endPoint x: 1136, endPoint y: 323, distance: 96.3
click at [1128, 339] on div "Janela de atendimento Grade de atendimento Capacidade Transportadoras Veículos …" at bounding box center [784, 279] width 1568 height 558
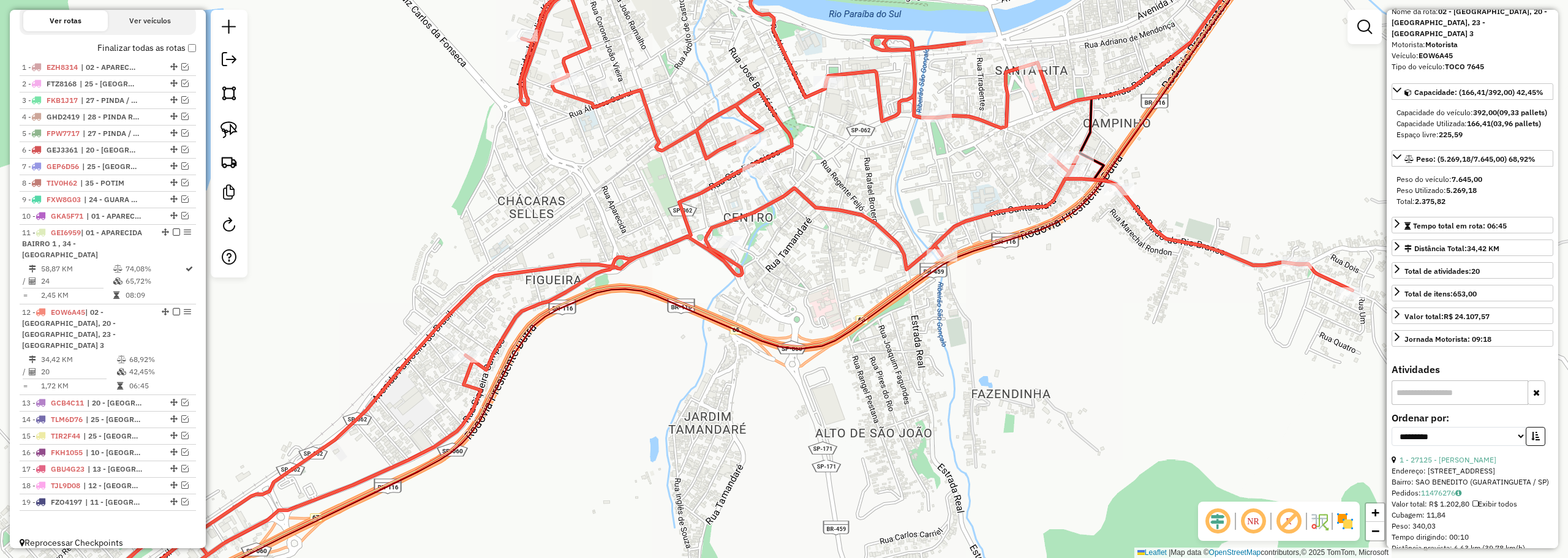
drag, startPoint x: 902, startPoint y: 167, endPoint x: 889, endPoint y: 159, distance: 15.3
click at [905, 169] on div "Janela de atendimento Grade de atendimento Capacidade Transportadoras Veículos …" at bounding box center [784, 279] width 1568 height 558
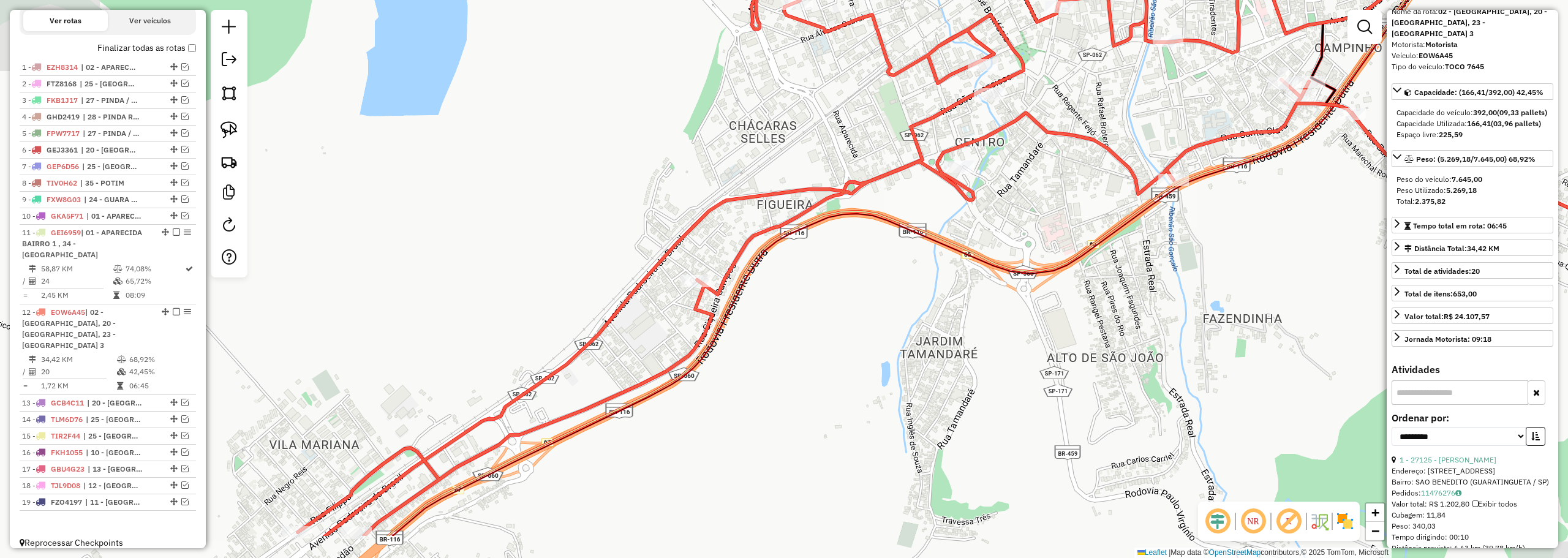
drag, startPoint x: 638, startPoint y: 251, endPoint x: 695, endPoint y: 244, distance: 57.4
click at [865, 173] on div "Janela de atendimento Grade de atendimento Capacidade Transportadoras Veículos …" at bounding box center [784, 279] width 1568 height 558
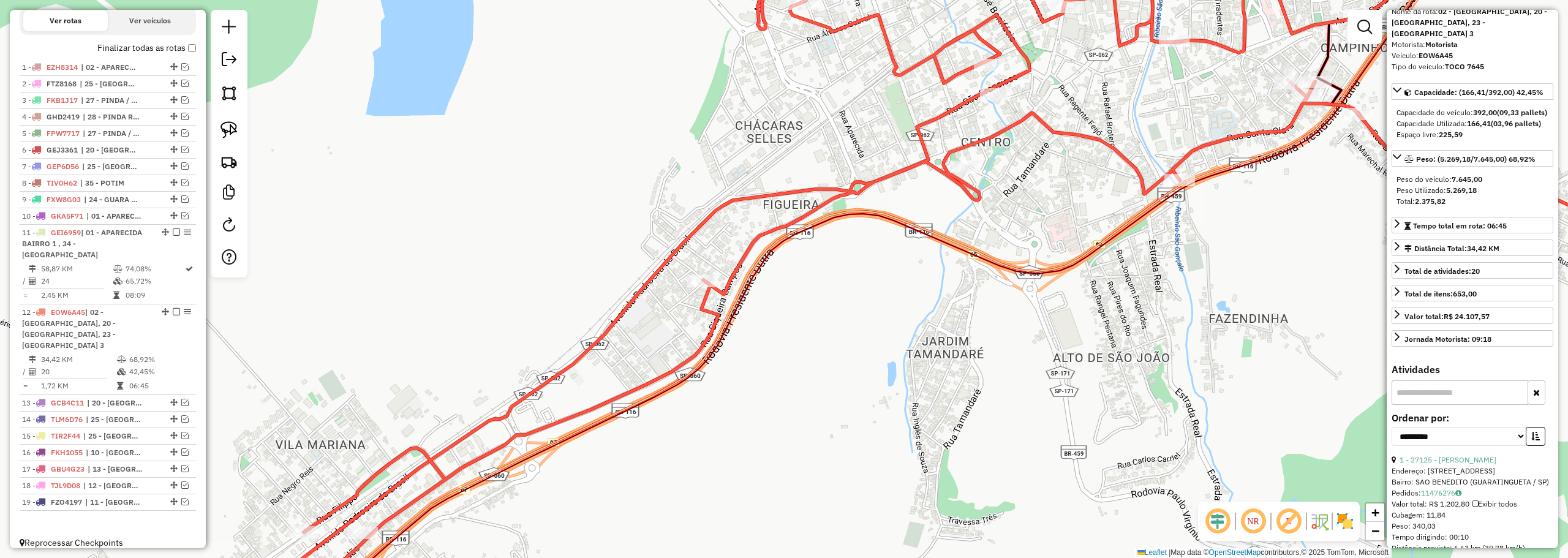
drag, startPoint x: 684, startPoint y: 371, endPoint x: 476, endPoint y: 389, distance: 208.8
click at [476, 390] on div "Janela de atendimento Grade de atendimento Capacidade Transportadoras Veículos …" at bounding box center [784, 279] width 1568 height 558
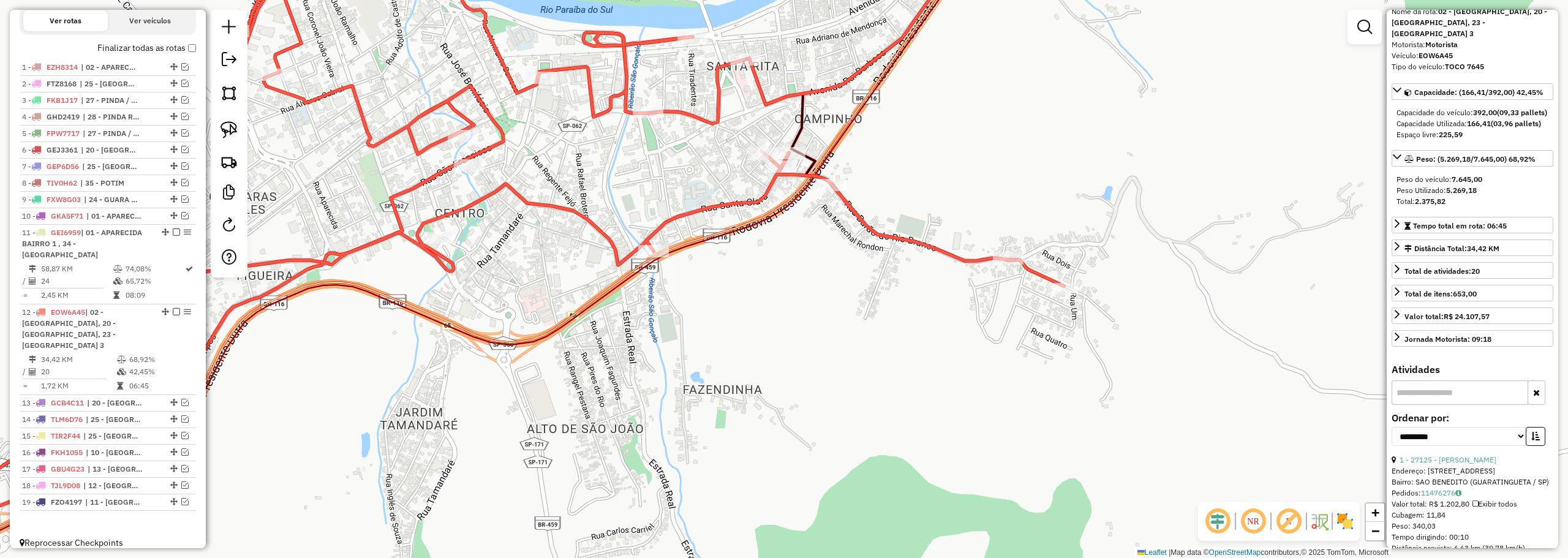
click at [184, 55] on label "Finalizar todas as rotas" at bounding box center [146, 48] width 98 height 13
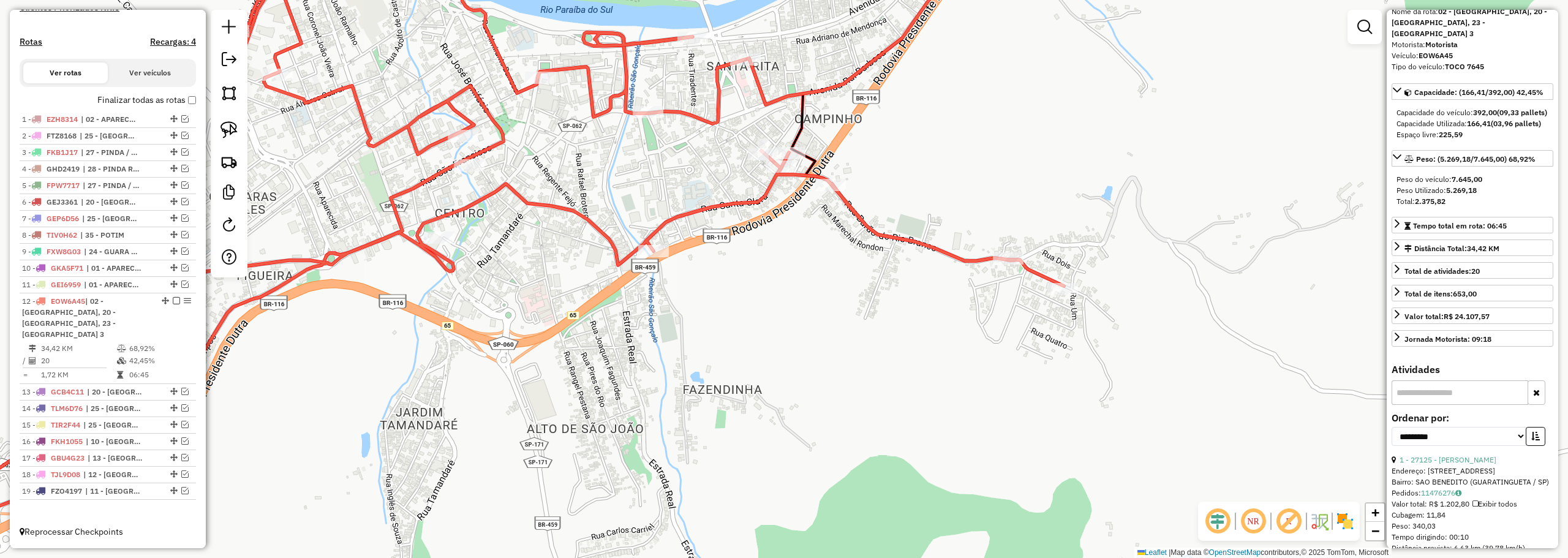
scroll to position [347, 0]
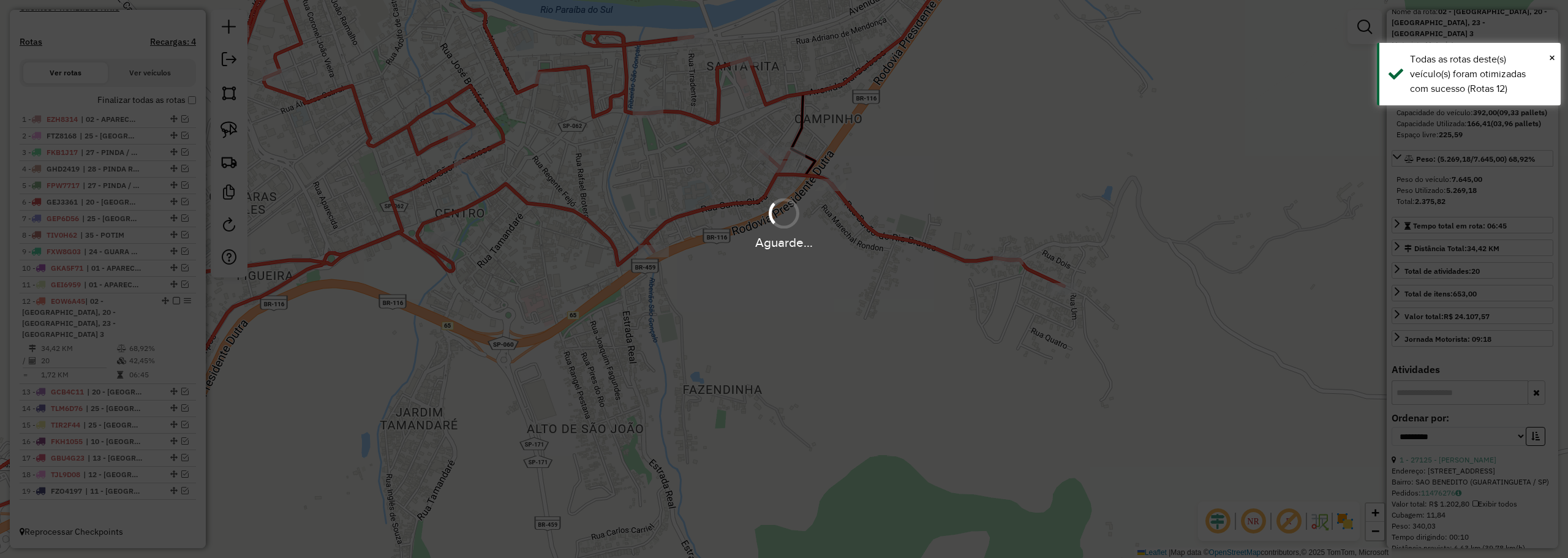
click at [190, 60] on div "Aguarde..." at bounding box center [784, 279] width 1568 height 558
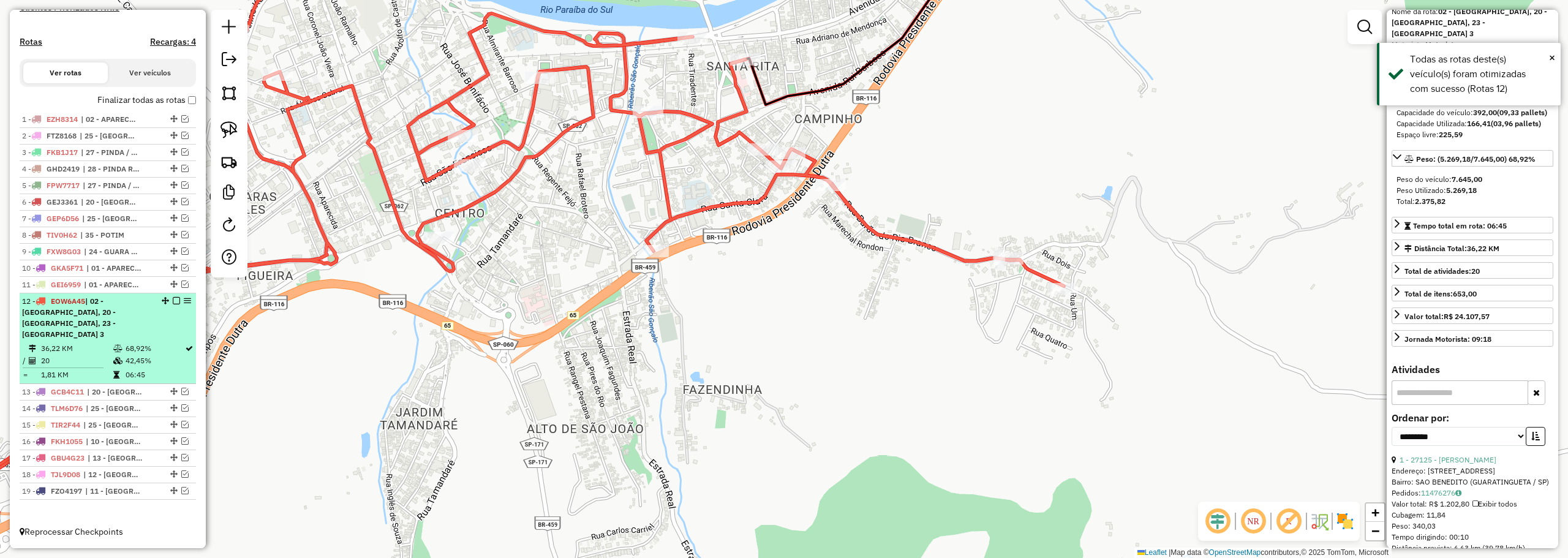
click at [170, 316] on div "12 - EOW6A45 | 02 - APARECIDA BAIRRO 2, 20 - GUARA CENTRO, 23 - GUARA BAIRRO 3" at bounding box center [108, 317] width 171 height 44
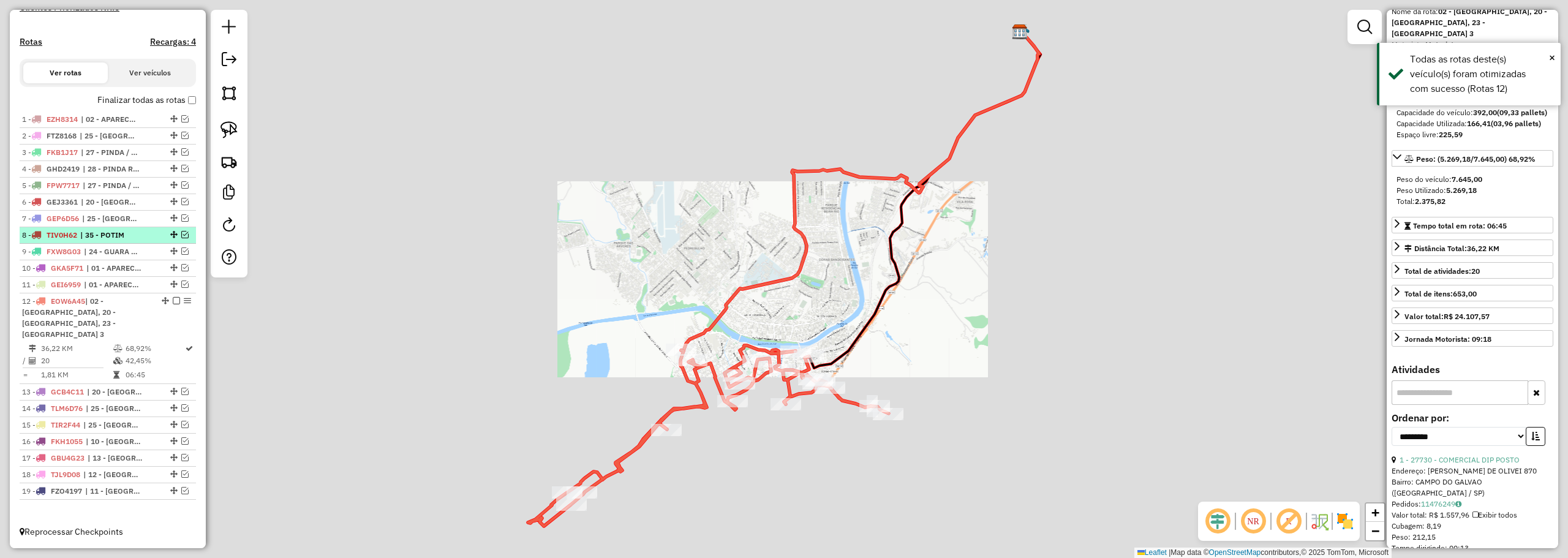
click at [172, 304] on em at bounding box center [176, 301] width 8 height 8
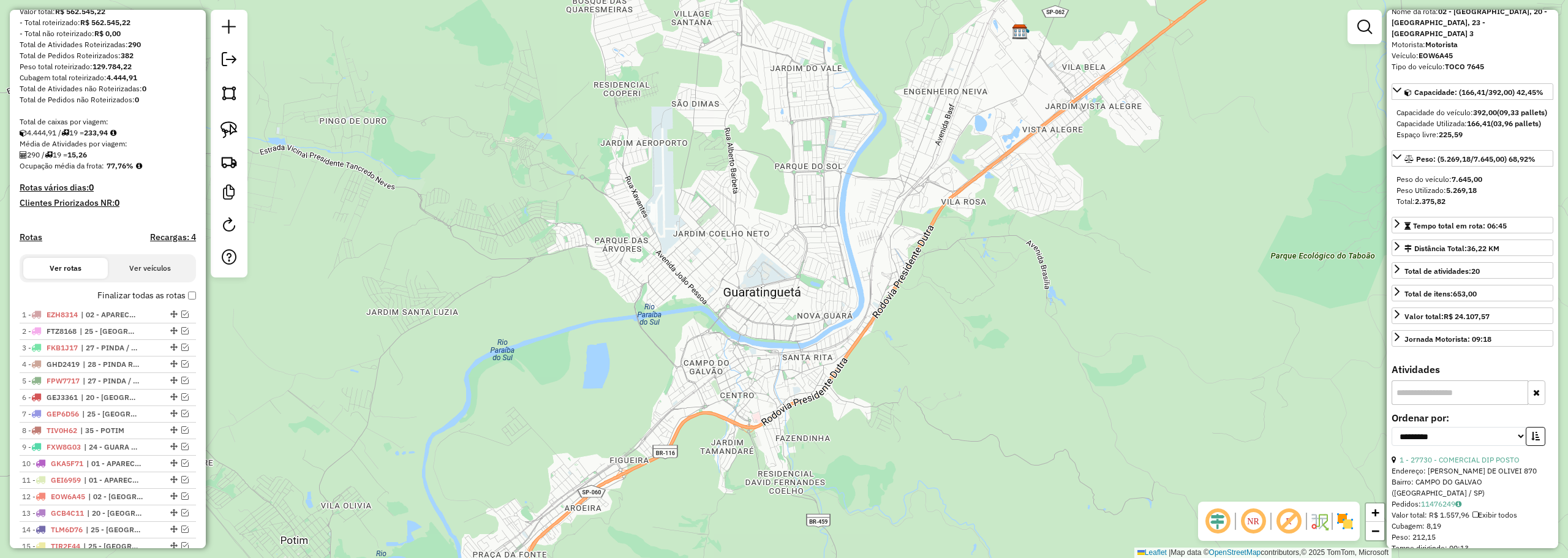
scroll to position [161, 0]
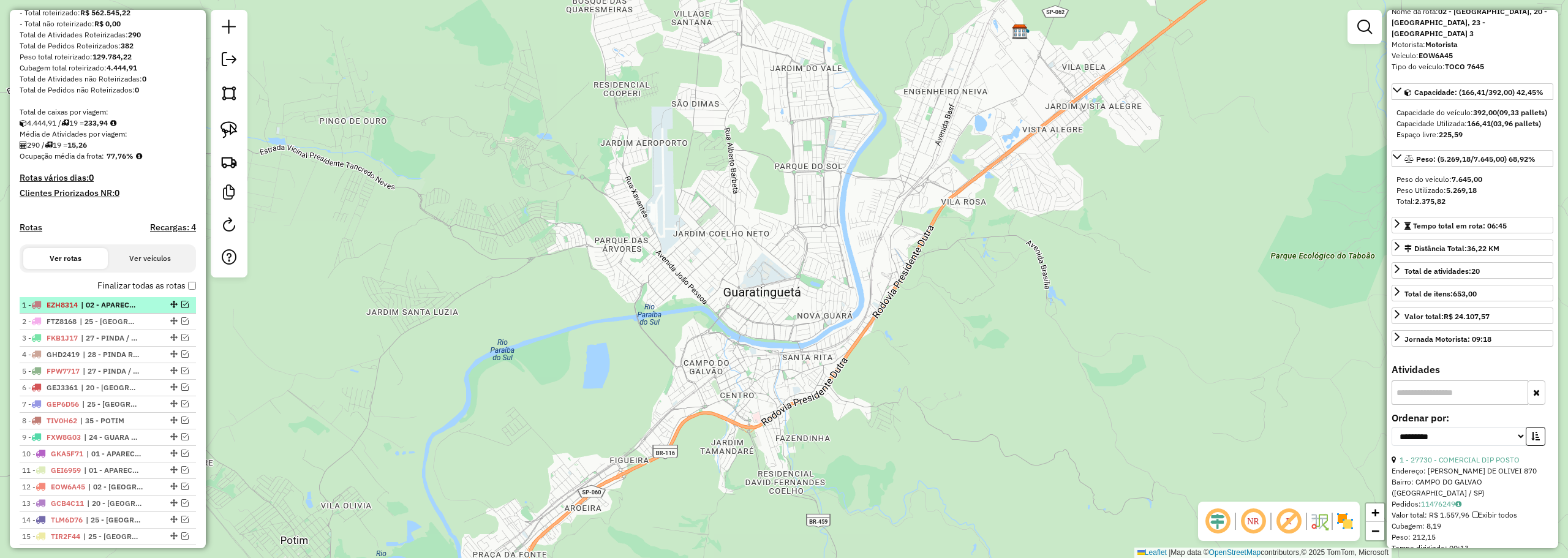
drag, startPoint x: 148, startPoint y: 316, endPoint x: 112, endPoint y: 316, distance: 36.0
click at [109, 314] on li "1 - EZH8314 | 02 - APARECIDA BAIRRO 2" at bounding box center [107, 305] width 176 height 17
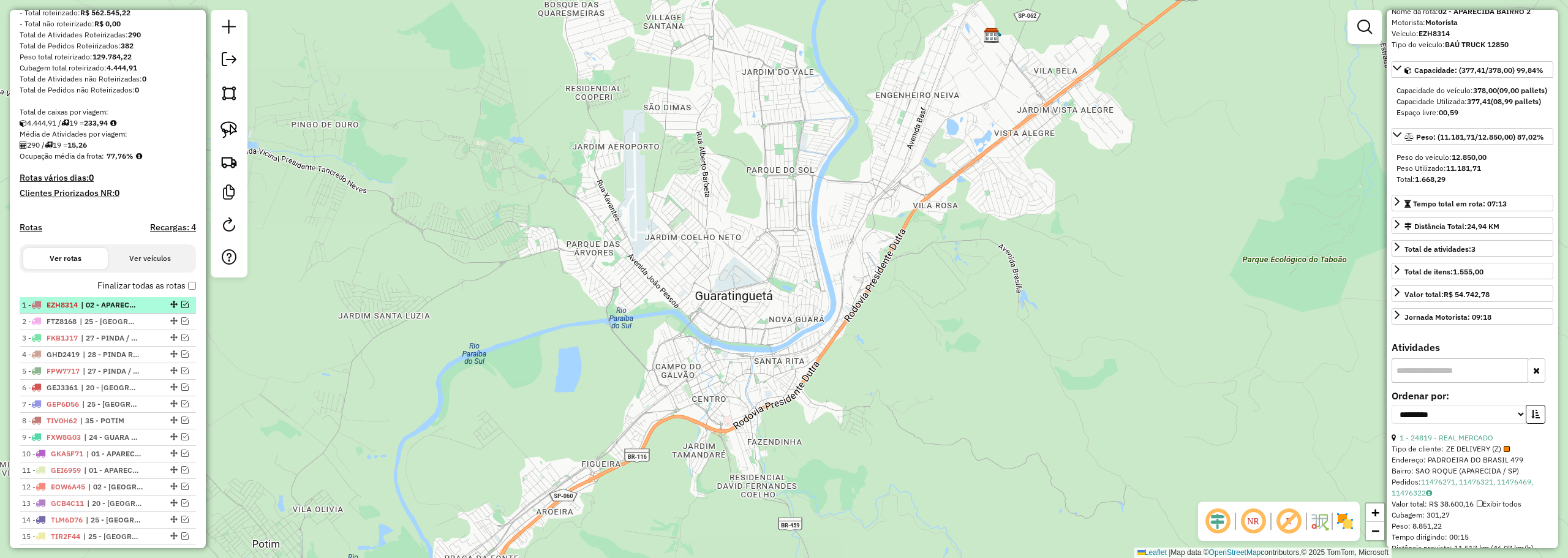
drag, startPoint x: 180, startPoint y: 316, endPoint x: 132, endPoint y: 316, distance: 48.0
click at [113, 311] on span "| 02 - APARECIDA BAIRRO 2" at bounding box center [109, 304] width 56 height 11
click at [182, 308] on em at bounding box center [185, 305] width 8 height 8
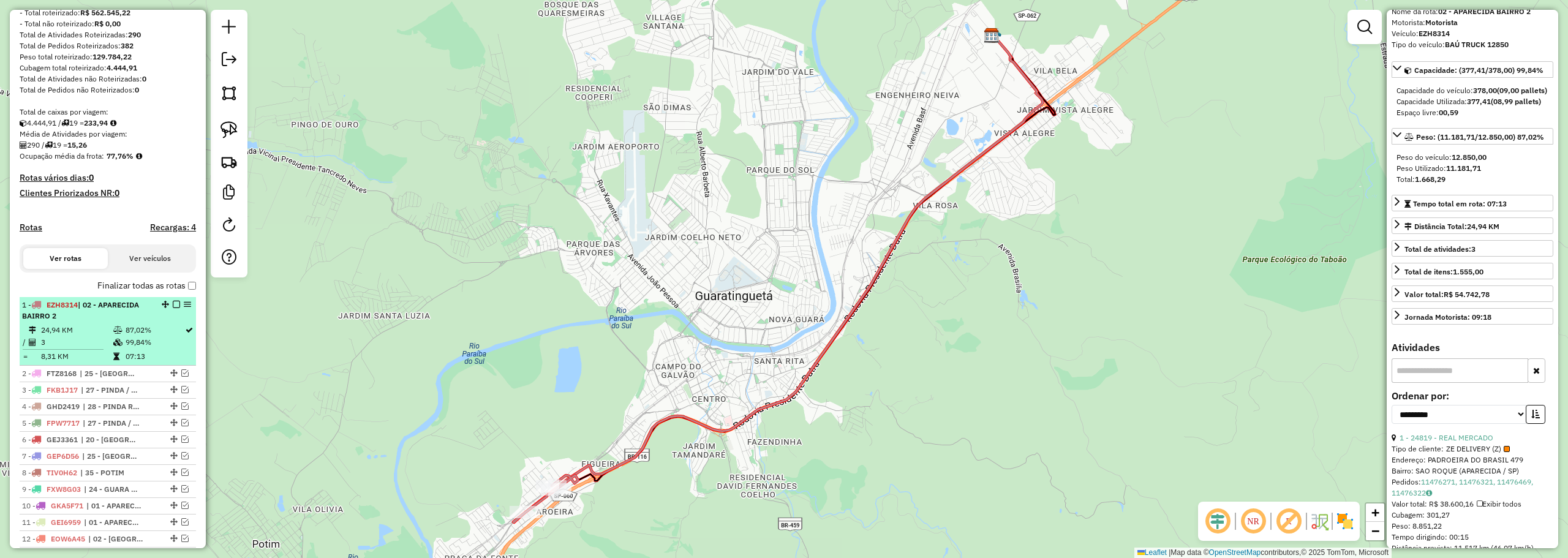
drag, startPoint x: 191, startPoint y: 310, endPoint x: 183, endPoint y: 315, distance: 9.4
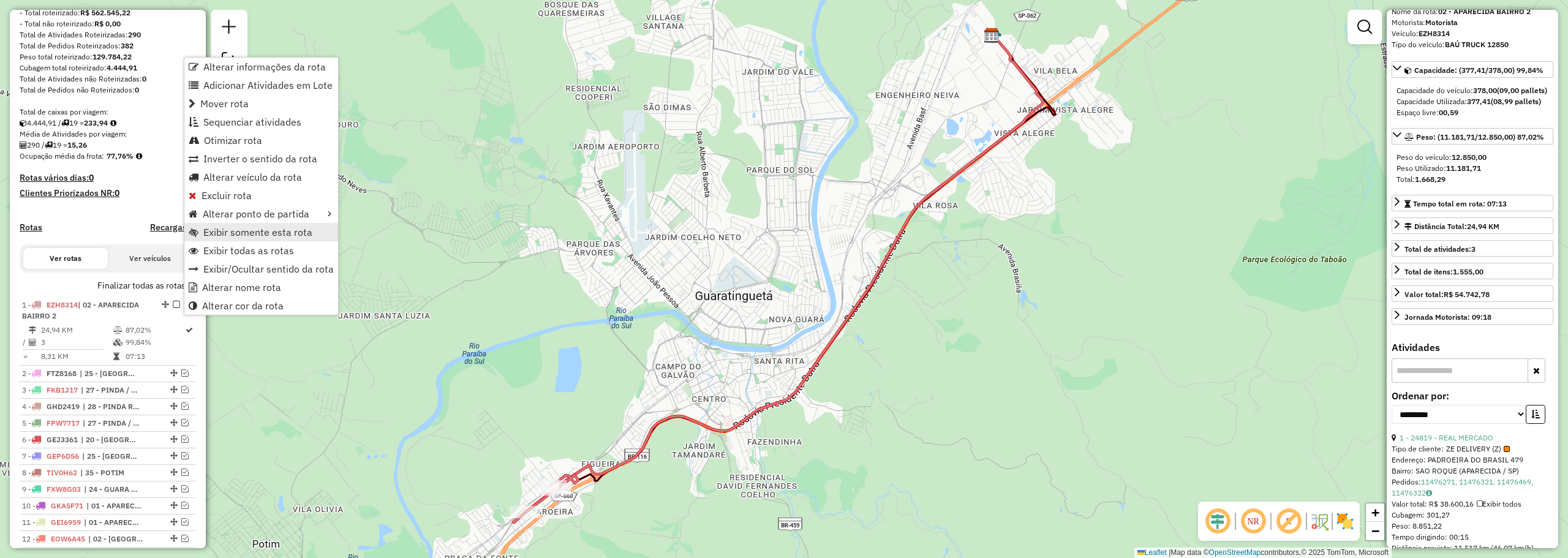
click at [237, 237] on span "Exibir somente esta rota" at bounding box center [258, 232] width 109 height 10
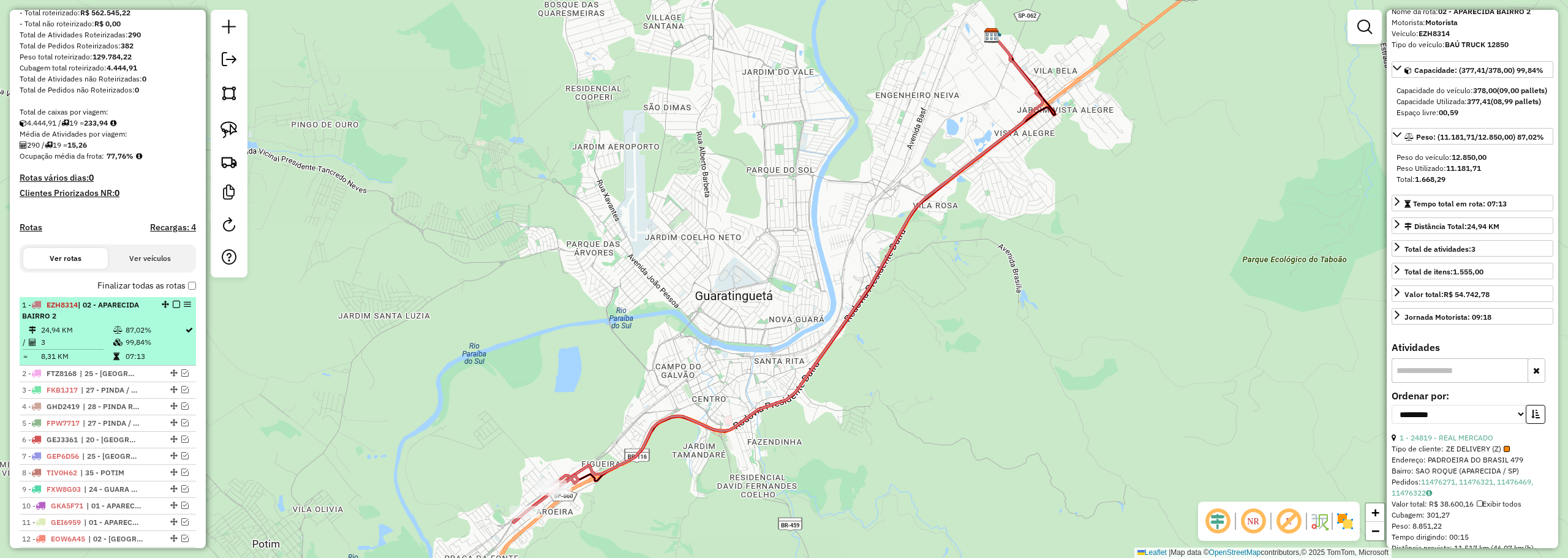
click at [151, 349] on td "99,84%" at bounding box center [154, 342] width 59 height 13
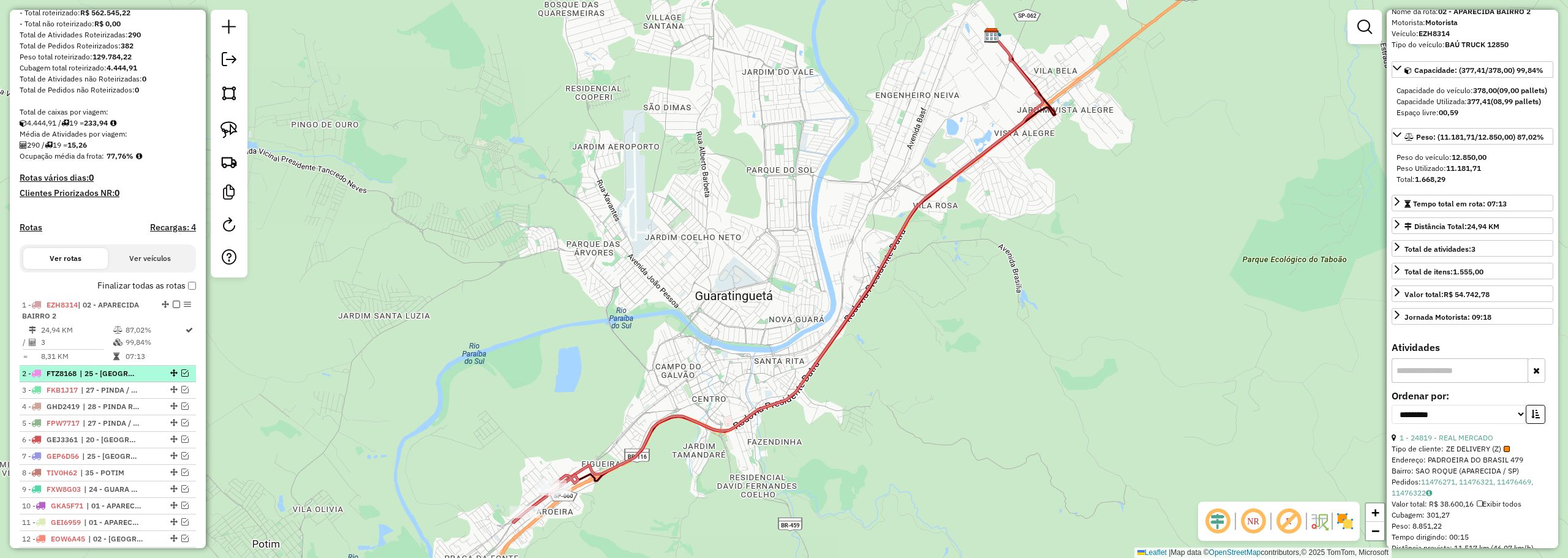
drag, startPoint x: 181, startPoint y: 380, endPoint x: 180, endPoint y: 389, distance: 9.1
click at [182, 377] on em at bounding box center [185, 373] width 8 height 8
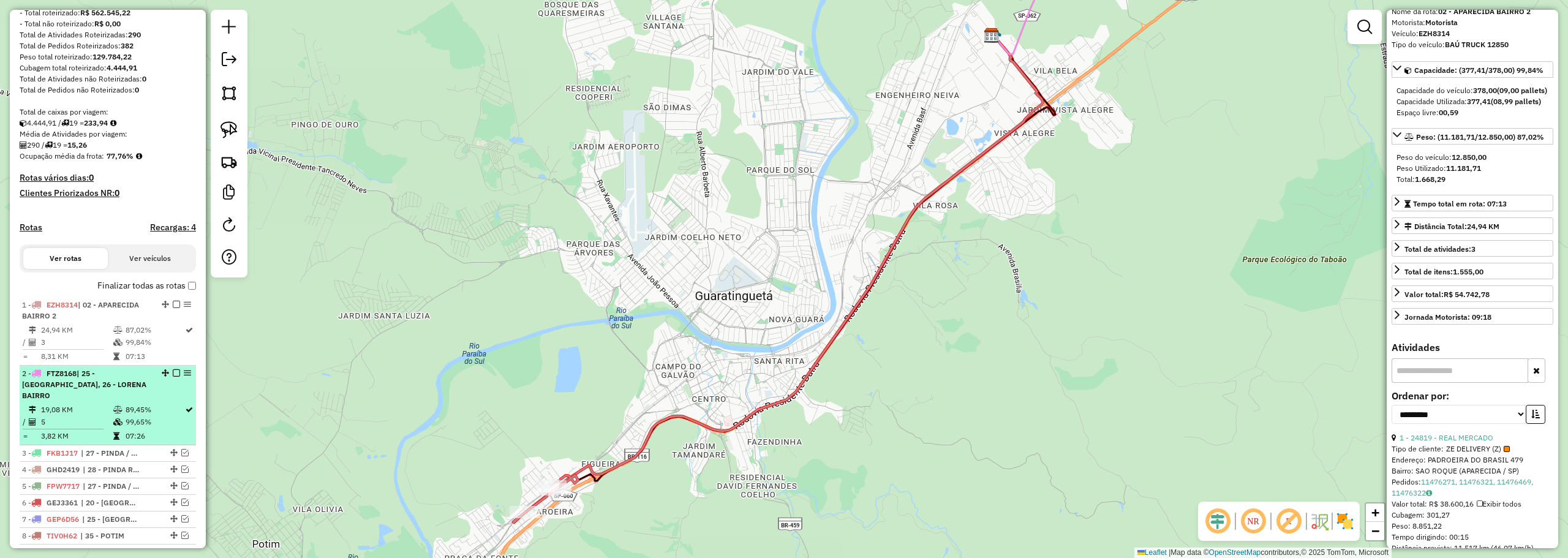
click at [158, 393] on div "2 - FTZ8168 | 25 - LORENA CENTRO, 26 - LORENA BAIRRO" at bounding box center [108, 385] width 171 height 33
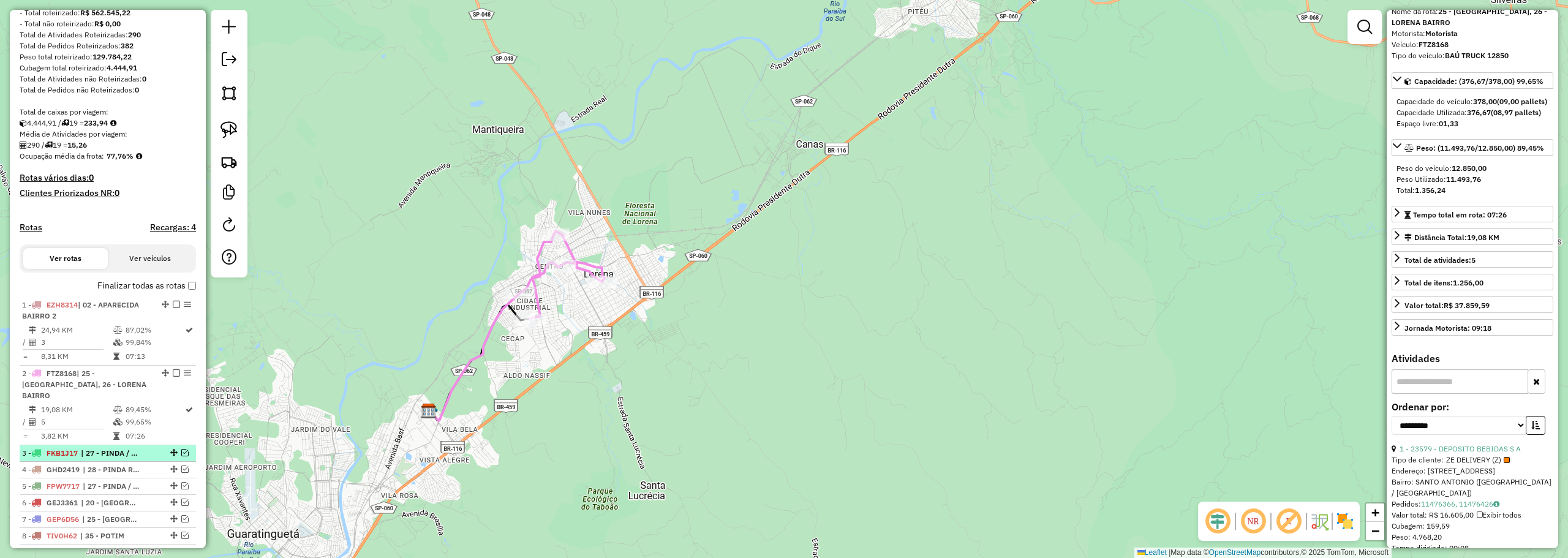
click at [181, 455] on em at bounding box center [185, 453] width 8 height 8
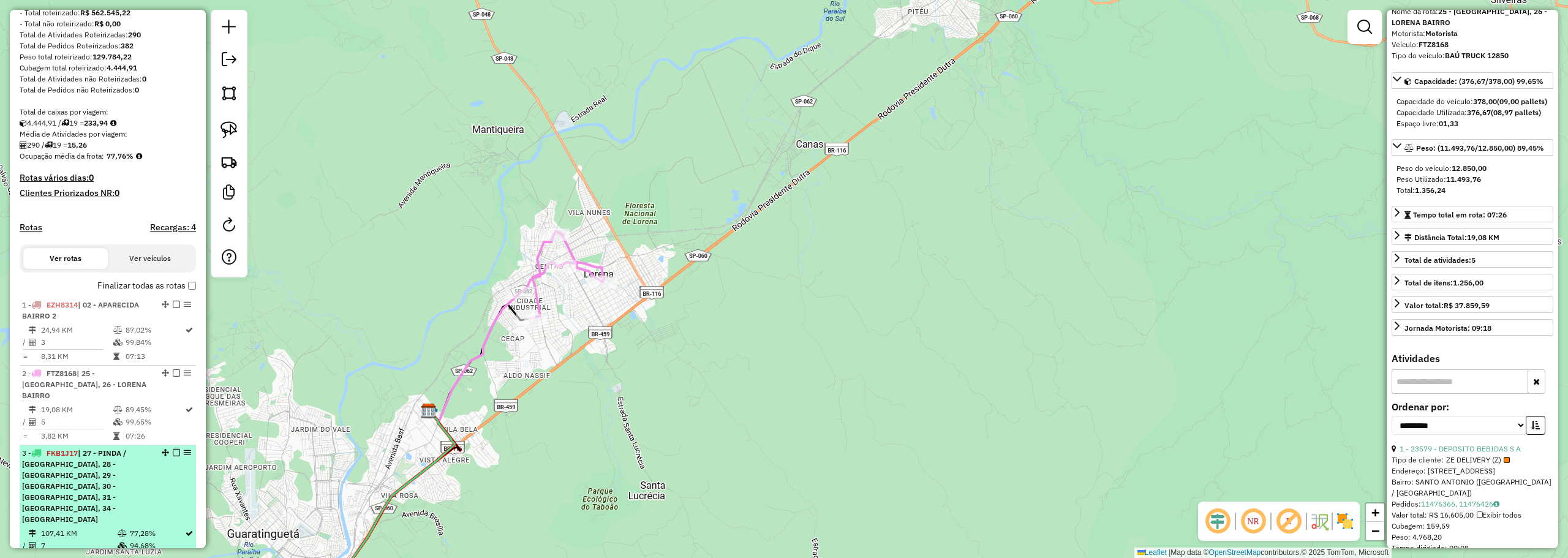
drag, startPoint x: 133, startPoint y: 498, endPoint x: 141, endPoint y: 488, distance: 12.8
click at [134, 496] on div "3 - FKB1J17 | 27 - PINDA / MOREIRA, 28 - PINDA ROÇA, 29 - PINDA CENTRO, 30 - PI…" at bounding box center [87, 486] width 130 height 77
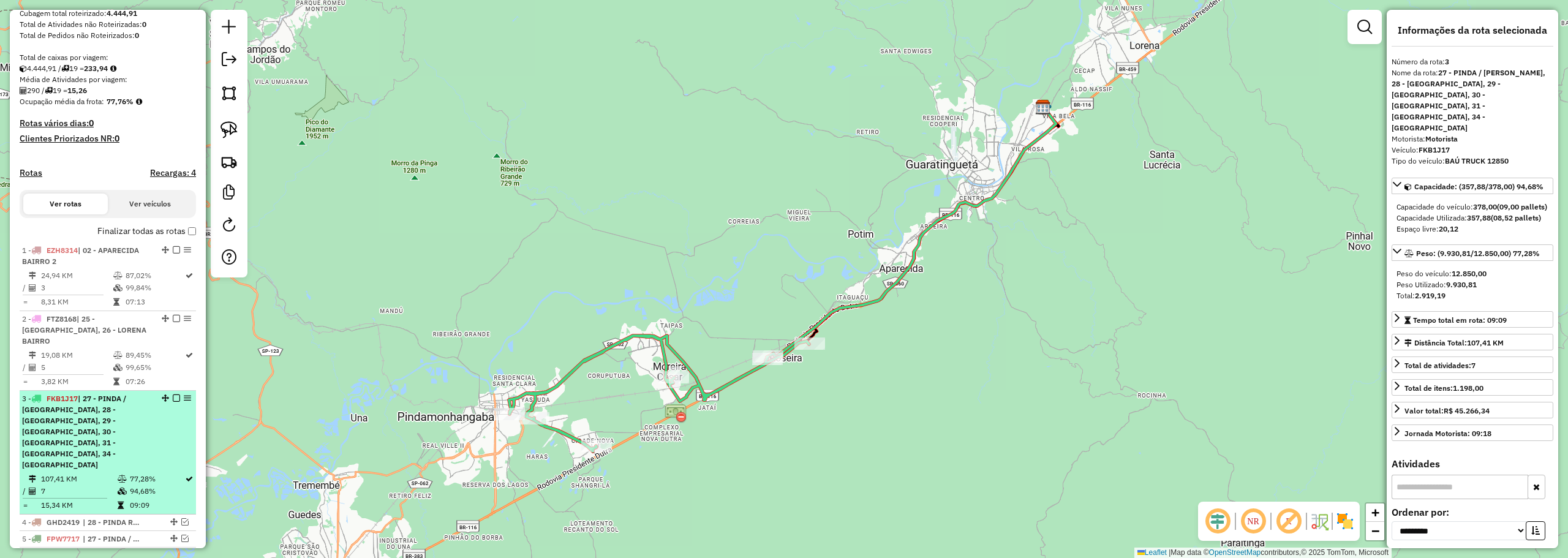
scroll to position [283, 0]
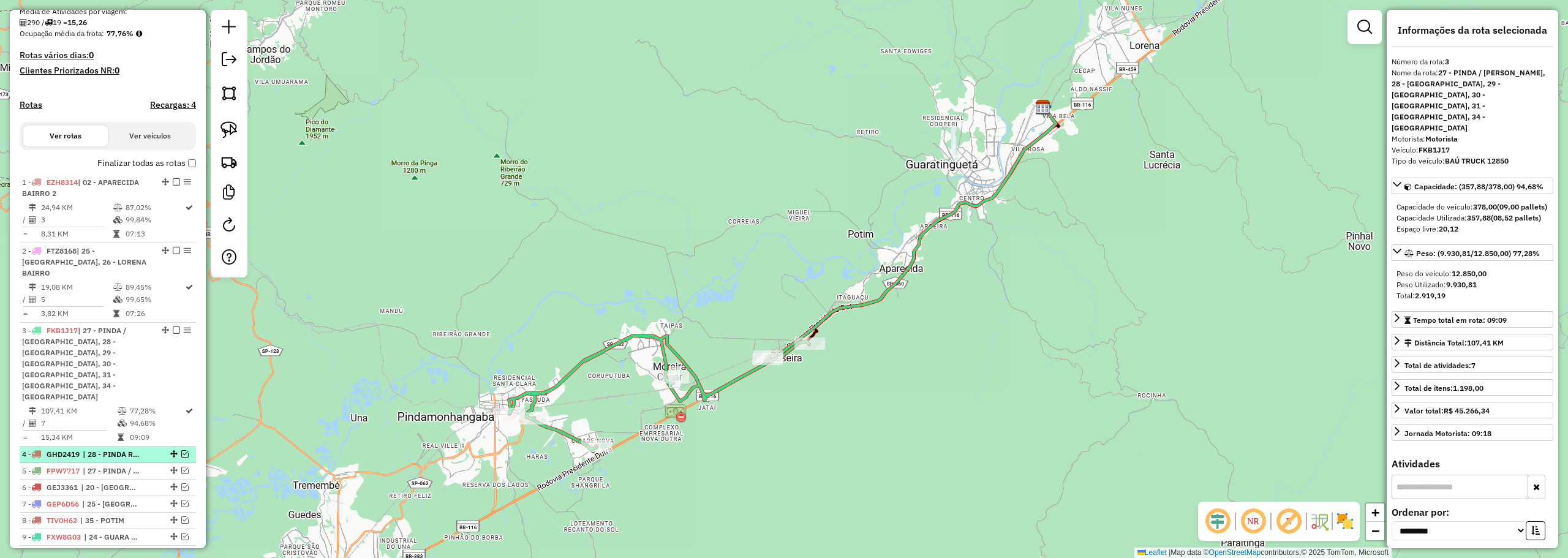
click at [185, 450] on div at bounding box center [172, 454] width 37 height 8
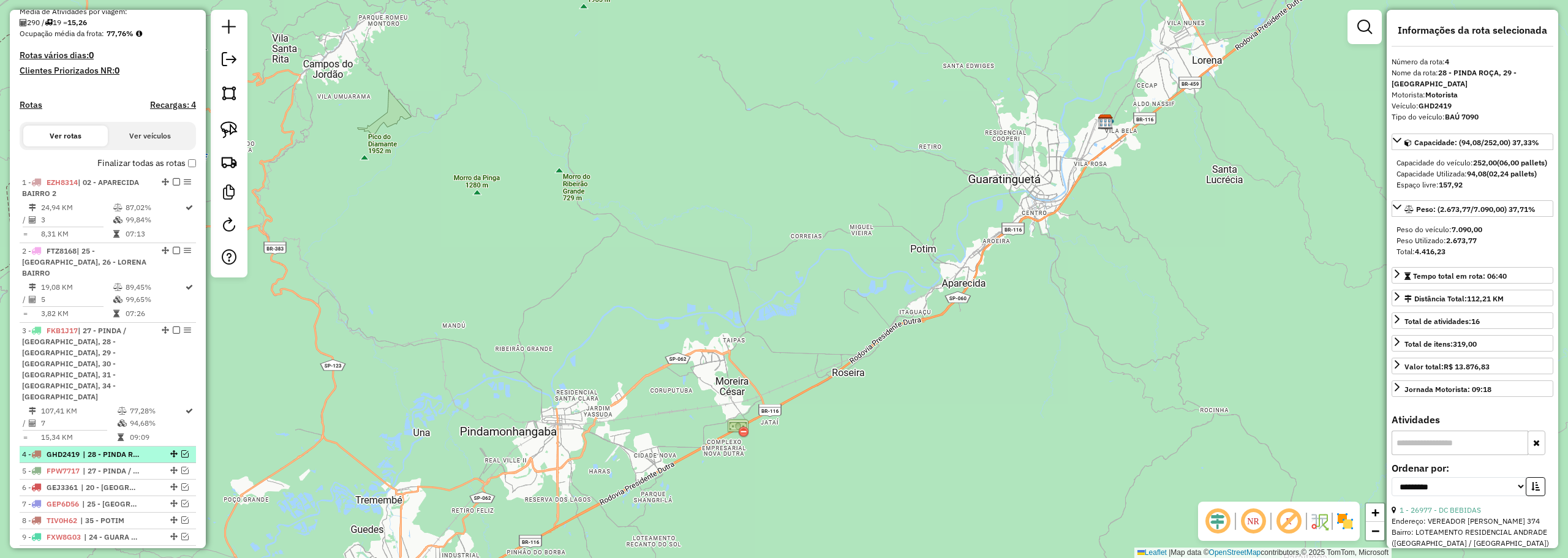
click at [184, 450] on em at bounding box center [185, 454] width 8 height 8
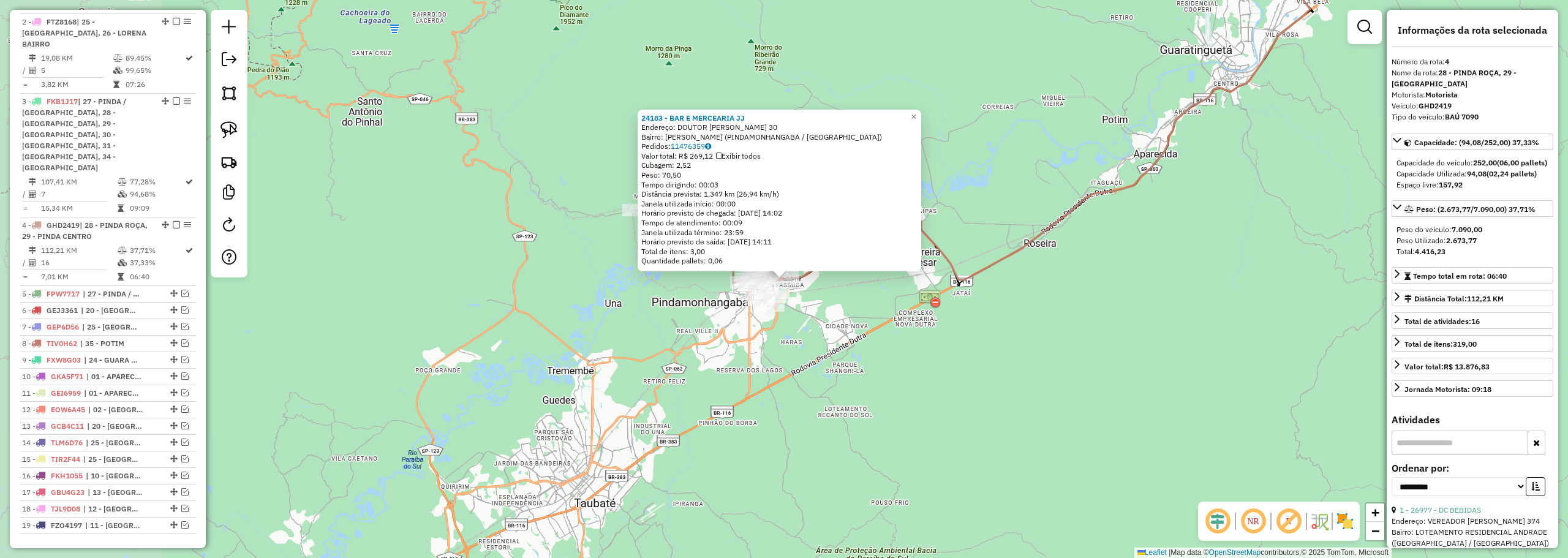
scroll to position [525, 0]
click at [916, 111] on span "×" at bounding box center [914, 116] width 6 height 11
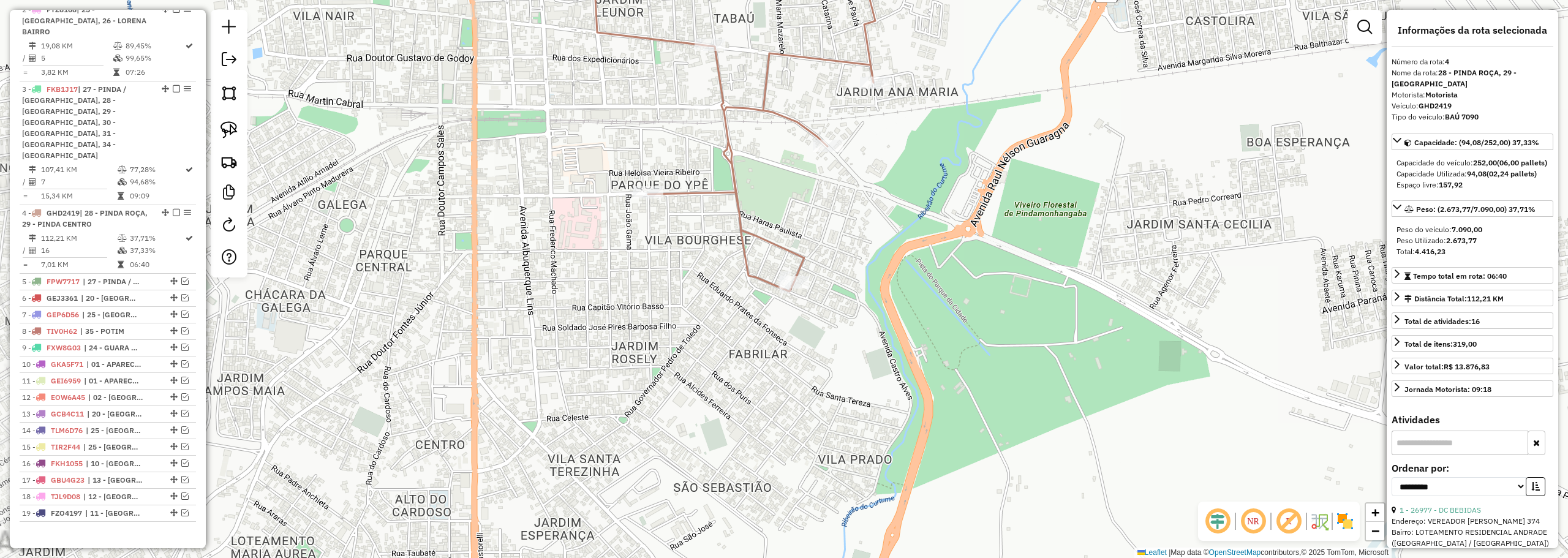
drag, startPoint x: 529, startPoint y: 244, endPoint x: 532, endPoint y: 347, distance: 103.0
click at [531, 348] on div "Janela de atendimento Grade de atendimento Capacidade Transportadoras Veículos …" at bounding box center [784, 279] width 1568 height 558
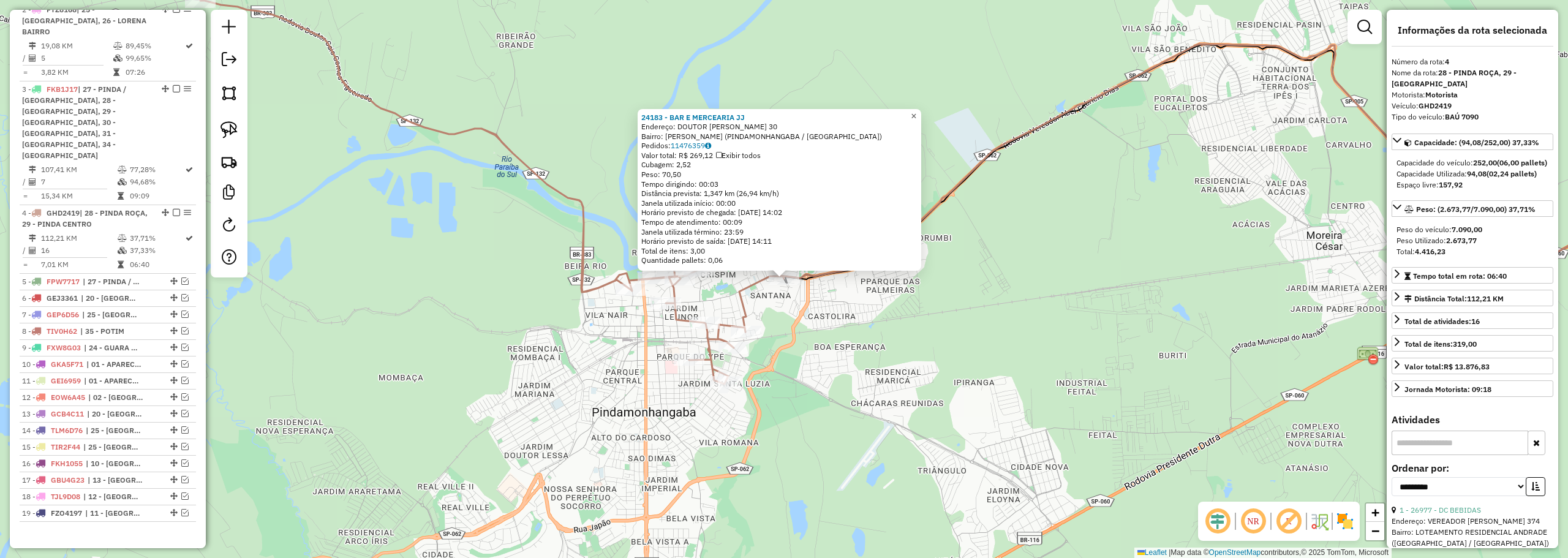
click at [916, 111] on span "×" at bounding box center [914, 116] width 6 height 11
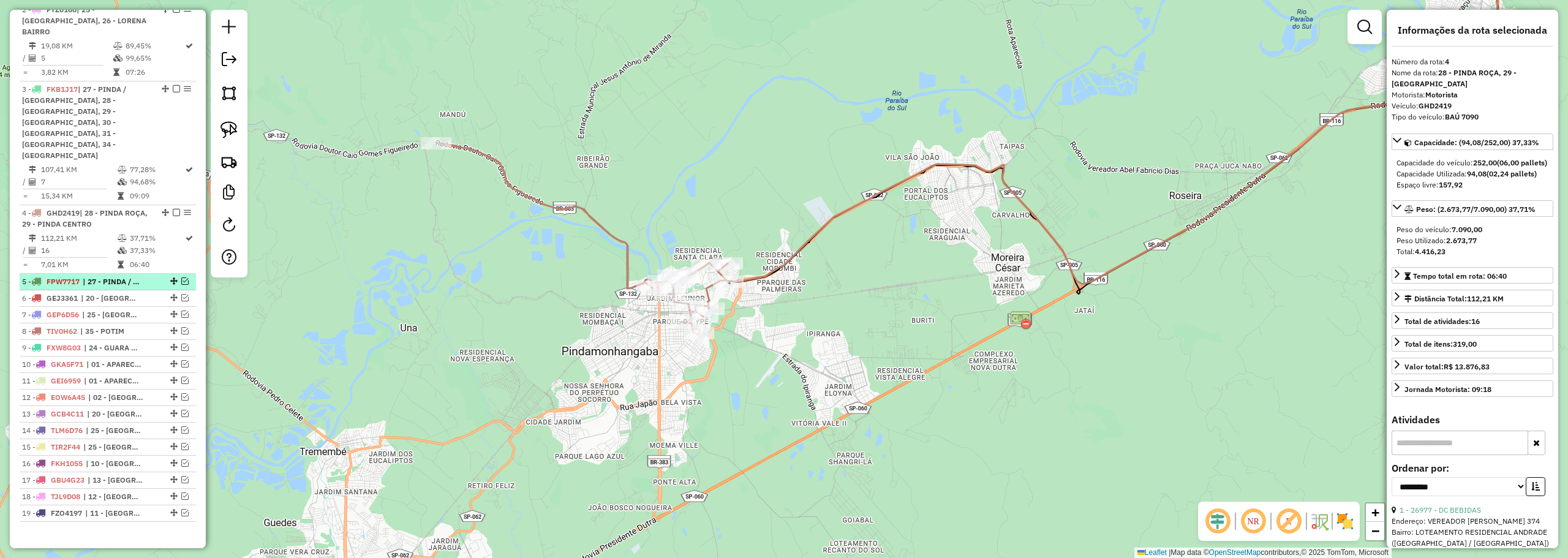
click at [182, 278] on em at bounding box center [185, 281] width 8 height 8
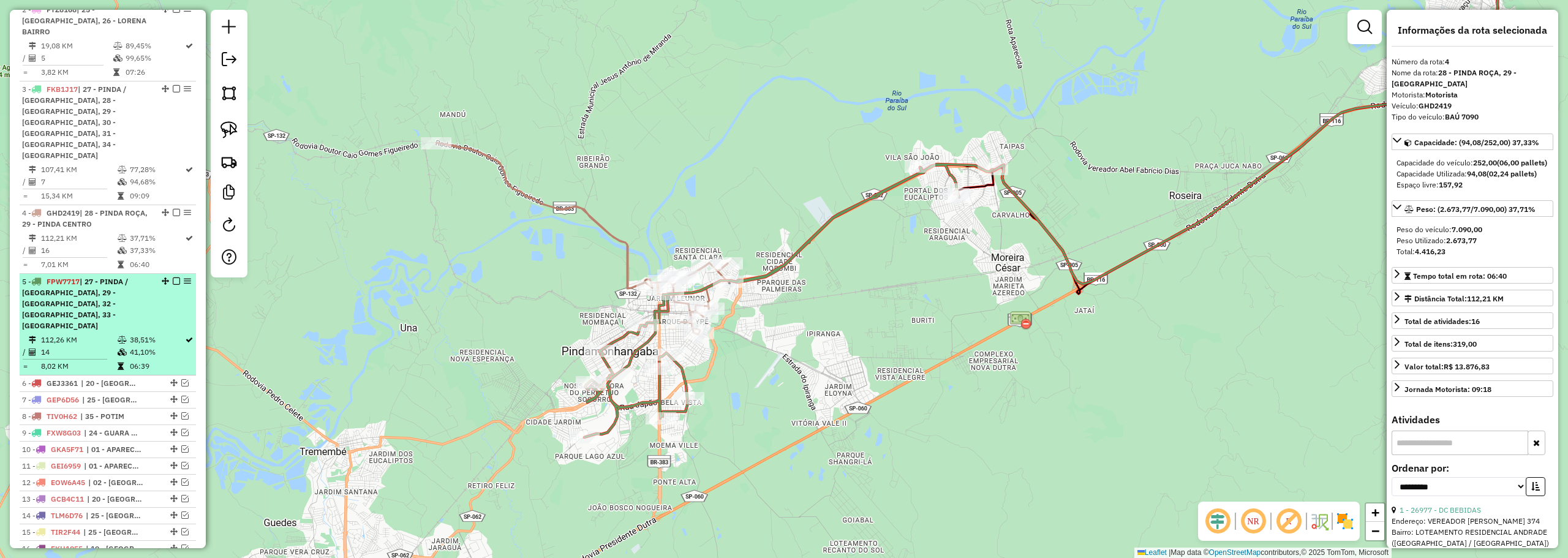
click at [118, 287] on div "5 - FPW7717 | 27 - PINDA / MOREIRA, 29 - PINDA CENTRO, 32 - PINDA BAIRRO 3, 33 …" at bounding box center [87, 304] width 130 height 56
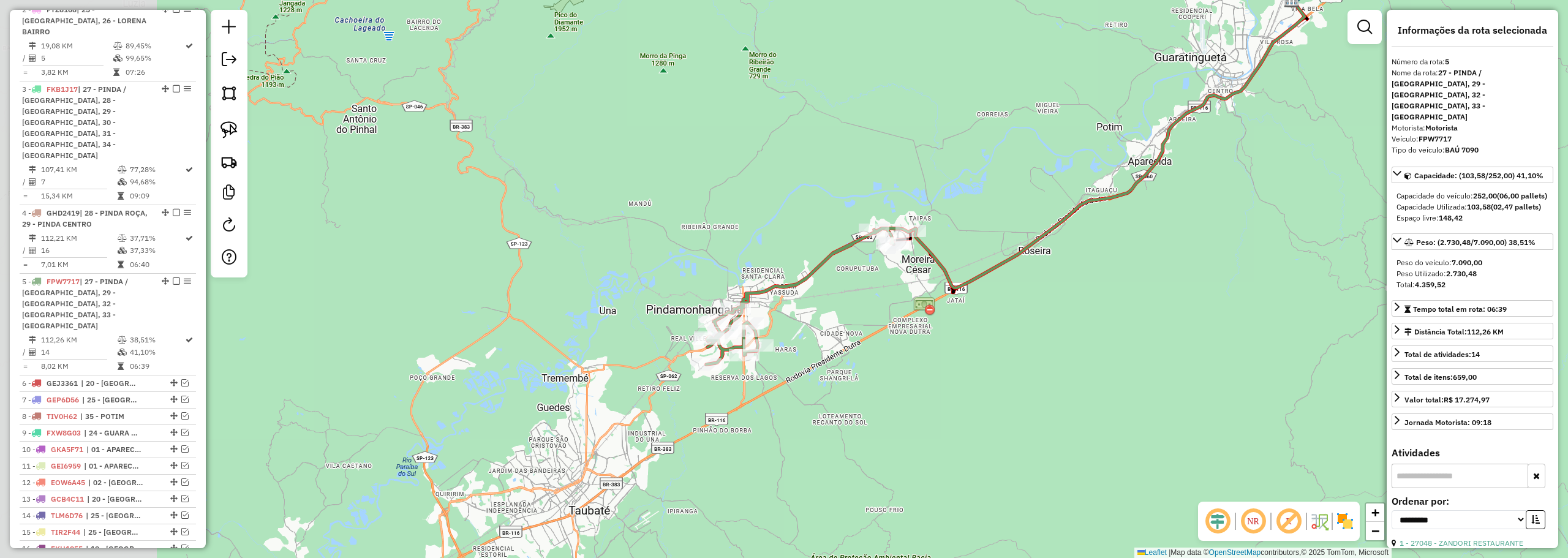
drag, startPoint x: 596, startPoint y: 411, endPoint x: 815, endPoint y: 316, distance: 238.7
click at [815, 316] on div "Janela de atendimento Grade de atendimento Capacidade Transportadoras Veículos …" at bounding box center [784, 279] width 1568 height 558
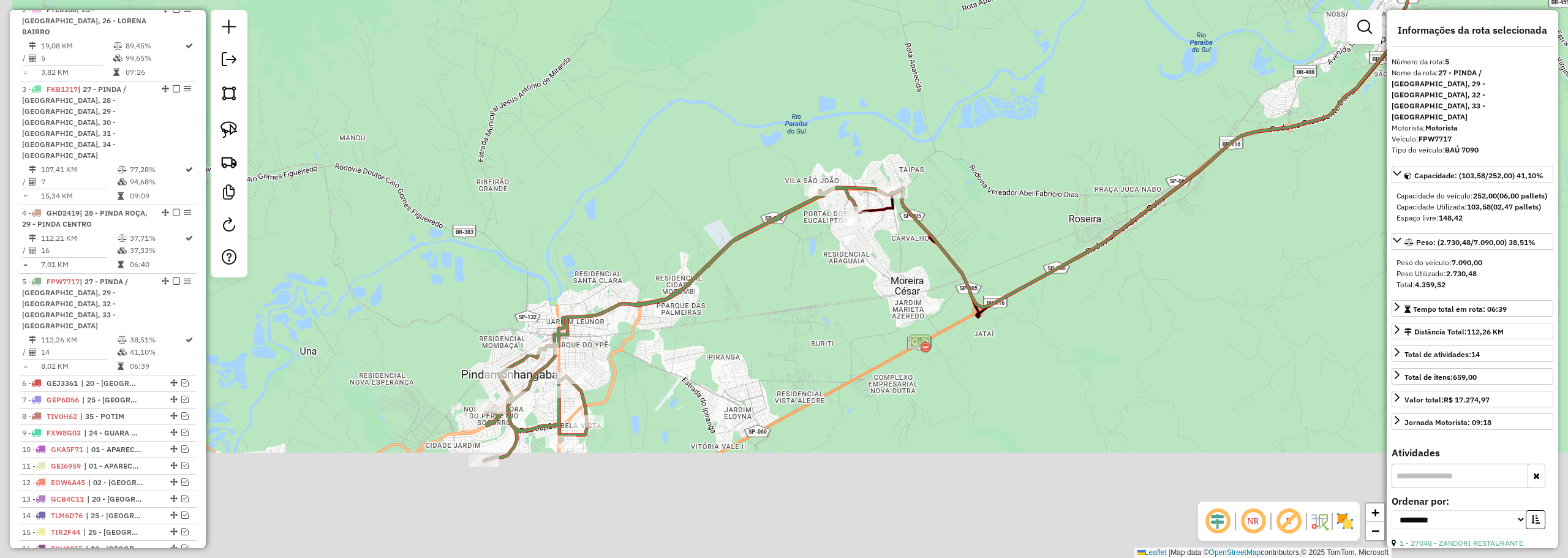
drag, startPoint x: 675, startPoint y: 372, endPoint x: 747, endPoint y: 303, distance: 99.7
click at [747, 303] on div "Janela de atendimento Grade de atendimento Capacidade Transportadoras Veículos …" at bounding box center [784, 279] width 1568 height 558
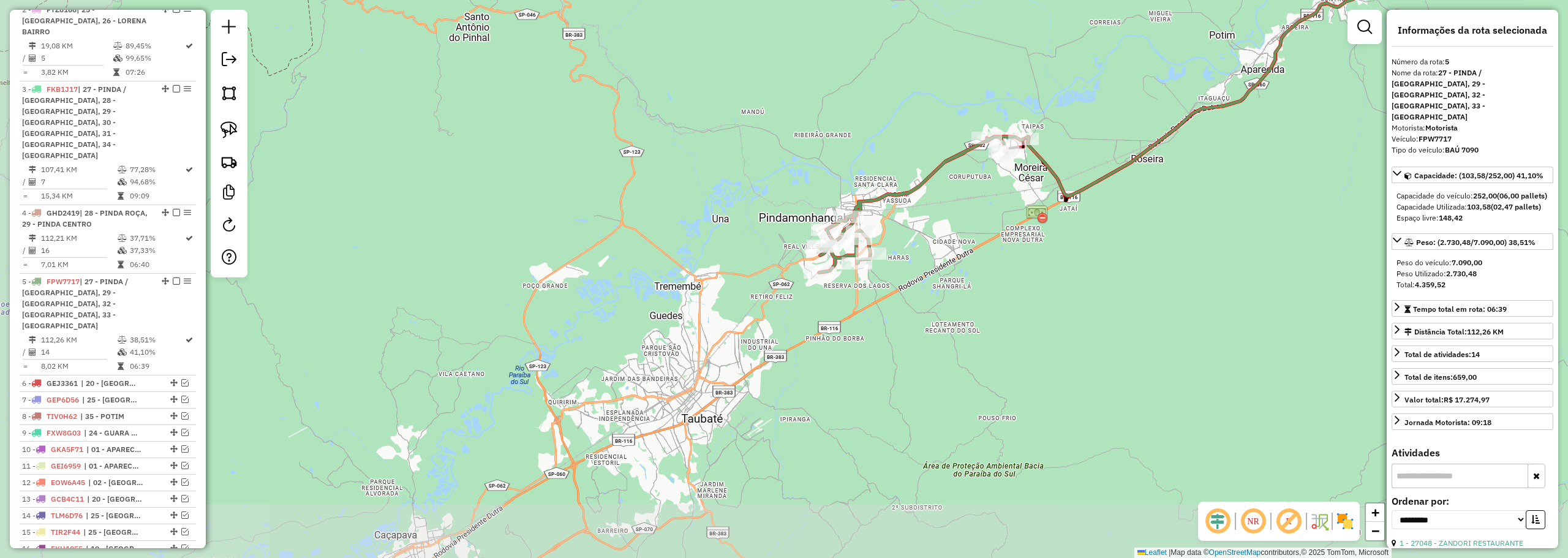
click at [914, 215] on div "Janela de atendimento Grade de atendimento Capacidade Transportadoras Veículos …" at bounding box center [784, 279] width 1568 height 558
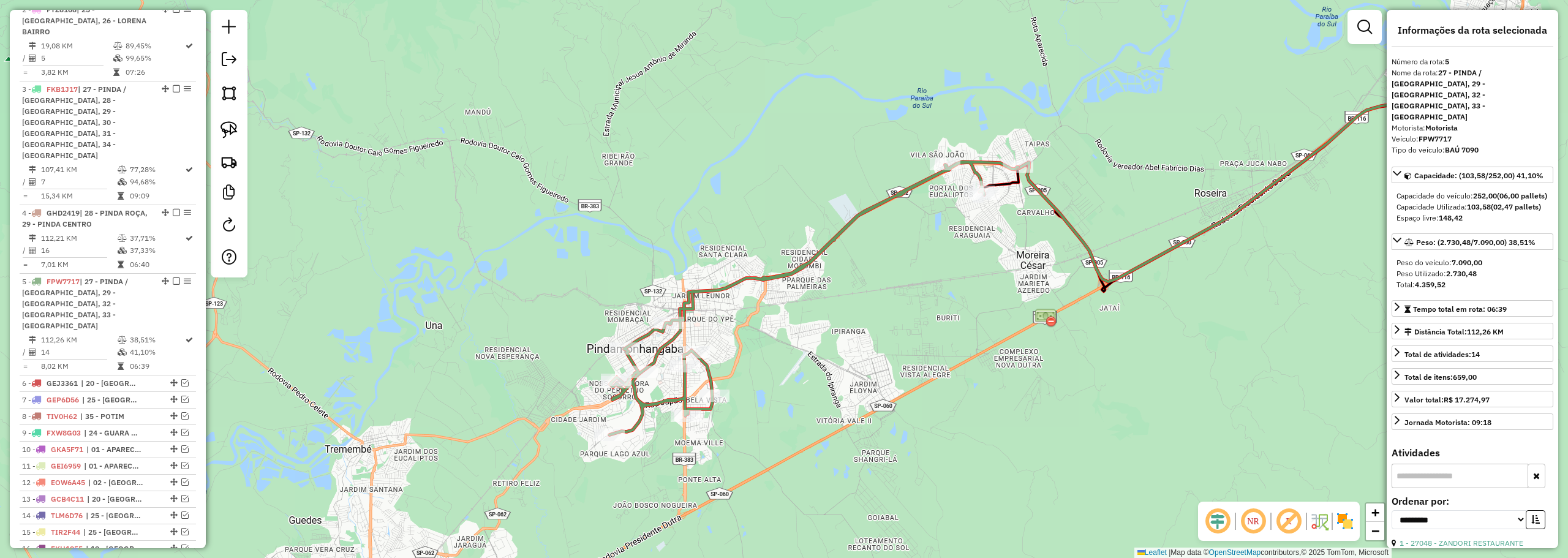
drag, startPoint x: 973, startPoint y: 152, endPoint x: 859, endPoint y: 255, distance: 153.6
click at [859, 255] on div "Janela de atendimento Grade de atendimento Capacidade Transportadoras Veículos …" at bounding box center [784, 279] width 1568 height 558
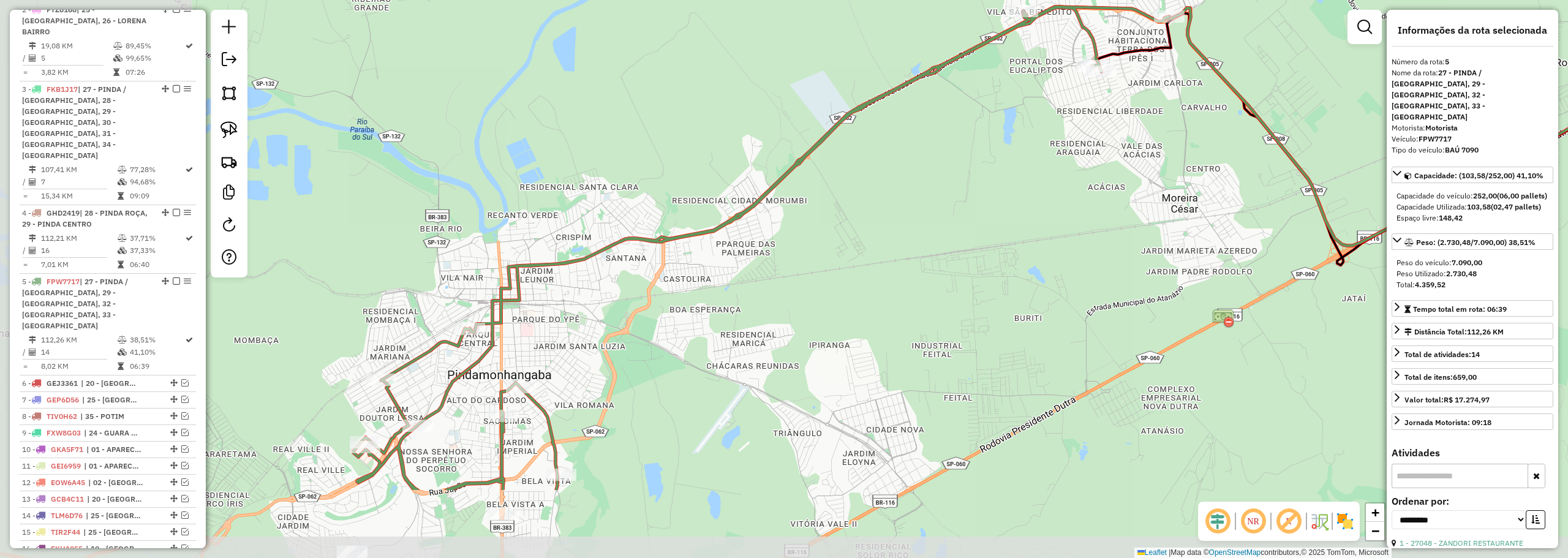
drag, startPoint x: 632, startPoint y: 331, endPoint x: 909, endPoint y: 207, distance: 303.5
click at [909, 207] on div "Janela de atendimento Grade de atendimento Capacidade Transportadoras Veículos …" at bounding box center [784, 279] width 1568 height 558
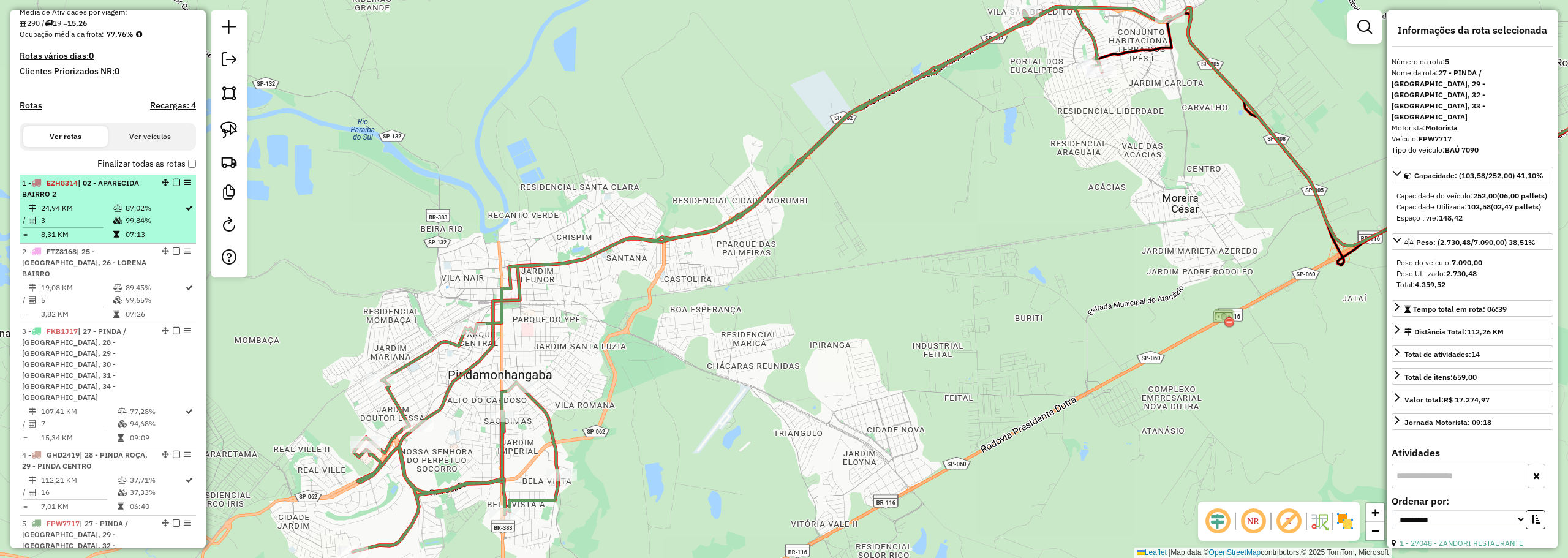
scroll to position [279, 0]
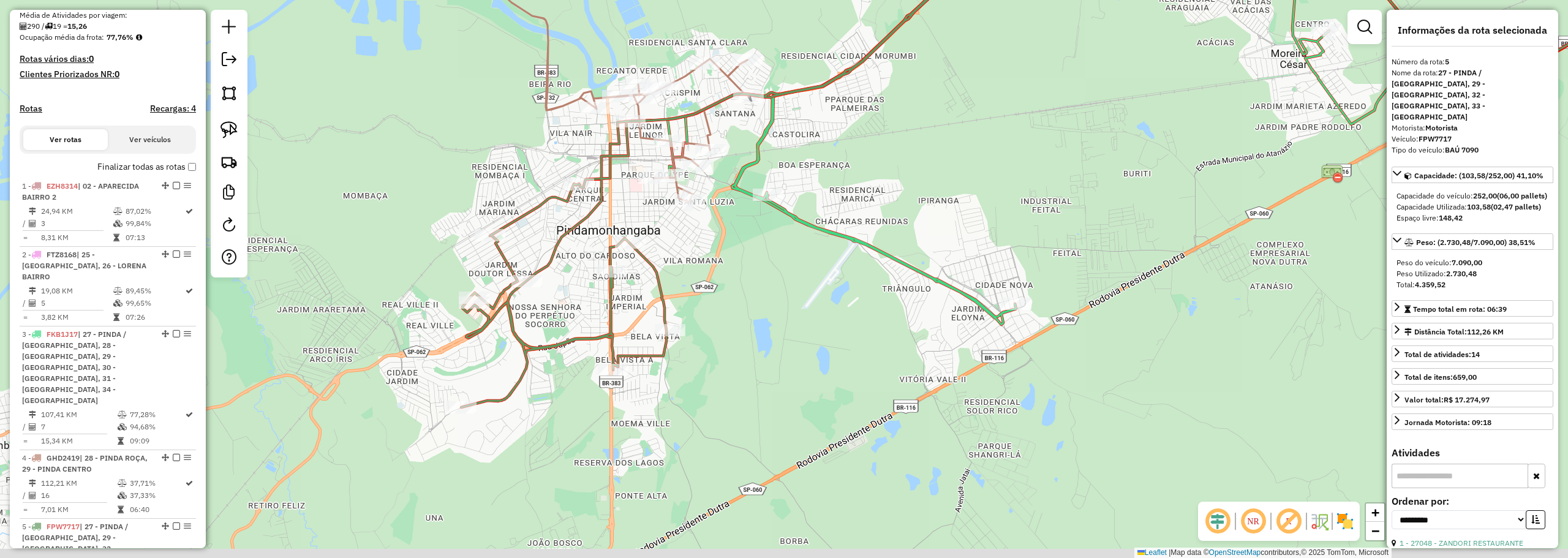
drag, startPoint x: 276, startPoint y: 384, endPoint x: 401, endPoint y: 210, distance: 214.2
click at [401, 210] on div "Janela de atendimento Grade de atendimento Capacidade Transportadoras Veículos …" at bounding box center [784, 279] width 1568 height 558
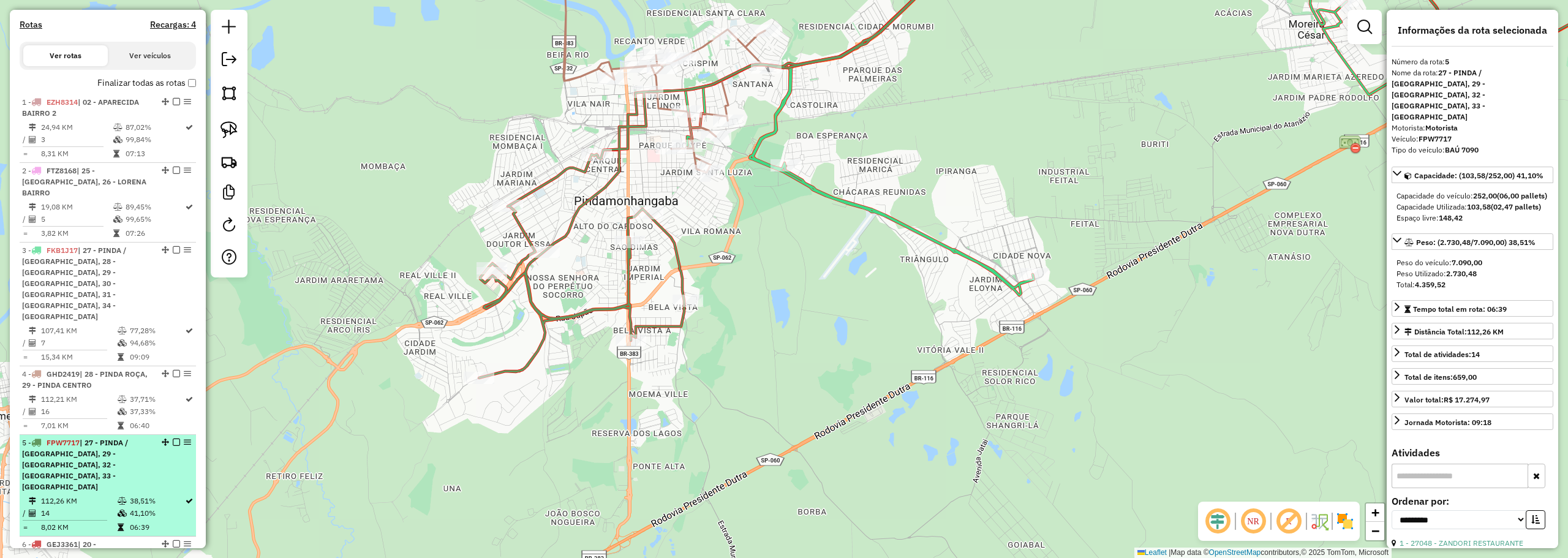
scroll to position [402, 0]
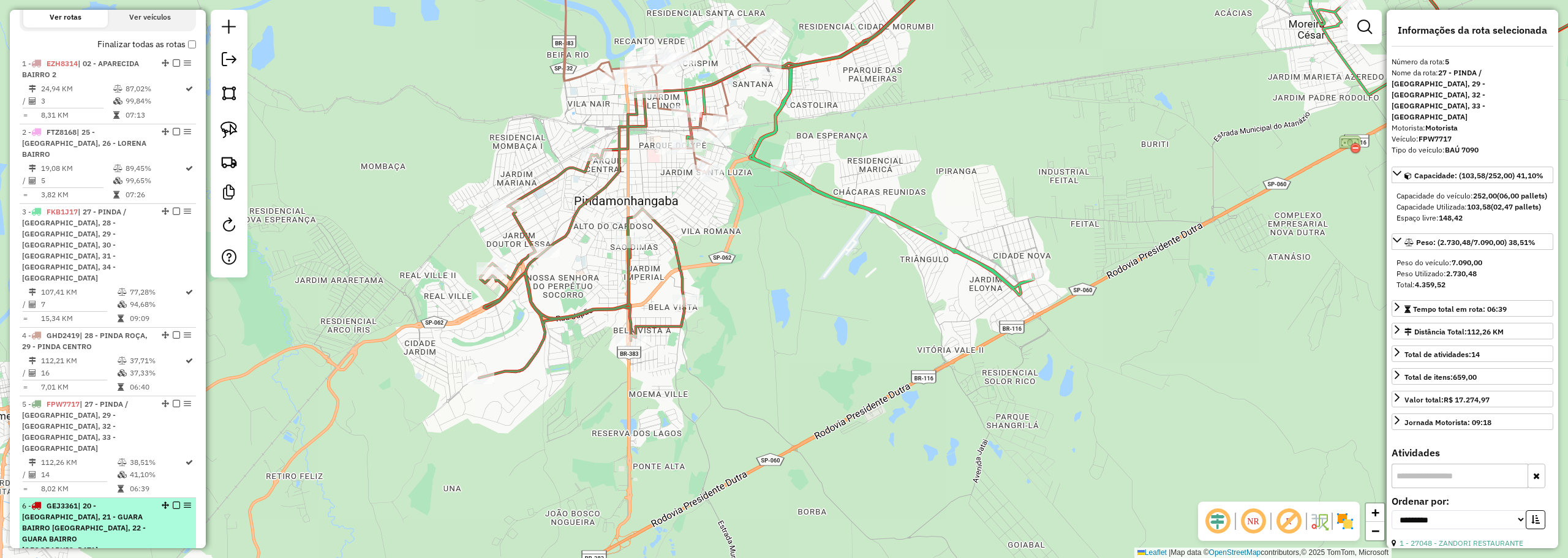
click at [126, 501] on span "| 20 - GUARA CENTRO, 21 - GUARA BAIRRO JD DO VALE, 22 - GUARA BAIRRO PEDREGULHO" at bounding box center [84, 527] width 124 height 54
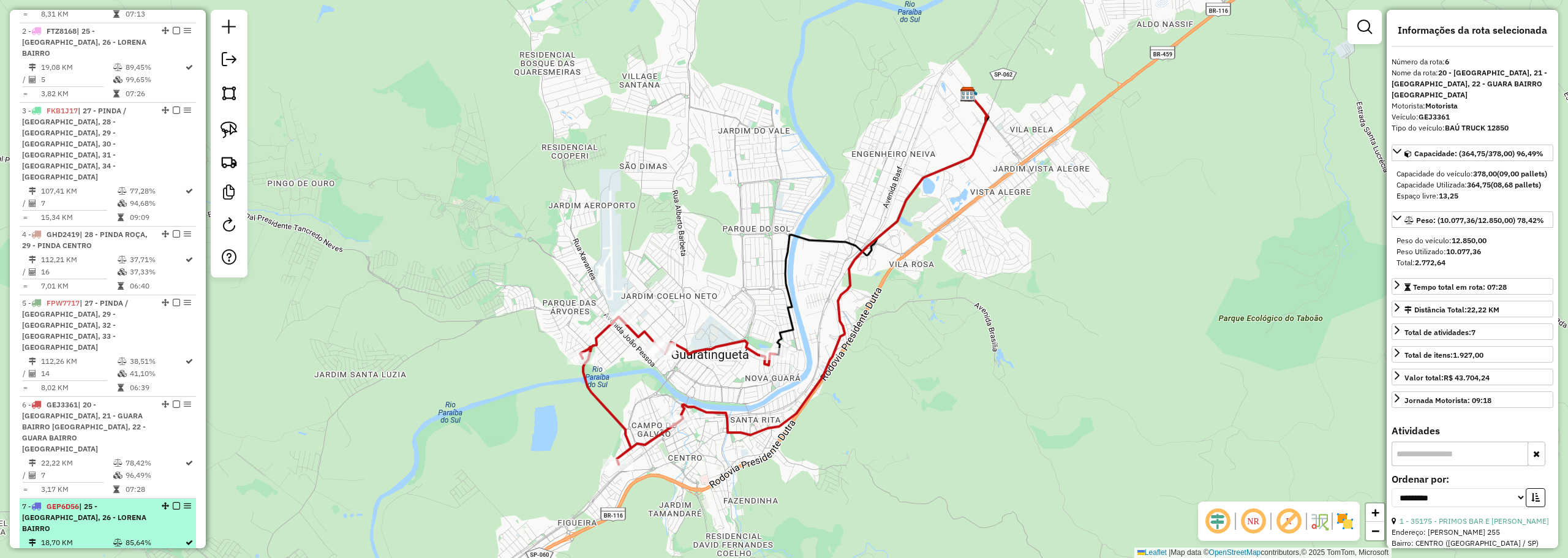
scroll to position [525, 0]
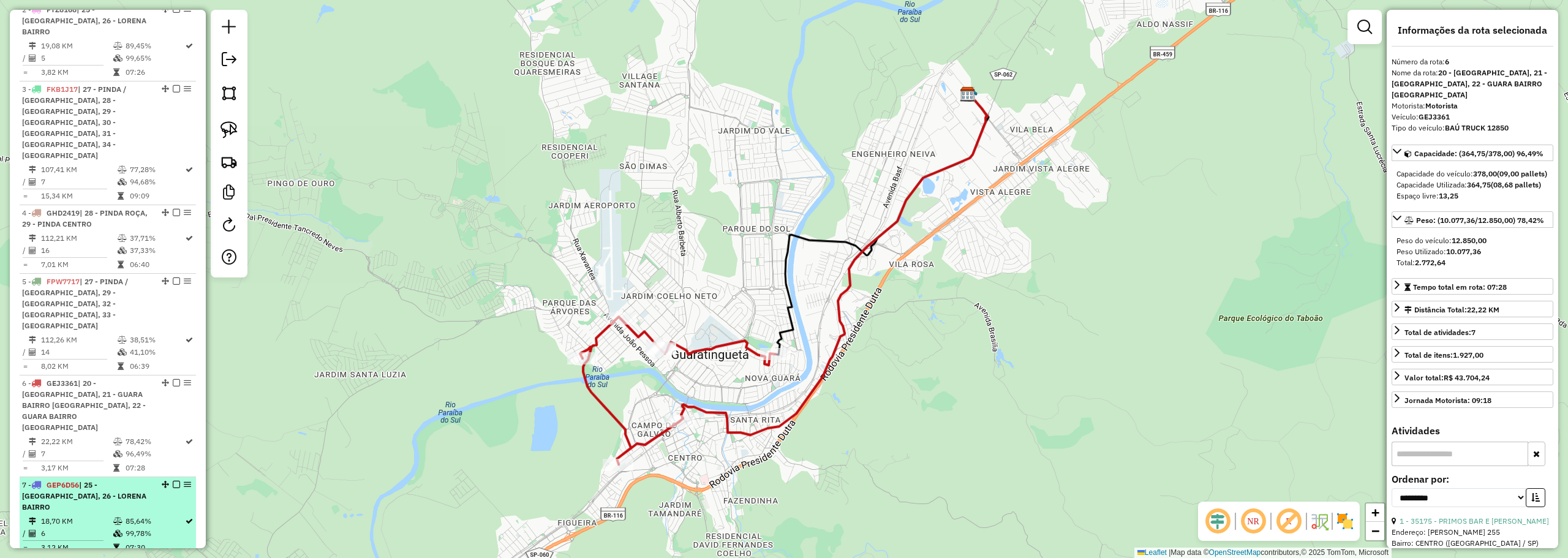
click at [131, 479] on div "7 - GEP6D56 | 25 - LORENA CENTRO, 26 - LORENA BAIRRO" at bounding box center [87, 496] width 130 height 33
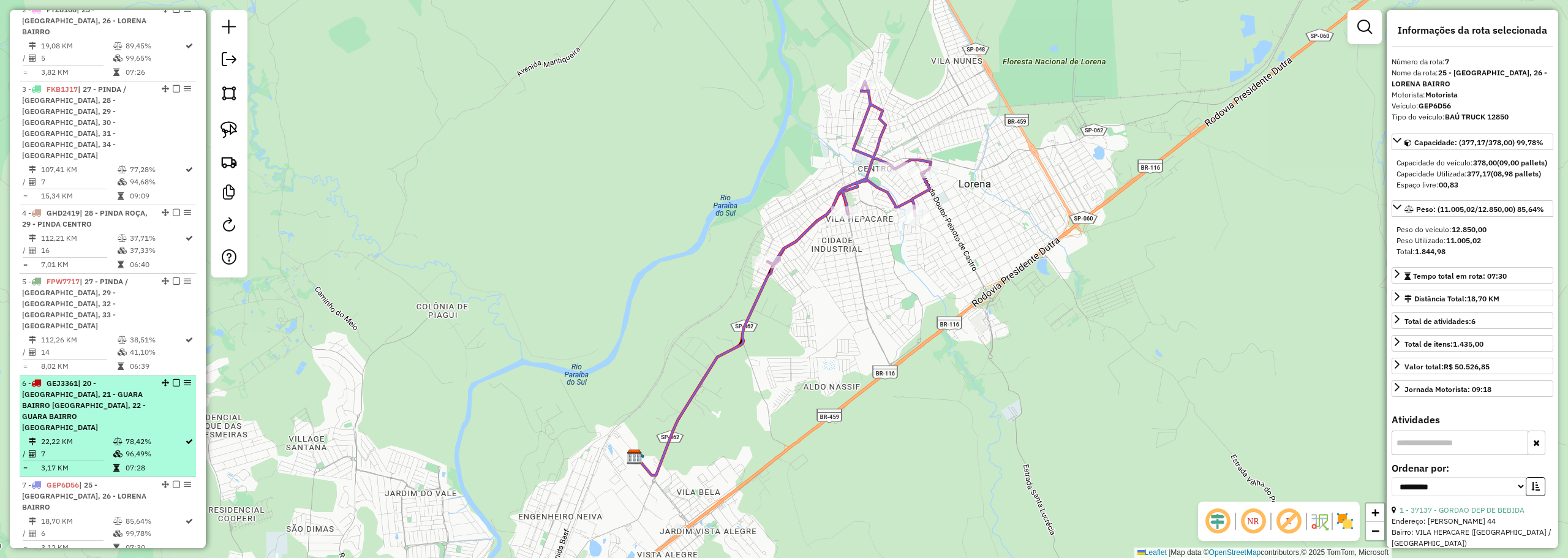
click at [134, 390] on li "6 - GEJ3361 | 20 - GUARA CENTRO, 21 - GUARA BAIRRO JD DO VALE, 22 - GUARA BAIRR…" at bounding box center [107, 426] width 176 height 101
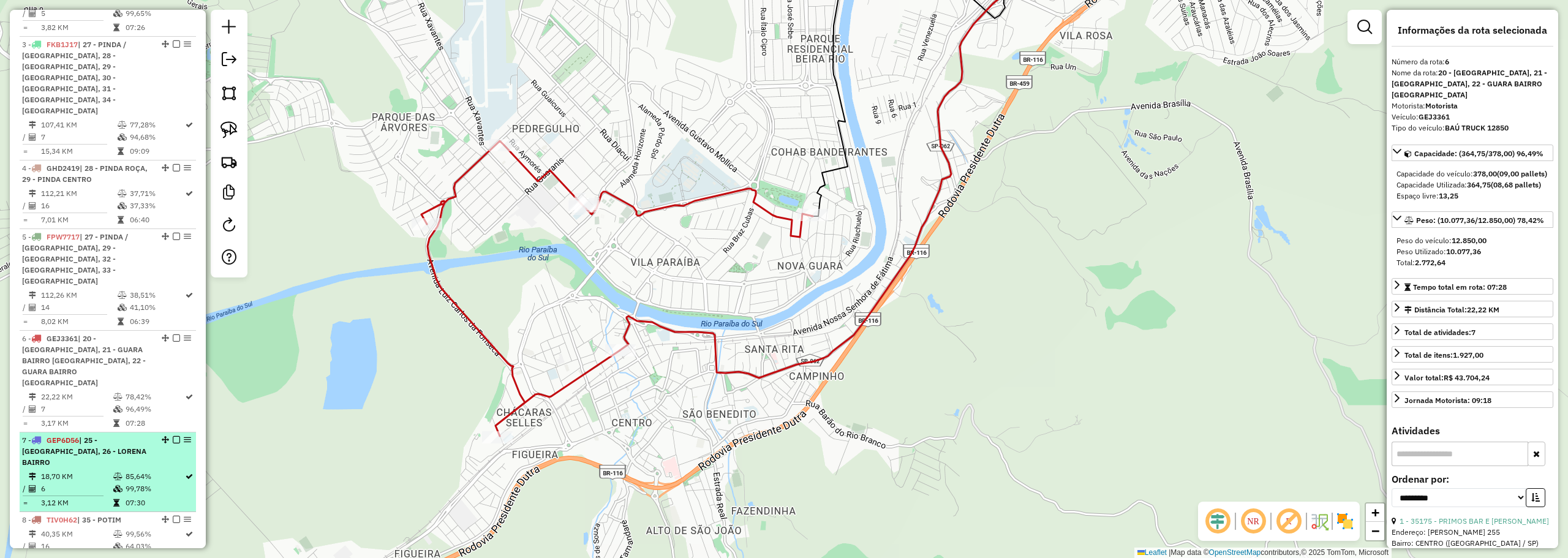
scroll to position [586, 0]
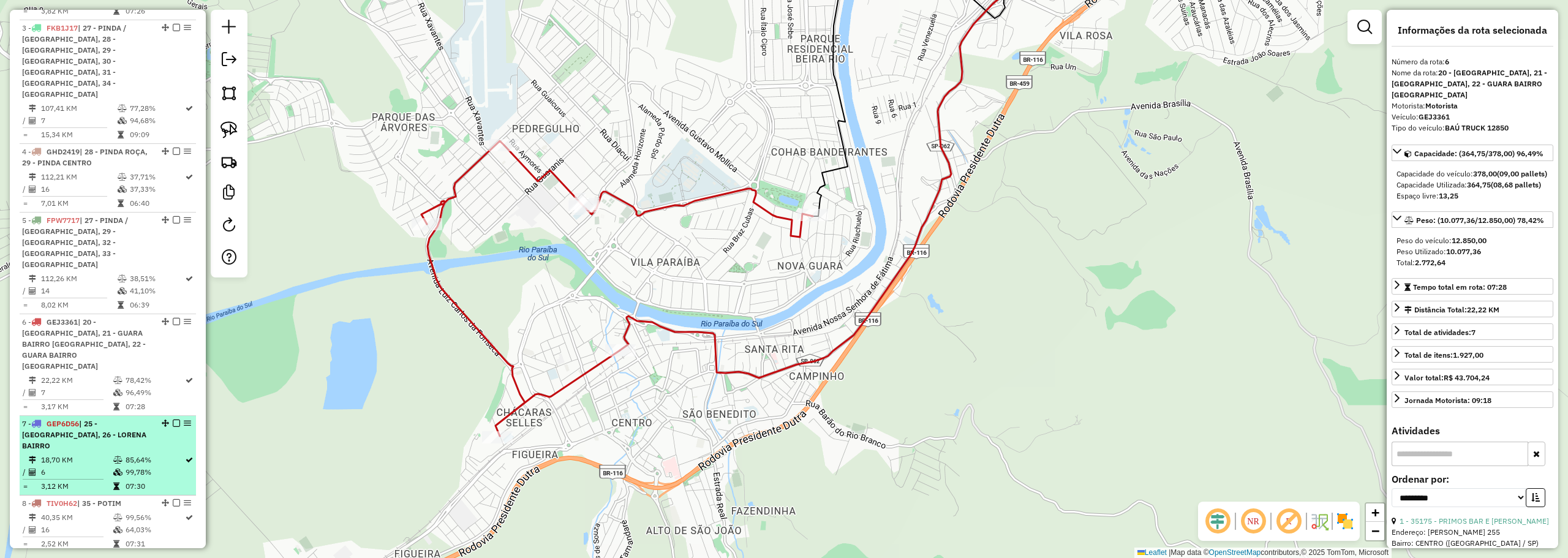
drag, startPoint x: 94, startPoint y: 391, endPoint x: 101, endPoint y: 391, distance: 7.0
click at [94, 419] on span "| 25 - LORENA CENTRO, 26 - LORENA BAIRRO" at bounding box center [85, 434] width 125 height 31
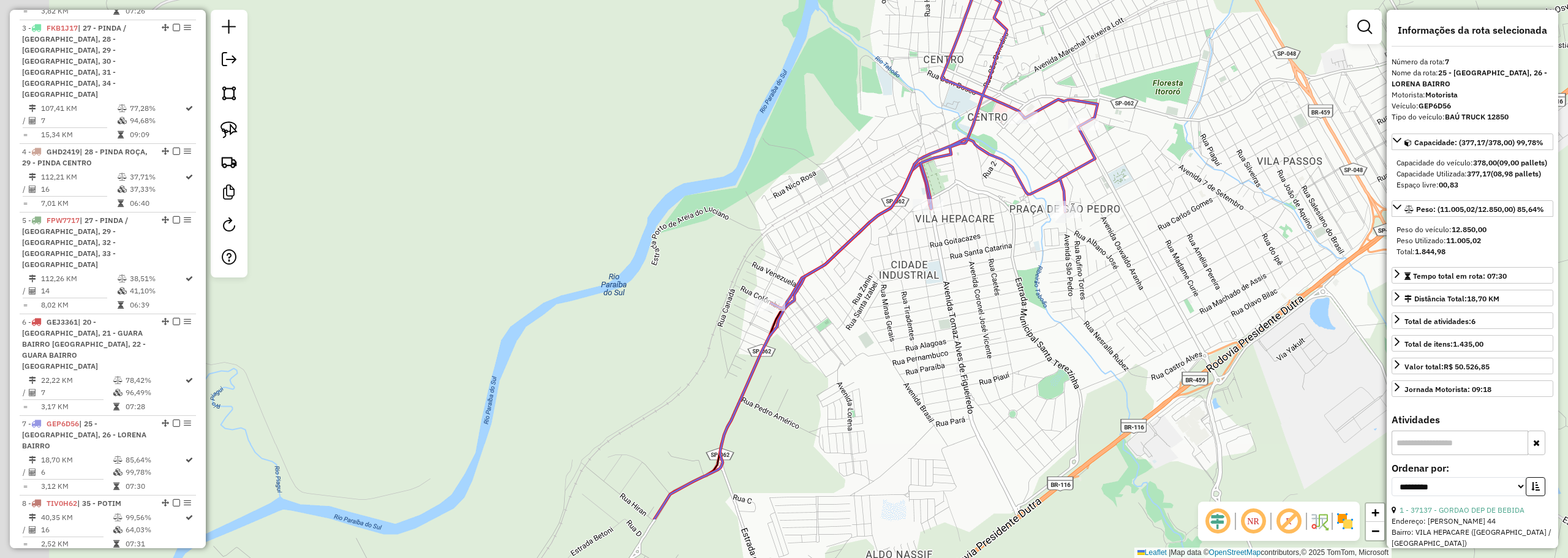
drag, startPoint x: 484, startPoint y: 242, endPoint x: 628, endPoint y: 134, distance: 180.0
click at [628, 134] on div "Janela de atendimento Grade de atendimento Capacidade Transportadoras Veículos …" at bounding box center [784, 279] width 1568 height 558
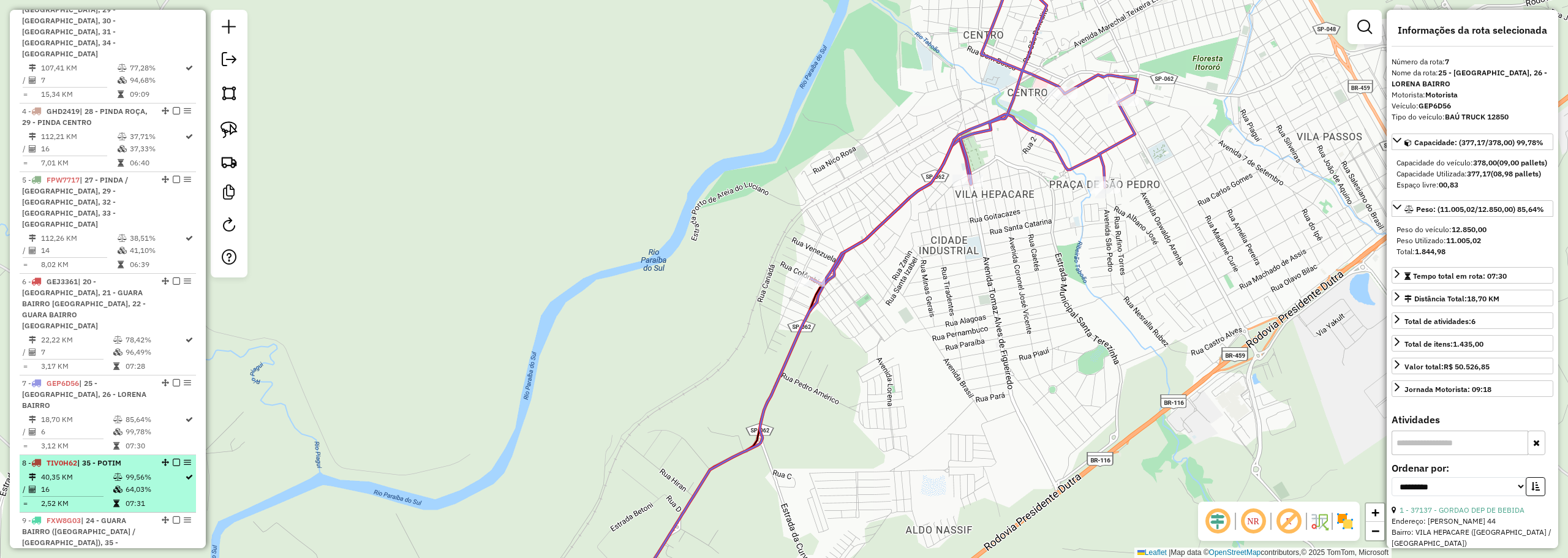
scroll to position [648, 0]
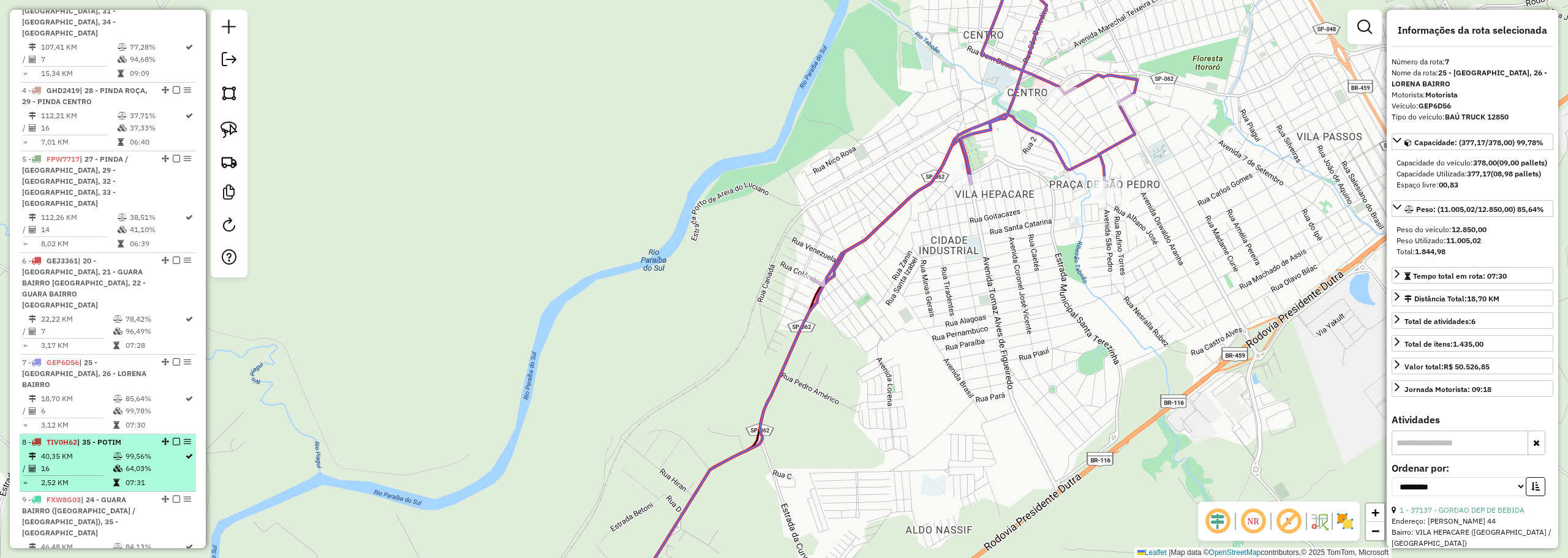
click at [99, 463] on td "16" at bounding box center [76, 468] width 72 height 13
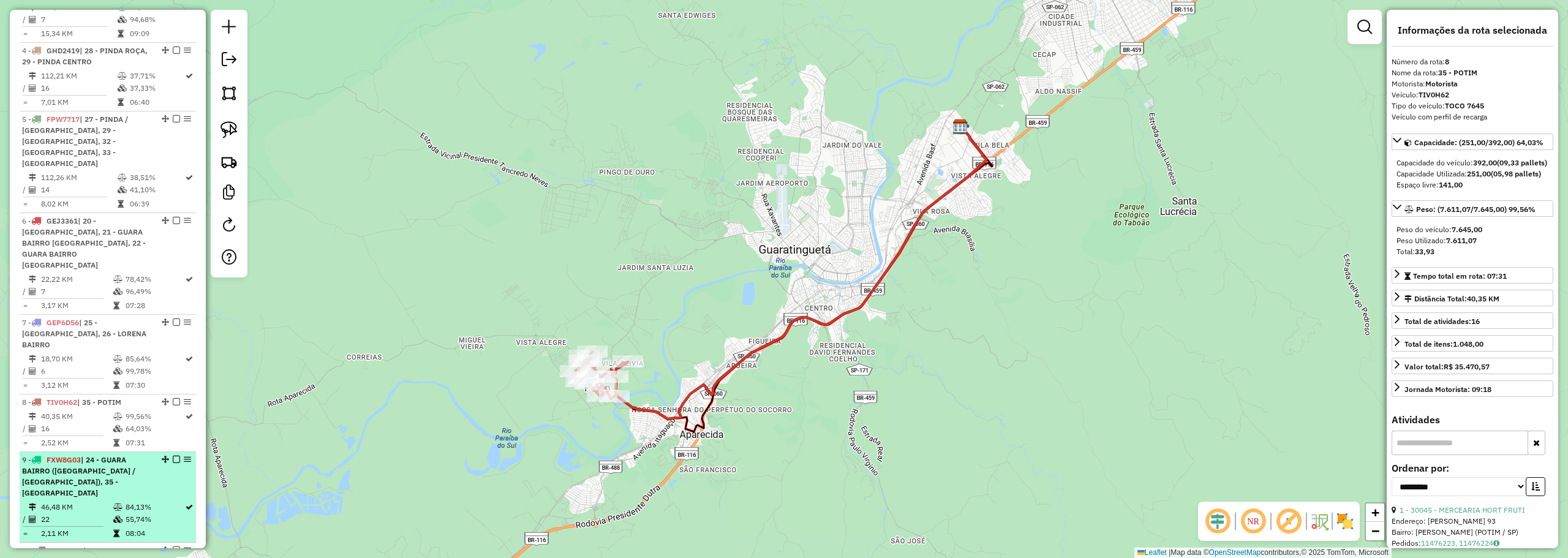
scroll to position [708, 0]
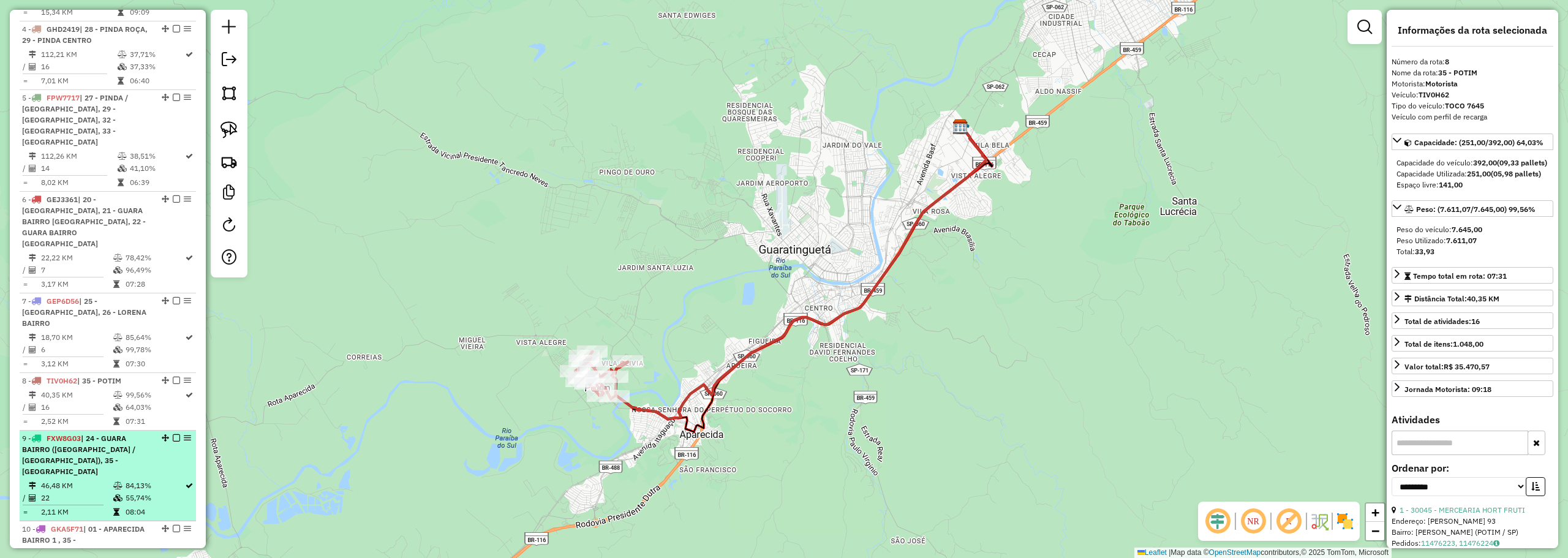
click at [98, 433] on div "9 - FXW8G03 | 24 - GUARA BAIRRO (PEDRINHAS / PINGO DE OURO), 35 - POTIM" at bounding box center [87, 455] width 130 height 44
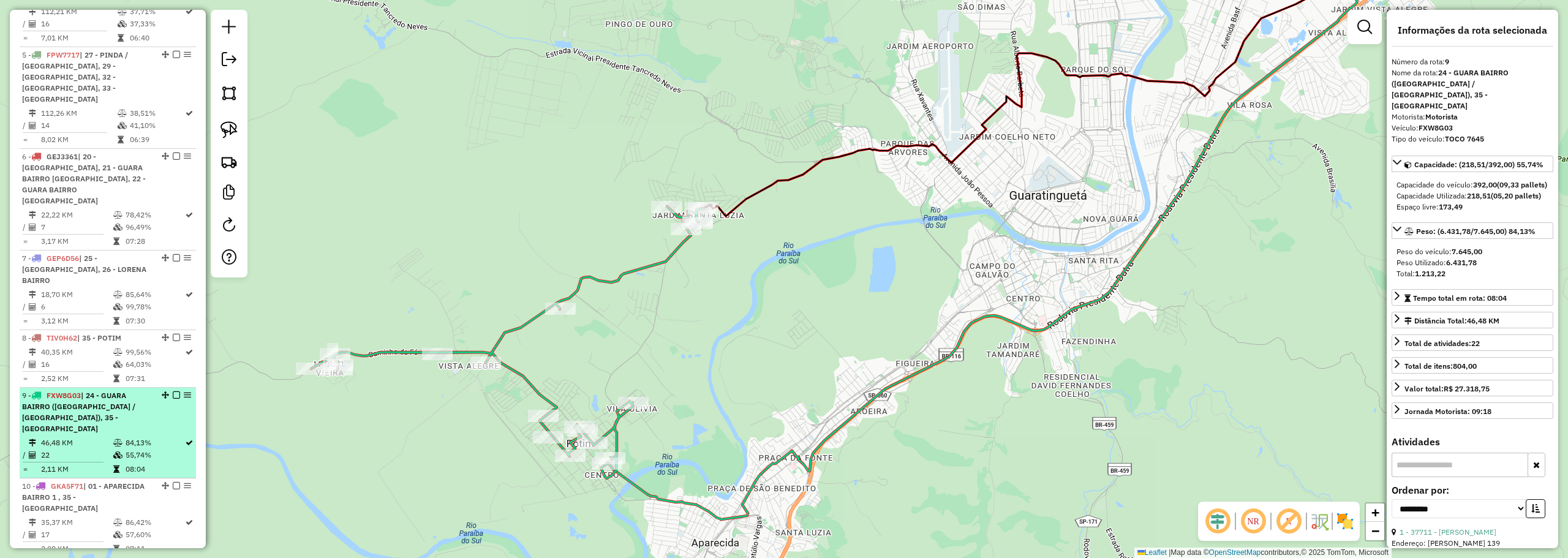
scroll to position [769, 0]
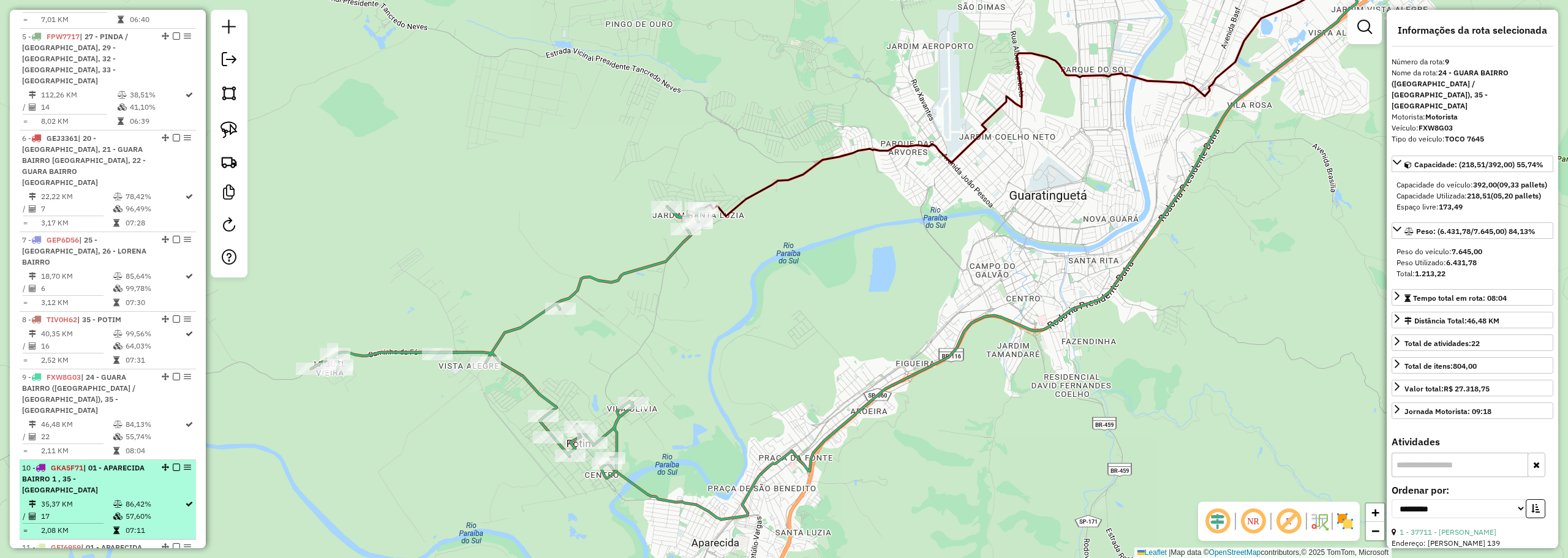
click at [87, 498] on td "35,37 KM" at bounding box center [76, 503] width 72 height 13
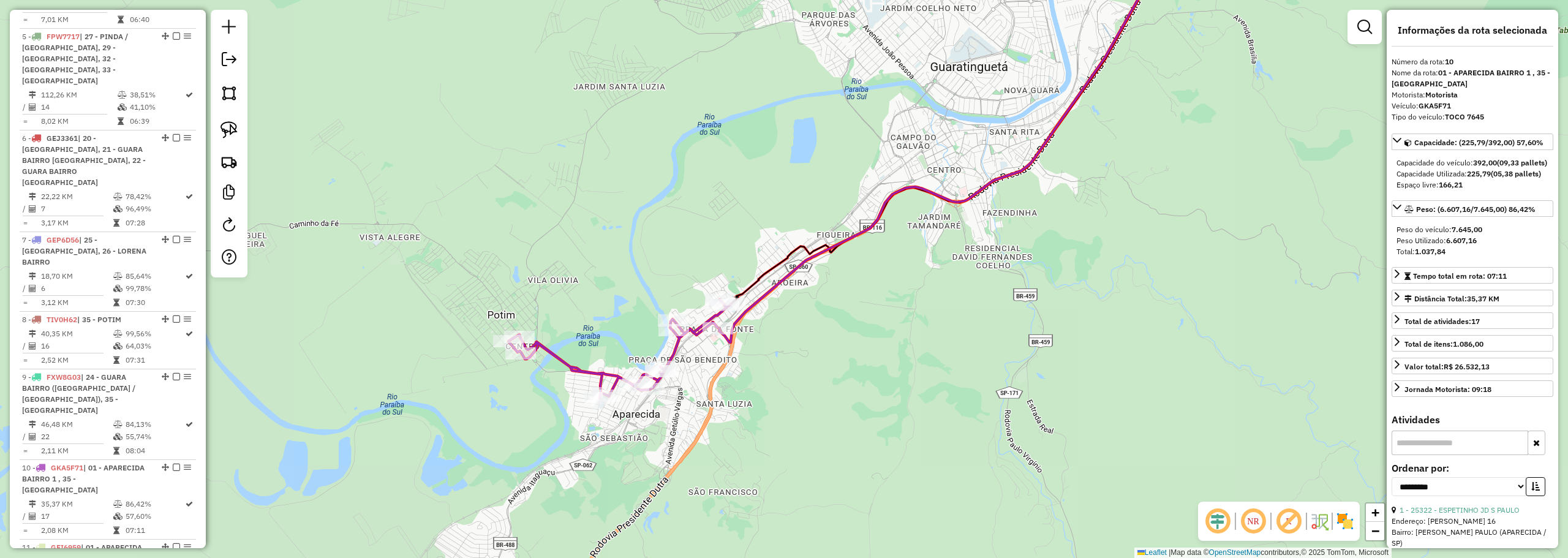
drag, startPoint x: 606, startPoint y: 351, endPoint x: 700, endPoint y: 252, distance: 136.5
click at [700, 252] on div "Janela de atendimento Grade de atendimento Capacidade Transportadoras Veículos …" at bounding box center [784, 279] width 1568 height 558
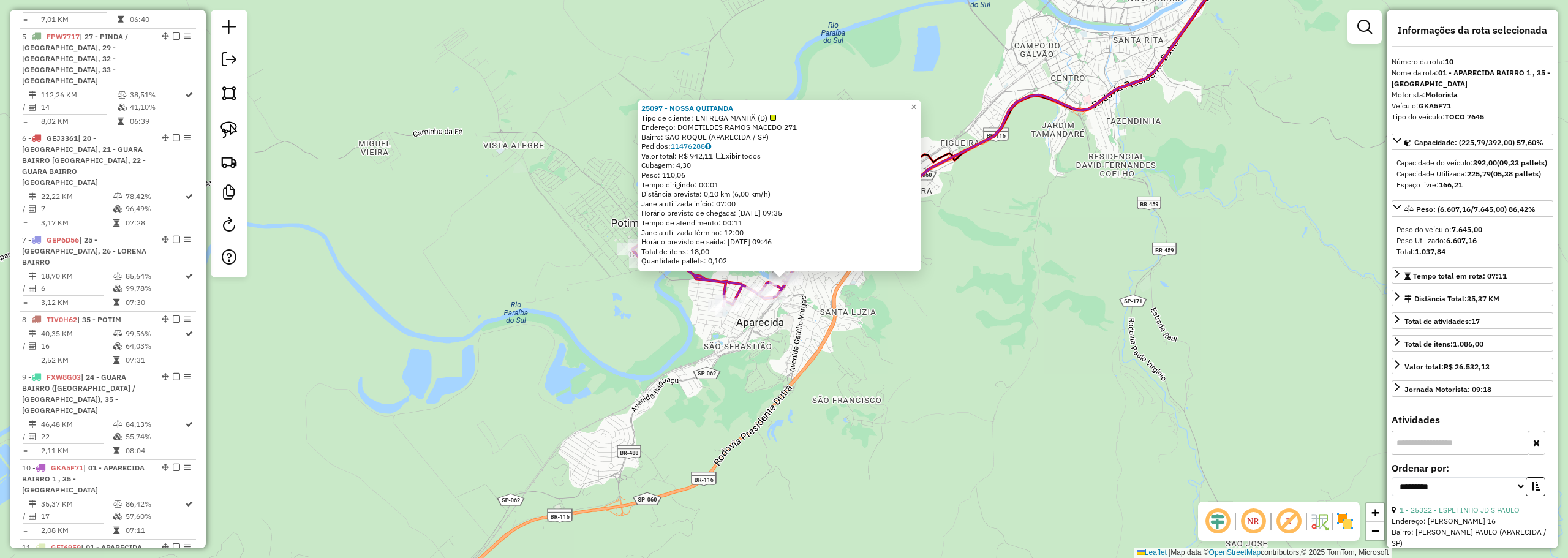
scroll to position [1154, 0]
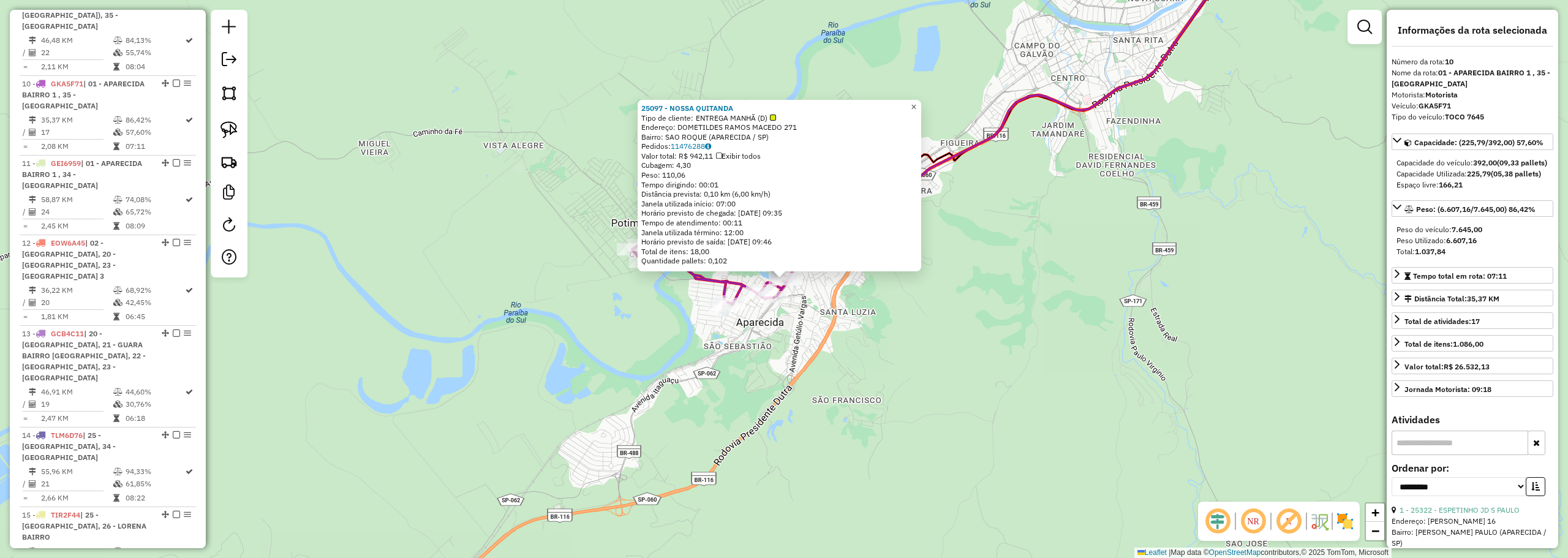
click at [921, 101] on link "×" at bounding box center [914, 106] width 15 height 15
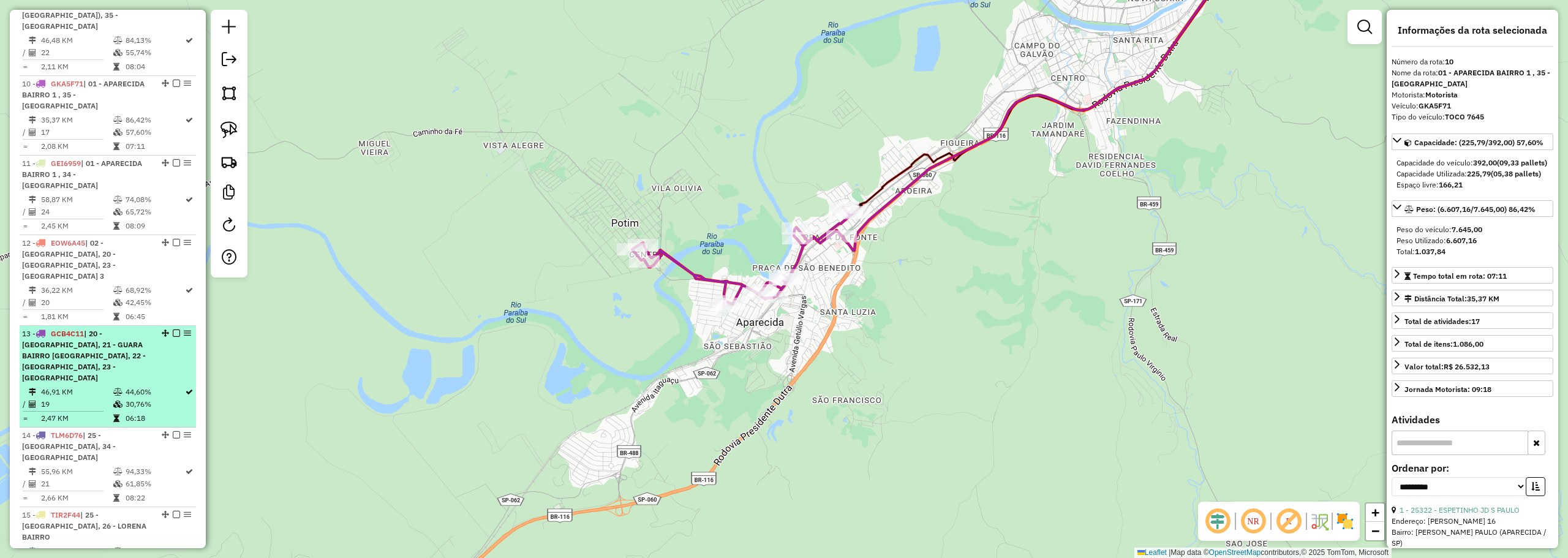
scroll to position [1276, 0]
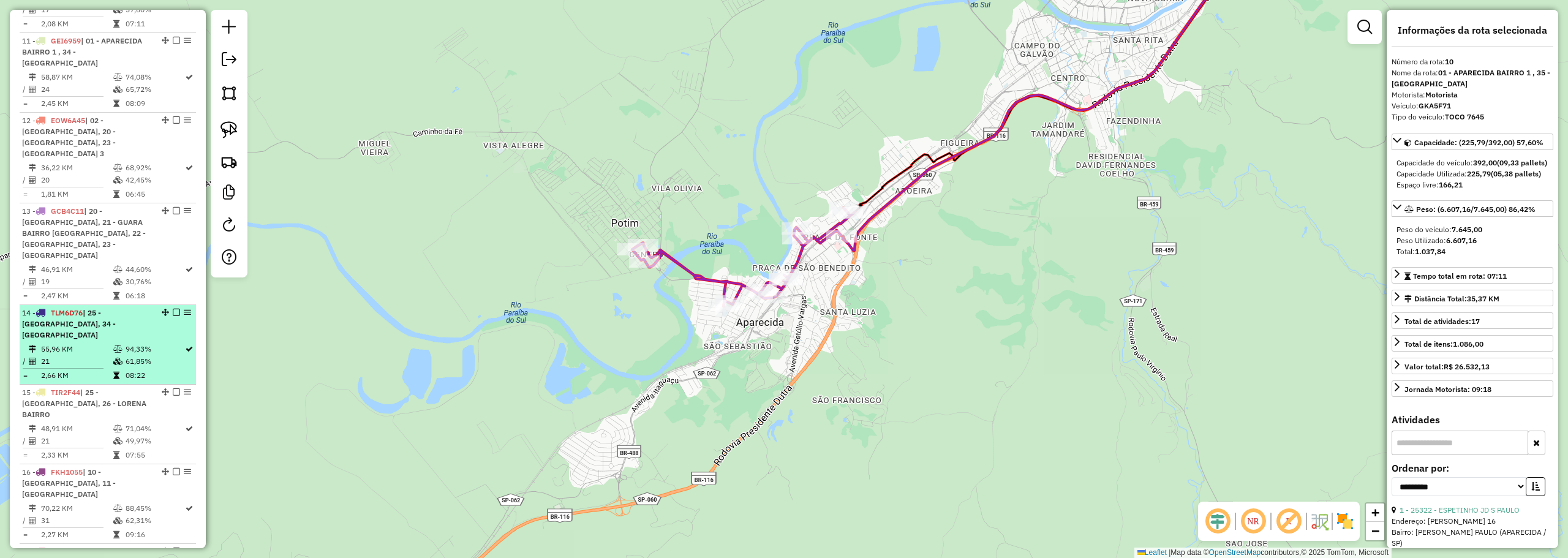
click at [99, 343] on td "55,96 KM" at bounding box center [76, 349] width 72 height 13
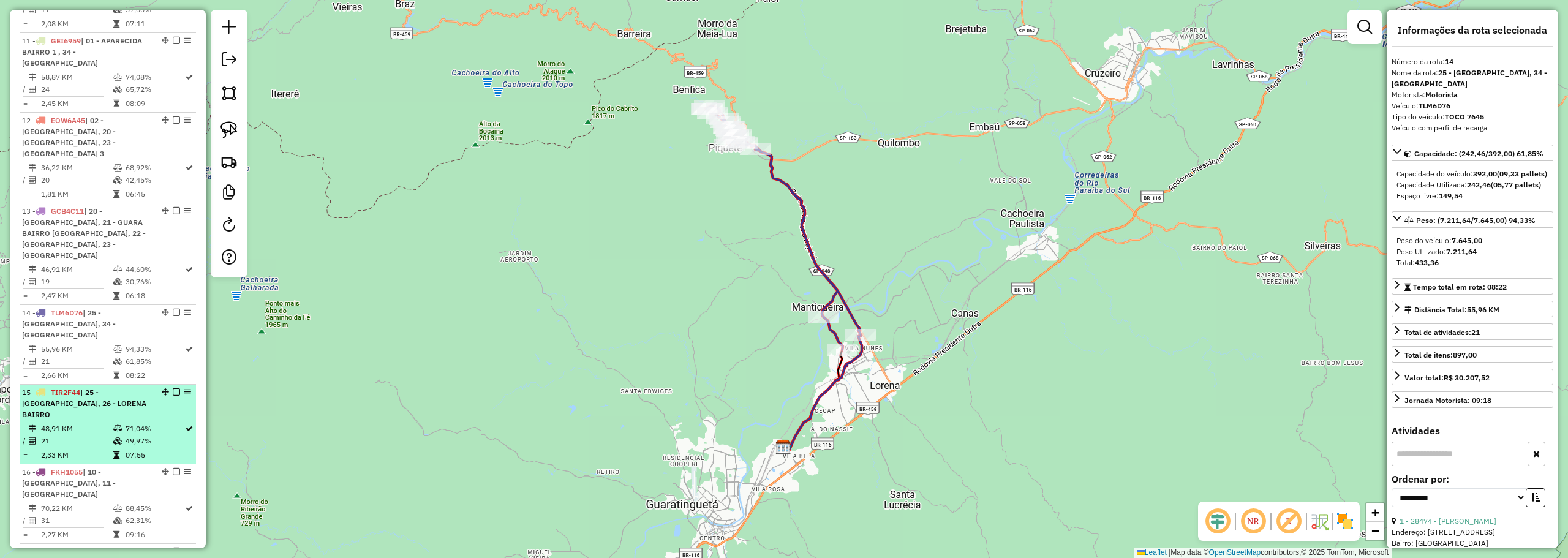
click at [93, 423] on td "48,91 KM" at bounding box center [76, 428] width 72 height 13
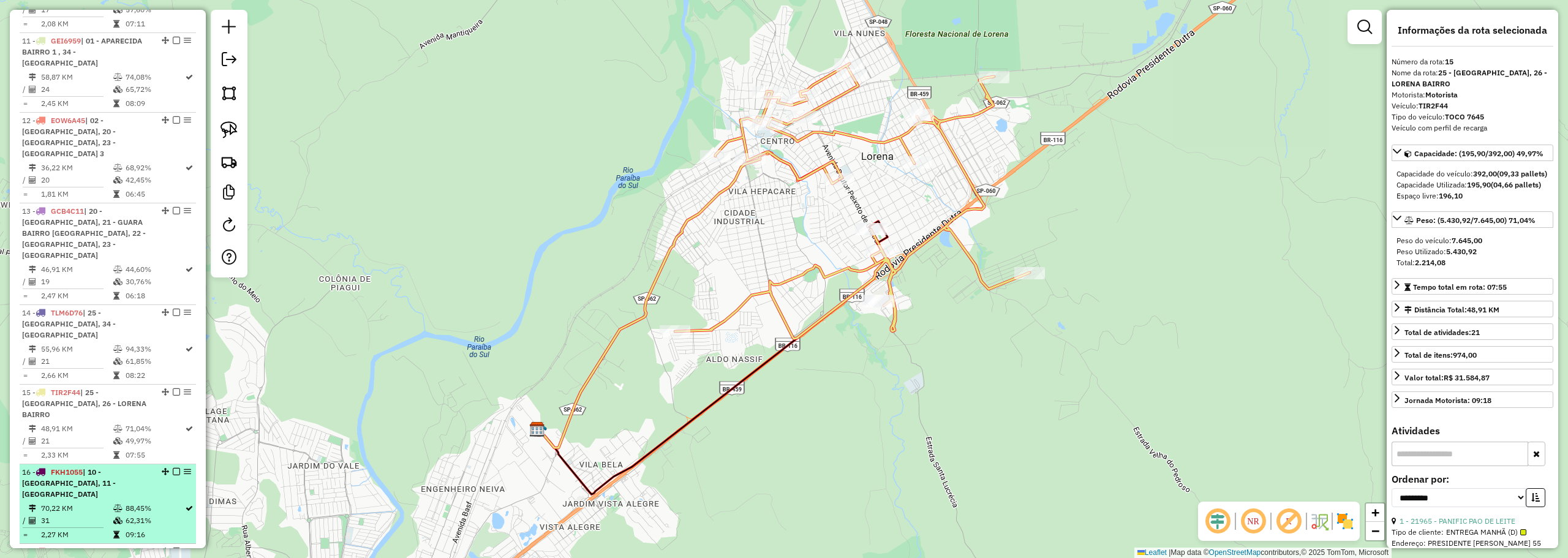
click at [103, 502] on td "70,22 KM" at bounding box center [76, 508] width 72 height 13
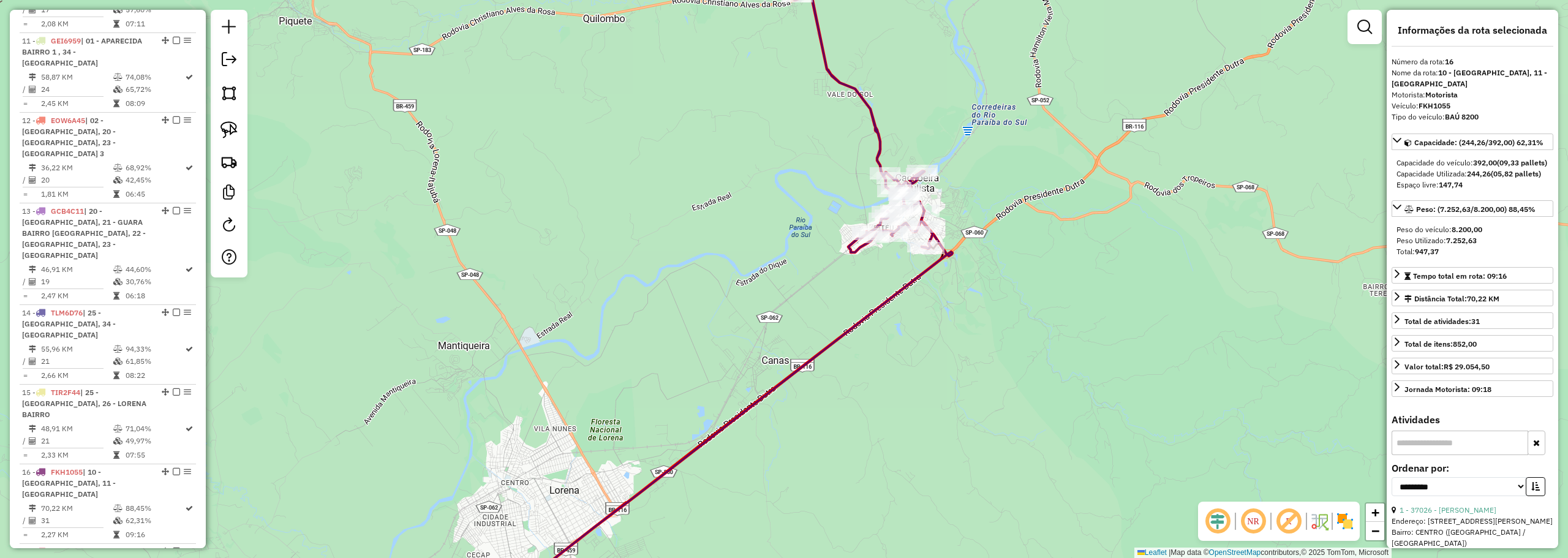
drag, startPoint x: 875, startPoint y: 91, endPoint x: 902, endPoint y: 172, distance: 85.4
click at [902, 172] on div "Janela de atendimento Grade de atendimento Capacidade Transportadoras Veículos …" at bounding box center [784, 279] width 1568 height 558
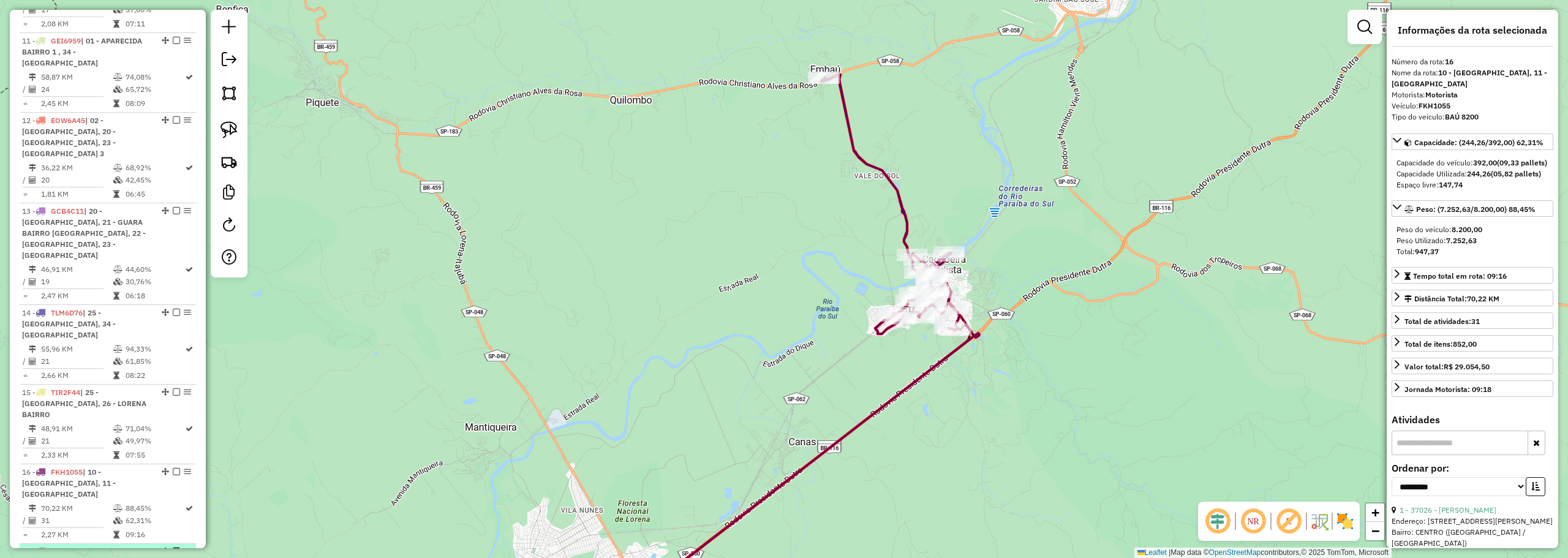
click at [101, 546] on span "| 13 - CRUZEIRO BAIRRO 1, 14 - CRUZEIRO BAIRRO 2, 15 - CRUZEIRO BAIRRO 4" at bounding box center [72, 567] width 99 height 42
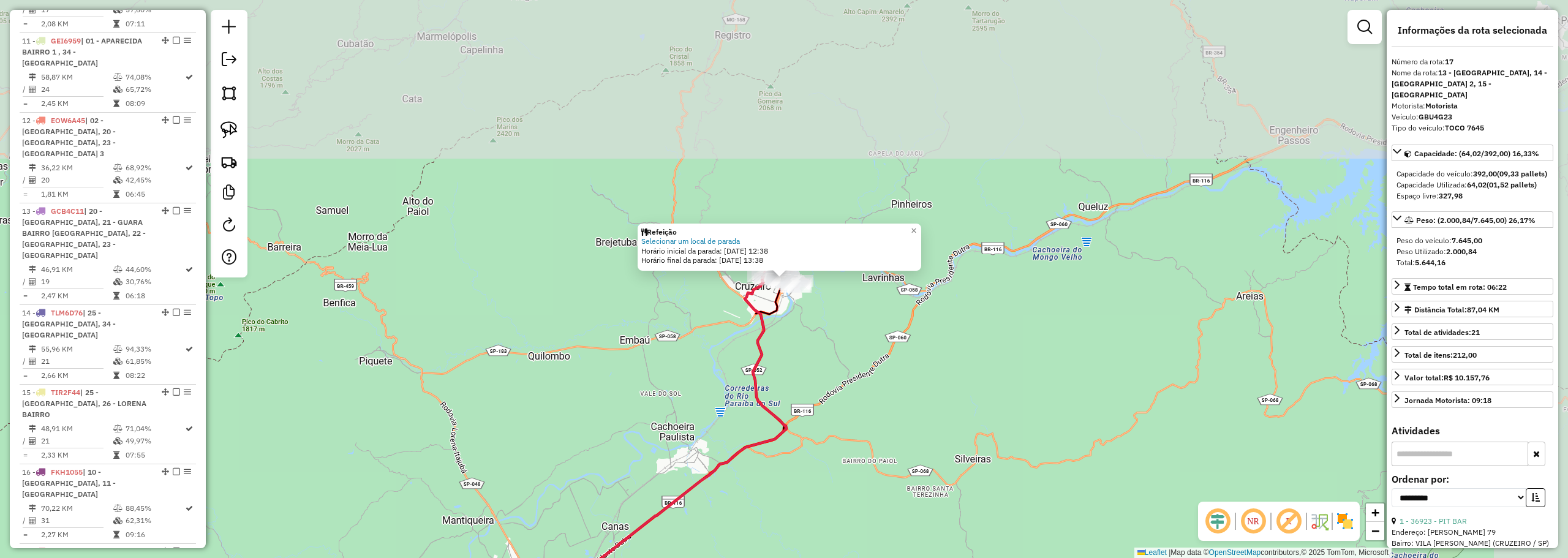
scroll to position [1416, 0]
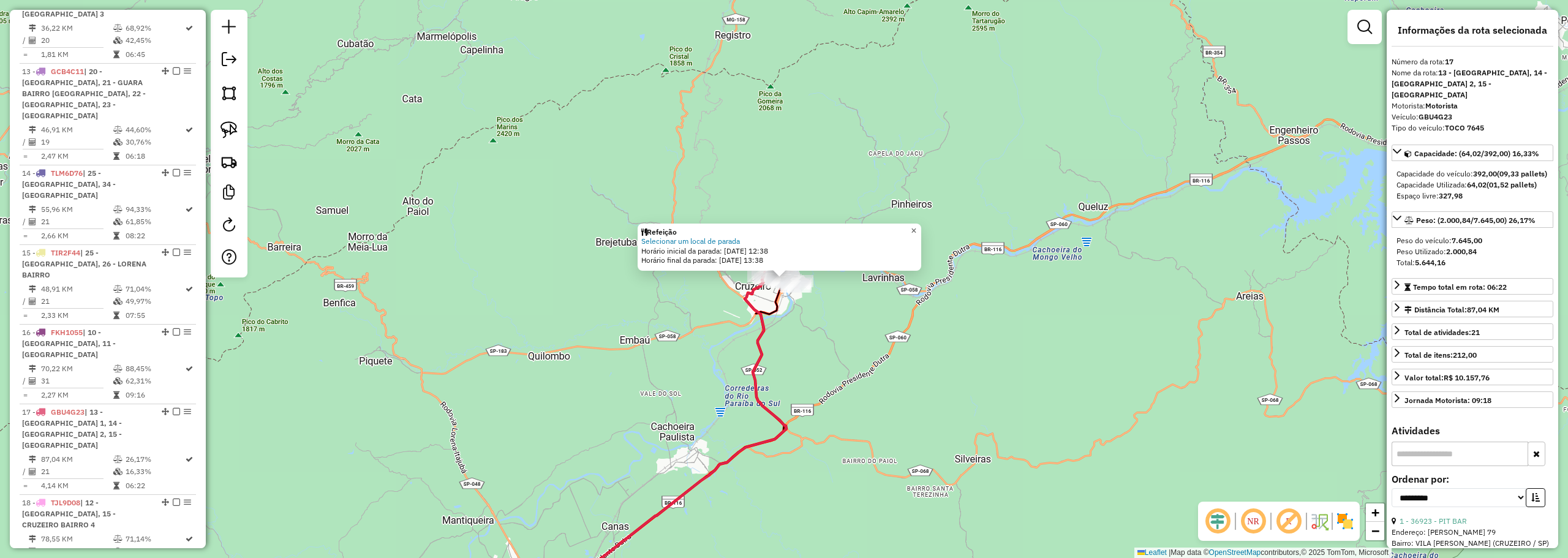
click at [916, 225] on span "×" at bounding box center [914, 230] width 6 height 11
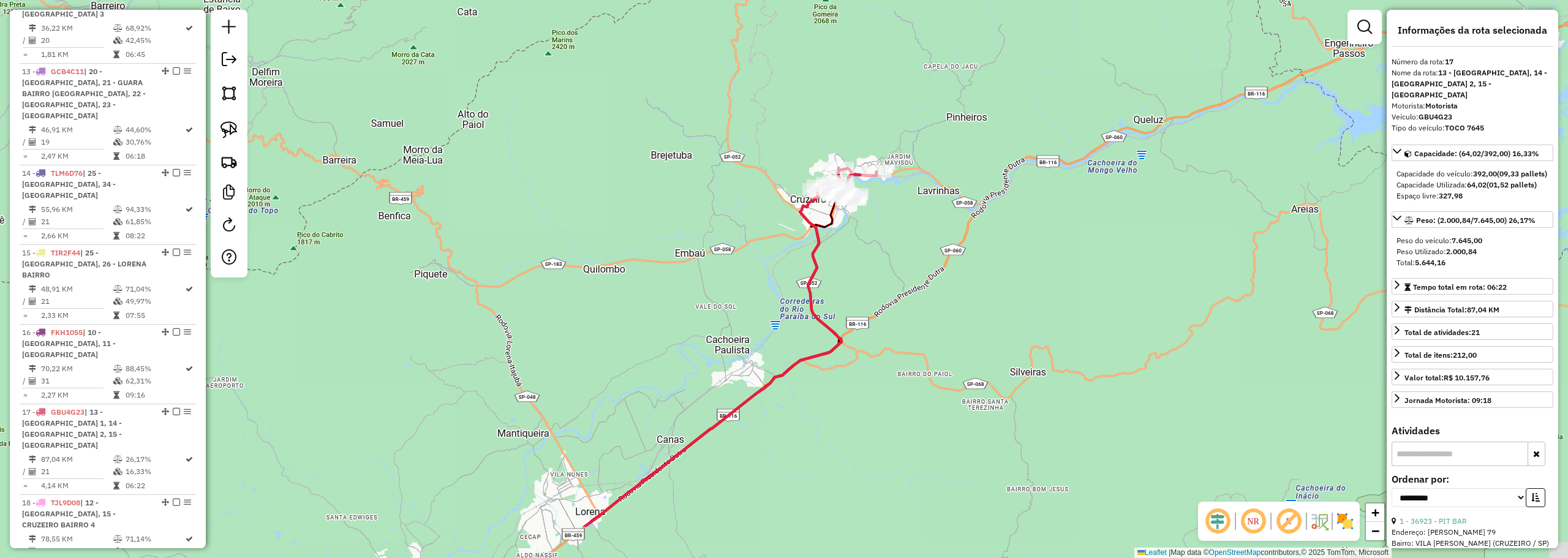
drag, startPoint x: 572, startPoint y: 391, endPoint x: 755, endPoint y: 208, distance: 258.8
click at [755, 208] on div "Janela de atendimento Grade de atendimento Capacidade Transportadoras Veículos …" at bounding box center [784, 279] width 1568 height 558
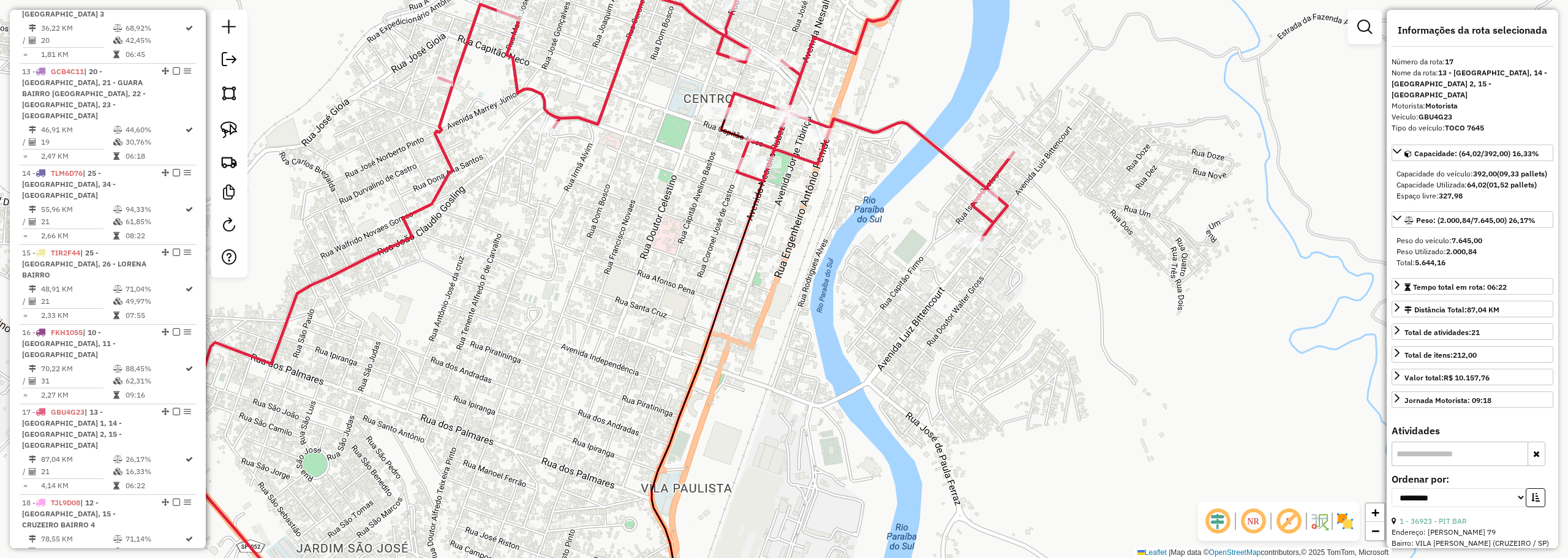
drag, startPoint x: 966, startPoint y: 69, endPoint x: 958, endPoint y: 331, distance: 262.1
click at [958, 331] on div "Janela de atendimento Grade de atendimento Capacidade Transportadoras Veículos …" at bounding box center [784, 279] width 1568 height 558
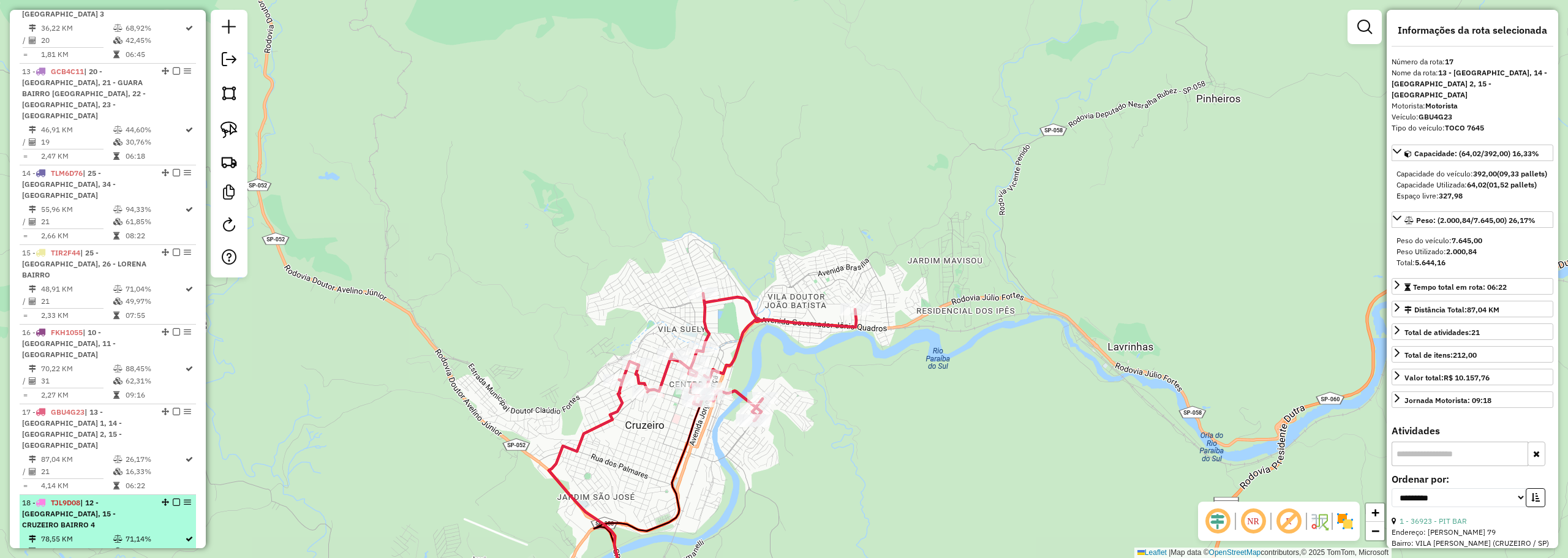
click at [70, 533] on td "78,55 KM" at bounding box center [76, 539] width 72 height 13
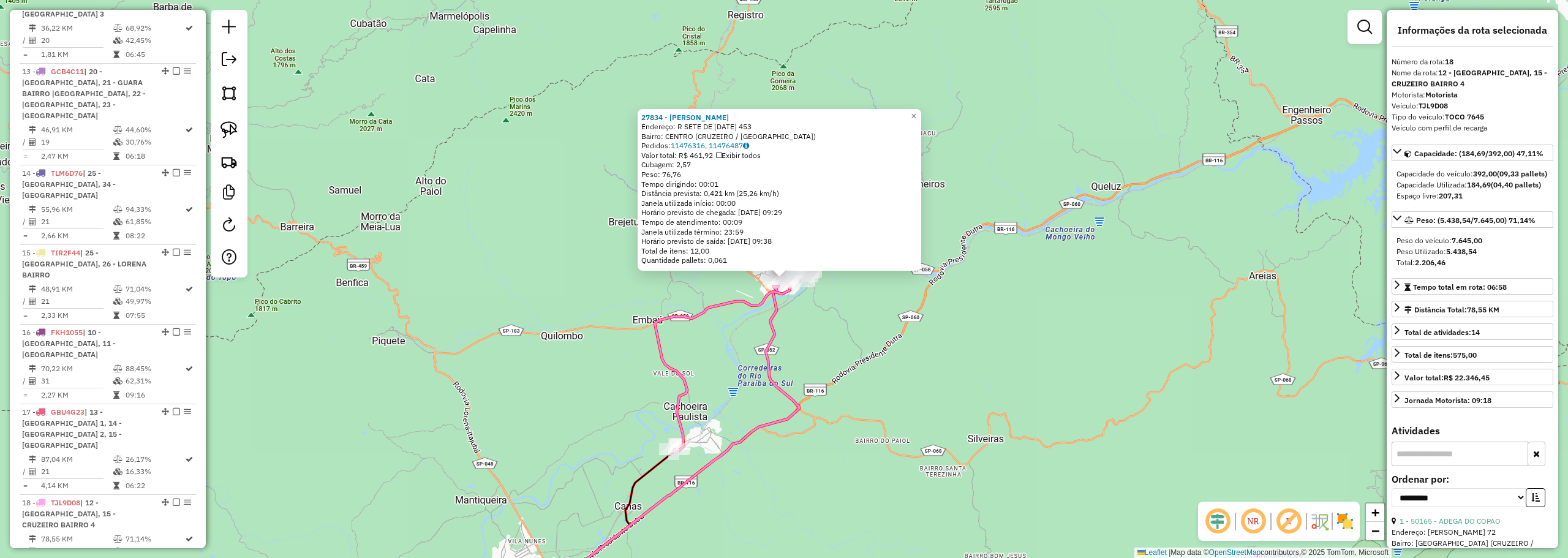
click at [912, 110] on div "27834 - JOSE CARLOS DOMICIAN Endereço: R SETE DE SETEMBRO 1 453 Bairro: CENTRO …" at bounding box center [779, 190] width 283 height 163
click at [916, 113] on span "×" at bounding box center [914, 116] width 6 height 11
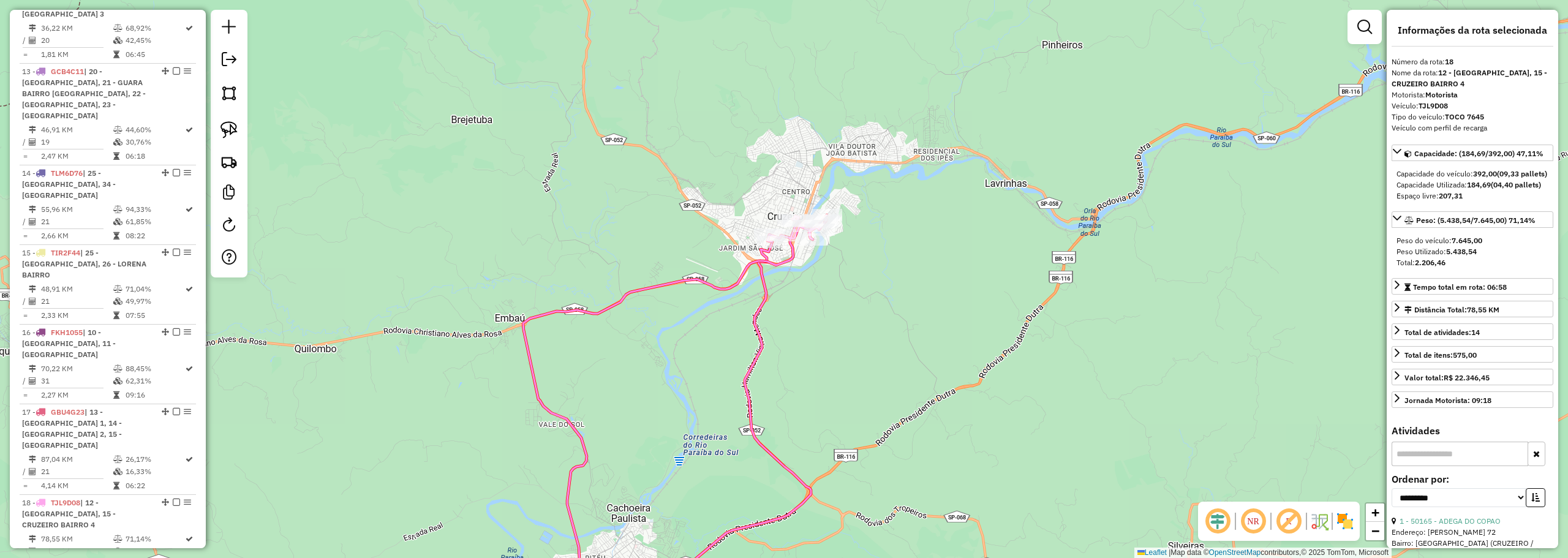
click at [824, 273] on div "Rota 18 - Placa TJL9D08 28862 - LANCH MAE E FILHO Janela de atendimento Grade d…" at bounding box center [784, 279] width 1568 height 558
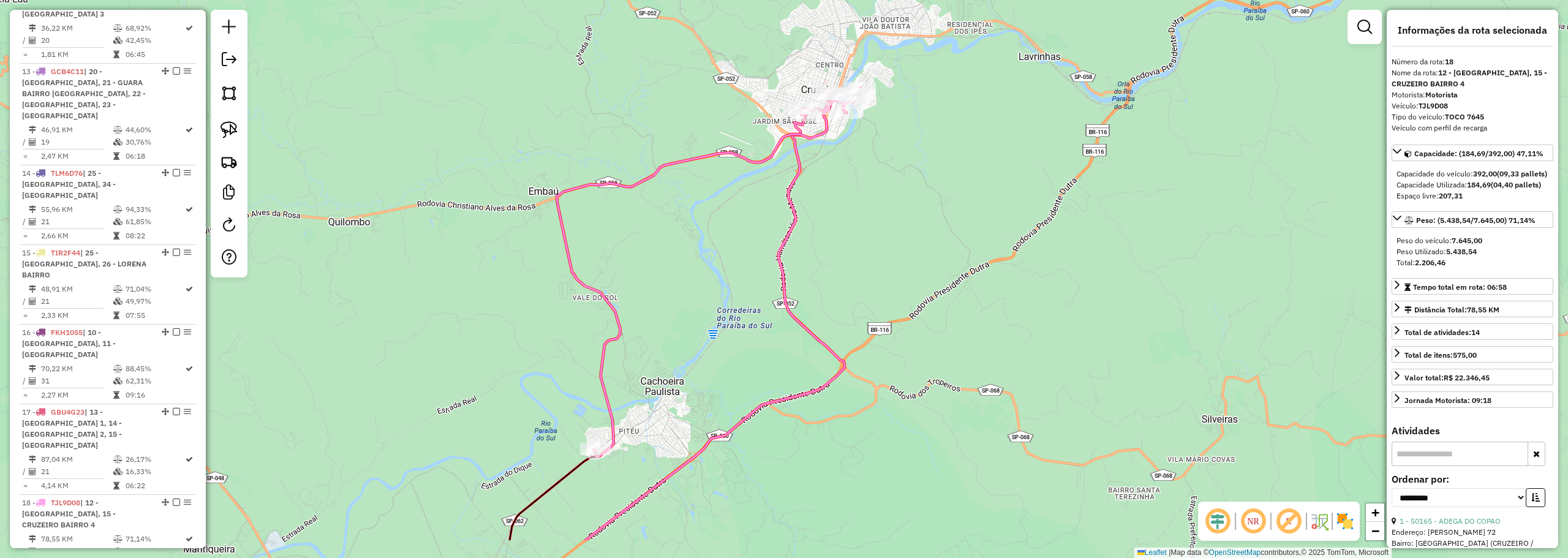
drag, startPoint x: 667, startPoint y: 419, endPoint x: 589, endPoint y: 437, distance: 80.0
click at [686, 393] on div "Janela de atendimento Grade de atendimento Capacidade Transportadoras Veículos …" at bounding box center [784, 279] width 1568 height 558
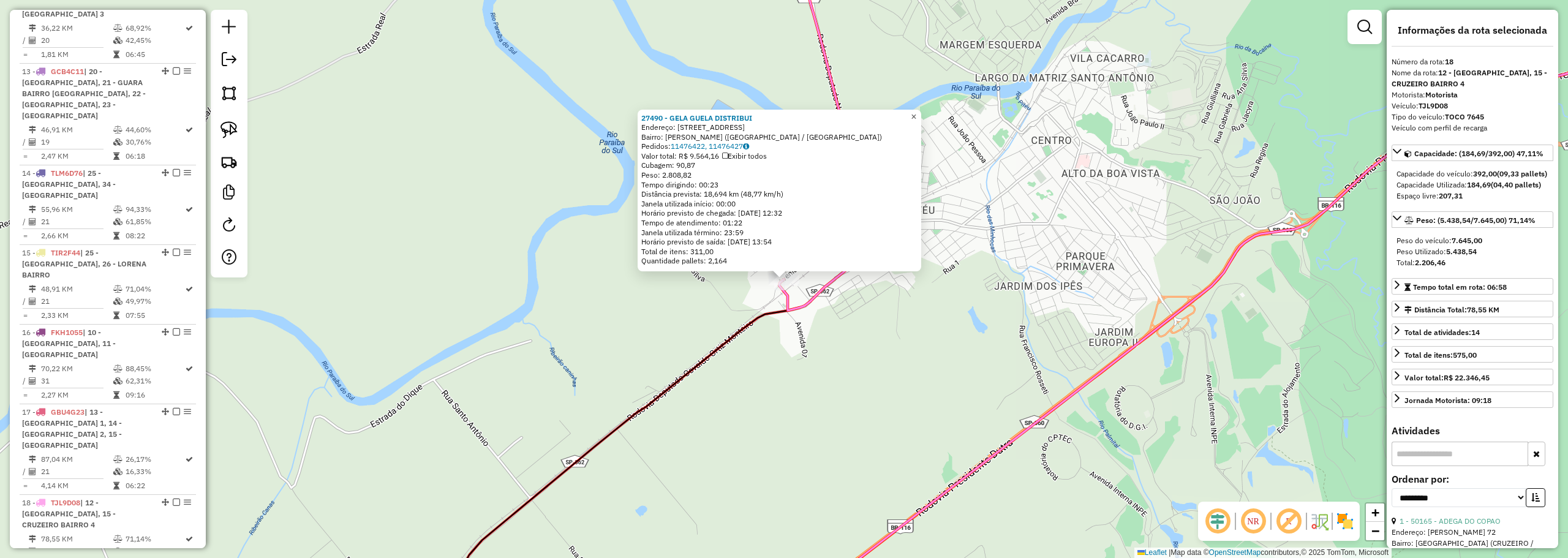
click at [916, 111] on span "×" at bounding box center [914, 116] width 6 height 11
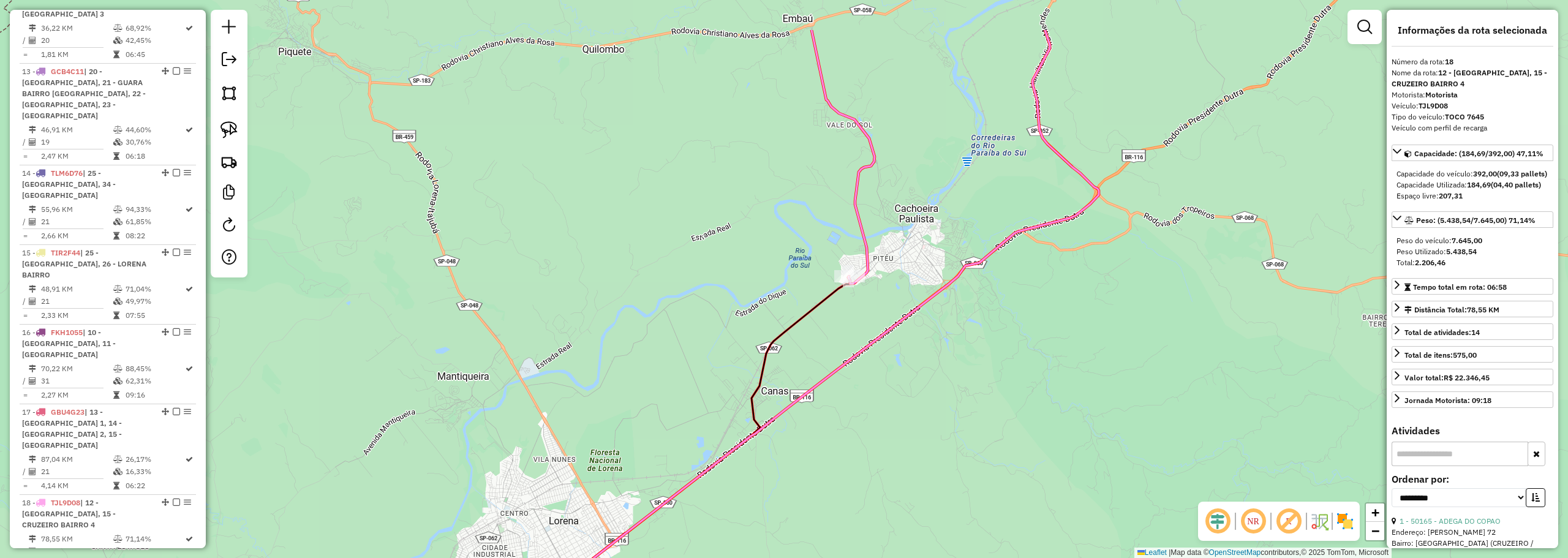
drag, startPoint x: 896, startPoint y: 149, endPoint x: 855, endPoint y: 301, distance: 157.4
click at [875, 276] on div "Janela de atendimento Grade de atendimento Capacidade Transportadoras Veículos …" at bounding box center [784, 279] width 1568 height 558
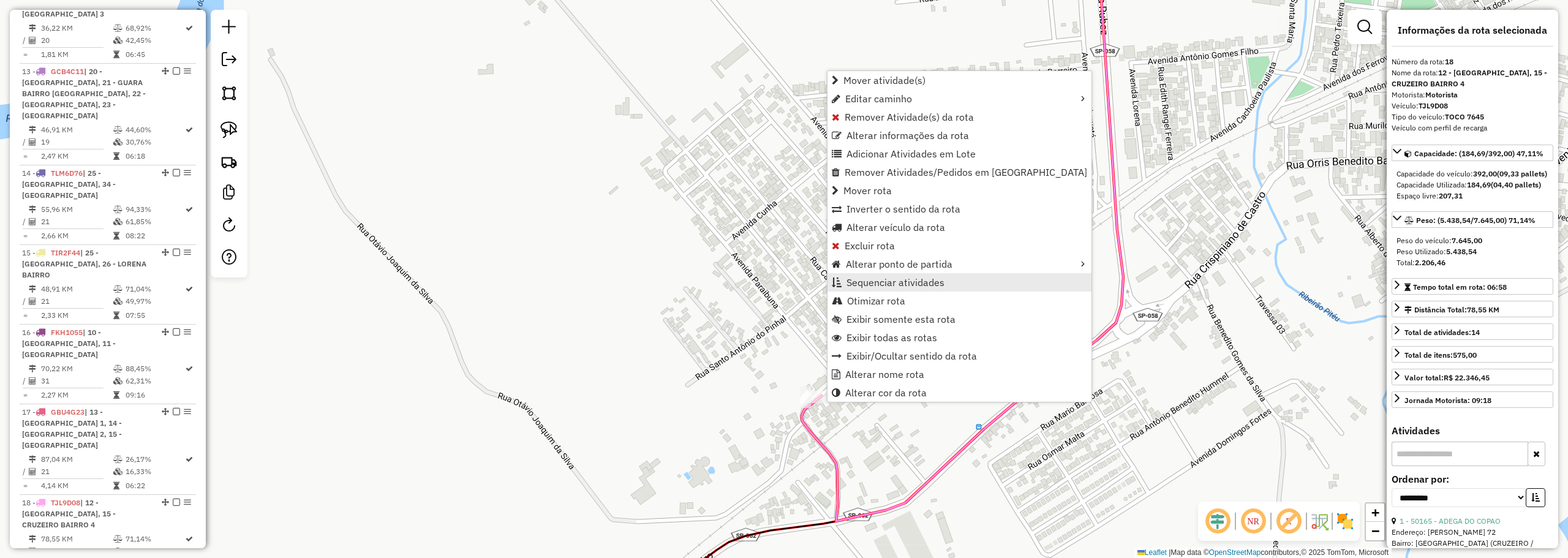
click at [920, 279] on span "Sequenciar atividades" at bounding box center [895, 282] width 98 height 10
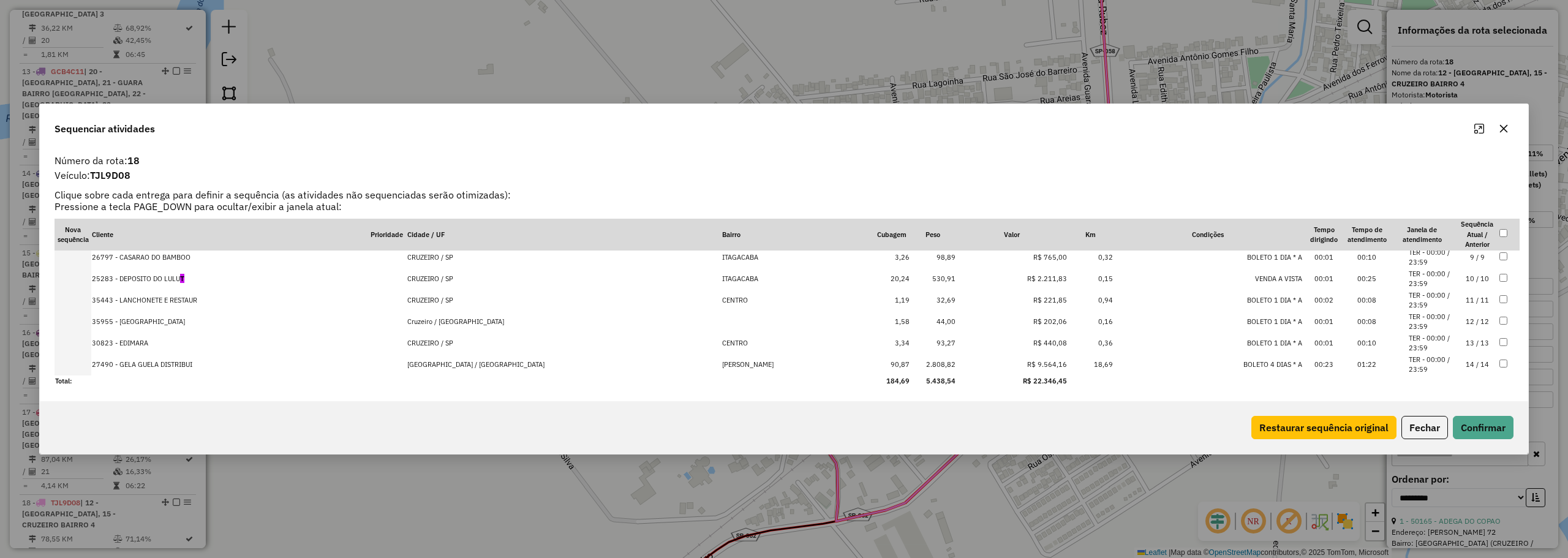
drag, startPoint x: 537, startPoint y: 359, endPoint x: 603, endPoint y: 366, distance: 66.4
click at [540, 357] on td "CACHOEIRA PAULISTA / SP" at bounding box center [563, 364] width 315 height 21
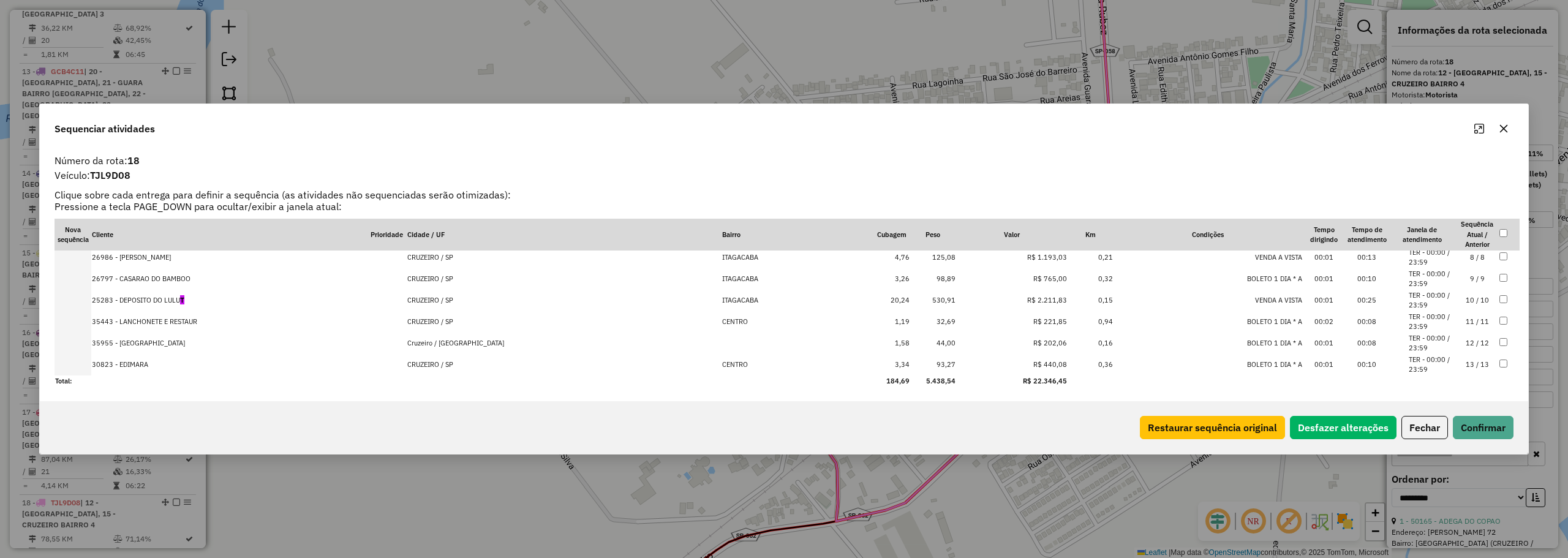
scroll to position [175, 0]
click at [1490, 419] on button "Confirmar" at bounding box center [1482, 428] width 60 height 23
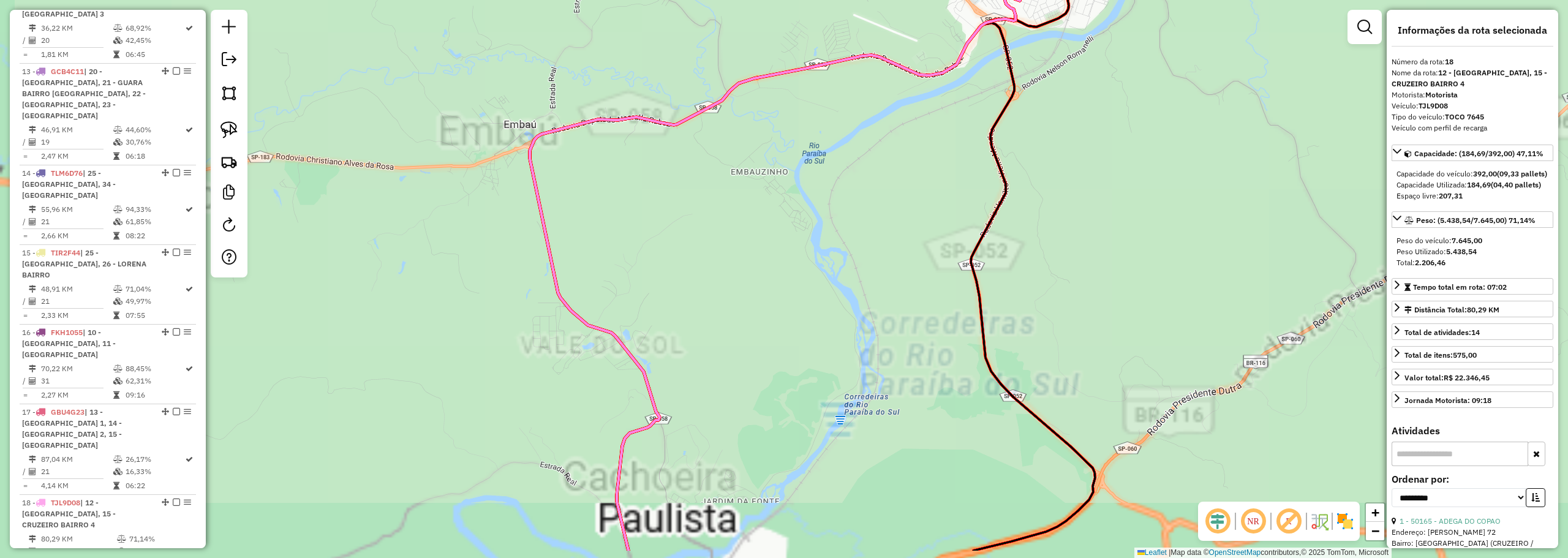
drag, startPoint x: 758, startPoint y: 371, endPoint x: 829, endPoint y: 205, distance: 180.5
click at [829, 205] on div "Janela de atendimento Grade de atendimento Capacidade Transportadoras Veículos …" at bounding box center [784, 279] width 1568 height 558
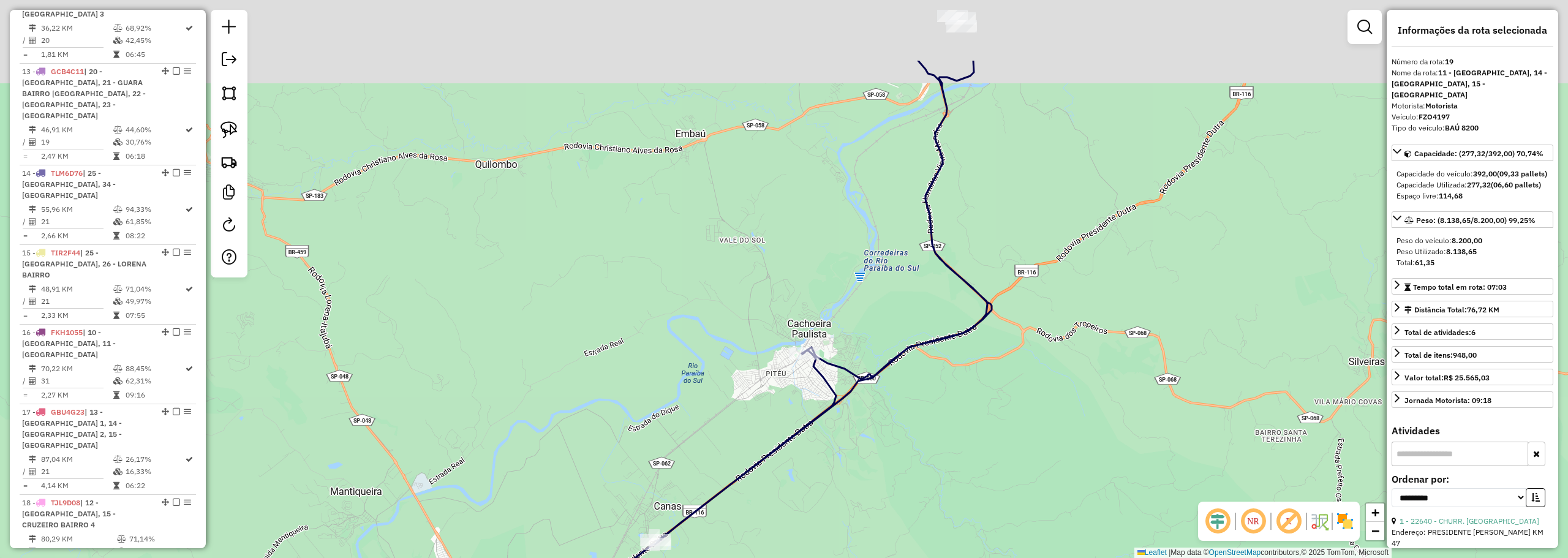
drag, startPoint x: 870, startPoint y: 181, endPoint x: 864, endPoint y: 298, distance: 117.2
click at [864, 298] on div "Janela de atendimento Grade de atendimento Capacidade Transportadoras Veículos …" at bounding box center [784, 279] width 1568 height 558
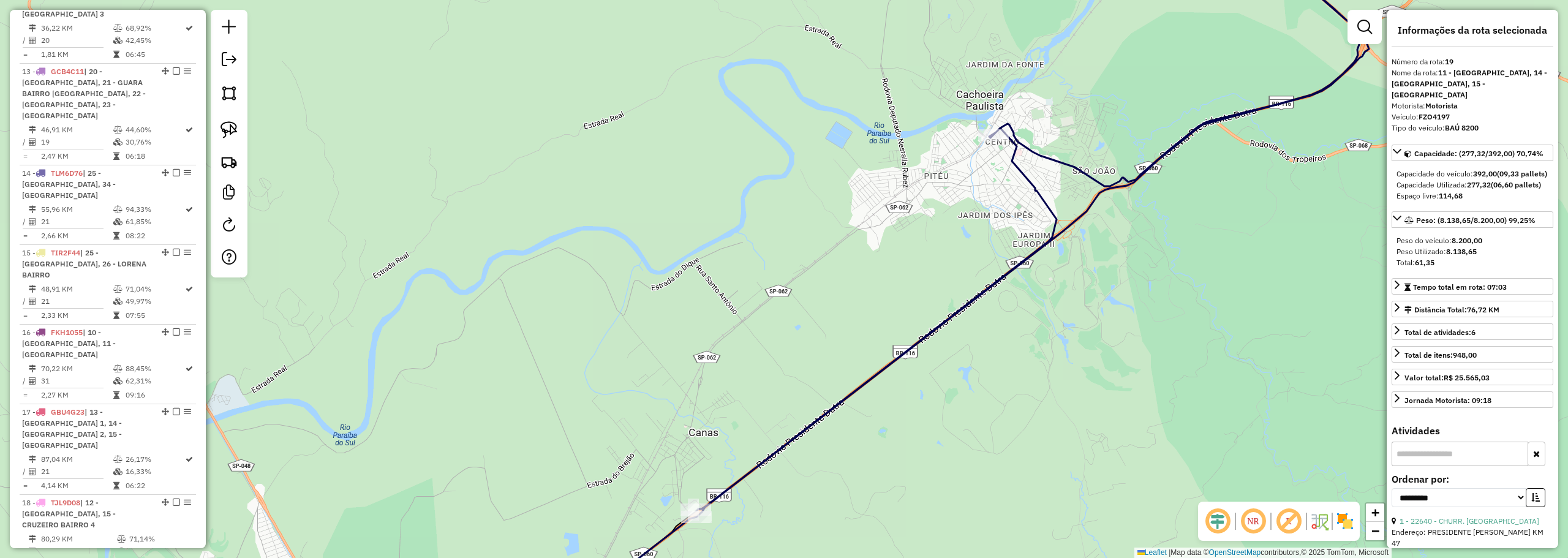
drag, startPoint x: 964, startPoint y: 392, endPoint x: 738, endPoint y: 533, distance: 266.4
click at [738, 533] on div "Janela de atendimento Grade de atendimento Capacidade Transportadoras Veículos …" at bounding box center [784, 279] width 1568 height 558
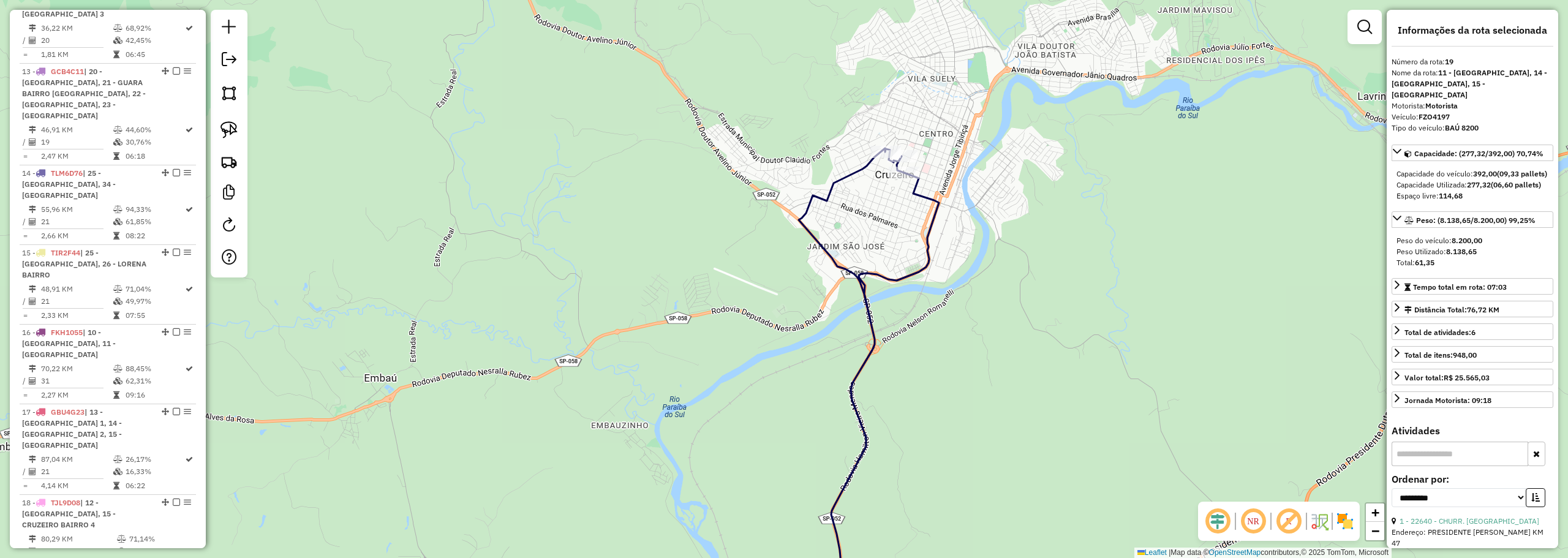
drag, startPoint x: 890, startPoint y: 218, endPoint x: 926, endPoint y: 111, distance: 112.9
click at [933, 88] on div "Janela de atendimento Grade de atendimento Capacidade Transportadoras Veículos …" at bounding box center [784, 279] width 1568 height 558
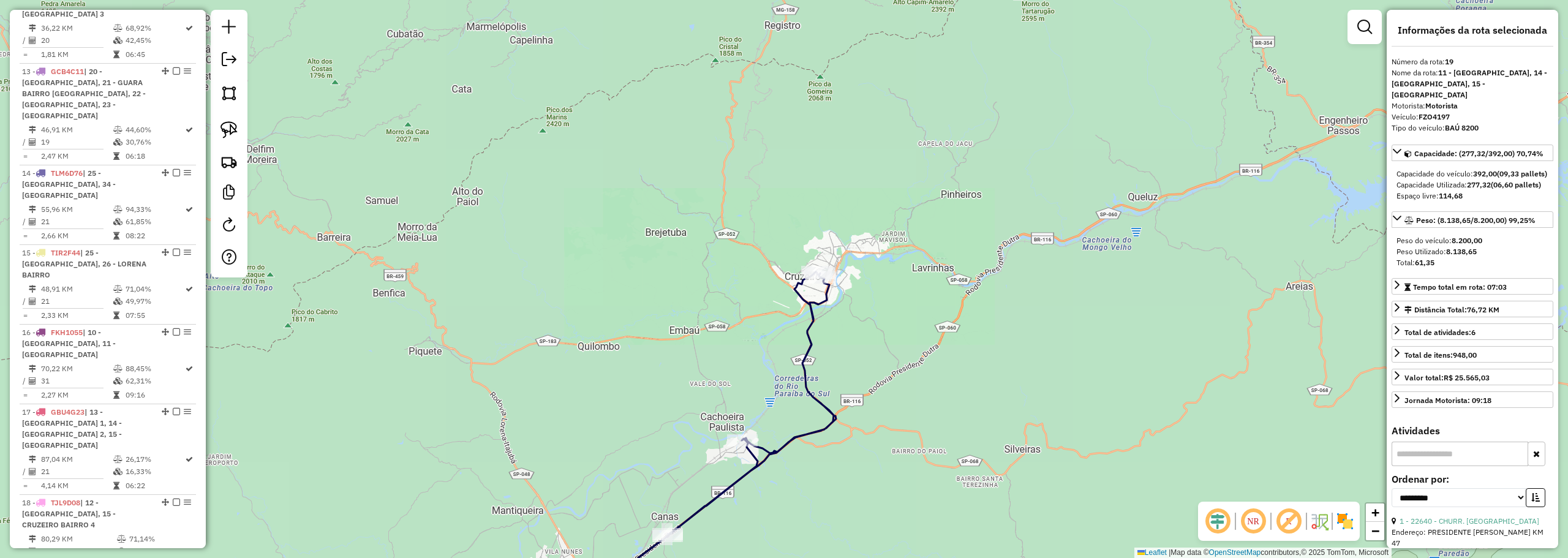
drag, startPoint x: 745, startPoint y: 395, endPoint x: 804, endPoint y: 313, distance: 101.0
click at [809, 273] on div "Janela de atendimento Grade de atendimento Capacidade Transportadoras Veículos …" at bounding box center [784, 279] width 1568 height 558
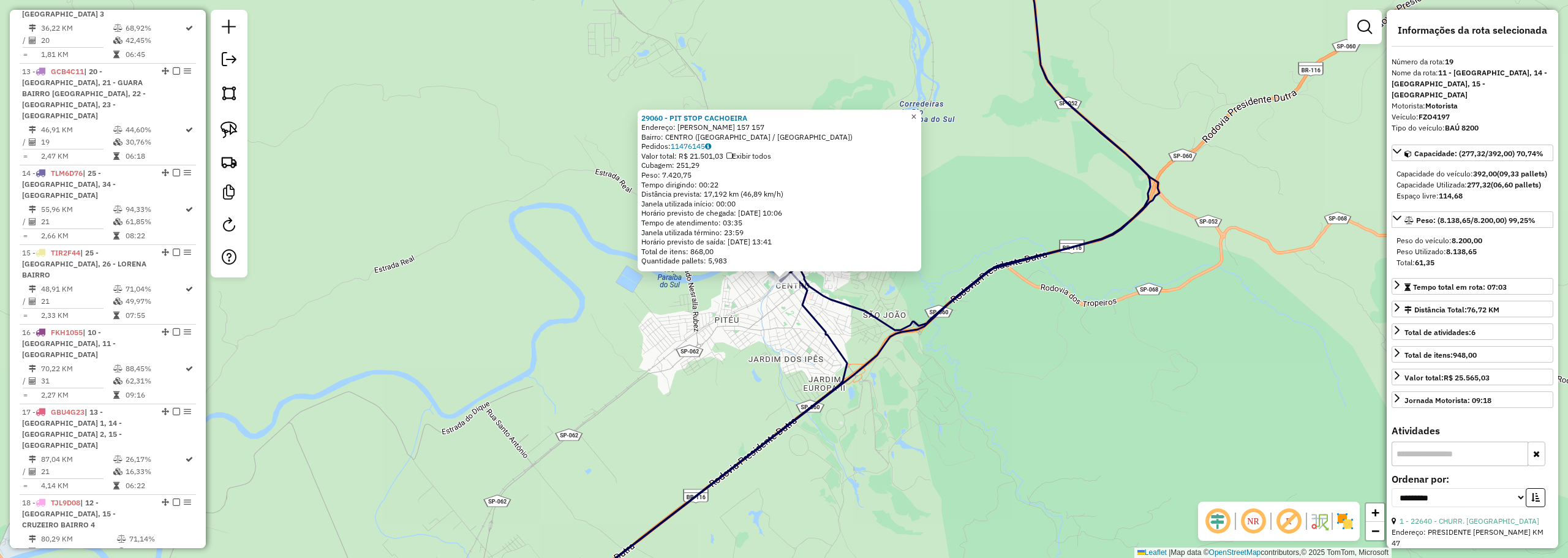
click at [916, 116] on span "×" at bounding box center [914, 116] width 6 height 11
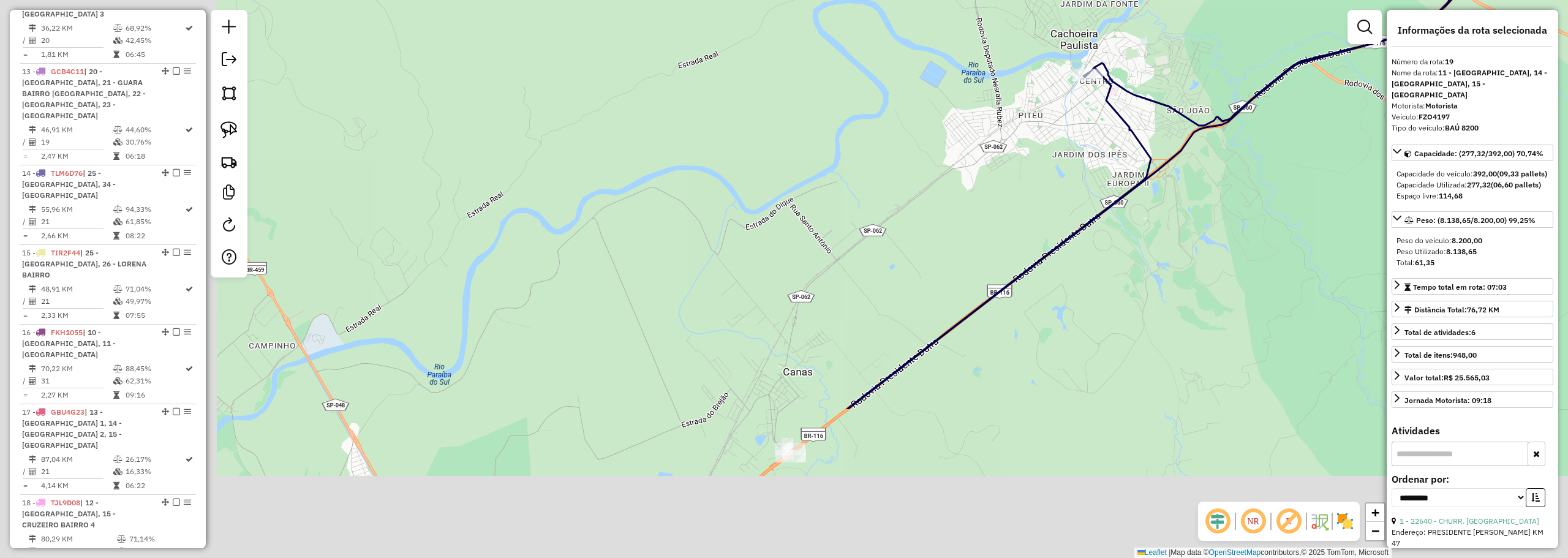
drag, startPoint x: 482, startPoint y: 397, endPoint x: 860, endPoint y: 197, distance: 427.6
click at [871, 114] on div "Janela de atendimento Grade de atendimento Capacidade Transportadoras Veículos …" at bounding box center [784, 279] width 1568 height 558
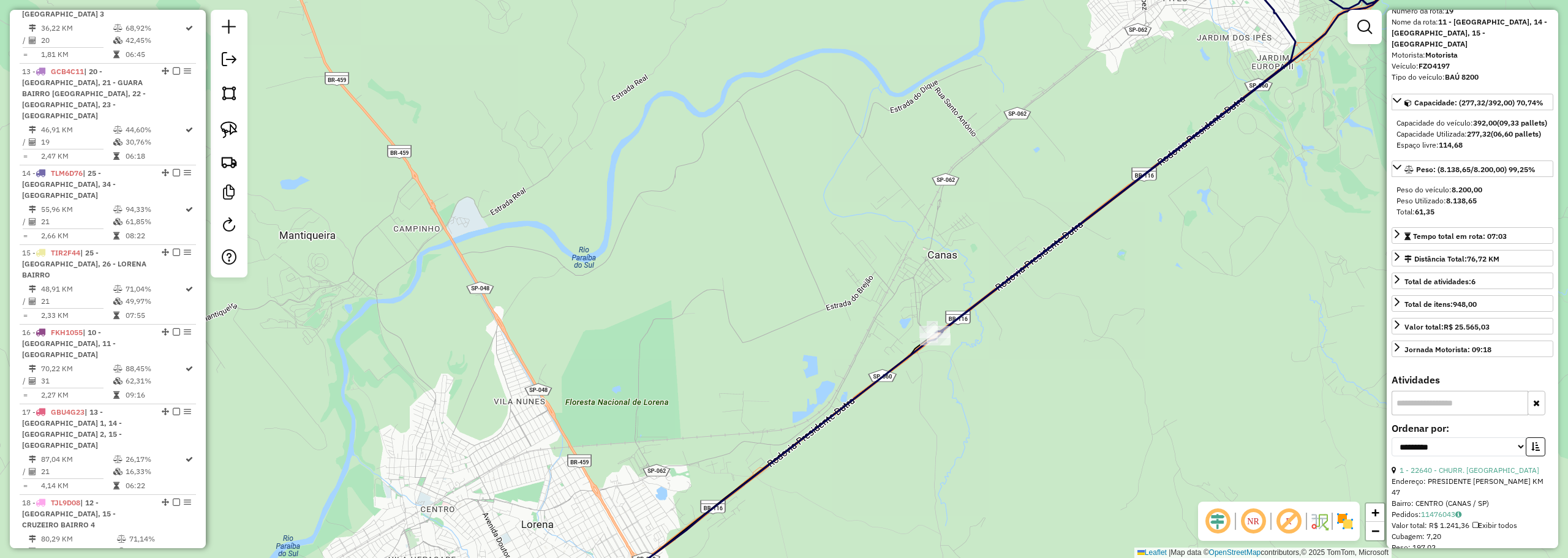
scroll to position [123, 0]
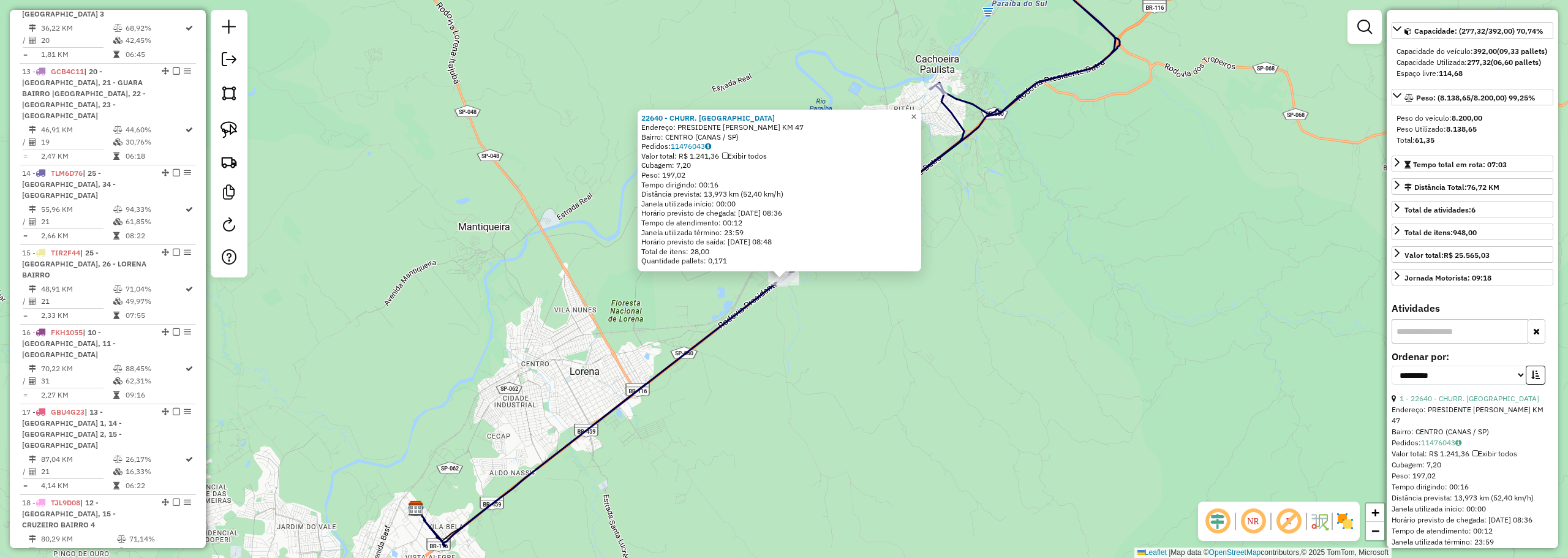
click at [921, 118] on link "×" at bounding box center [914, 117] width 15 height 15
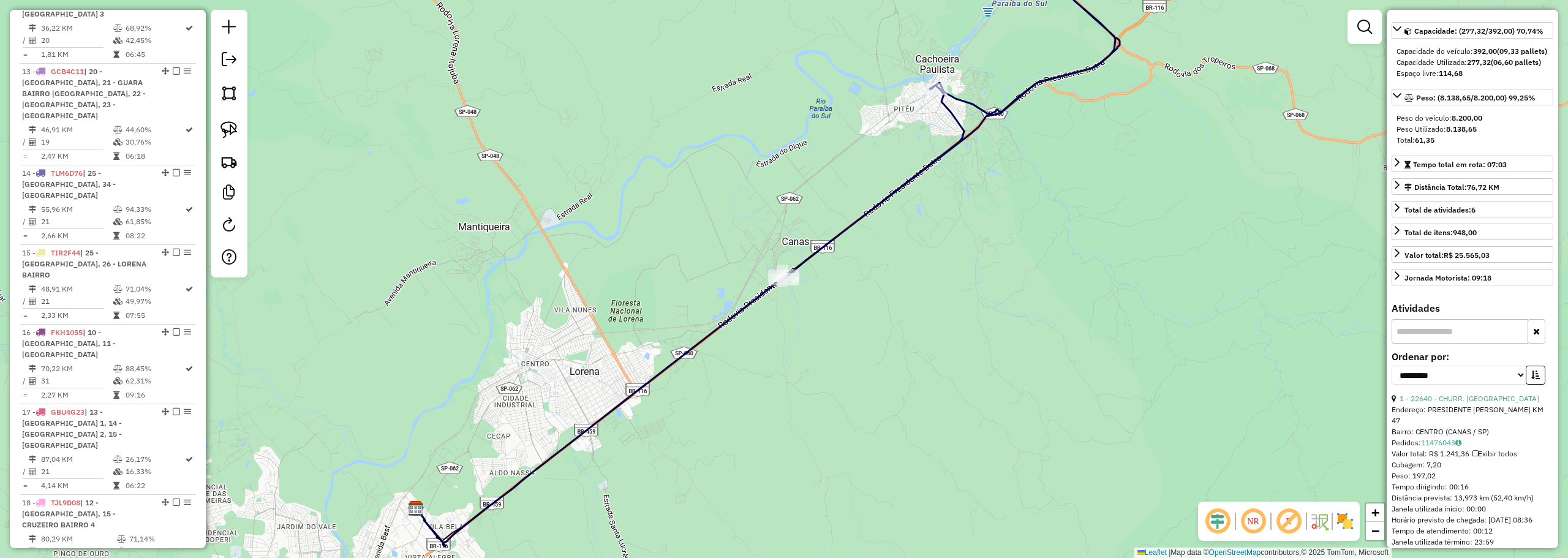
scroll to position [0, 0]
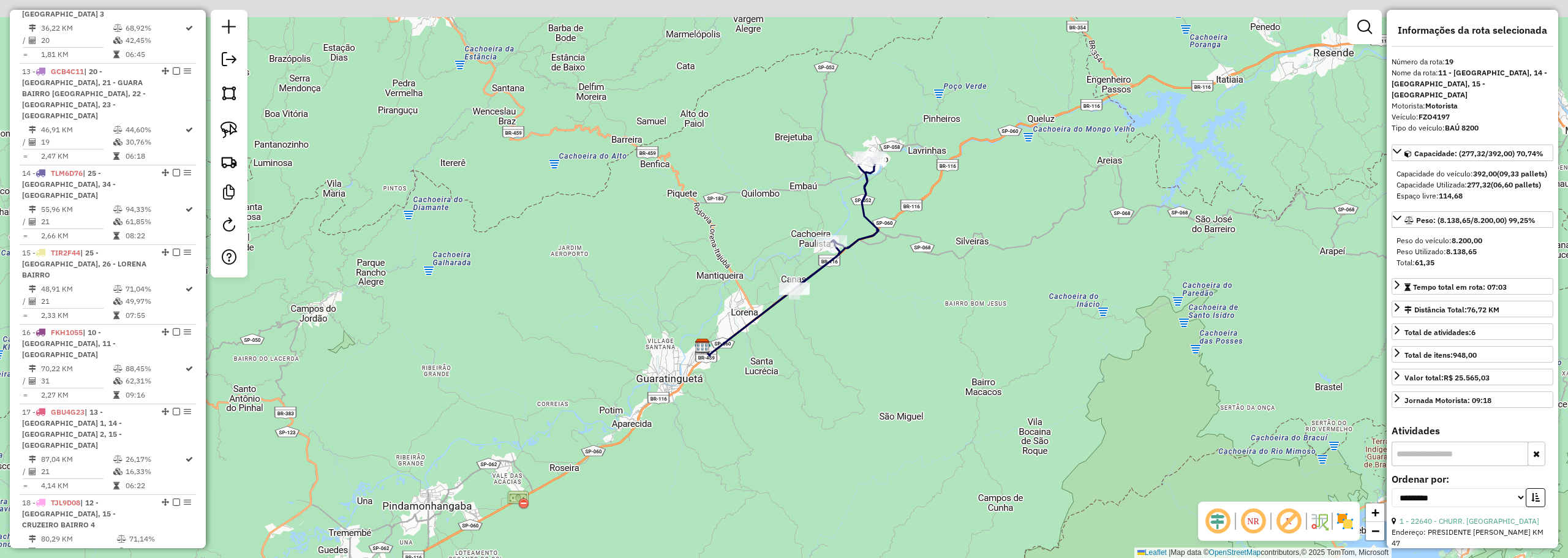
click at [938, 252] on div "Janela de atendimento Grade de atendimento Capacidade Transportadoras Veículos …" at bounding box center [784, 279] width 1568 height 558
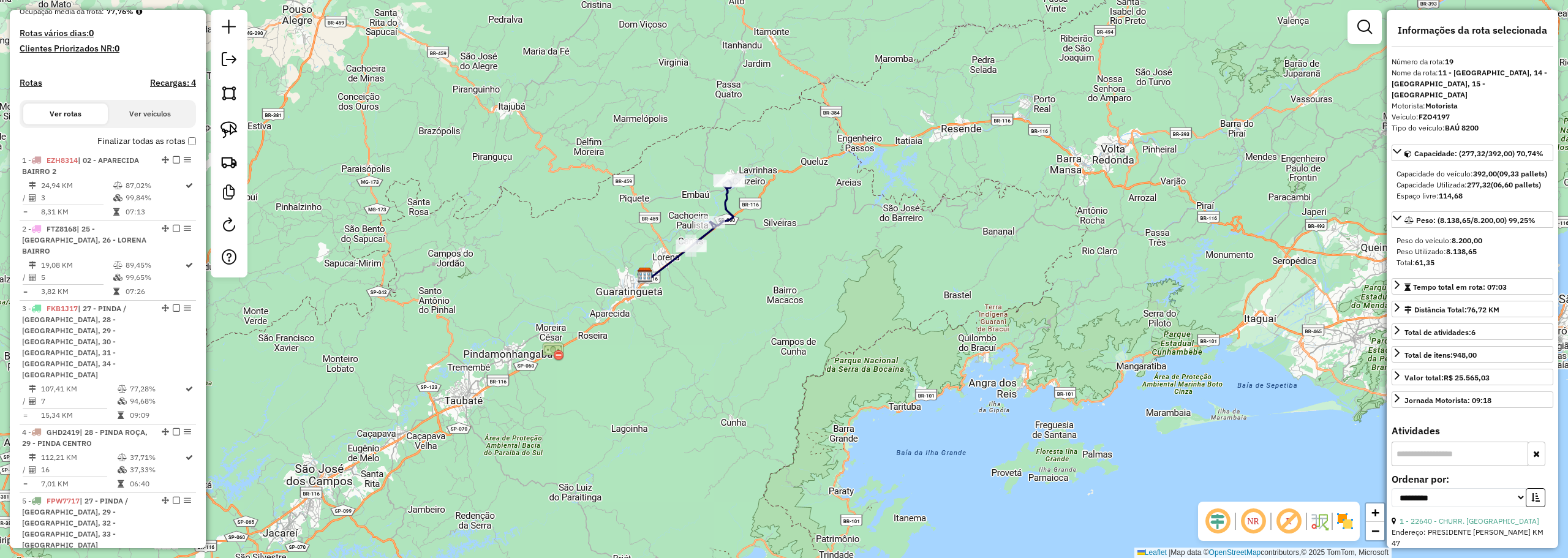
scroll to position [130, 0]
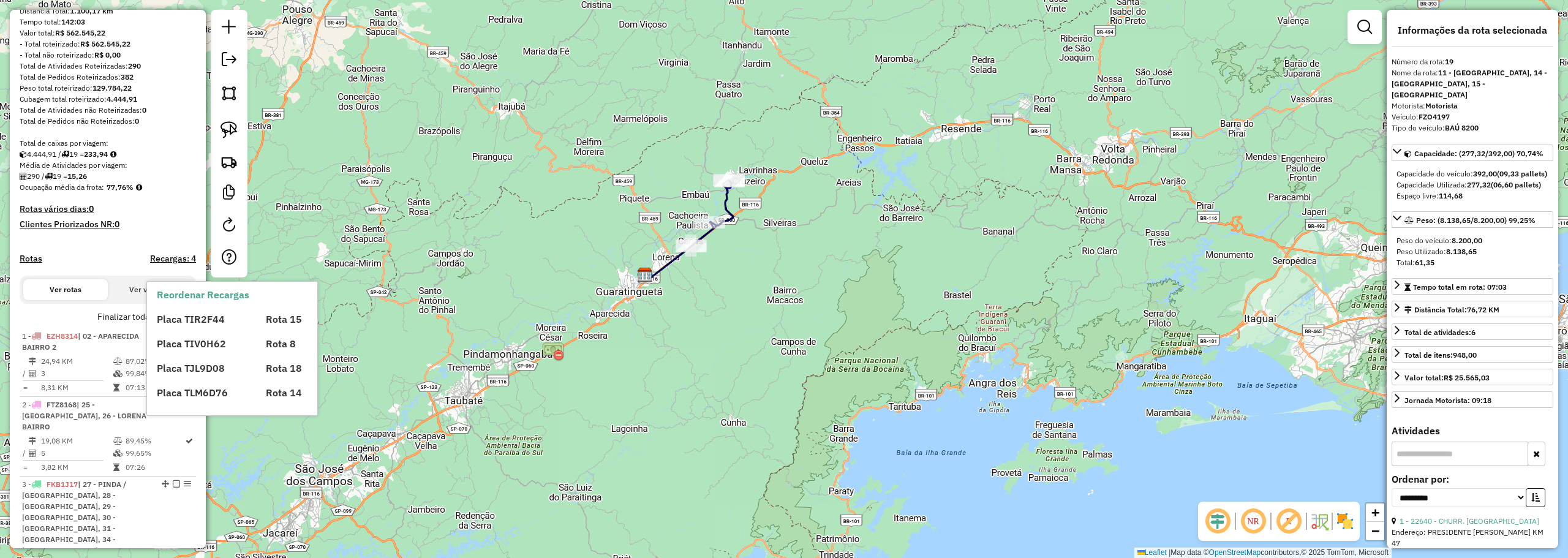
click at [190, 329] on div "Placa TIR2F44 Rota 15 Placa TIV0H62 Rota 8 Placa TJL9D08 Rota 18 Placa TLM6D76 …" at bounding box center [243, 351] width 171 height 98
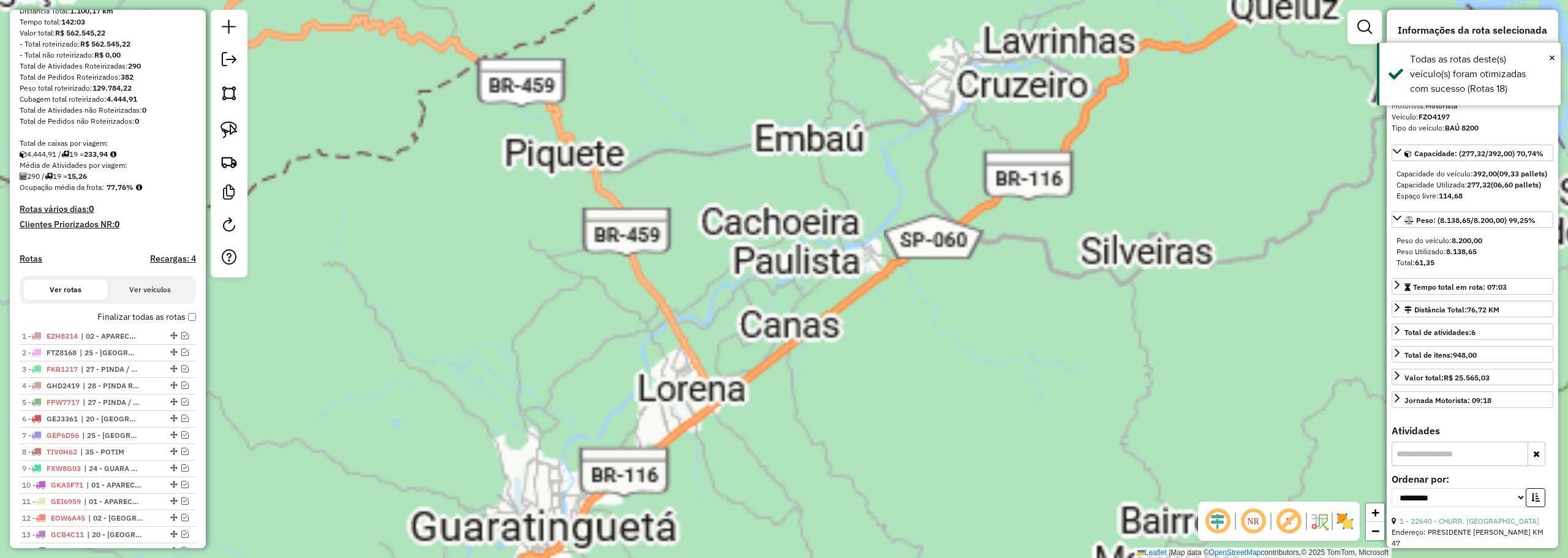
scroll to position [336, 0]
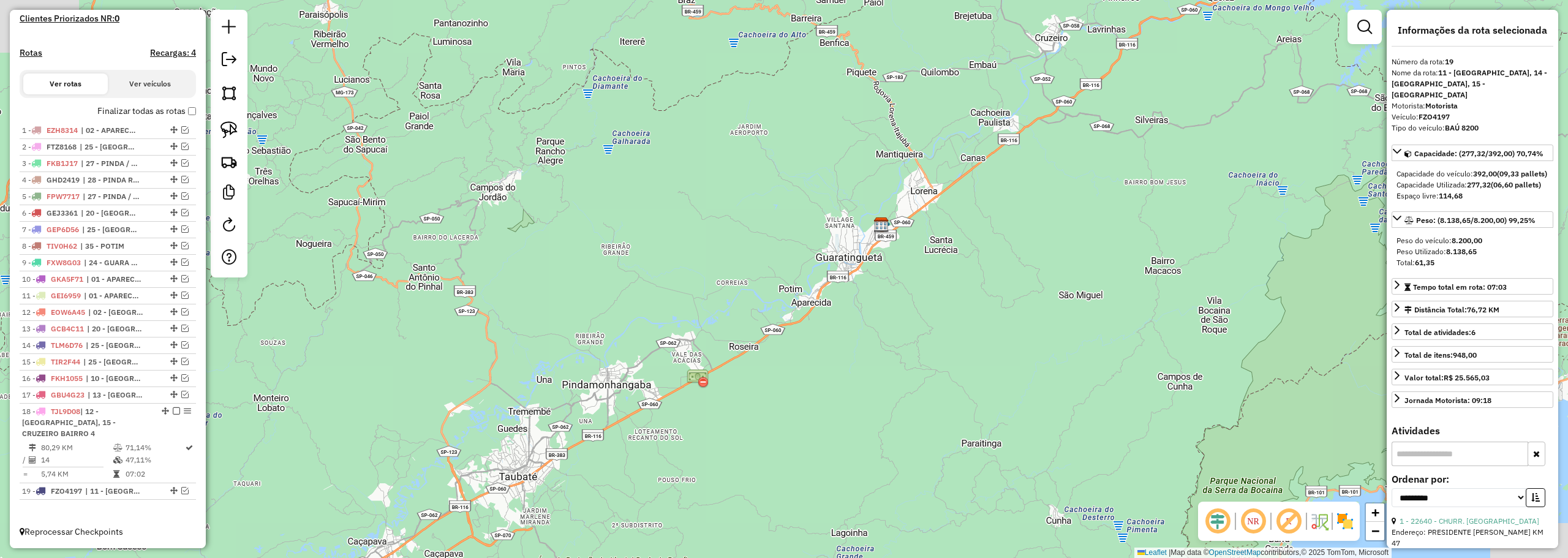
drag, startPoint x: 919, startPoint y: 397, endPoint x: 926, endPoint y: 301, distance: 96.3
click at [926, 301] on div "Janela de atendimento Grade de atendimento Capacidade Transportadoras Veículos …" at bounding box center [784, 279] width 1568 height 558
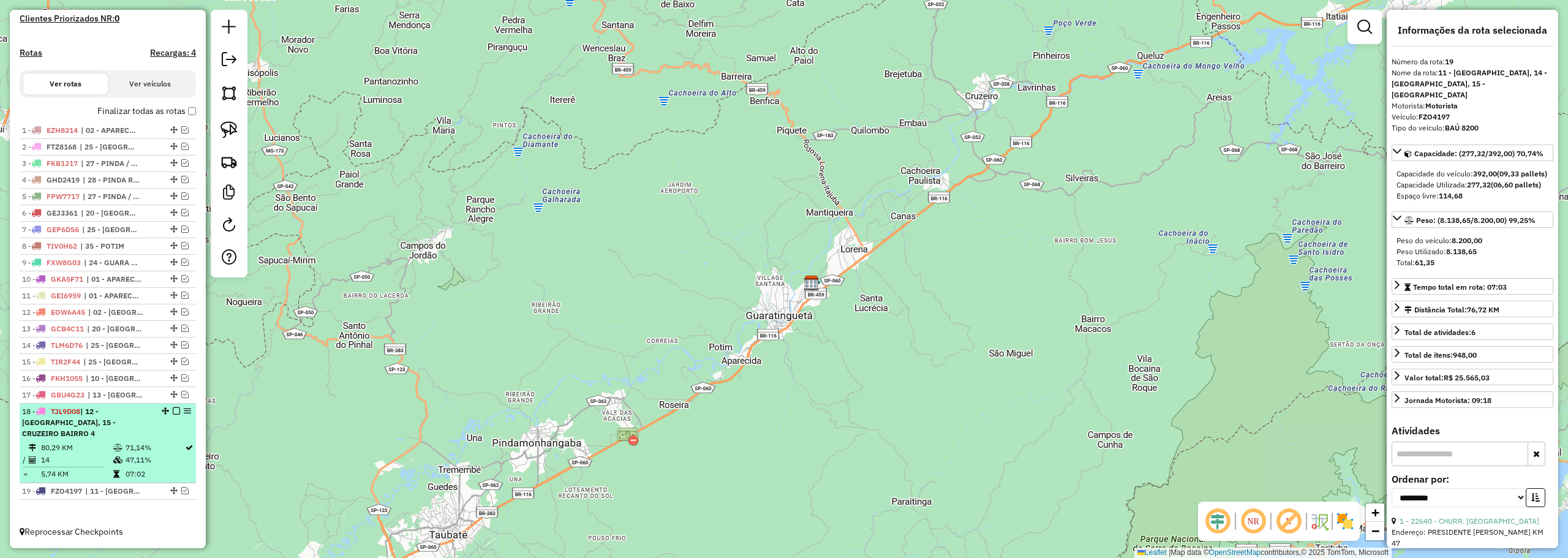
click at [172, 415] on em at bounding box center [176, 411] width 8 height 8
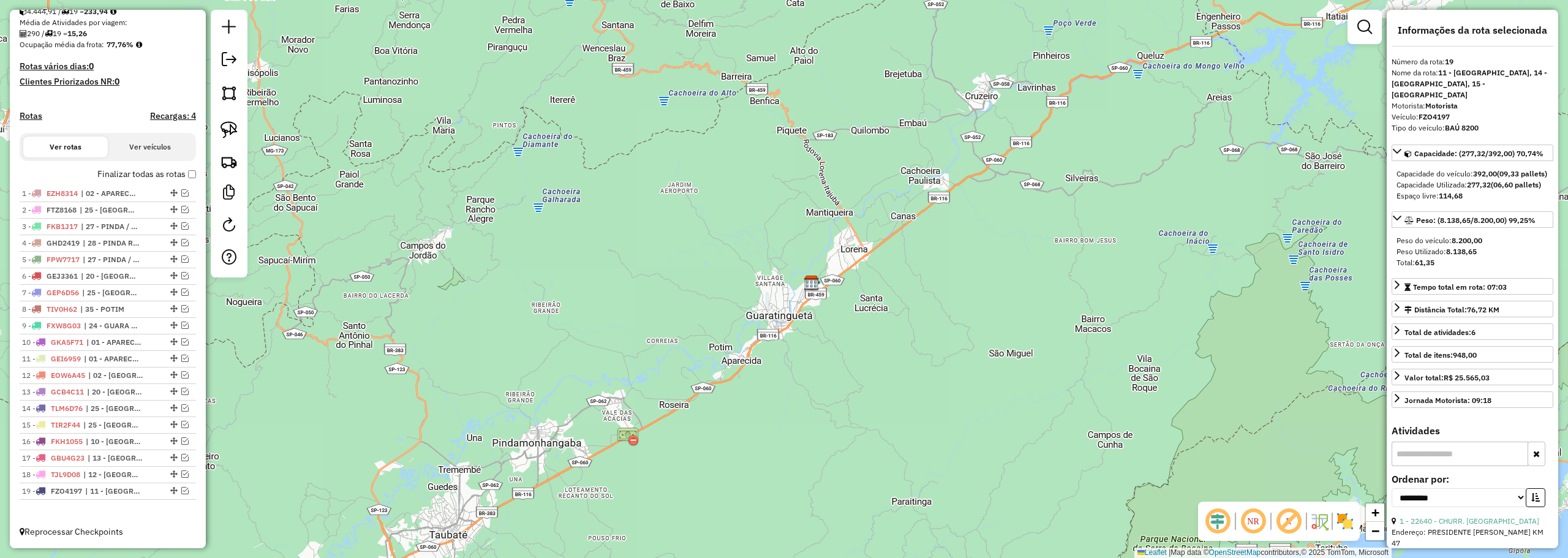
click at [1259, 524] on em at bounding box center [1252, 521] width 29 height 29
click at [1258, 523] on em at bounding box center [1252, 521] width 29 height 29
click at [1256, 522] on em at bounding box center [1252, 521] width 29 height 29
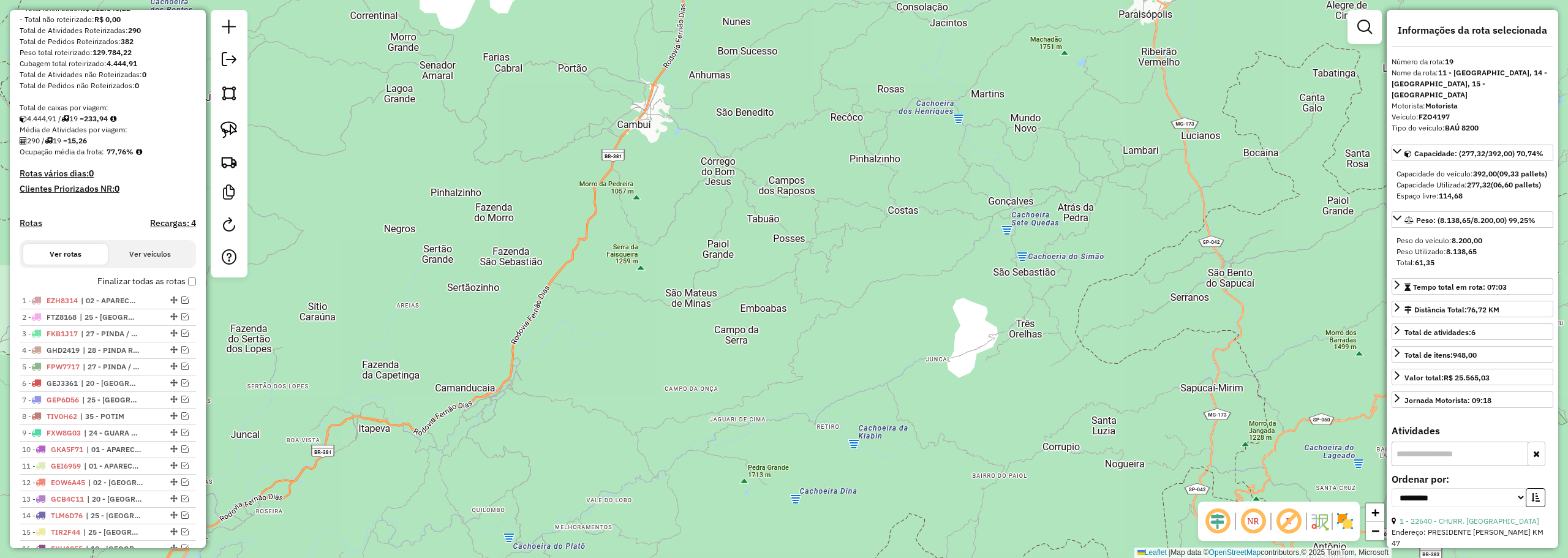
scroll to position [0, 0]
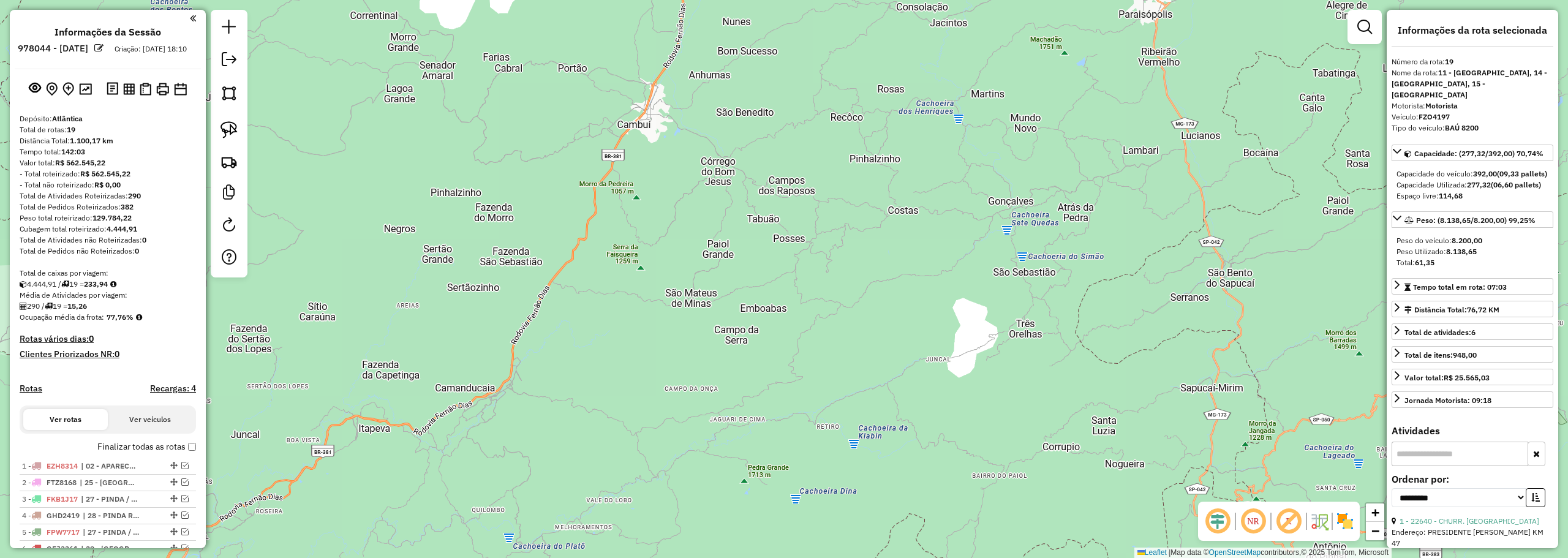
click at [131, 93] on img at bounding box center [129, 90] width 12 height 12
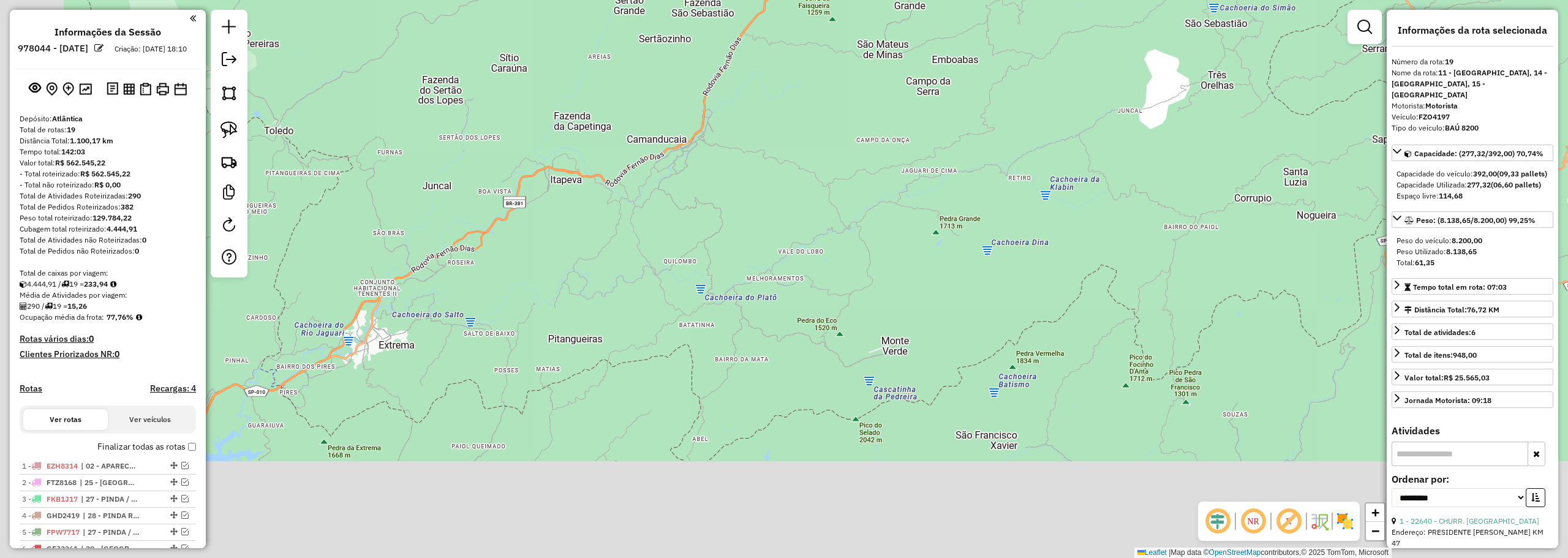
drag, startPoint x: 388, startPoint y: 426, endPoint x: 579, endPoint y: 177, distance: 313.8
click at [579, 177] on div "Janela de atendimento Grade de atendimento Capacidade Transportadoras Veículos …" at bounding box center [784, 279] width 1568 height 558
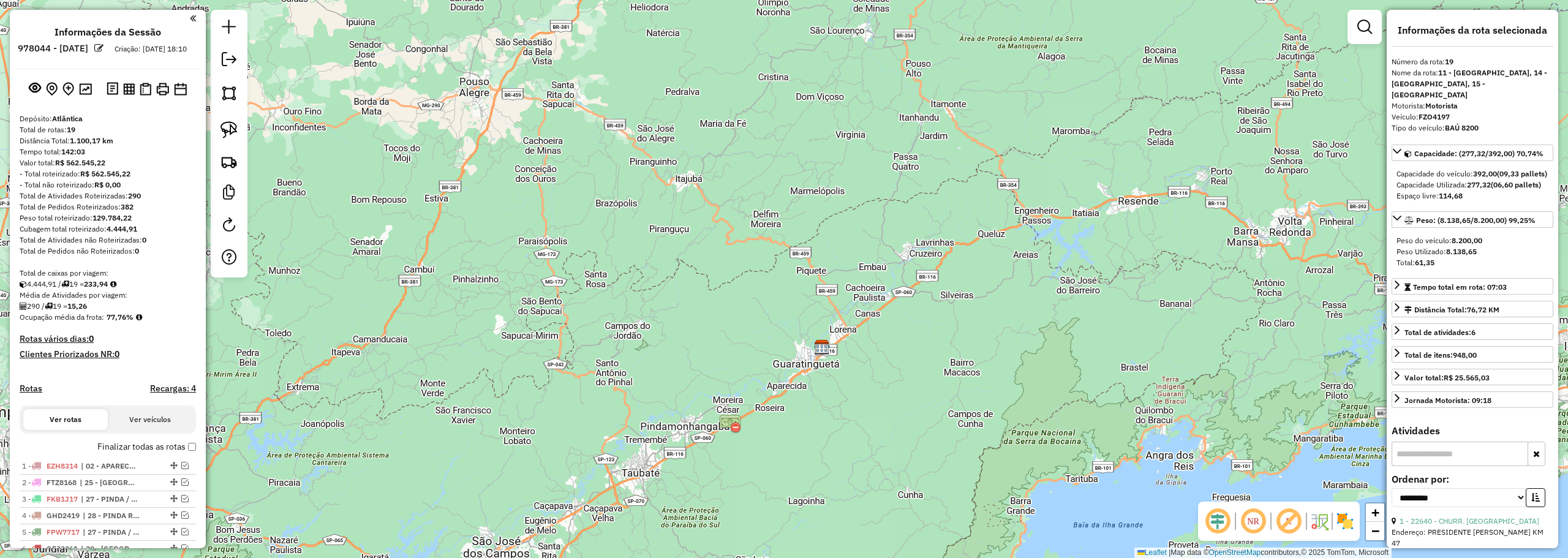
scroll to position [123, 0]
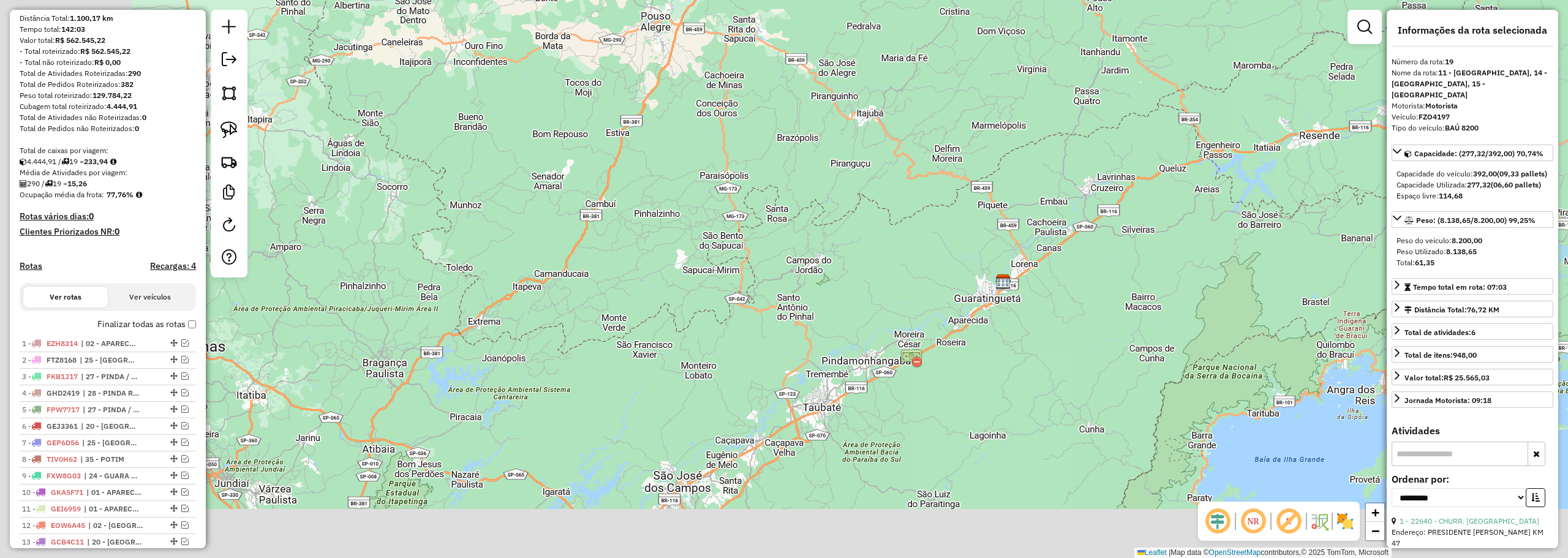
drag, startPoint x: 250, startPoint y: 428, endPoint x: 432, endPoint y: 362, distance: 193.6
click at [432, 362] on div "Janela de atendimento Grade de atendimento Capacidade Transportadoras Veículos …" at bounding box center [784, 279] width 1568 height 558
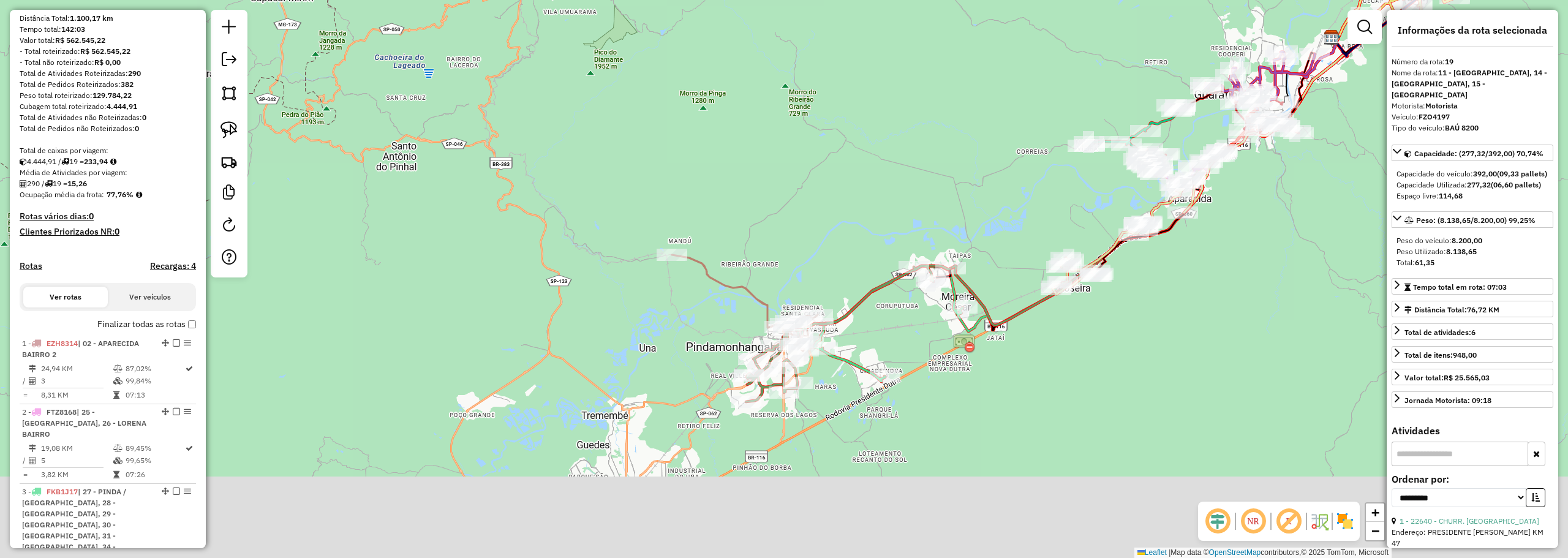
drag, startPoint x: 829, startPoint y: 294, endPoint x: 836, endPoint y: 296, distance: 7.3
click at [831, 284] on div "Janela de atendimento Grade de atendimento Capacidade Transportadoras Veículos …" at bounding box center [784, 279] width 1568 height 558
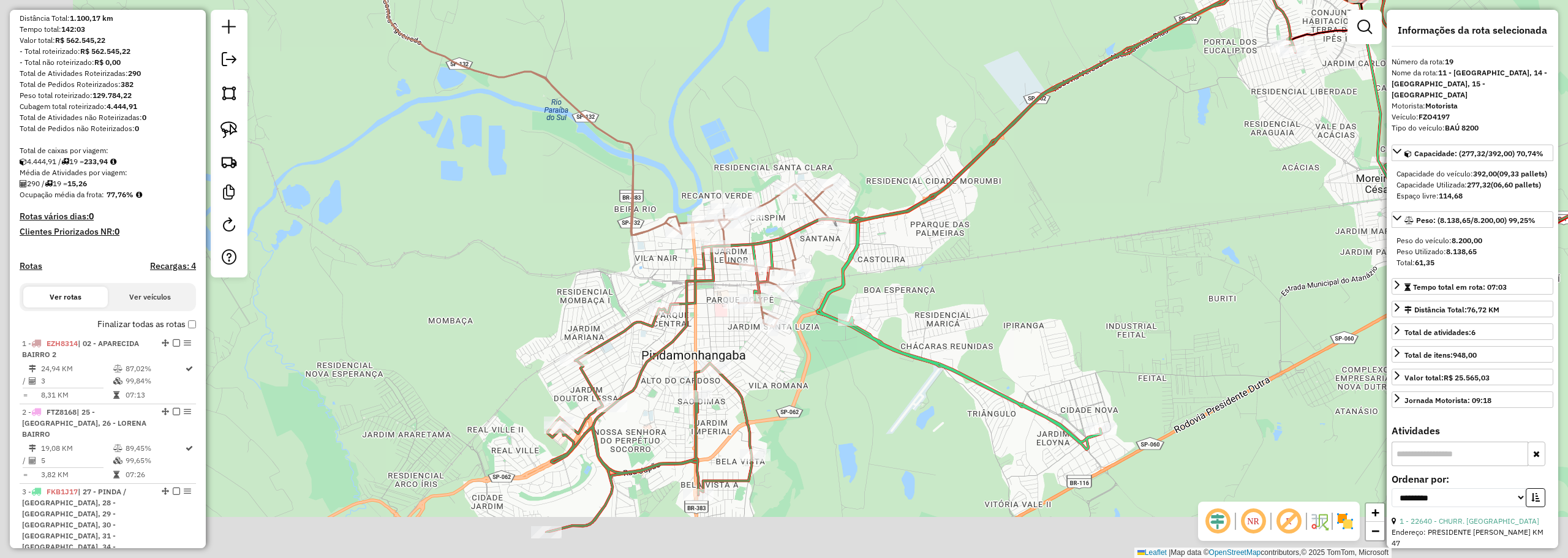
drag, startPoint x: 861, startPoint y: 358, endPoint x: 962, endPoint y: 278, distance: 128.8
click at [962, 278] on div "Janela de atendimento Grade de atendimento Capacidade Transportadoras Veículos …" at bounding box center [784, 279] width 1568 height 558
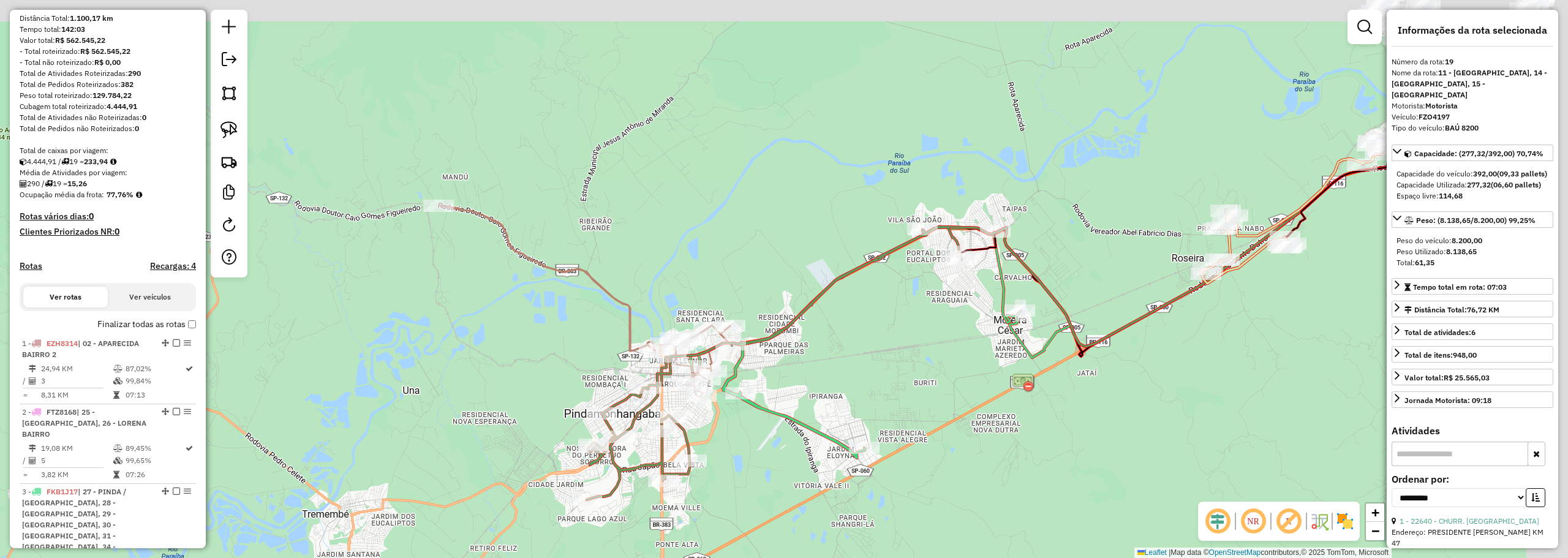
drag, startPoint x: 925, startPoint y: 315, endPoint x: 860, endPoint y: 322, distance: 65.4
click at [860, 324] on div "Janela de atendimento Grade de atendimento Capacidade Transportadoras Veículos …" at bounding box center [784, 279] width 1568 height 558
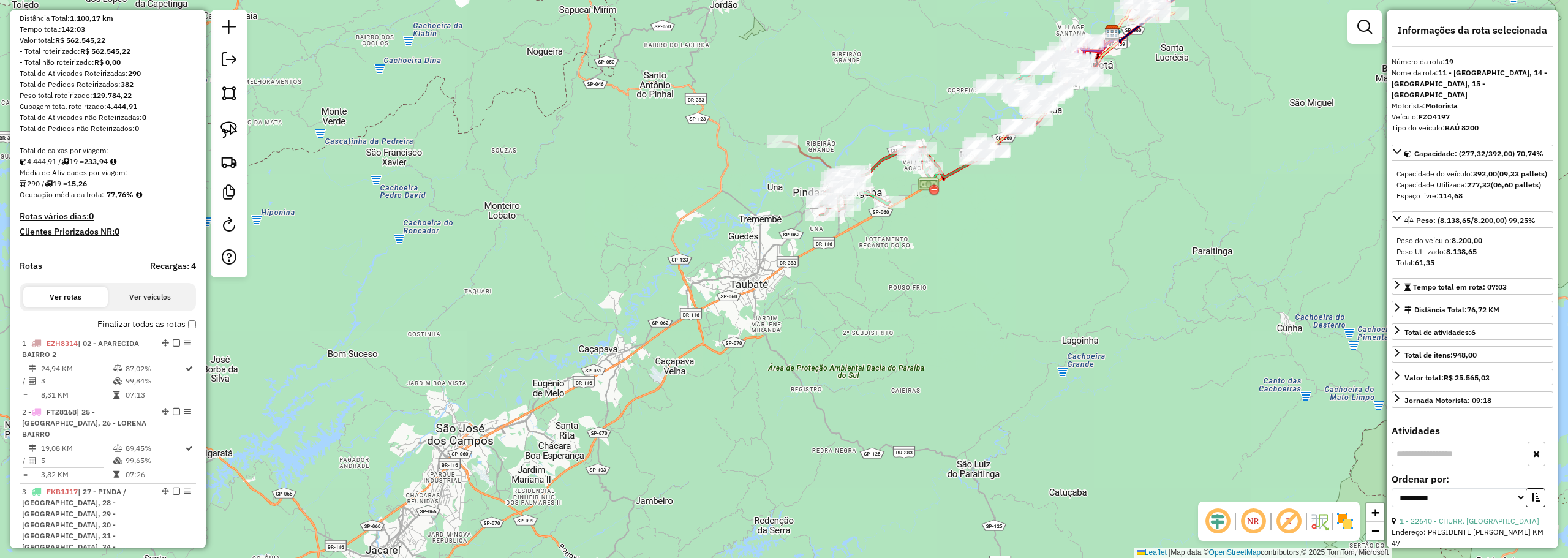
drag, startPoint x: 911, startPoint y: 85, endPoint x: 703, endPoint y: 250, distance: 265.5
click at [685, 258] on div "Janela de atendimento Grade de atendimento Capacidade Transportadoras Veículos …" at bounding box center [784, 279] width 1568 height 558
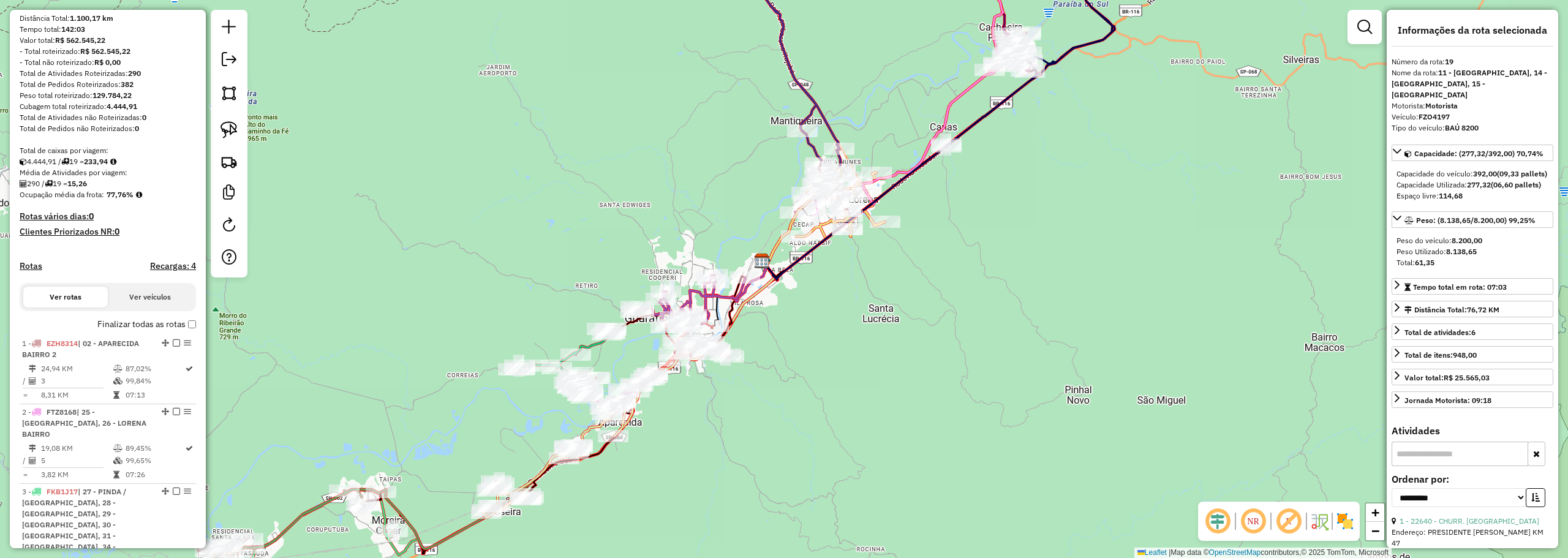
drag, startPoint x: 1090, startPoint y: 142, endPoint x: 1025, endPoint y: 237, distance: 115.1
click at [1024, 239] on div "Janela de atendimento Grade de atendimento Capacidade Transportadoras Veículos …" at bounding box center [784, 279] width 1568 height 558
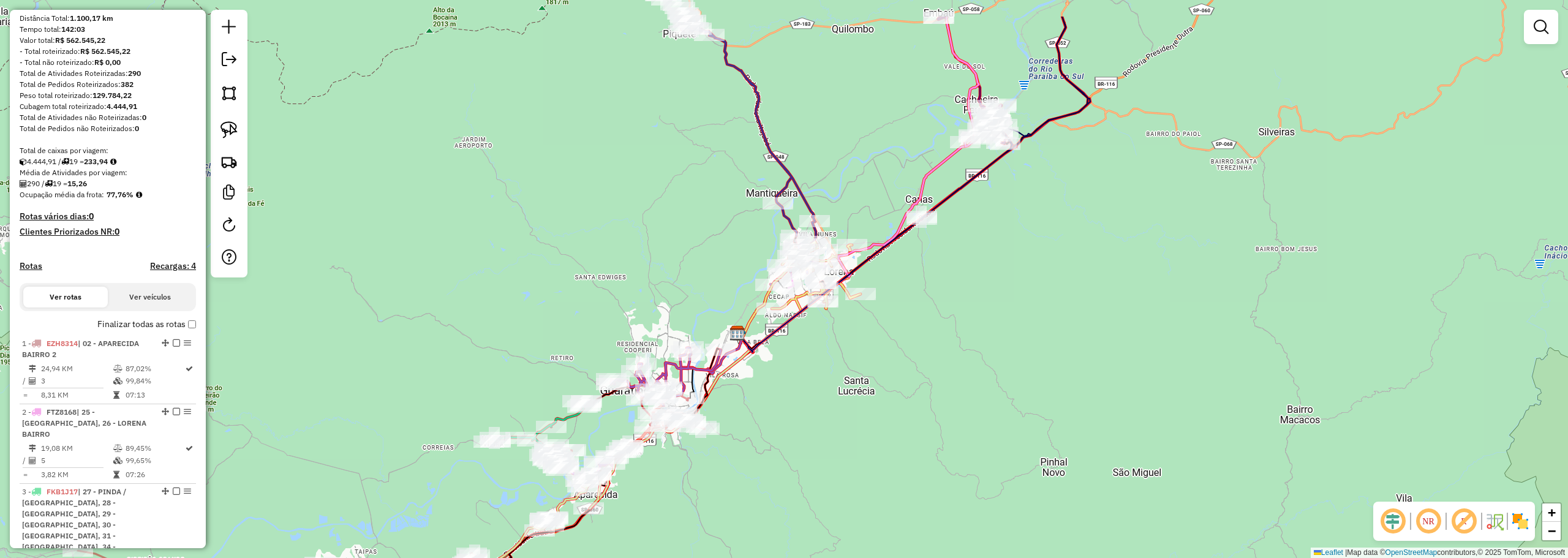
drag, startPoint x: 1216, startPoint y: 114, endPoint x: 1050, endPoint y: 317, distance: 262.2
click at [1085, 331] on div "Janela de atendimento Grade de atendimento Capacidade Transportadoras Veículos …" at bounding box center [784, 279] width 1568 height 558
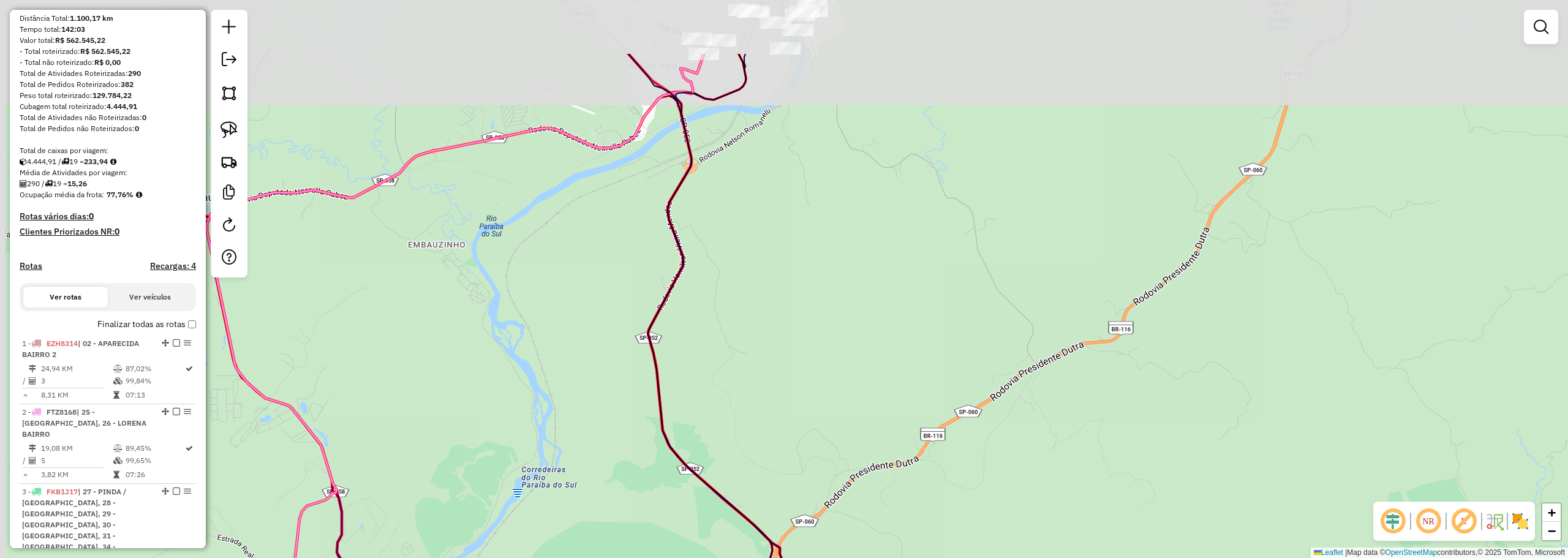
drag, startPoint x: 993, startPoint y: 248, endPoint x: 1012, endPoint y: 358, distance: 111.6
click at [1012, 358] on div "Janela de atendimento Grade de atendimento Capacidade Transportadoras Veículos …" at bounding box center [784, 279] width 1568 height 558
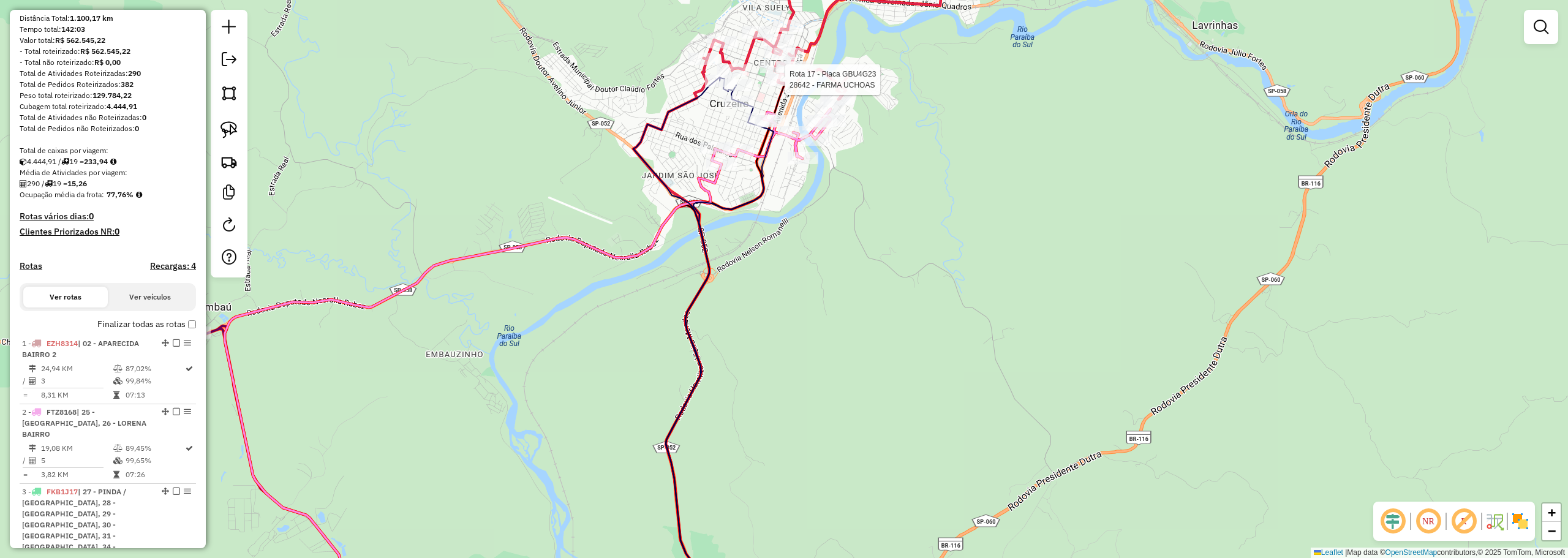
select select "**********"
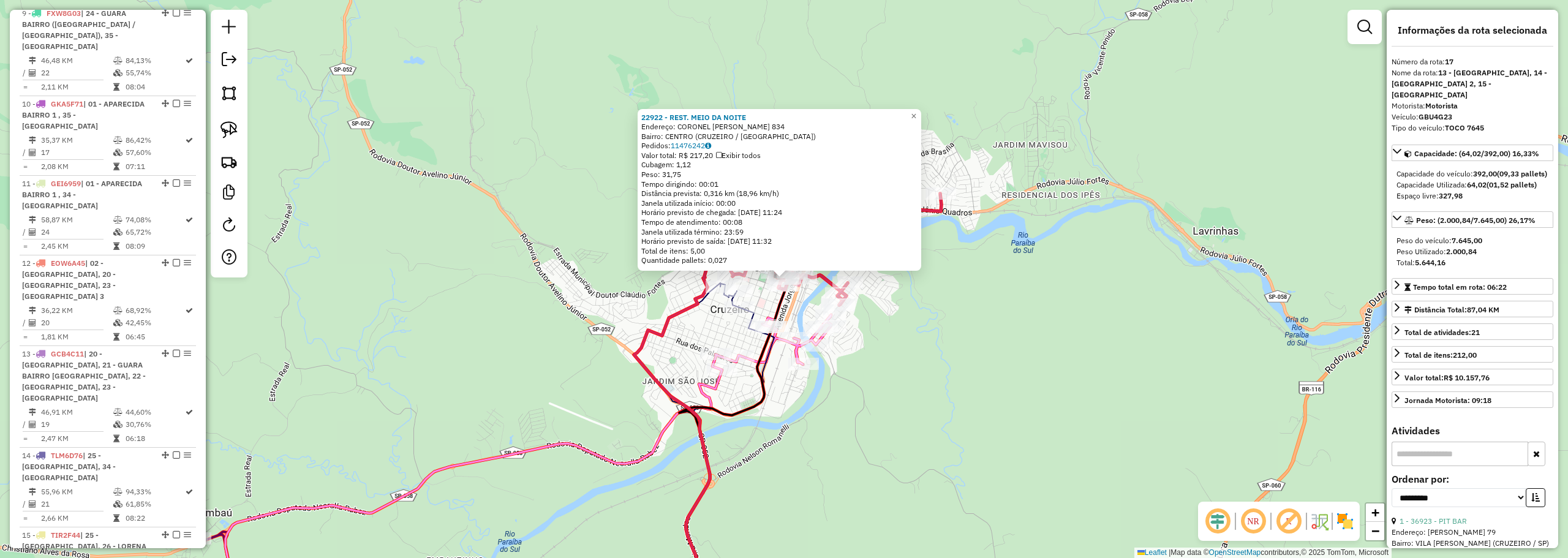
scroll to position [1416, 0]
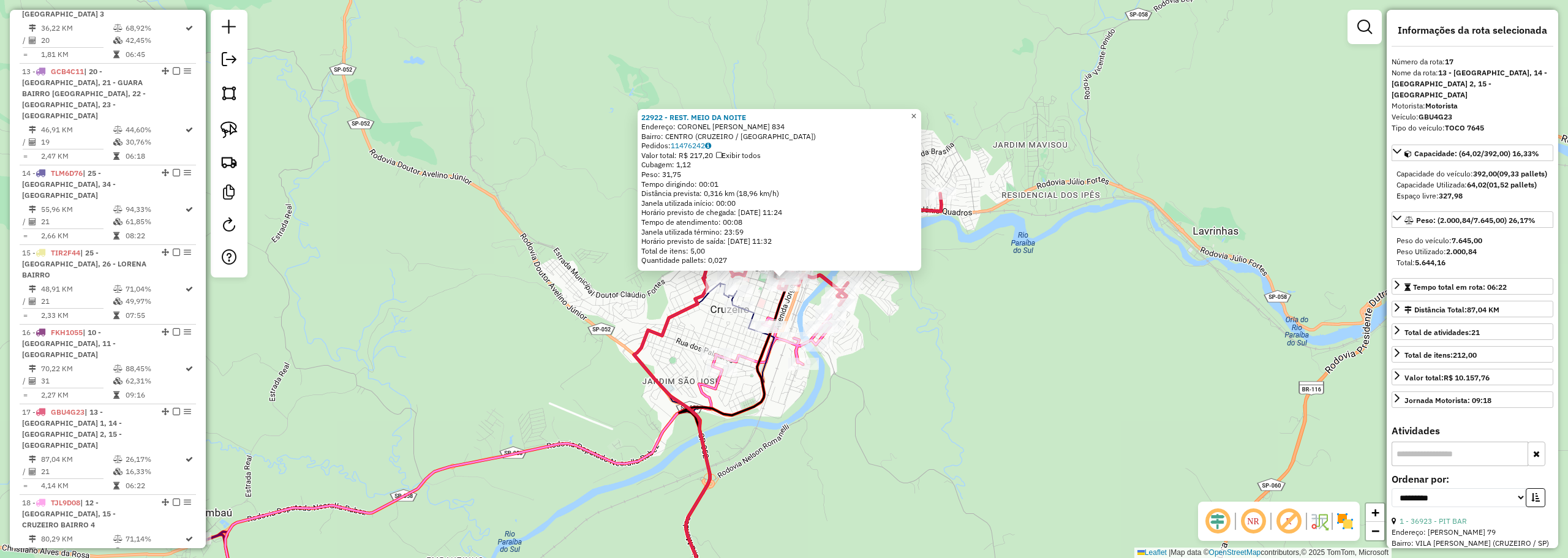
click at [916, 111] on span "×" at bounding box center [914, 116] width 6 height 11
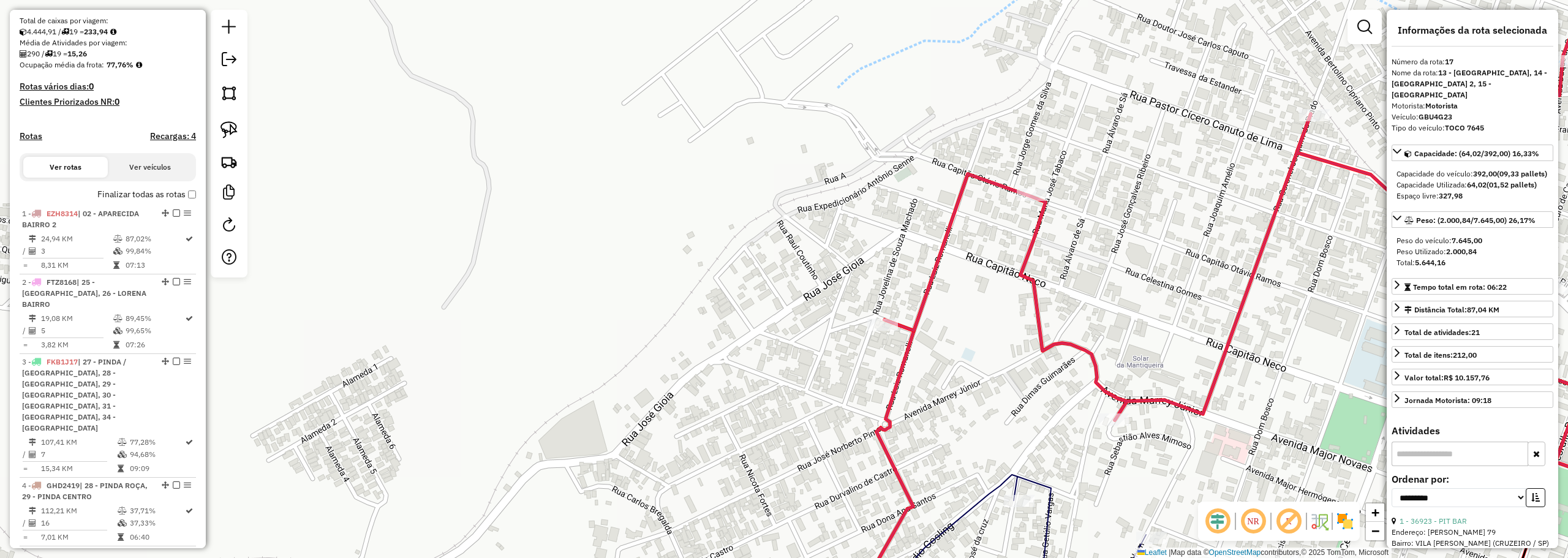
scroll to position [0, 0]
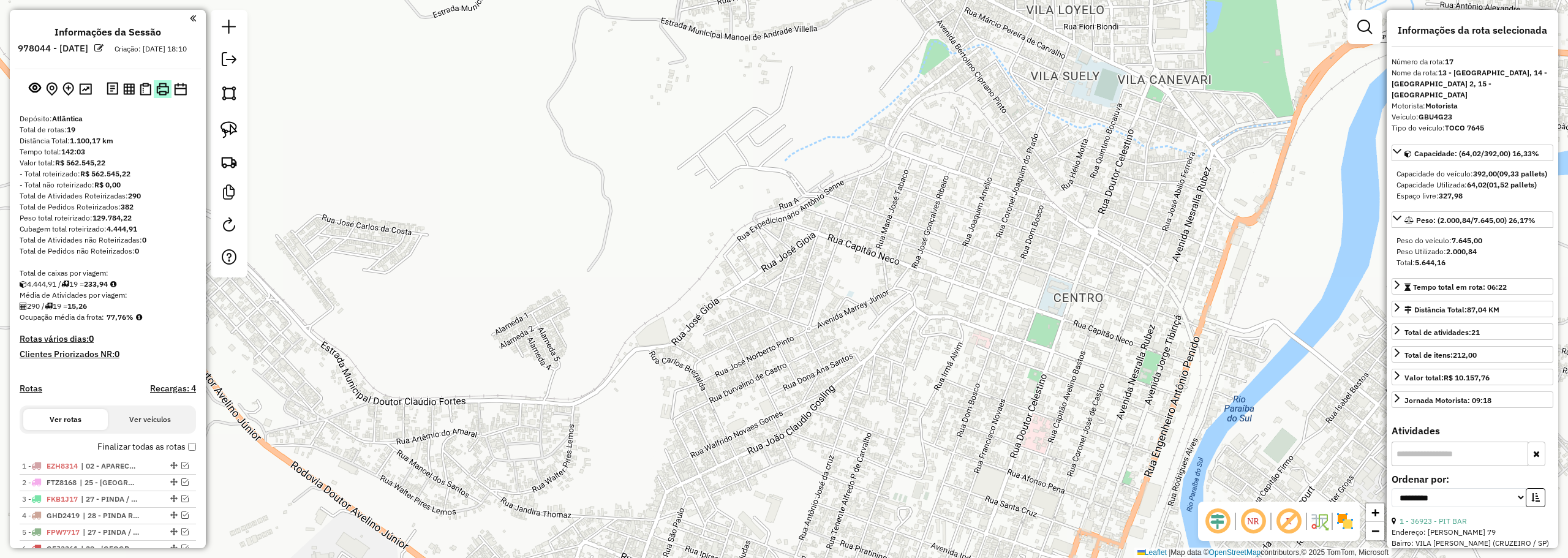
click at [165, 95] on img at bounding box center [162, 89] width 13 height 13
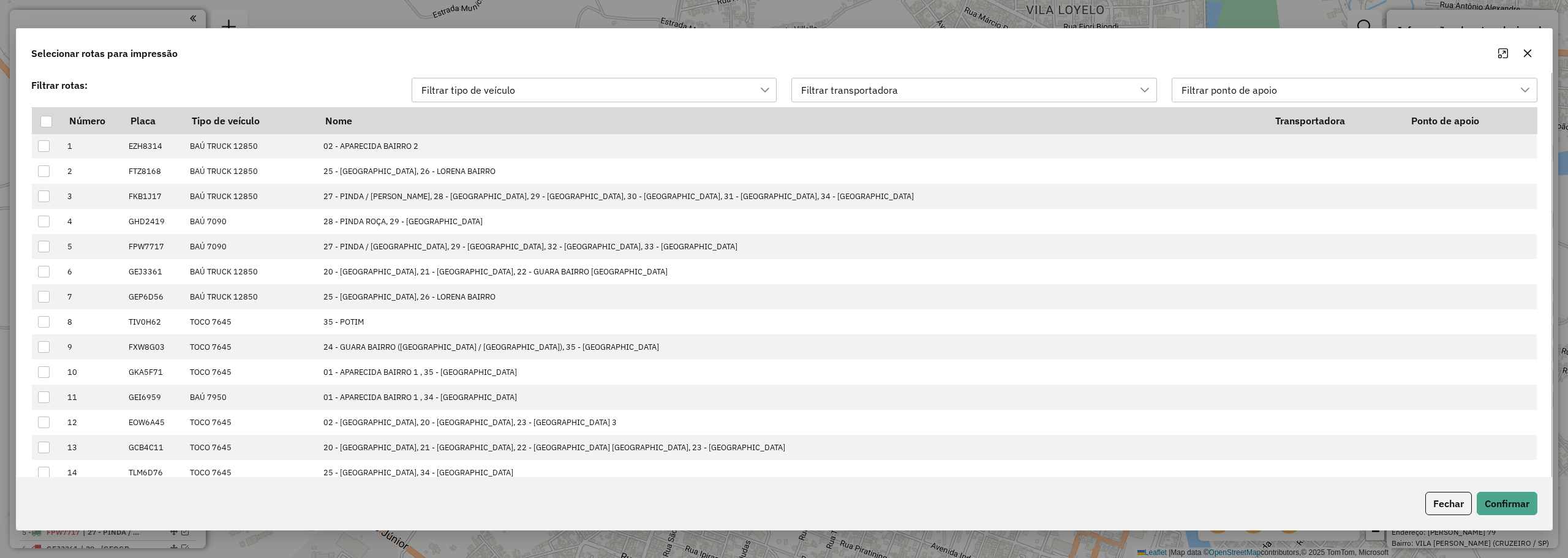
scroll to position [9, 56]
click at [44, 128] on div at bounding box center [46, 121] width 13 height 13
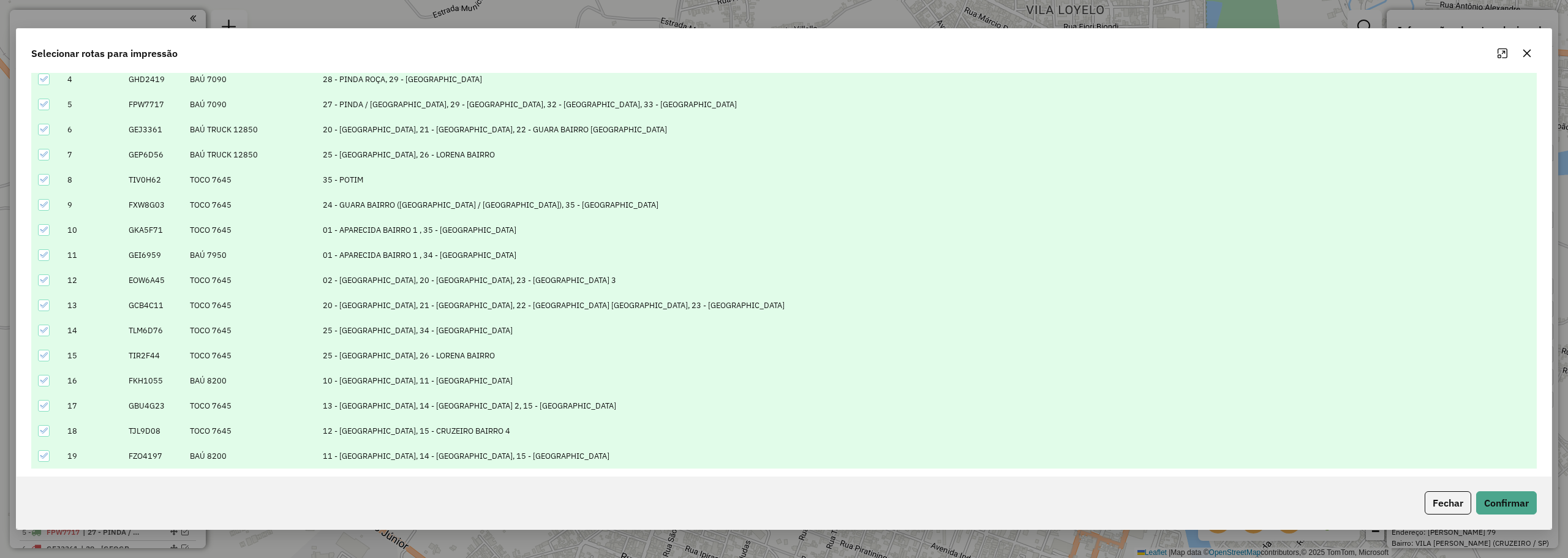
scroll to position [149, 0]
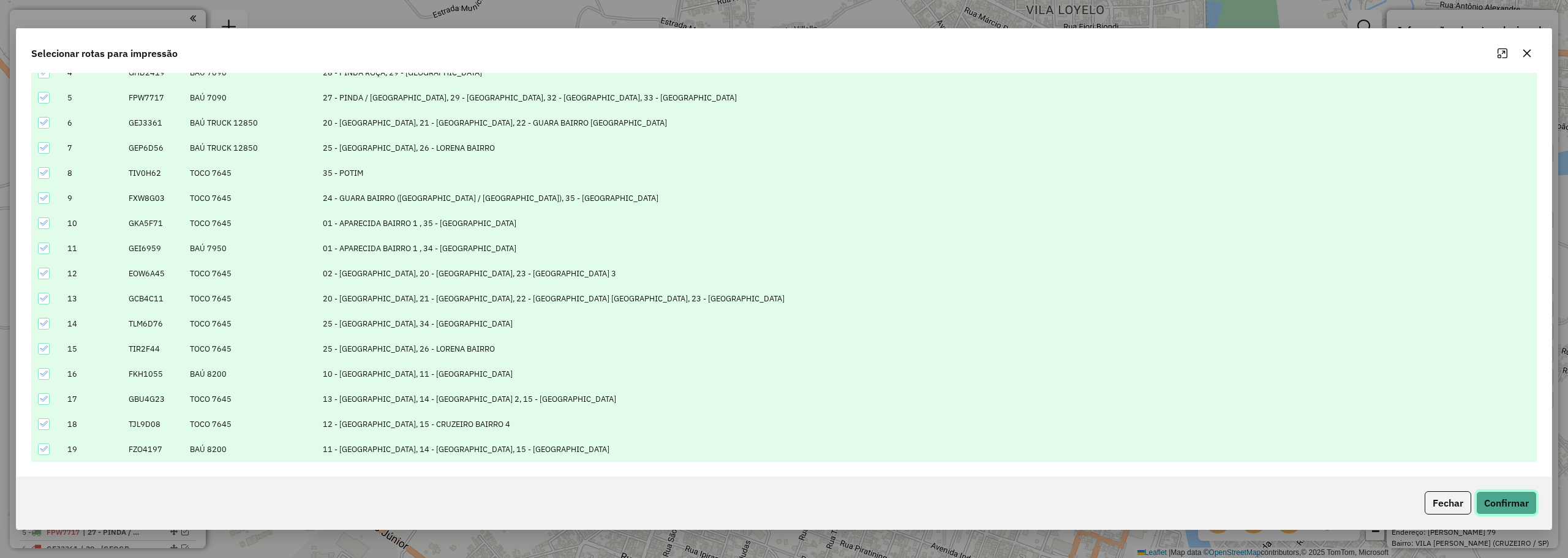
click at [1510, 494] on button "Confirmar" at bounding box center [1506, 502] width 60 height 23
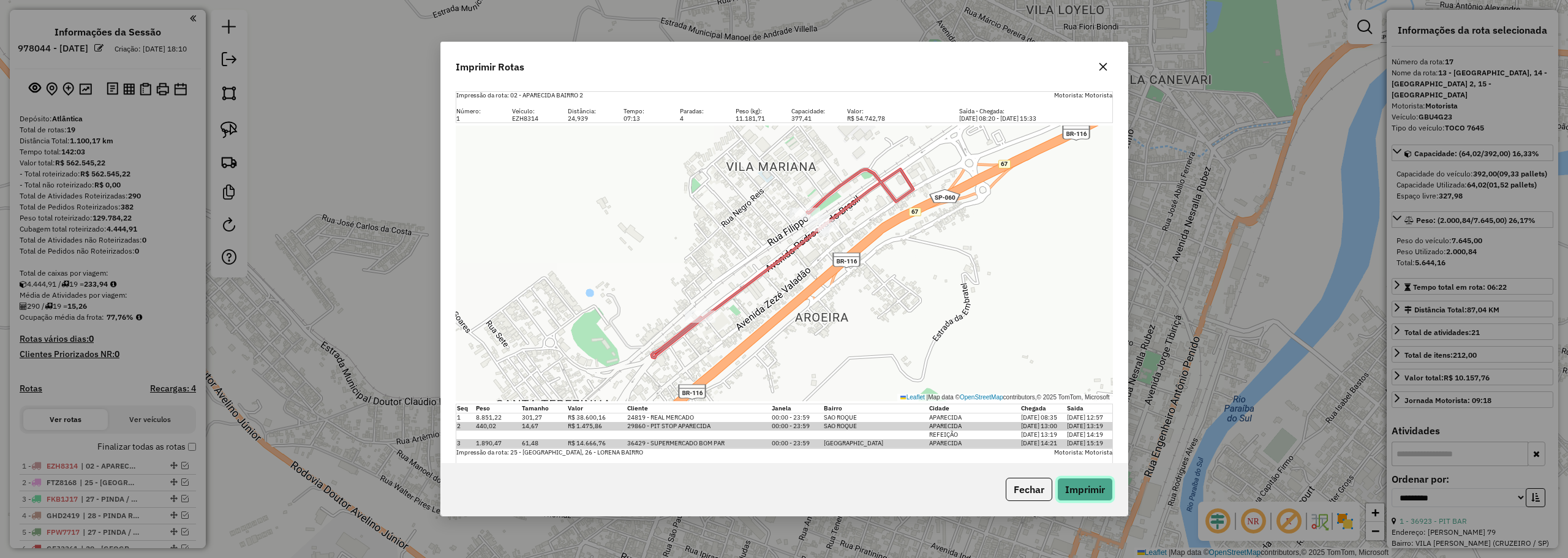
click at [1106, 491] on button "Imprimir" at bounding box center [1084, 489] width 56 height 23
click at [1100, 66] on icon "button" at bounding box center [1102, 67] width 10 height 10
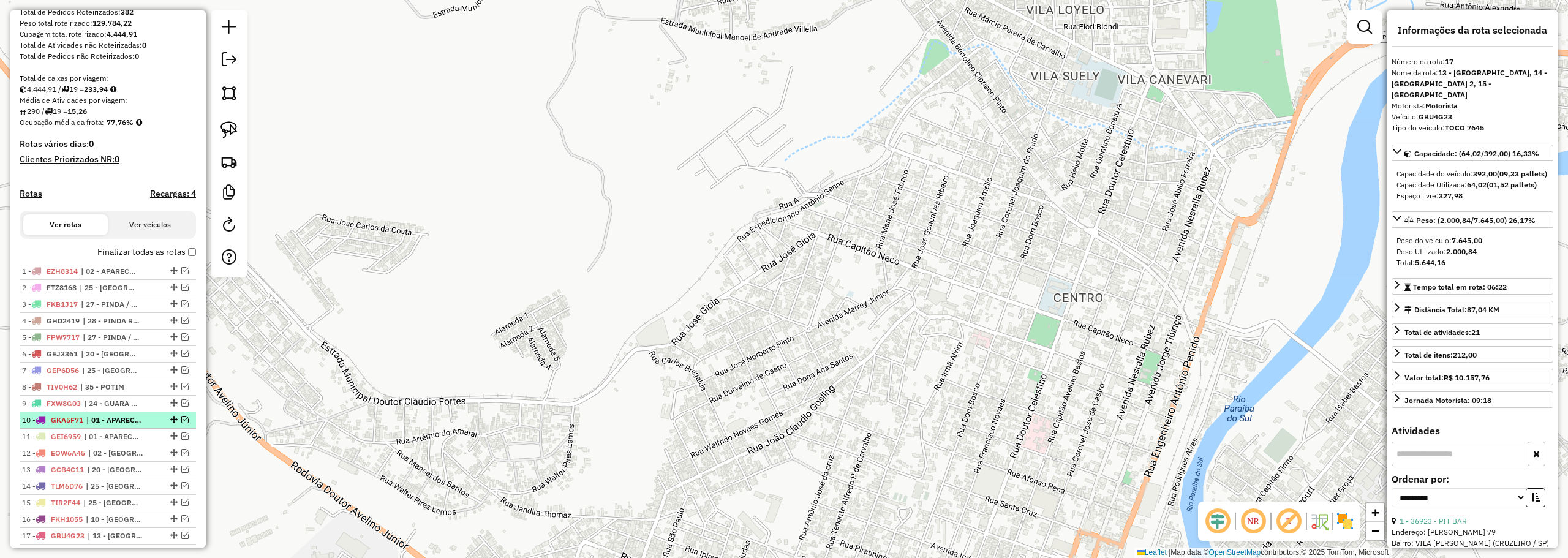
scroll to position [283, 0]
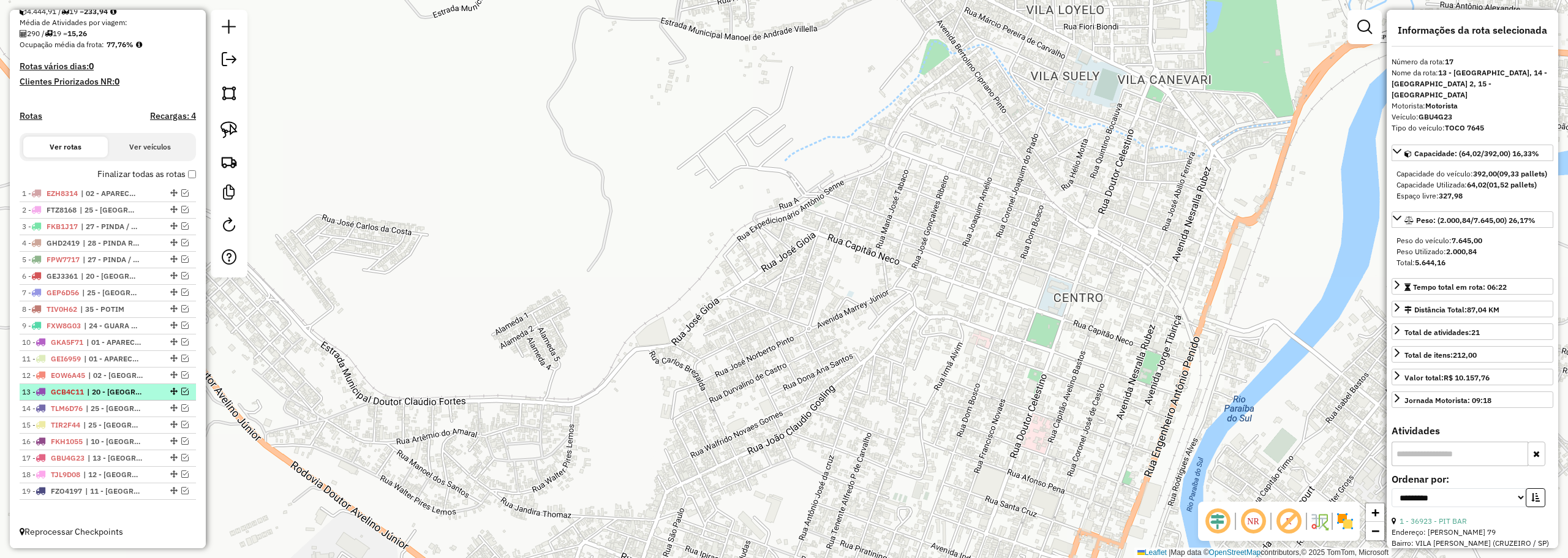
click at [184, 388] on em at bounding box center [185, 391] width 8 height 8
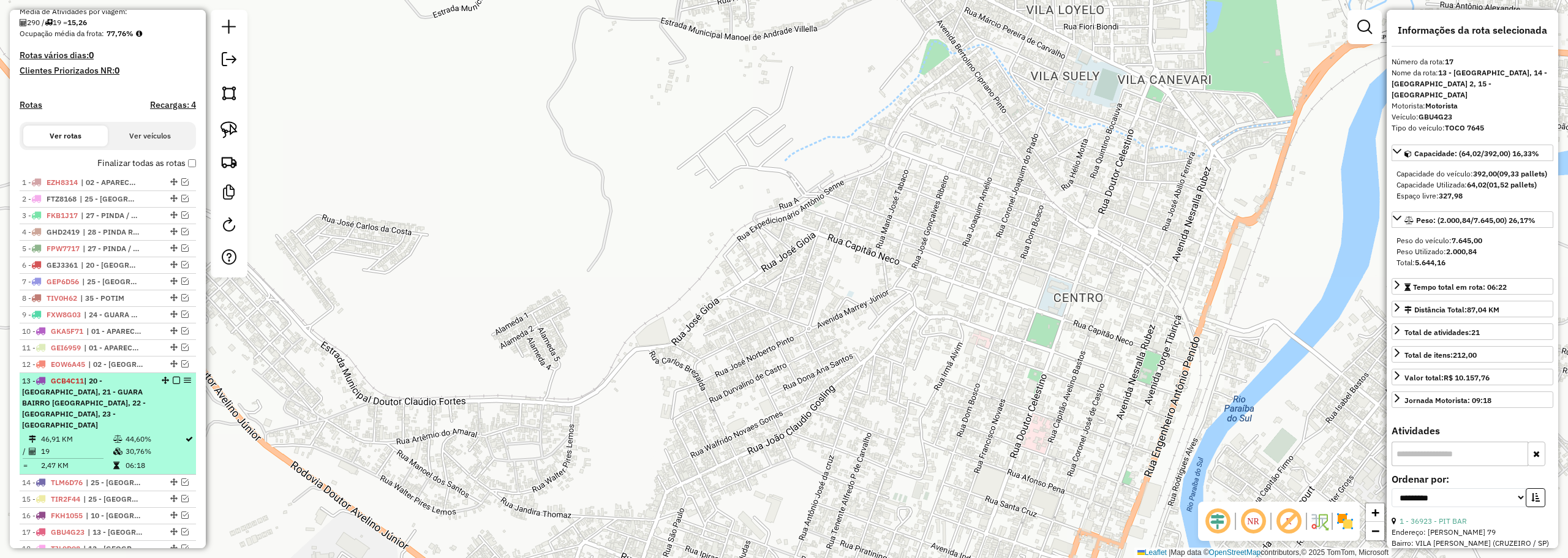
click at [133, 408] on div "13 - GCB4C11 | 20 - GUARA CENTRO, 21 - GUARA BAIRRO JD DO VALE, 22 - GUARA BAIR…" at bounding box center [87, 402] width 130 height 56
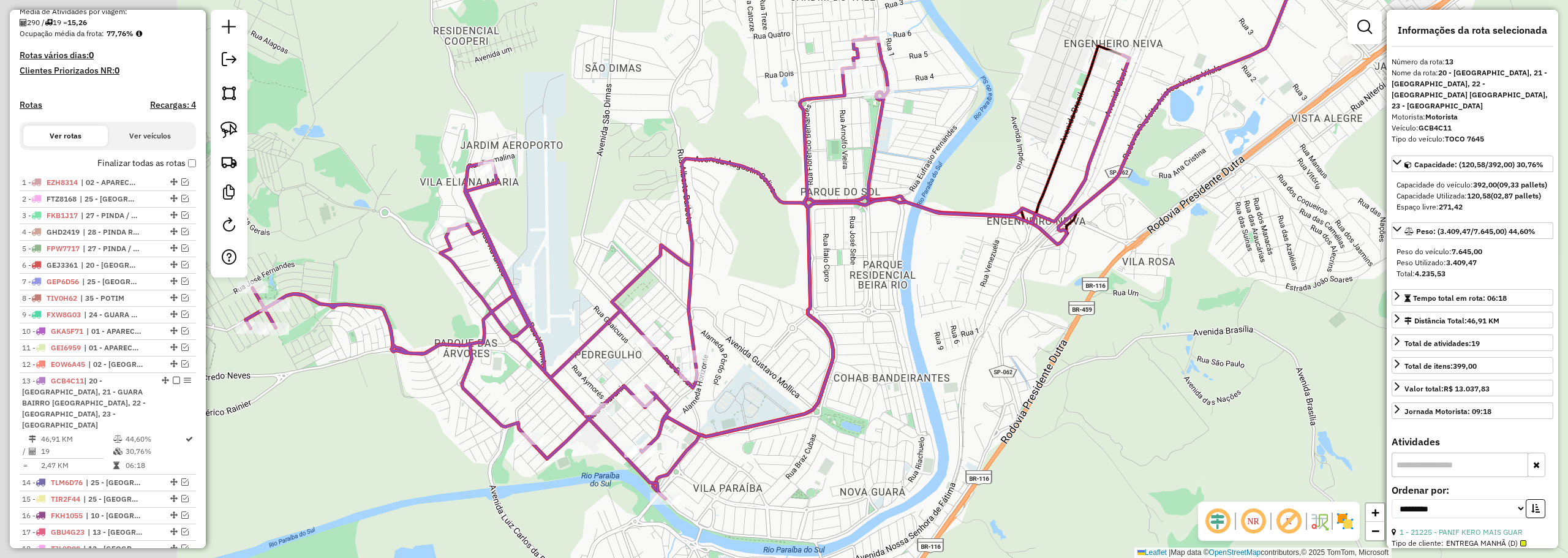
drag, startPoint x: 736, startPoint y: 383, endPoint x: 761, endPoint y: 373, distance: 26.9
click at [761, 377] on div "Janela de atendimento Grade de atendimento Capacidade Transportadoras Veículos …" at bounding box center [784, 279] width 1568 height 558
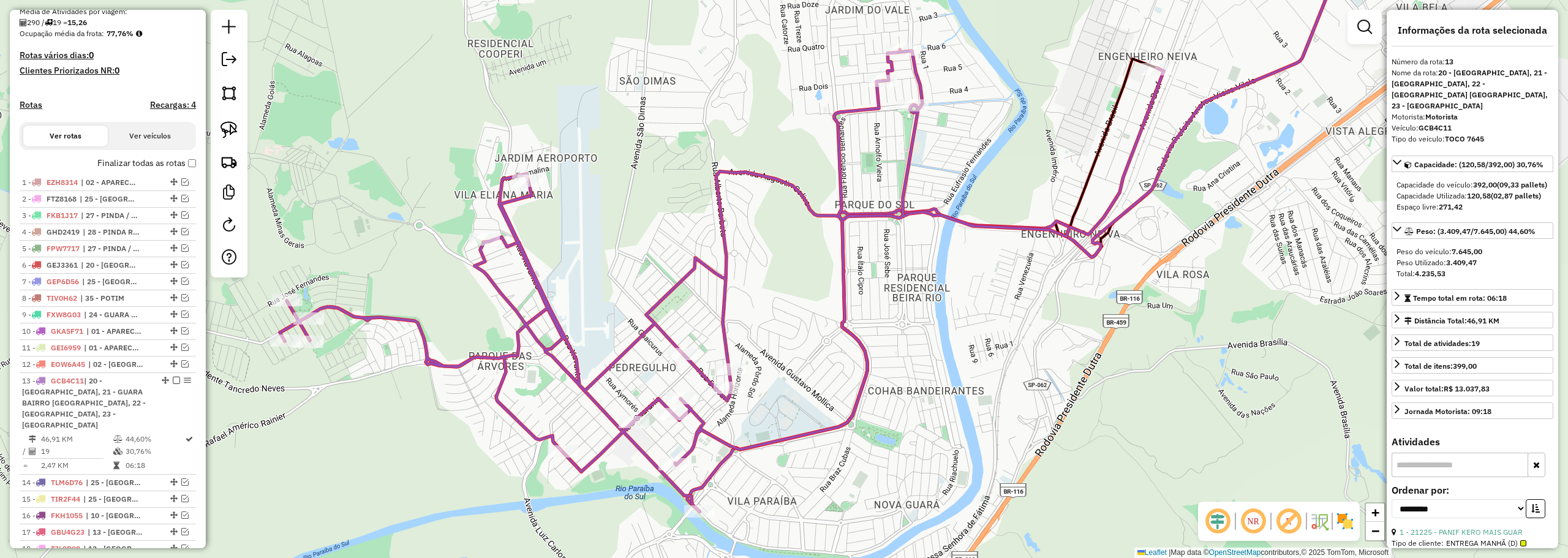
drag, startPoint x: 629, startPoint y: 189, endPoint x: 643, endPoint y: 196, distance: 15.7
click at [580, 256] on div "Janela de atendimento Grade de atendimento Capacidade Transportadoras Veículos …" at bounding box center [784, 279] width 1568 height 558
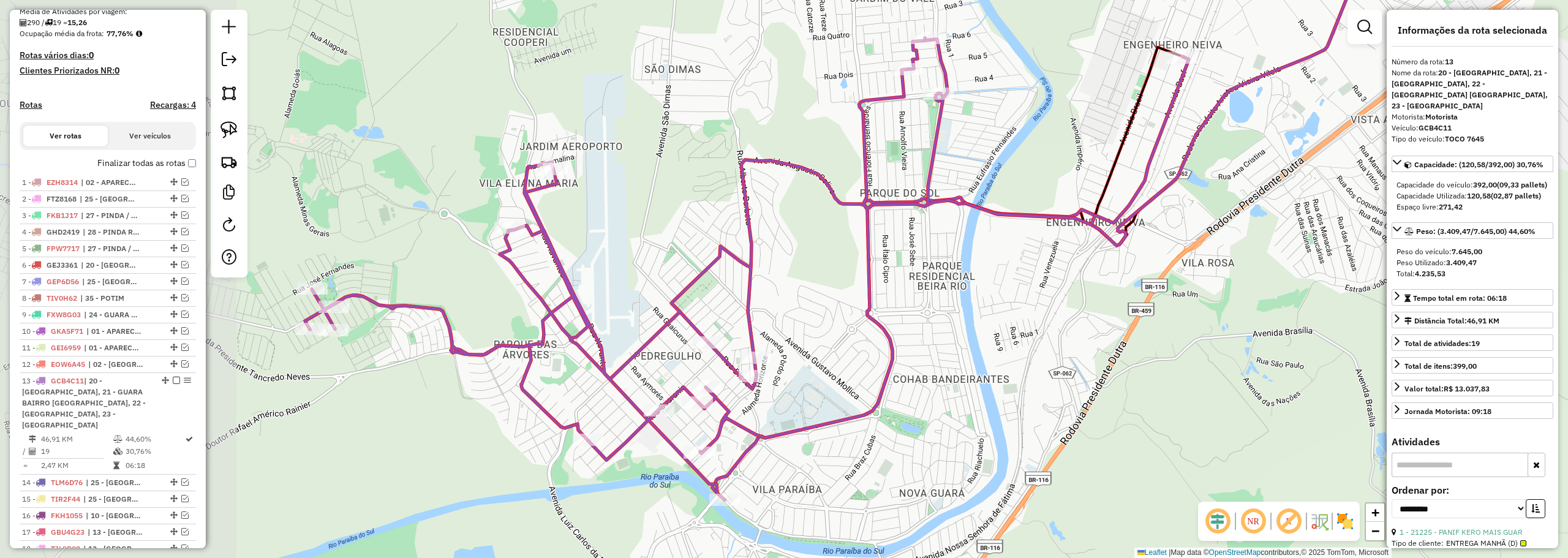
drag, startPoint x: 642, startPoint y: 349, endPoint x: 940, endPoint y: 365, distance: 298.4
click at [940, 365] on div "Janela de atendimento Grade de atendimento Capacidade Transportadoras Veículos …" at bounding box center [784, 279] width 1568 height 558
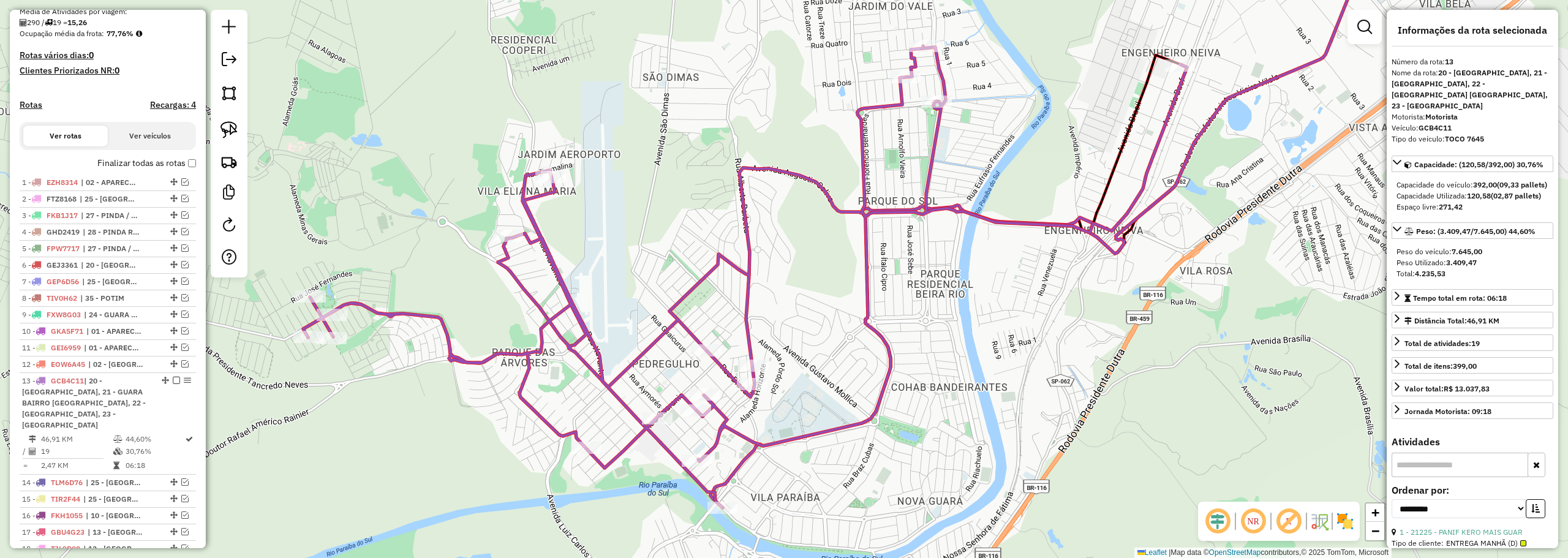
drag, startPoint x: 989, startPoint y: 335, endPoint x: 969, endPoint y: 361, distance: 32.8
click at [969, 361] on div "Janela de atendimento Grade de atendimento Capacidade Transportadoras Veículos …" at bounding box center [784, 279] width 1568 height 558
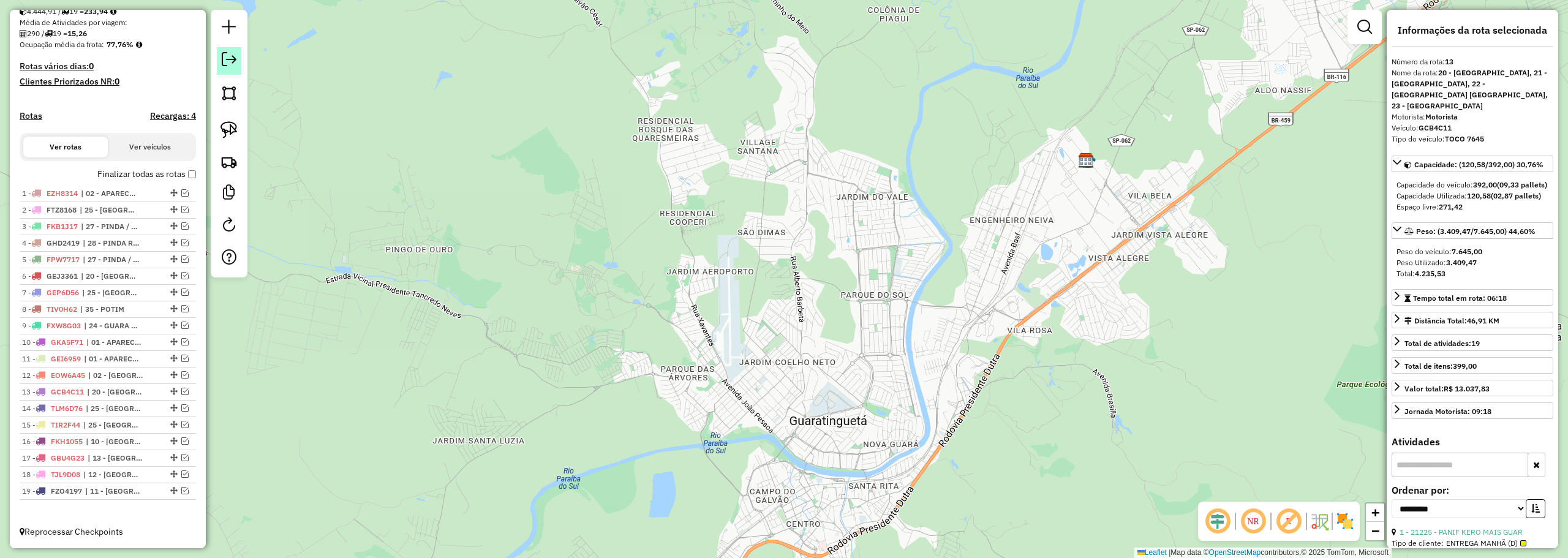
click at [236, 58] on em at bounding box center [229, 58] width 15 height 15
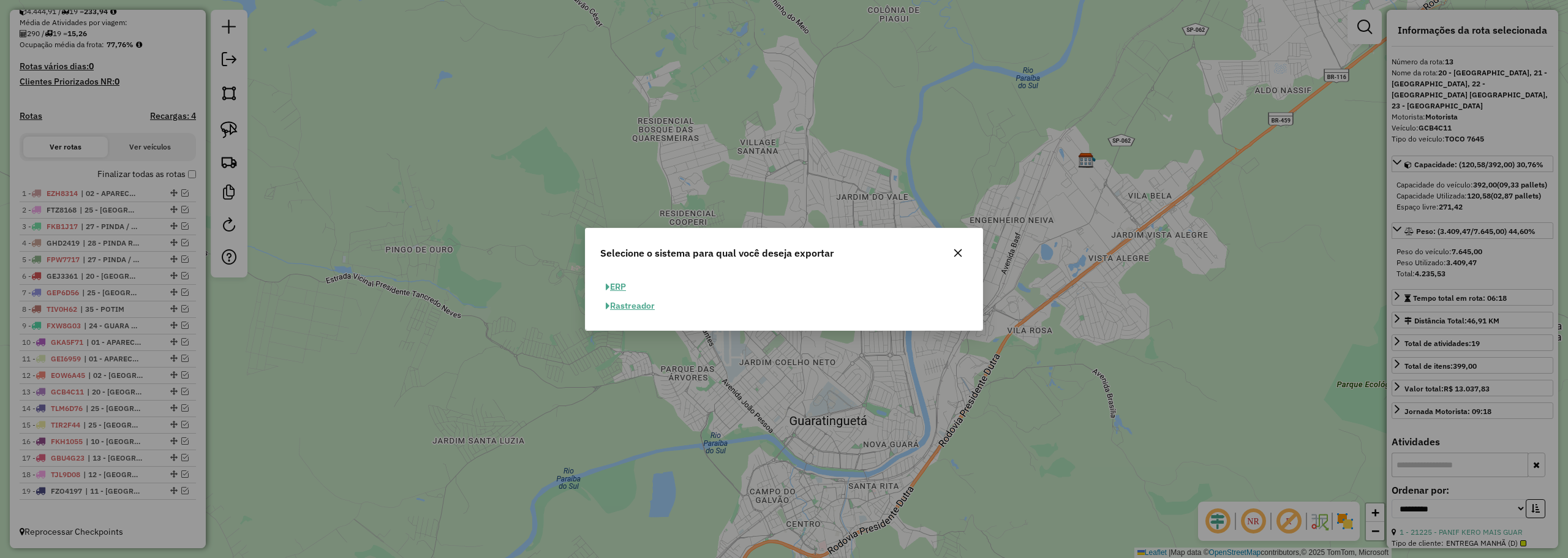
click at [622, 287] on button "ERP" at bounding box center [616, 286] width 31 height 19
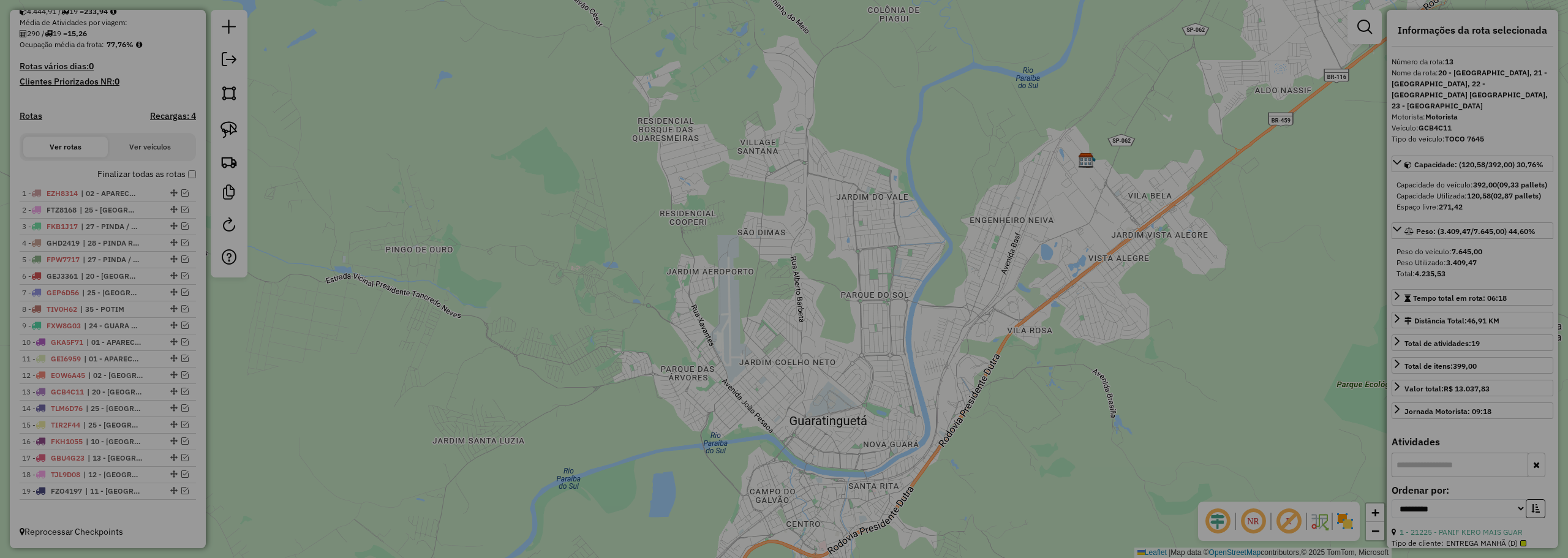
select select "**"
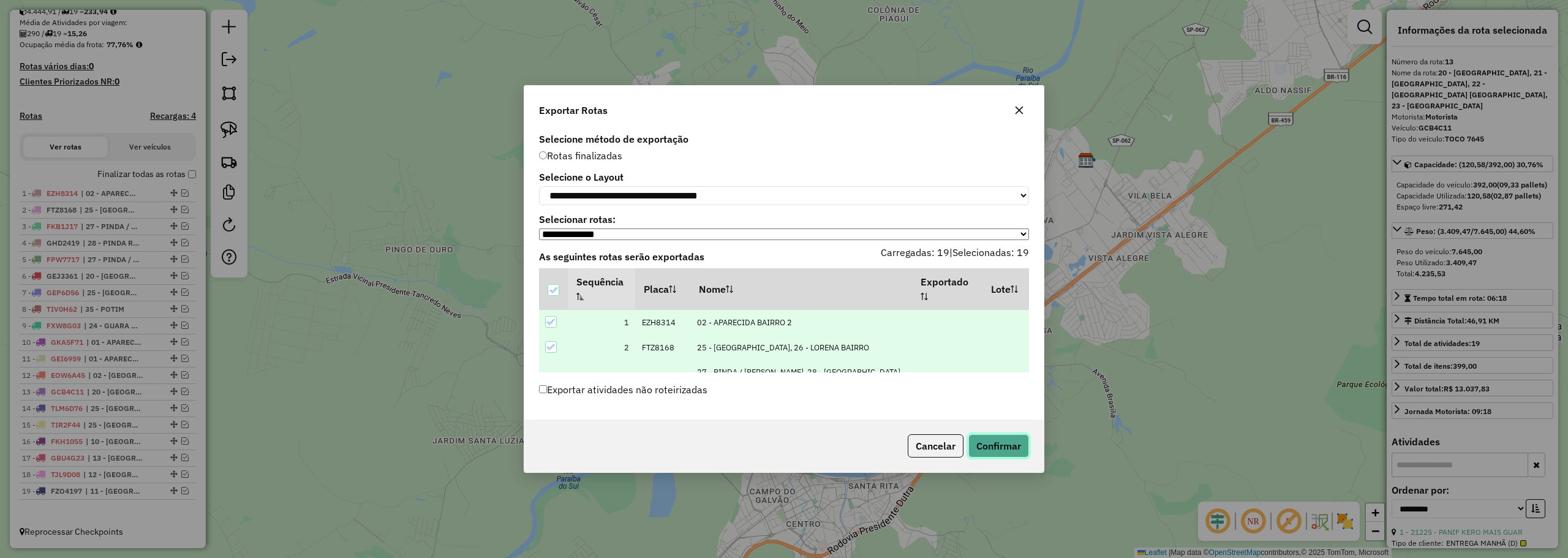
click at [1022, 444] on button "Confirmar" at bounding box center [998, 446] width 60 height 23
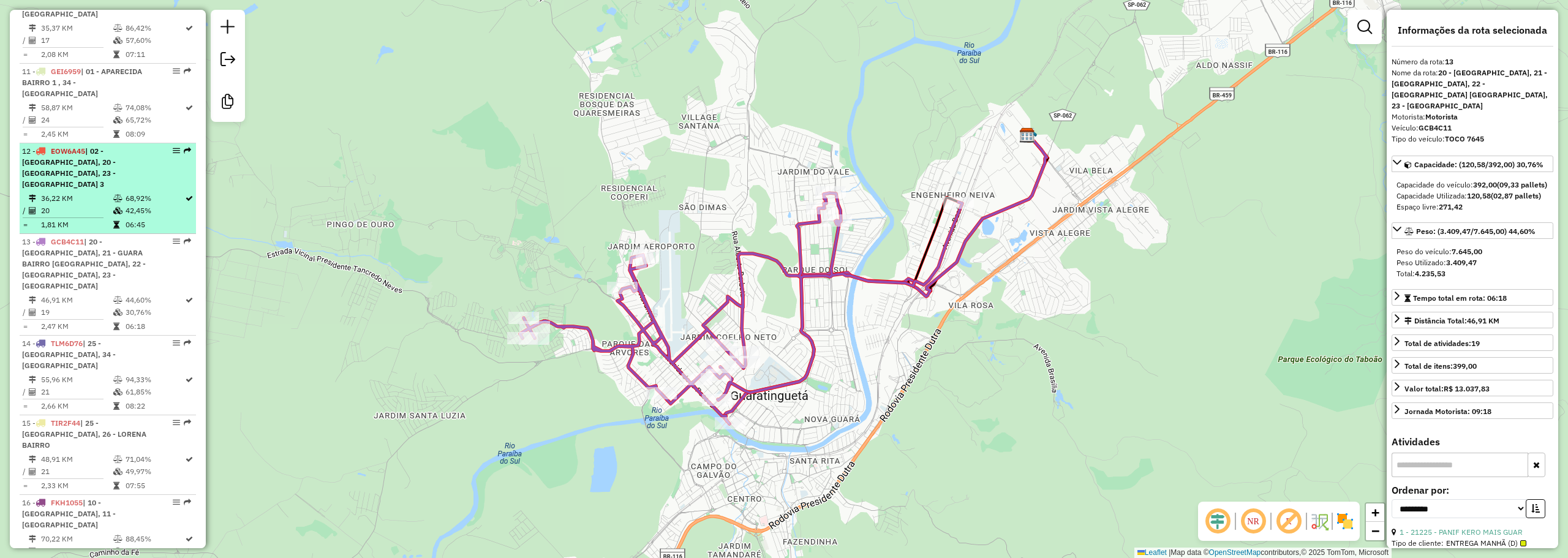
scroll to position [1134, 0]
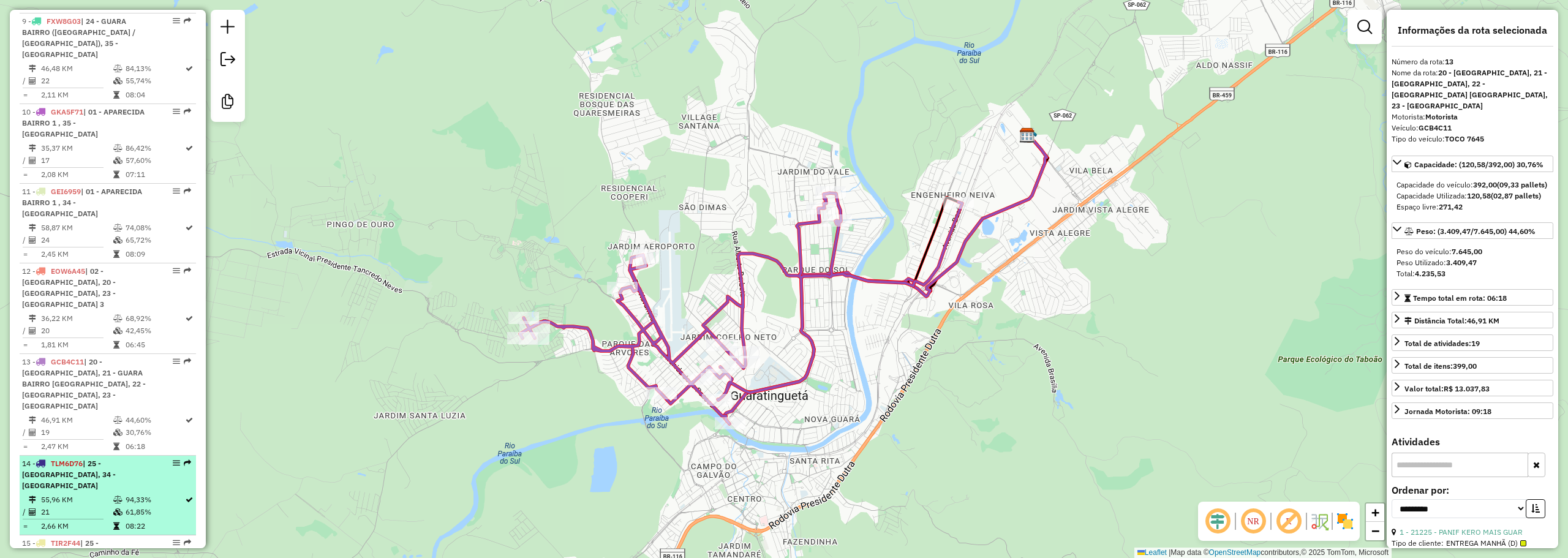
click at [125, 494] on td "94,33%" at bounding box center [154, 500] width 59 height 13
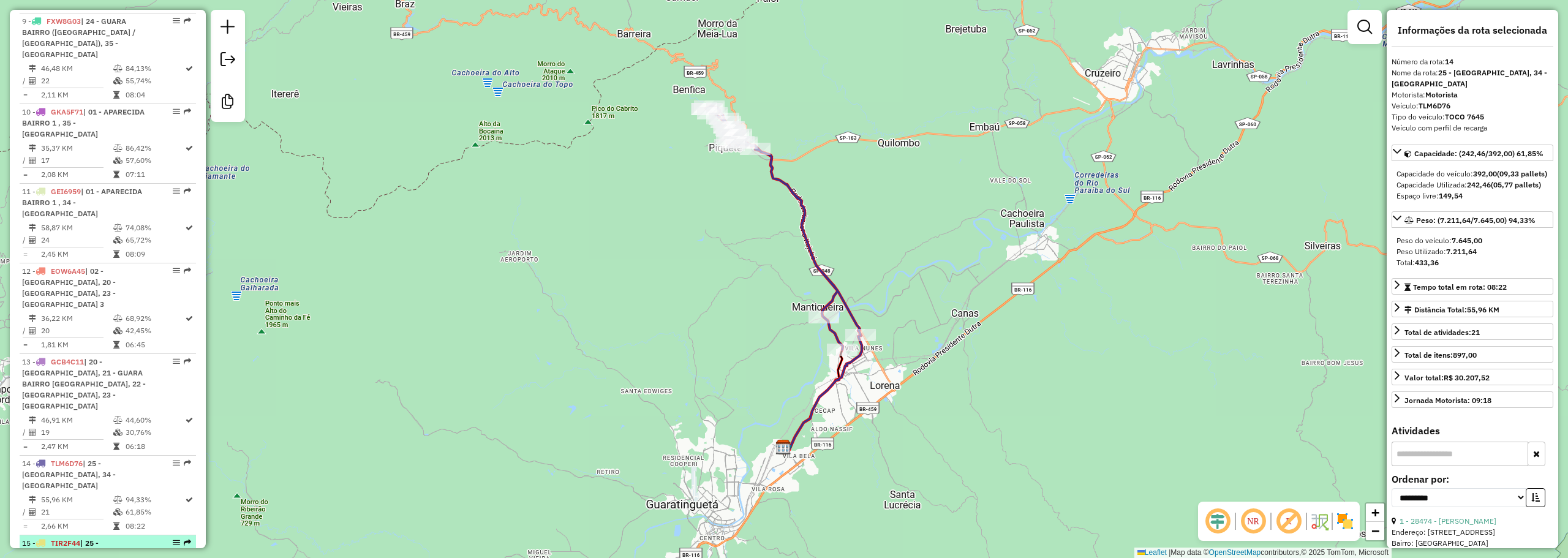
drag, startPoint x: 101, startPoint y: 463, endPoint x: 101, endPoint y: 448, distance: 15.0
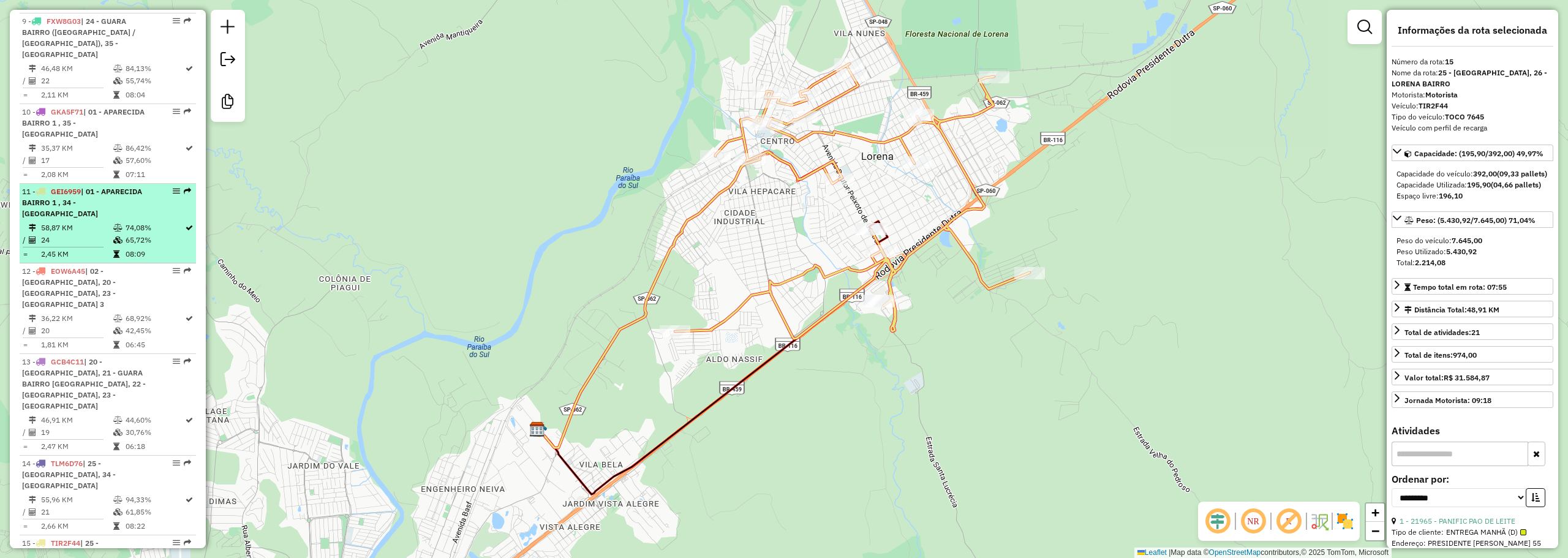
click at [129, 234] on td "65,72%" at bounding box center [154, 240] width 59 height 13
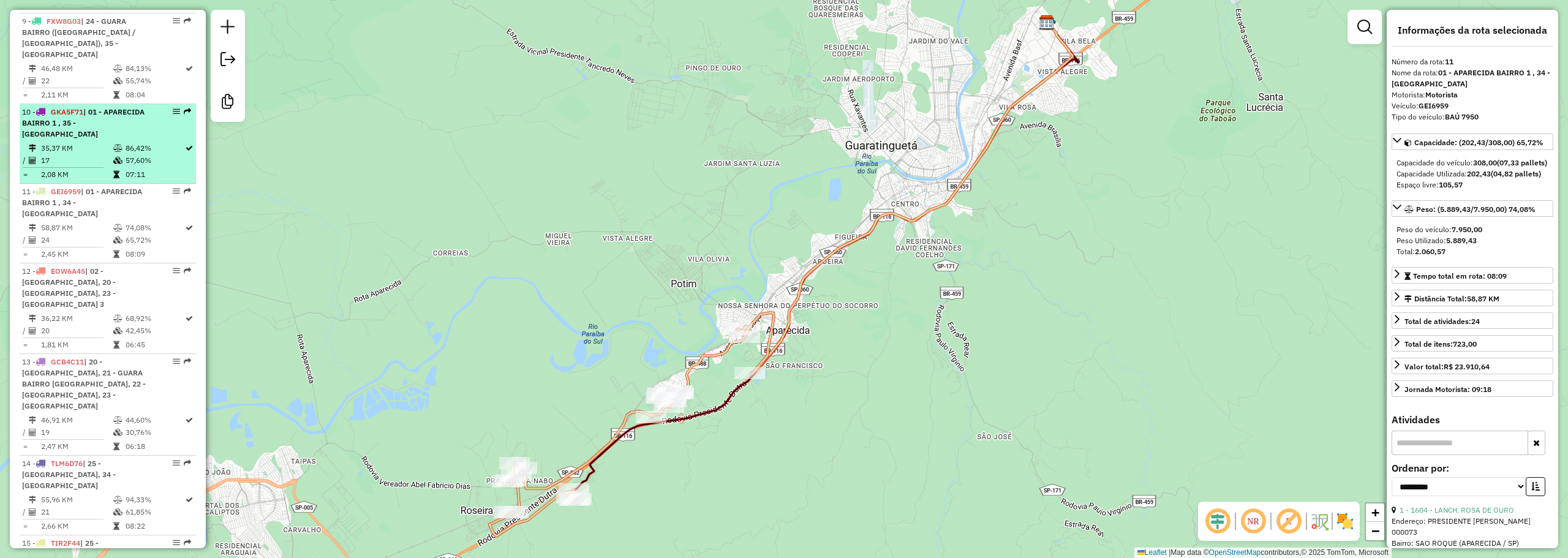
click at [94, 107] on span "| 01 - APARECIDA BAIRRO 1 , 35 - POTIM" at bounding box center [84, 123] width 123 height 31
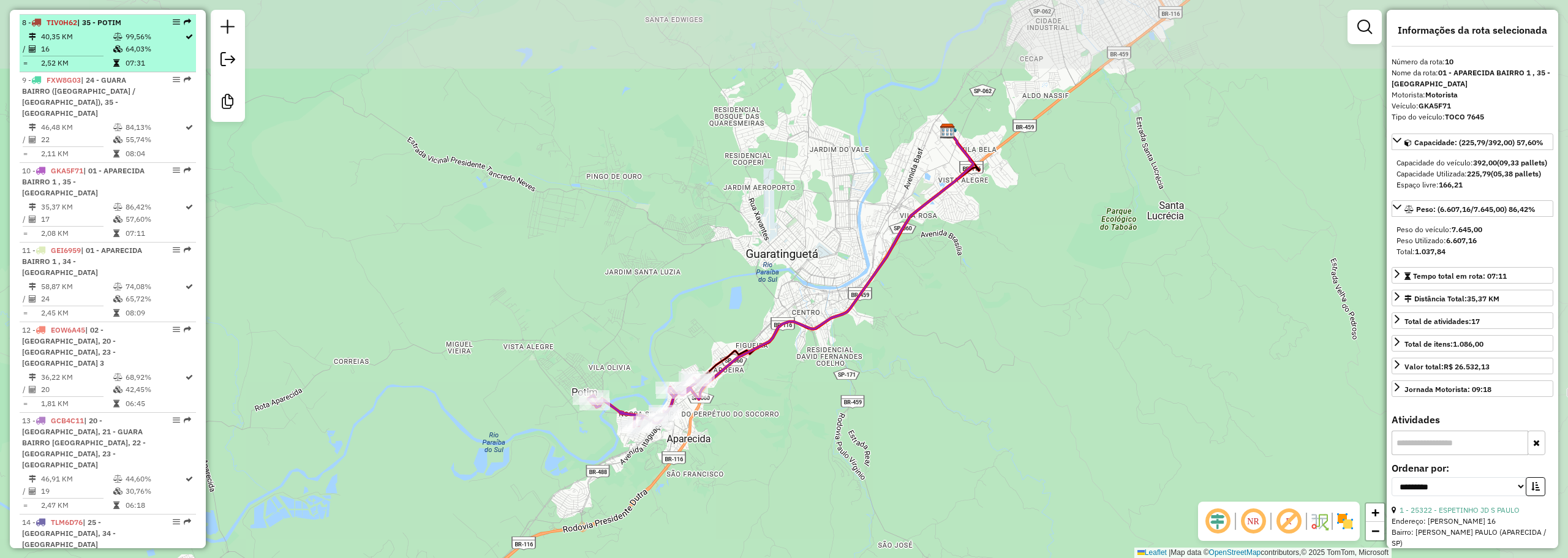
scroll to position [1012, 0]
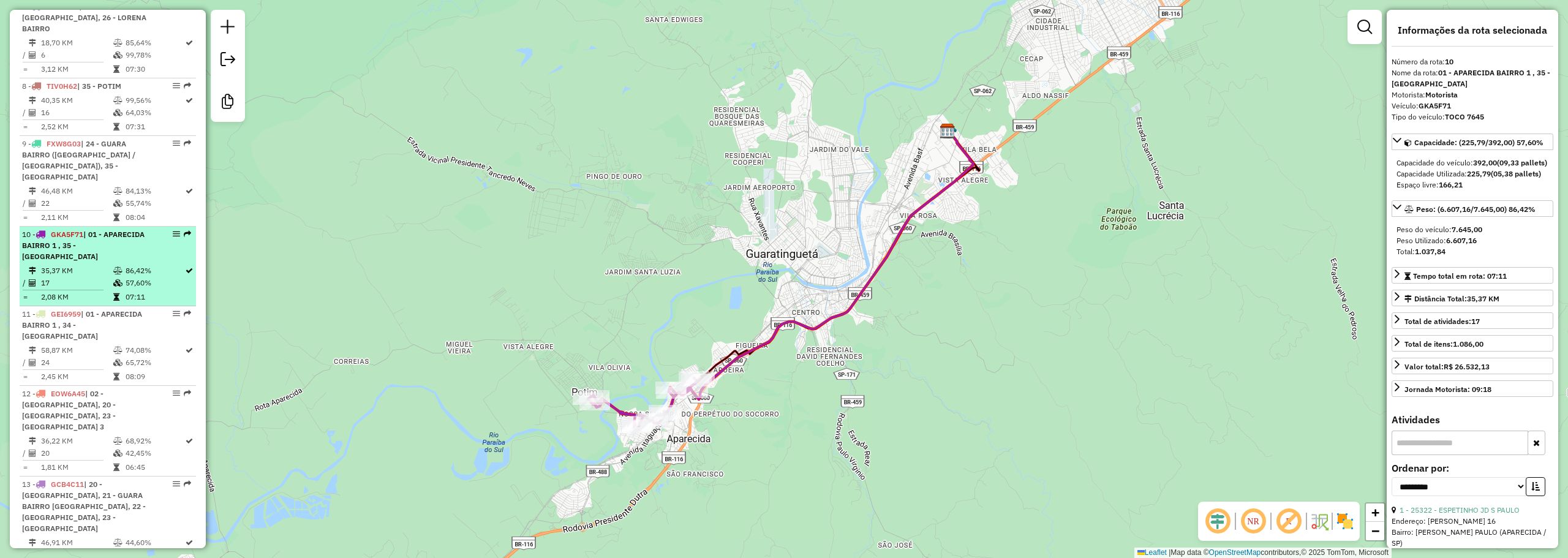
click at [108, 265] on td "35,37 KM" at bounding box center [76, 271] width 72 height 13
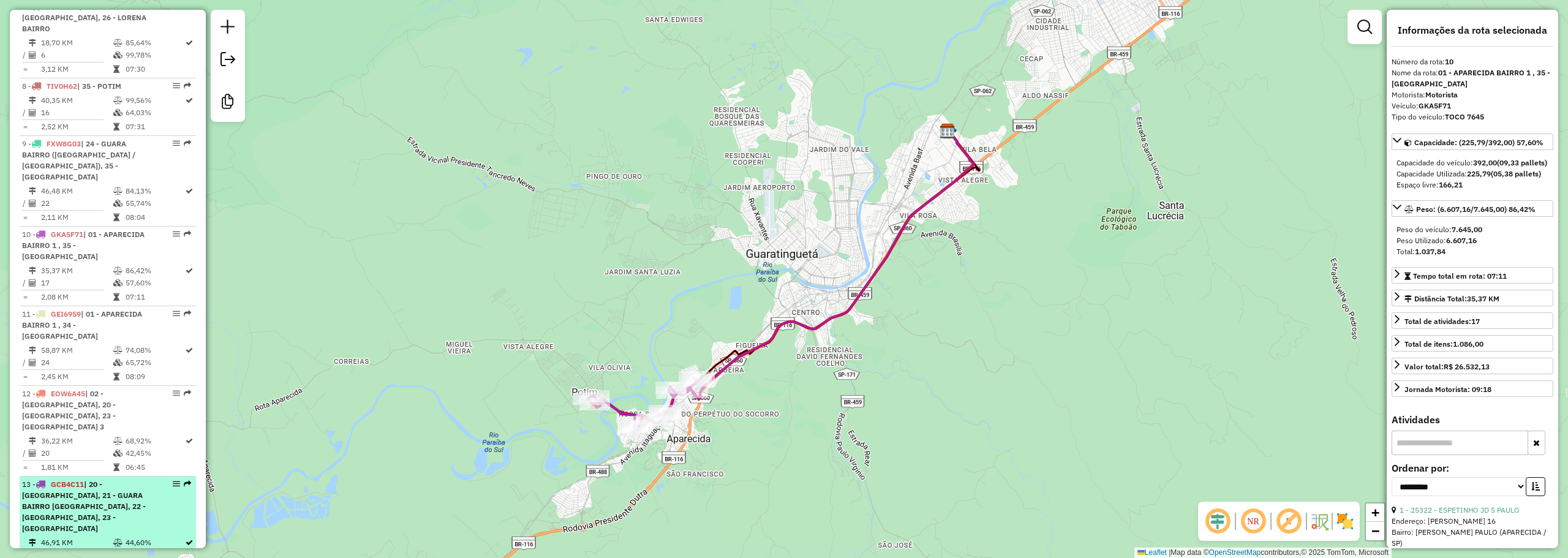
click at [130, 479] on span "| 20 - GUARA CENTRO, 21 - GUARA BAIRRO JD DO VALE, 22 - GUARA BAIRRO PEDREGULHO…" at bounding box center [84, 505] width 124 height 54
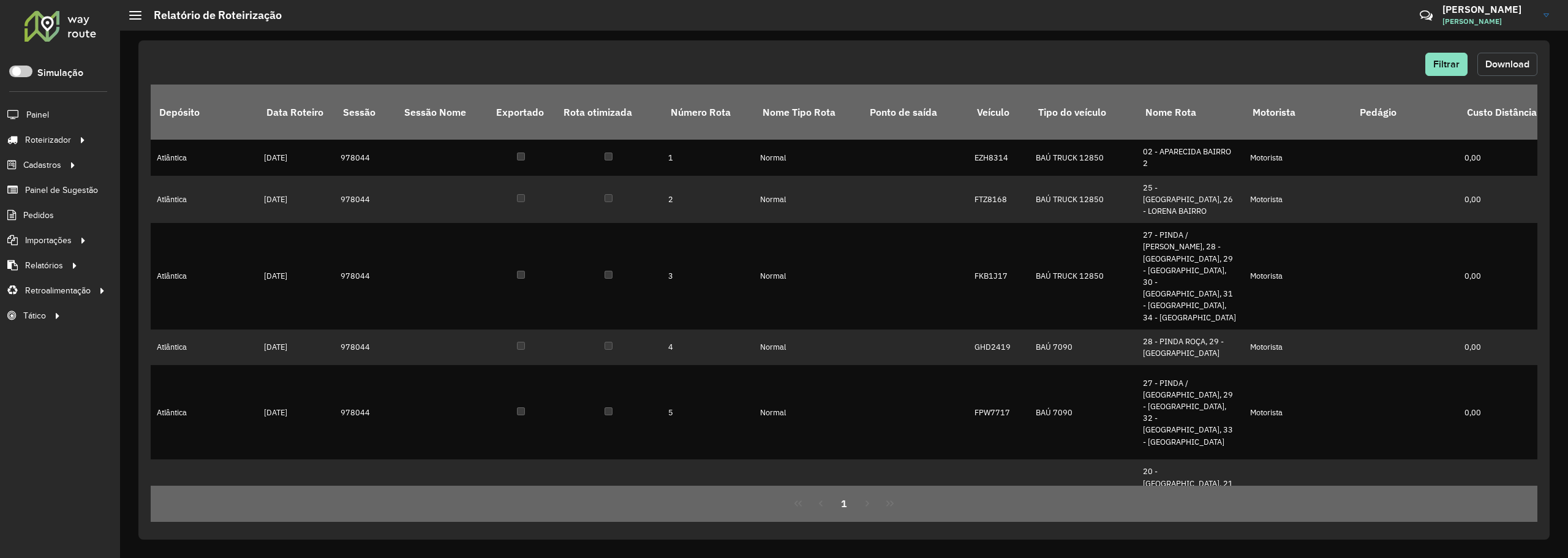
drag, startPoint x: 1494, startPoint y: 68, endPoint x: 1260, endPoint y: 72, distance: 234.0
click at [1495, 68] on span "Download" at bounding box center [1507, 63] width 44 height 11
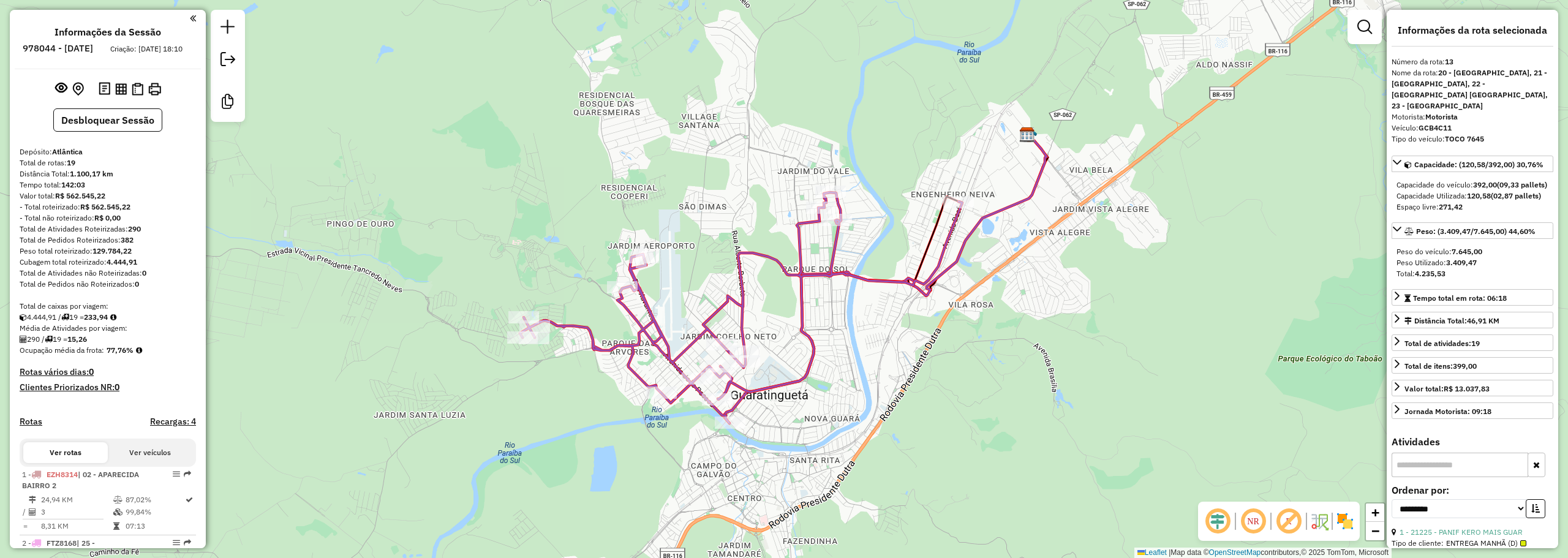
select select "**********"
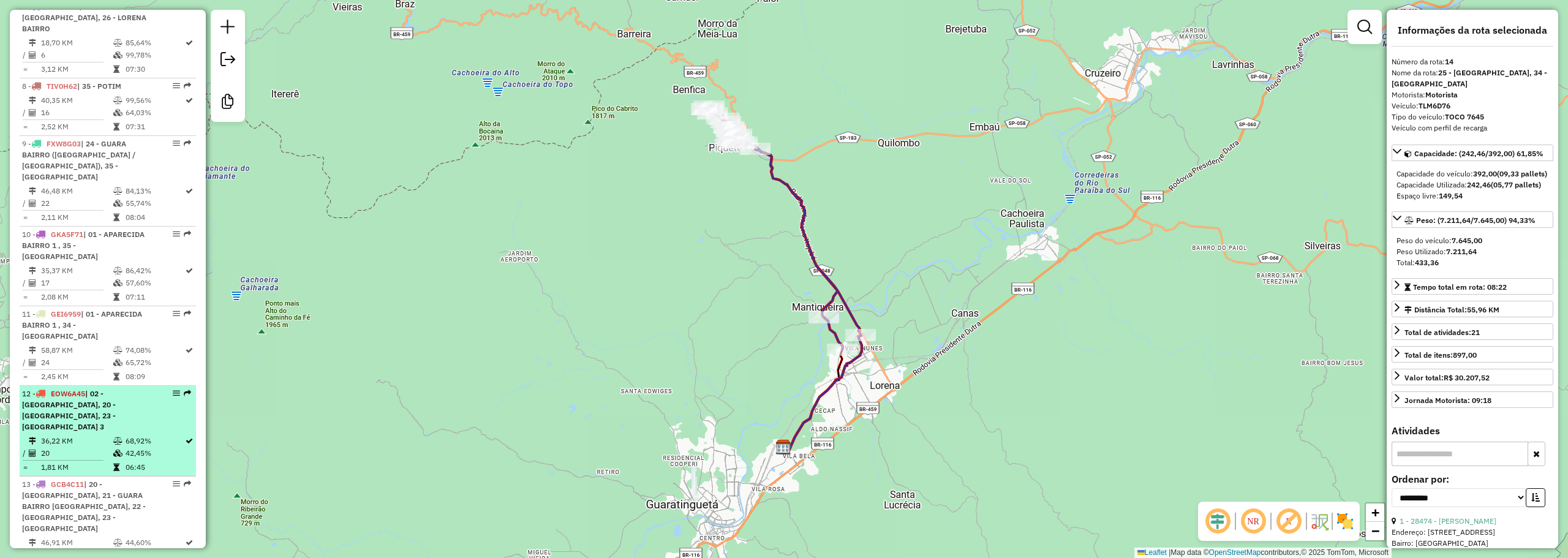
click at [85, 389] on span "EOW6A45" at bounding box center [67, 392] width 34 height 9
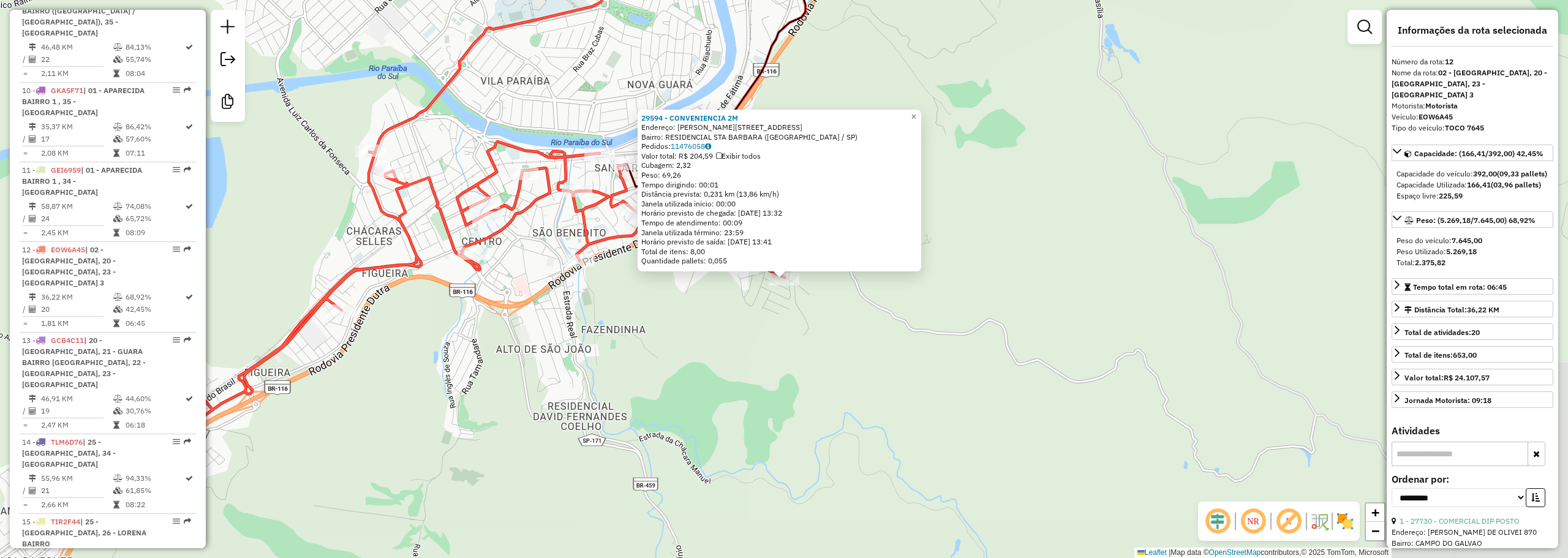
scroll to position [1299, 0]
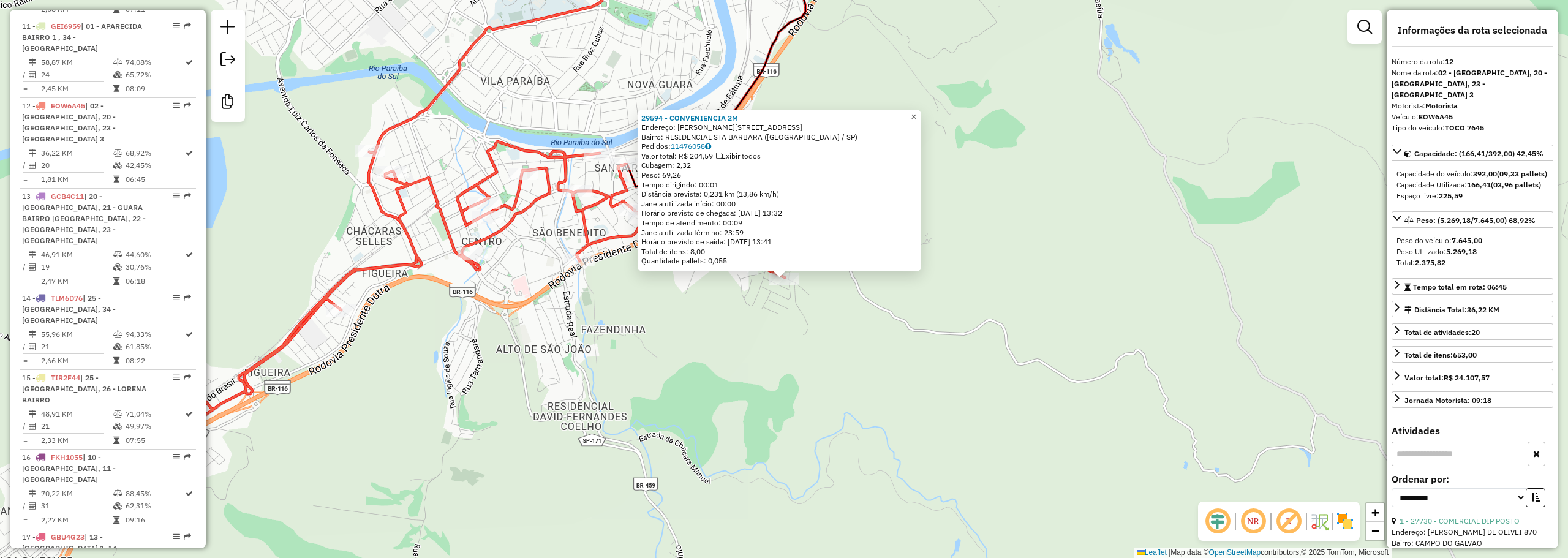
click at [916, 111] on span "×" at bounding box center [914, 116] width 6 height 11
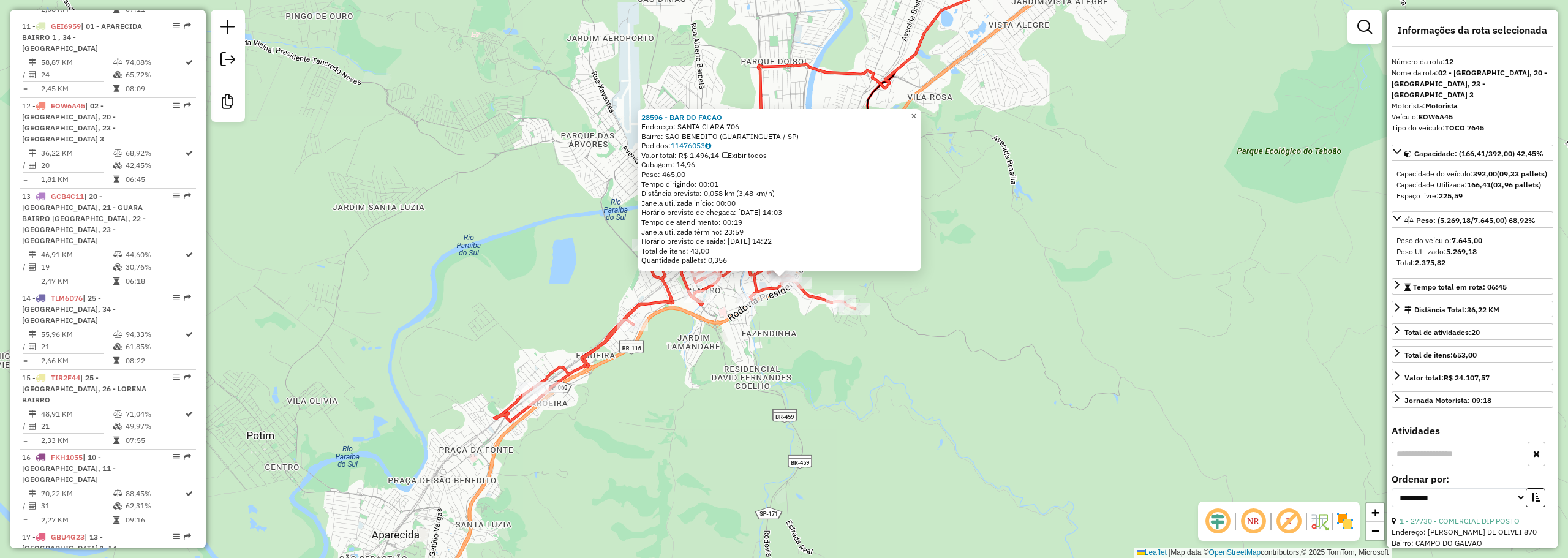
drag, startPoint x: 915, startPoint y: 111, endPoint x: 925, endPoint y: 119, distance: 12.8
click at [916, 112] on link "×" at bounding box center [914, 116] width 15 height 15
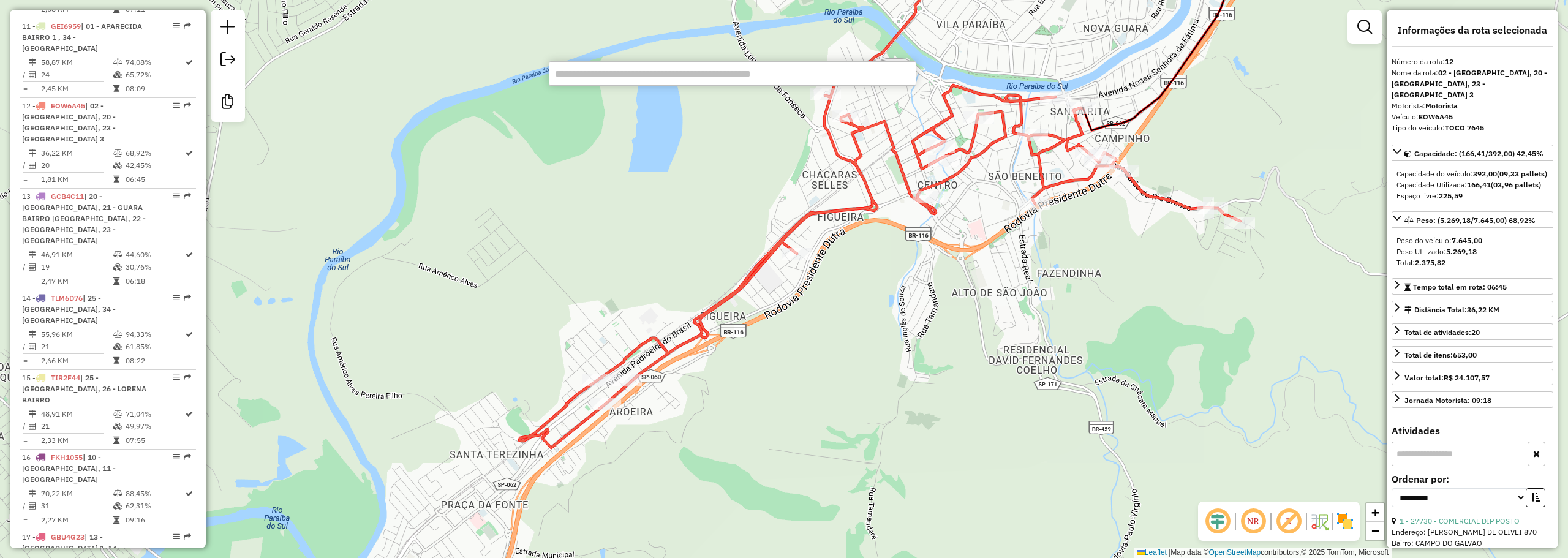
paste input "****"
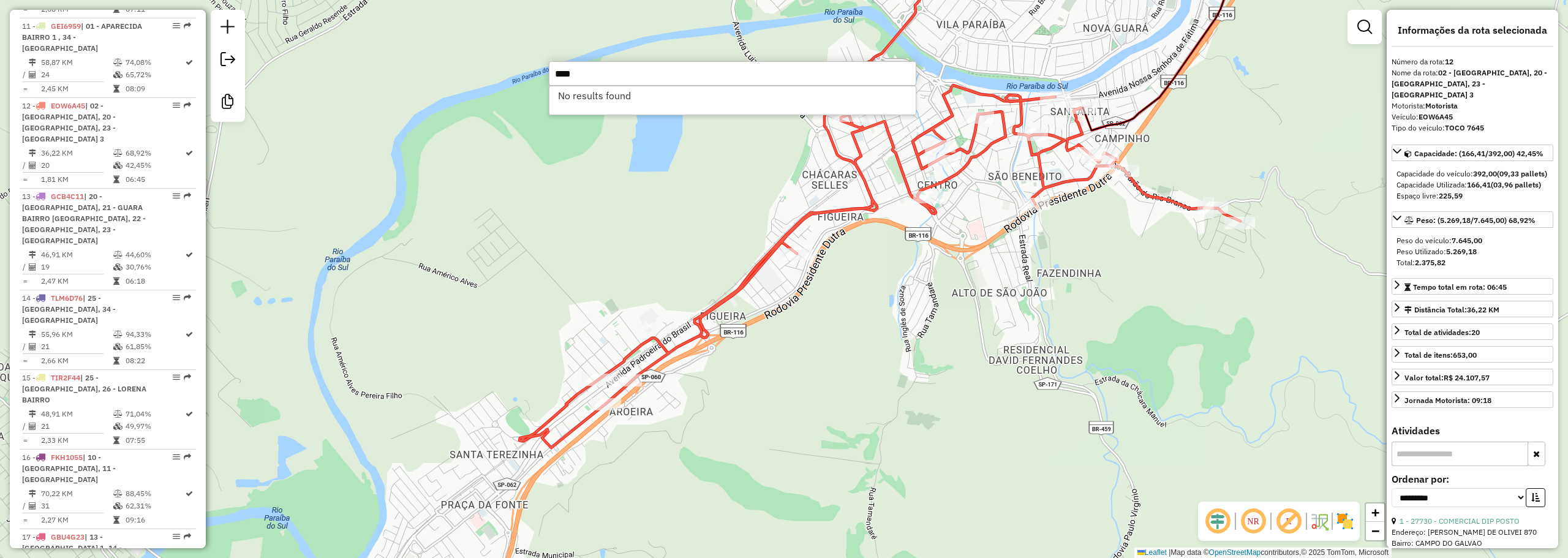
click at [568, 84] on input "****" at bounding box center [731, 73] width 367 height 24
click at [569, 84] on input "****" at bounding box center [731, 73] width 367 height 24
paste input "*"
type input "*****"
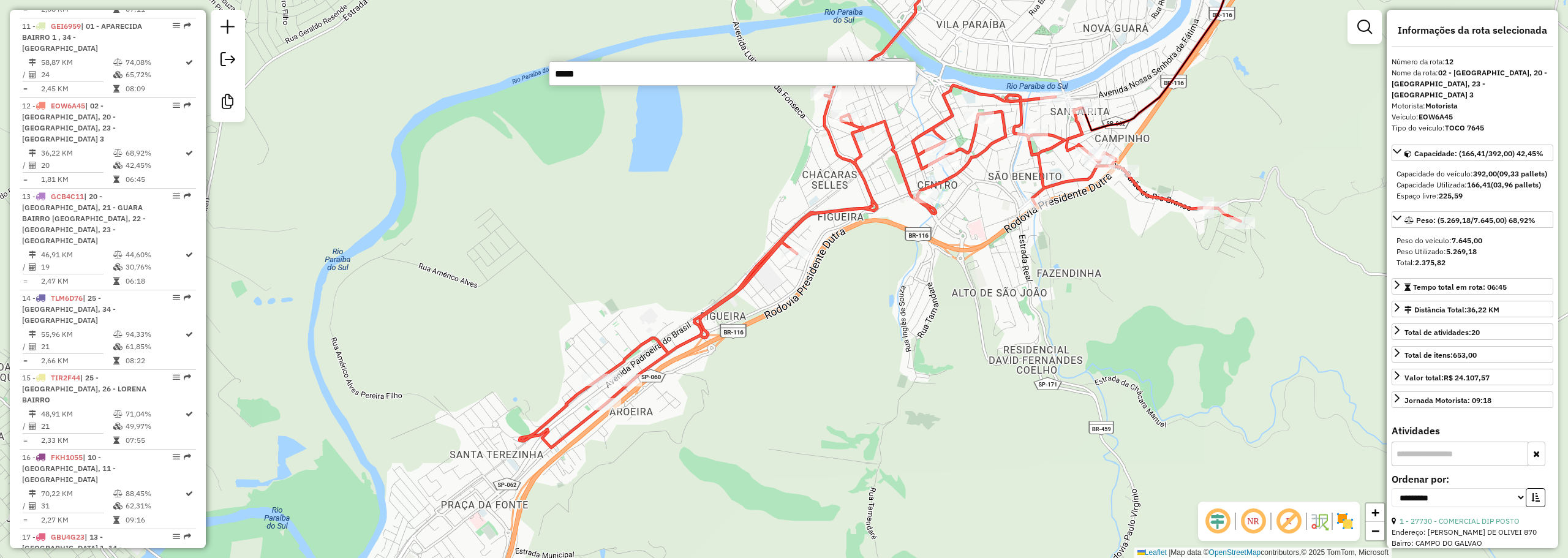
click at [629, 67] on input "*****" at bounding box center [731, 73] width 367 height 24
click at [608, 189] on div "Janela de atendimento Grade de atendimento Capacidade Transportadoras Veículos …" at bounding box center [784, 279] width 1568 height 558
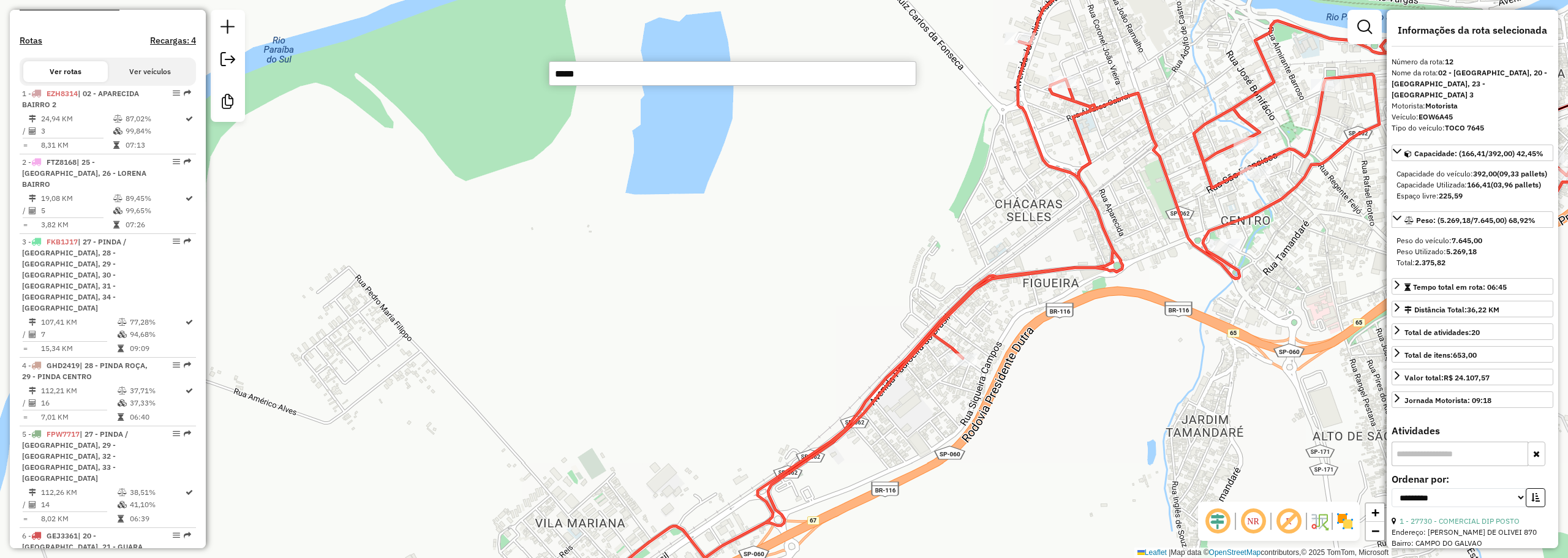
scroll to position [0, 0]
